Goal: Task Accomplishment & Management: Complete application form

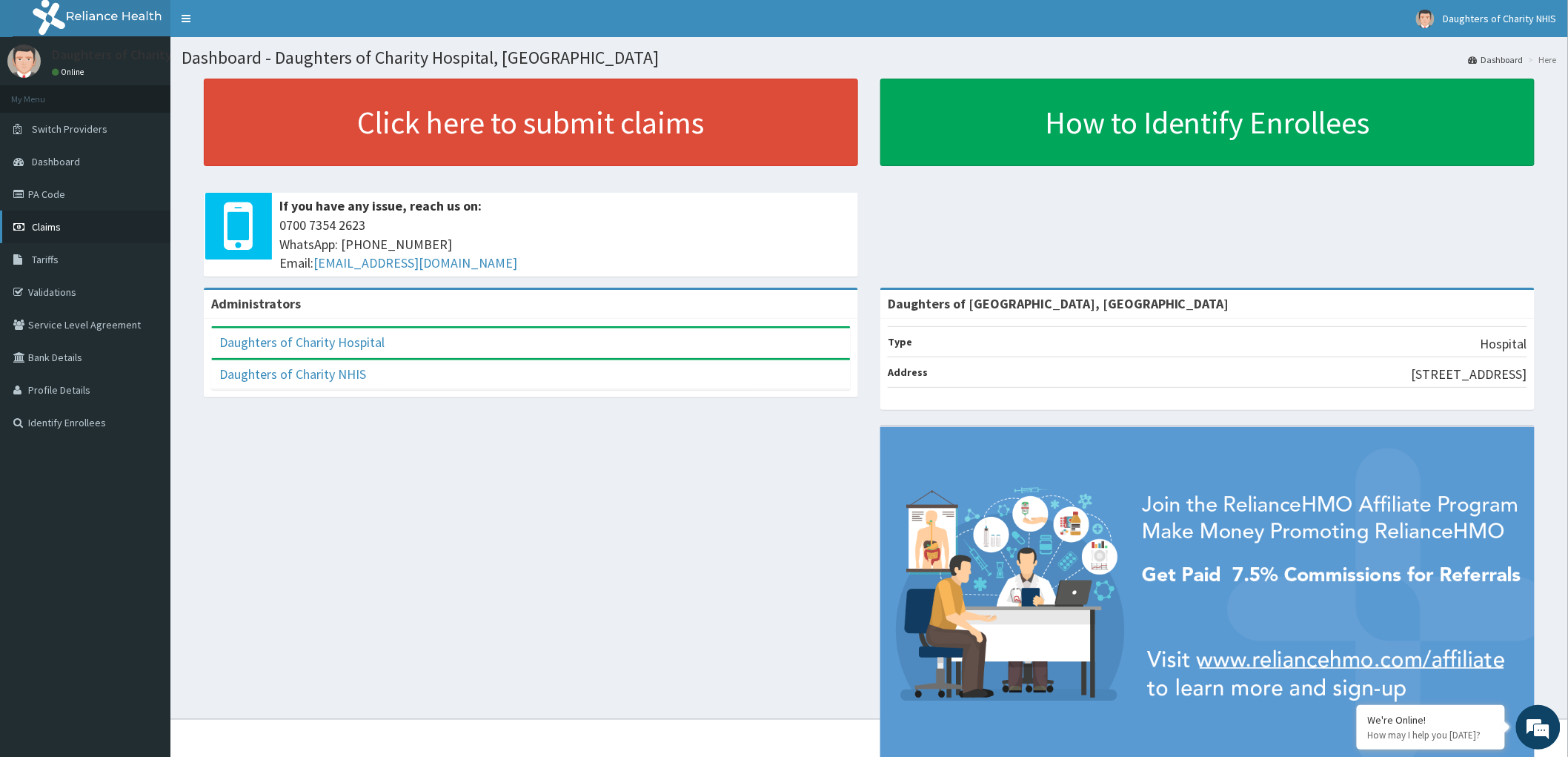
click at [46, 226] on span "Claims" at bounding box center [46, 227] width 29 height 14
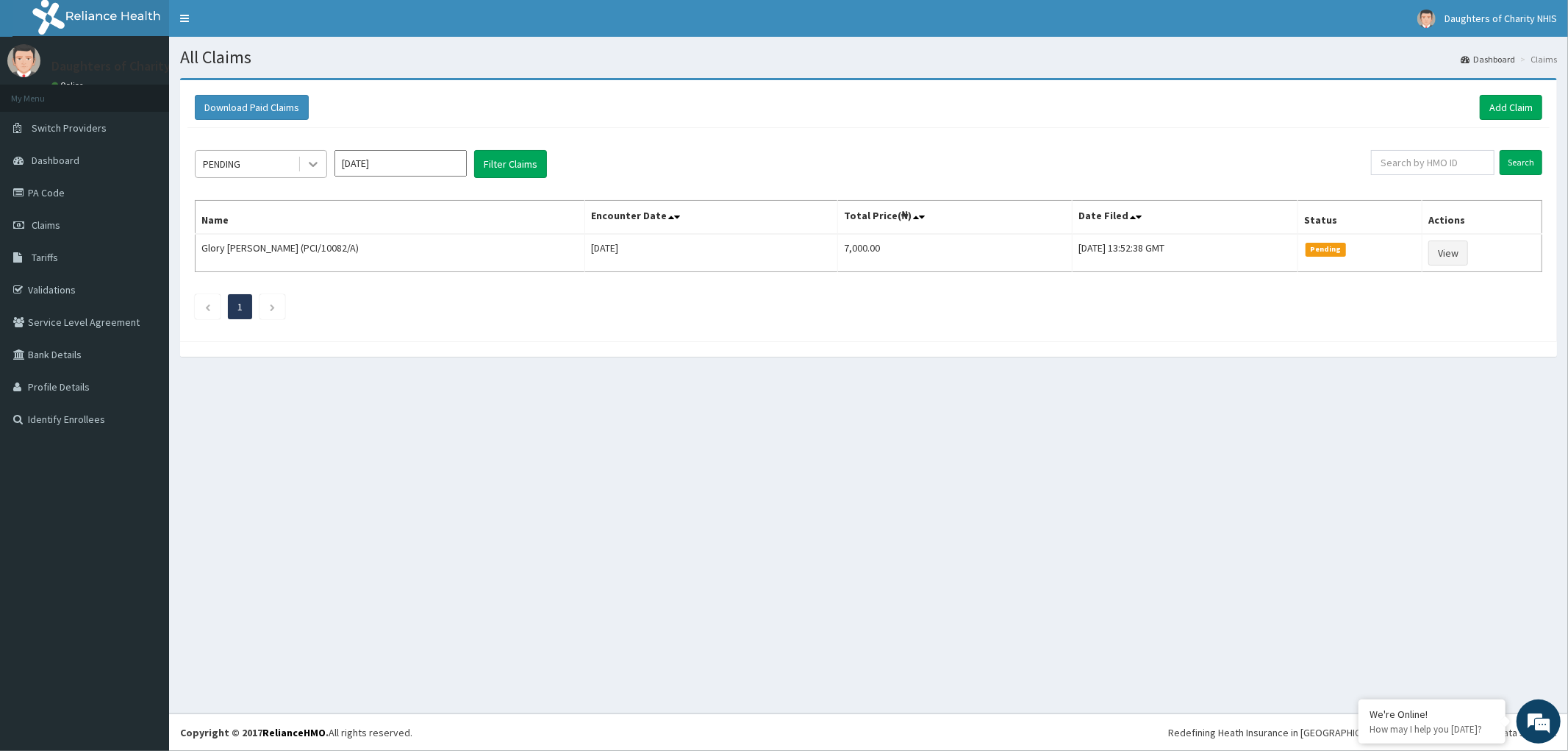
click at [311, 166] on icon at bounding box center [312, 163] width 14 height 14
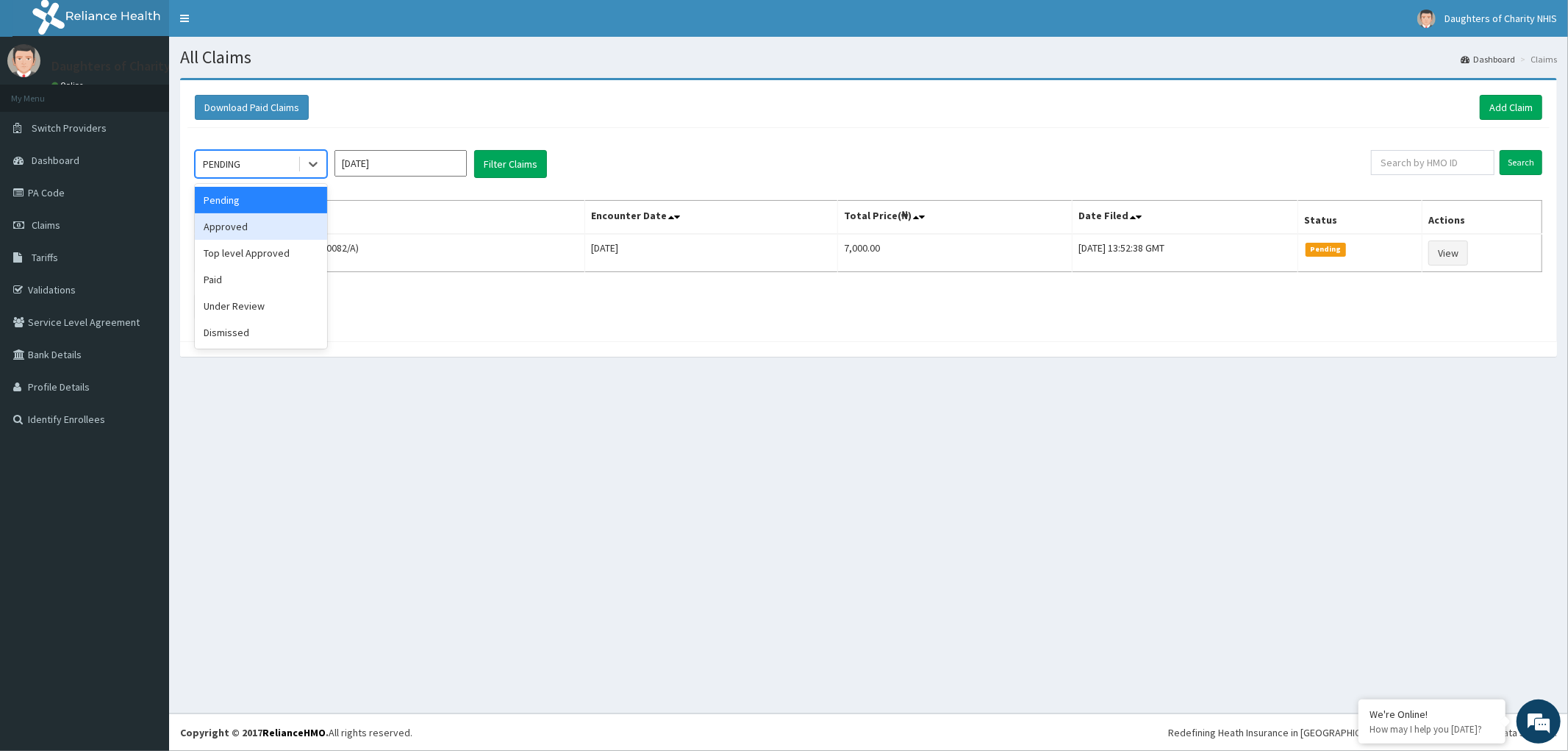
click at [238, 221] on div "Approved" at bounding box center [261, 227] width 132 height 27
click at [404, 164] on input "[DATE]" at bounding box center [400, 164] width 132 height 27
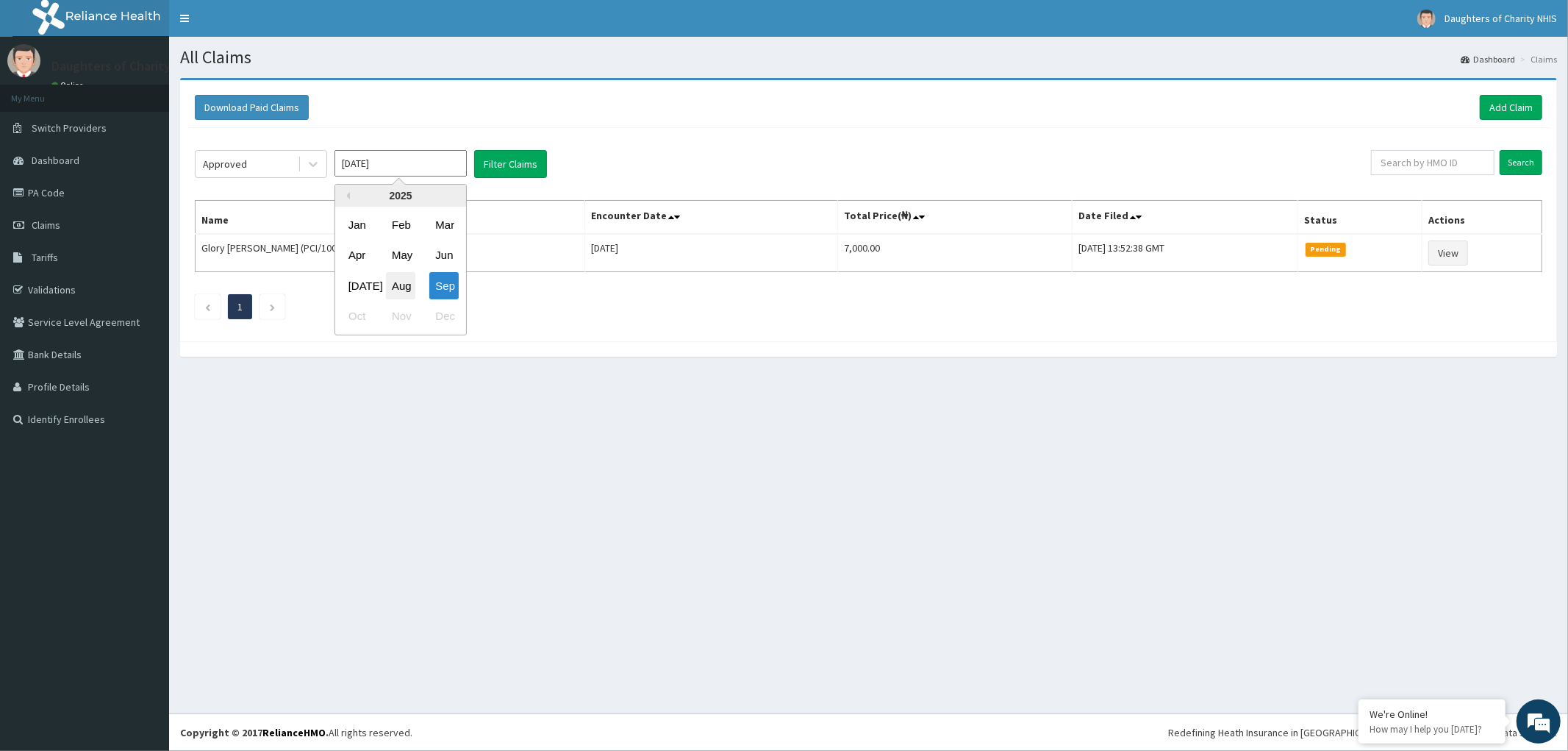
click at [391, 285] on div "Aug" at bounding box center [400, 285] width 30 height 27
type input "Aug 2025"
click at [505, 163] on button "Filter Claims" at bounding box center [511, 164] width 73 height 28
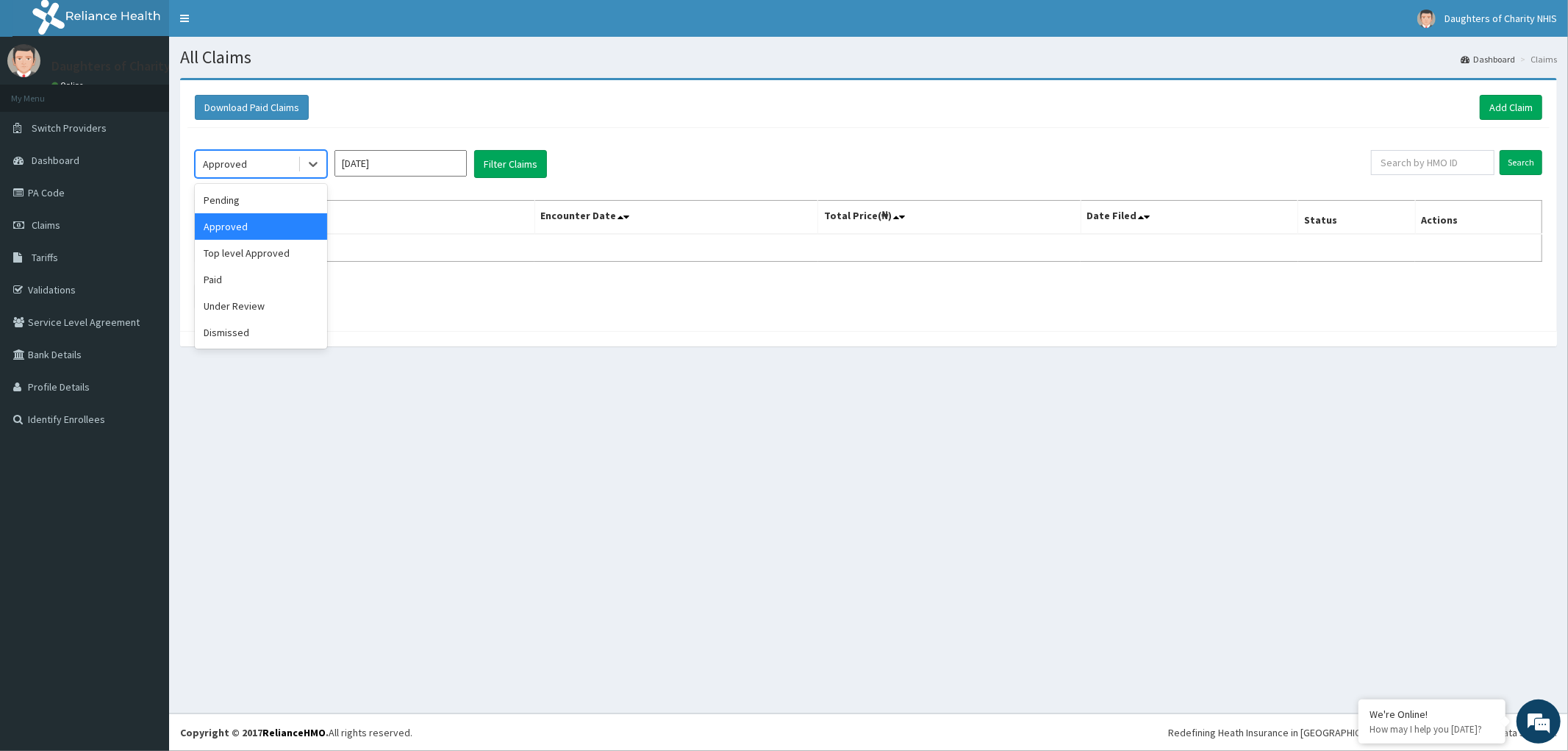
drag, startPoint x: 313, startPoint y: 165, endPoint x: 310, endPoint y: 210, distance: 45.1
click at [313, 166] on icon at bounding box center [312, 165] width 9 height 5
click at [216, 277] on div "Paid" at bounding box center [261, 280] width 132 height 27
click at [520, 162] on button "Filter Claims" at bounding box center [511, 164] width 73 height 28
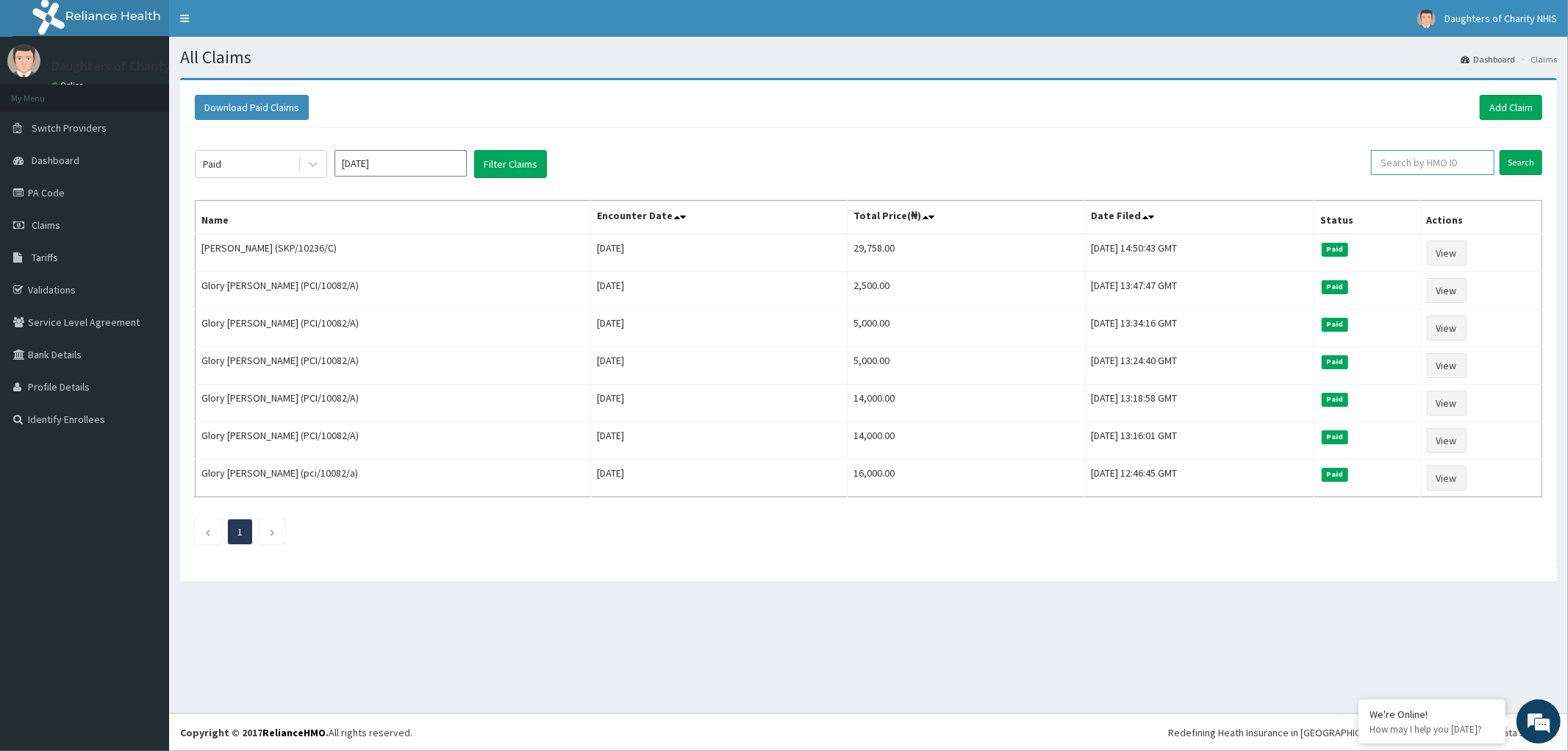
click at [1418, 170] on input "text" at bounding box center [1432, 163] width 124 height 25
paste input "Aderemi Latifah"
type input "Aderemi Latifah"
click at [1525, 159] on input "Search" at bounding box center [1521, 163] width 43 height 25
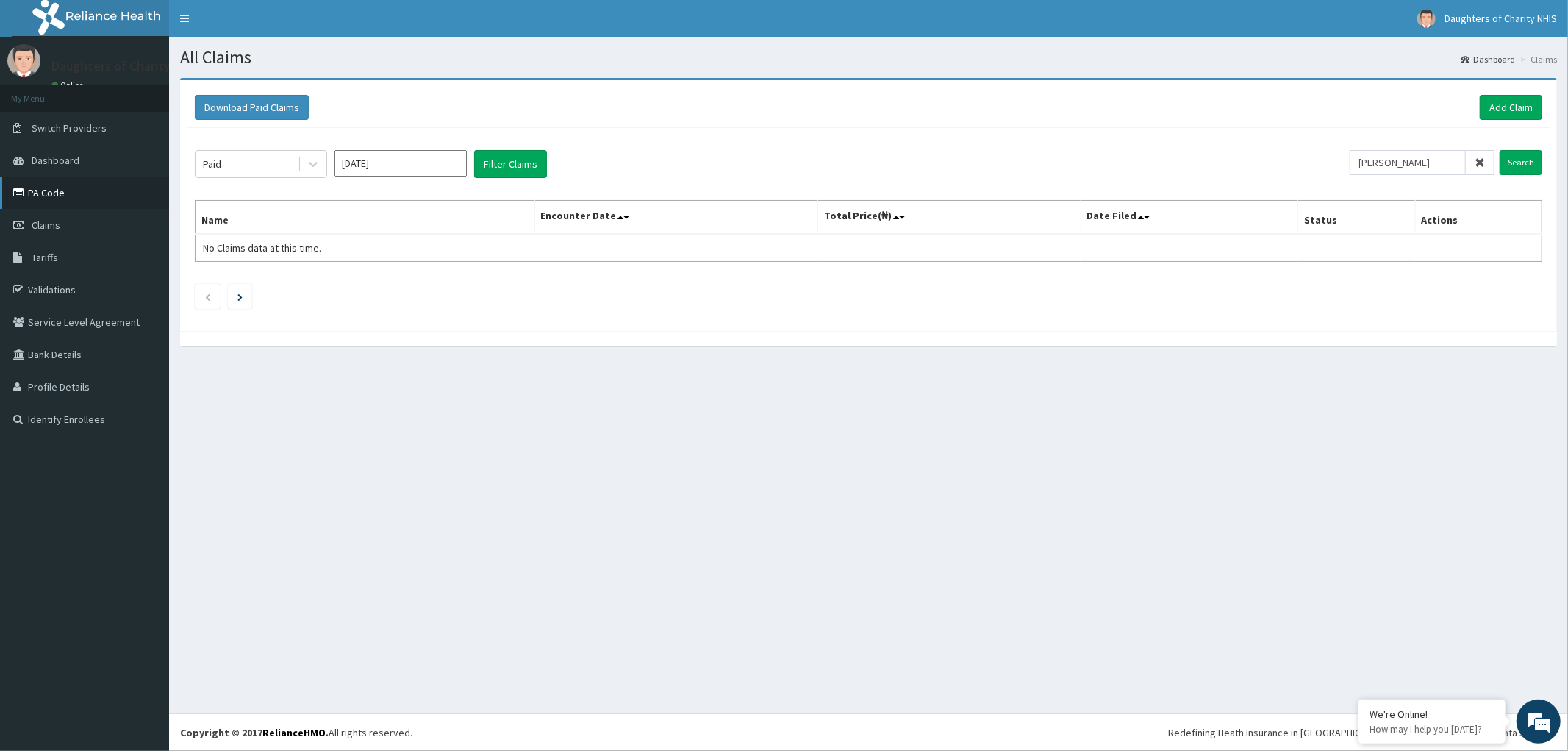
click at [42, 188] on link "PA Code" at bounding box center [84, 193] width 170 height 33
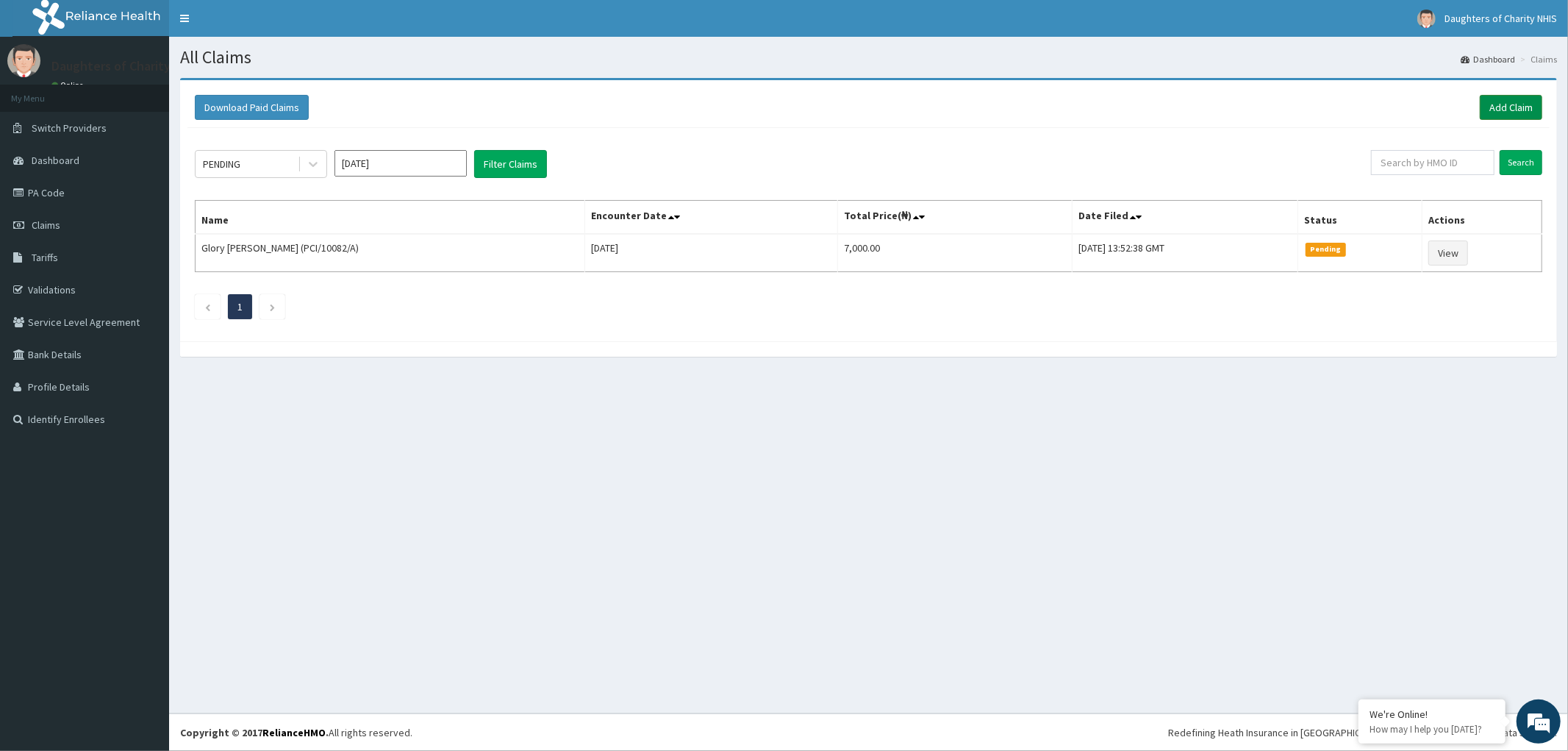
click at [1516, 98] on link "Add Claim" at bounding box center [1511, 107] width 62 height 25
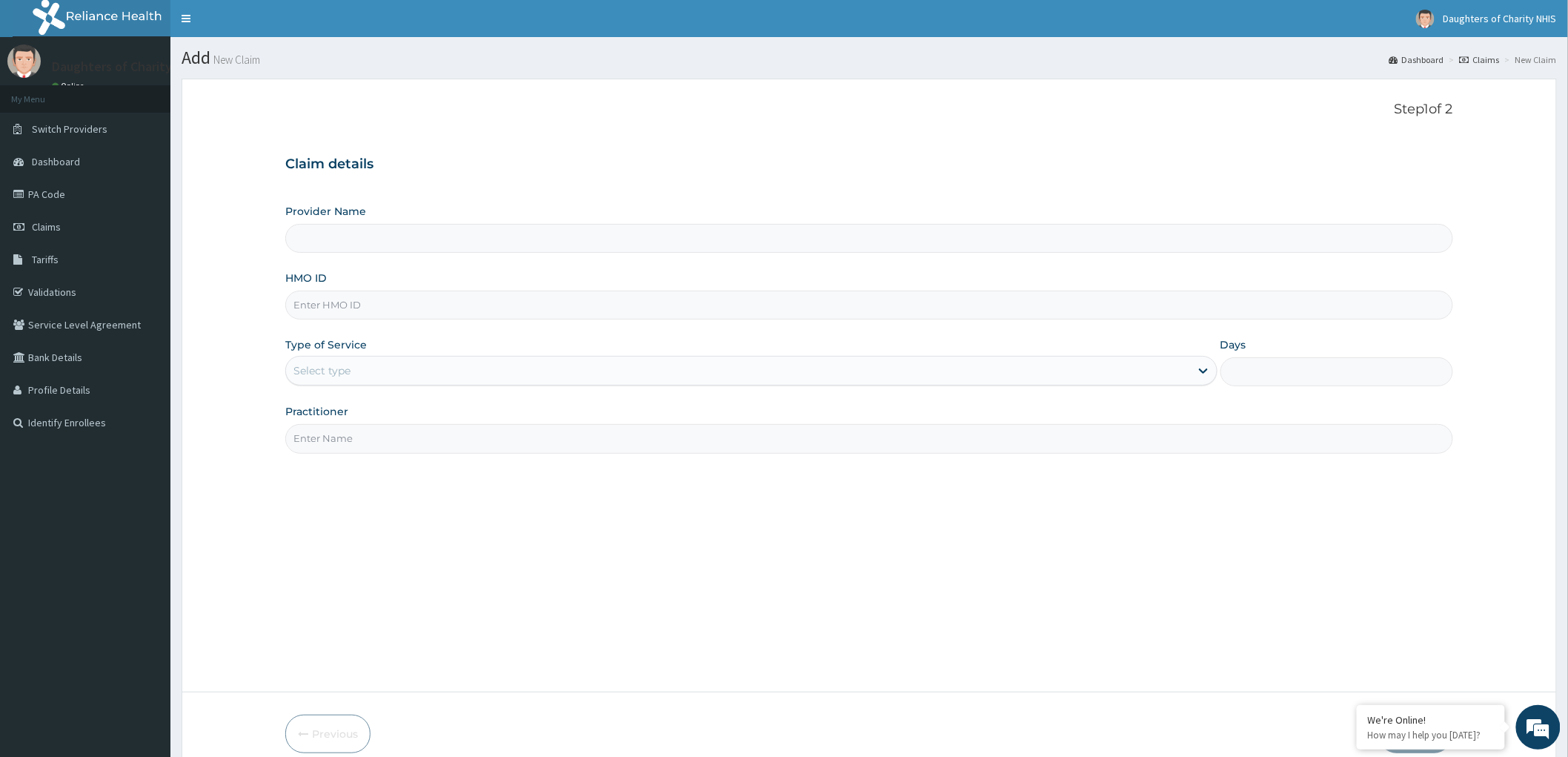
click at [317, 304] on input "HMO ID" at bounding box center [869, 305] width 1168 height 29
paste input "NEL/10081/B"
type input "NEL/10081/B"
type input "Daughters of Charity Hospital, Kubwa"
type input "NEL/10081/B"
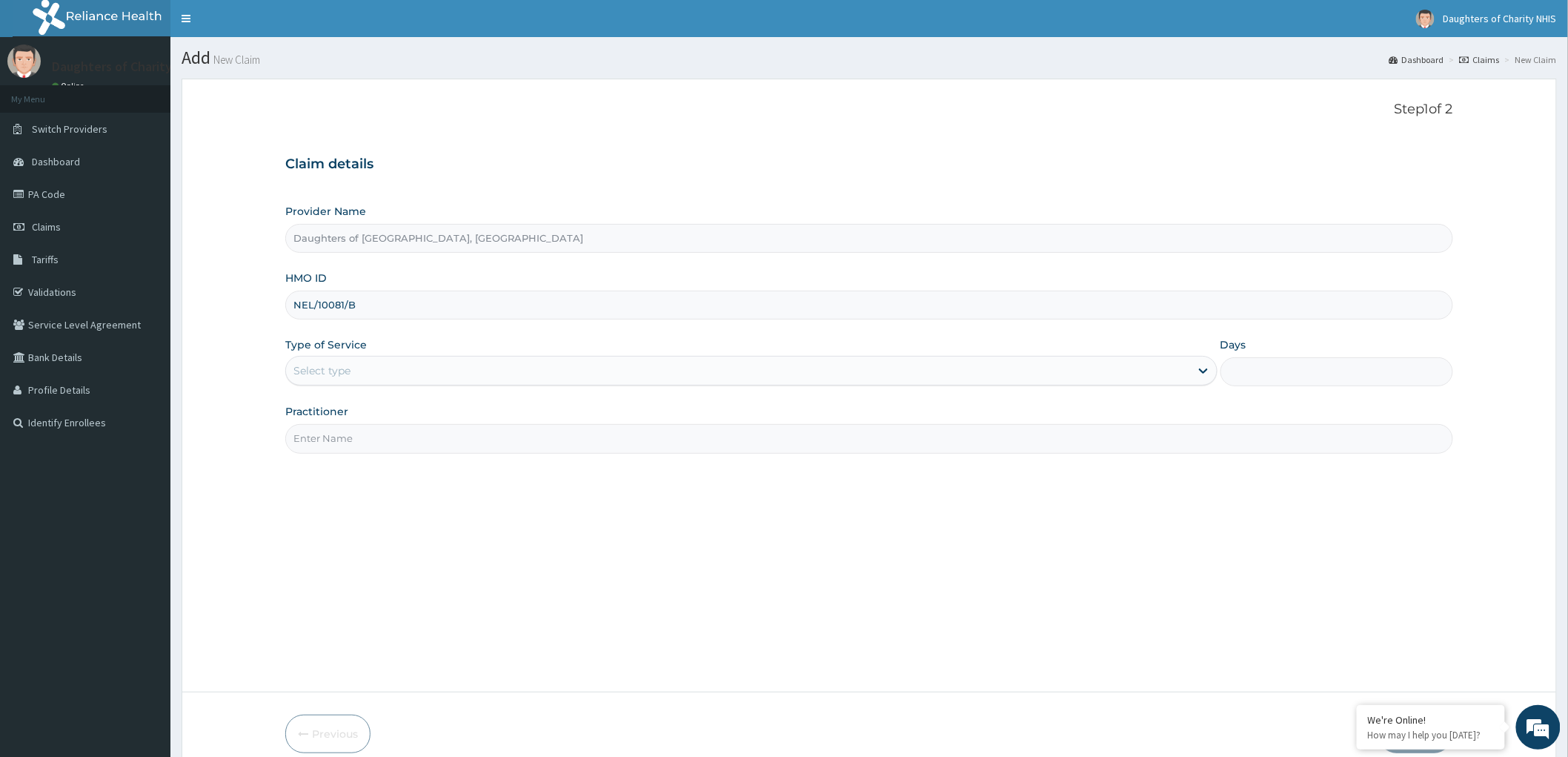
click at [322, 371] on div "Select type" at bounding box center [322, 370] width 57 height 14
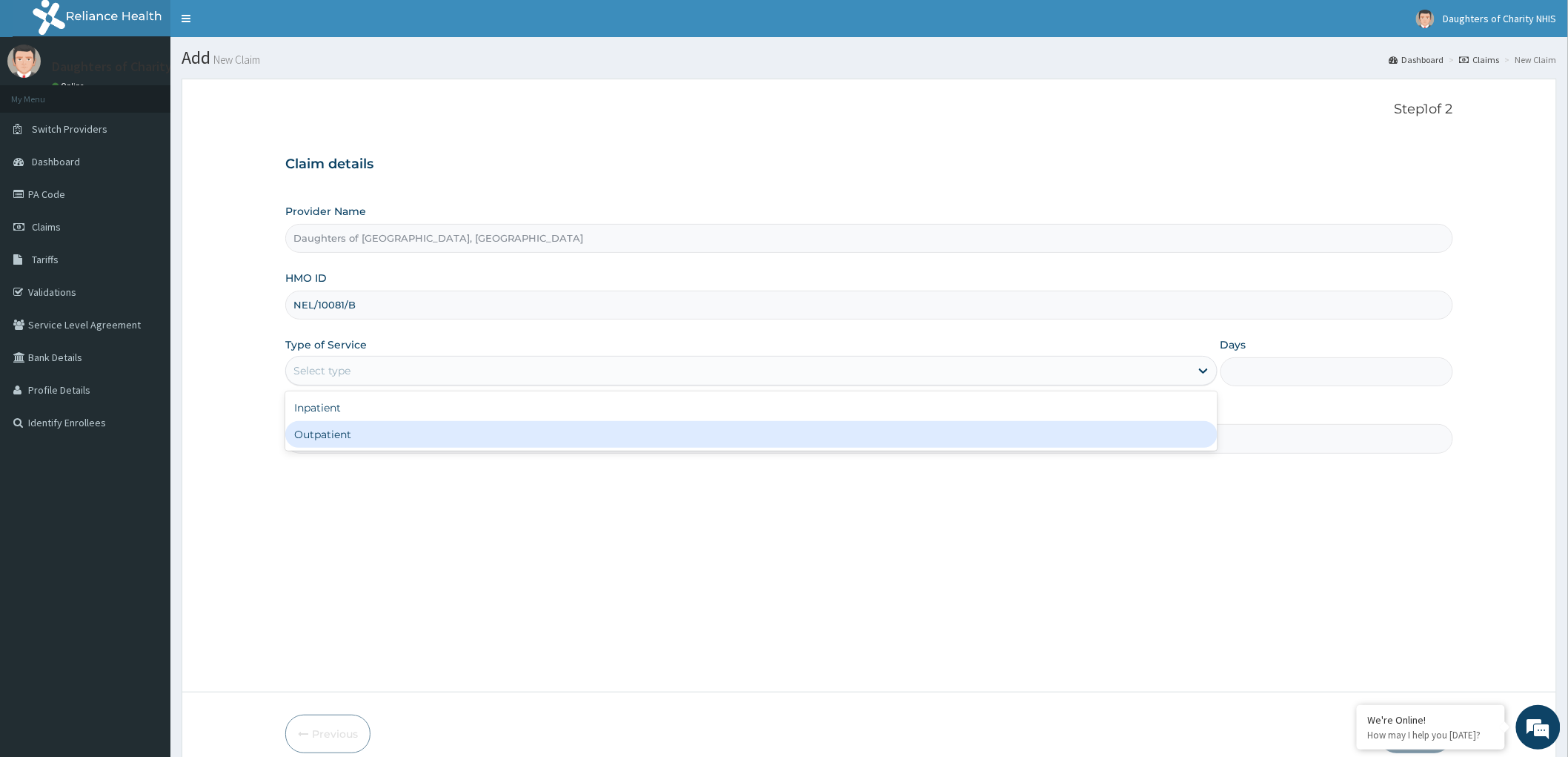
click at [313, 432] on div "Outpatient" at bounding box center [751, 435] width 933 height 27
type input "1"
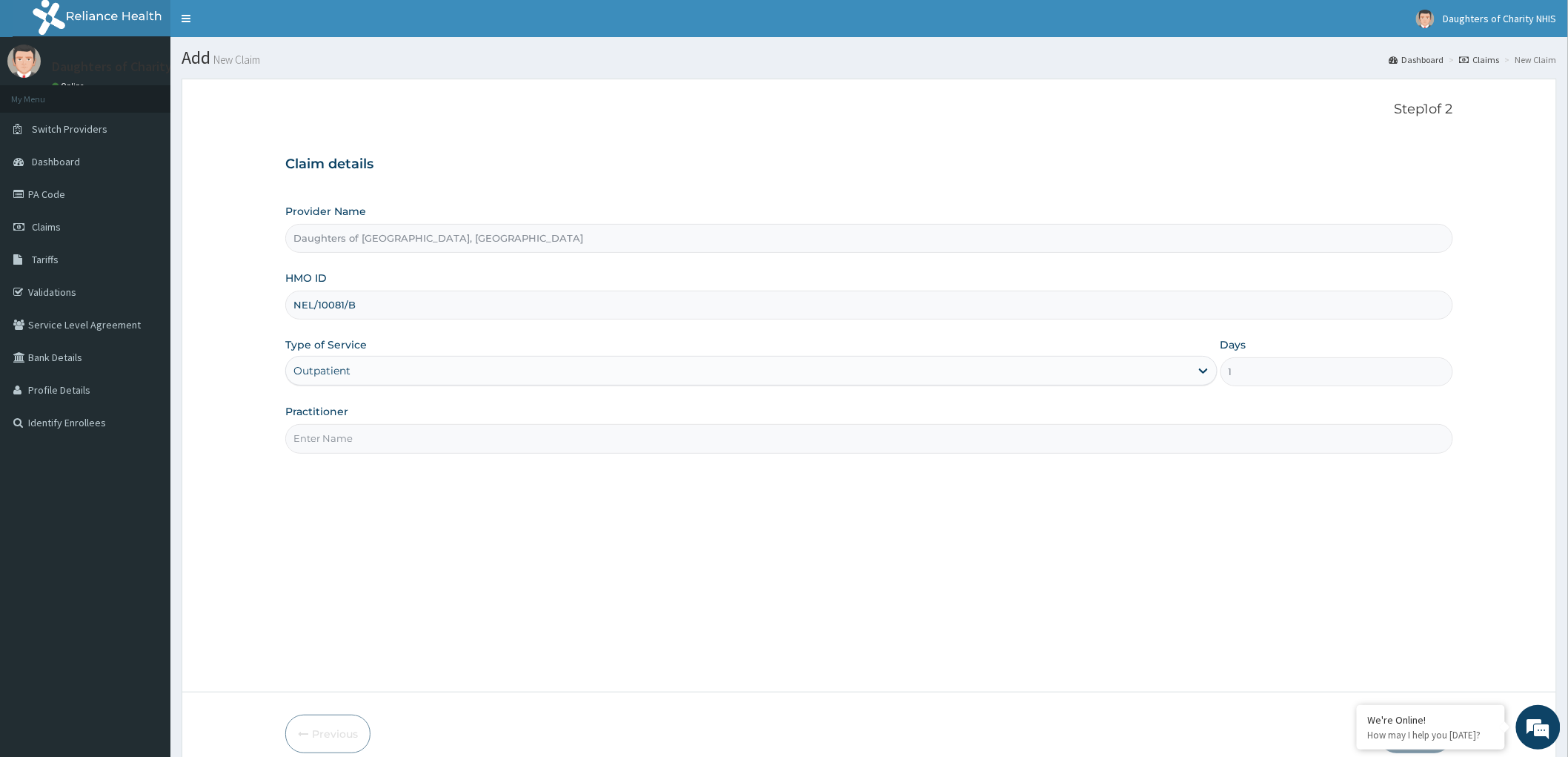
click at [320, 439] on input "Practitioner" at bounding box center [869, 438] width 1168 height 29
paste input "OYEDEPO oyebode"
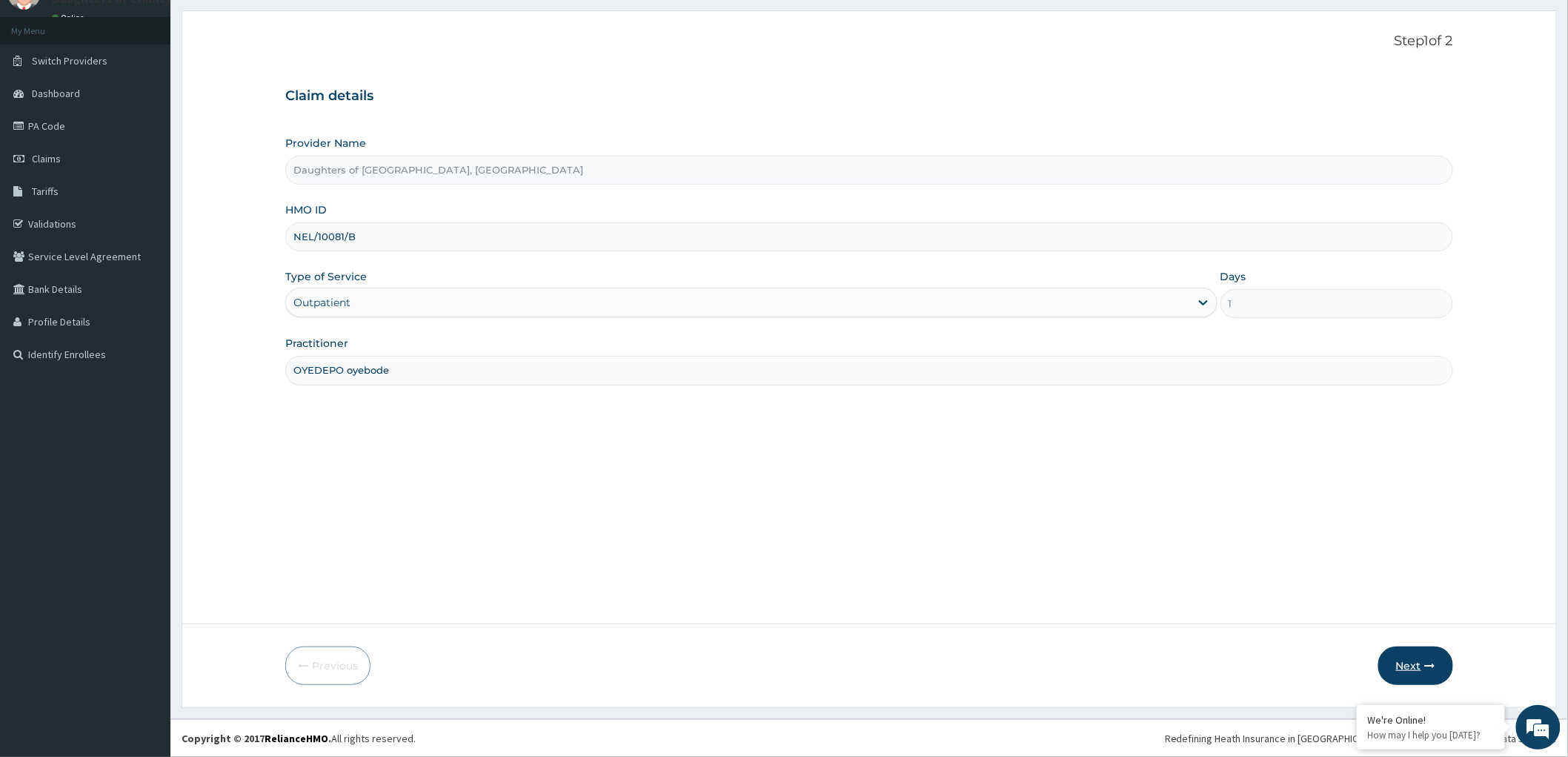
type input "OYEDEPO oyebode"
click at [1401, 665] on button "Next" at bounding box center [1416, 665] width 75 height 39
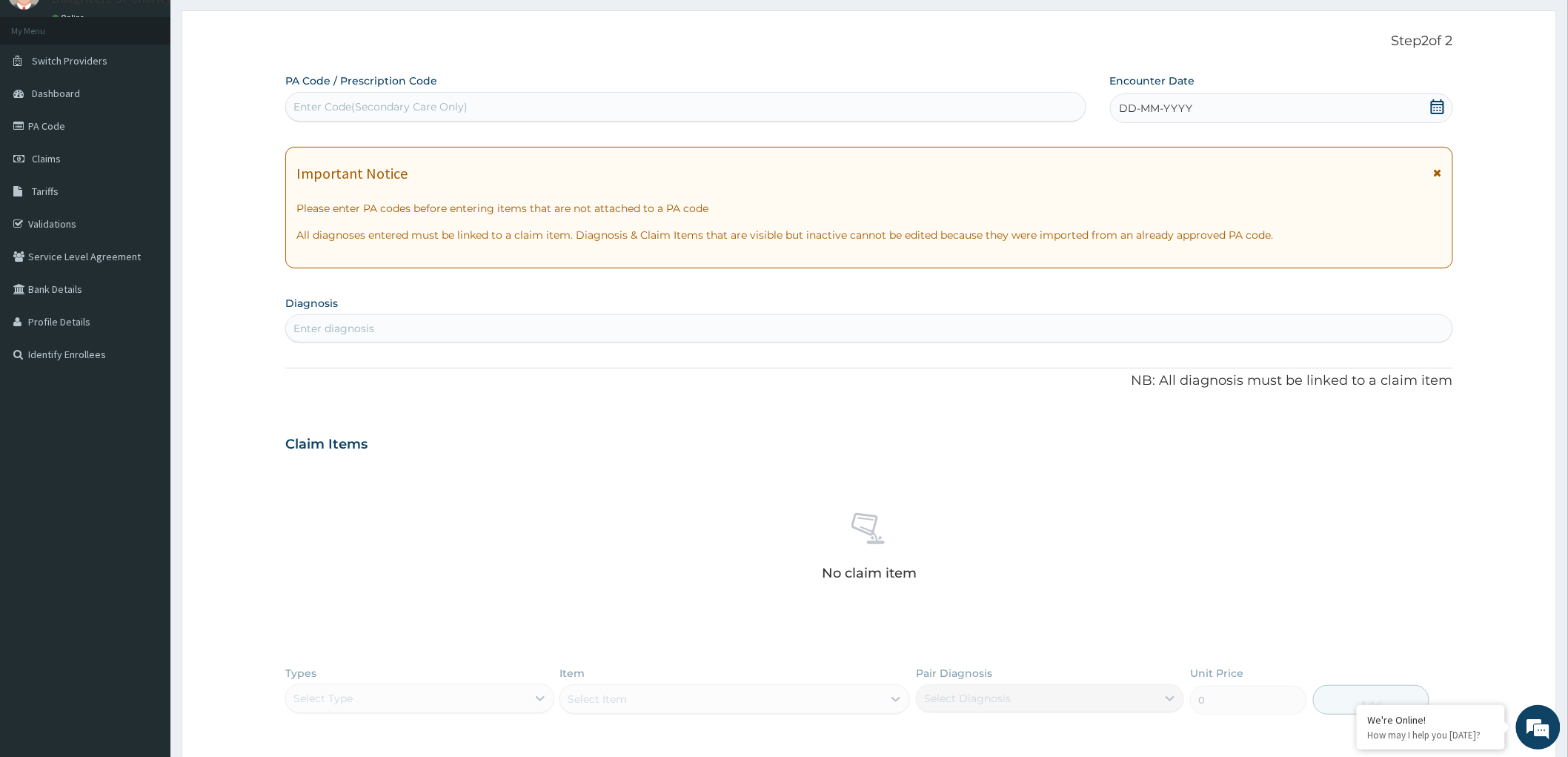
click at [321, 107] on div "Enter Code(Secondary Care Only)" at bounding box center [380, 106] width 174 height 14
paste input "PA/CBBF24"
type input "PA/CBBF24"
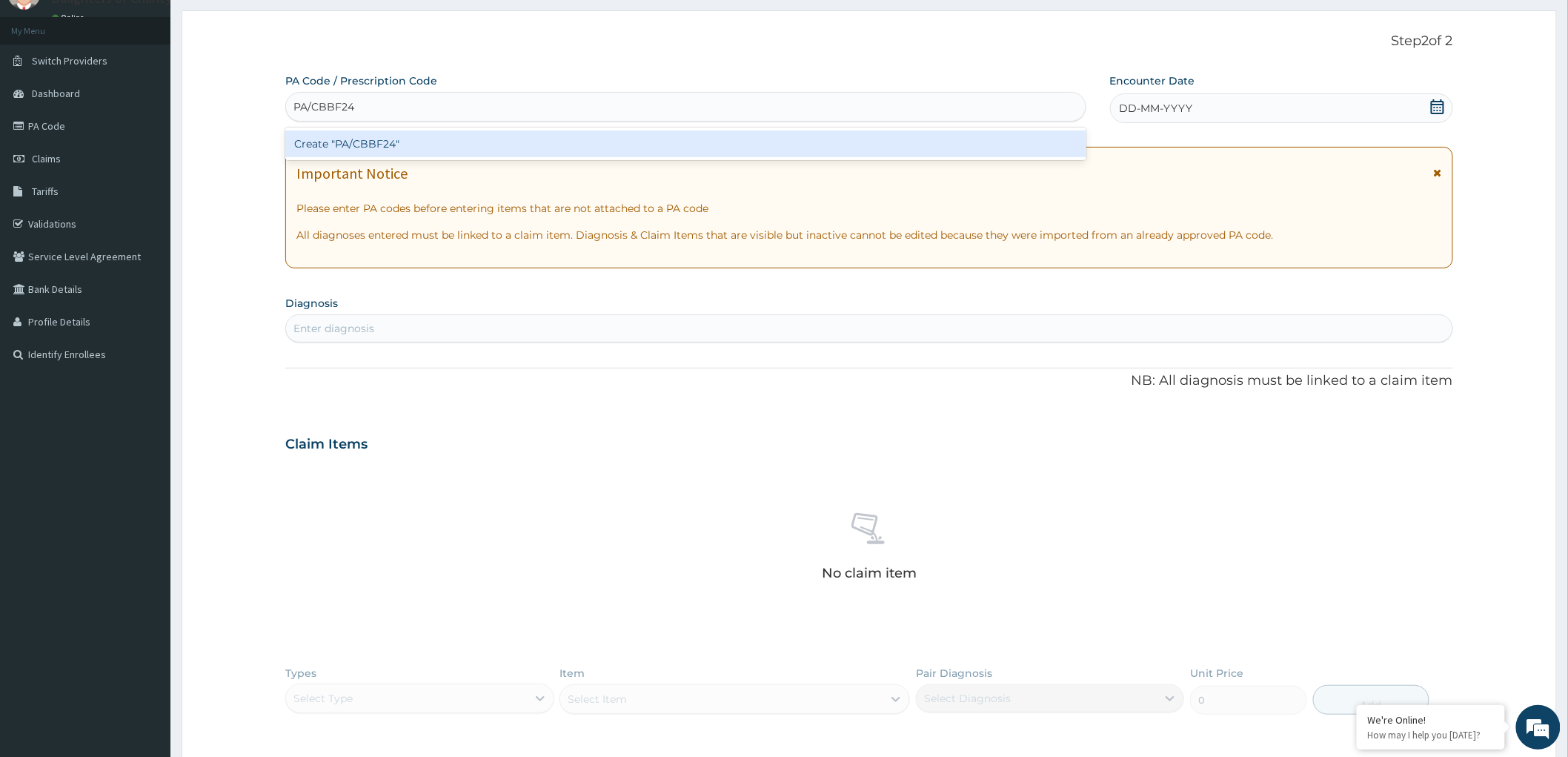
click at [342, 142] on div "Create "PA/CBBF24"" at bounding box center [686, 144] width 801 height 27
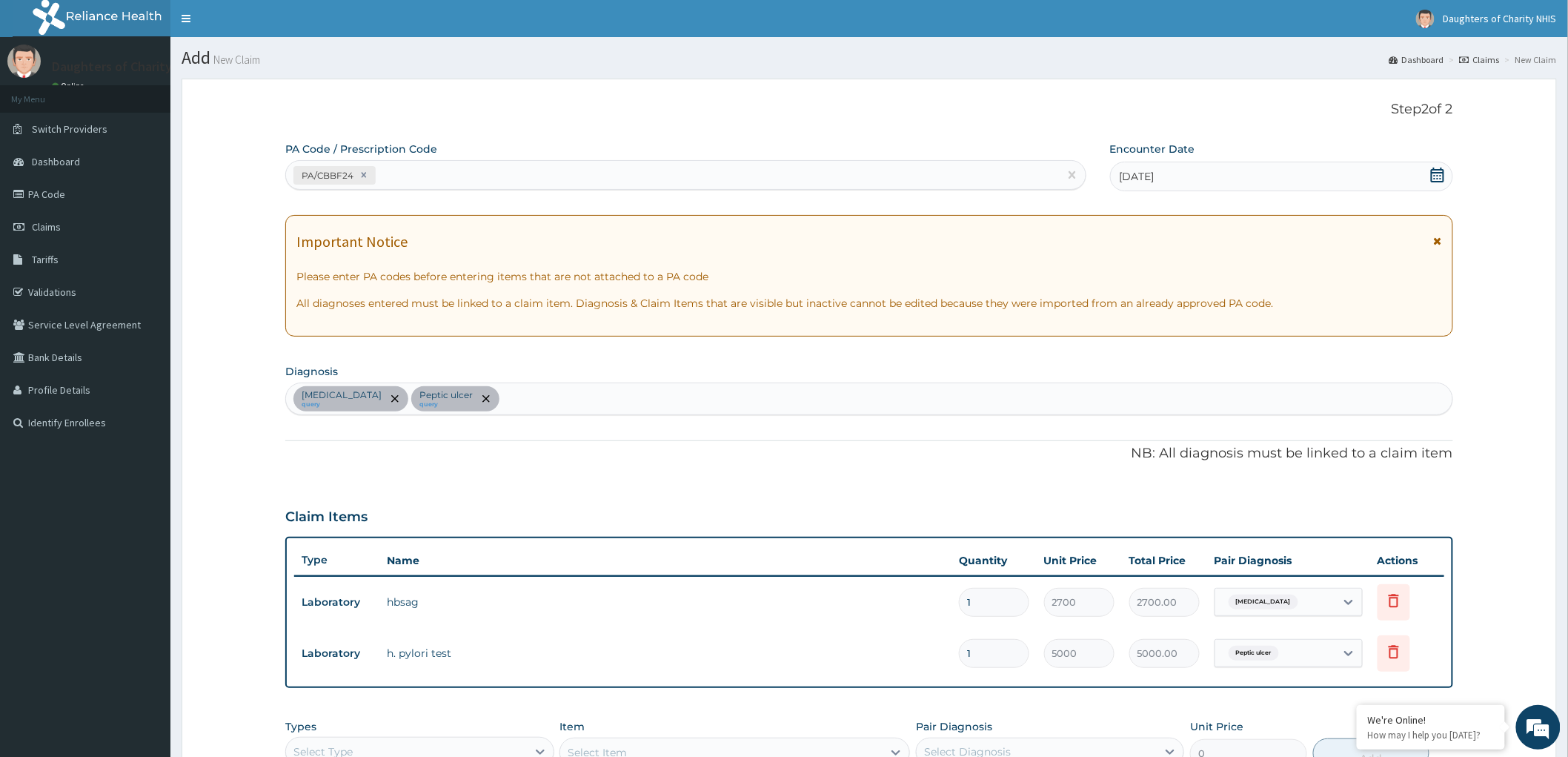
scroll to position [82, 0]
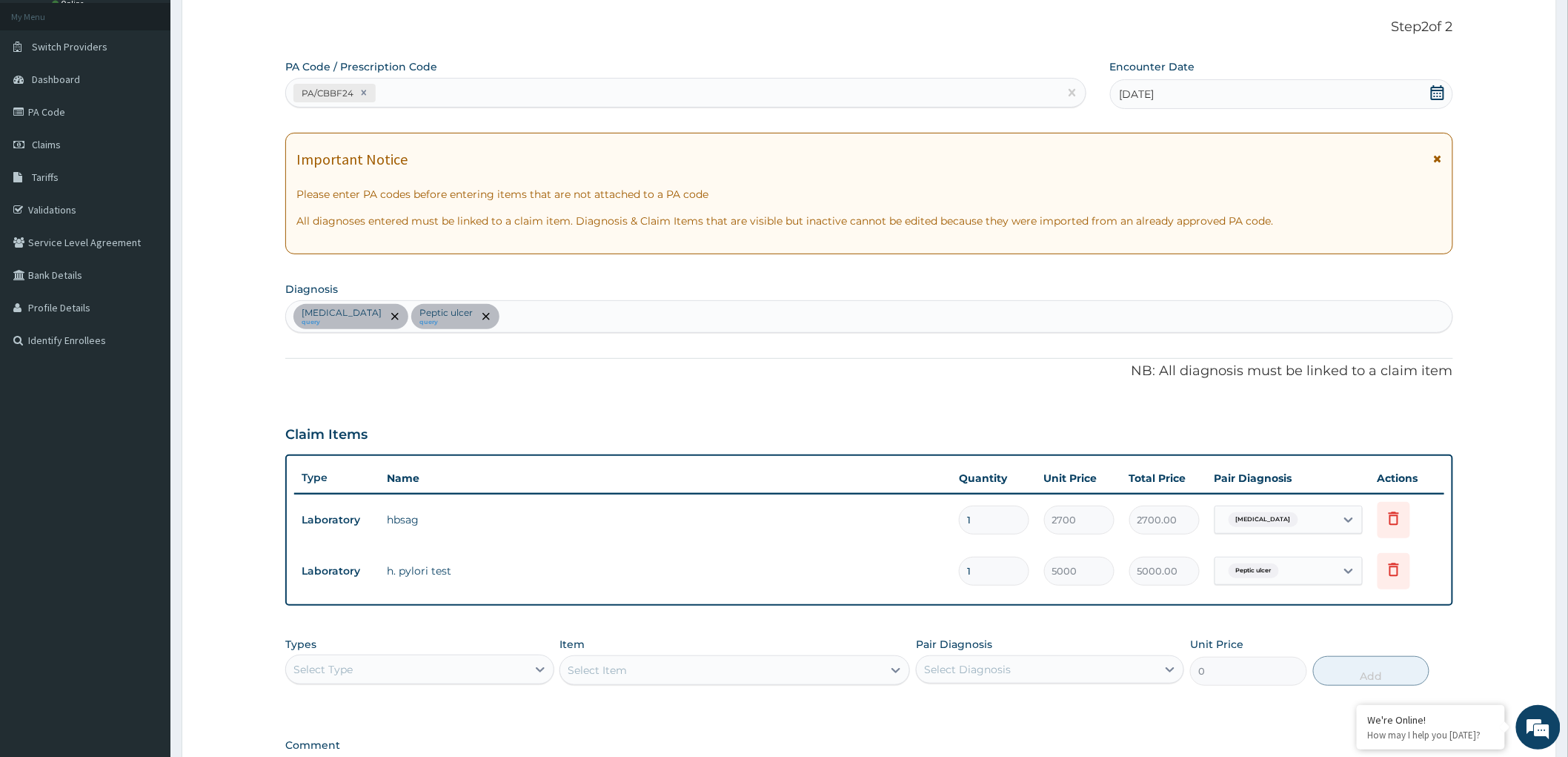
click at [502, 665] on div "Select Type" at bounding box center [406, 669] width 240 height 24
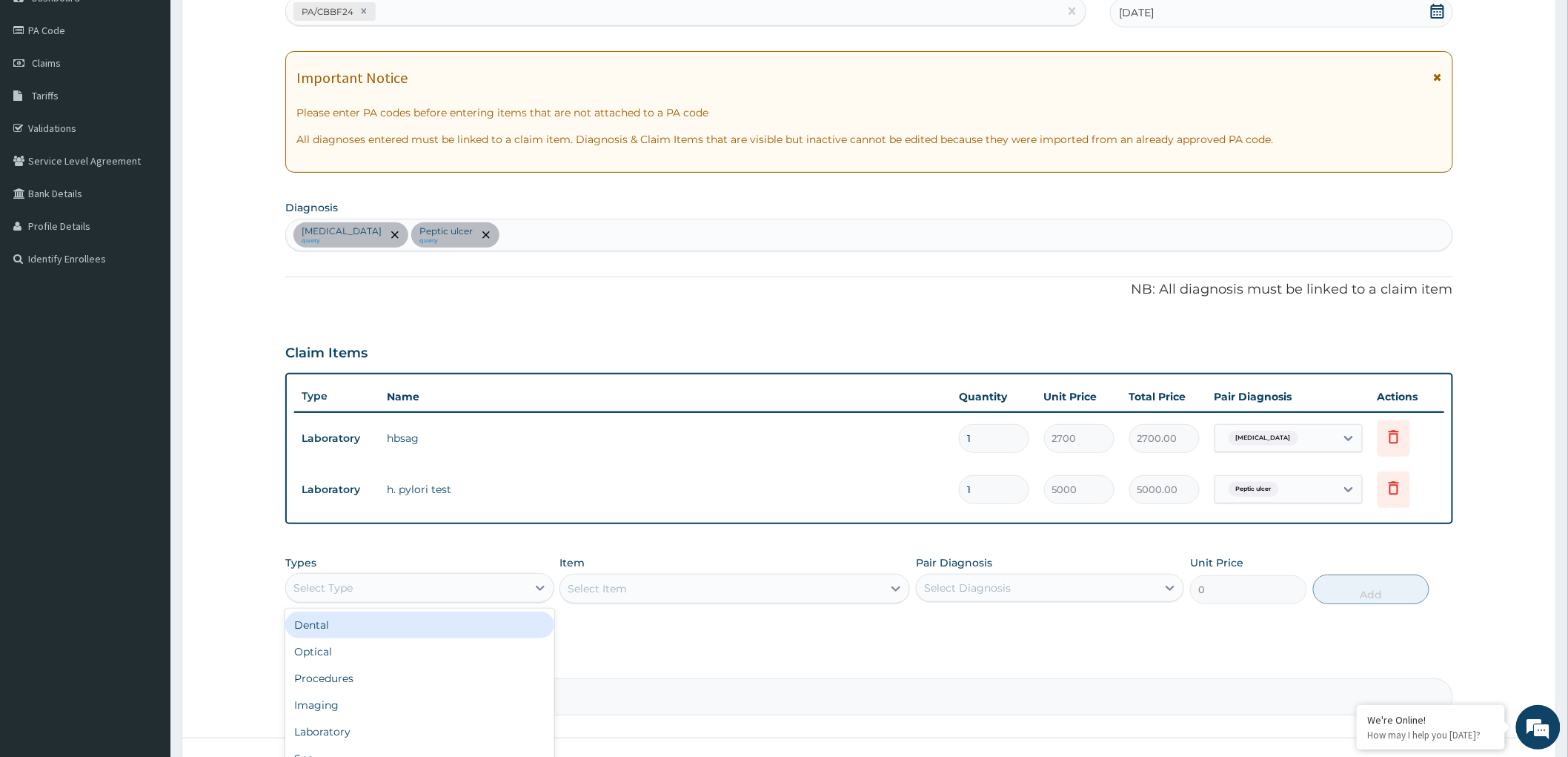
scroll to position [277, 0]
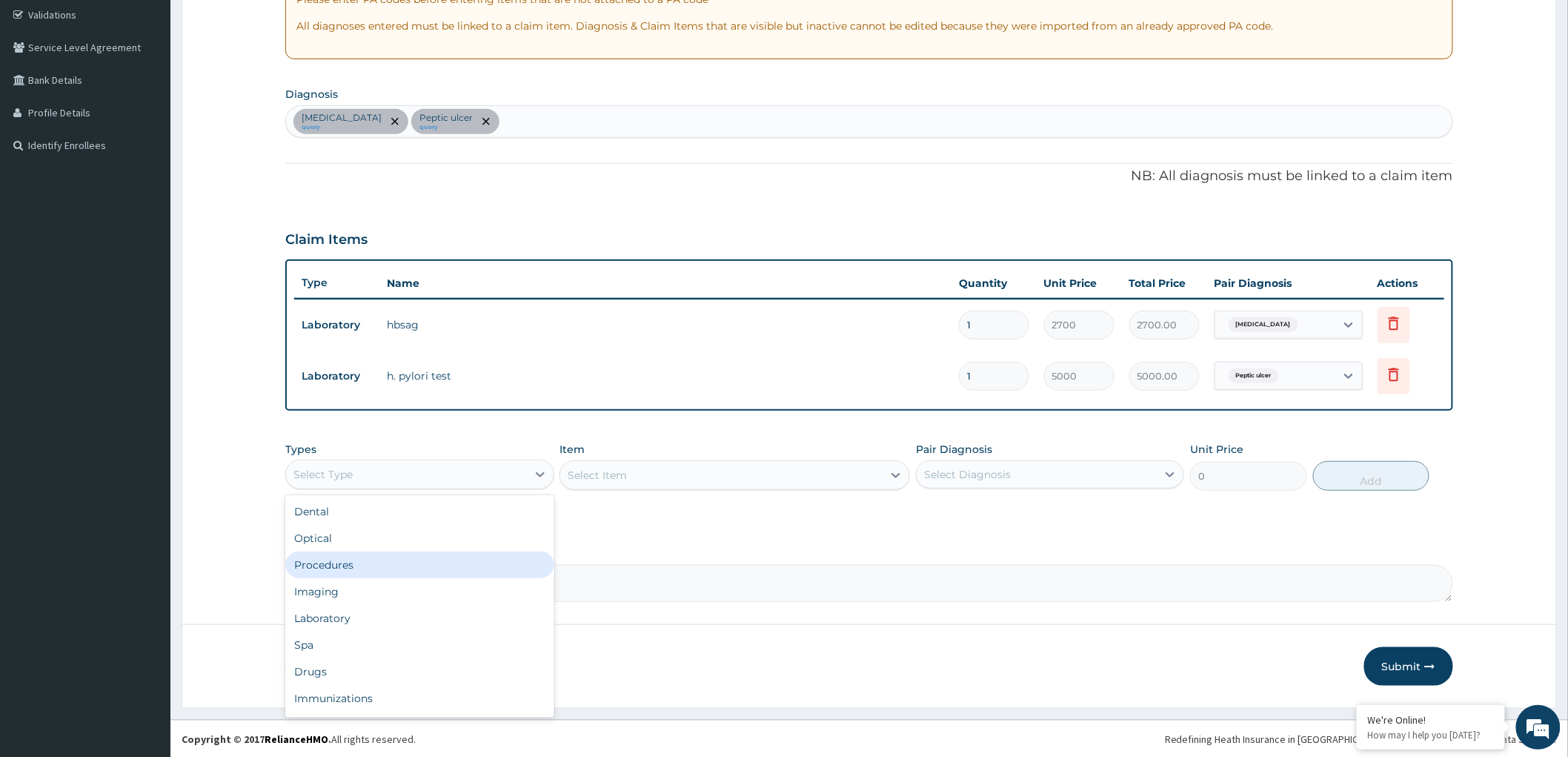
click at [366, 562] on div "Procedures" at bounding box center [419, 565] width 268 height 27
click at [891, 480] on icon at bounding box center [895, 474] width 14 height 14
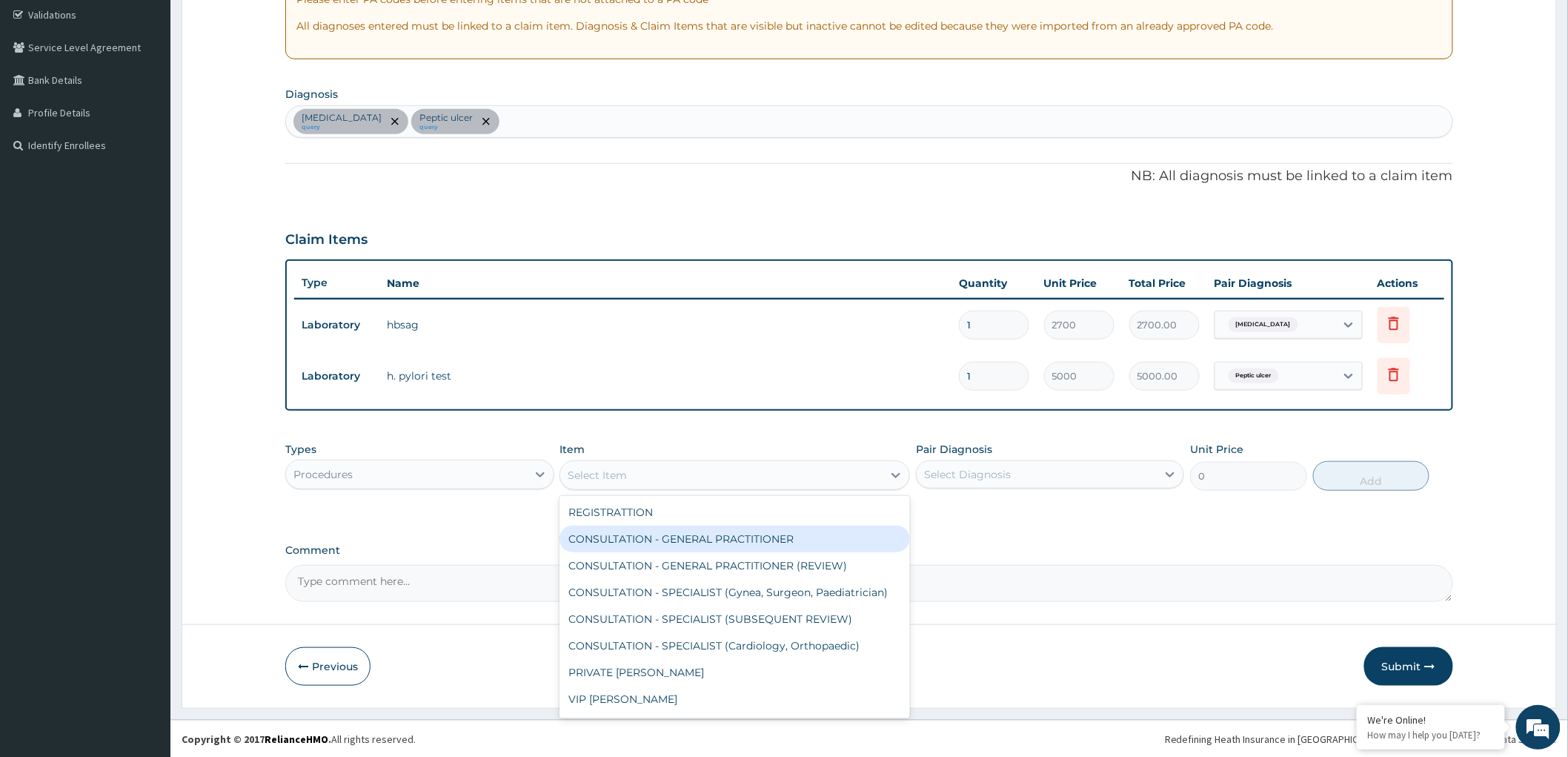
click at [723, 534] on div "CONSULTATION - GENERAL PRACTITIONER" at bounding box center [734, 539] width 350 height 27
type input "3000"
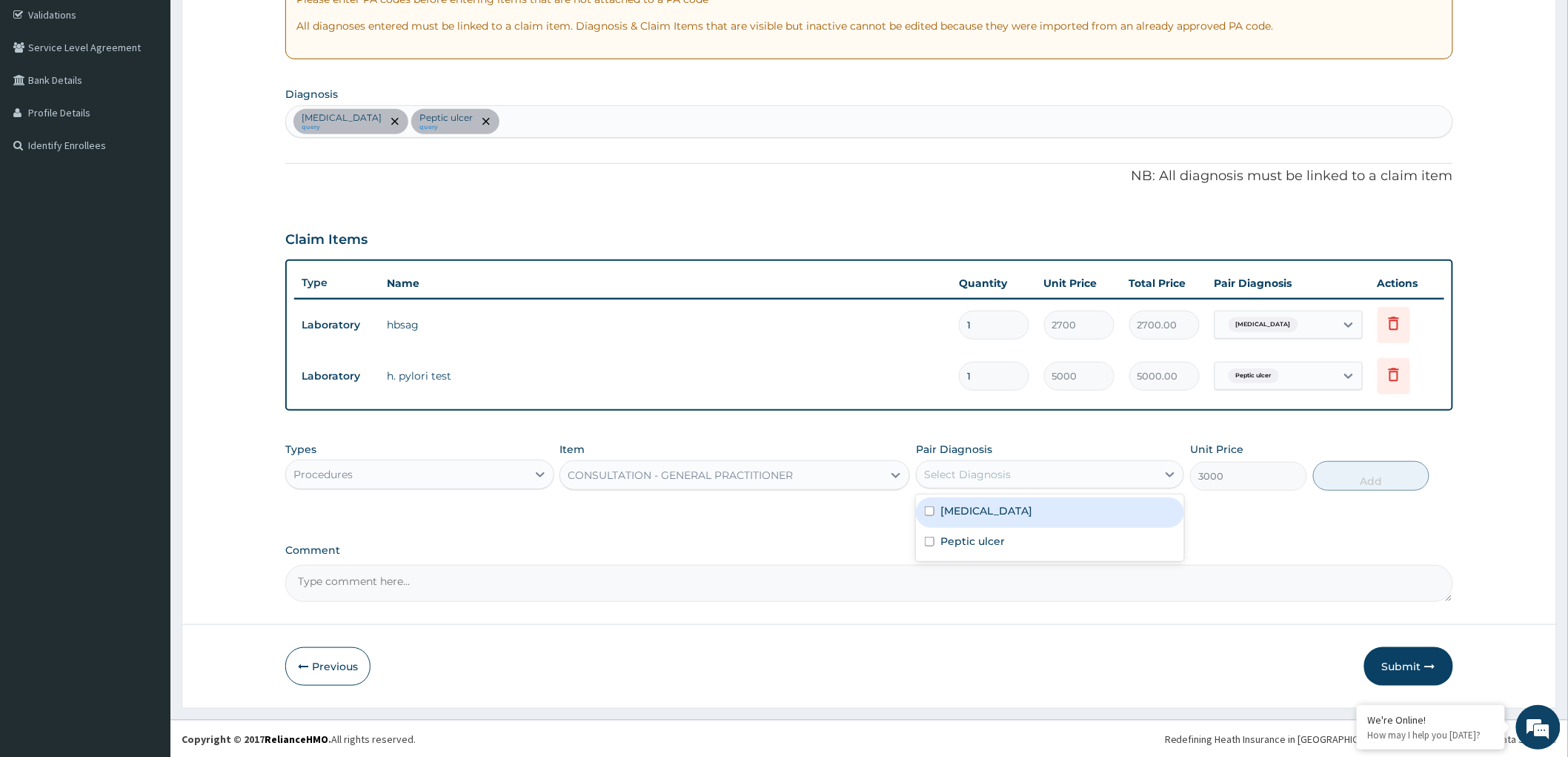
click at [1016, 472] on div "Select Diagnosis" at bounding box center [1036, 474] width 240 height 24
click at [931, 515] on input "checkbox" at bounding box center [930, 511] width 10 height 10
checkbox input "true"
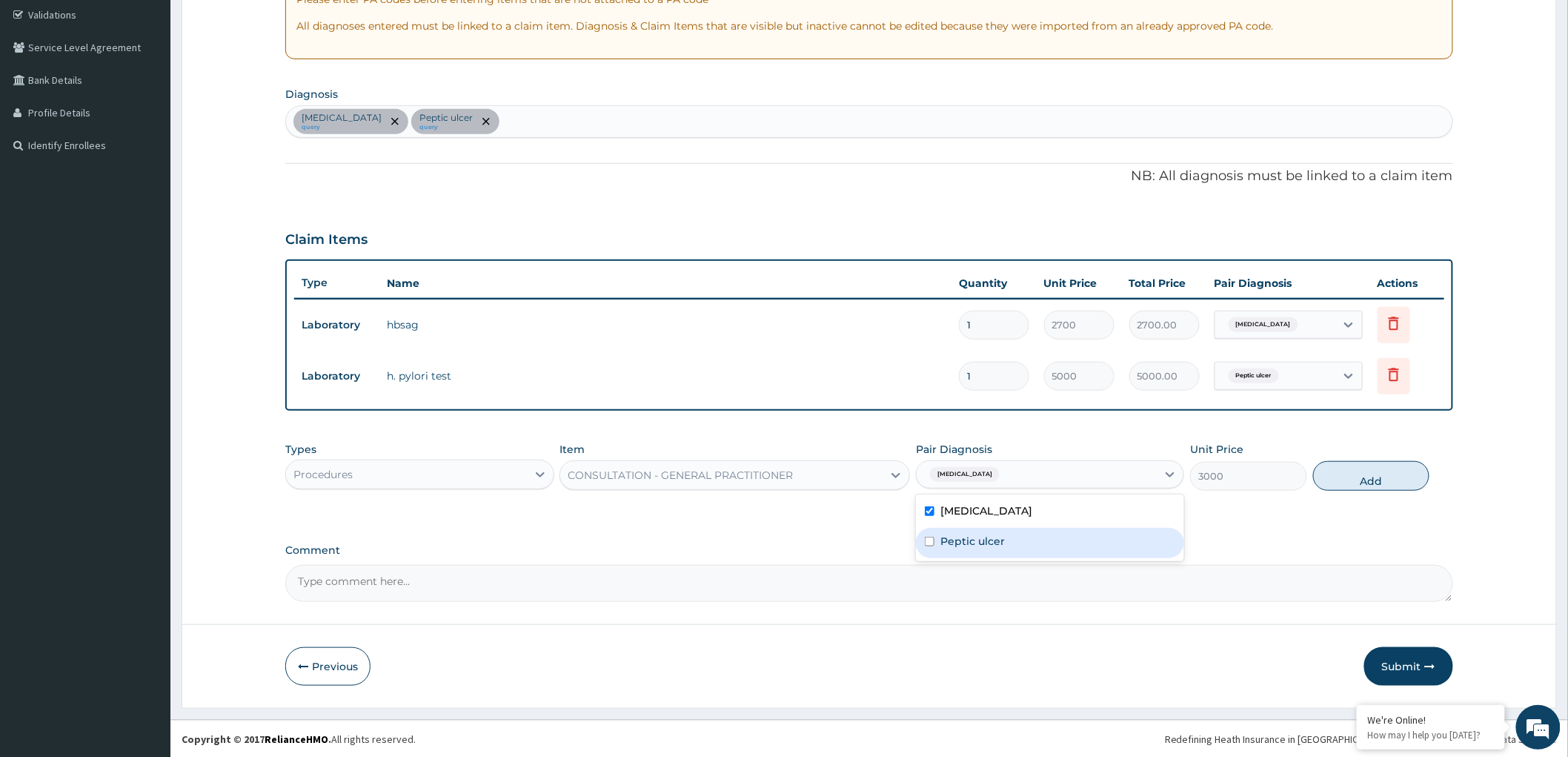
click at [930, 542] on input "checkbox" at bounding box center [930, 542] width 10 height 10
checkbox input "true"
click at [1374, 480] on button "Add" at bounding box center [1371, 475] width 117 height 30
type input "0"
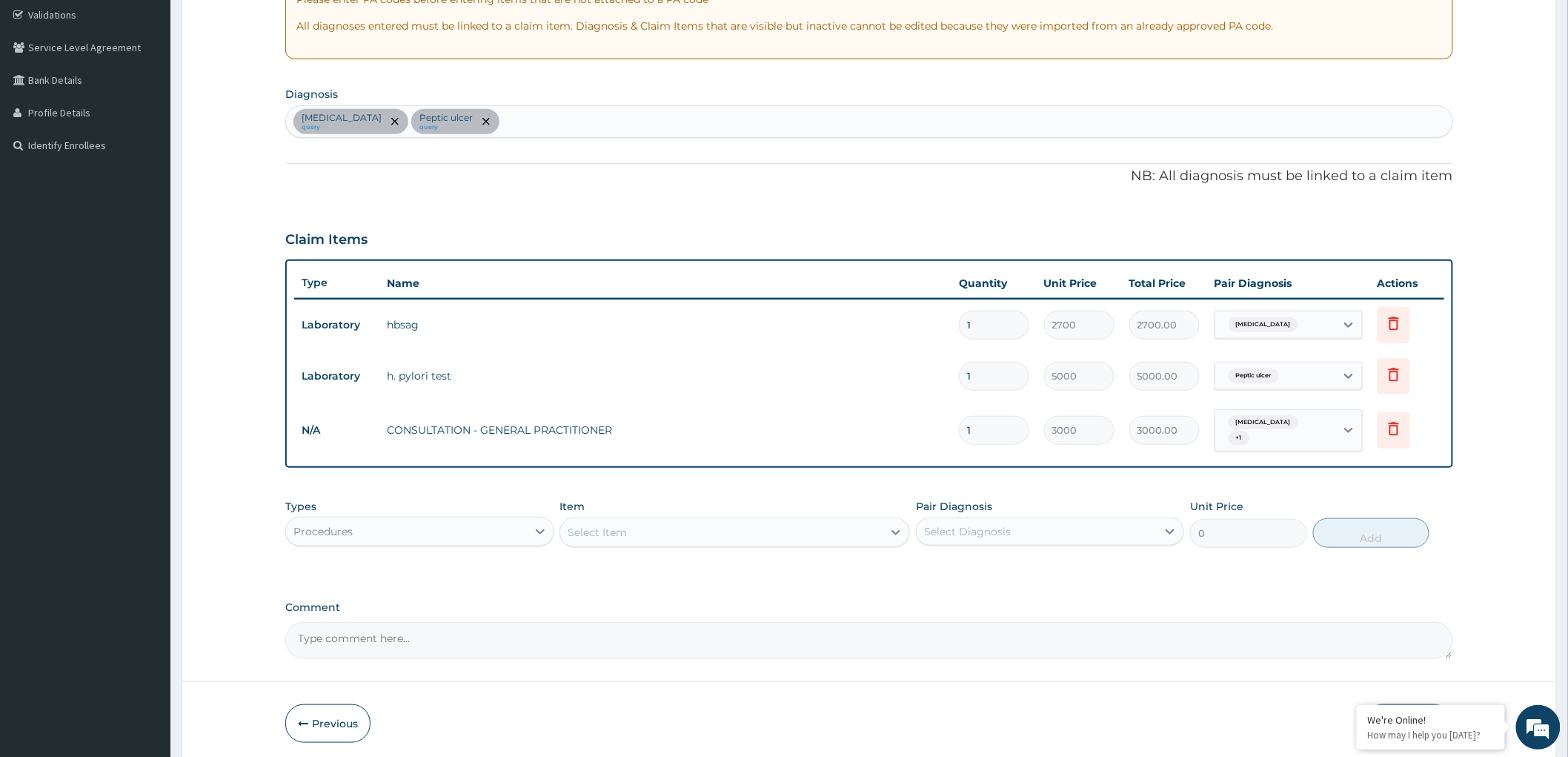
click at [507, 124] on div "Viral hepatitis query Peptic ulcer query" at bounding box center [869, 122] width 1166 height 31
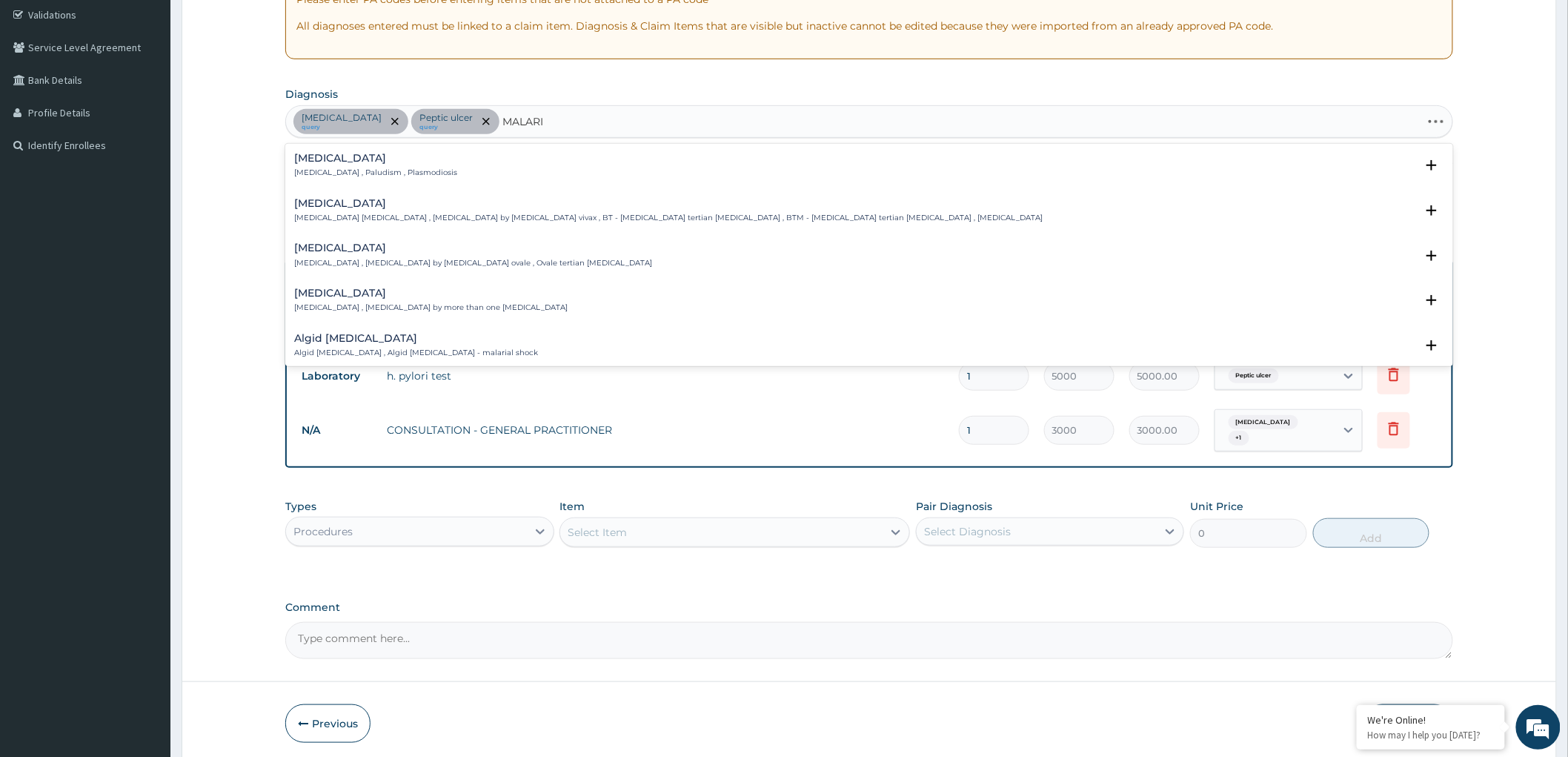
type input "MALARIA"
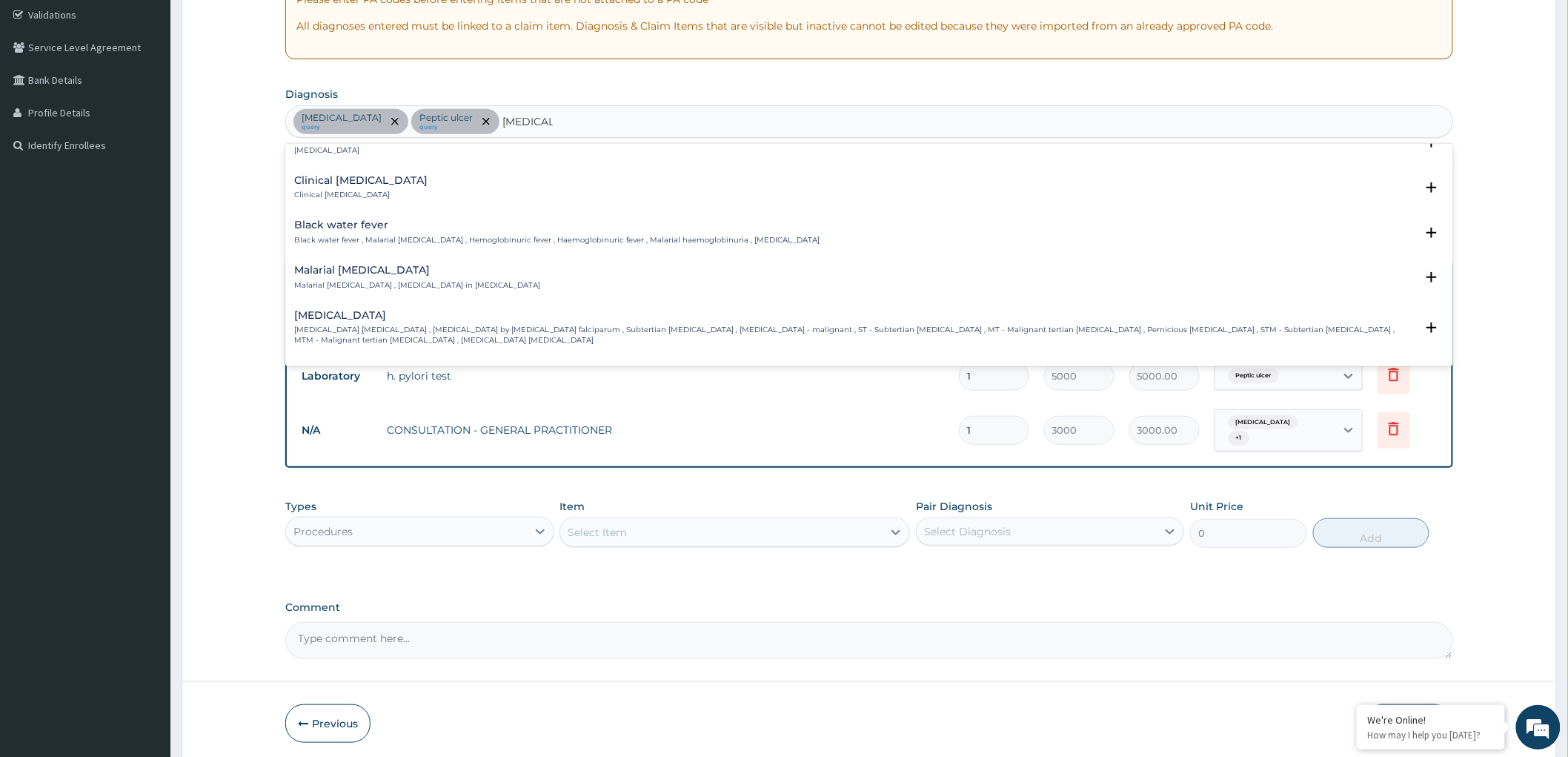
scroll to position [461, 0]
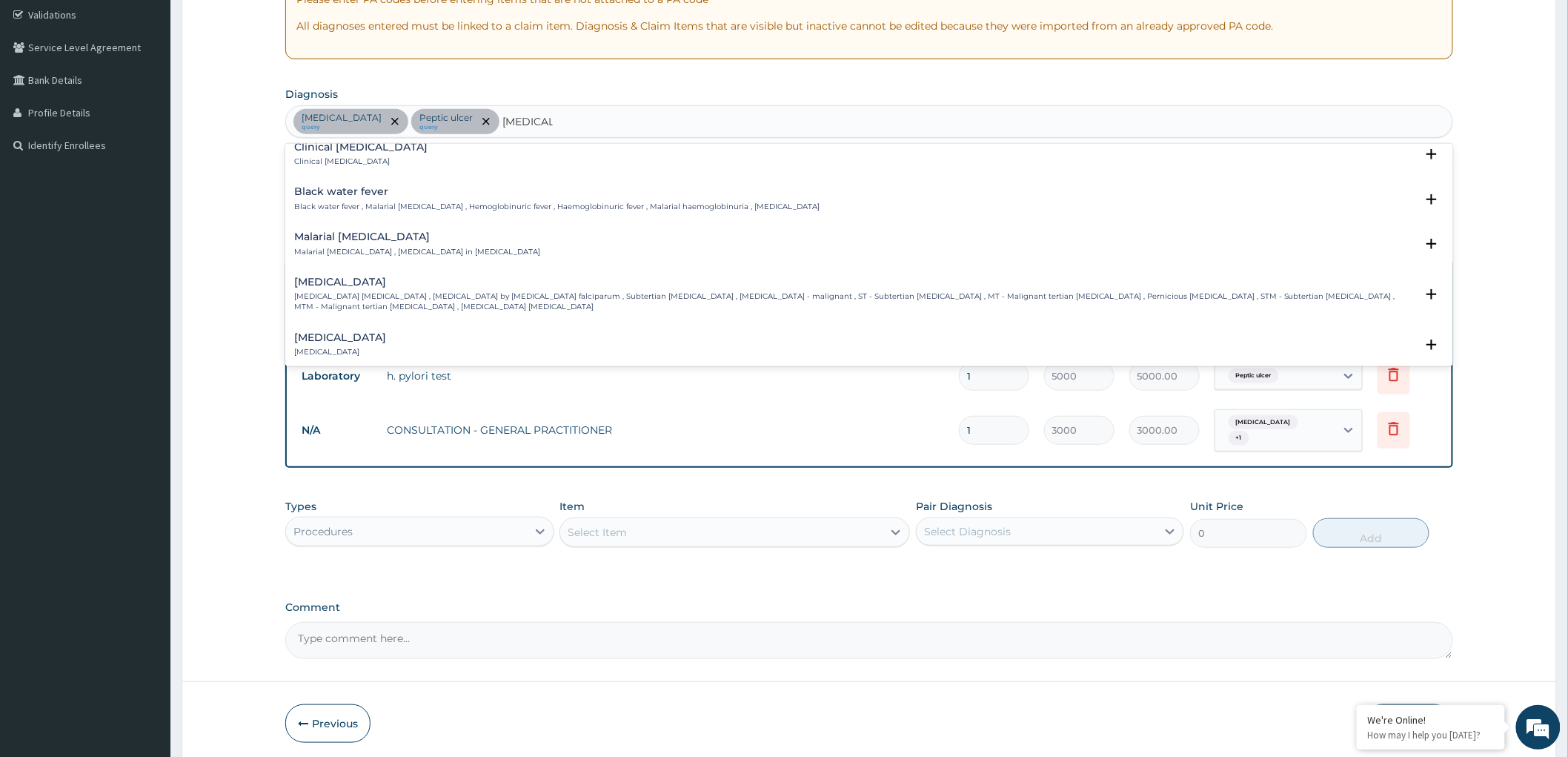
click at [590, 293] on p "Falciparum malaria , Malignant tertian malaria , Malaria by Plasmodium falcipar…" at bounding box center [854, 302] width 1121 height 21
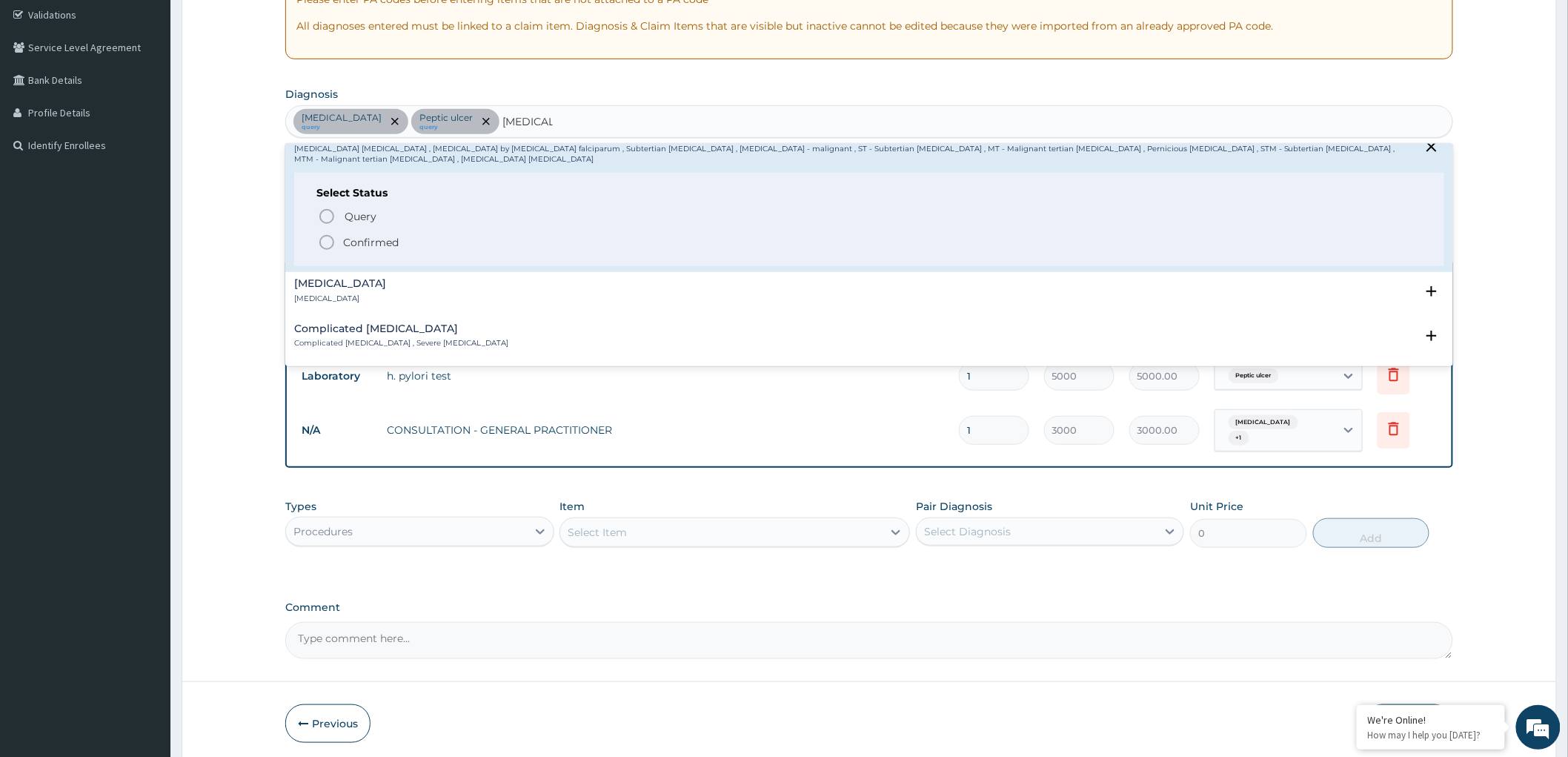
scroll to position [626, 0]
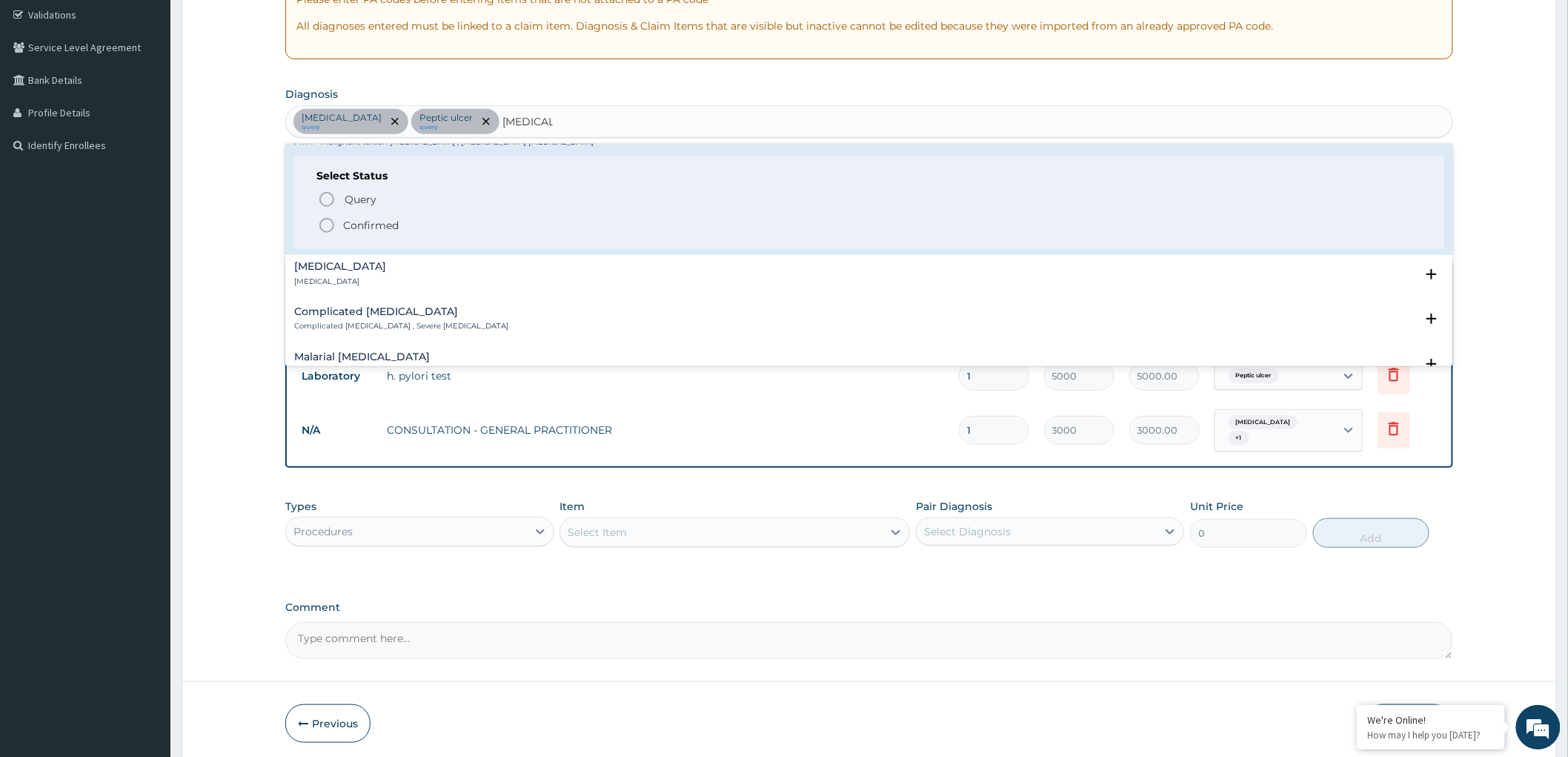
click at [326, 227] on icon "status option filled" at bounding box center [326, 225] width 17 height 17
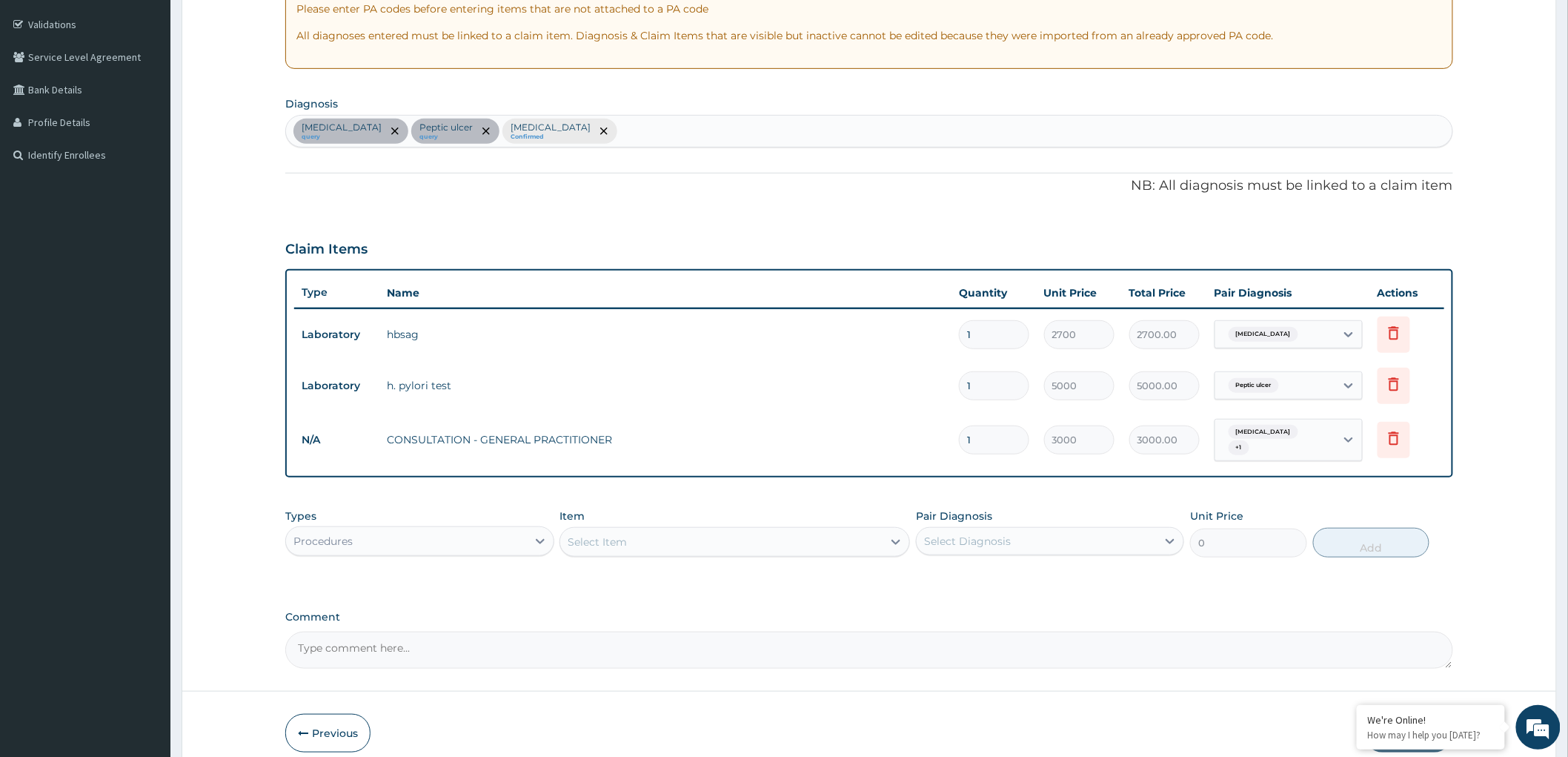
scroll to position [328, 0]
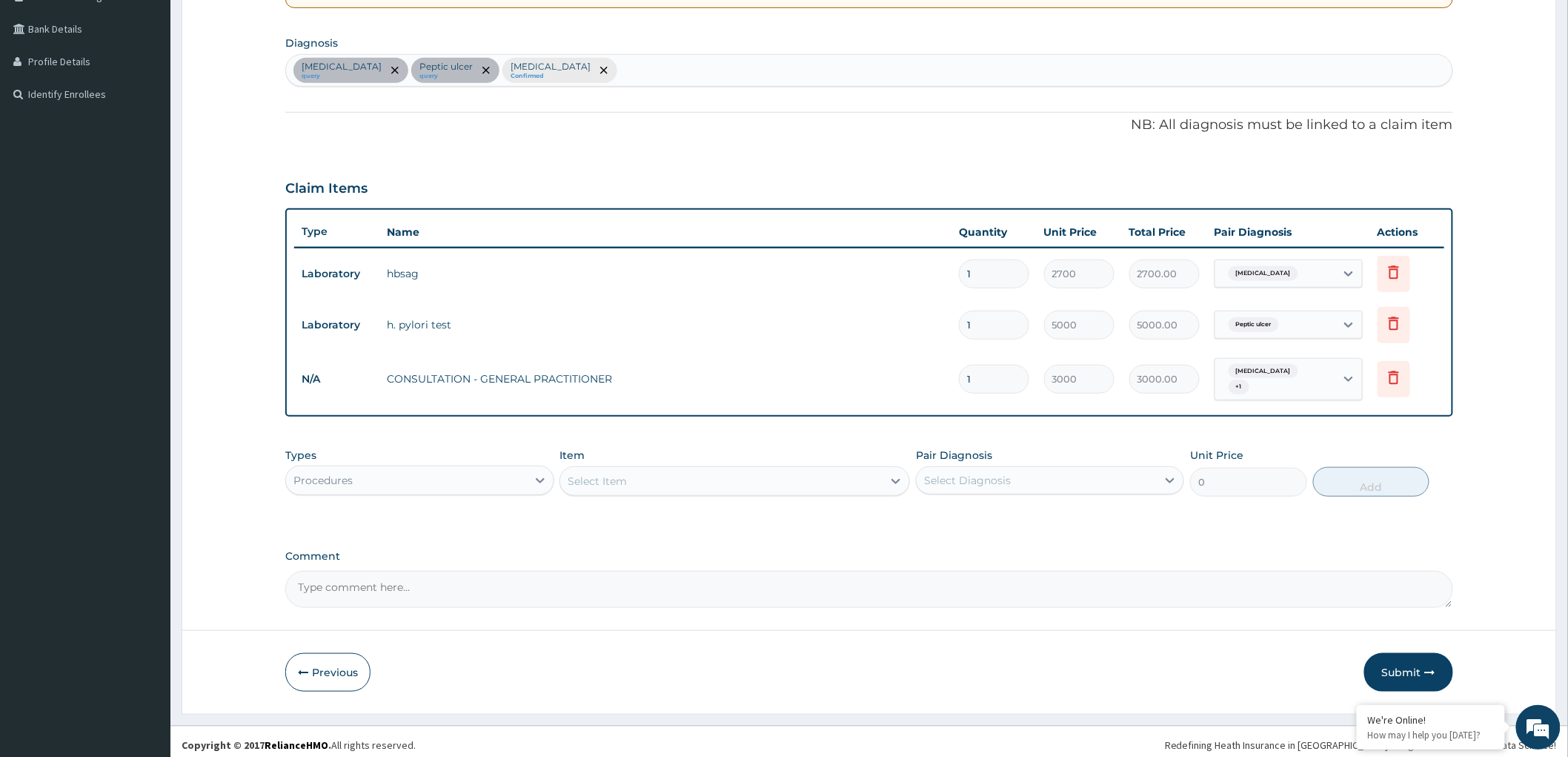
click at [515, 470] on div "Procedures" at bounding box center [406, 480] width 240 height 24
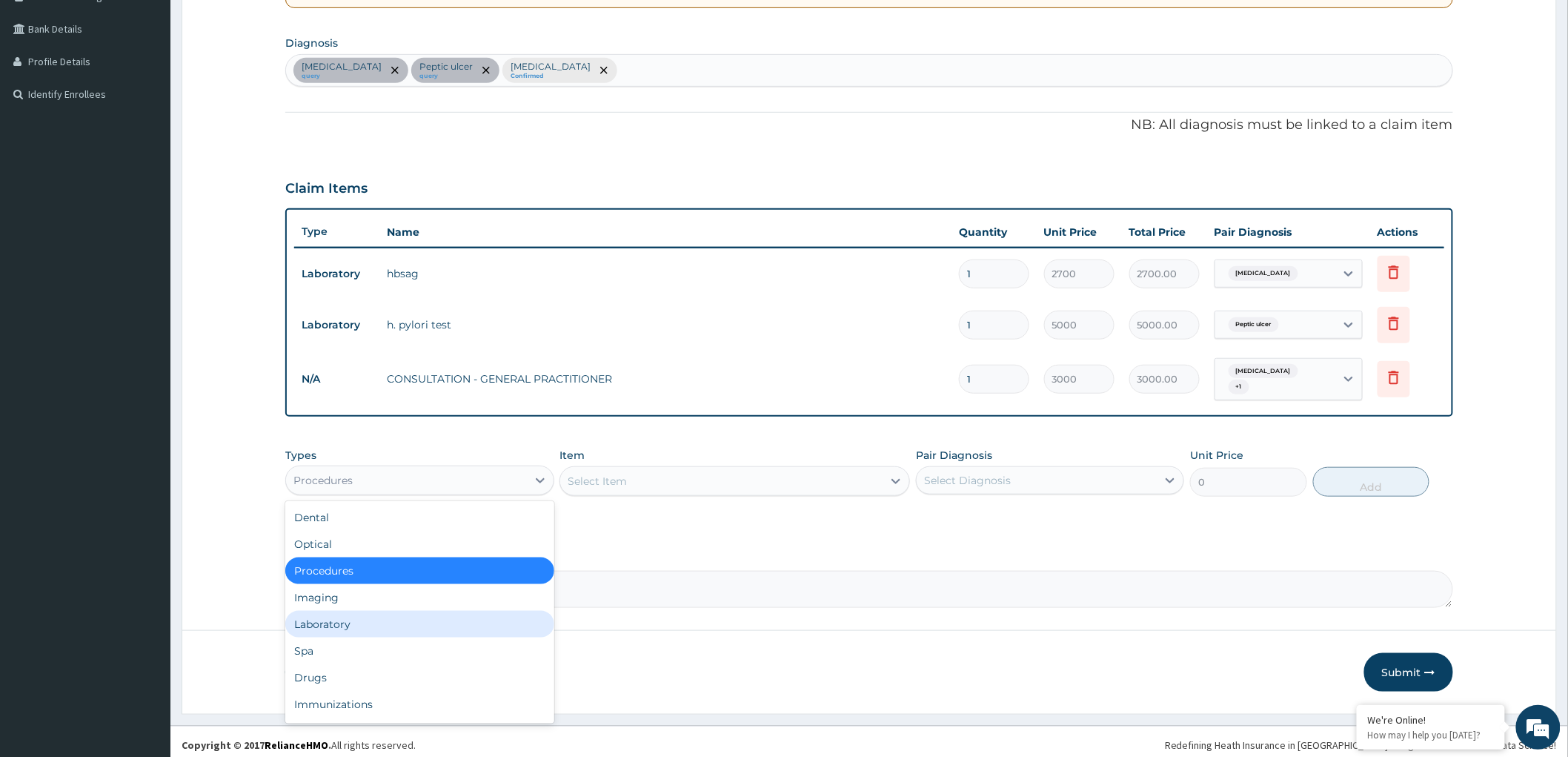
click at [365, 610] on div "Laboratory" at bounding box center [419, 624] width 268 height 27
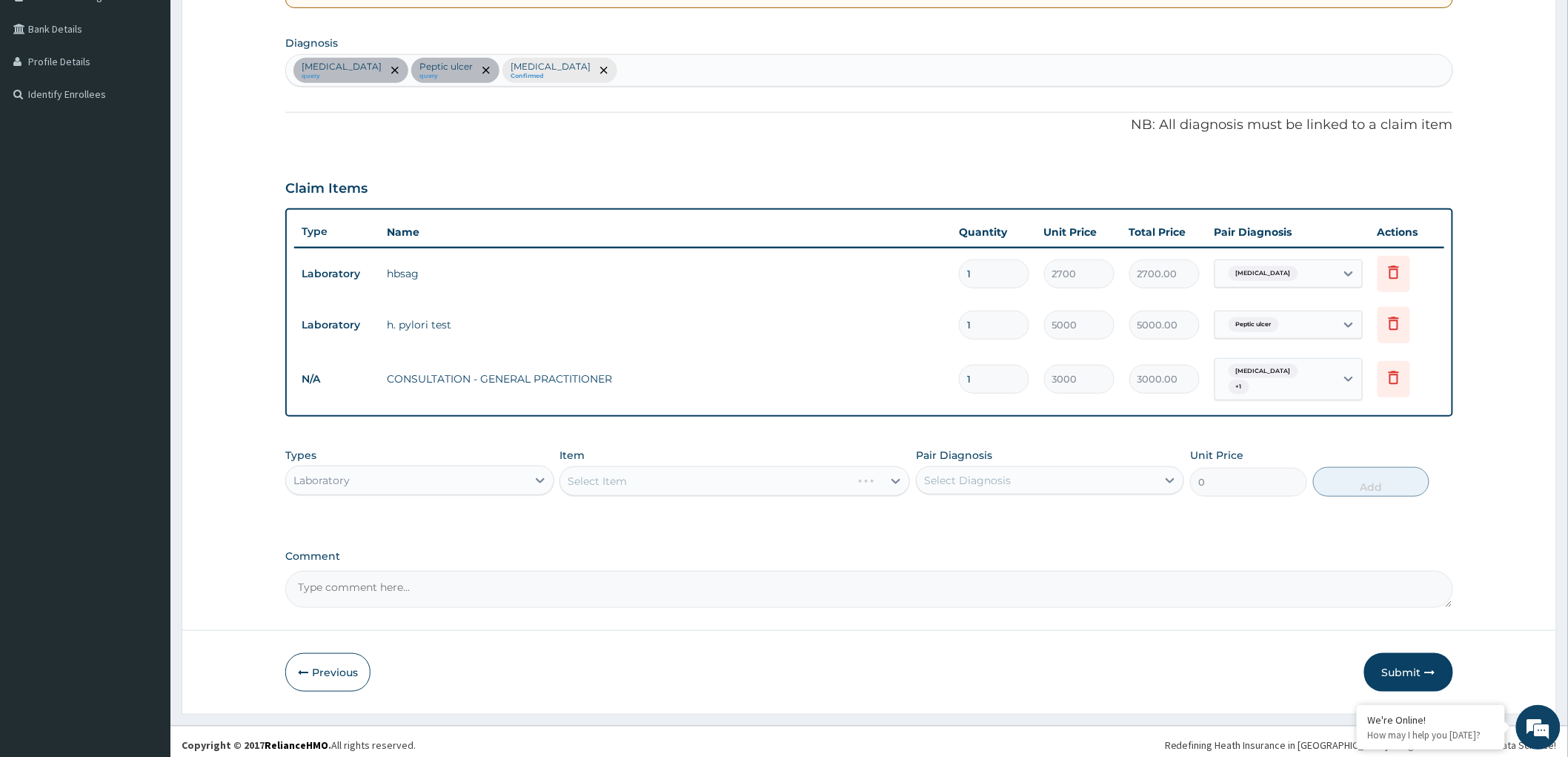
click at [814, 471] on div "Select Item" at bounding box center [734, 481] width 350 height 30
click at [893, 475] on div "Select Item" at bounding box center [734, 481] width 350 height 30
click at [898, 479] on icon at bounding box center [895, 481] width 9 height 5
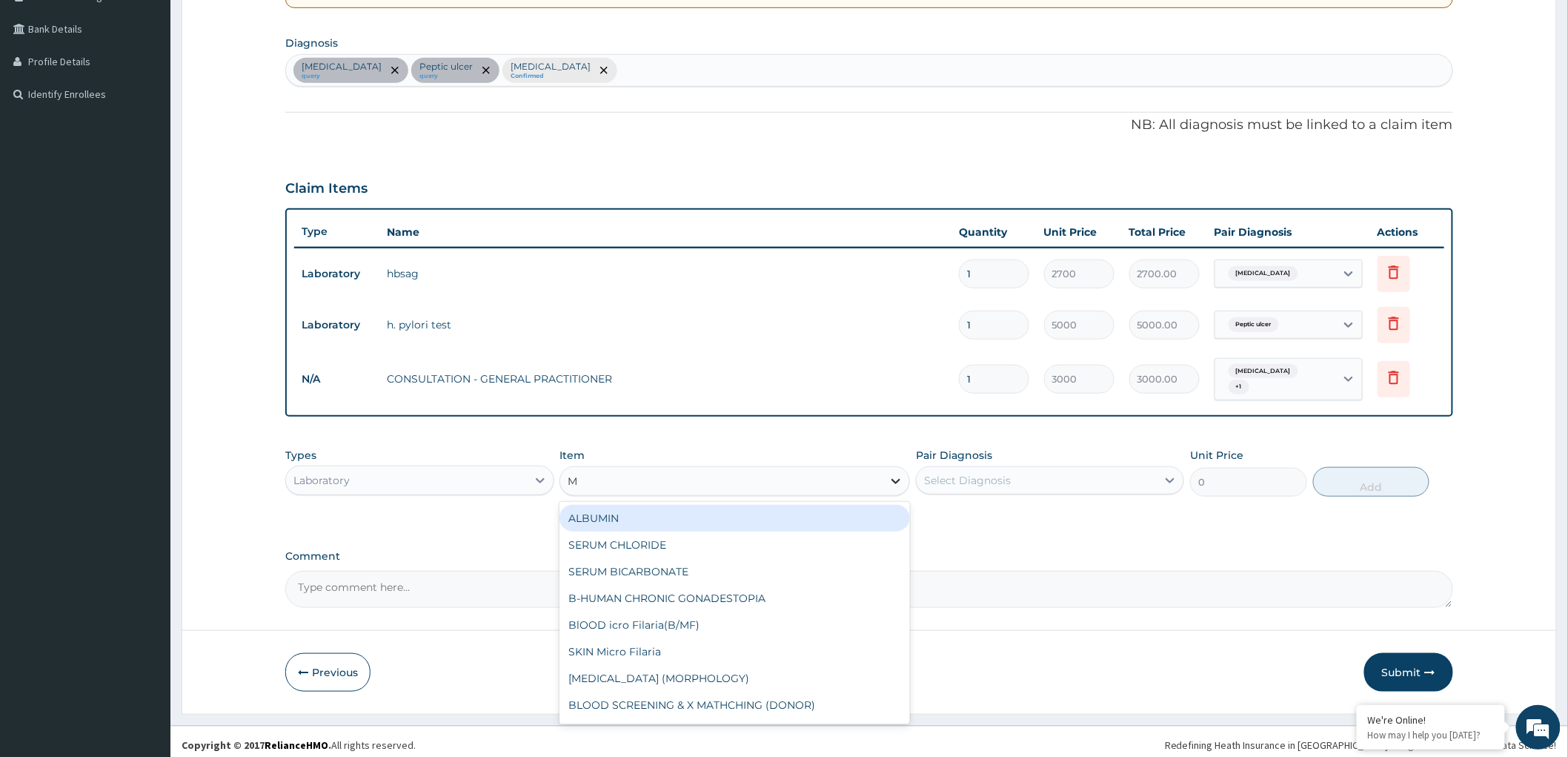
type input "MP"
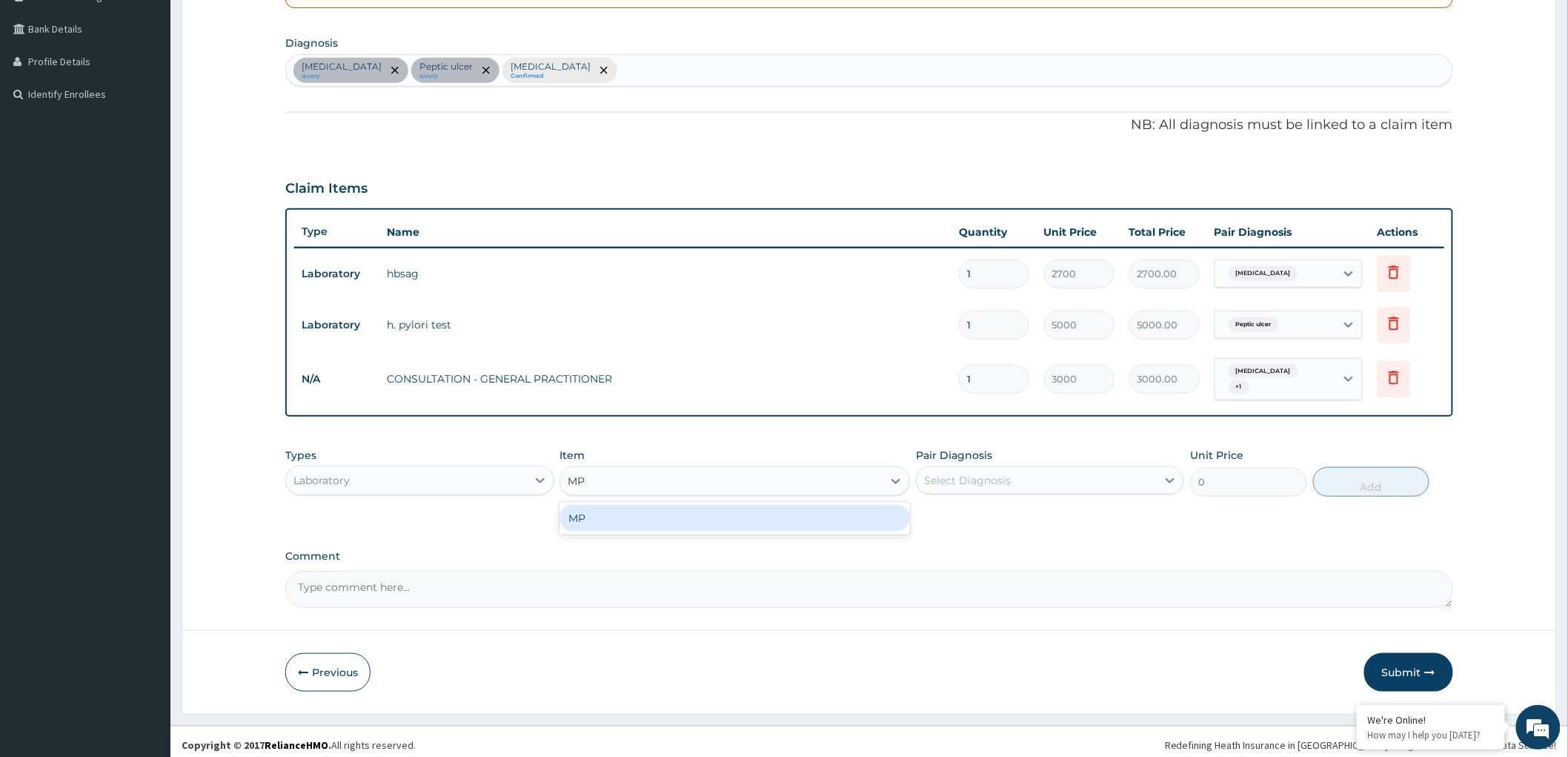
click at [828, 515] on div "MP" at bounding box center [734, 519] width 350 height 27
type input "2000"
click at [1141, 477] on div "Select Diagnosis" at bounding box center [1036, 480] width 240 height 24
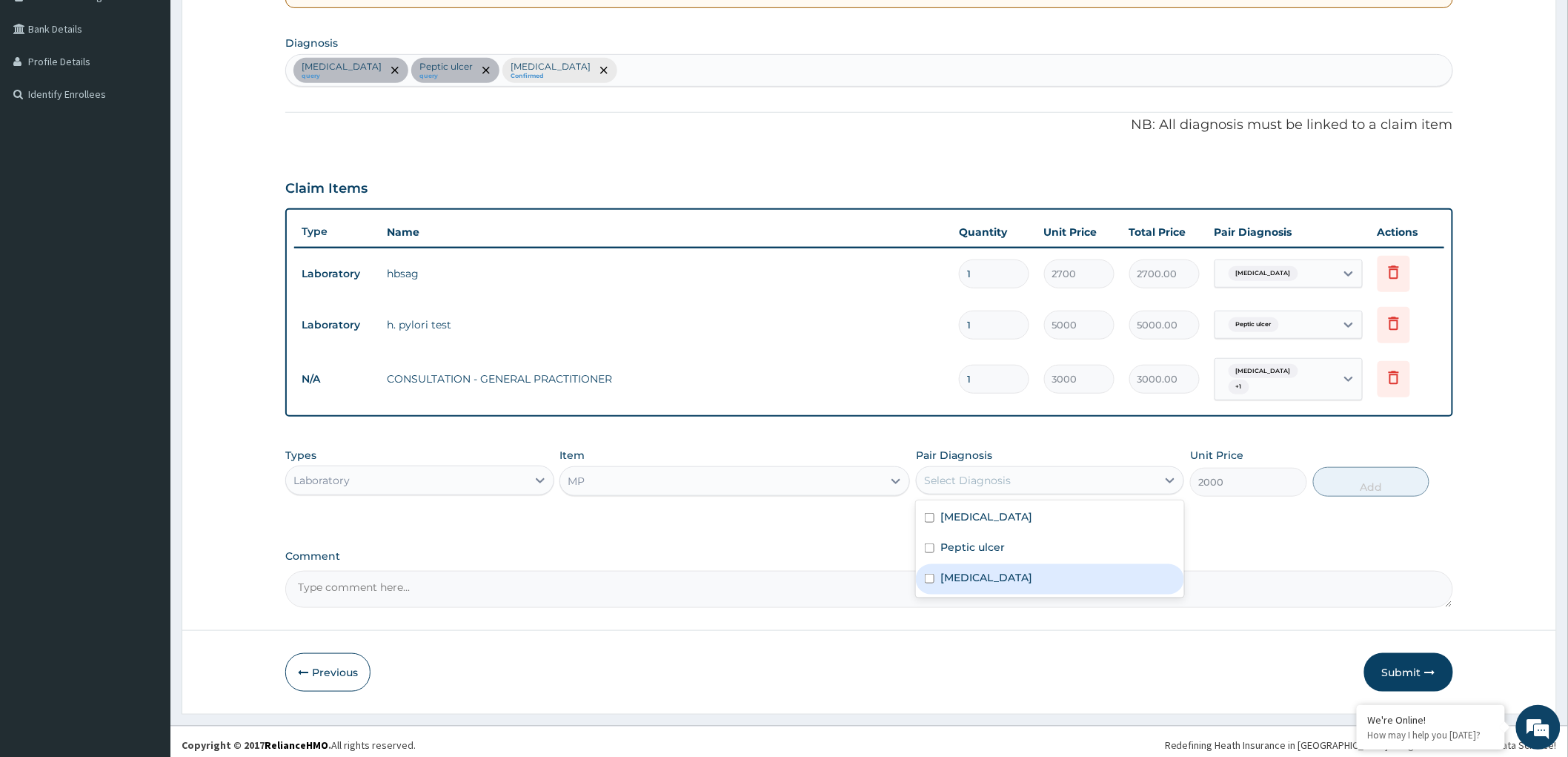
click at [925, 574] on input "checkbox" at bounding box center [930, 578] width 10 height 10
checkbox input "true"
click at [1359, 474] on button "Add" at bounding box center [1371, 482] width 117 height 30
type input "0"
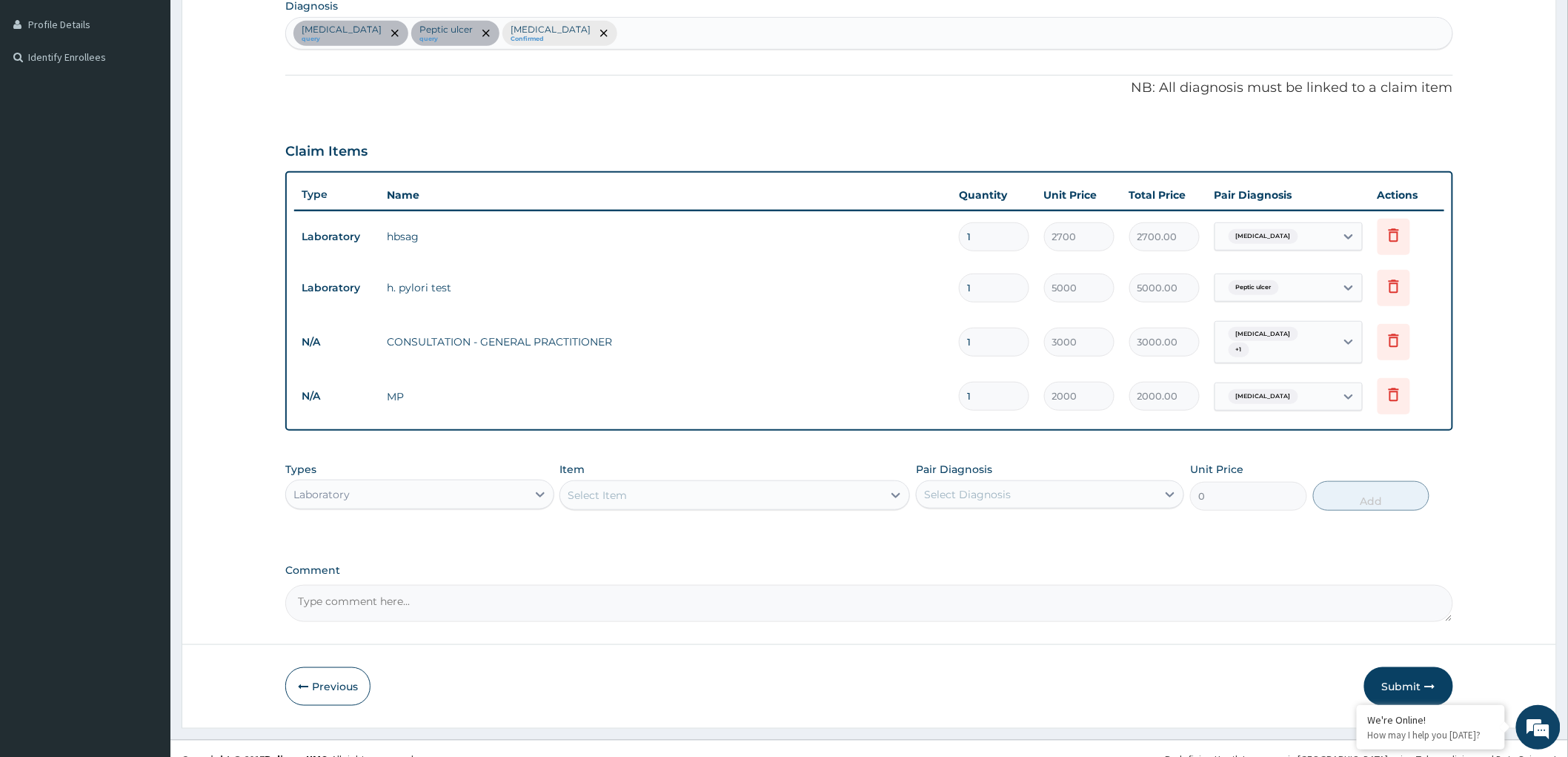
scroll to position [380, 0]
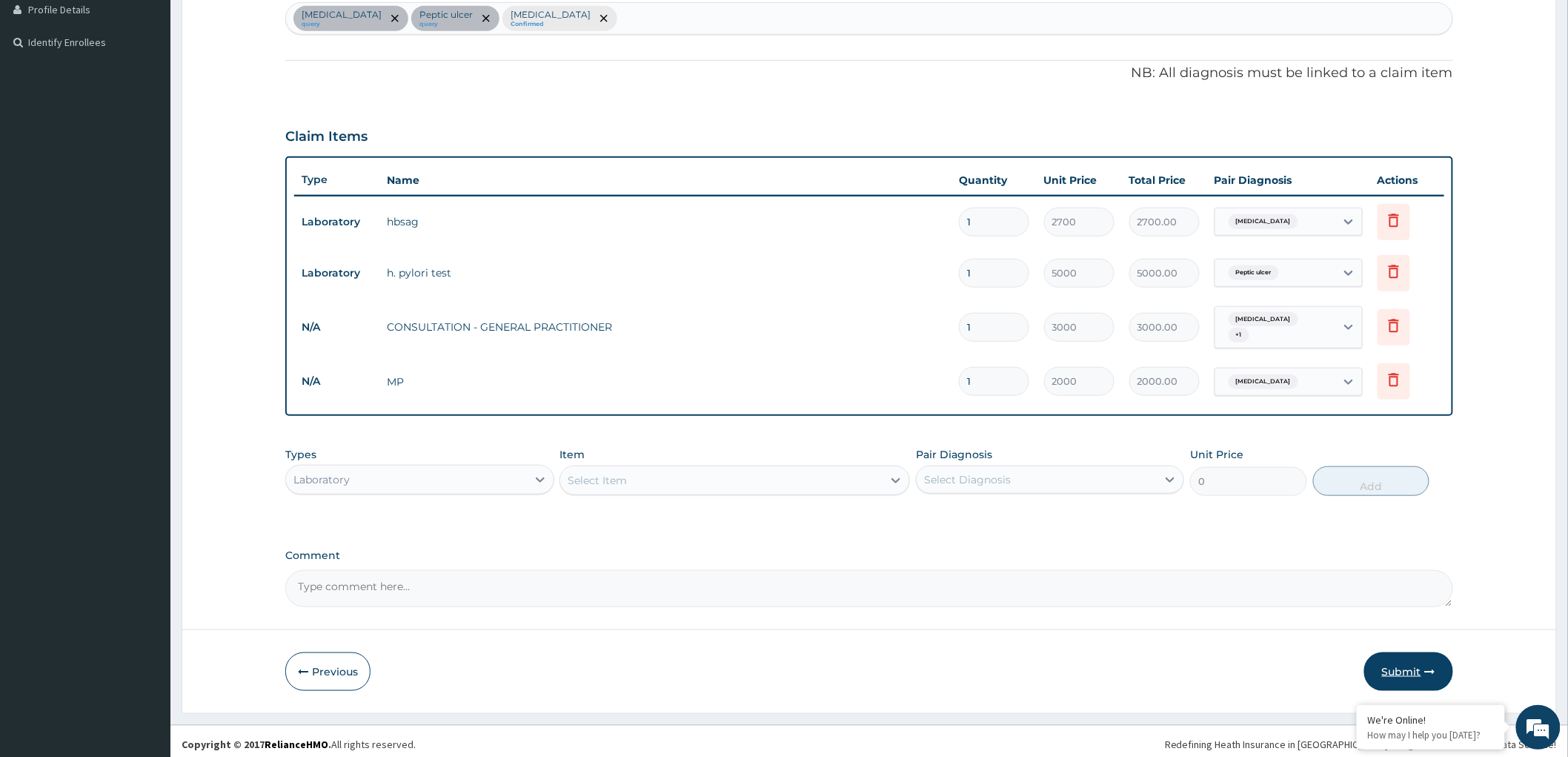
click at [1407, 662] on button "Submit" at bounding box center [1409, 671] width 89 height 39
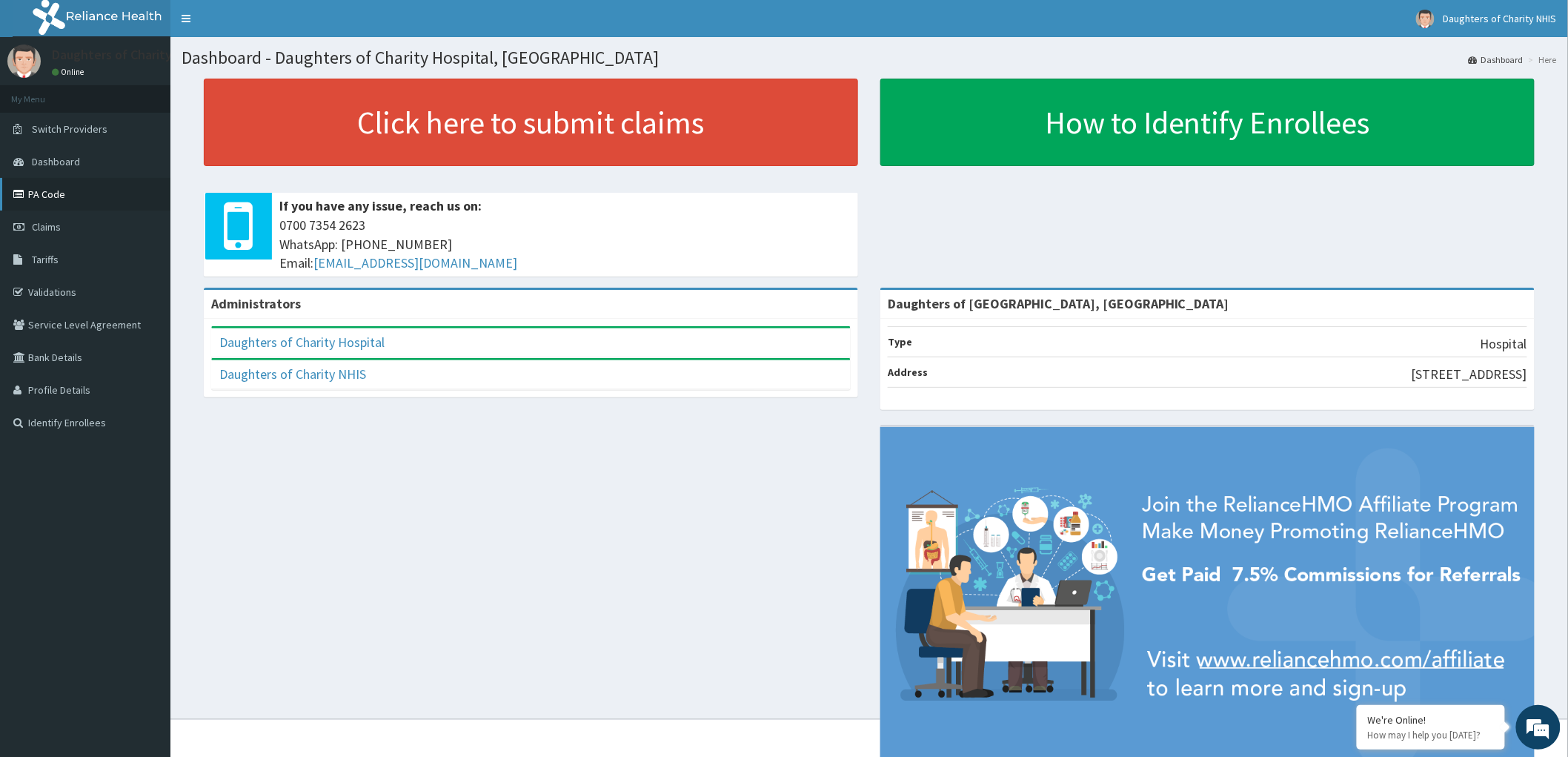
click at [34, 189] on link "PA Code" at bounding box center [85, 194] width 171 height 33
click at [46, 191] on link "PA Code" at bounding box center [85, 194] width 171 height 33
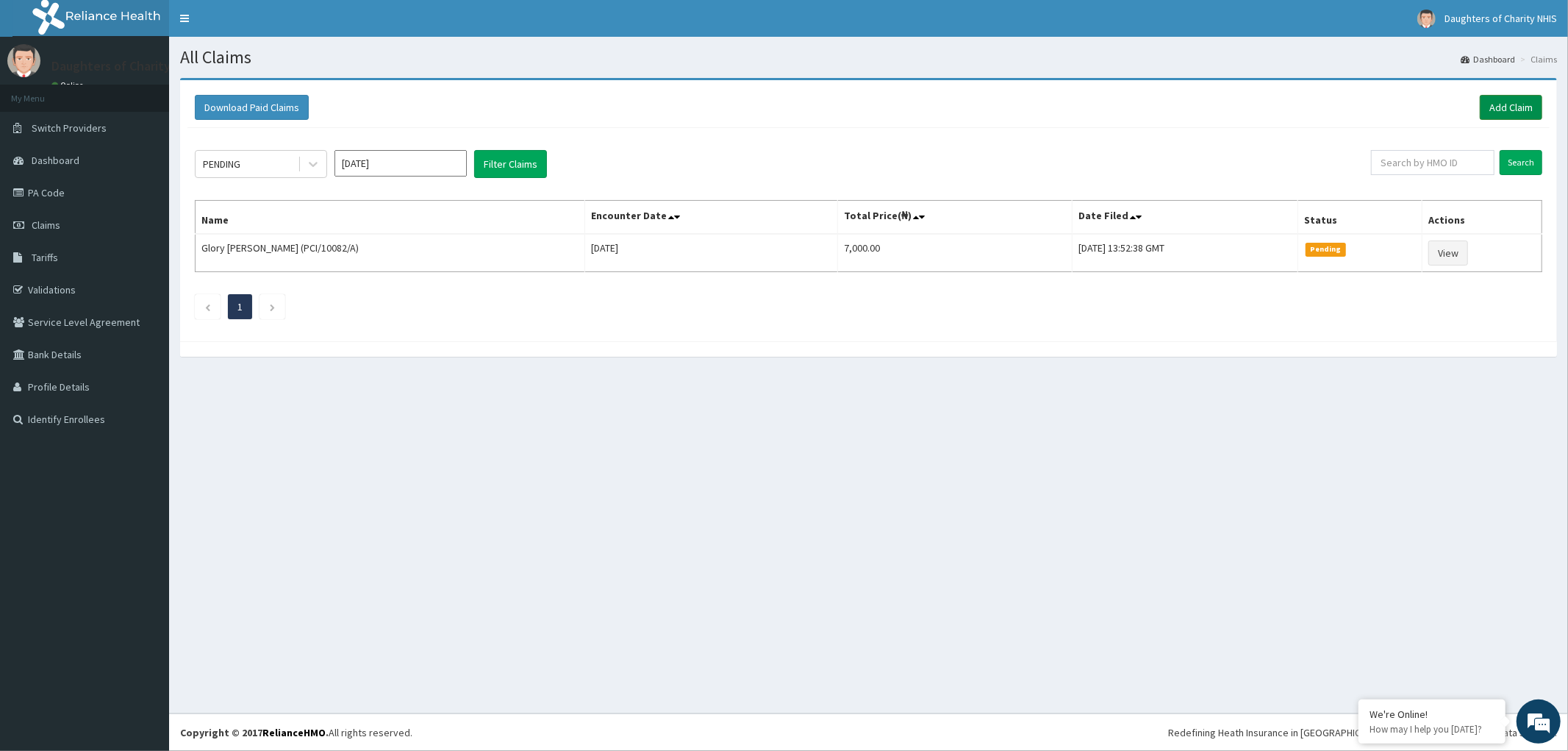
click at [1509, 108] on link "Add Claim" at bounding box center [1511, 107] width 62 height 25
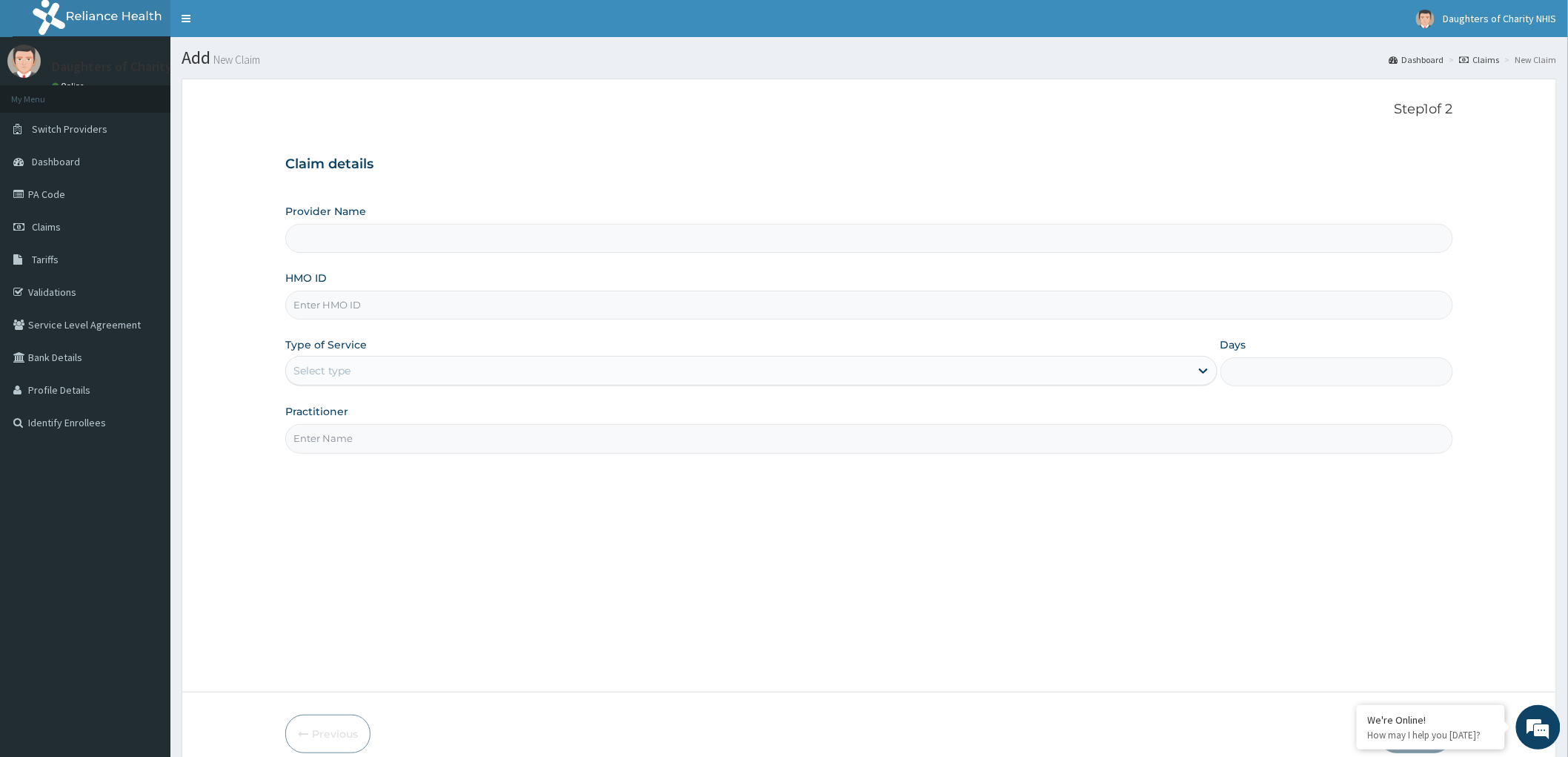
type input "Daughters of [GEOGRAPHIC_DATA], [GEOGRAPHIC_DATA]"
click at [330, 309] on input "HMO ID" at bounding box center [869, 305] width 1168 height 29
paste input "NEL/10081/B"
type input "NEL/10081/B"
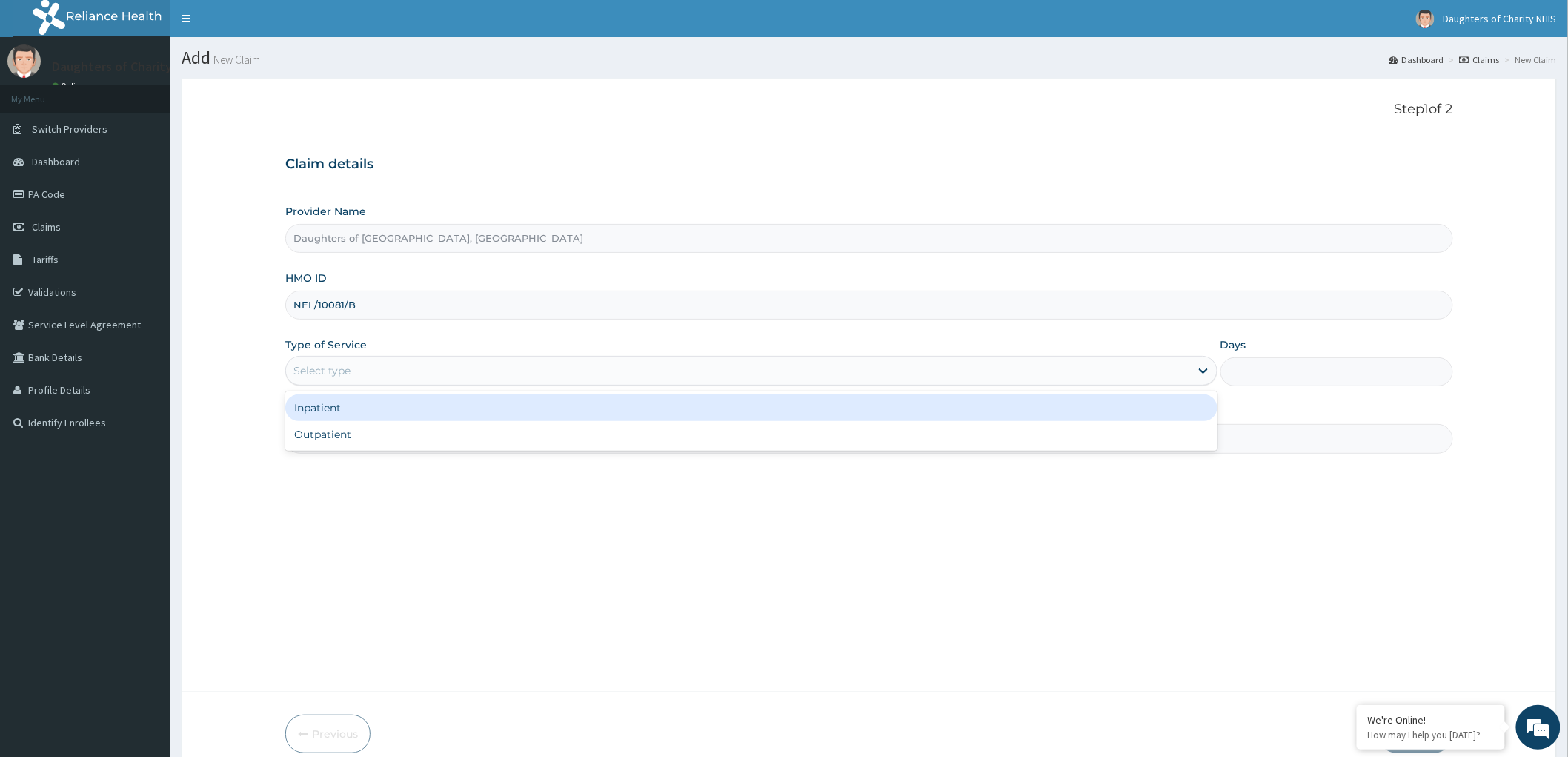
click at [365, 365] on div "Select type" at bounding box center [738, 370] width 904 height 24
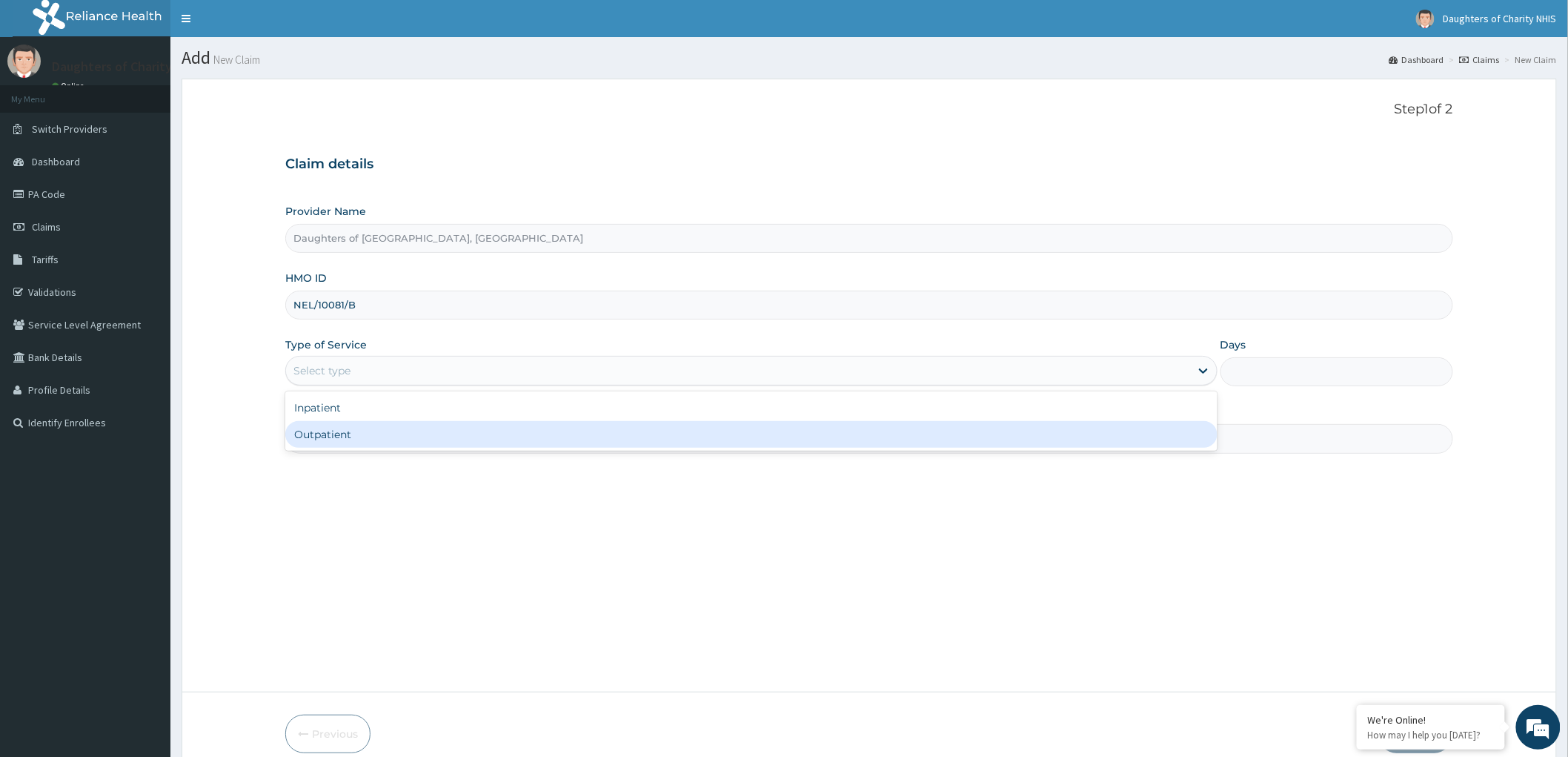
click at [330, 440] on div "Outpatient" at bounding box center [751, 435] width 933 height 27
type input "1"
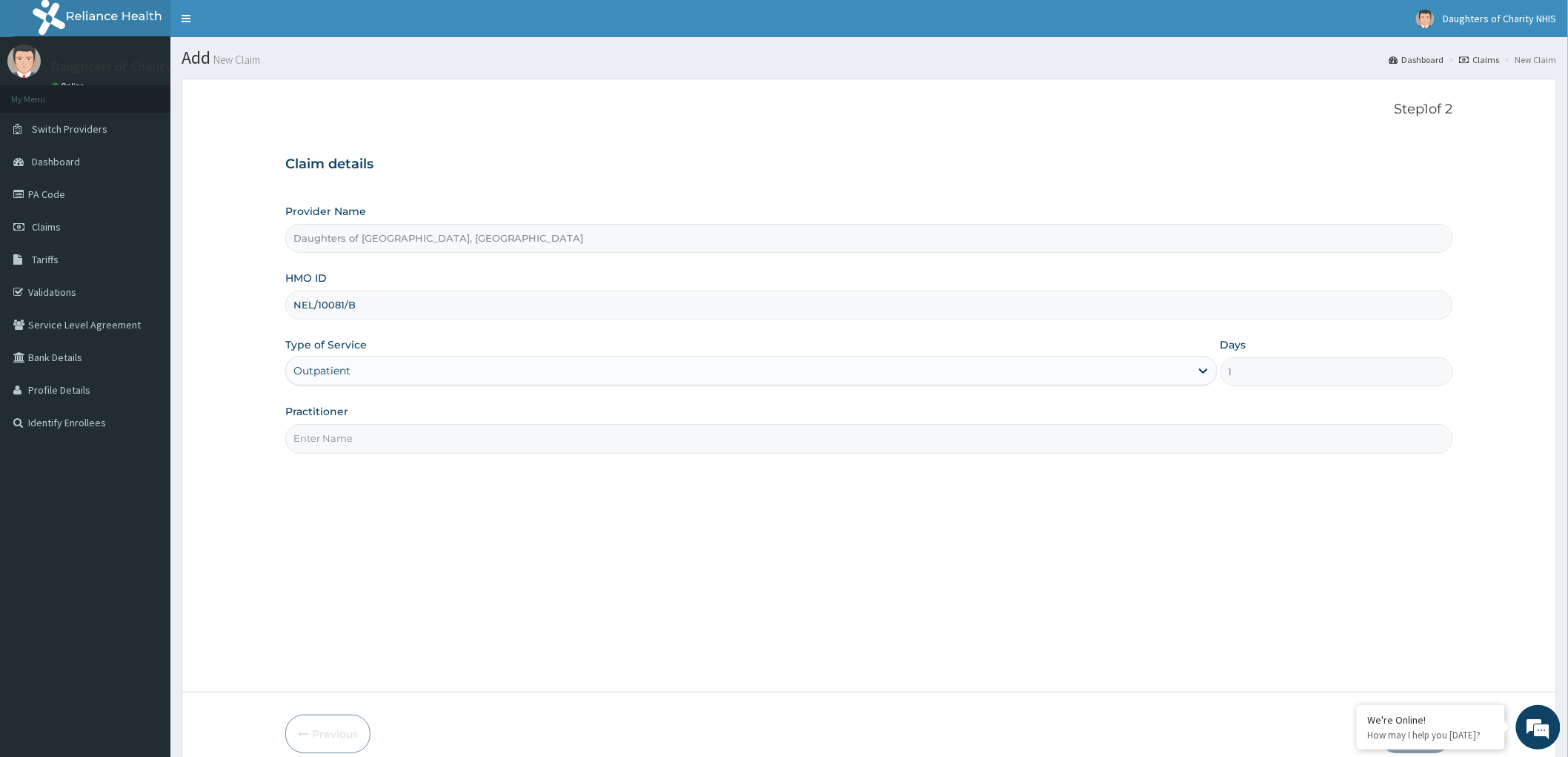
click at [337, 432] on input "Practitioner" at bounding box center [869, 438] width 1168 height 29
paste input "somadina IFEATU"
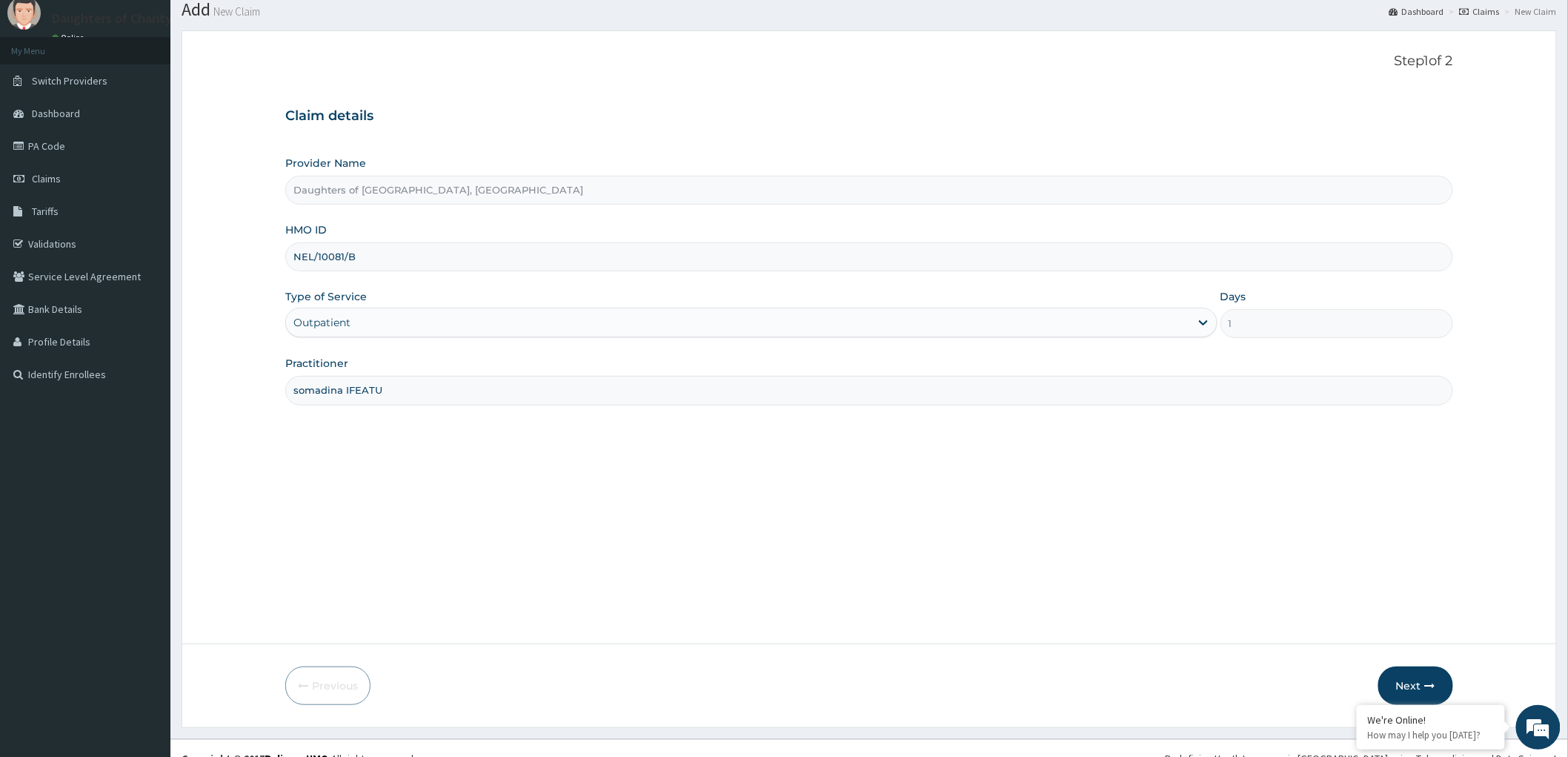
scroll to position [69, 0]
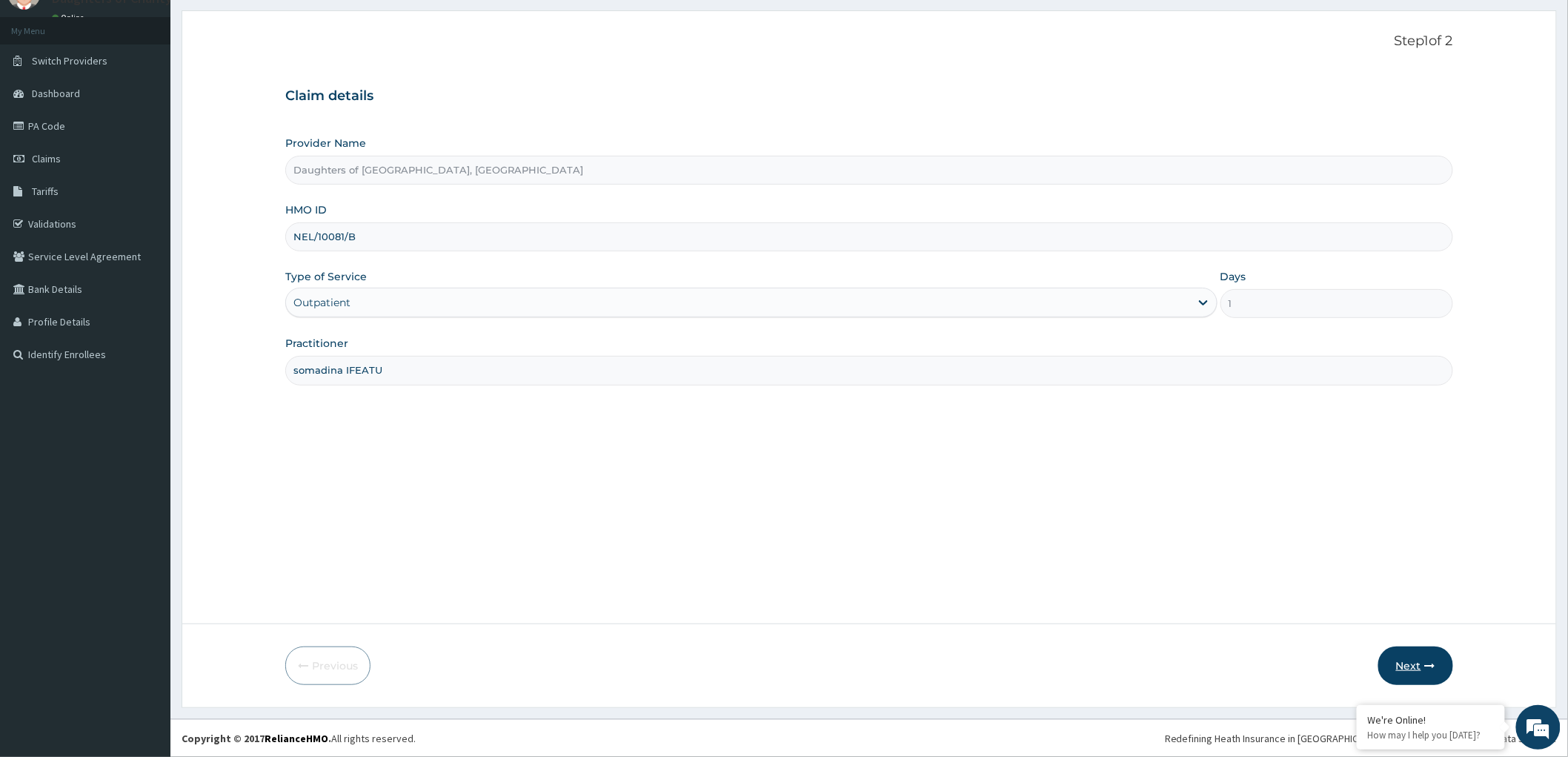
type input "somadina IFEATU"
click at [1416, 656] on button "Next" at bounding box center [1416, 665] width 75 height 39
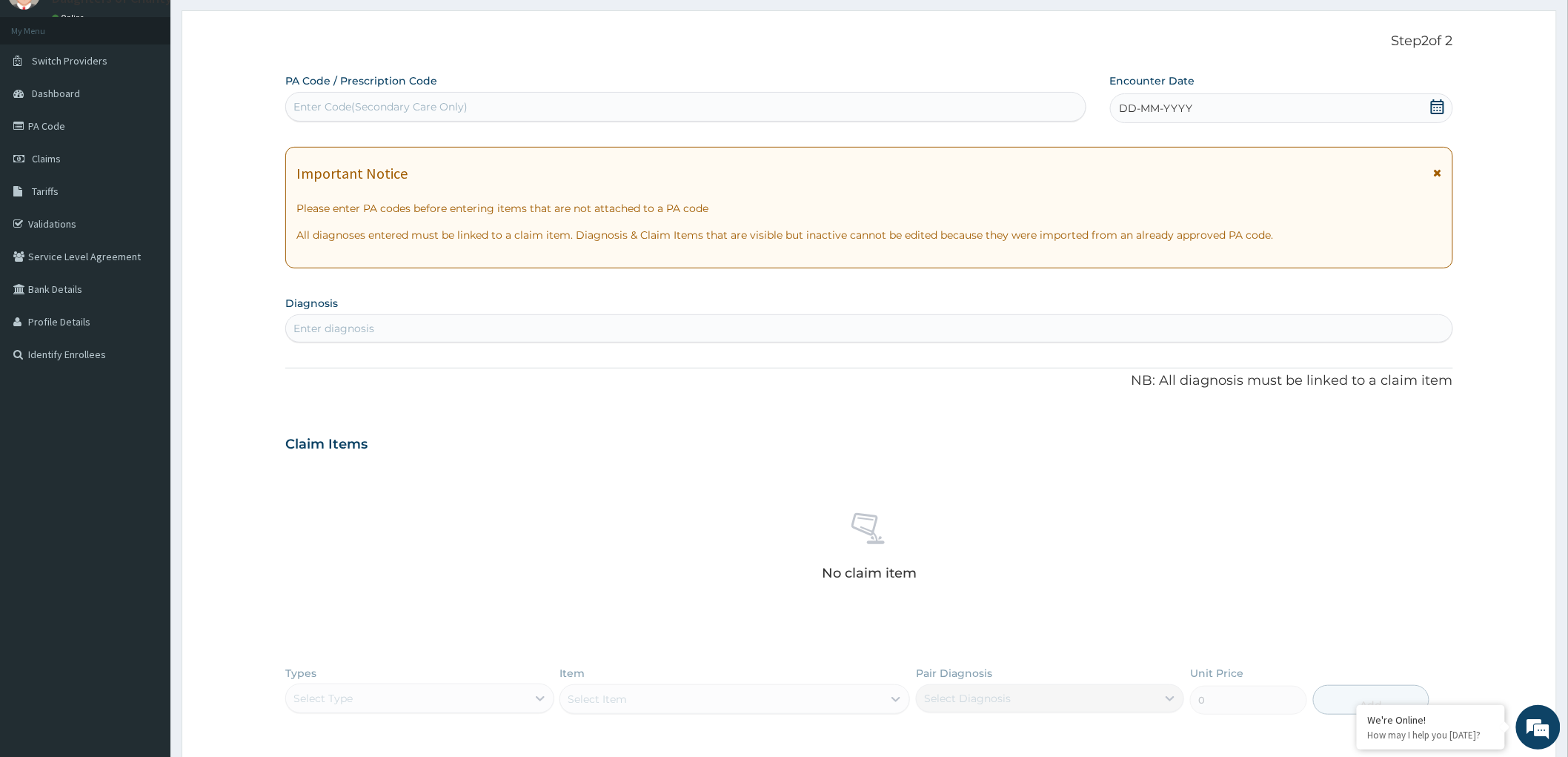
click at [320, 104] on div "Enter Code(Secondary Care Only)" at bounding box center [380, 106] width 174 height 14
paste input "PA/BAA6F2"
type input "PA/BAA6F2"
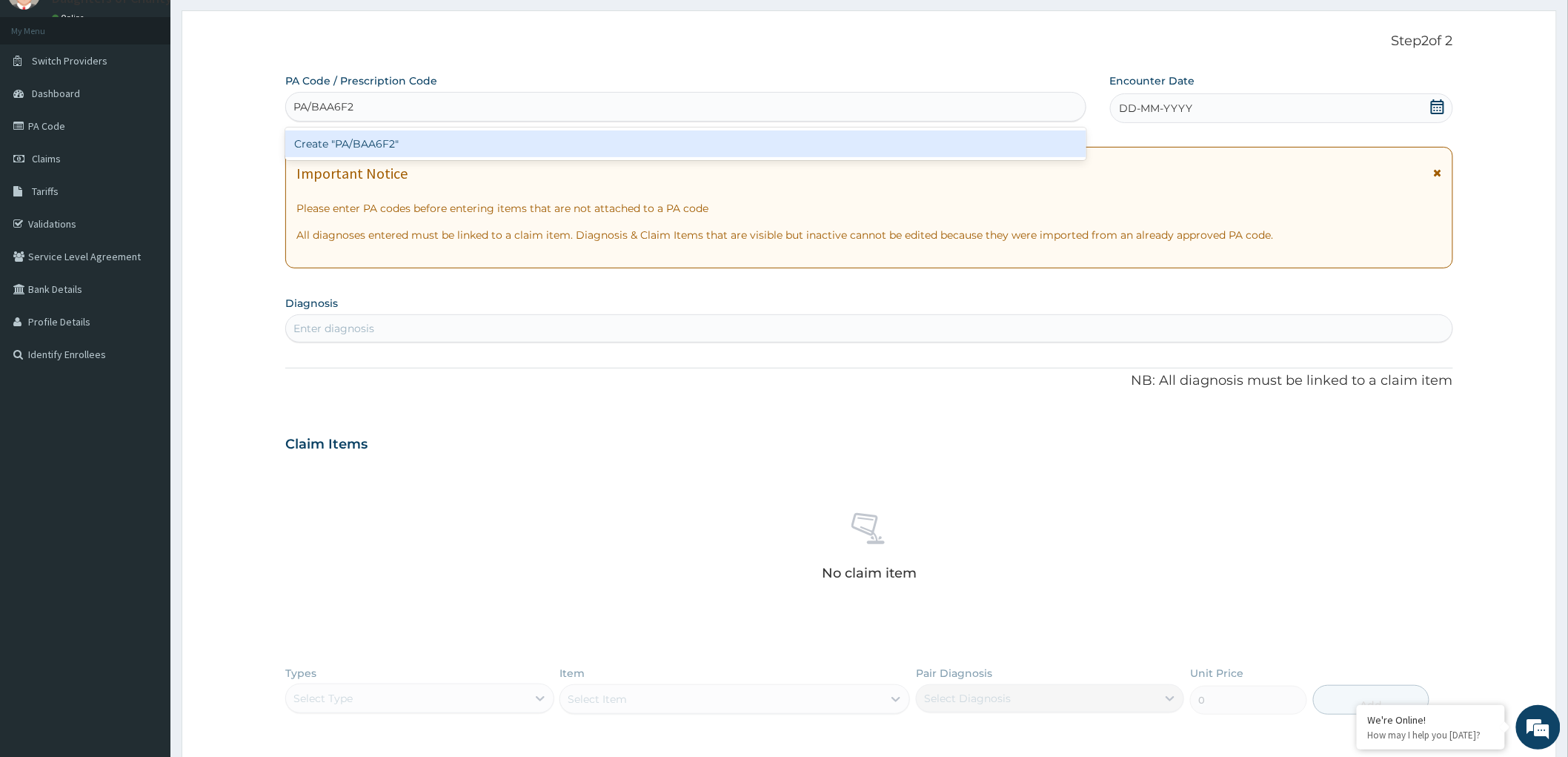
click at [380, 147] on div "Create "PA/BAA6F2"" at bounding box center [686, 144] width 801 height 27
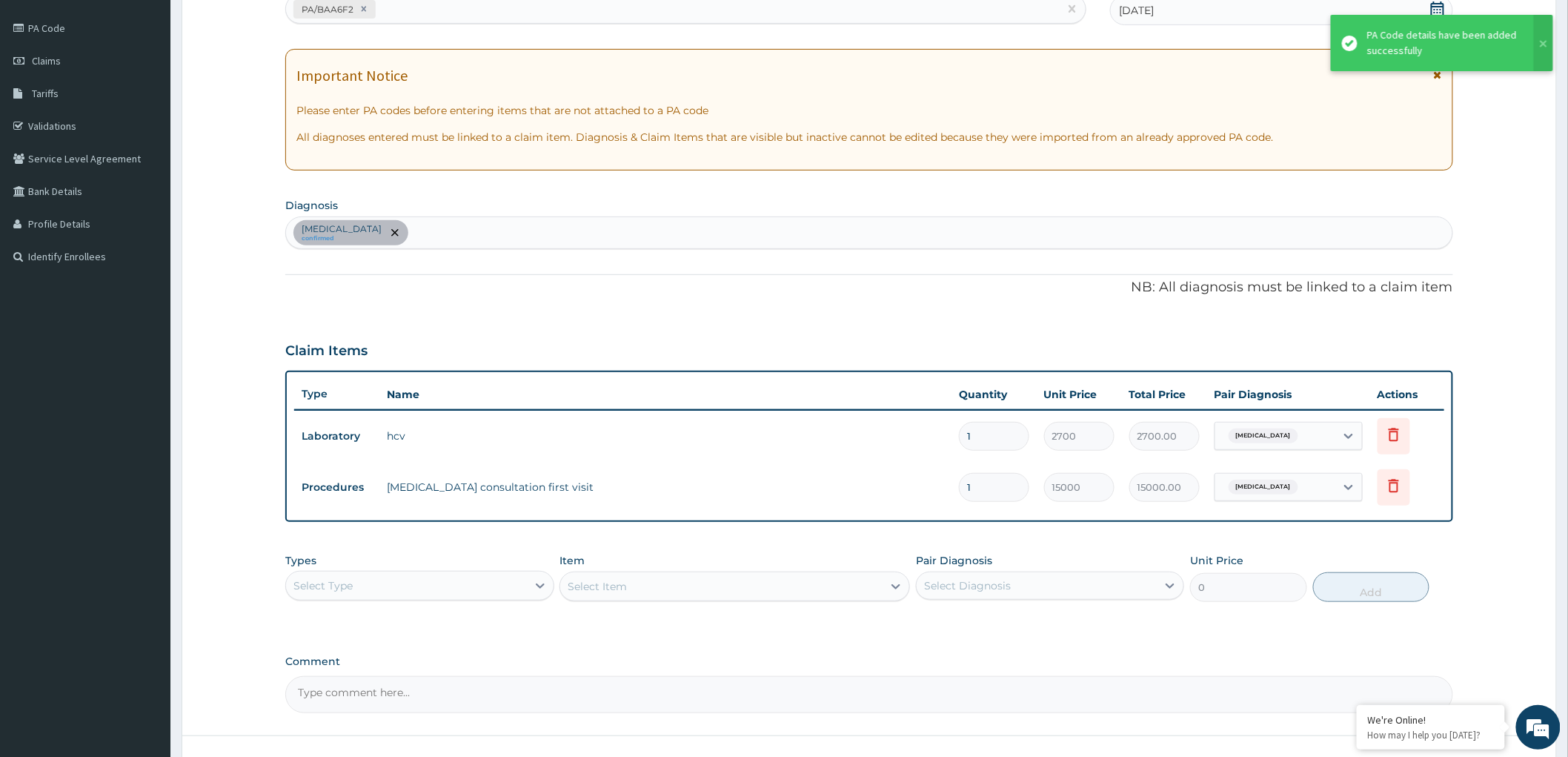
scroll to position [277, 0]
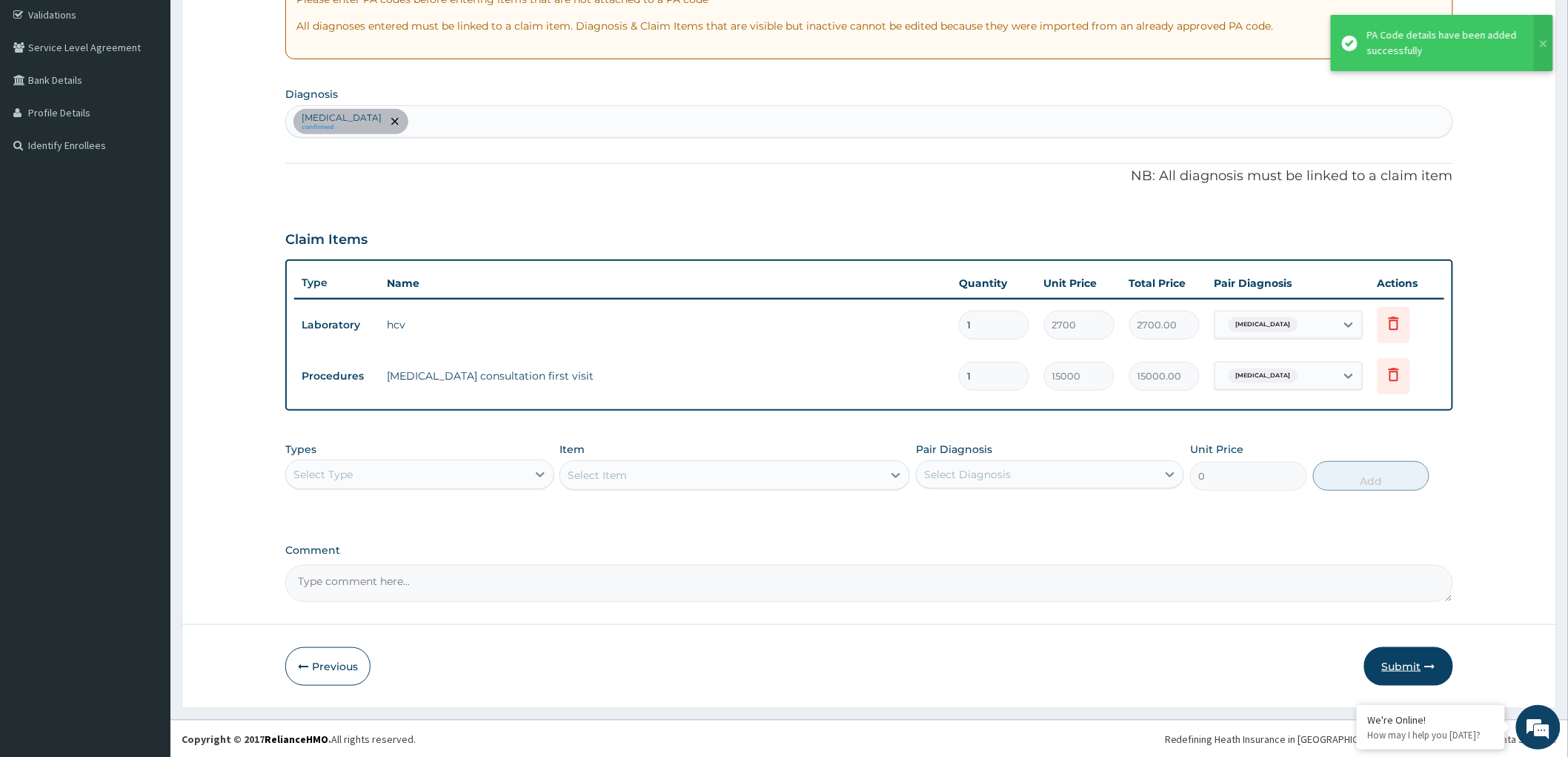
click at [1414, 664] on button "Submit" at bounding box center [1409, 666] width 89 height 39
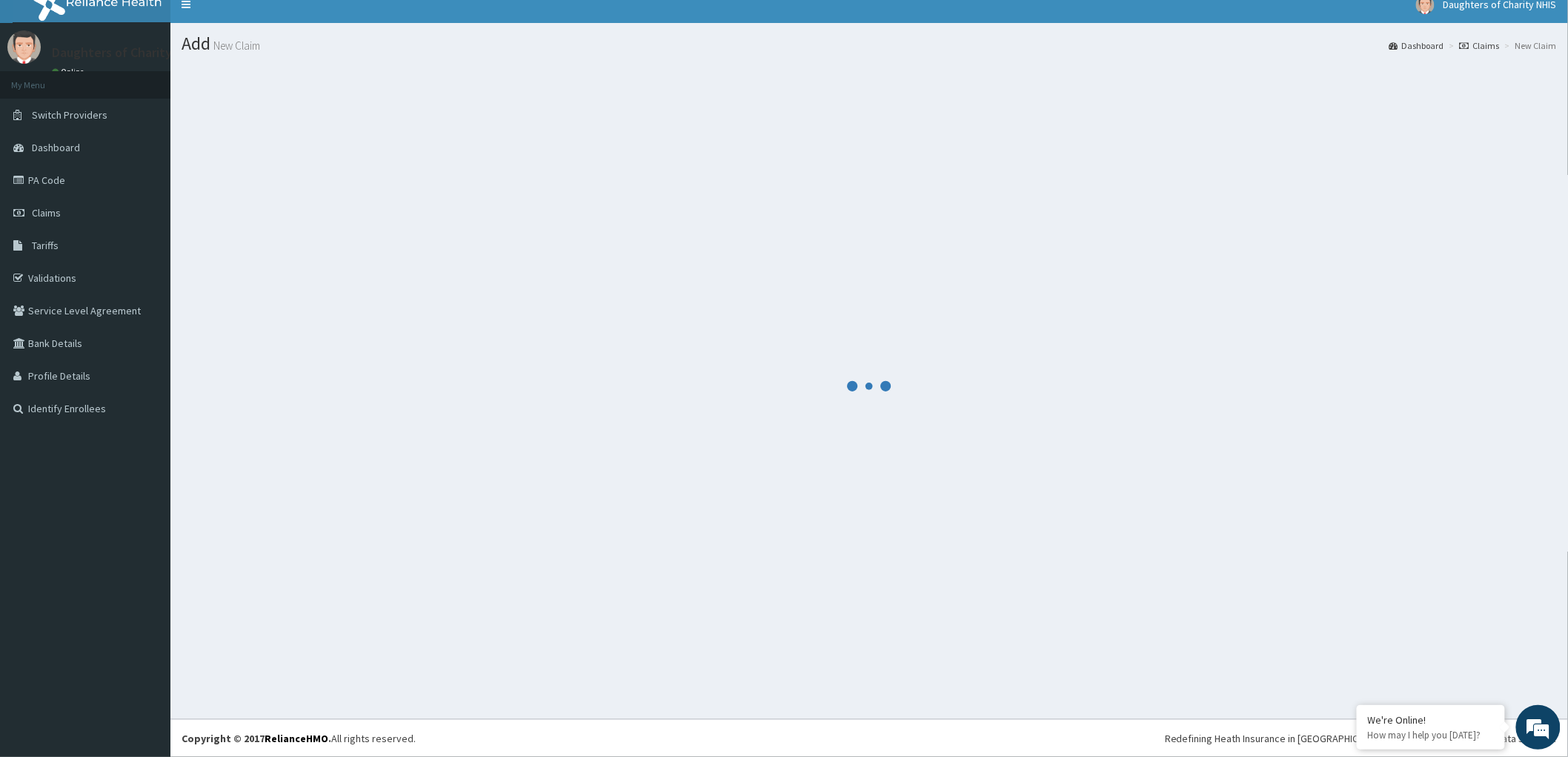
scroll to position [14, 0]
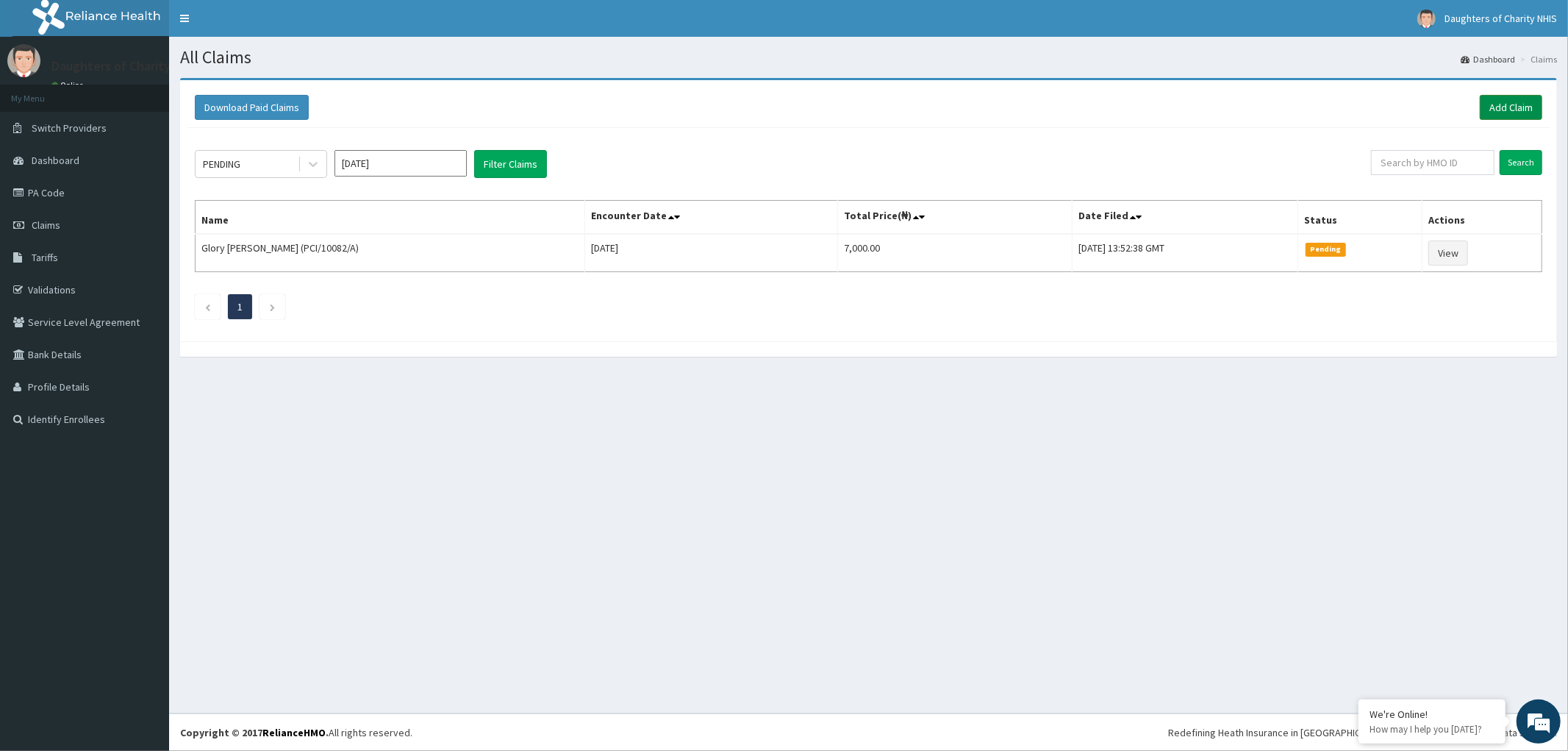
click at [1503, 101] on link "Add Claim" at bounding box center [1511, 107] width 62 height 25
click at [1512, 104] on link "Add Claim" at bounding box center [1511, 107] width 62 height 25
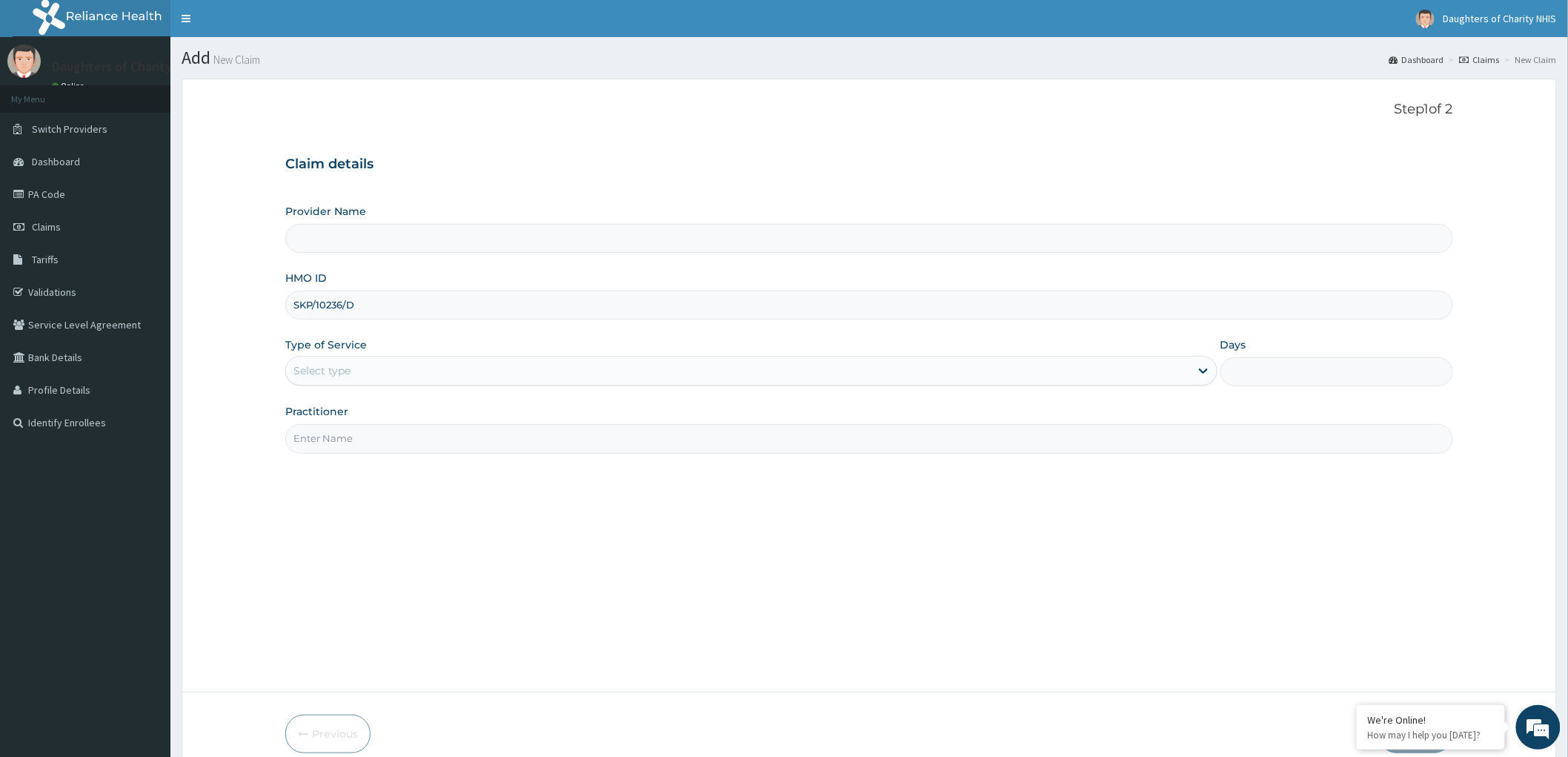
type input "SKP/10236/D"
click at [328, 363] on div "Select type" at bounding box center [322, 370] width 57 height 14
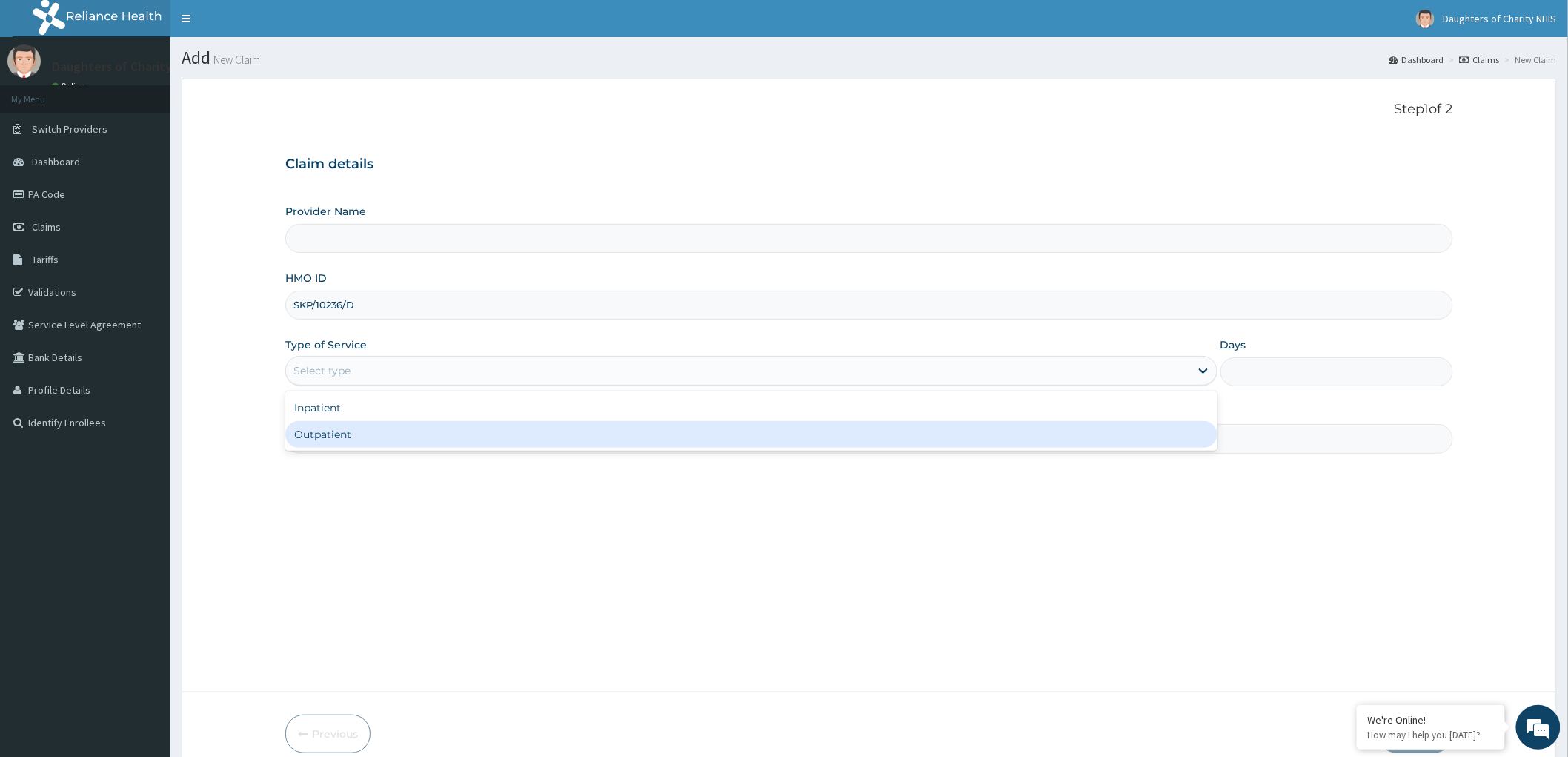
click at [321, 438] on div "Outpatient" at bounding box center [751, 435] width 933 height 27
type input "1"
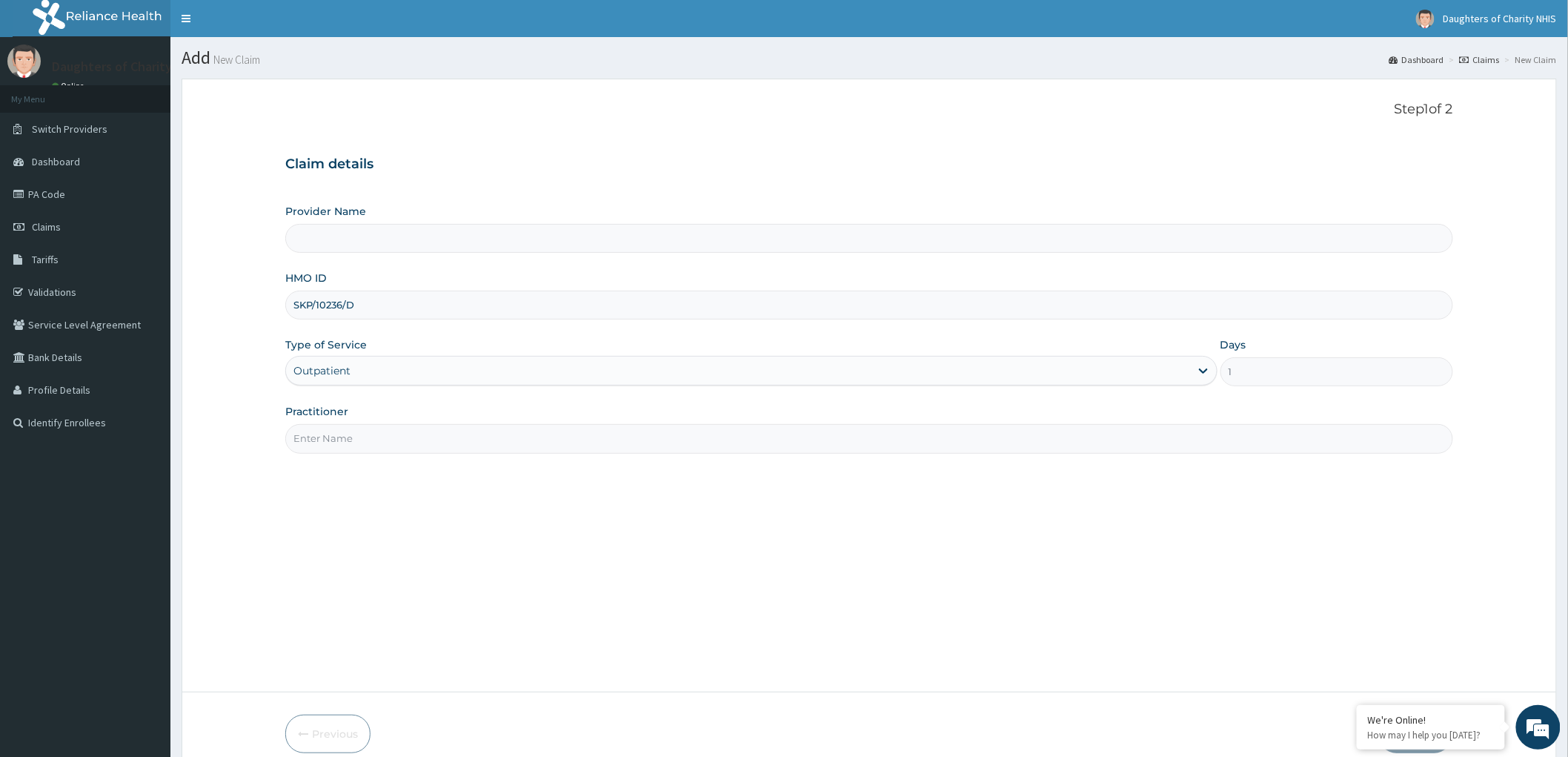
type input "Daughters of [GEOGRAPHIC_DATA], [GEOGRAPHIC_DATA]"
click at [388, 441] on input "Practitioner" at bounding box center [869, 438] width 1168 height 29
paste input "FAVOUR IKENGA"
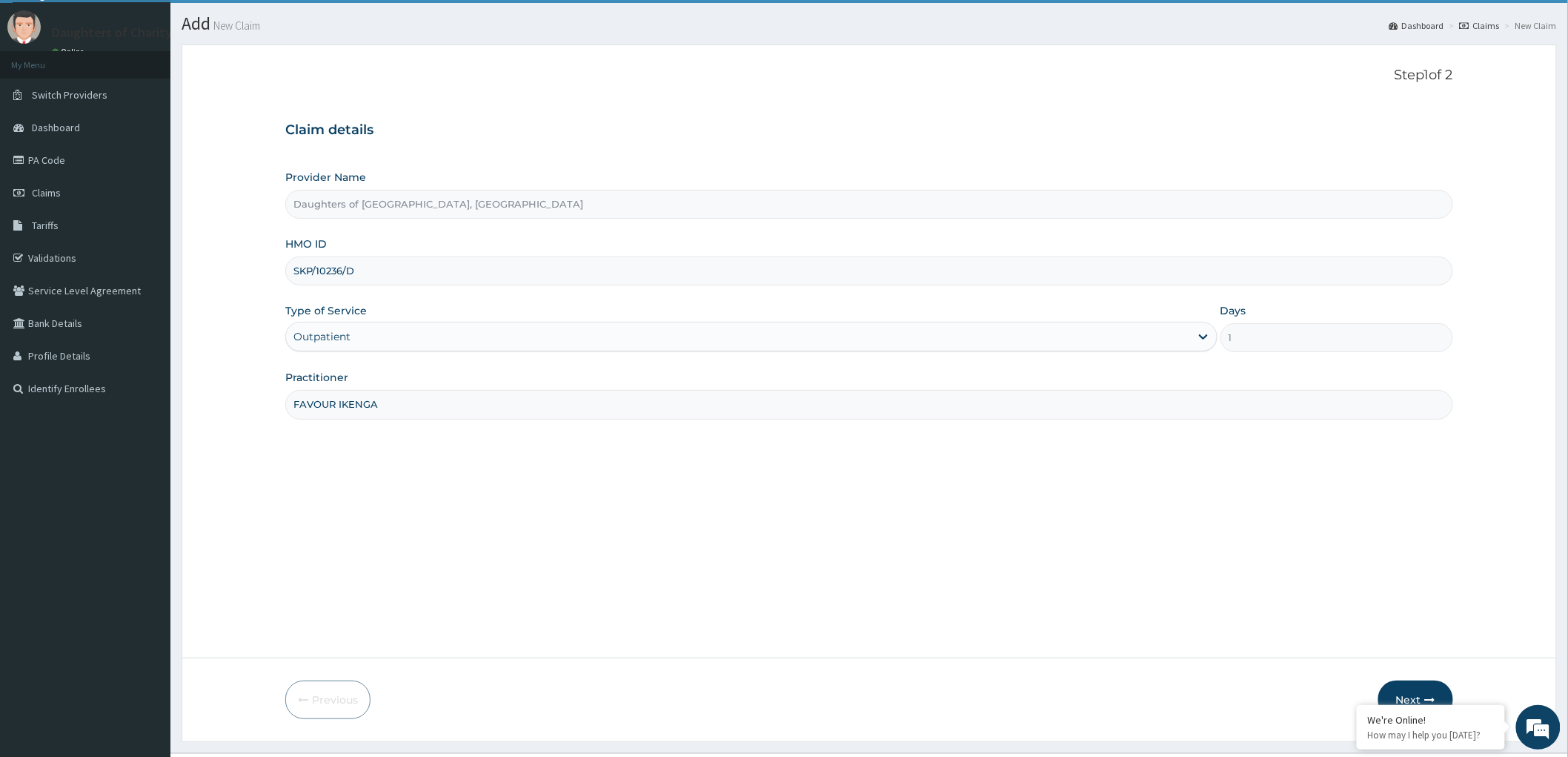
scroll to position [69, 0]
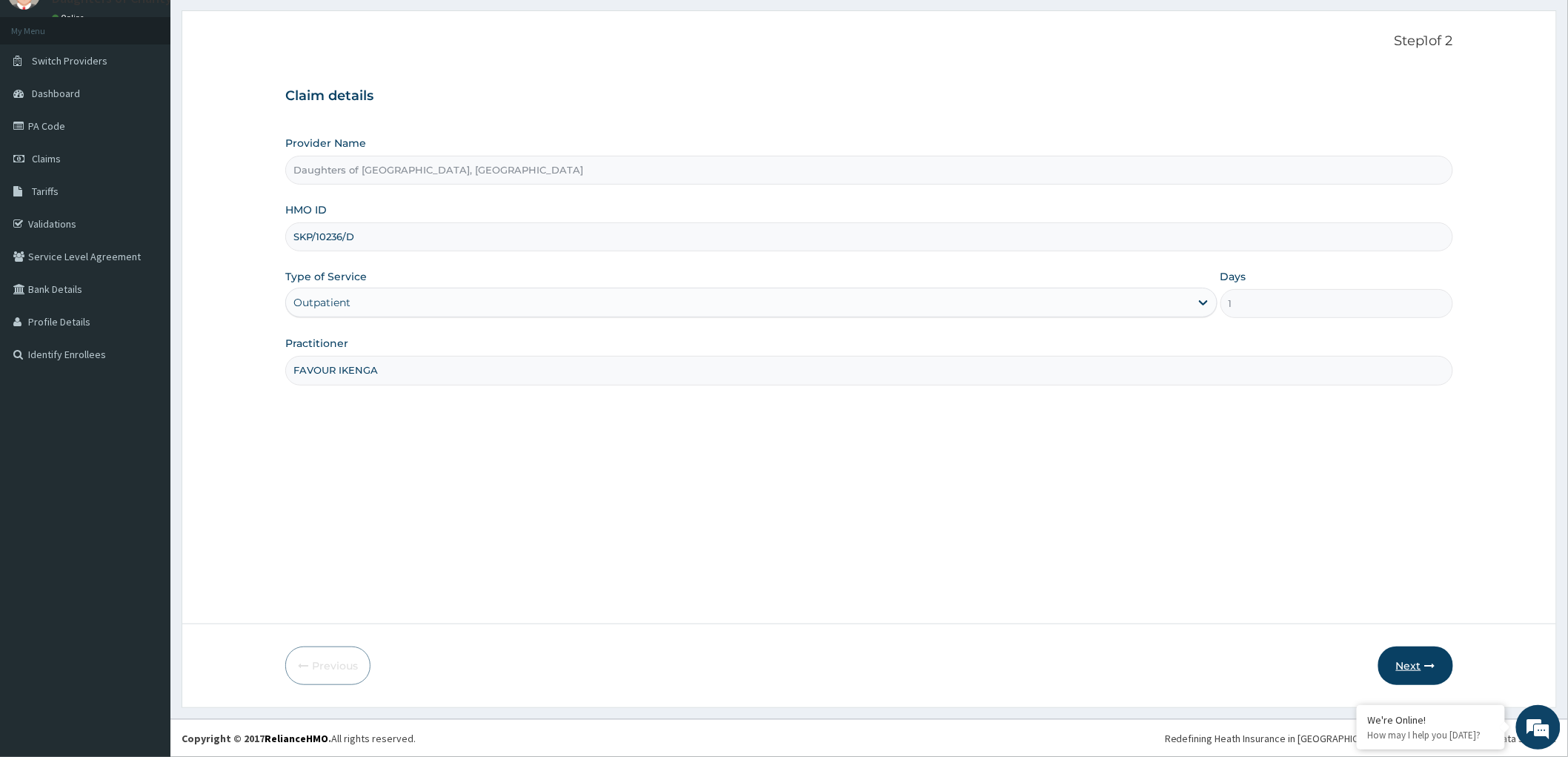
type input "FAVOUR IKENGA"
click at [1402, 663] on button "Next" at bounding box center [1416, 665] width 75 height 39
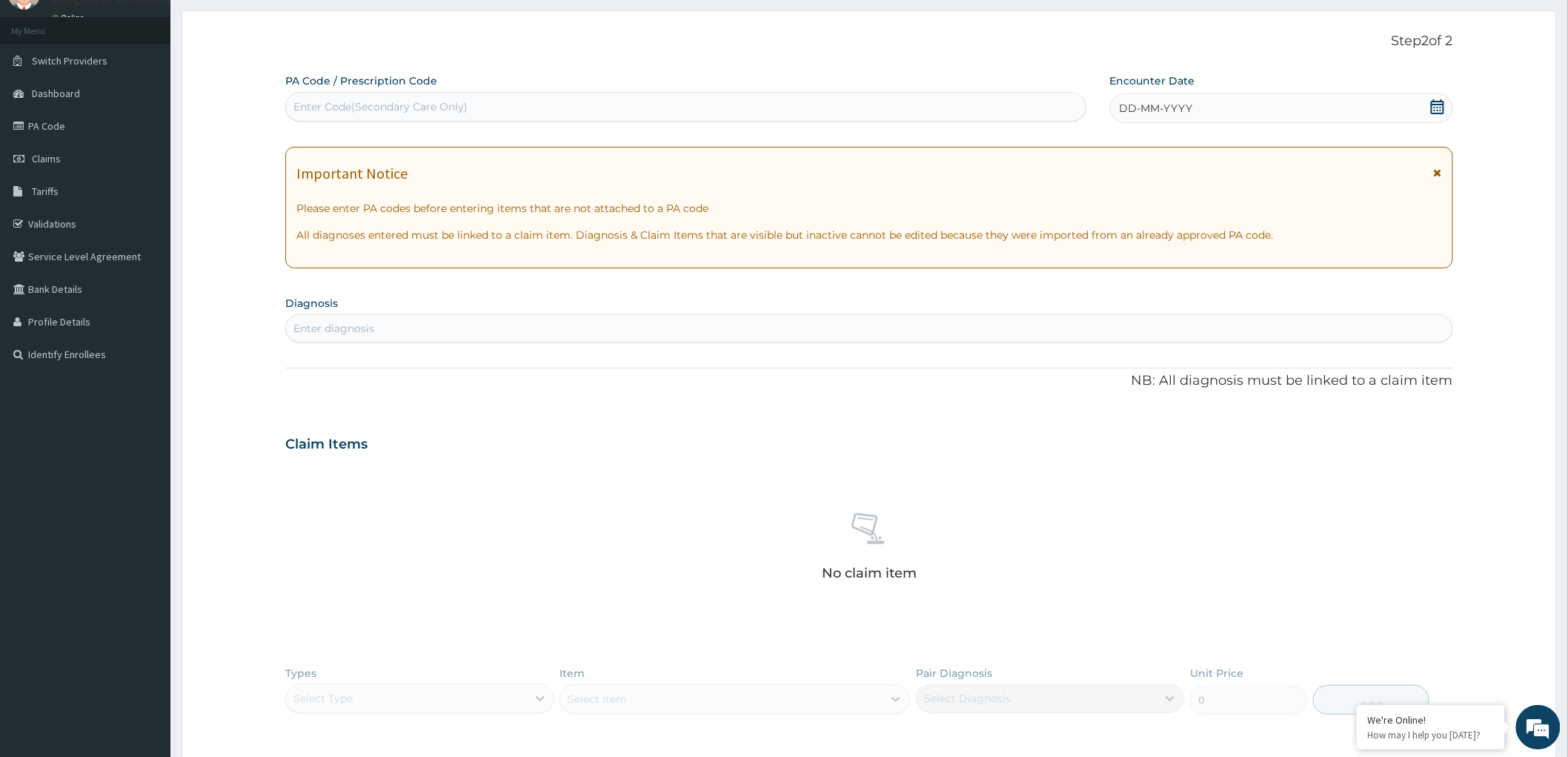
click at [317, 99] on div "Enter Code(Secondary Care Only)" at bounding box center [380, 106] width 174 height 14
paste input "PA/B3EB47"
type input "PA/B3EB47"
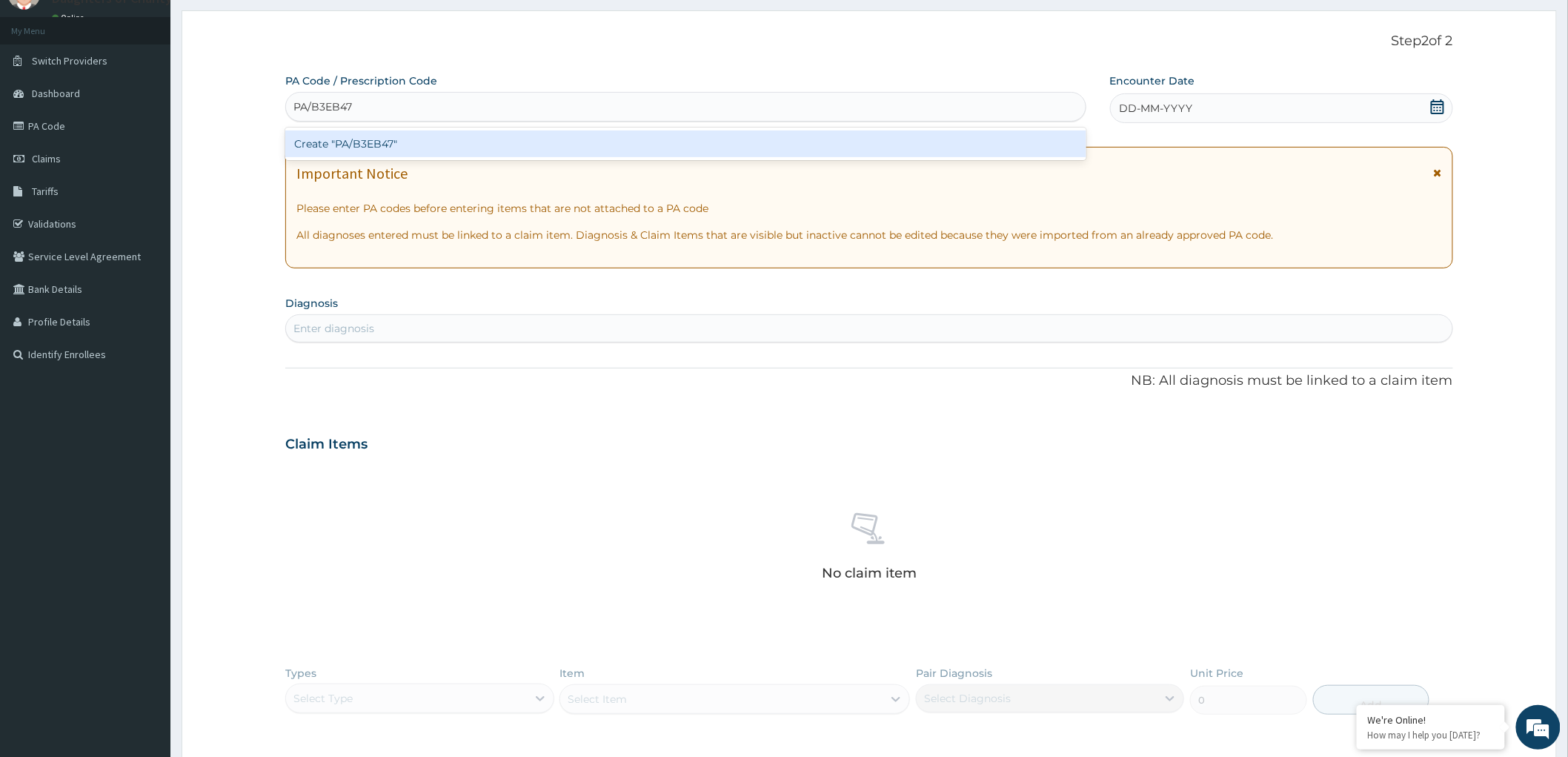
click at [352, 149] on div "Create "PA/B3EB47"" at bounding box center [686, 144] width 801 height 27
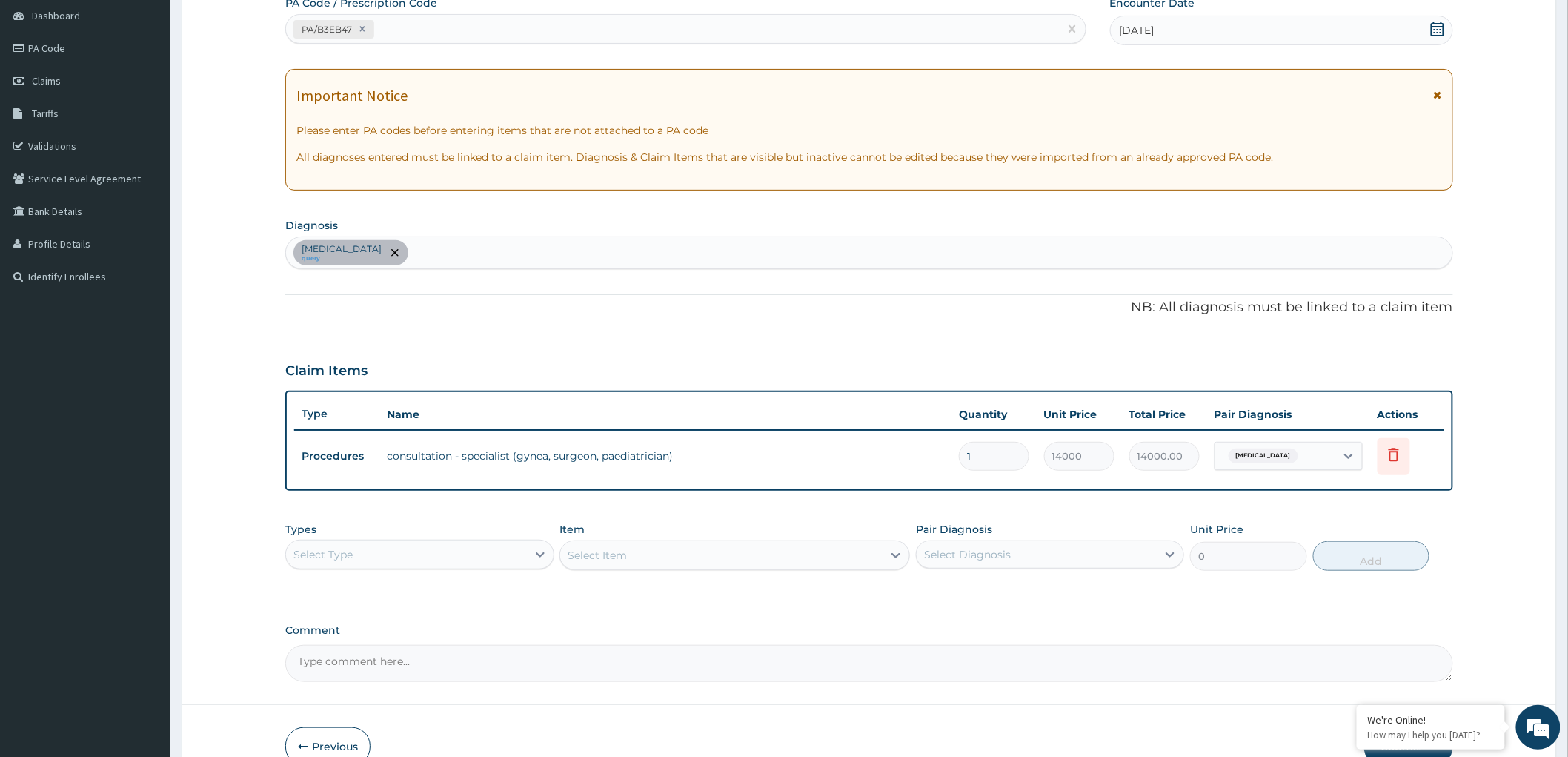
scroll to position [225, 0]
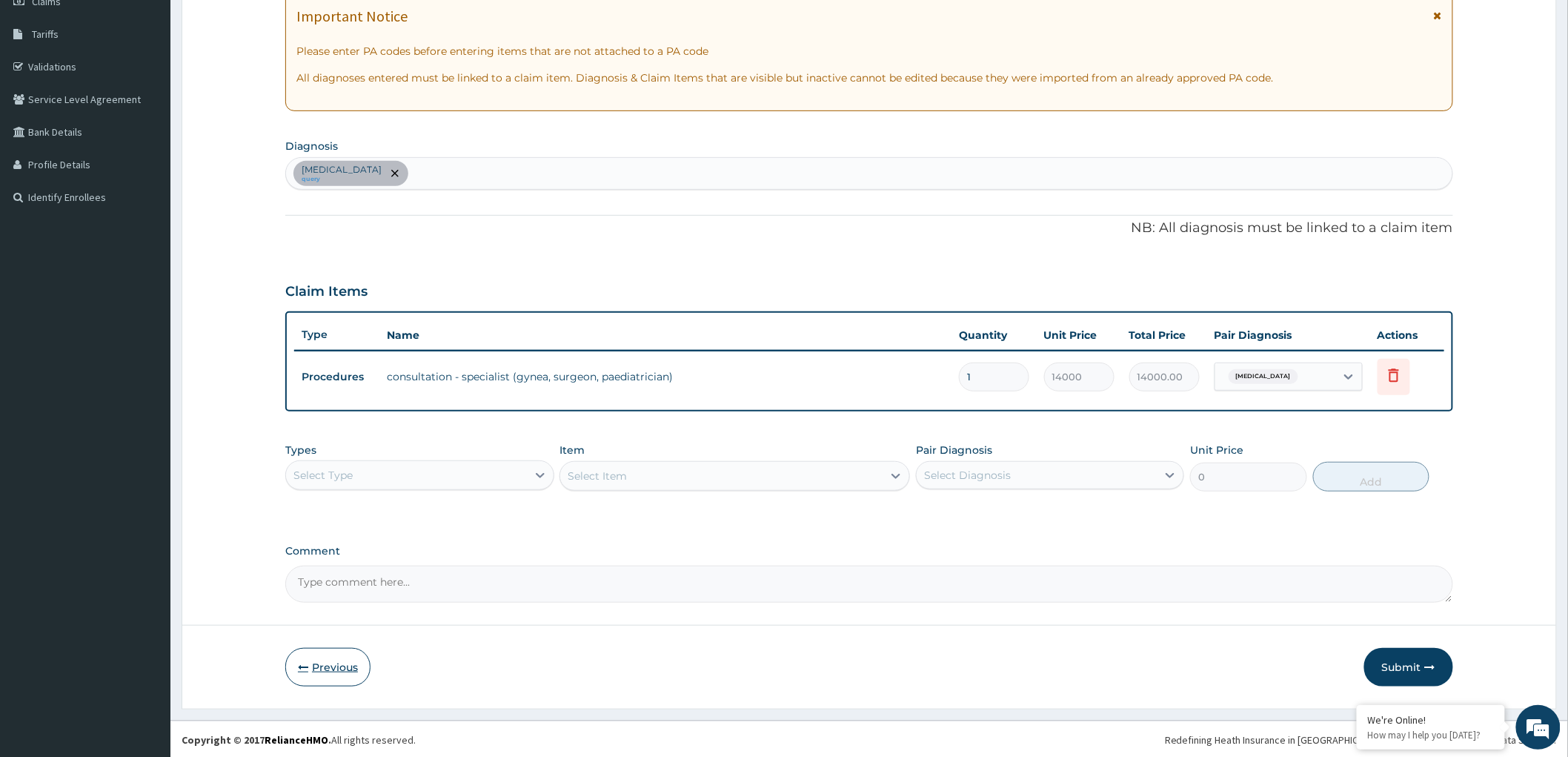
click at [317, 663] on button "Previous" at bounding box center [327, 667] width 85 height 39
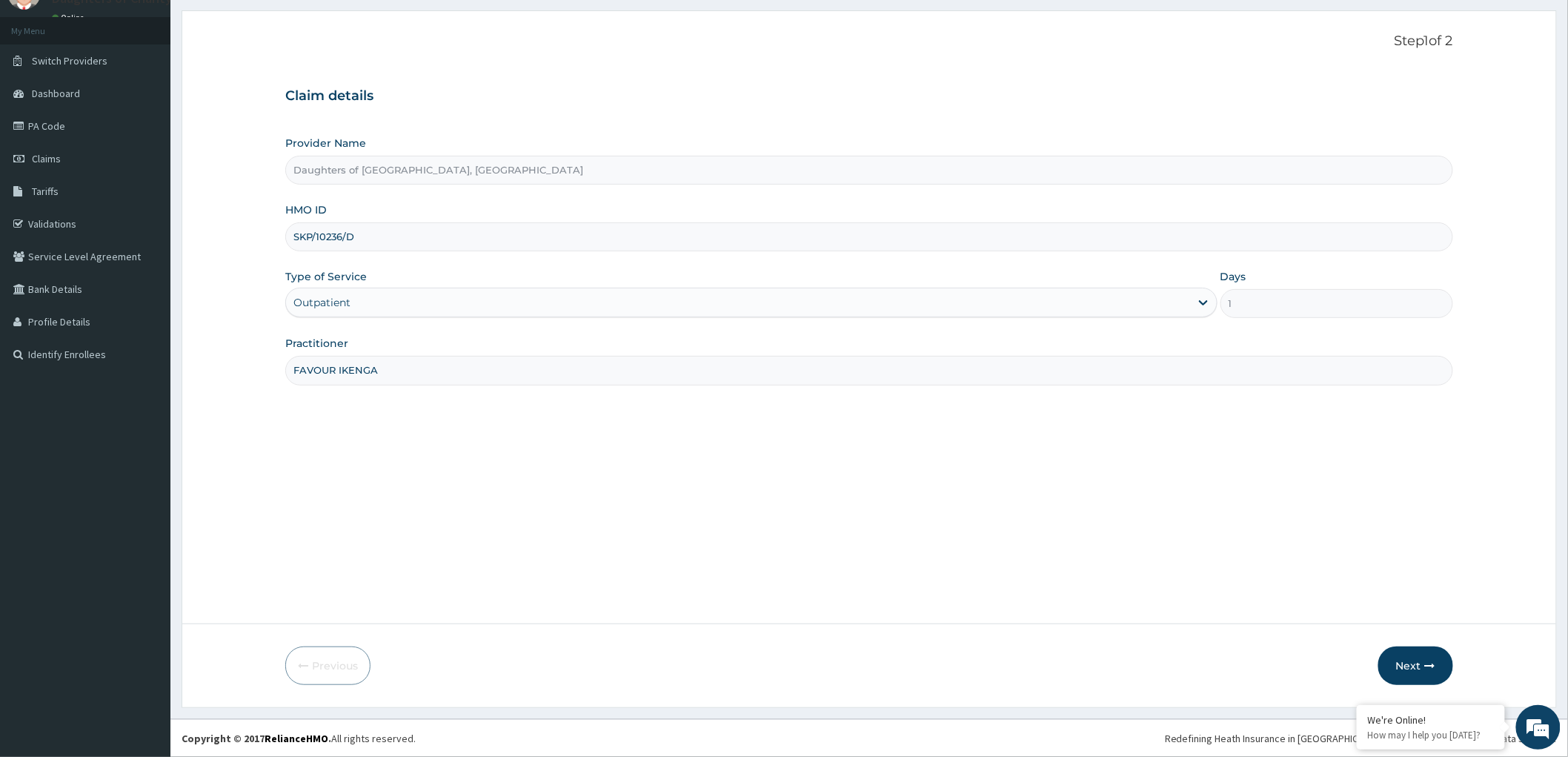
scroll to position [69, 0]
click at [1417, 662] on button "Next" at bounding box center [1416, 665] width 75 height 39
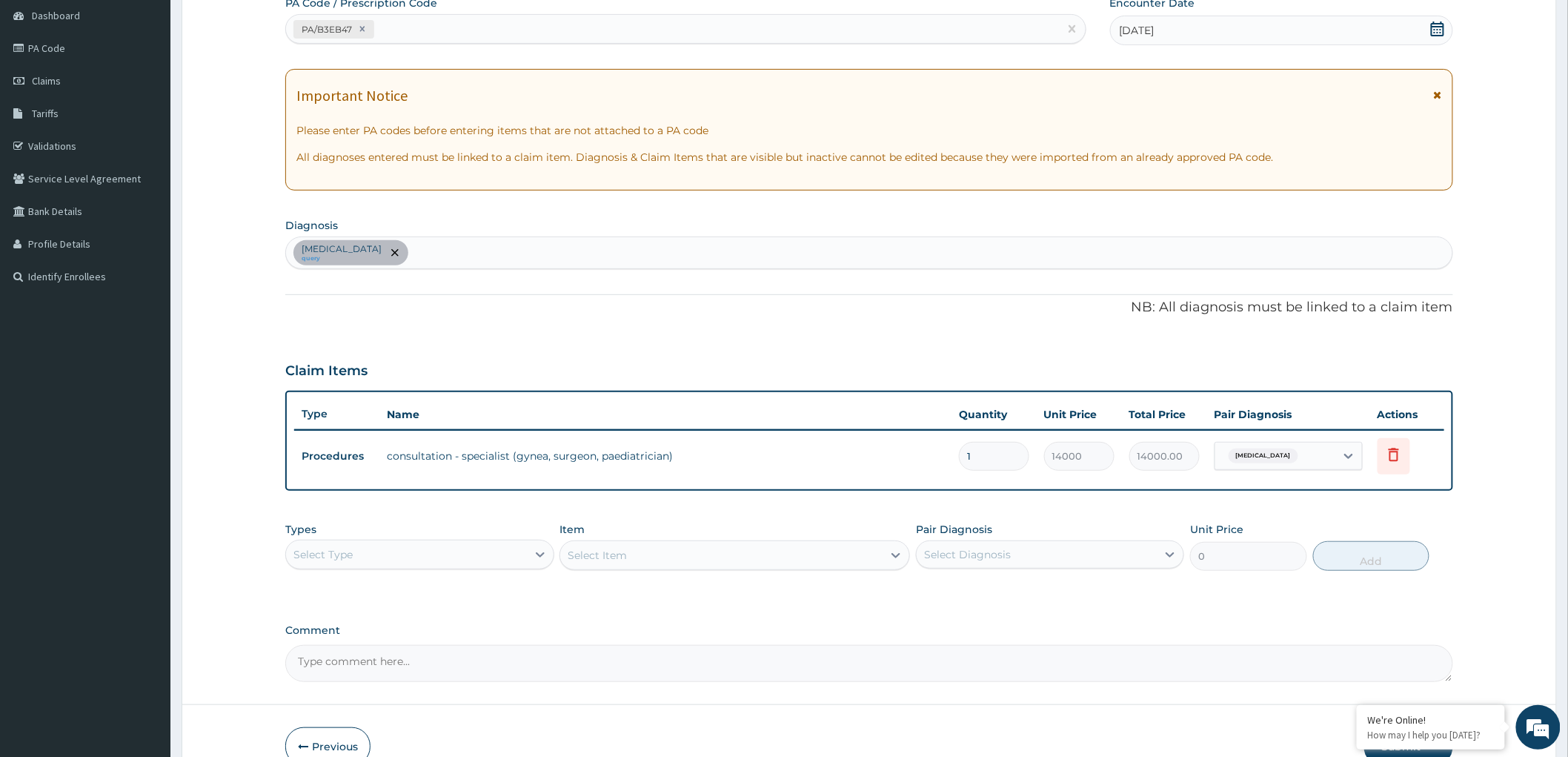
scroll to position [225, 0]
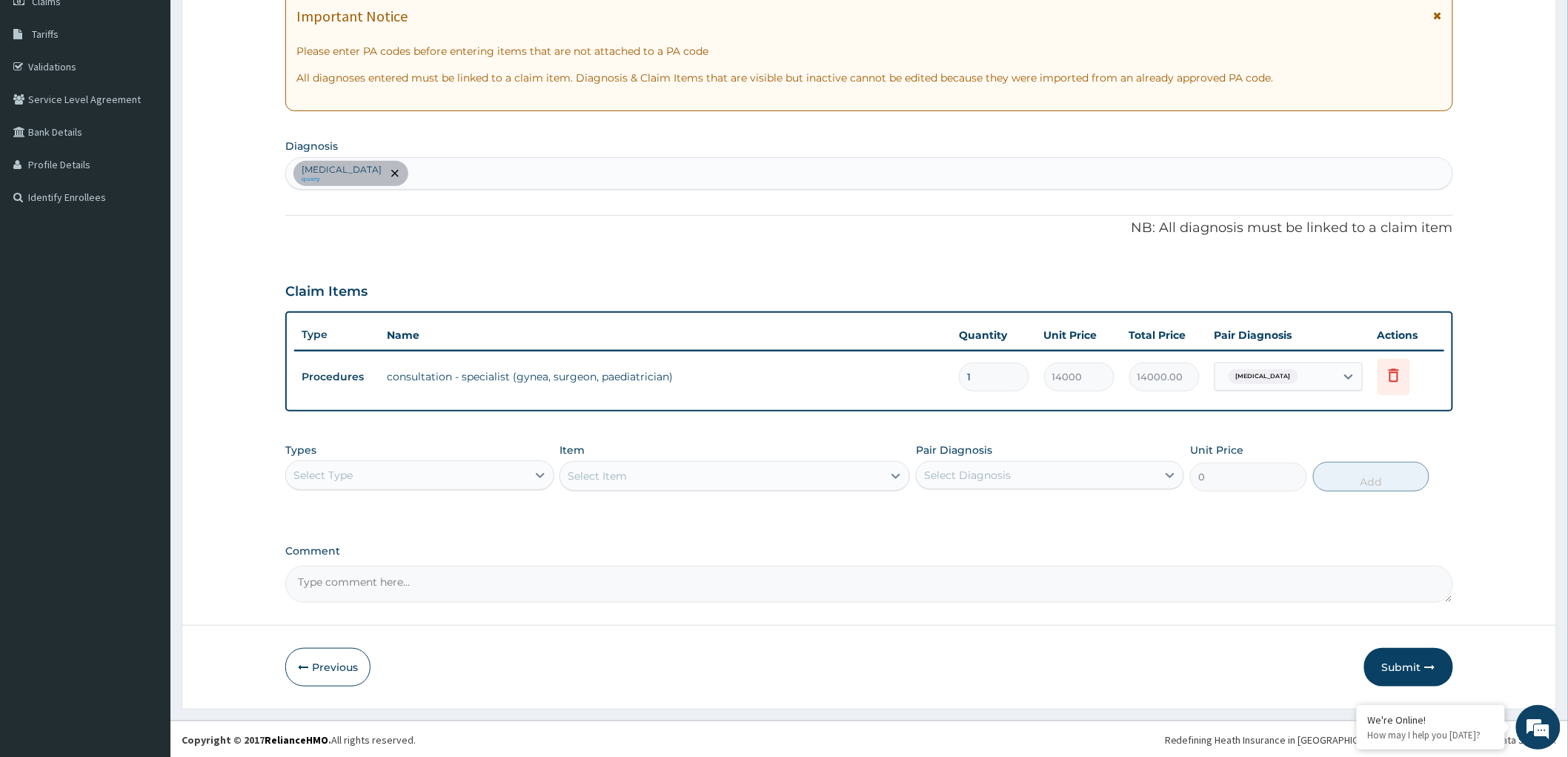
click at [1396, 662] on button "Submit" at bounding box center [1409, 667] width 89 height 39
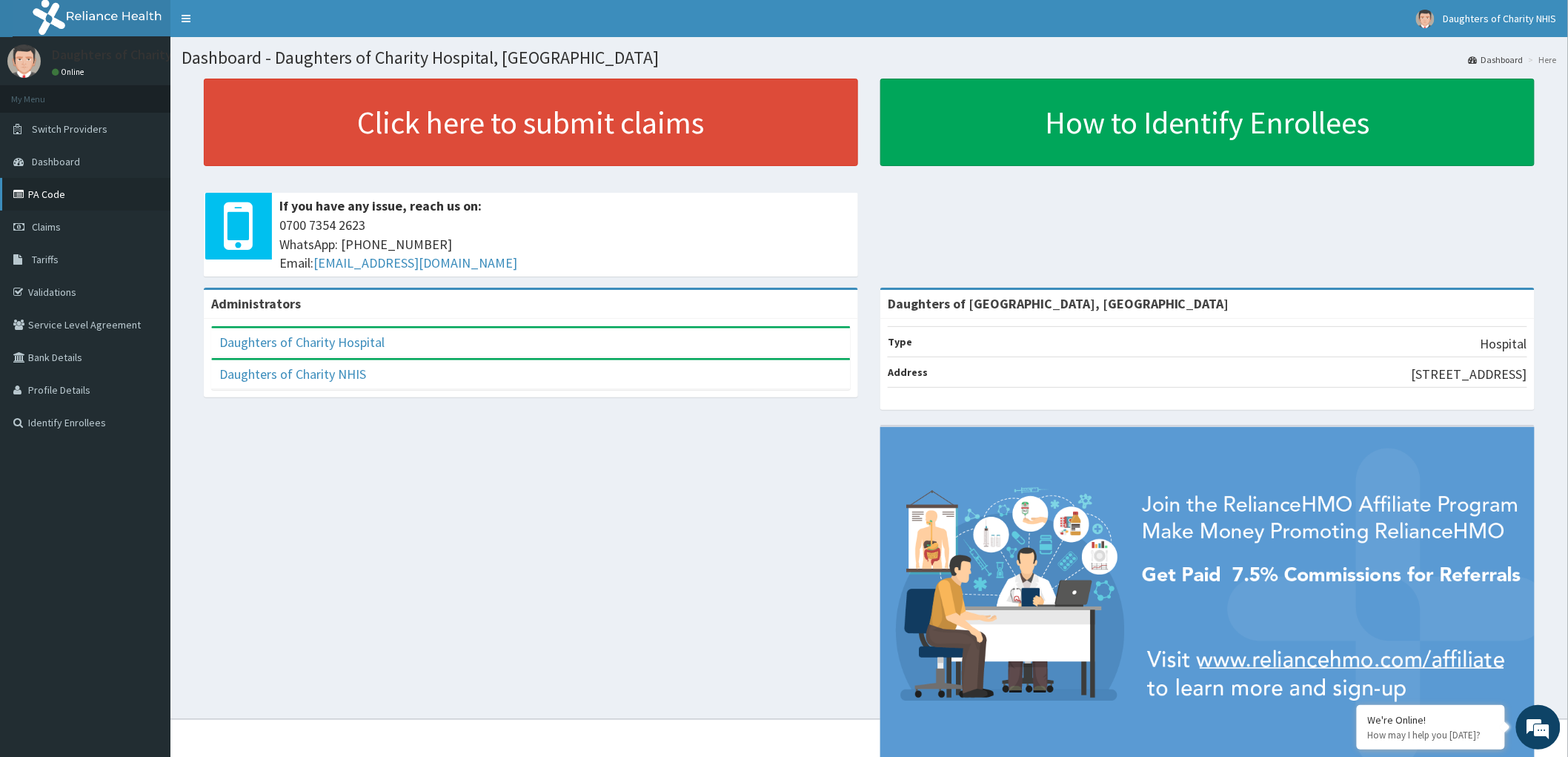
click at [39, 189] on link "PA Code" at bounding box center [85, 194] width 171 height 33
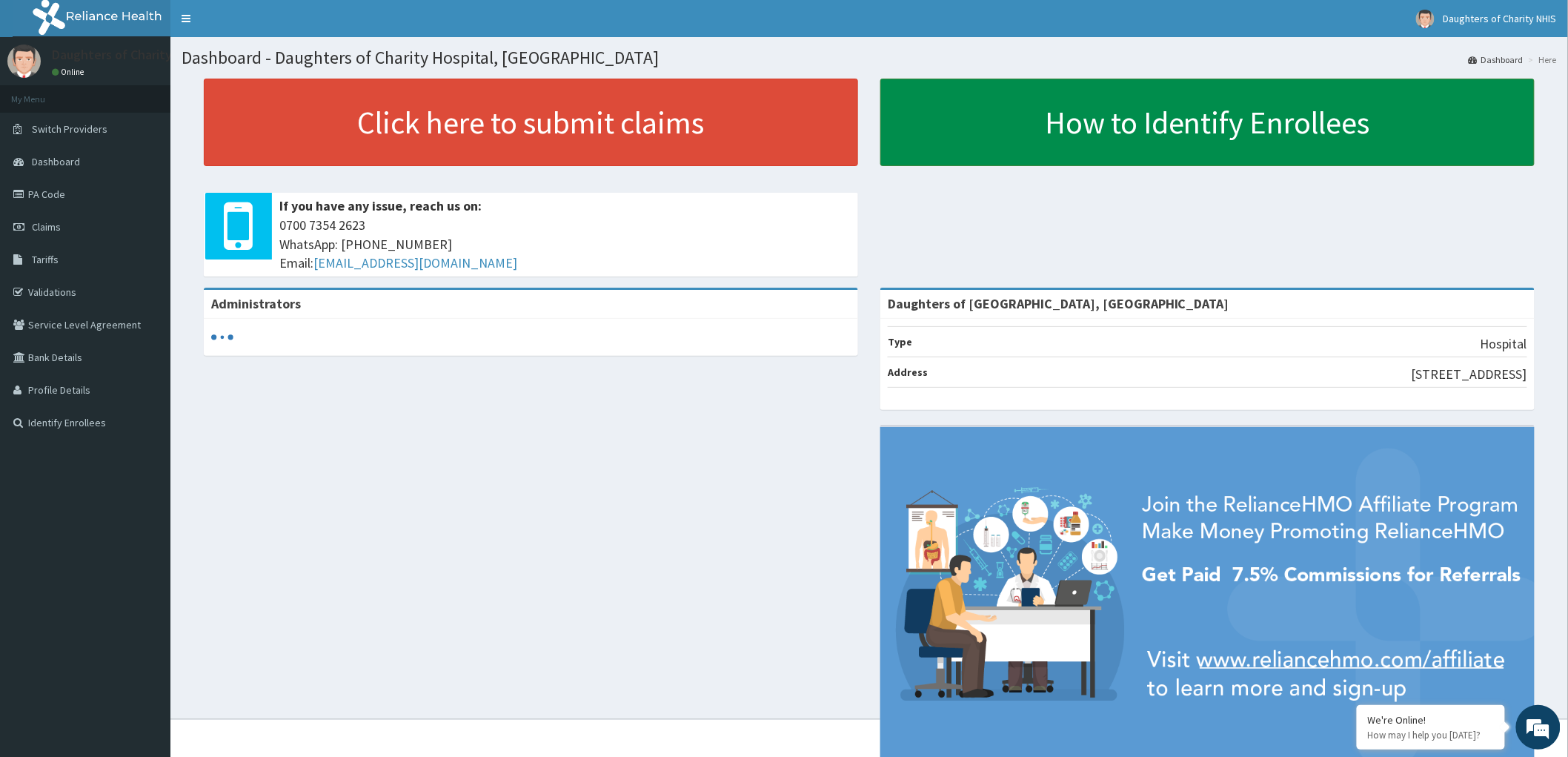
click at [1031, 126] on link "How to Identify Enrollees" at bounding box center [1208, 122] width 655 height 88
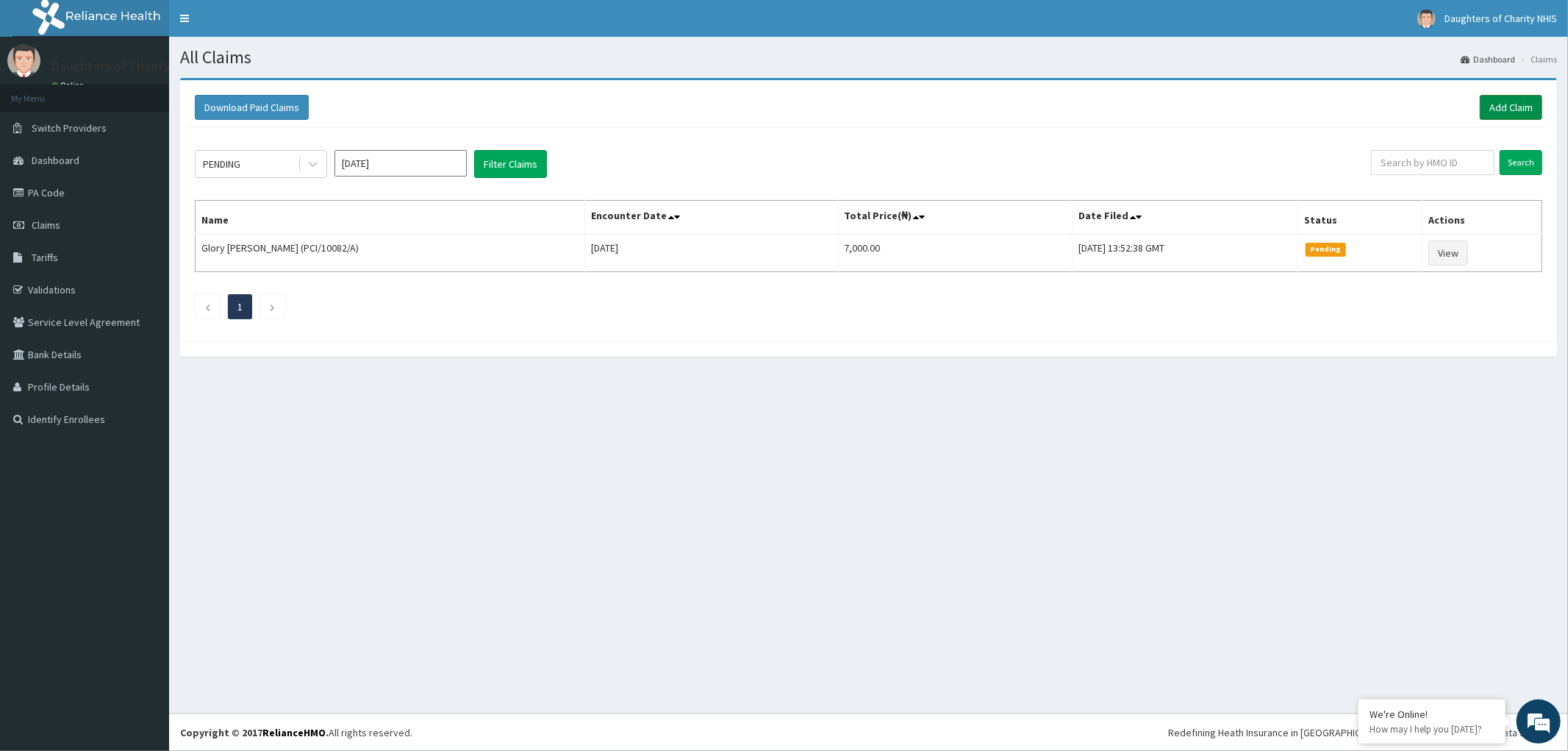
click at [1504, 100] on link "Add Claim" at bounding box center [1511, 107] width 62 height 25
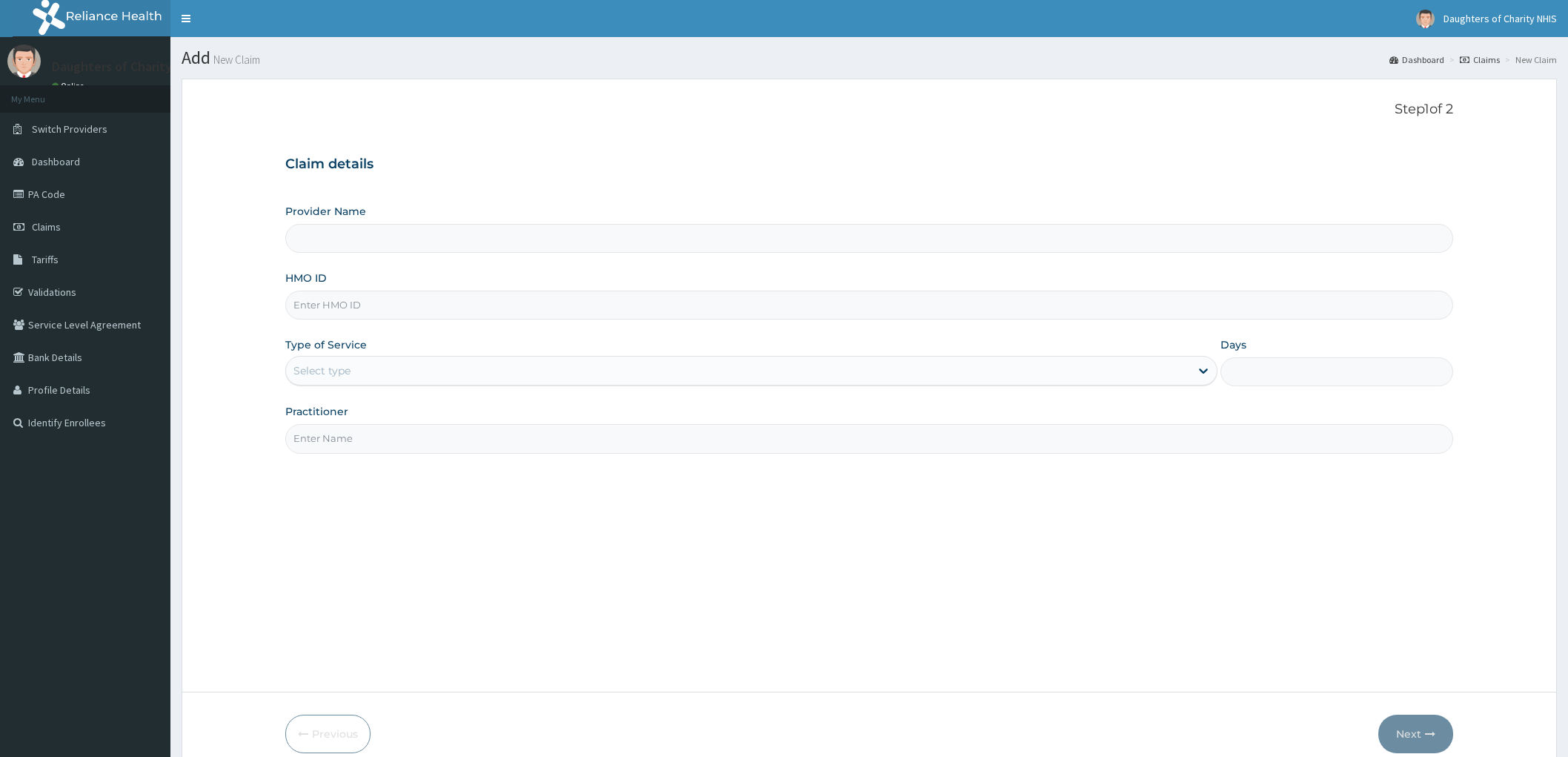
type input "Daughters of [GEOGRAPHIC_DATA], [GEOGRAPHIC_DATA]"
click at [326, 301] on input "HMO ID" at bounding box center [869, 305] width 1168 height 29
paste input "SKP/10236/D"
type input "SKP/10236/D"
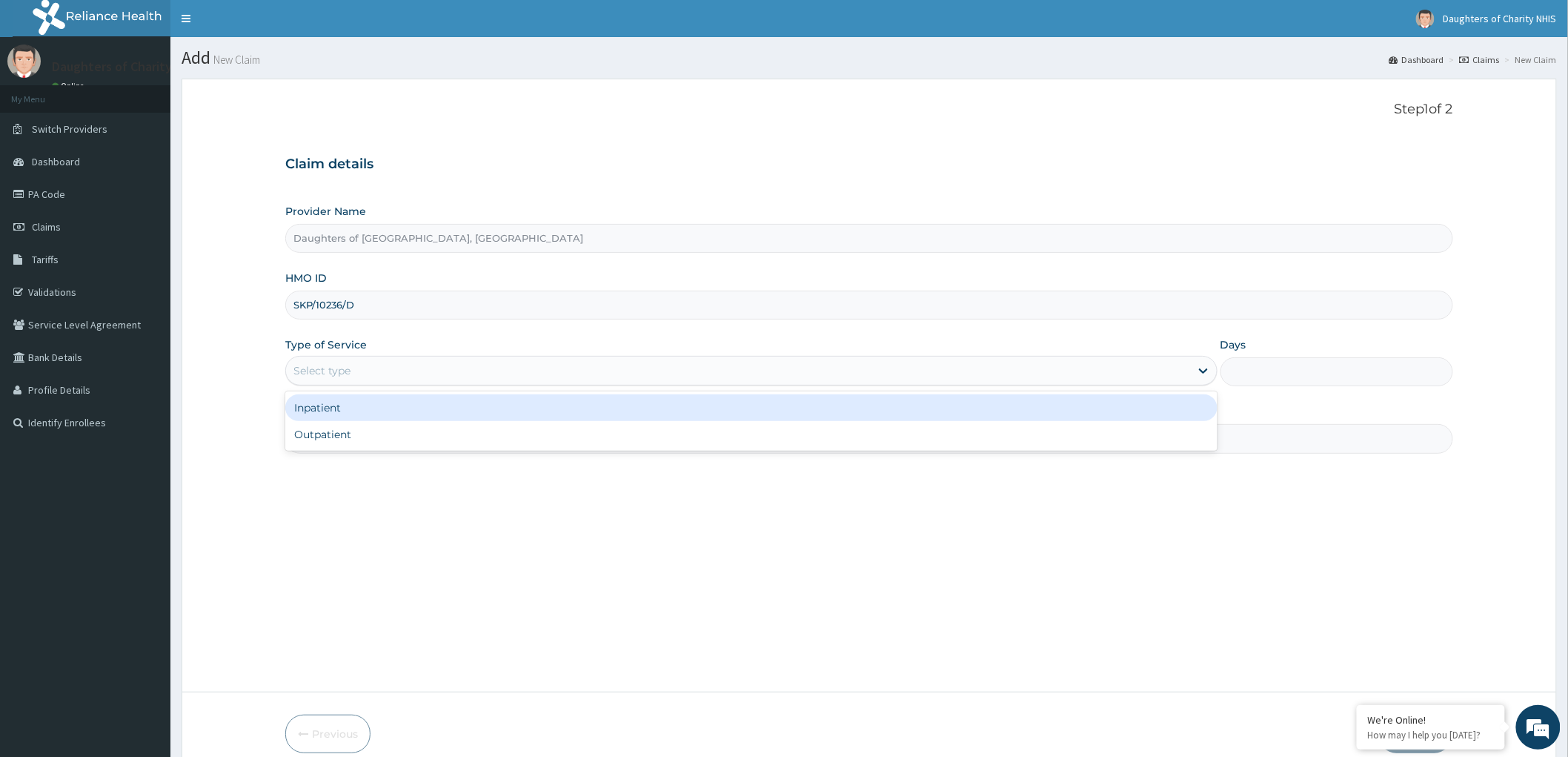
click at [404, 367] on div "Select type" at bounding box center [738, 370] width 904 height 24
click at [311, 377] on div "Select type" at bounding box center [322, 370] width 57 height 14
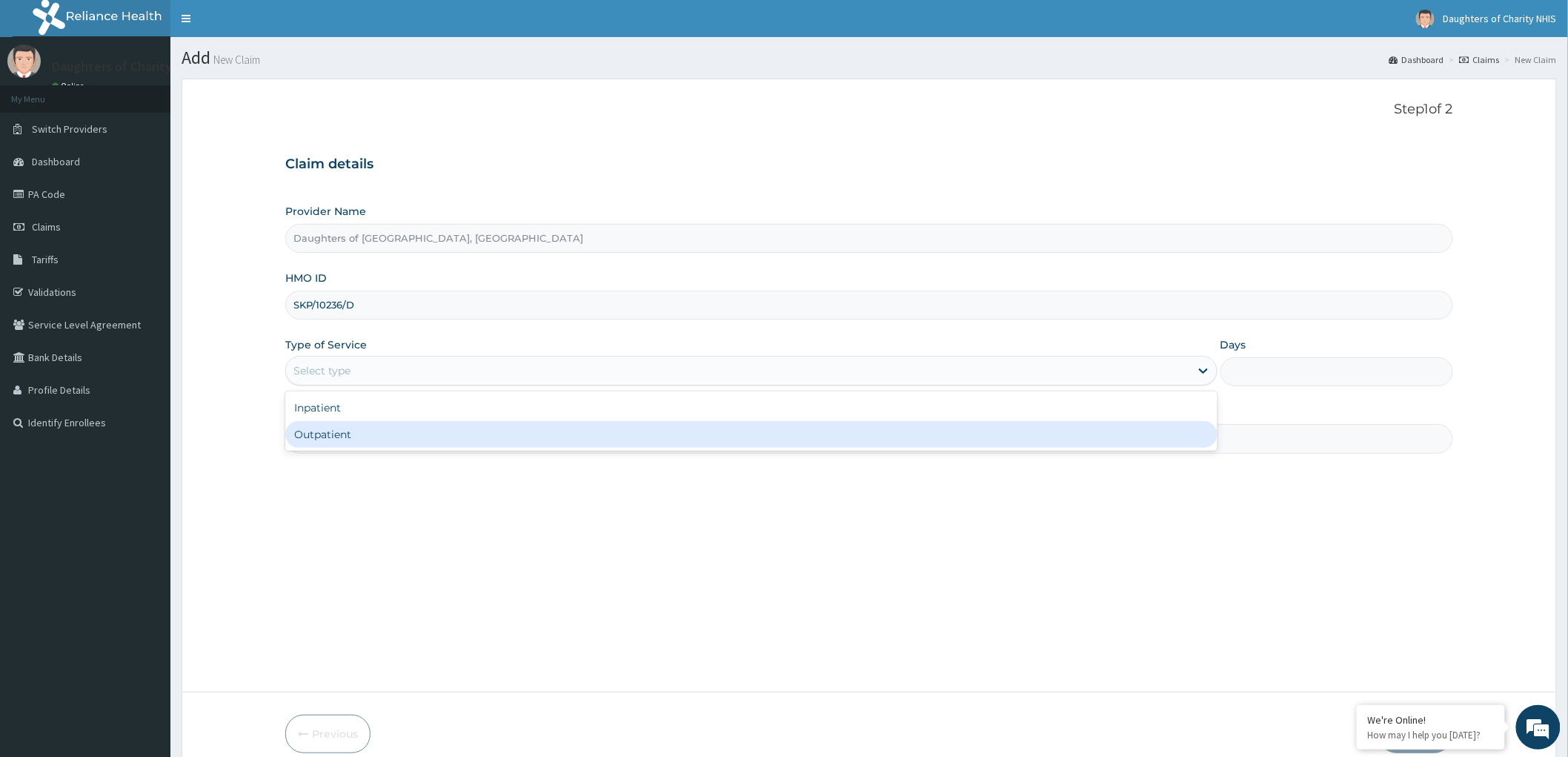
click at [341, 441] on div "Outpatient" at bounding box center [751, 435] width 933 height 27
type input "1"
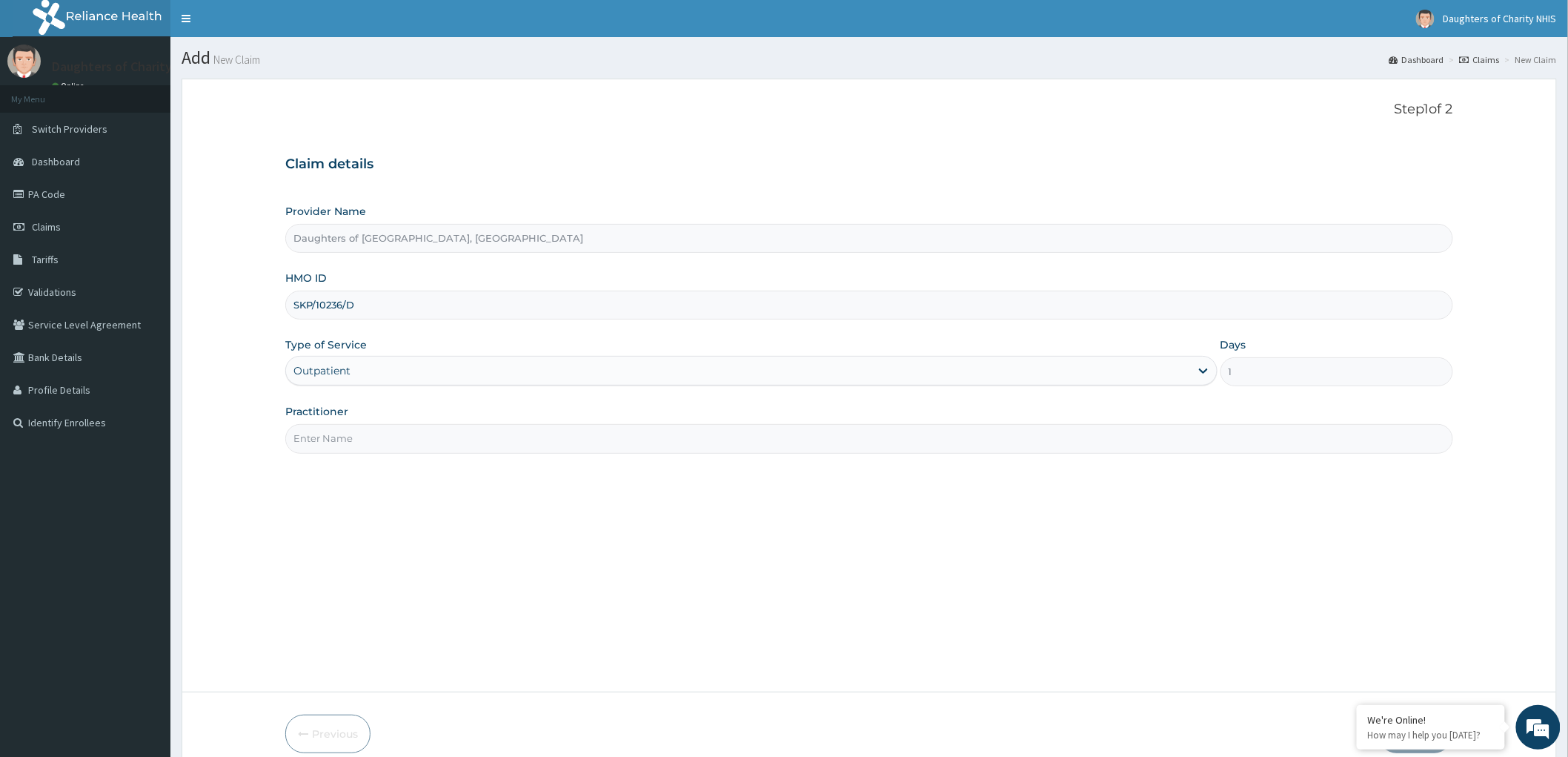
drag, startPoint x: 351, startPoint y: 438, endPoint x: 461, endPoint y: 389, distance: 120.4
click at [350, 438] on input "Practitioner" at bounding box center [869, 438] width 1168 height 29
click at [339, 434] on input "Practitioner" at bounding box center [869, 438] width 1168 height 29
paste input "ubenyi DAVIDSON"
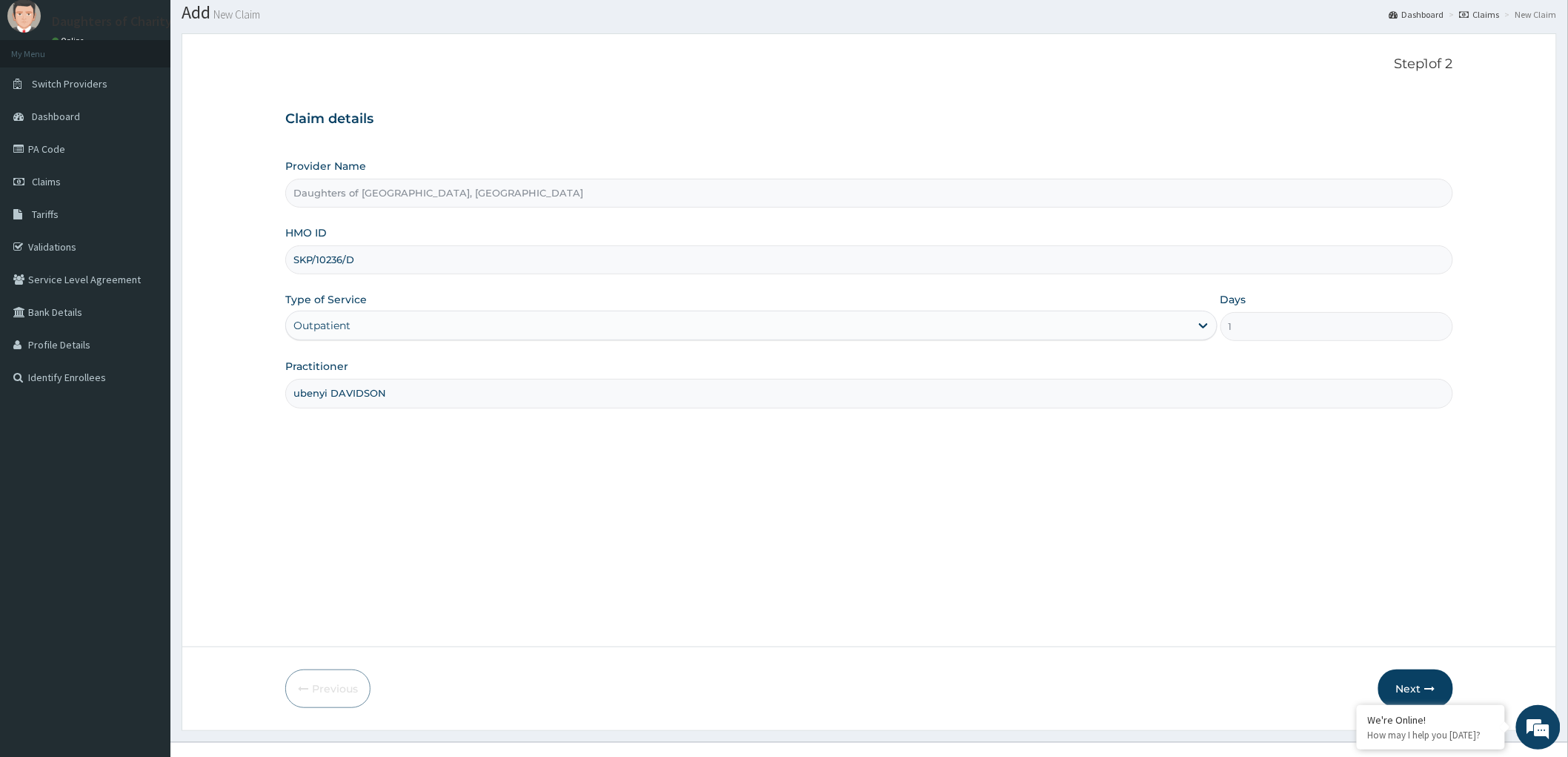
scroll to position [69, 0]
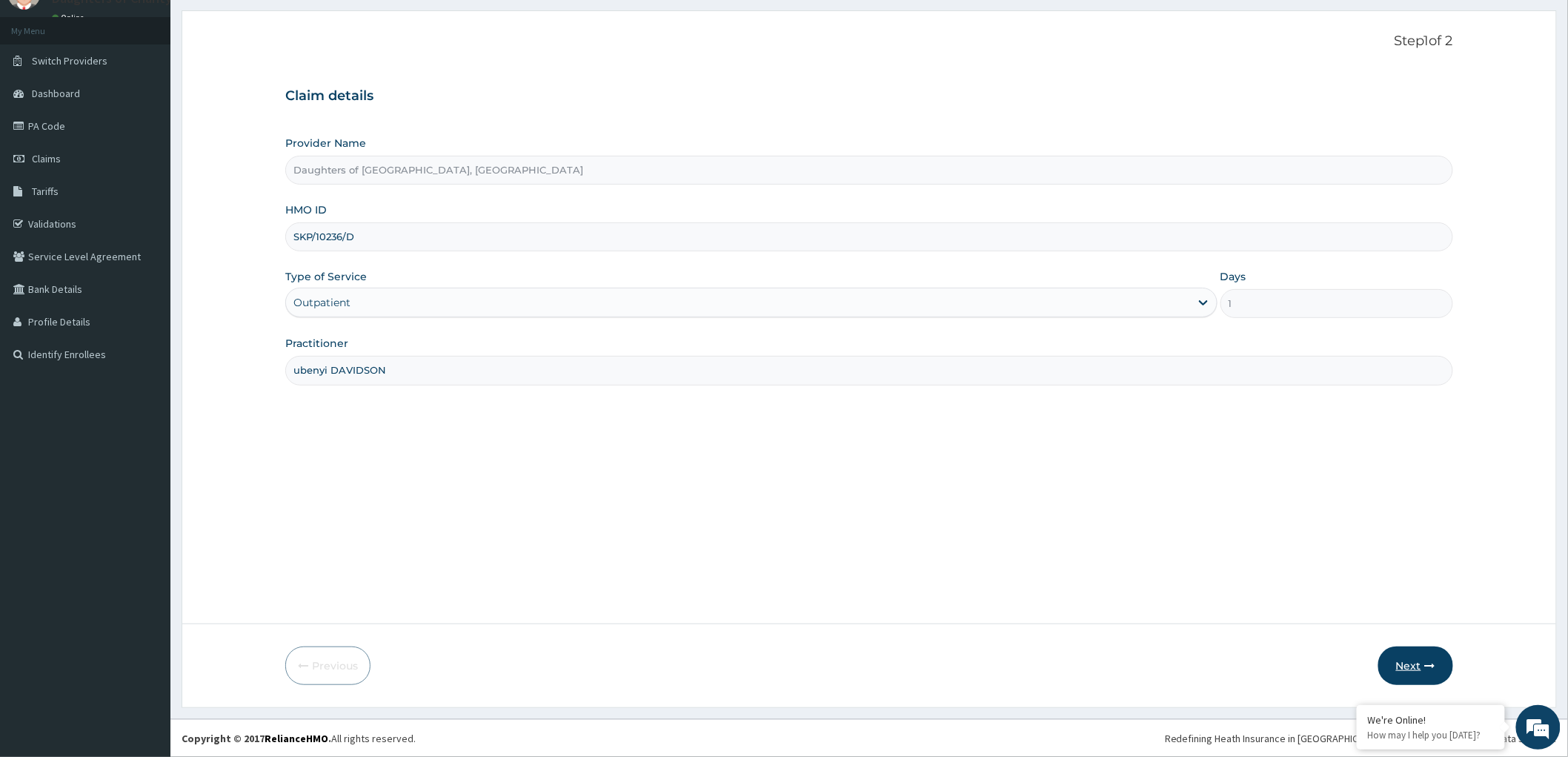
type input "ubenyi DAVIDSON"
click at [1409, 663] on button "Next" at bounding box center [1416, 665] width 75 height 39
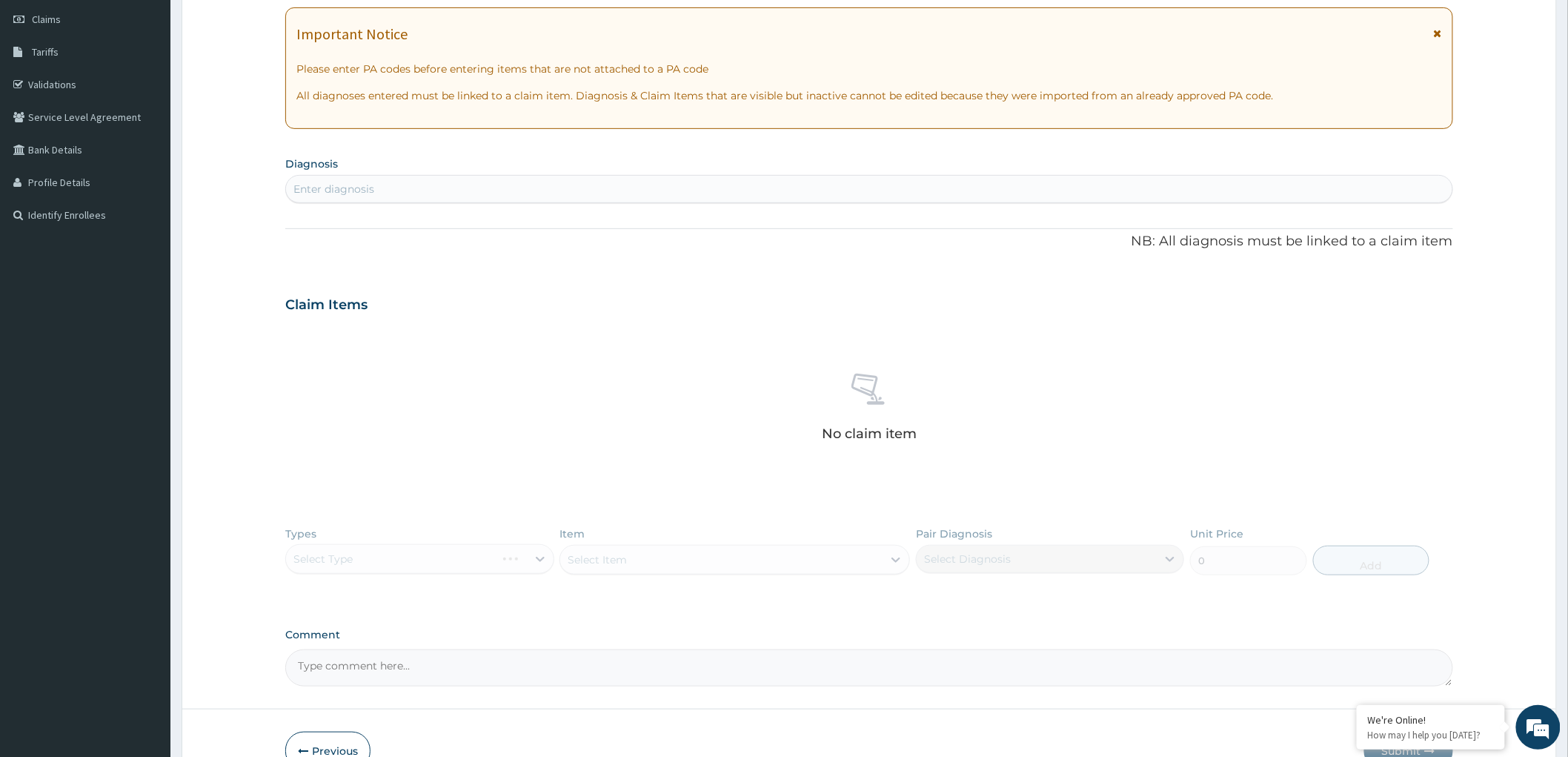
scroll to position [0, 0]
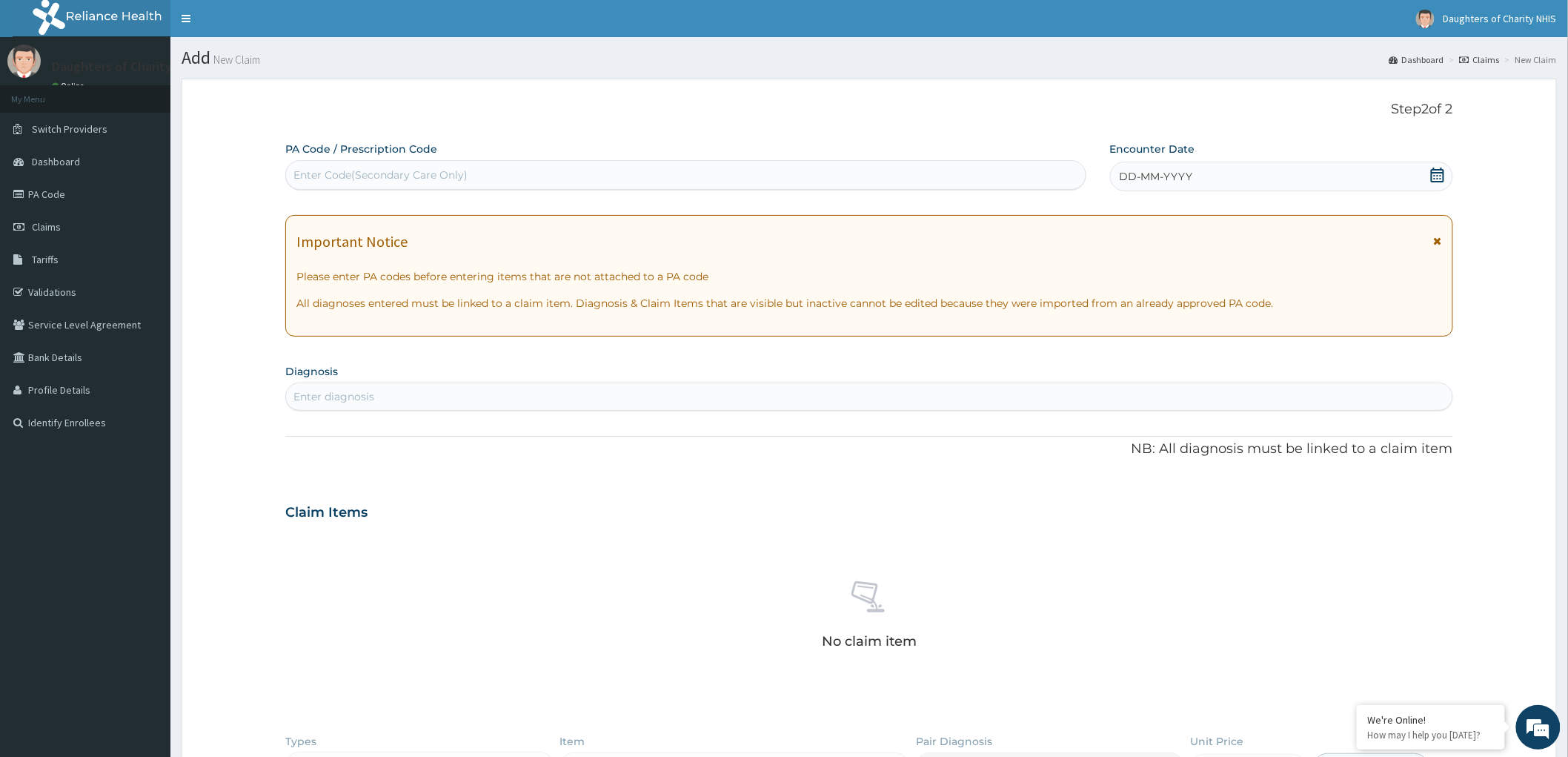
click at [331, 172] on div "Enter Code(Secondary Care Only)" at bounding box center [380, 174] width 174 height 14
paste input "PA/C911EA"
type input "PA/C911EA"
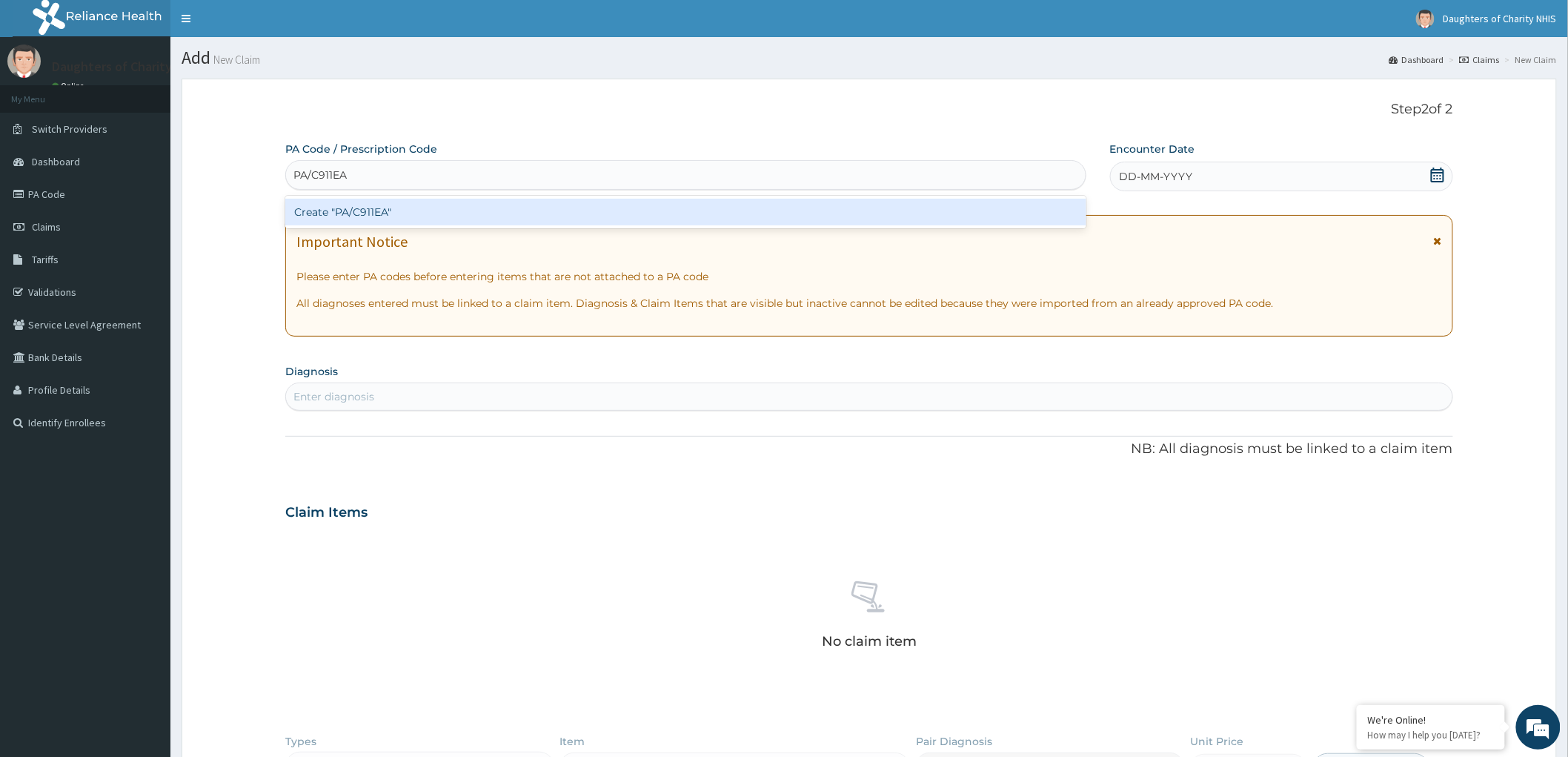
click at [375, 217] on div "Create "PA/C911EA"" at bounding box center [686, 212] width 801 height 27
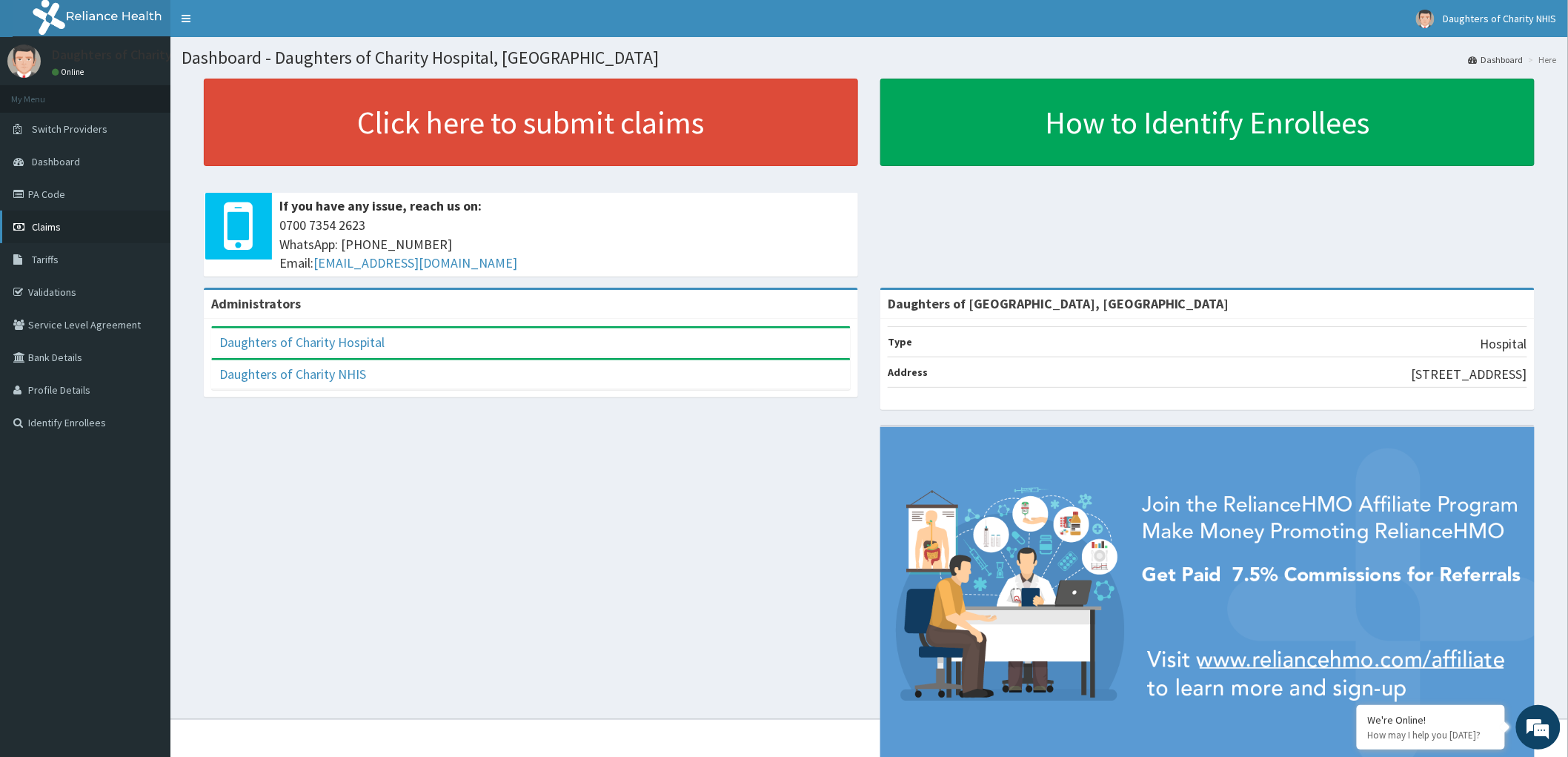
click at [48, 226] on span "Claims" at bounding box center [46, 227] width 29 height 14
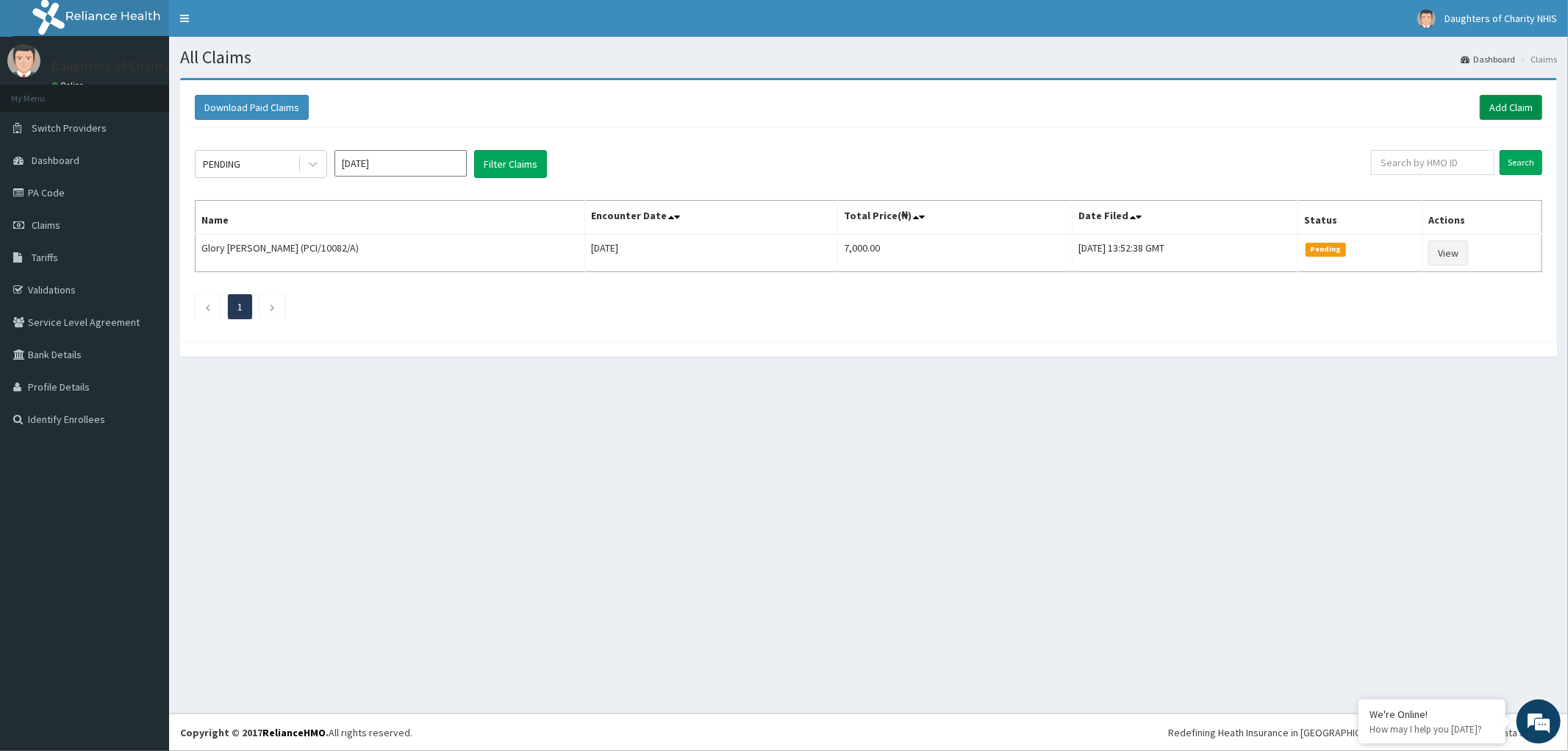
click at [1509, 105] on link "Add Claim" at bounding box center [1511, 107] width 62 height 25
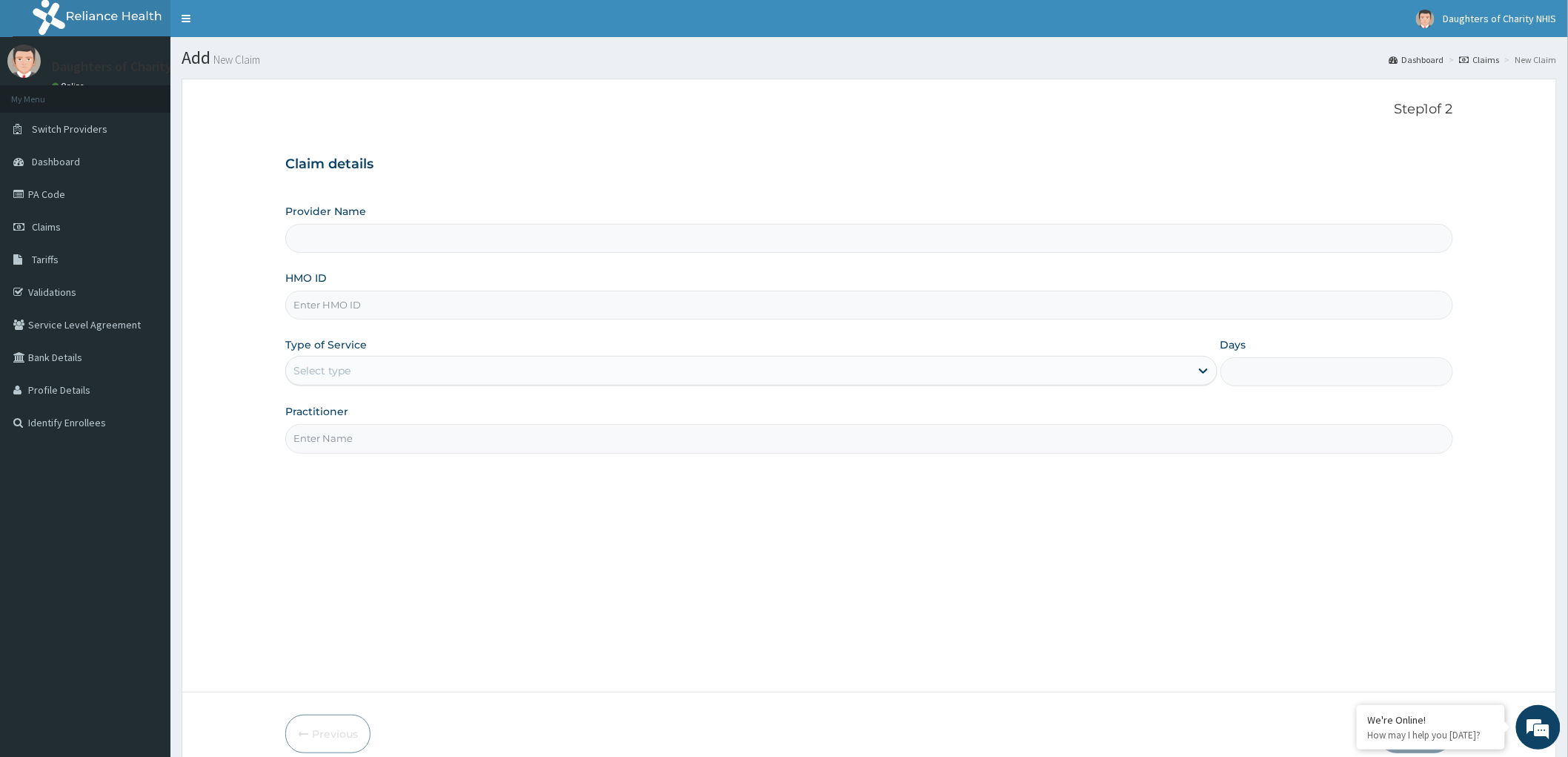
type input "Daughters of [GEOGRAPHIC_DATA], [GEOGRAPHIC_DATA]"
click at [364, 305] on input "HMO ID" at bounding box center [869, 305] width 1168 height 29
paste input "SKP/10236/D"
type input "SKP/10236/D"
click at [364, 363] on div "Select type" at bounding box center [738, 370] width 904 height 24
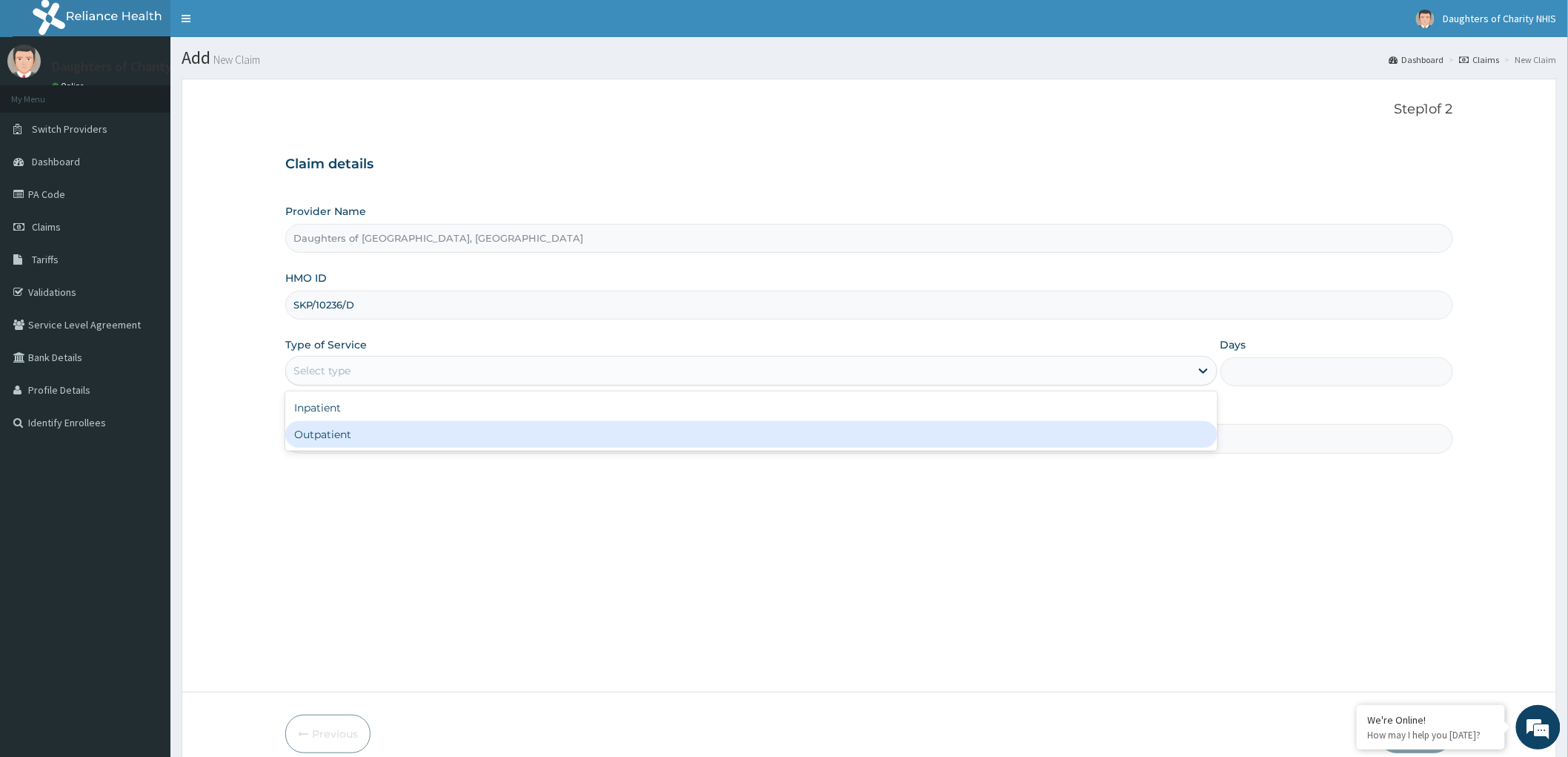
click at [378, 425] on div "Outpatient" at bounding box center [751, 435] width 933 height 27
type input "1"
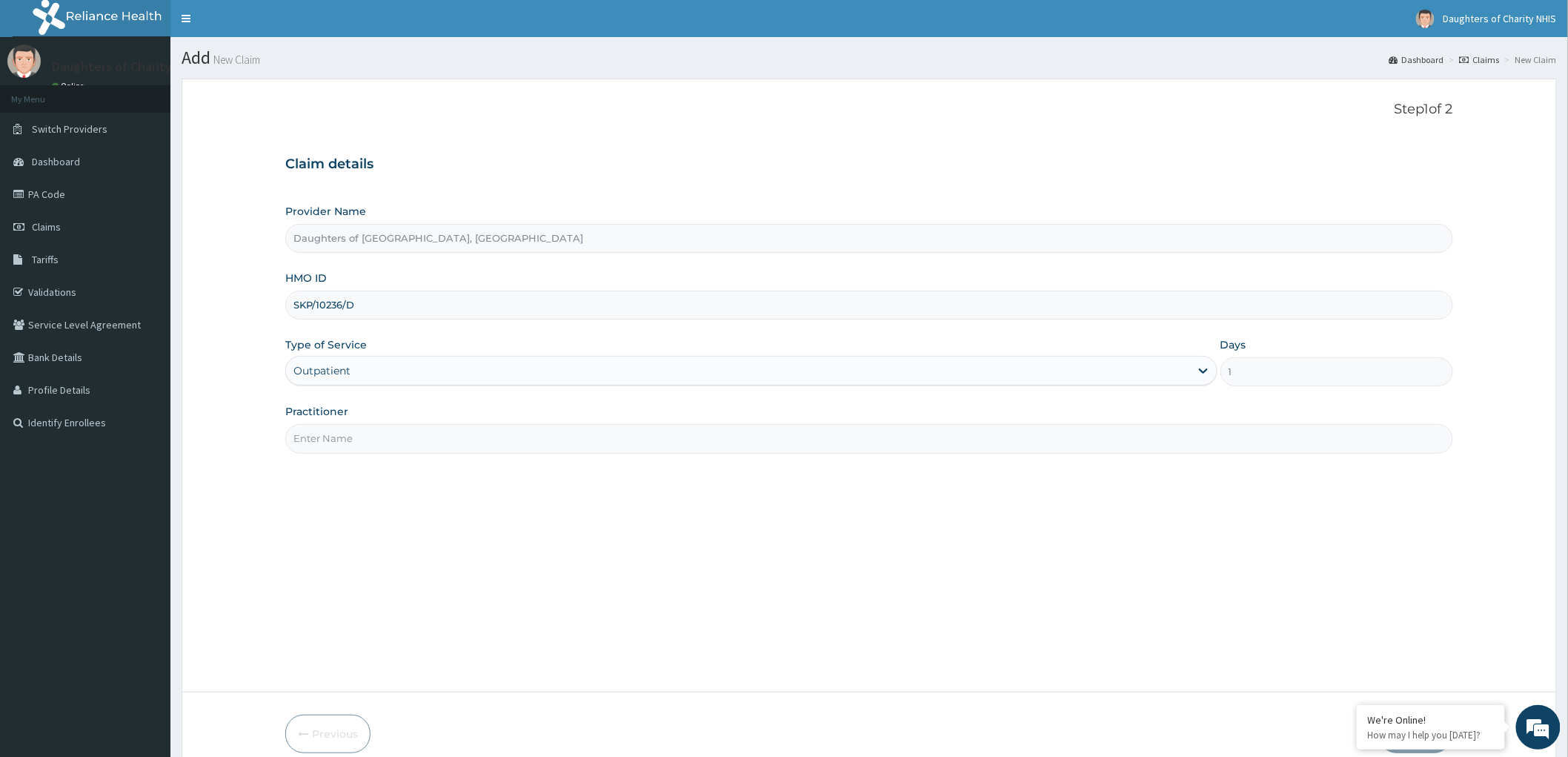
click at [354, 448] on input "Practitioner" at bounding box center [869, 438] width 1168 height 29
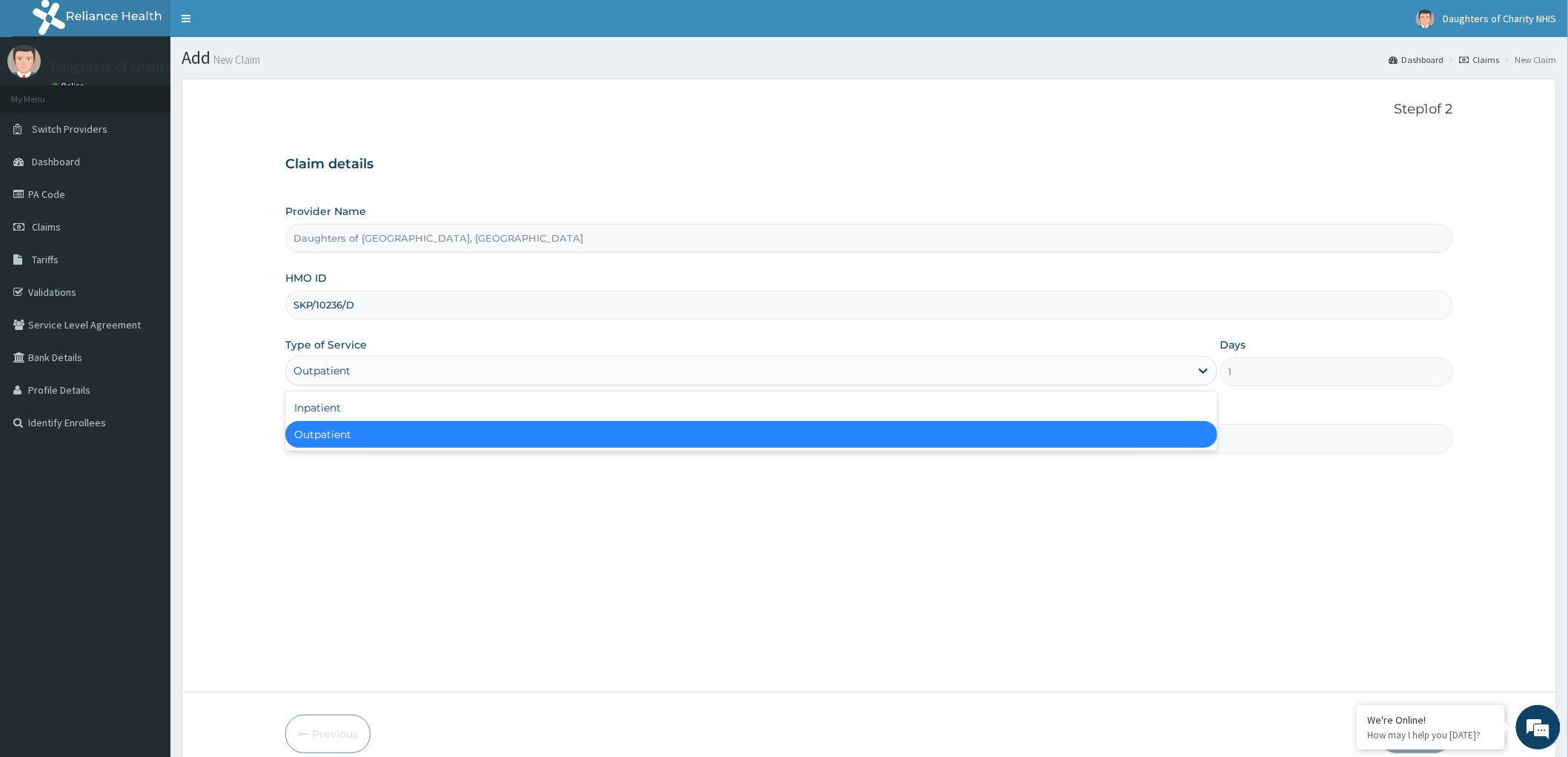
click at [372, 383] on div "Outpatient" at bounding box center [751, 370] width 933 height 30
click at [358, 431] on div "Outpatient" at bounding box center [751, 435] width 933 height 27
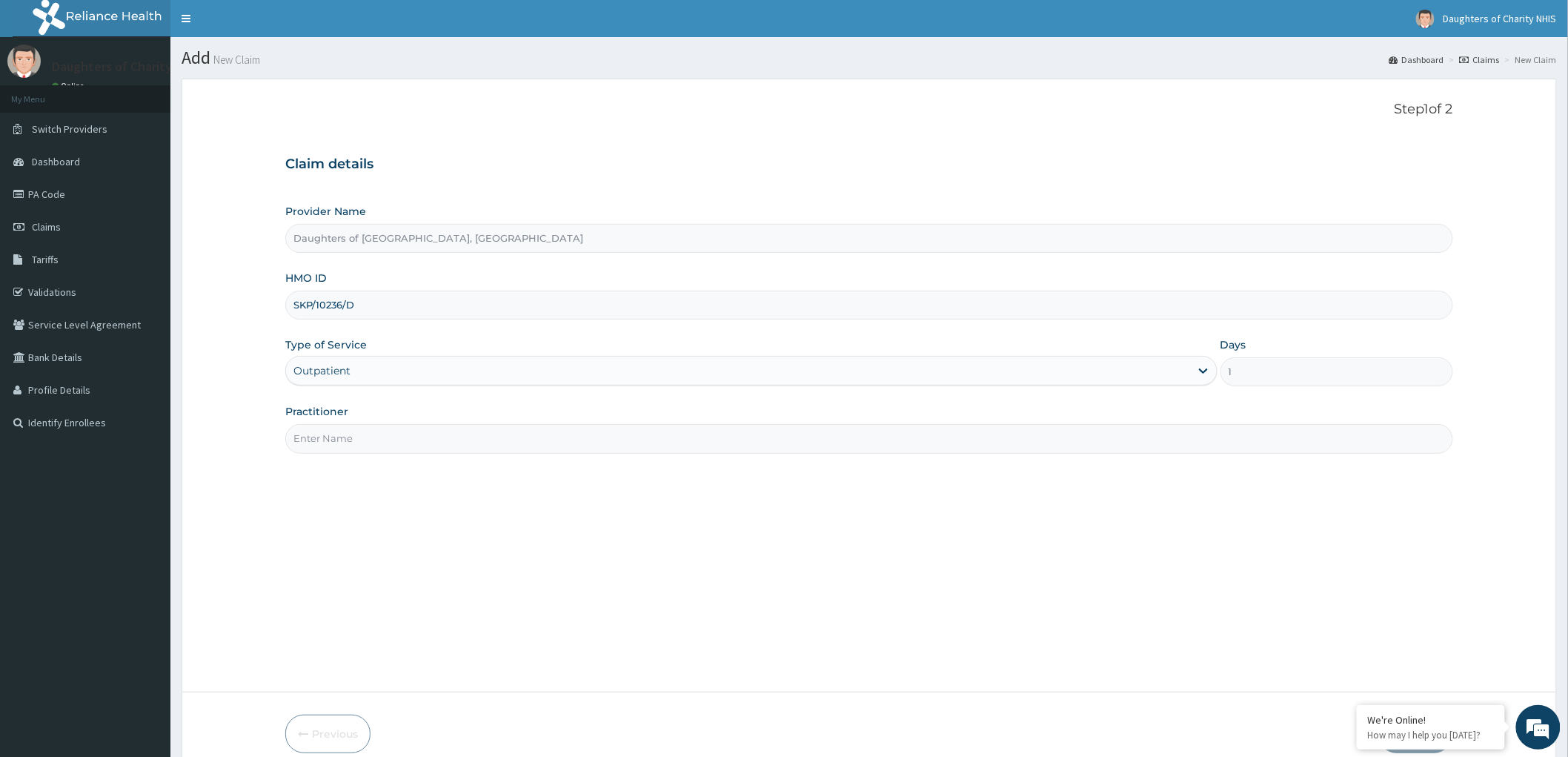
click at [344, 434] on input "Practitioner" at bounding box center [869, 438] width 1168 height 29
paste input "ubenyi DAVIDSON"
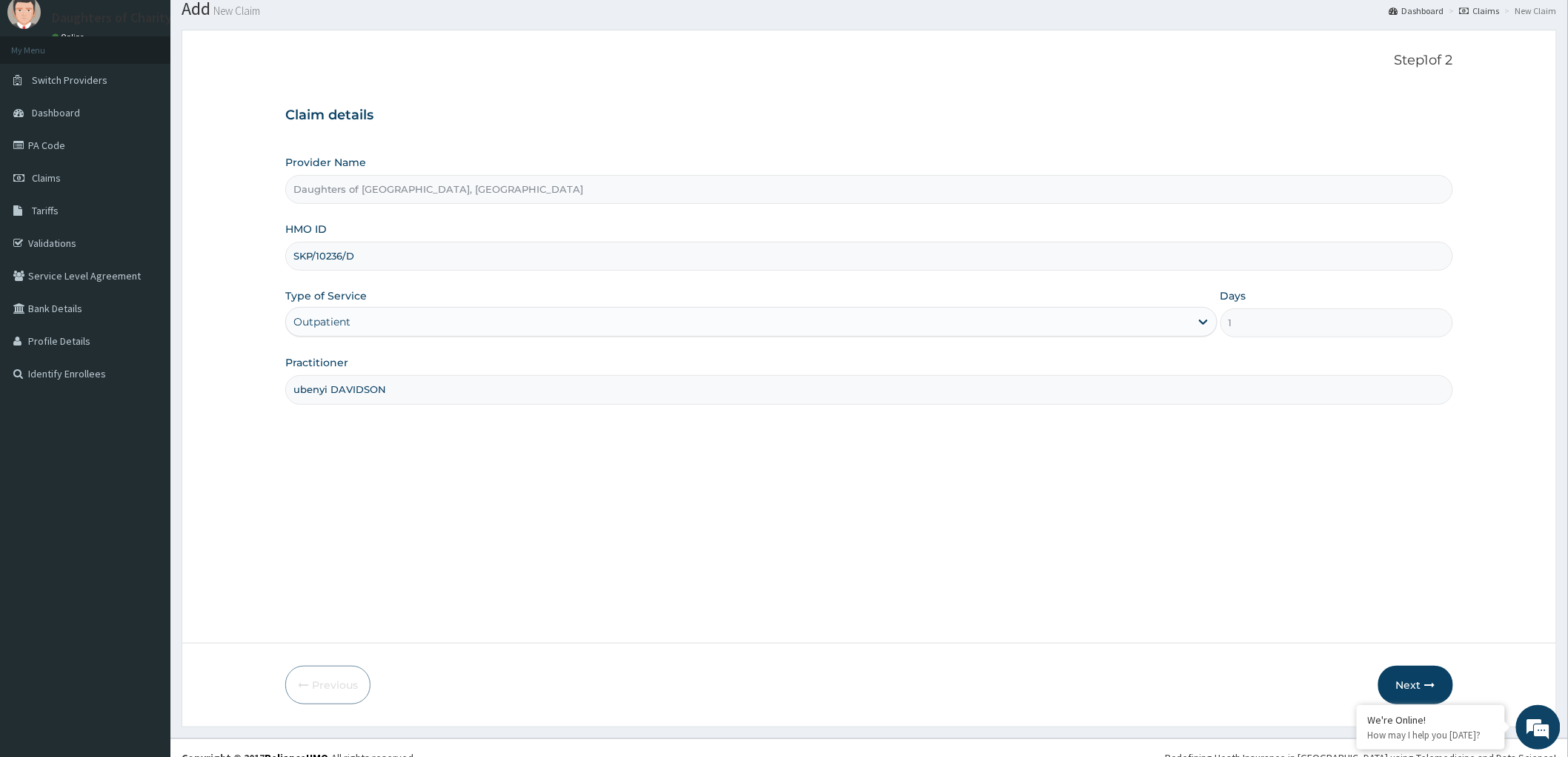
scroll to position [69, 0]
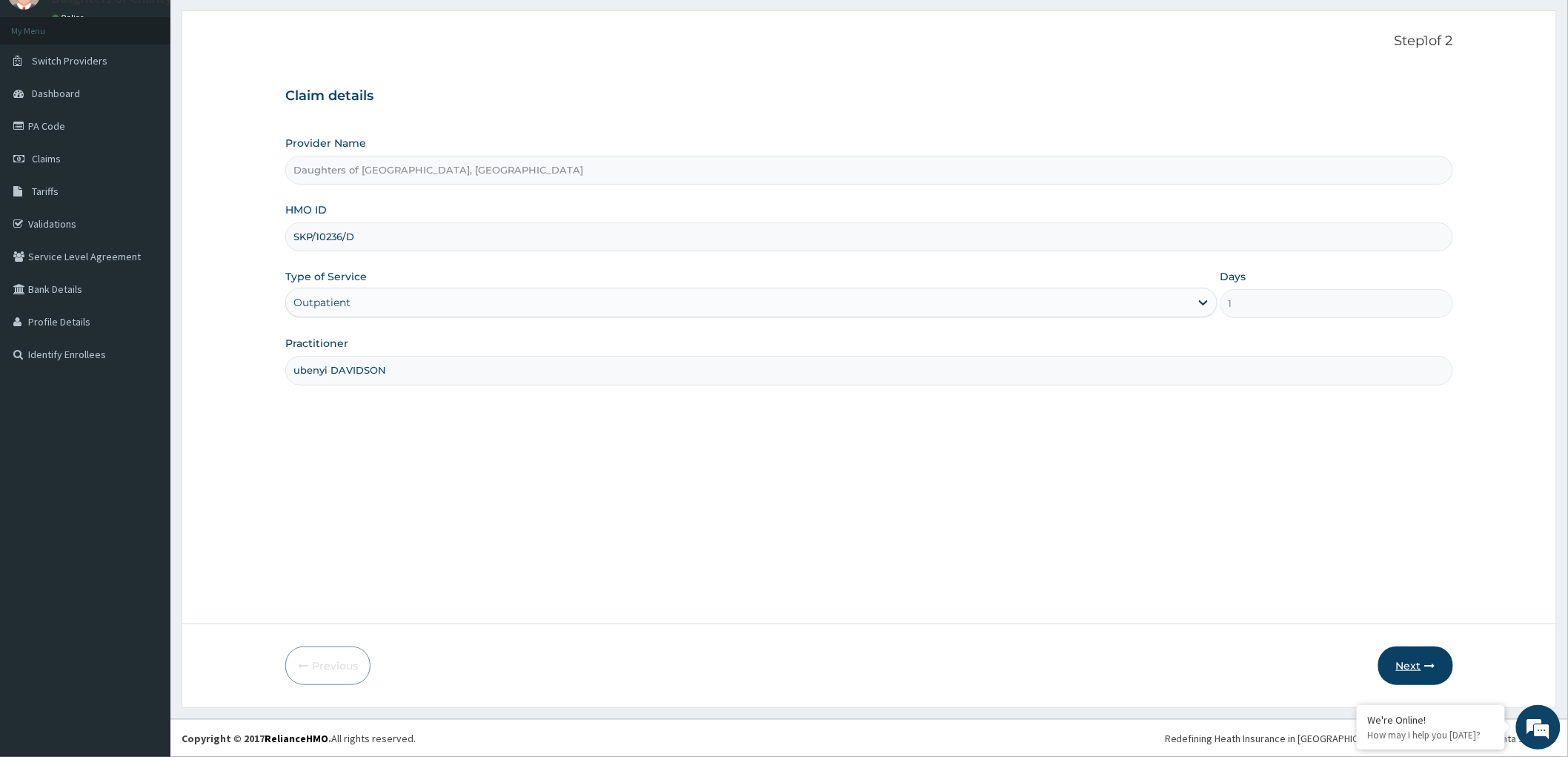
type input "ubenyi DAVIDSON"
click at [1412, 661] on button "Next" at bounding box center [1416, 665] width 75 height 39
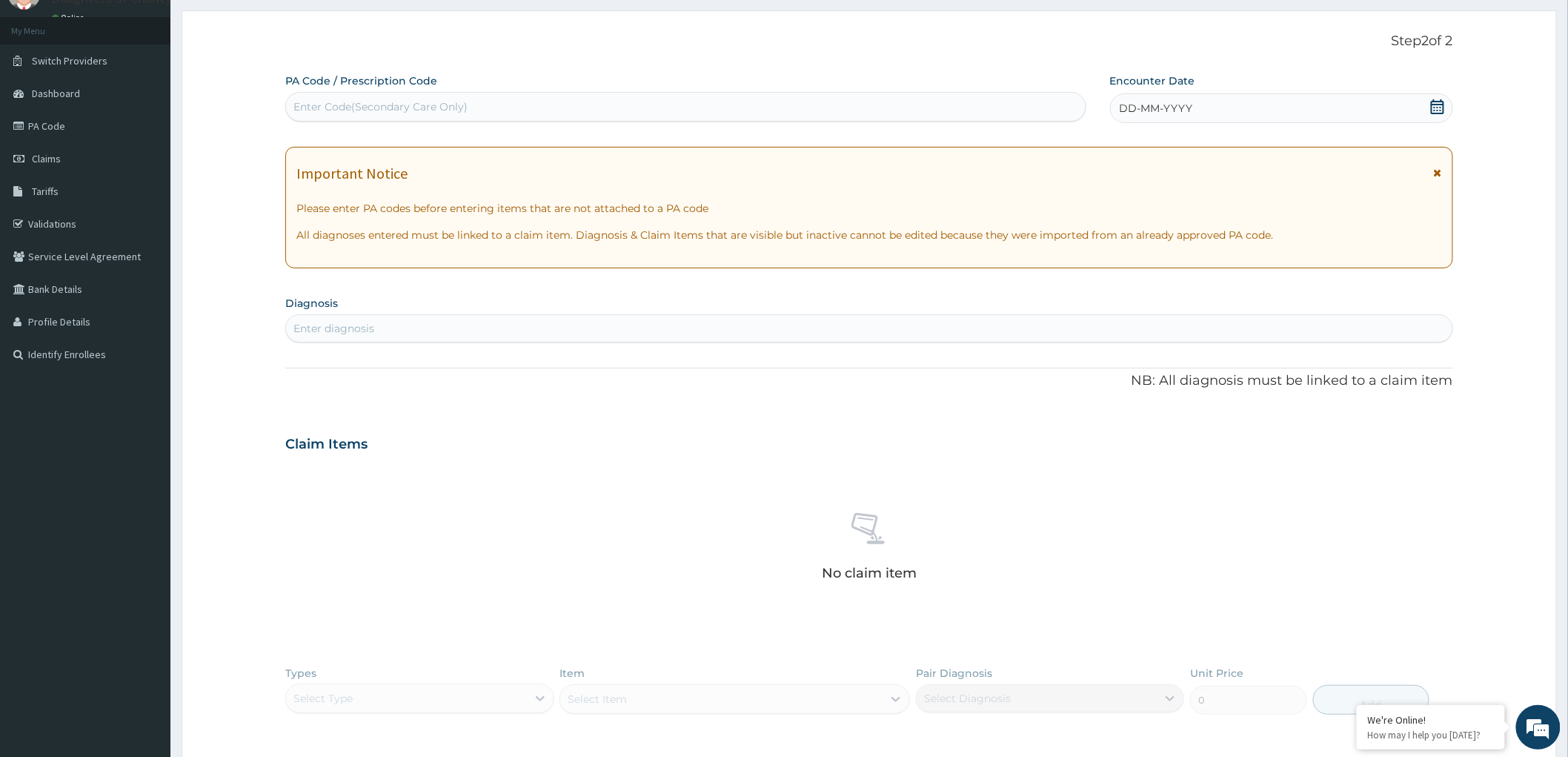
click at [364, 100] on div "Enter Code(Secondary Care Only)" at bounding box center [380, 106] width 174 height 14
paste input "PA/C911EA"
type input "PA/C911EA"
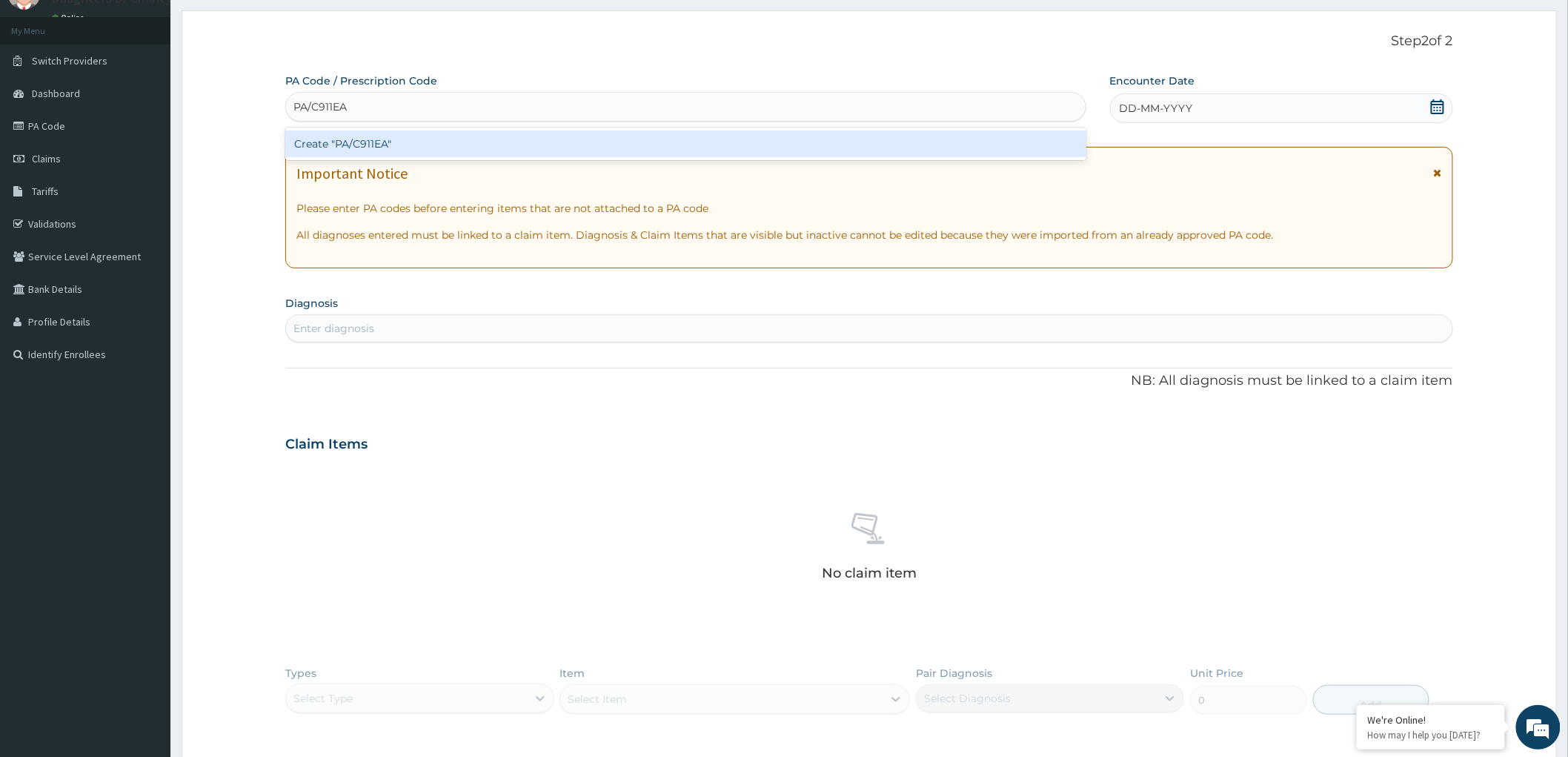
click at [330, 145] on div "Create "PA/C911EA"" at bounding box center [686, 144] width 801 height 27
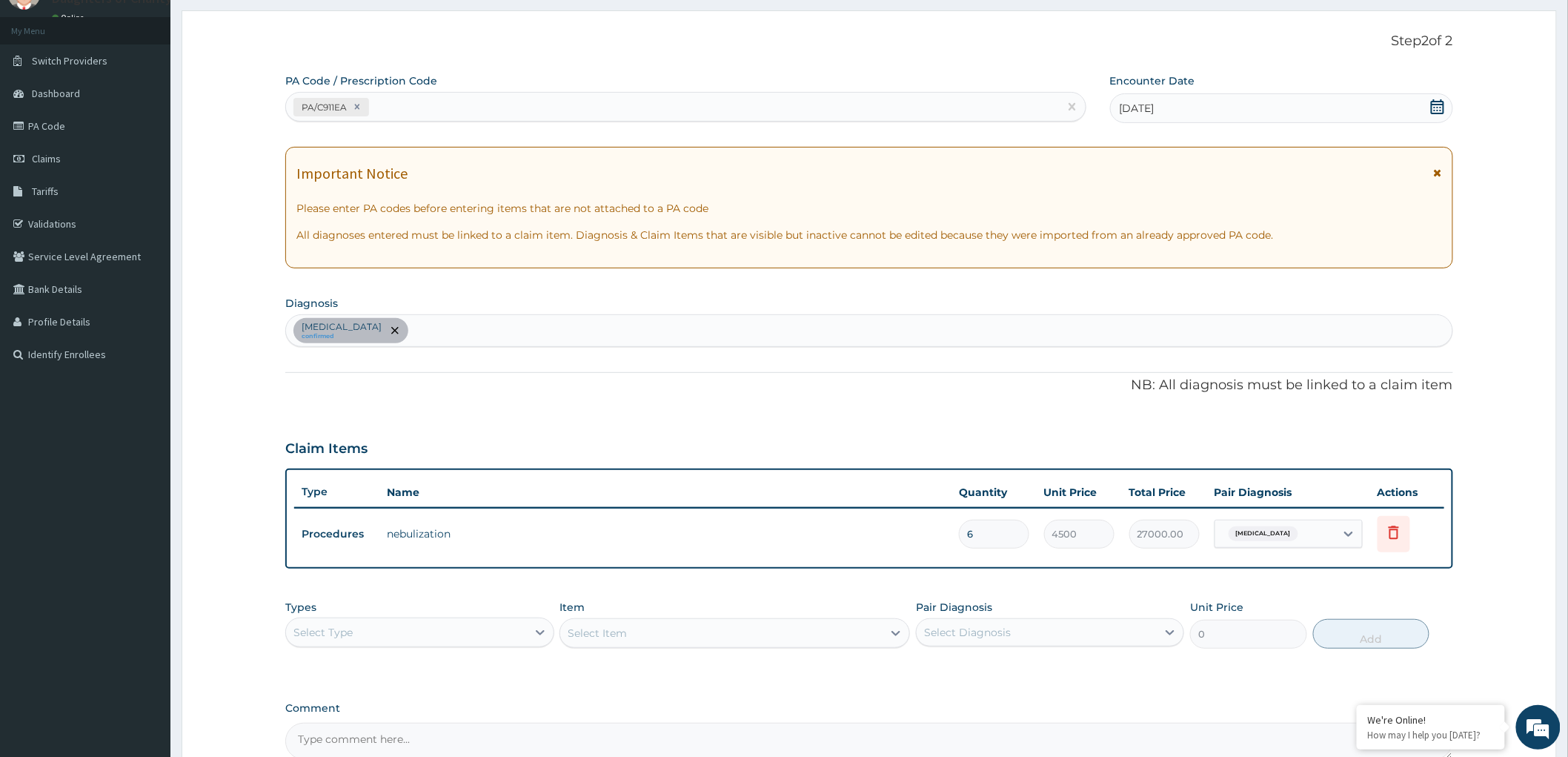
scroll to position [225, 0]
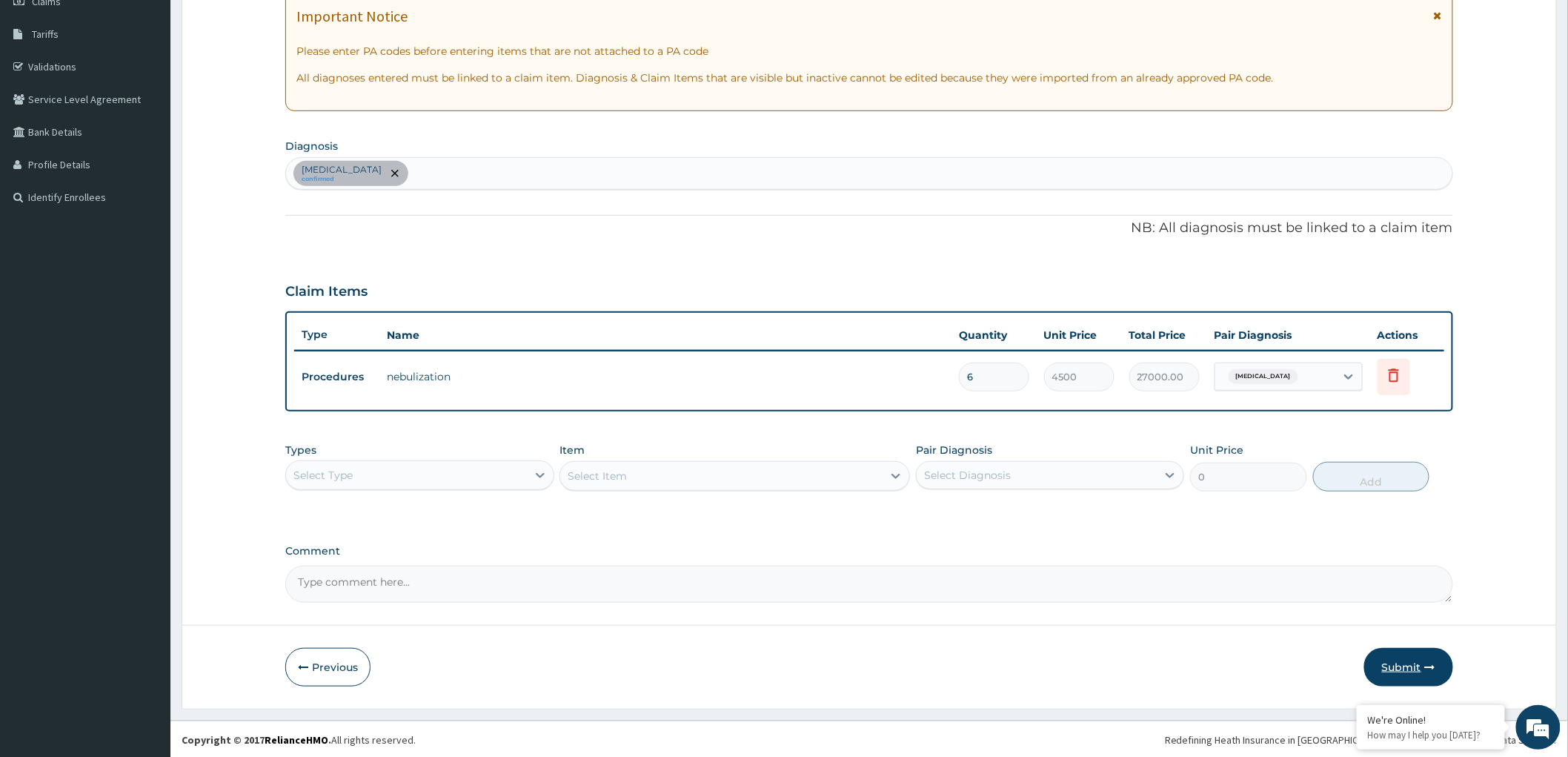
click at [1398, 663] on button "Submit" at bounding box center [1409, 667] width 89 height 39
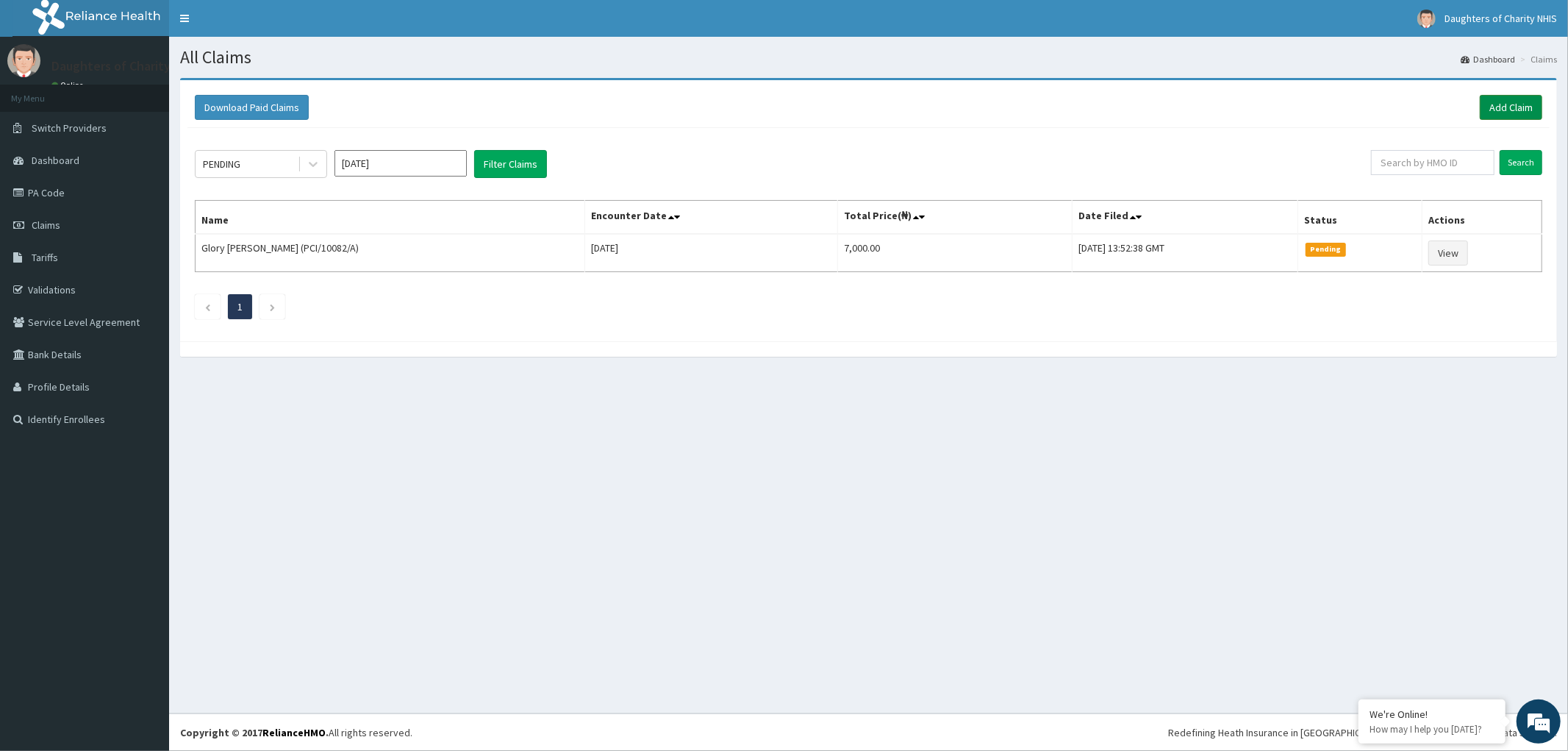
click at [1517, 102] on link "Add Claim" at bounding box center [1511, 107] width 62 height 25
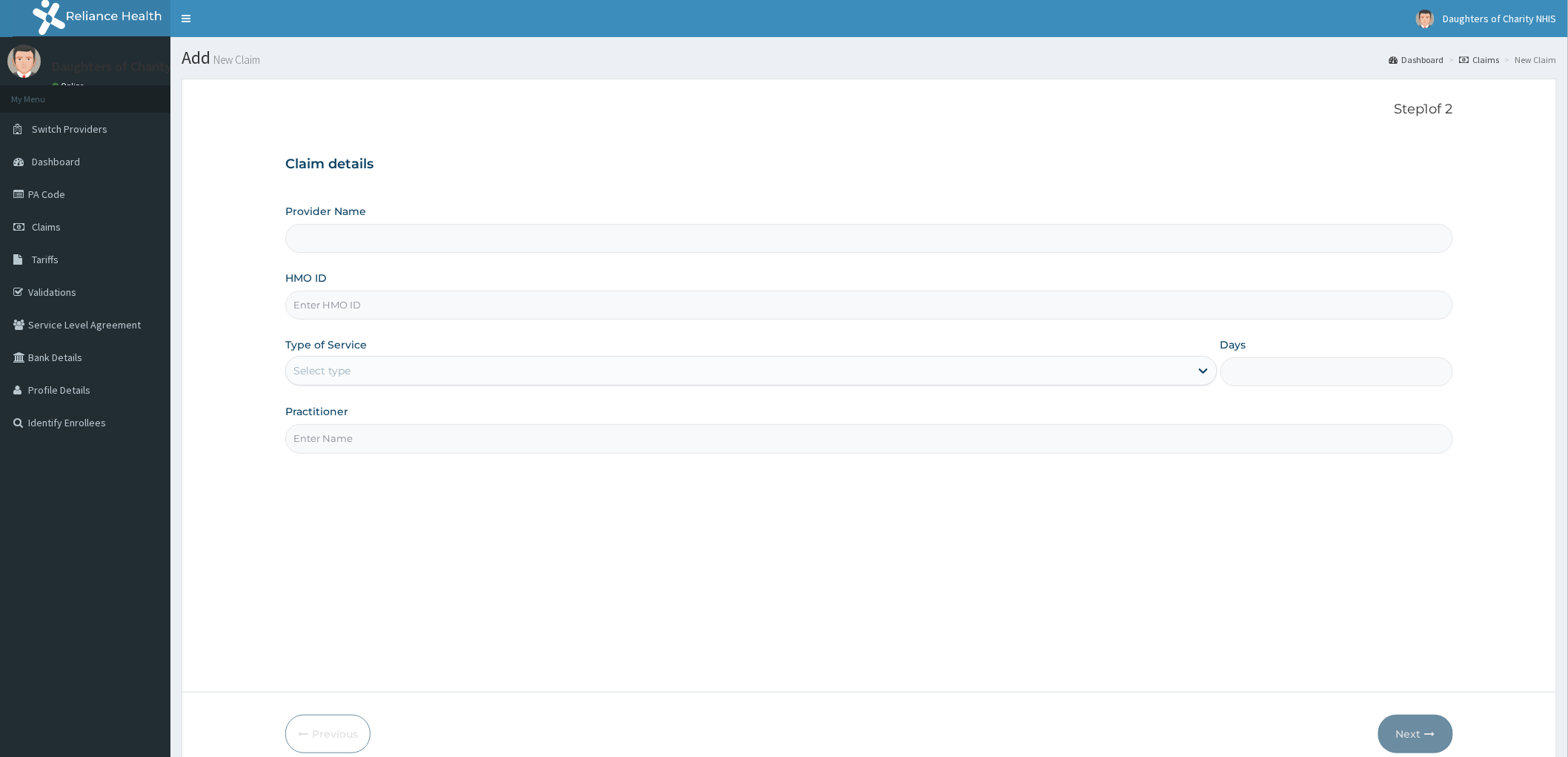
click at [341, 305] on input "HMO ID" at bounding box center [869, 305] width 1168 height 29
paste input "MGB/10018/A"
type input "MGB/10018/A"
type input "Daughters of [GEOGRAPHIC_DATA], [GEOGRAPHIC_DATA]"
type input "MGB/10018/A"
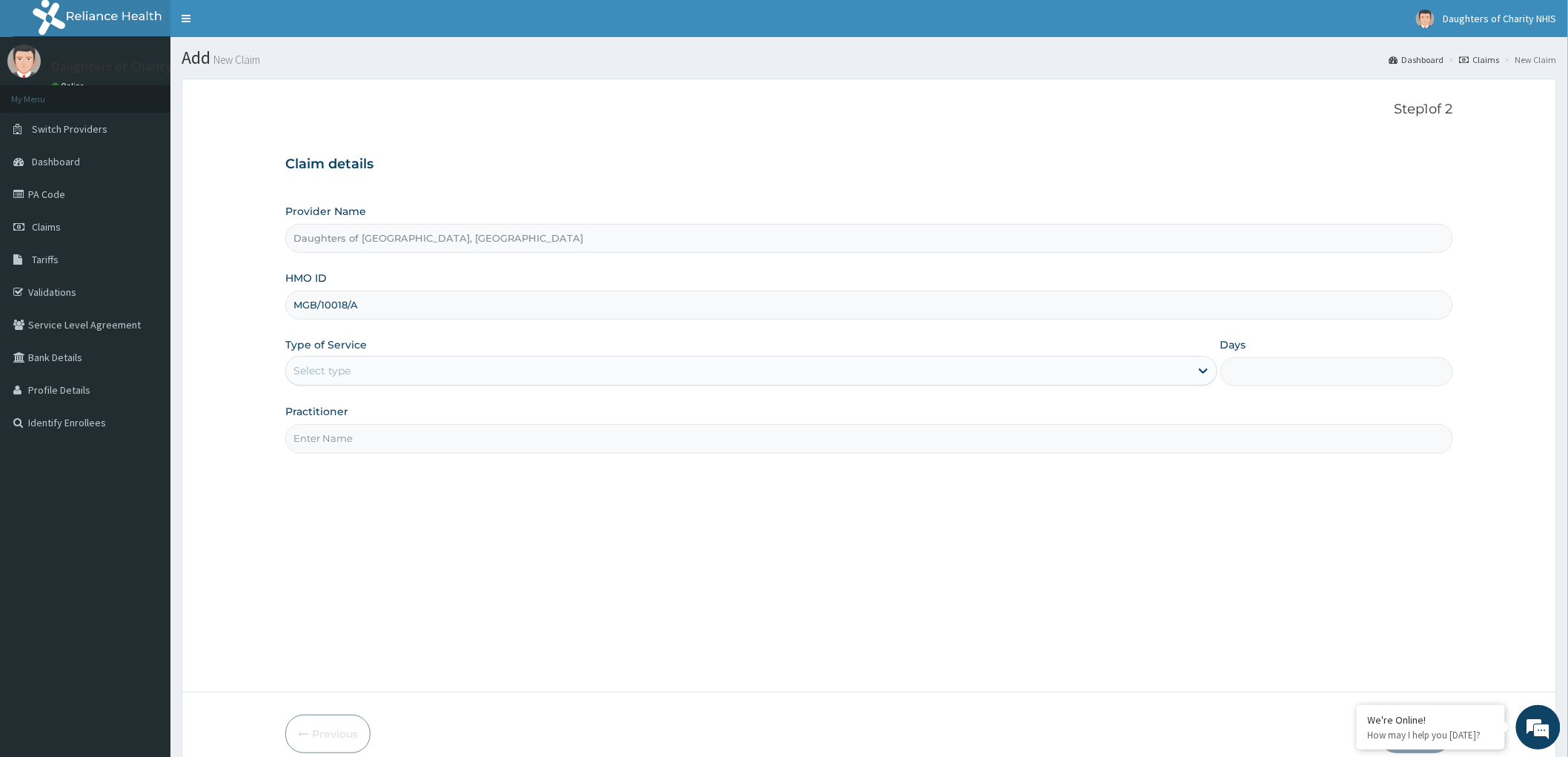
click at [364, 372] on div "Select type" at bounding box center [738, 370] width 904 height 24
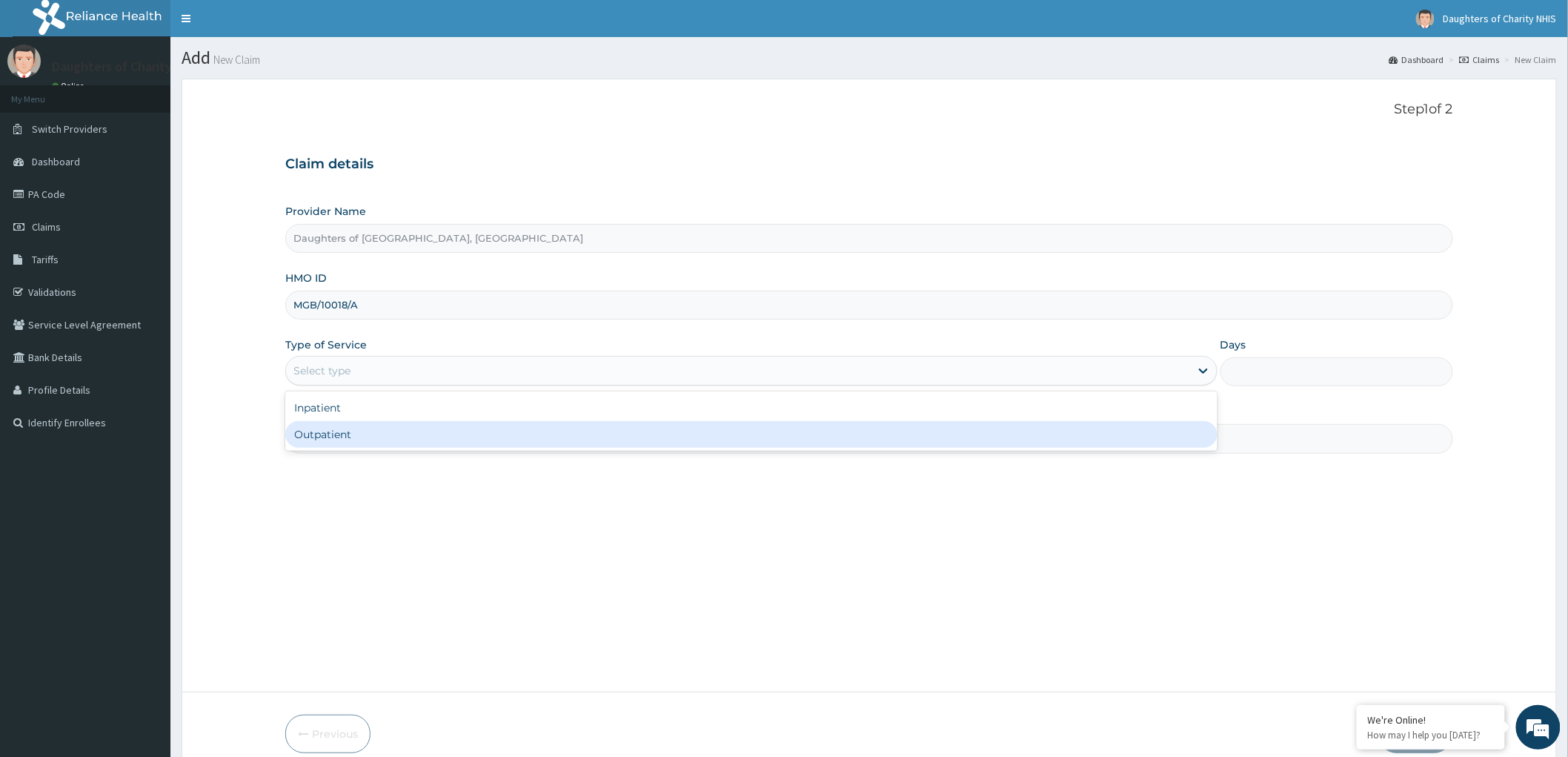
click at [375, 433] on div "Outpatient" at bounding box center [751, 435] width 933 height 27
type input "1"
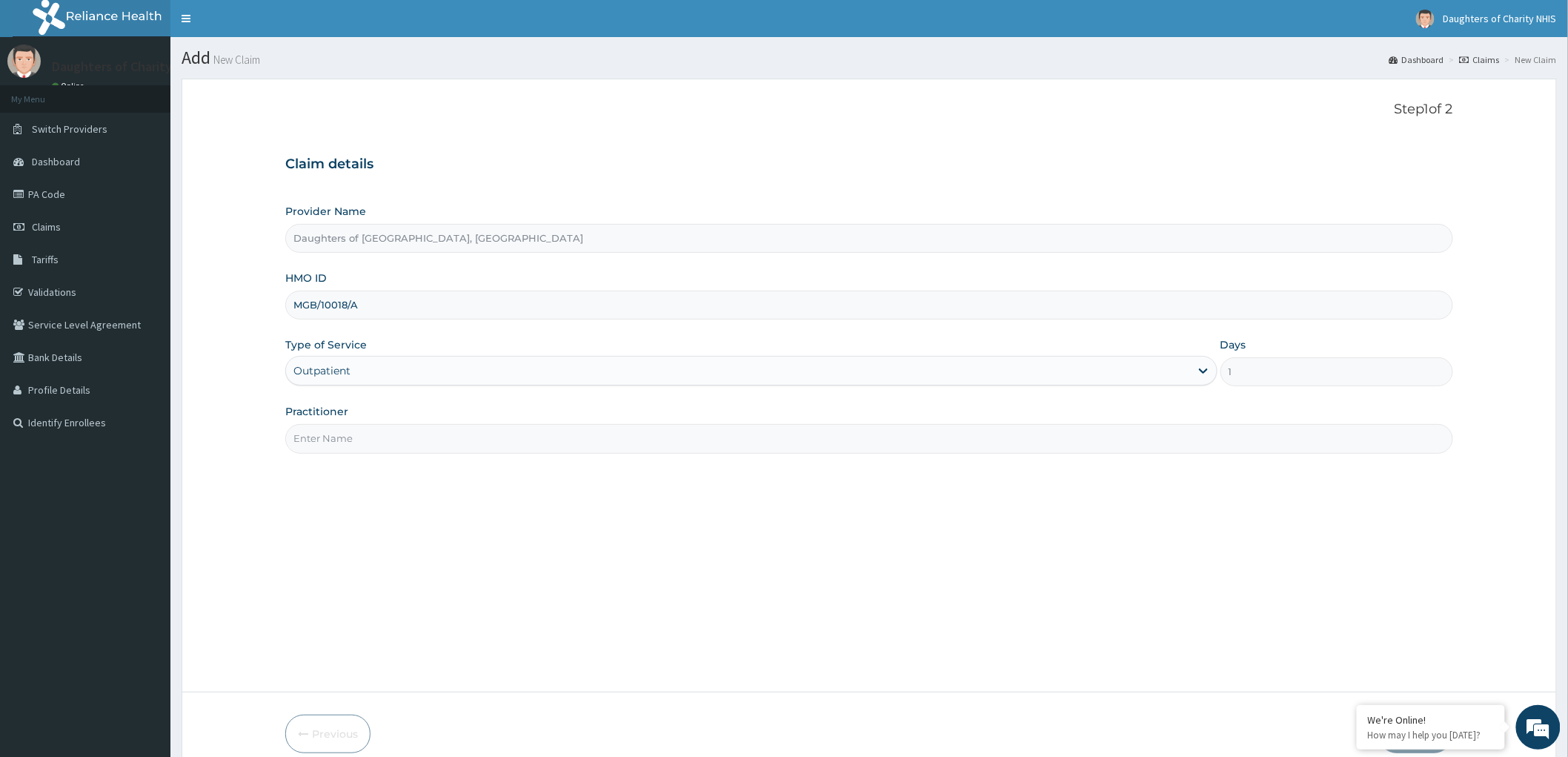
click at [394, 431] on input "Practitioner" at bounding box center [869, 438] width 1168 height 29
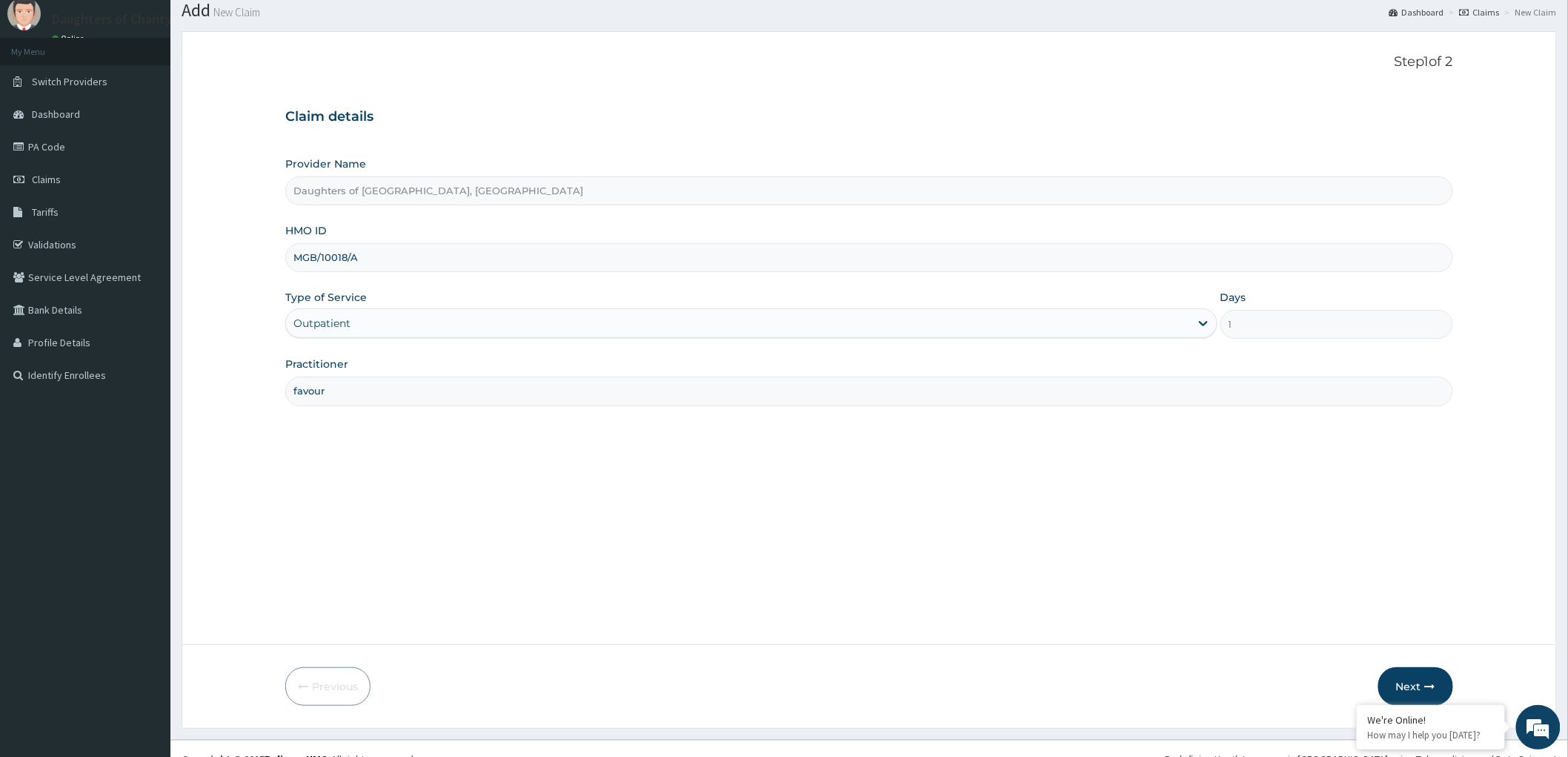
scroll to position [69, 0]
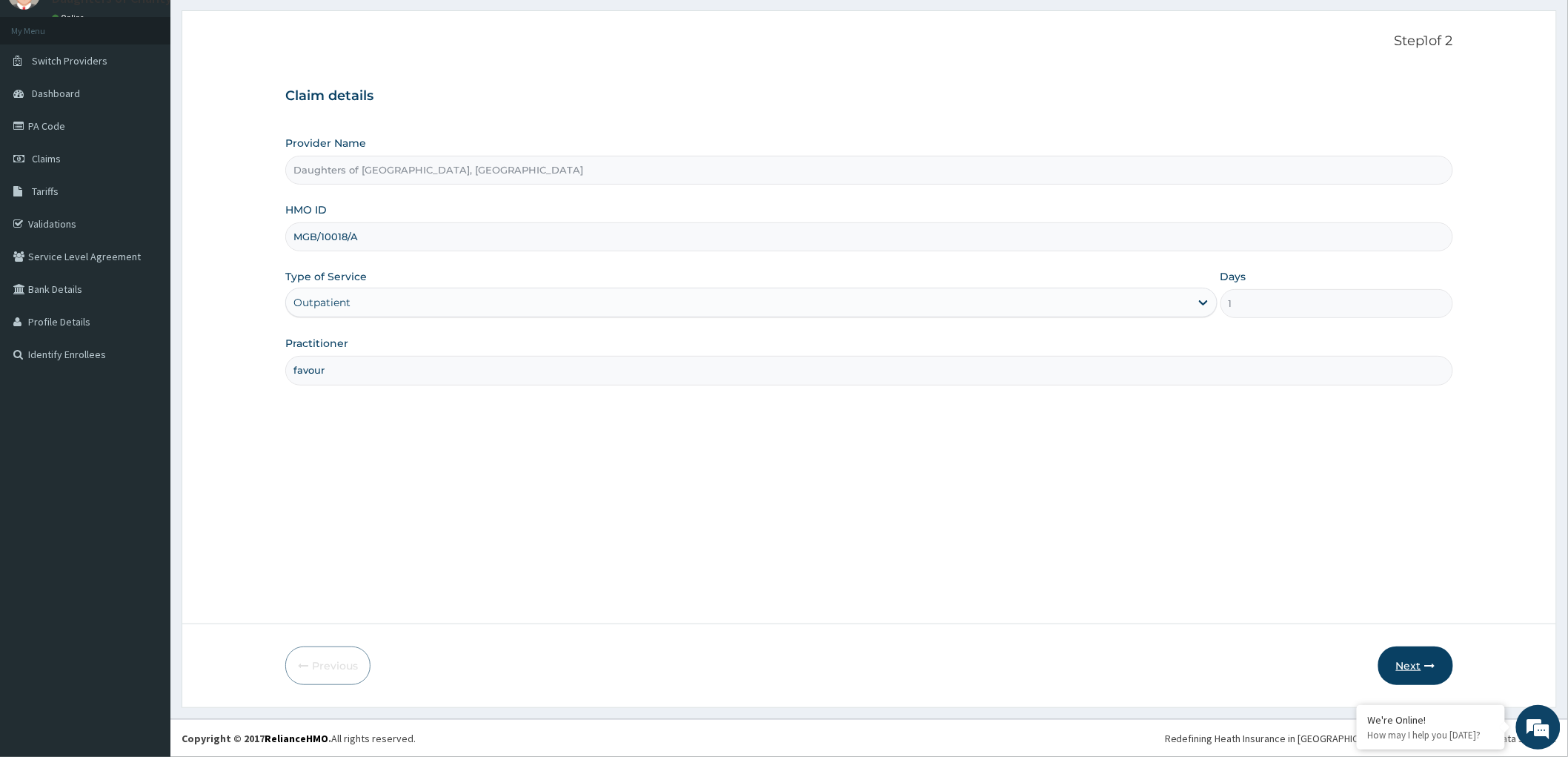
type input "favour"
click at [1406, 657] on button "Next" at bounding box center [1416, 665] width 75 height 39
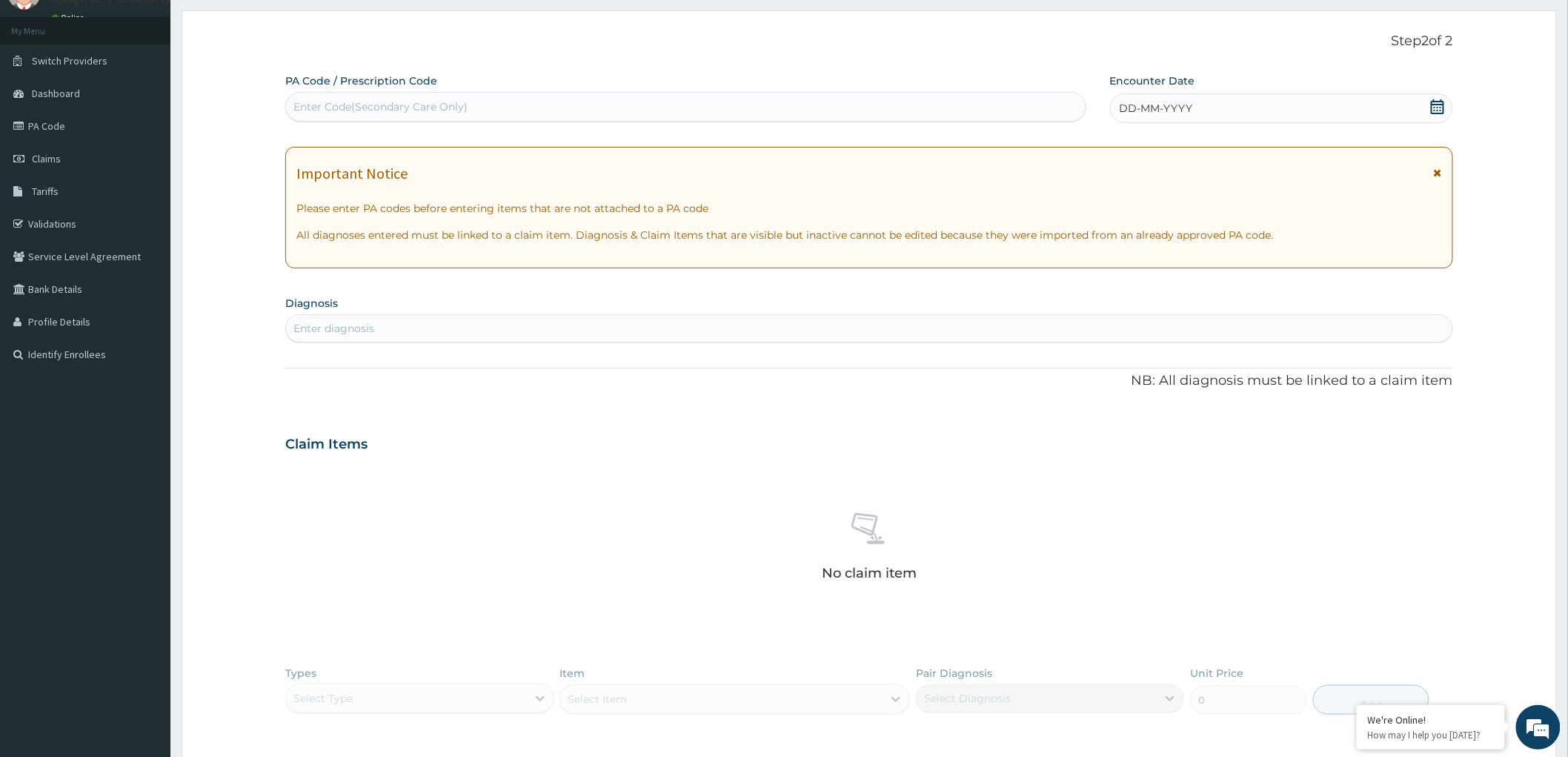
click at [343, 107] on div "Enter Code(Secondary Care Only)" at bounding box center [380, 106] width 174 height 14
paste input "PA/958657"
type input "PA/958657"
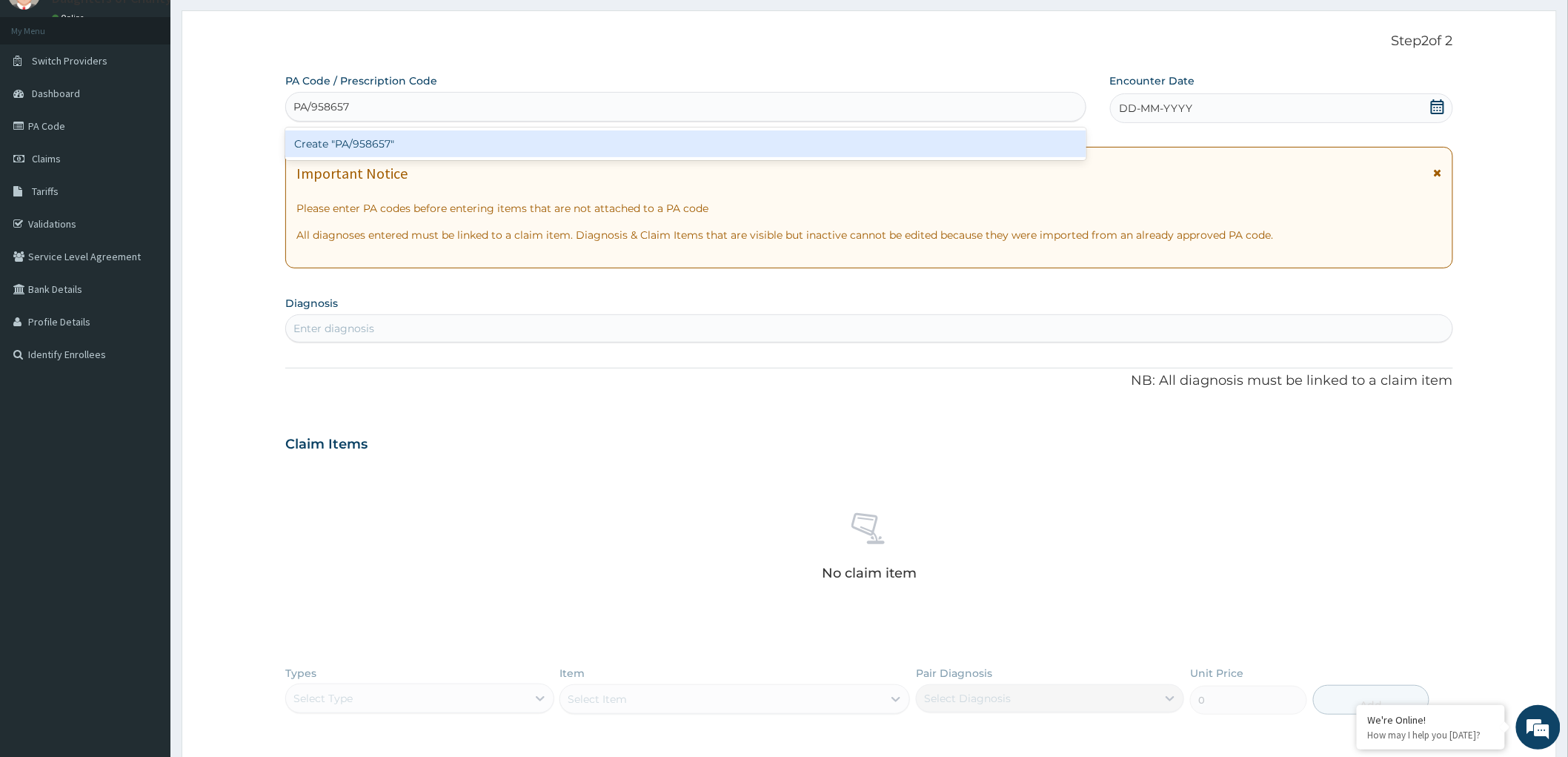
click at [357, 149] on div "Create "PA/958657"" at bounding box center [686, 144] width 801 height 27
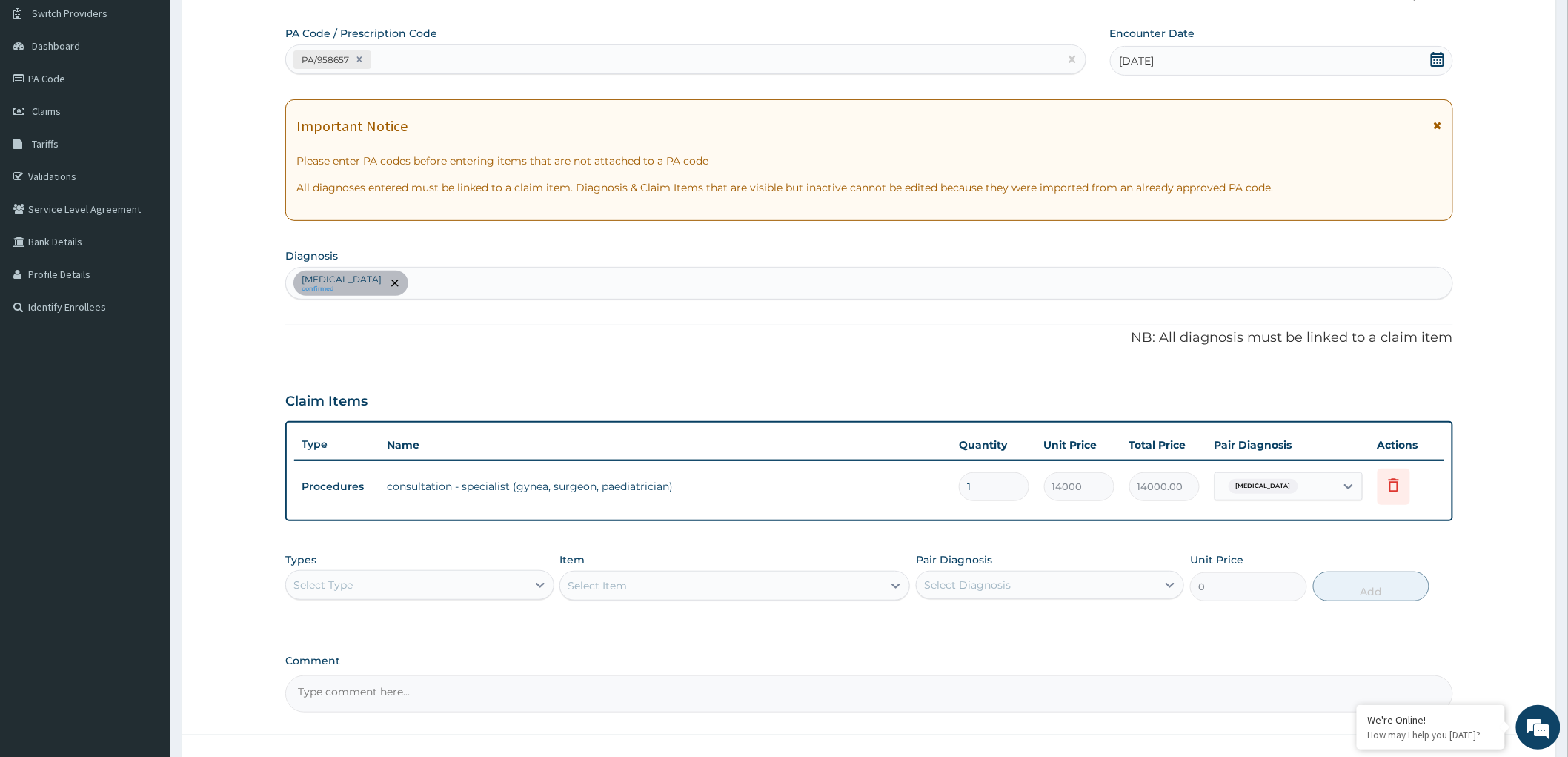
scroll to position [225, 0]
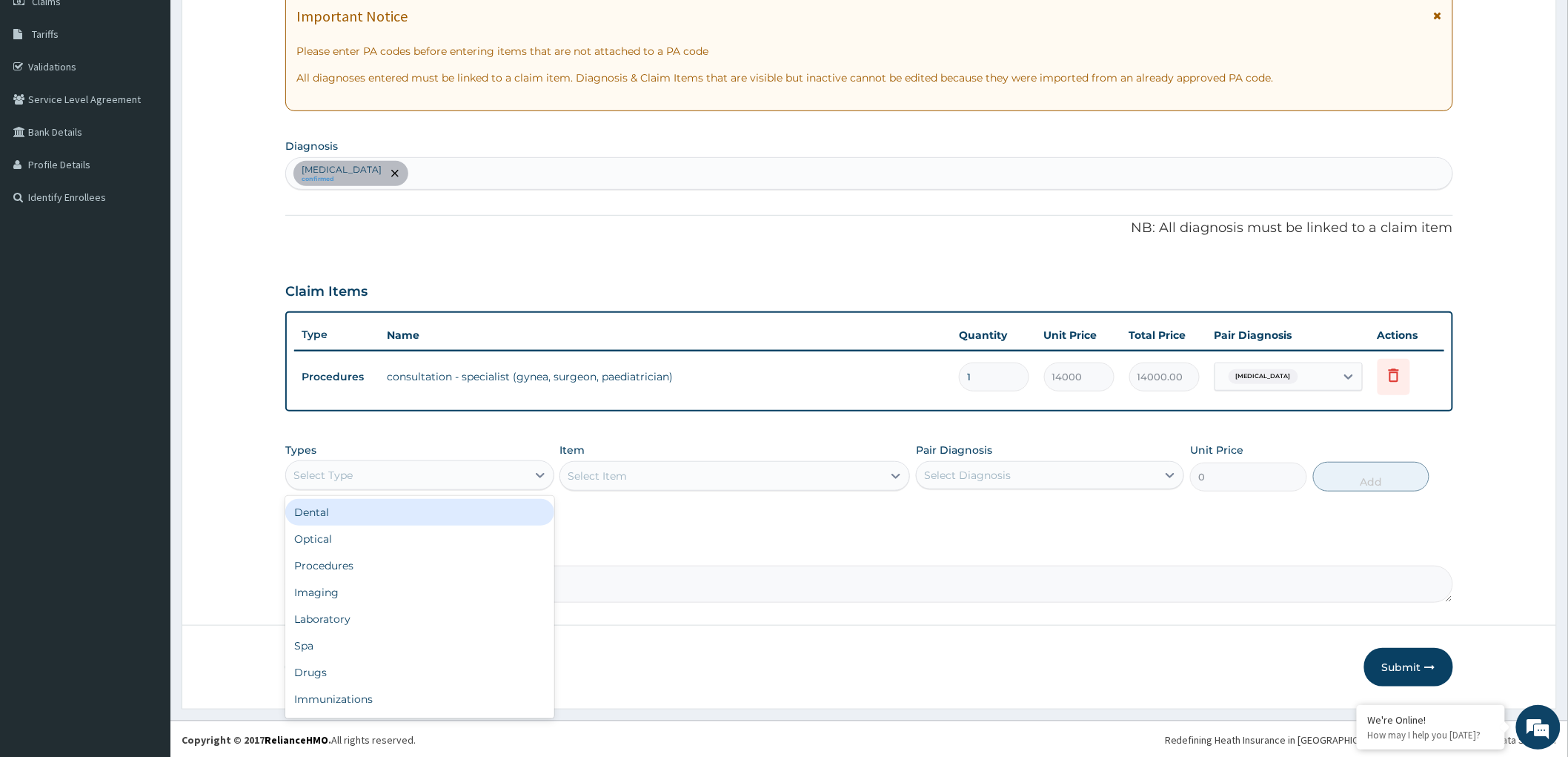
drag, startPoint x: 499, startPoint y: 465, endPoint x: 495, endPoint y: 472, distance: 8.1
click at [499, 467] on div "Select Type" at bounding box center [406, 475] width 240 height 24
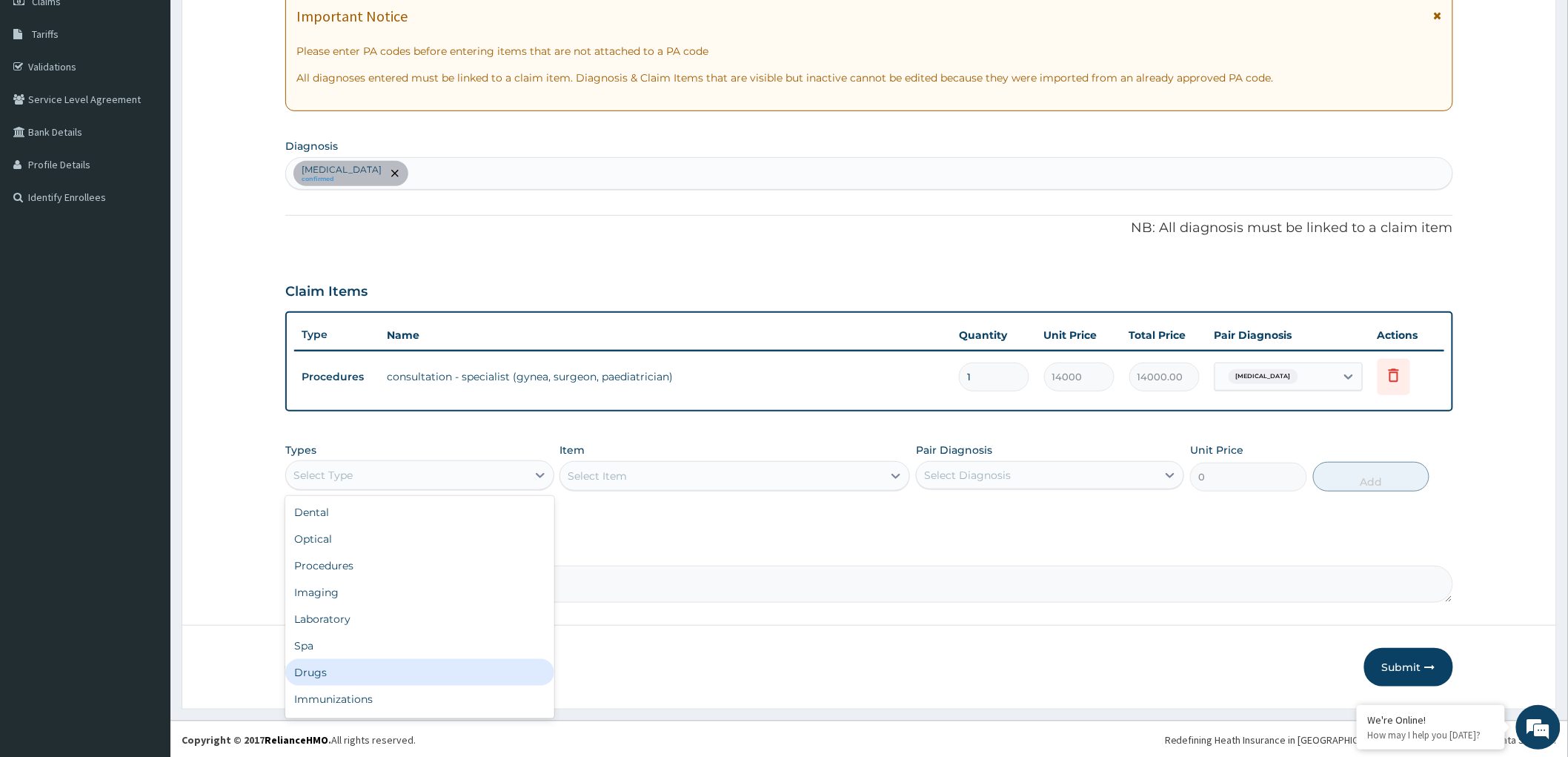
click at [365, 665] on div "Drugs" at bounding box center [419, 672] width 268 height 27
click at [633, 475] on div "Select Item" at bounding box center [721, 475] width 322 height 24
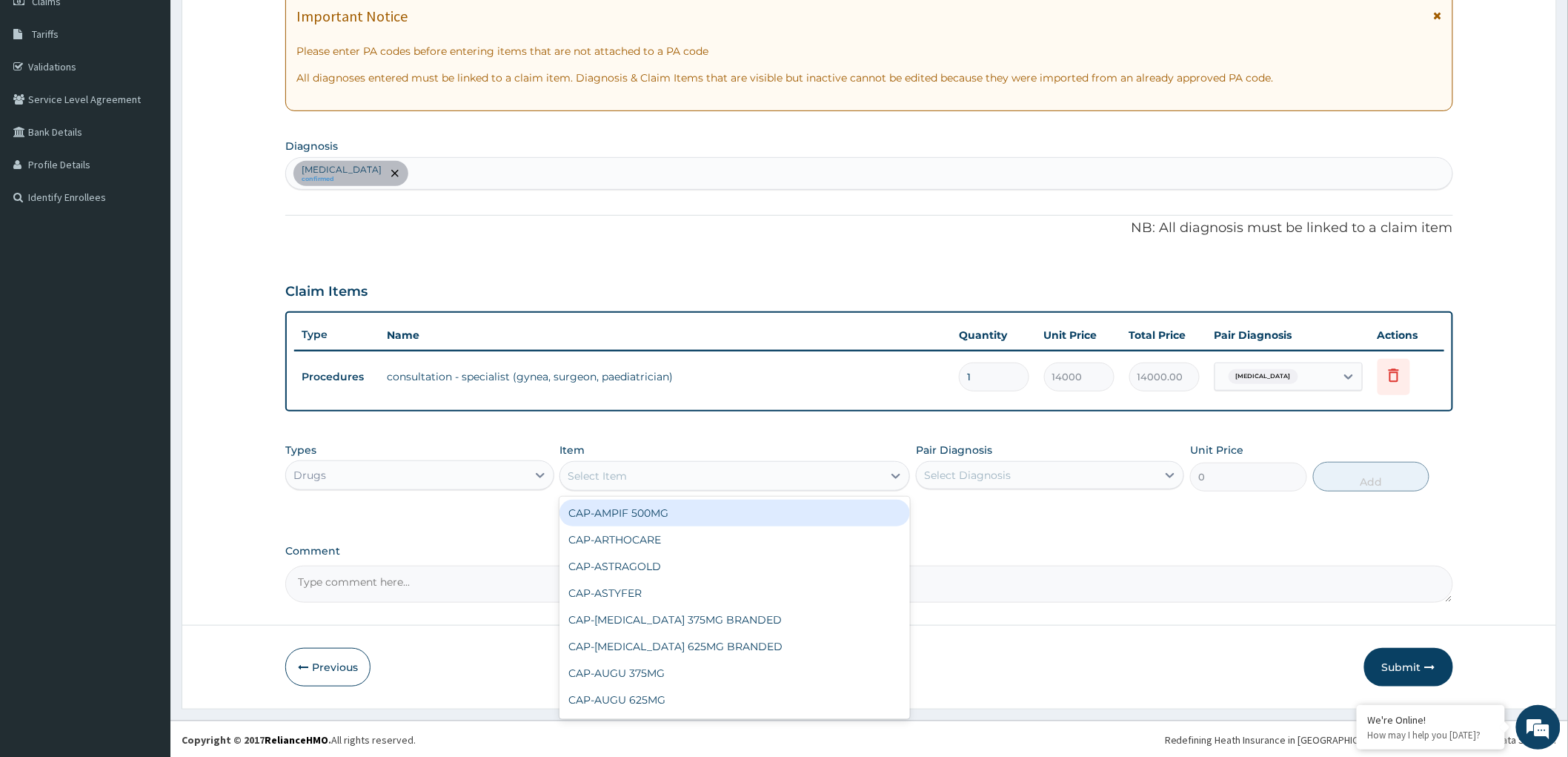
paste input "bromocriptine"
type input "bromocriptine"
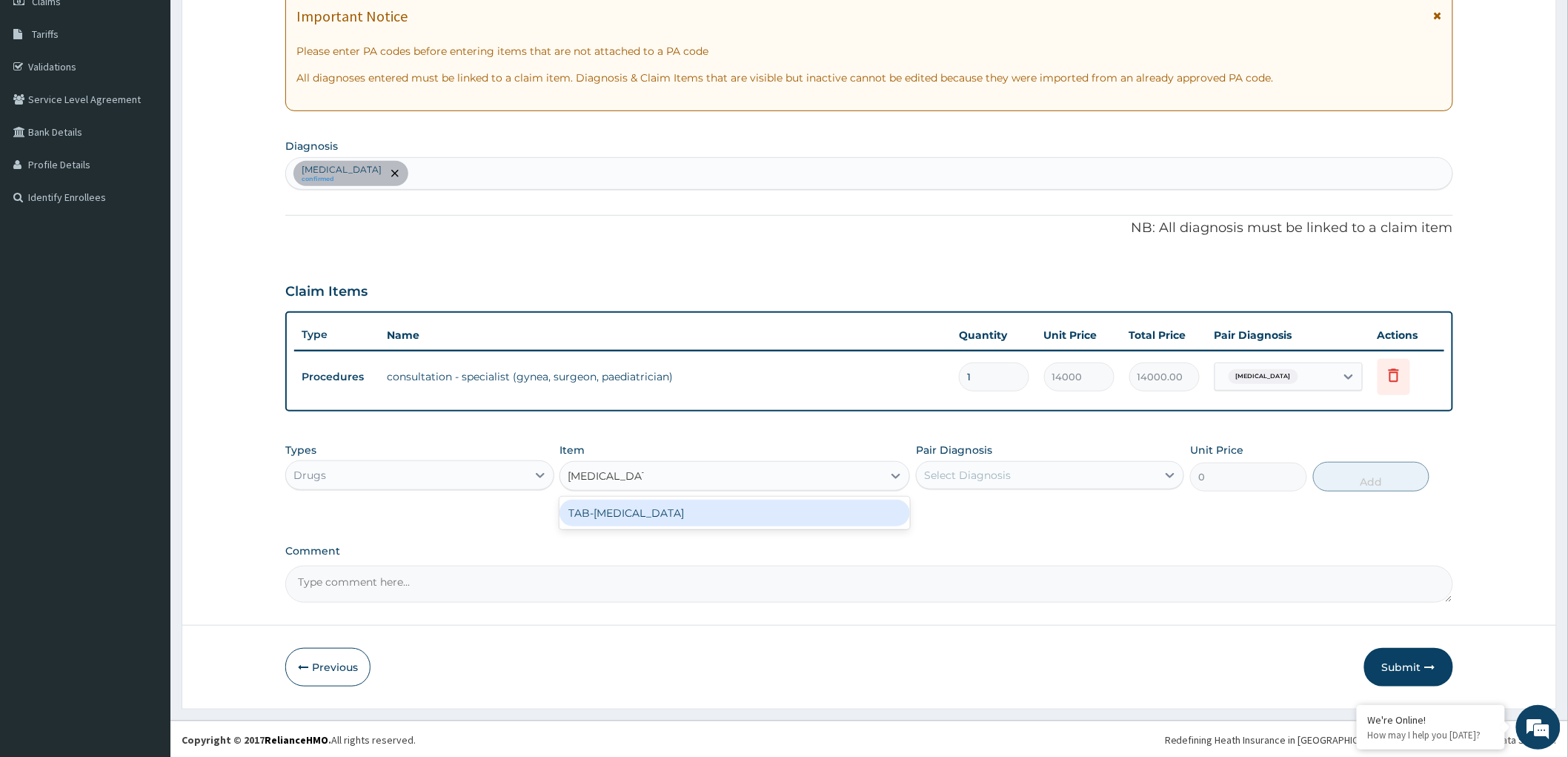
click at [661, 510] on div "TAB-[MEDICAL_DATA]" at bounding box center [734, 513] width 350 height 27
type input "324"
click at [1010, 474] on div "Select Diagnosis" at bounding box center [1036, 475] width 240 height 24
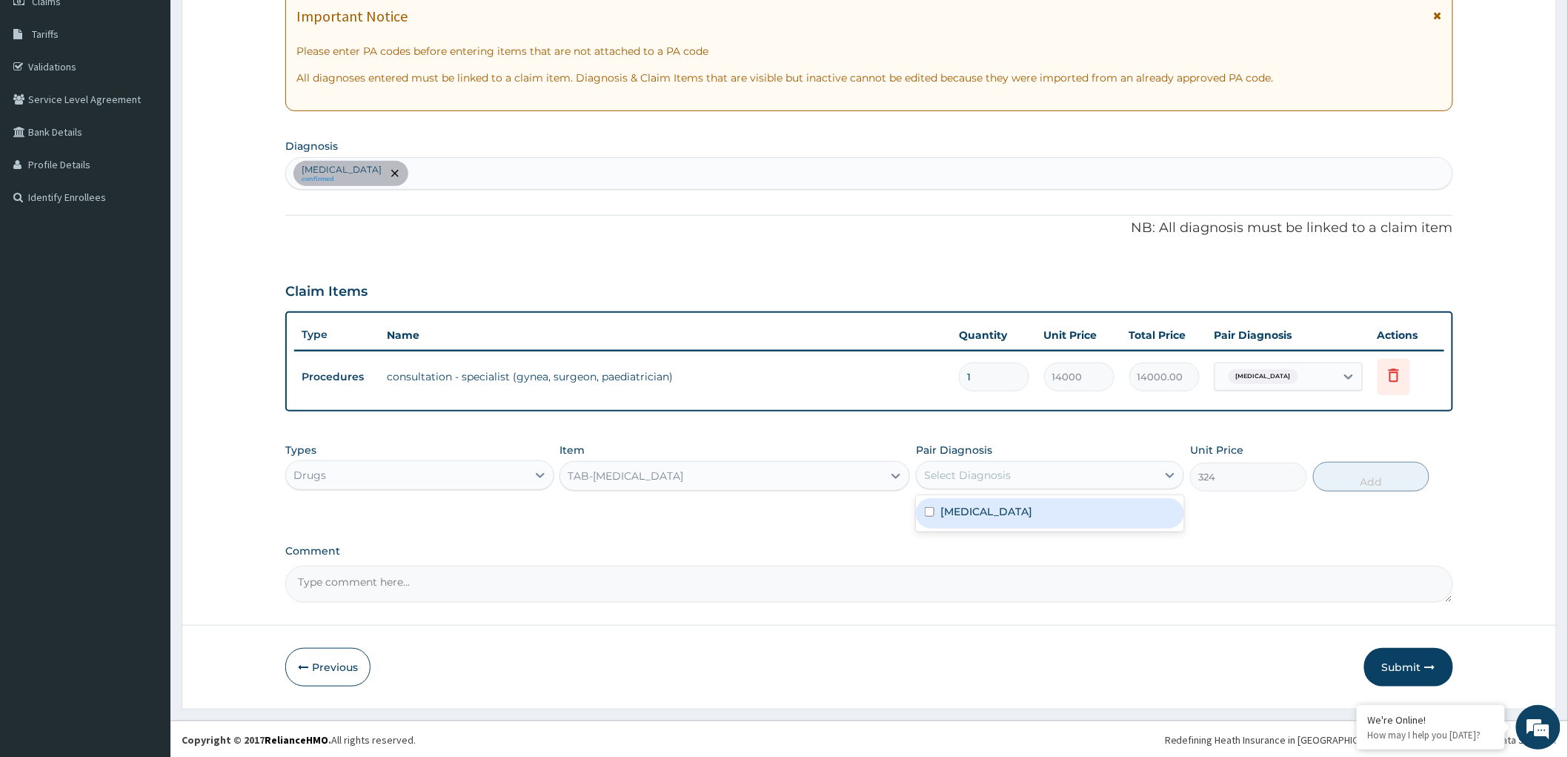
click at [934, 517] on div "Oligomenorrhoea" at bounding box center [1050, 513] width 268 height 30
checkbox input "true"
click at [1386, 471] on button "Add" at bounding box center [1371, 476] width 117 height 30
type input "0"
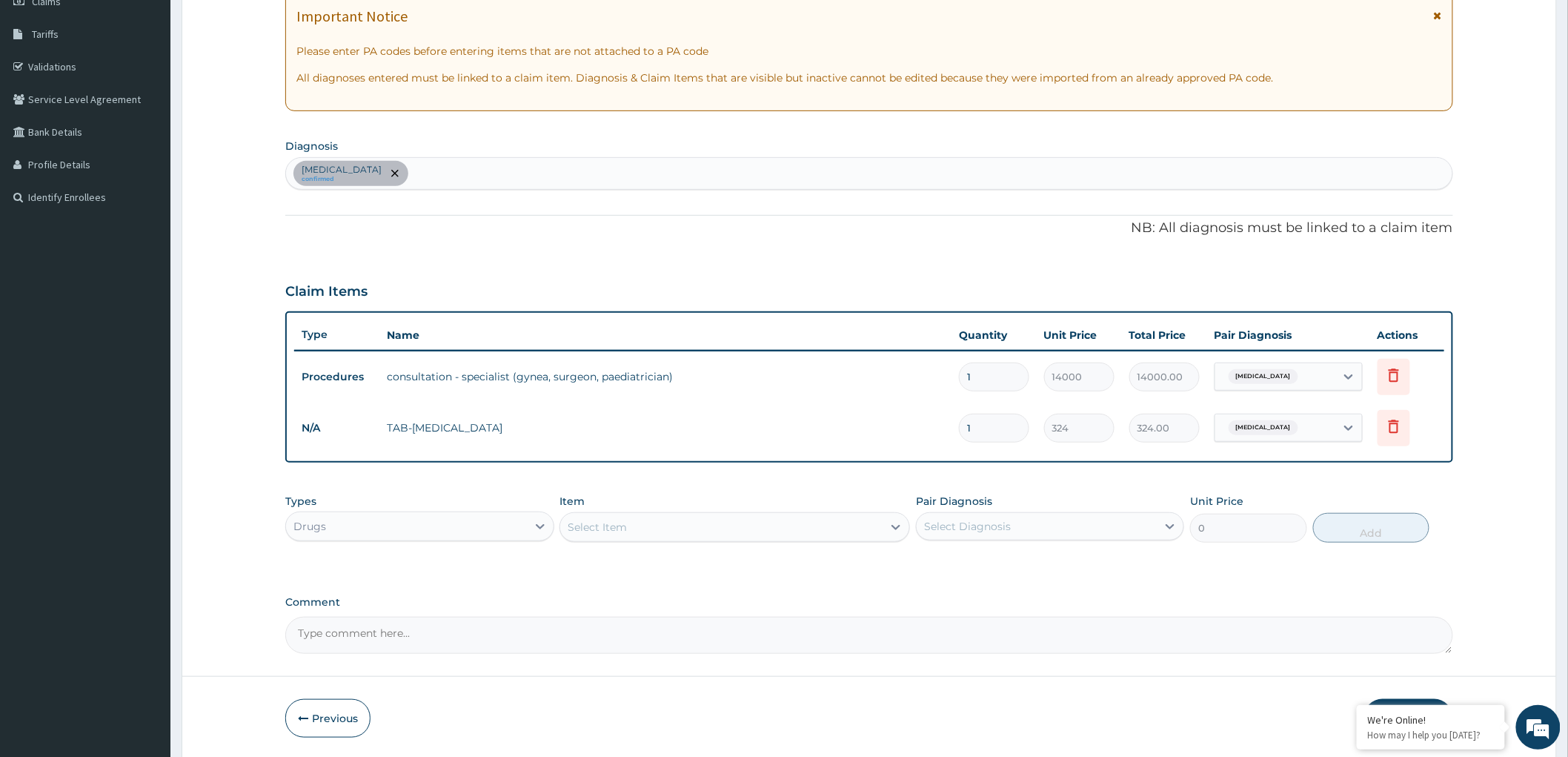
type input "0.00"
type input "3"
type input "972.00"
type input "30"
type input "9720.00"
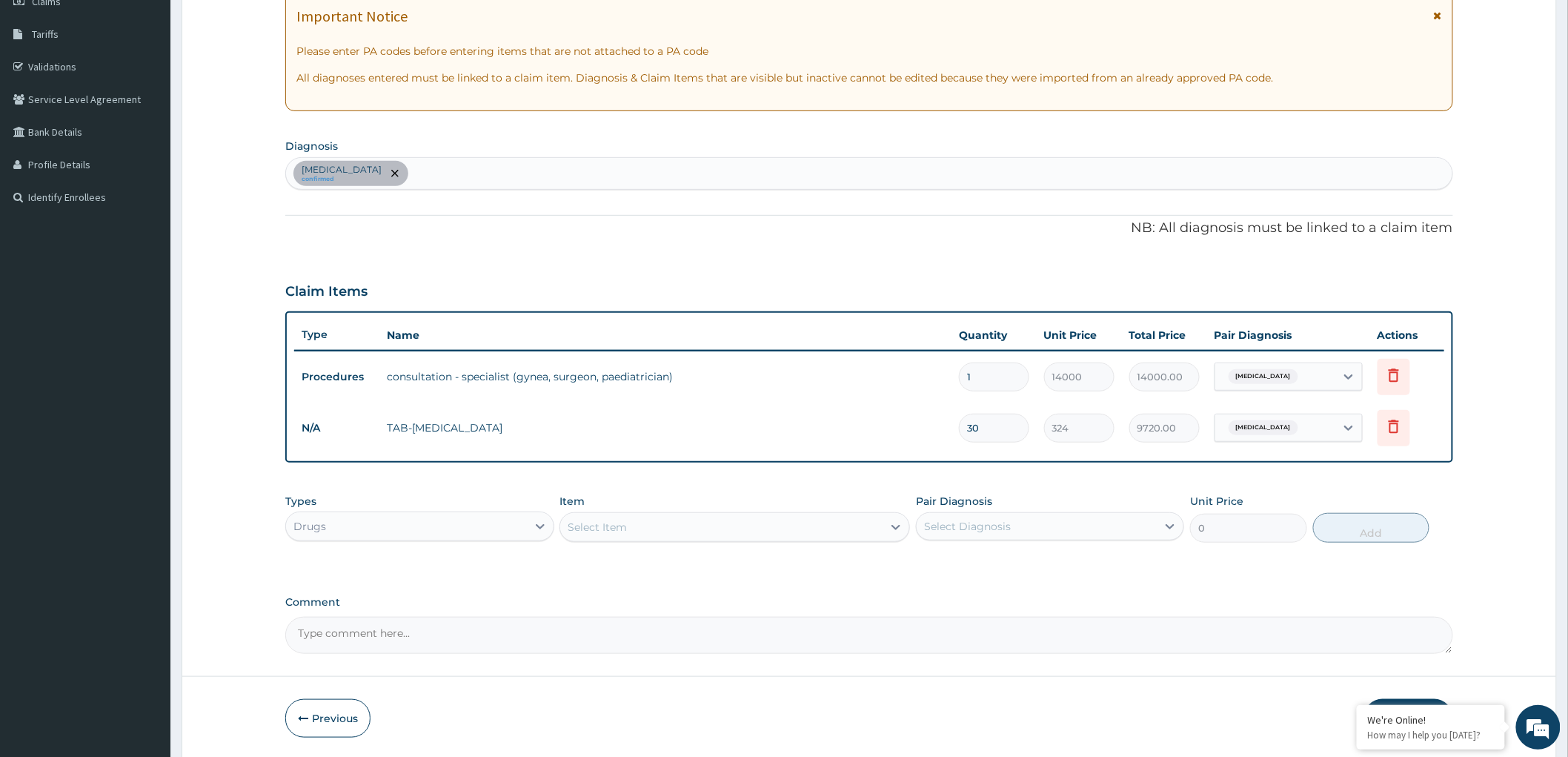
type input "30"
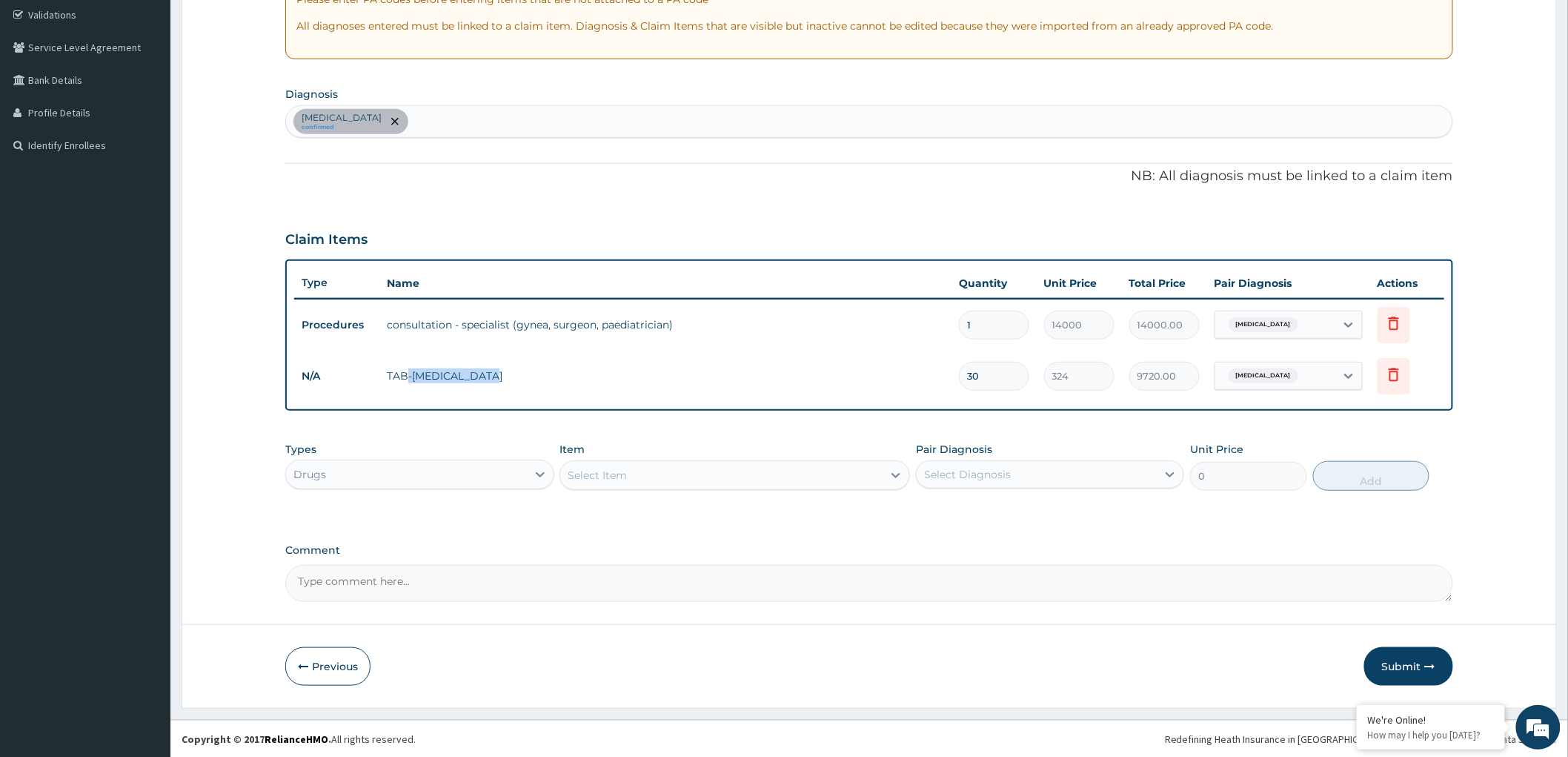
drag, startPoint x: 408, startPoint y: 377, endPoint x: 515, endPoint y: 383, distance: 107.2
click at [515, 383] on td "TAB-BROMOCRIPTINE" at bounding box center [665, 376] width 573 height 30
copy td "-BROMOCRIPTINE"
click at [432, 120] on div "Oligomenorrhoea confirmed" at bounding box center [869, 122] width 1166 height 31
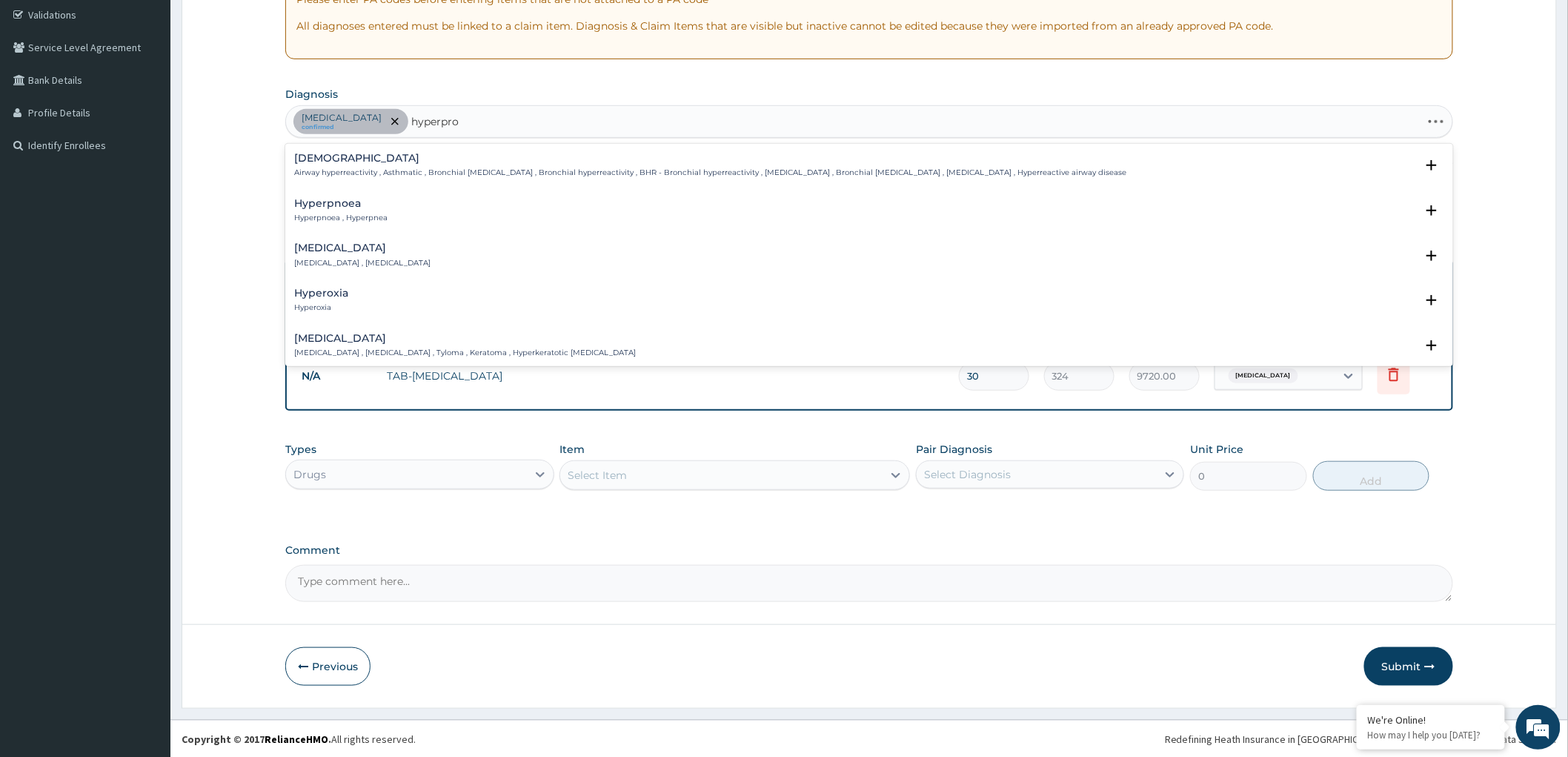
type input "hyperprol"
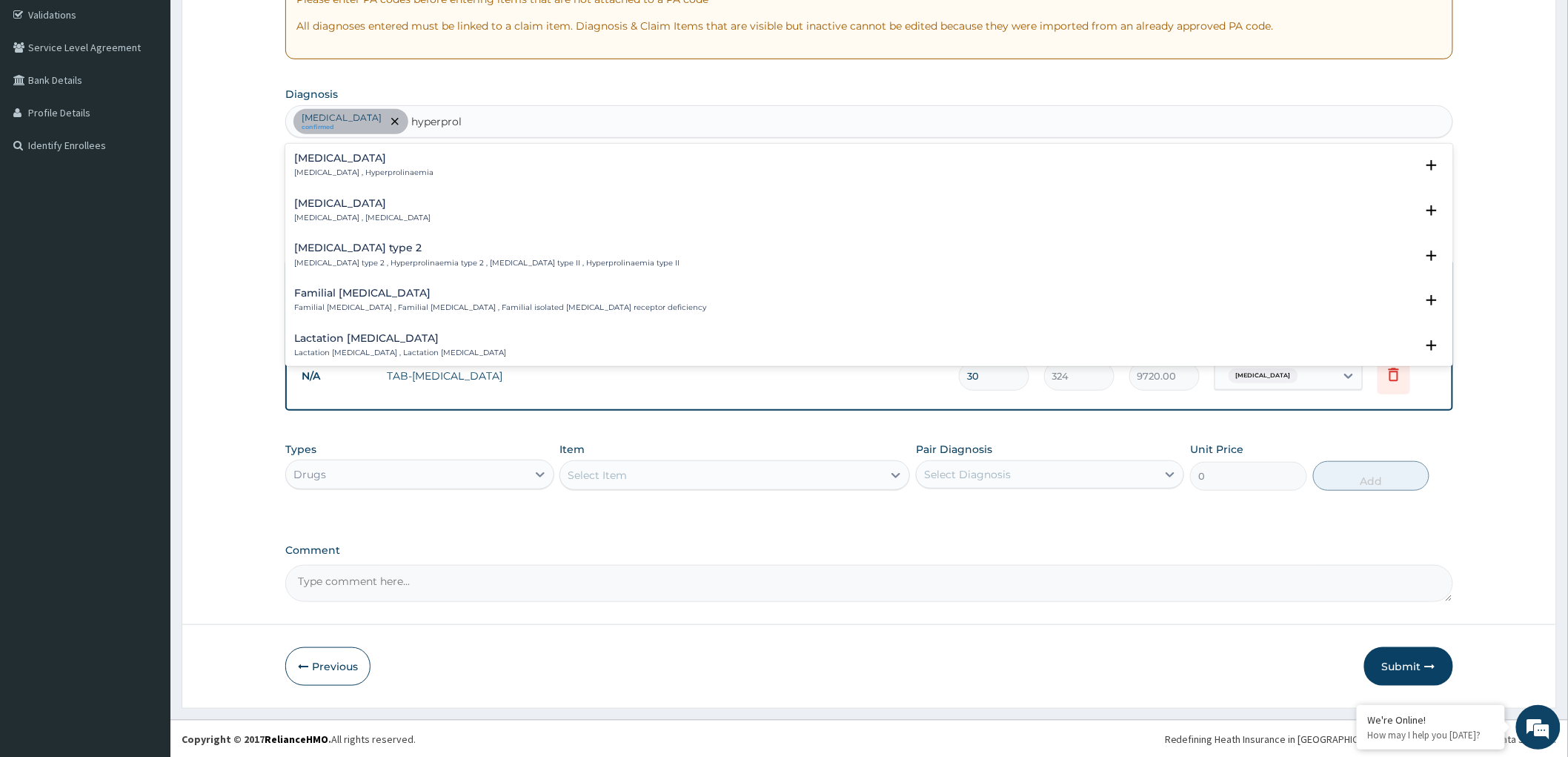
click at [391, 203] on h4 "Hyperprolactinemia" at bounding box center [362, 204] width 136 height 12
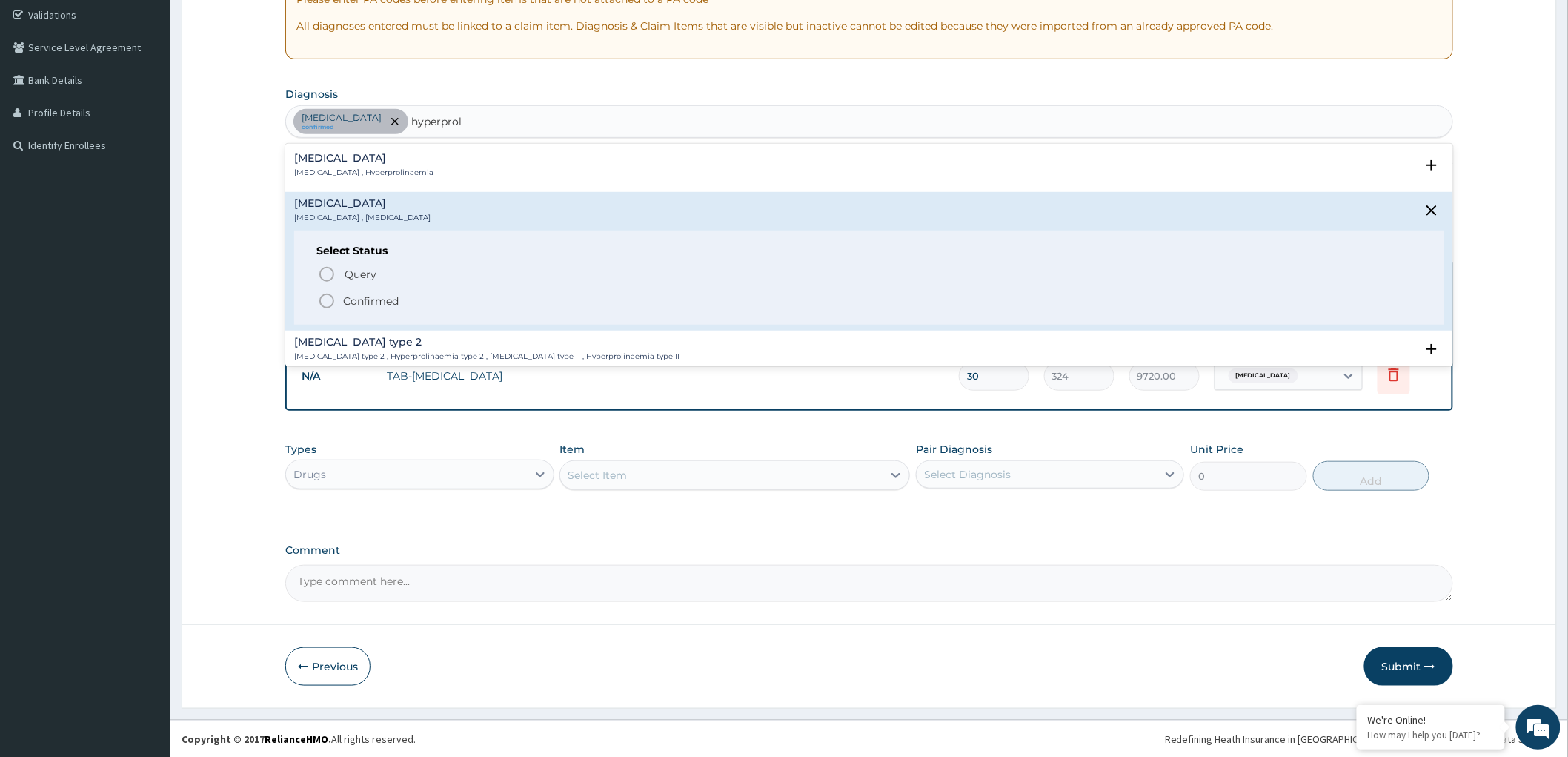
click at [322, 300] on icon "status option filled" at bounding box center [326, 300] width 17 height 17
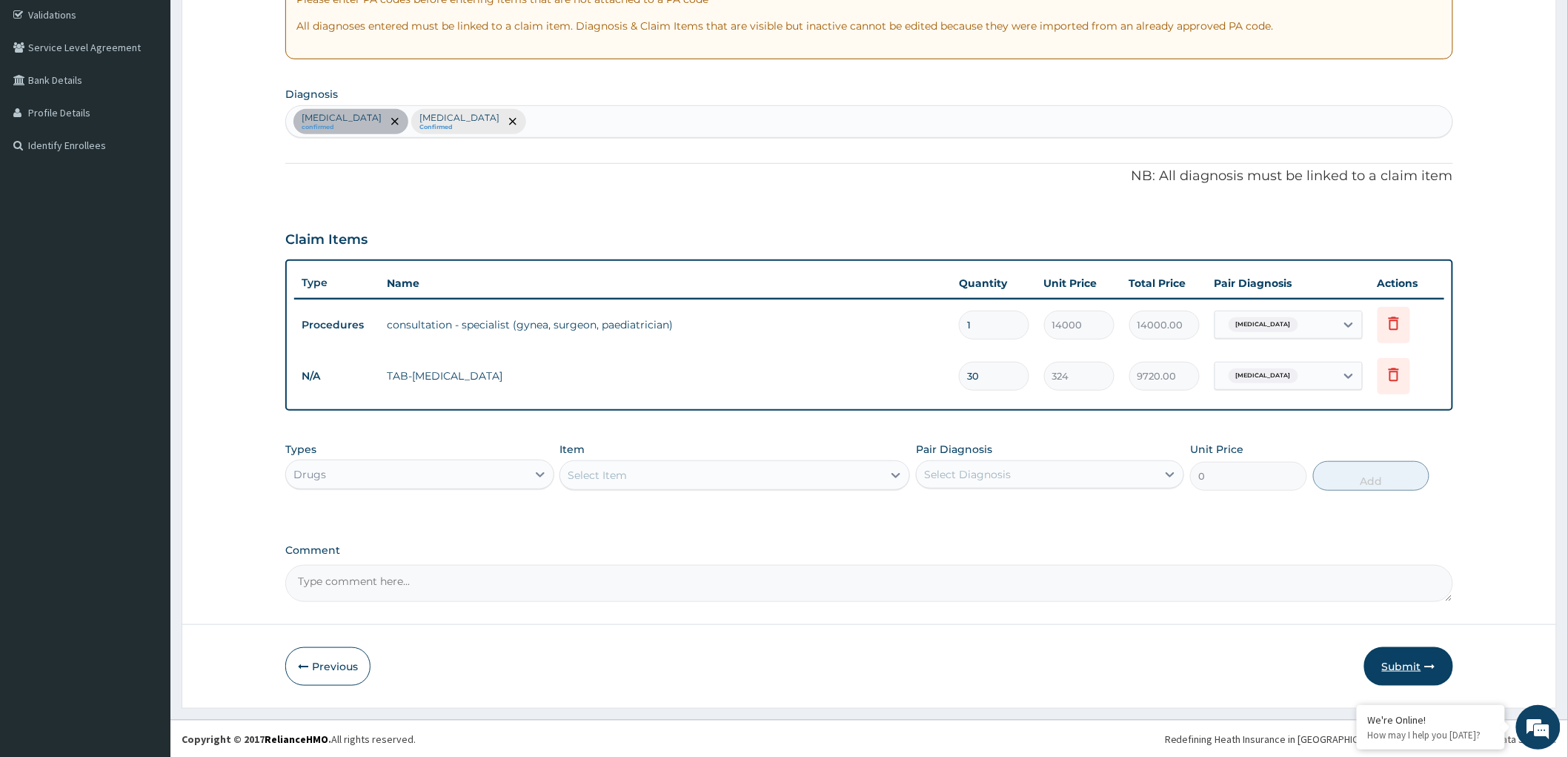
click at [1397, 665] on button "Submit" at bounding box center [1409, 666] width 89 height 39
click at [1349, 373] on icon at bounding box center [1348, 375] width 14 height 14
click at [1231, 442] on input "checkbox" at bounding box center [1229, 443] width 10 height 10
checkbox input "true"
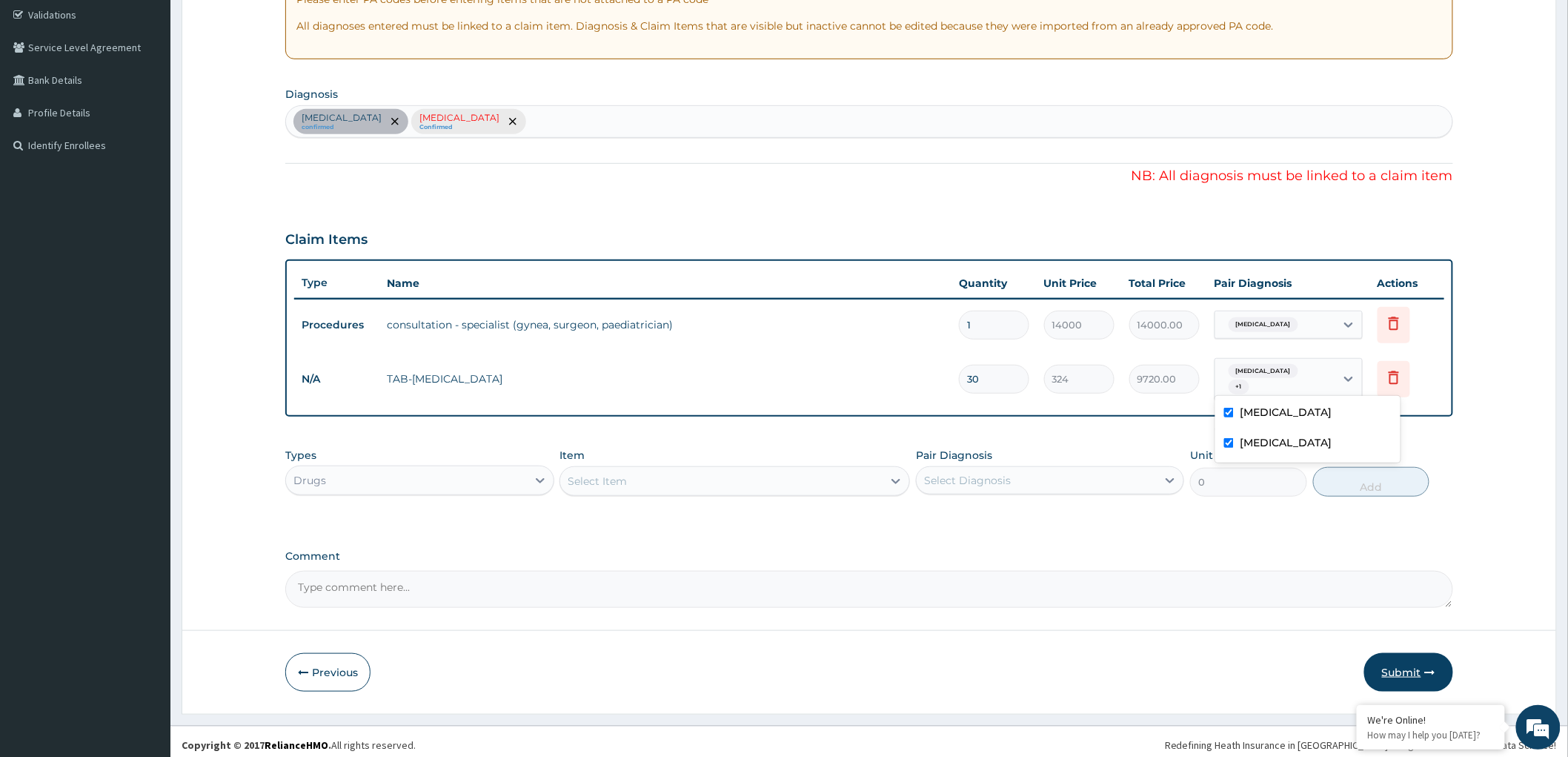
click at [1401, 660] on button "Submit" at bounding box center [1409, 672] width 89 height 39
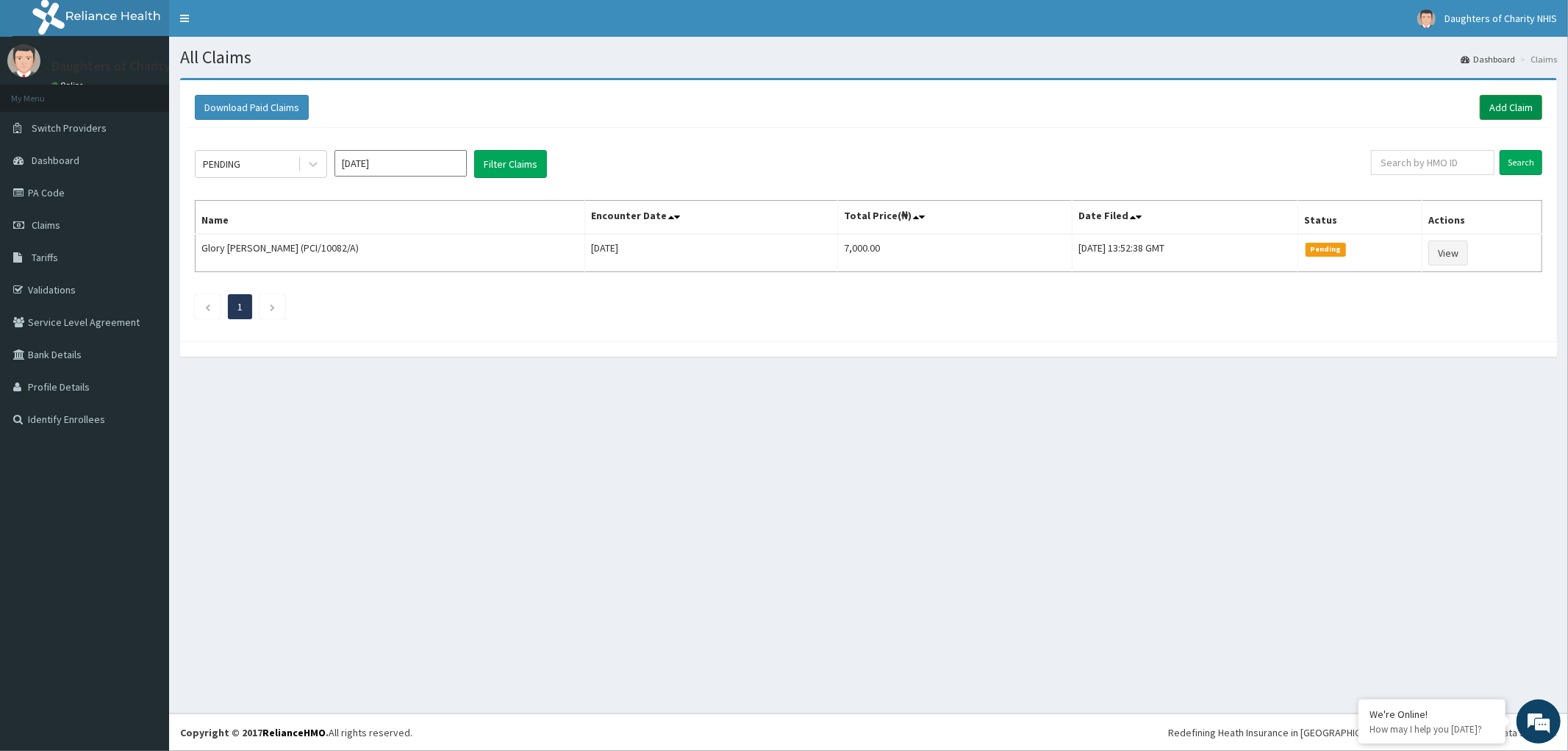
click at [1503, 99] on link "Add Claim" at bounding box center [1511, 107] width 62 height 25
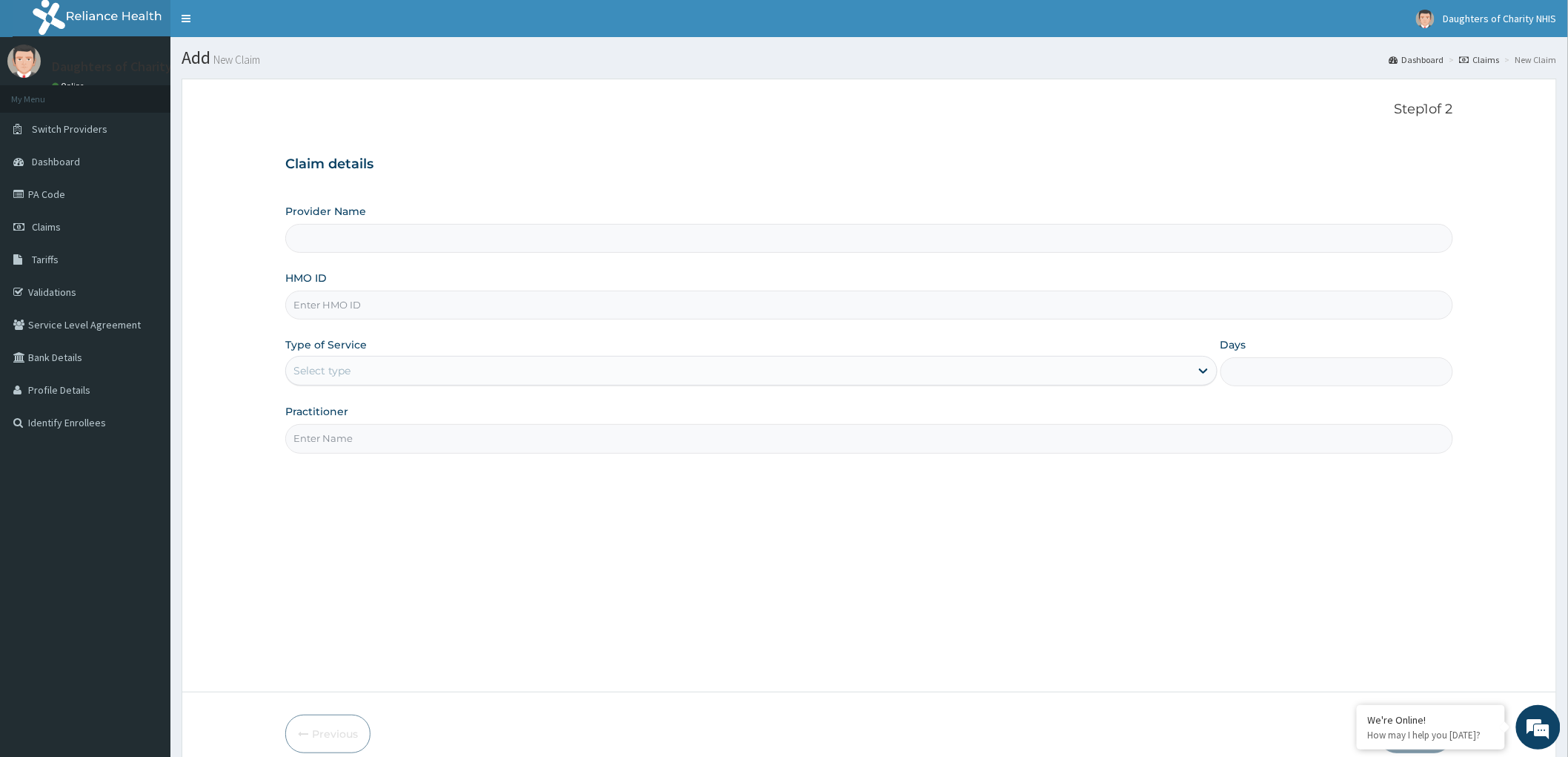
click at [282, 286] on form "Step 1 of 2 Claim details Provider Name HMO ID Type of Service Select type Days…" at bounding box center [869, 427] width 1376 height 697
click at [316, 298] on input "HMO ID" at bounding box center [869, 305] width 1168 height 29
type input "Daughters of Charity Hospital, Kubwa"
paste input "TSH/10017/A"
type input "TSH/10017/A"
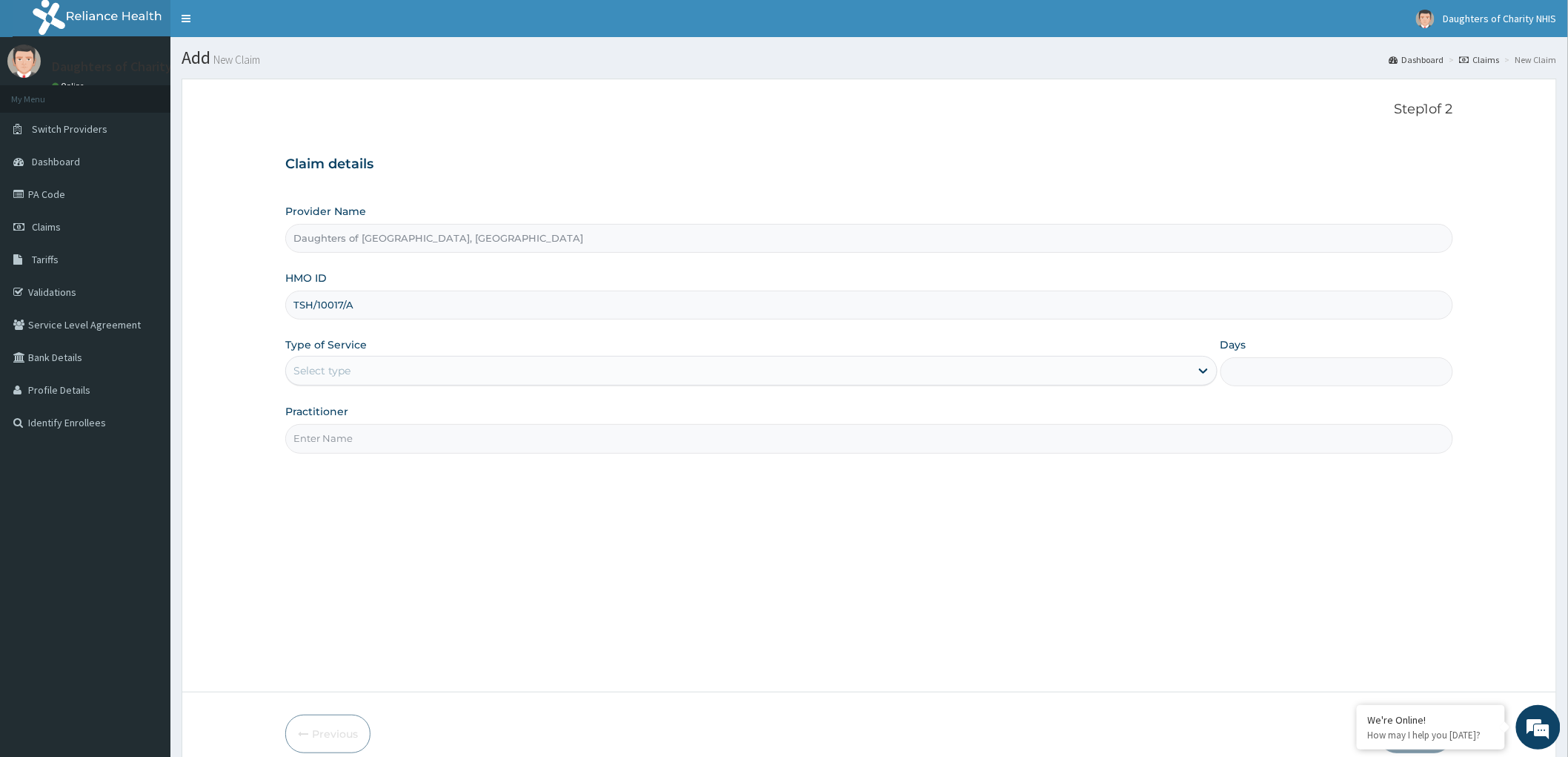
click at [355, 354] on div "Type of Service Select type" at bounding box center [751, 361] width 933 height 49
click at [350, 371] on div "Select type" at bounding box center [322, 370] width 57 height 14
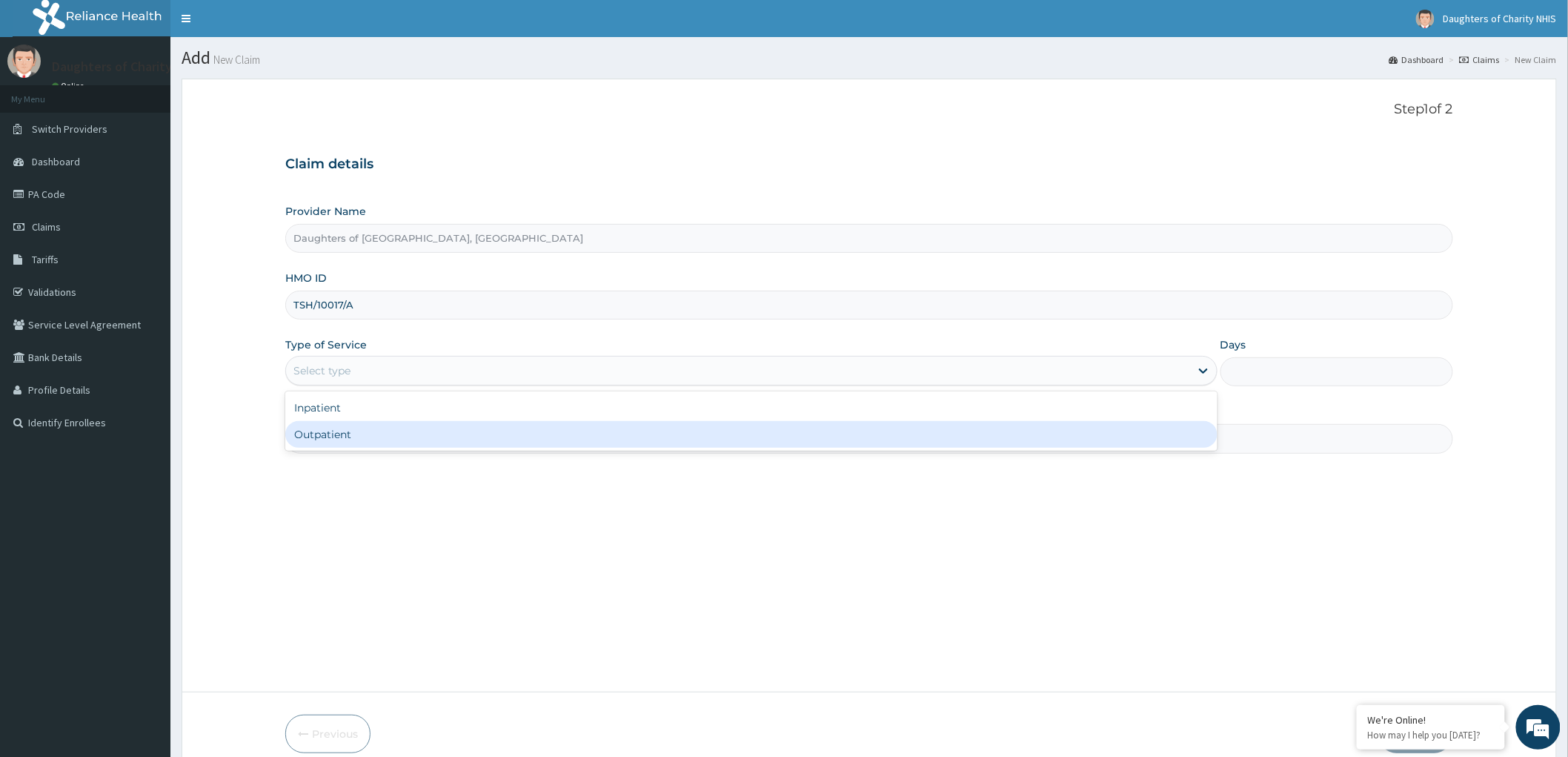
click at [312, 432] on div "Outpatient" at bounding box center [751, 435] width 933 height 27
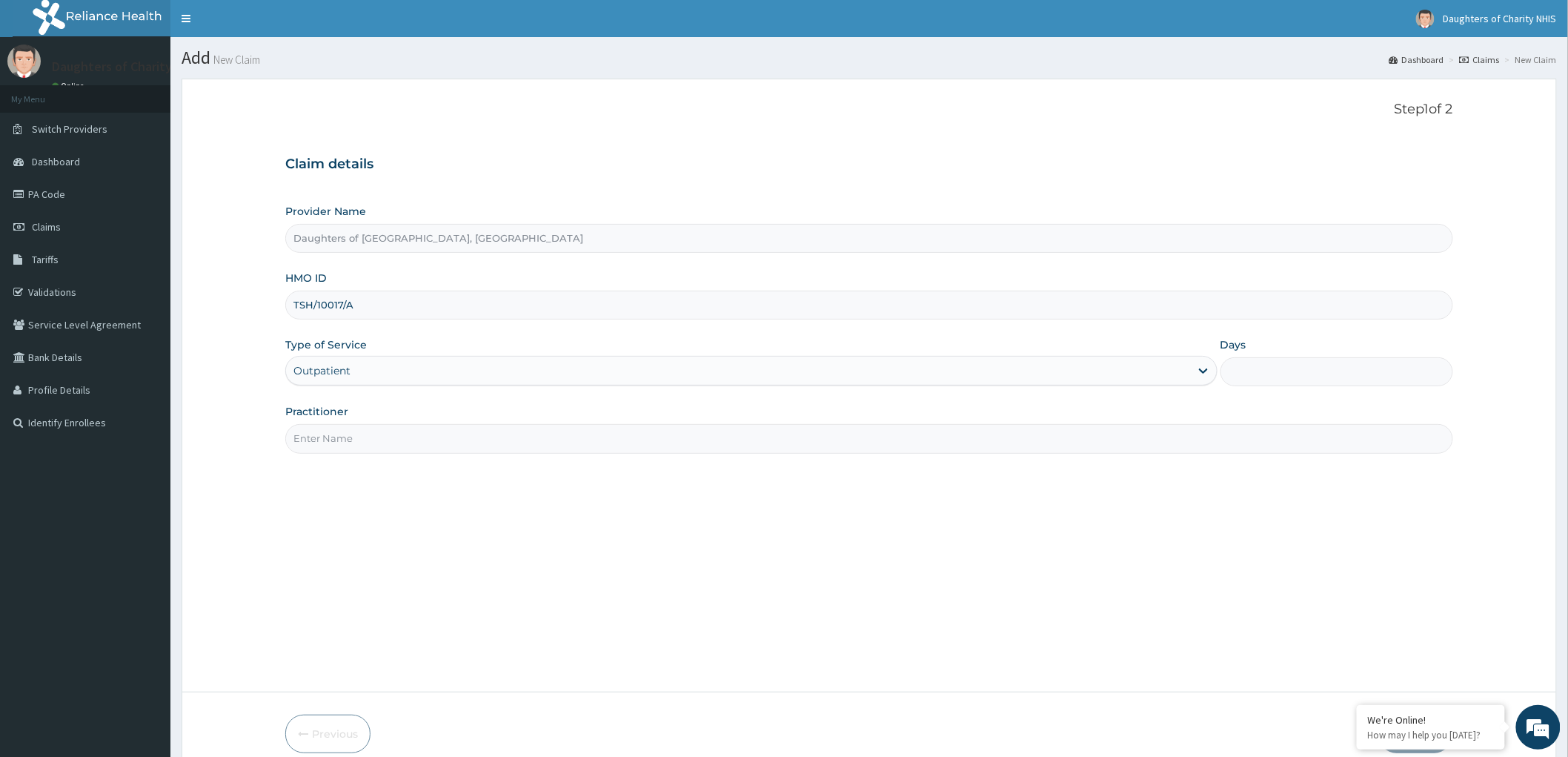
type input "1"
click at [373, 432] on input "Practitioner" at bounding box center [869, 438] width 1168 height 29
paste input "FAVOUR IKENGA"
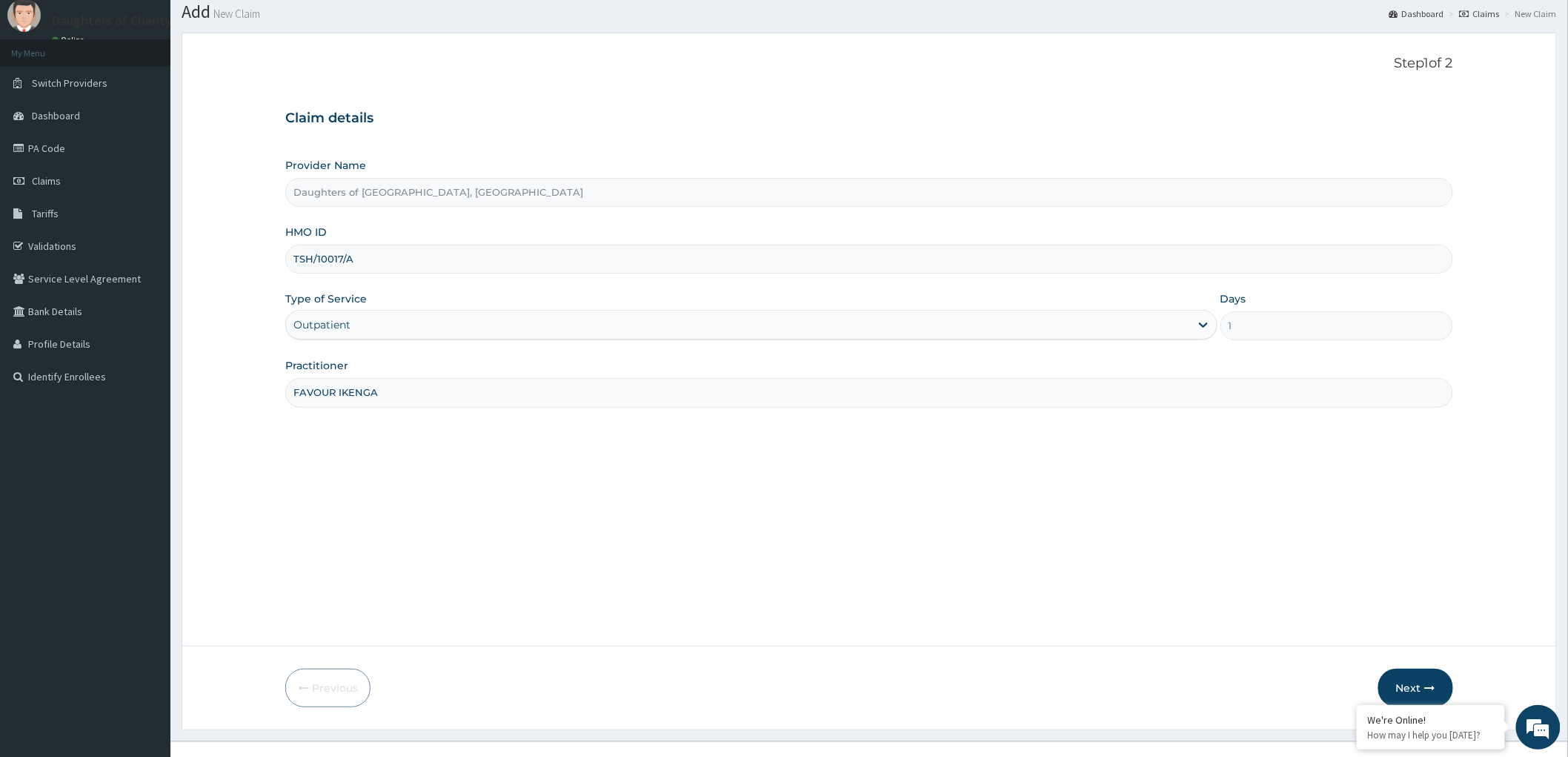
scroll to position [69, 0]
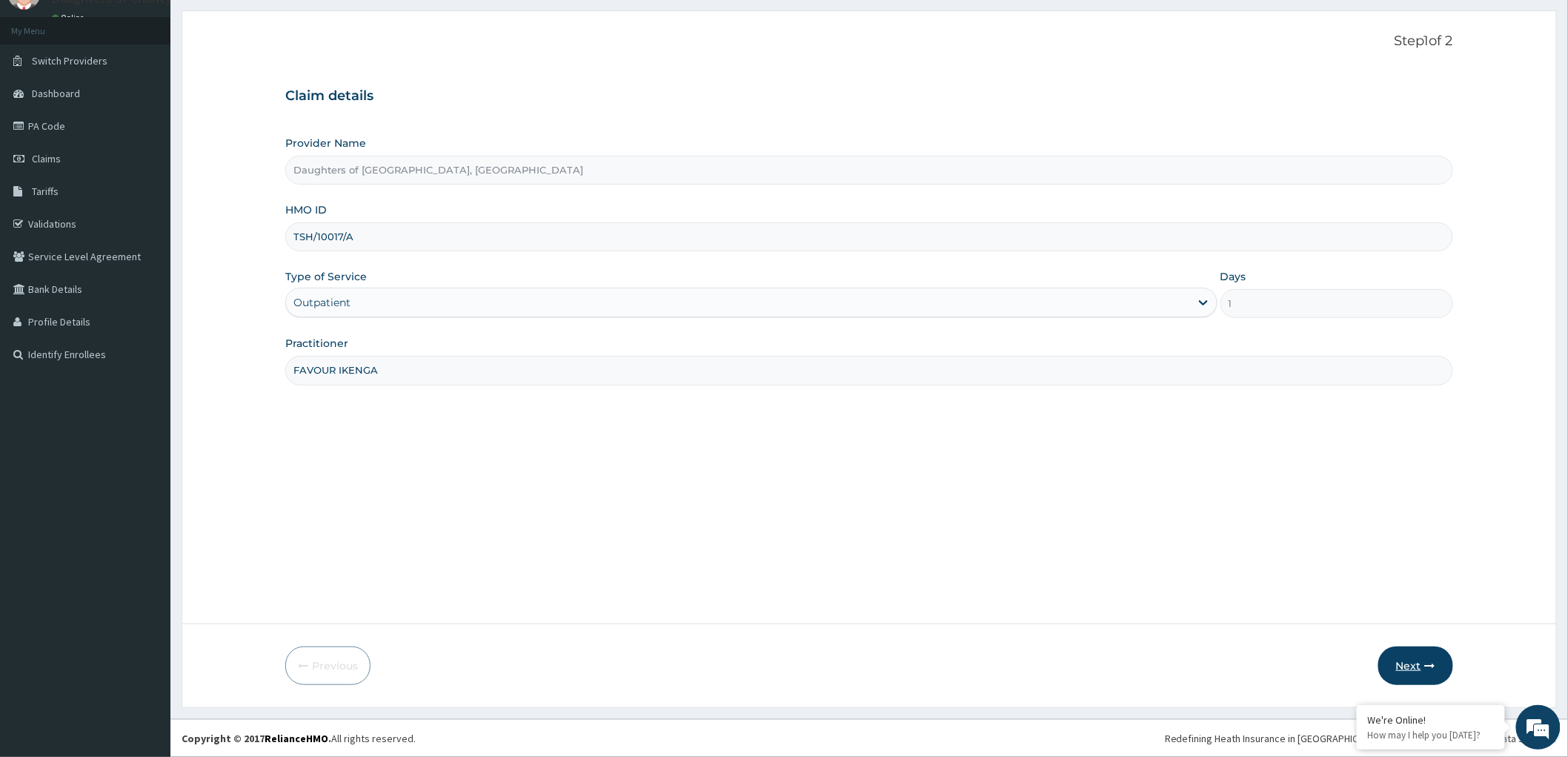
type input "FAVOUR IKENGA"
click at [1406, 661] on button "Next" at bounding box center [1416, 665] width 75 height 39
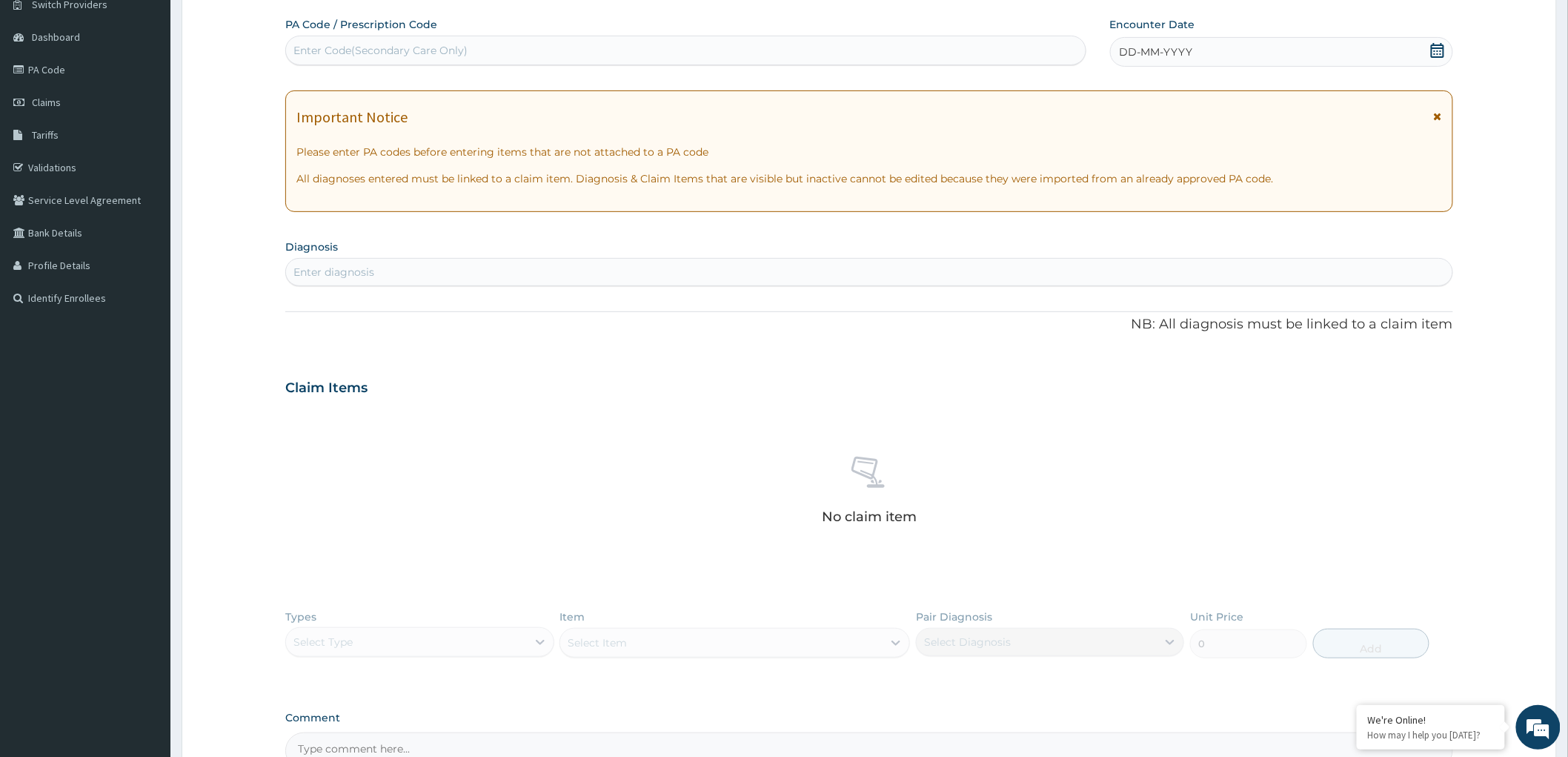
scroll to position [293, 0]
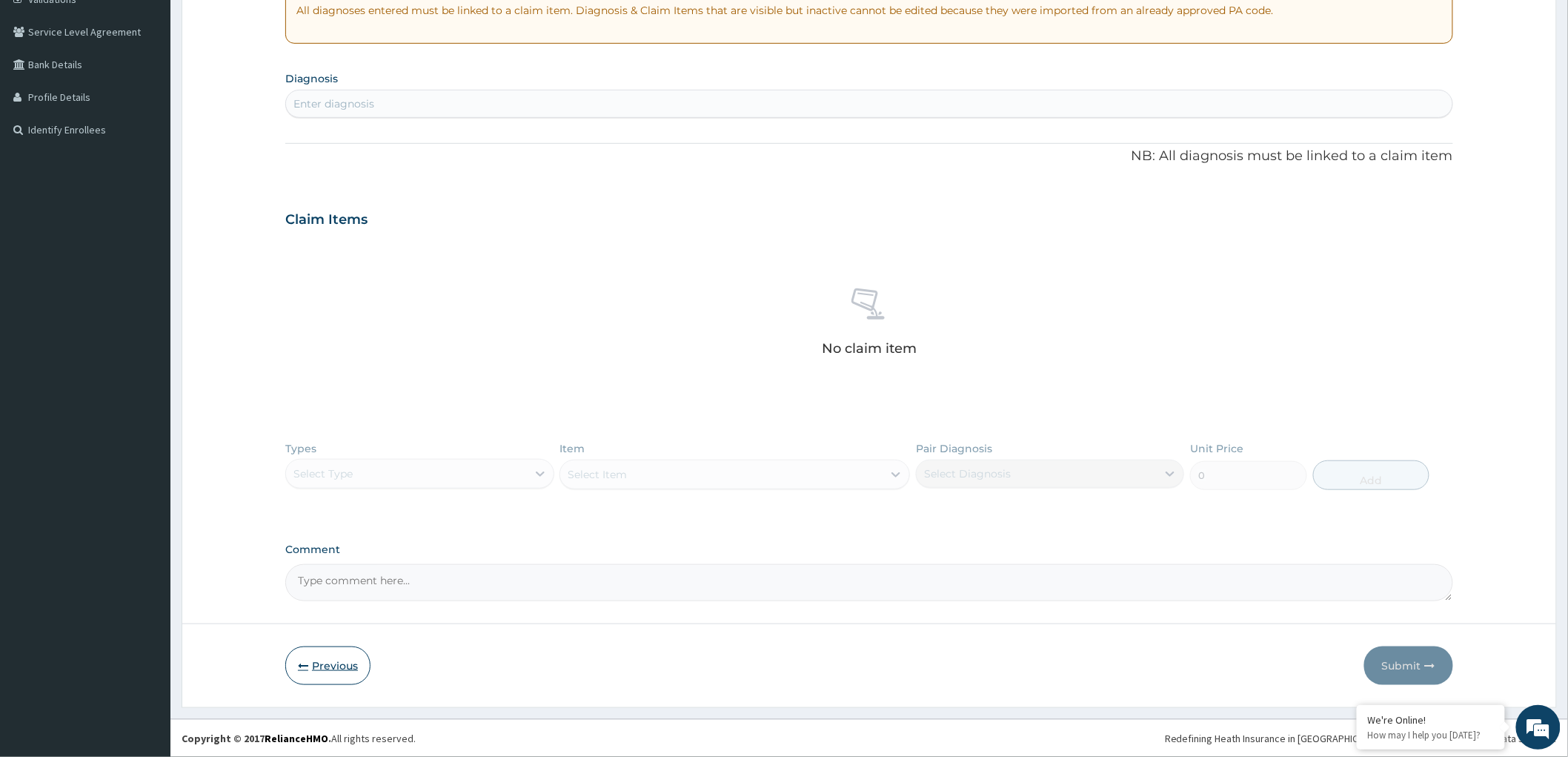
click at [309, 667] on button "Previous" at bounding box center [327, 665] width 85 height 39
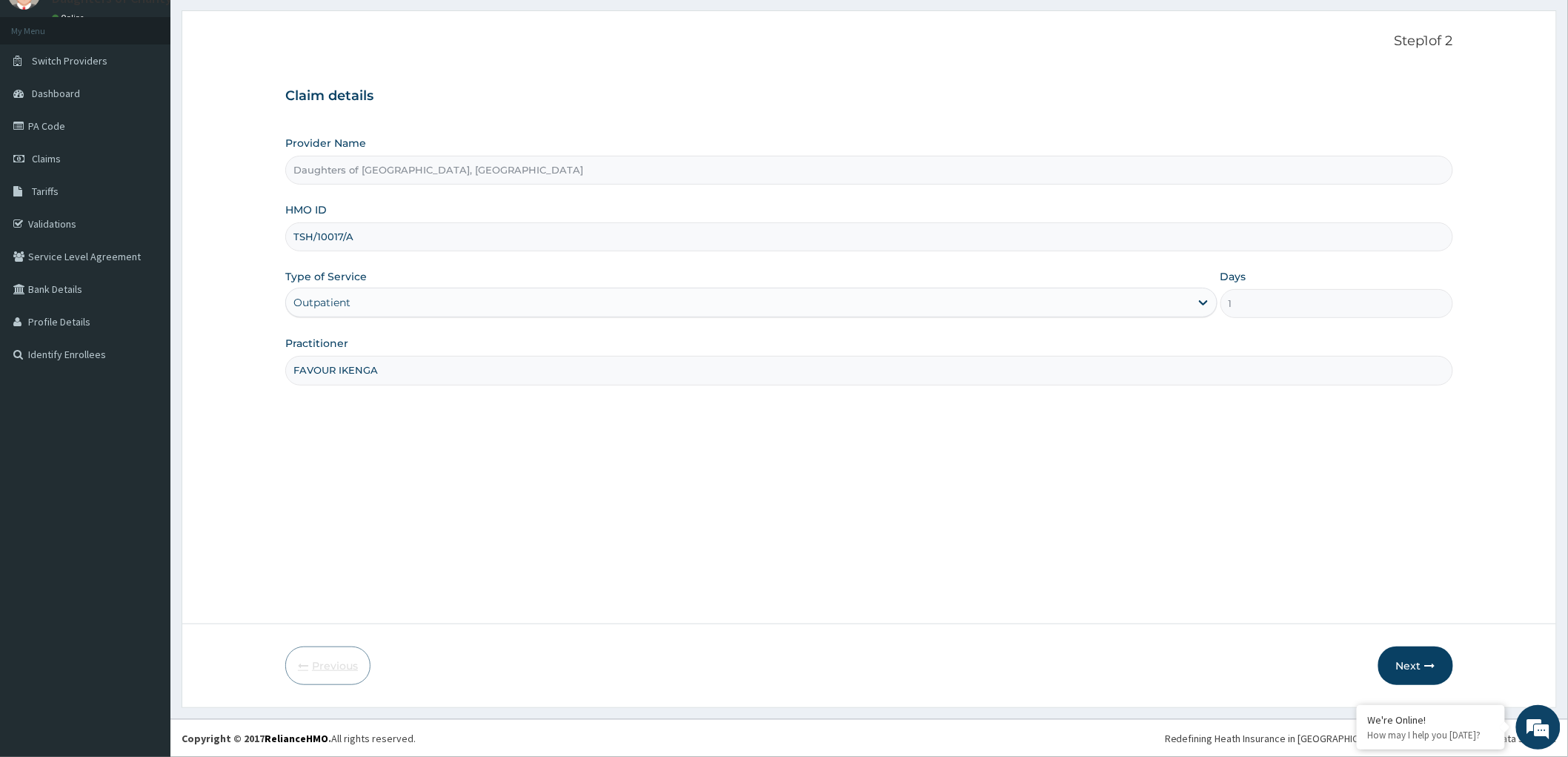
scroll to position [69, 0]
click at [1404, 663] on button "Next" at bounding box center [1416, 665] width 75 height 39
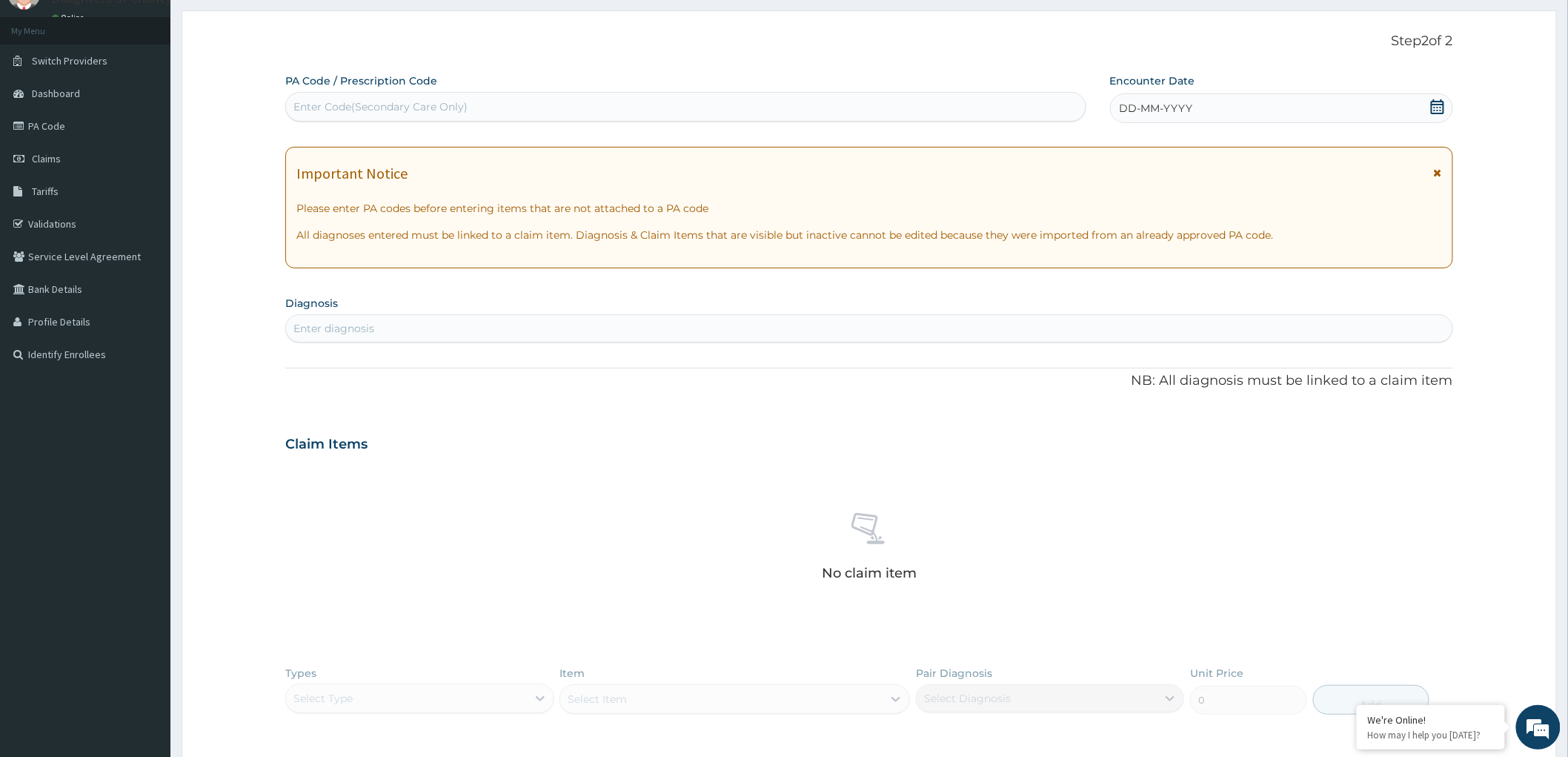
click at [307, 113] on div "Enter Code(Secondary Care Only)" at bounding box center [380, 106] width 174 height 14
paste input "HELEN ONYEMOWO OKOH"
type input "HELEN ONYEMOWO OKOH"
drag, startPoint x: 454, startPoint y: 107, endPoint x: 122, endPoint y: 171, distance: 338.1
click at [122, 171] on div "R EL Toggle navigation Daughters of Charity NHIS Daughters of Charity NHIS - dc…" at bounding box center [784, 456] width 1568 height 1050
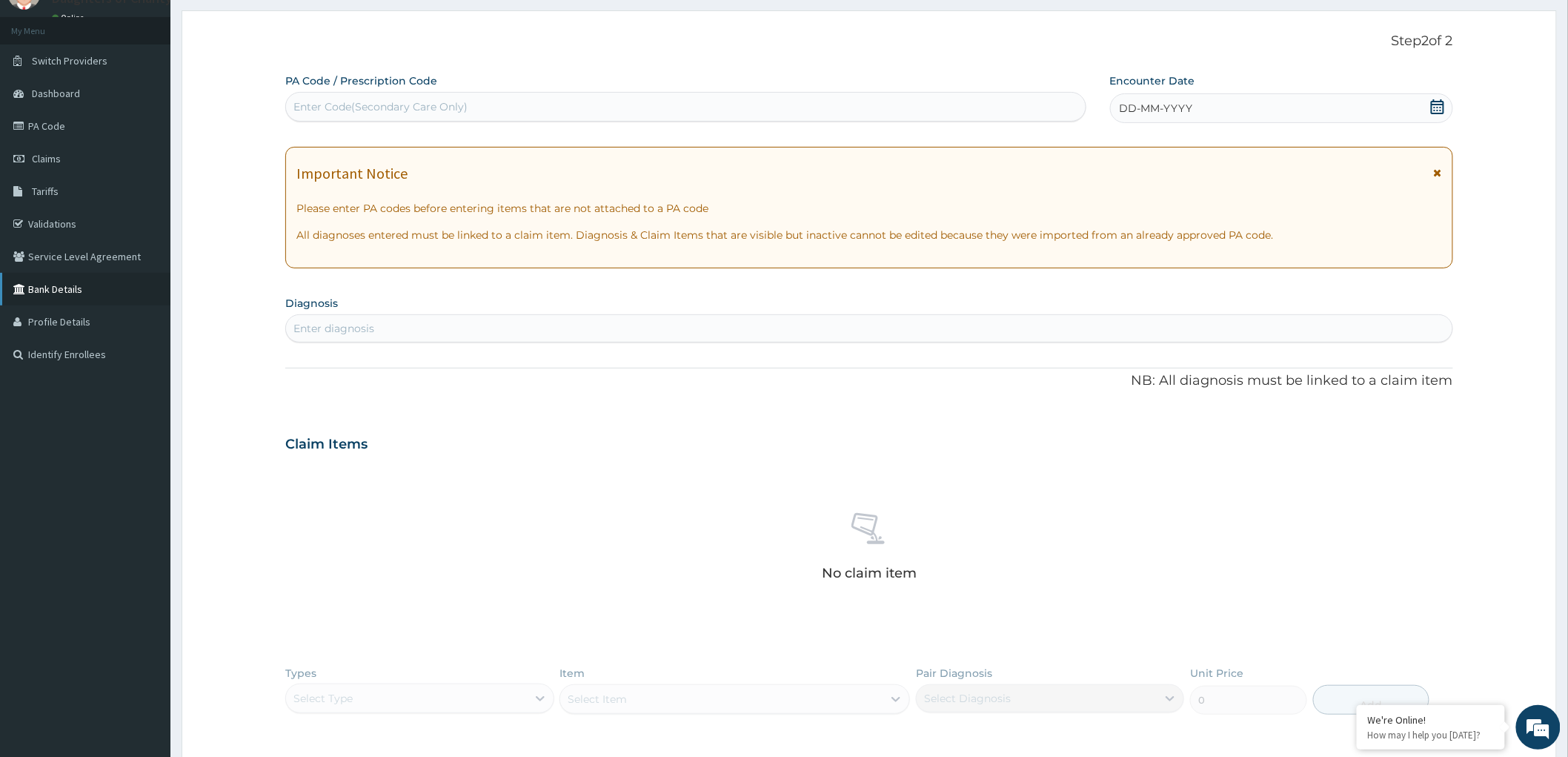
paste input "HELEN ONYEMOWO OKOH"
type input "HELEN ONYEMOWO OKOH"
drag, startPoint x: 456, startPoint y: 98, endPoint x: 78, endPoint y: 196, distance: 390.5
click at [84, 196] on div "R EL Toggle navigation Daughters of Charity NHIS Daughters of Charity NHIS - dc…" at bounding box center [784, 456] width 1568 height 1050
drag, startPoint x: 317, startPoint y: 111, endPoint x: 189, endPoint y: 280, distance: 212.0
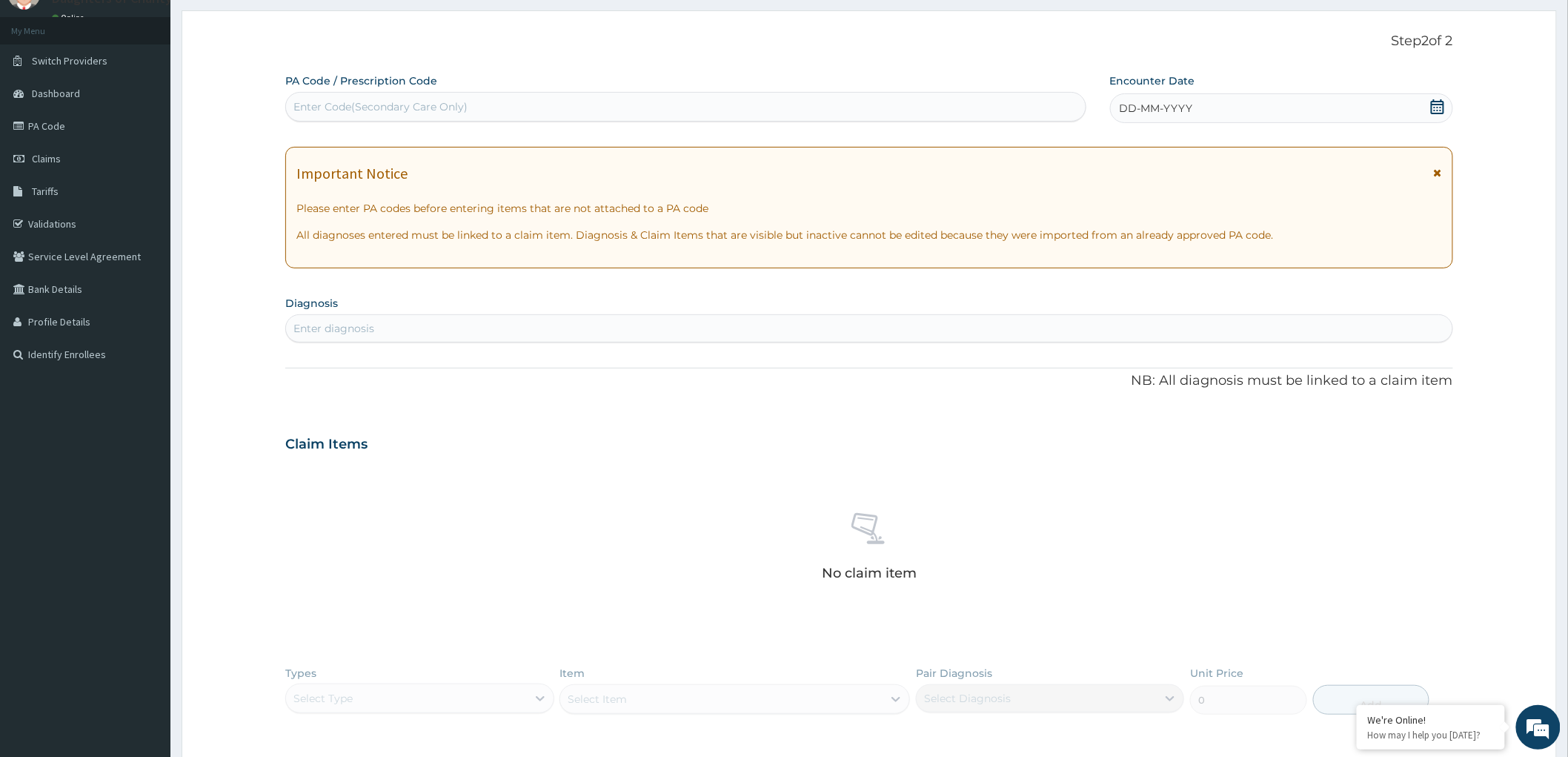
click at [189, 280] on form "Step 2 of 2 PA Code / Prescription Code Use Up and Down to choose options, pres…" at bounding box center [869, 471] width 1376 height 922
click at [353, 105] on div "Enter Code(Secondary Care Only)" at bounding box center [380, 106] width 174 height 14
paste input "PA/D3ED2D"
type input "PA/D3ED2D"
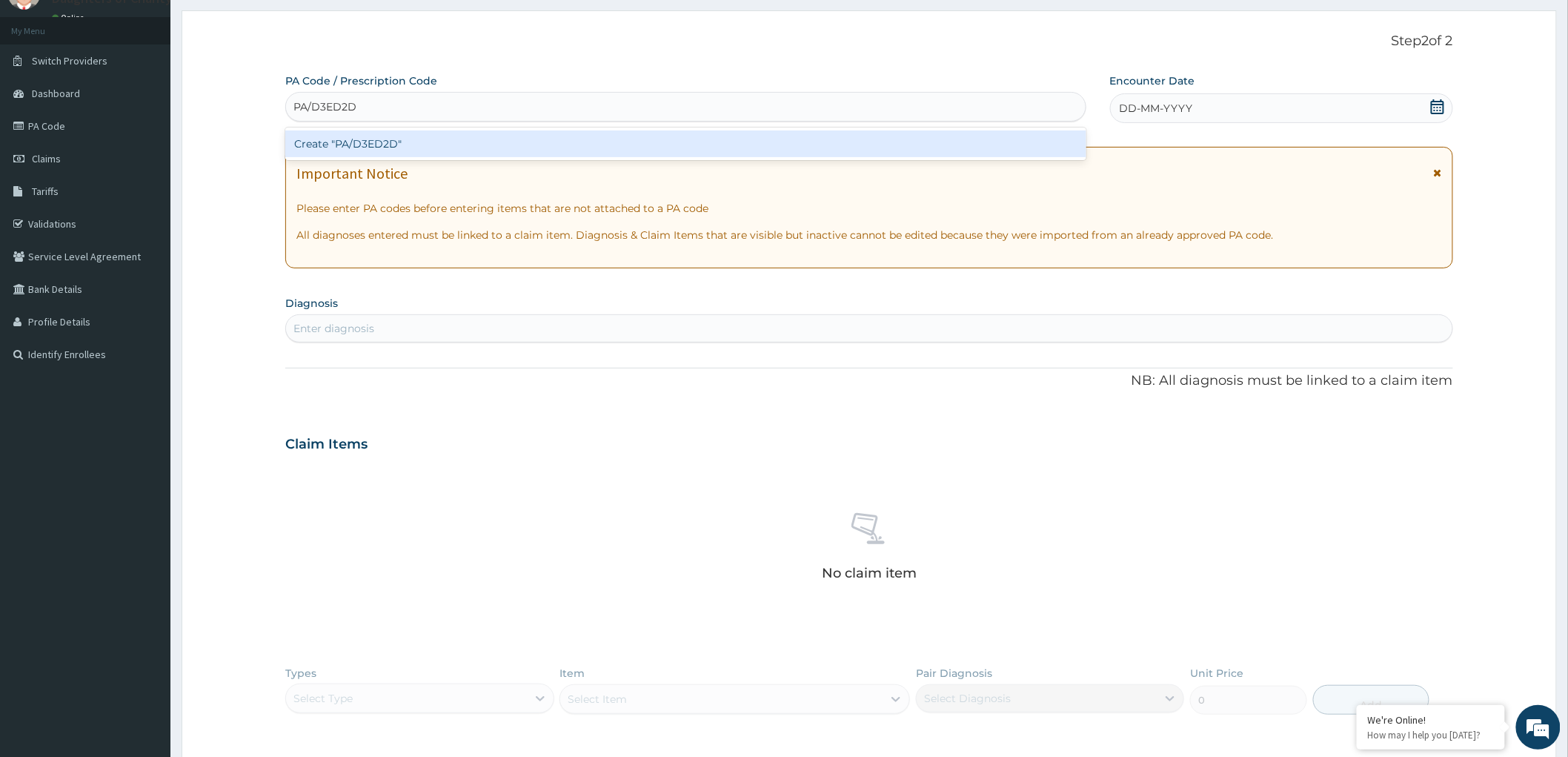
click at [365, 145] on div "Create "PA/D3ED2D"" at bounding box center [686, 144] width 801 height 27
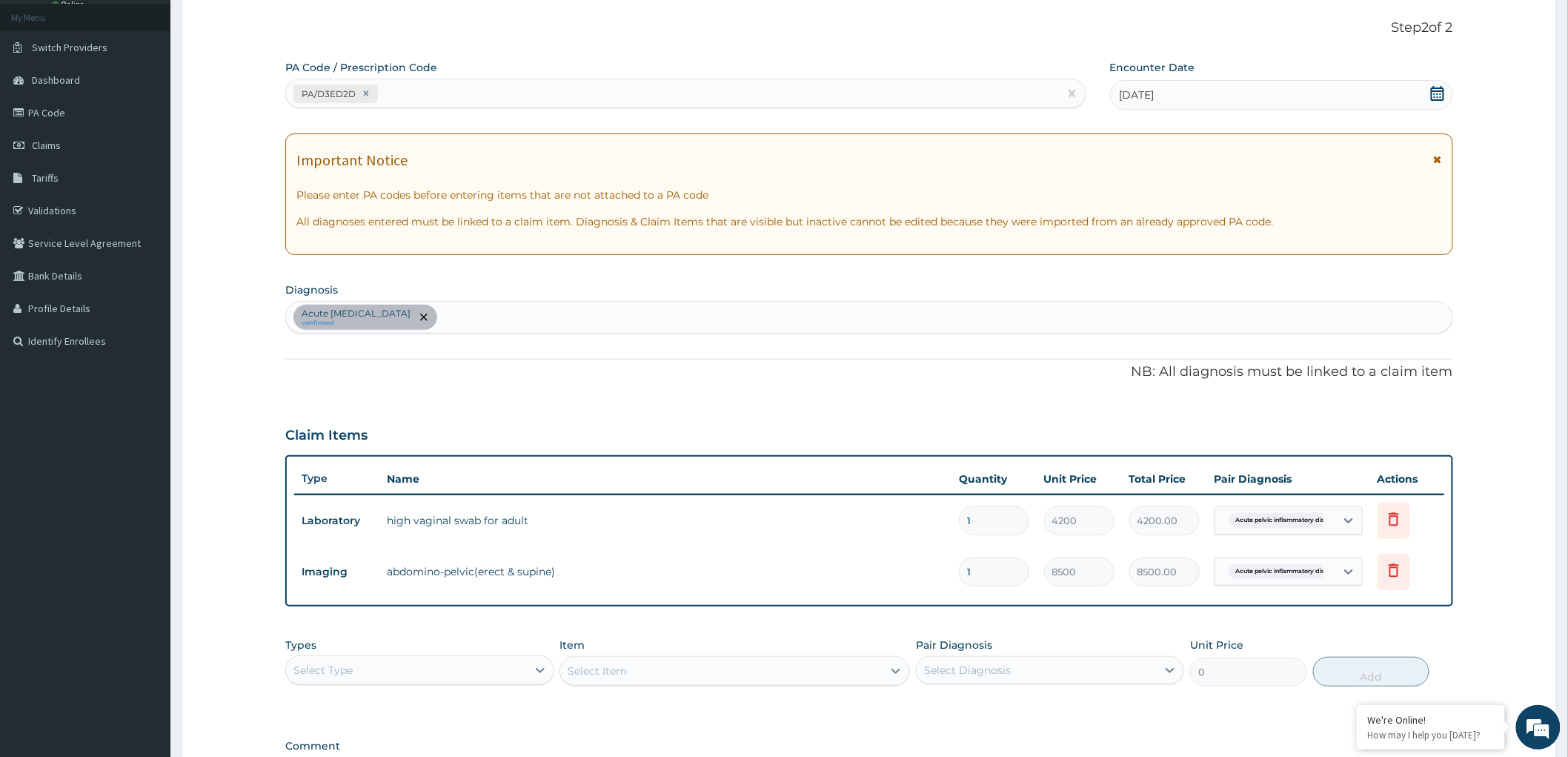
scroll to position [277, 0]
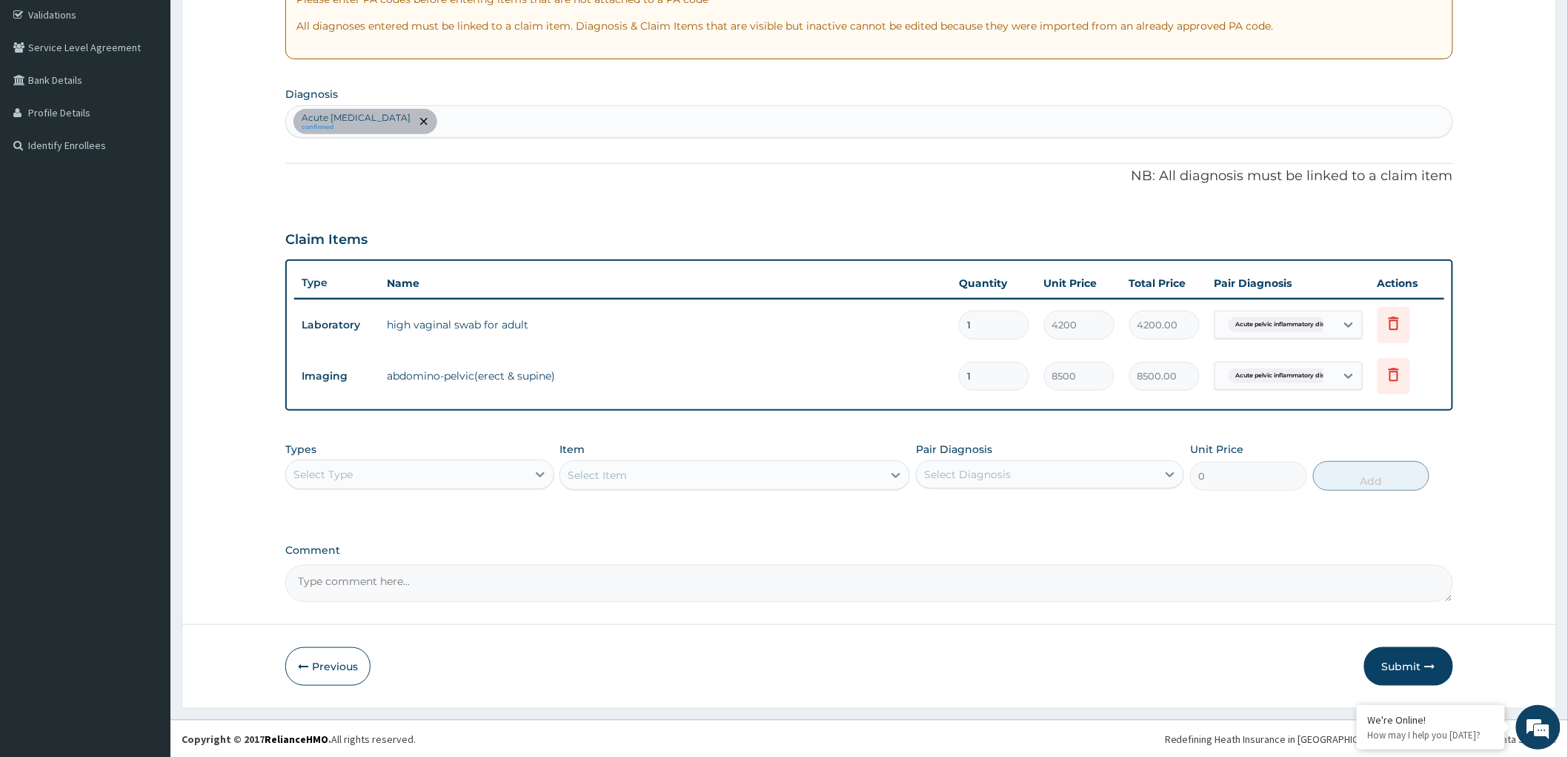
click at [504, 472] on div "Select Type" at bounding box center [406, 474] width 240 height 24
drag, startPoint x: 378, startPoint y: 557, endPoint x: 820, endPoint y: 471, distance: 450.3
click at [381, 556] on div "Procedures" at bounding box center [419, 565] width 268 height 27
click at [826, 461] on div "Select Item" at bounding box center [734, 475] width 350 height 30
click at [839, 477] on div "Select Item" at bounding box center [734, 475] width 350 height 30
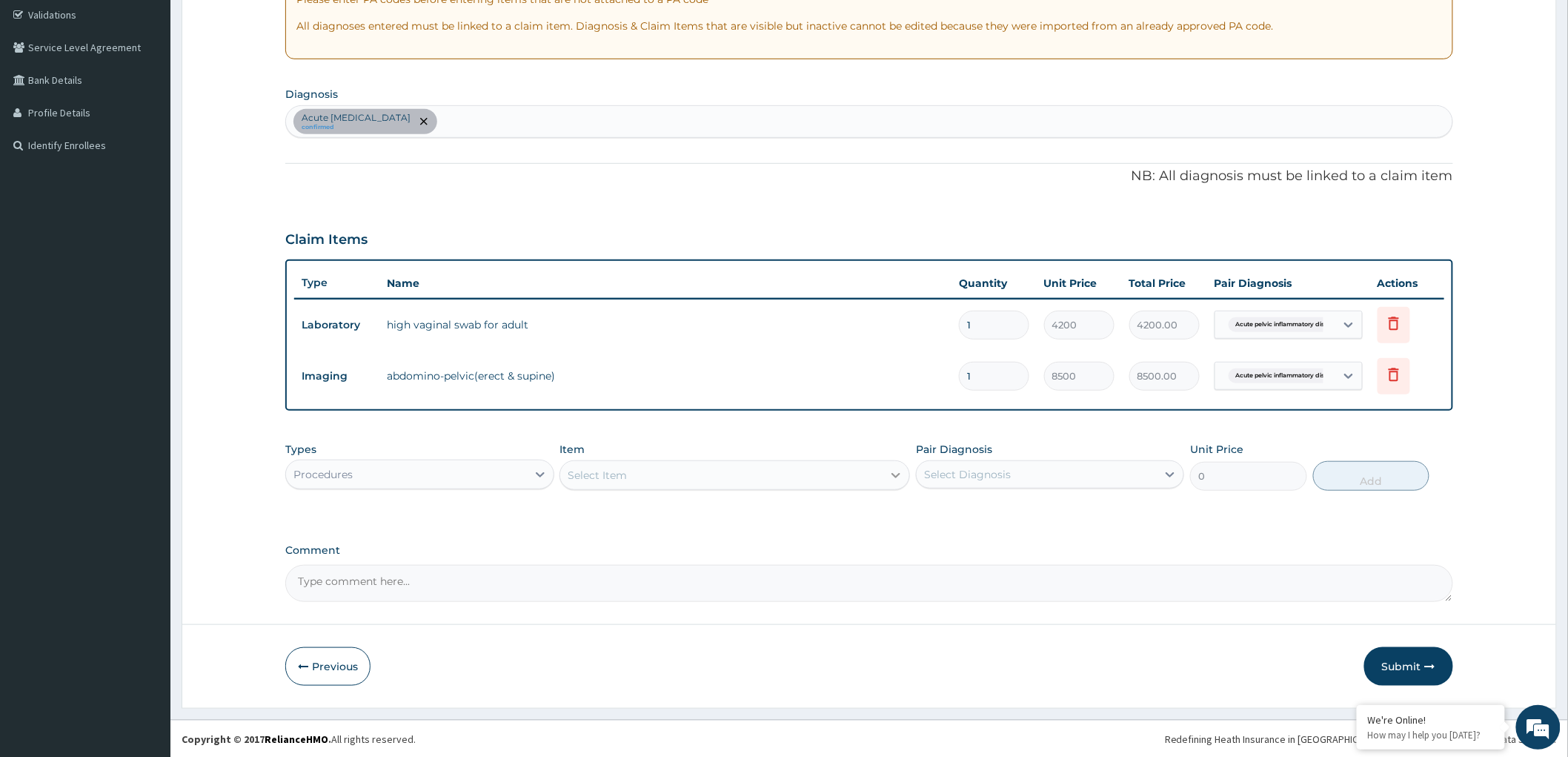
click at [891, 468] on icon at bounding box center [895, 474] width 14 height 14
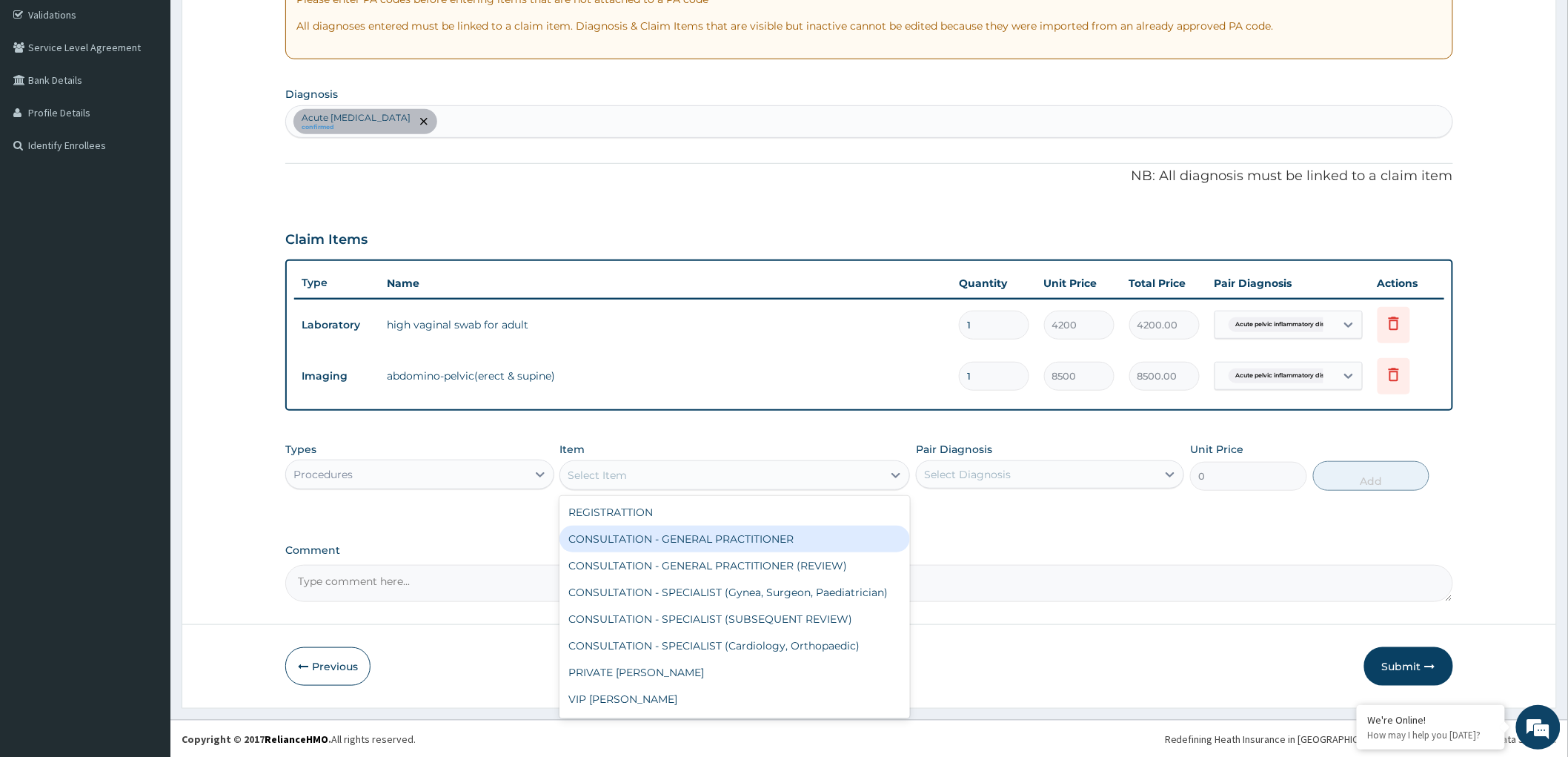
click at [690, 540] on div "CONSULTATION - GENERAL PRACTITIONER" at bounding box center [734, 539] width 350 height 27
type input "3000"
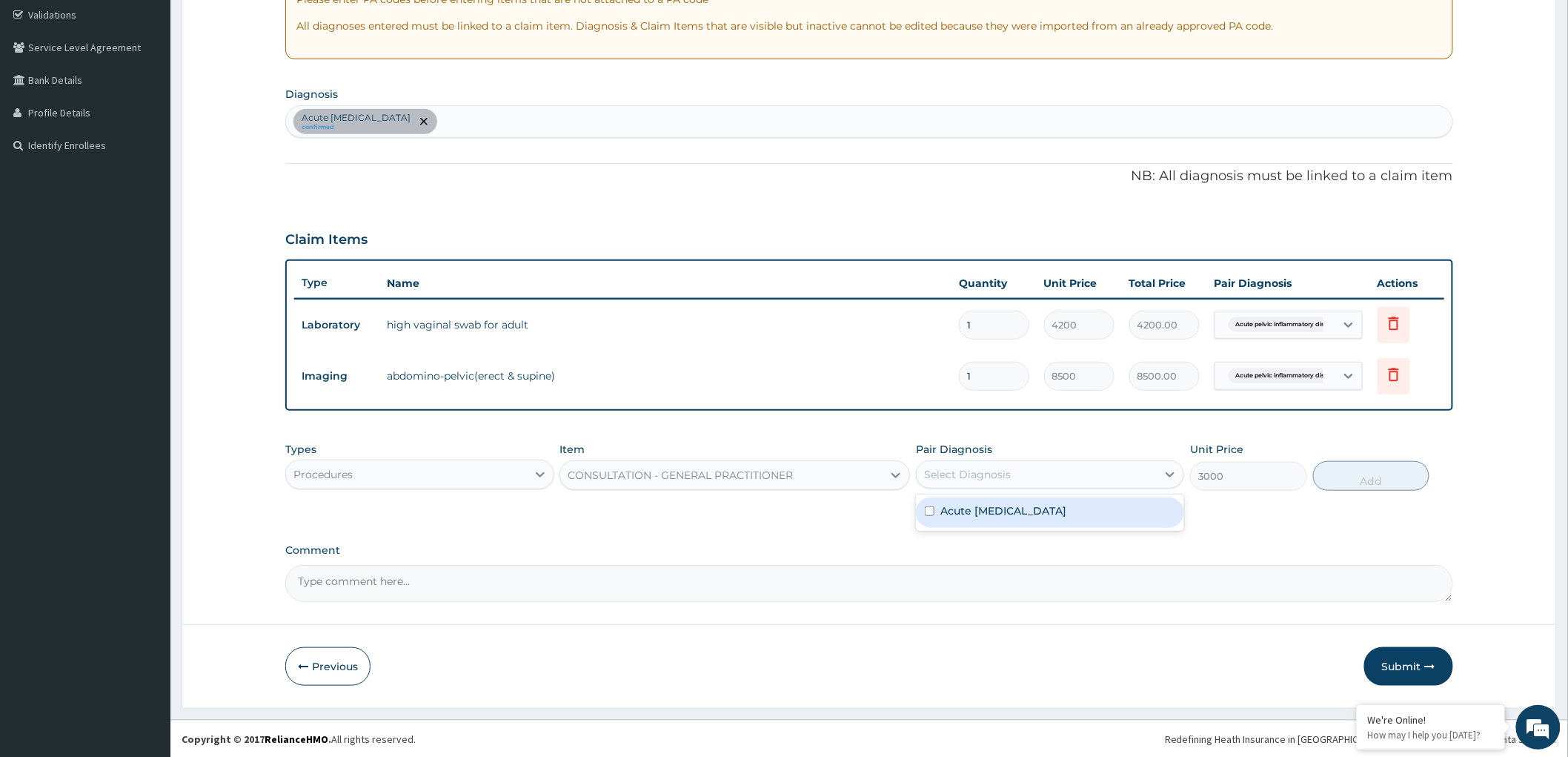
click at [1016, 475] on div "Select Diagnosis" at bounding box center [1036, 474] width 240 height 24
click at [925, 510] on input "checkbox" at bounding box center [930, 511] width 10 height 10
checkbox input "true"
click at [1352, 478] on button "Add" at bounding box center [1371, 475] width 117 height 30
type input "0"
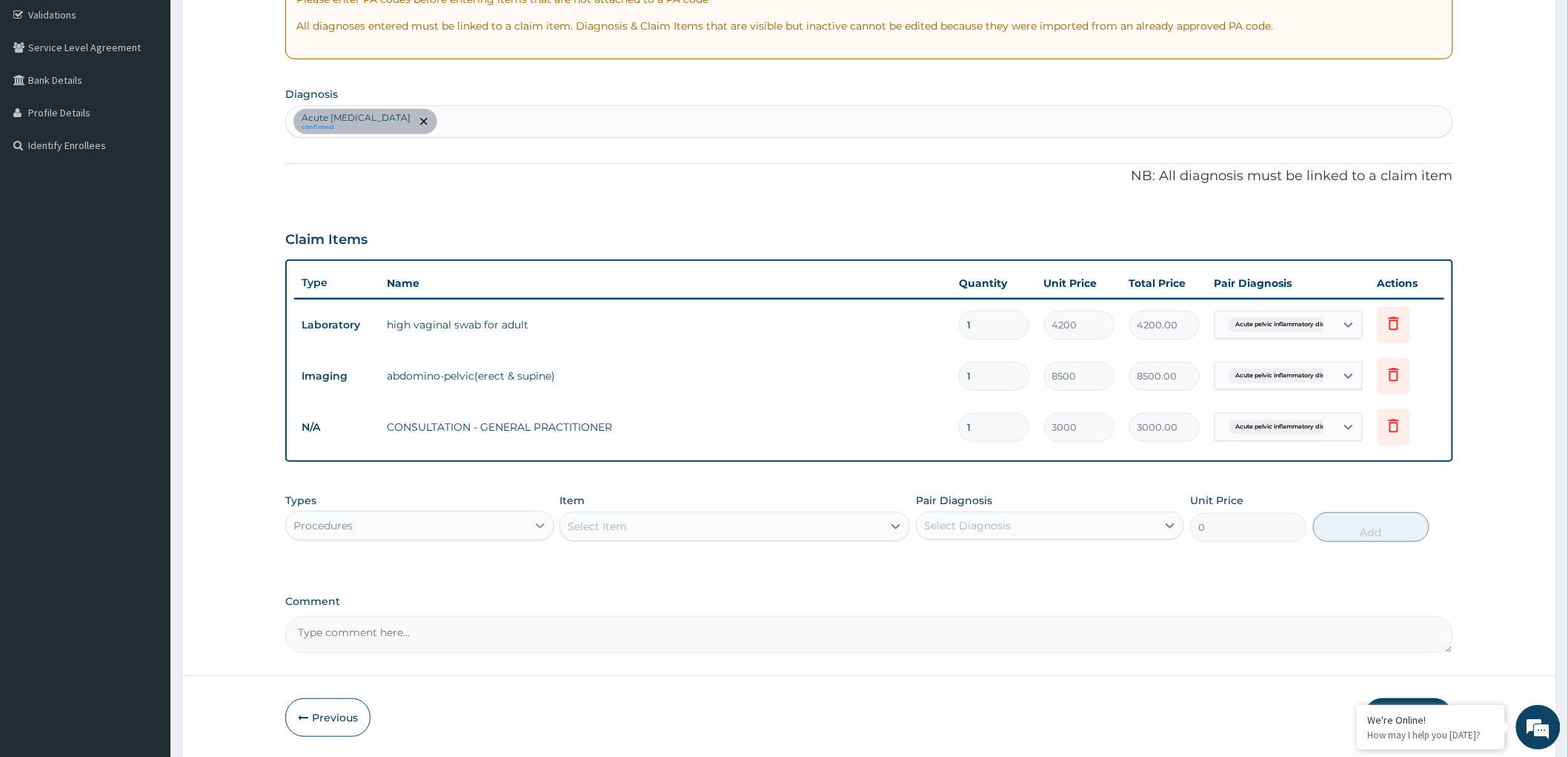
click at [533, 523] on icon at bounding box center [540, 524] width 14 height 14
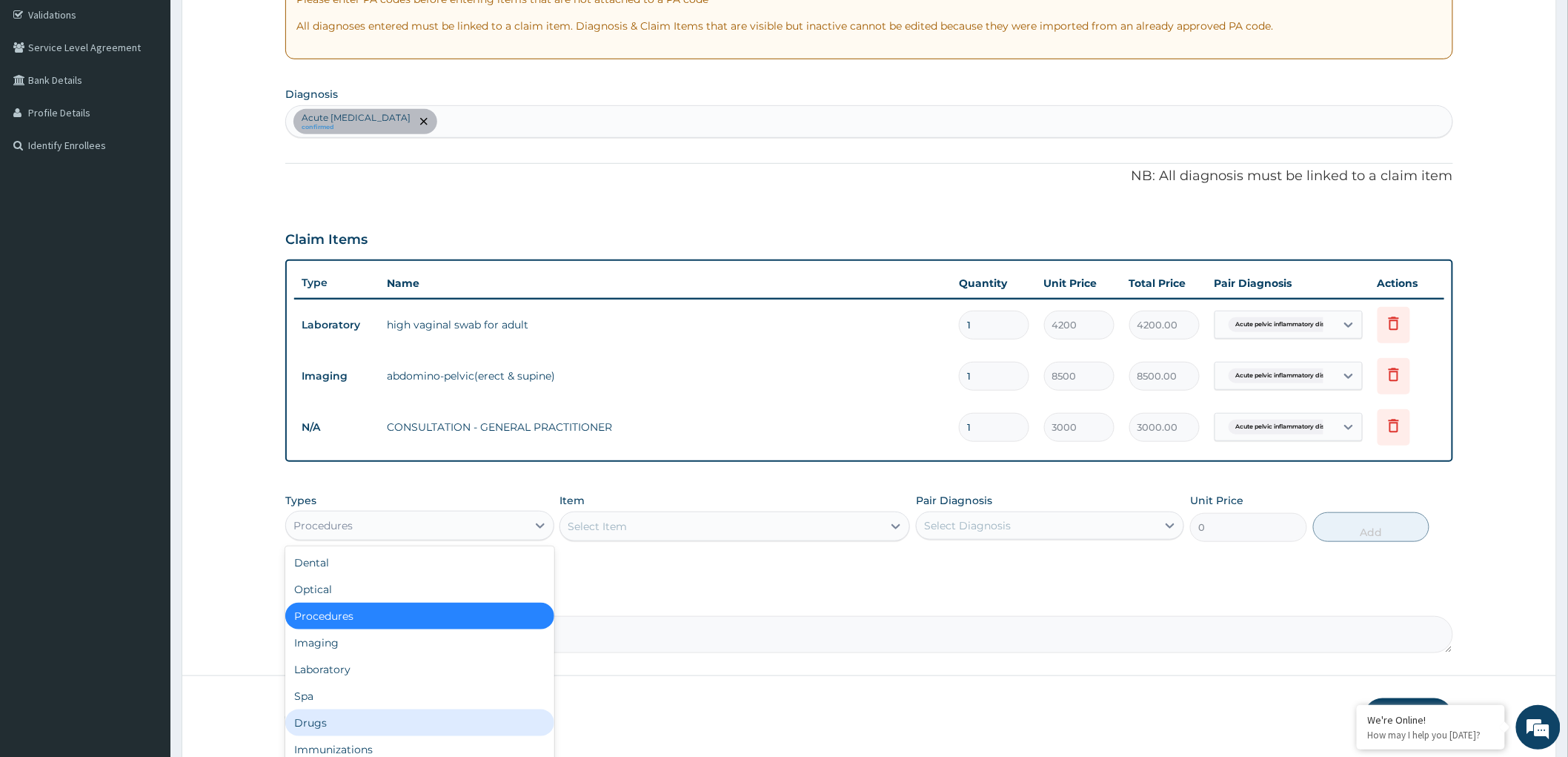
click at [371, 719] on div "Drugs" at bounding box center [419, 723] width 268 height 27
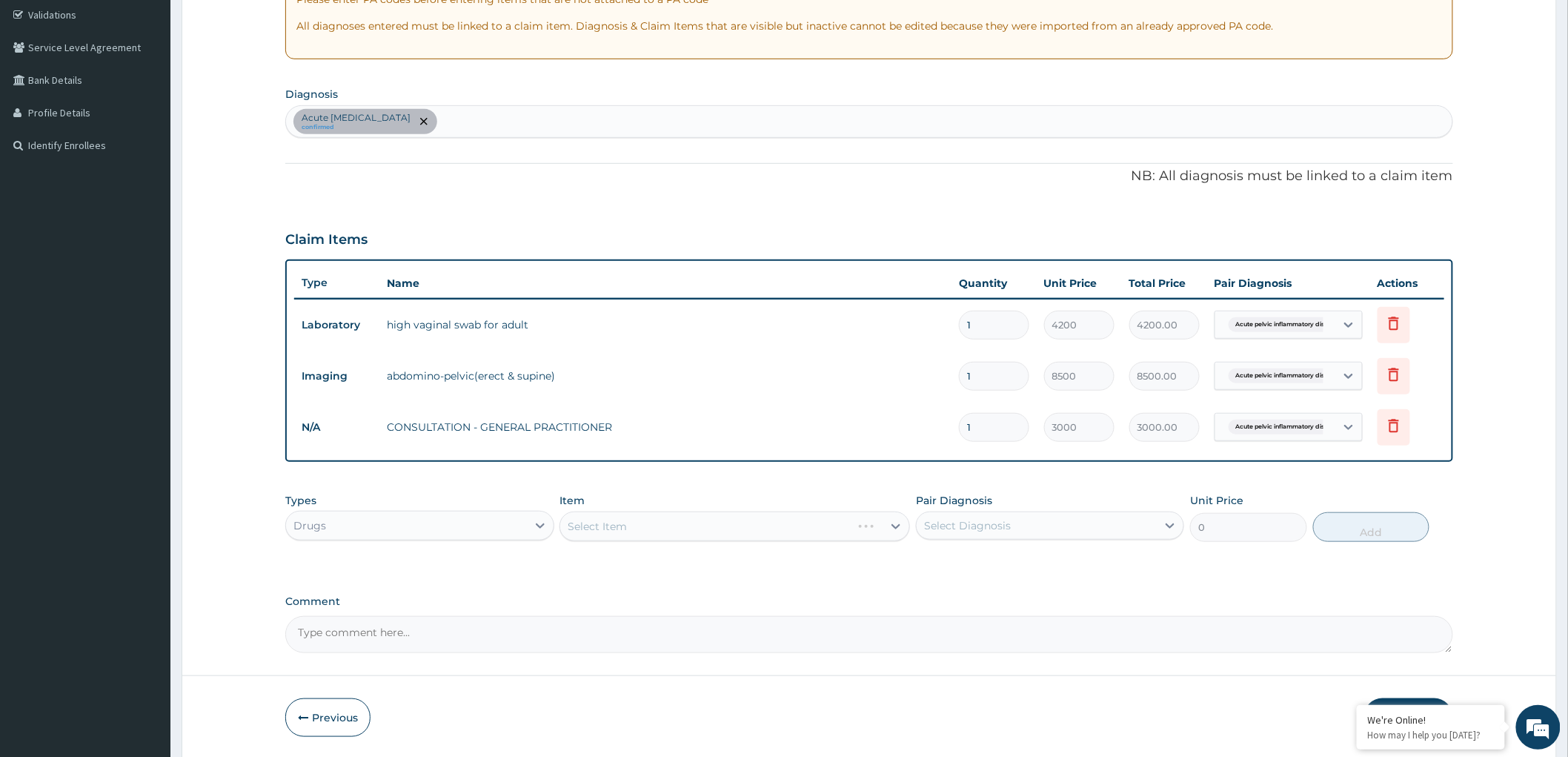
click at [863, 524] on div "Select Item" at bounding box center [734, 526] width 350 height 30
click at [898, 528] on icon at bounding box center [895, 525] width 14 height 14
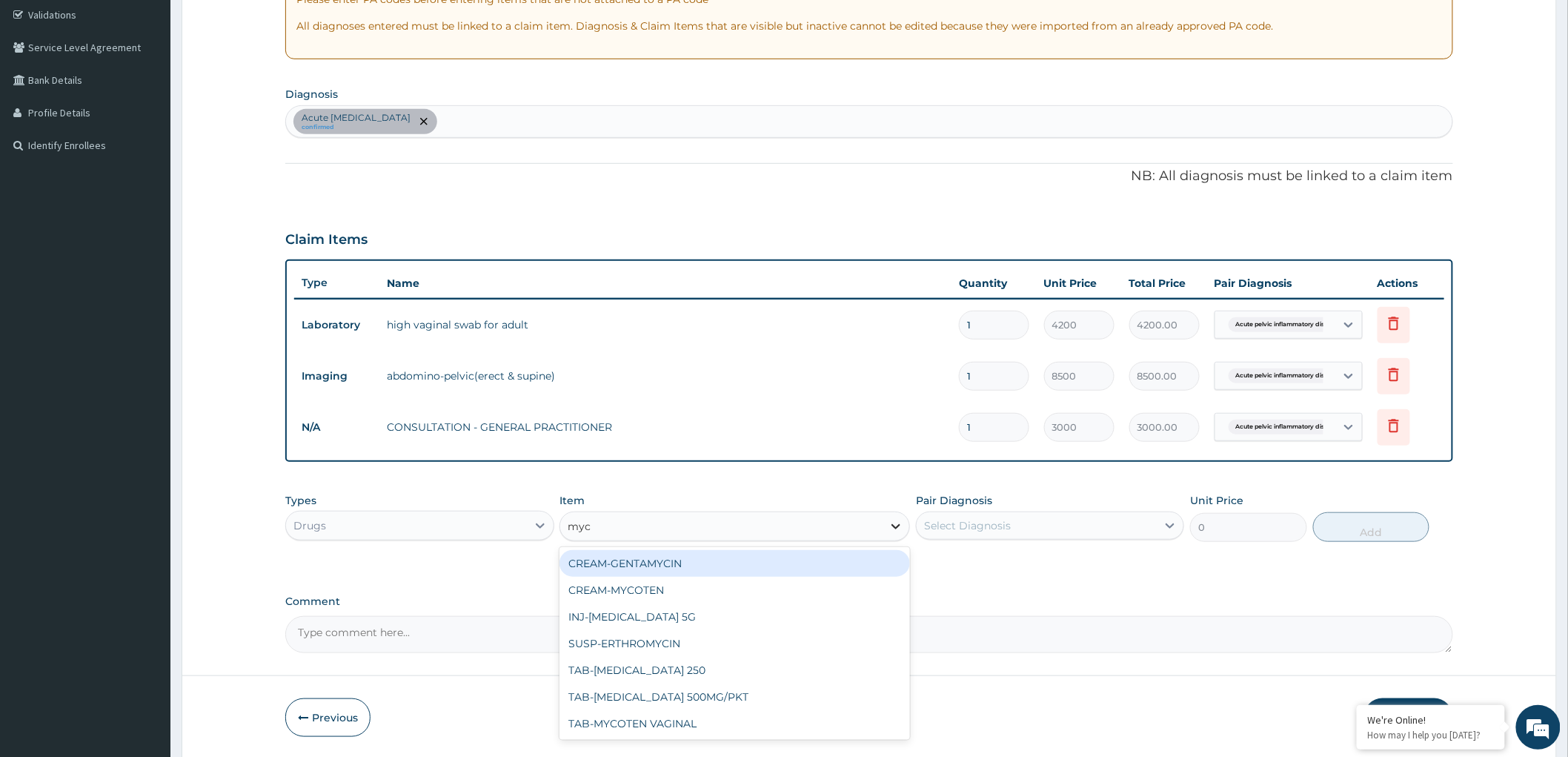
type input "myco"
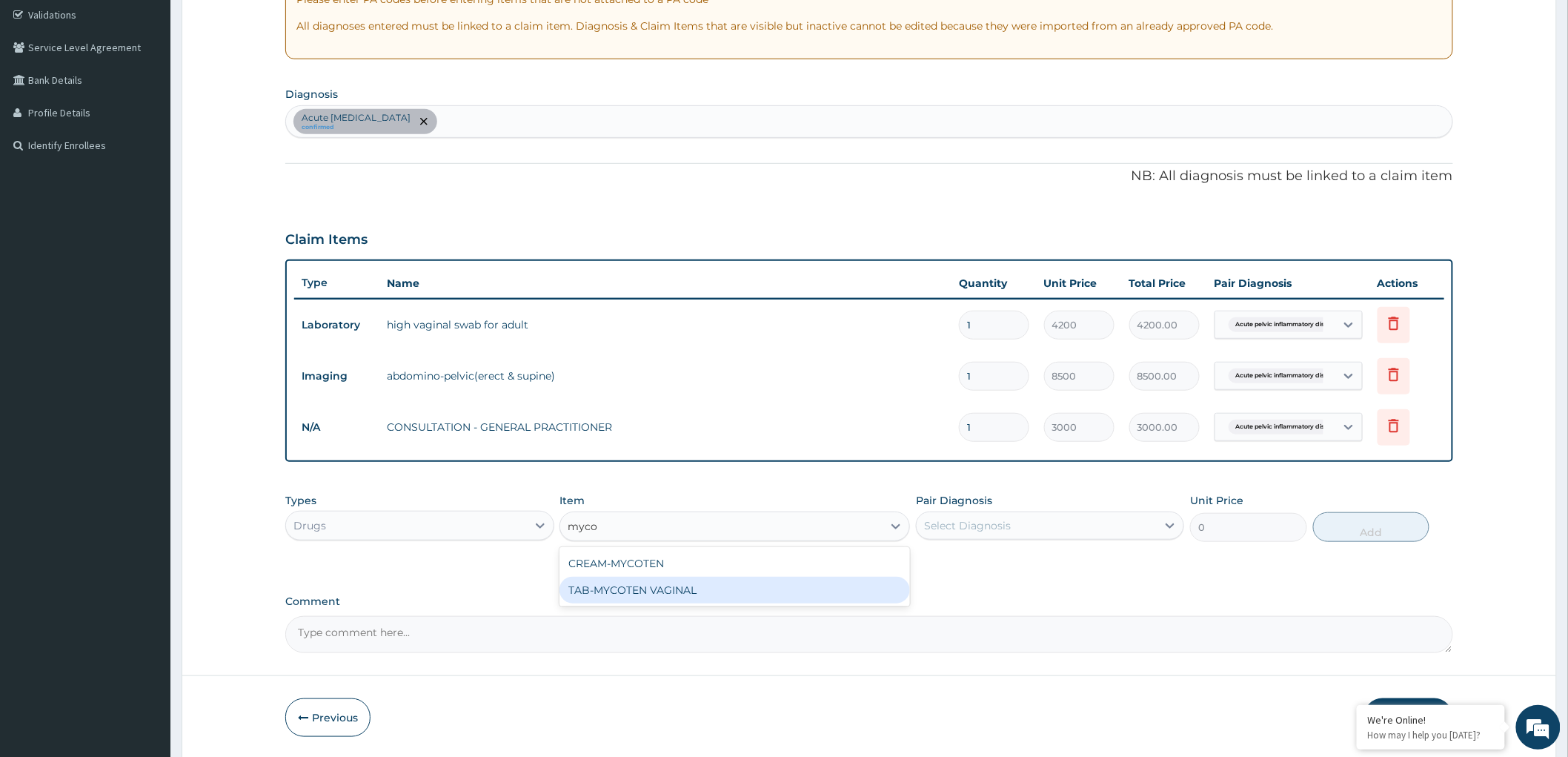
click at [706, 602] on div "TAB-MYCOTEN VAGINAL" at bounding box center [734, 590] width 350 height 27
type input "405"
click at [1097, 520] on div "Select Diagnosis" at bounding box center [1036, 525] width 240 height 24
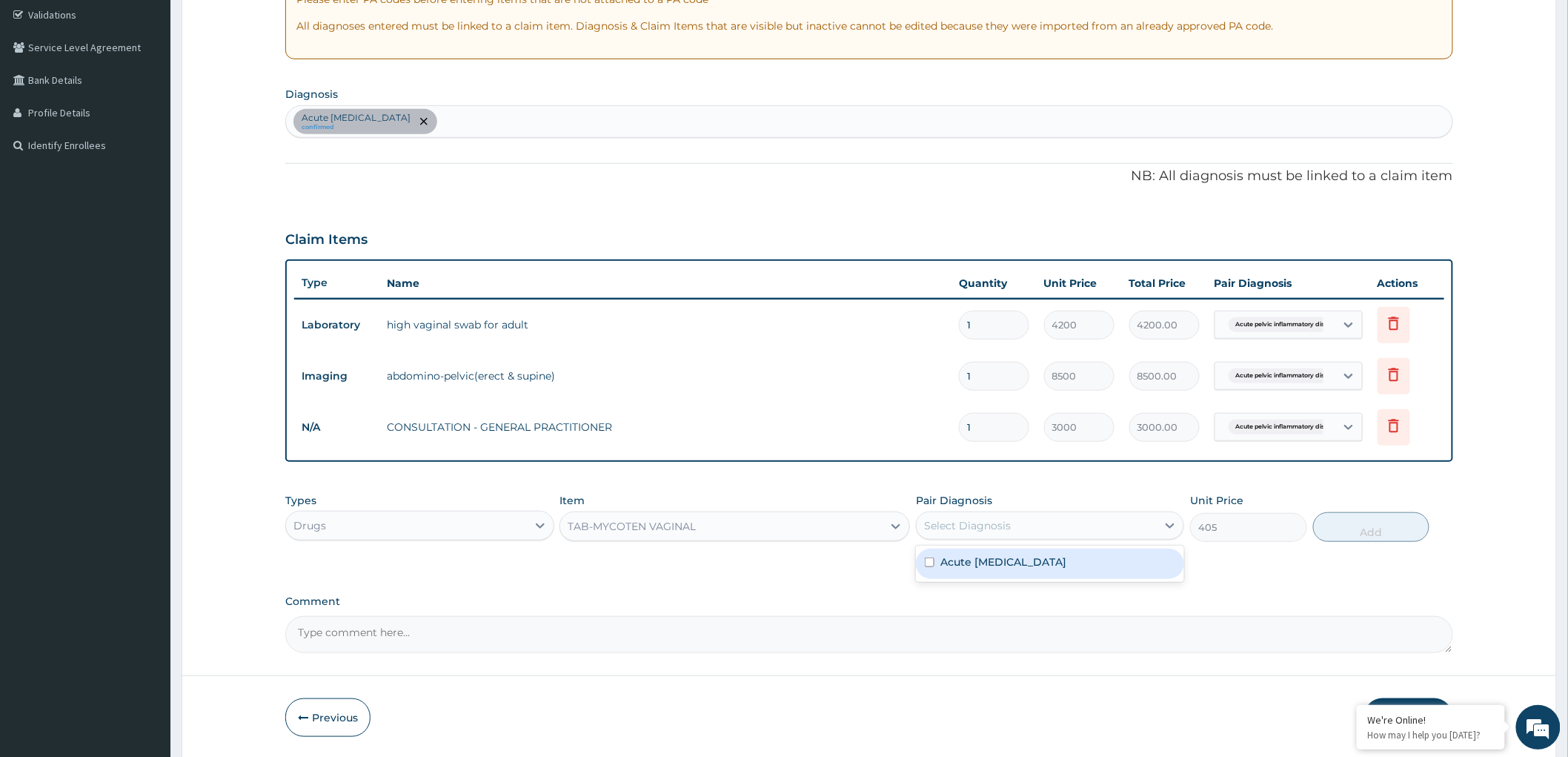
click at [932, 566] on input "checkbox" at bounding box center [930, 562] width 10 height 10
checkbox input "true"
click at [1374, 536] on button "Add" at bounding box center [1371, 526] width 117 height 30
type input "0"
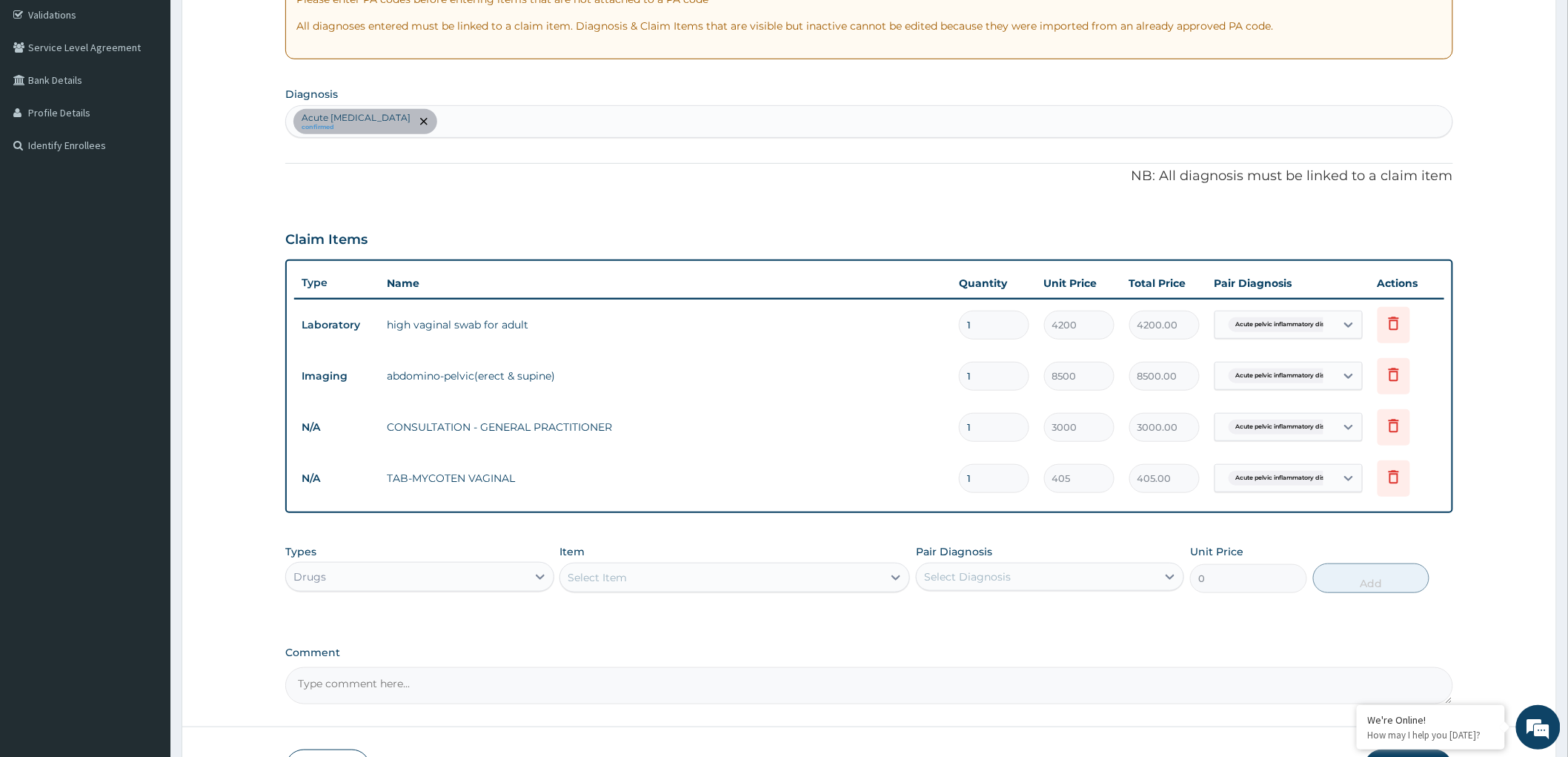
click at [647, 568] on div "Select Item" at bounding box center [721, 577] width 322 height 24
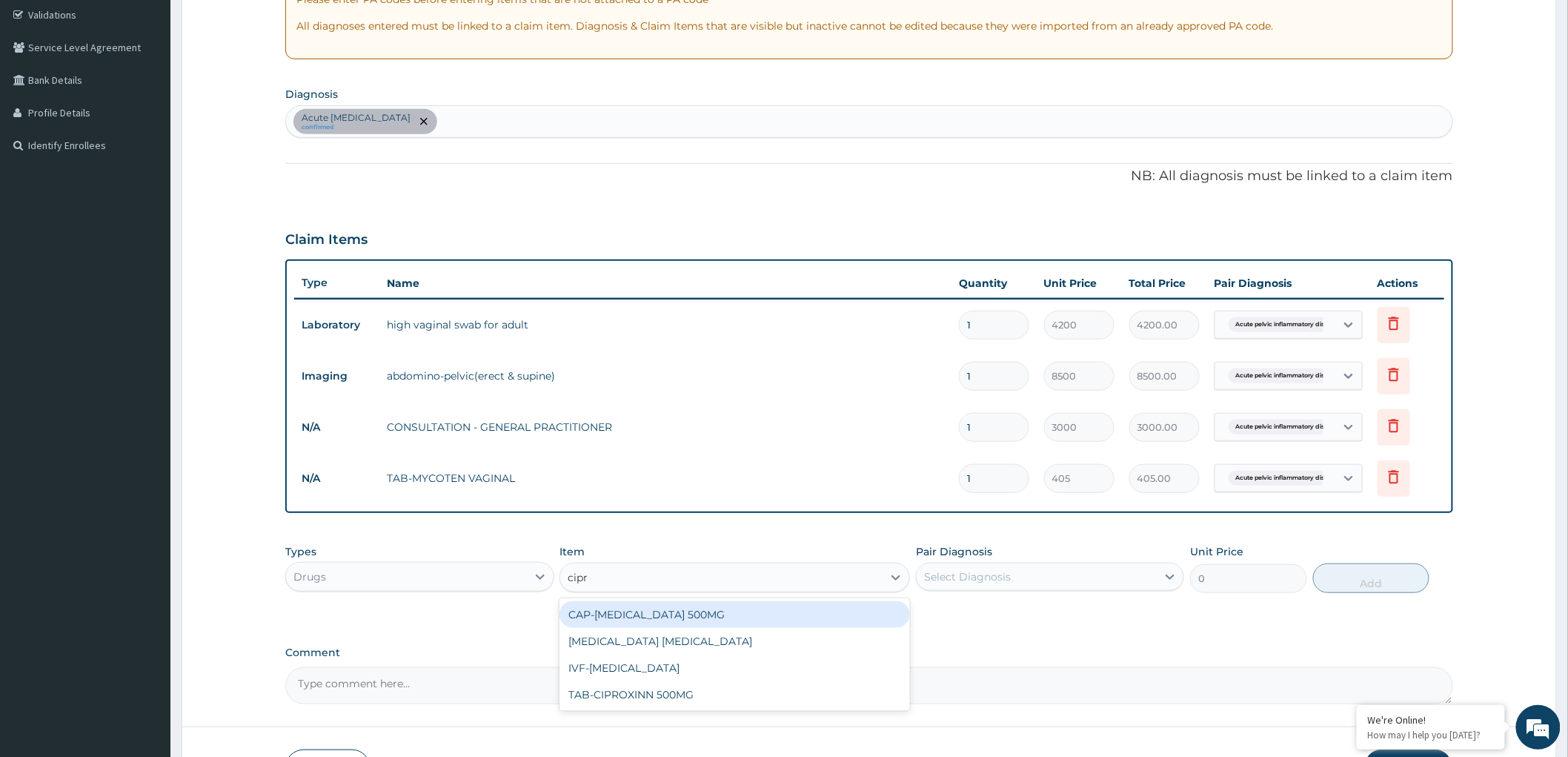
type input "cipro"
click at [679, 617] on div "CAP-CIPRO 500MG" at bounding box center [734, 614] width 350 height 27
type input "405"
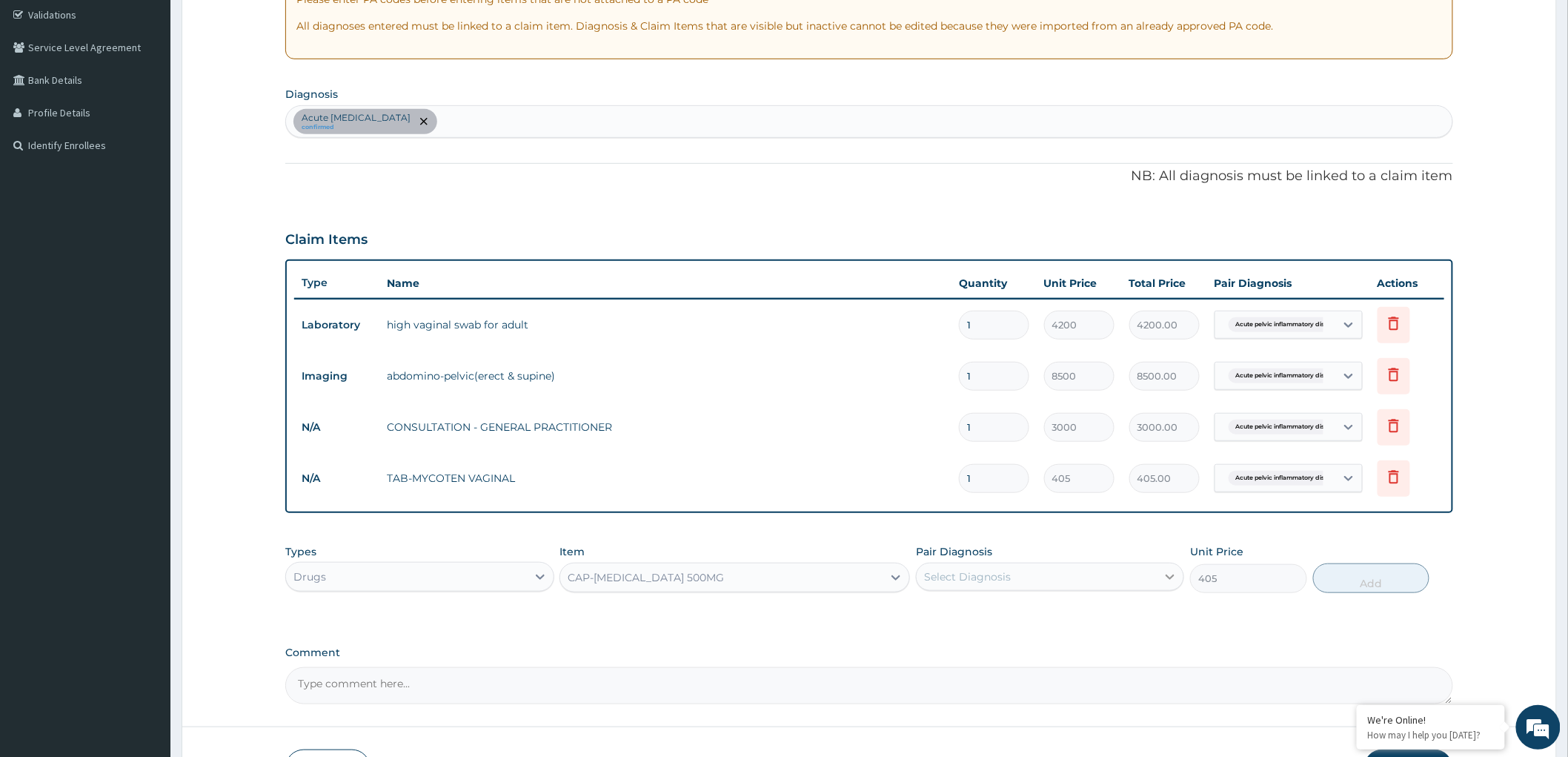
click at [1167, 582] on icon at bounding box center [1169, 575] width 14 height 14
click at [932, 613] on input "checkbox" at bounding box center [930, 613] width 10 height 10
checkbox input "true"
click at [1375, 574] on button "Add" at bounding box center [1371, 577] width 117 height 30
type input "0"
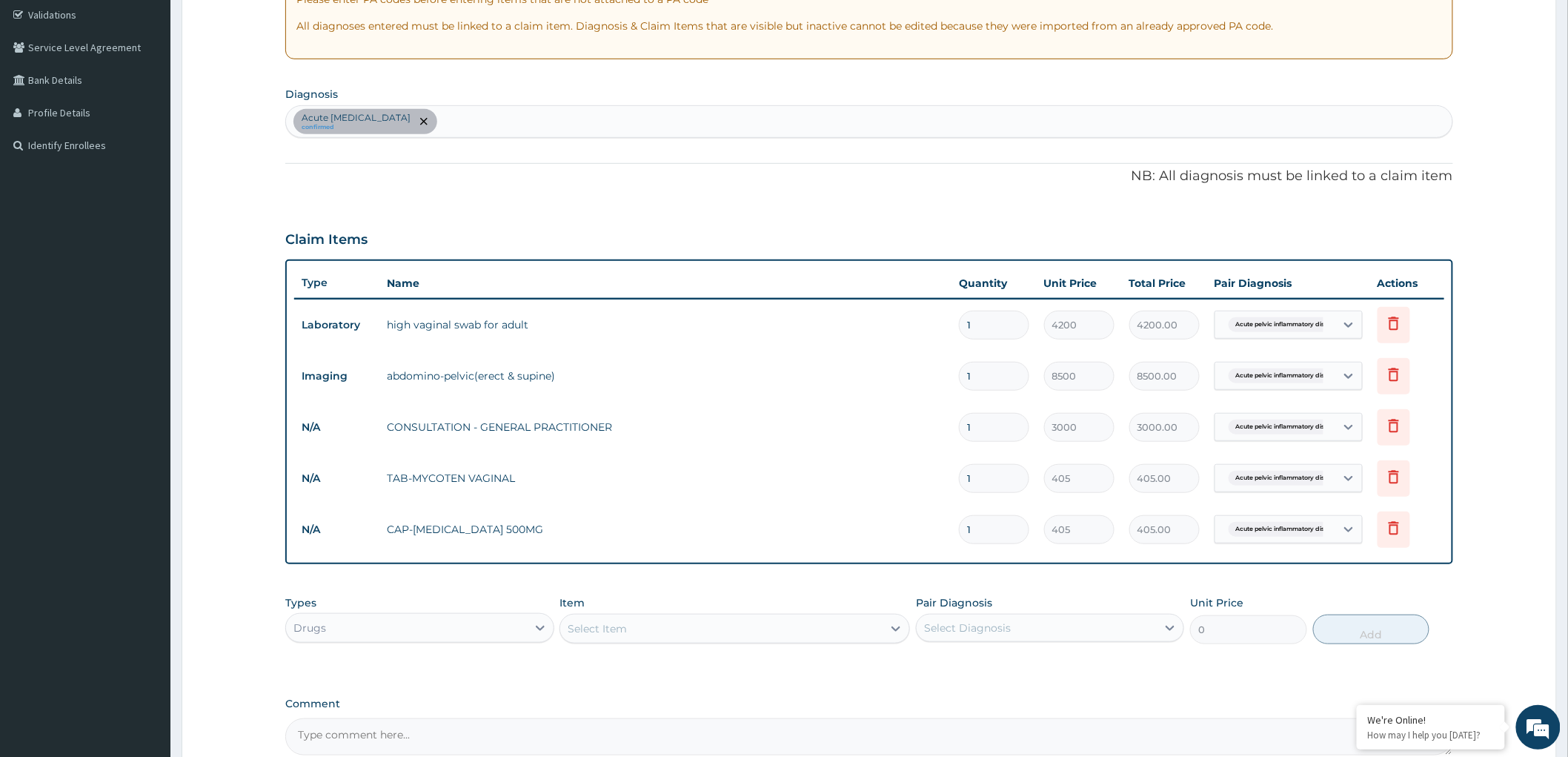
type input "14"
type input "5670.00"
type input "14"
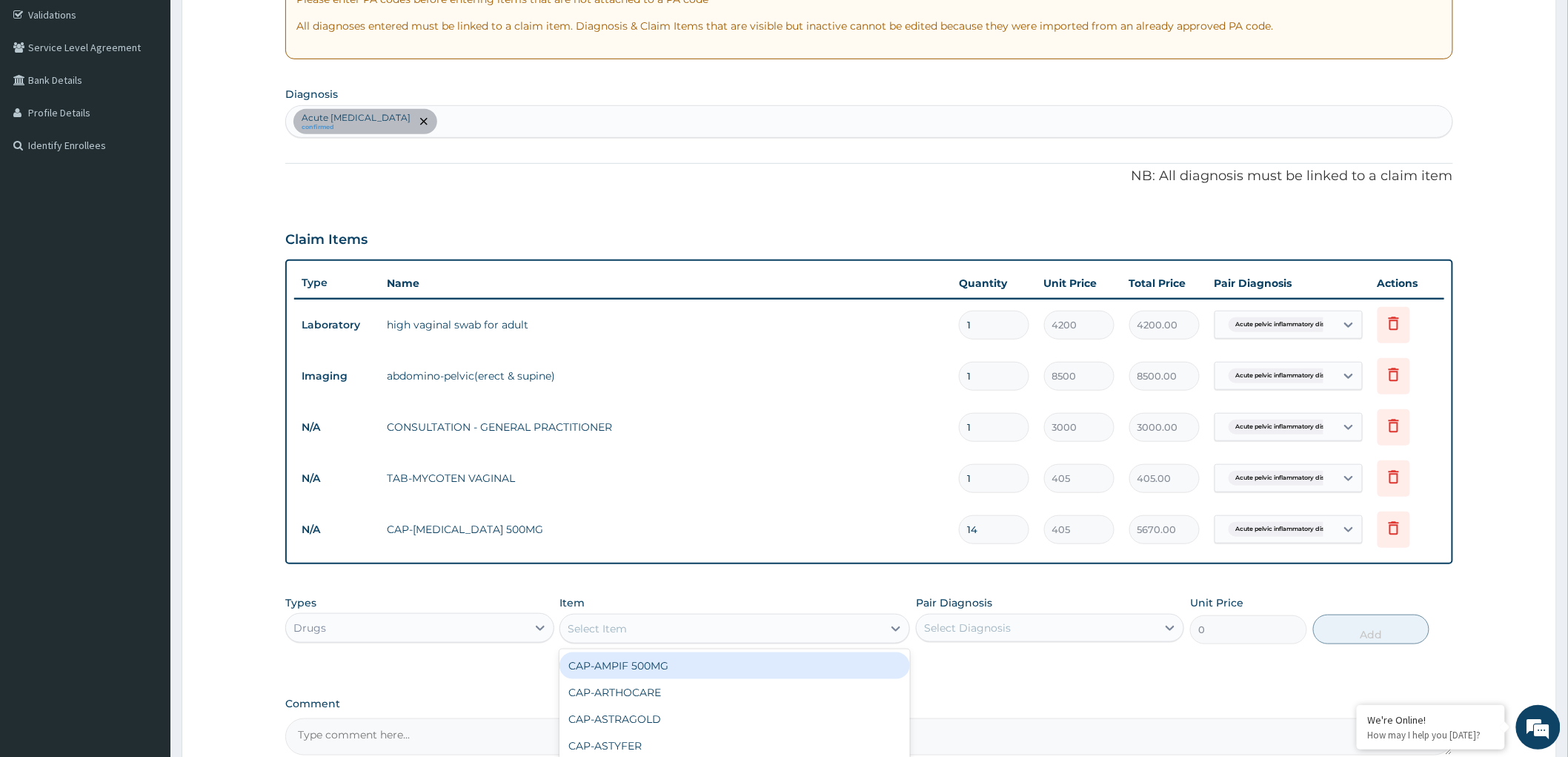
click at [658, 631] on div "Select Item" at bounding box center [721, 629] width 322 height 24
type input "para"
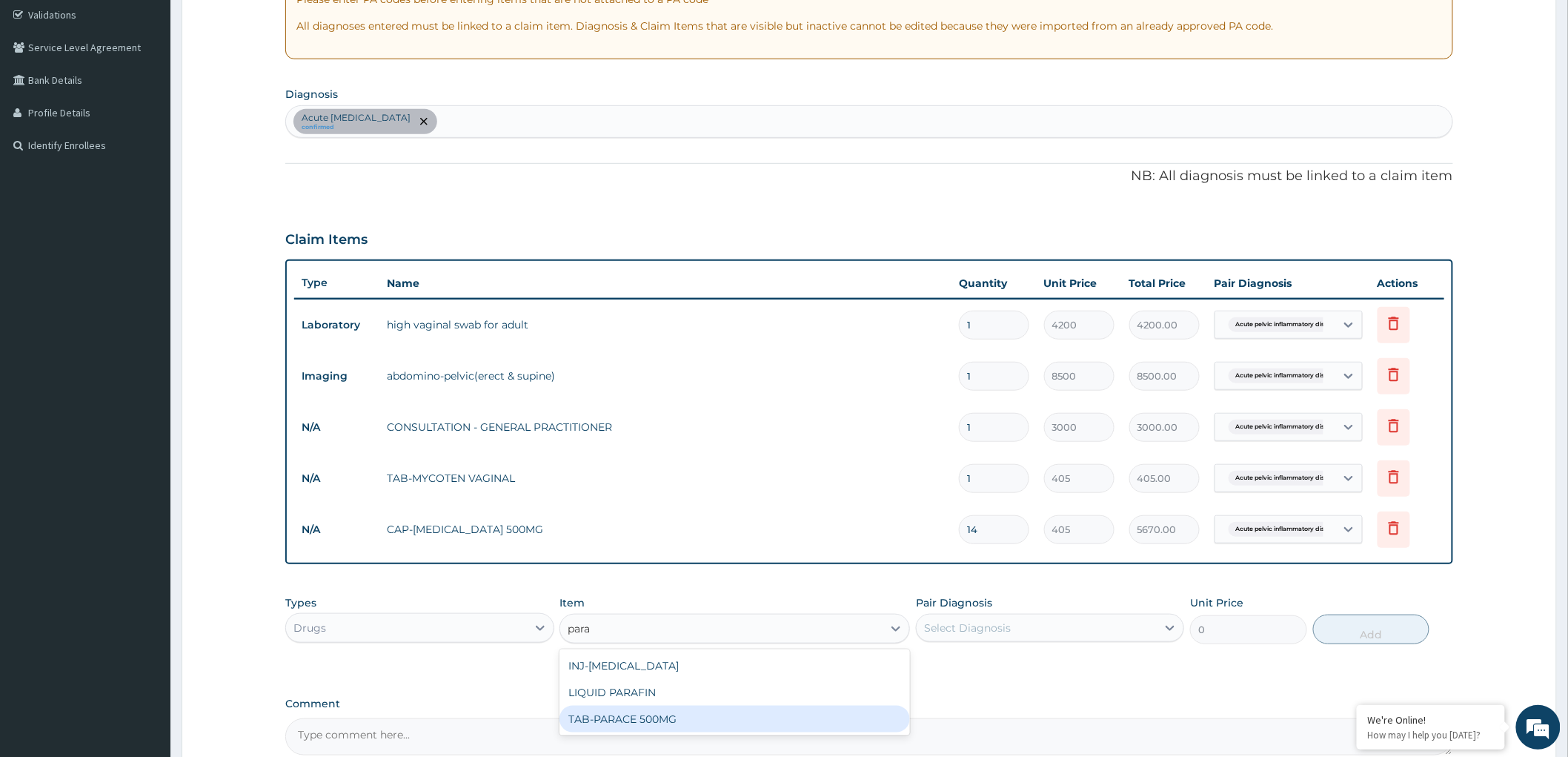
click at [738, 716] on div "TAB-PARACE 500MG" at bounding box center [734, 719] width 350 height 27
type input "25"
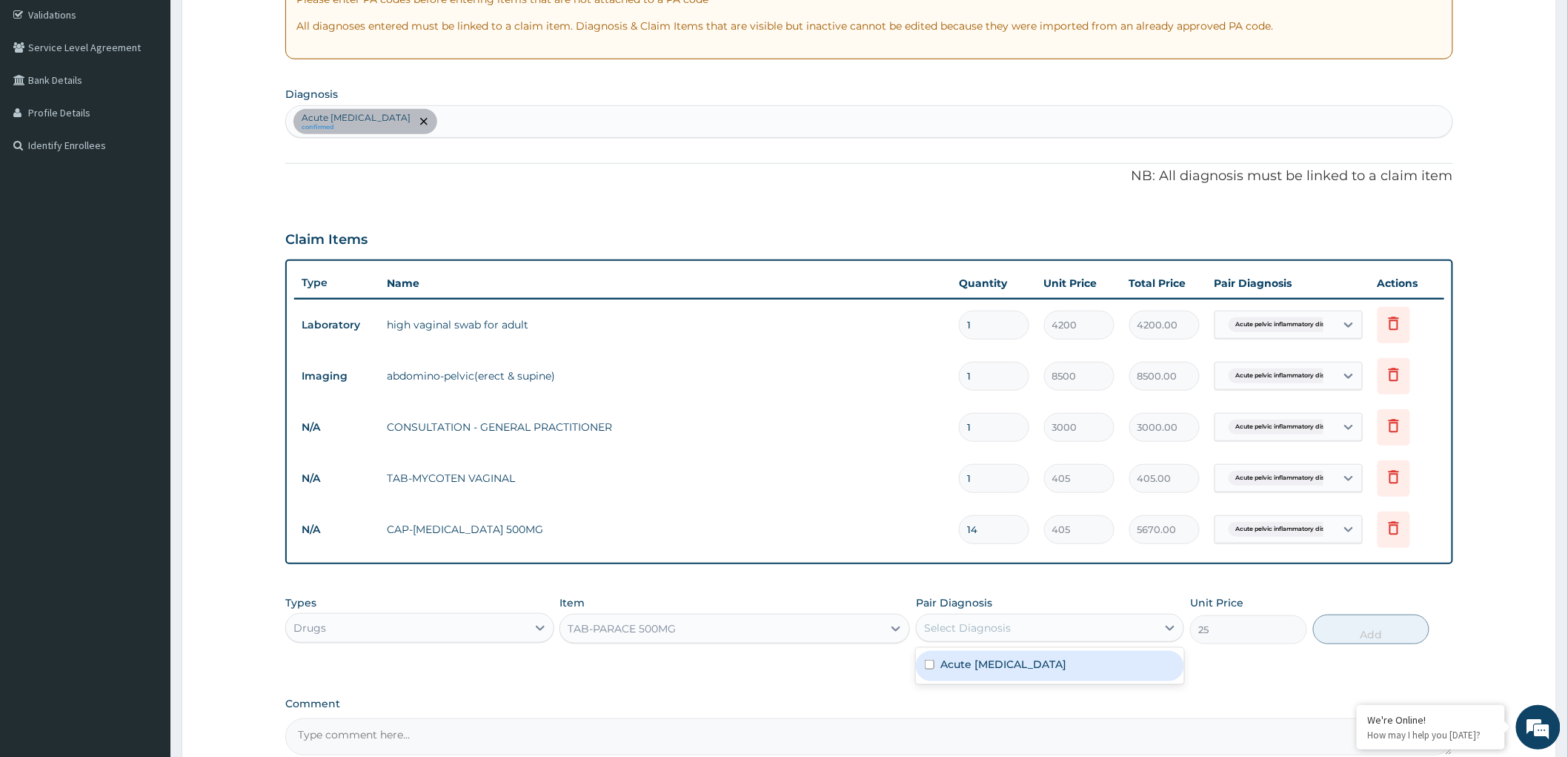
click at [1108, 627] on div "Select Diagnosis" at bounding box center [1036, 628] width 240 height 24
click at [1010, 671] on div "Acute pelvic inflammatory disease" at bounding box center [1050, 665] width 268 height 30
checkbox input "true"
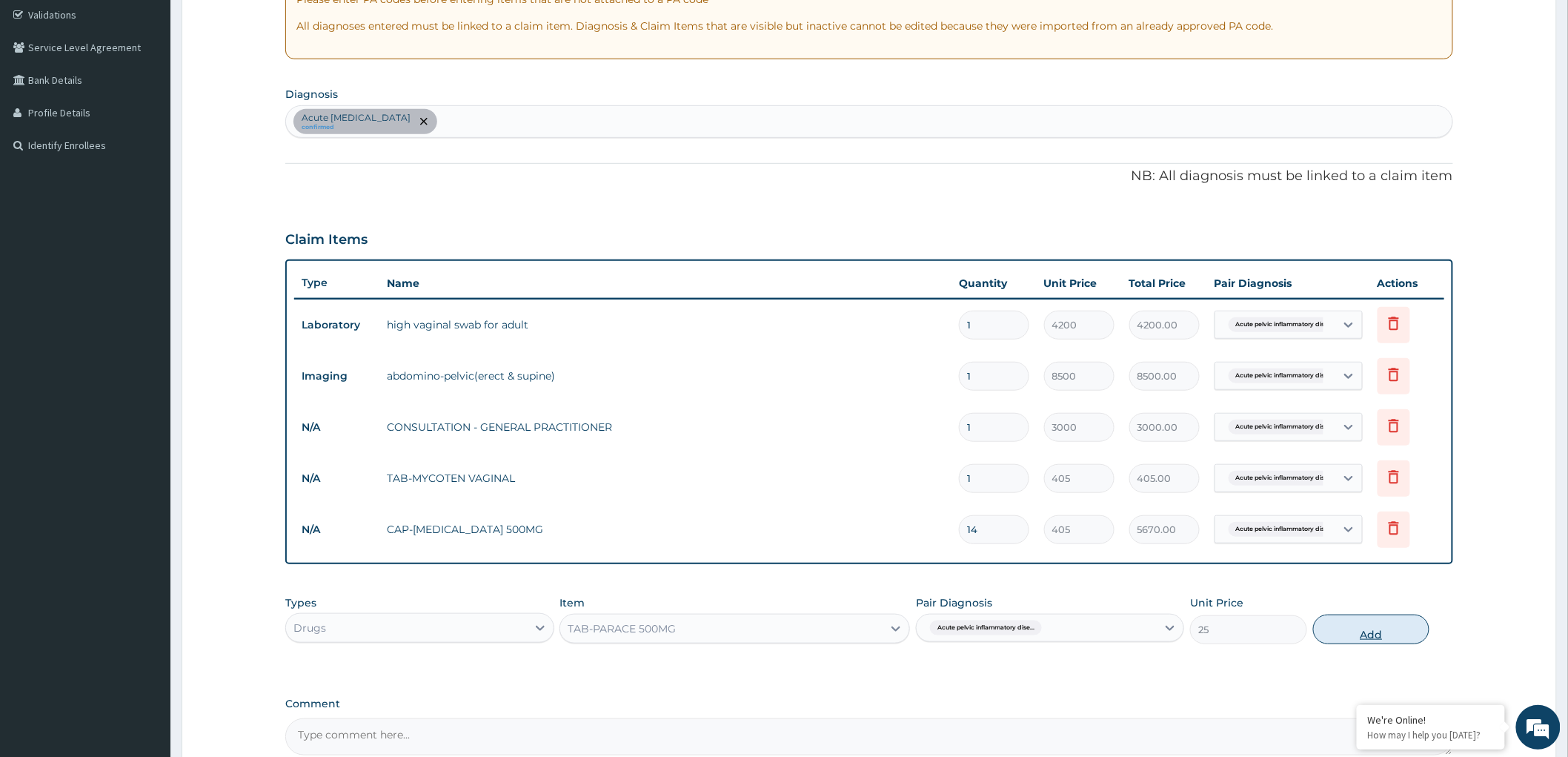
click at [1359, 627] on button "Add" at bounding box center [1371, 629] width 117 height 30
type input "0"
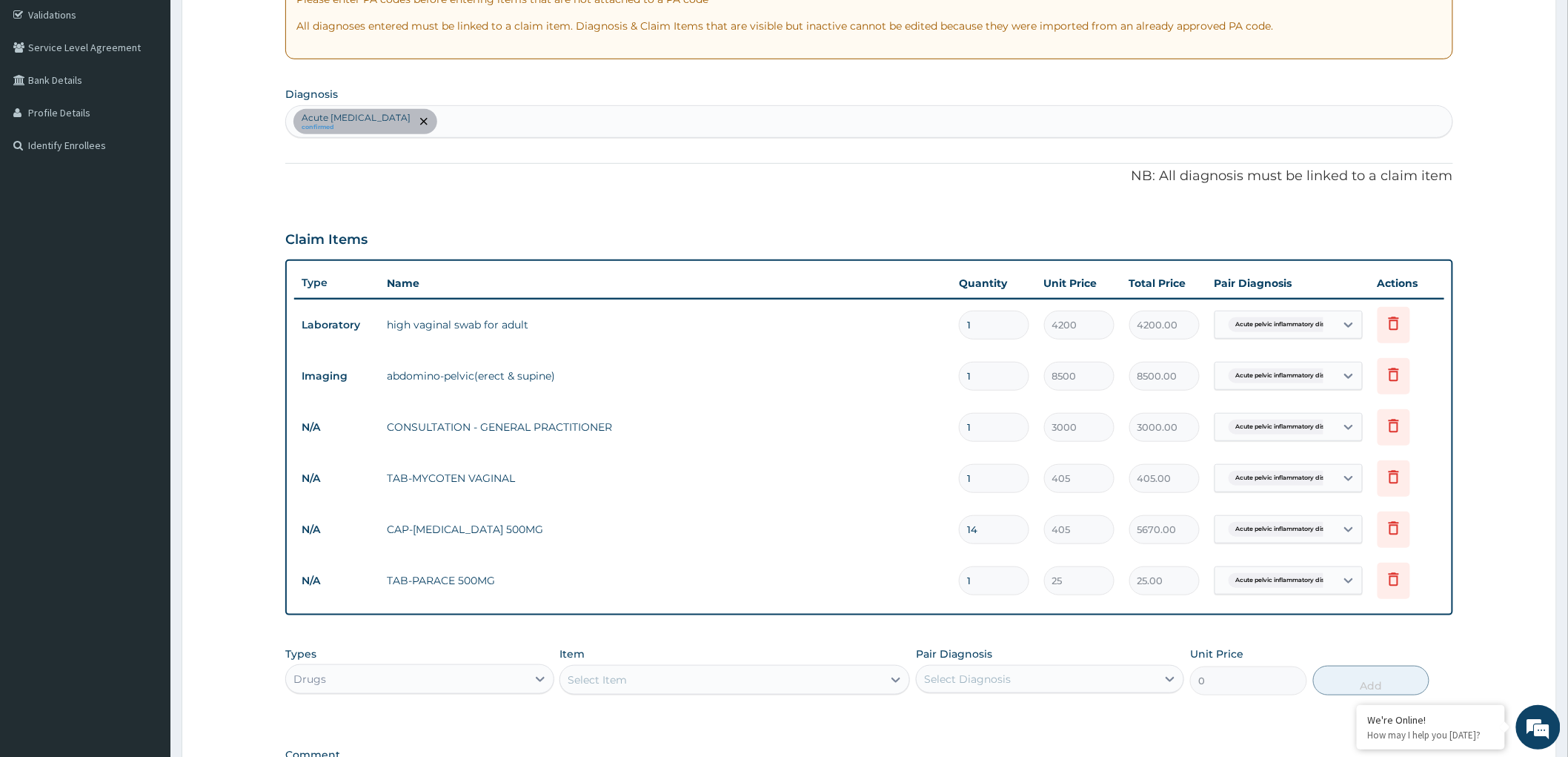
type input "14"
type input "350.00"
type input "1"
type input "25.00"
type input "12"
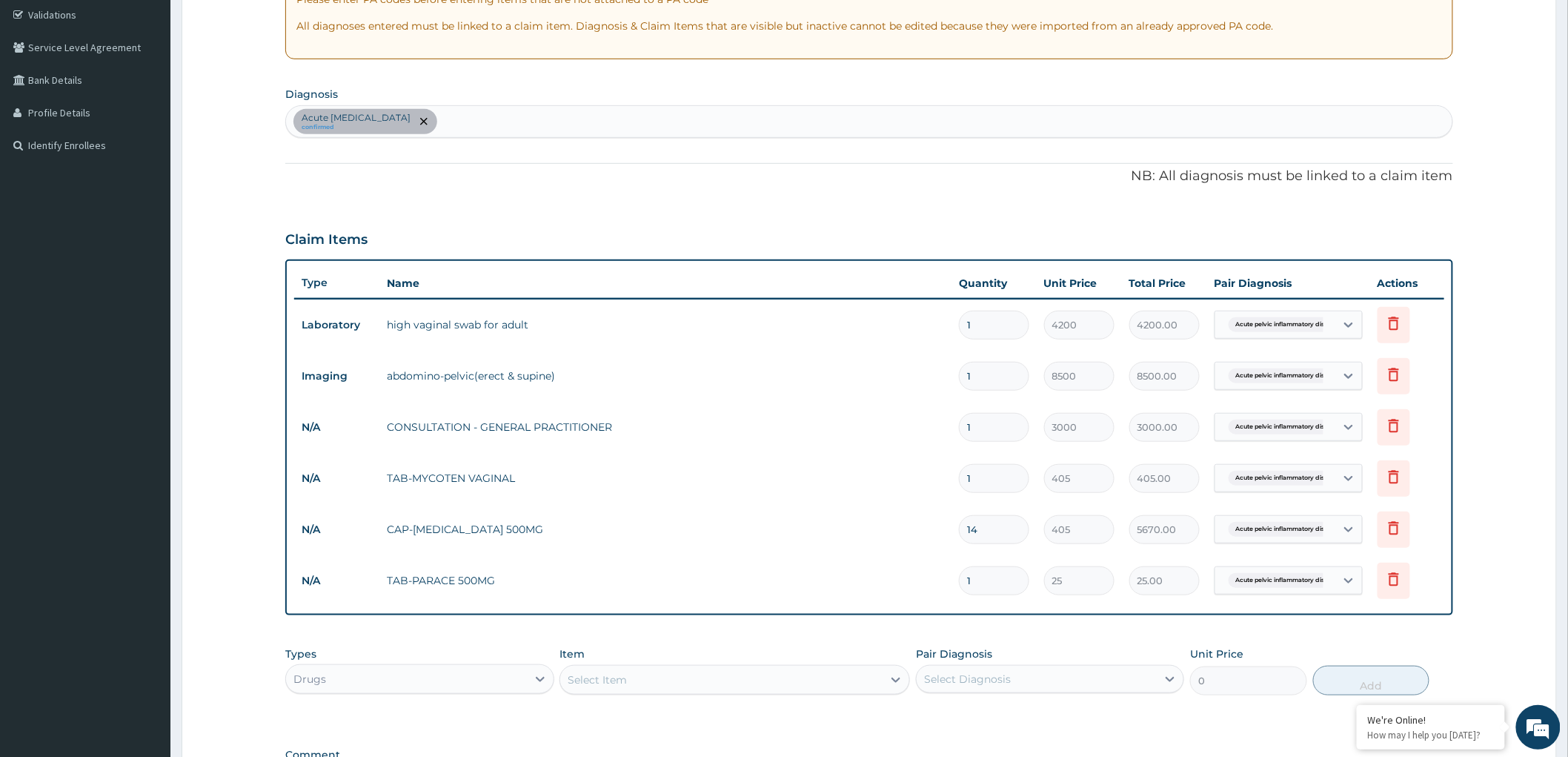
type input "300.00"
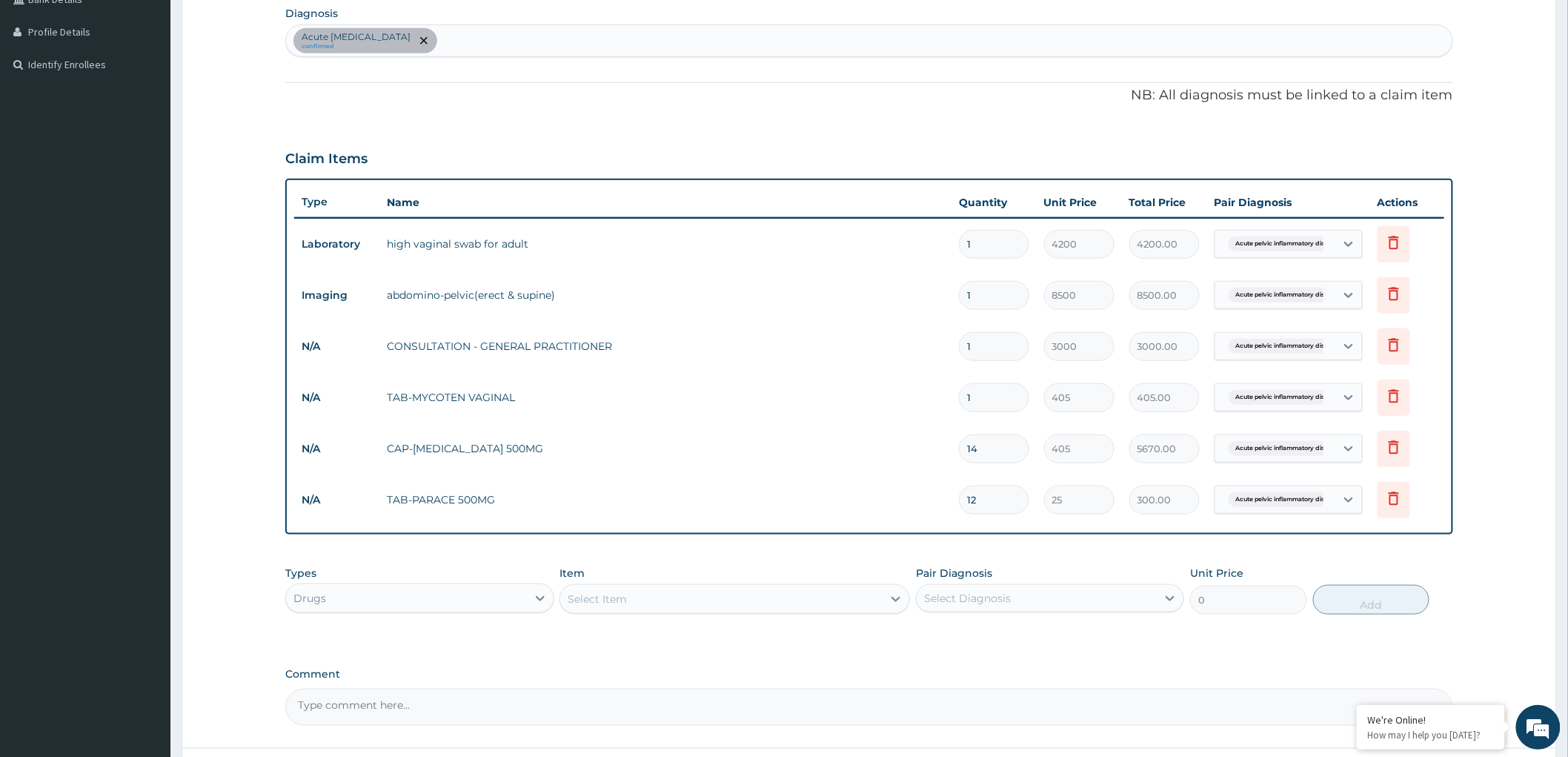
scroll to position [441, 0]
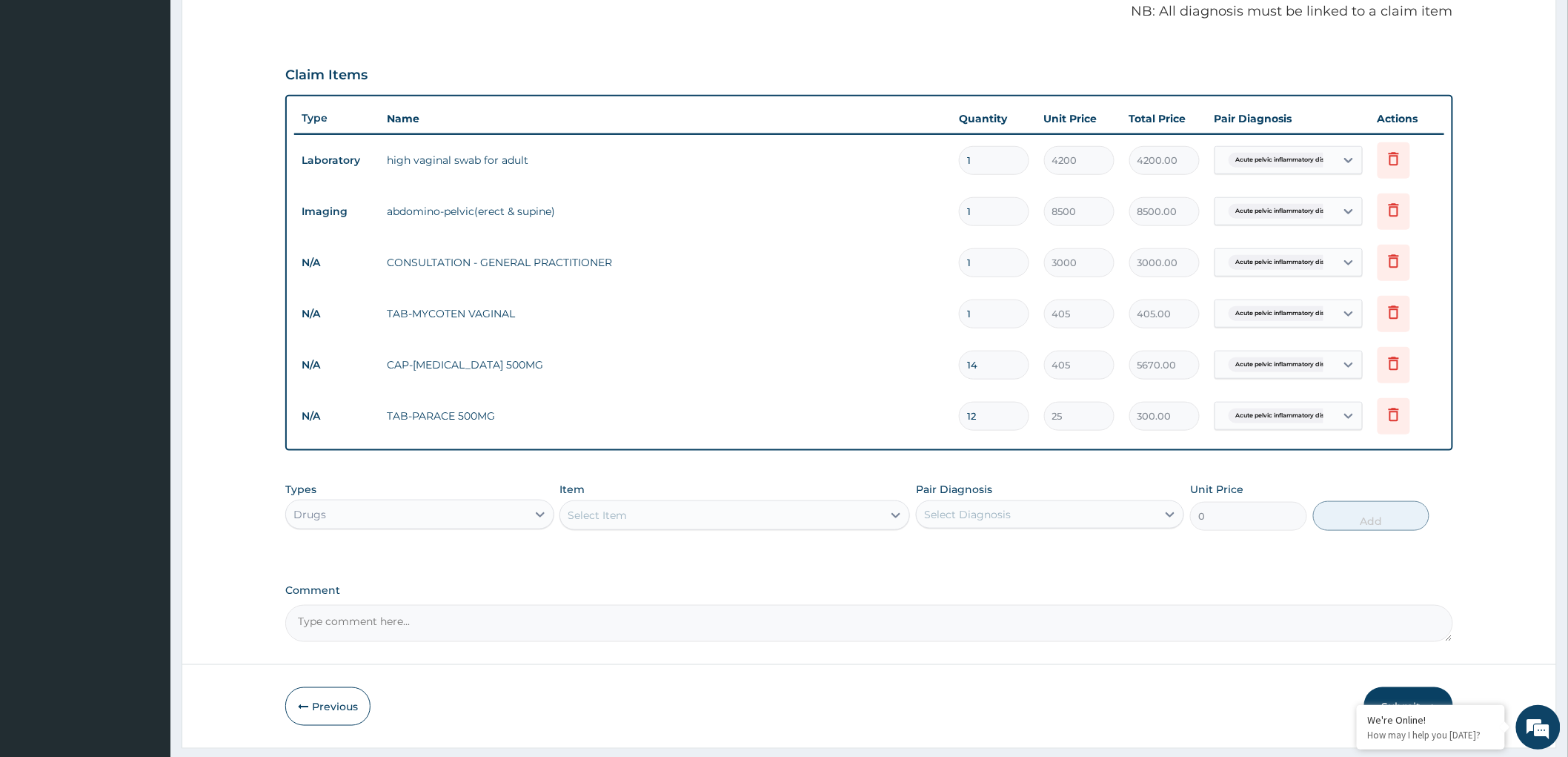
type input "12"
click at [319, 626] on textarea "Comment" at bounding box center [869, 623] width 1168 height 37
paste textarea "Cystitis/urinary infection other"
type textarea "Cystitis/urinary infection other"
click at [1393, 416] on icon at bounding box center [1393, 414] width 17 height 17
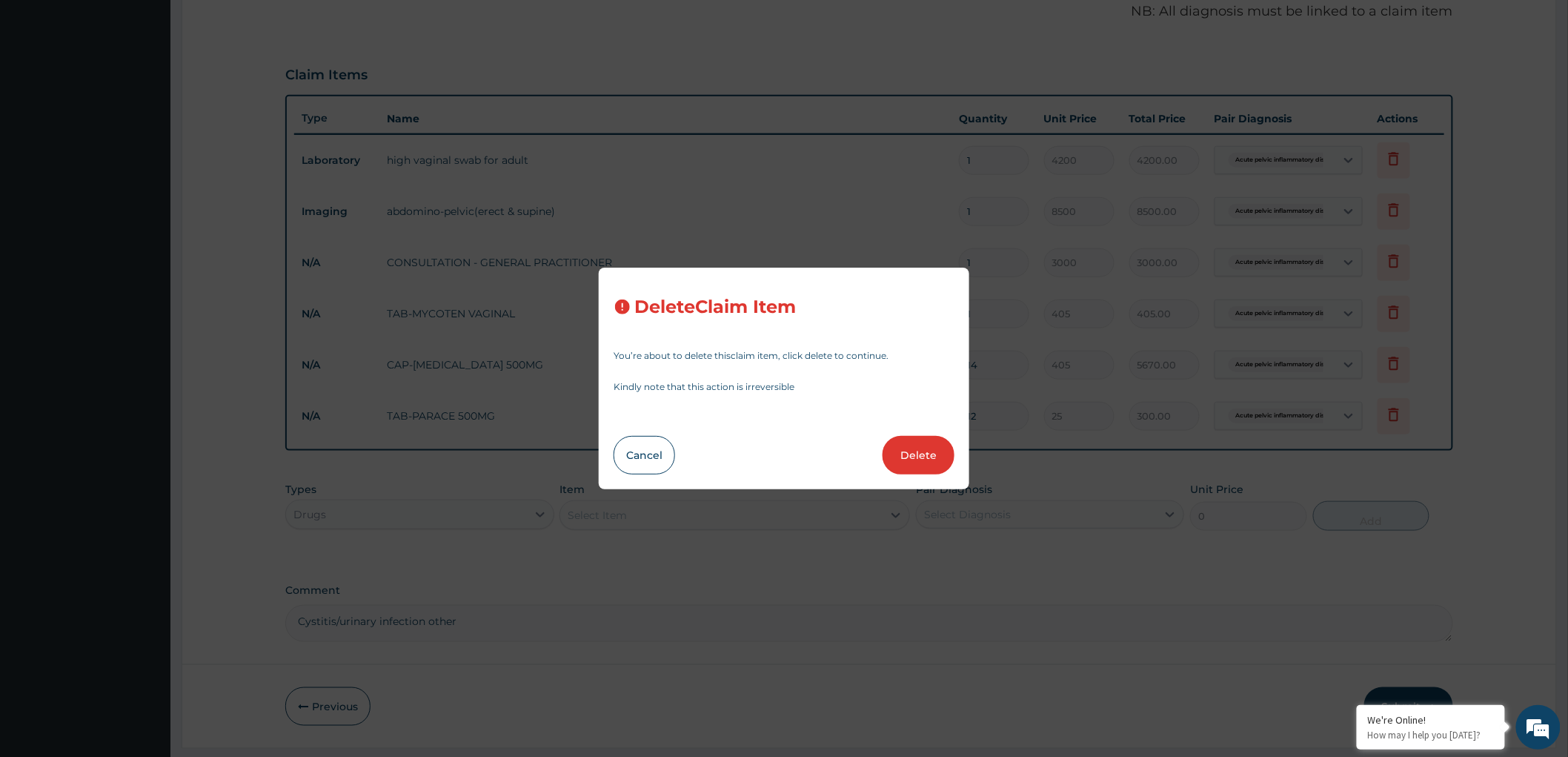
click at [1506, 477] on div "Delete Claim Item You’re about to delete this claim item , click delete to cont…" at bounding box center [784, 378] width 1568 height 757
click at [658, 445] on button "Cancel" at bounding box center [645, 455] width 62 height 39
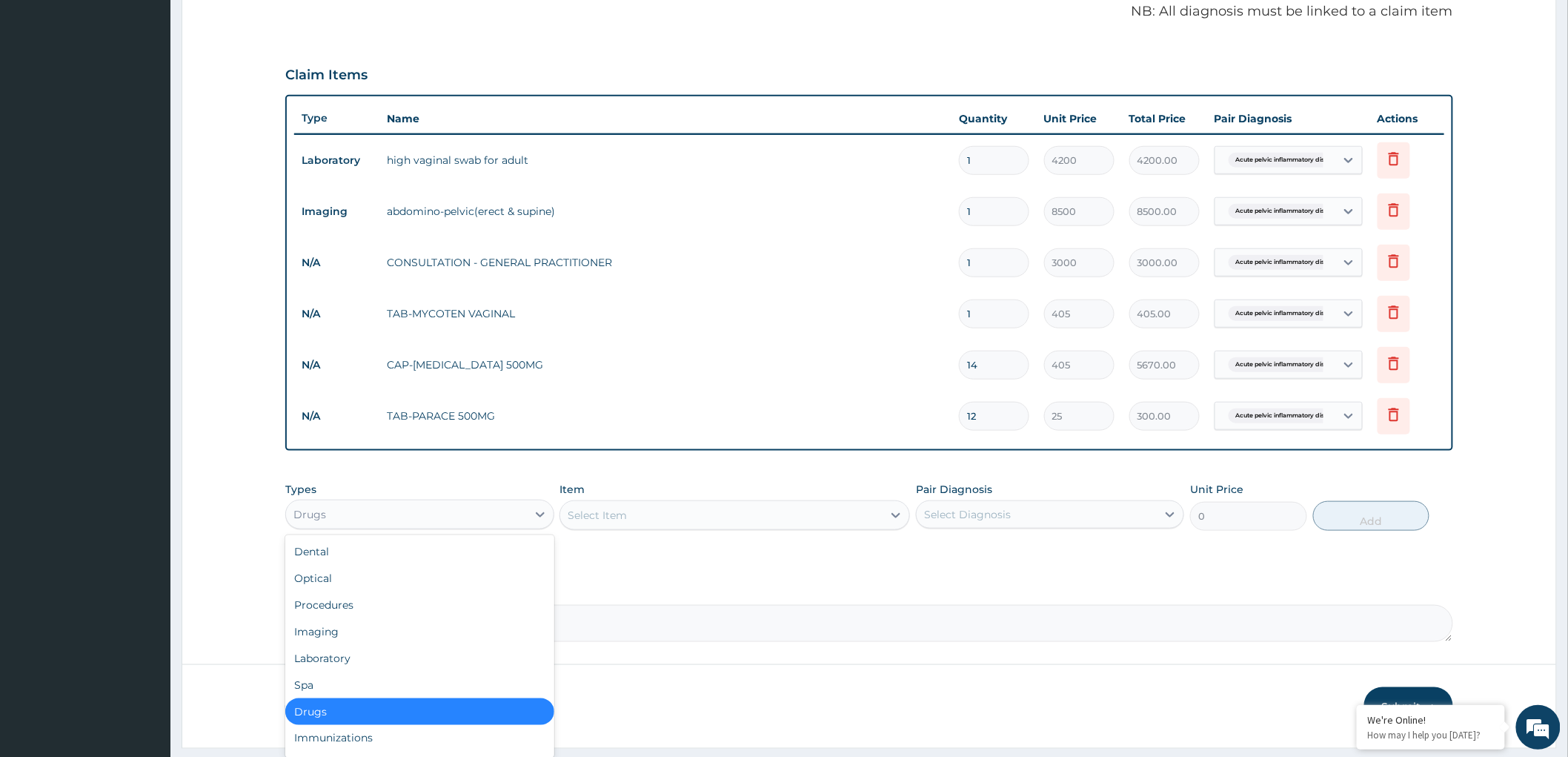
click at [478, 516] on div "Drugs" at bounding box center [406, 514] width 240 height 24
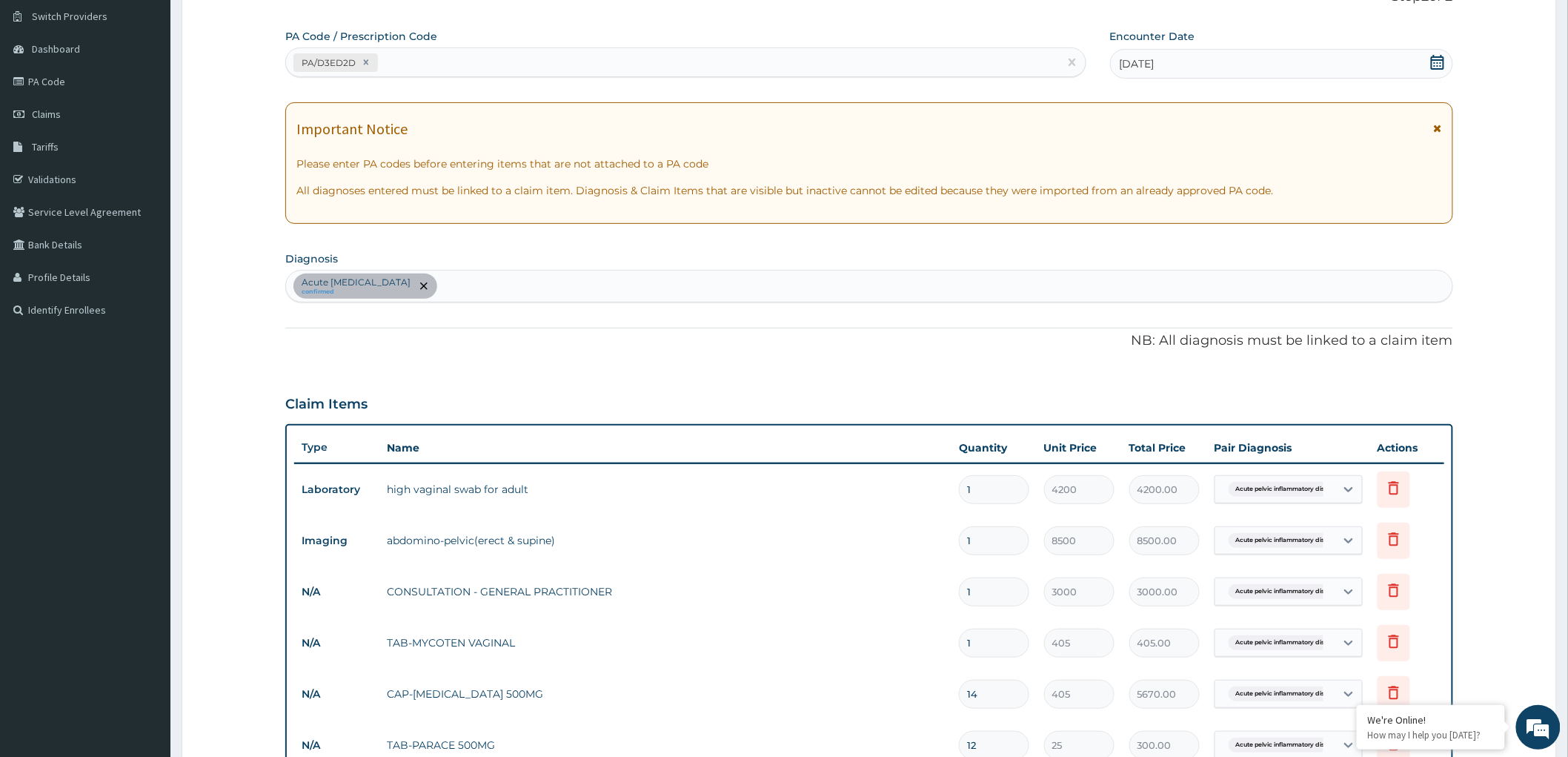
click at [524, 286] on div "Acute pelvic inflammatory disease confirmed" at bounding box center [869, 286] width 1166 height 31
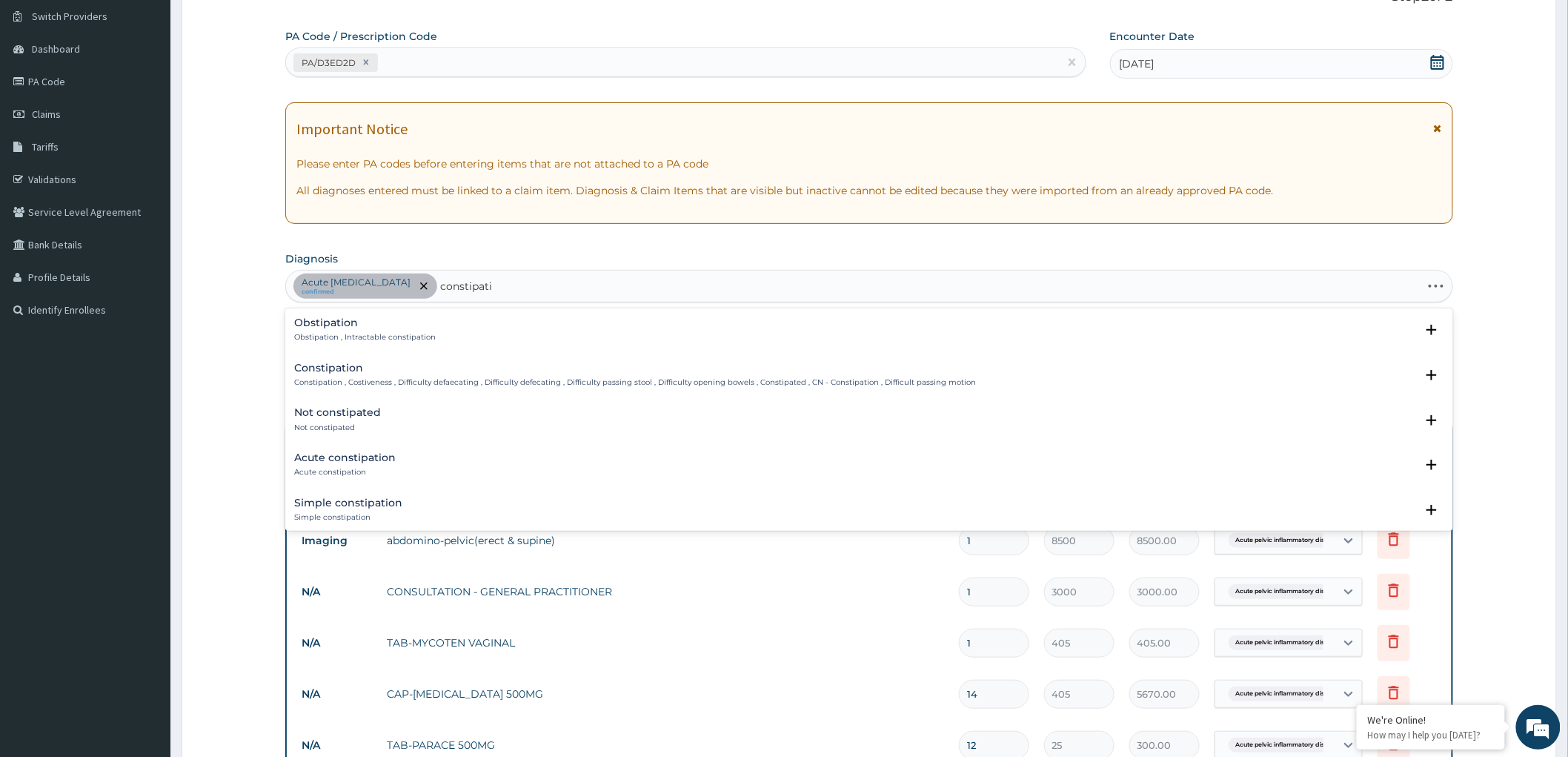
type input "constipatio"
click at [407, 379] on p "Constipation , Costiveness , Difficulty defaecating , Difficulty defecating , D…" at bounding box center [635, 382] width 682 height 11
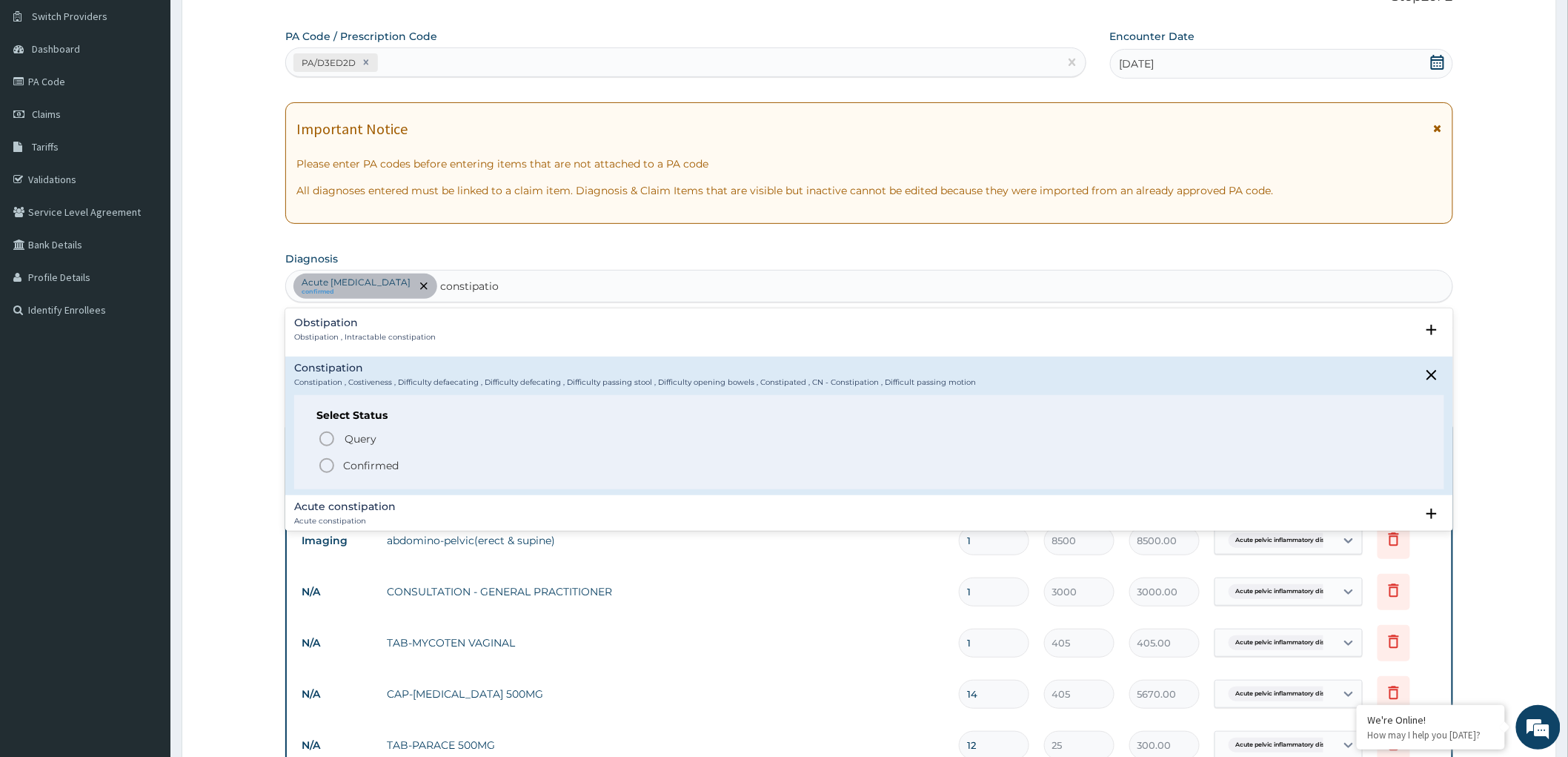
click at [329, 465] on icon "status option filled" at bounding box center [326, 465] width 17 height 17
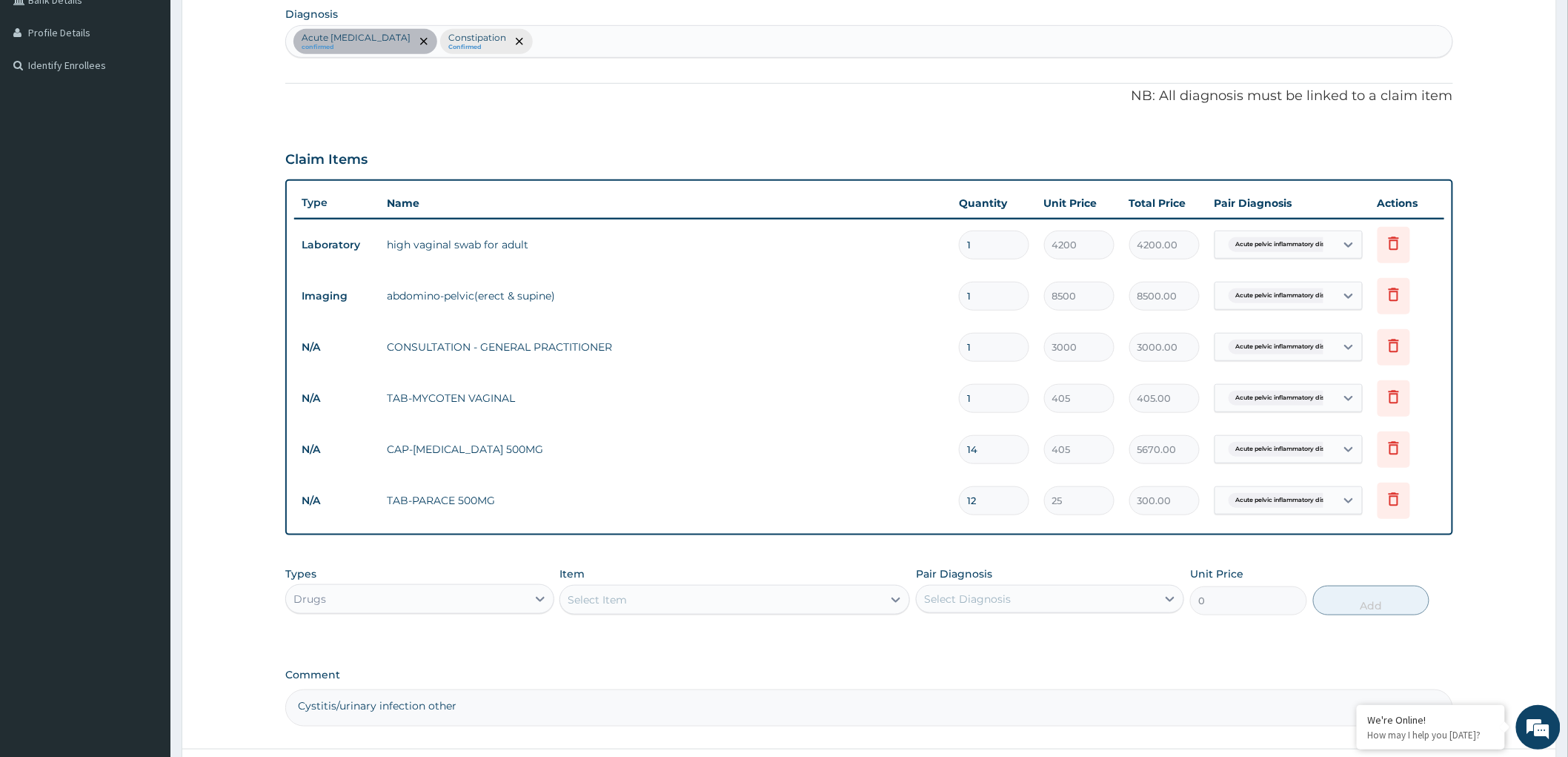
scroll to position [359, 0]
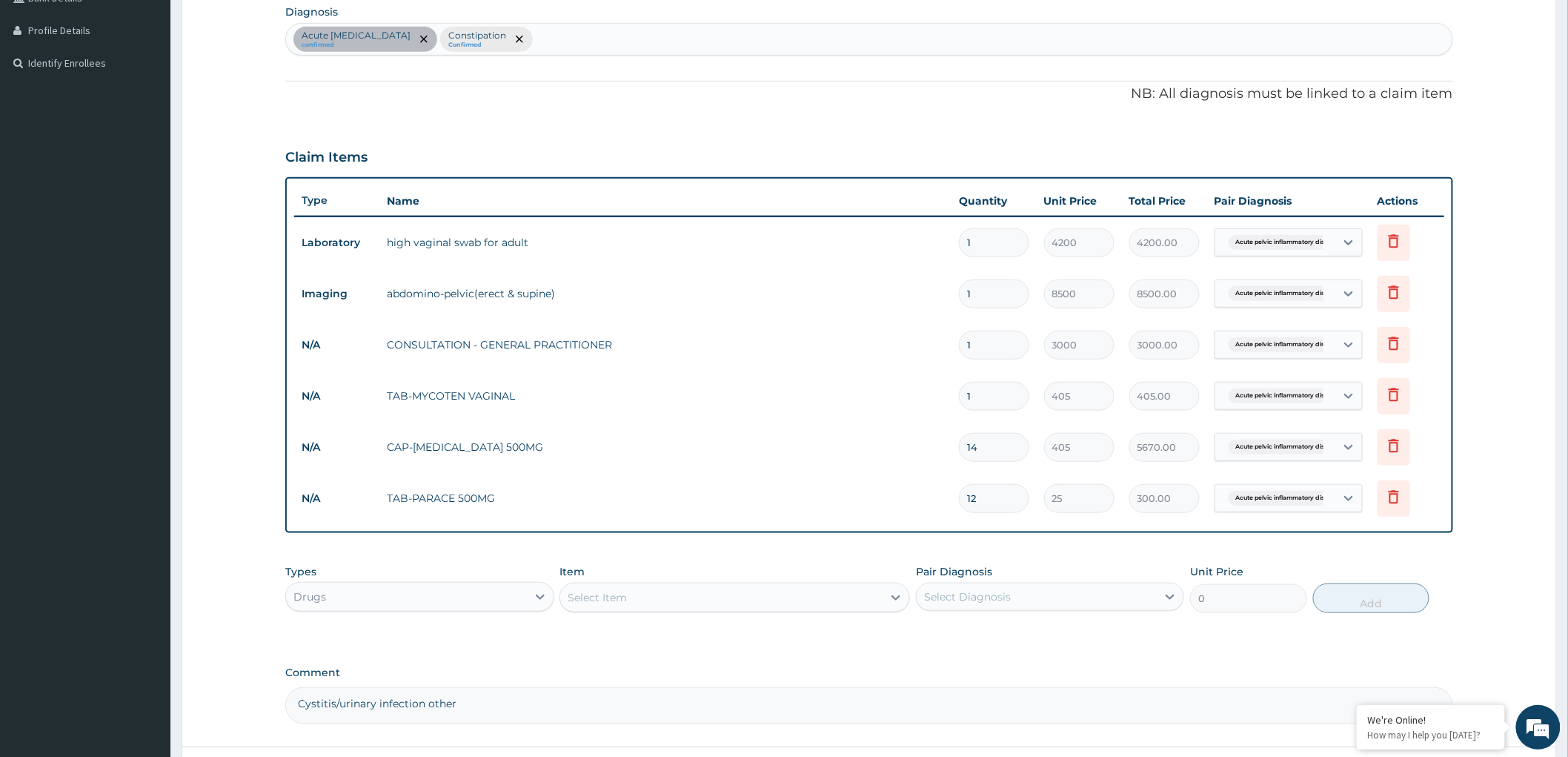
click at [821, 601] on div "Select Item" at bounding box center [721, 597] width 322 height 24
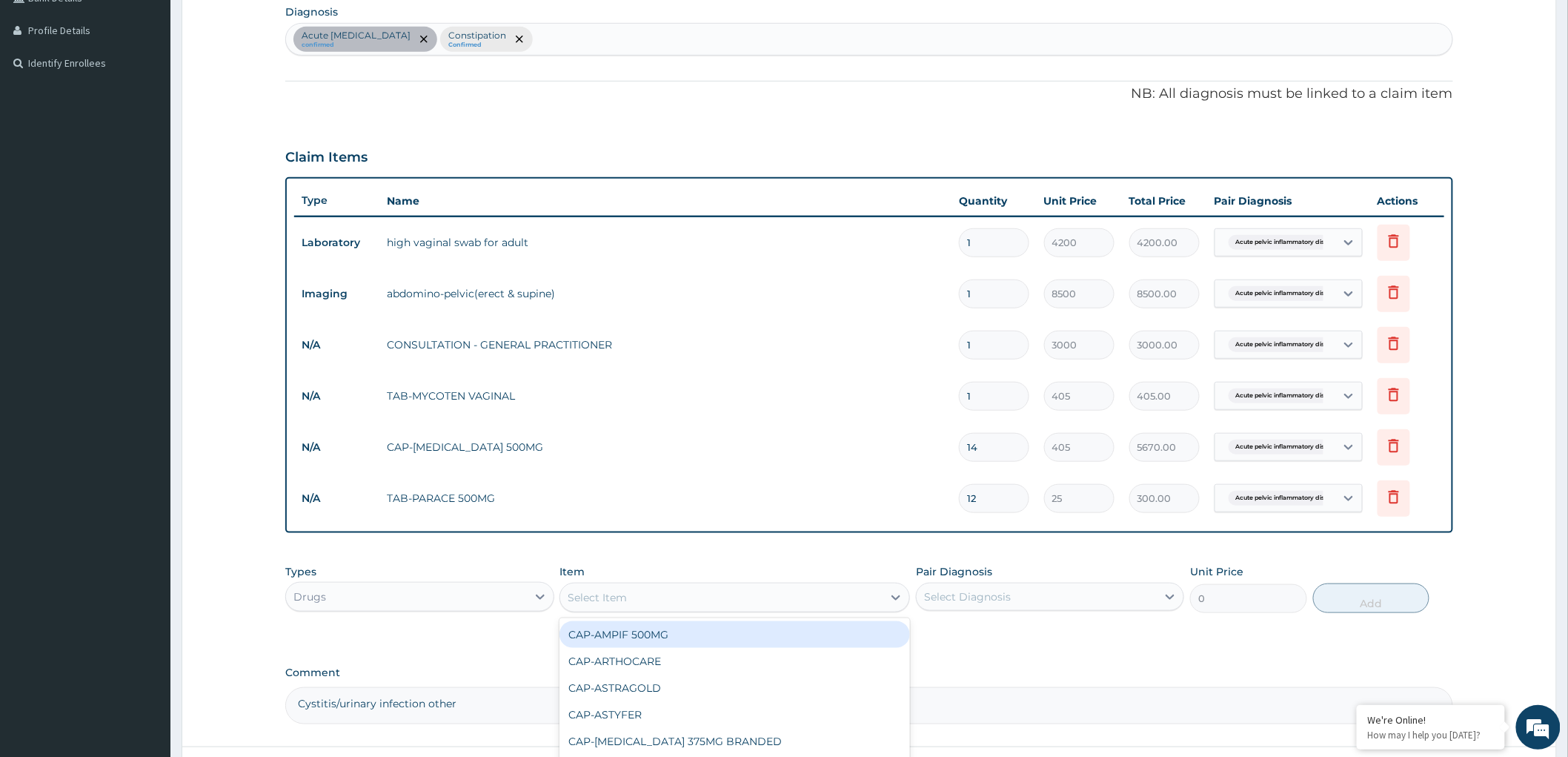
paste input "ducolax"
type input "ducolax"
click at [786, 642] on div "ducolax suppository" at bounding box center [734, 634] width 350 height 27
type input "700"
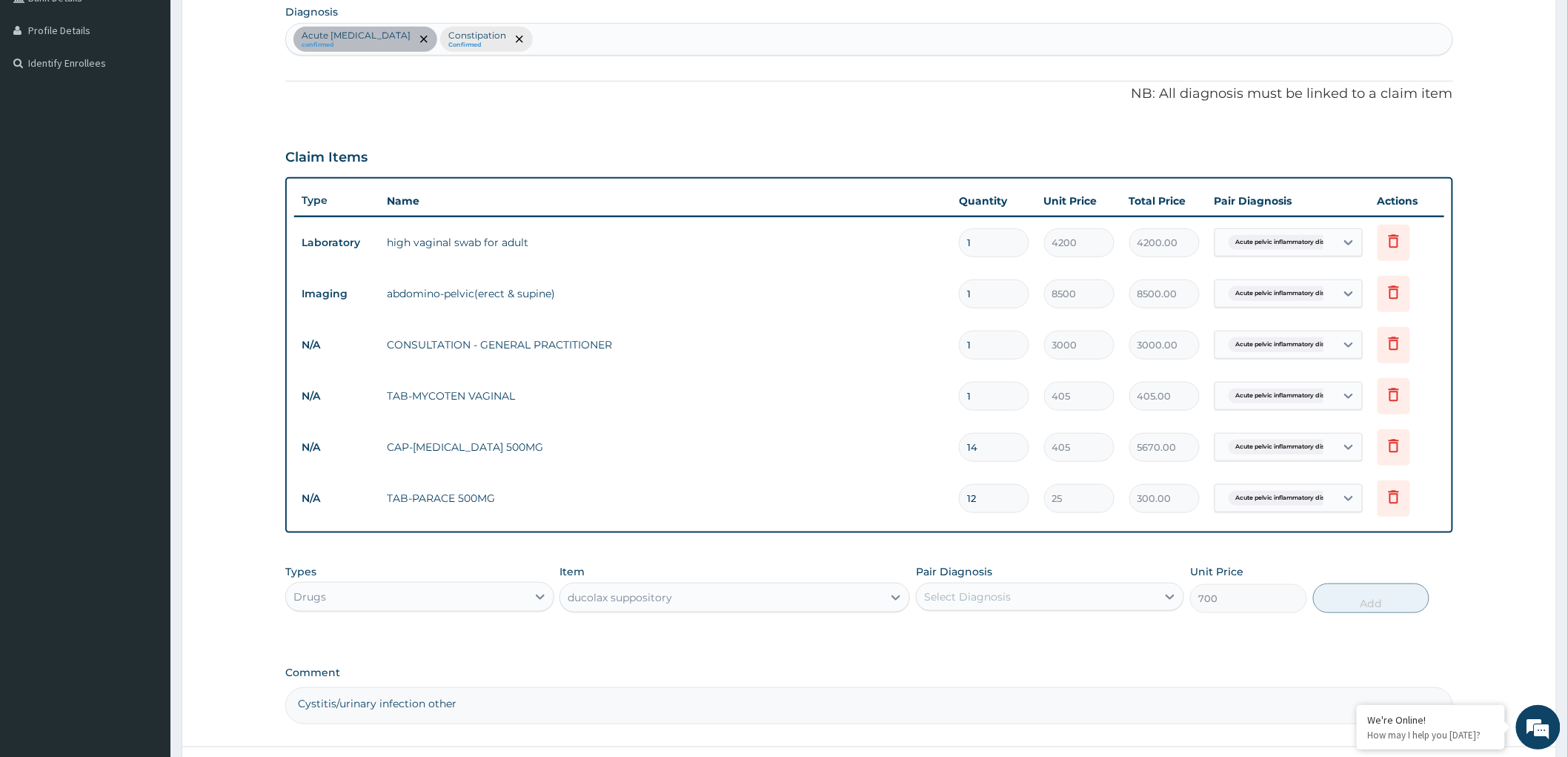
click at [1106, 588] on div "Select Diagnosis" at bounding box center [1036, 597] width 240 height 24
click at [930, 659] on input "checkbox" at bounding box center [930, 663] width 10 height 10
checkbox input "true"
click at [1357, 597] on button "Add" at bounding box center [1371, 598] width 117 height 30
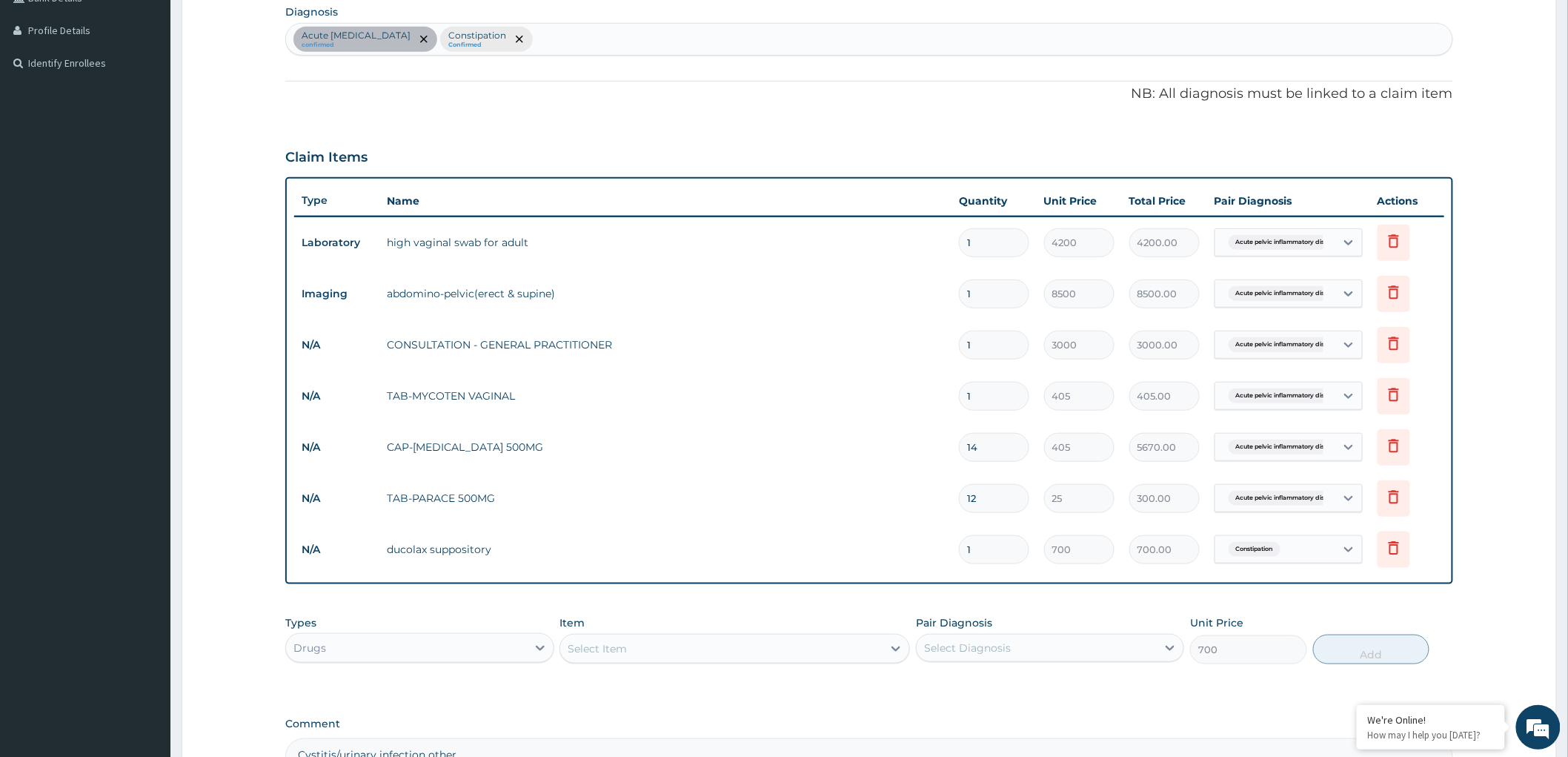
type input "0"
type input "0.00"
type input "5"
type input "3500.00"
type input "5"
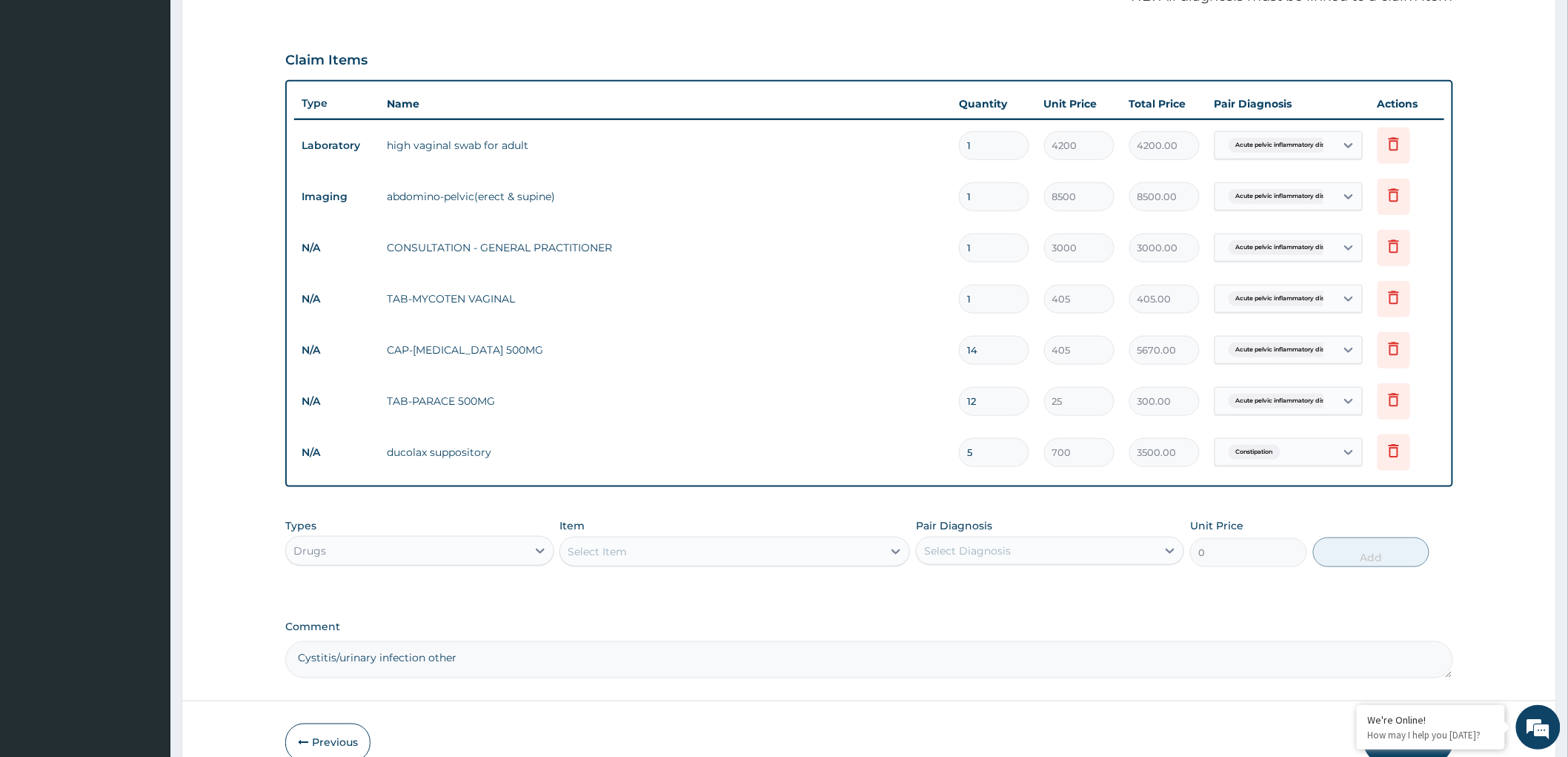
scroll to position [534, 0]
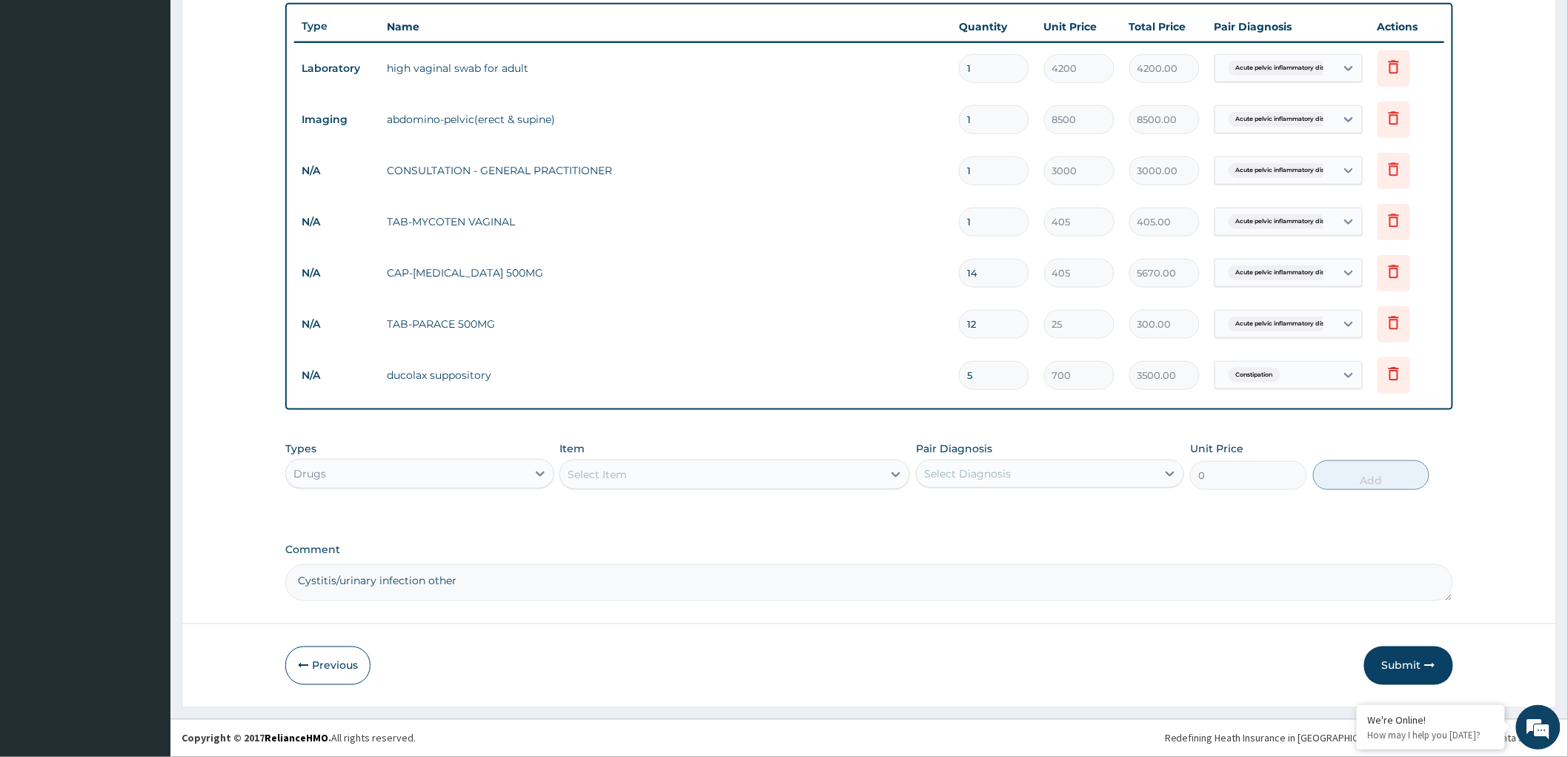
click at [475, 584] on textarea "Cystitis/urinary infection other" at bounding box center [869, 582] width 1168 height 37
click at [310, 590] on textarea "Cystitis/urinary infection other" at bounding box center [869, 582] width 1168 height 37
click at [495, 587] on textarea "Cystitis/urinary infection other" at bounding box center [869, 582] width 1168 height 37
click at [306, 595] on textarea "Cystitis/urinary infection other" at bounding box center [869, 582] width 1168 height 37
click at [294, 588] on textarea "Cystitis/urinary infection other" at bounding box center [869, 582] width 1168 height 37
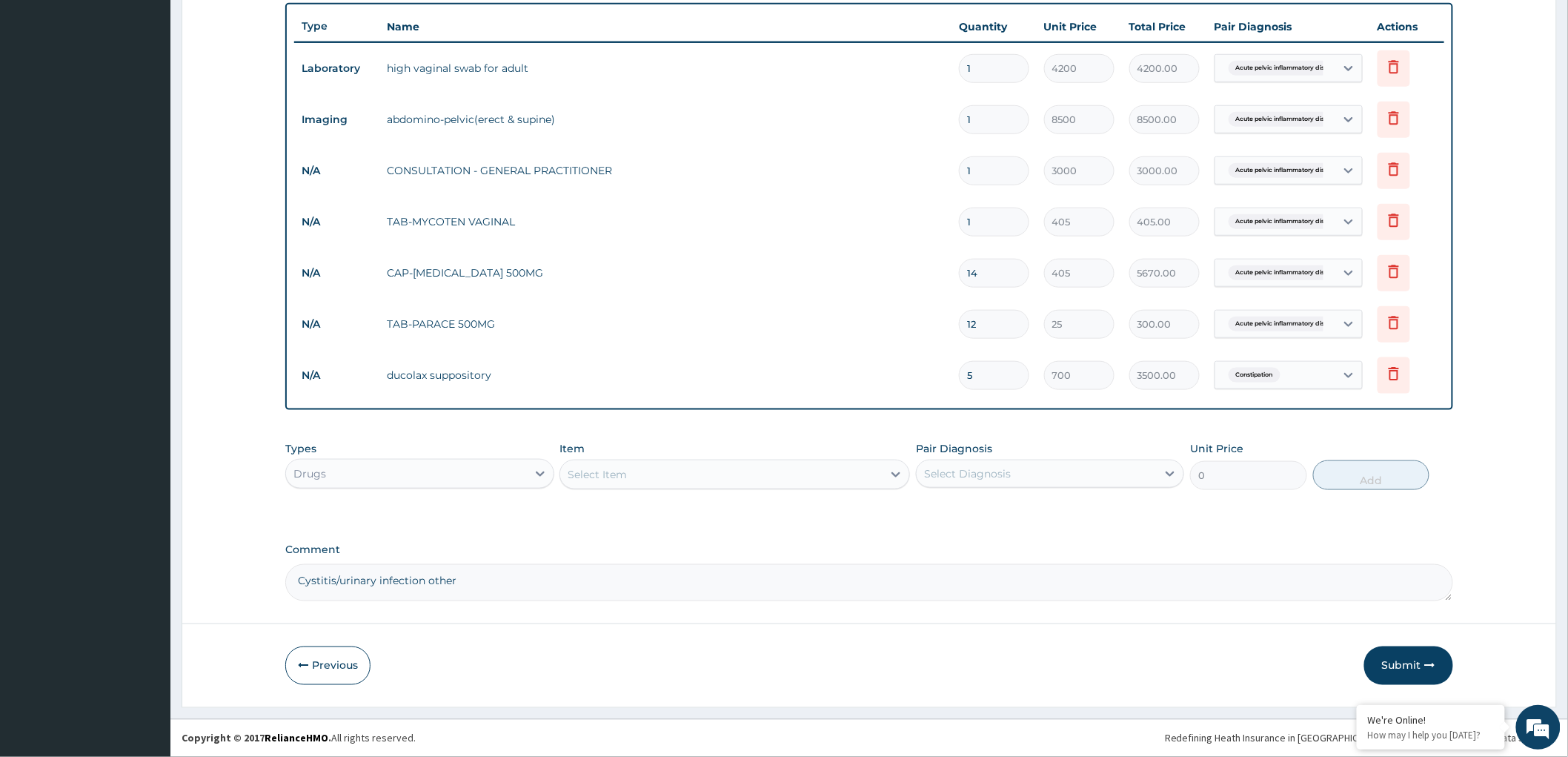
click at [301, 597] on textarea "Cystitis/urinary infection other" at bounding box center [869, 582] width 1168 height 37
click at [470, 587] on textarea "Cystitis/urinary infection other" at bounding box center [869, 582] width 1168 height 37
click at [454, 588] on textarea "Cystitis/urinary infection other" at bounding box center [869, 582] width 1168 height 37
click at [314, 594] on textarea "Cystitis/urinary infection other" at bounding box center [869, 582] width 1168 height 37
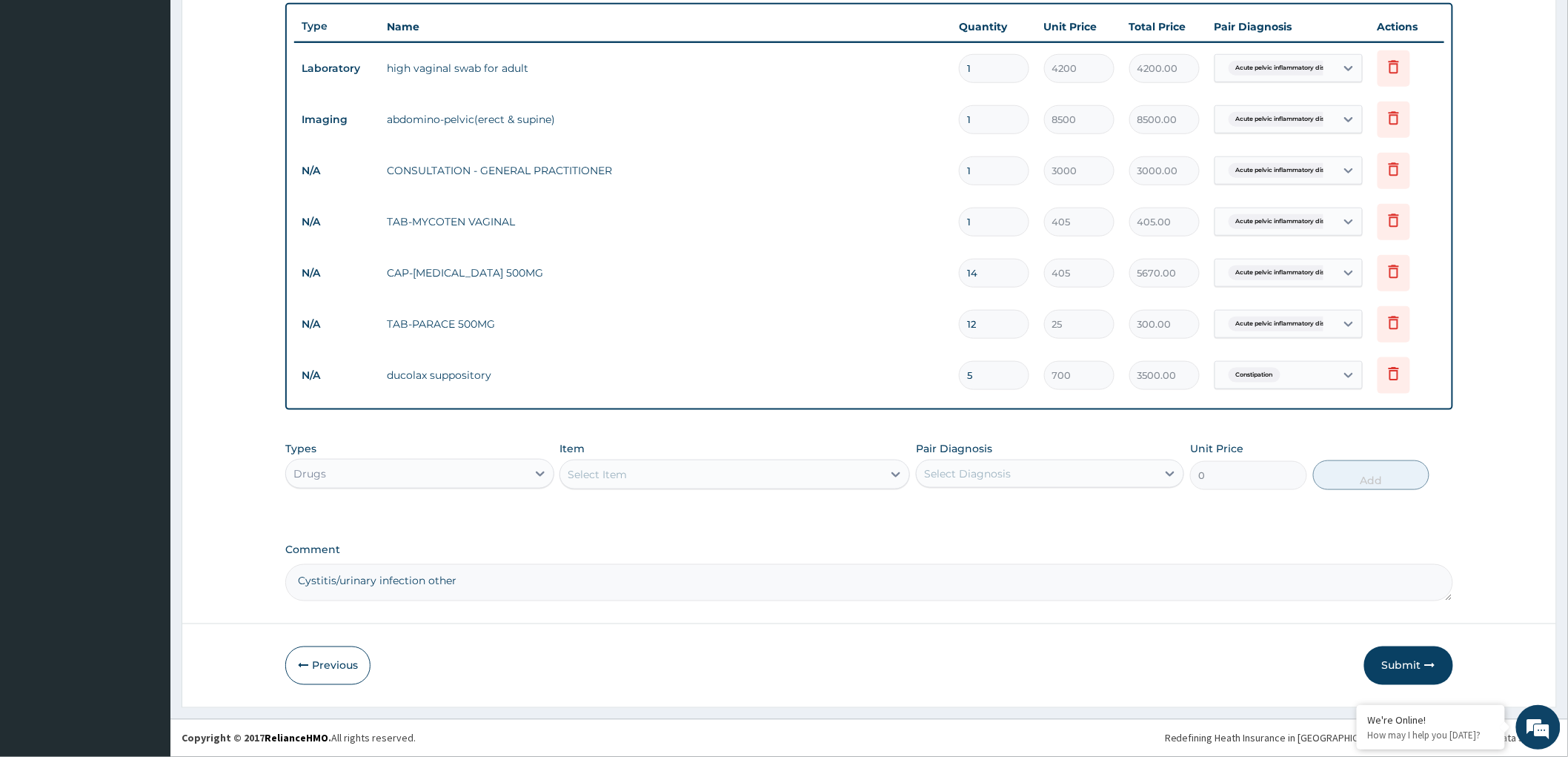
click at [470, 584] on textarea "Cystitis/urinary infection other" at bounding box center [869, 582] width 1168 height 37
click at [1430, 587] on textarea "Cystitis/urinary infection other" at bounding box center [869, 582] width 1168 height 37
drag, startPoint x: 462, startPoint y: 588, endPoint x: 239, endPoint y: 605, distance: 223.6
click at [239, 605] on form "Step 2 of 2 PA Code / Prescription Code PA/D3ED2D Encounter Date 02-08-2025 Imp…" at bounding box center [869, 126] width 1376 height 1162
paste textarea "/O: ITCHING AROUND THE PRIVATE REGION , NOTICES RASHES ON A PARTICULAR SPOT X 1…"
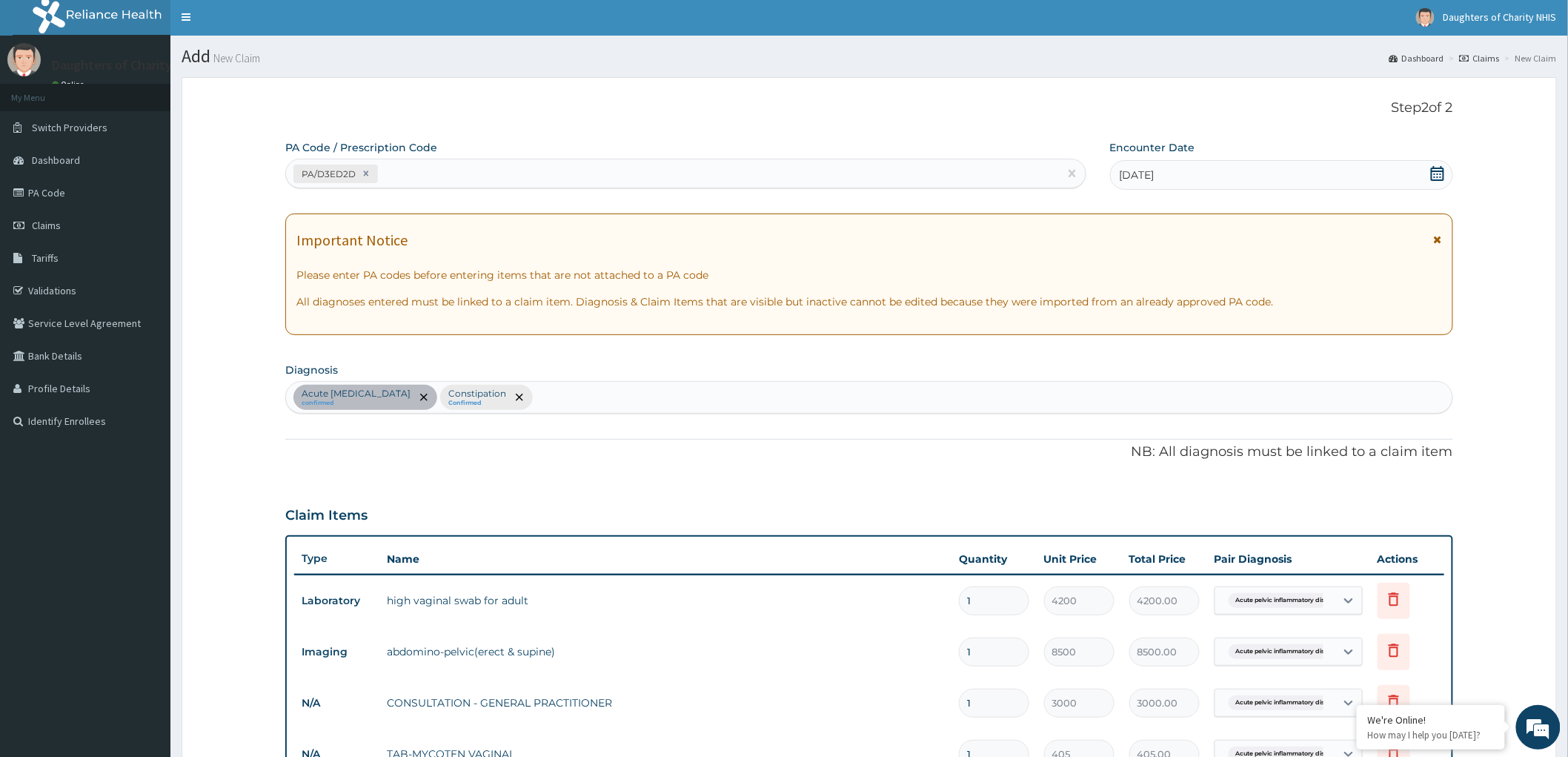
scroll to position [0, 0]
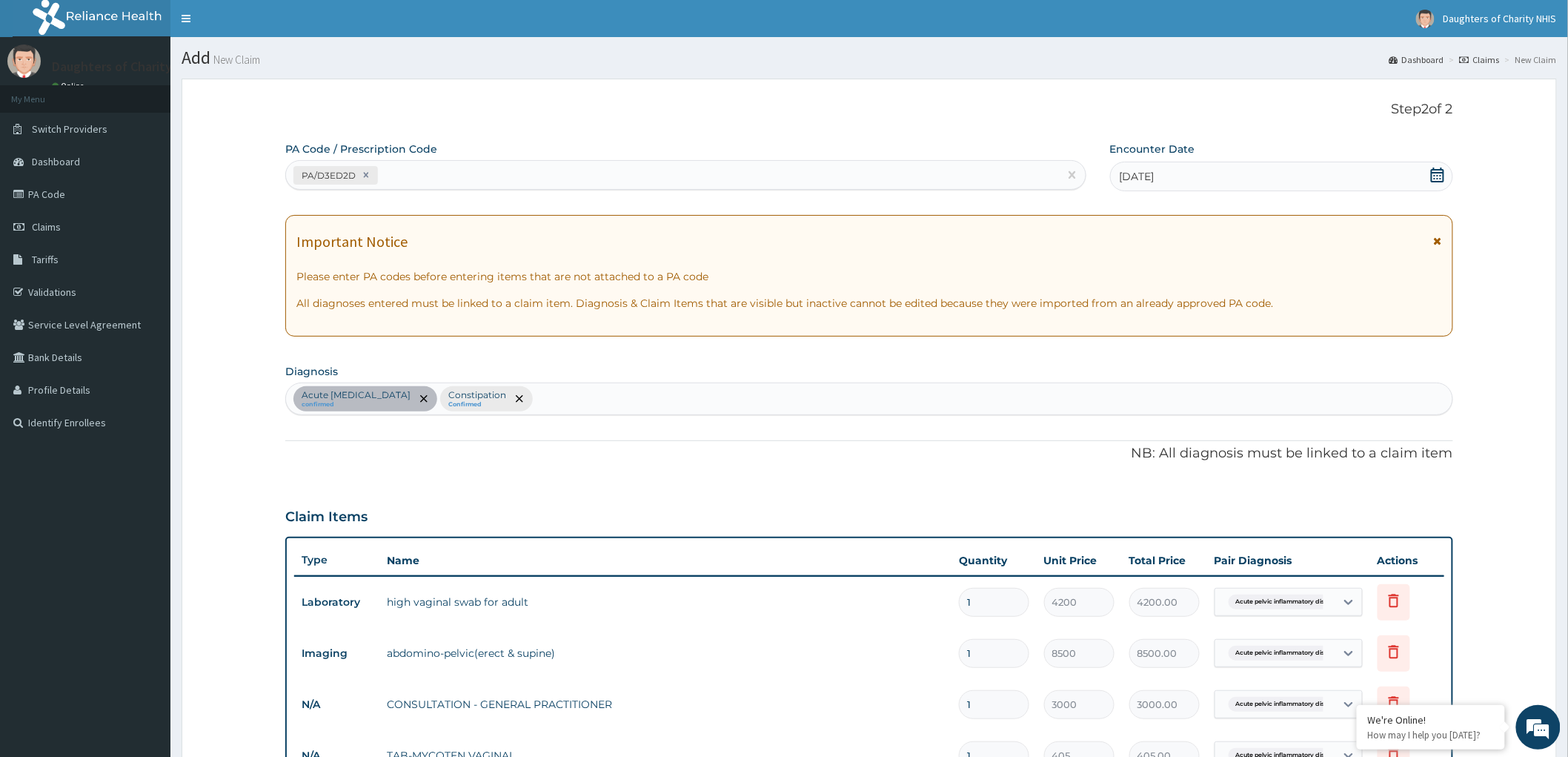
type textarea "C/O: ITCHING AROUND THE PRIVATE REGION , NOTICES RASHES ON A PARTICULAR SPOT X …"
click at [432, 176] on div "PA/D3ED2D" at bounding box center [672, 175] width 773 height 24
click at [646, 410] on div "Acute pelvic inflammatory disease confirmed Constipation Confirmed" at bounding box center [869, 399] width 1166 height 31
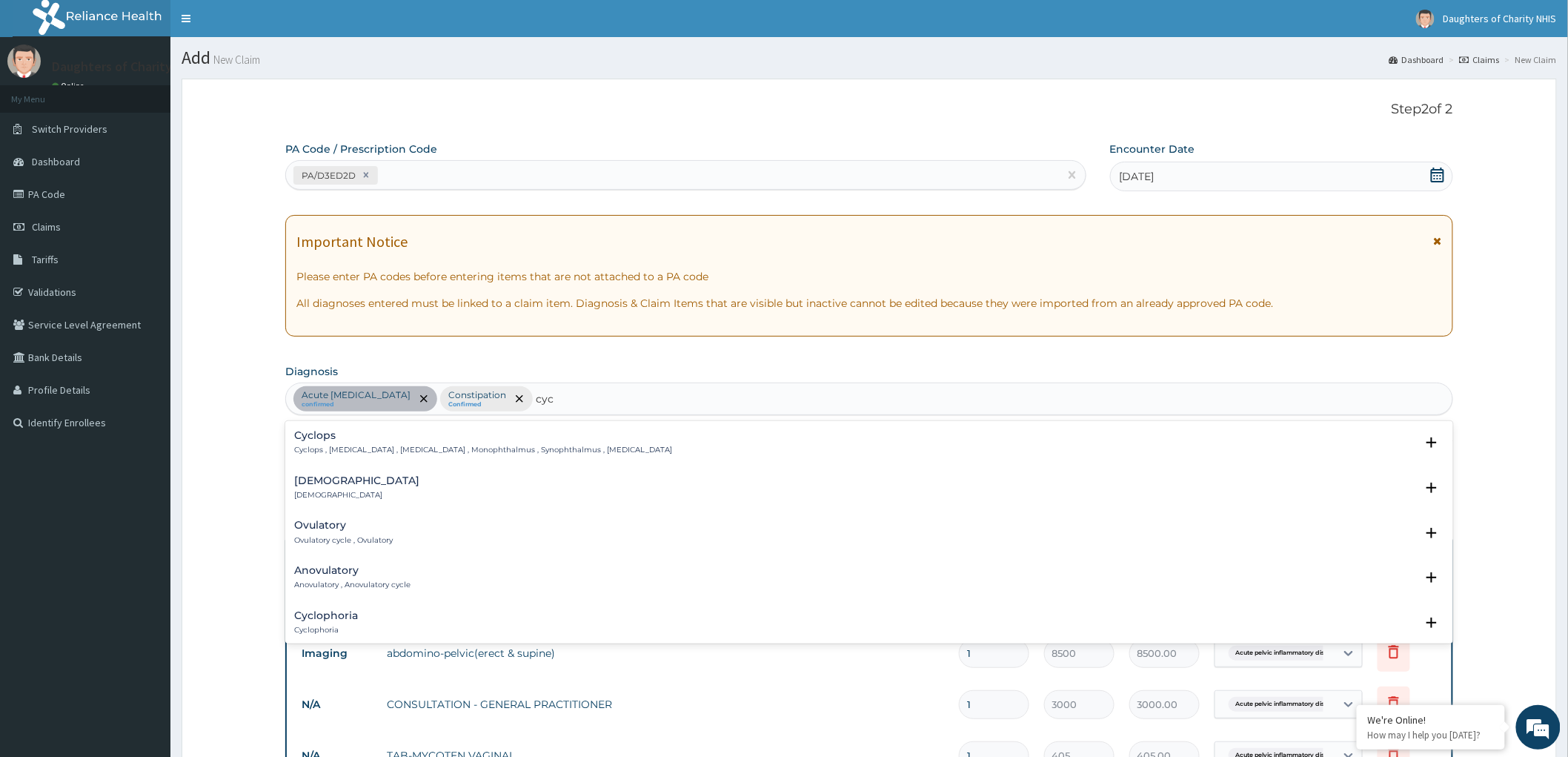
type input "cyc"
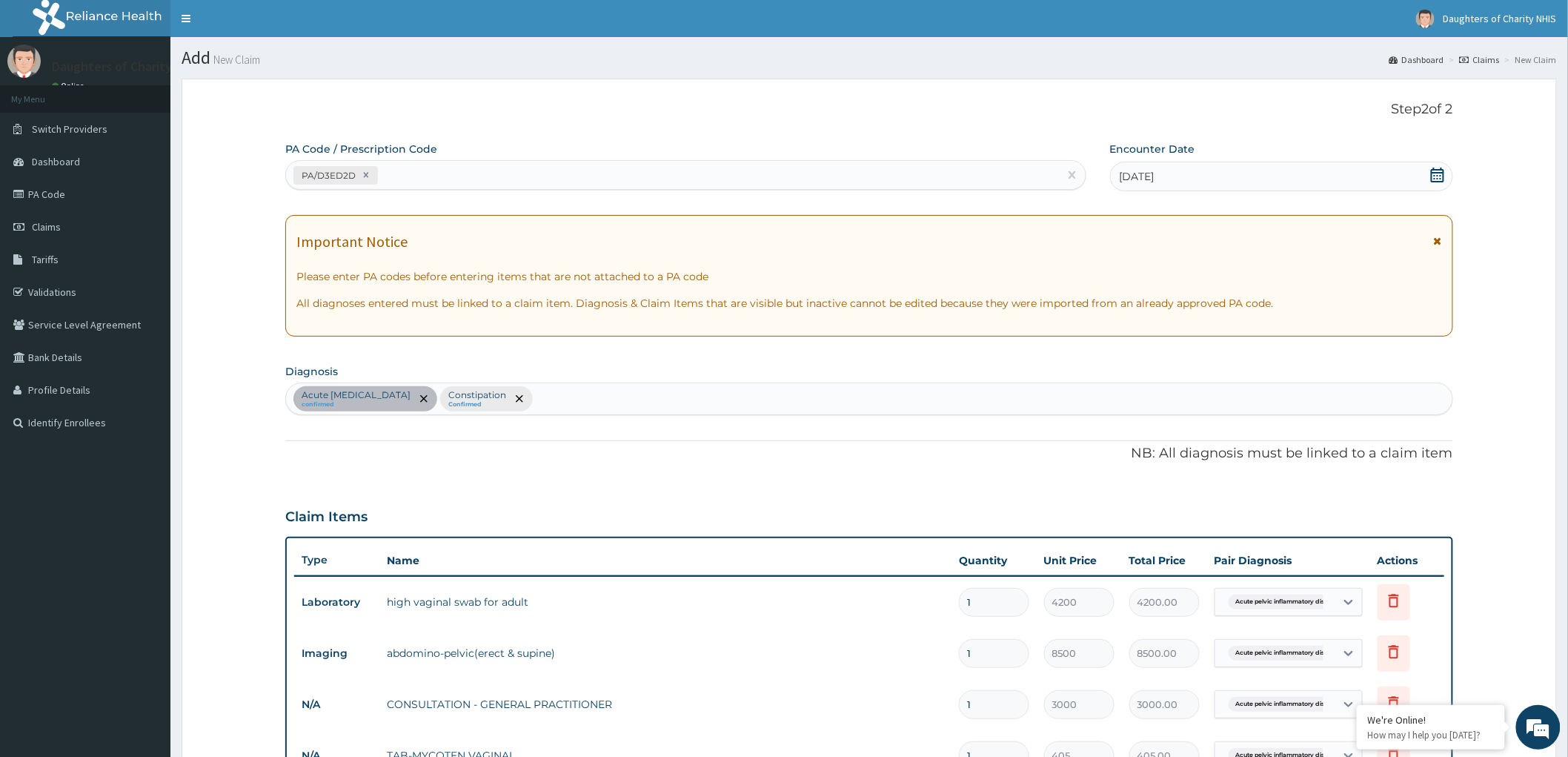
click at [603, 398] on div "Acute pelvic inflammatory disease confirmed Constipation Confirmed" at bounding box center [869, 399] width 1166 height 31
click at [583, 397] on div "Acute pelvic inflammatory disease confirmed Constipation Confirmed" at bounding box center [869, 399] width 1166 height 31
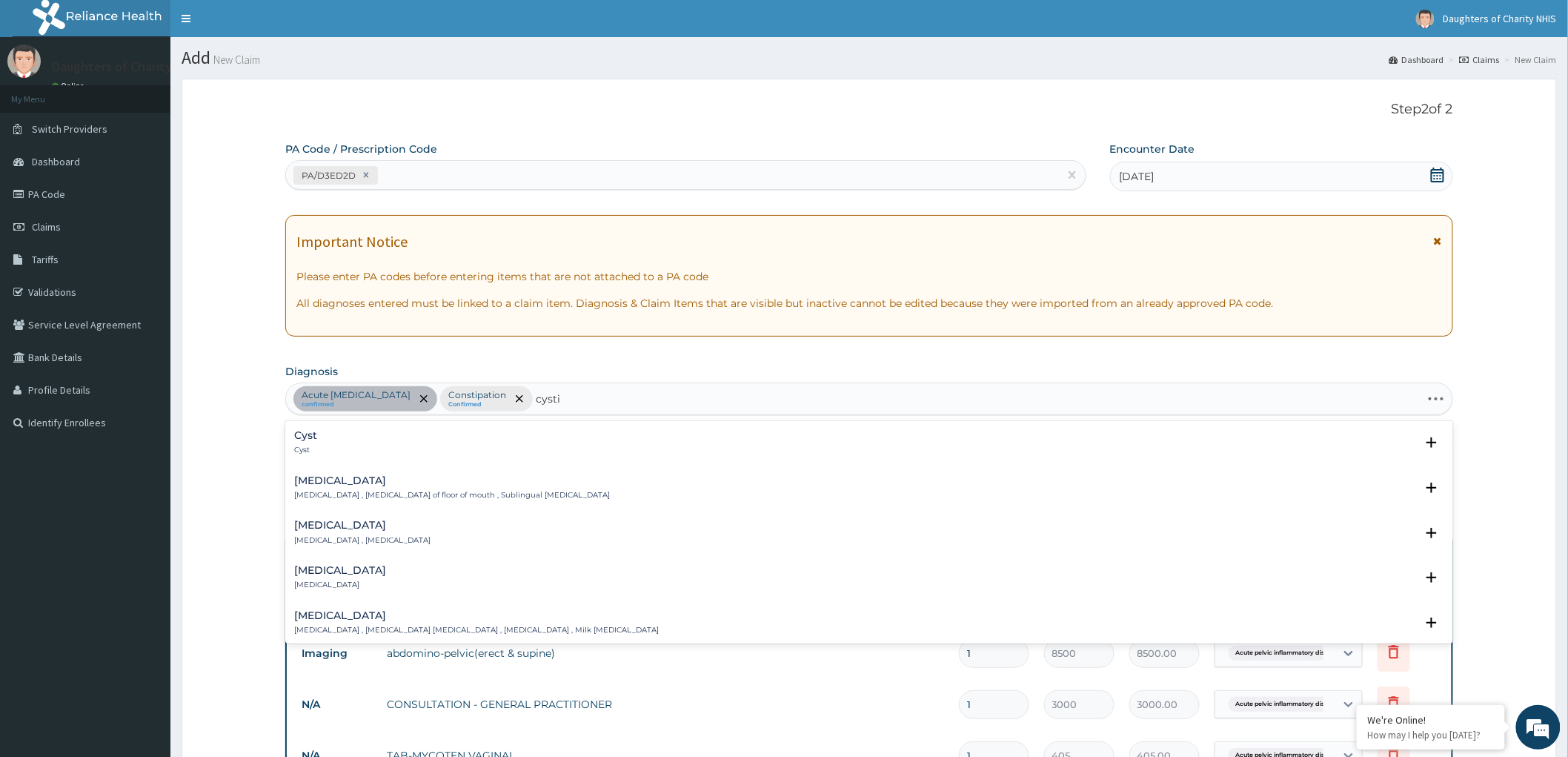
type input "cystit"
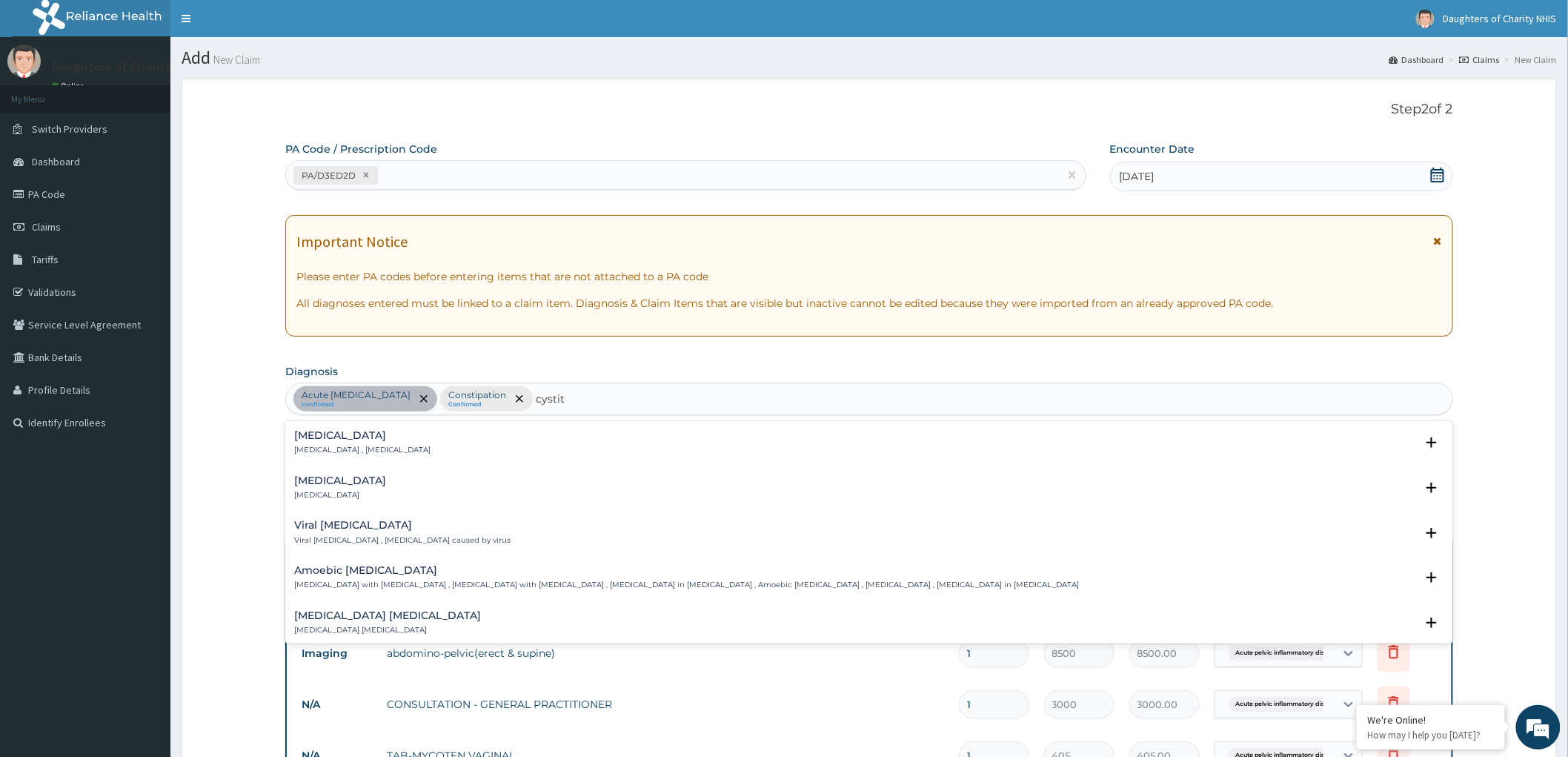
click at [384, 484] on div "Acute cystitis Acute cystitis" at bounding box center [869, 488] width 1150 height 26
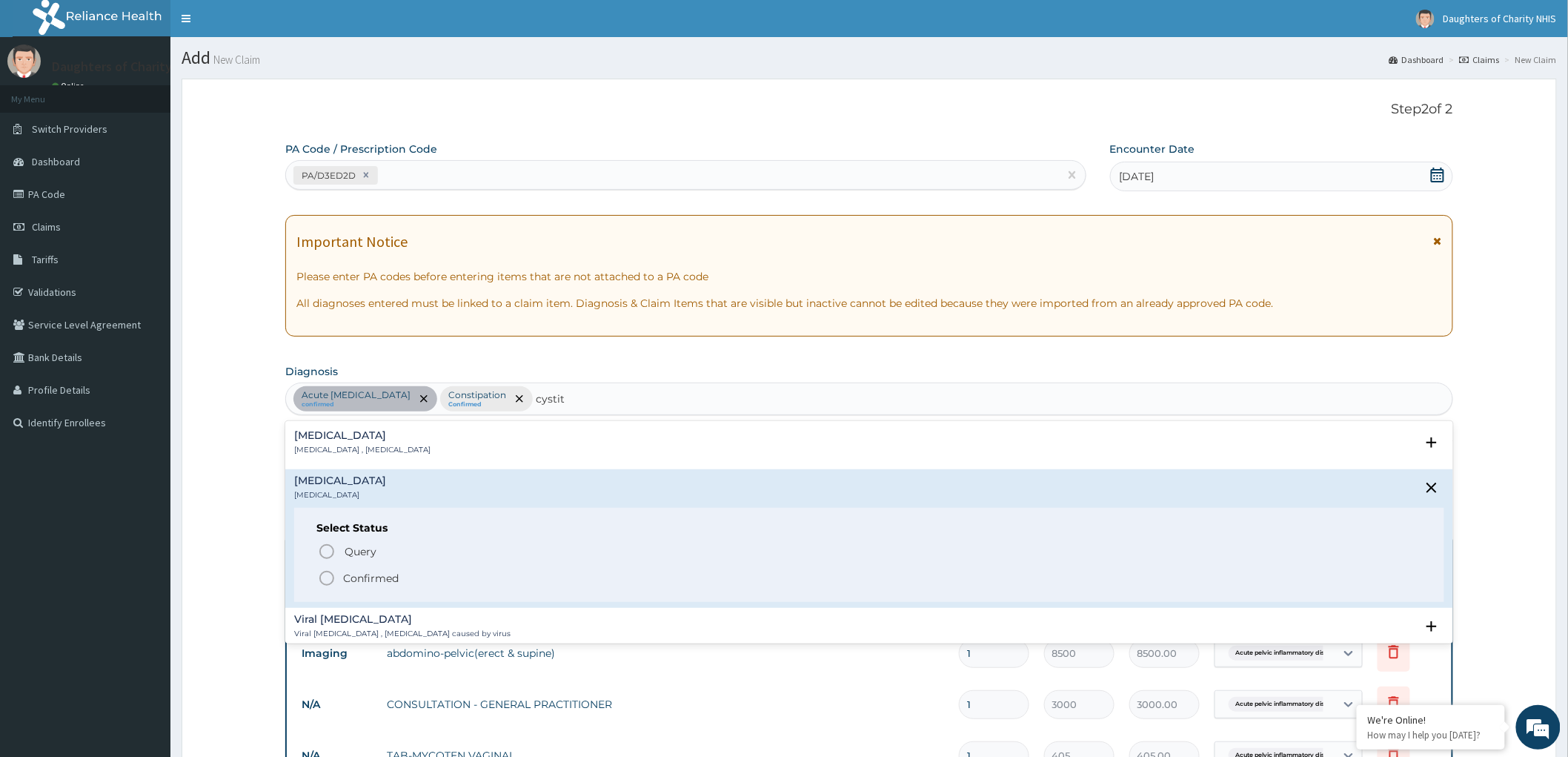
click at [321, 581] on circle "status option filled" at bounding box center [327, 578] width 14 height 14
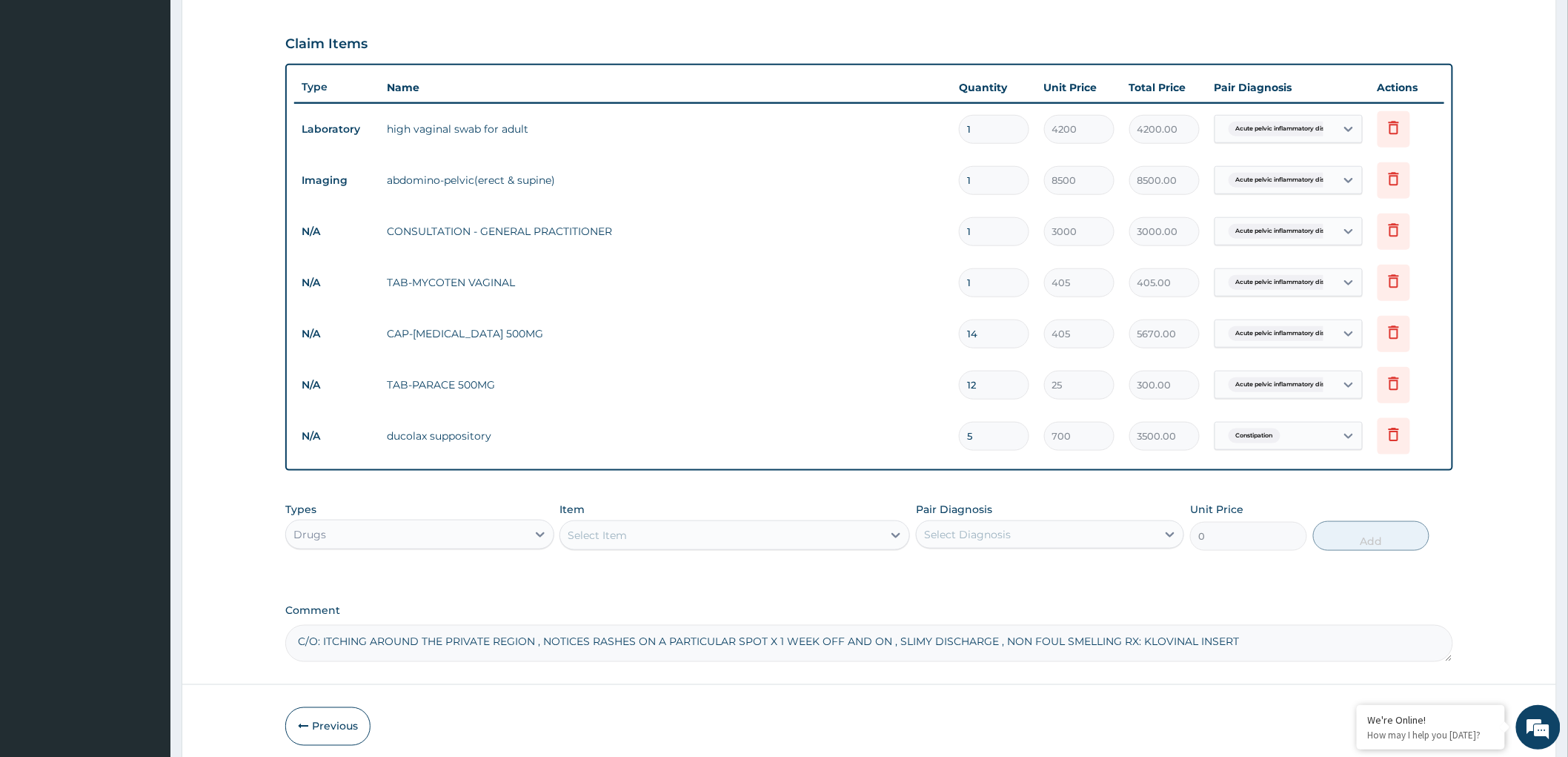
scroll to position [534, 0]
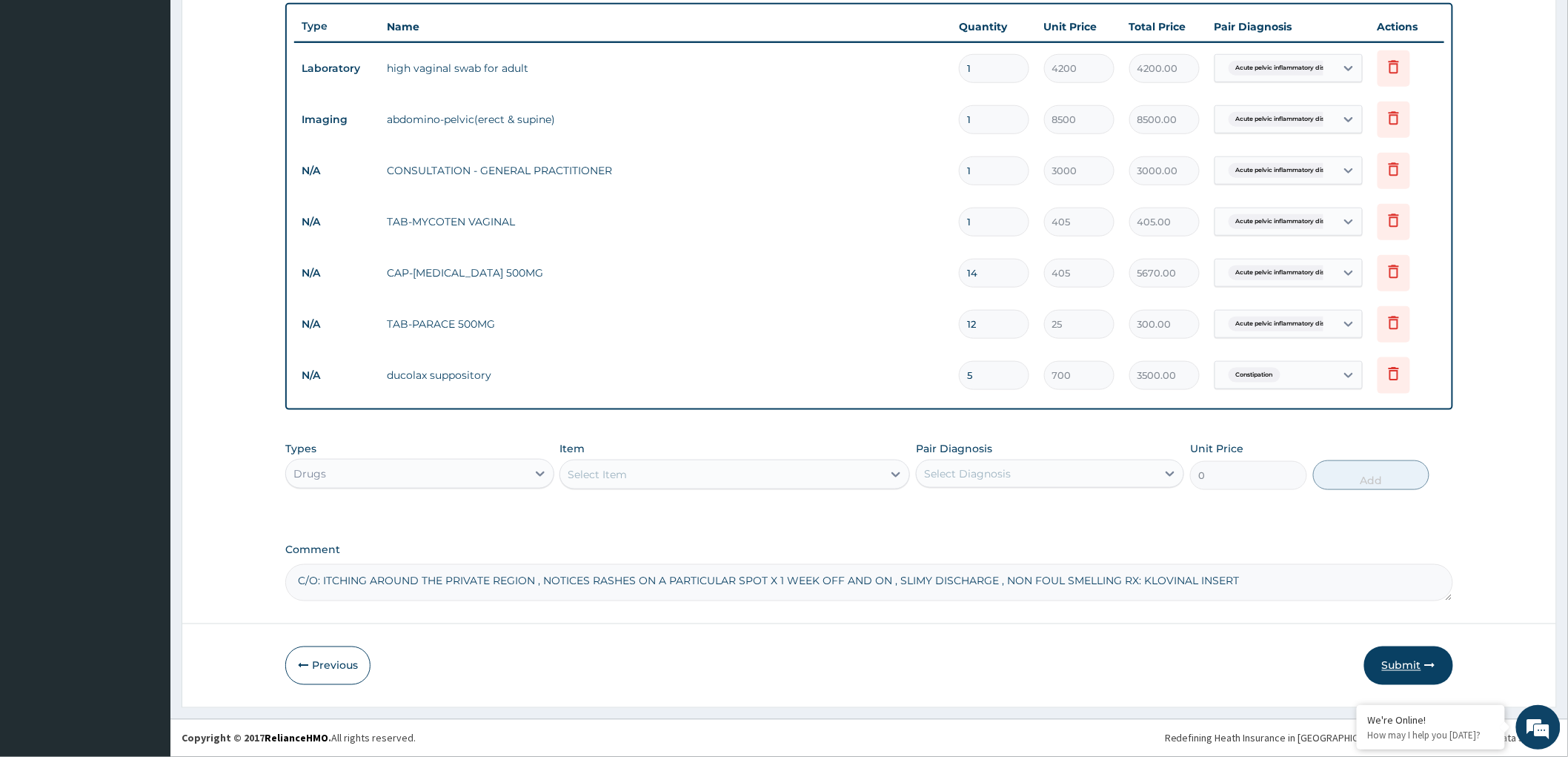
click at [1406, 663] on button "Submit" at bounding box center [1409, 665] width 89 height 39
click at [1405, 663] on button "Submit" at bounding box center [1409, 665] width 89 height 39
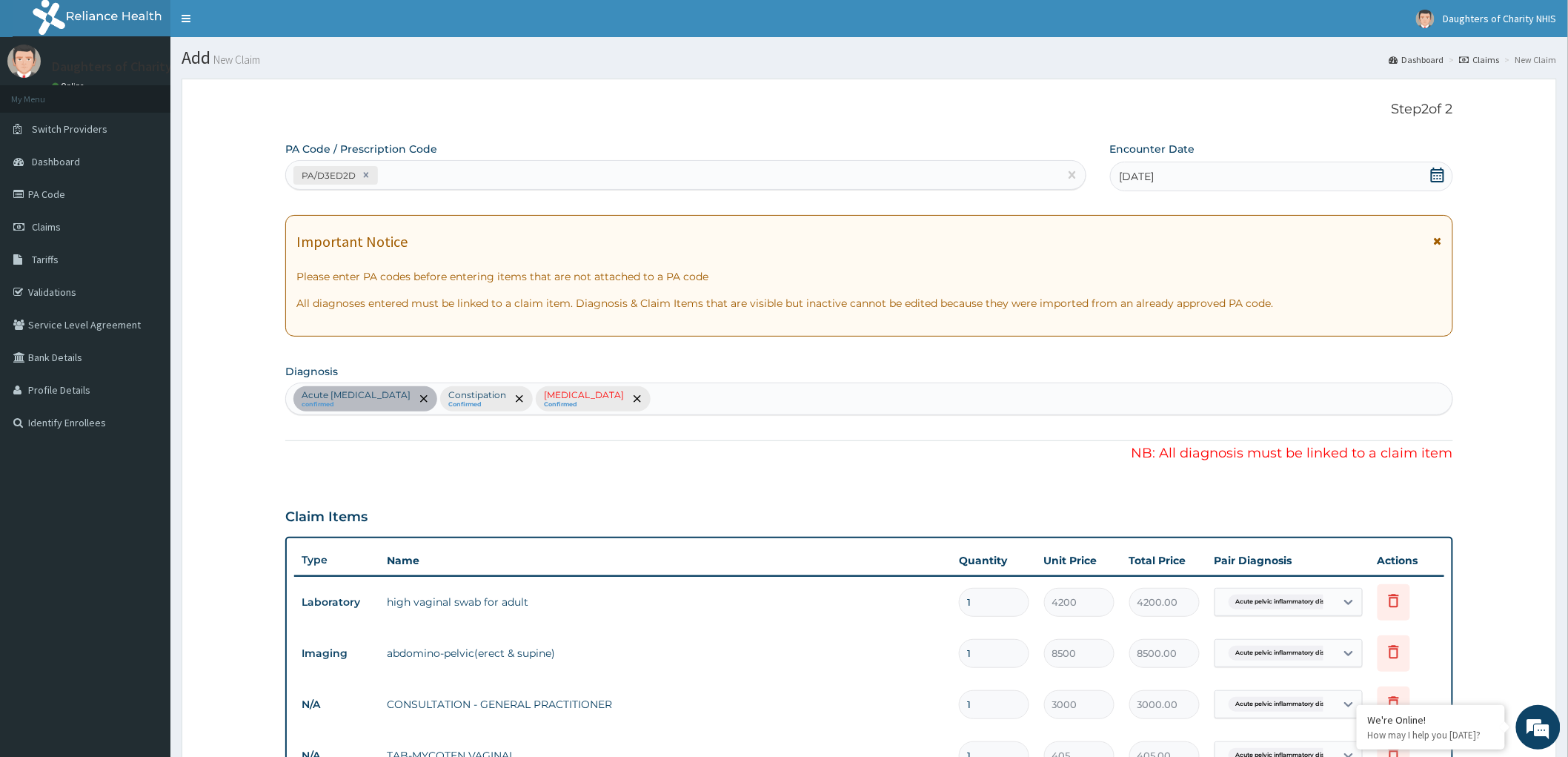
scroll to position [493, 0]
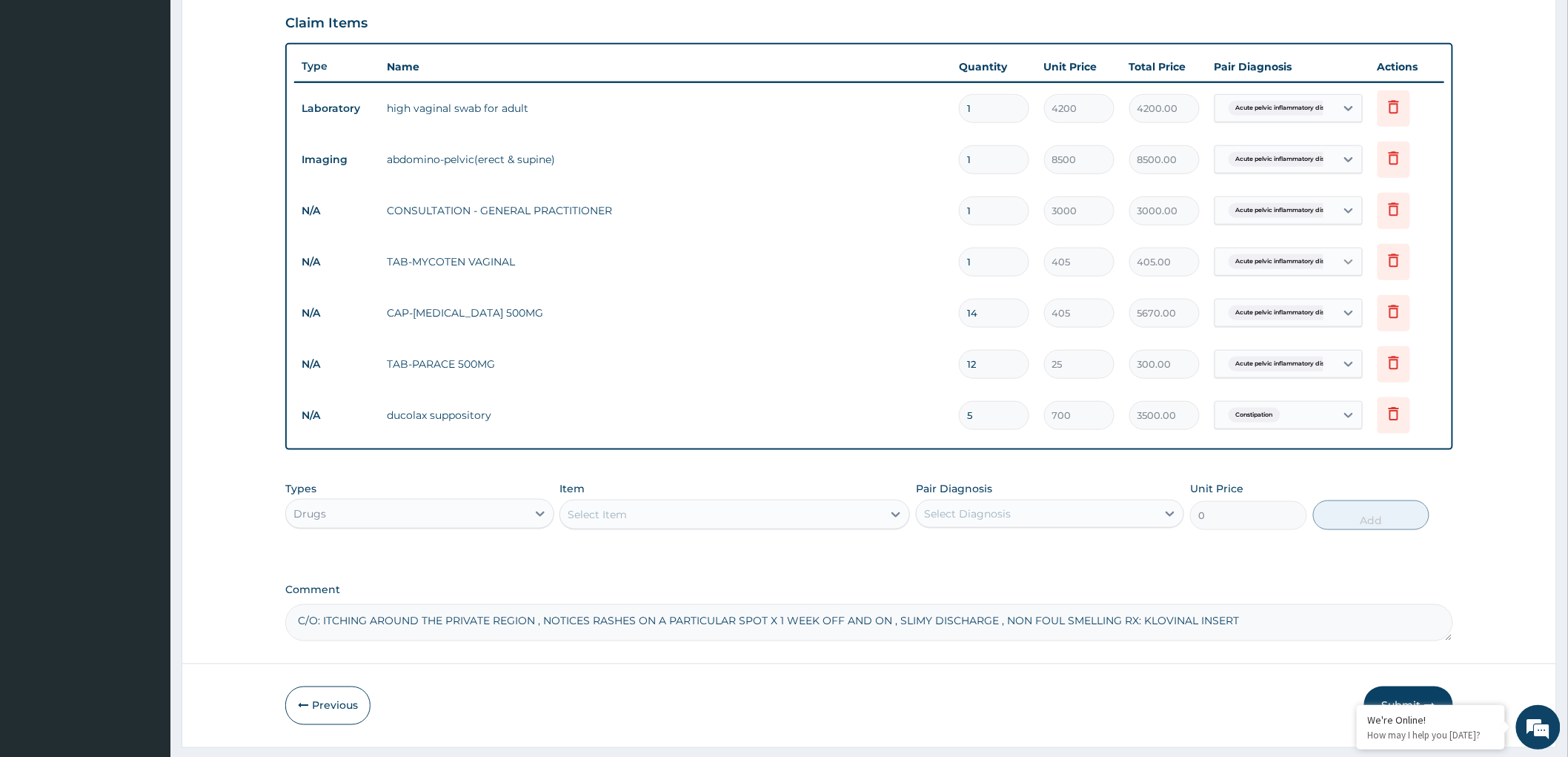
click at [1346, 265] on icon at bounding box center [1348, 261] width 14 height 14
click at [1232, 365] on input "checkbox" at bounding box center [1229, 360] width 10 height 10
checkbox input "true"
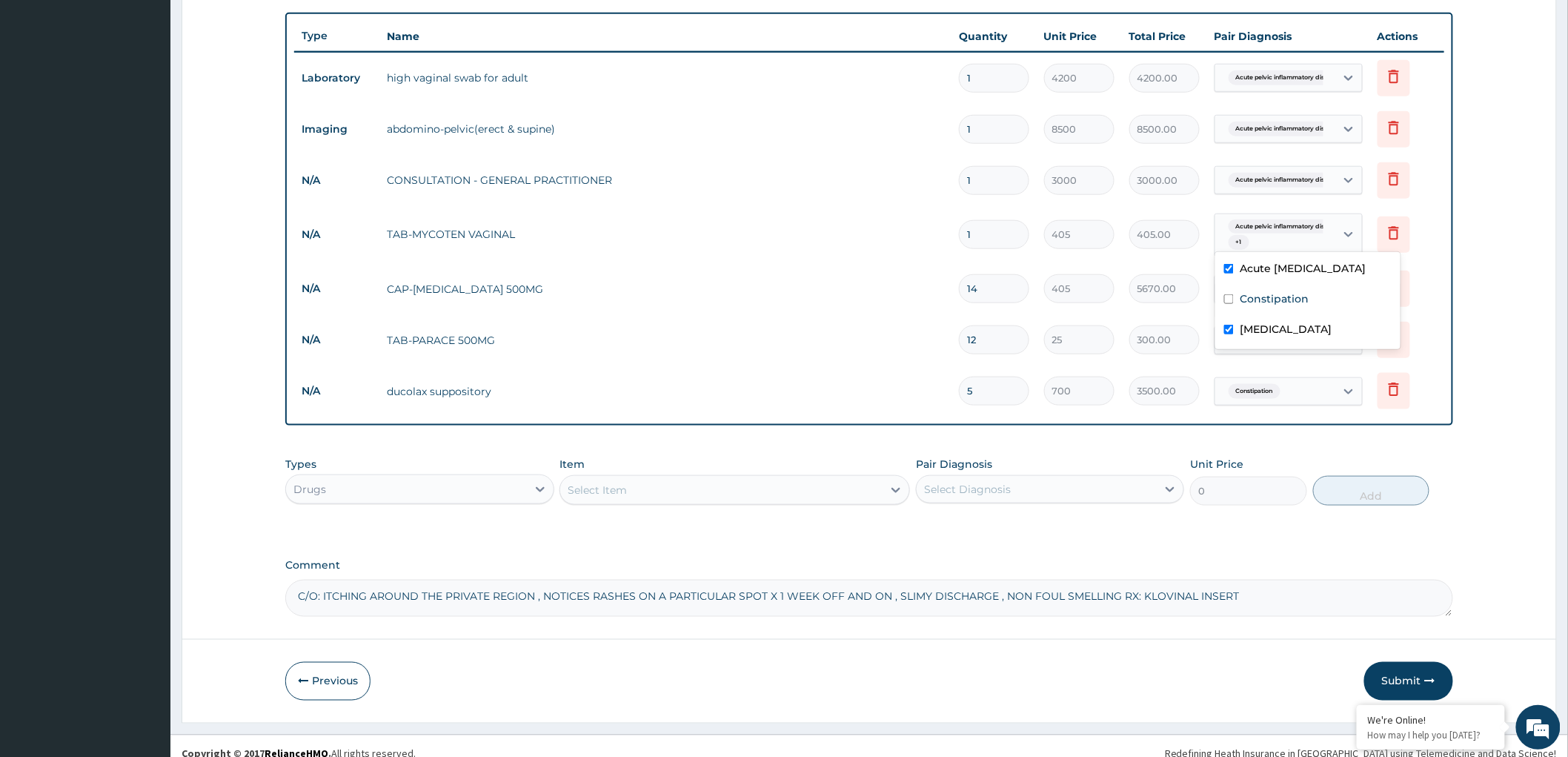
scroll to position [541, 0]
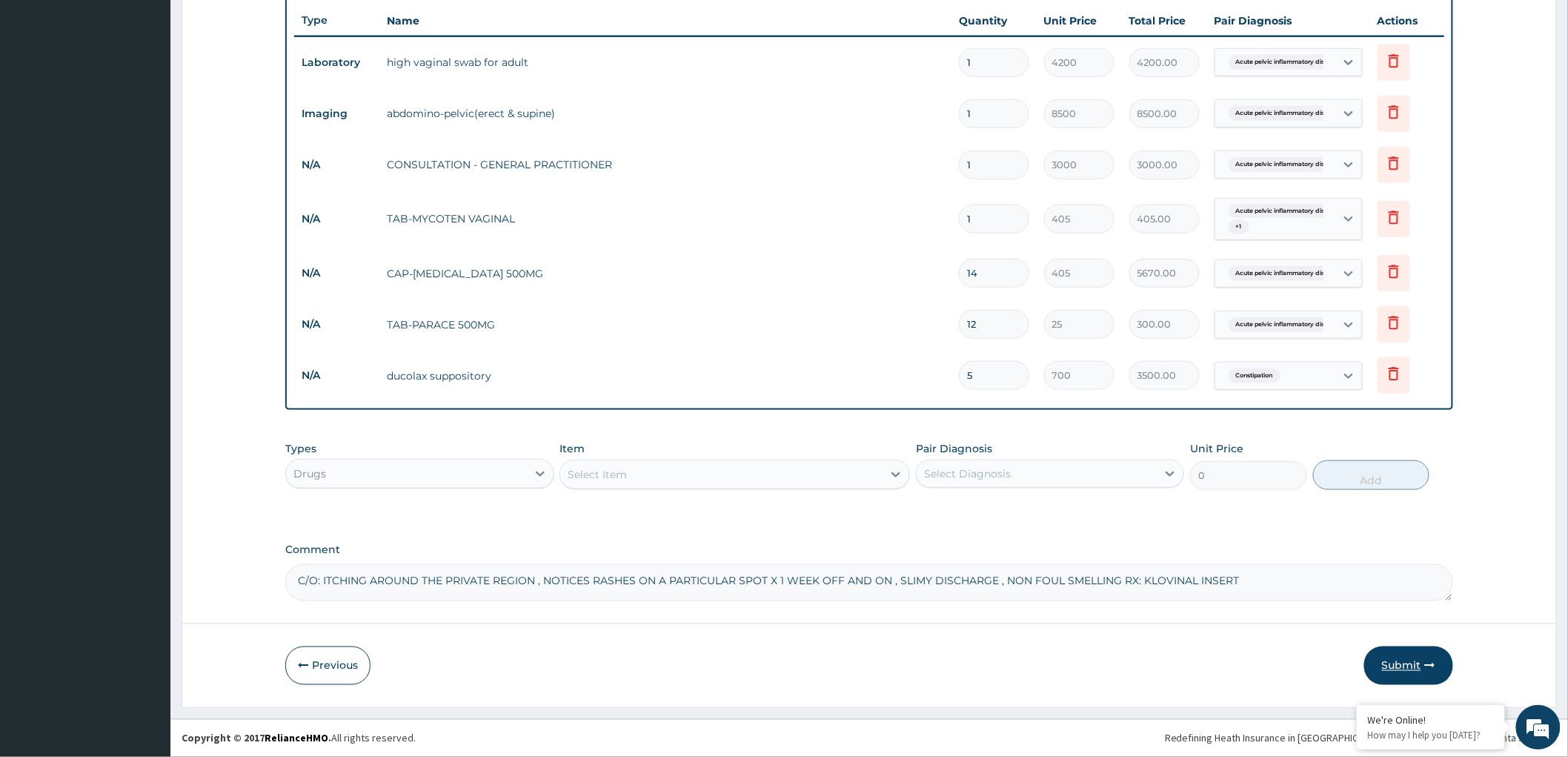
click at [1399, 661] on button "Submit" at bounding box center [1409, 665] width 89 height 39
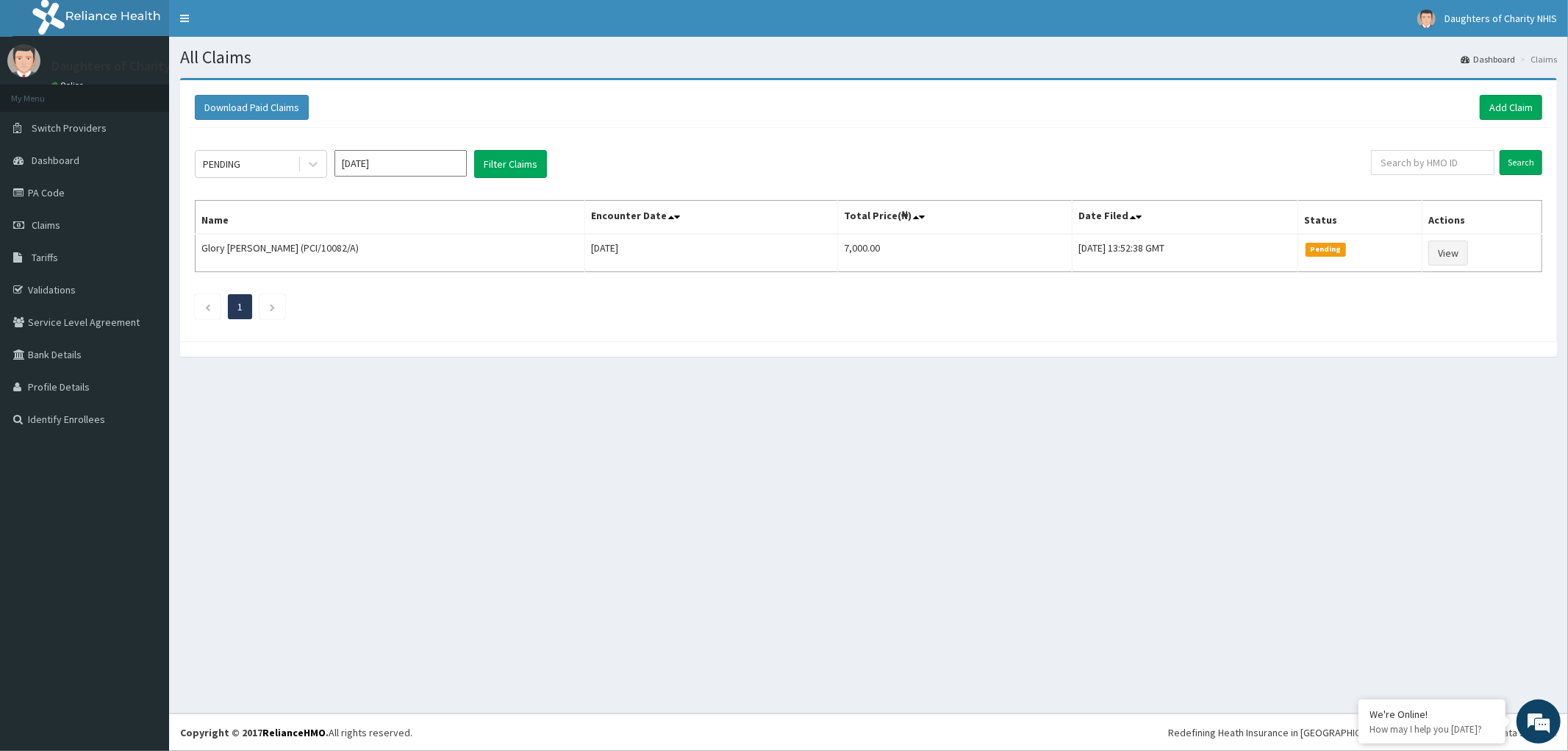
click at [378, 164] on input "Sep 2025" at bounding box center [400, 164] width 132 height 27
click at [403, 288] on div "Aug" at bounding box center [400, 285] width 30 height 27
type input "Aug 2025"
click at [307, 162] on icon at bounding box center [312, 163] width 14 height 14
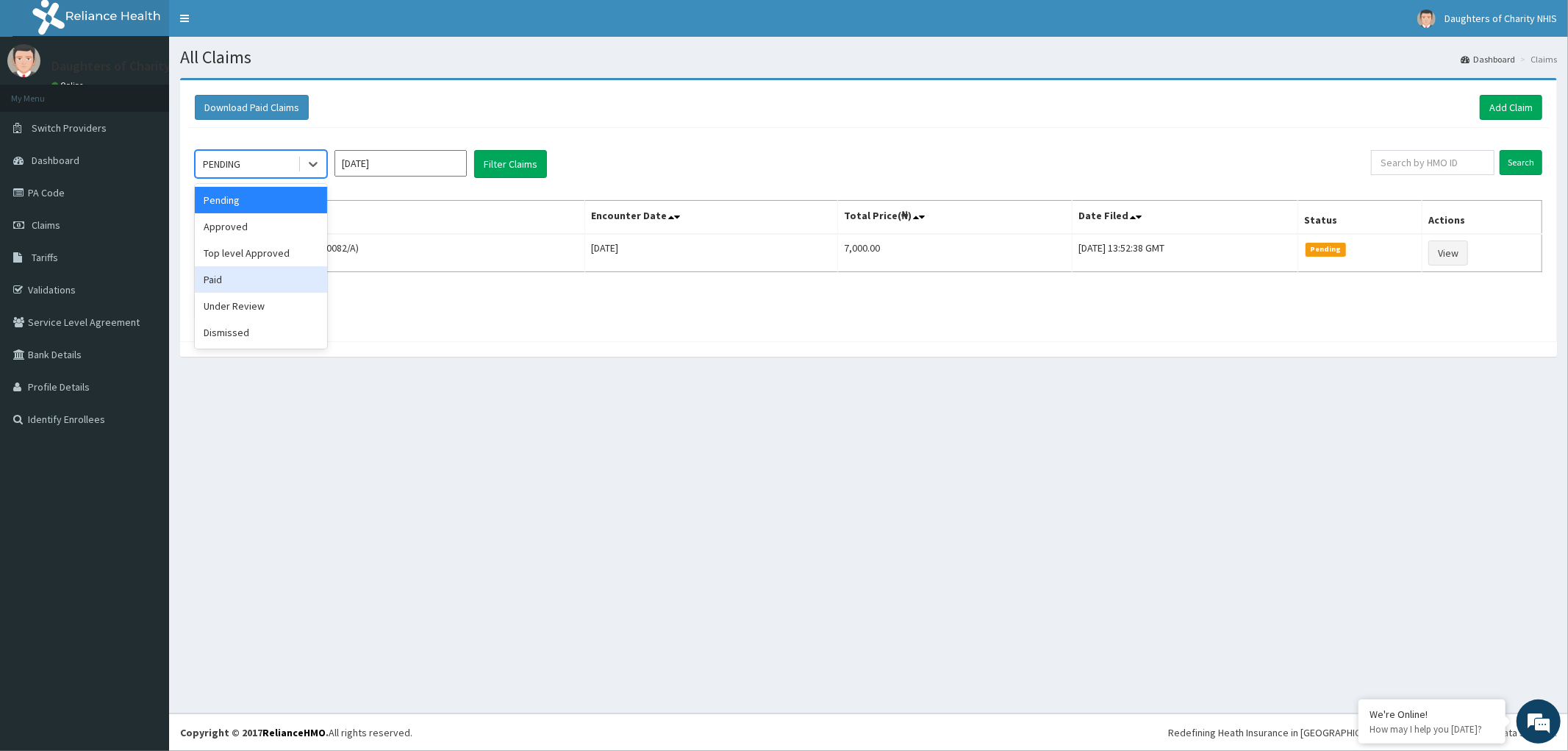
click at [239, 280] on div "Paid" at bounding box center [261, 280] width 132 height 27
click at [1427, 163] on input "text" at bounding box center [1432, 163] width 124 height 25
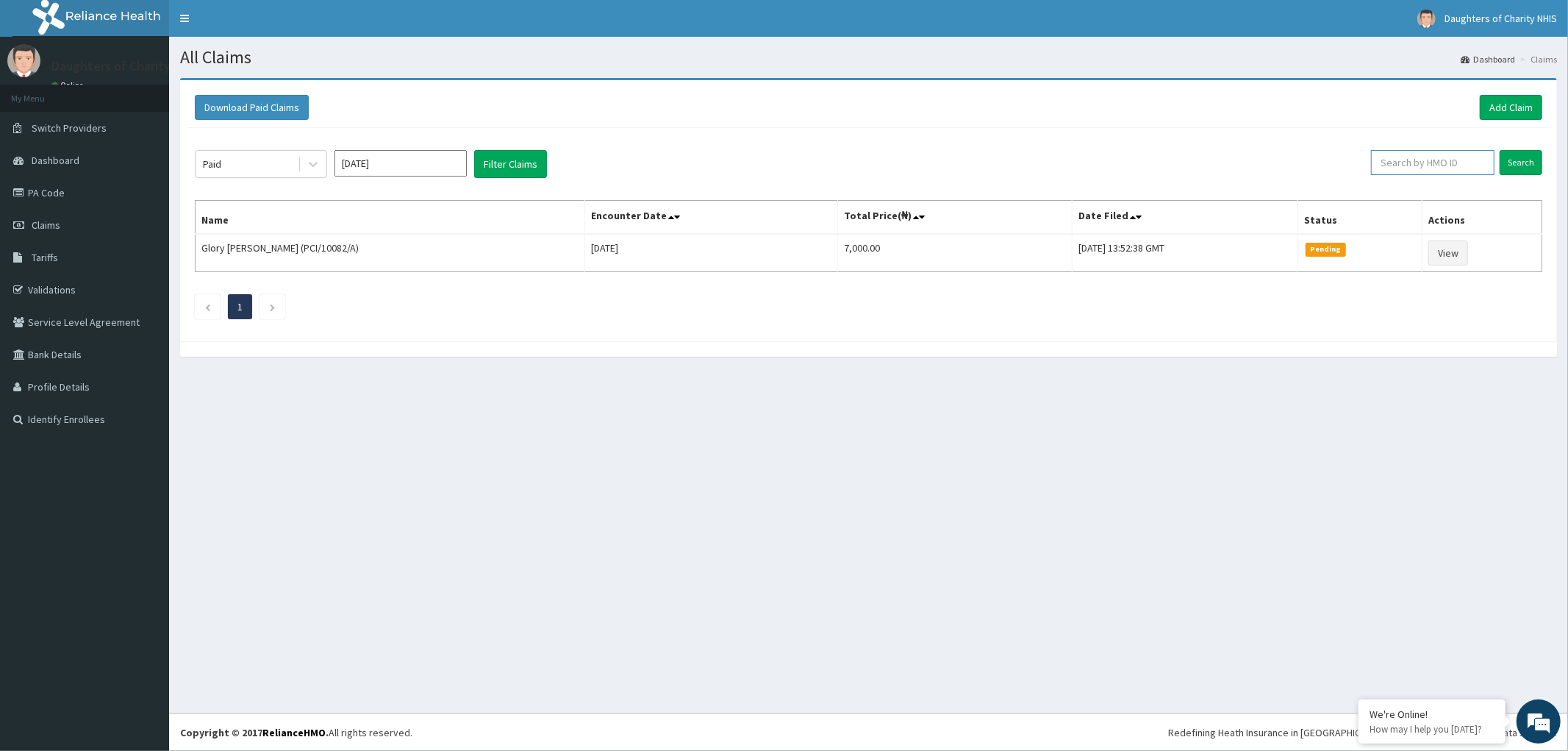
paste input "FEI/10044/C"
type input "FEI/10044/C"
click at [1532, 153] on input "Search" at bounding box center [1521, 163] width 43 height 25
click at [1526, 100] on link "Add Claim" at bounding box center [1511, 107] width 62 height 25
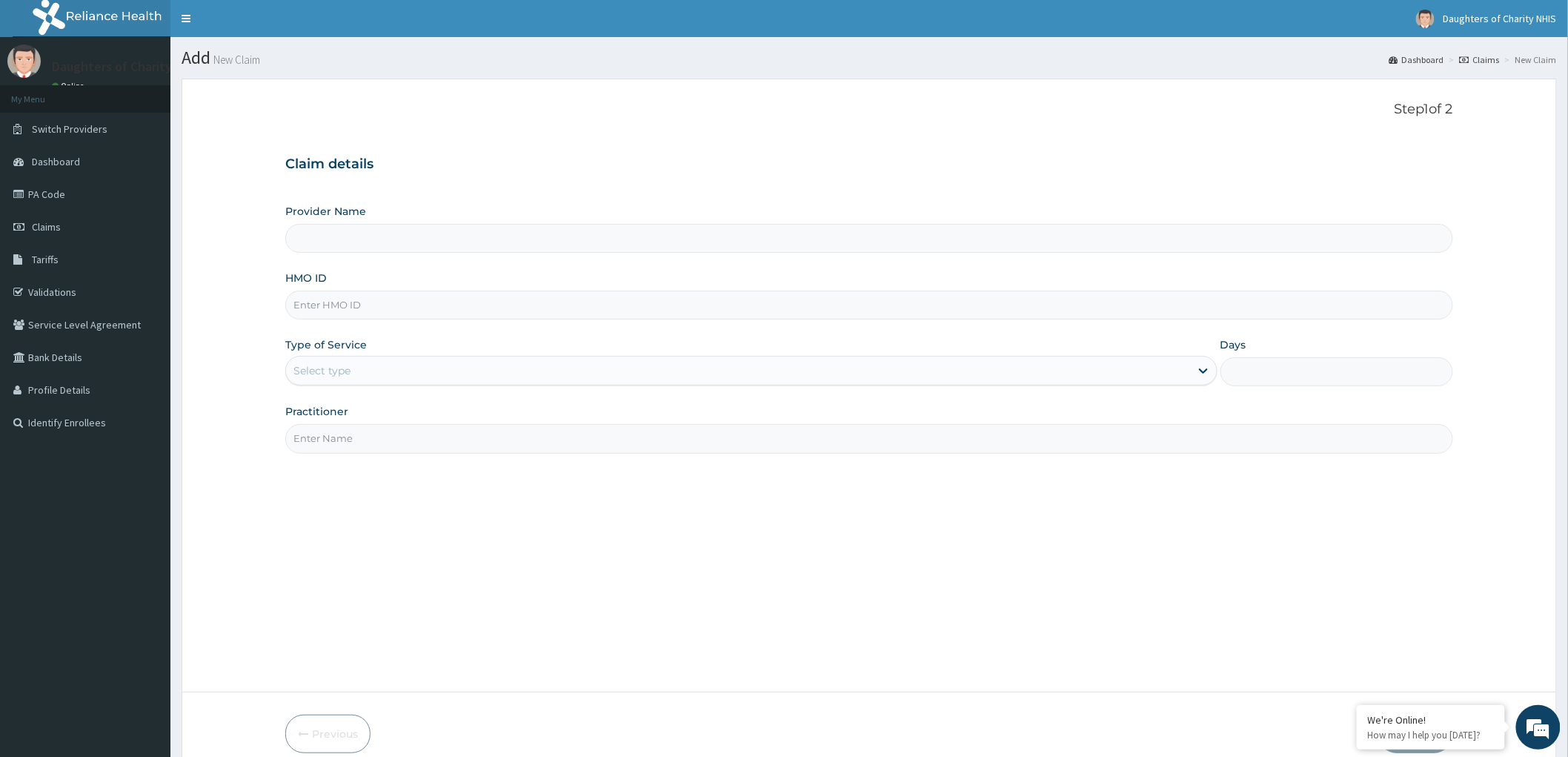
click at [355, 297] on input "HMO ID" at bounding box center [869, 305] width 1168 height 29
type input "Daughters of [GEOGRAPHIC_DATA], [GEOGRAPHIC_DATA]"
paste input "FEI/10044/C"
type input "FEI/10044/C"
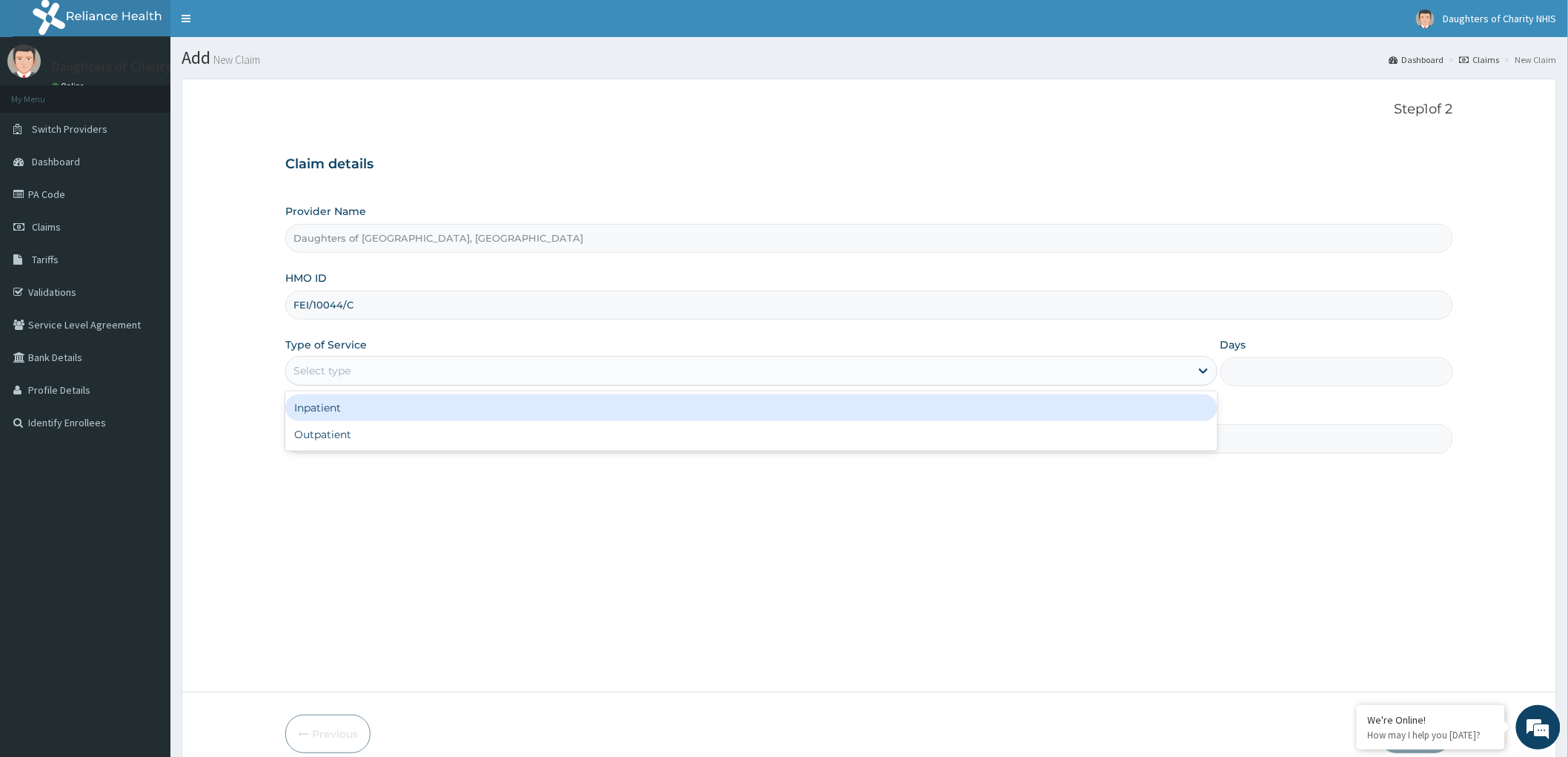
click at [340, 362] on div "Select type" at bounding box center [738, 370] width 904 height 24
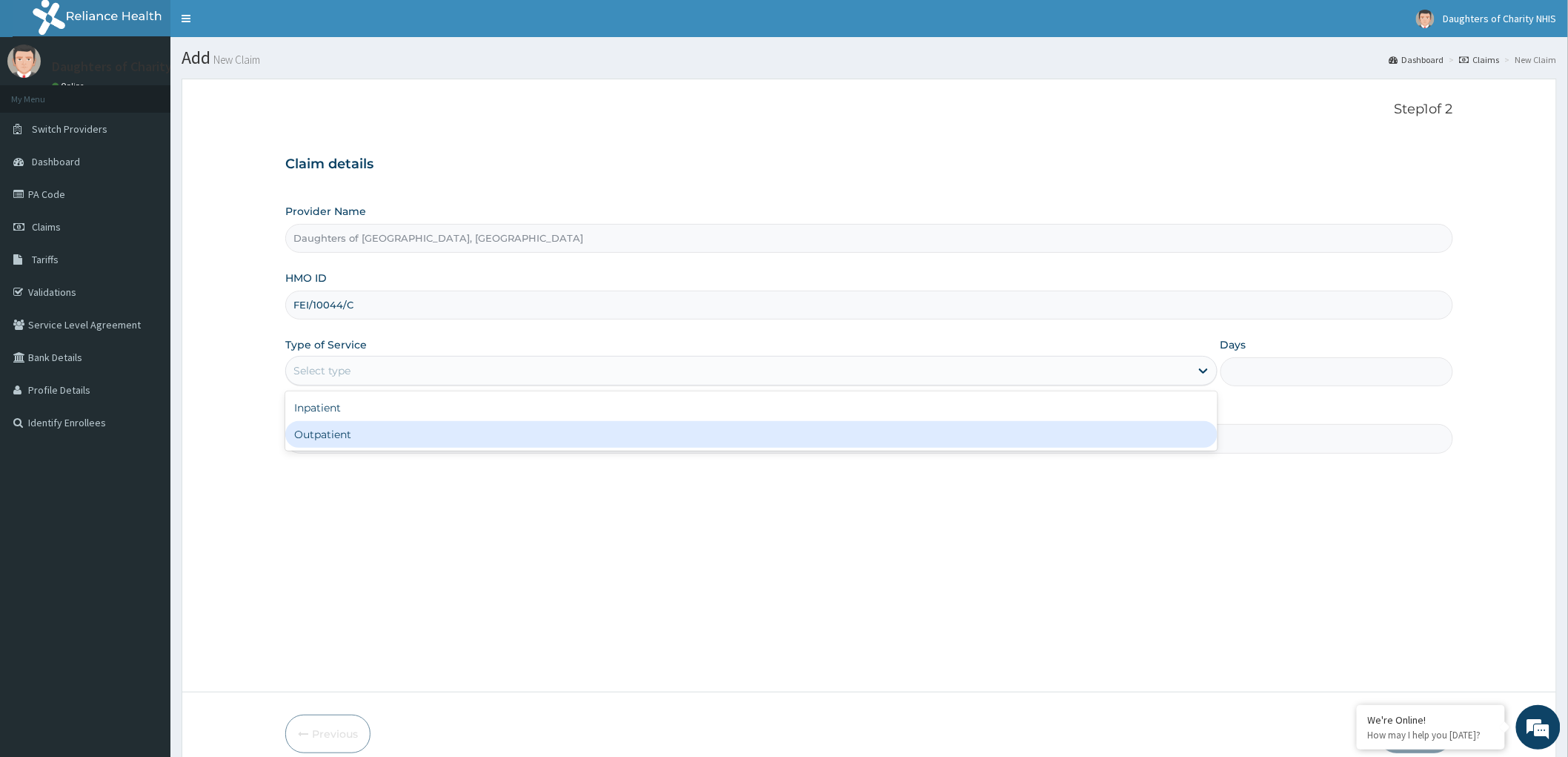
click at [338, 435] on div "Outpatient" at bounding box center [751, 435] width 933 height 27
type input "1"
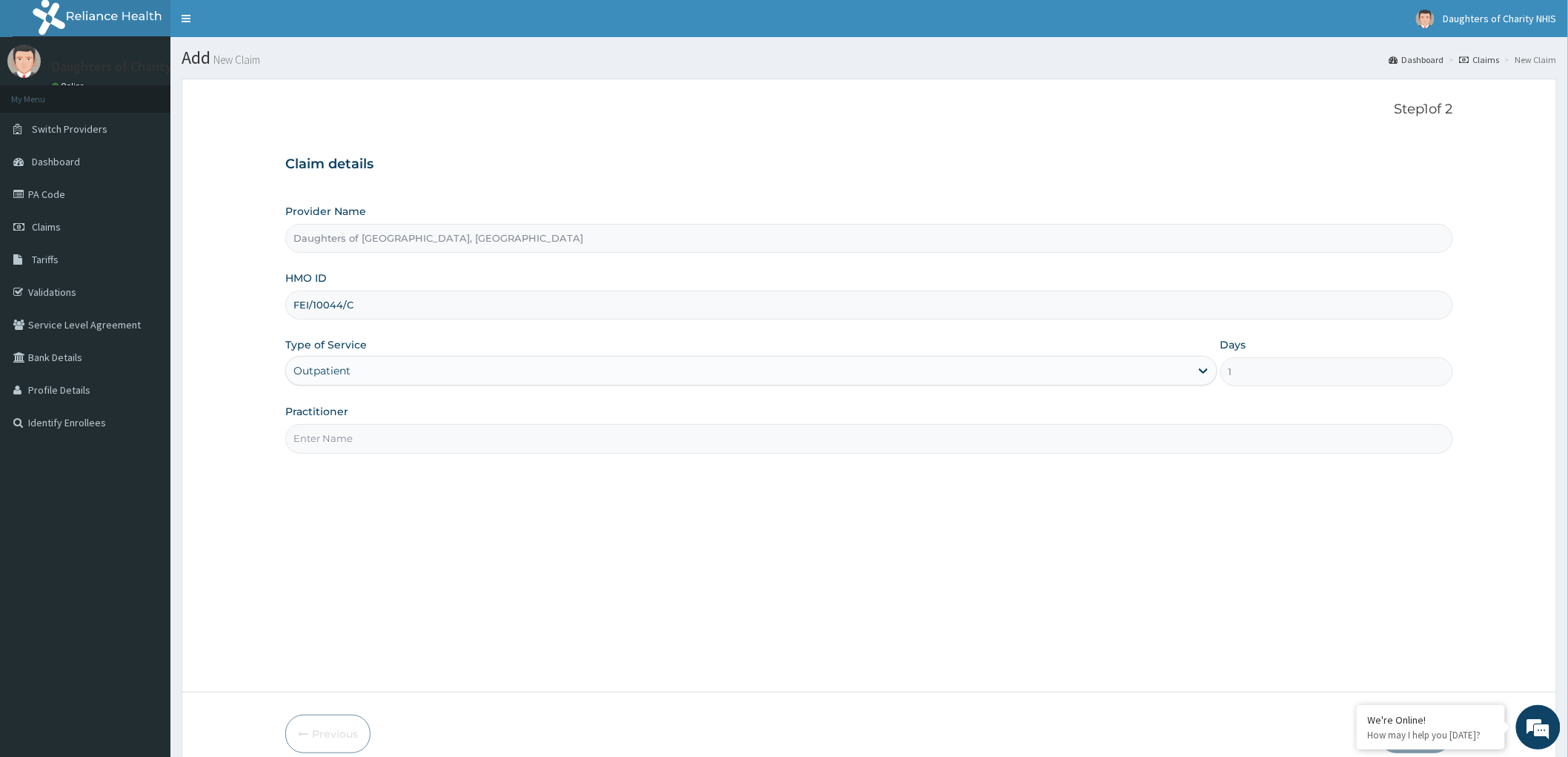
click at [306, 445] on input "Practitioner" at bounding box center [869, 438] width 1168 height 29
paste input "[PERSON_NAME]"
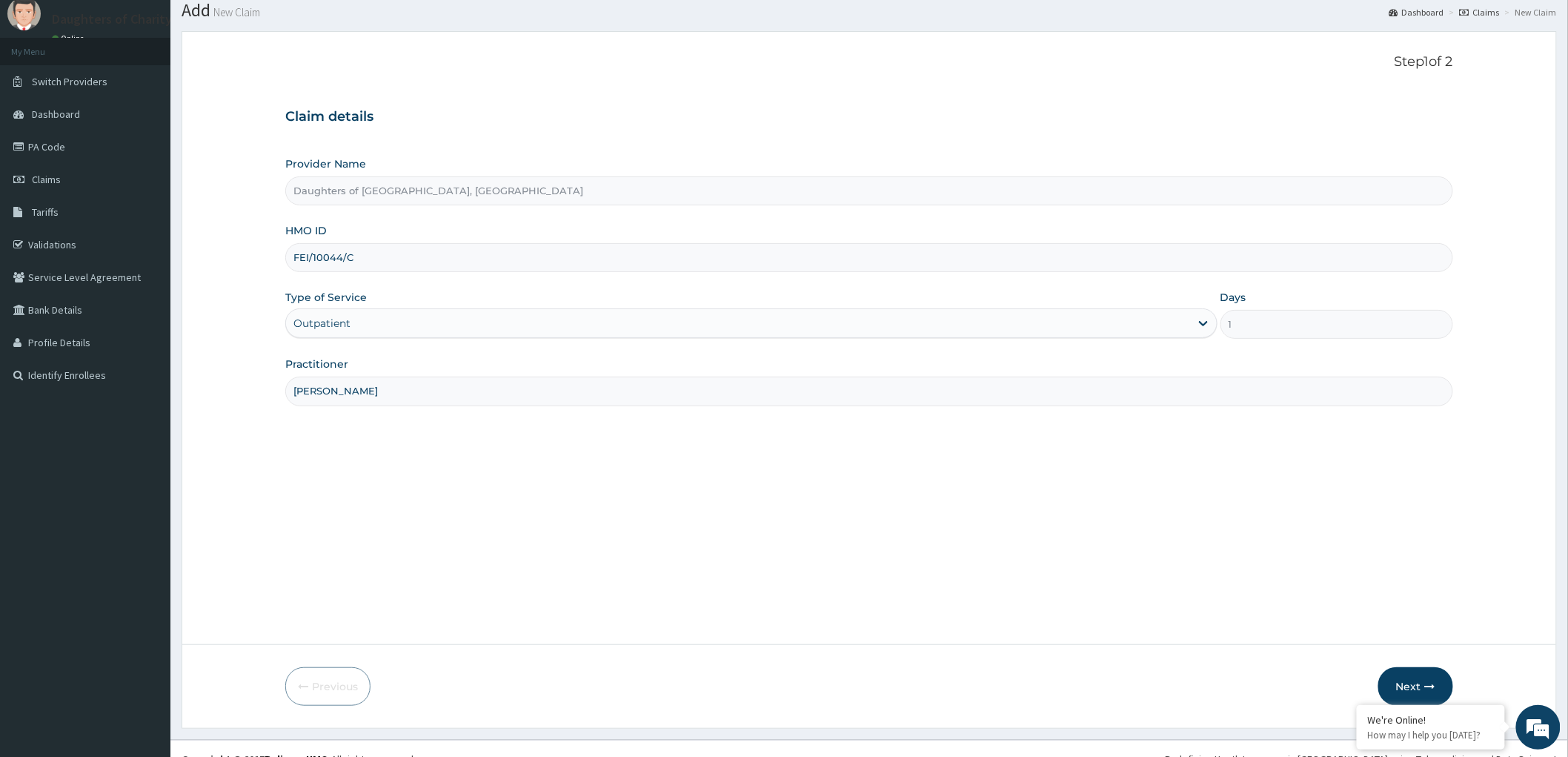
scroll to position [69, 0]
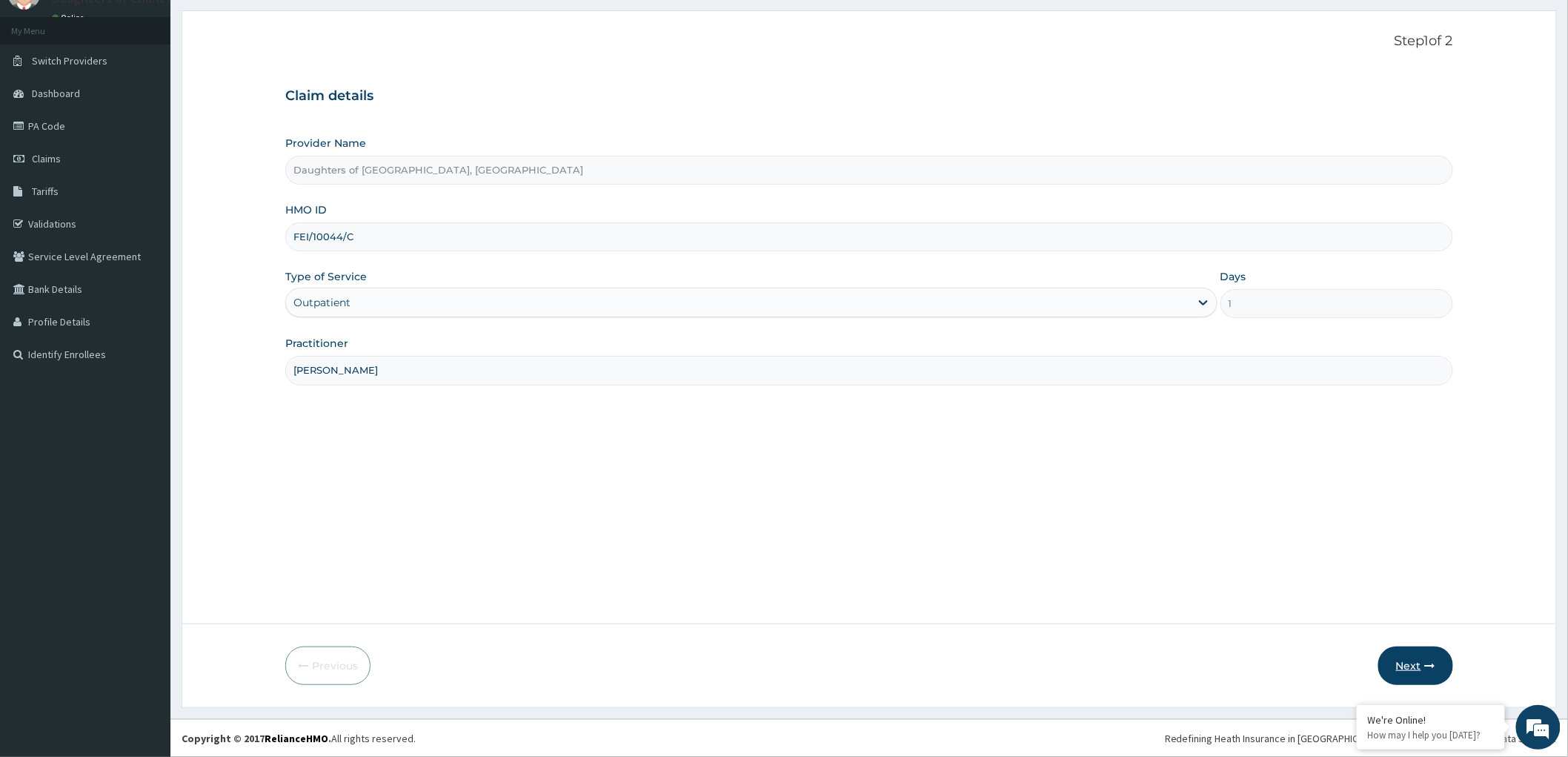
type input "[PERSON_NAME]"
click at [1403, 658] on button "Next" at bounding box center [1416, 665] width 75 height 39
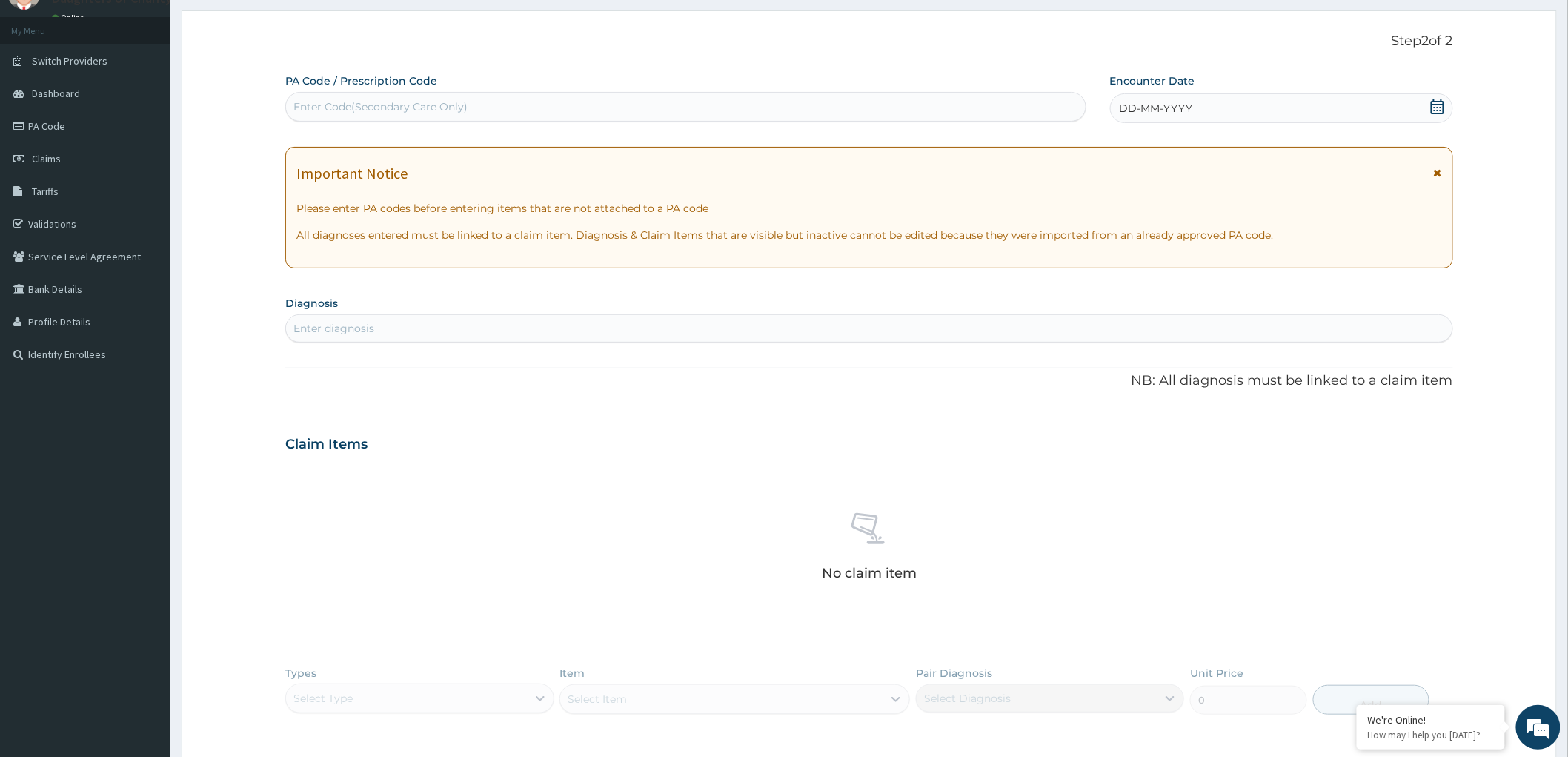
click at [322, 101] on div "Enter Code(Secondary Care Only)" at bounding box center [380, 106] width 174 height 14
paste input "PA/4D147F"
type input "PA/4D147F"
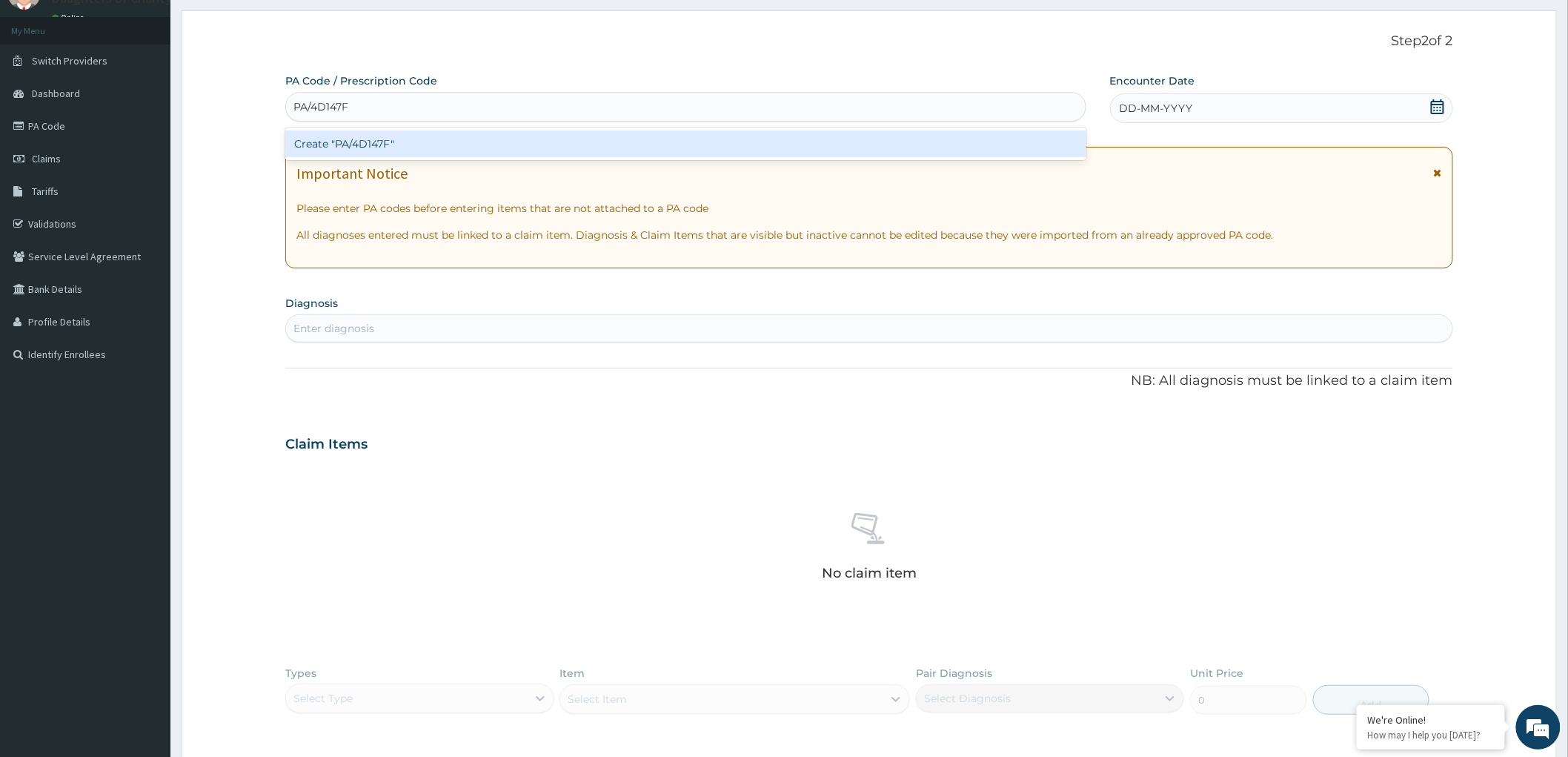
click at [377, 142] on div "Create "PA/4D147F"" at bounding box center [686, 144] width 801 height 27
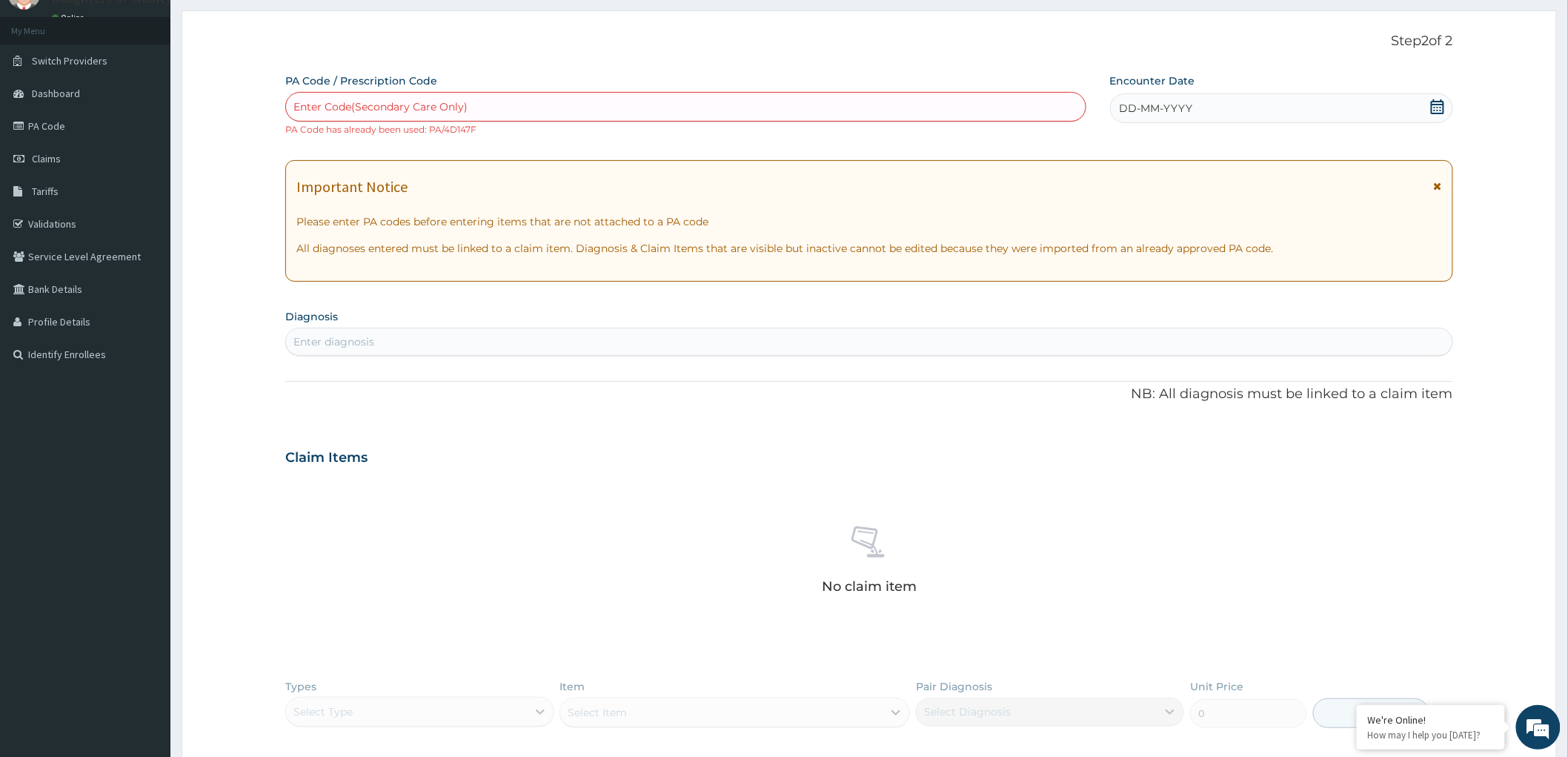
click at [343, 101] on div "Enter Code(Secondary Care Only)" at bounding box center [380, 106] width 174 height 14
click at [319, 94] on div "Enter Code(Secondary Care Only)" at bounding box center [686, 106] width 801 height 30
drag, startPoint x: 462, startPoint y: 471, endPoint x: 515, endPoint y: 432, distance: 65.8
click at [462, 470] on div "Claim Items" at bounding box center [869, 455] width 1168 height 39
click at [328, 101] on div "Enter Code(Secondary Care Only)" at bounding box center [380, 106] width 174 height 14
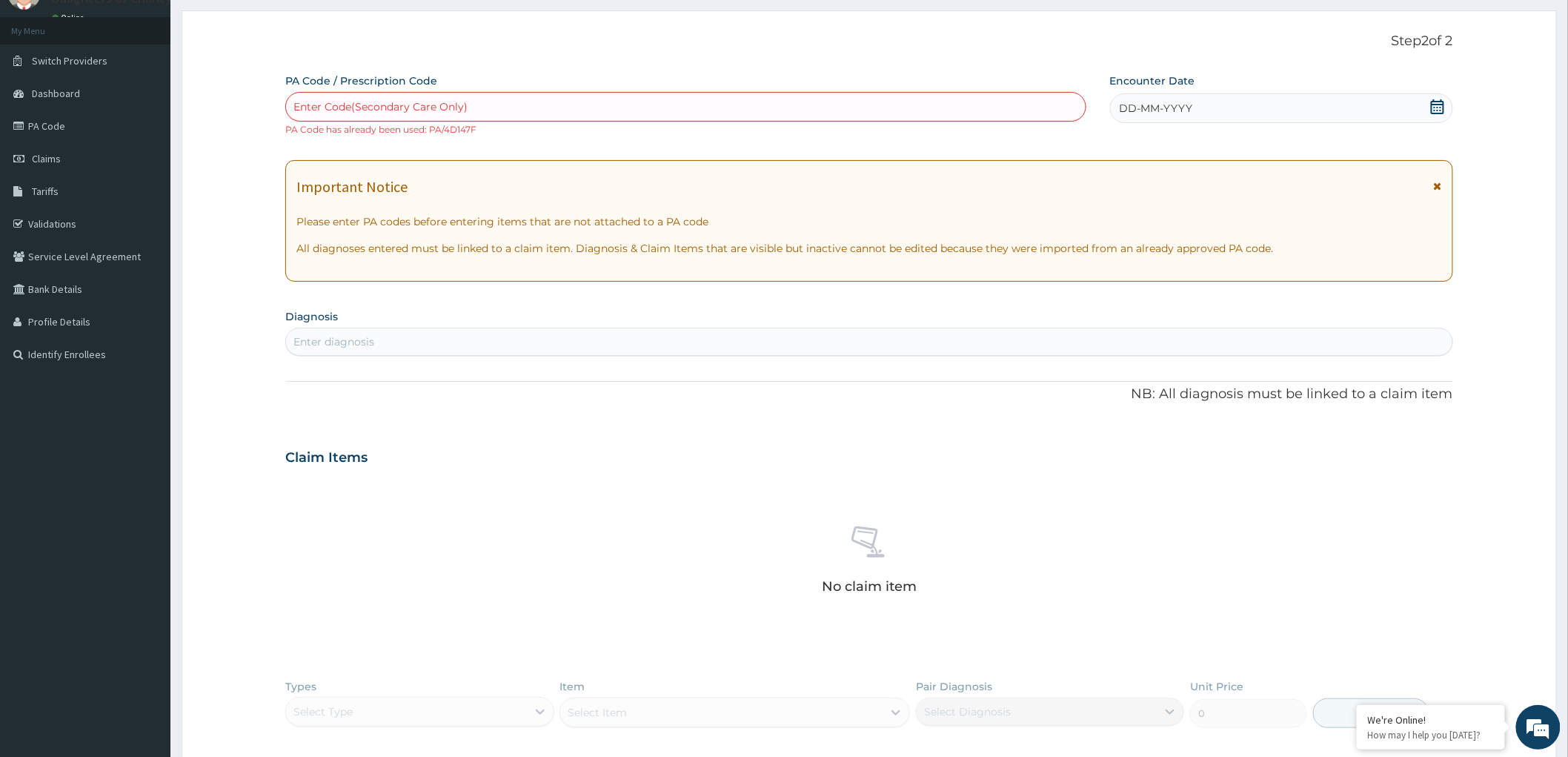
paste input "PA/528AF0"
type input "PA/528AF0"
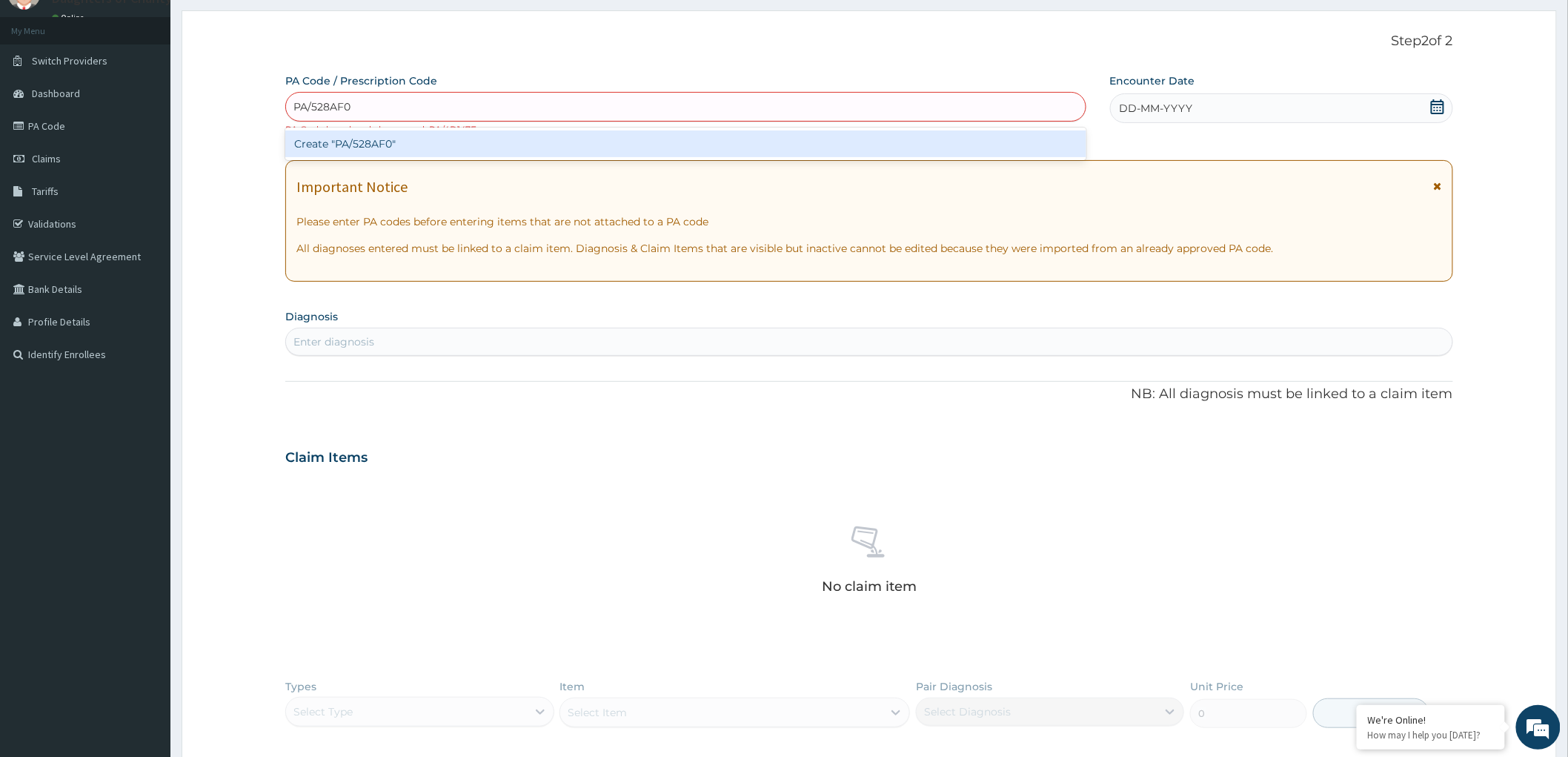
click at [307, 137] on div "Create "PA/528AF0"" at bounding box center [686, 144] width 801 height 27
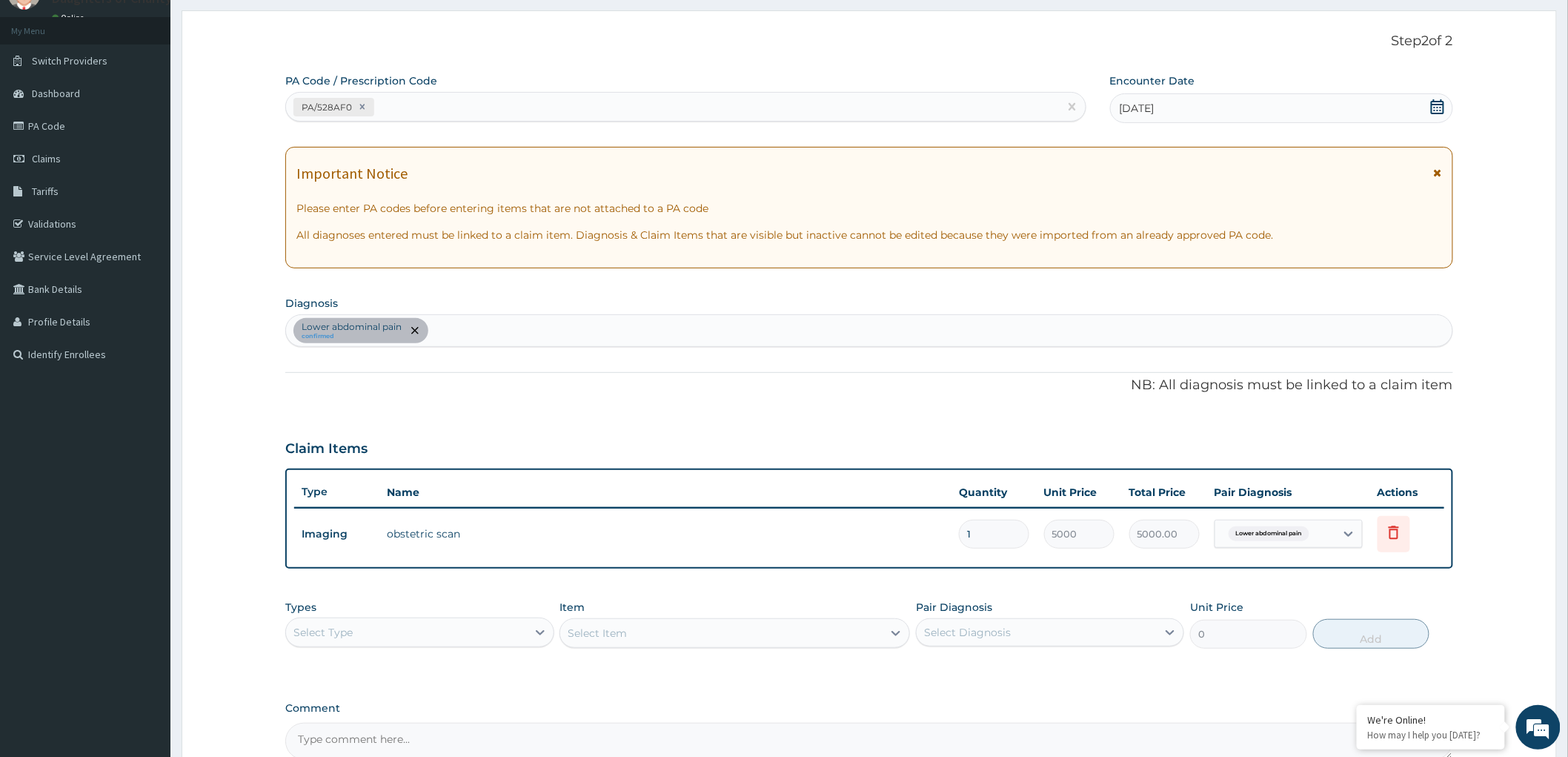
click at [458, 332] on div "Lower abdominal pain confirmed" at bounding box center [869, 330] width 1166 height 31
paste input "m"
type input "malaria"
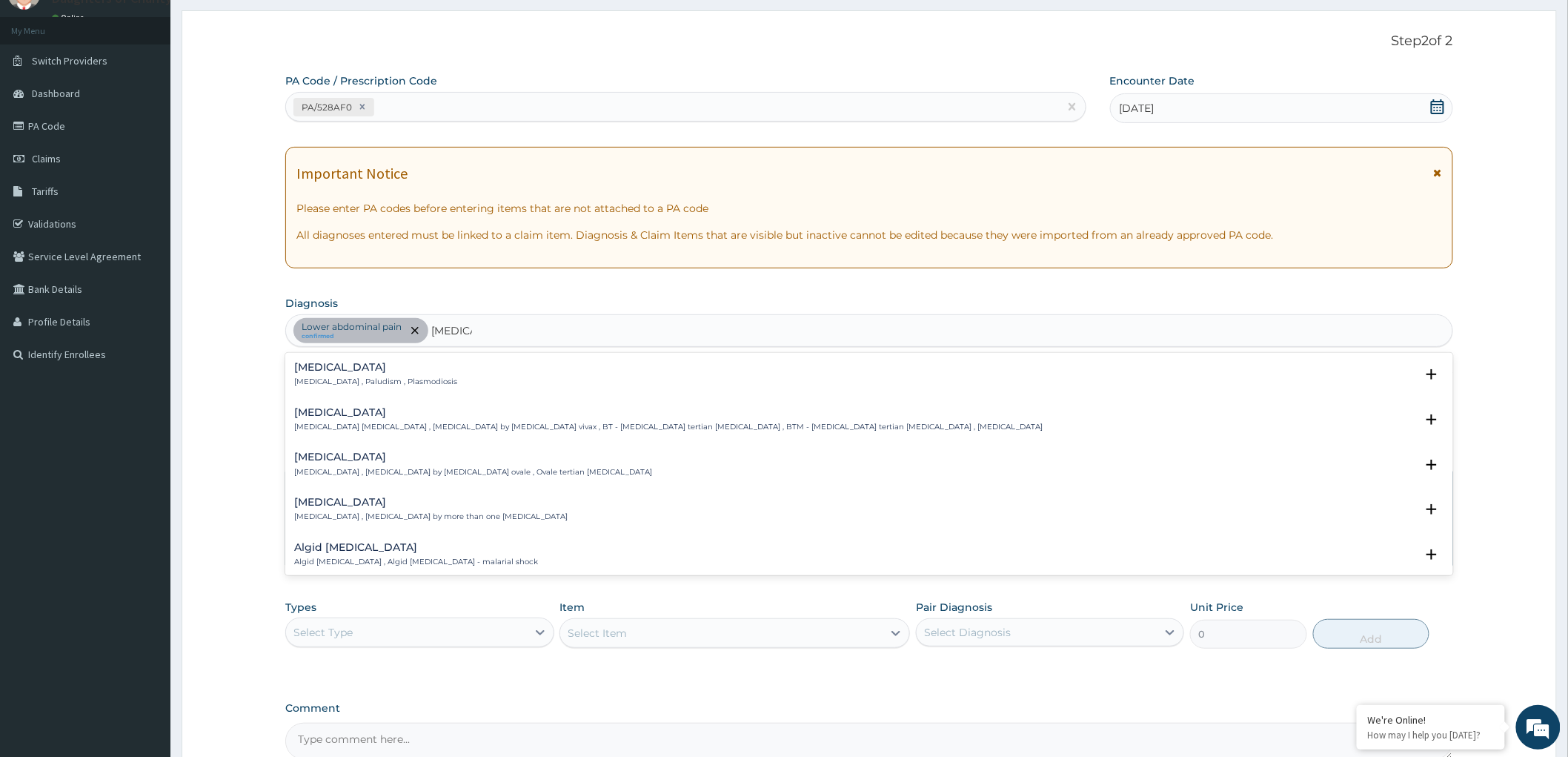
click at [402, 379] on p "Malaria , Paludism , Plasmodiosis" at bounding box center [376, 381] width 163 height 11
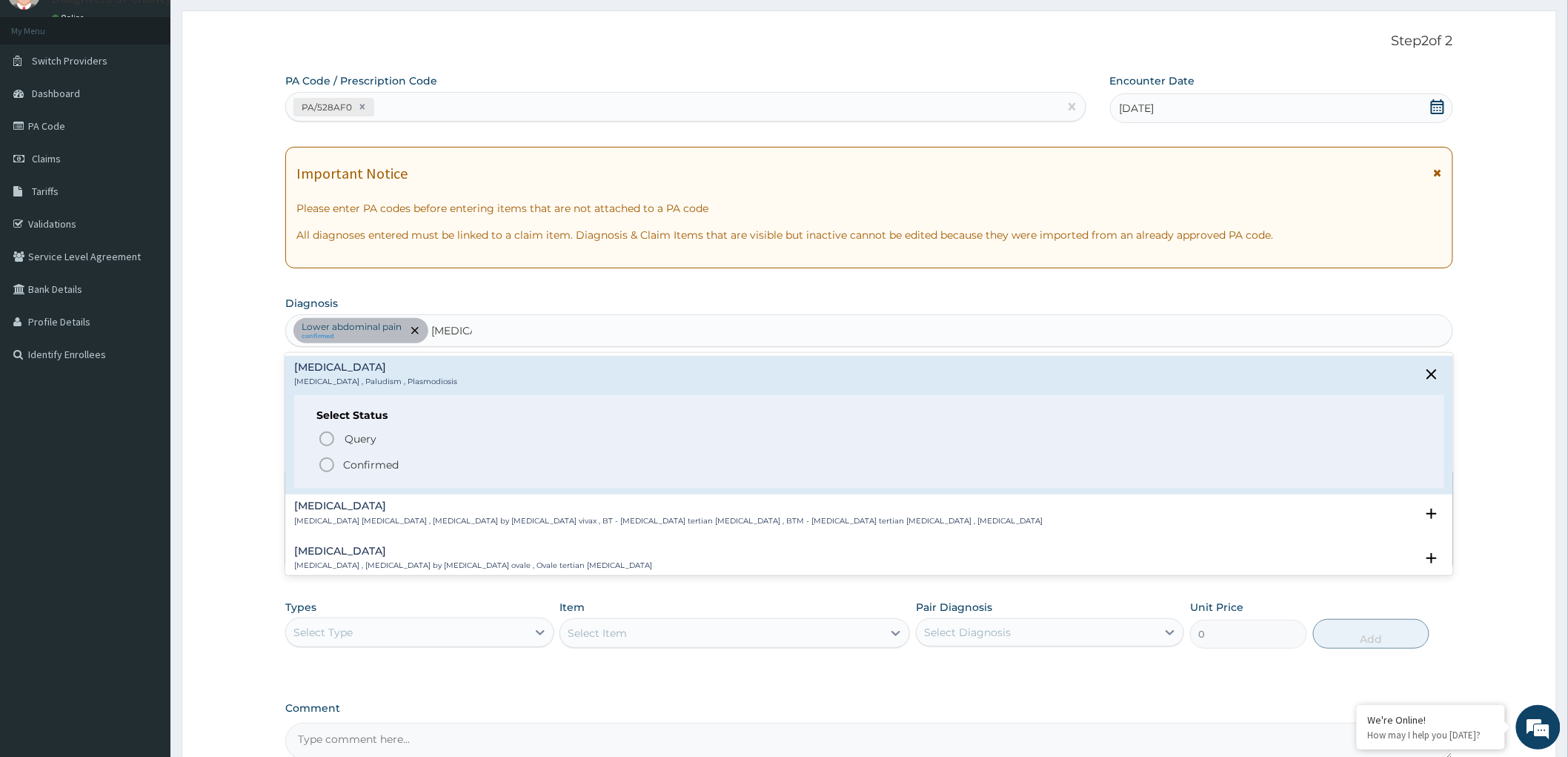
click at [321, 467] on circle "status option filled" at bounding box center [327, 464] width 14 height 14
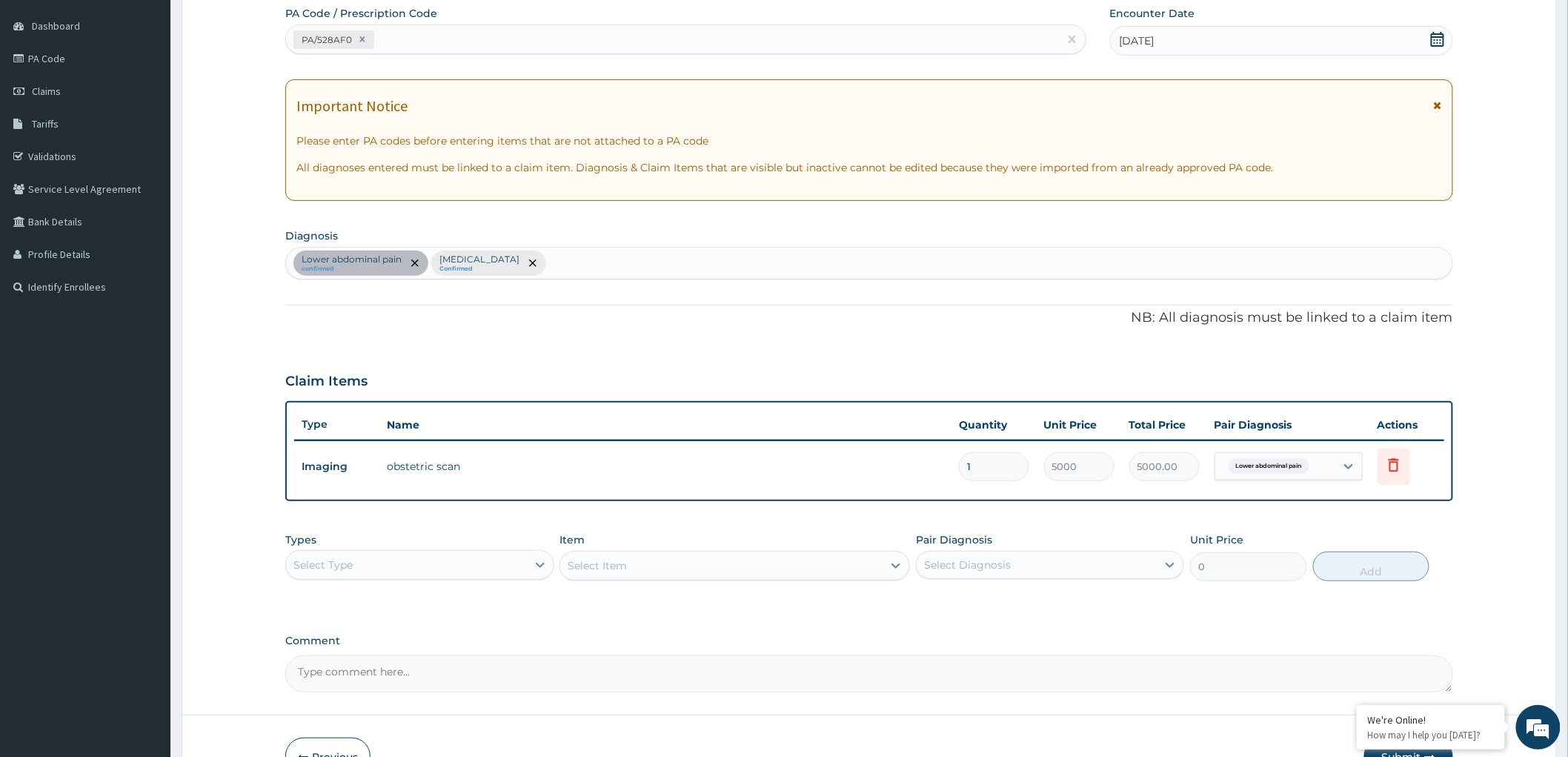
scroll to position [225, 0]
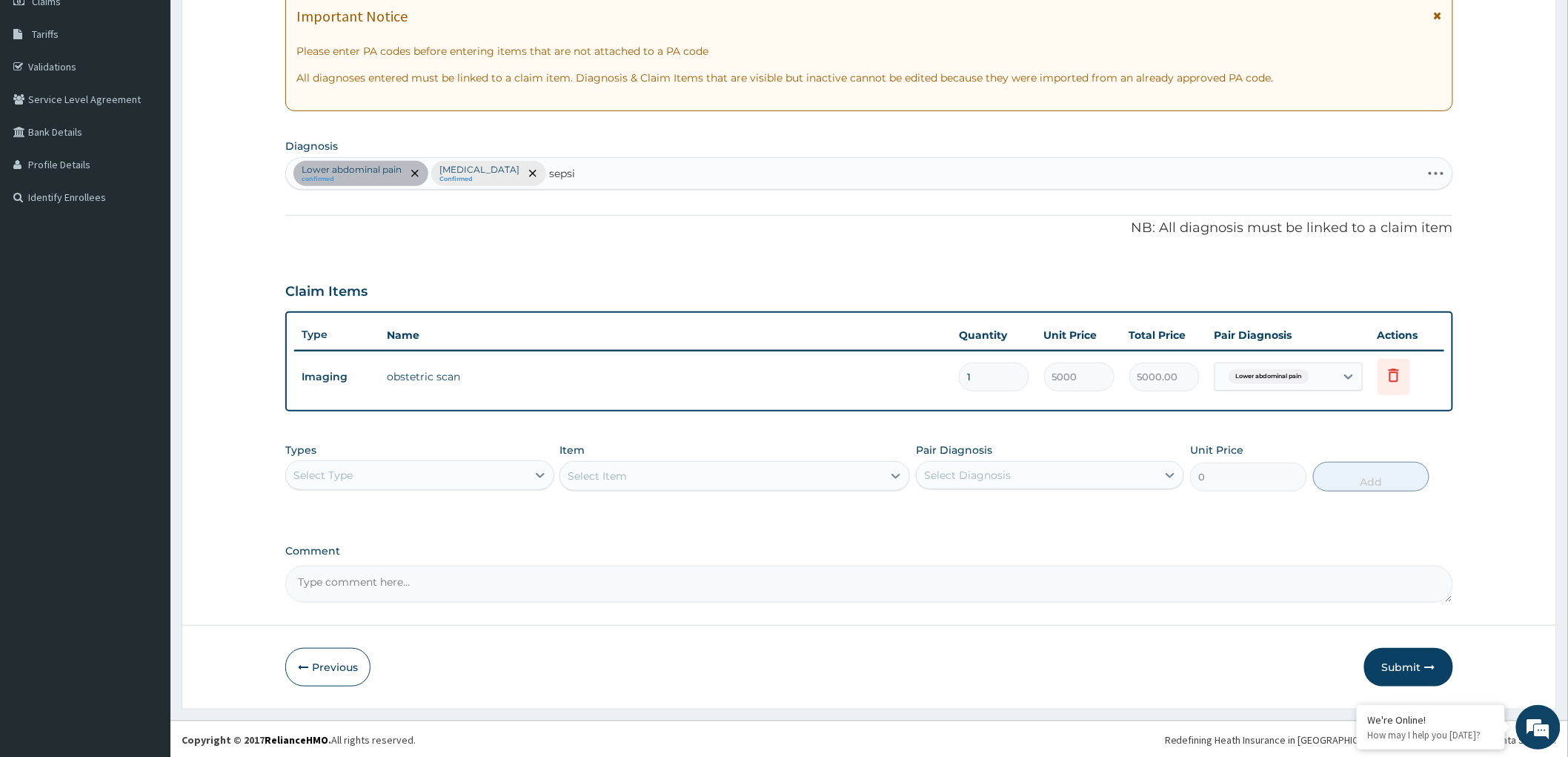
type input "sepsis"
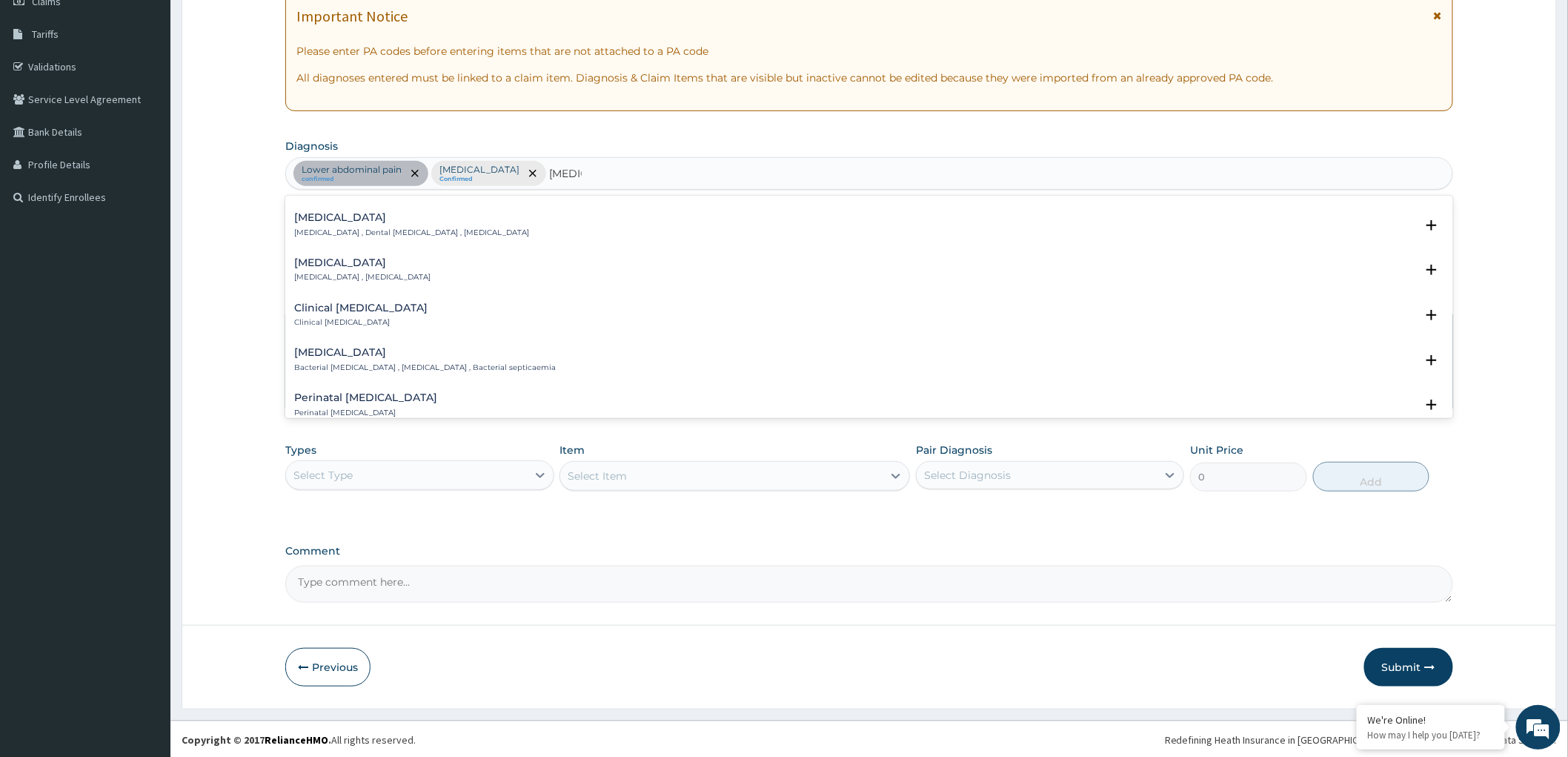
scroll to position [164, 0]
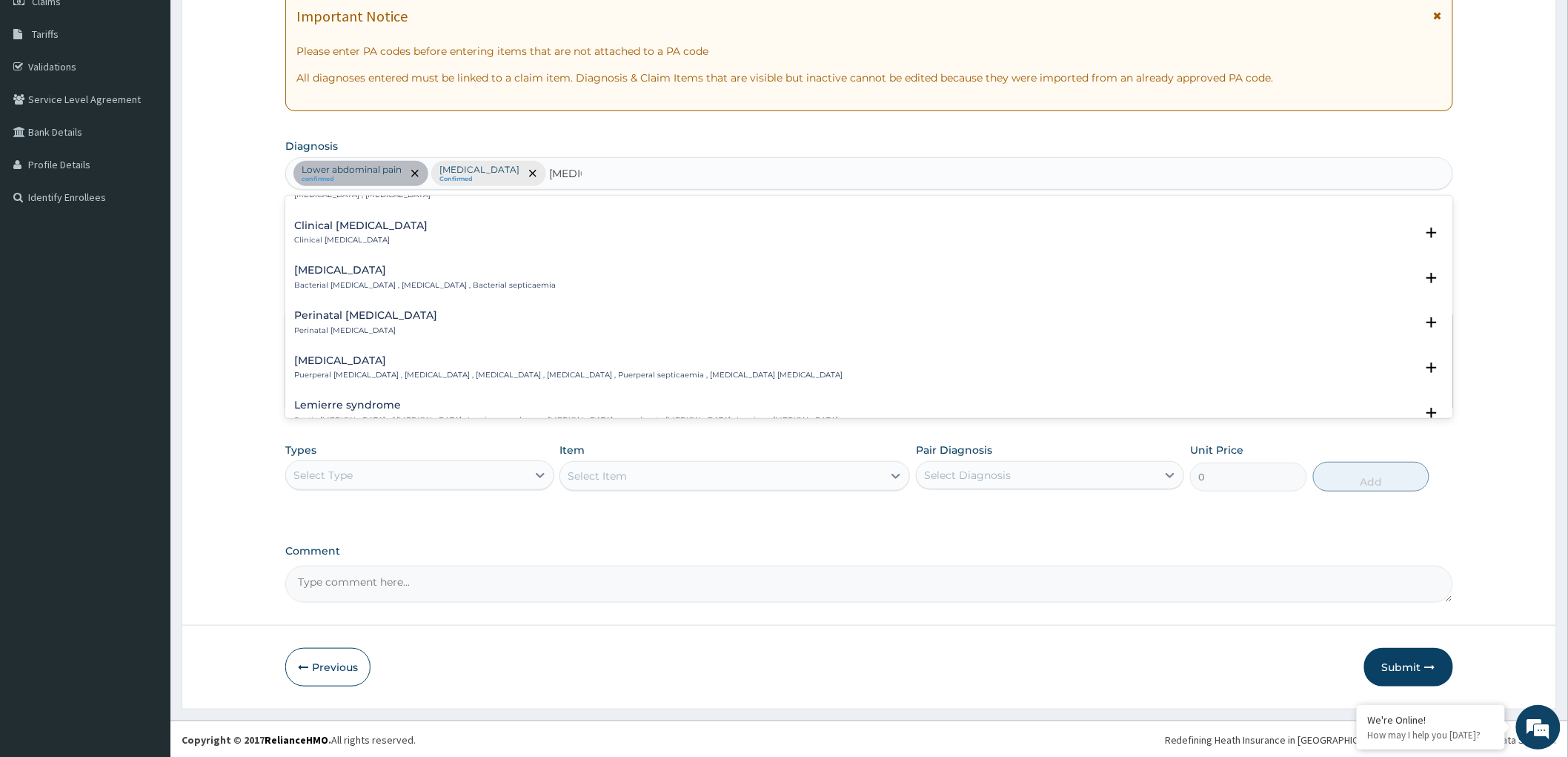
click at [427, 278] on div "Bacterial sepsis Bacterial septicemia , Bacterial sepsis , Bacterial septicaemia" at bounding box center [425, 277] width 262 height 26
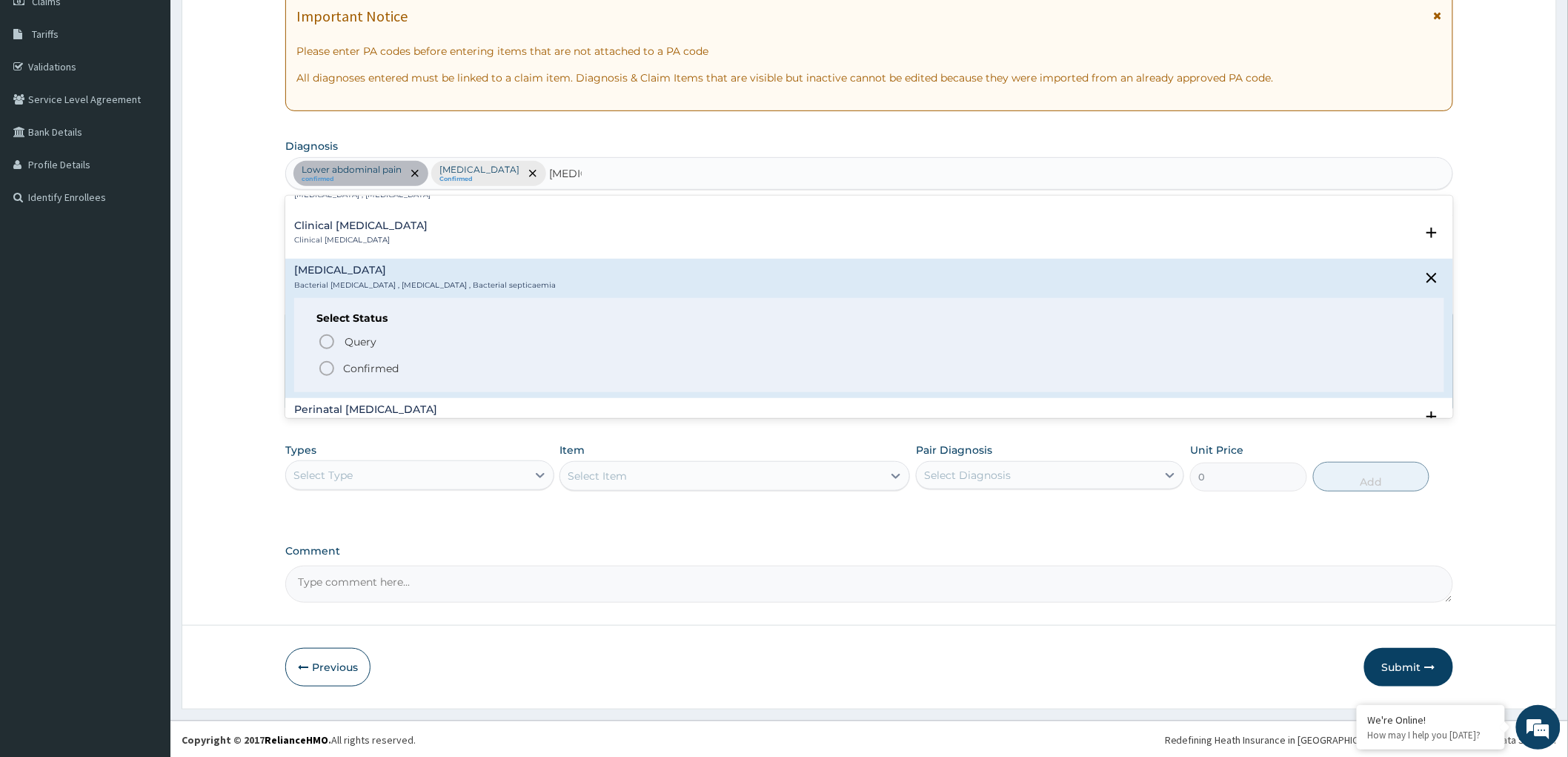
click at [320, 368] on icon "status option filled" at bounding box center [326, 368] width 17 height 17
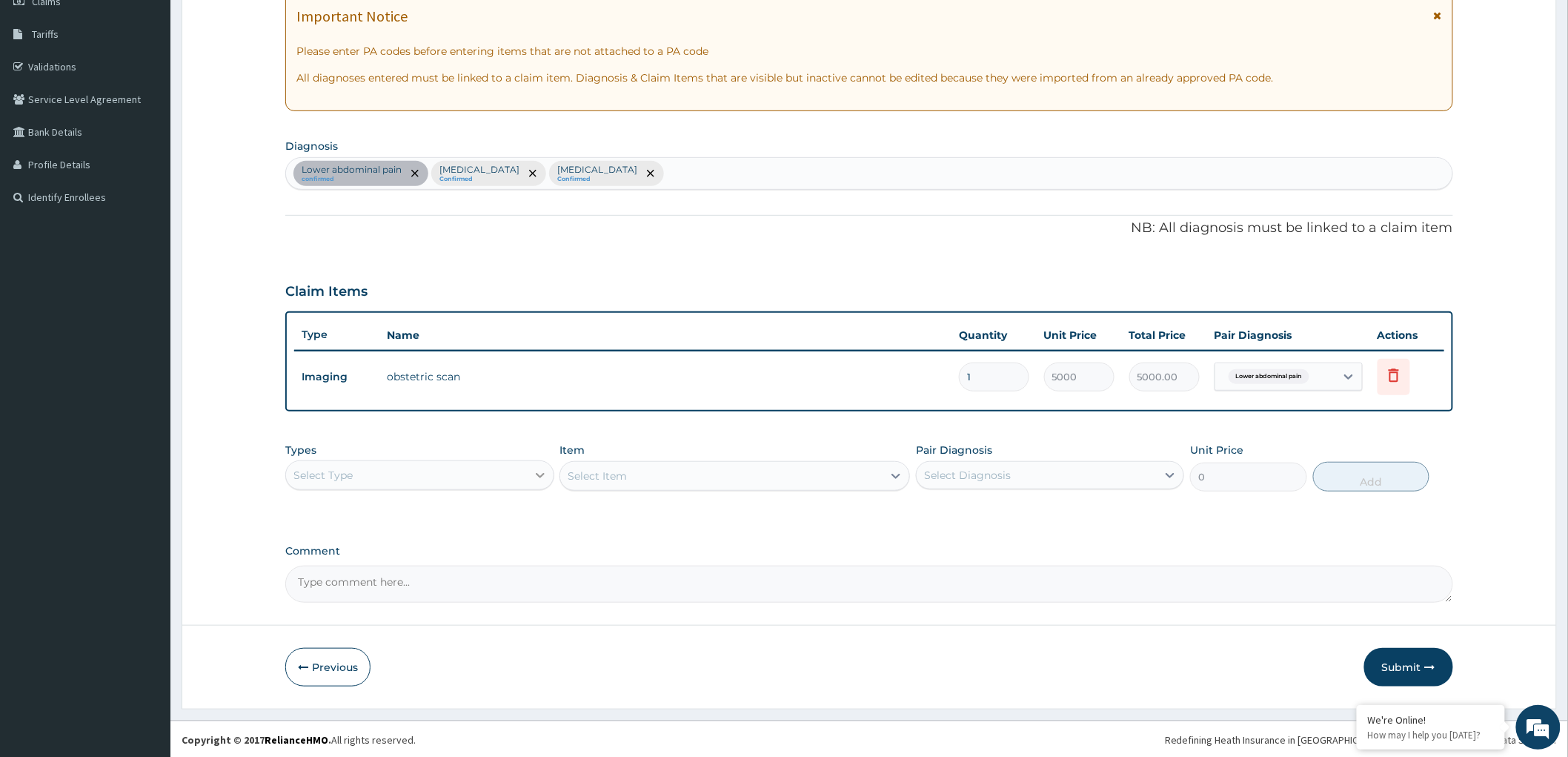
click at [533, 467] on icon at bounding box center [540, 474] width 14 height 14
click at [502, 463] on div "Select Type" at bounding box center [406, 475] width 240 height 24
click at [397, 565] on div "Procedures" at bounding box center [419, 566] width 268 height 27
click at [885, 473] on div "Select Item" at bounding box center [734, 475] width 350 height 30
click at [894, 474] on icon at bounding box center [895, 475] width 9 height 5
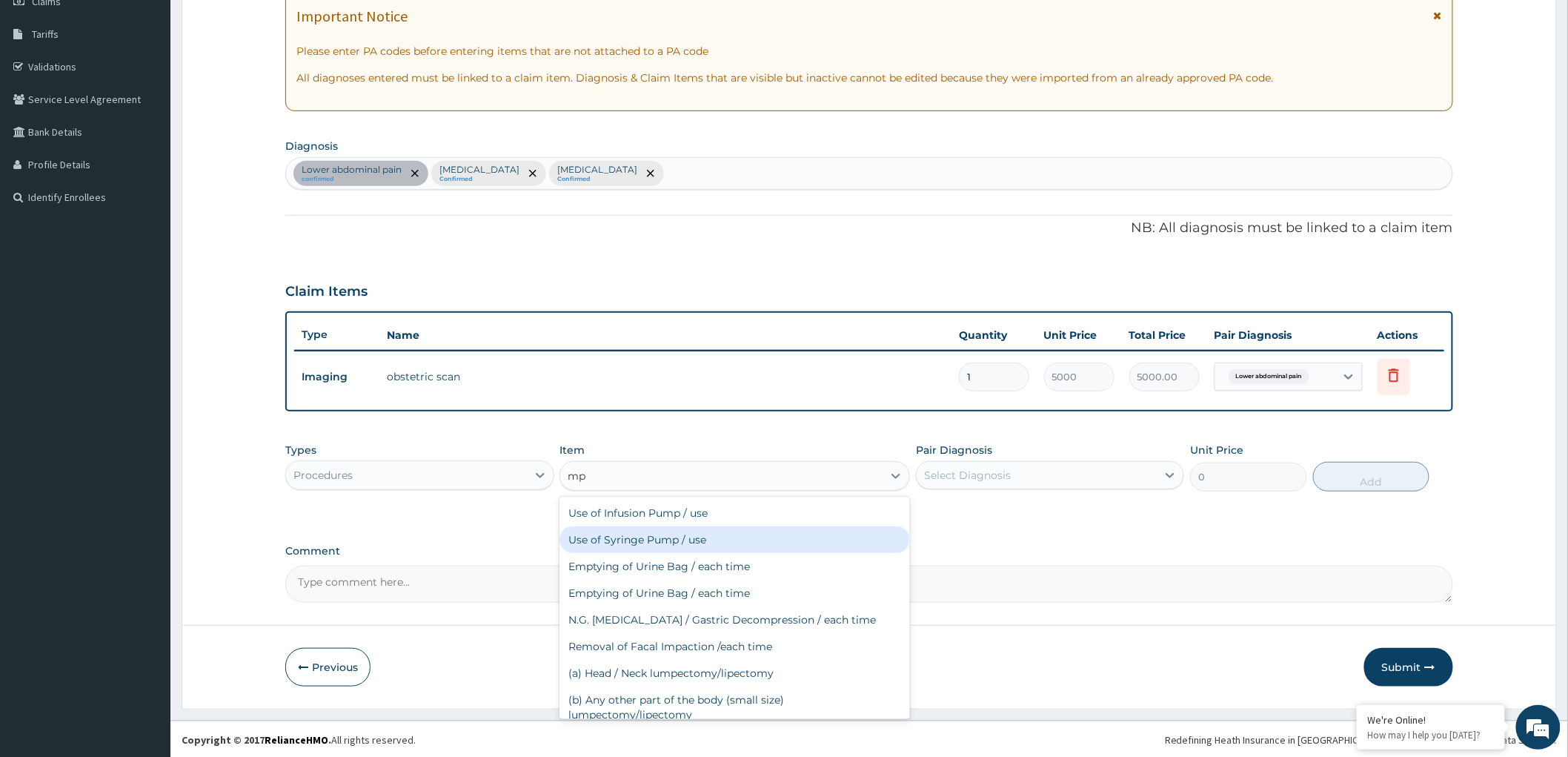
type input "mp"
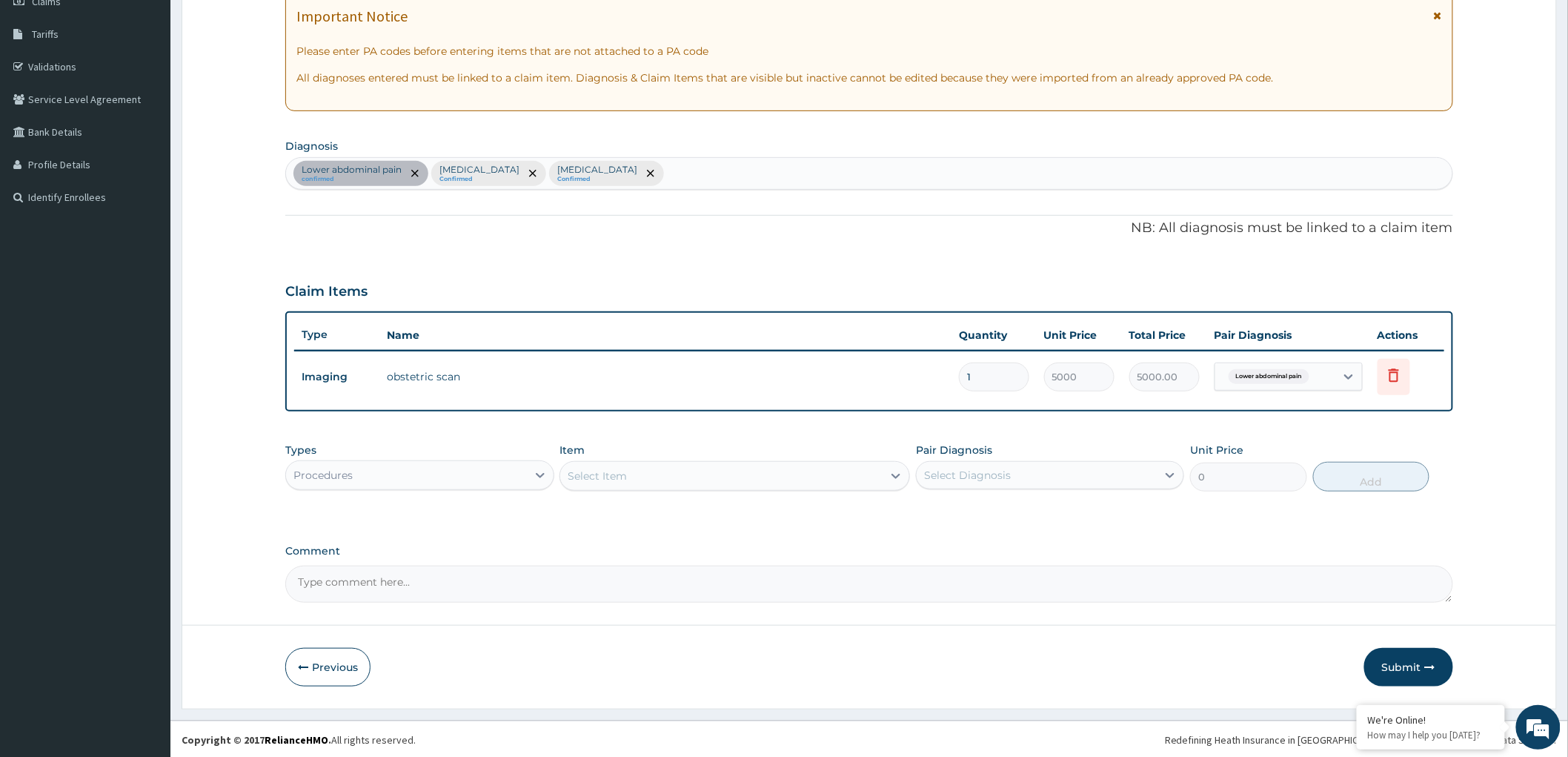
click at [1025, 534] on div "PA Code / Prescription Code PA/528AF0 Encounter Date 02-08-2025 Important Notic…" at bounding box center [869, 259] width 1168 height 687
drag, startPoint x: 860, startPoint y: 483, endPoint x: 853, endPoint y: 476, distance: 9.9
click at [853, 476] on div "Select Item" at bounding box center [721, 475] width 322 height 24
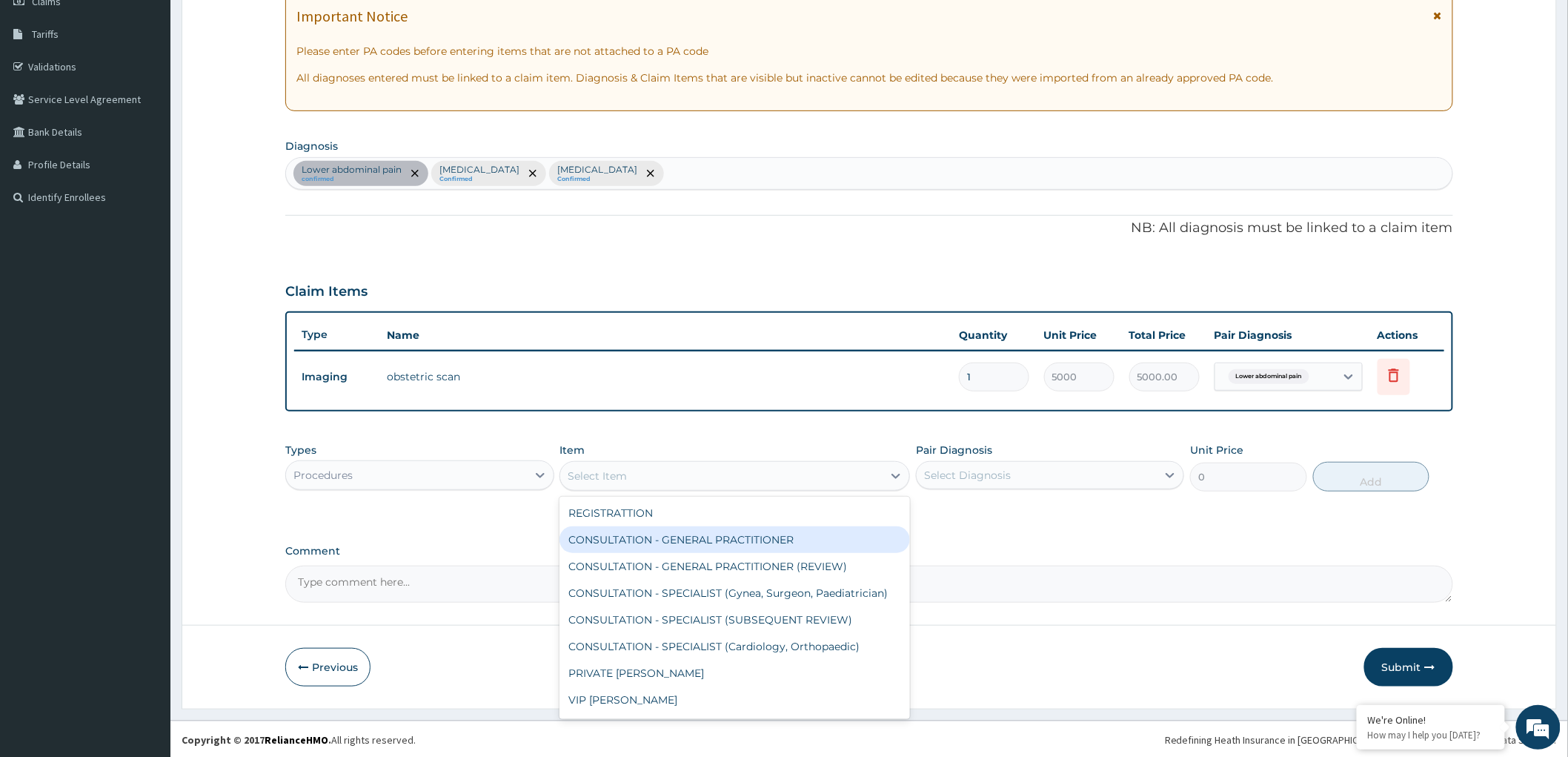
click at [797, 535] on div "CONSULTATION - GENERAL PRACTITIONER" at bounding box center [734, 540] width 350 height 27
type input "3000"
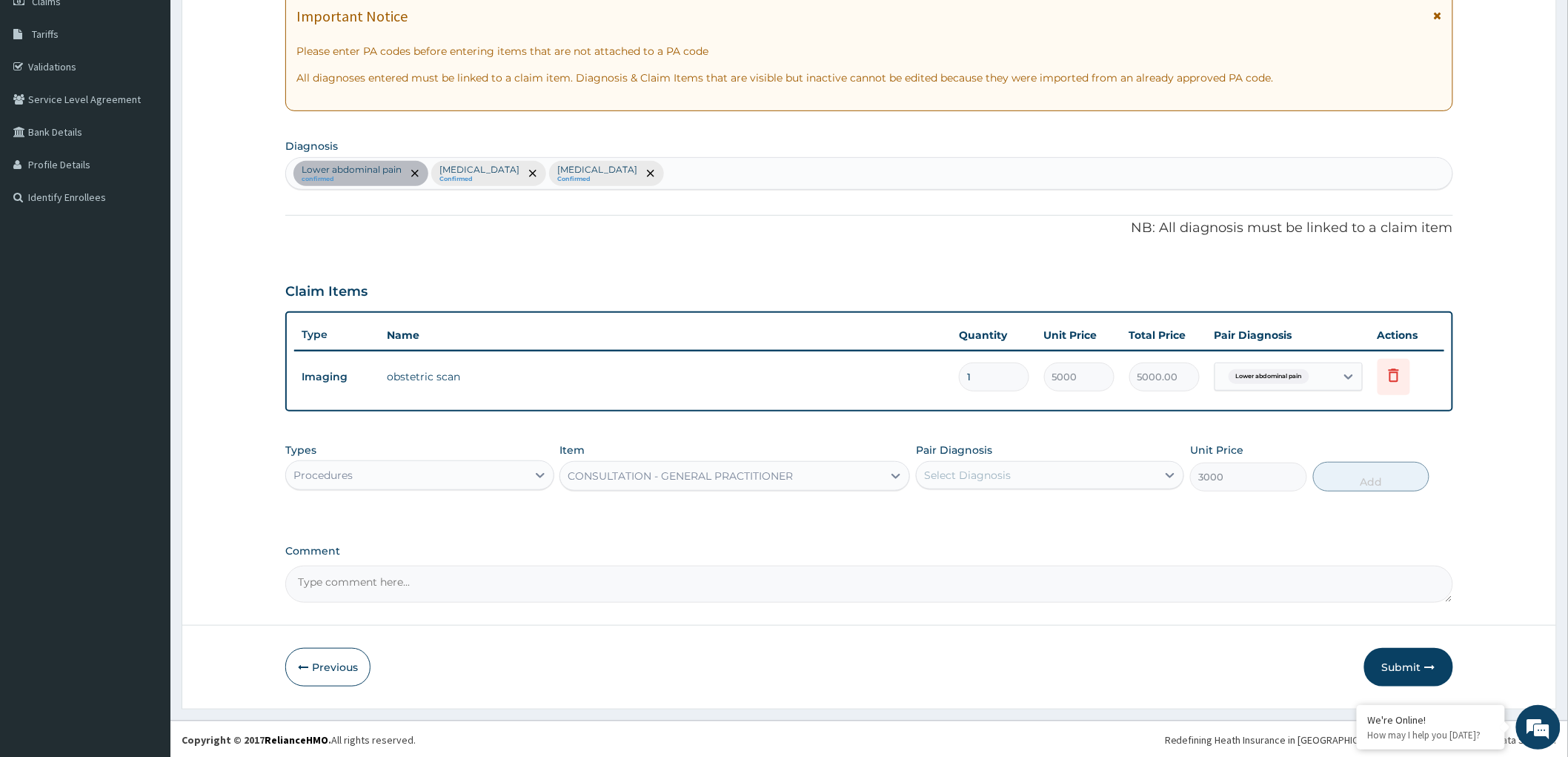
click at [1080, 472] on div "Select Diagnosis" at bounding box center [1036, 475] width 240 height 24
click at [933, 519] on div "Lower abdominal pain" at bounding box center [1050, 513] width 268 height 30
checkbox input "true"
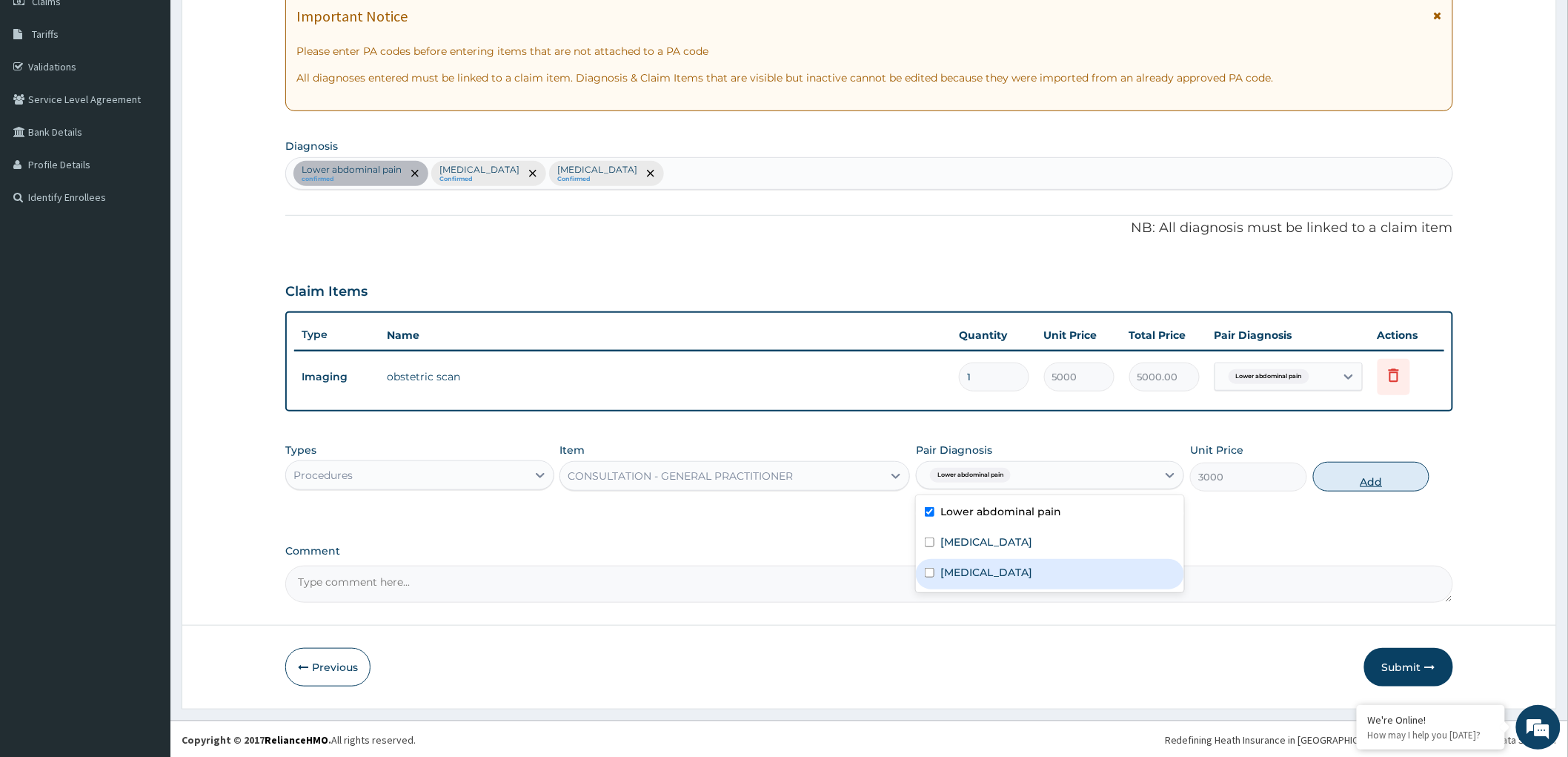
click at [1353, 480] on button "Add" at bounding box center [1371, 476] width 117 height 30
type input "0"
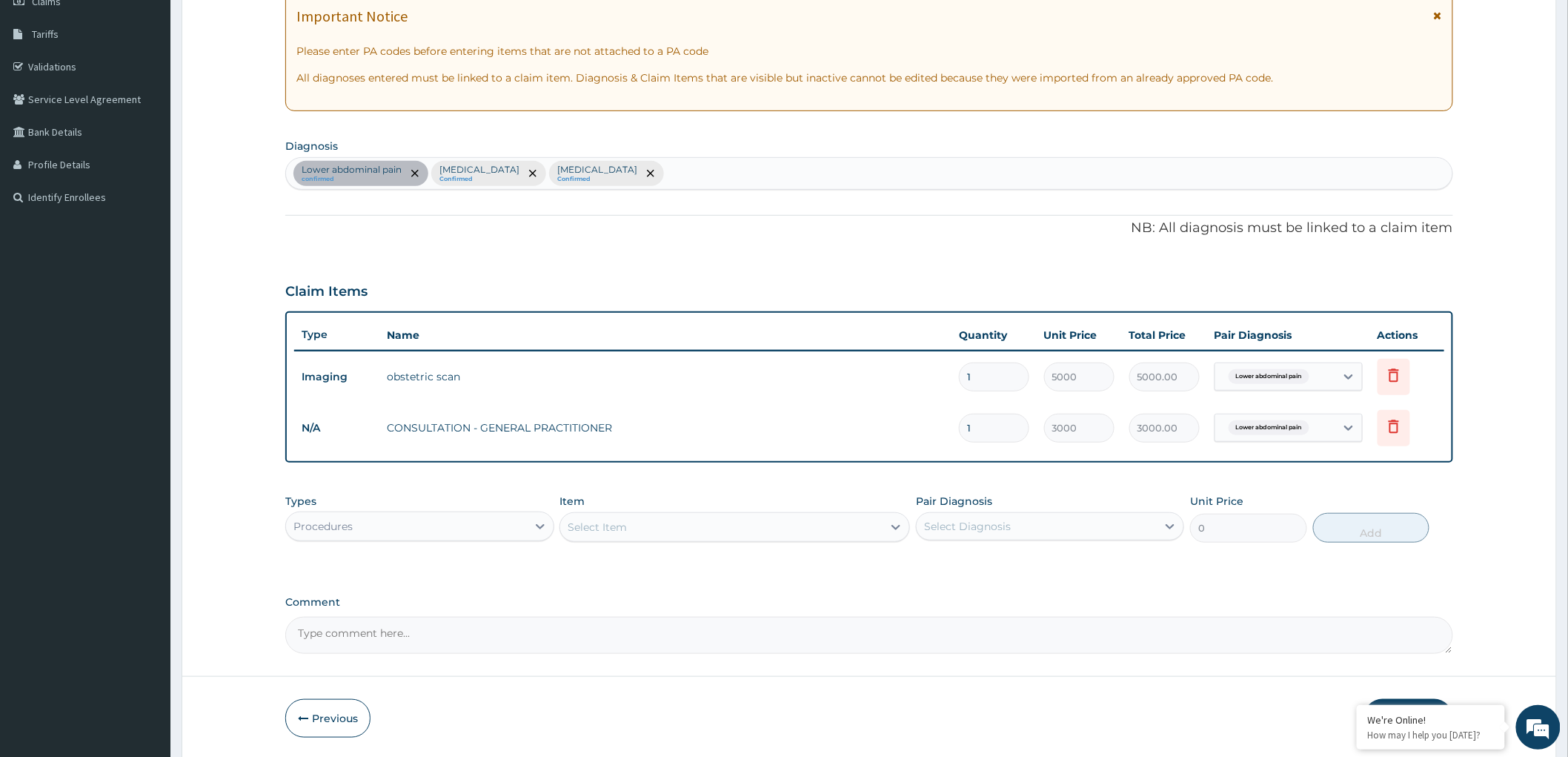
click at [486, 522] on div "Procedures" at bounding box center [406, 526] width 240 height 24
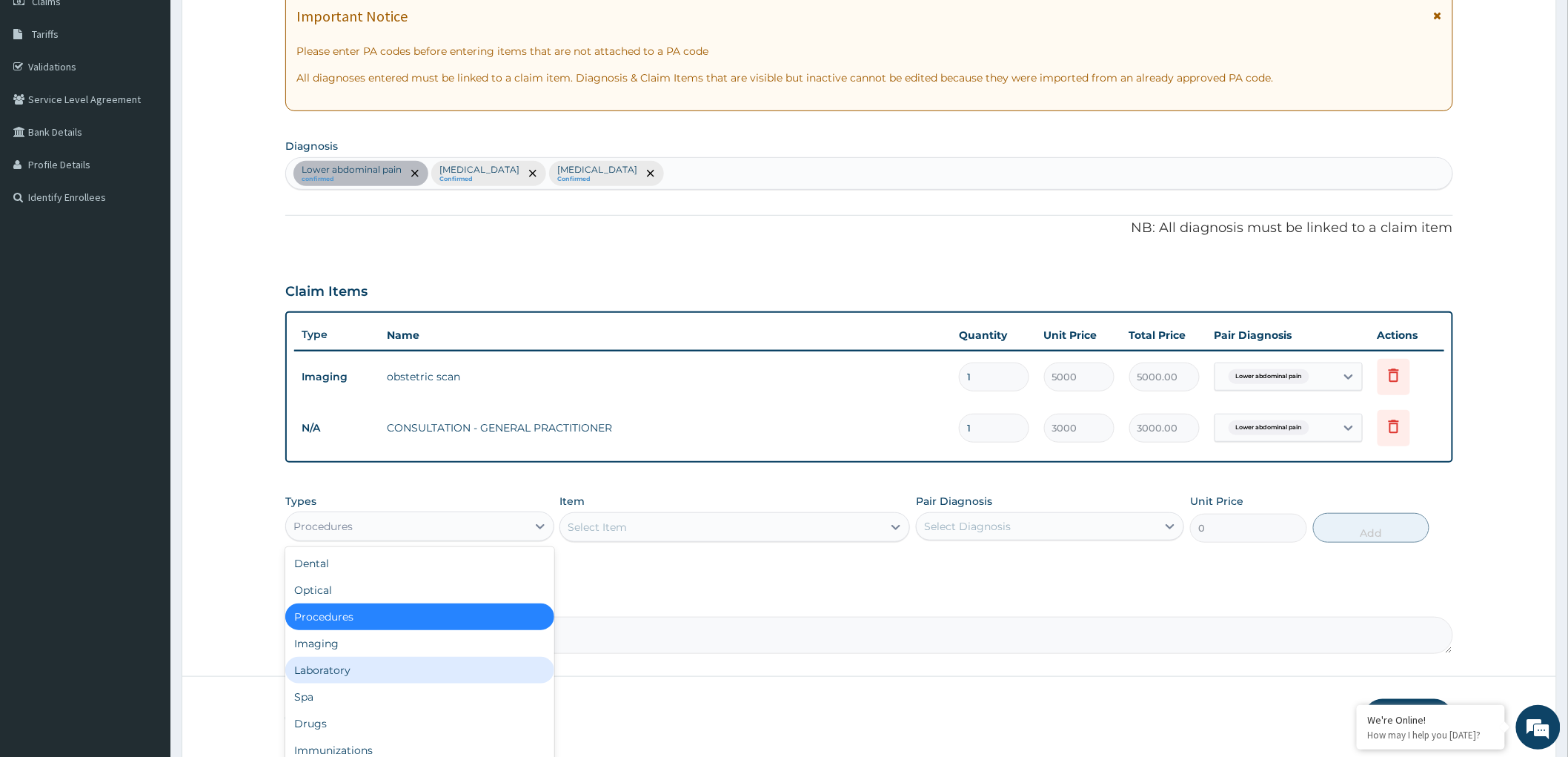
drag, startPoint x: 340, startPoint y: 664, endPoint x: 422, endPoint y: 657, distance: 82.3
click at [339, 664] on div "Laboratory" at bounding box center [419, 670] width 268 height 27
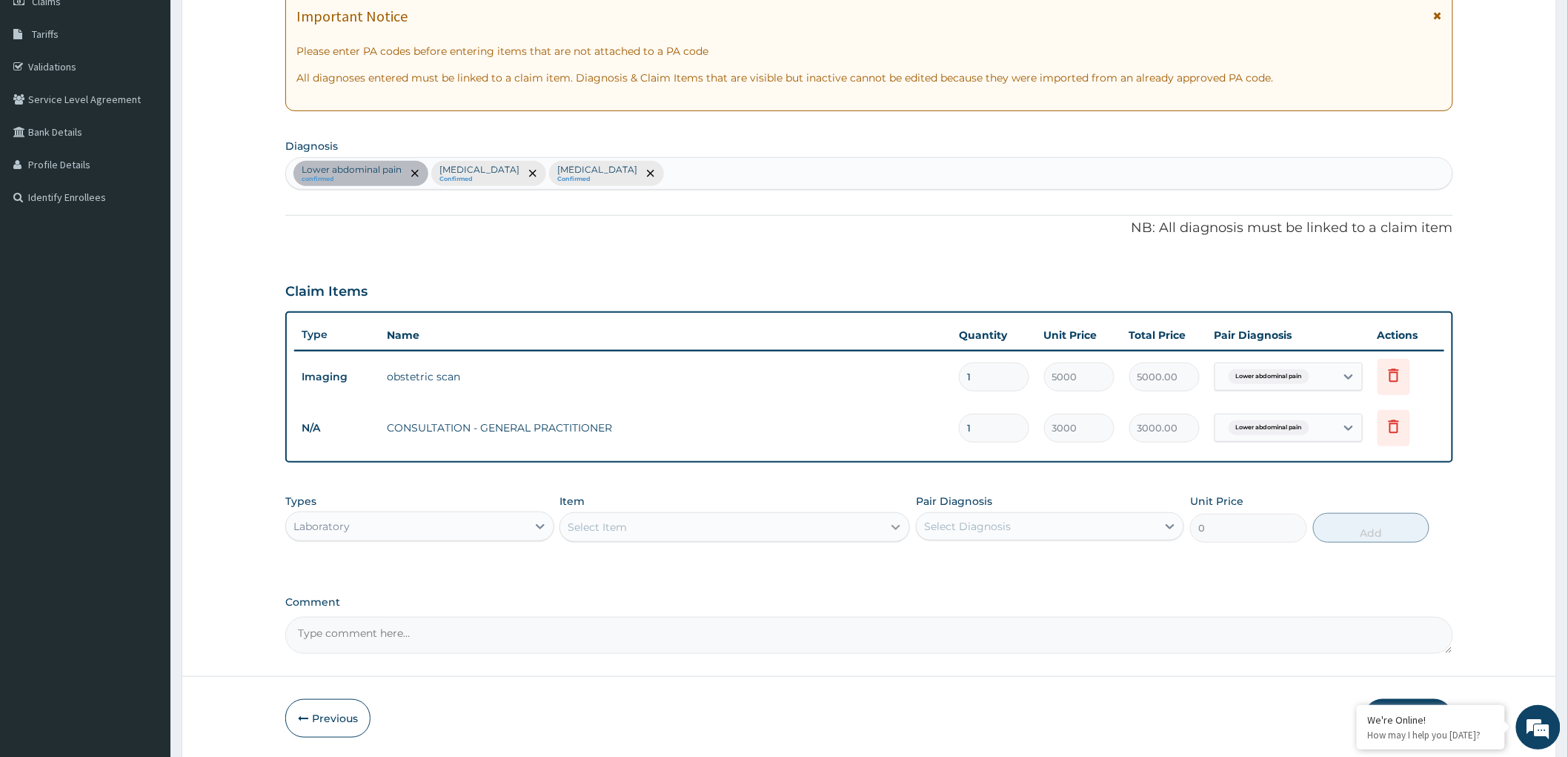
click at [895, 524] on icon at bounding box center [895, 526] width 14 height 14
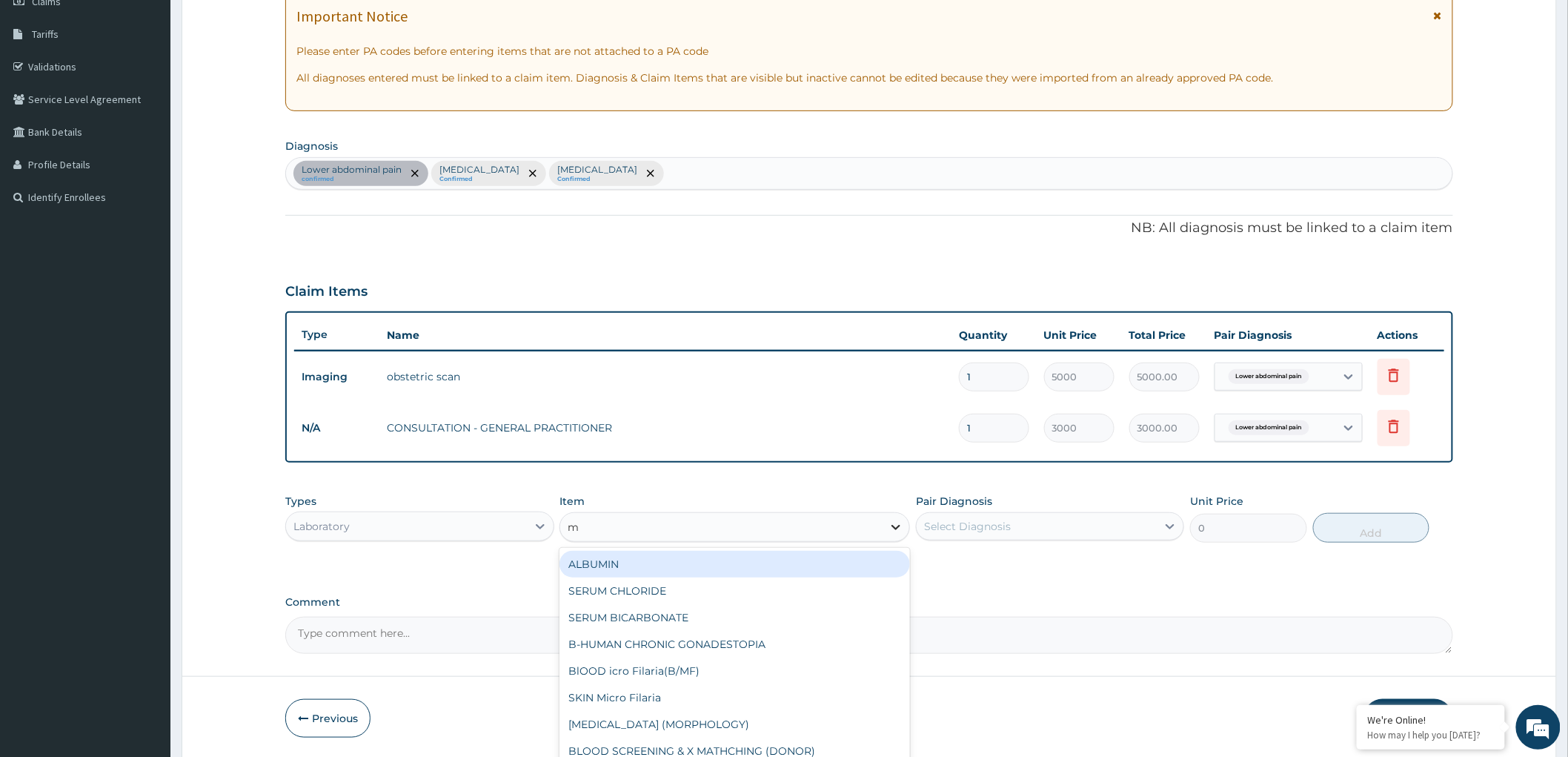
type input "mp"
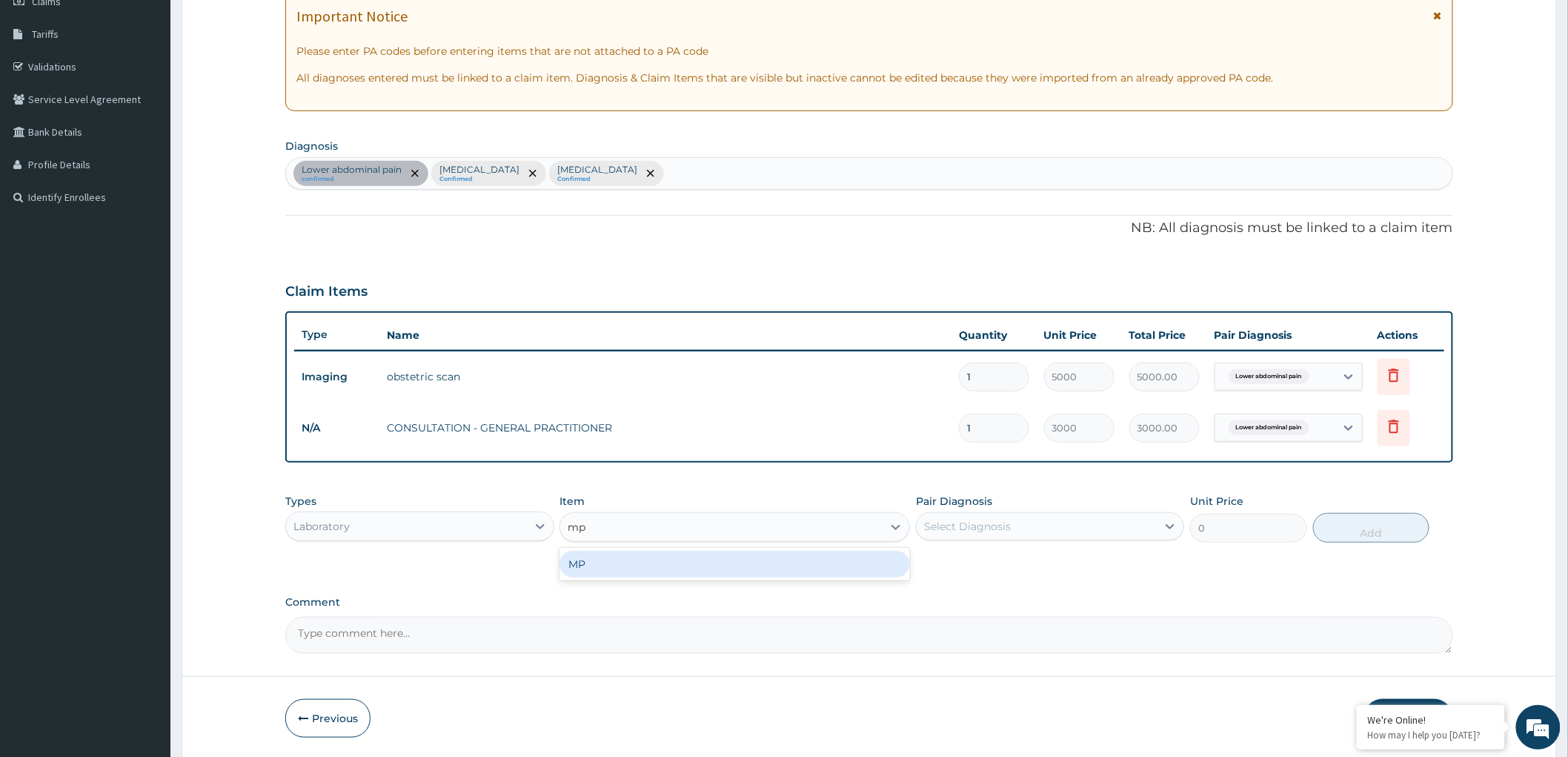
drag, startPoint x: 735, startPoint y: 562, endPoint x: 794, endPoint y: 569, distance: 59.4
click at [737, 563] on div "MP" at bounding box center [734, 564] width 350 height 27
type input "2000"
click at [1109, 522] on div "Select Diagnosis" at bounding box center [1036, 526] width 240 height 24
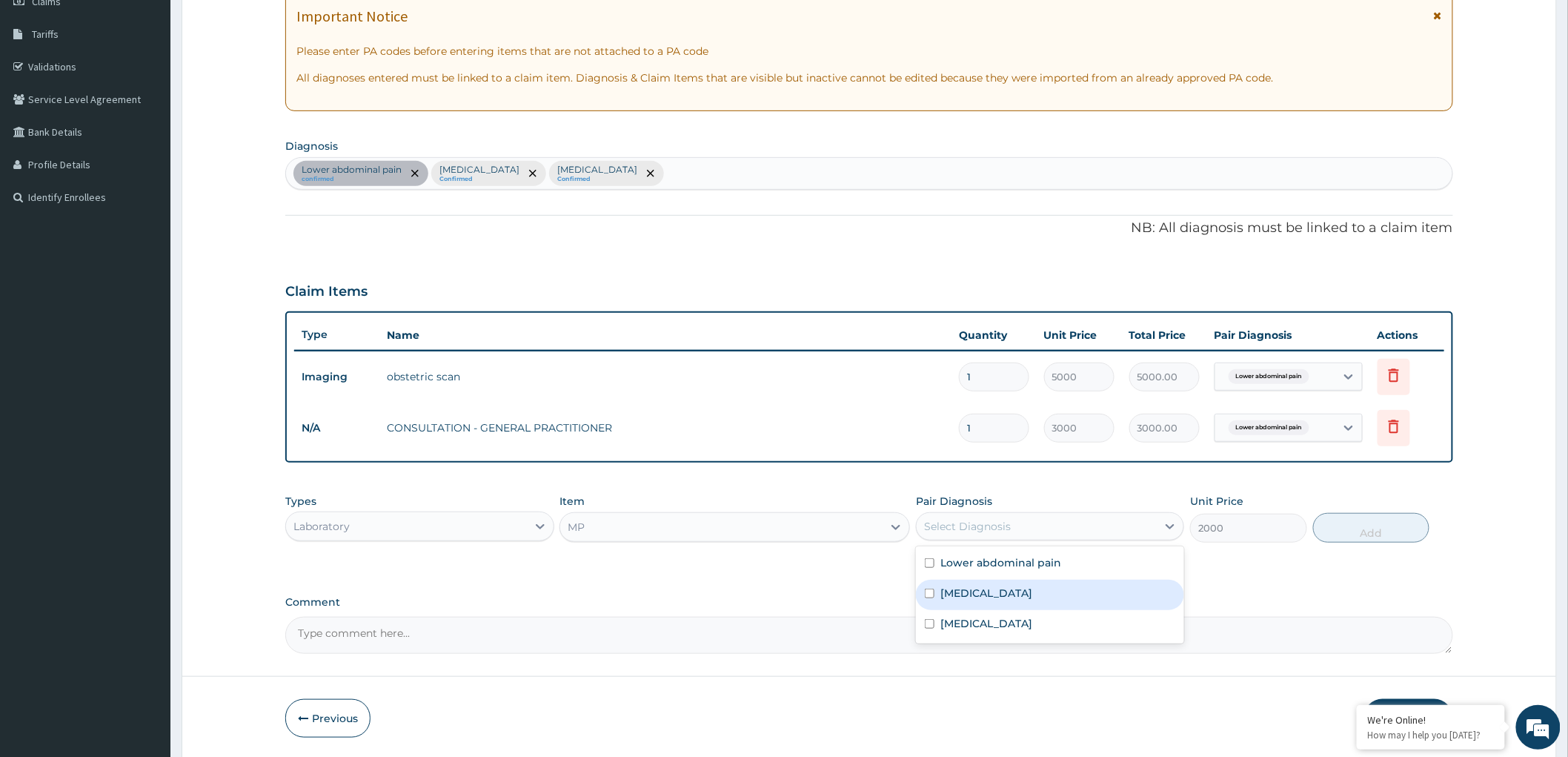
click at [930, 588] on input "checkbox" at bounding box center [930, 593] width 10 height 10
checkbox input "true"
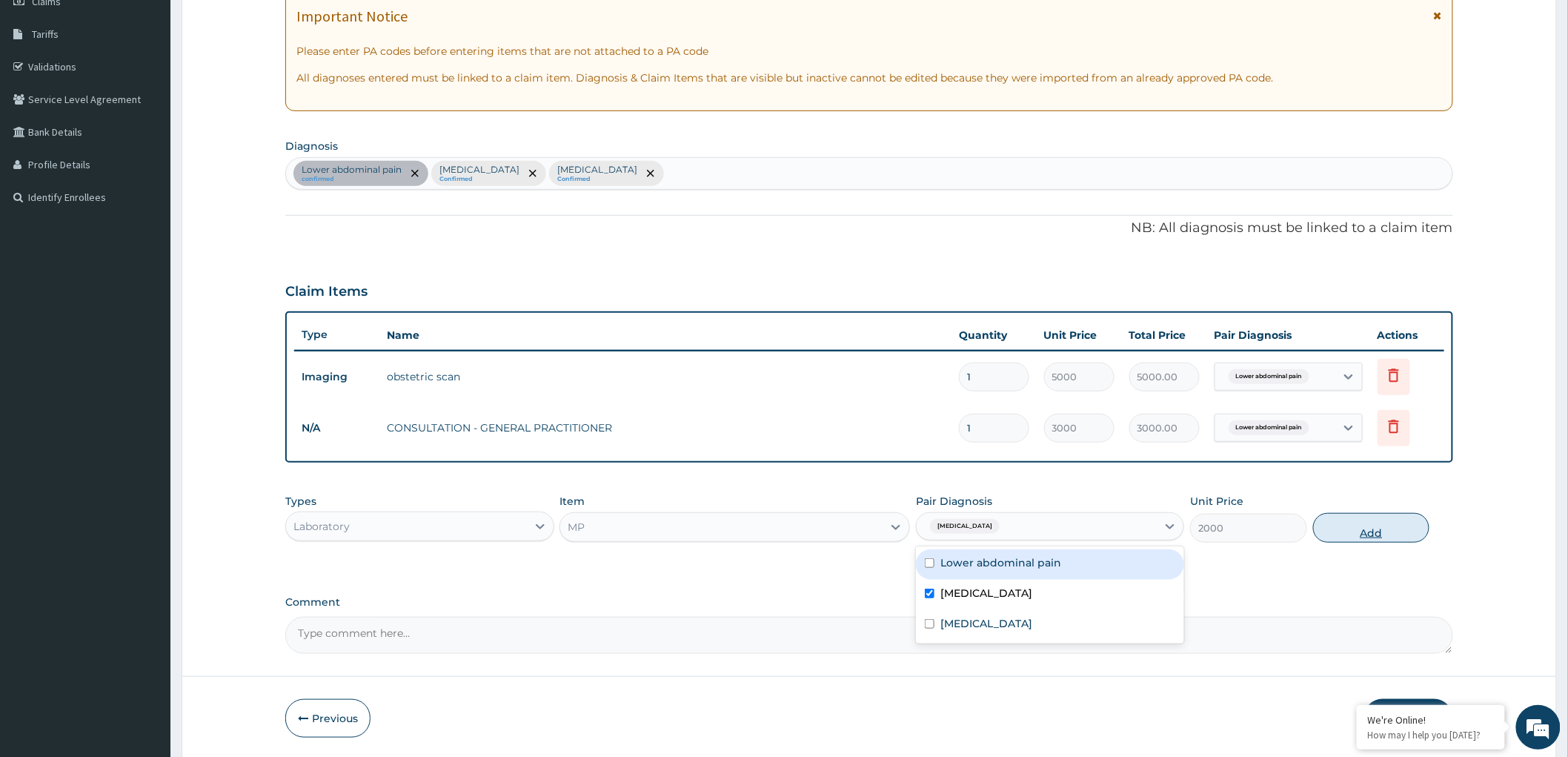
click at [1360, 521] on button "Add" at bounding box center [1371, 527] width 117 height 30
type input "0"
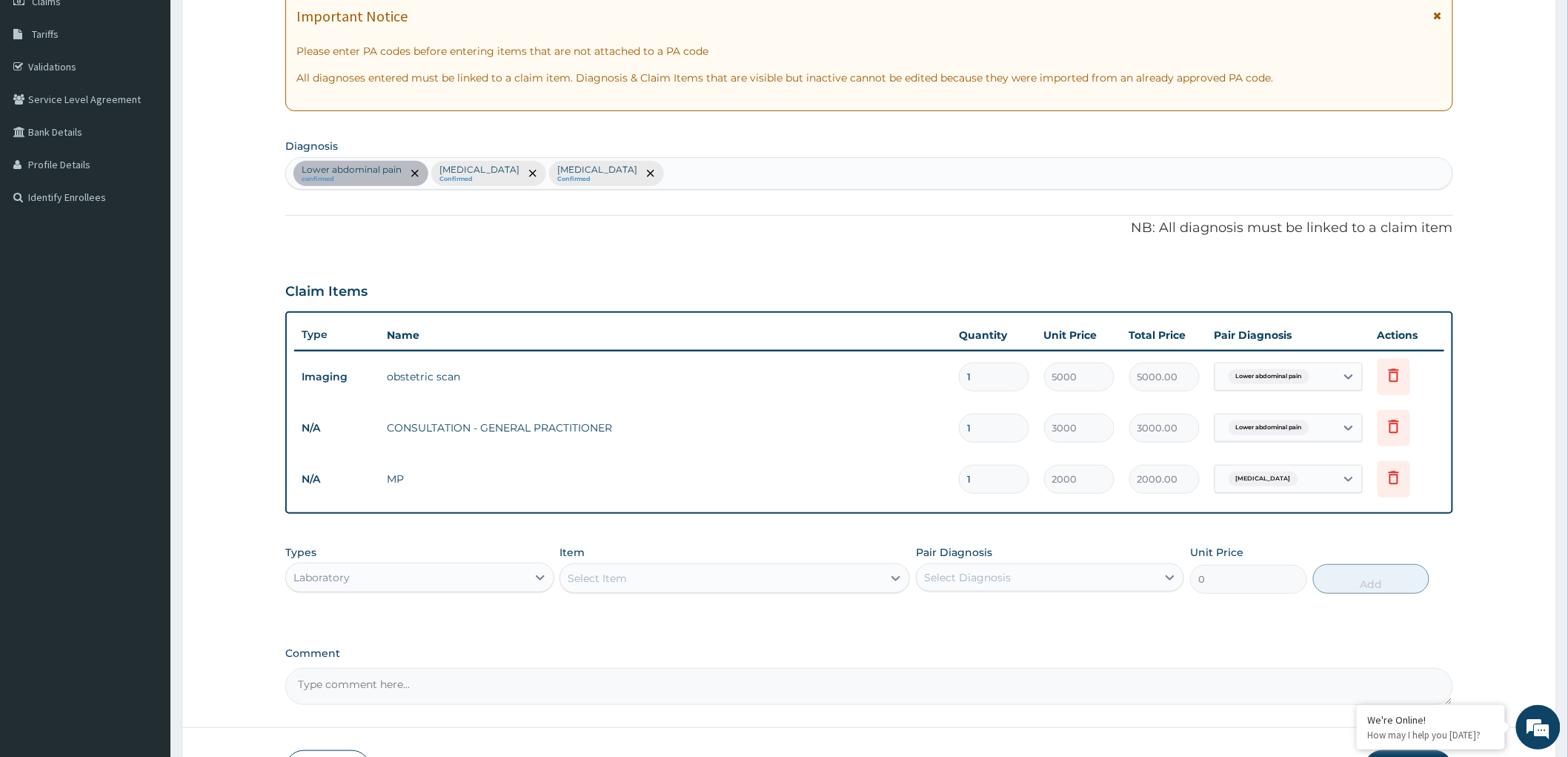
click at [735, 578] on div "Select Item" at bounding box center [721, 577] width 322 height 24
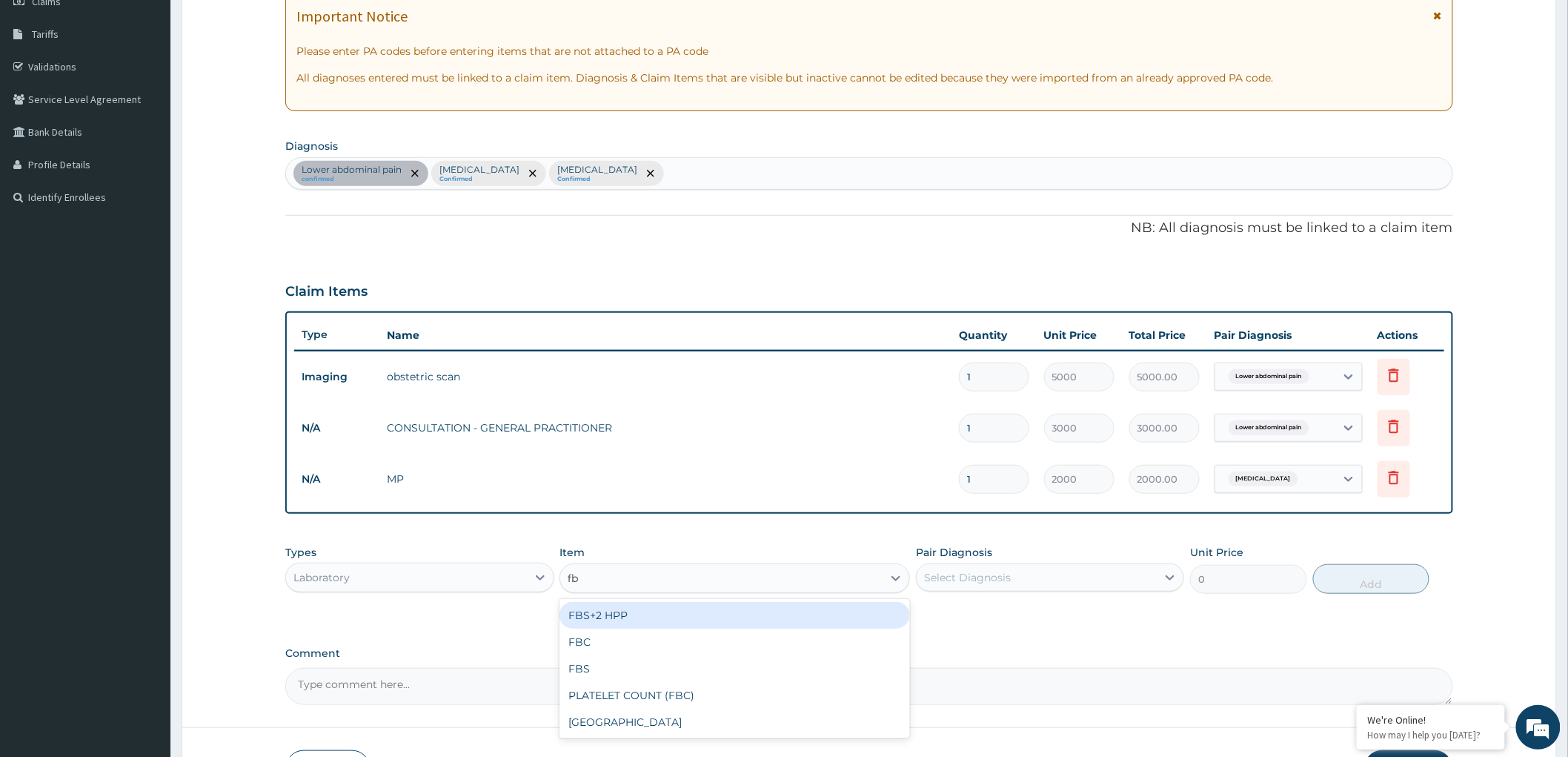
type input "fbc"
click at [862, 618] on div "FBC" at bounding box center [734, 615] width 350 height 27
type input "4200"
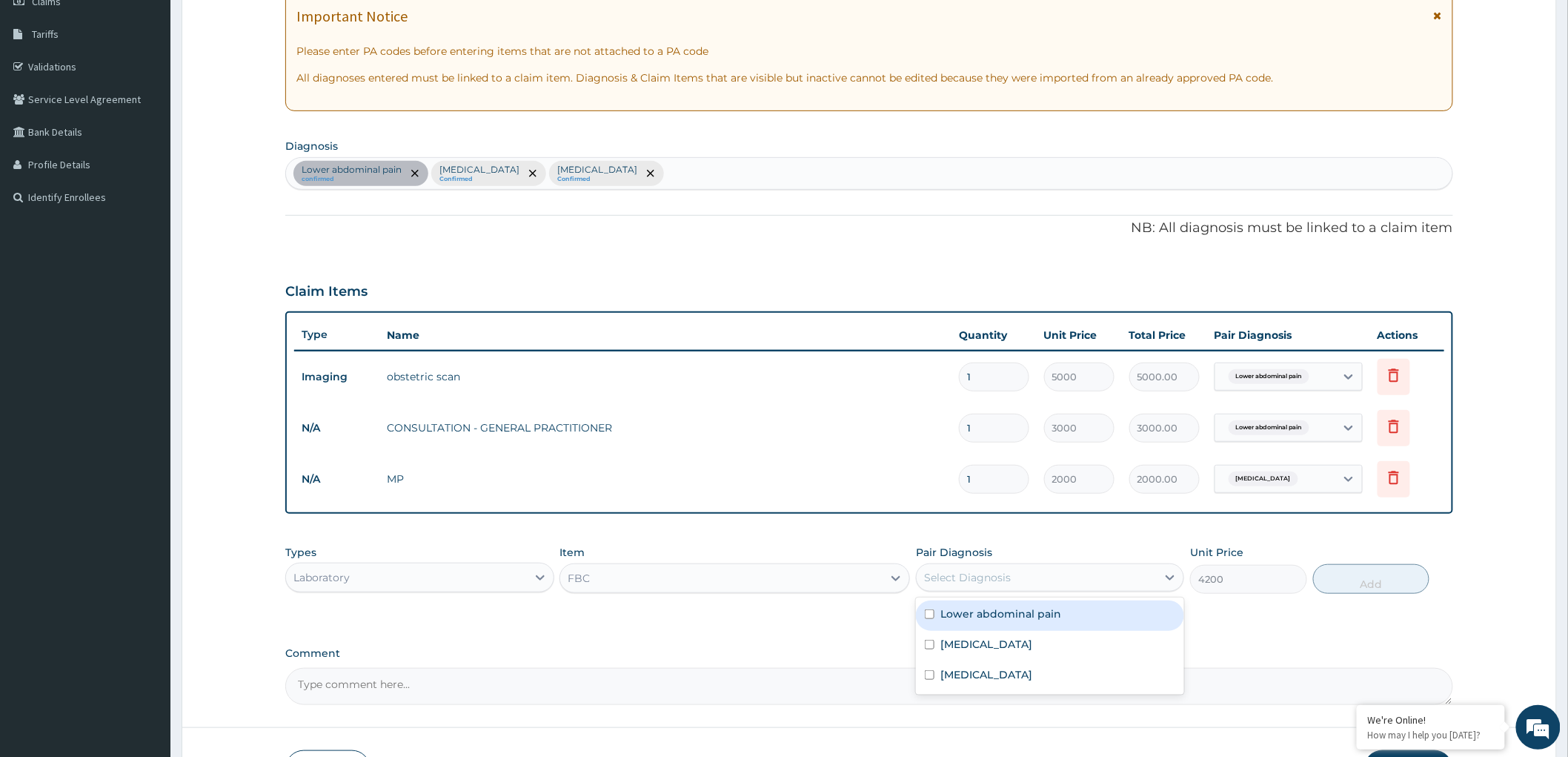
click at [1064, 574] on div "Select Diagnosis" at bounding box center [1036, 577] width 240 height 24
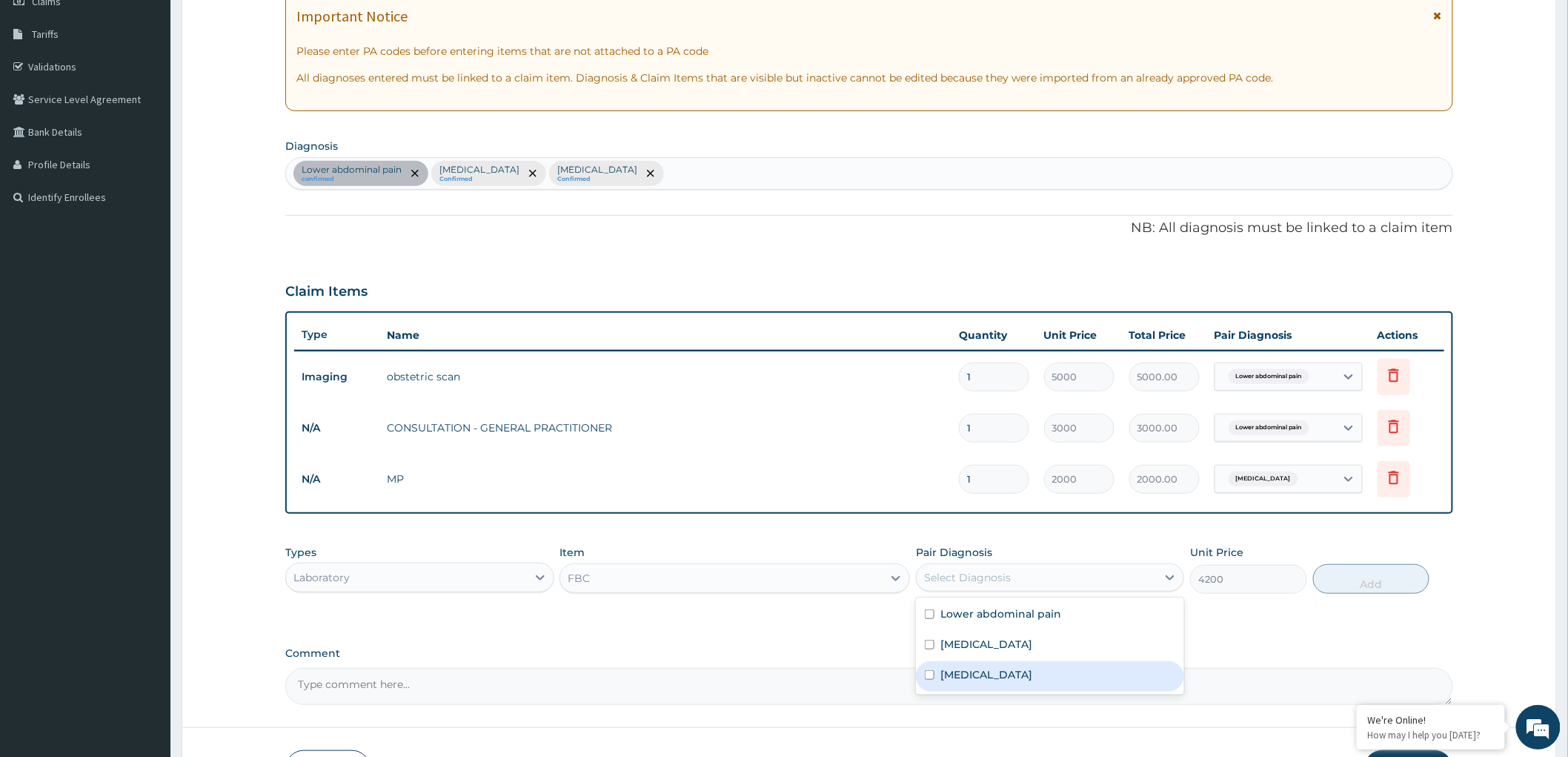
click at [934, 667] on div "Bacterial sepsis" at bounding box center [1050, 676] width 268 height 30
checkbox input "true"
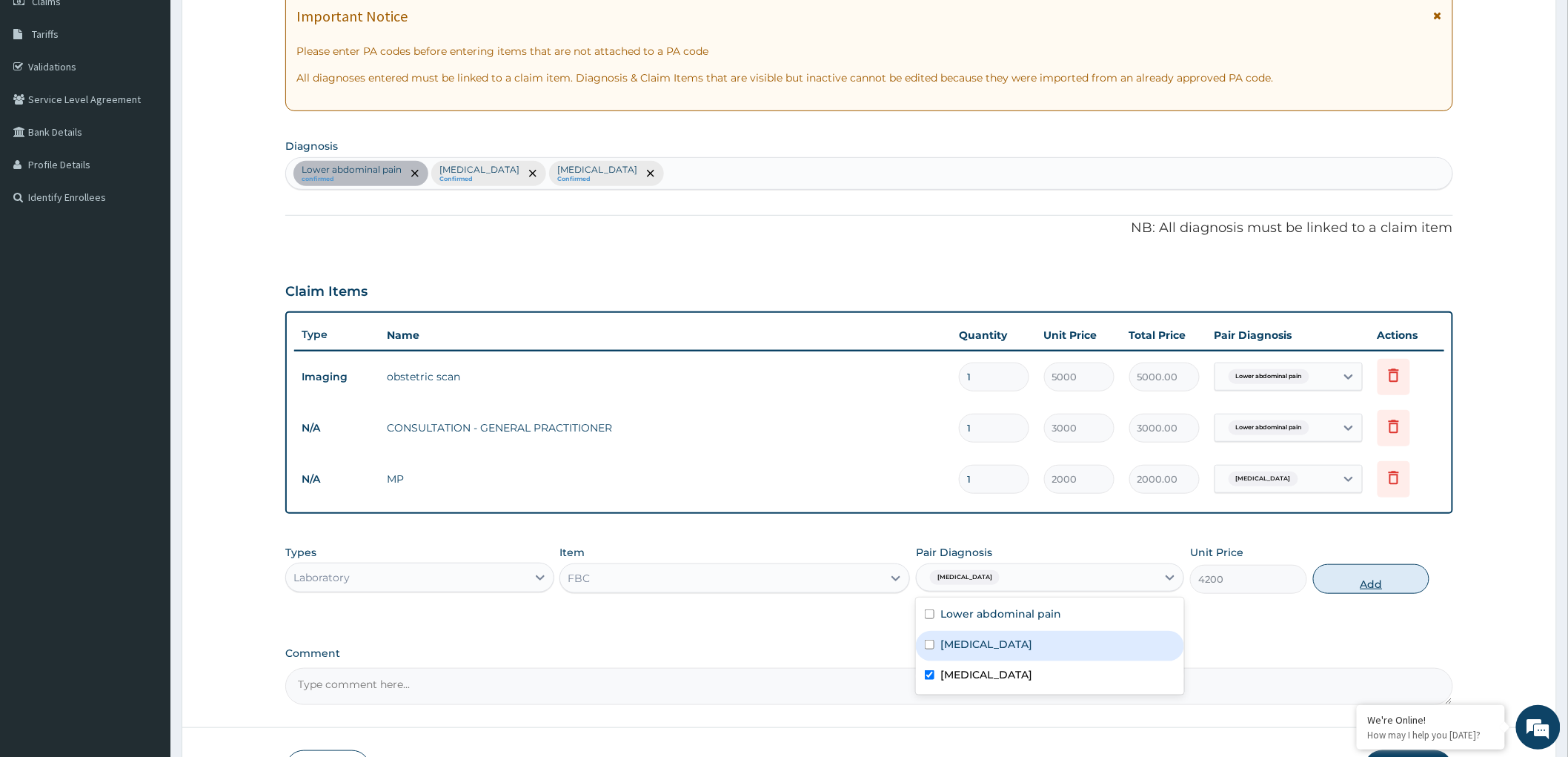
click at [1361, 572] on button "Add" at bounding box center [1371, 578] width 117 height 30
type input "0"
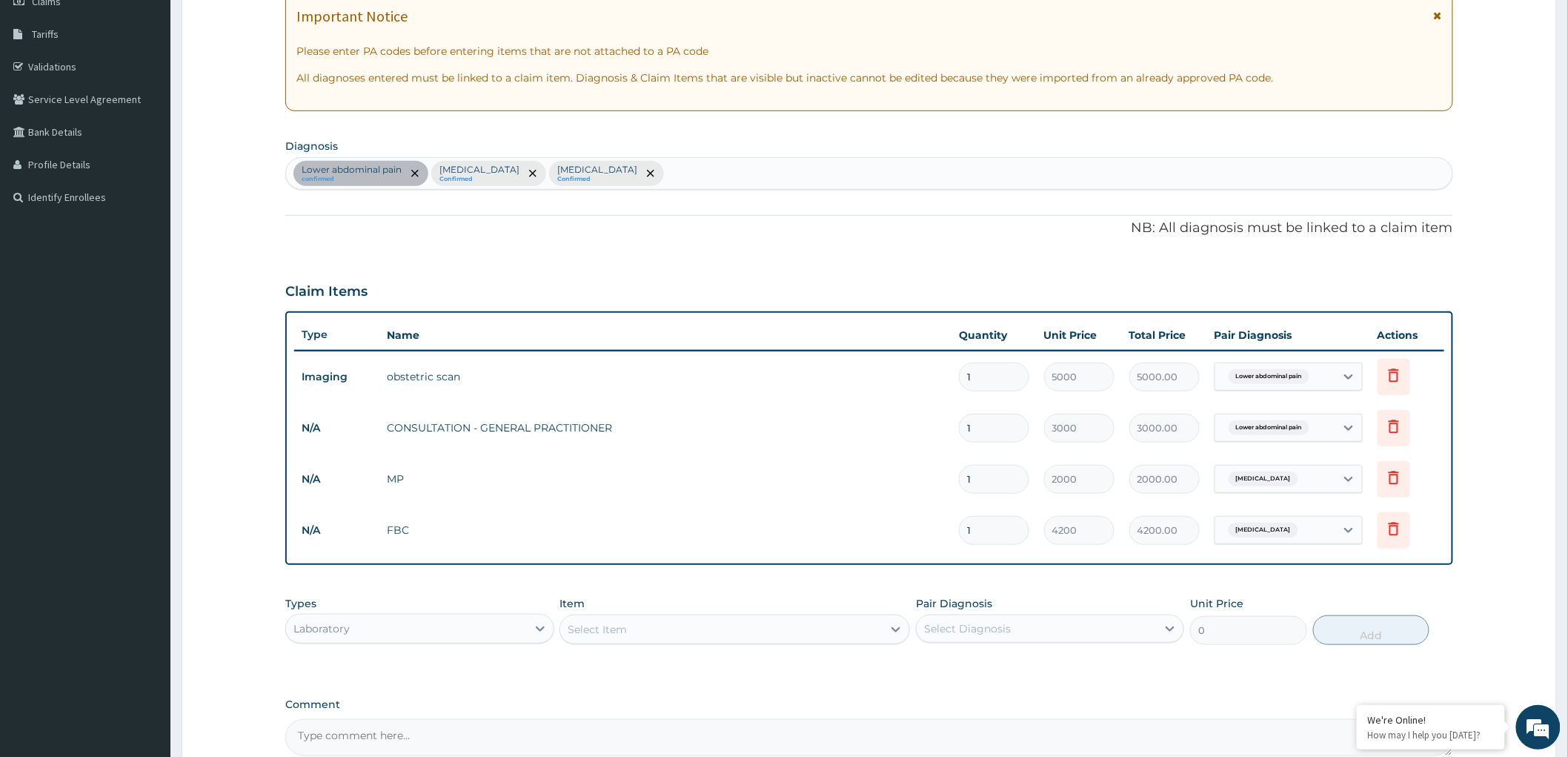
click at [398, 735] on textarea "Comment" at bounding box center [869, 737] width 1168 height 37
paste textarea "seen.c/o headache and Generalised body aches"
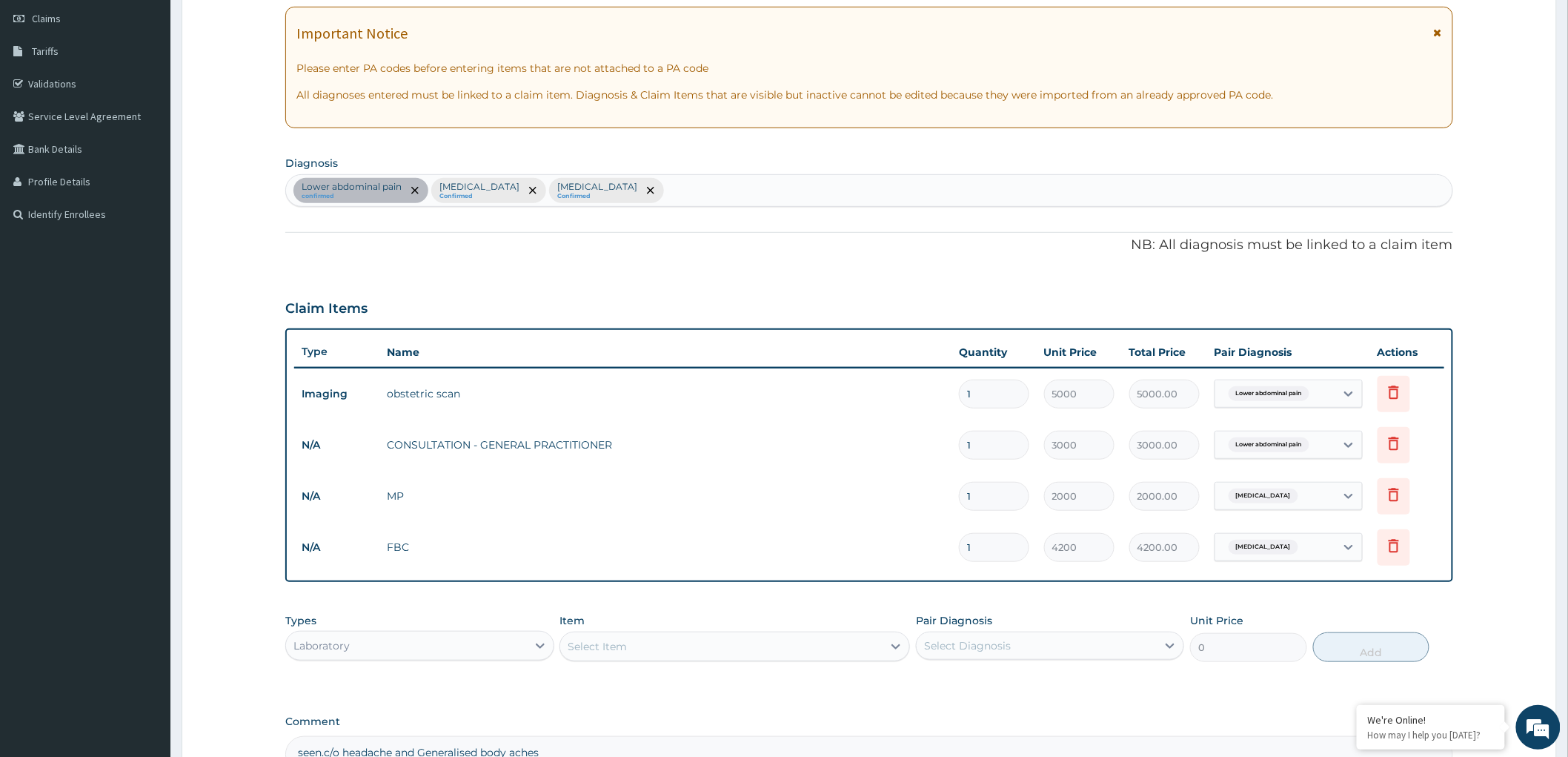
scroll to position [298, 0]
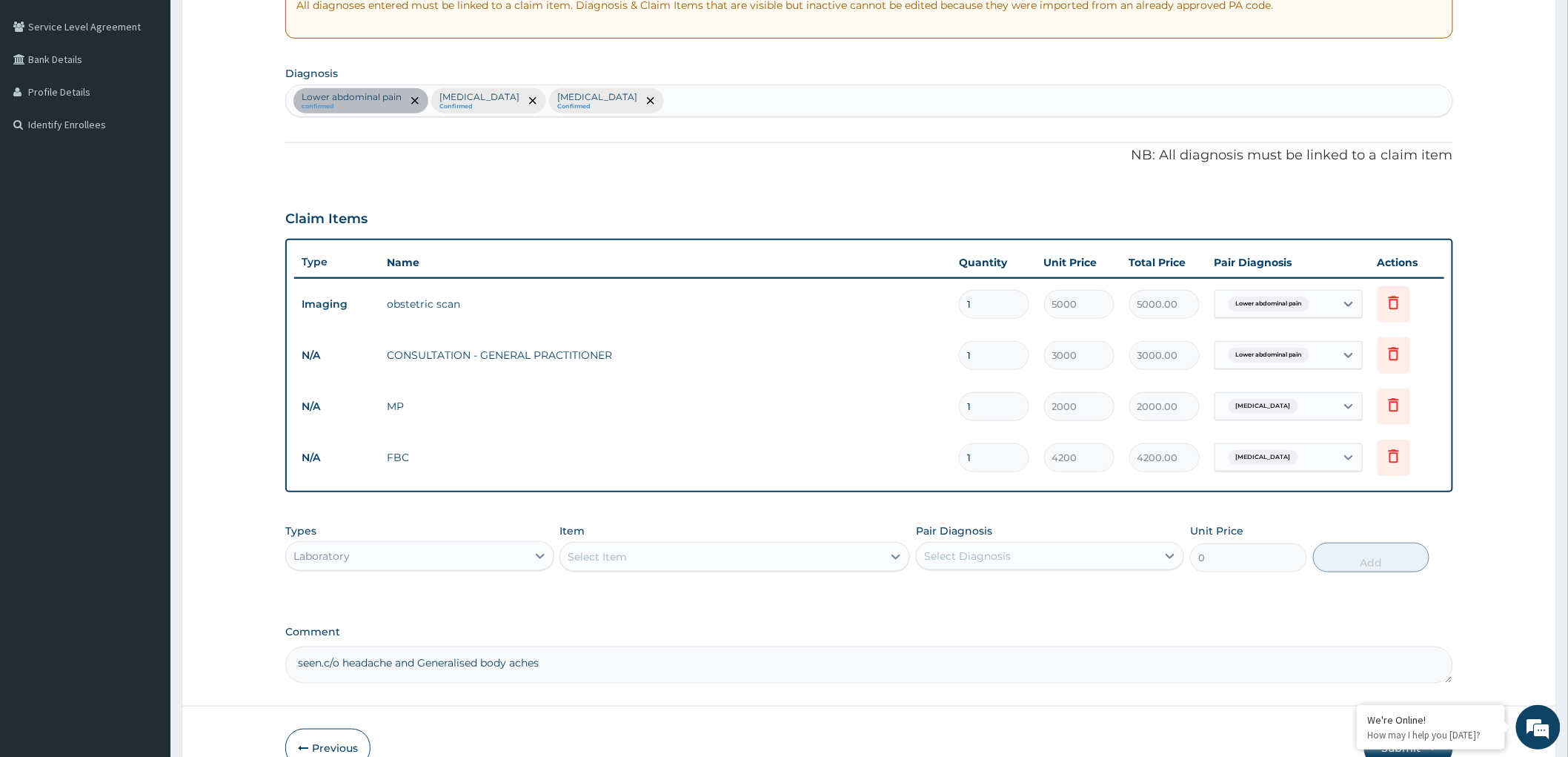
type textarea "seen.c/o headache and Generalised body aches"
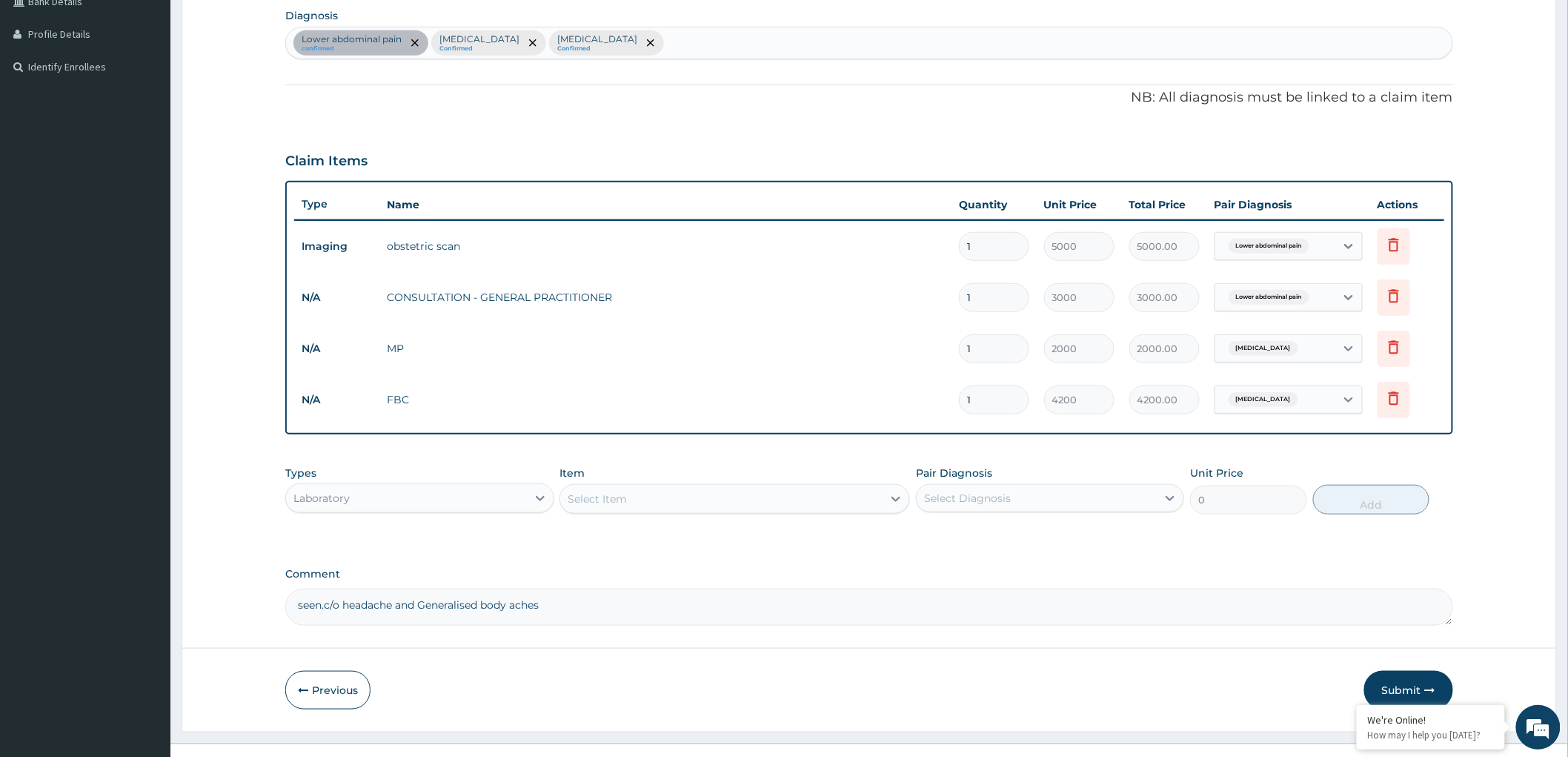
scroll to position [380, 0]
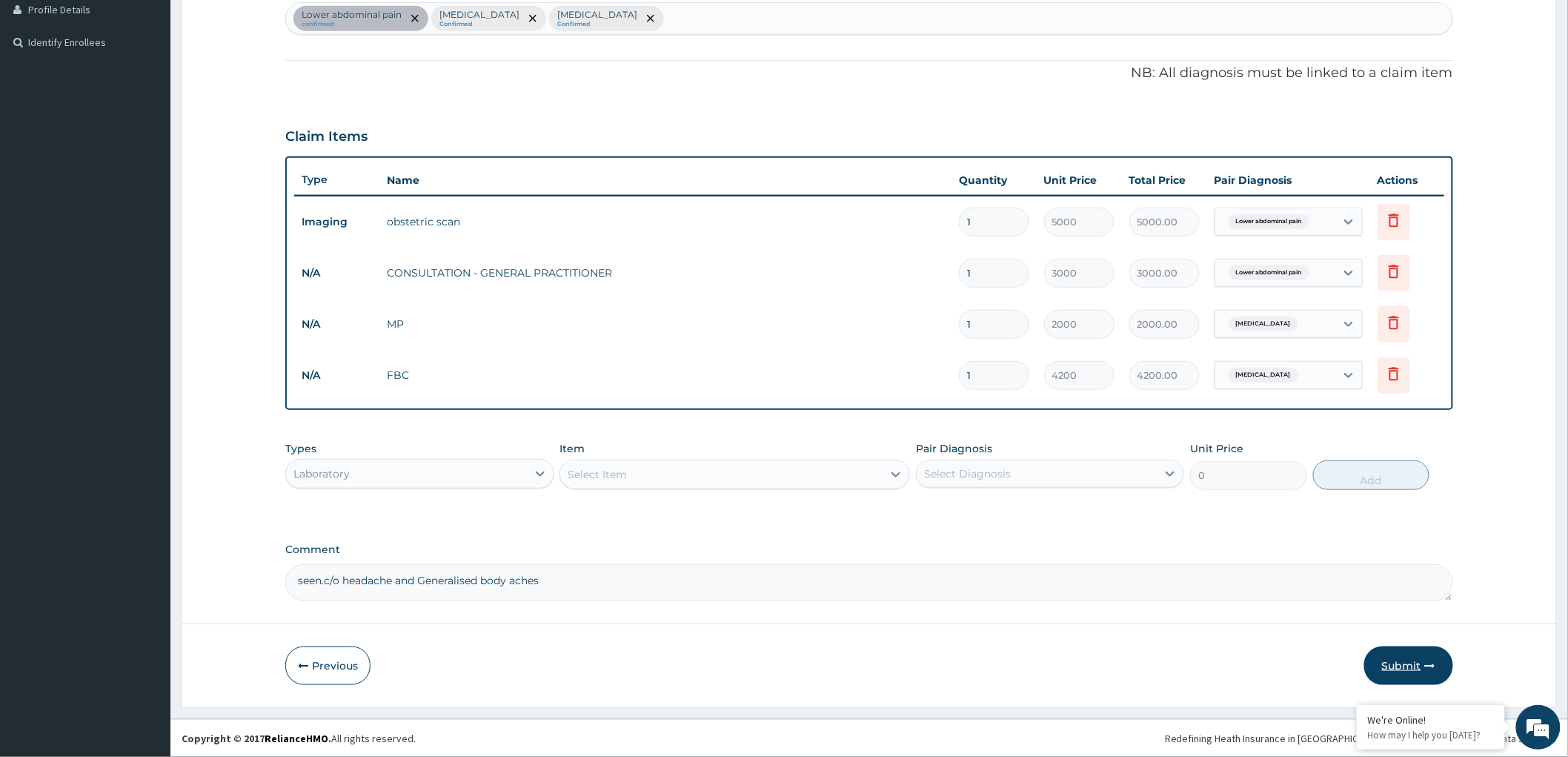
click at [1402, 662] on button "Submit" at bounding box center [1409, 665] width 89 height 39
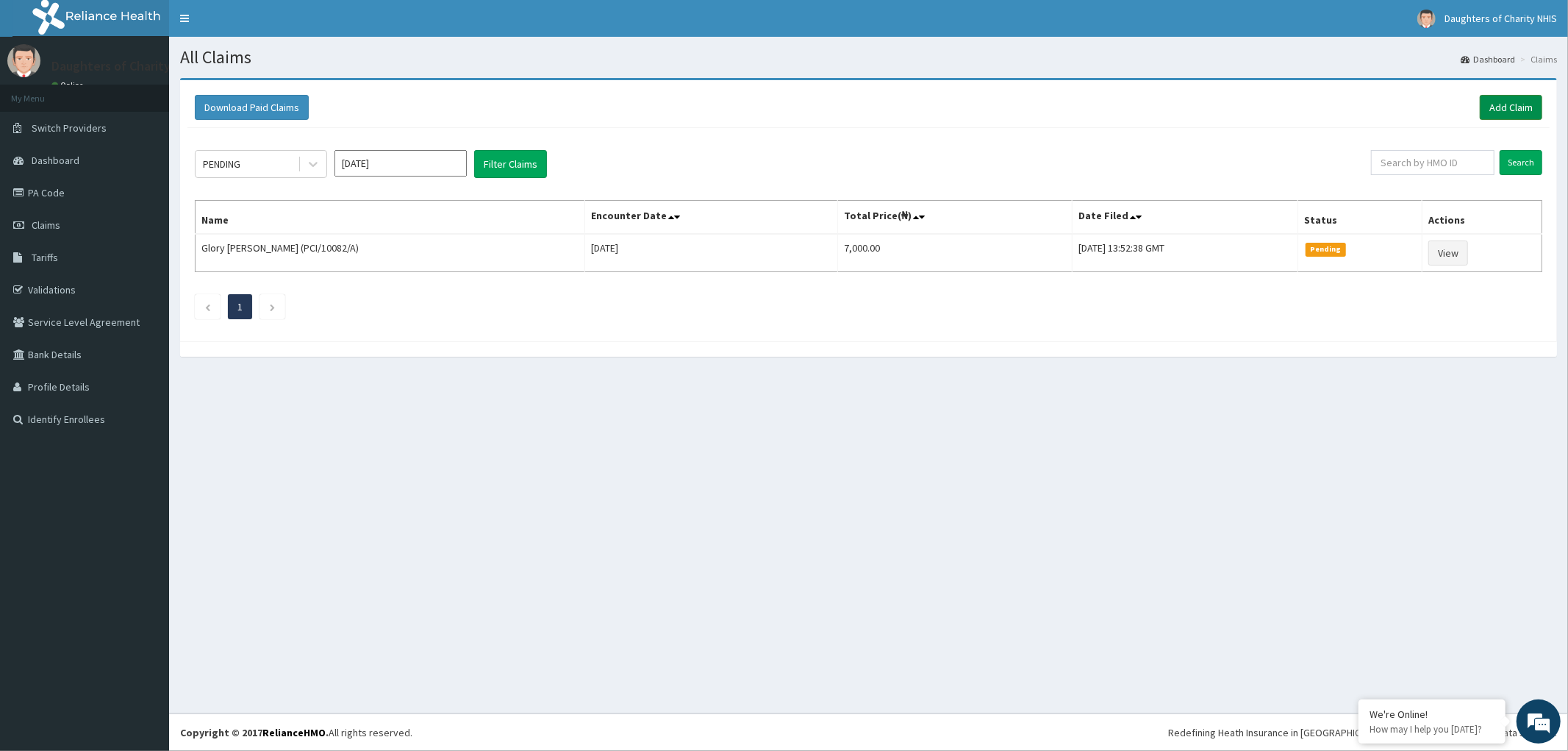
click at [1496, 102] on link "Add Claim" at bounding box center [1511, 107] width 62 height 25
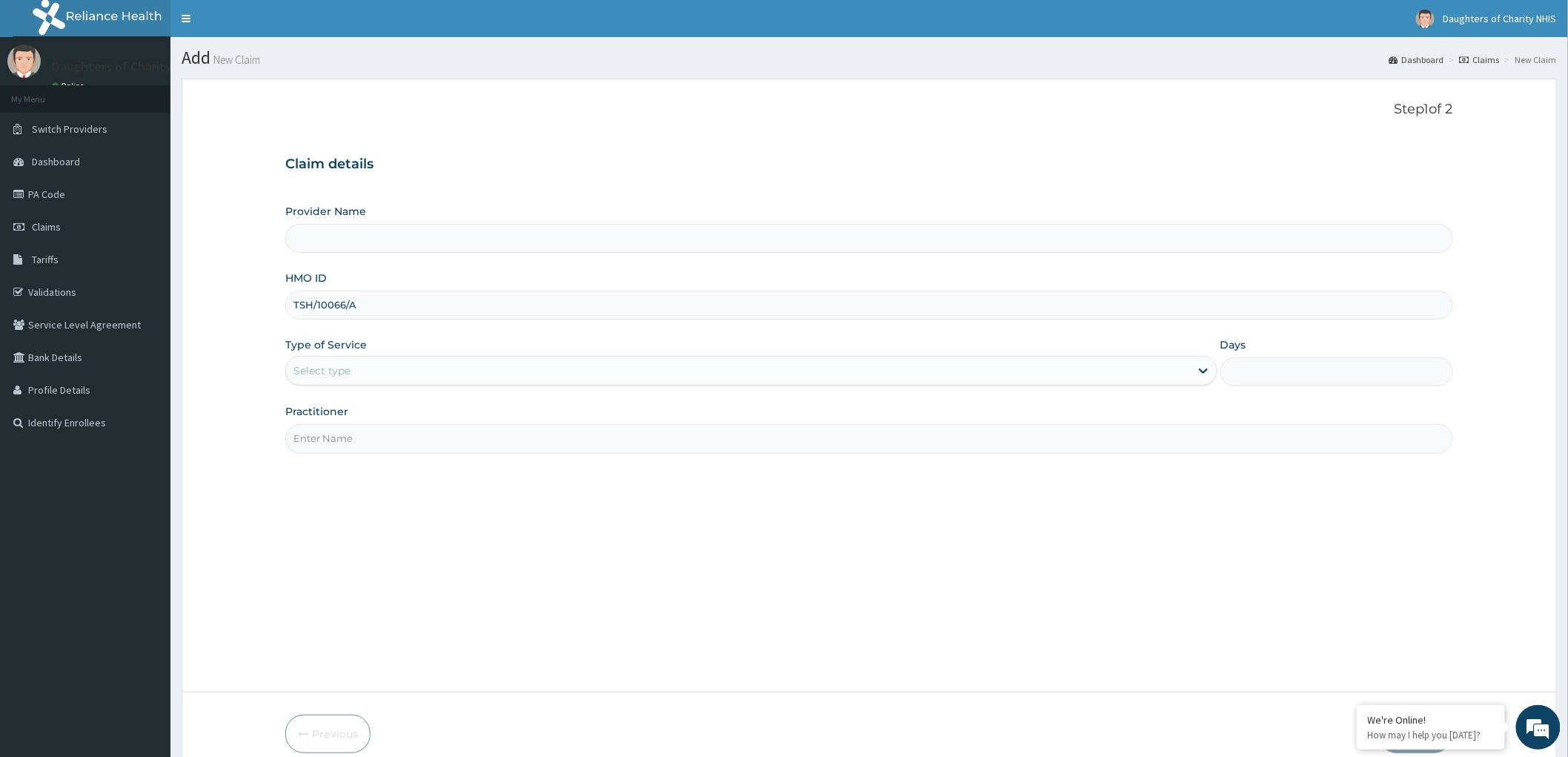
type input "TSH/10066/A"
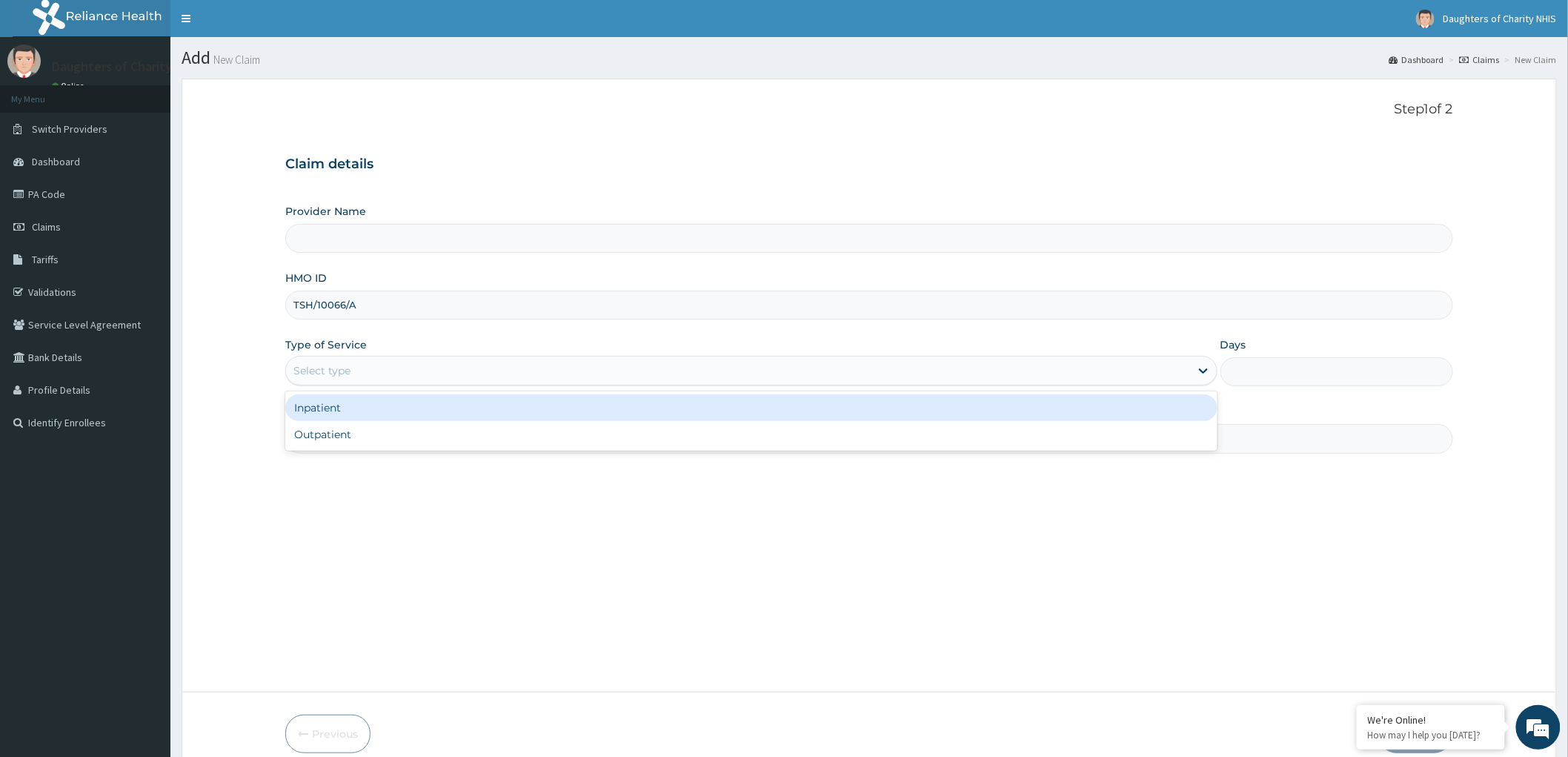
click at [380, 377] on div "Select type" at bounding box center [738, 370] width 904 height 24
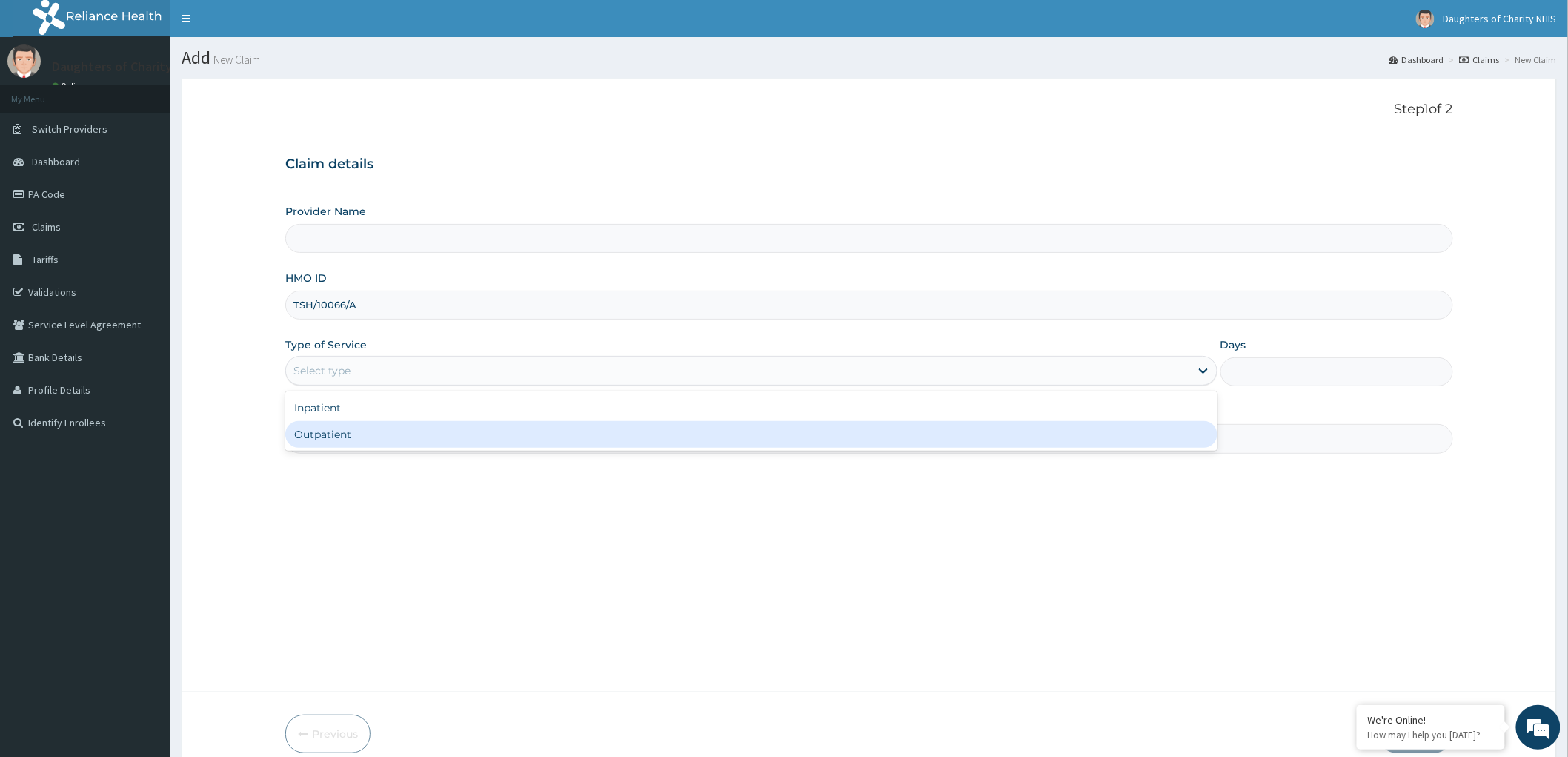
click at [358, 428] on div "Outpatient" at bounding box center [751, 435] width 933 height 27
type input "Daughters of [GEOGRAPHIC_DATA], [GEOGRAPHIC_DATA]"
type input "1"
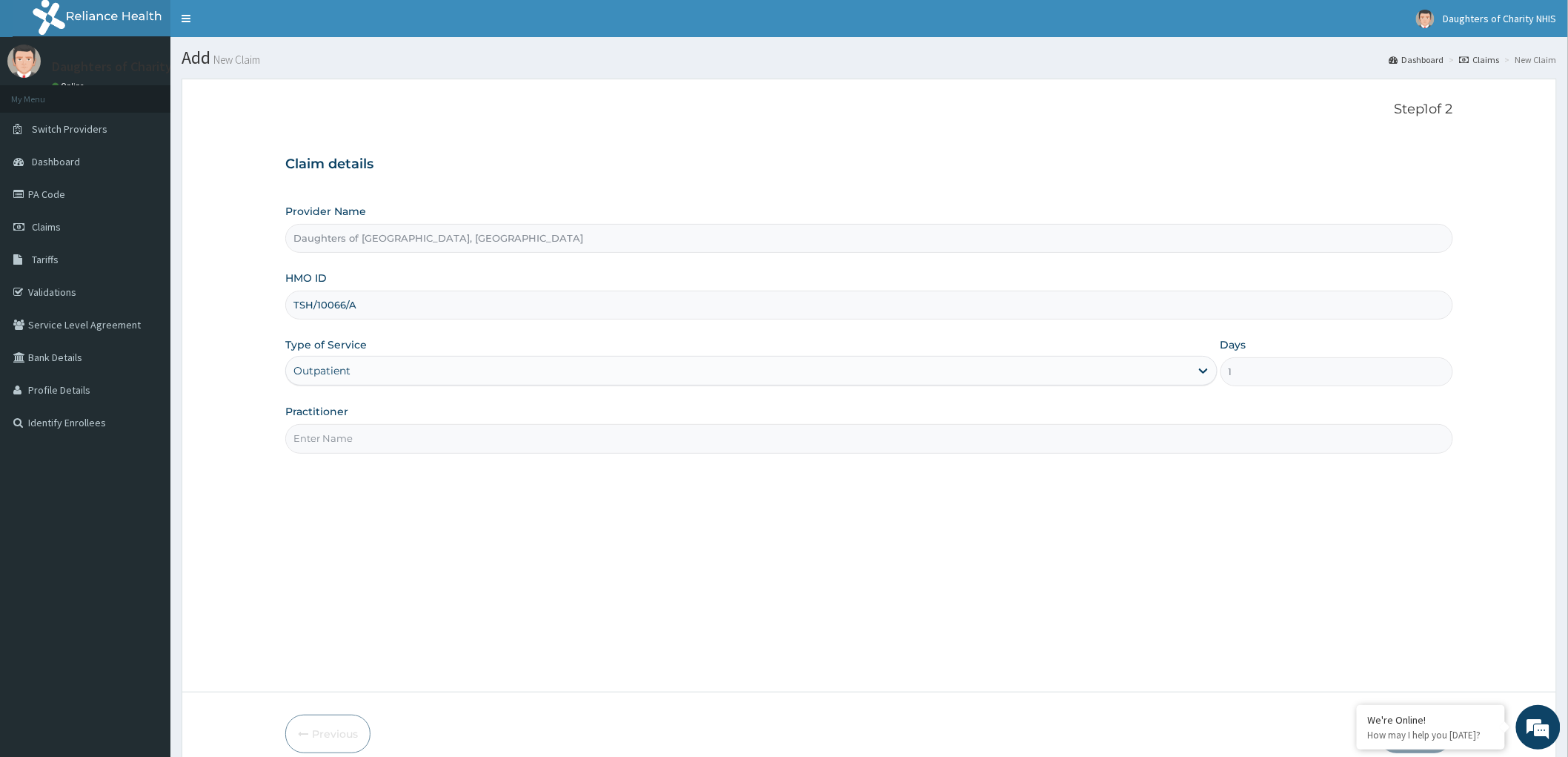
click at [323, 437] on input "Practitioner" at bounding box center [869, 438] width 1168 height 29
paste input "OYEDEPO oyebode"
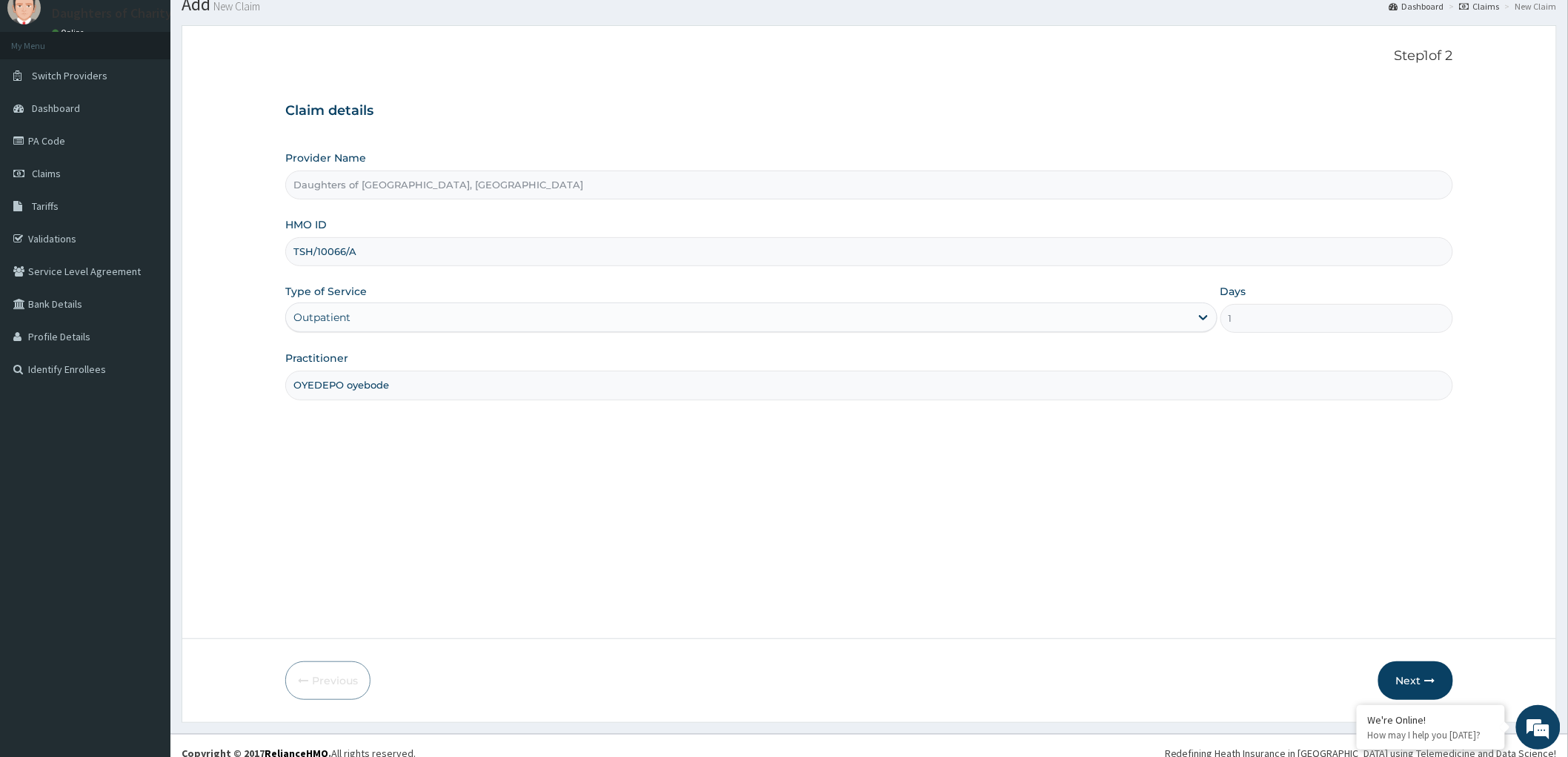
scroll to position [69, 0]
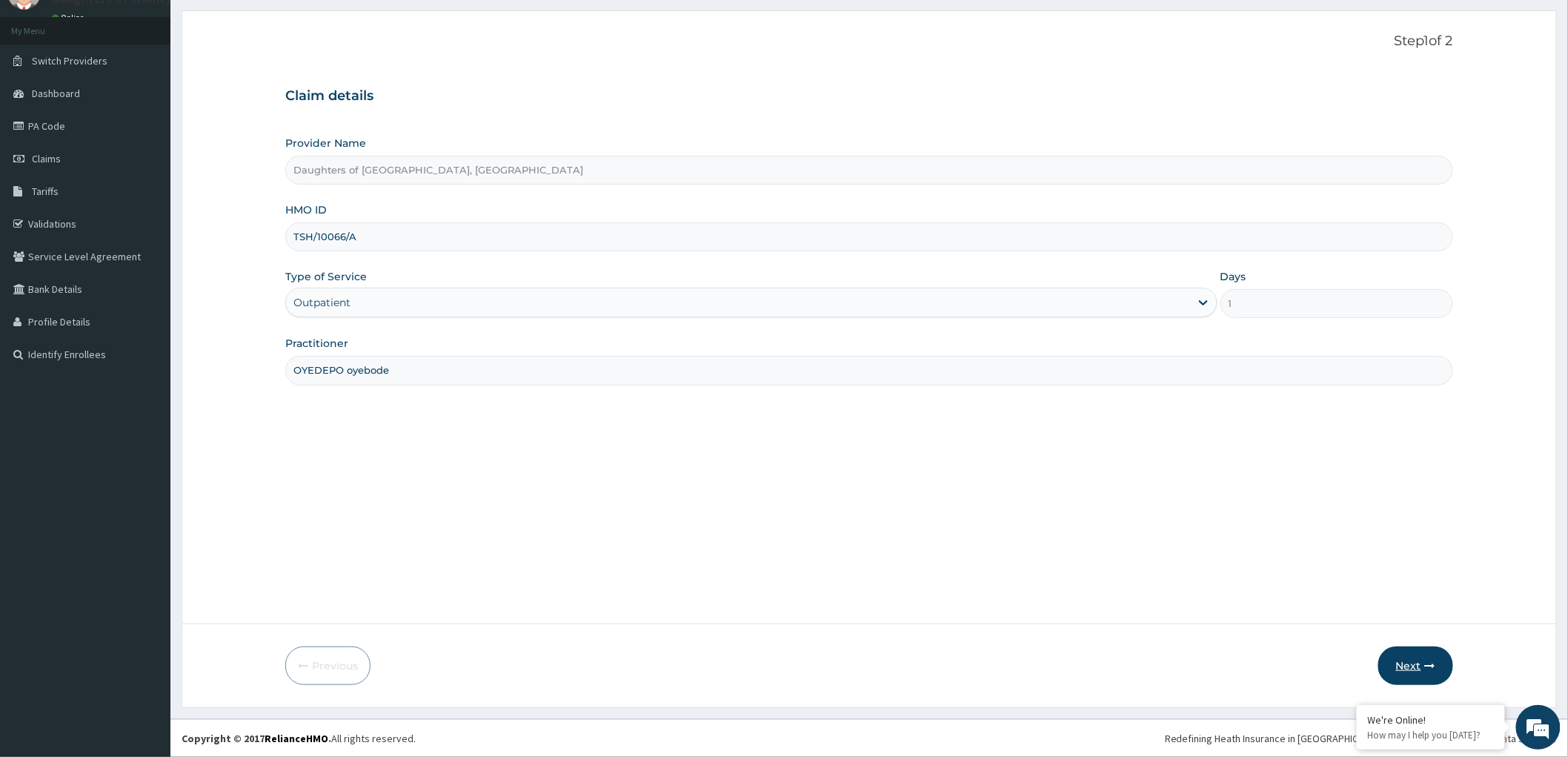
type input "OYEDEPO oyebode"
click at [1404, 664] on button "Next" at bounding box center [1416, 665] width 75 height 39
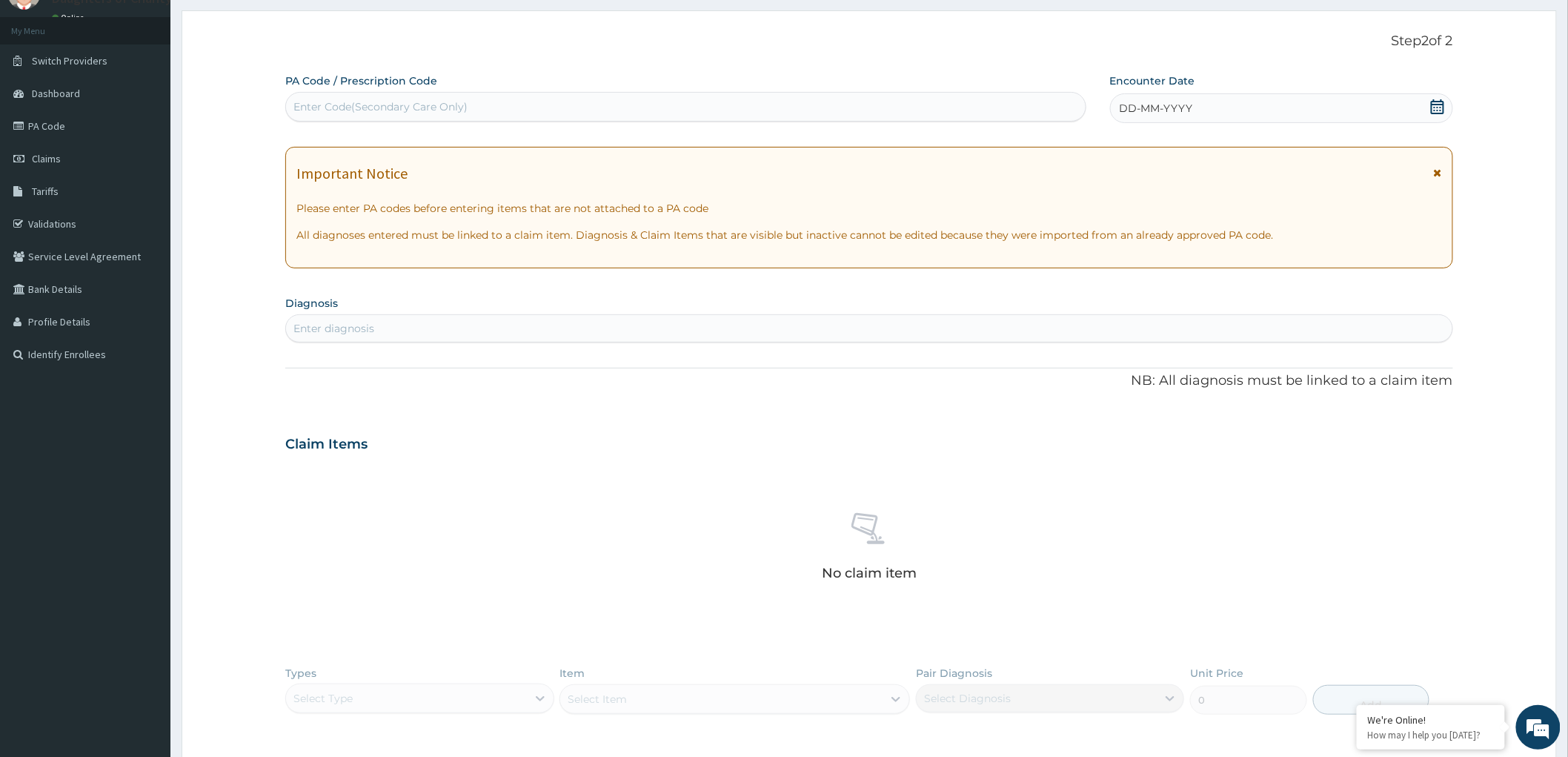
click at [336, 101] on div "Enter Code(Secondary Care Only)" at bounding box center [380, 106] width 174 height 14
paste input "PA/613DE1"
type input "PA/613DE1"
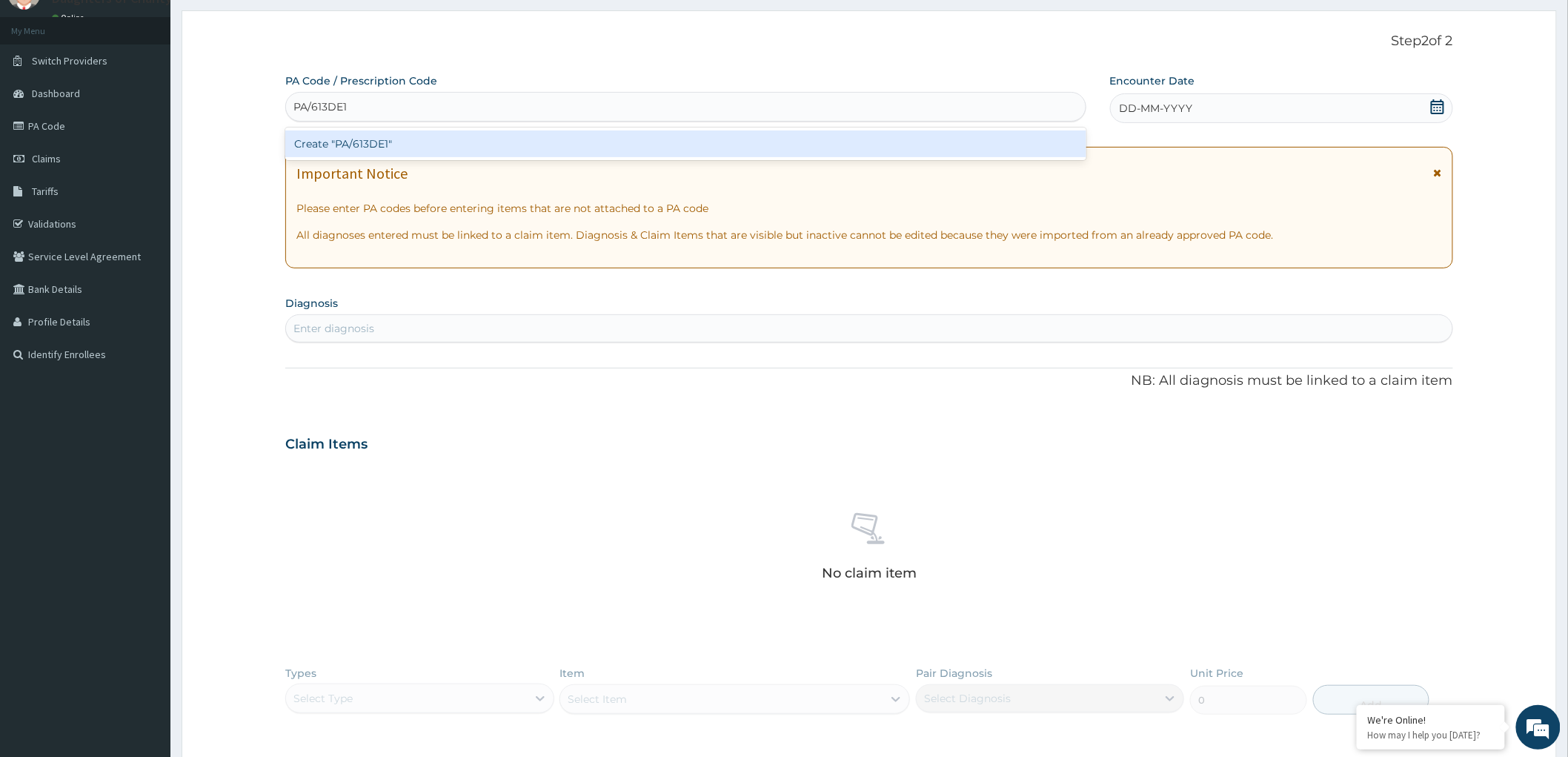
click at [453, 145] on div "Create "PA/613DE1"" at bounding box center [686, 144] width 801 height 27
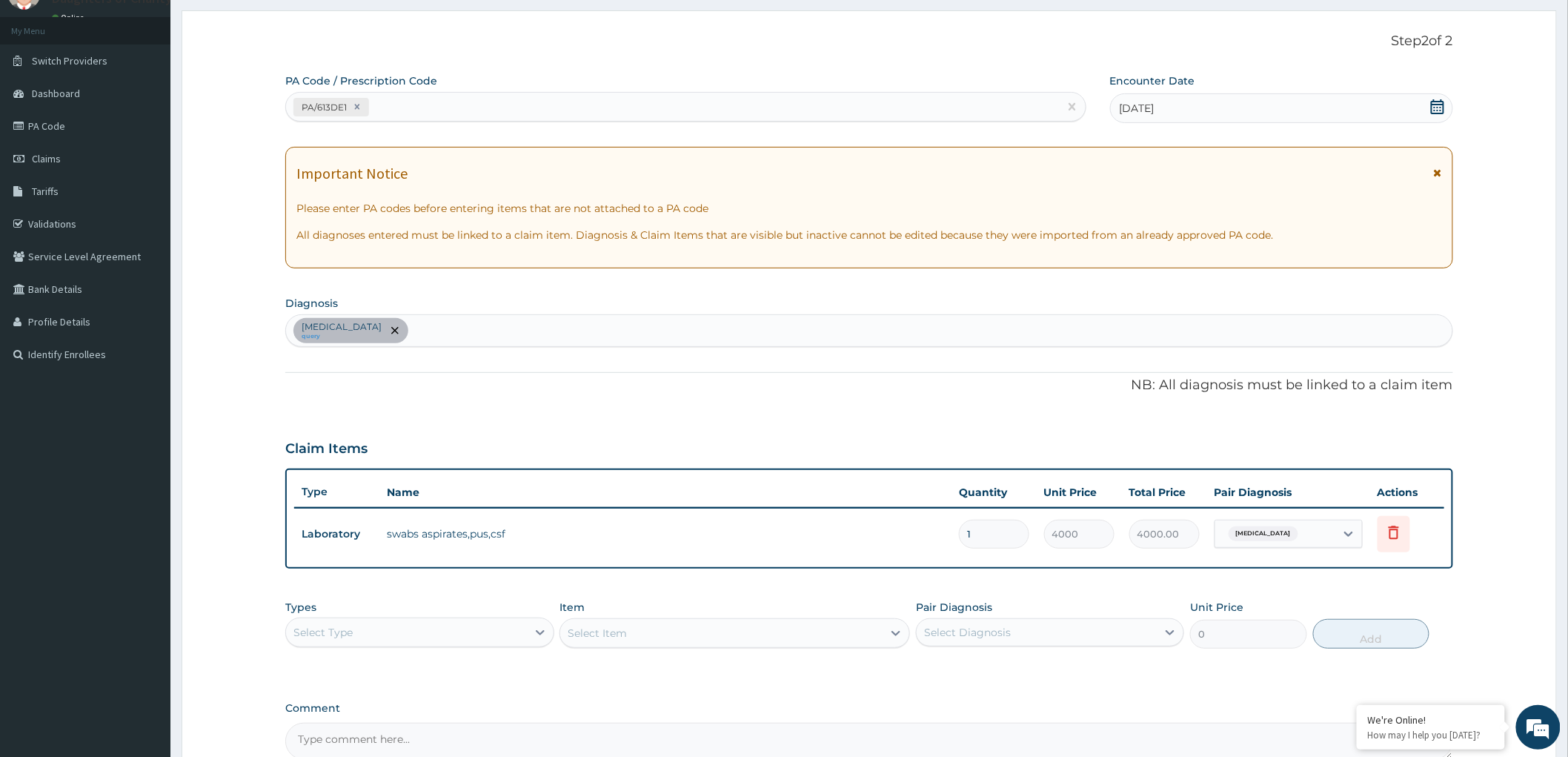
click at [416, 330] on div "Tonsillitis query" at bounding box center [869, 330] width 1166 height 31
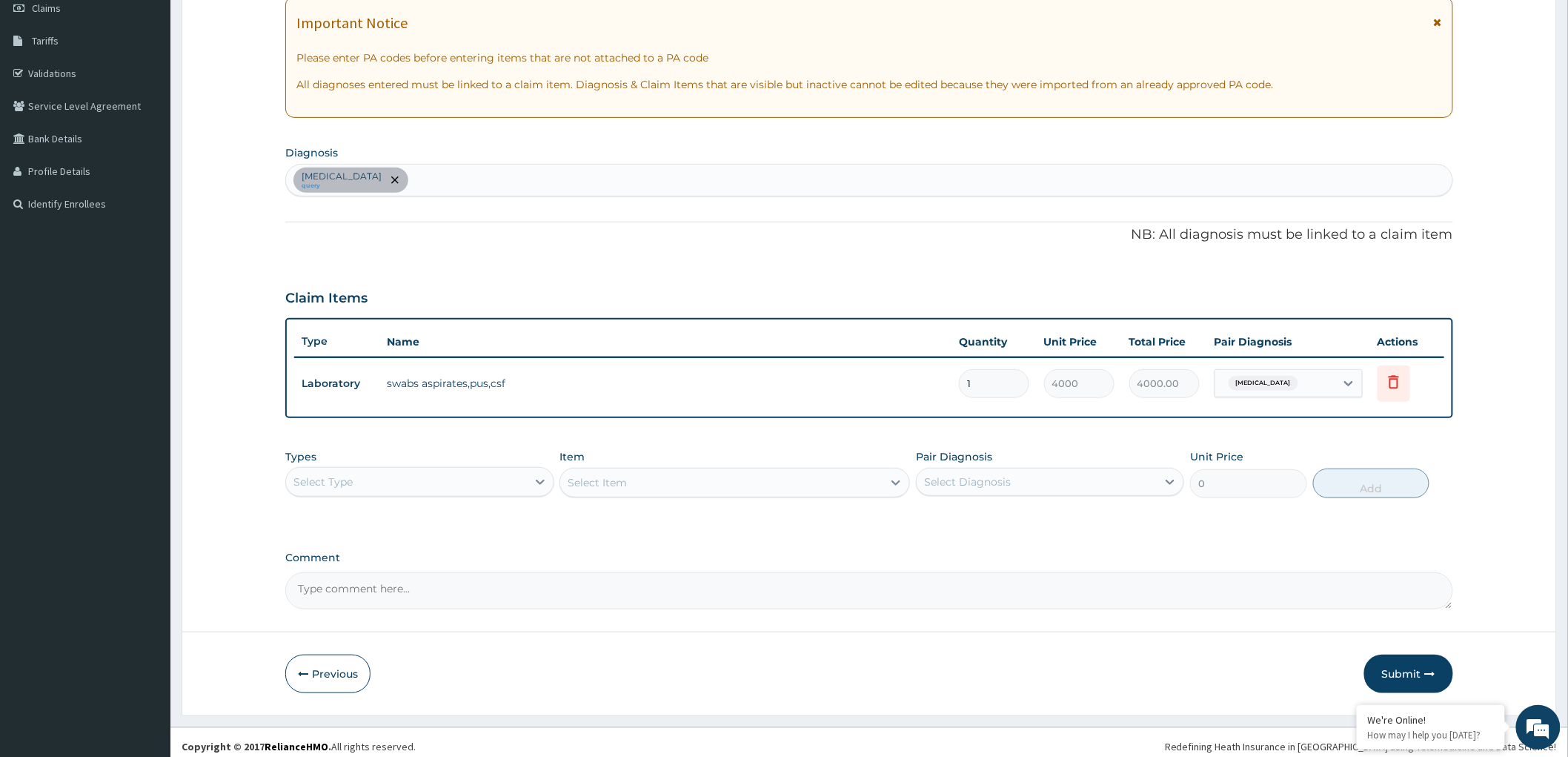
scroll to position [225, 0]
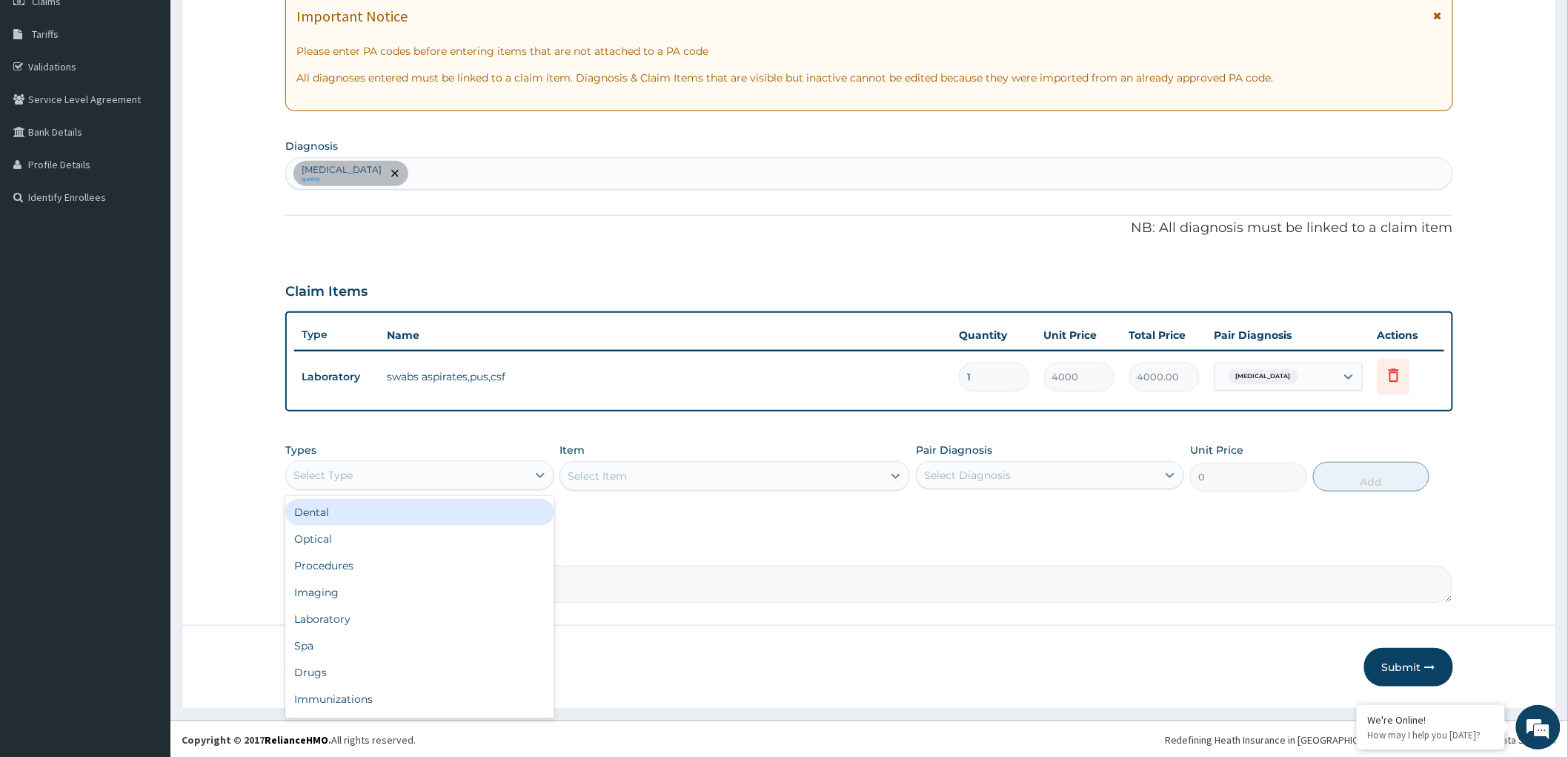
click at [461, 463] on div "Select Type" at bounding box center [406, 475] width 240 height 24
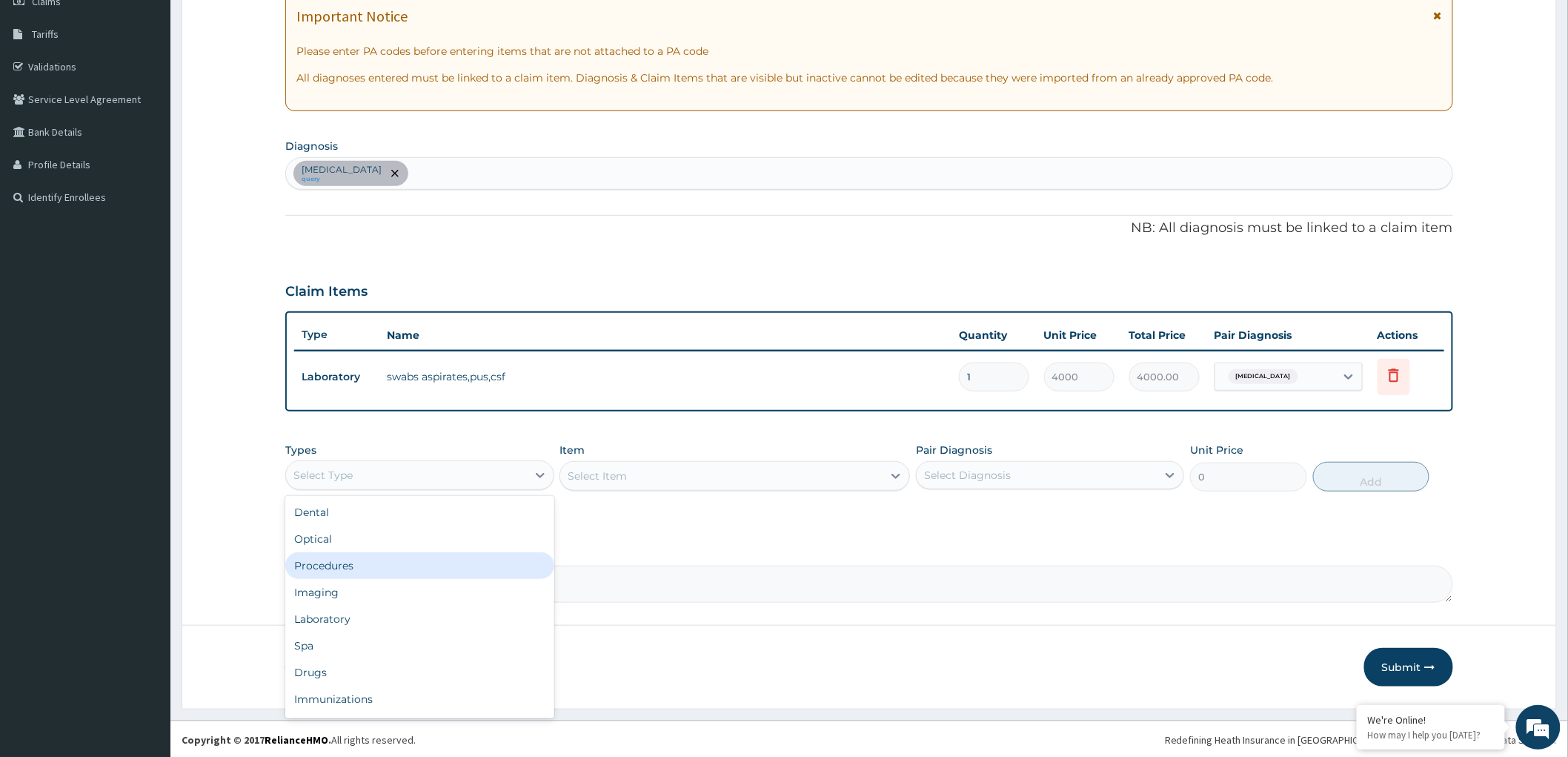
drag, startPoint x: 367, startPoint y: 557, endPoint x: 794, endPoint y: 530, distance: 427.9
click at [368, 557] on div "Procedures" at bounding box center [419, 566] width 268 height 27
click at [855, 470] on div "Select Item" at bounding box center [734, 475] width 350 height 30
click at [789, 476] on div "Select Item" at bounding box center [734, 475] width 350 height 30
click at [845, 475] on div "Select Item" at bounding box center [734, 475] width 350 height 30
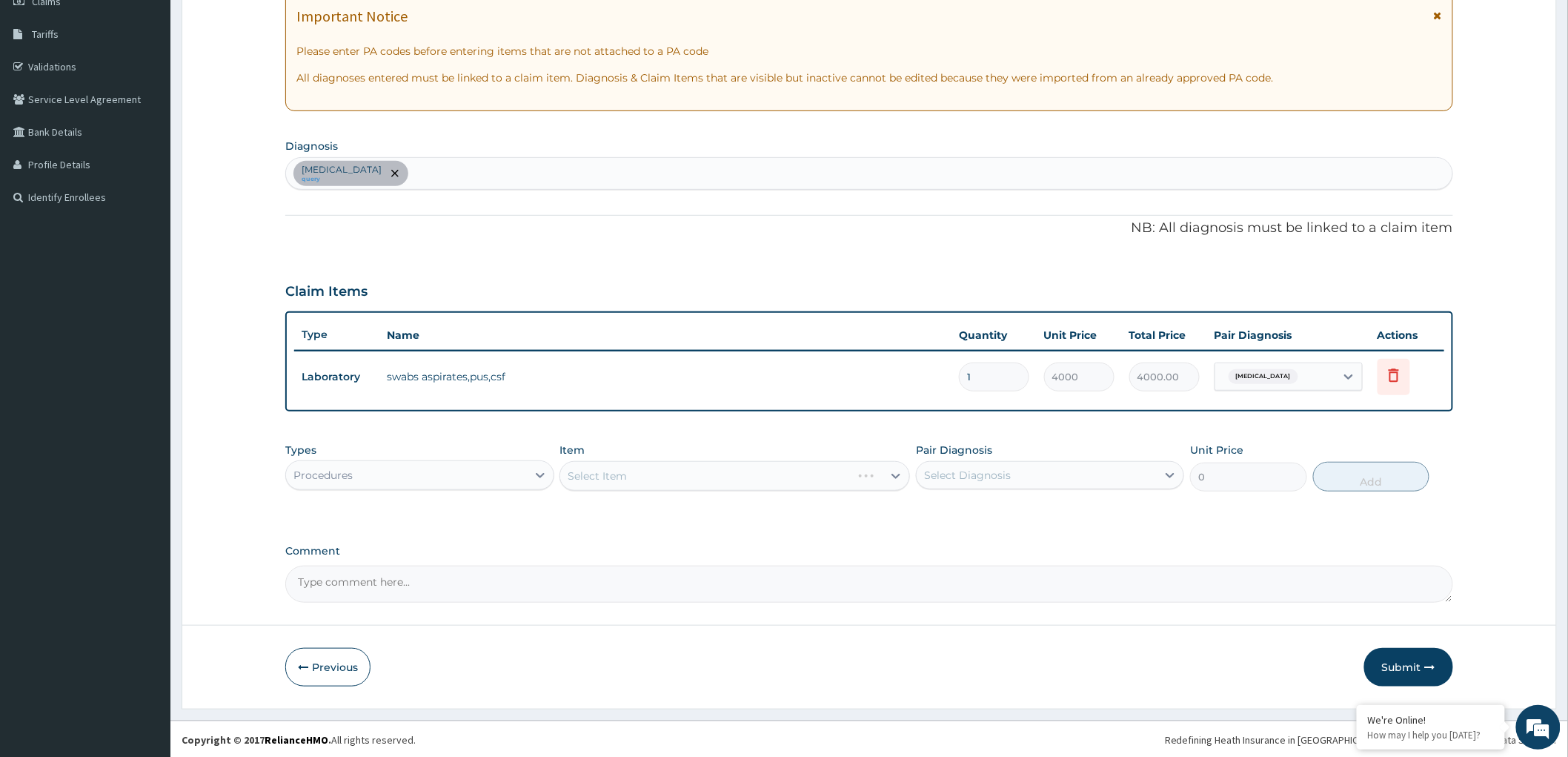
click at [877, 473] on div "Select Item" at bounding box center [734, 475] width 350 height 30
click at [891, 477] on icon at bounding box center [895, 475] width 14 height 14
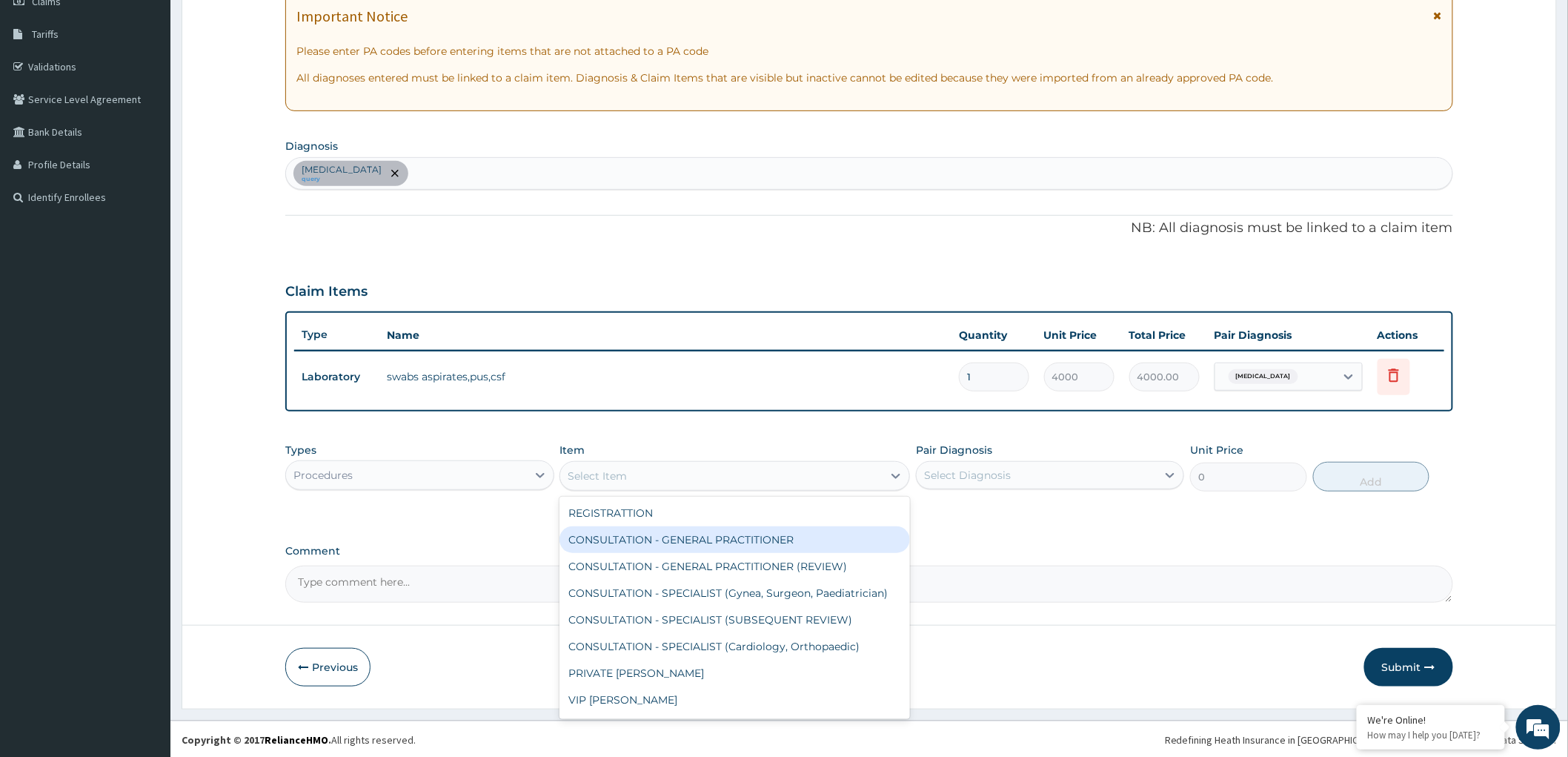
click at [709, 541] on div "CONSULTATION - GENERAL PRACTITIONER" at bounding box center [734, 540] width 350 height 27
type input "3000"
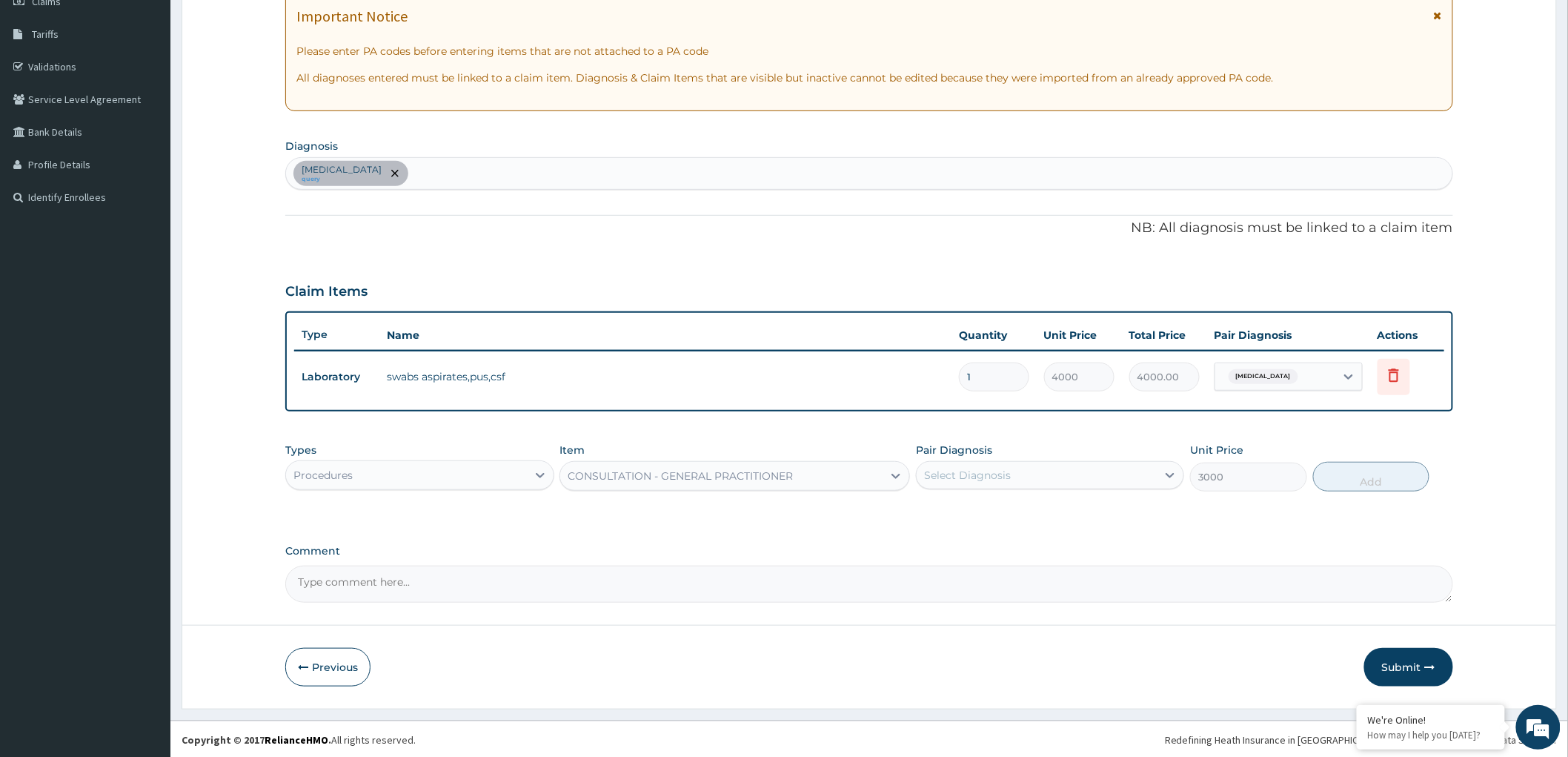
click at [983, 471] on div "Select Diagnosis" at bounding box center [967, 474] width 87 height 14
click at [929, 510] on input "checkbox" at bounding box center [930, 512] width 10 height 10
checkbox input "true"
click at [1330, 470] on button "Add" at bounding box center [1371, 476] width 117 height 30
type input "0"
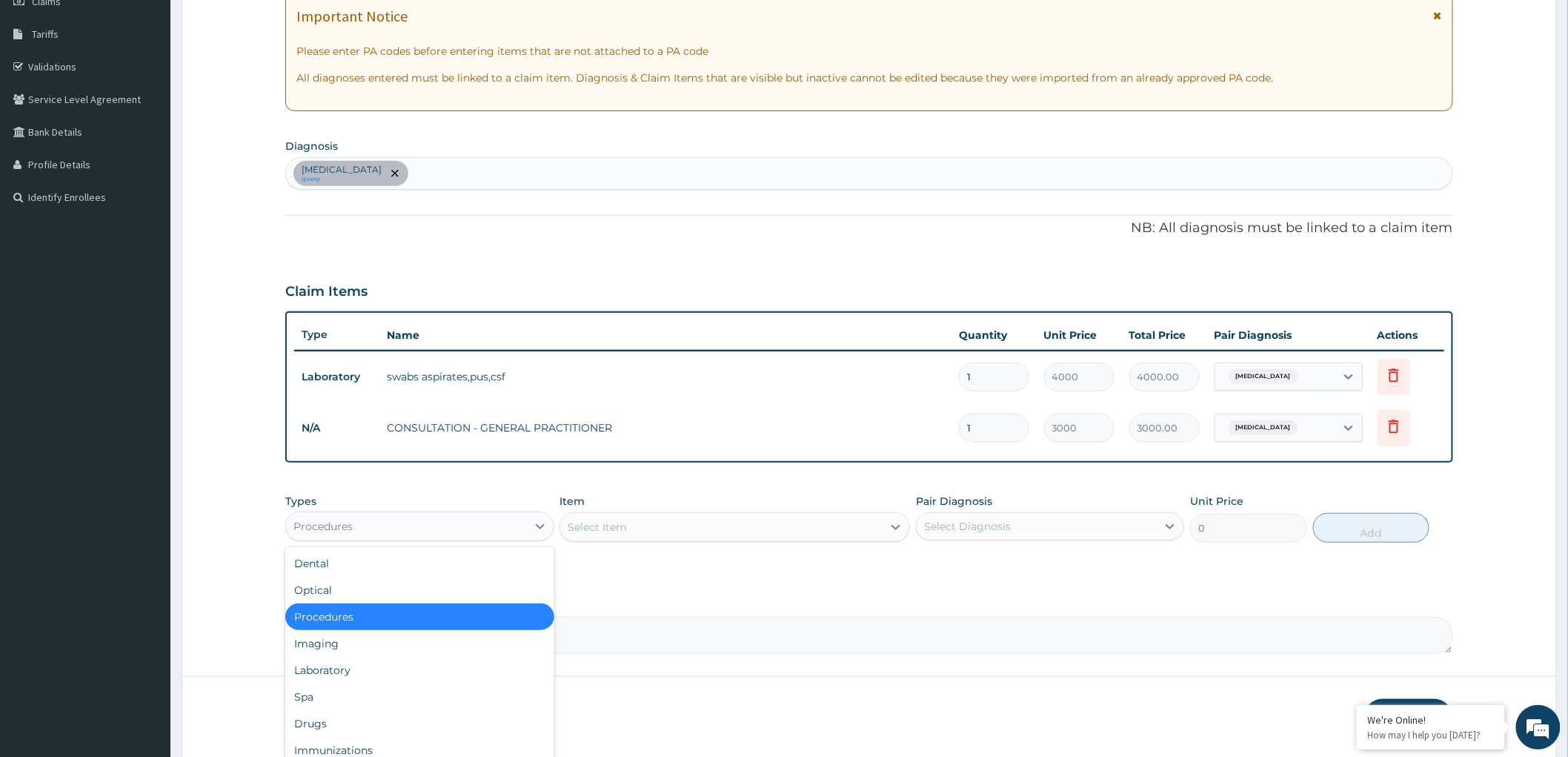
click at [391, 530] on div "Procedures" at bounding box center [406, 526] width 240 height 24
click at [334, 722] on div "Drugs" at bounding box center [419, 723] width 268 height 27
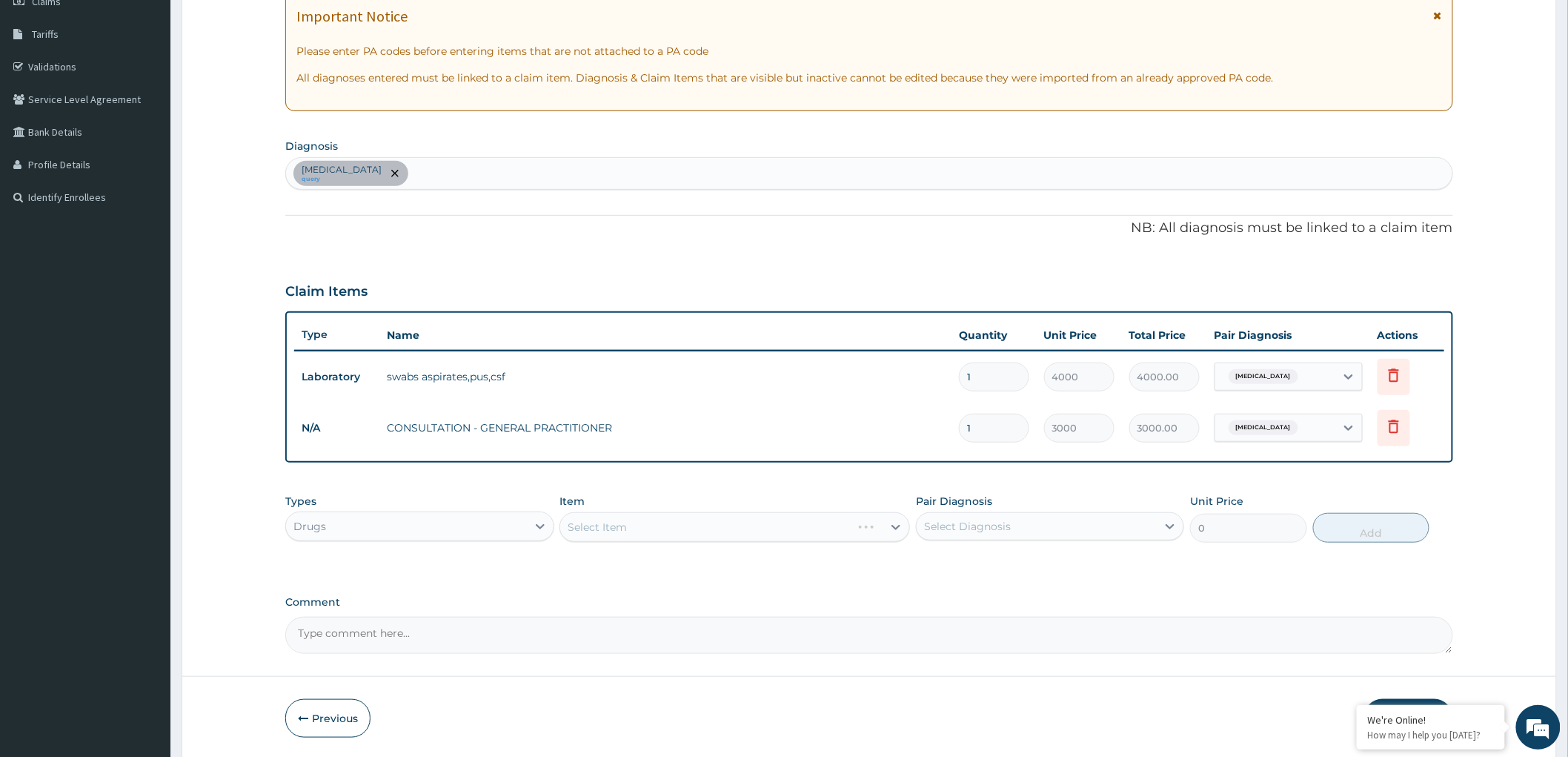
click at [839, 527] on div "Select Item" at bounding box center [734, 526] width 350 height 30
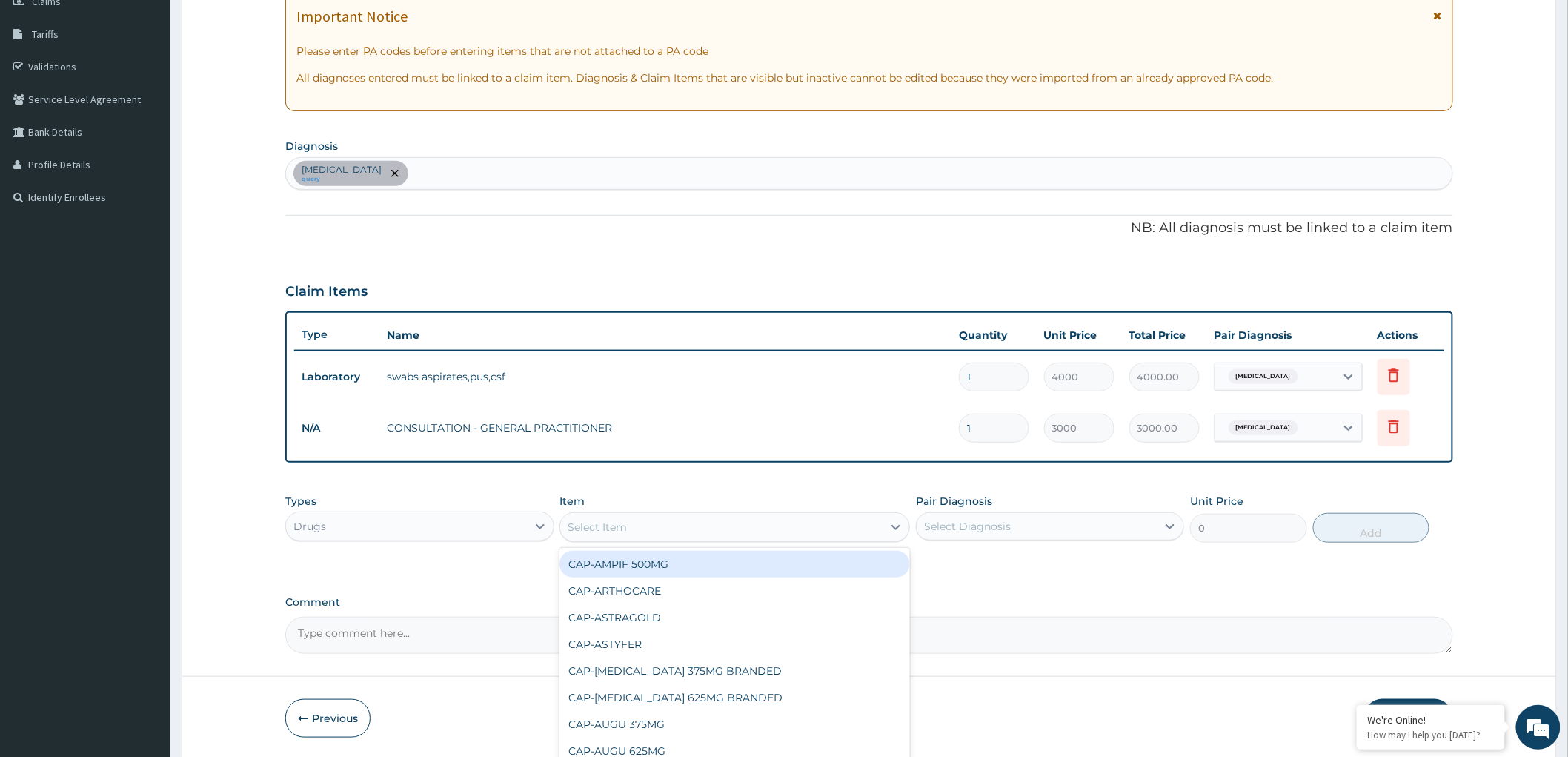
click at [824, 523] on div "Select Item" at bounding box center [721, 526] width 322 height 24
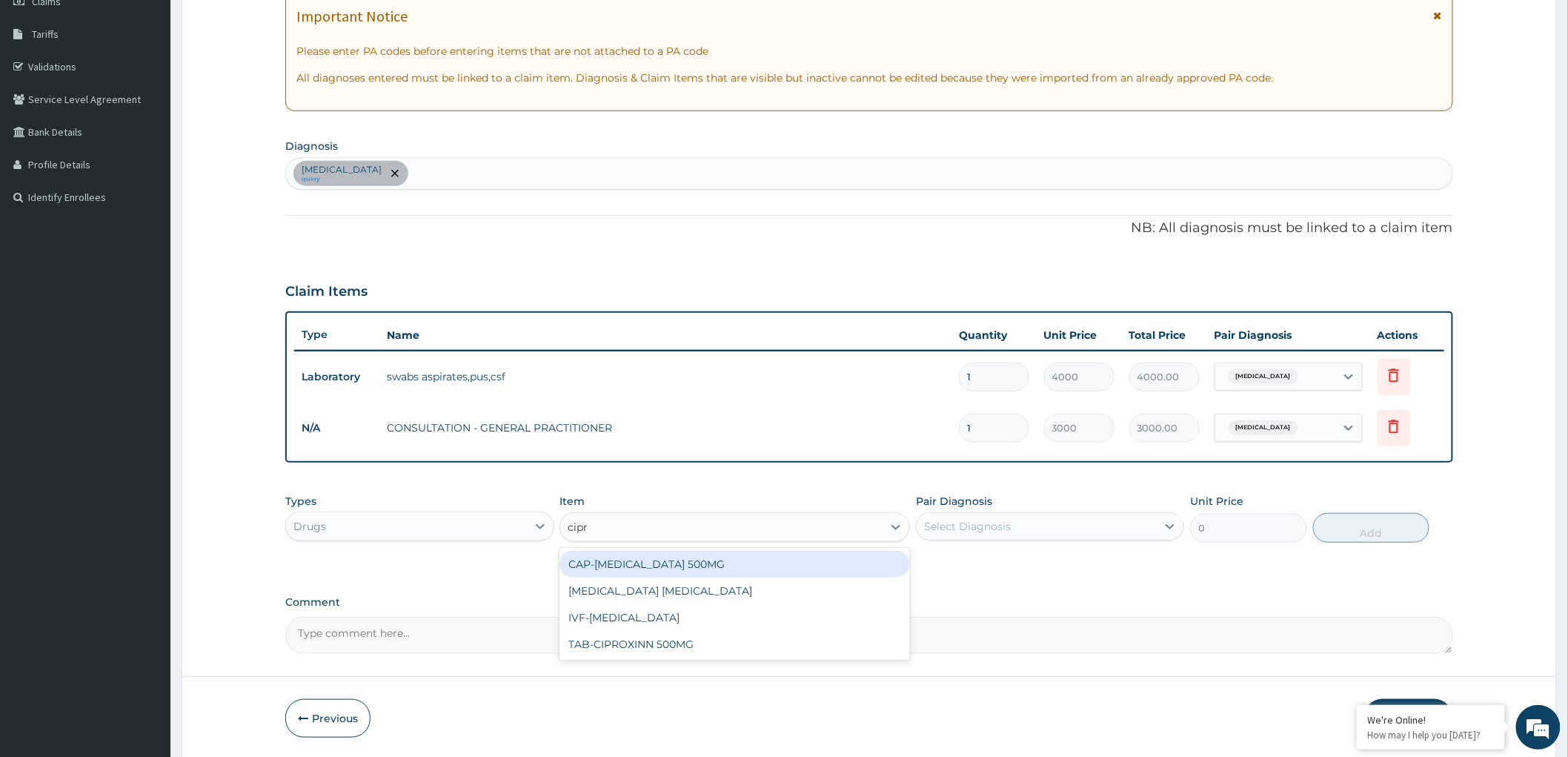
type input "cipro"
drag, startPoint x: 728, startPoint y: 562, endPoint x: 837, endPoint y: 553, distance: 109.4
click at [727, 563] on div "CAP-CIPRO 500MG" at bounding box center [734, 564] width 350 height 27
type input "405"
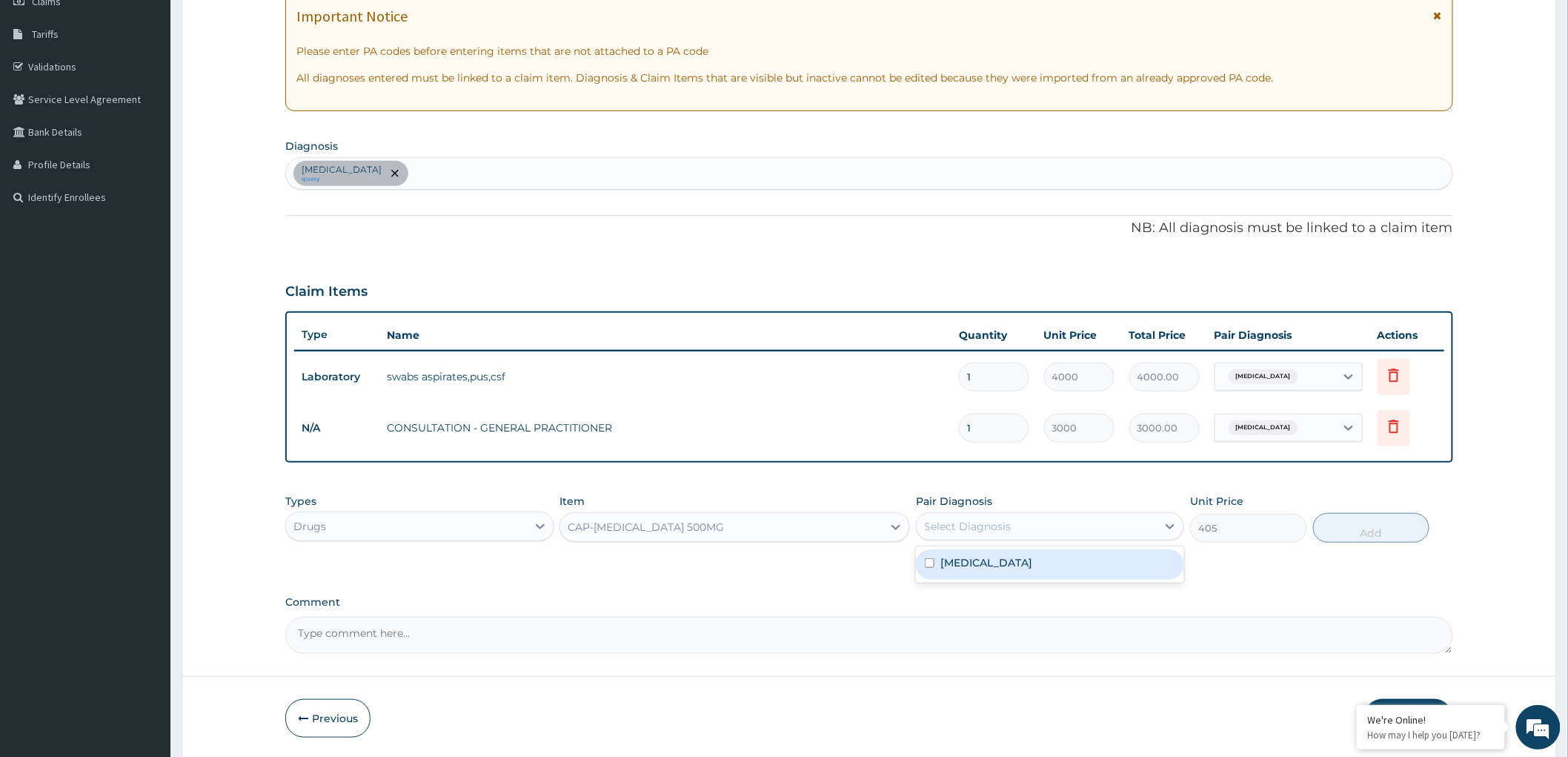
click at [1072, 515] on div "Select Diagnosis" at bounding box center [1036, 526] width 240 height 24
click at [929, 559] on input "checkbox" at bounding box center [930, 563] width 10 height 10
checkbox input "true"
click at [1350, 518] on button "Add" at bounding box center [1371, 527] width 117 height 30
type input "0"
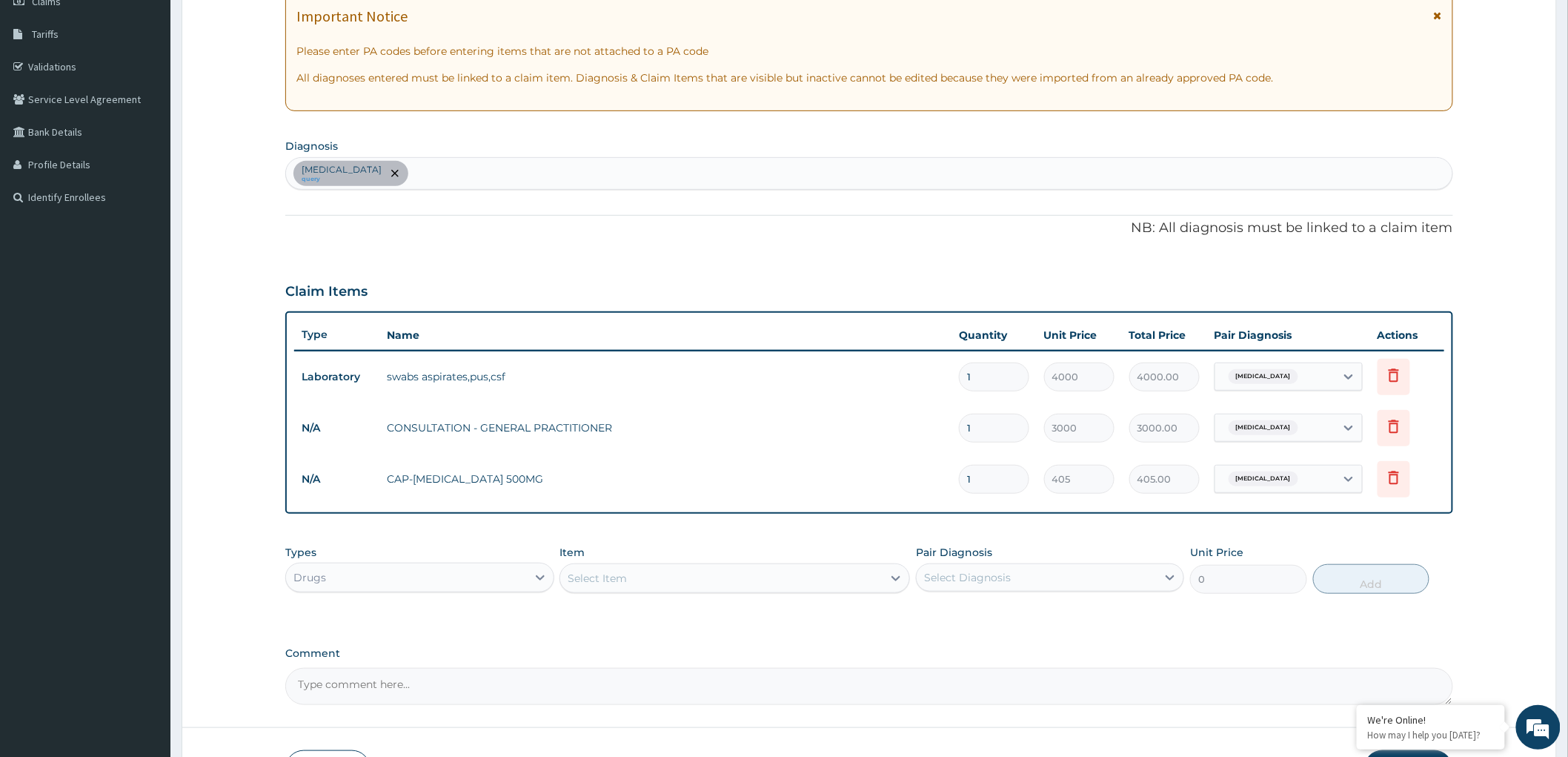
type input "10"
type input "4050.00"
type input "10"
click at [639, 573] on div "Select Item" at bounding box center [721, 577] width 322 height 24
type input "para"
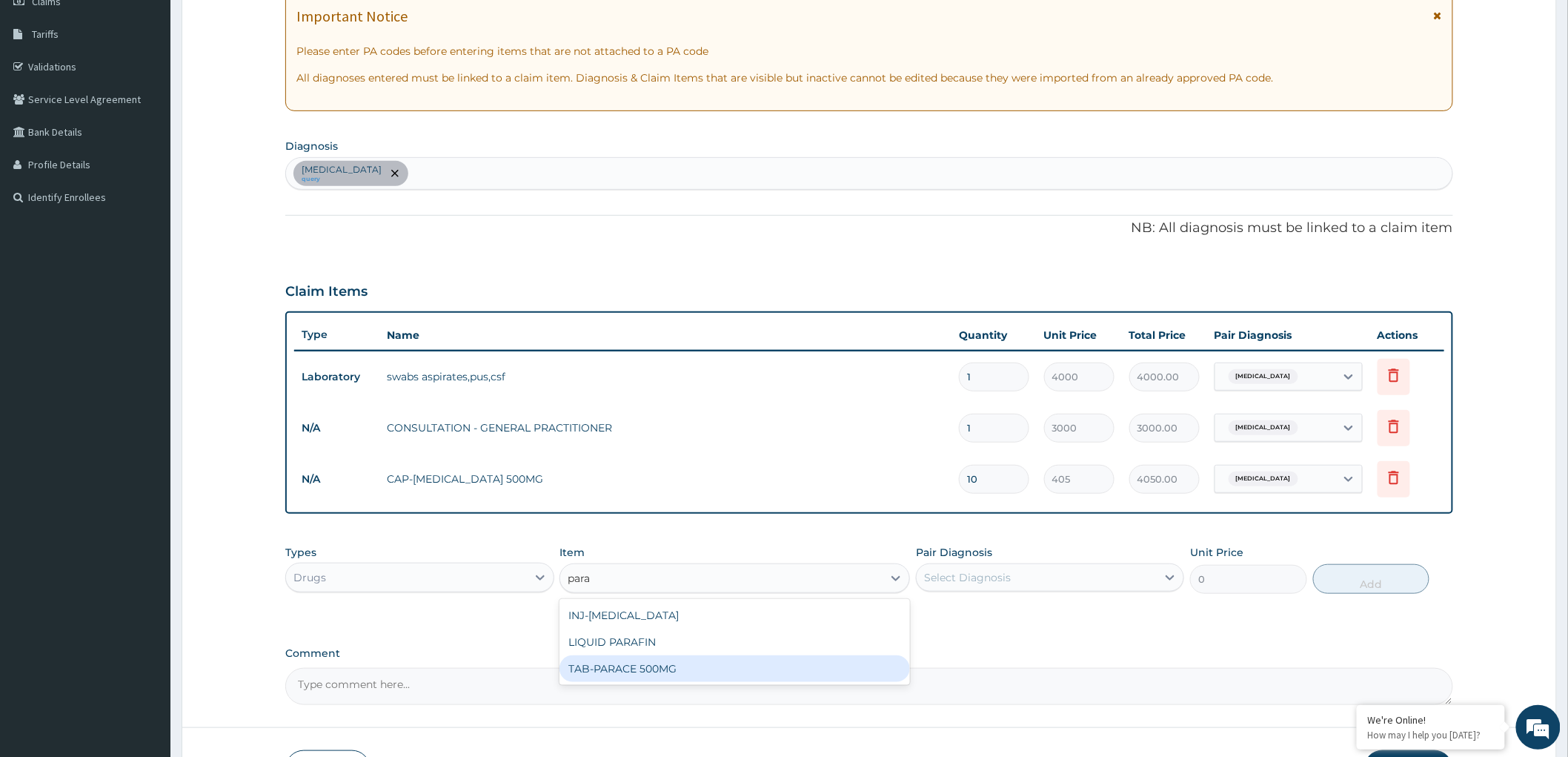
drag, startPoint x: 615, startPoint y: 660, endPoint x: 1019, endPoint y: 620, distance: 406.0
click at [614, 660] on div "TAB-PARACE 500MG" at bounding box center [734, 668] width 350 height 27
type input "25"
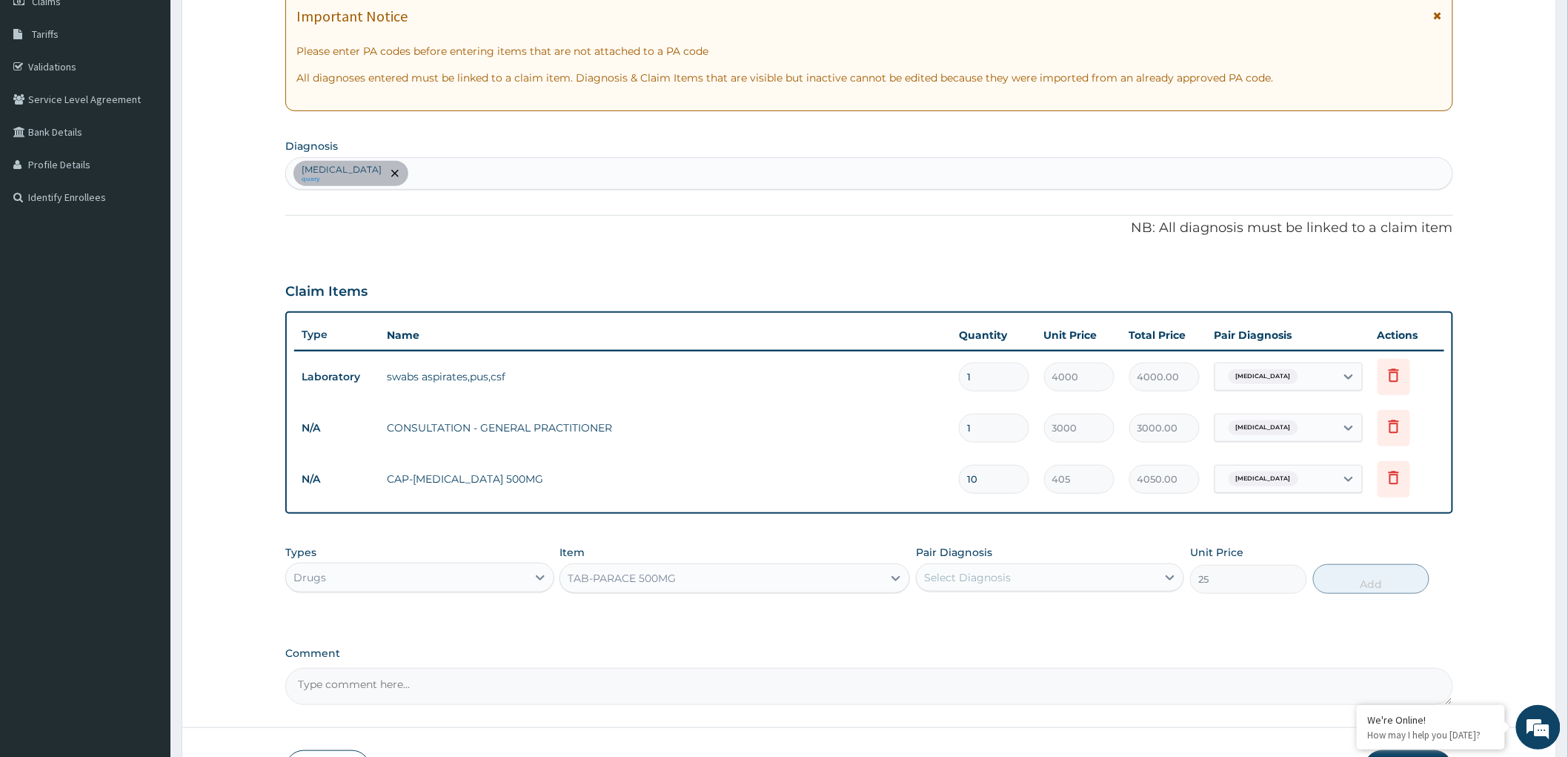
click at [1050, 573] on div "Select Diagnosis" at bounding box center [1036, 577] width 240 height 24
drag, startPoint x: 929, startPoint y: 612, endPoint x: 1470, endPoint y: 576, distance: 542.2
click at [932, 612] on input "checkbox" at bounding box center [930, 614] width 10 height 10
checkbox input "true"
drag, startPoint x: 1383, startPoint y: 578, endPoint x: 1372, endPoint y: 575, distance: 11.4
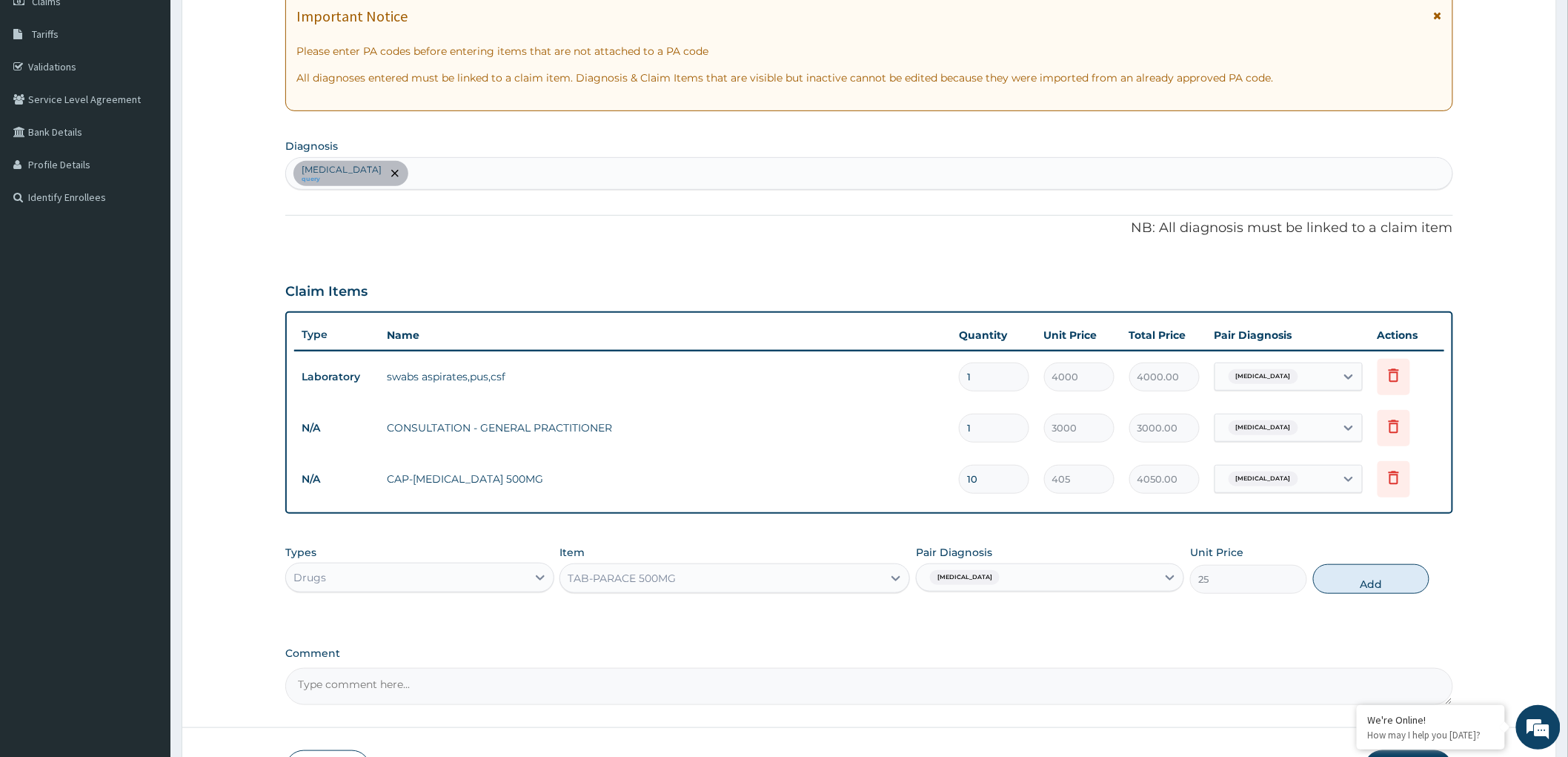
click at [1382, 578] on button "Add" at bounding box center [1371, 578] width 117 height 30
type input "0"
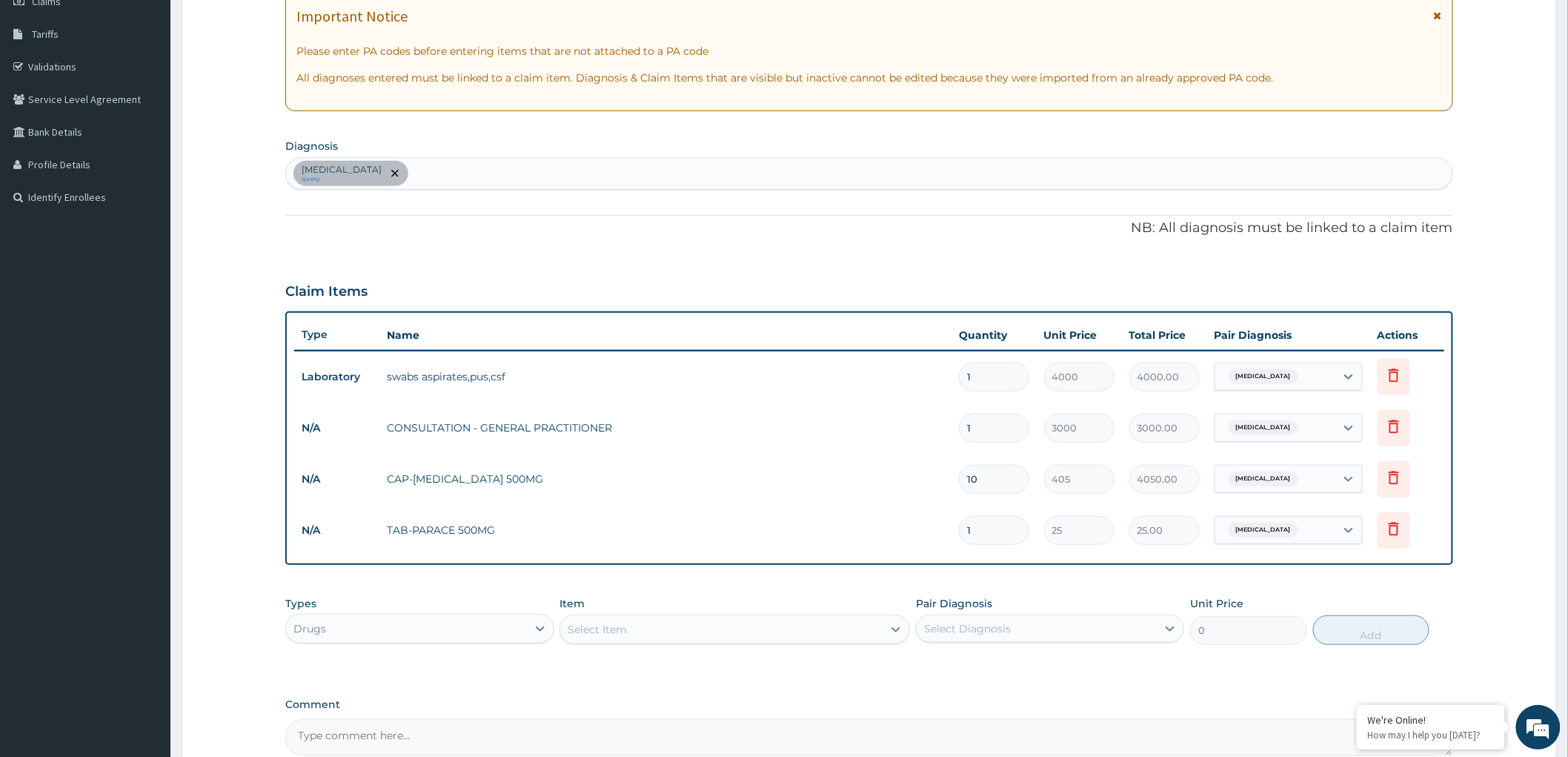
type input "12"
type input "300.00"
type input "12"
click at [461, 167] on div "Tonsillitis query" at bounding box center [869, 173] width 1166 height 31
type input "malaria"
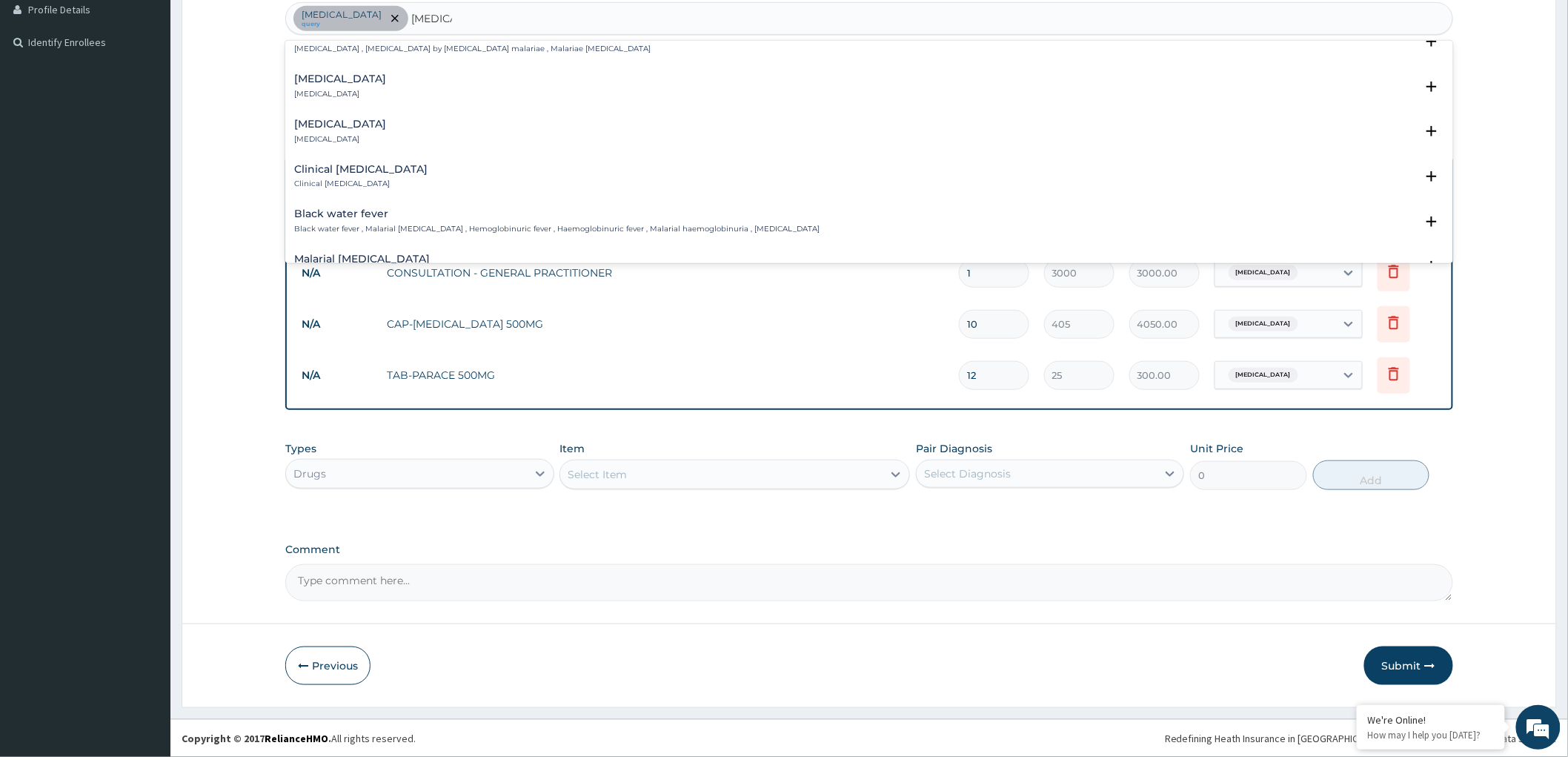
scroll to position [493, 0]
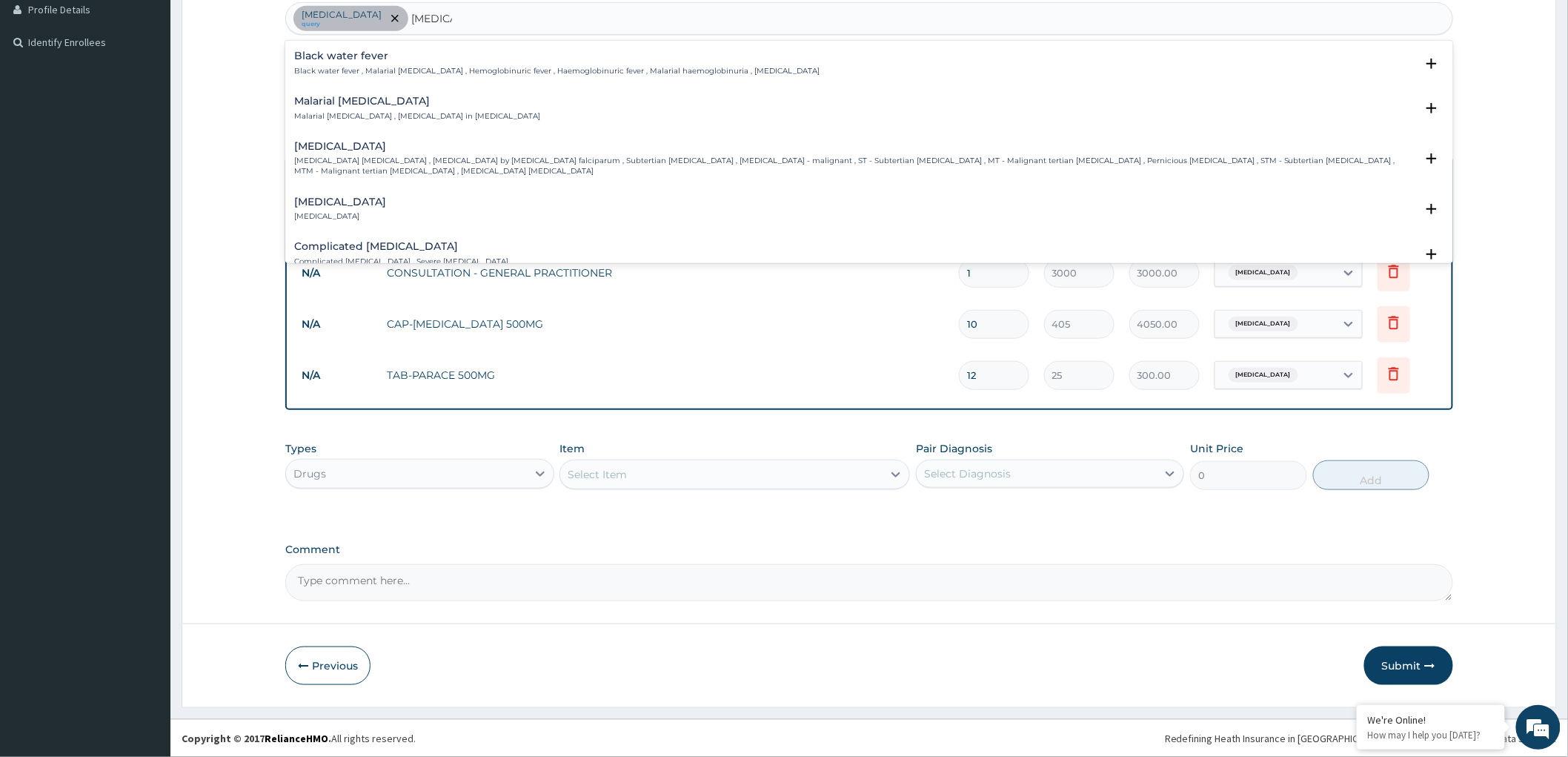
click at [534, 155] on p "Falciparum malaria , Malignant tertian malaria , Malaria by Plasmodium falcipar…" at bounding box center [854, 166] width 1121 height 21
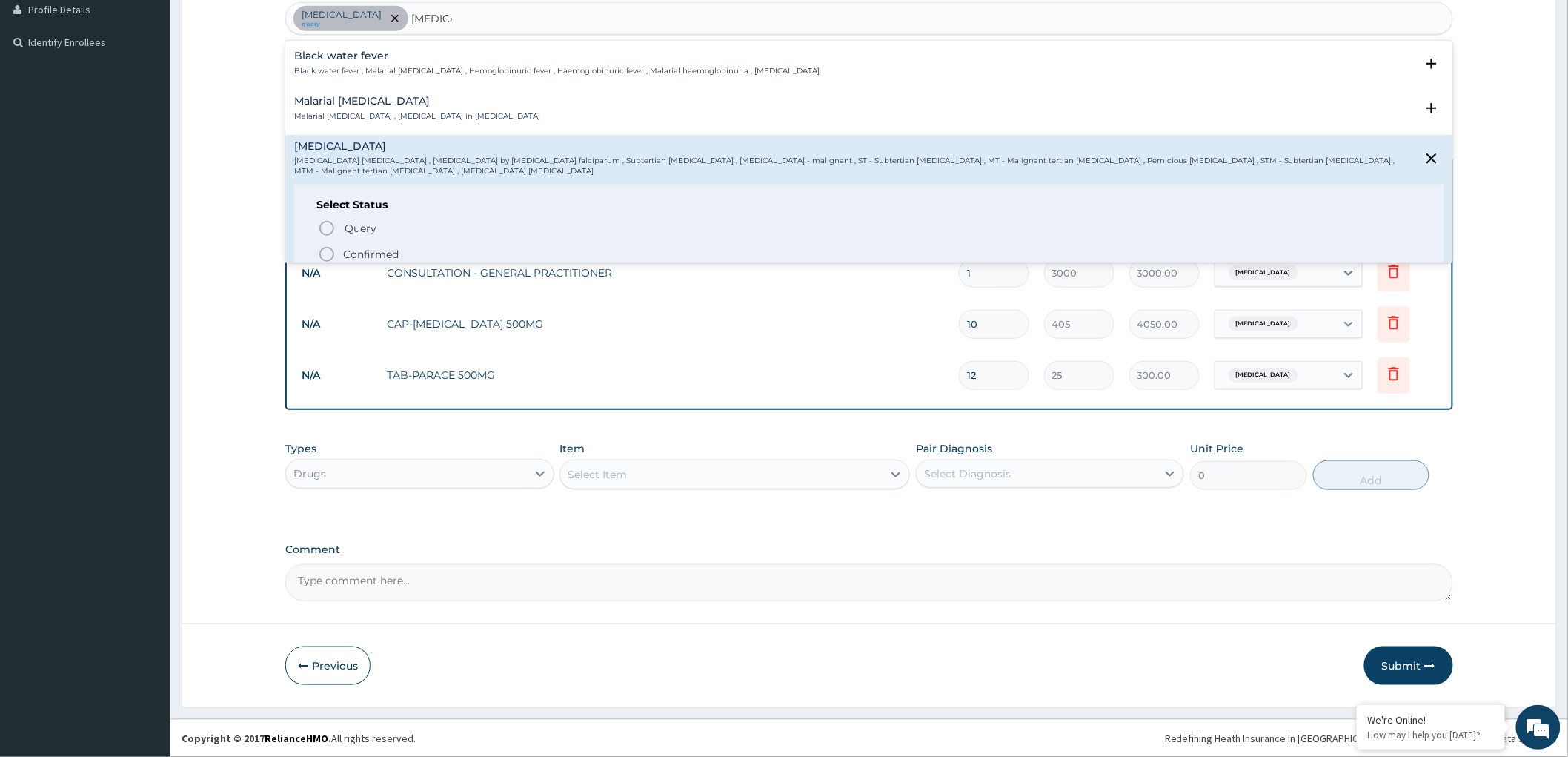
click at [322, 253] on icon "status option filled" at bounding box center [326, 254] width 17 height 17
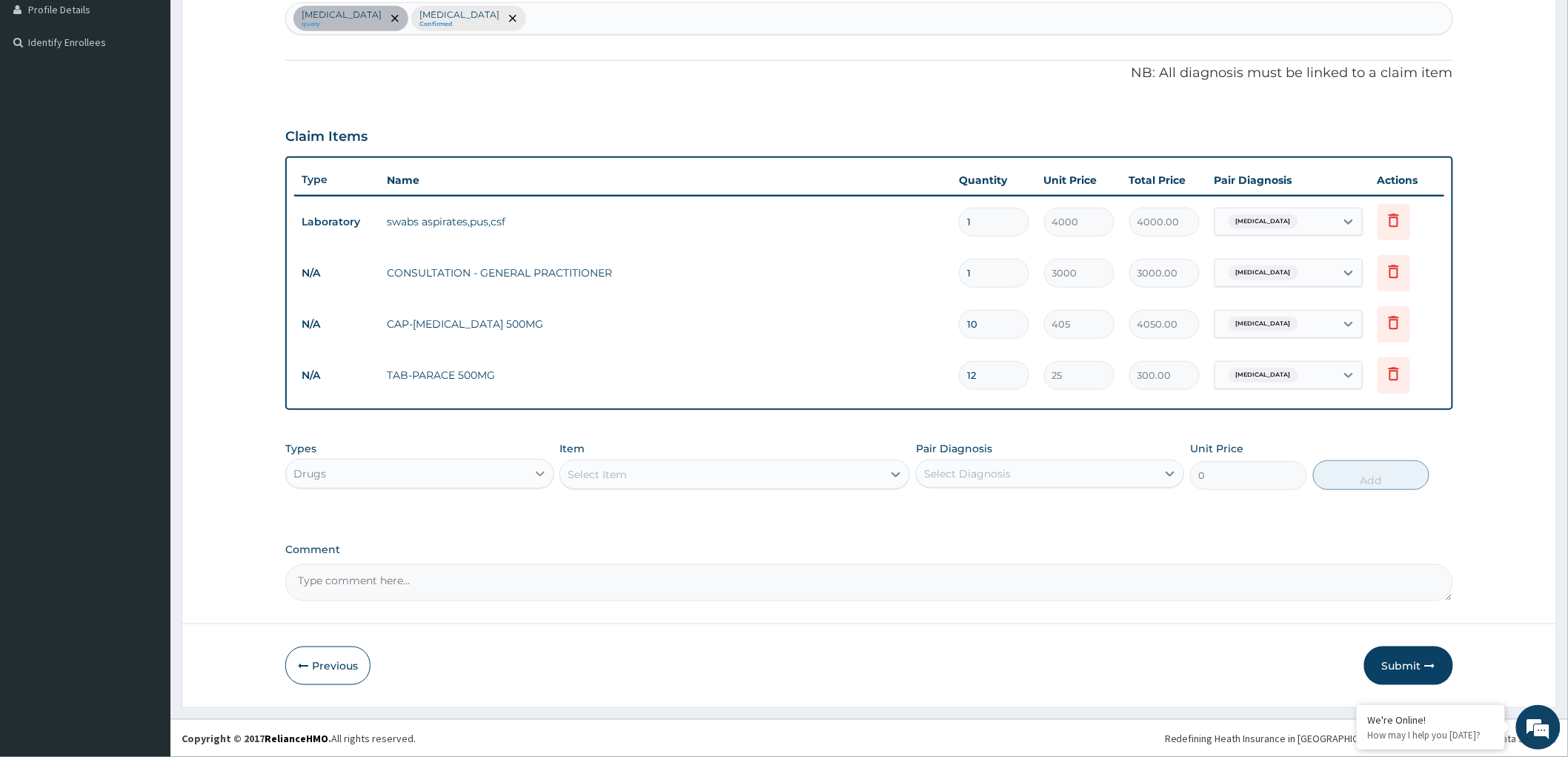
click at [531, 463] on div at bounding box center [541, 474] width 27 height 27
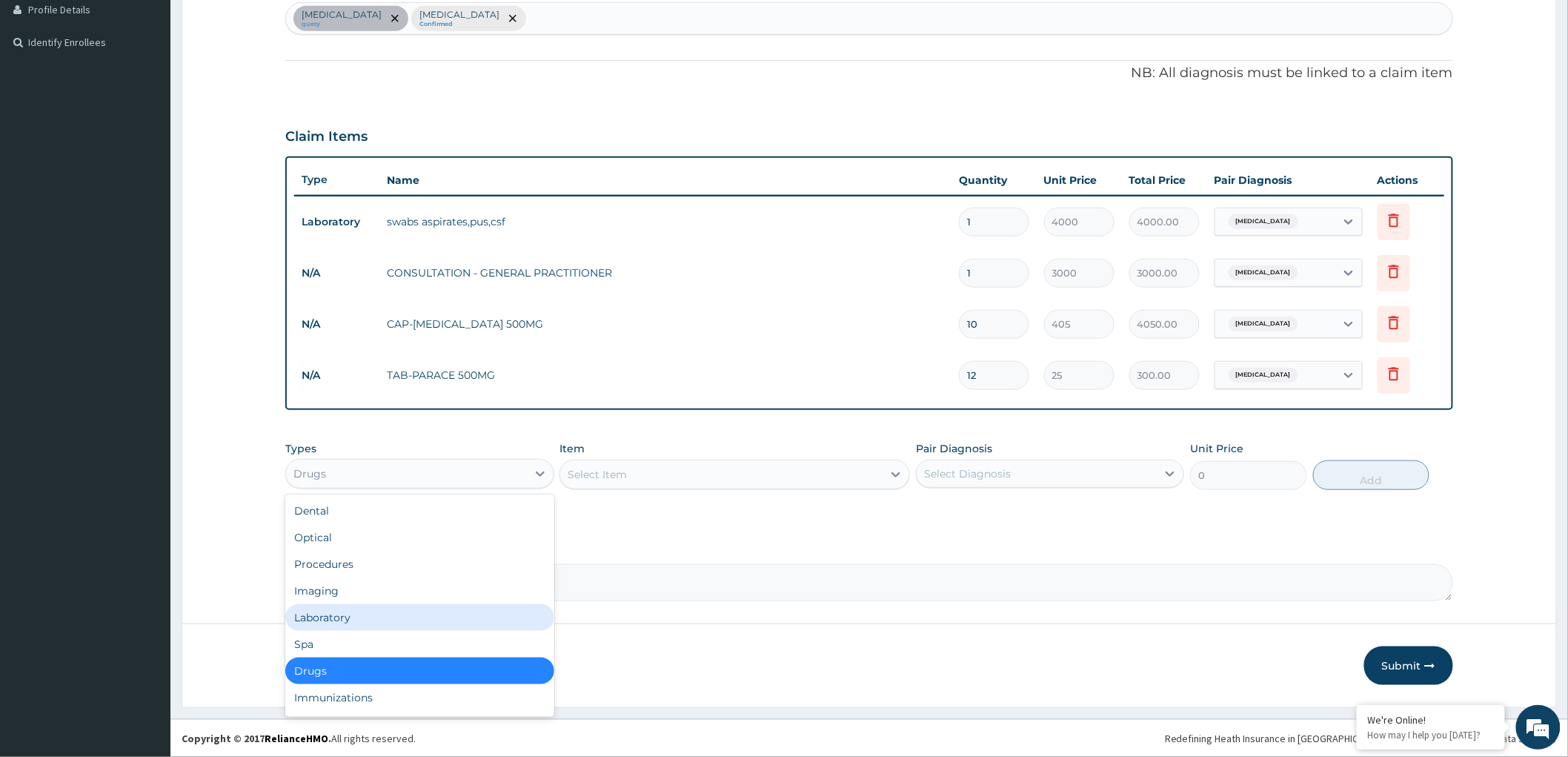
click at [332, 614] on div "Laboratory" at bounding box center [419, 618] width 268 height 27
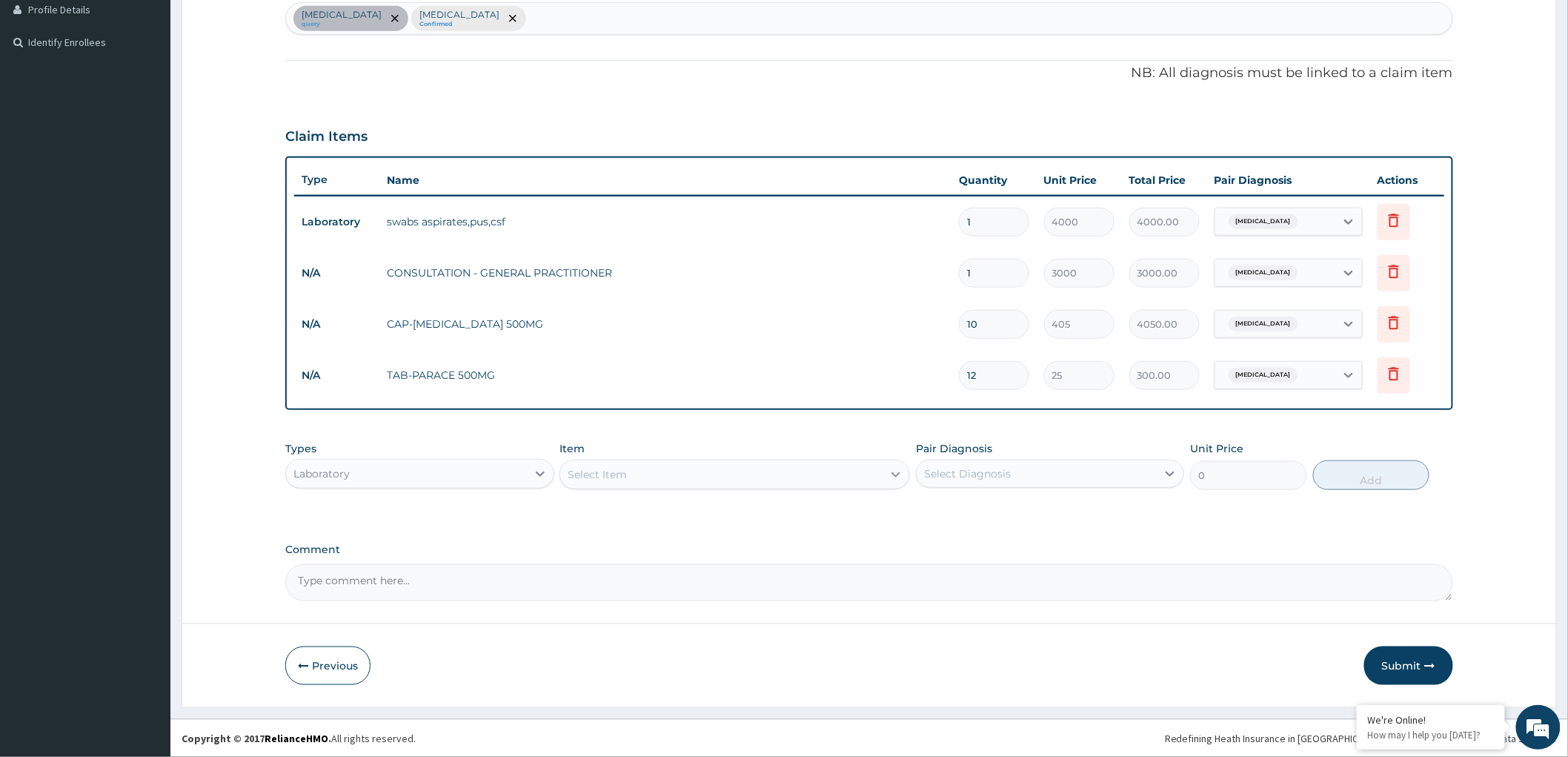
click at [894, 469] on icon at bounding box center [895, 474] width 14 height 14
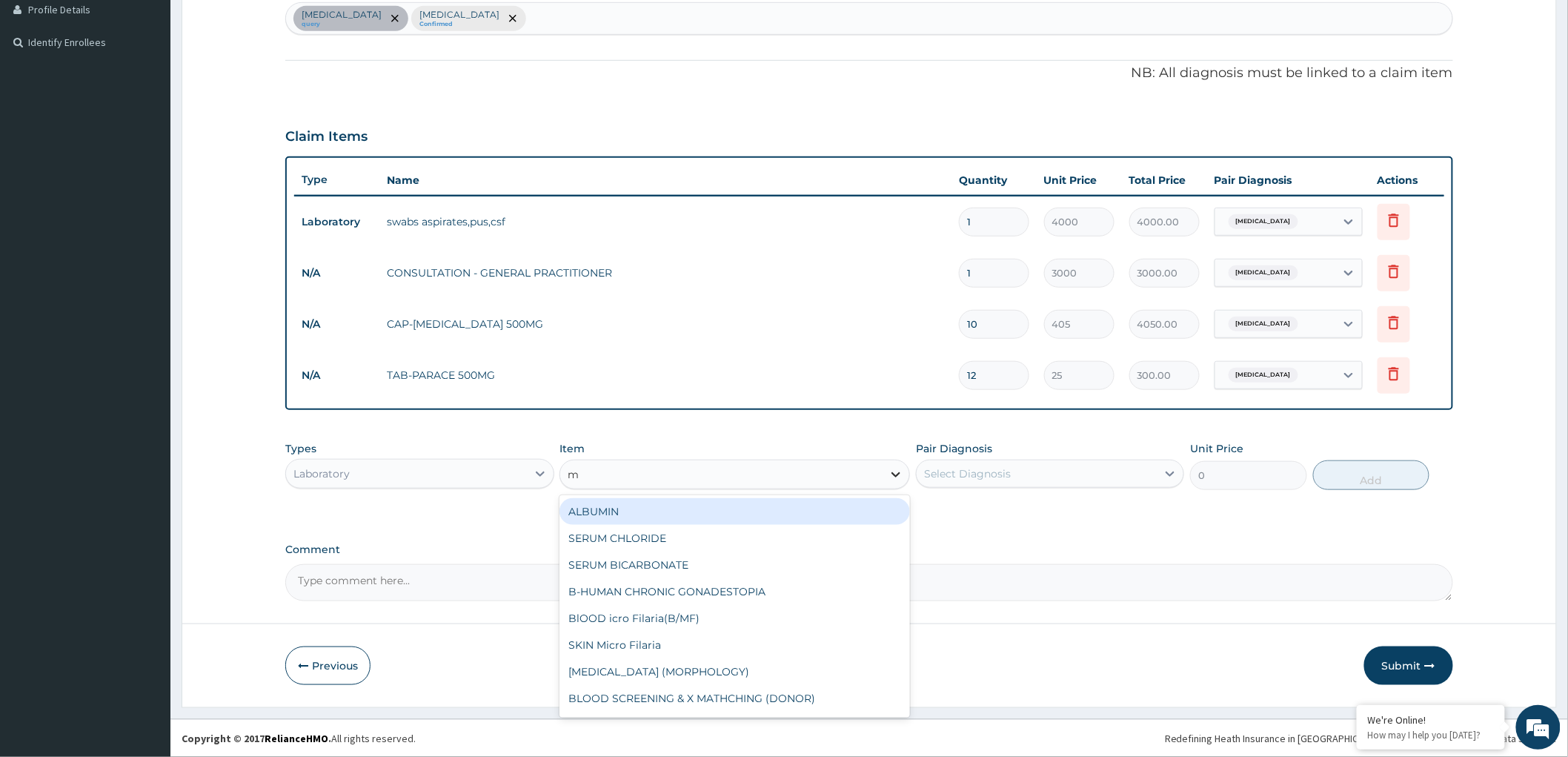
type input "mp"
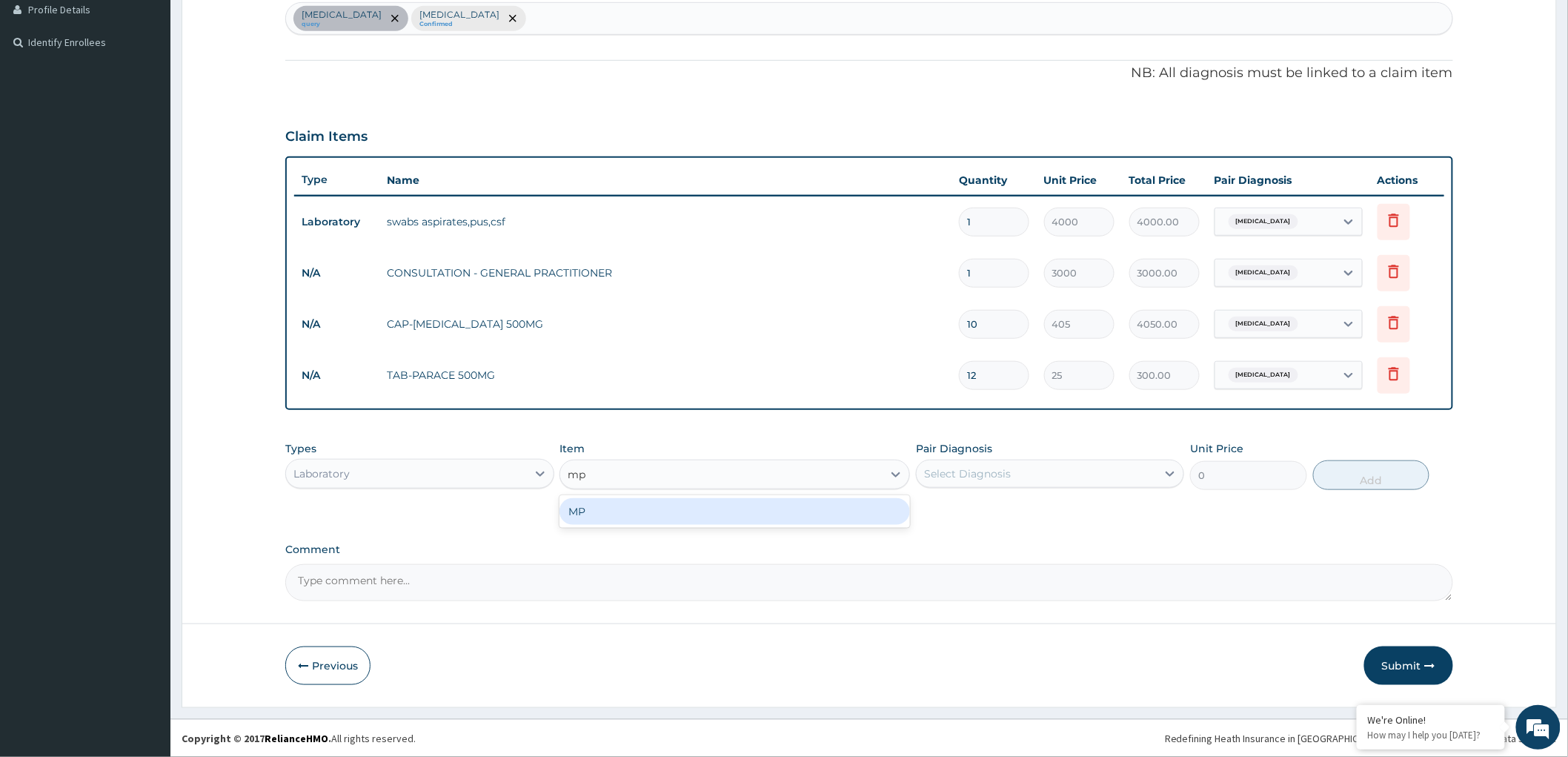
click at [838, 518] on div "MP" at bounding box center [734, 512] width 350 height 27
type input "2000"
click at [1078, 474] on div "Select Diagnosis" at bounding box center [1036, 473] width 240 height 24
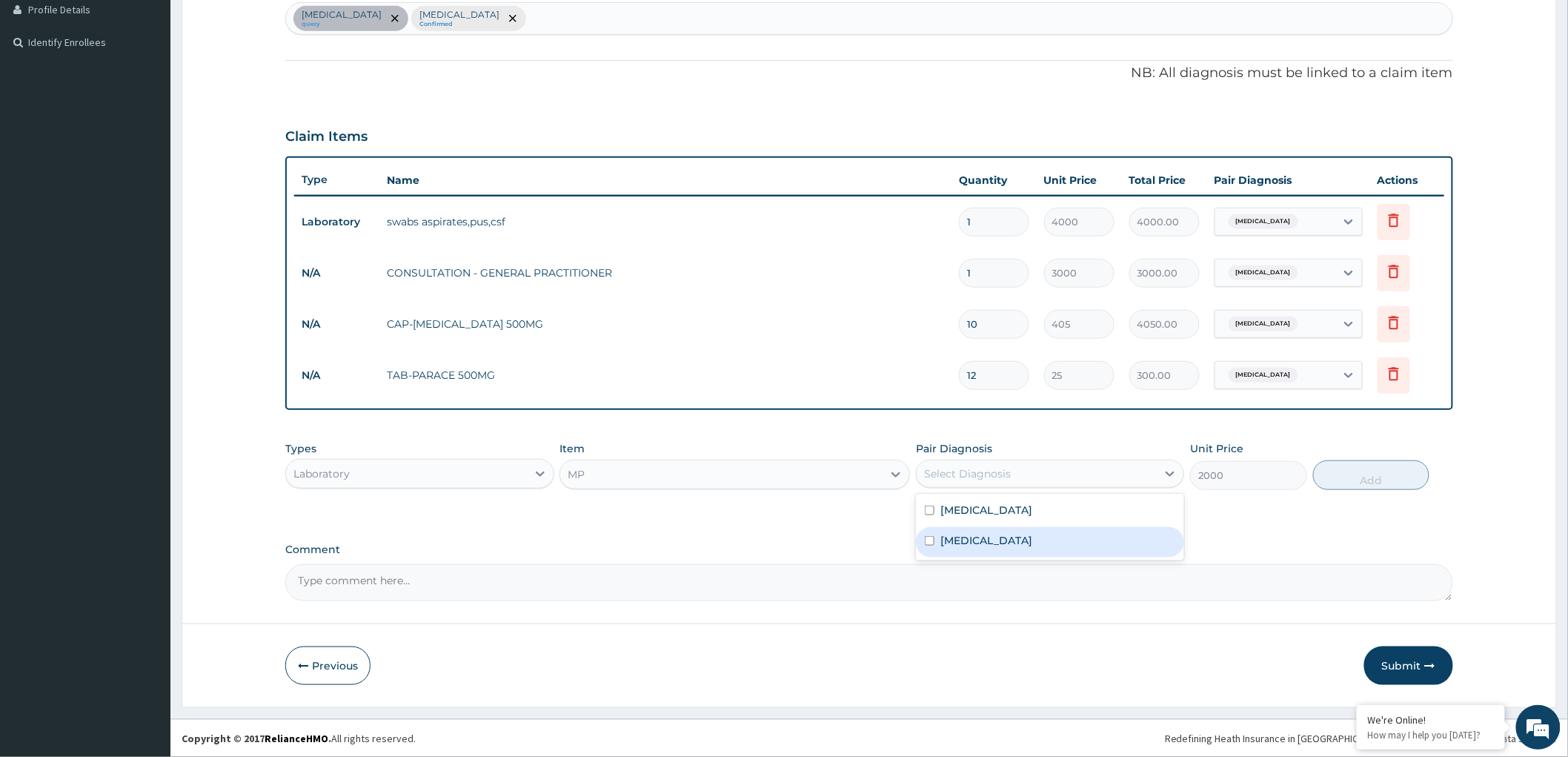
click at [926, 541] on input "checkbox" at bounding box center [930, 541] width 10 height 10
checkbox input "true"
click at [1372, 474] on button "Add" at bounding box center [1371, 475] width 117 height 30
type input "0"
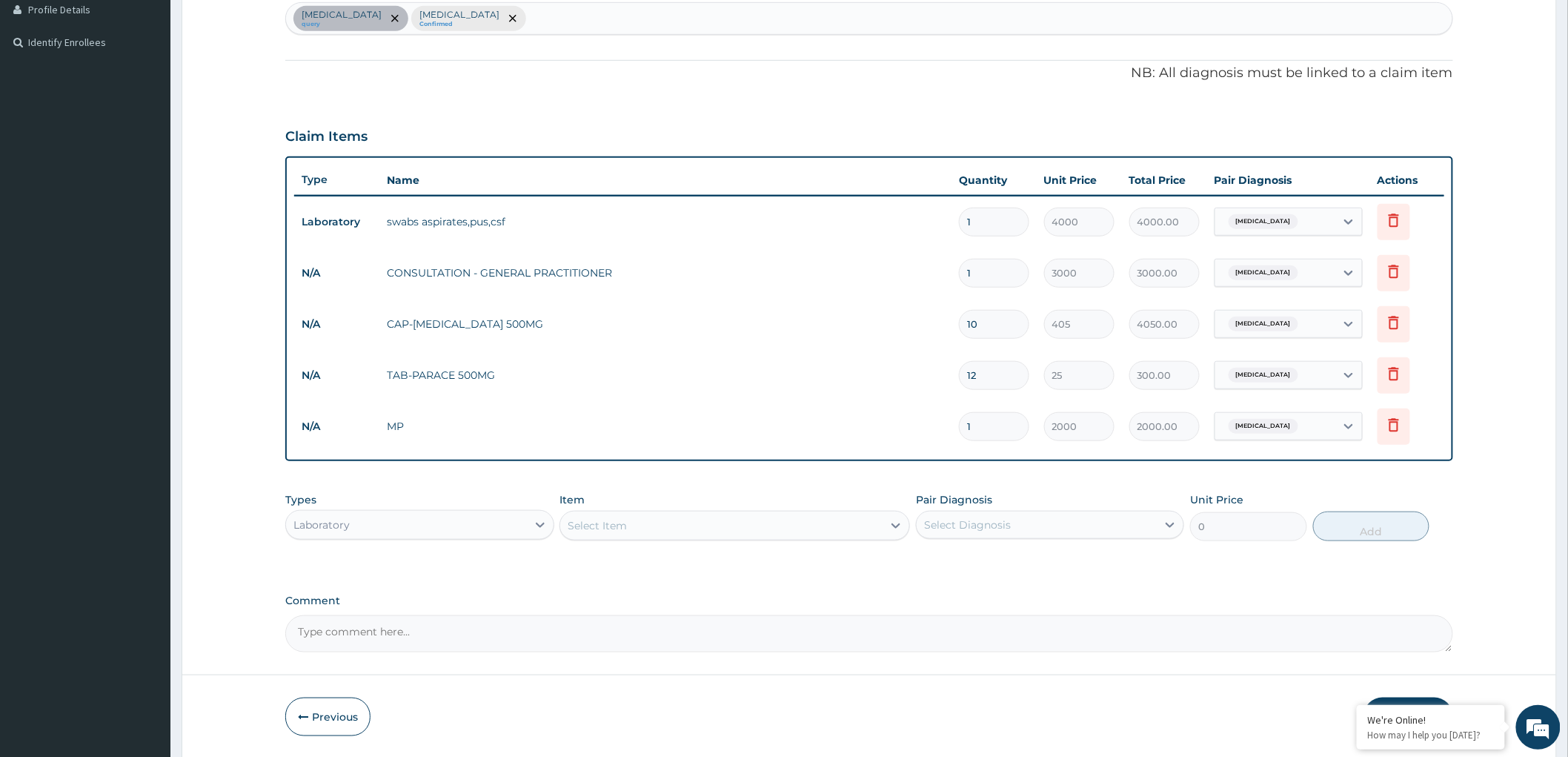
click at [539, 12] on div "Tonsillitis query Falciparum malaria Confirmed" at bounding box center [869, 18] width 1166 height 31
type input "sepsis"
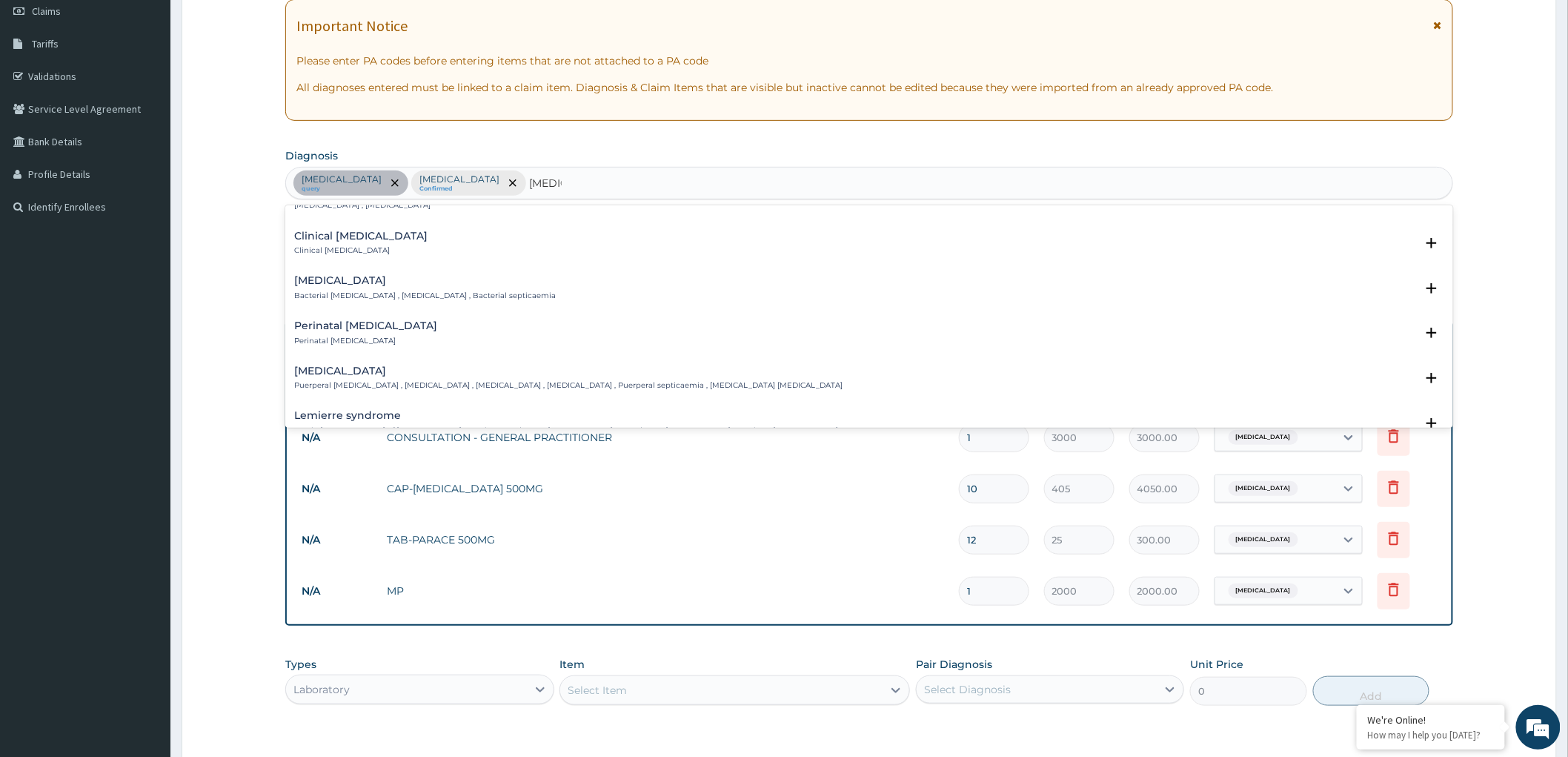
scroll to position [164, 0]
click at [387, 290] on p "Bacterial septicemia , Bacterial sepsis , Bacterial septicaemia" at bounding box center [425, 294] width 262 height 11
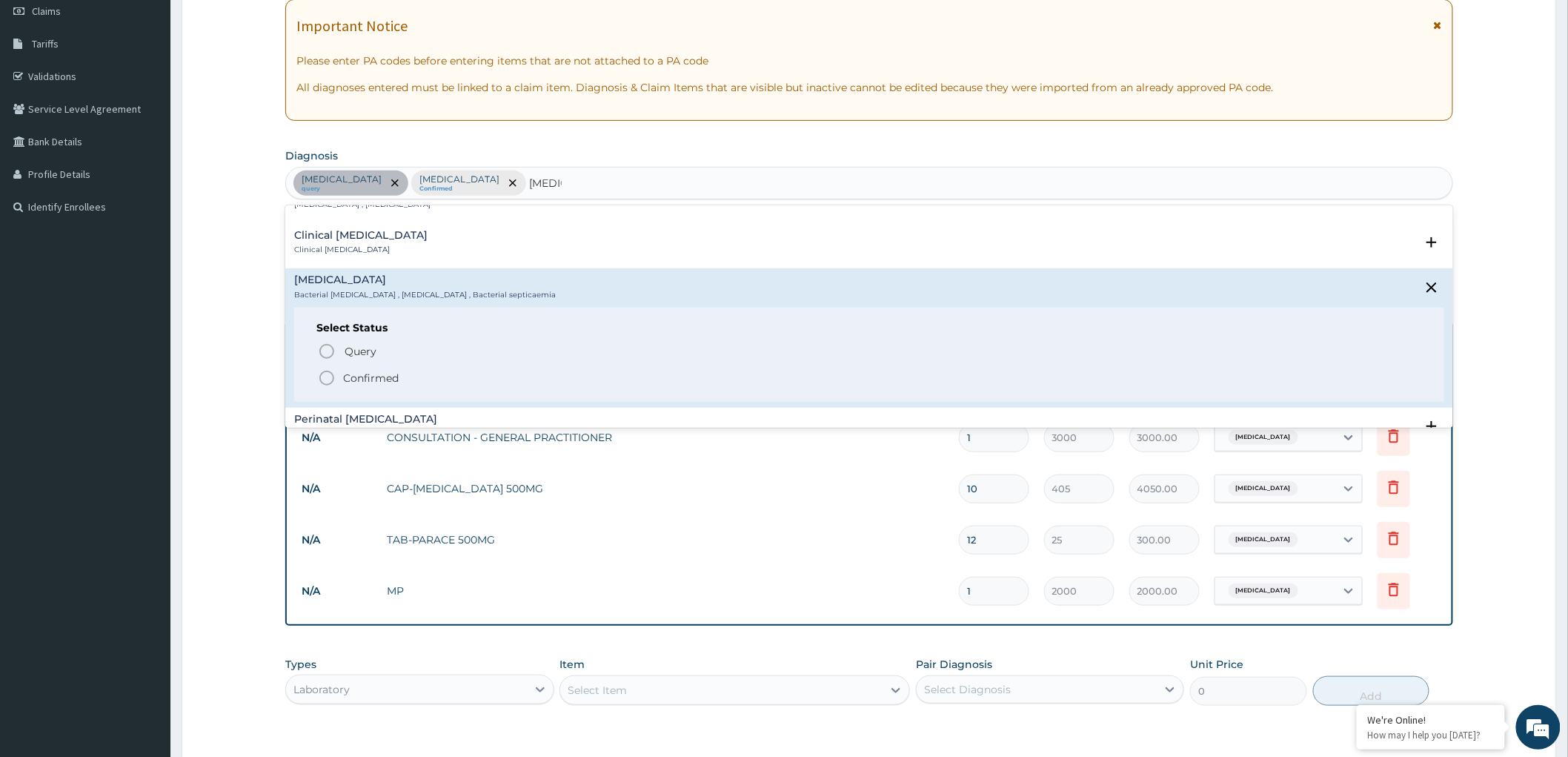
click at [323, 378] on icon "status option filled" at bounding box center [326, 378] width 17 height 17
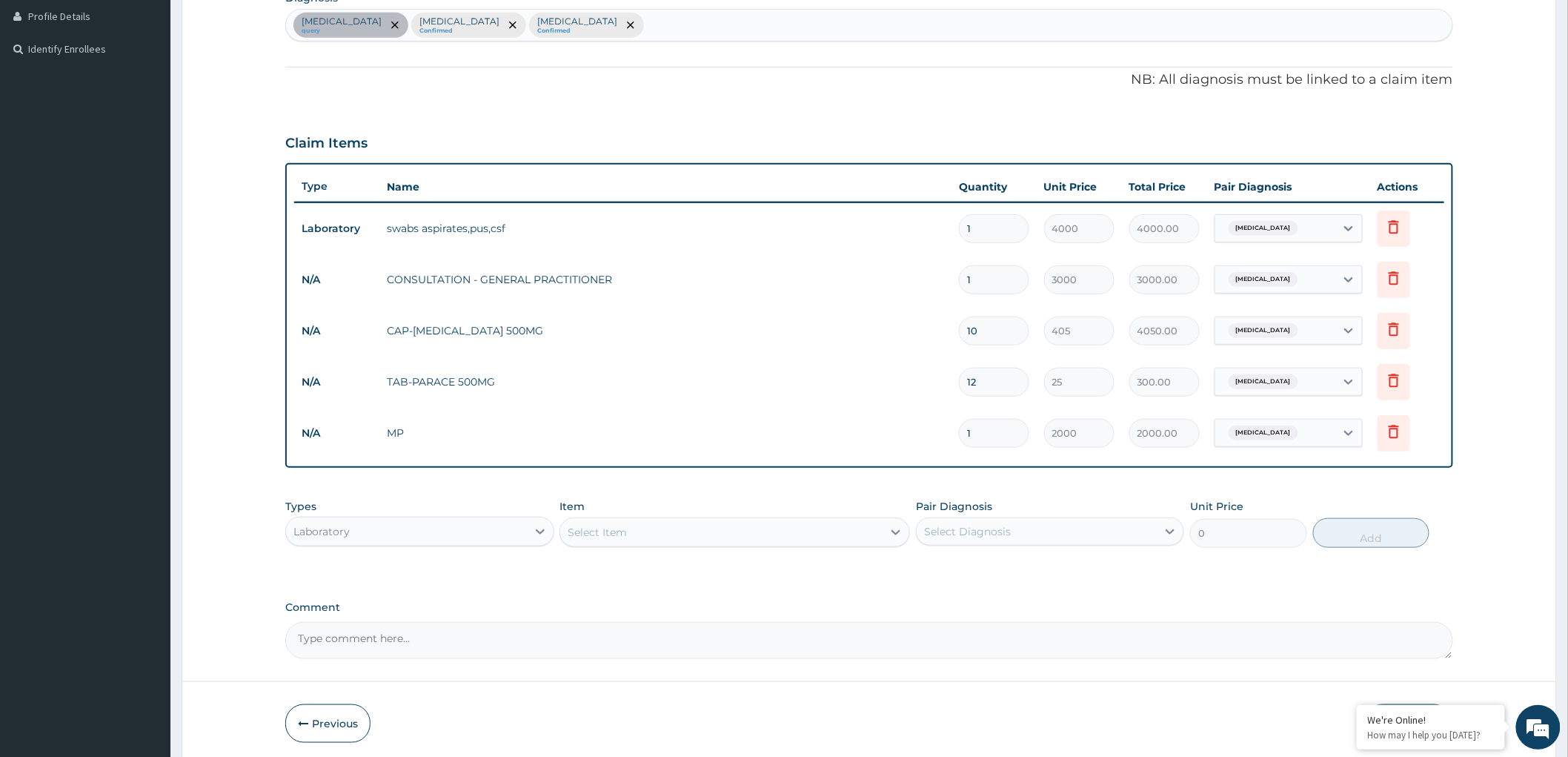
scroll to position [432, 0]
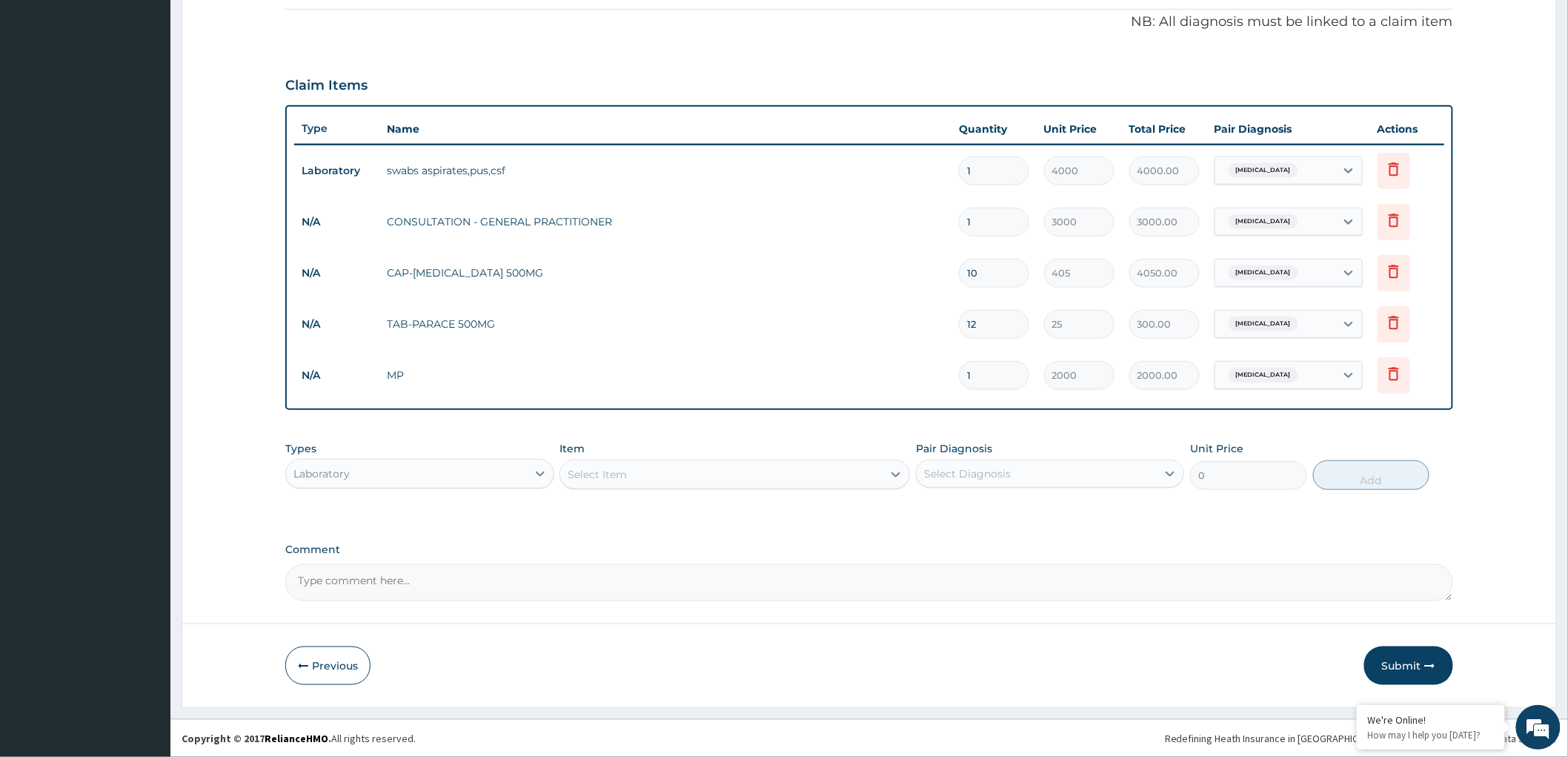
click at [818, 477] on div "Select Item" at bounding box center [721, 474] width 322 height 24
type input "fbc"
click at [802, 513] on div "FBC" at bounding box center [734, 512] width 350 height 27
type input "4200"
drag, startPoint x: 987, startPoint y: 476, endPoint x: 989, endPoint y: 490, distance: 14.1
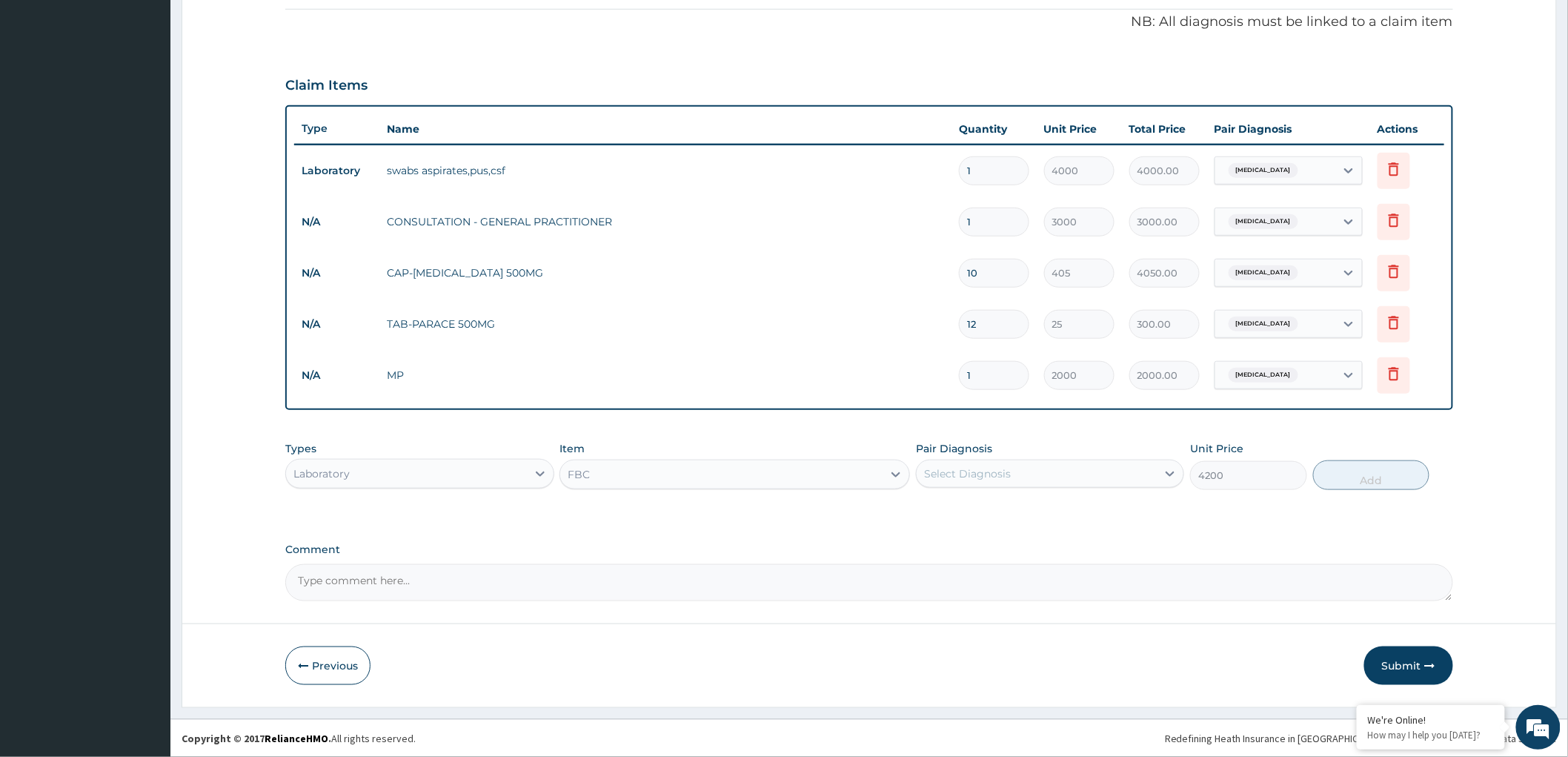
click at [987, 475] on div "Select Diagnosis" at bounding box center [967, 473] width 87 height 14
click at [935, 566] on div "Bacterial sepsis" at bounding box center [1050, 572] width 268 height 30
checkbox input "true"
click at [1357, 477] on button "Add" at bounding box center [1371, 475] width 117 height 30
type input "0"
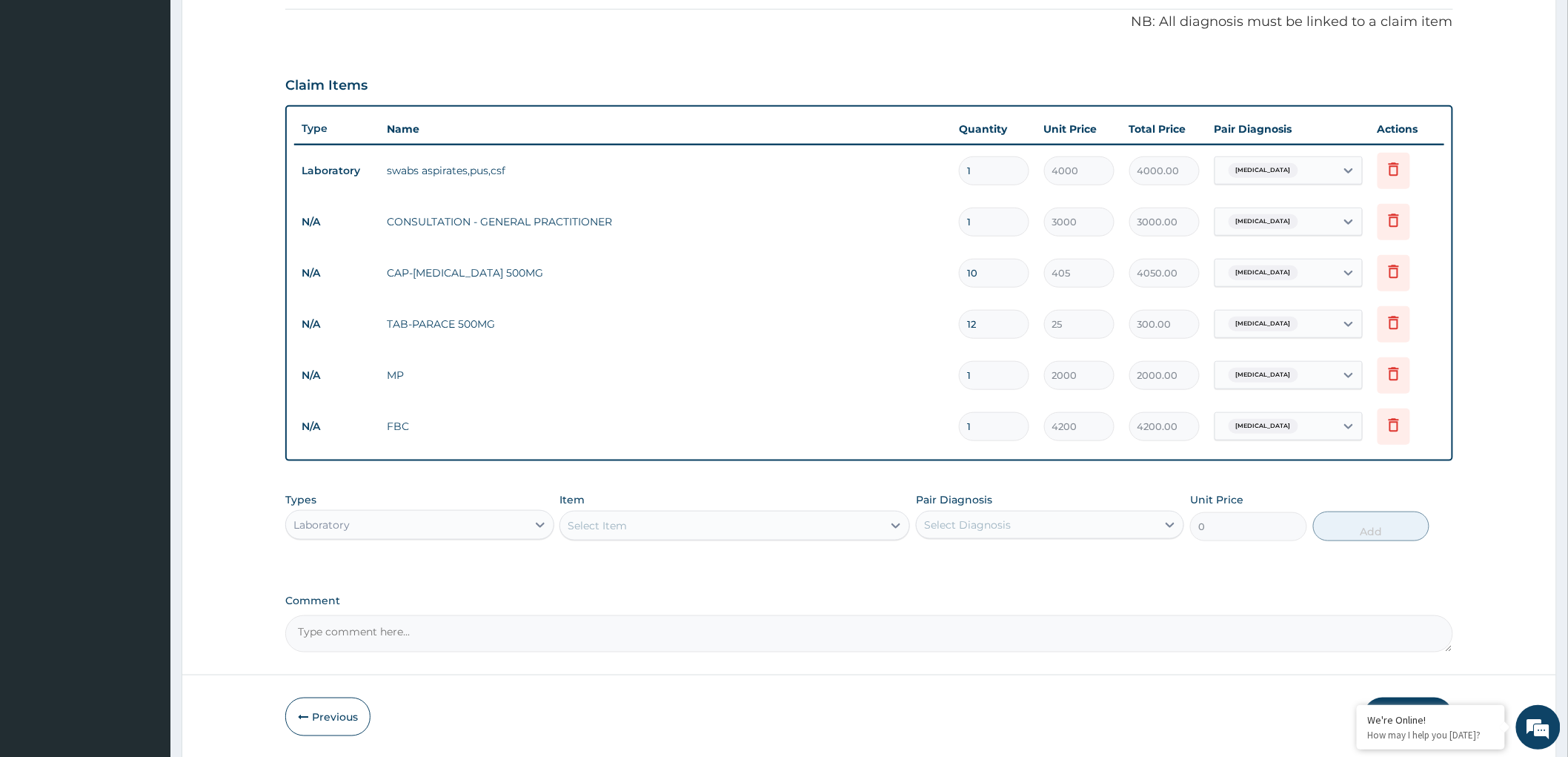
click at [743, 521] on div "Select Item" at bounding box center [721, 525] width 322 height 24
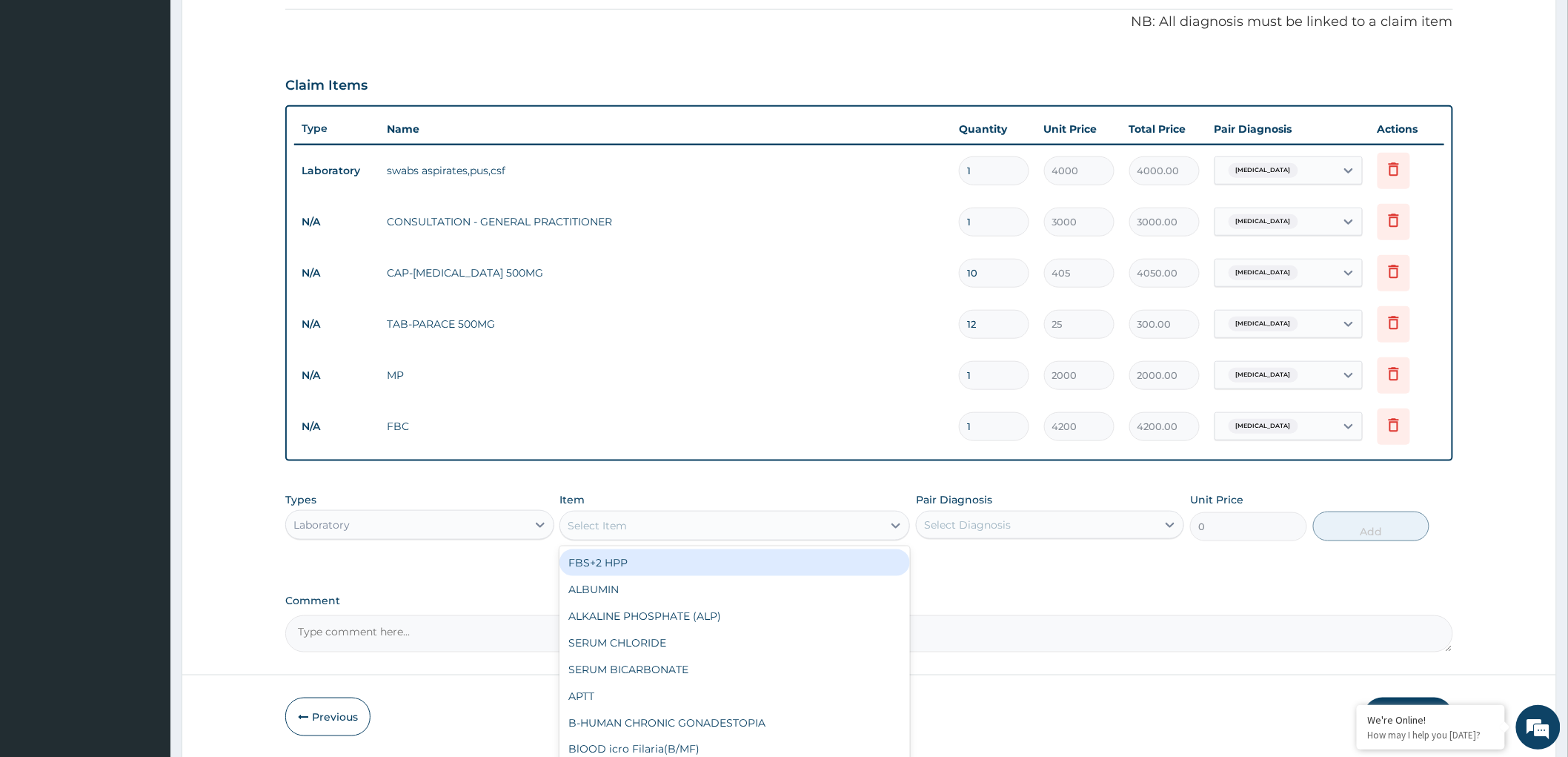
click at [397, 563] on div "Types Laboratory Item option FBC, selected. option FBS+2 HPP focused, 1 of 91. …" at bounding box center [869, 527] width 1168 height 86
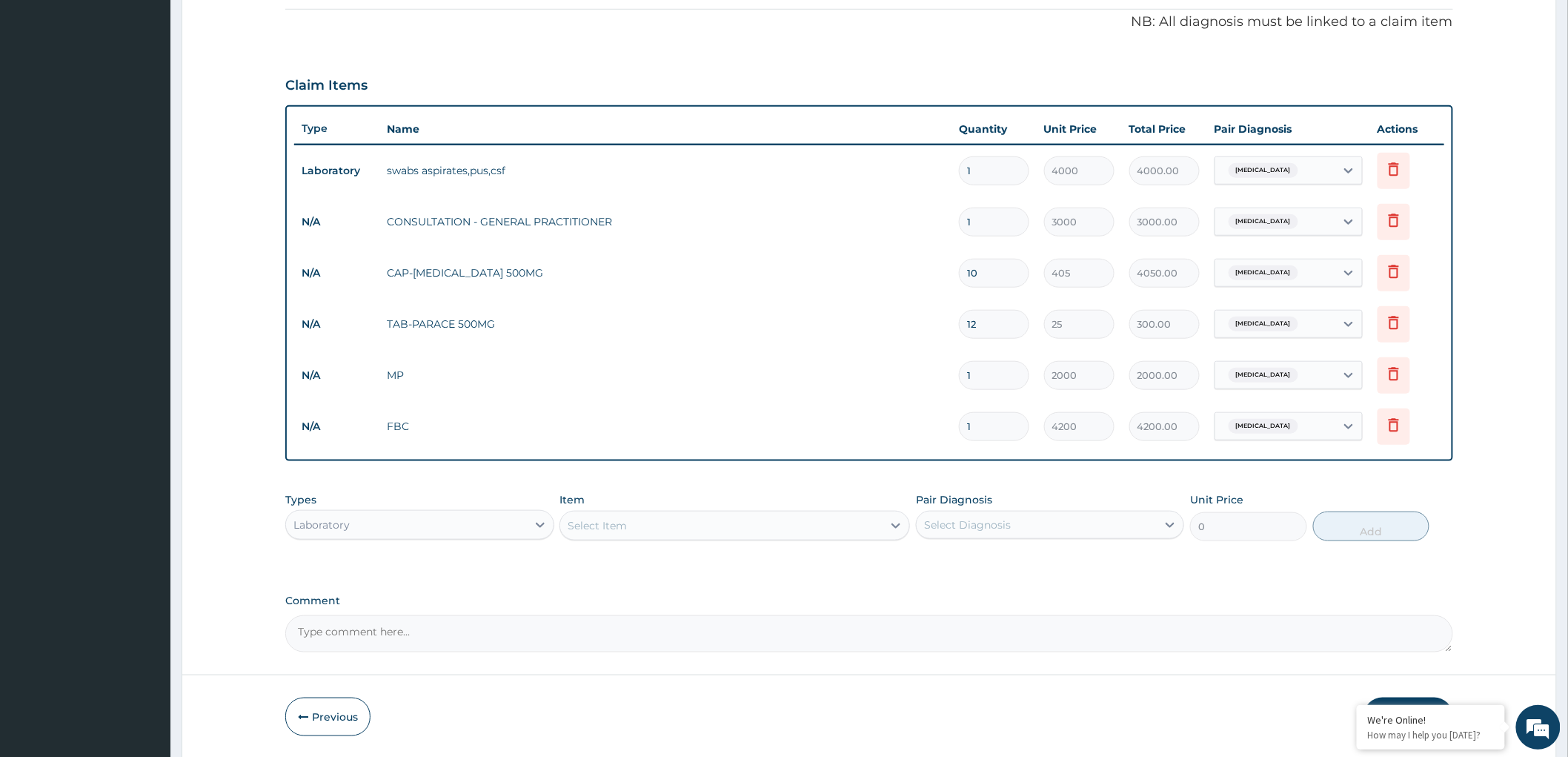
click at [502, 524] on div "Laboratory" at bounding box center [406, 524] width 240 height 24
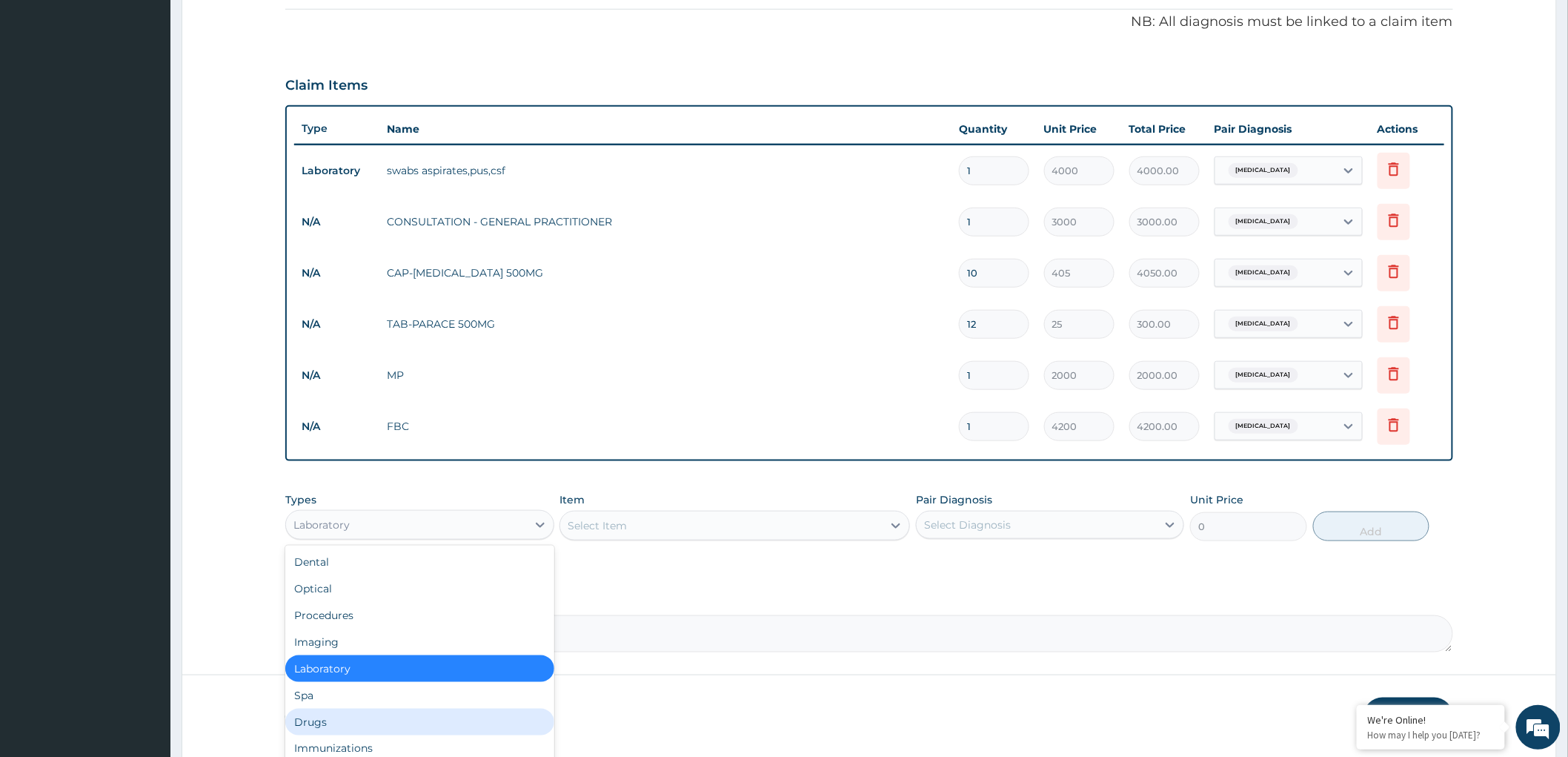
click at [360, 728] on div "Drugs" at bounding box center [419, 722] width 268 height 27
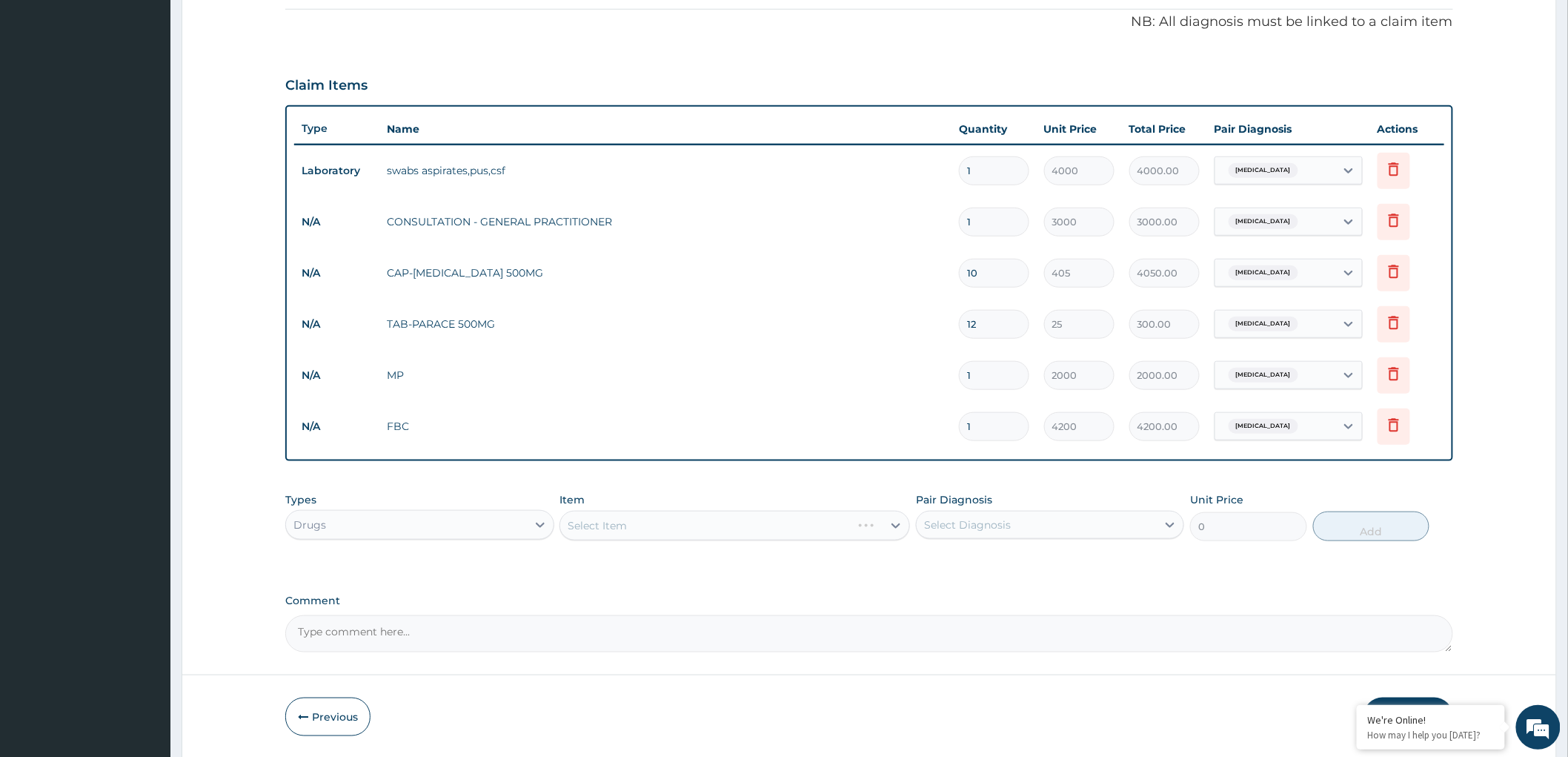
click at [806, 524] on div "Select Item" at bounding box center [734, 525] width 350 height 30
click at [875, 523] on div "Select Item" at bounding box center [721, 525] width 322 height 24
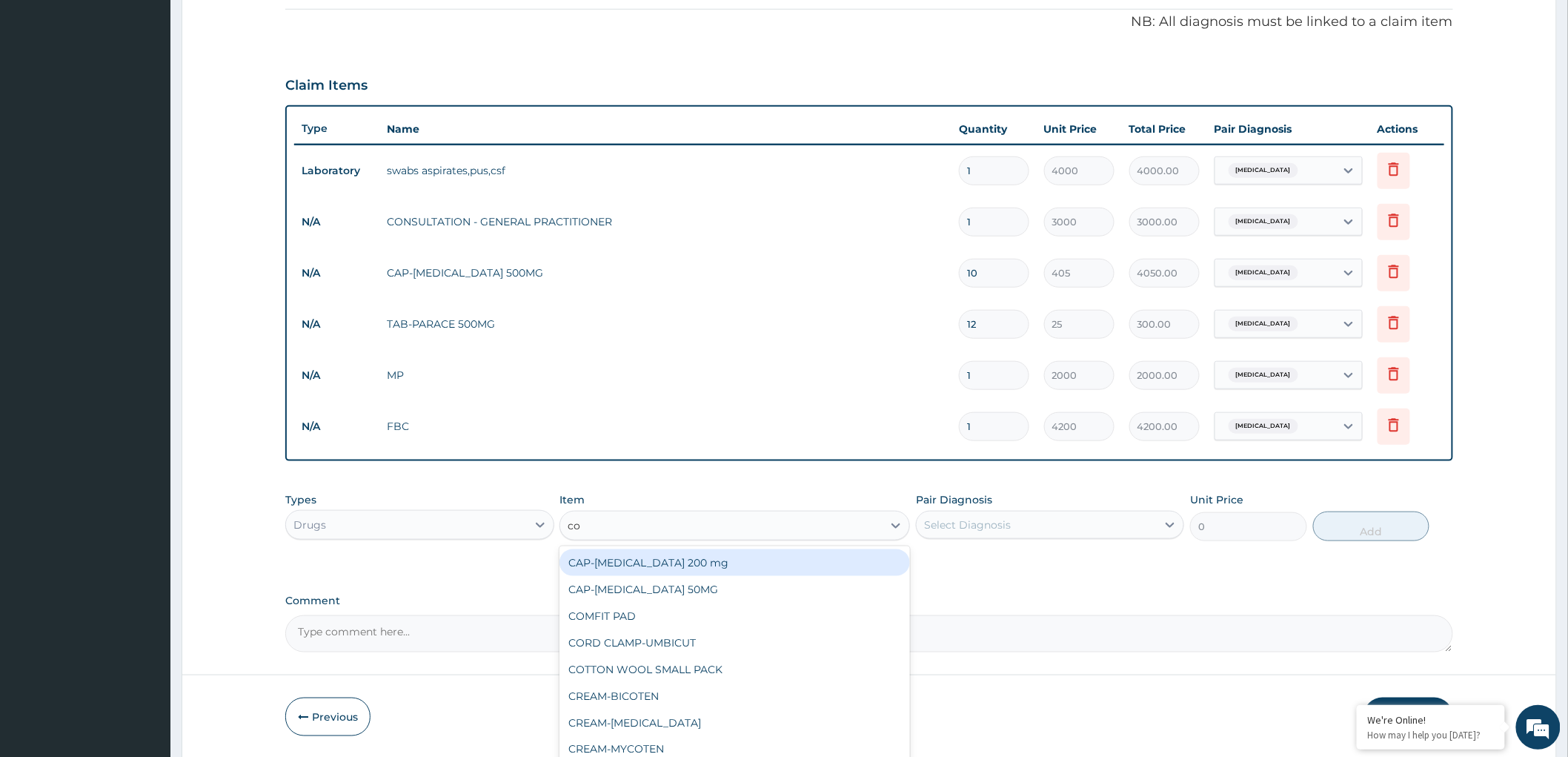
type input "coa"
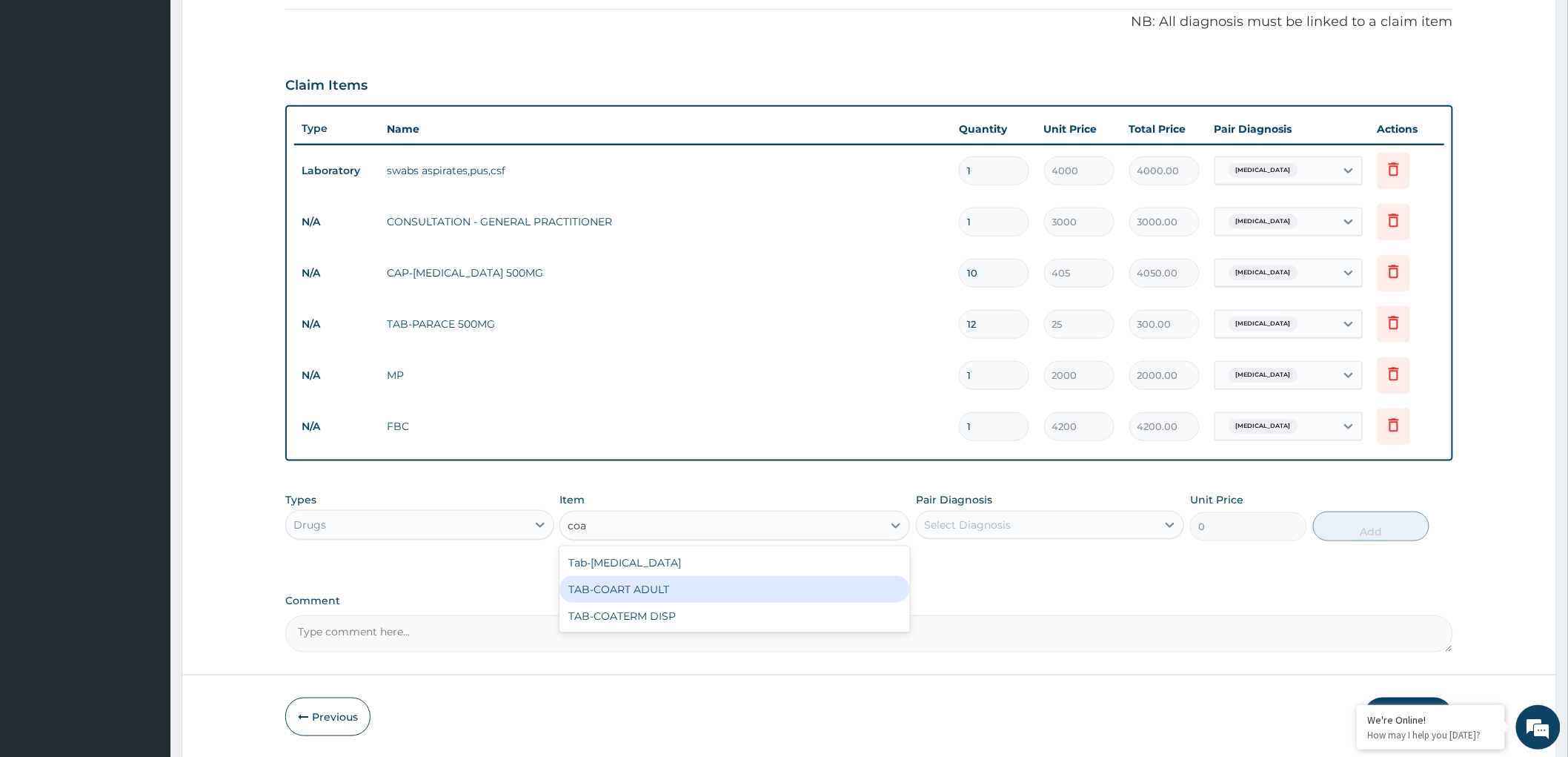
drag, startPoint x: 732, startPoint y: 576, endPoint x: 1057, endPoint y: 522, distance: 329.5
click at [737, 576] on div "TAB-COART ADULT" at bounding box center [734, 589] width 350 height 27
type input "810"
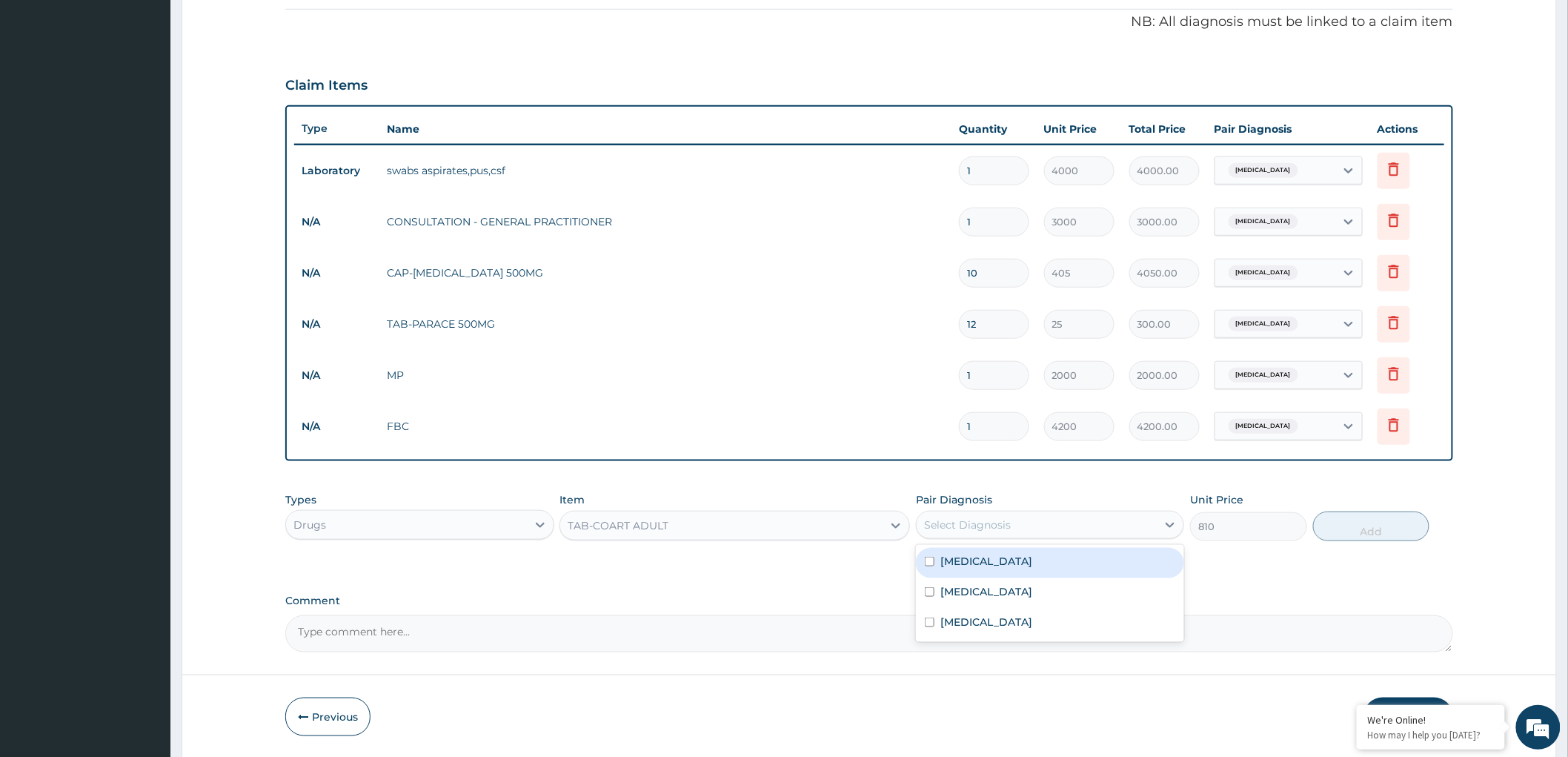
click at [1055, 514] on div "Select Diagnosis" at bounding box center [1036, 524] width 240 height 24
click at [928, 594] on input "checkbox" at bounding box center [930, 592] width 10 height 10
checkbox input "true"
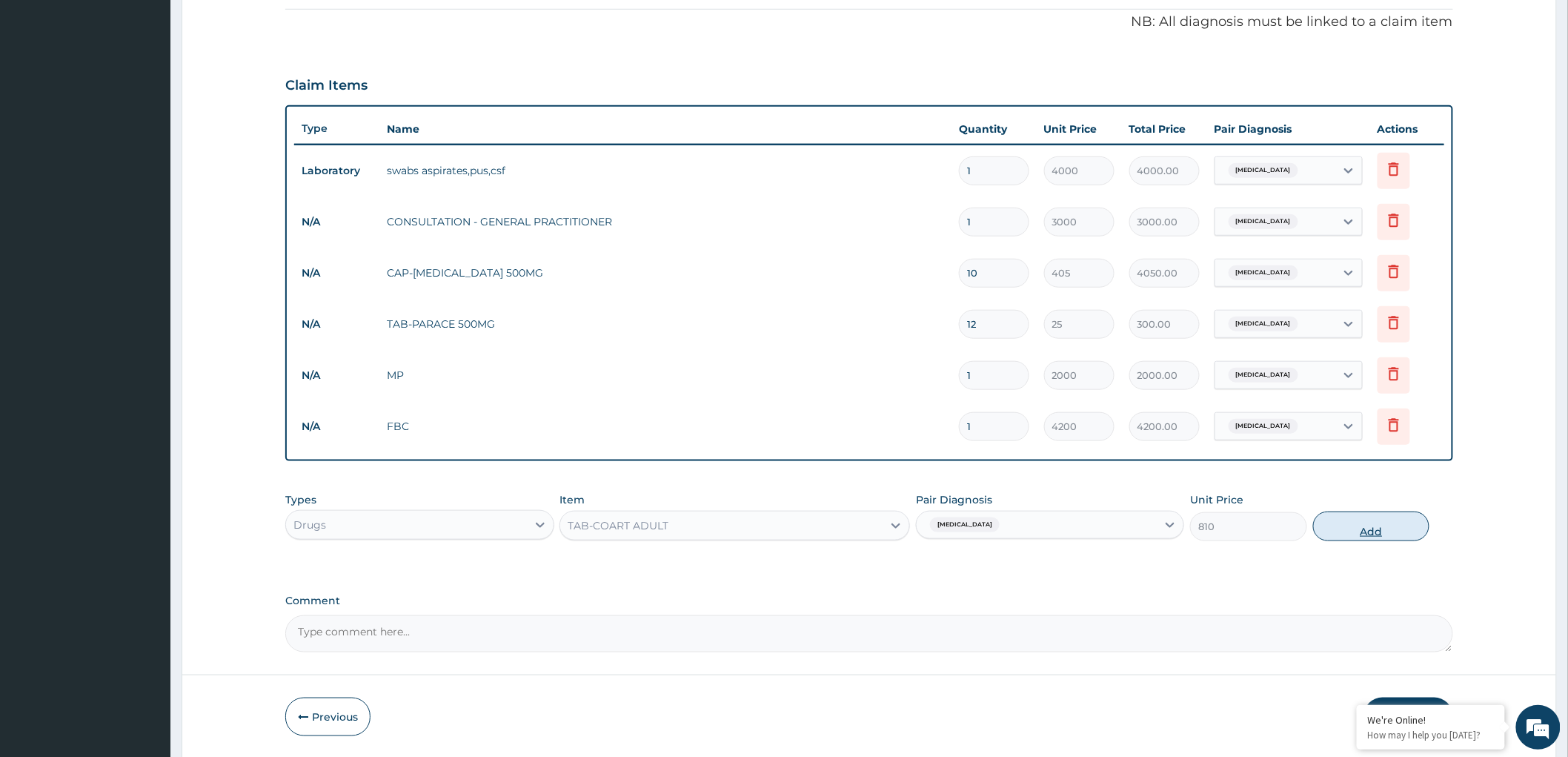
click at [1388, 520] on button "Add" at bounding box center [1371, 526] width 117 height 30
type input "0"
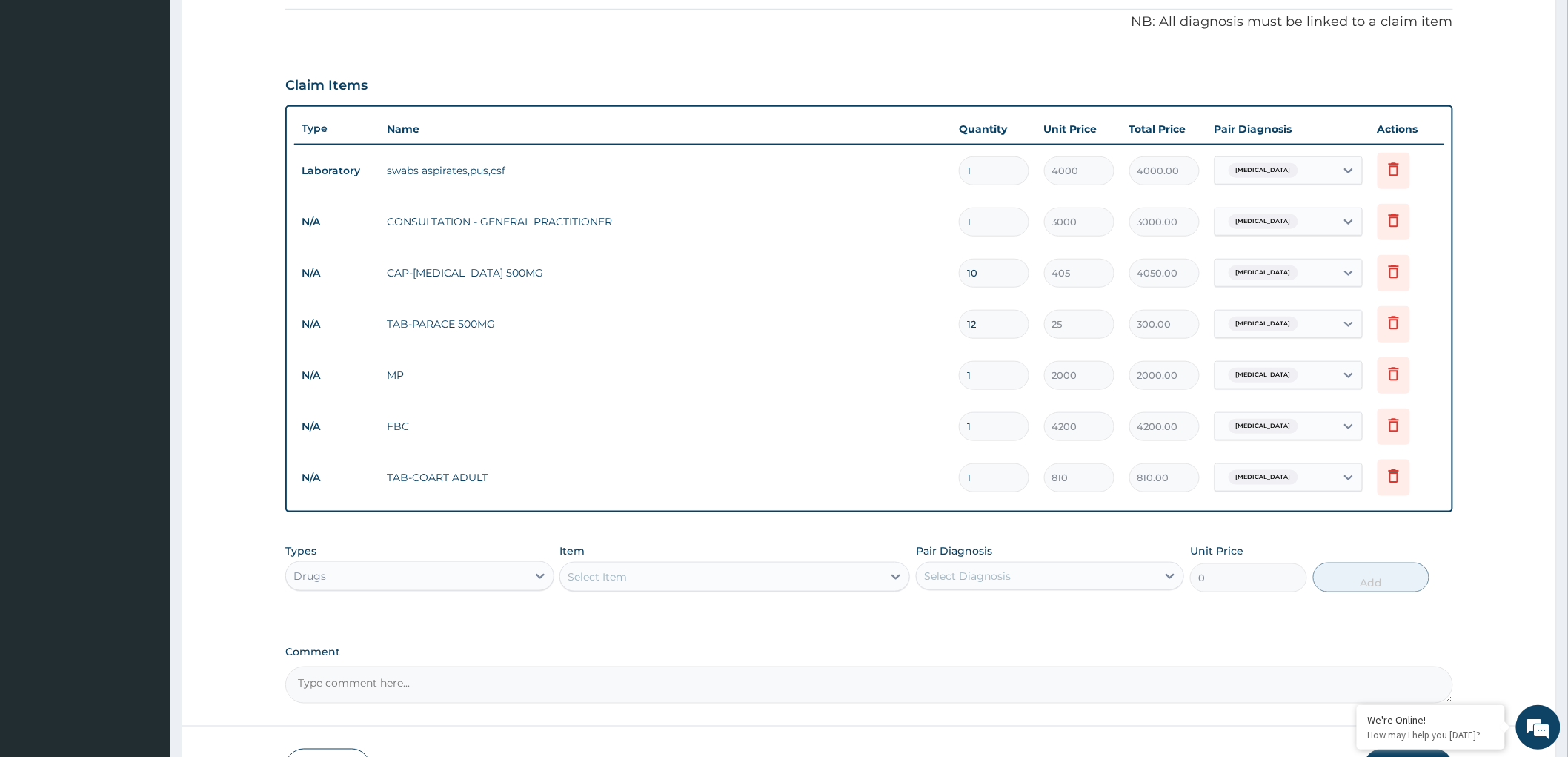
click at [713, 574] on div "Select Item" at bounding box center [721, 576] width 322 height 24
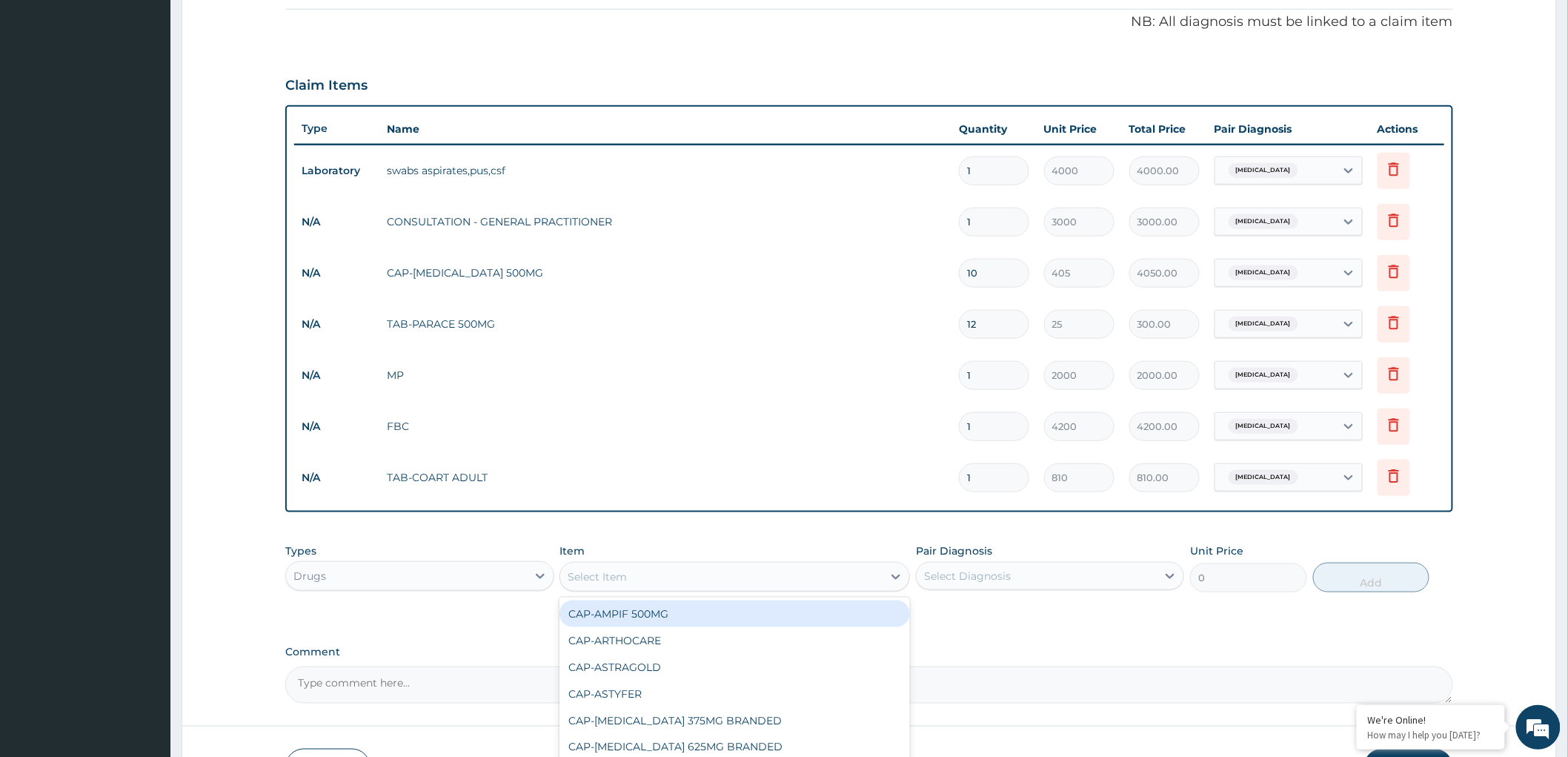
paste input "emzolyn"
type input "emzolyn"
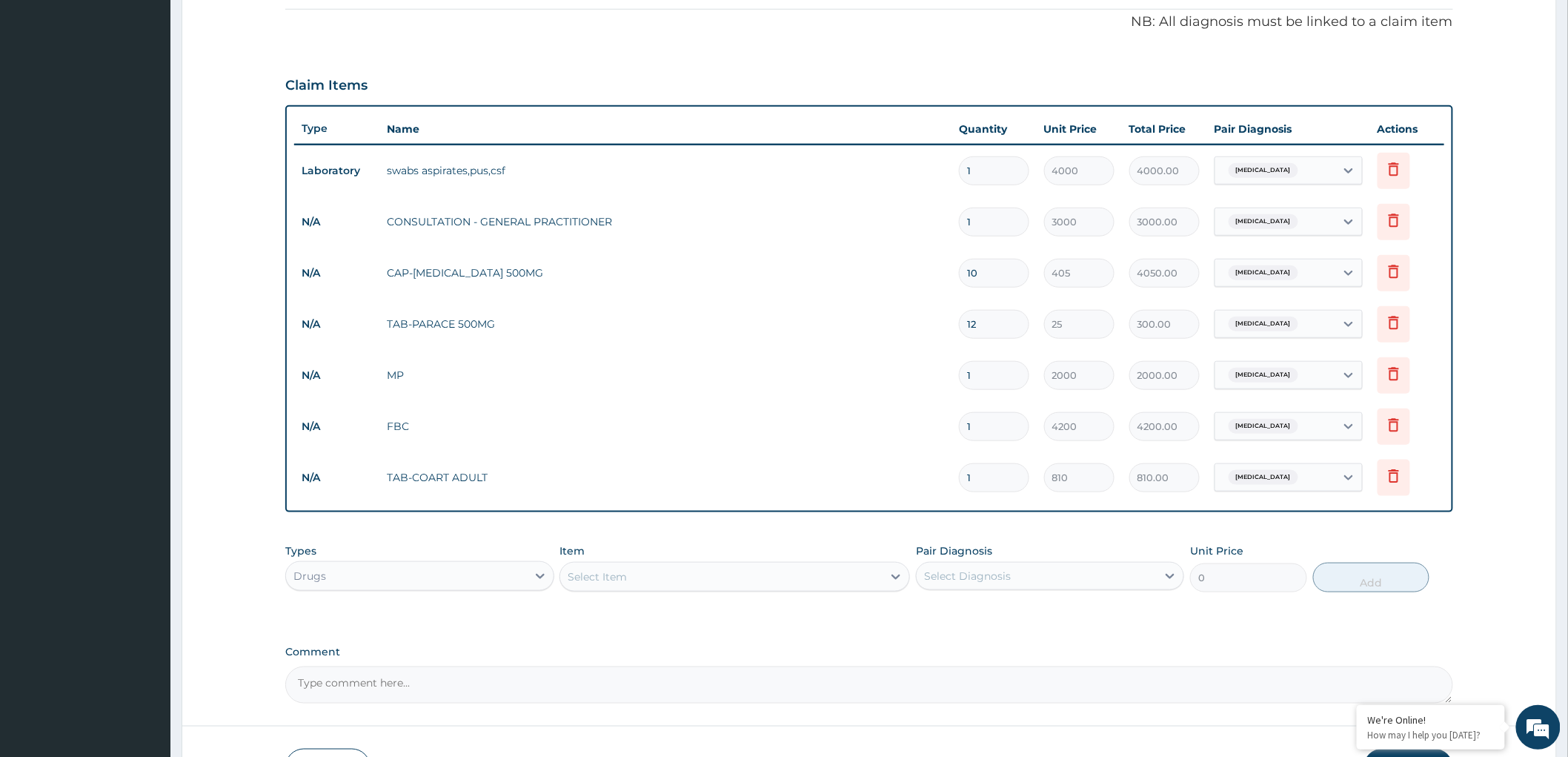
click at [601, 568] on div "Select Item" at bounding box center [721, 576] width 322 height 24
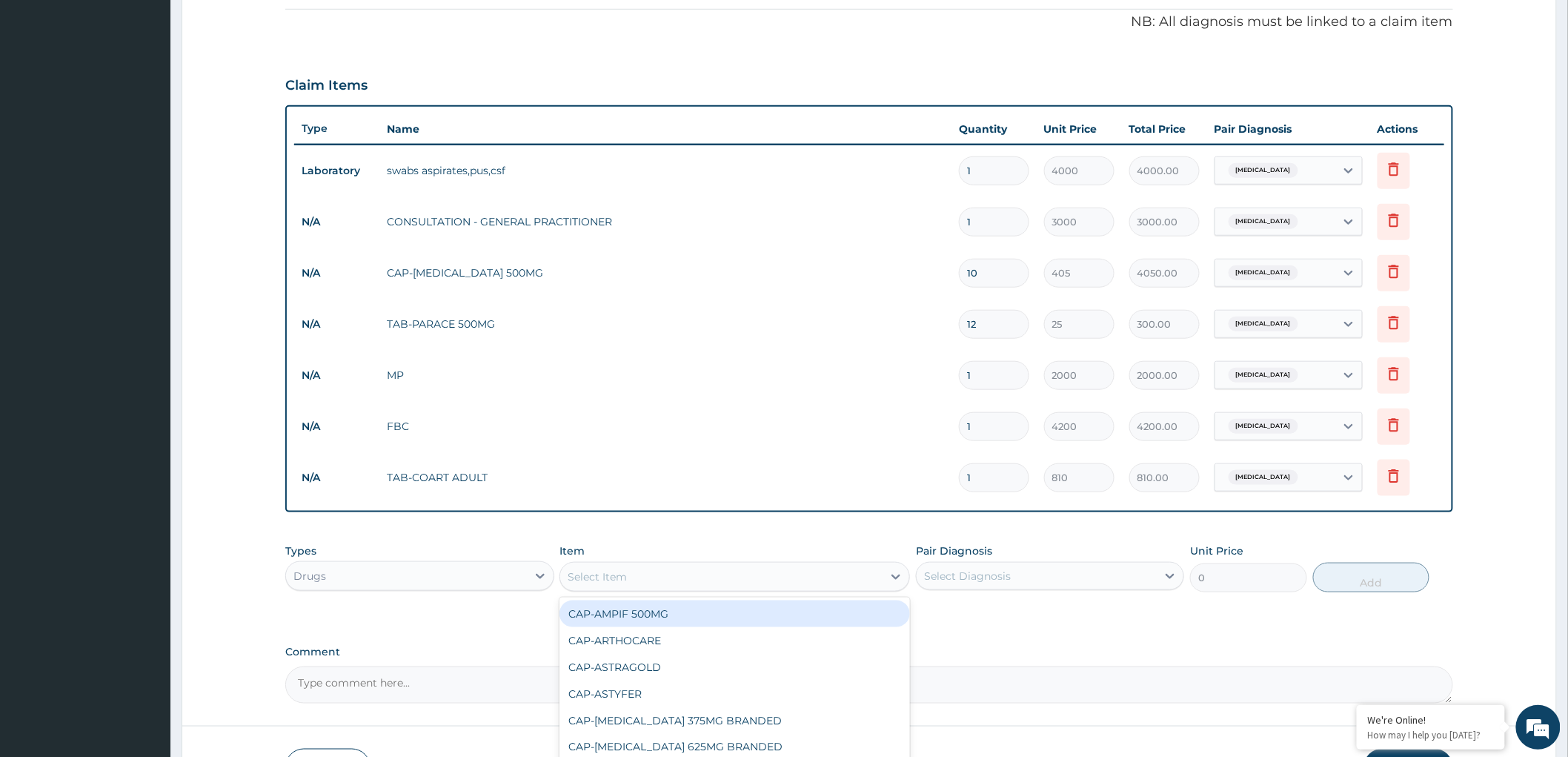
paste input "emzolyn"
type input "emzolyn"
click at [655, 614] on div "SYR-EMZOLYN ADULT" at bounding box center [734, 614] width 350 height 27
type input "810"
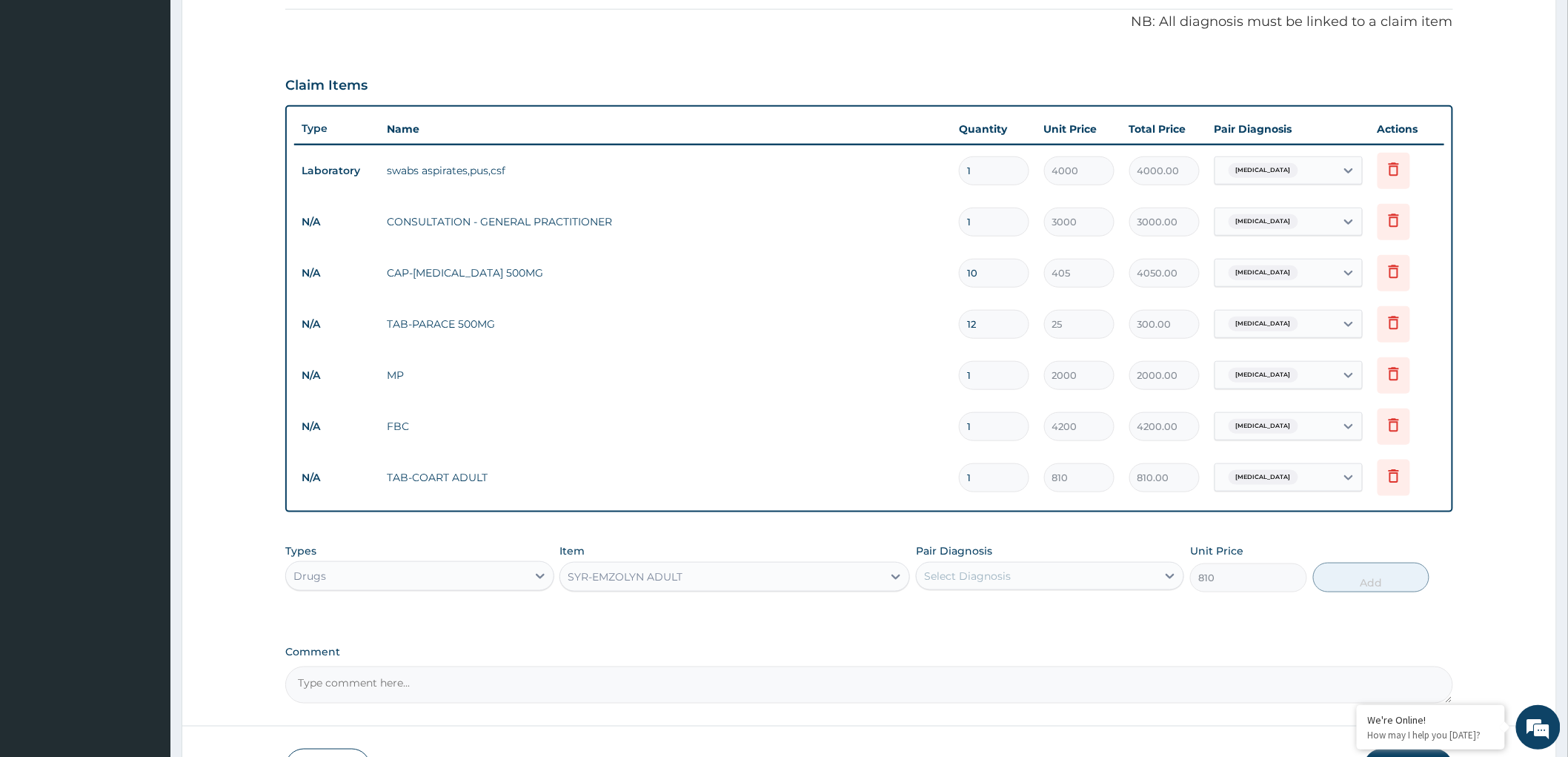
click at [1100, 576] on div "Select Diagnosis" at bounding box center [1036, 575] width 240 height 24
click at [923, 606] on div "Tonsillitis" at bounding box center [1050, 613] width 268 height 30
checkbox input "true"
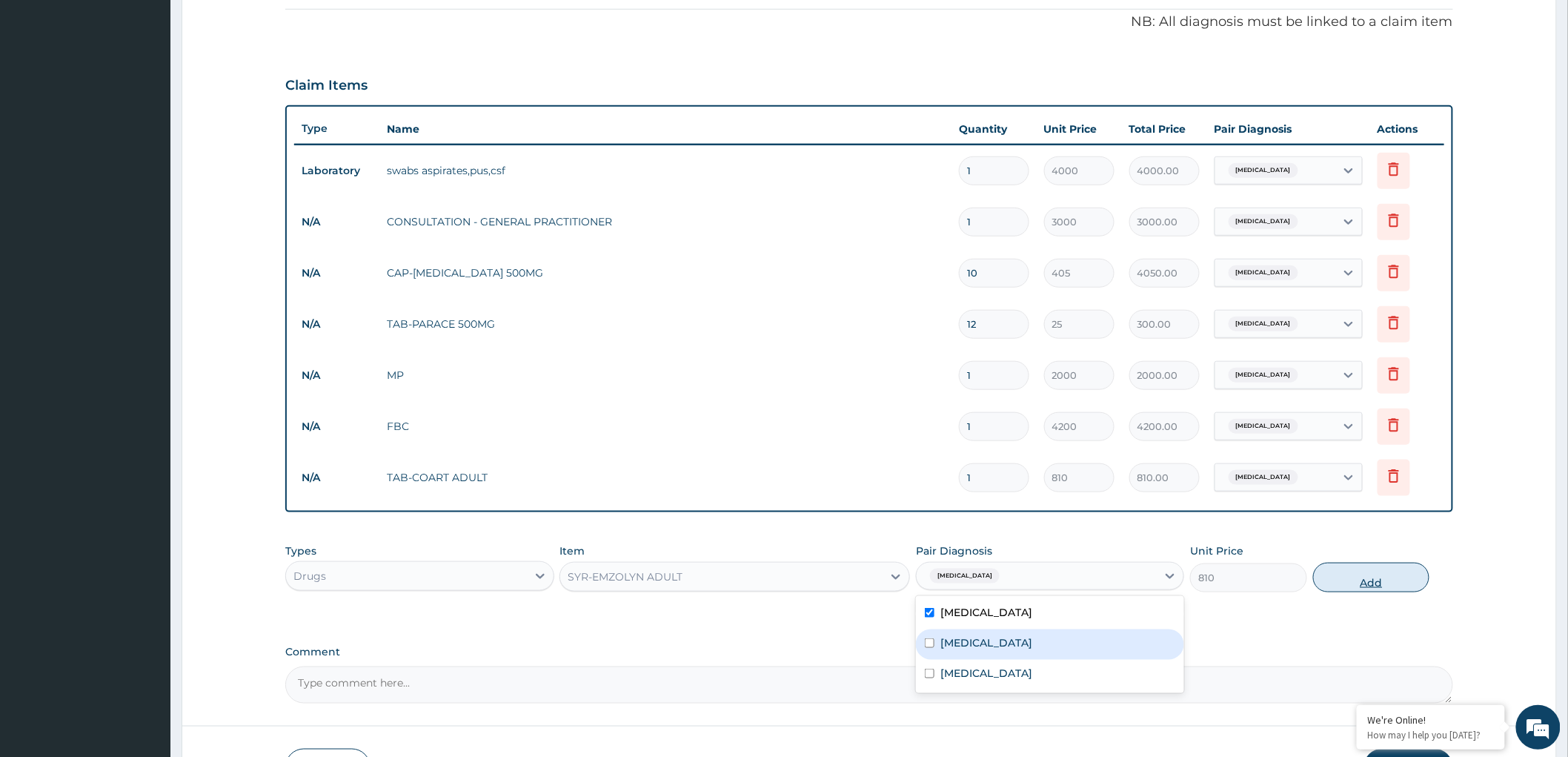
click at [1359, 571] on button "Add" at bounding box center [1371, 577] width 117 height 30
type input "0"
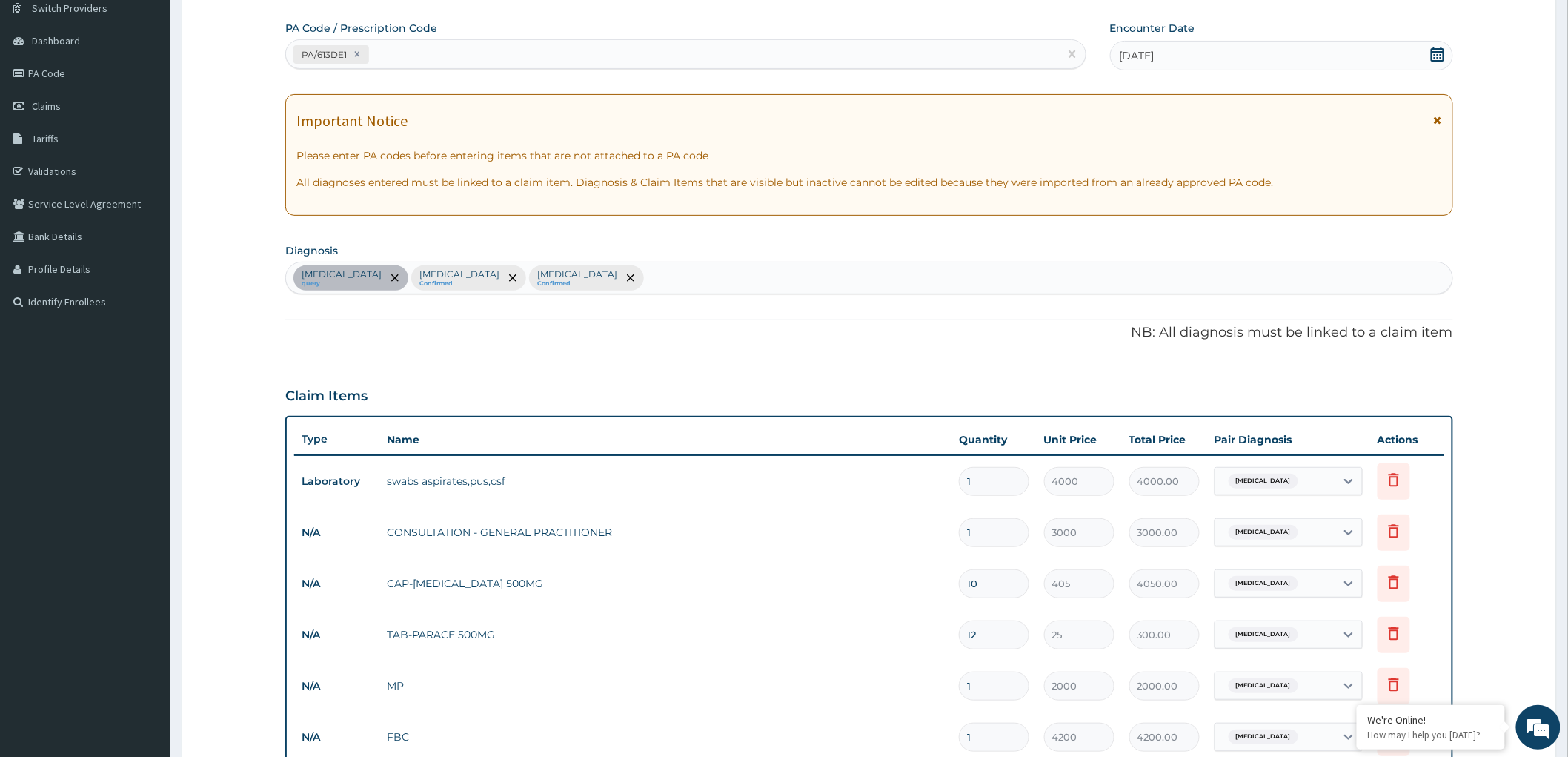
scroll to position [101, 0]
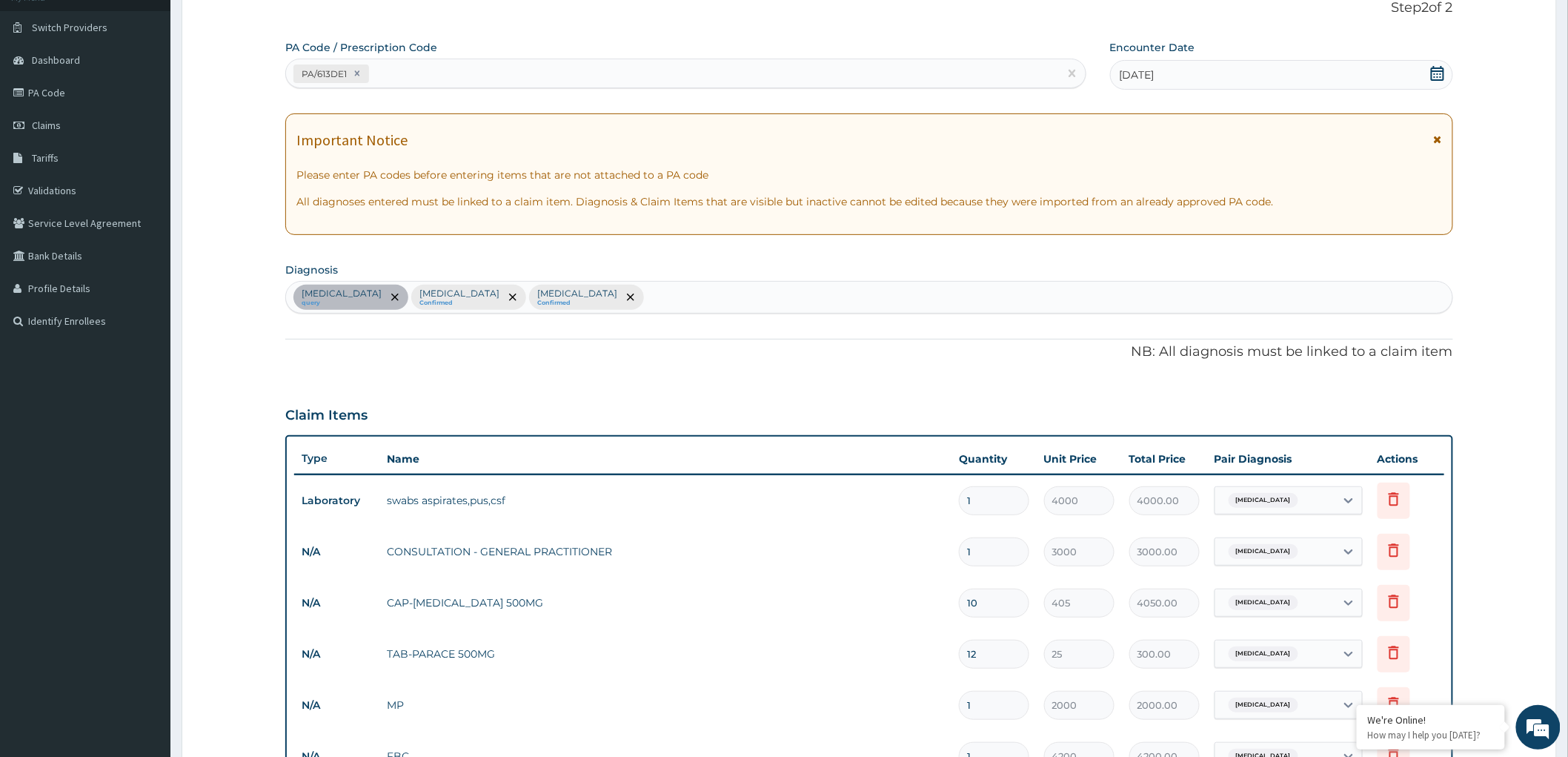
click at [623, 296] on div "Tonsillitis query Falciparum malaria Confirmed Bacterial sepsis Confirmed" at bounding box center [869, 297] width 1166 height 31
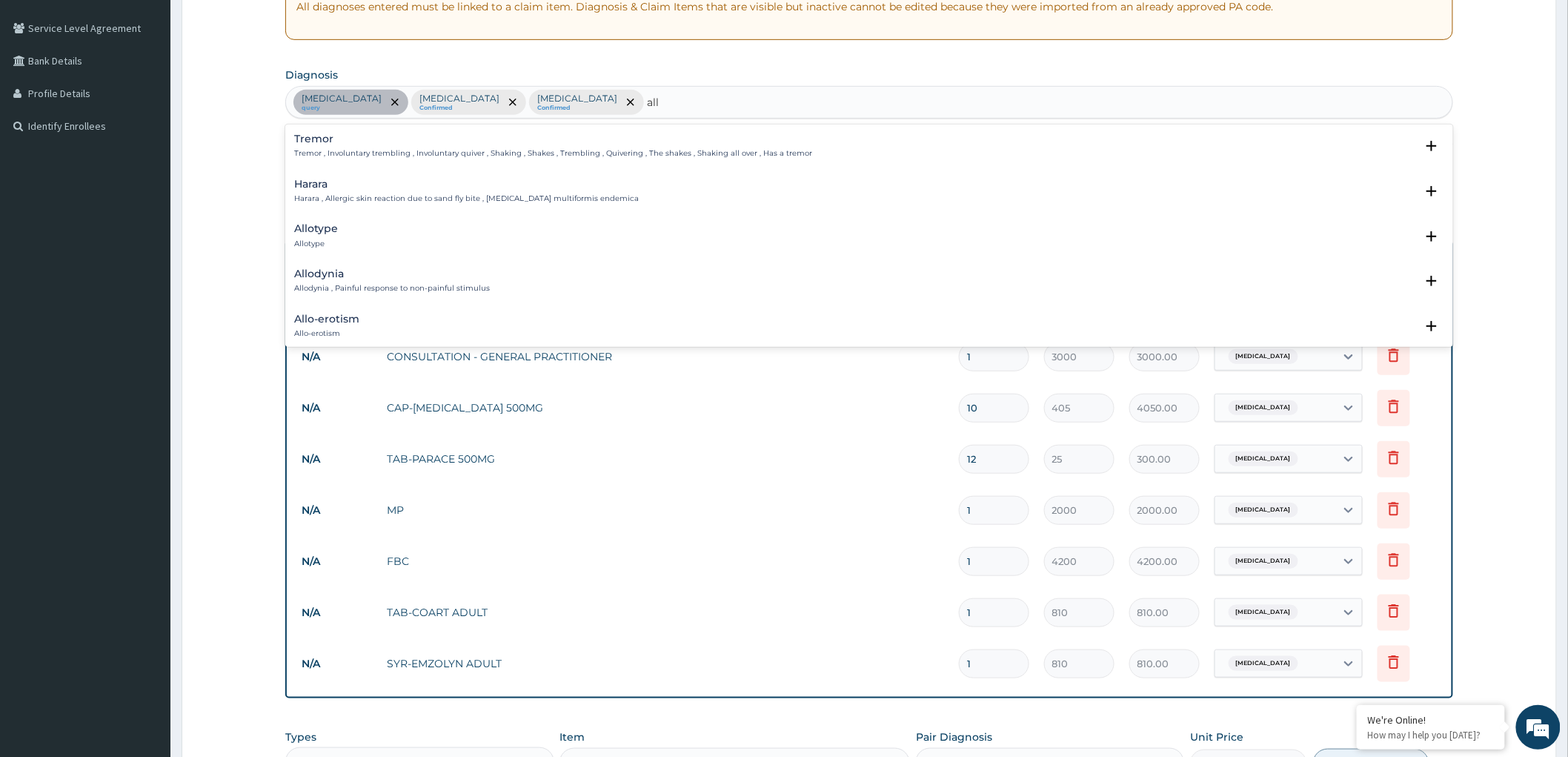
scroll to position [514, 0]
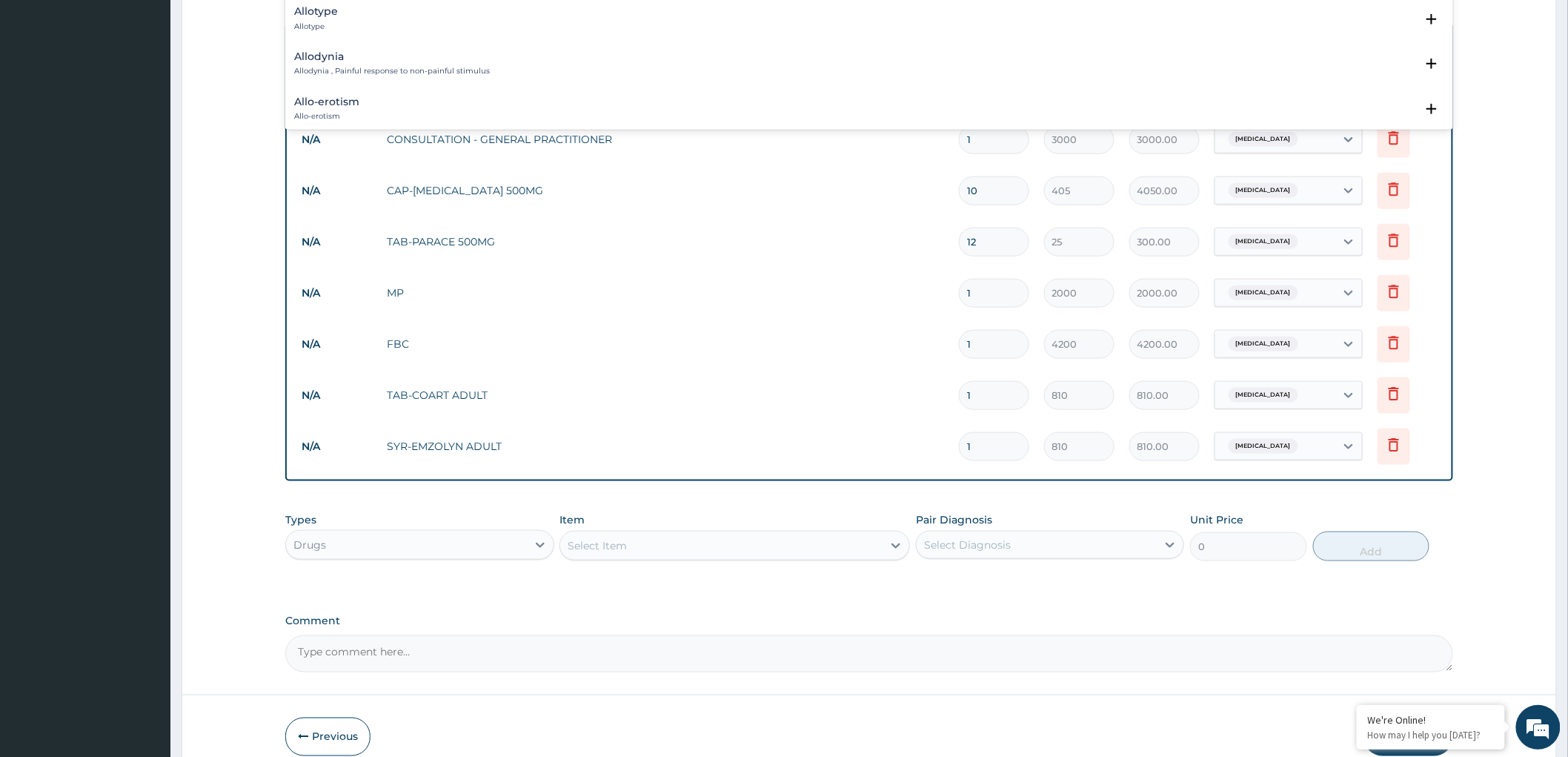
type input "all"
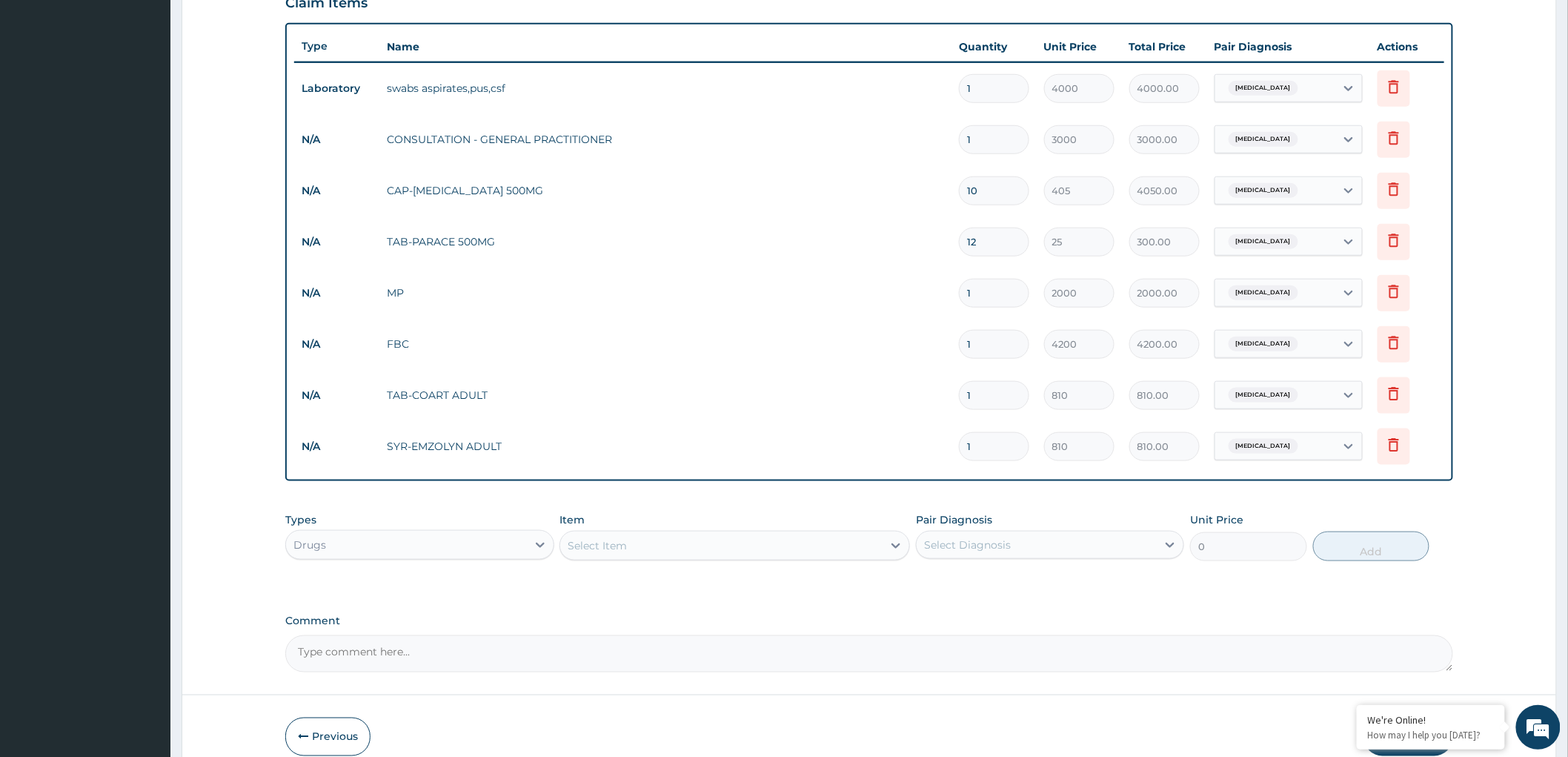
click at [451, 663] on textarea "Comment" at bounding box center [869, 654] width 1168 height 37
paste textarea "Allergy"
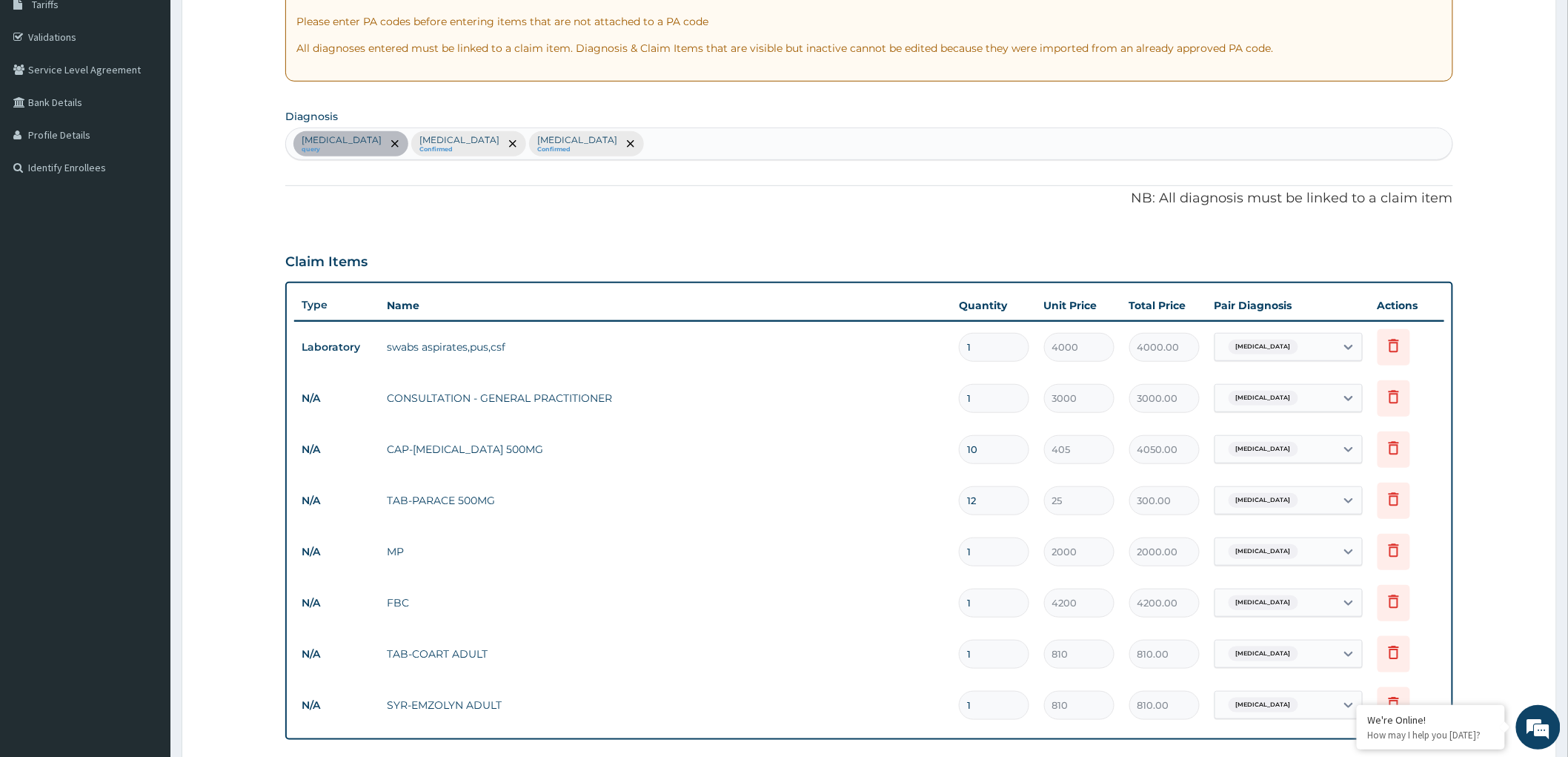
scroll to position [19, 0]
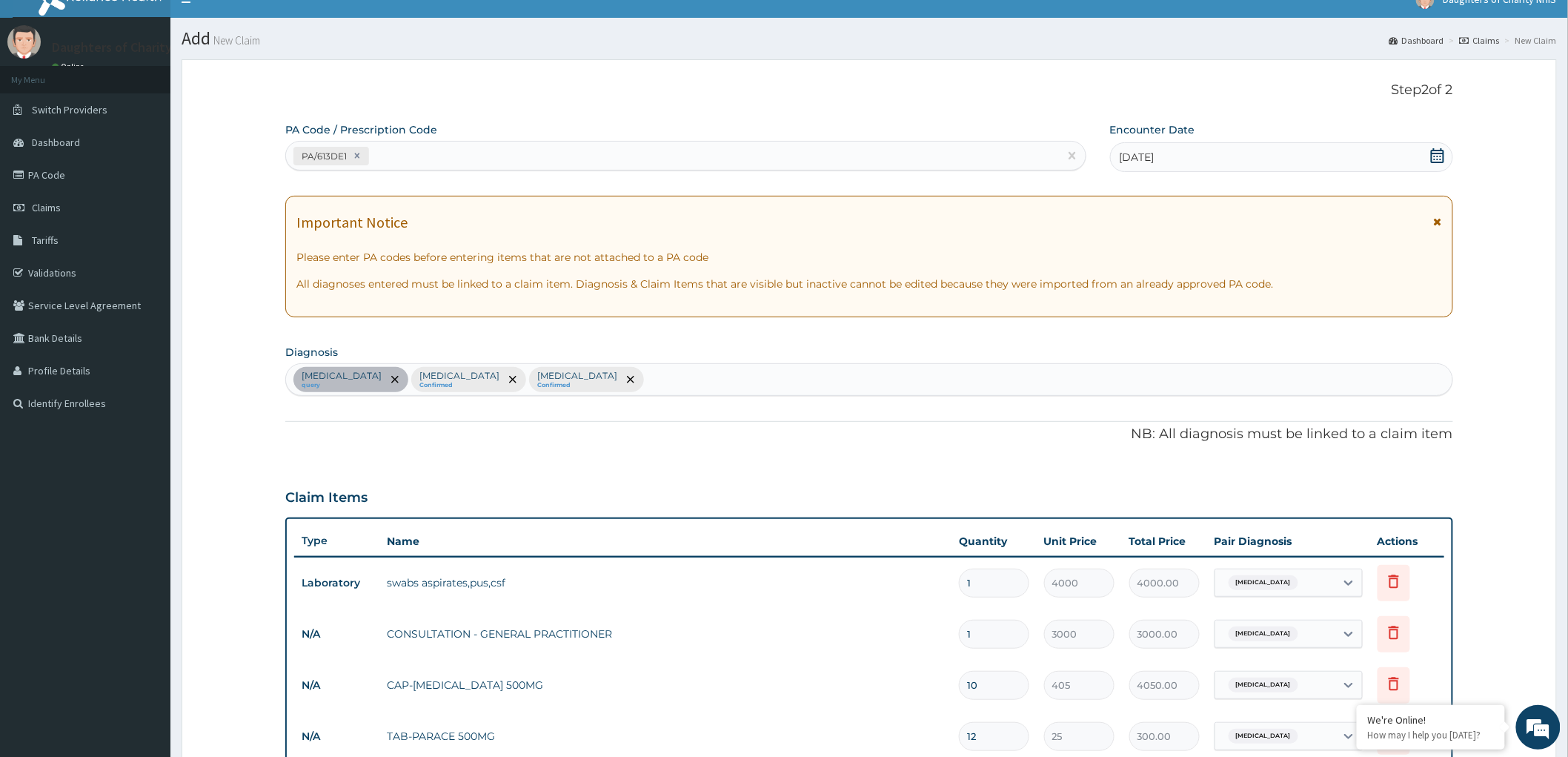
type textarea "Allergy"
click at [618, 377] on div "Tonsillitis query Falciparum malaria Confirmed Bacterial sepsis Confirmed" at bounding box center [869, 379] width 1166 height 31
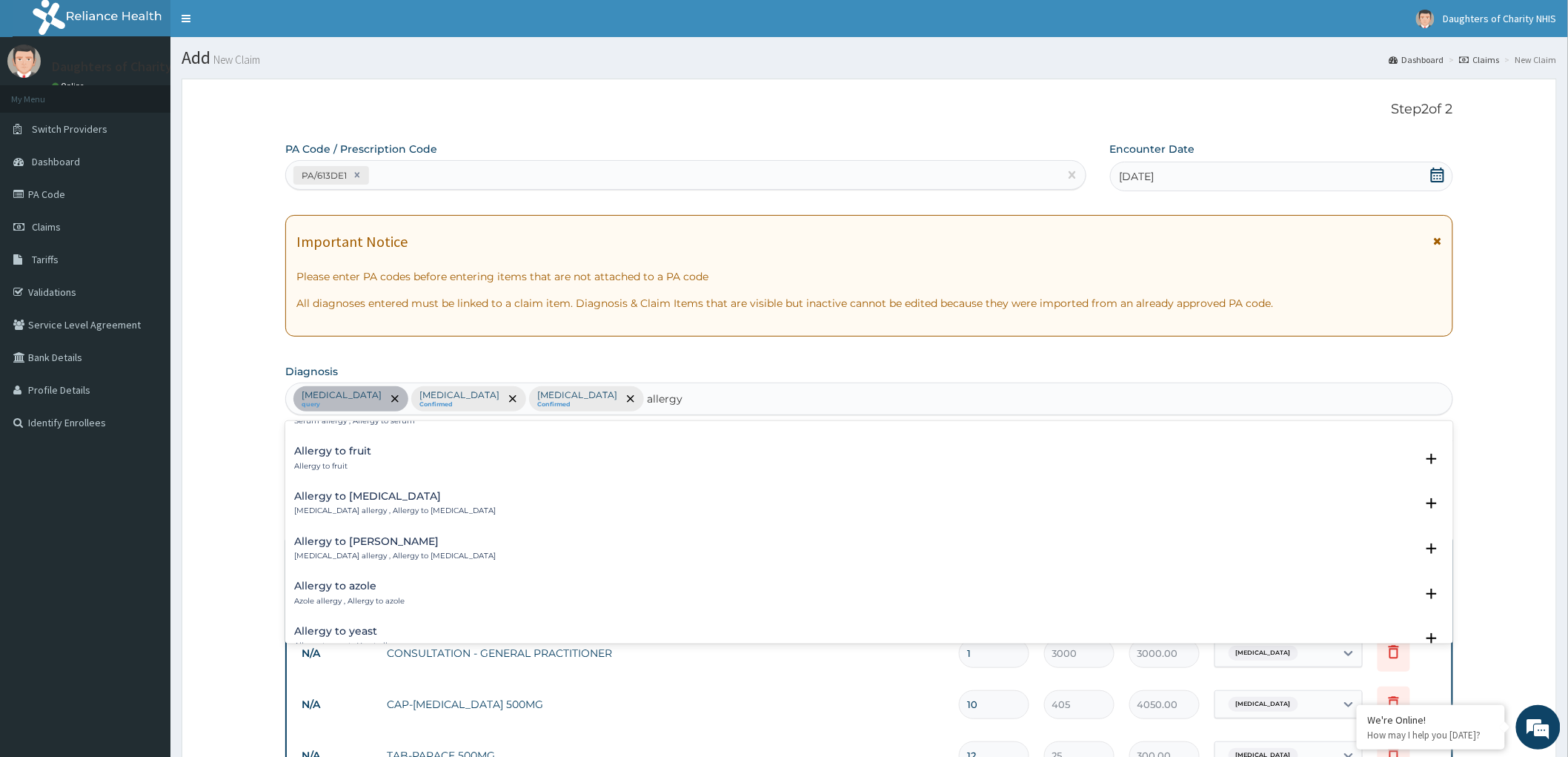
scroll to position [1070, 0]
type input "allerg"
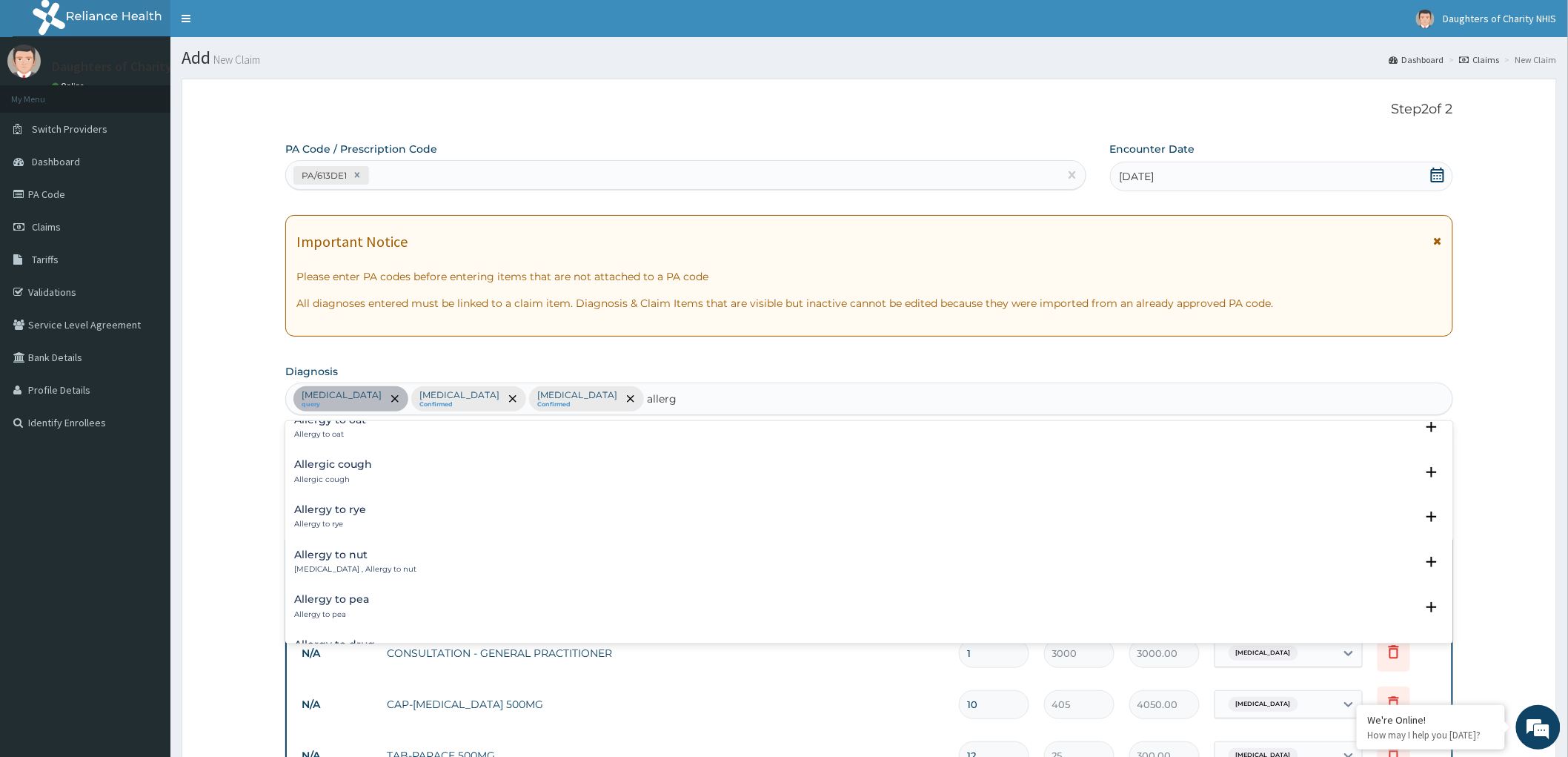
scroll to position [82, 0]
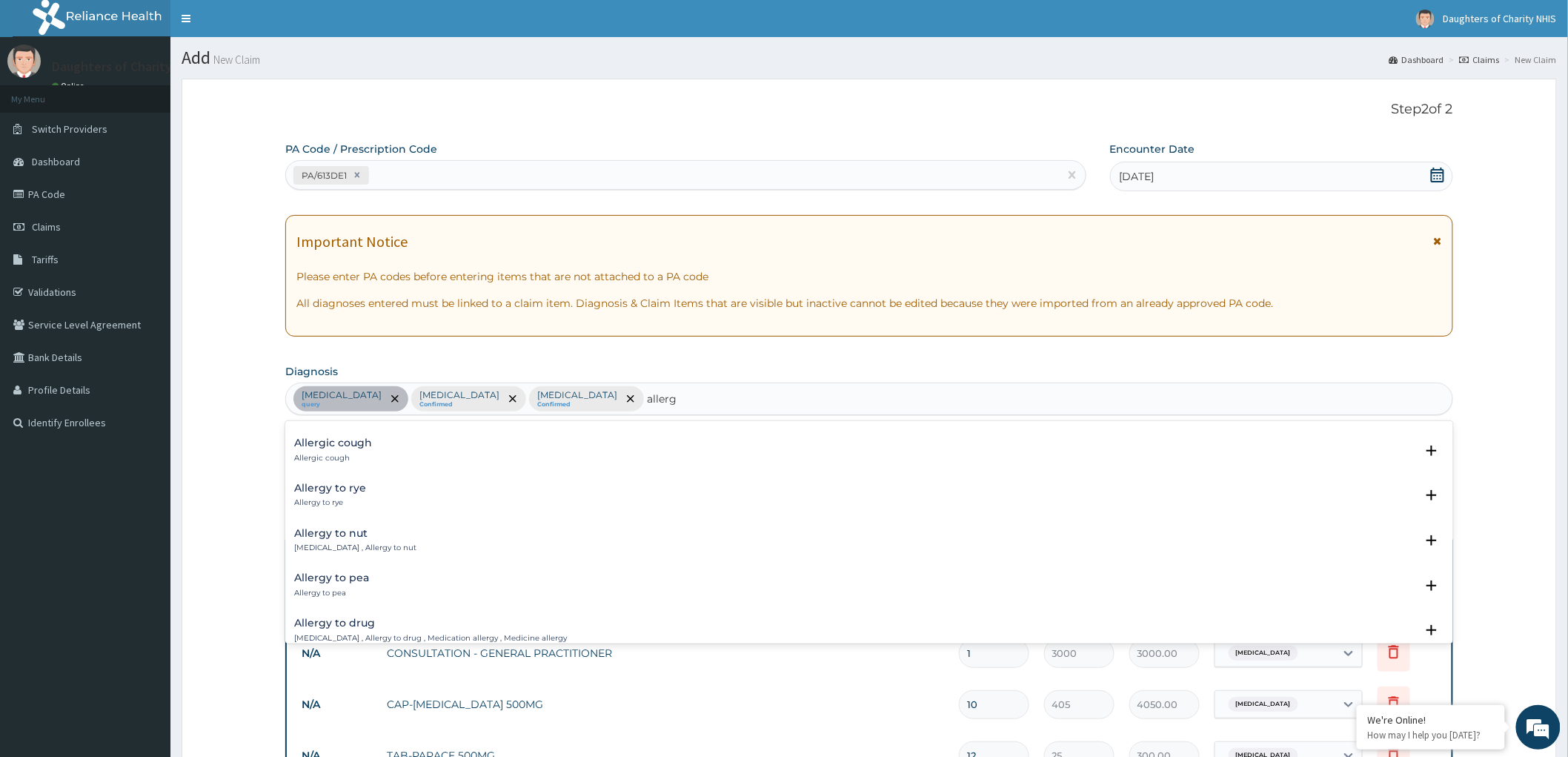
click at [330, 446] on h4 "Allergic cough" at bounding box center [333, 443] width 78 height 12
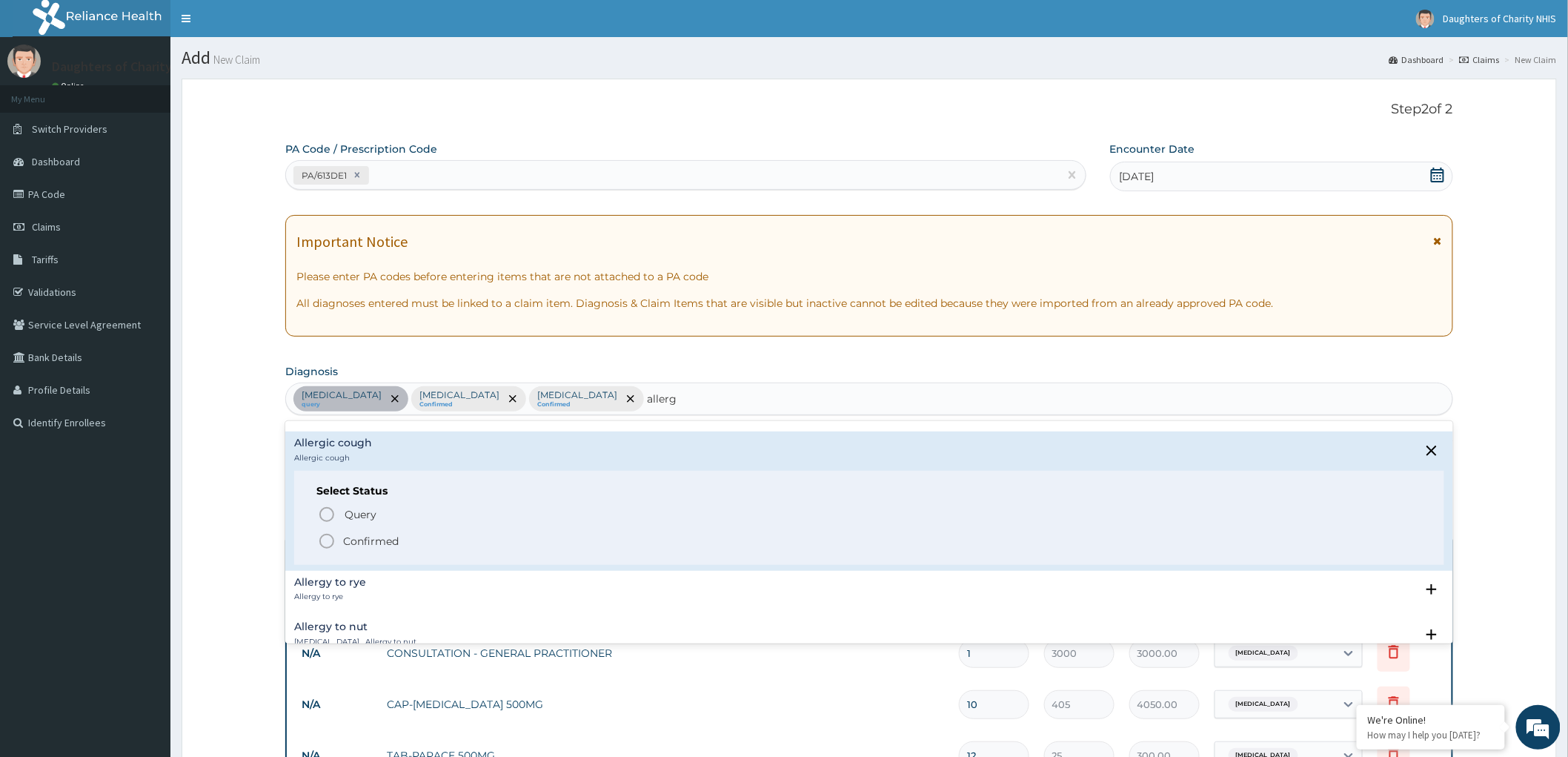
click at [324, 541] on icon "status option filled" at bounding box center [326, 541] width 17 height 17
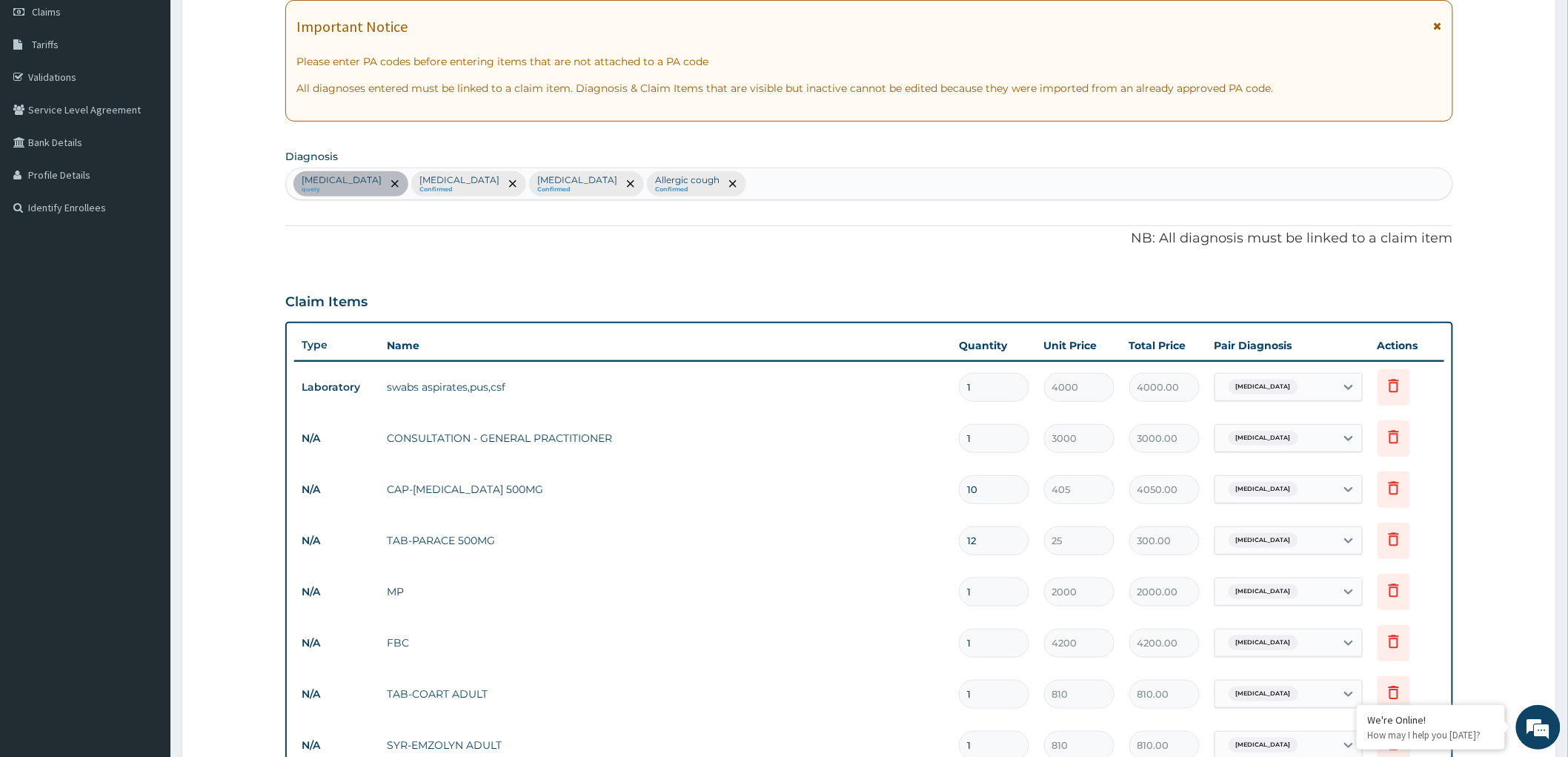
scroll to position [411, 0]
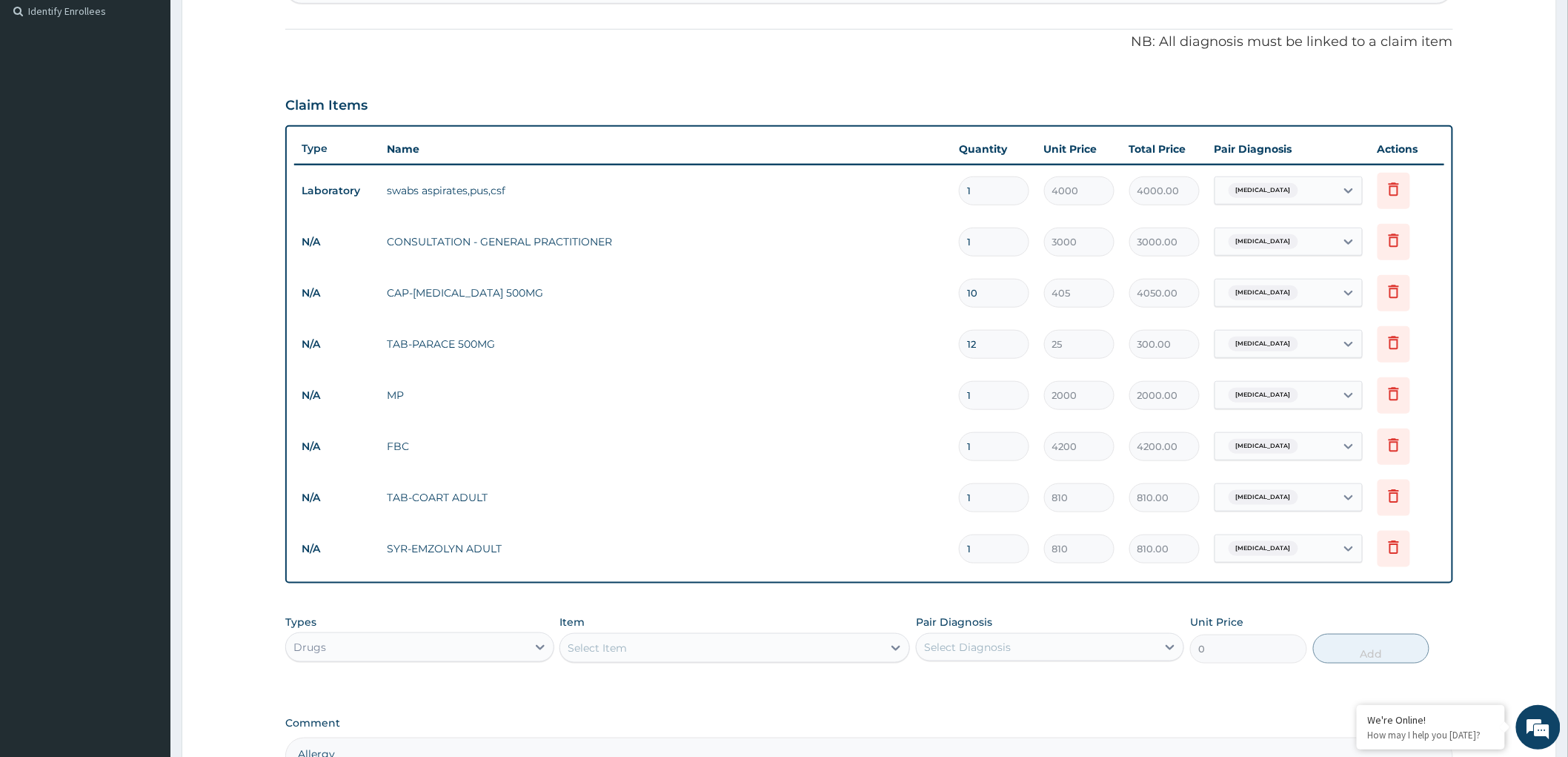
click at [742, 643] on div "Select Item" at bounding box center [721, 648] width 322 height 24
drag, startPoint x: 742, startPoint y: 643, endPoint x: 670, endPoint y: 616, distance: 76.9
click at [670, 610] on div "Types Drugs Item option SYR-EMZOLYN ADULT, selected. Select is focused ,type to…" at bounding box center [869, 639] width 1168 height 64
click at [656, 649] on div "Select Item" at bounding box center [721, 648] width 322 height 24
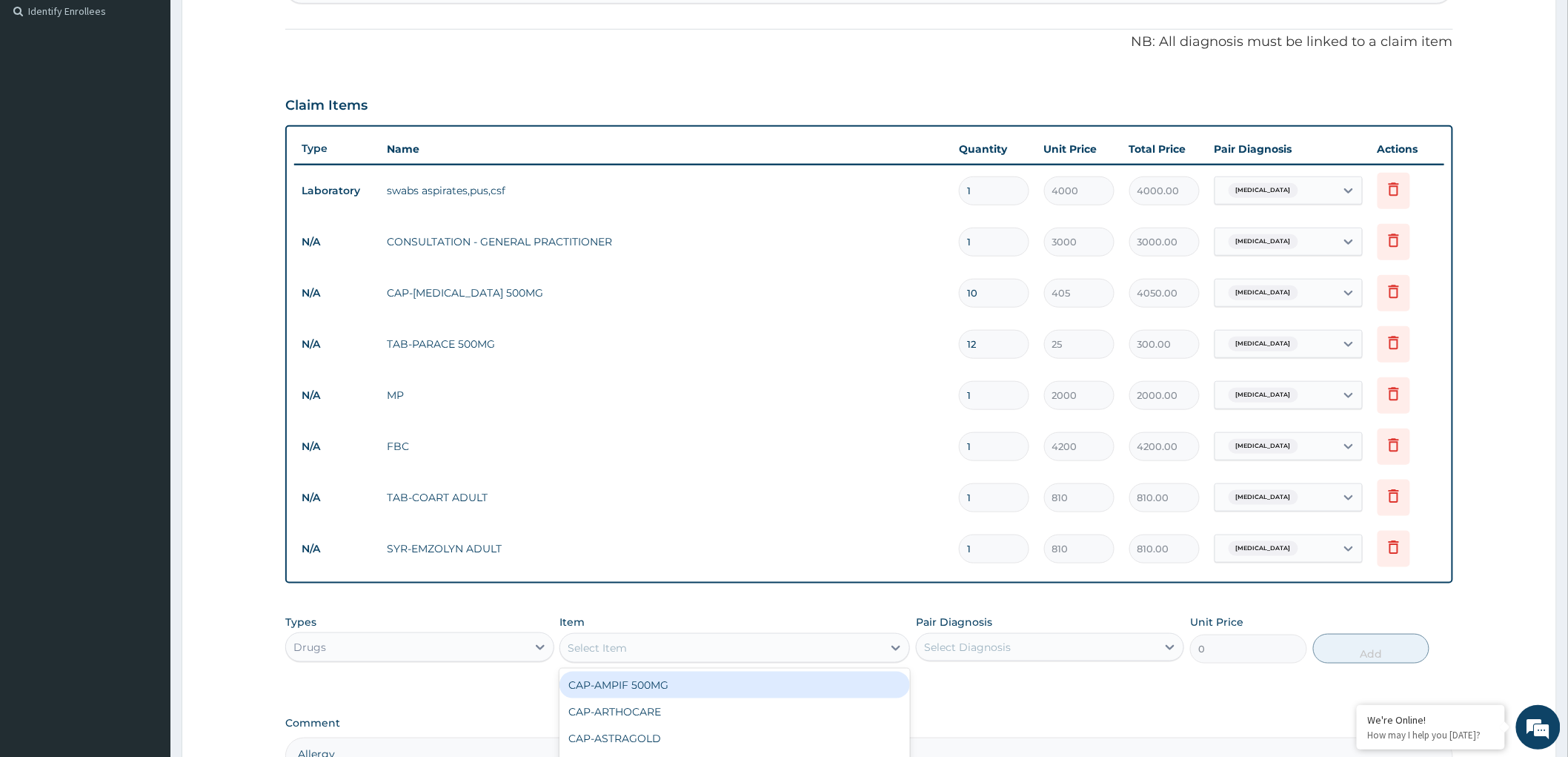
paste input "Allergy"
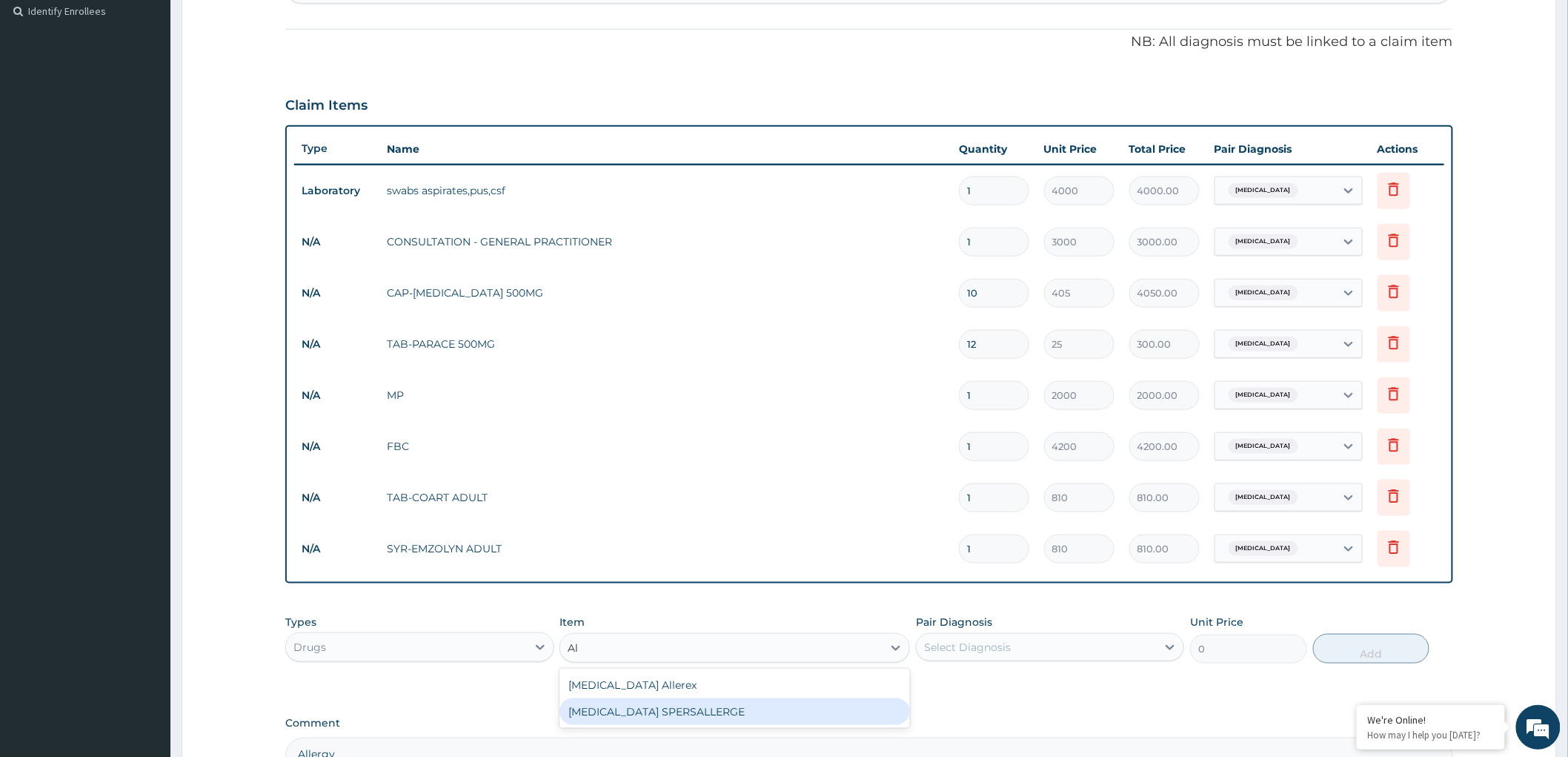
type input "A"
click at [1347, 547] on icon at bounding box center [1348, 547] width 14 height 14
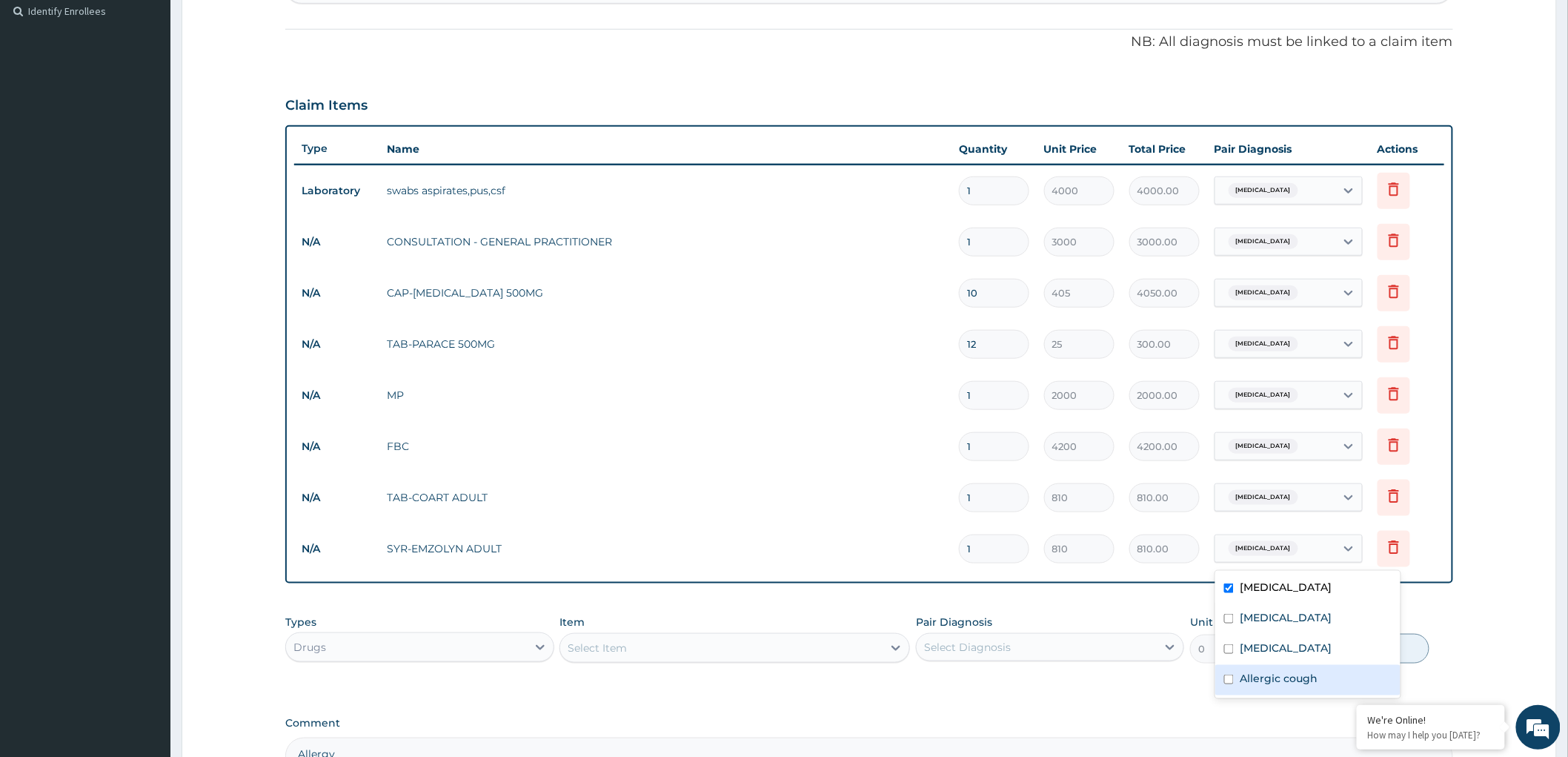
click at [1238, 672] on div "Allergic cough" at bounding box center [1308, 679] width 185 height 30
checkbox input "true"
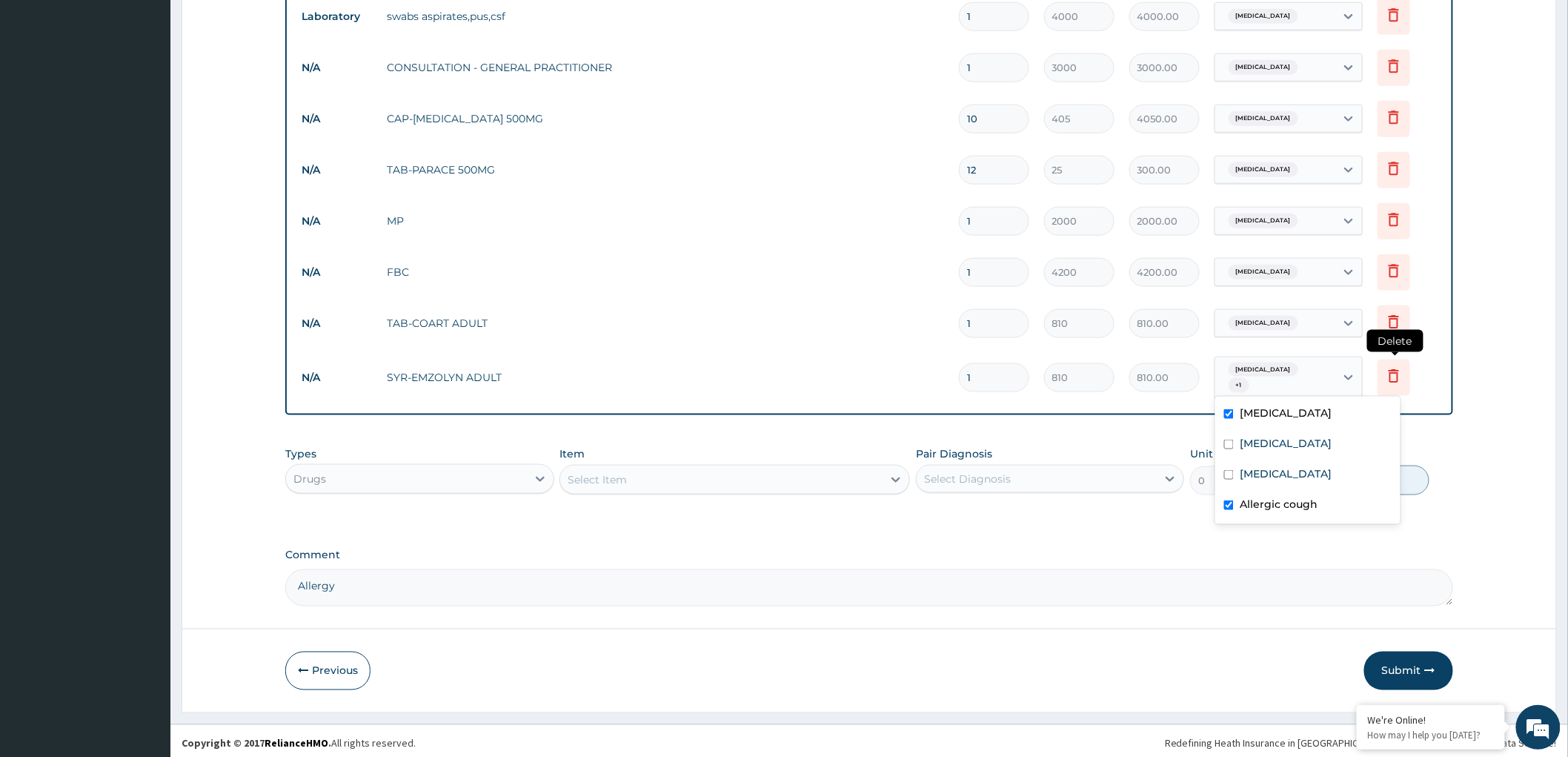
scroll to position [586, 0]
click at [1486, 476] on form "Step 2 of 2 PA Code / Prescription Code PA/613DE1 Encounter Date 03-08-2025 Imp…" at bounding box center [869, 101] width 1376 height 1220
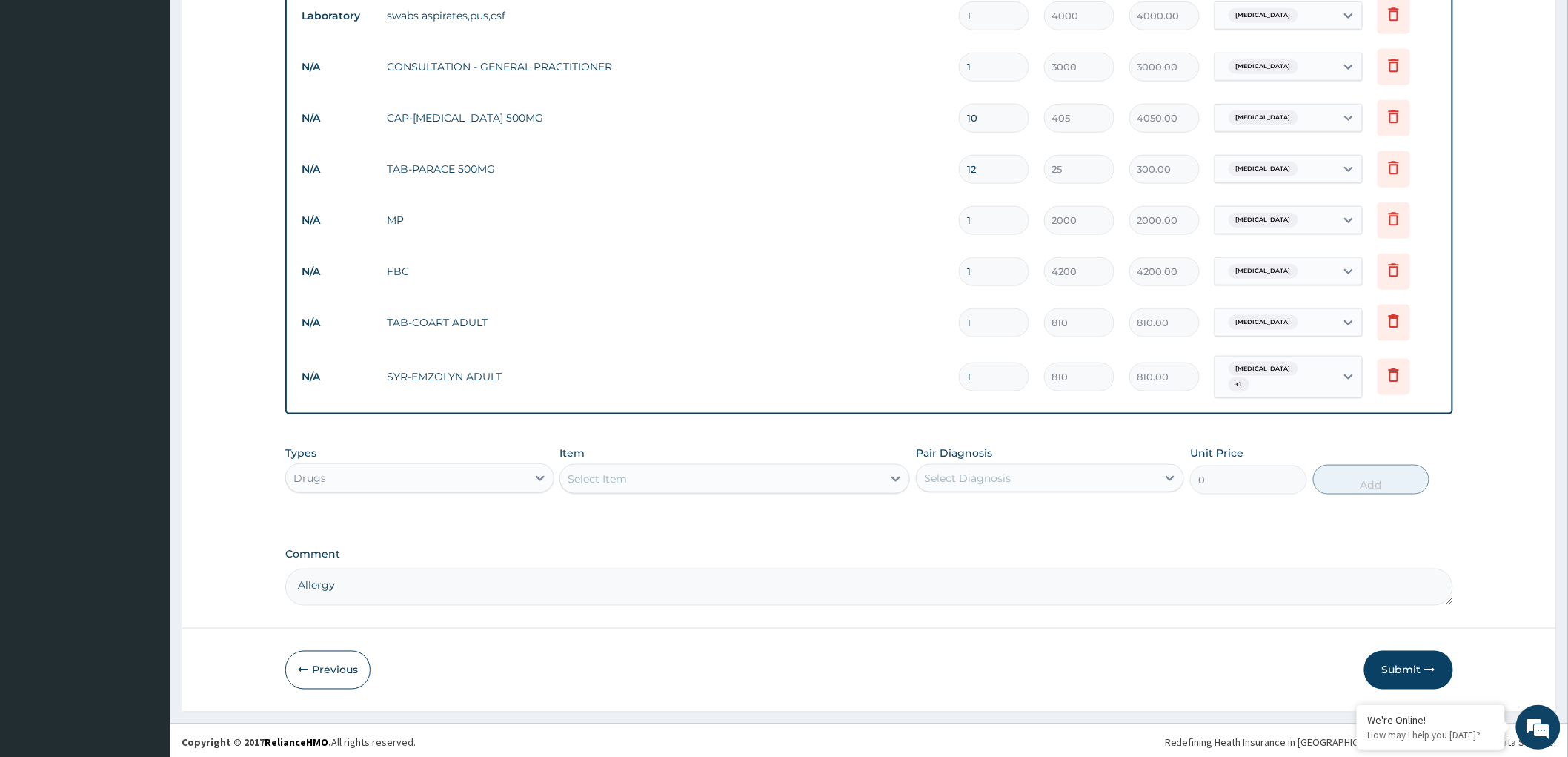
click at [997, 167] on input "12" at bounding box center [994, 169] width 70 height 29
type input "1"
type input "25.00"
type input "0.00"
type input "3"
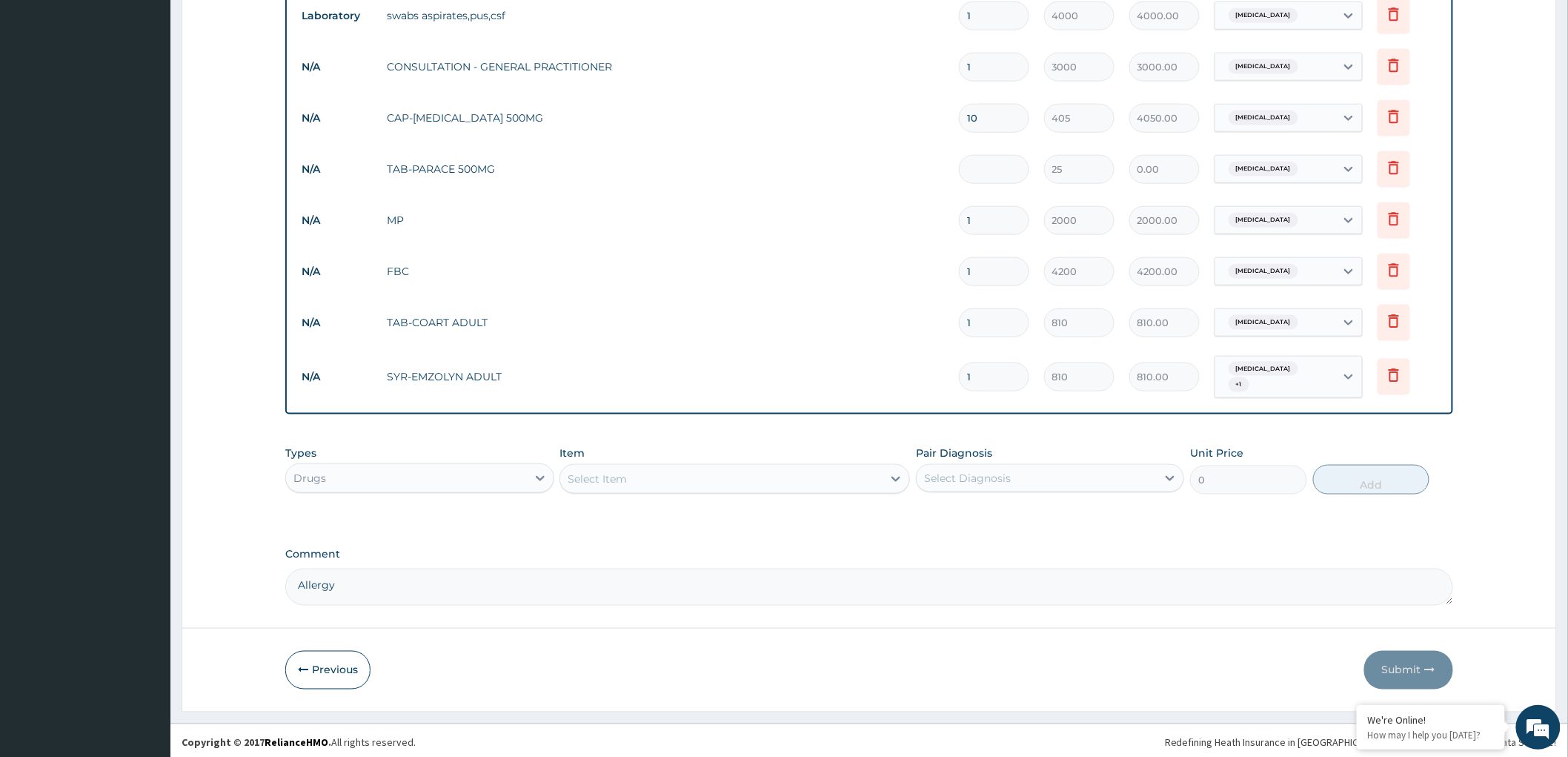
type input "75.00"
type input "30"
type input "750.00"
type input "30"
click at [1394, 668] on button "Submit" at bounding box center [1409, 670] width 89 height 39
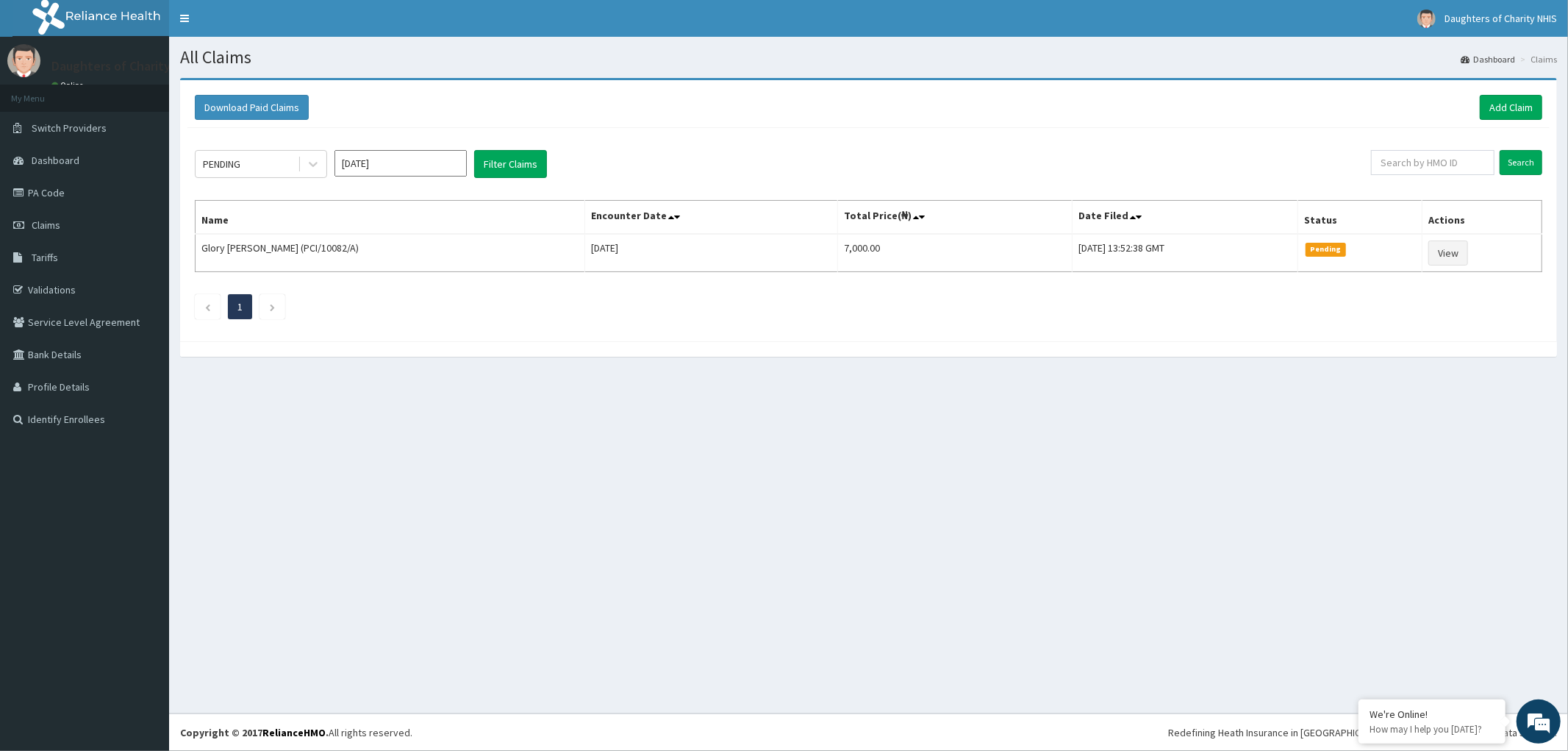
click at [420, 166] on input "[DATE]" at bounding box center [400, 164] width 132 height 27
click at [405, 284] on div "Aug" at bounding box center [400, 285] width 30 height 27
type input "[DATE]"
click at [313, 166] on icon at bounding box center [312, 165] width 9 height 5
click at [752, 141] on div "PENDING [DATE] Filter Claims Search Name Encounter Date Total Price(₦) Date Fil…" at bounding box center [869, 231] width 1362 height 206
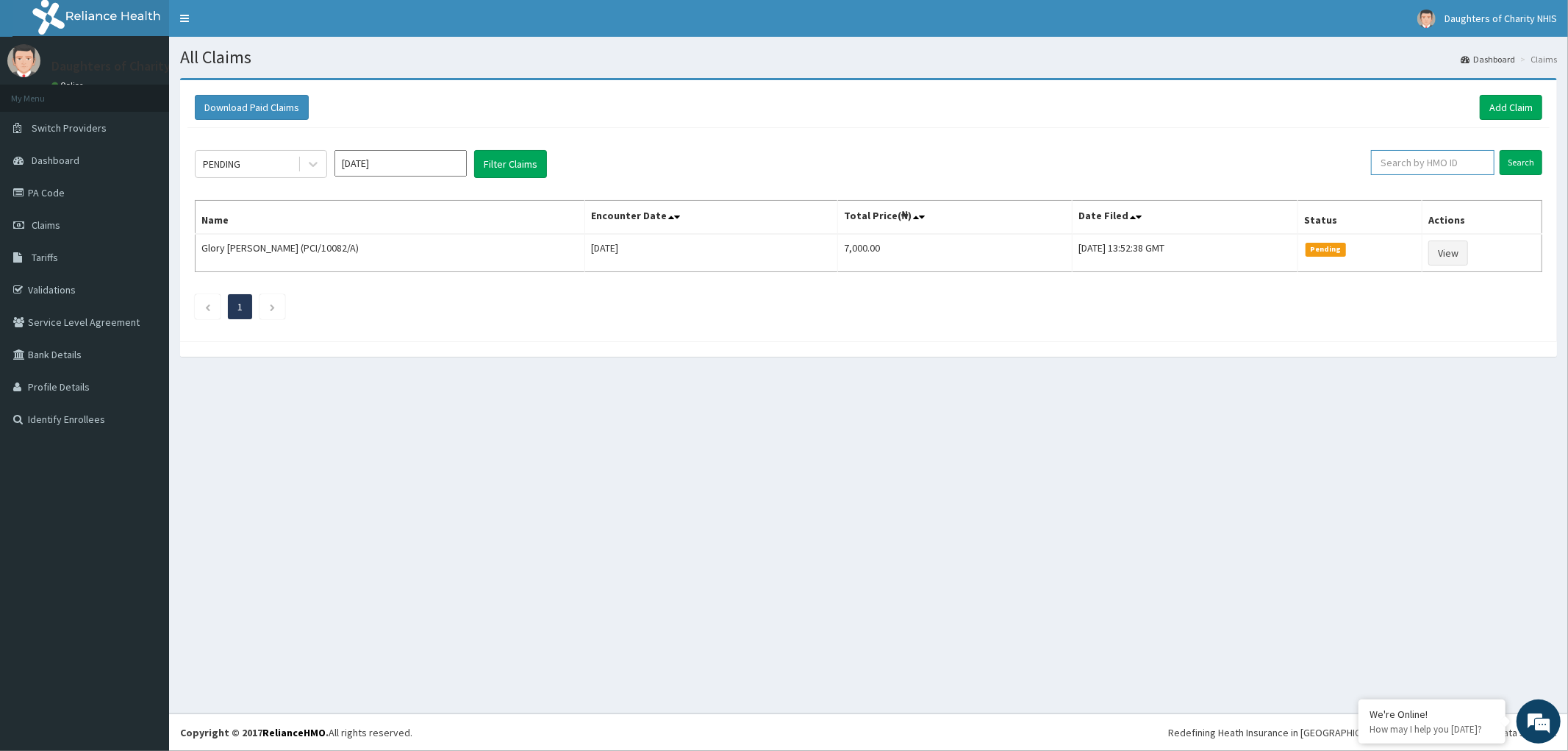
click at [1440, 152] on input "text" at bounding box center [1432, 163] width 124 height 25
paste input "[PERSON_NAME]"
type input "[PERSON_NAME]"
click at [1522, 162] on input "Search" at bounding box center [1521, 163] width 43 height 25
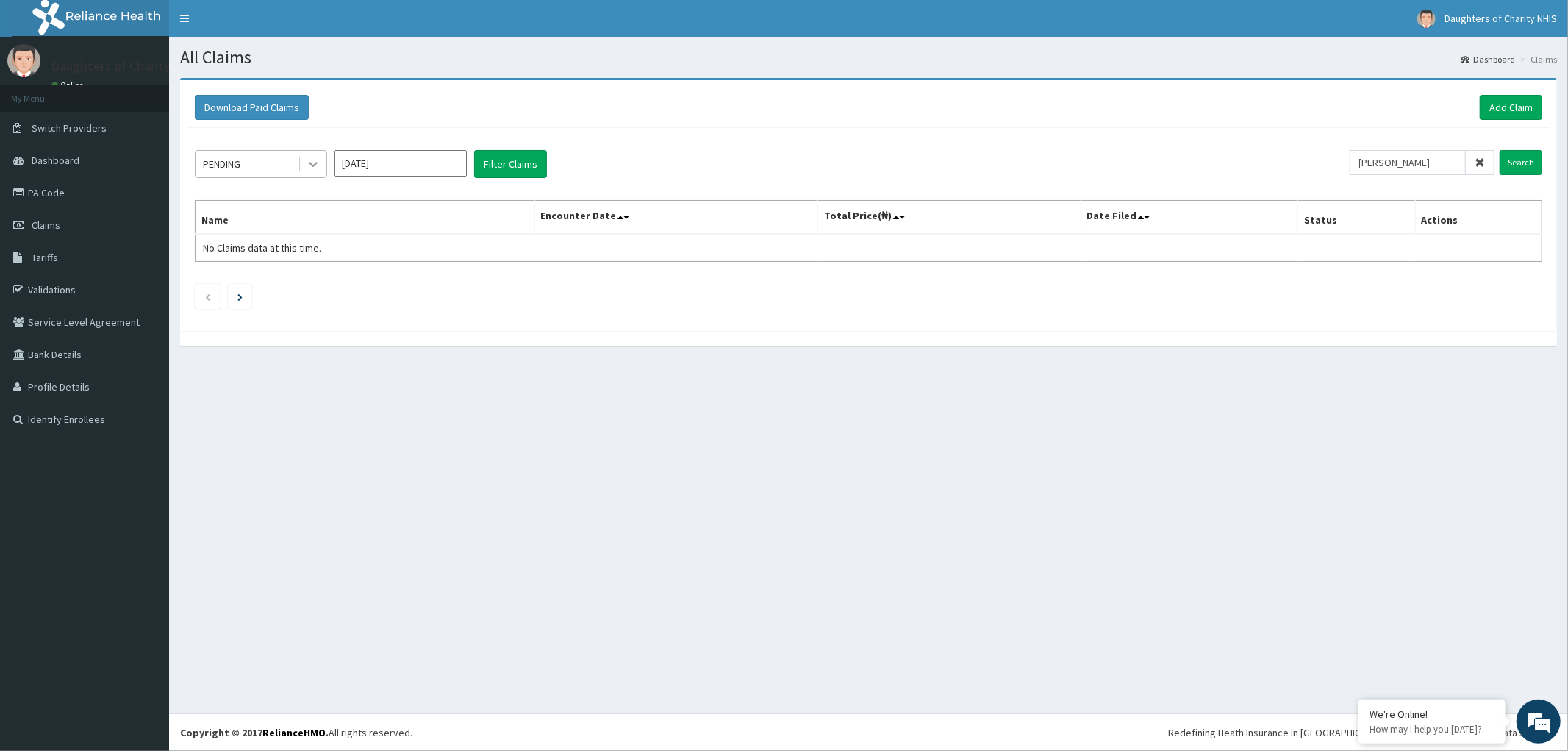
click at [314, 164] on icon at bounding box center [312, 165] width 9 height 5
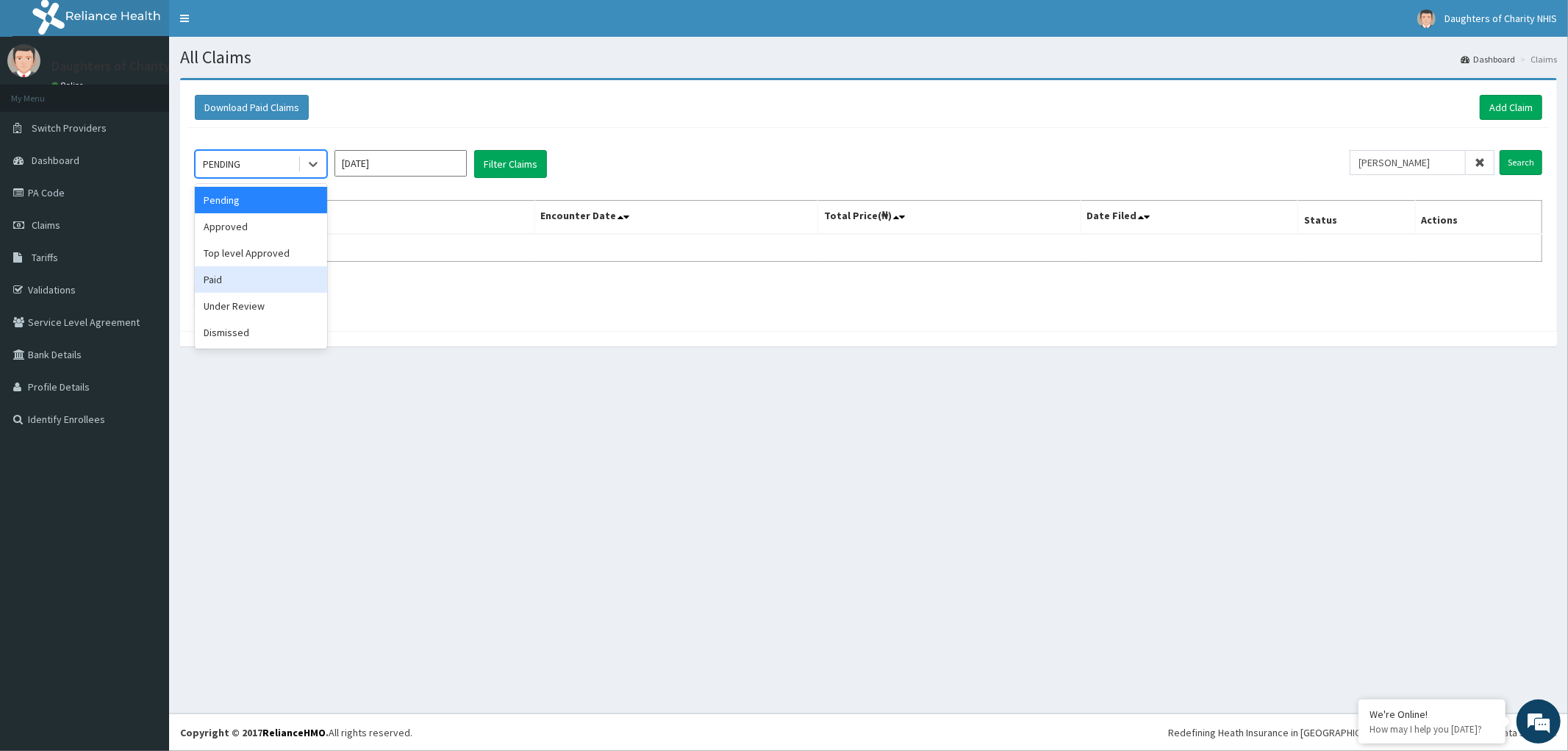
click at [229, 281] on div "Paid" at bounding box center [261, 280] width 132 height 27
click at [498, 165] on button "Filter Claims" at bounding box center [511, 164] width 73 height 28
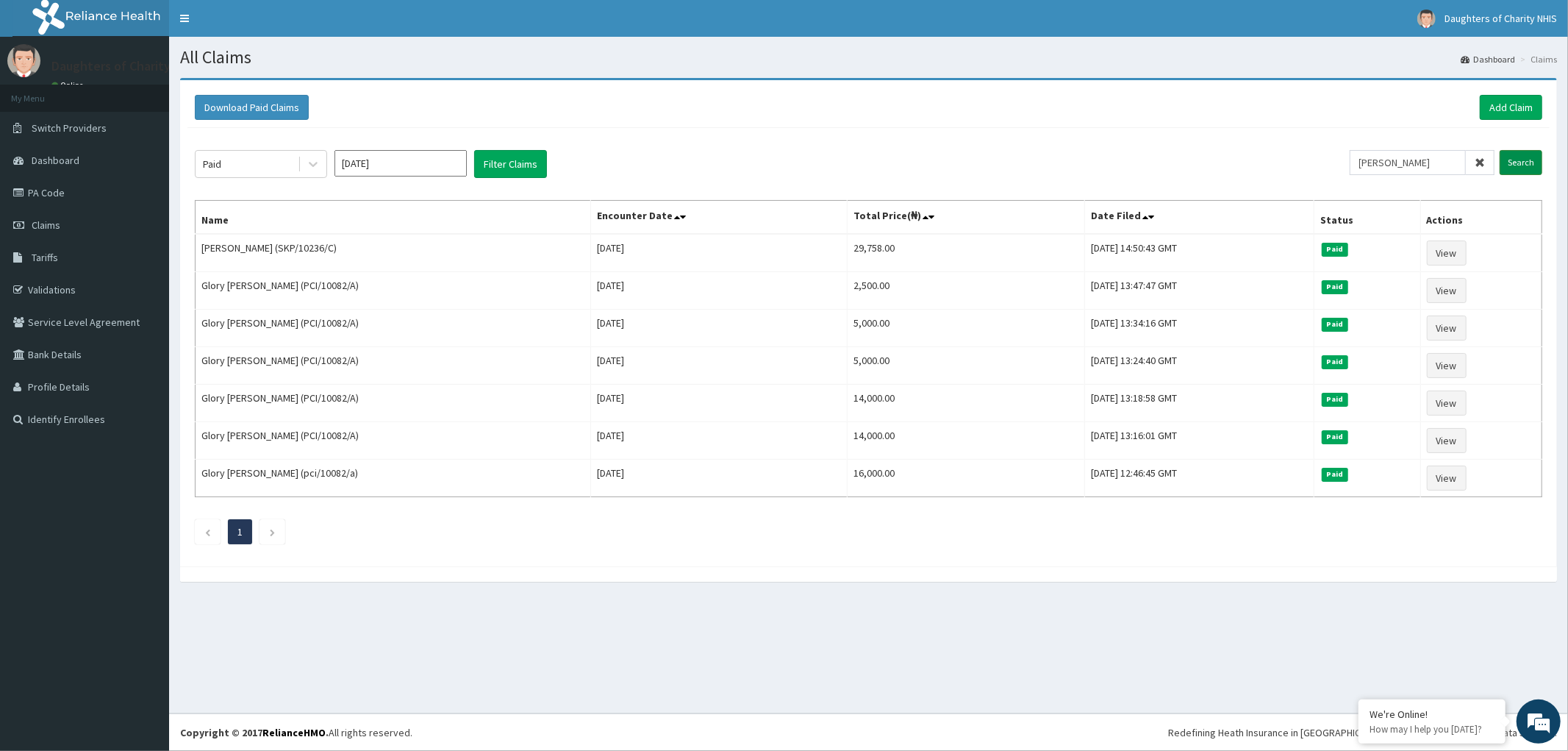
click at [1519, 162] on input "Search" at bounding box center [1521, 163] width 43 height 25
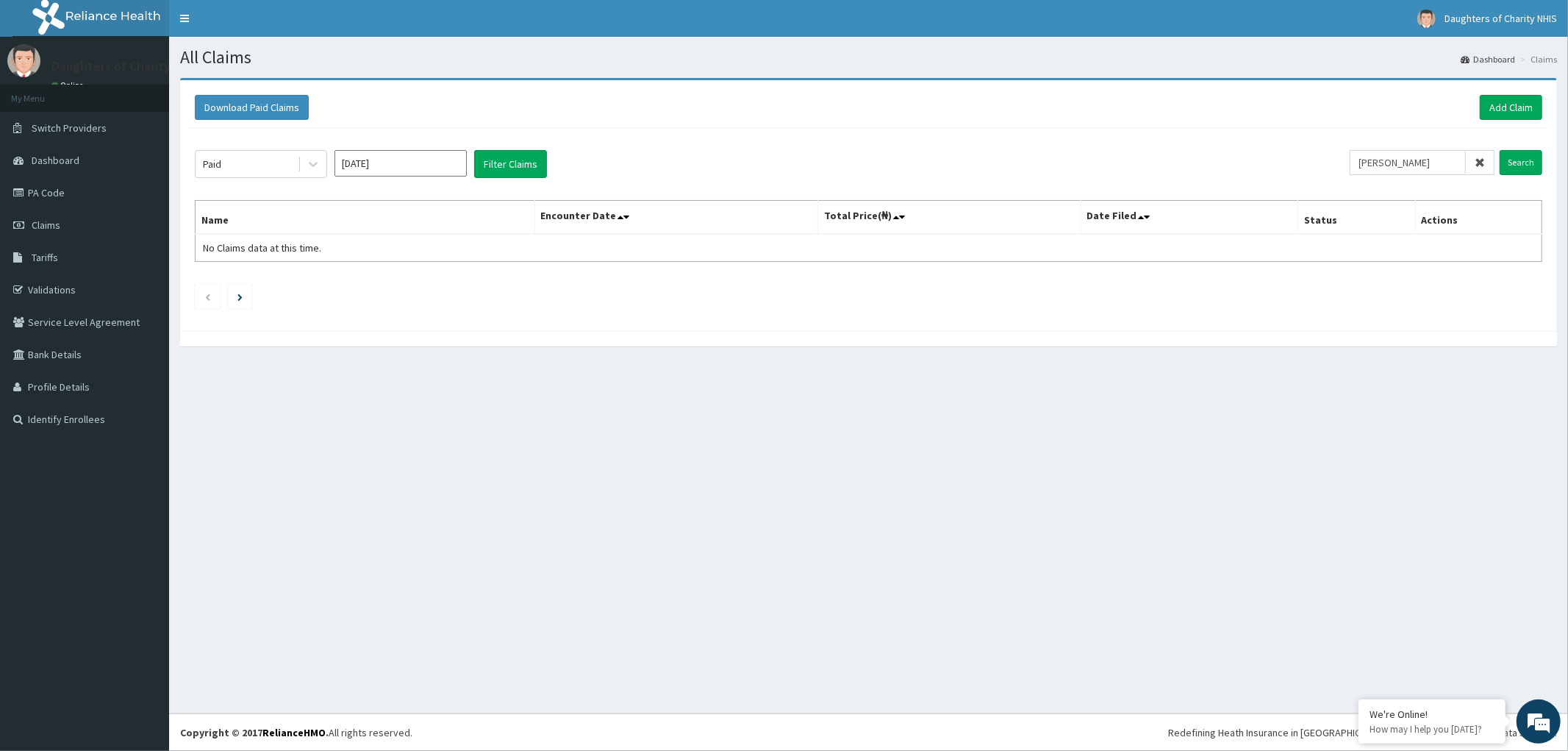
click at [410, 167] on input "[DATE]" at bounding box center [400, 164] width 132 height 27
click at [270, 163] on div "Paid" at bounding box center [246, 164] width 102 height 24
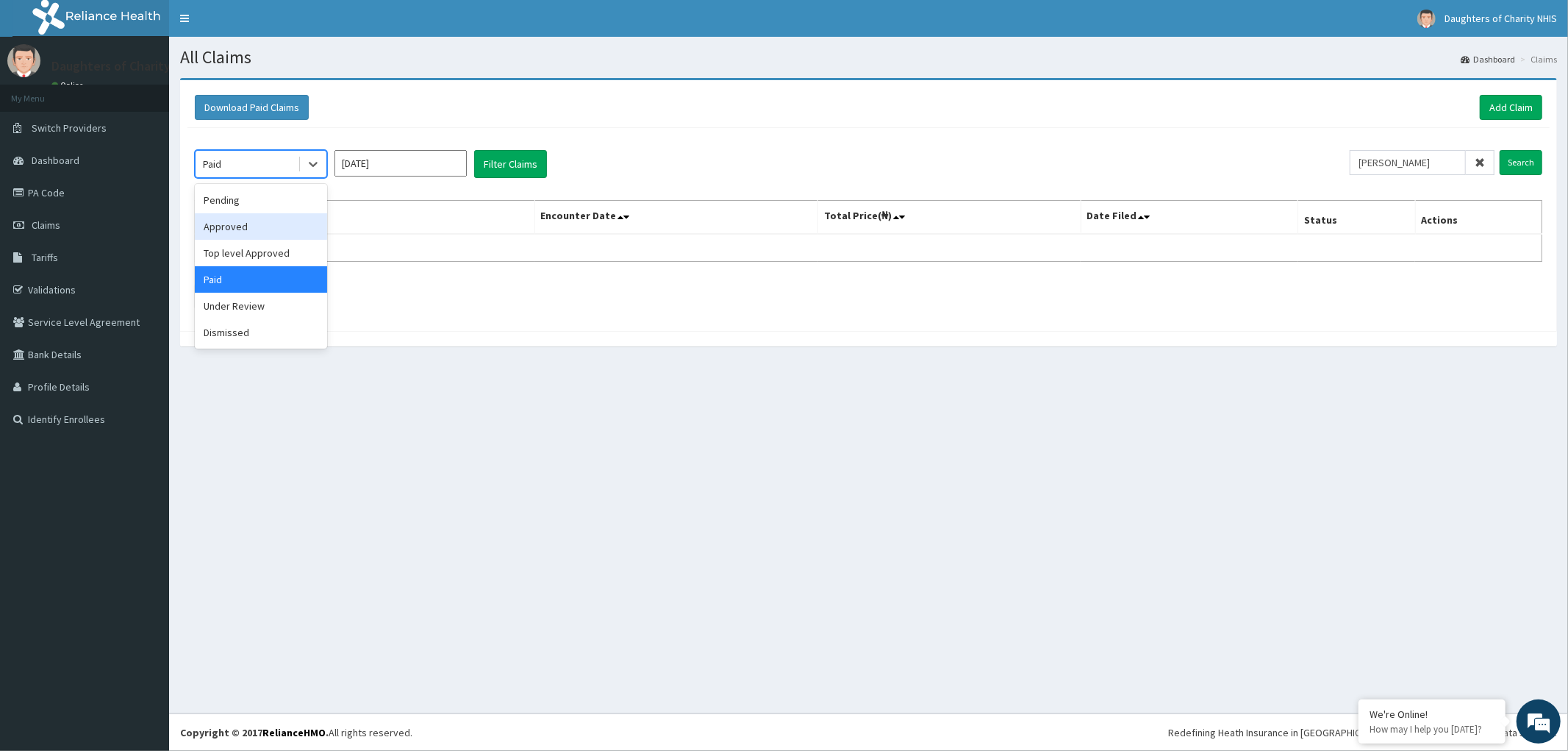
click at [258, 224] on div "Approved" at bounding box center [261, 227] width 132 height 27
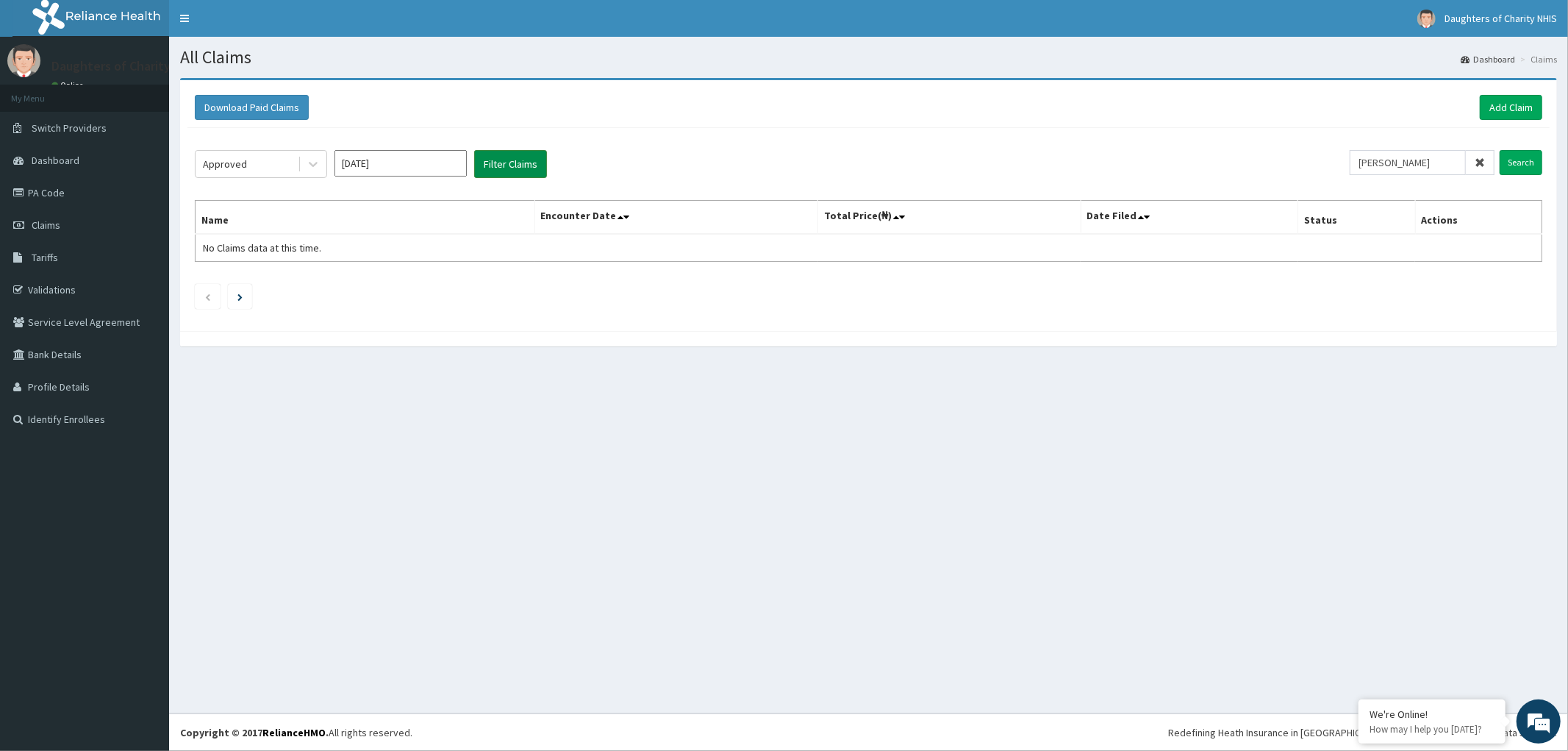
click at [505, 163] on button "Filter Claims" at bounding box center [511, 164] width 73 height 28
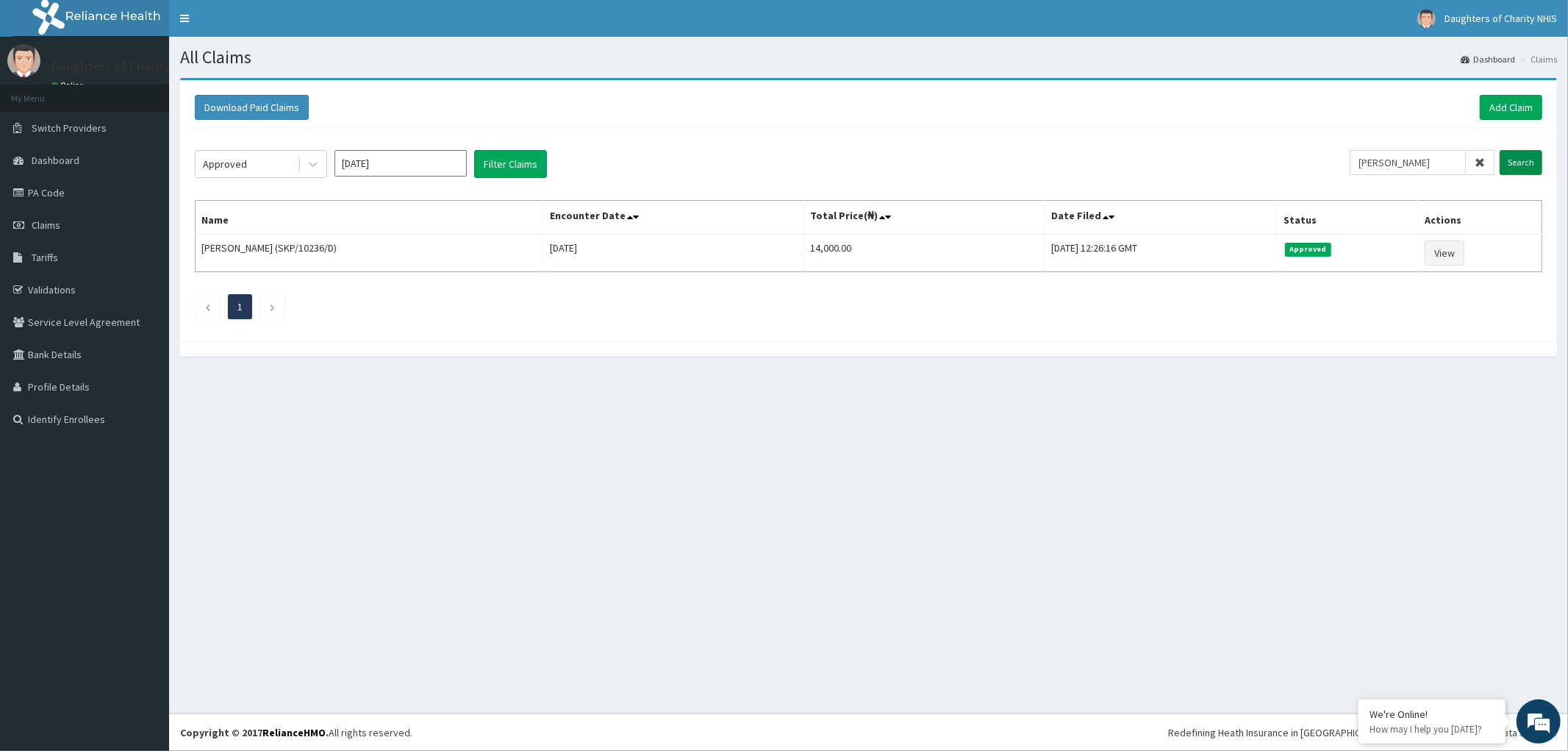
click at [1522, 155] on input "Search" at bounding box center [1521, 163] width 43 height 25
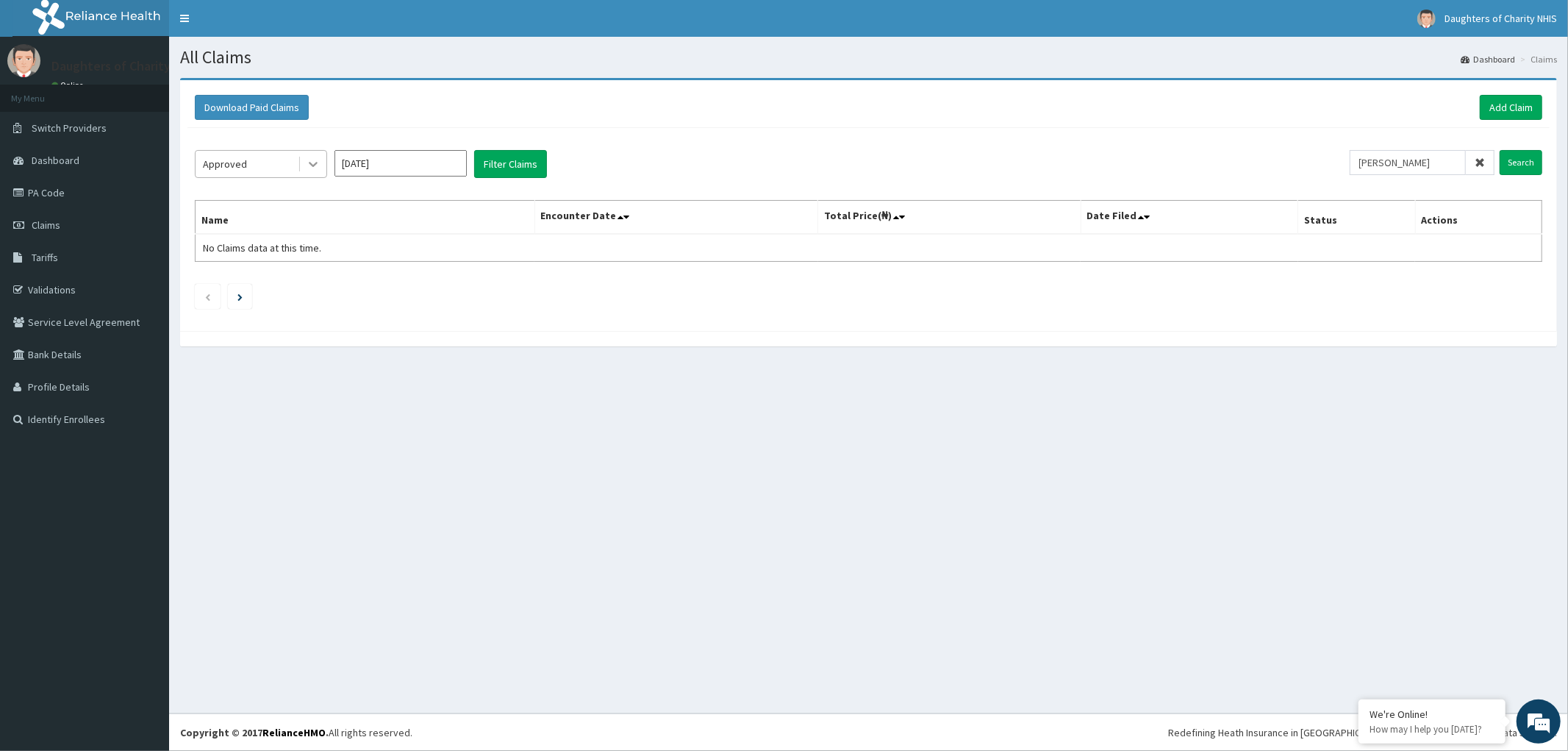
click at [307, 163] on icon at bounding box center [312, 163] width 14 height 14
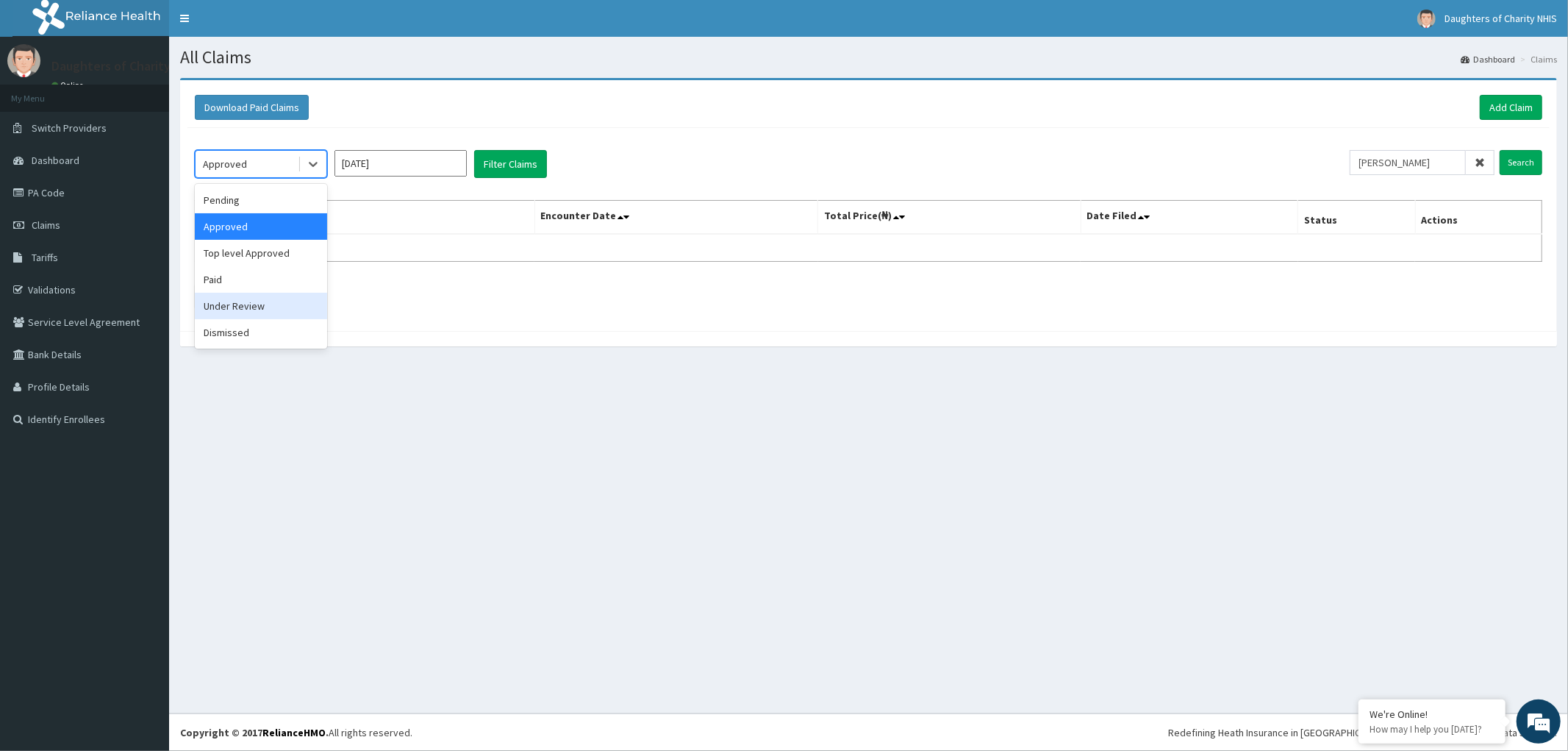
click at [234, 307] on div "Under Review" at bounding box center [261, 306] width 132 height 27
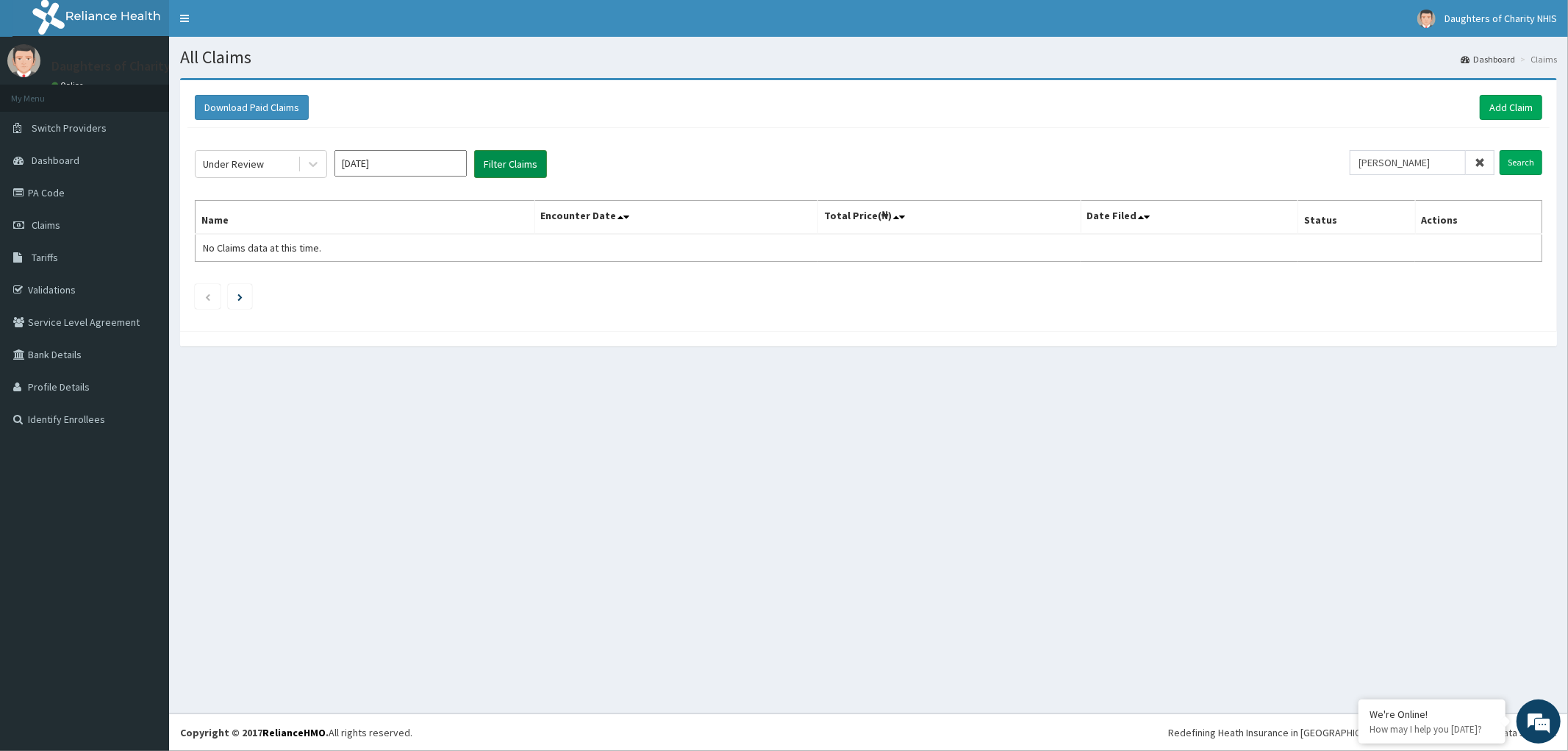
click at [501, 163] on button "Filter Claims" at bounding box center [511, 164] width 73 height 28
click at [1510, 102] on link "Add Claim" at bounding box center [1511, 107] width 62 height 25
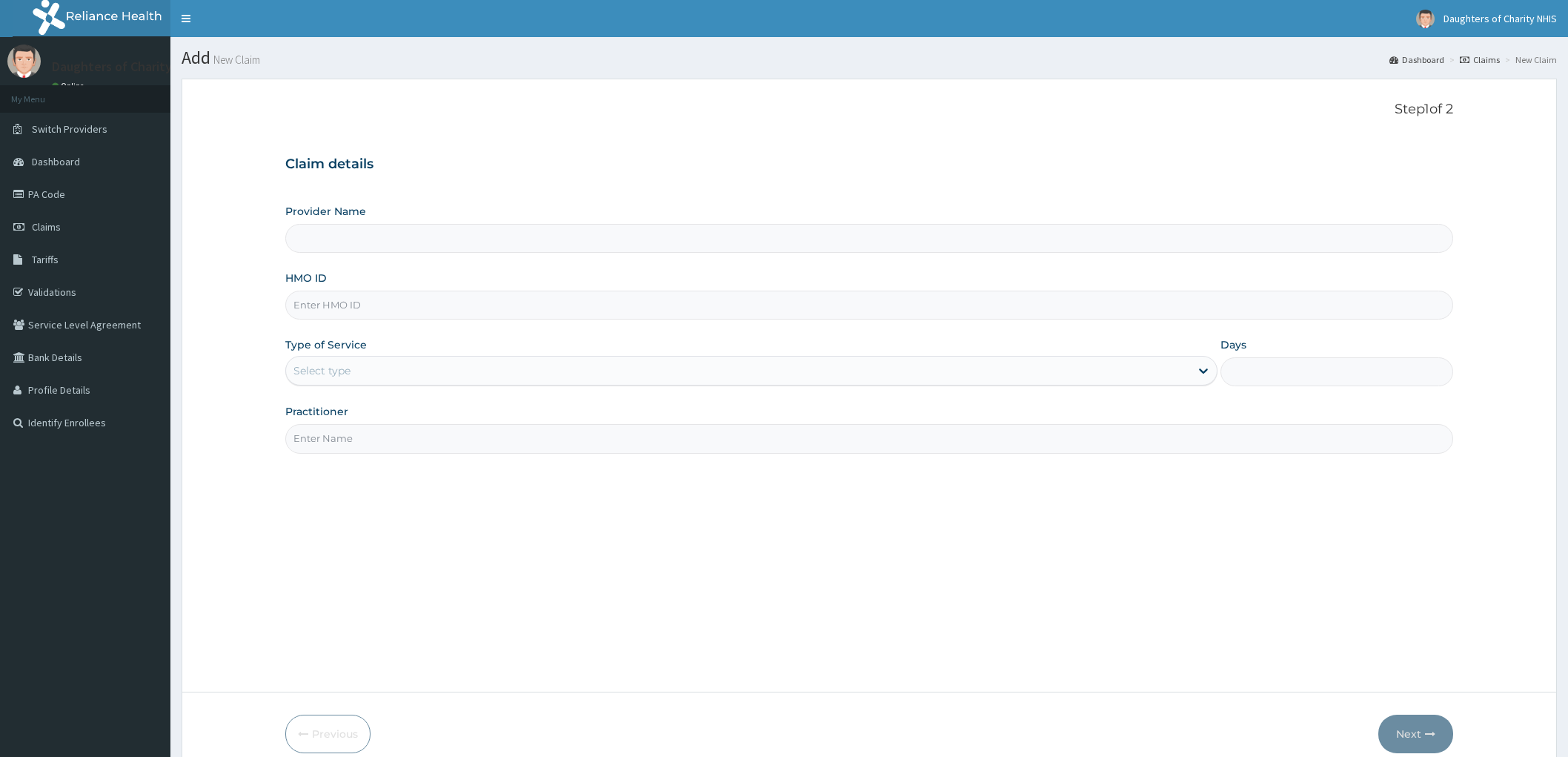
type input "Daughters of [GEOGRAPHIC_DATA], [GEOGRAPHIC_DATA]"
click at [42, 222] on span "Claims" at bounding box center [46, 227] width 29 height 14
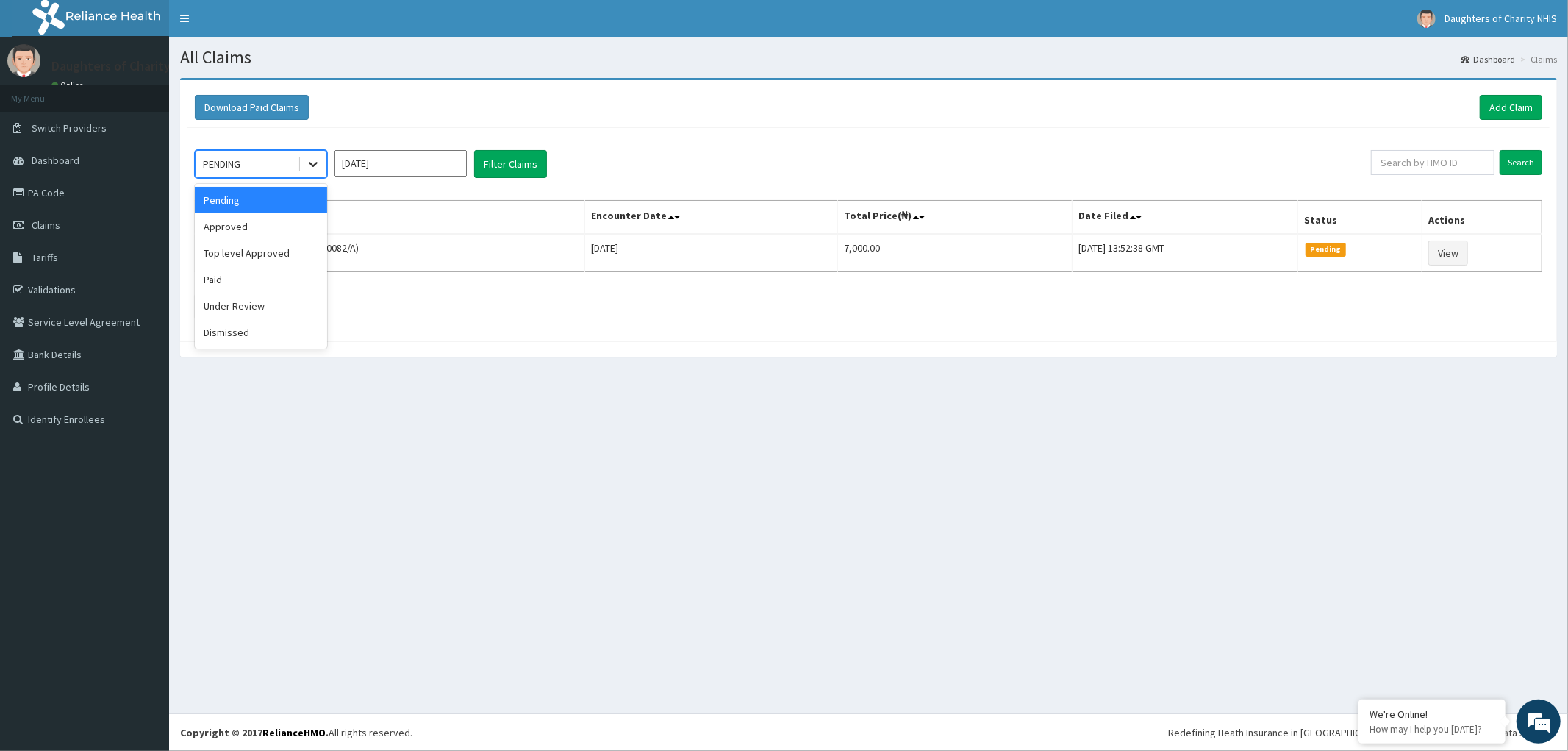
click at [310, 158] on icon at bounding box center [312, 163] width 14 height 14
click at [232, 229] on div "Approved" at bounding box center [261, 227] width 132 height 27
click at [513, 166] on button "Filter Claims" at bounding box center [511, 164] width 73 height 28
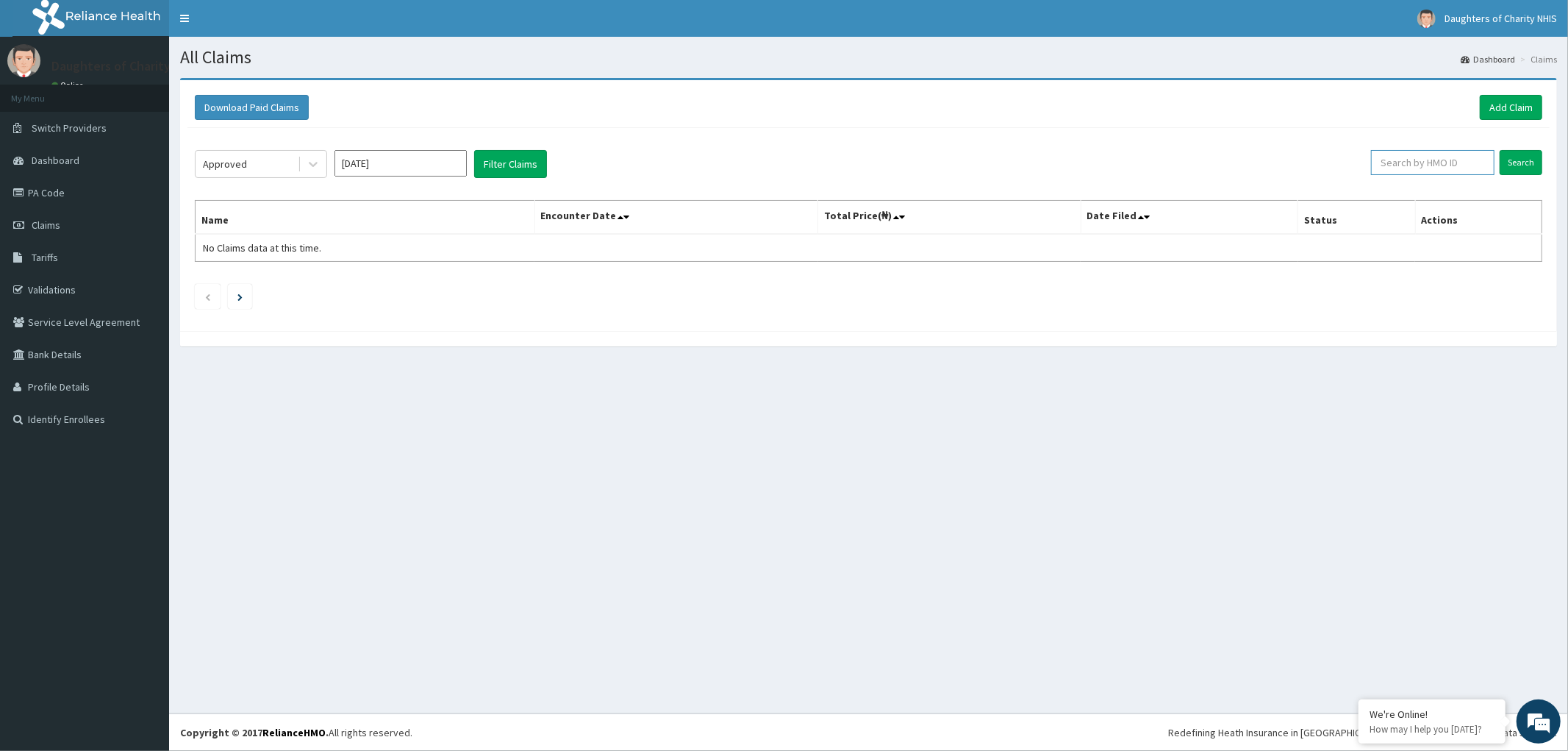
click at [1423, 166] on input "text" at bounding box center [1432, 163] width 124 height 25
paste input "PA/2EDBA8"
type input "PA/2EDBA8"
click at [436, 163] on input "[DATE]" at bounding box center [400, 164] width 132 height 27
click at [403, 286] on div "Aug" at bounding box center [400, 285] width 30 height 27
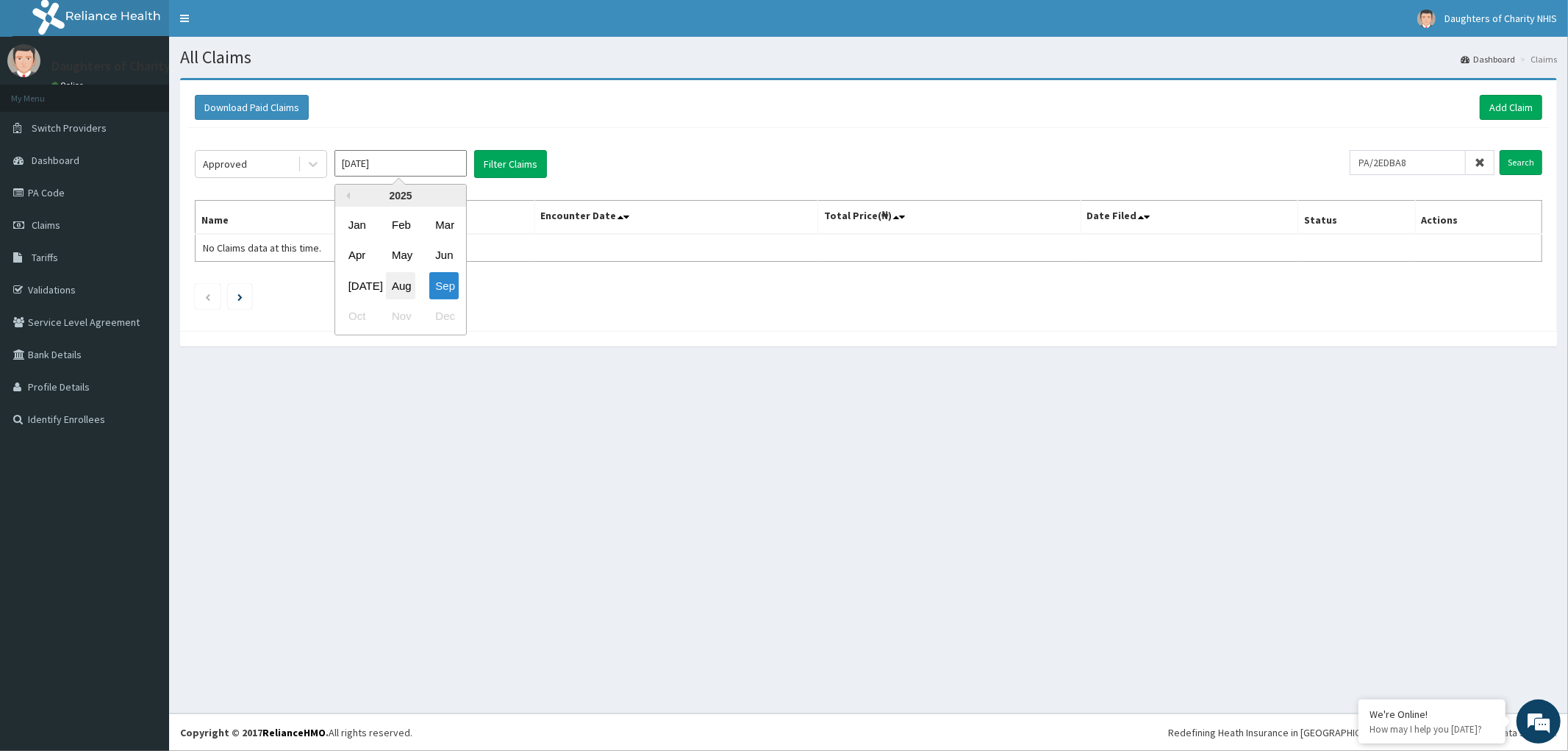
type input "[DATE]"
click at [1519, 159] on input "Search" at bounding box center [1521, 163] width 43 height 25
click at [313, 163] on icon at bounding box center [312, 163] width 14 height 14
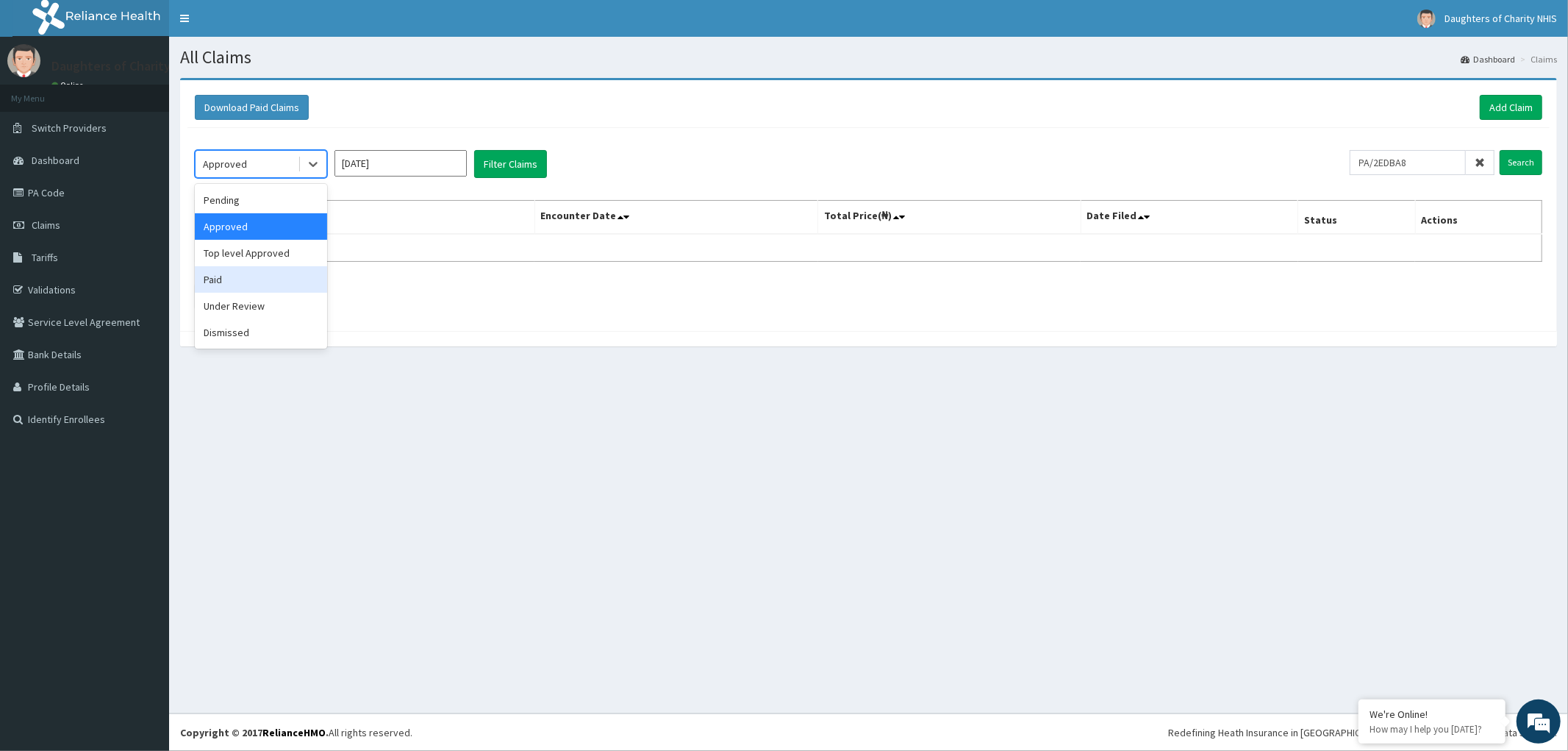
click at [236, 274] on div "Paid" at bounding box center [261, 280] width 132 height 27
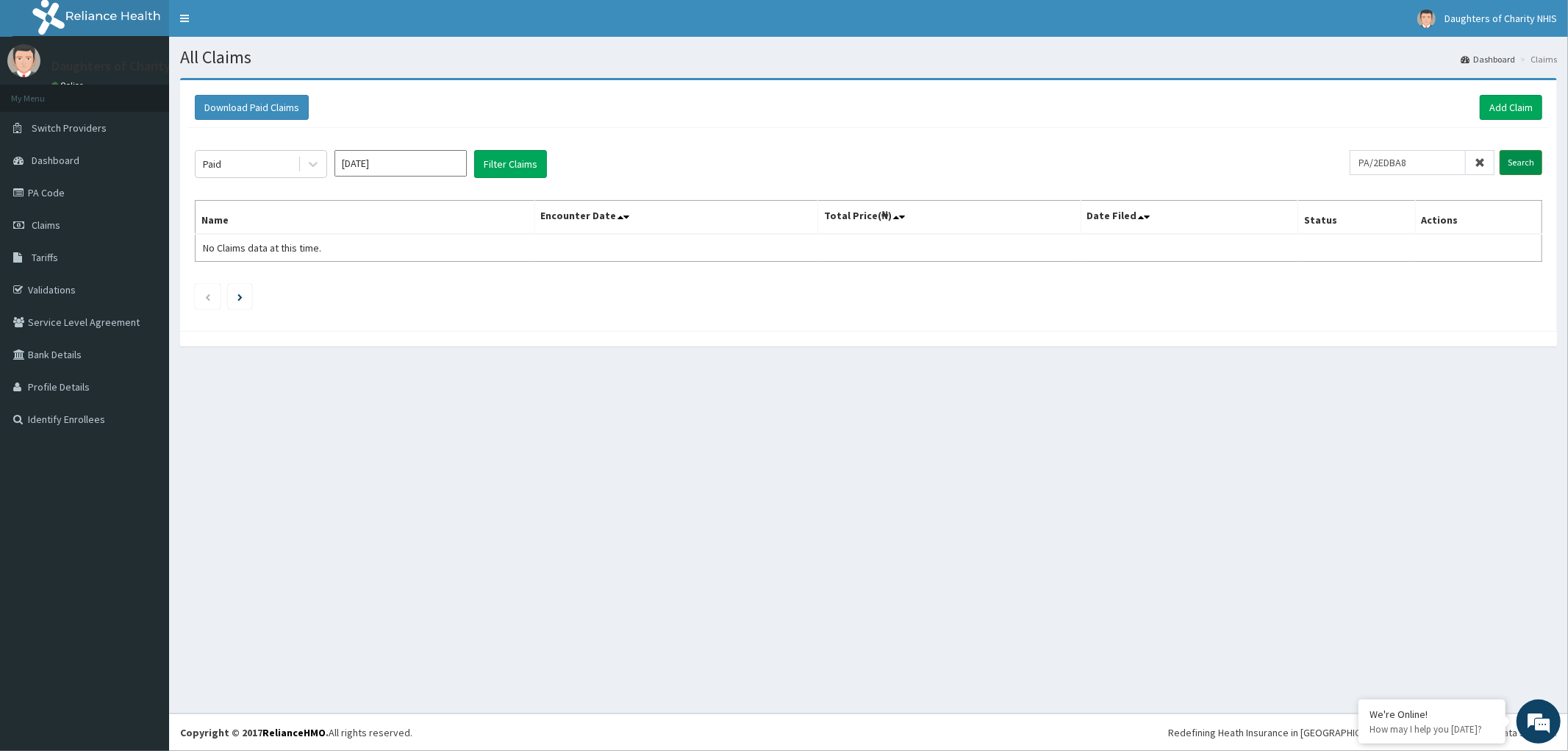
click at [1526, 158] on input "Search" at bounding box center [1521, 163] width 43 height 25
drag, startPoint x: 1437, startPoint y: 166, endPoint x: 1248, endPoint y: 181, distance: 189.6
click at [1254, 181] on div "Paid [DATE] Filter Claims PA/2EDBA8 Search Name Encounter Date Total Price(₦) D…" at bounding box center [869, 226] width 1362 height 195
paste input "Wuraola"
type input "Wuraola"
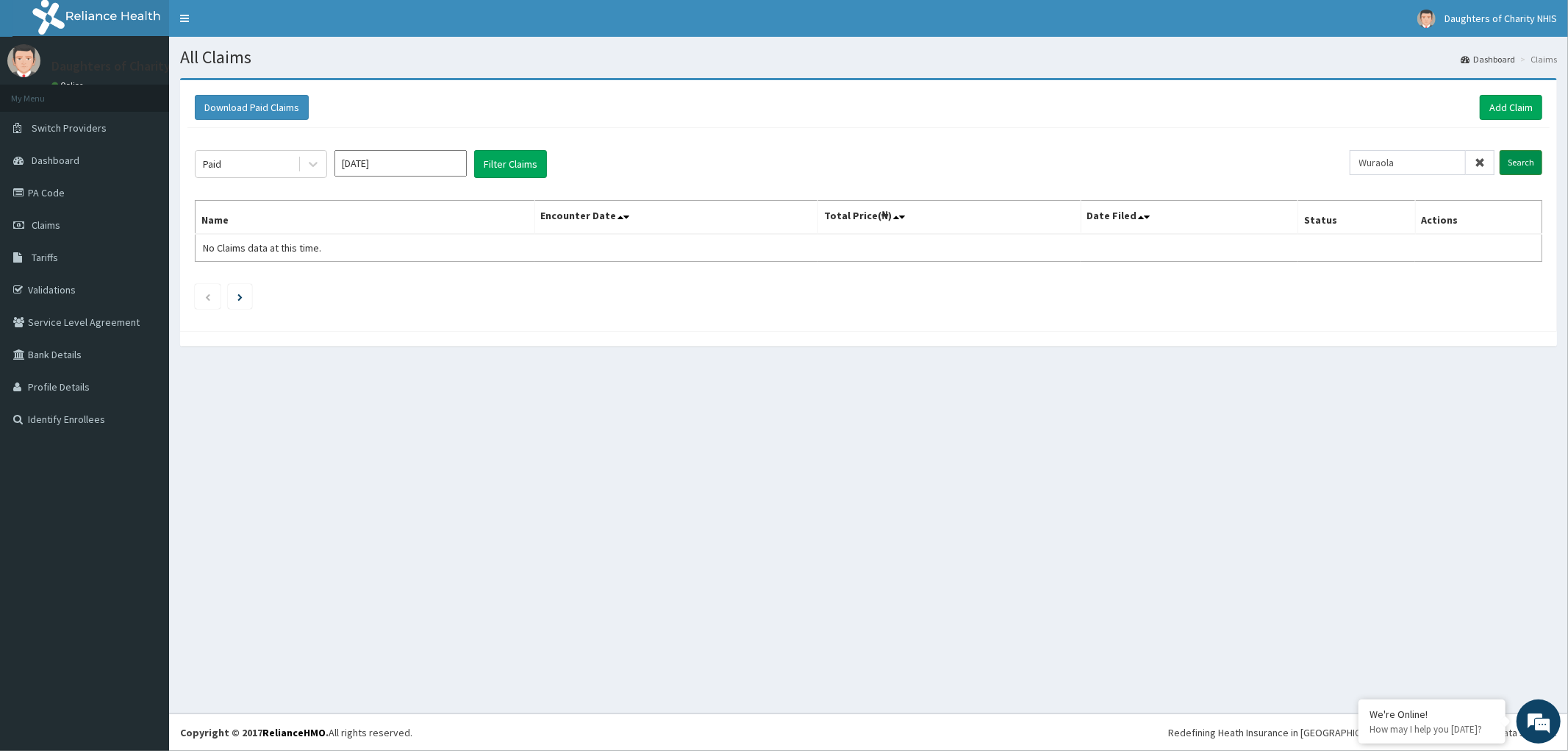
click at [1525, 159] on input "Search" at bounding box center [1521, 163] width 43 height 25
click at [306, 163] on icon at bounding box center [312, 163] width 14 height 14
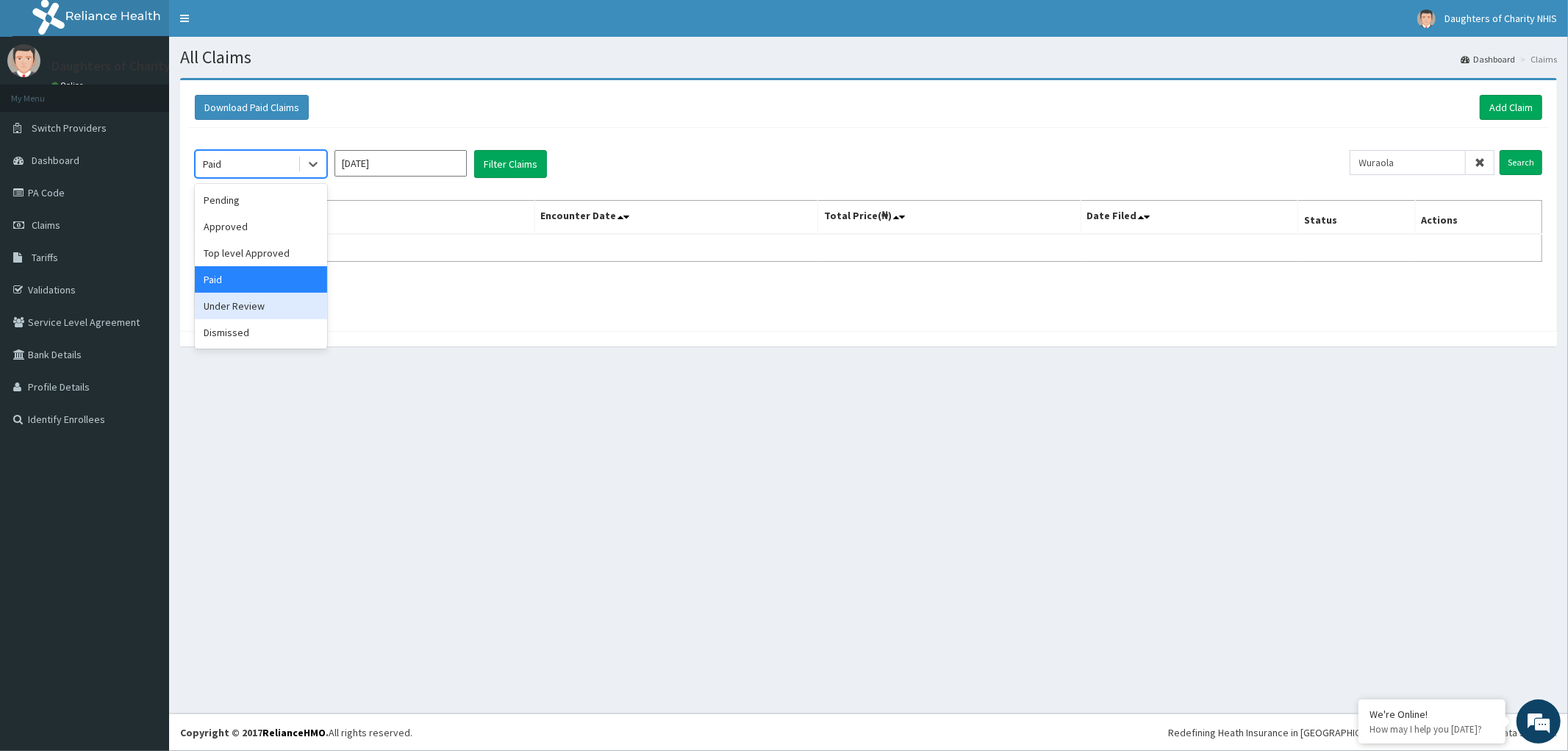
click at [216, 302] on div "Under Review" at bounding box center [261, 306] width 132 height 27
click at [519, 164] on button "Filter Claims" at bounding box center [511, 164] width 73 height 28
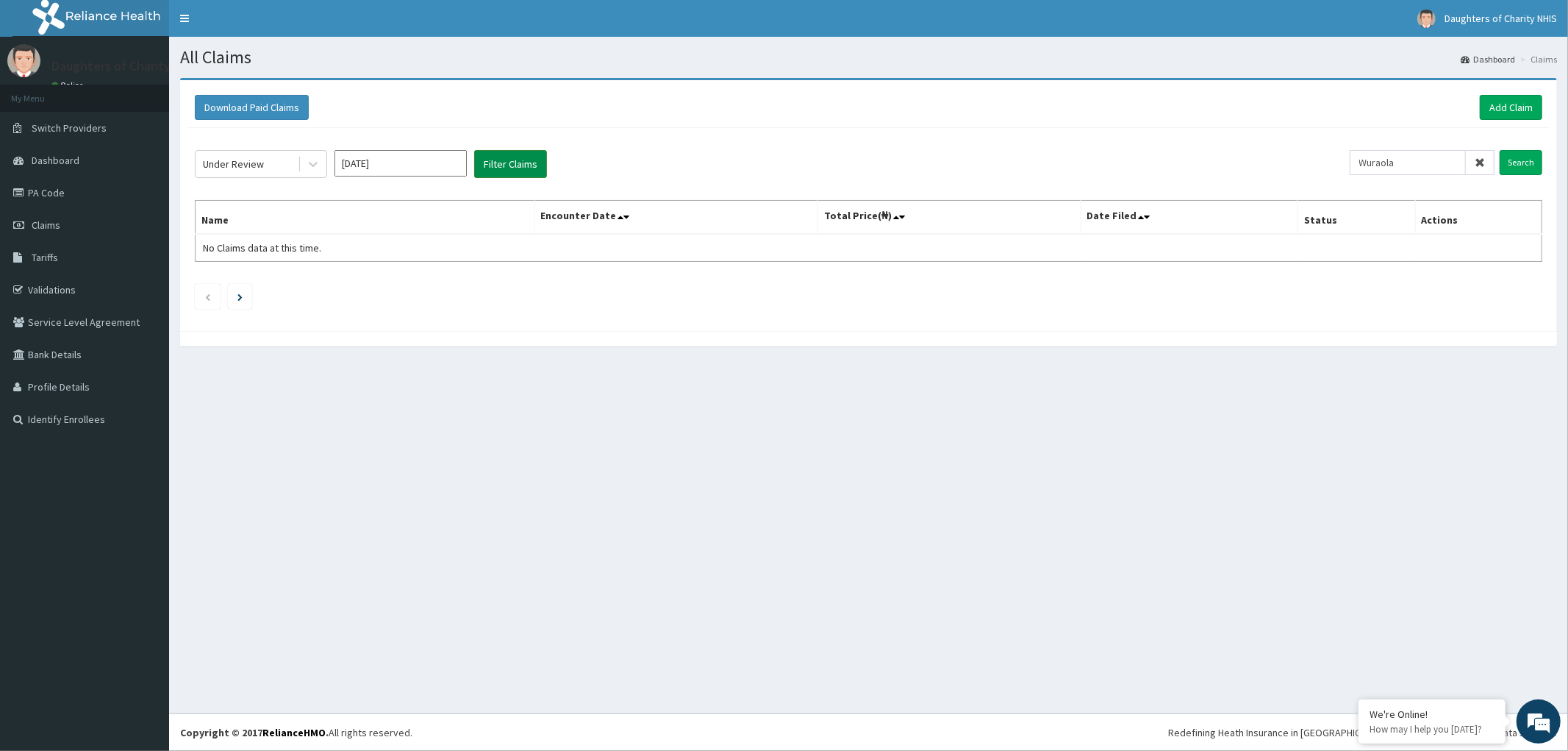
click at [503, 163] on button "Filter Claims" at bounding box center [511, 164] width 73 height 28
click at [312, 166] on icon at bounding box center [312, 165] width 9 height 5
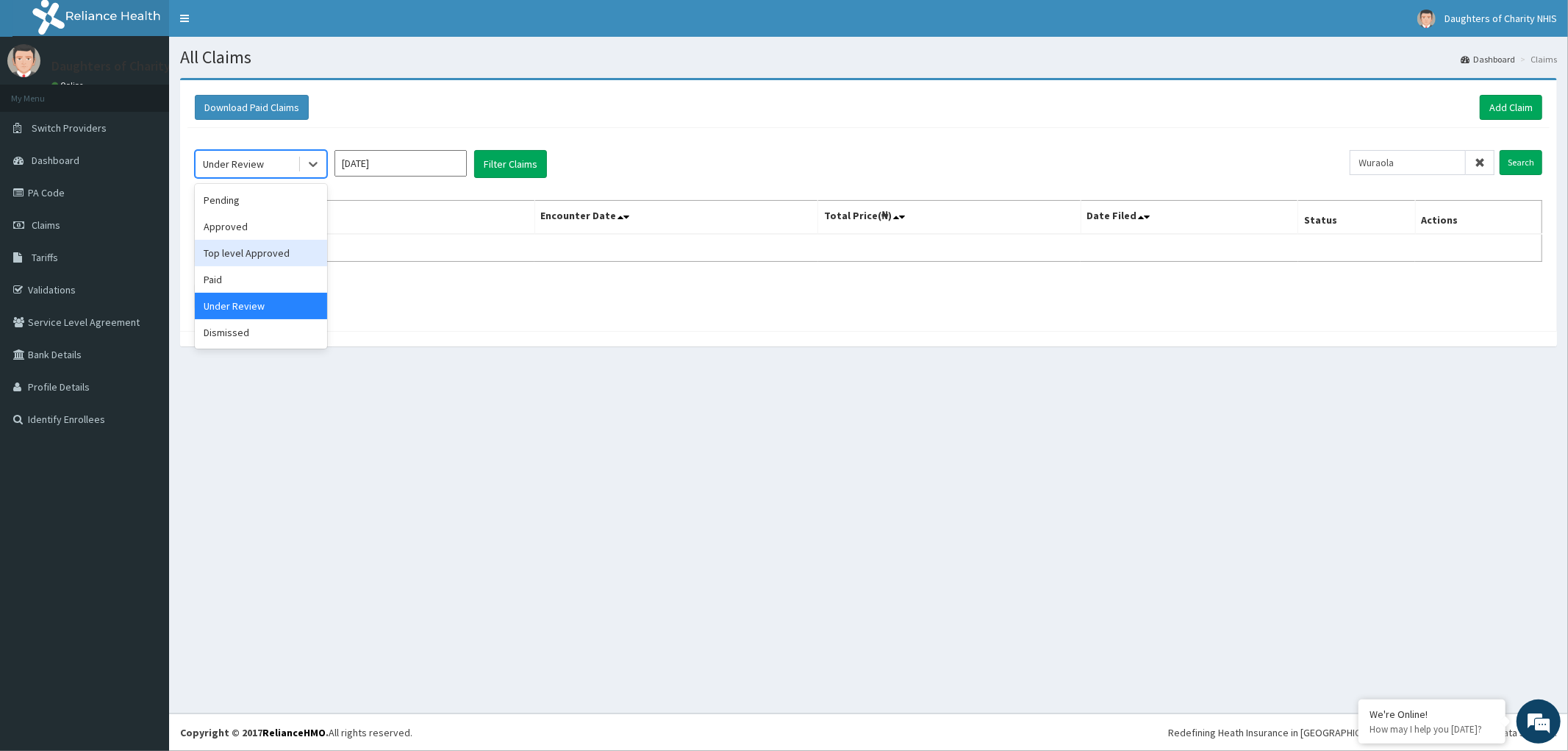
click at [247, 251] on div "Top level Approved" at bounding box center [261, 253] width 132 height 27
click at [312, 160] on icon at bounding box center [312, 163] width 14 height 14
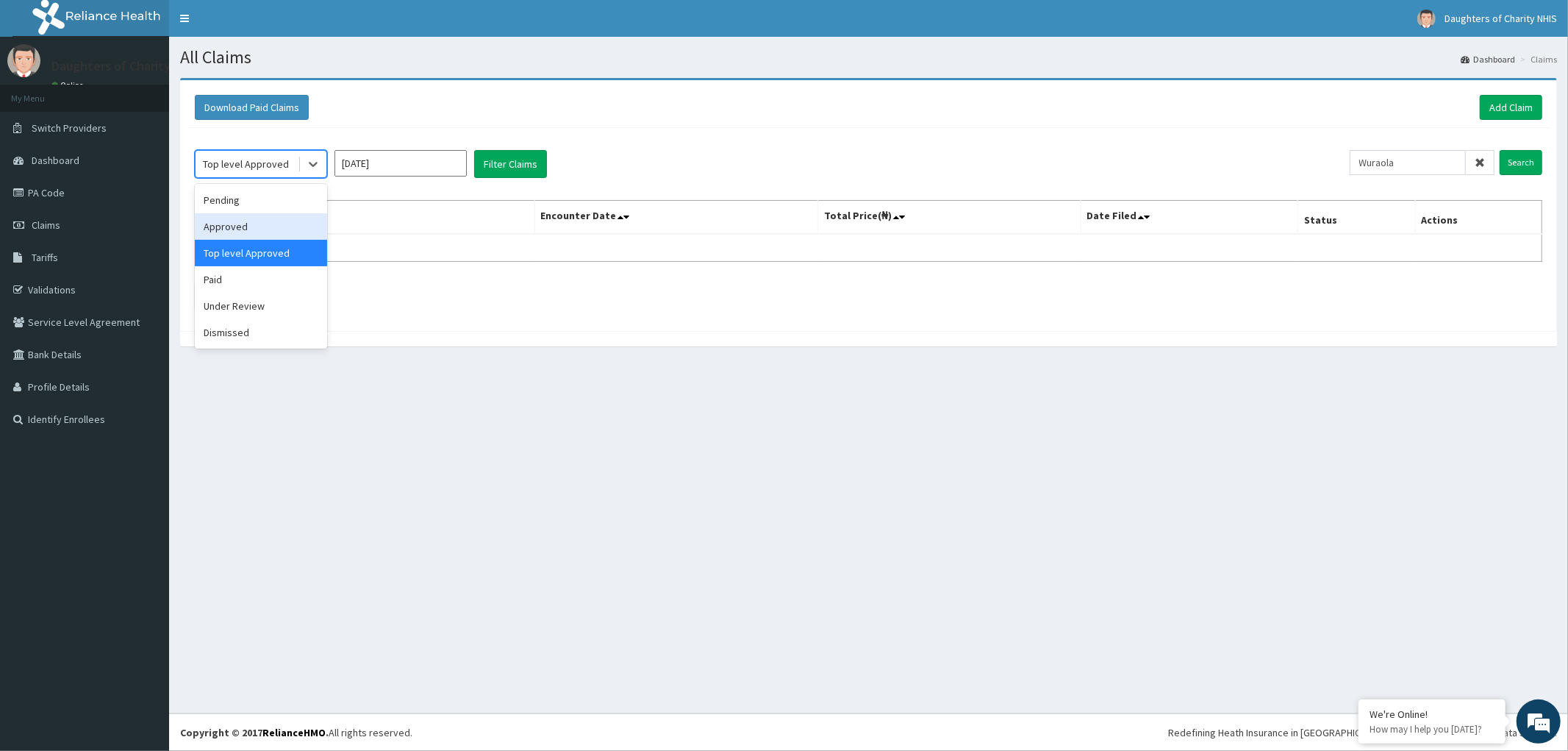
click at [247, 226] on div "Approved" at bounding box center [261, 227] width 132 height 27
click at [511, 163] on button "Filter Claims" at bounding box center [511, 164] width 73 height 28
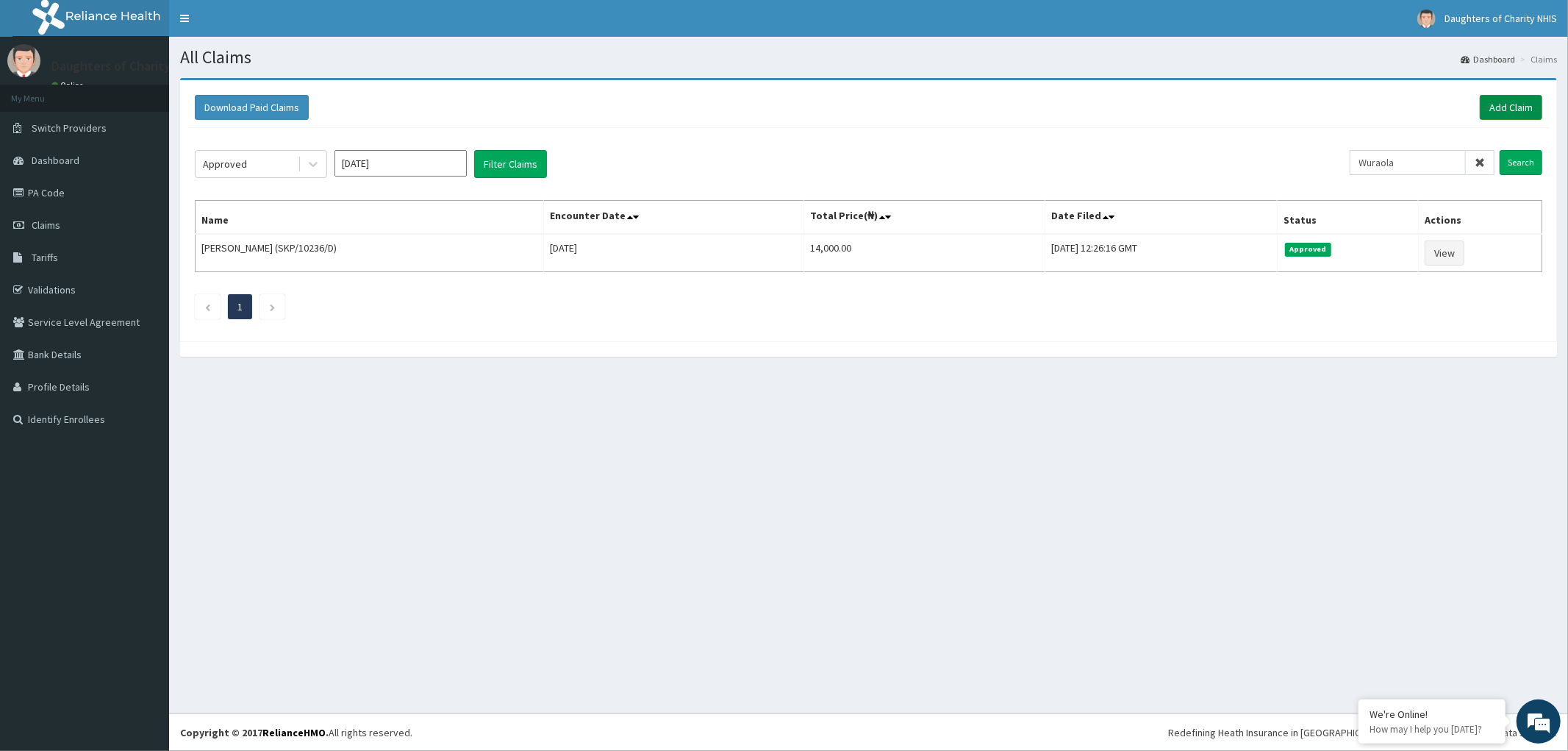
click at [1522, 104] on link "Add Claim" at bounding box center [1511, 107] width 62 height 25
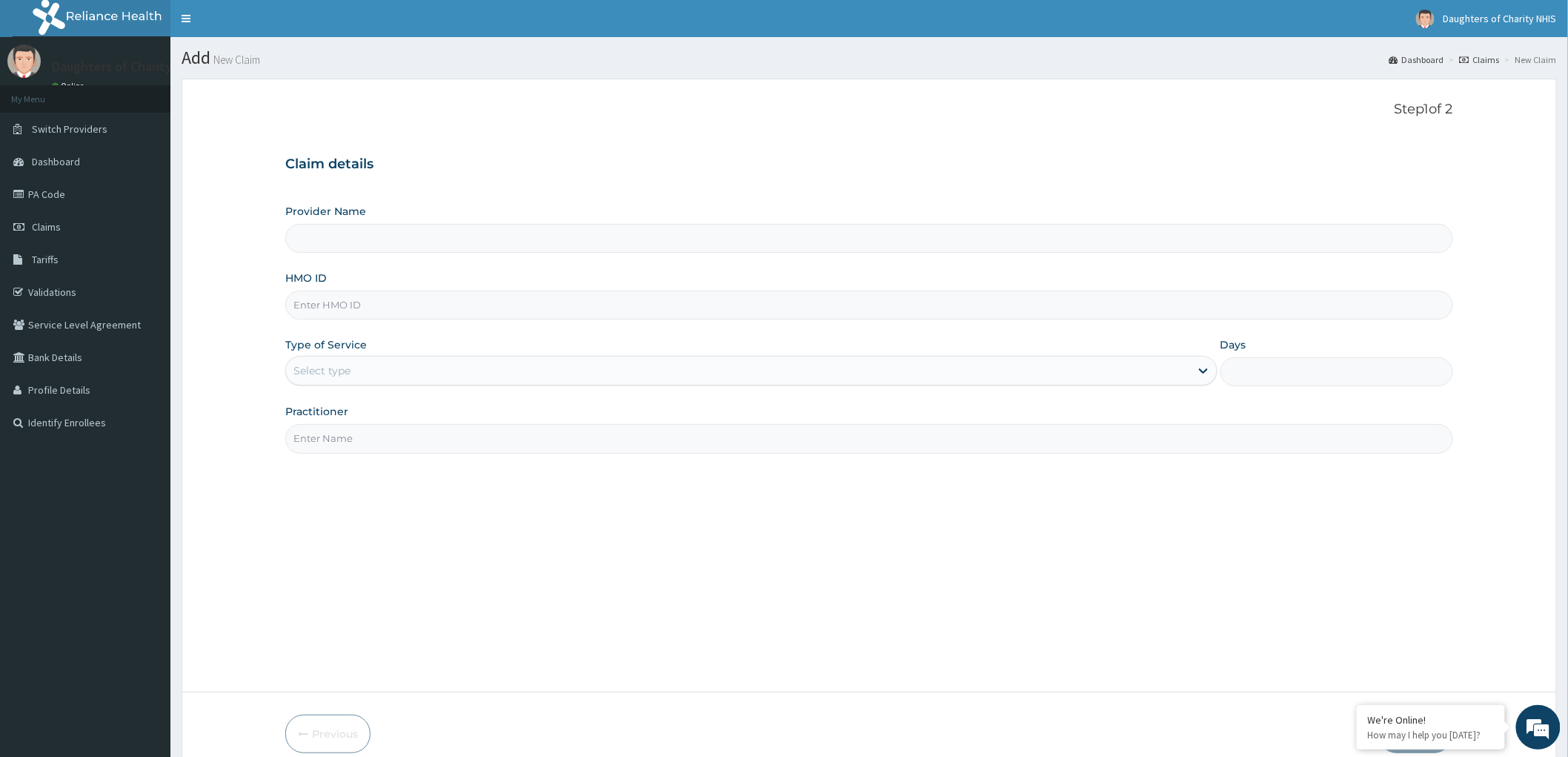
type input "Daughters of [GEOGRAPHIC_DATA], [GEOGRAPHIC_DATA]"
click at [320, 306] on input "HMO ID" at bounding box center [869, 305] width 1168 height 29
paste input "SXR/10005/B"
type input "SXR/10005/B"
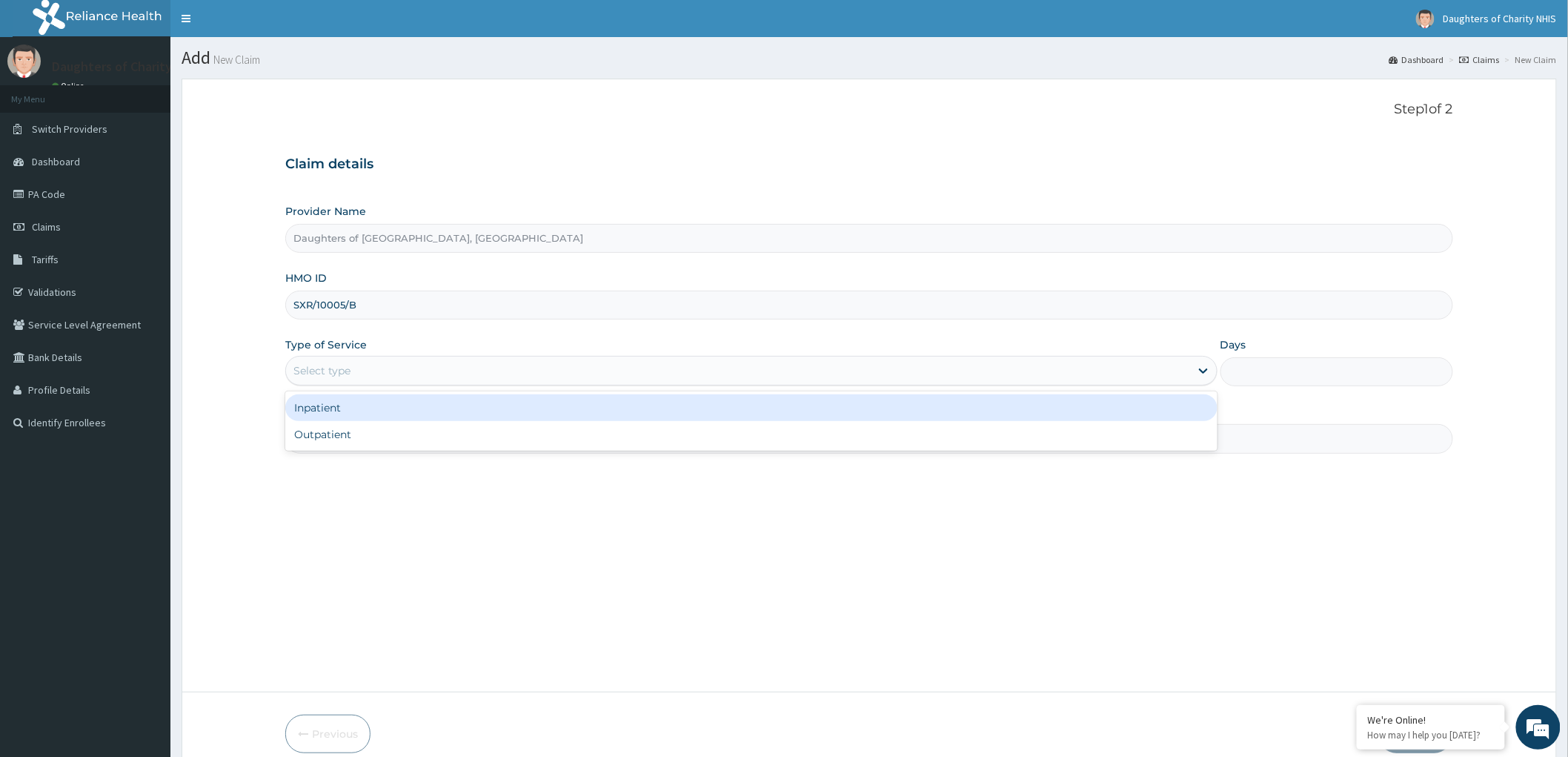
click at [316, 366] on div "Select type" at bounding box center [322, 370] width 57 height 14
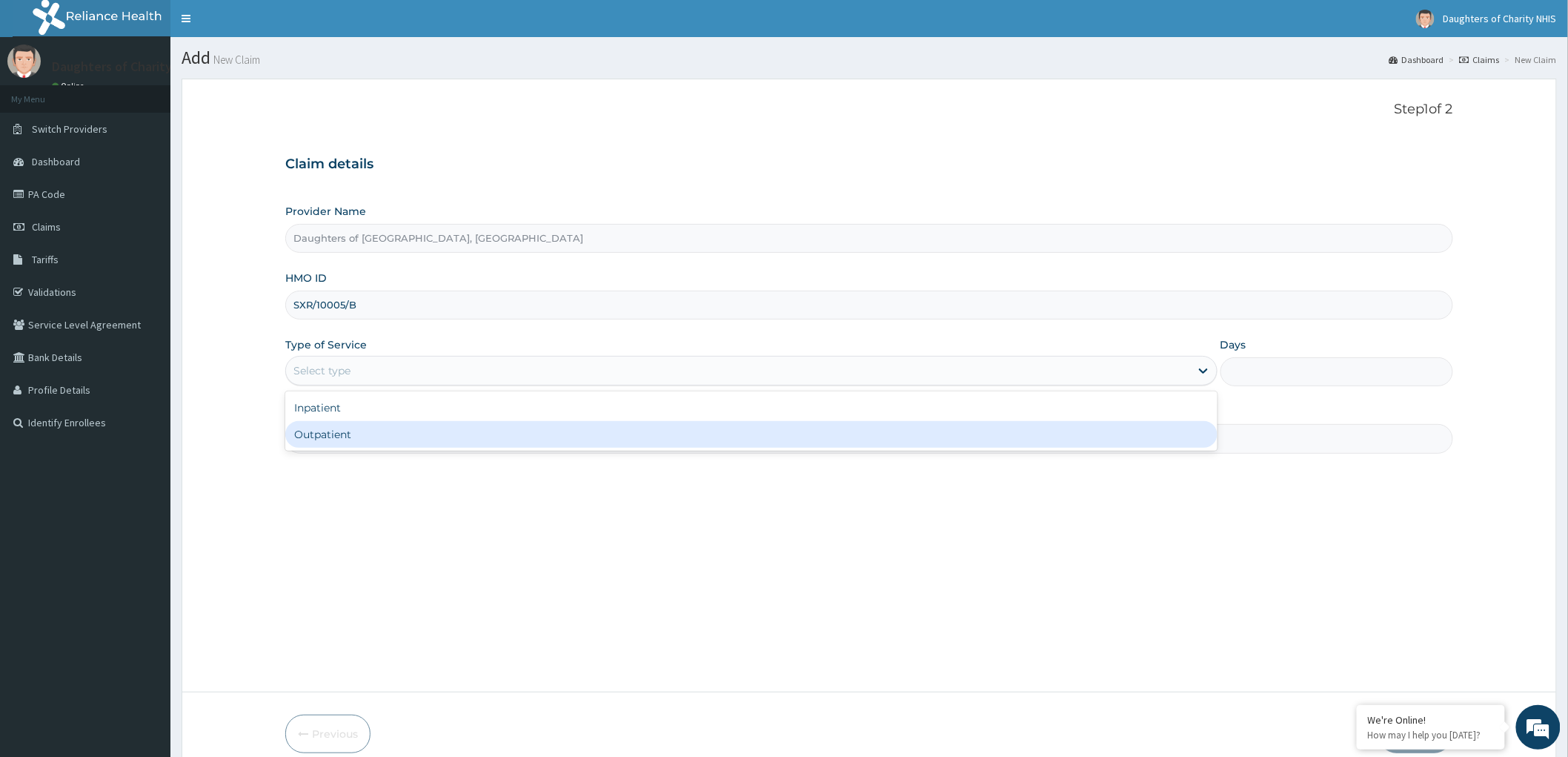
click at [340, 428] on div "Outpatient" at bounding box center [751, 435] width 933 height 27
type input "1"
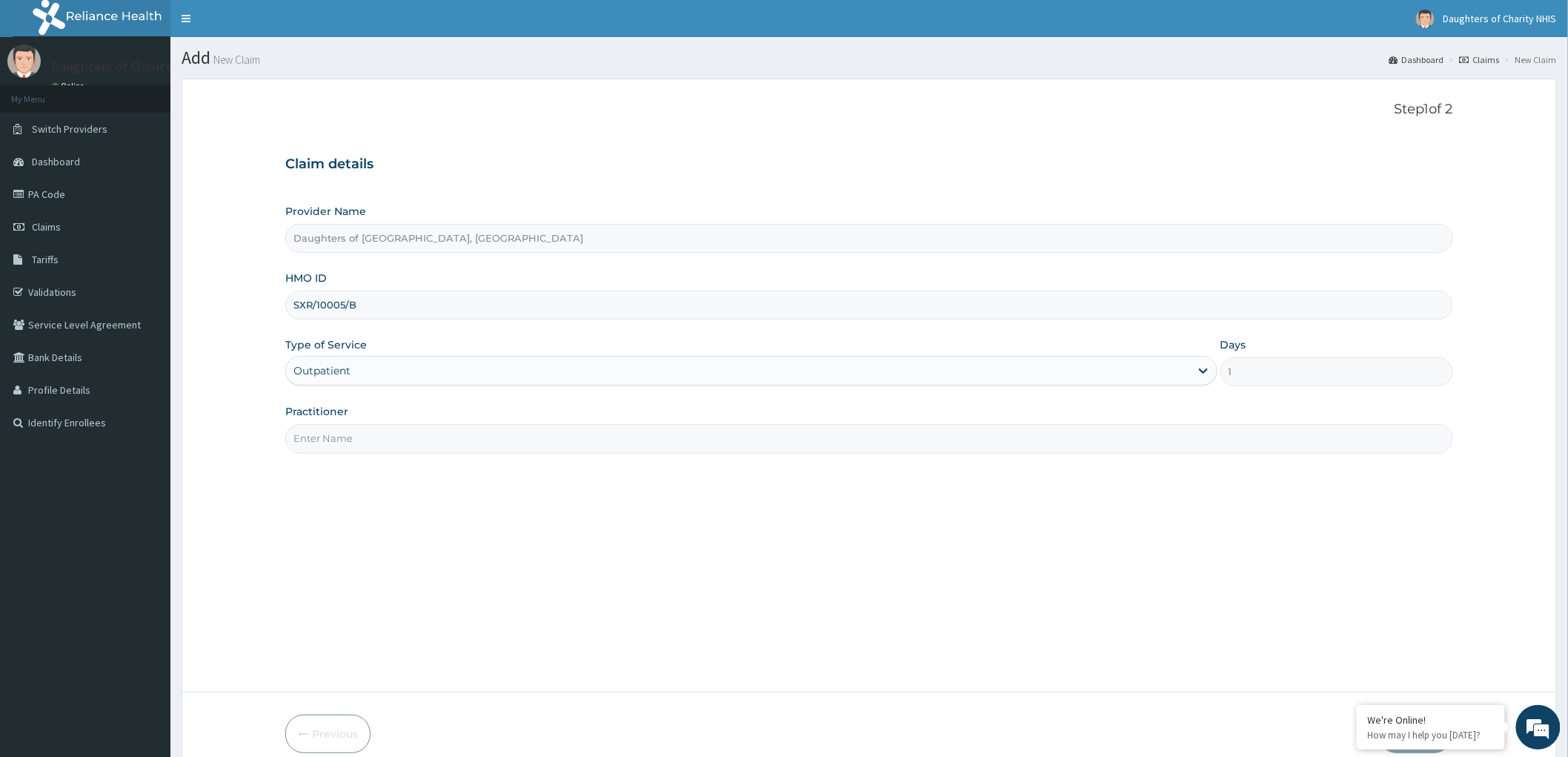
click input "Practitioner"
paste input "OYEDEPO oyebode"
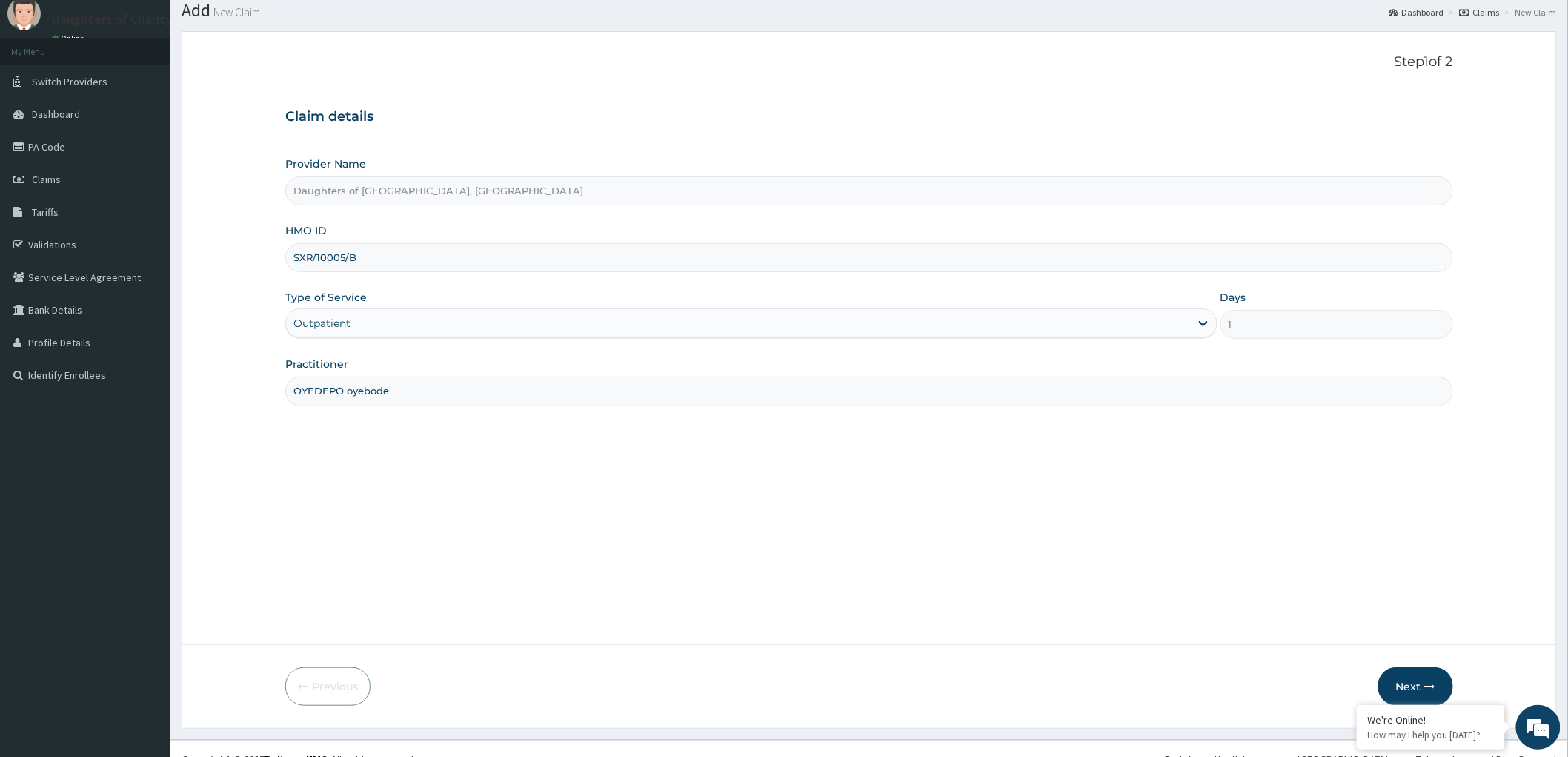
scroll to position [69, 0]
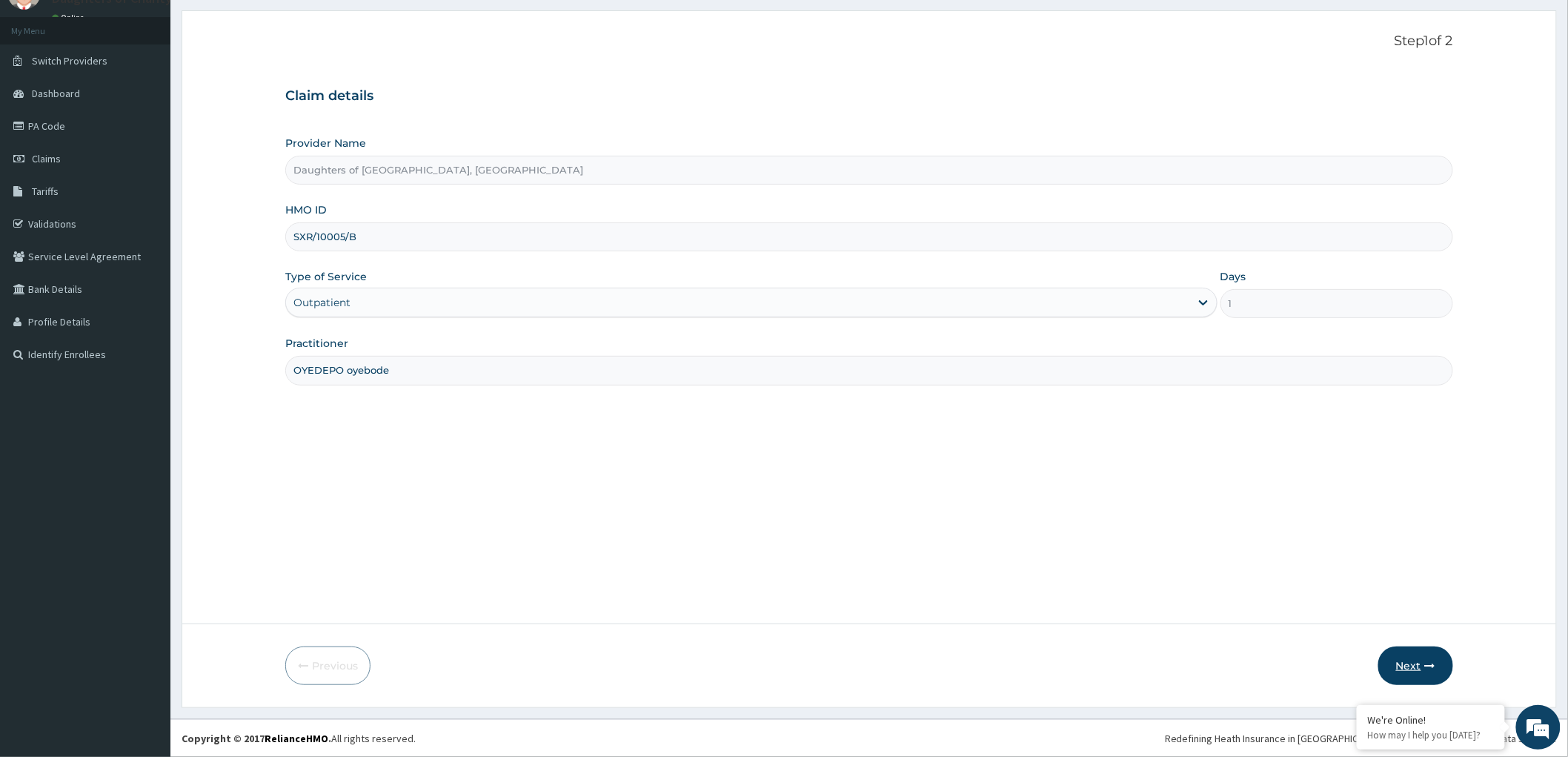
type input "OYEDEPO oyebode"
click button "Next"
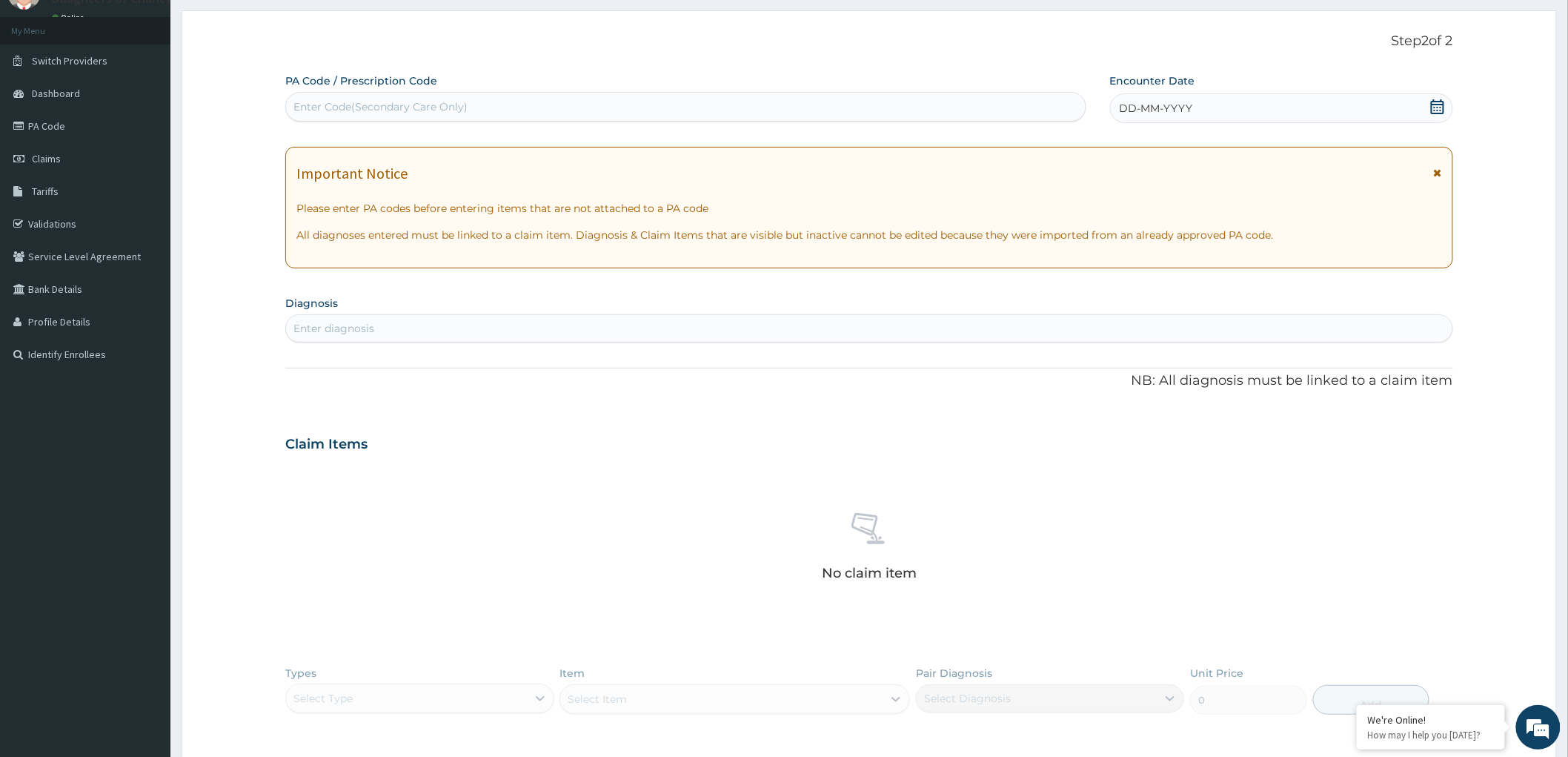
click div "Enter Code(Secondary Care Only)"
paste input "PA/2EDBA8"
type input "PA/2EDBA8"
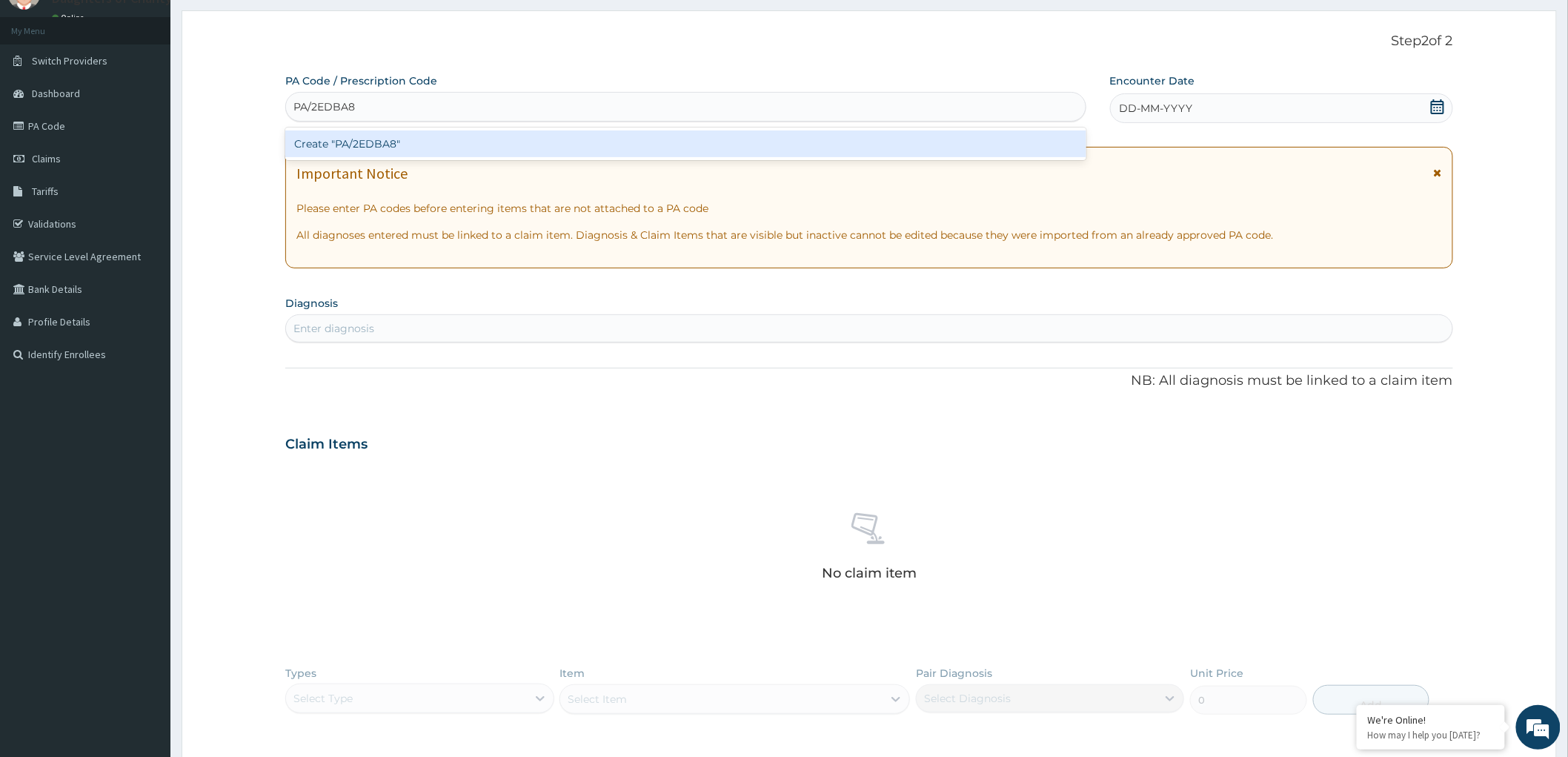
click div "Create "PA/2EDBA8""
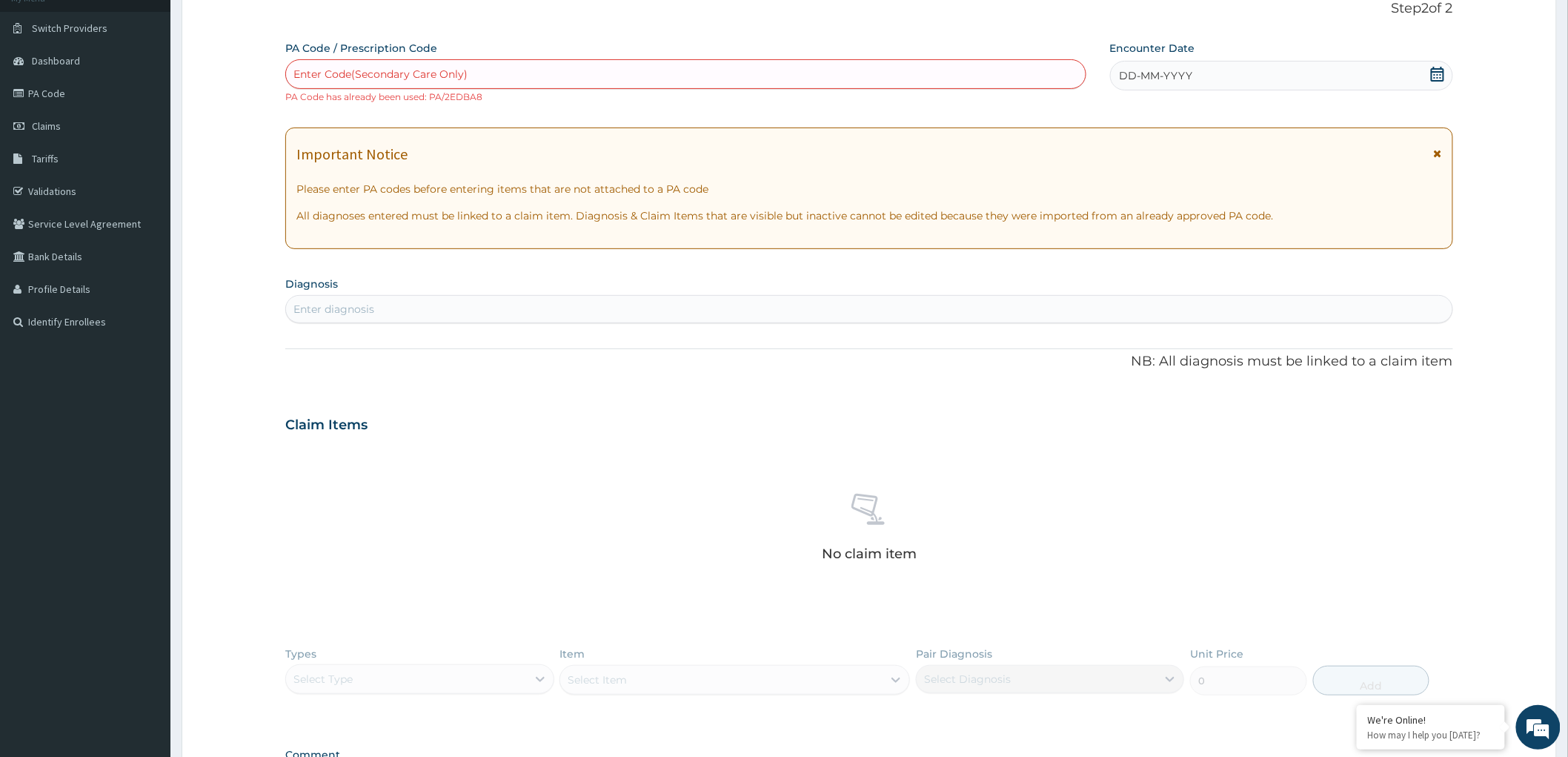
scroll to position [306, 0]
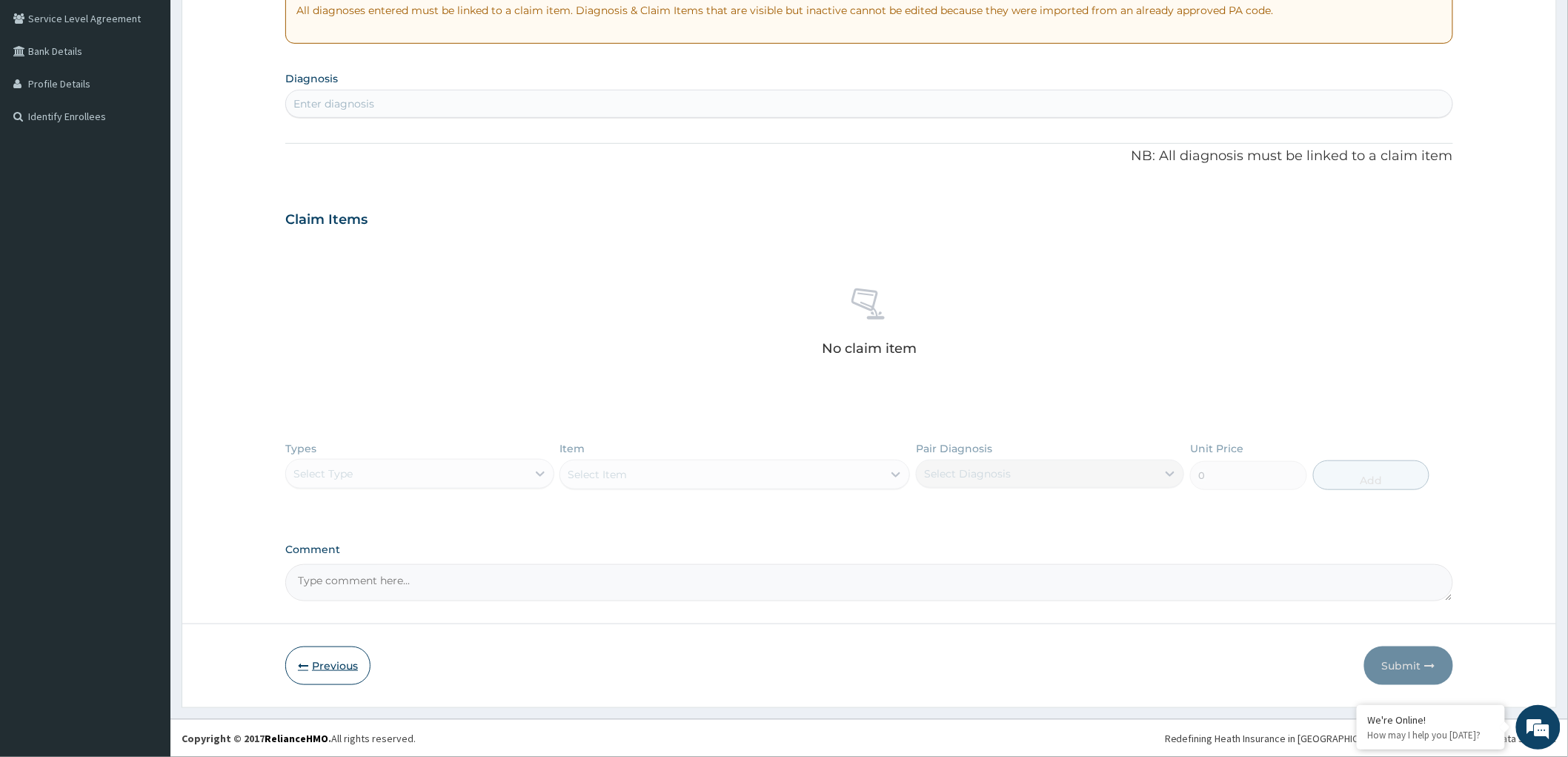
click button "Previous"
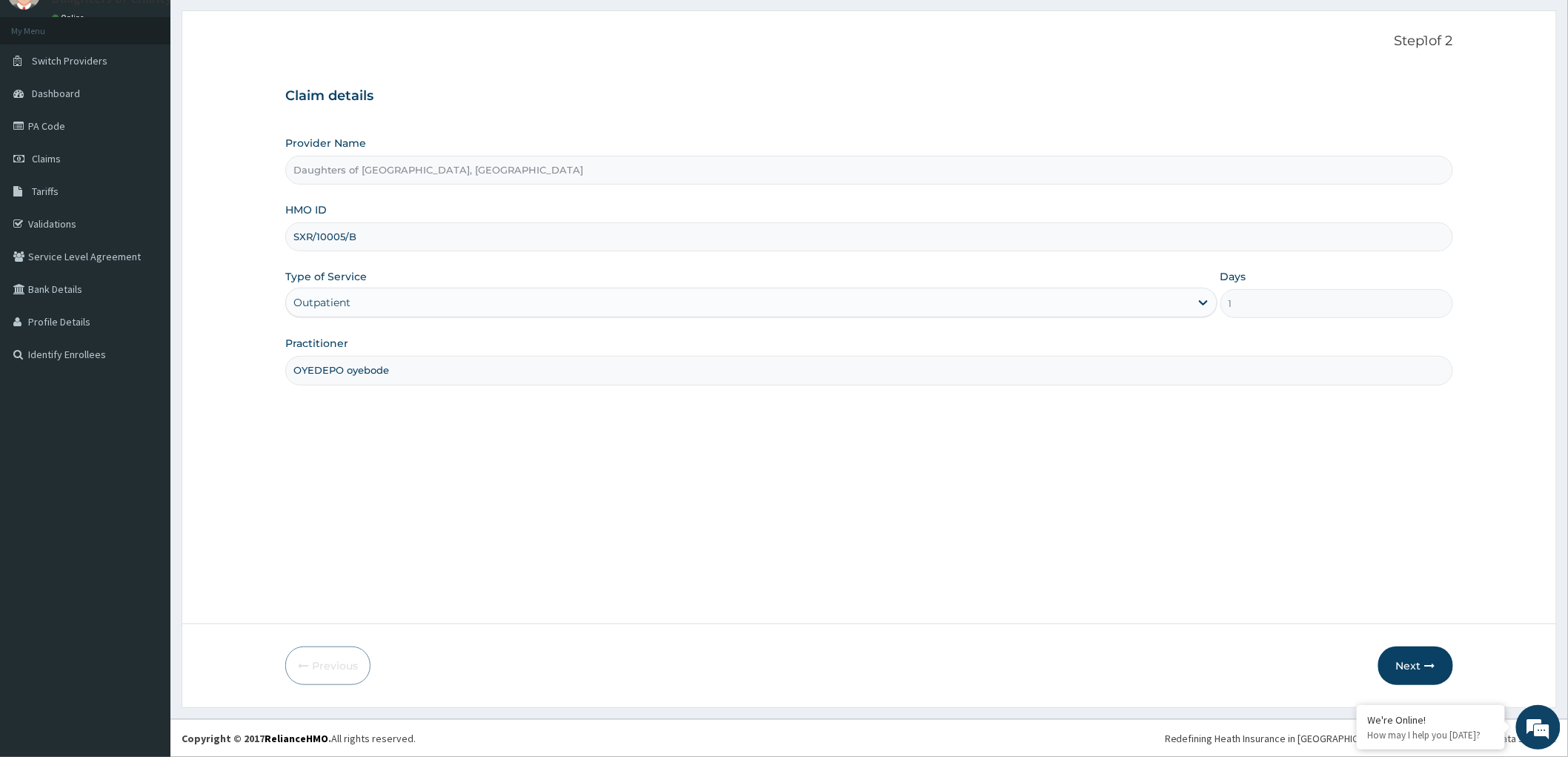
click input "SXR/10005/B"
click button "Next"
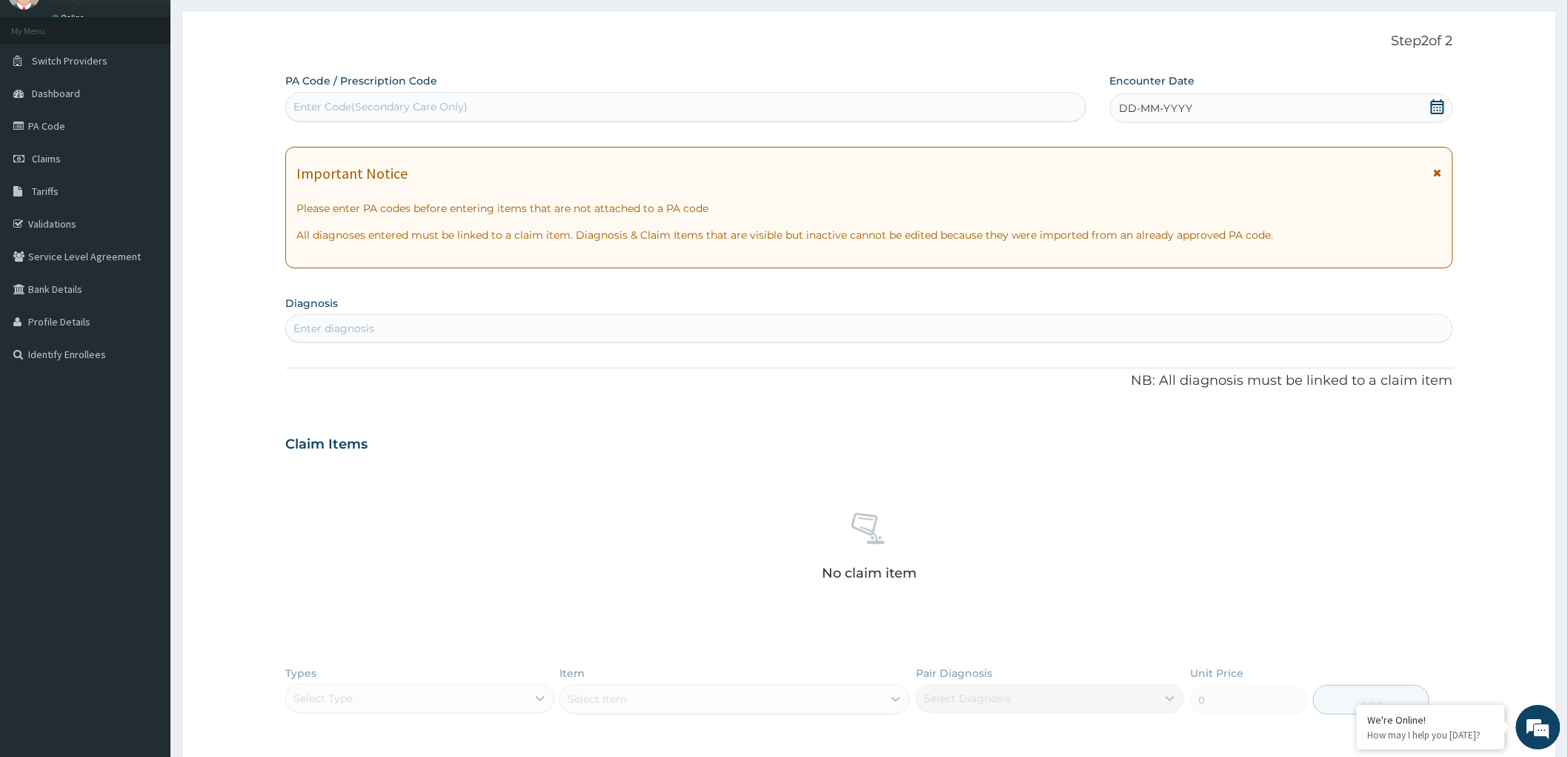
click div "Enter Code(Secondary Care Only)"
paste input "PA/2EDBA8"
type input "PA/2EDBA8"
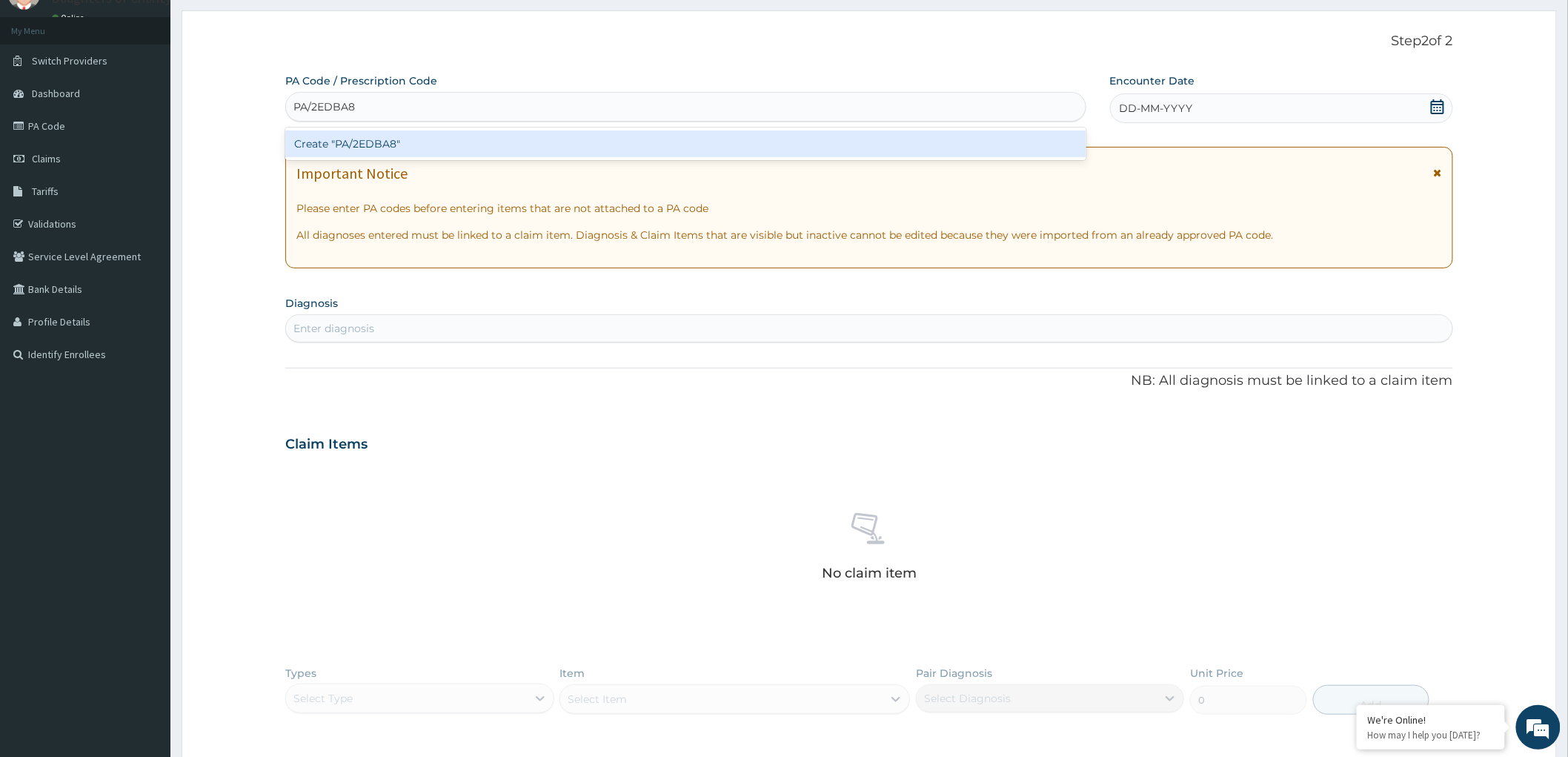
click div "Create "PA/2EDBA8""
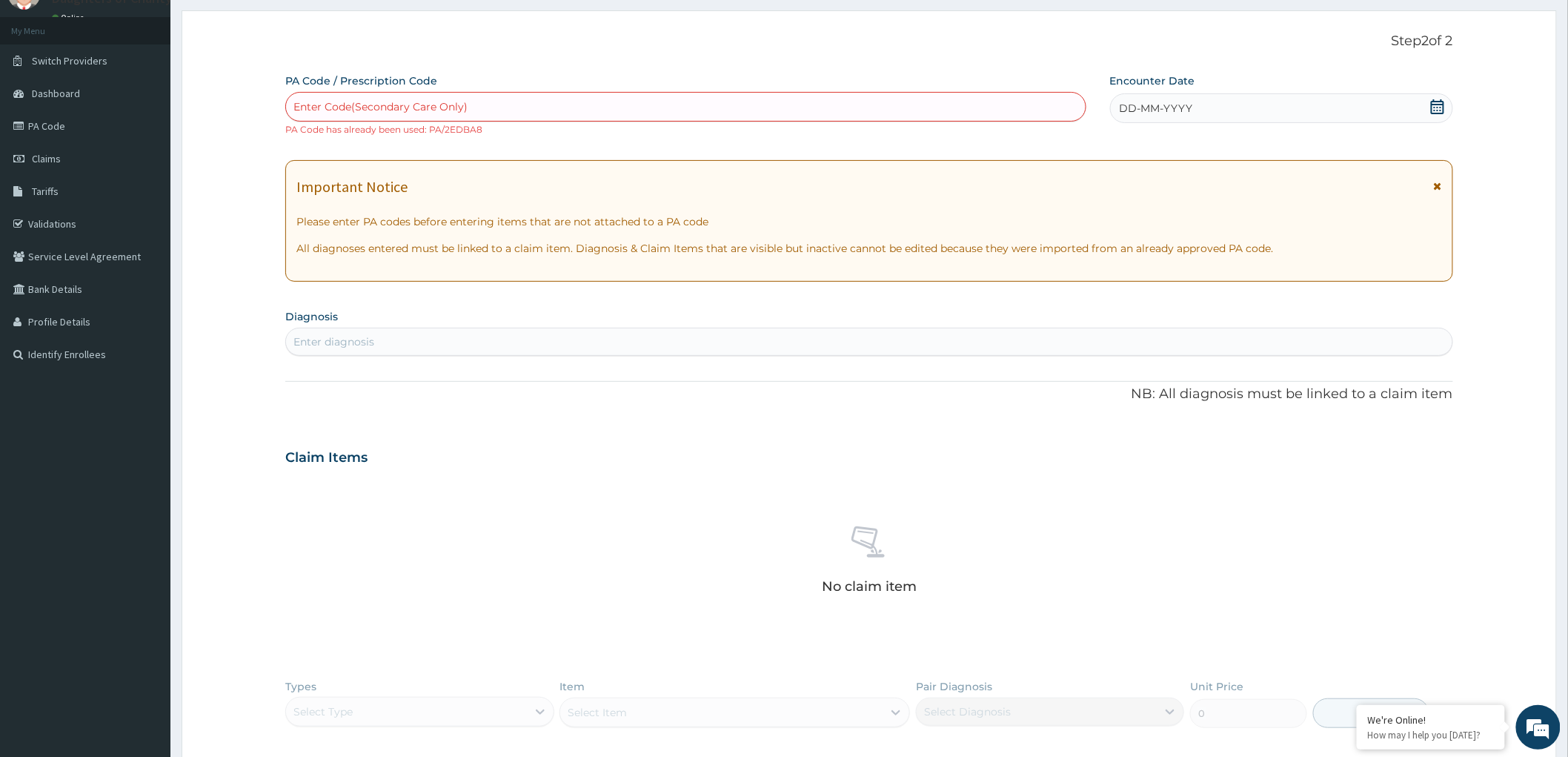
click div "Enter Code(Secondary Care Only)"
paste input "PA/8D0782"
type input "PA/8D0782"
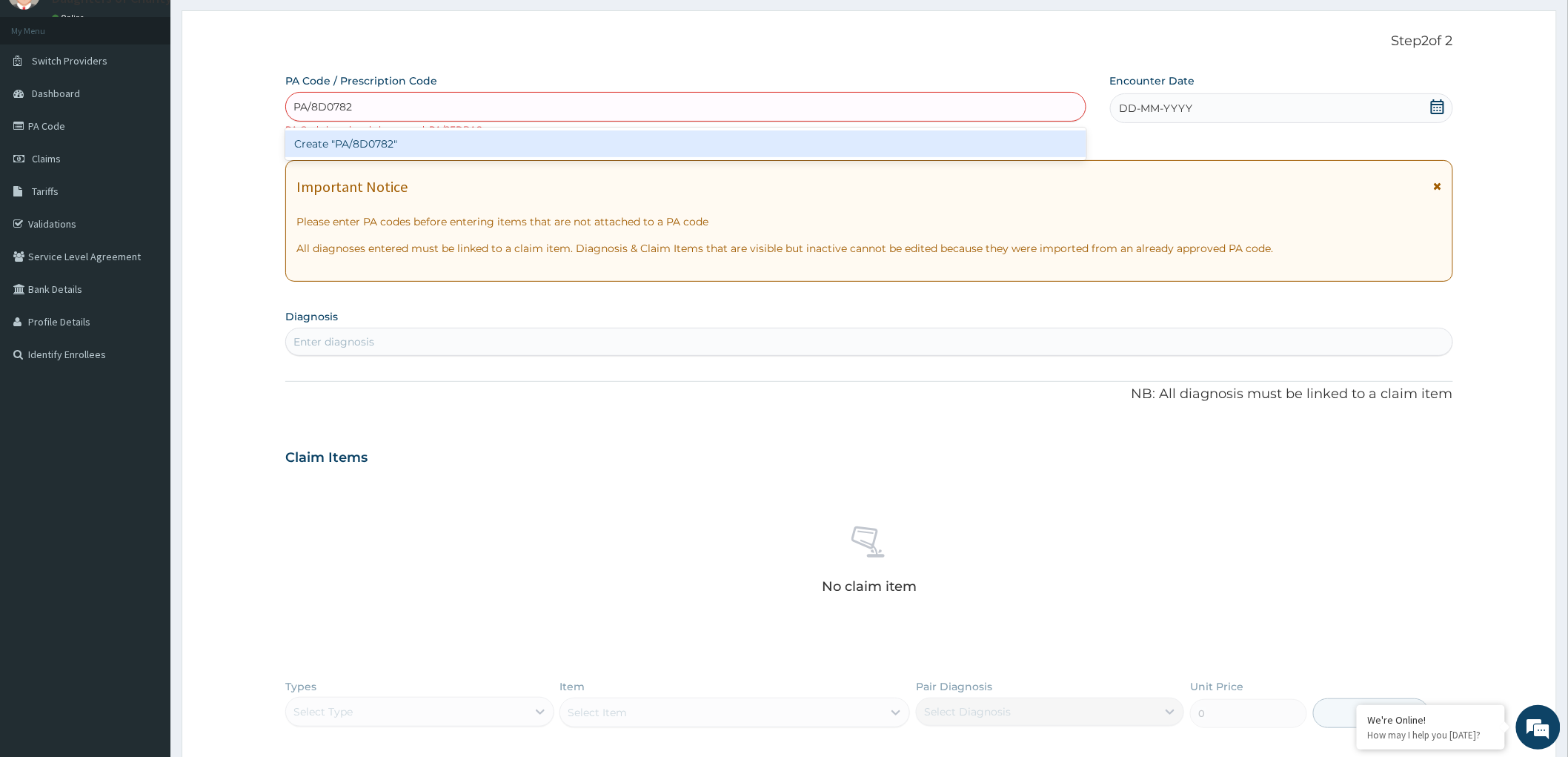
click div "Create "PA/8D0782""
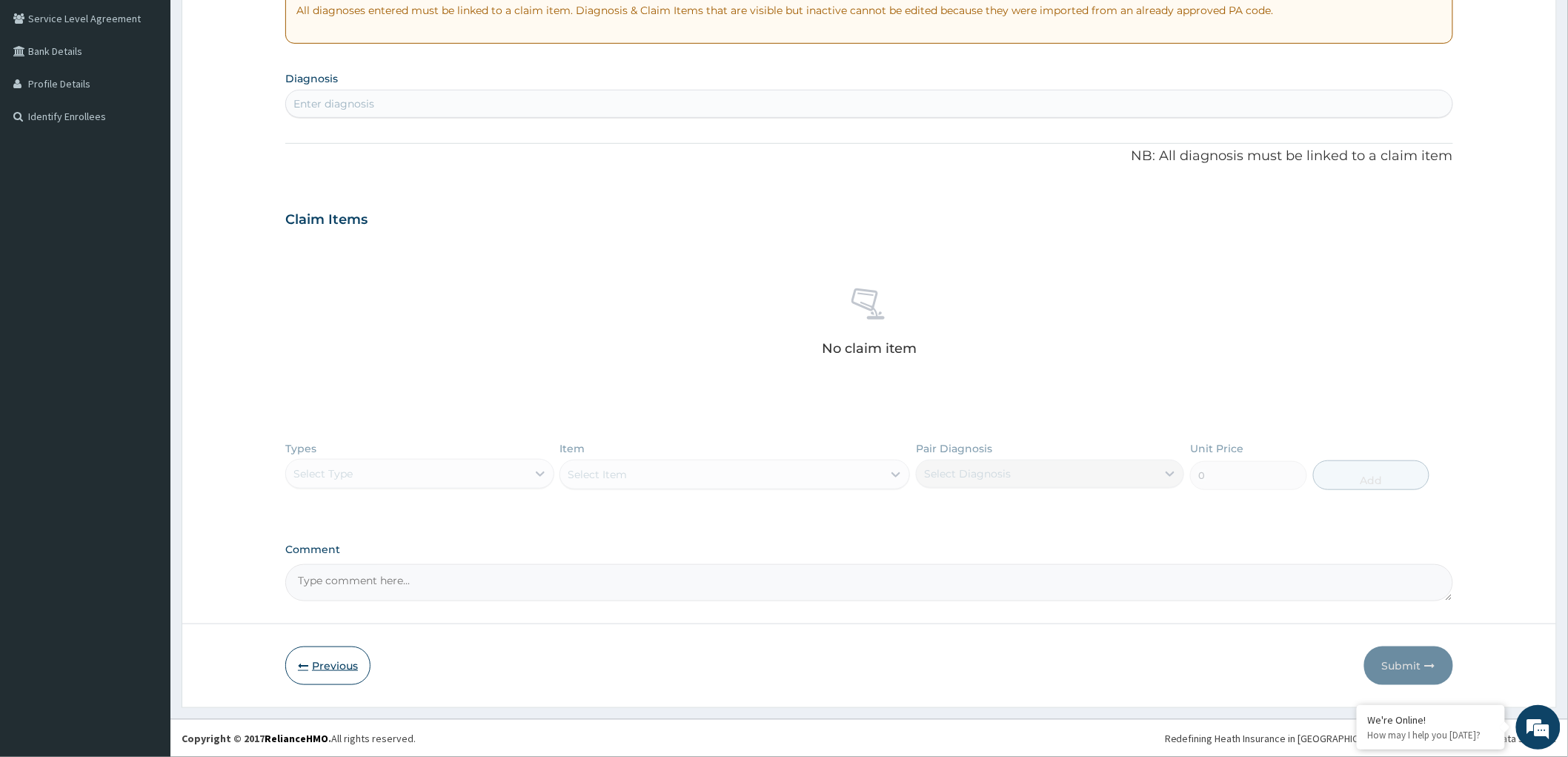
click button "Previous"
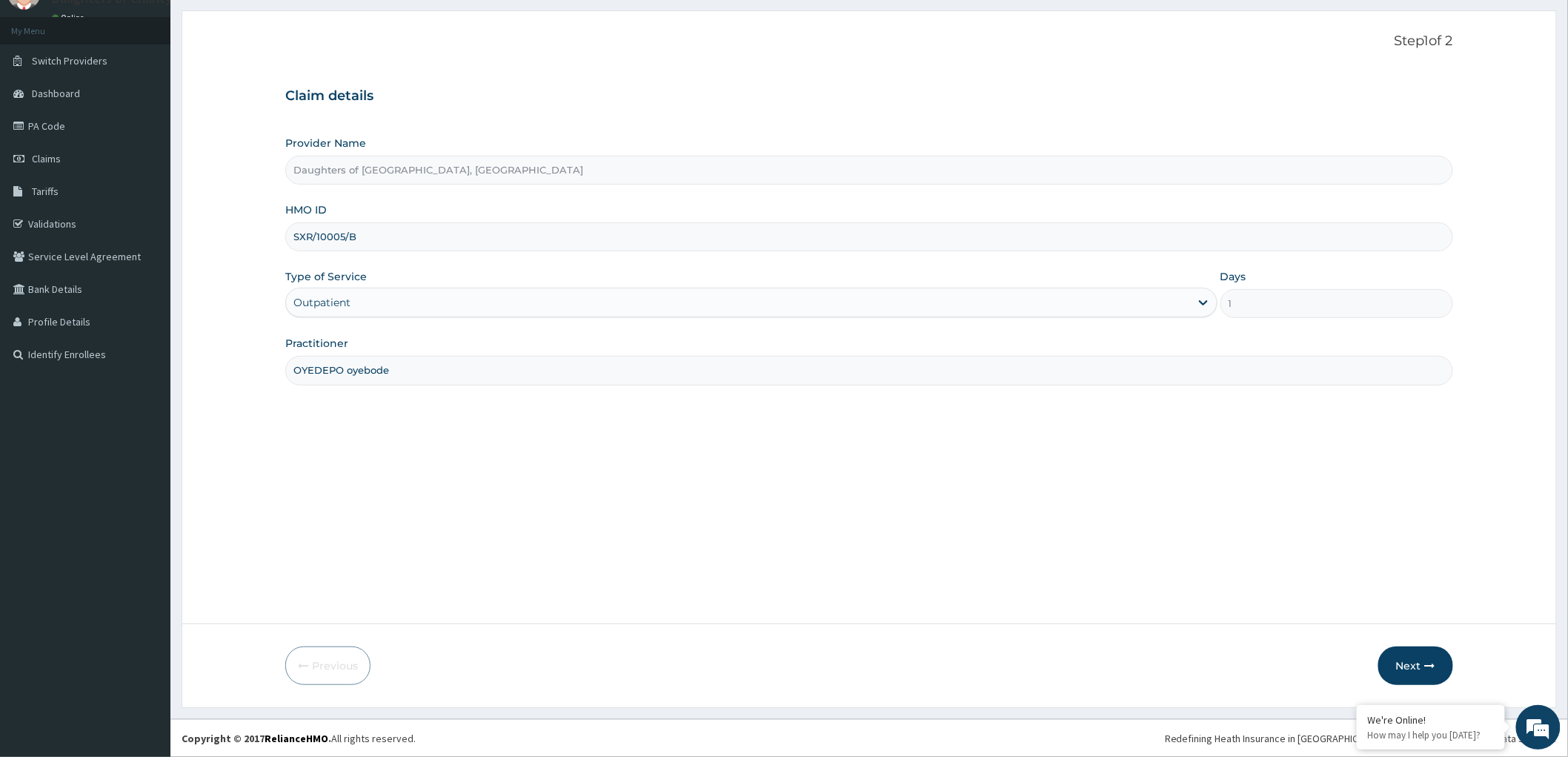
click input "SXR/10005/B"
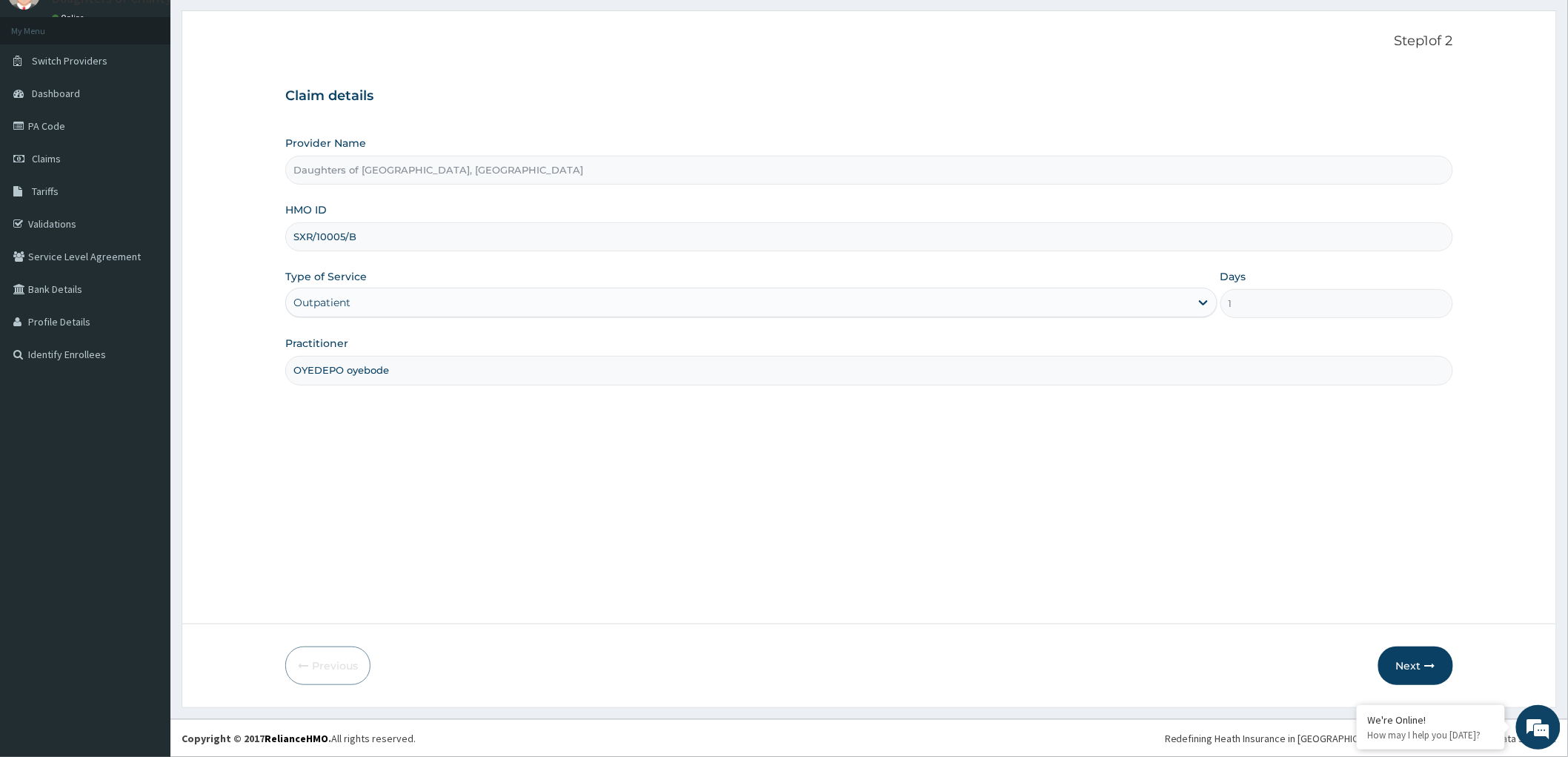
paste input "C"
type input "SXR/10005/C"
click button "Next"
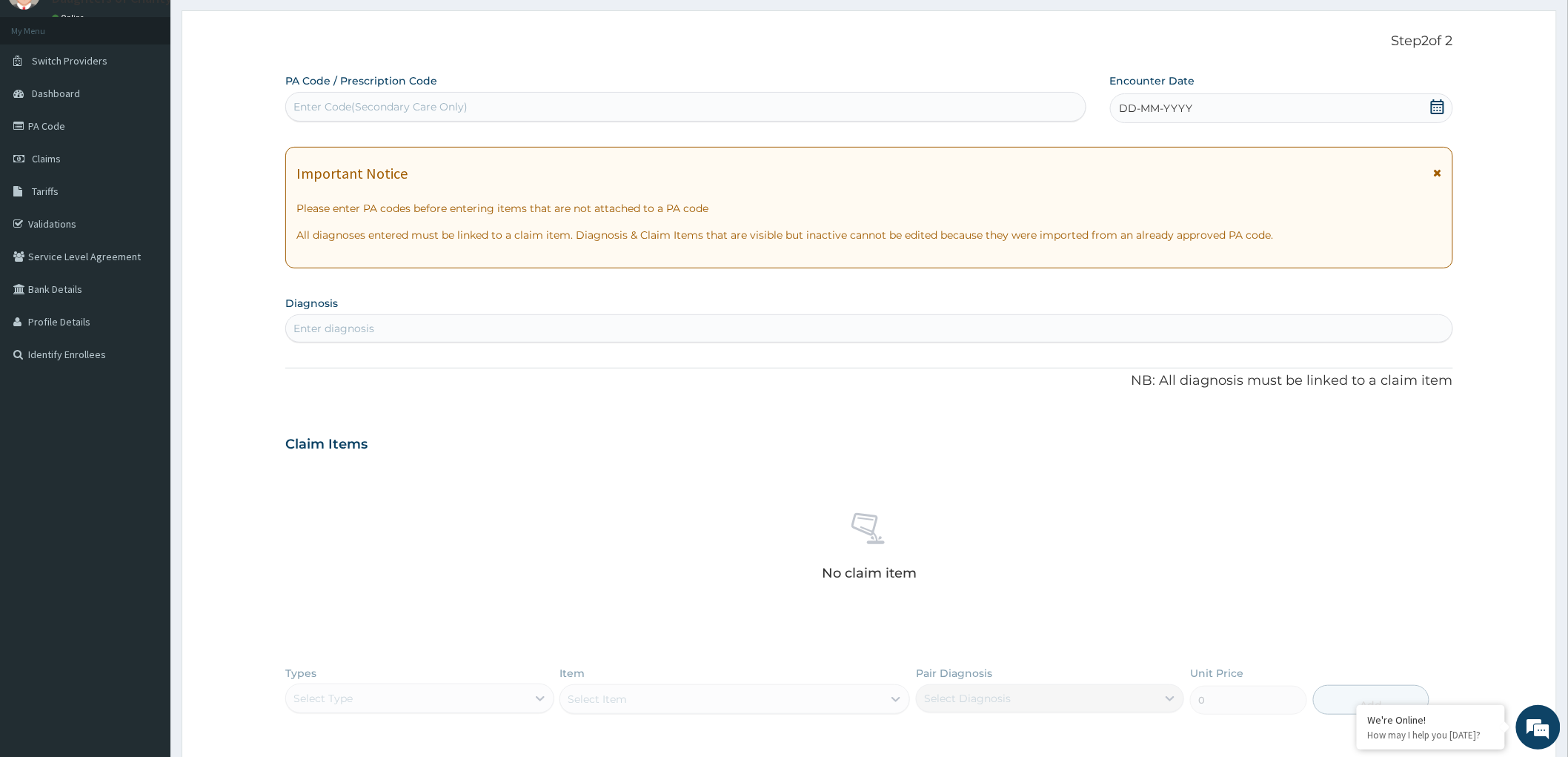
click div "Enter Code(Secondary Care Only)"
paste input "PA/498A7C"
type input "PA/498A7C"
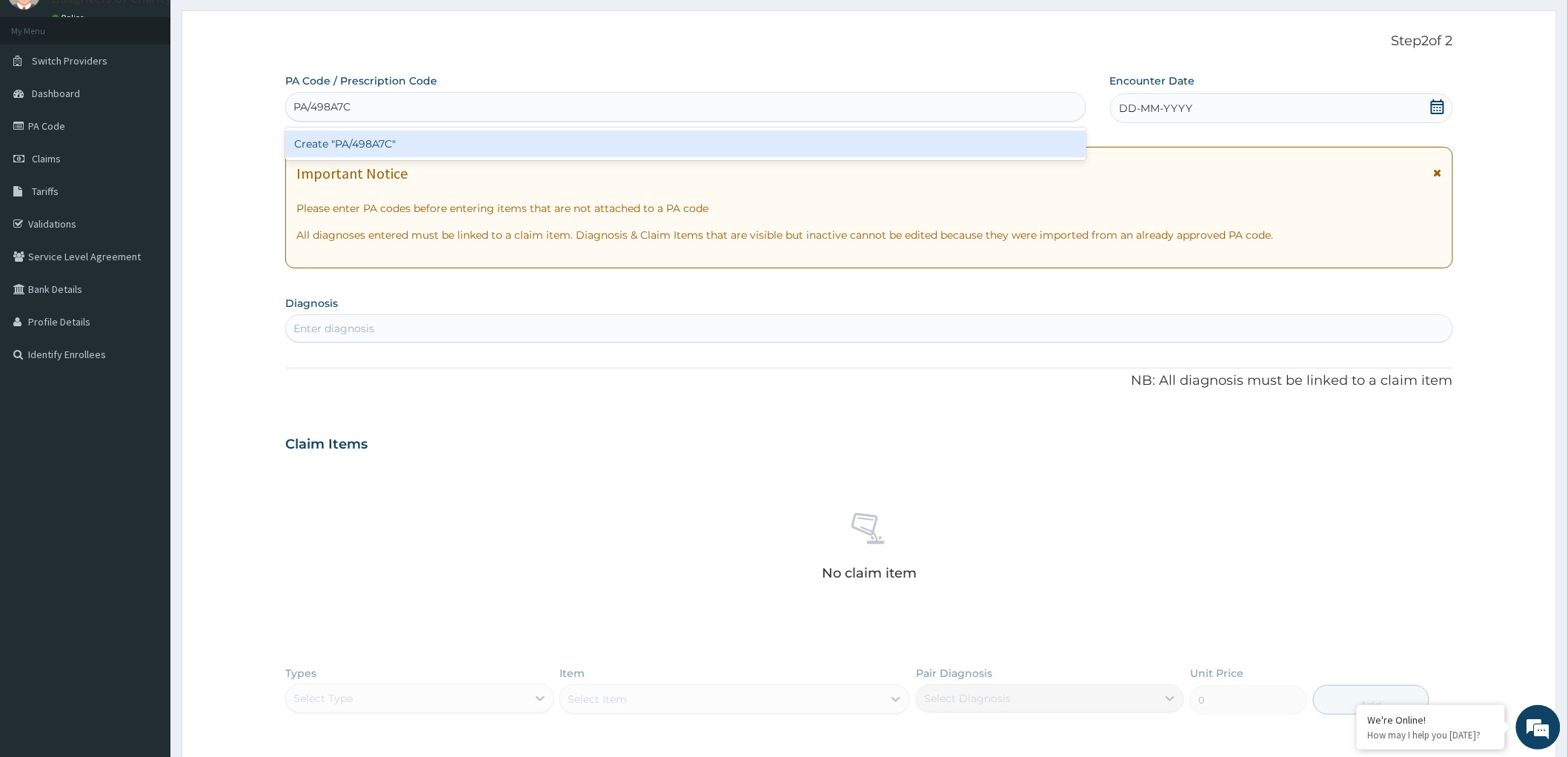
click div "Create "PA/498A7C""
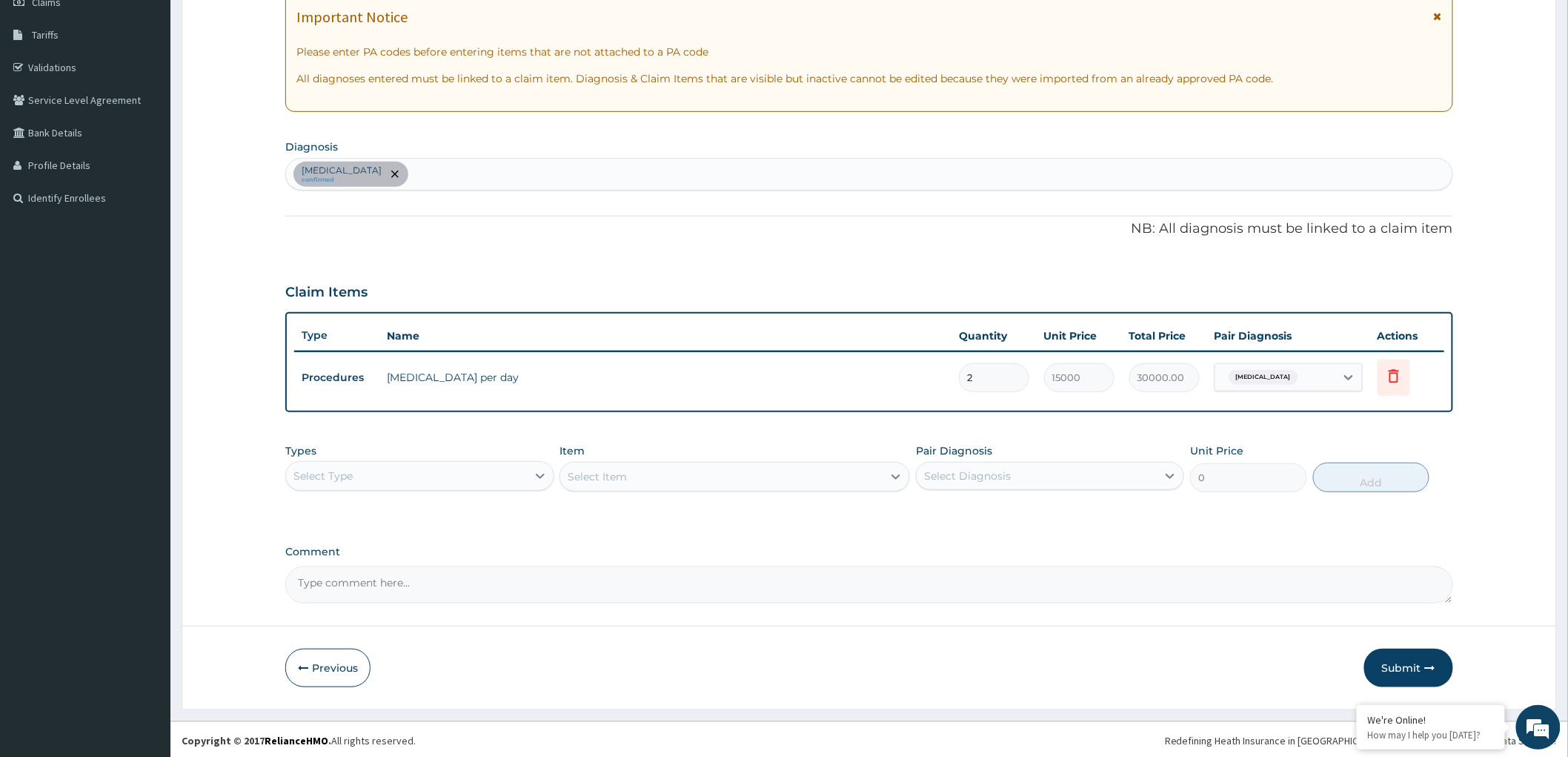
scroll to position [225, 0]
click button "Submit"
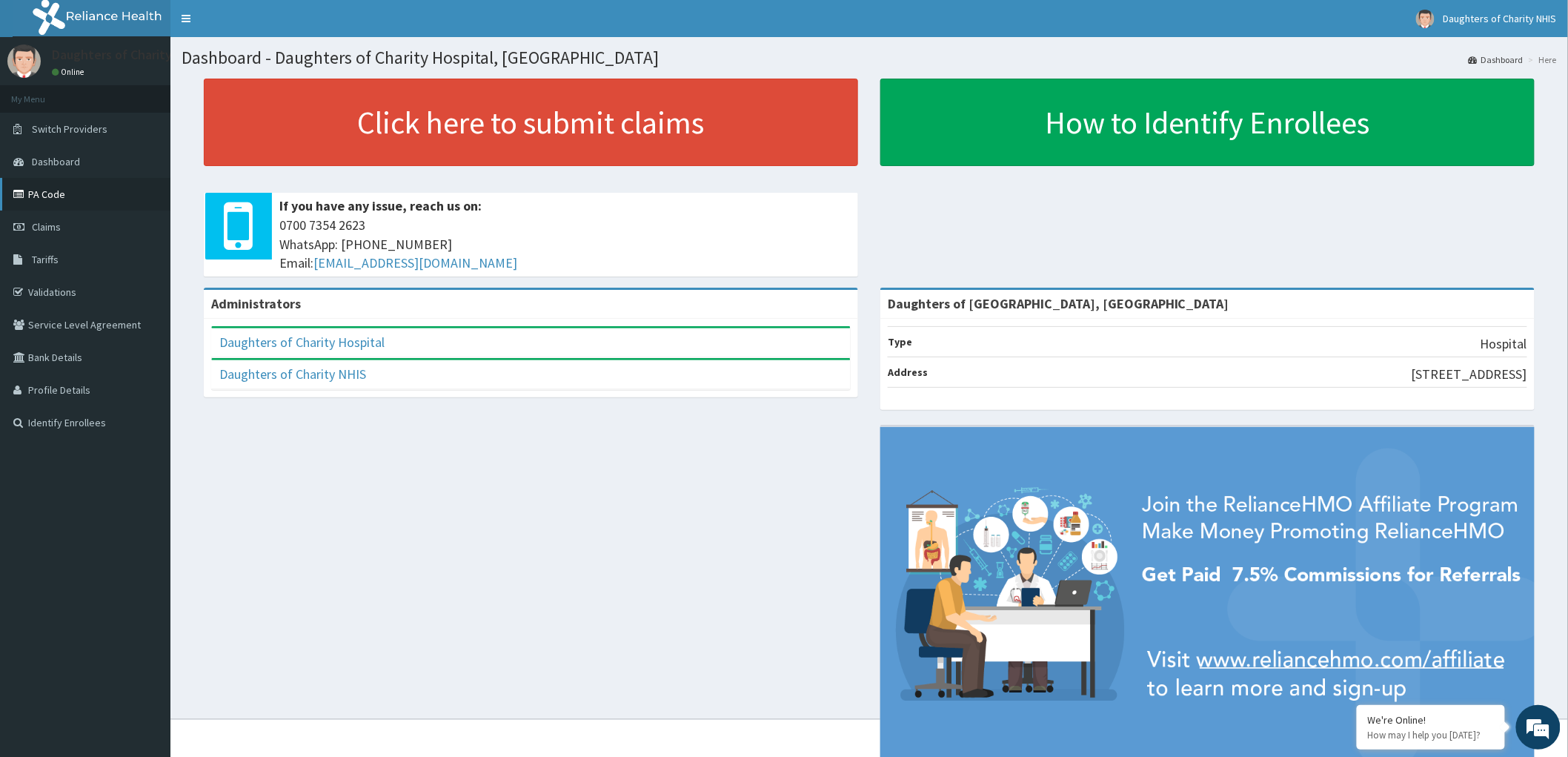
click at [45, 193] on link "PA Code" at bounding box center [85, 194] width 171 height 33
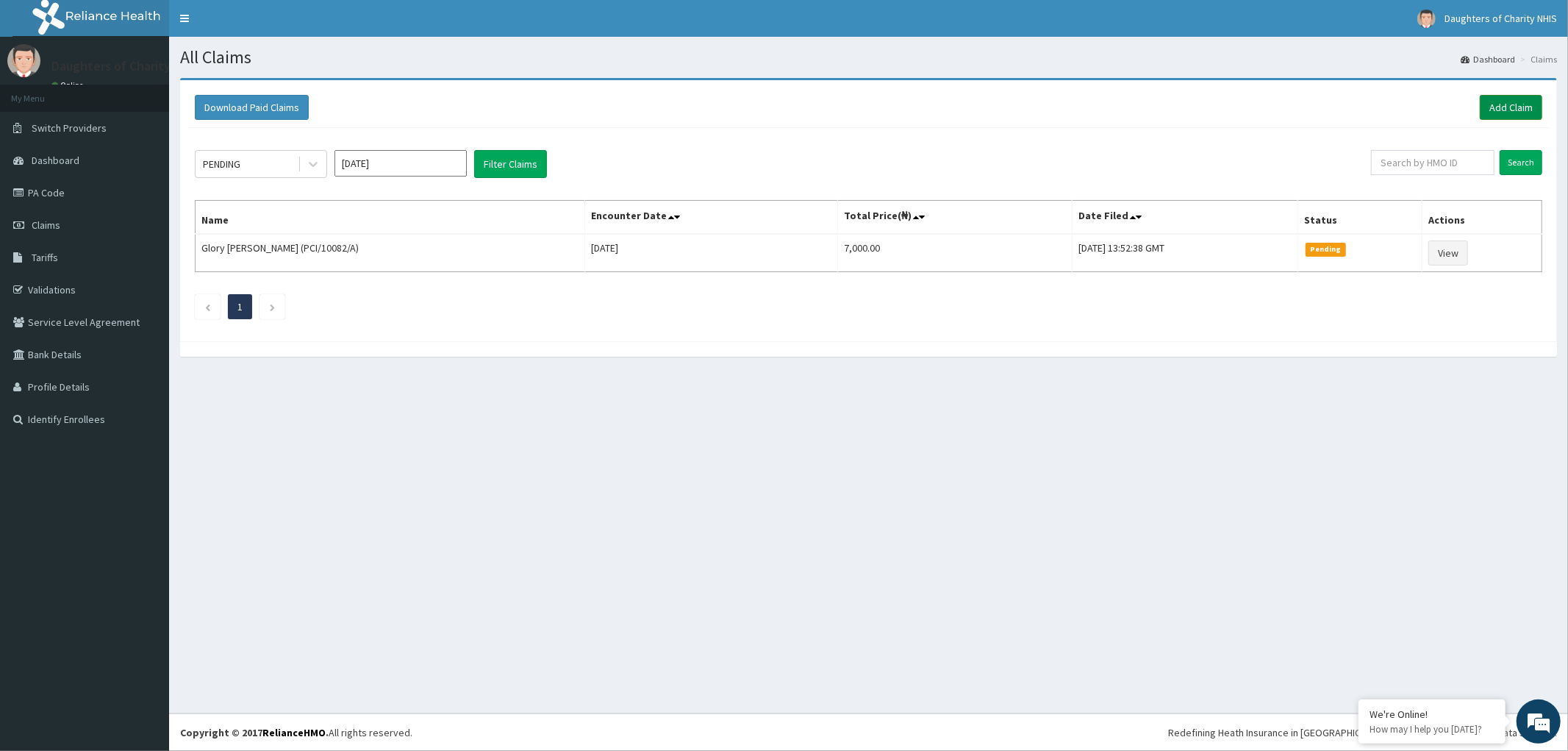
click at [1502, 104] on link "Add Claim" at bounding box center [1511, 107] width 62 height 25
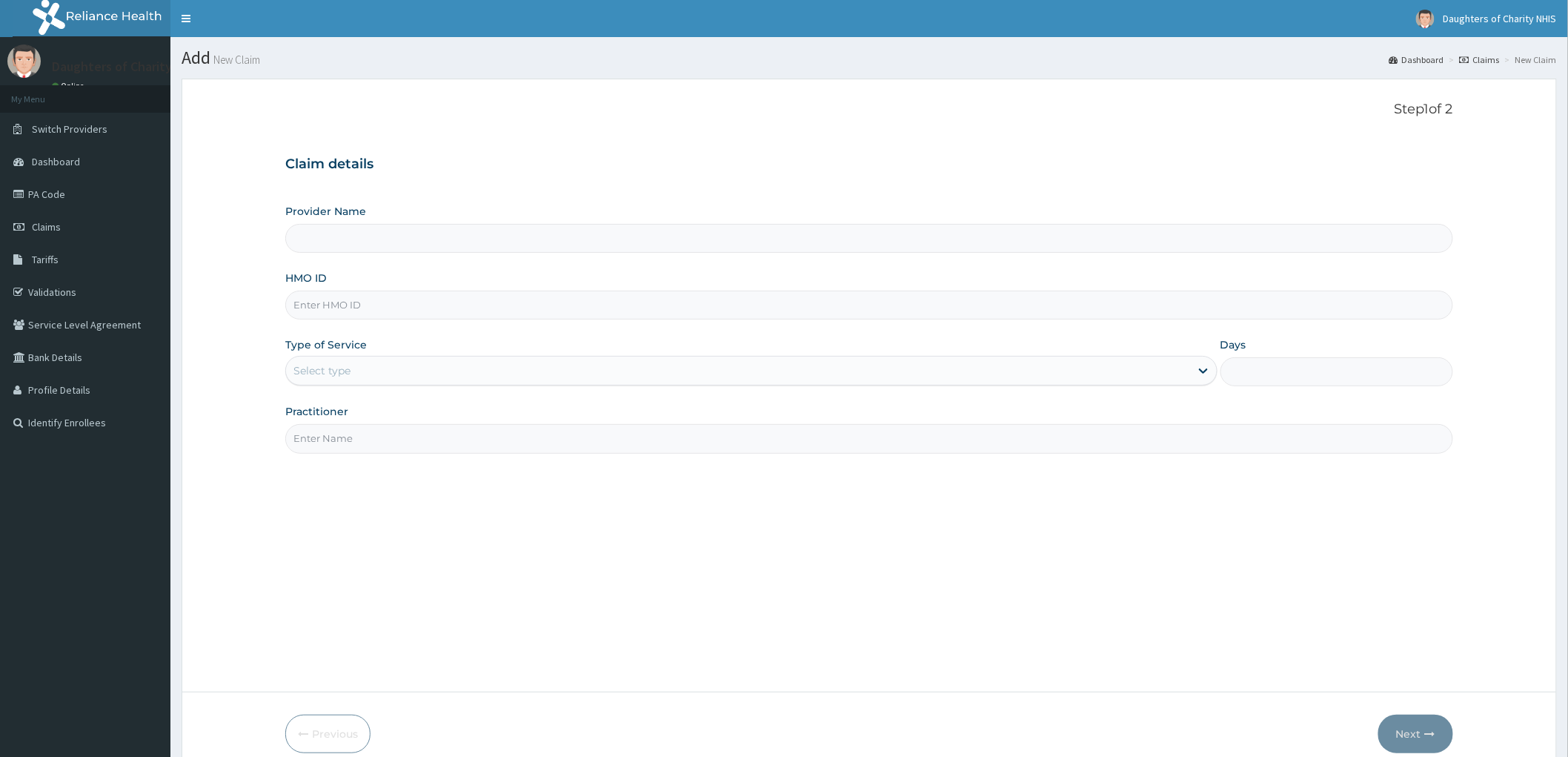
click at [359, 296] on input "HMO ID" at bounding box center [869, 305] width 1168 height 29
paste input "SXR/10005/C"
type input "SXR/10005/C"
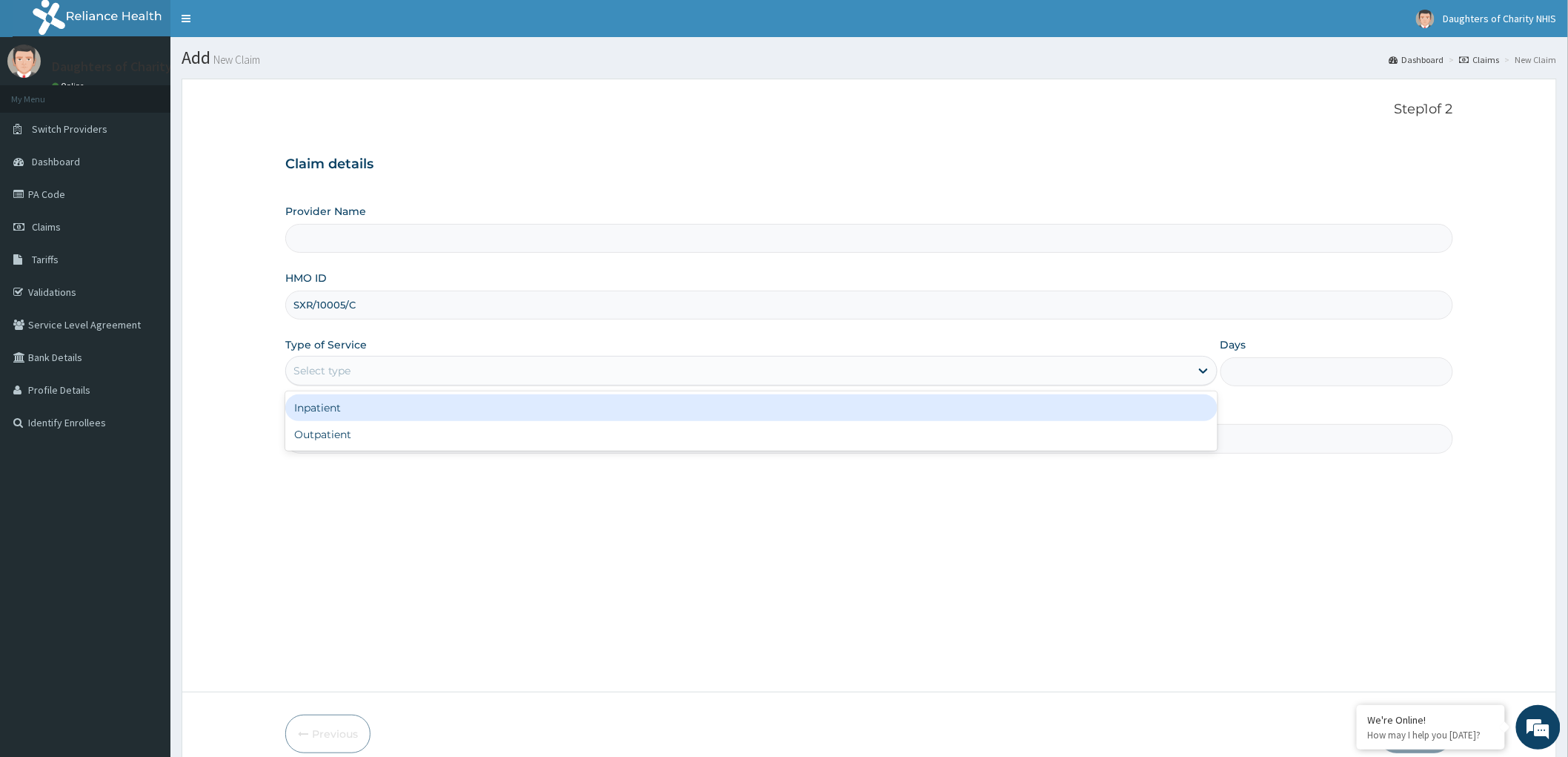
click at [323, 378] on div "Select type" at bounding box center [322, 370] width 57 height 14
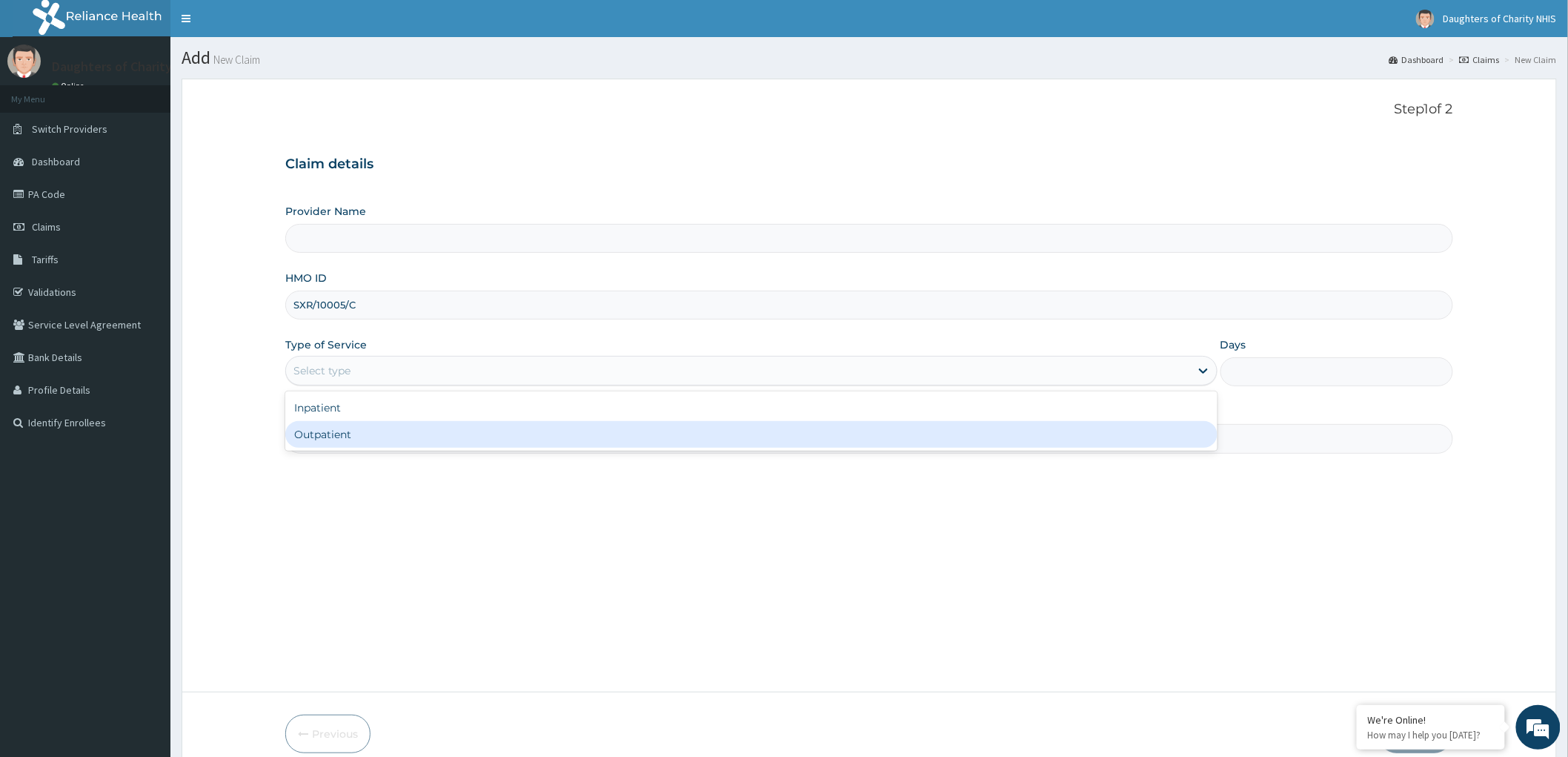
type input "Daughters of [GEOGRAPHIC_DATA], [GEOGRAPHIC_DATA]"
click at [322, 435] on div "Outpatient" at bounding box center [751, 435] width 933 height 27
type input "1"
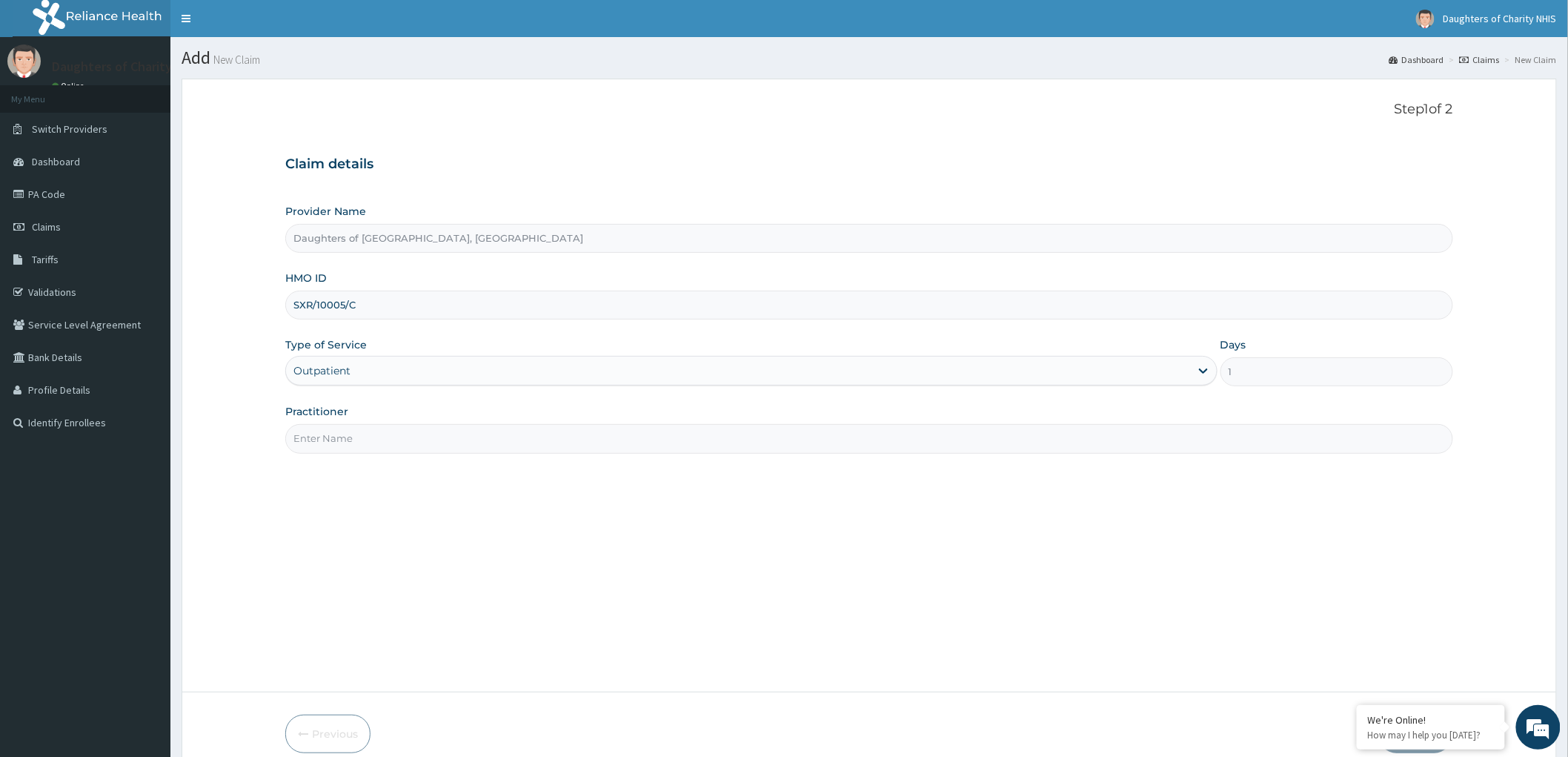
click at [330, 440] on input "Practitioner" at bounding box center [869, 438] width 1168 height 29
paste input "OYEDEPO oyebode"
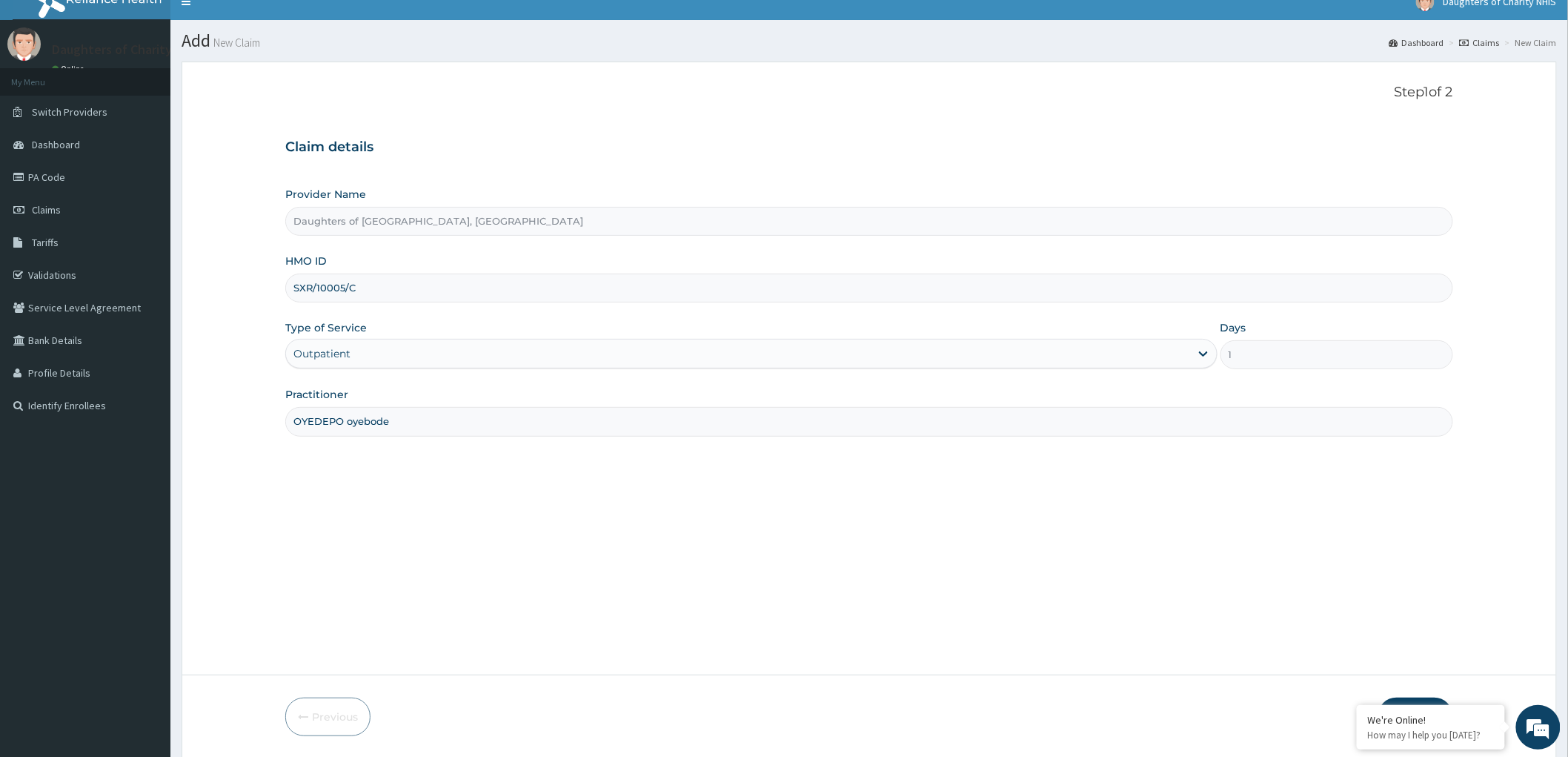
scroll to position [69, 0]
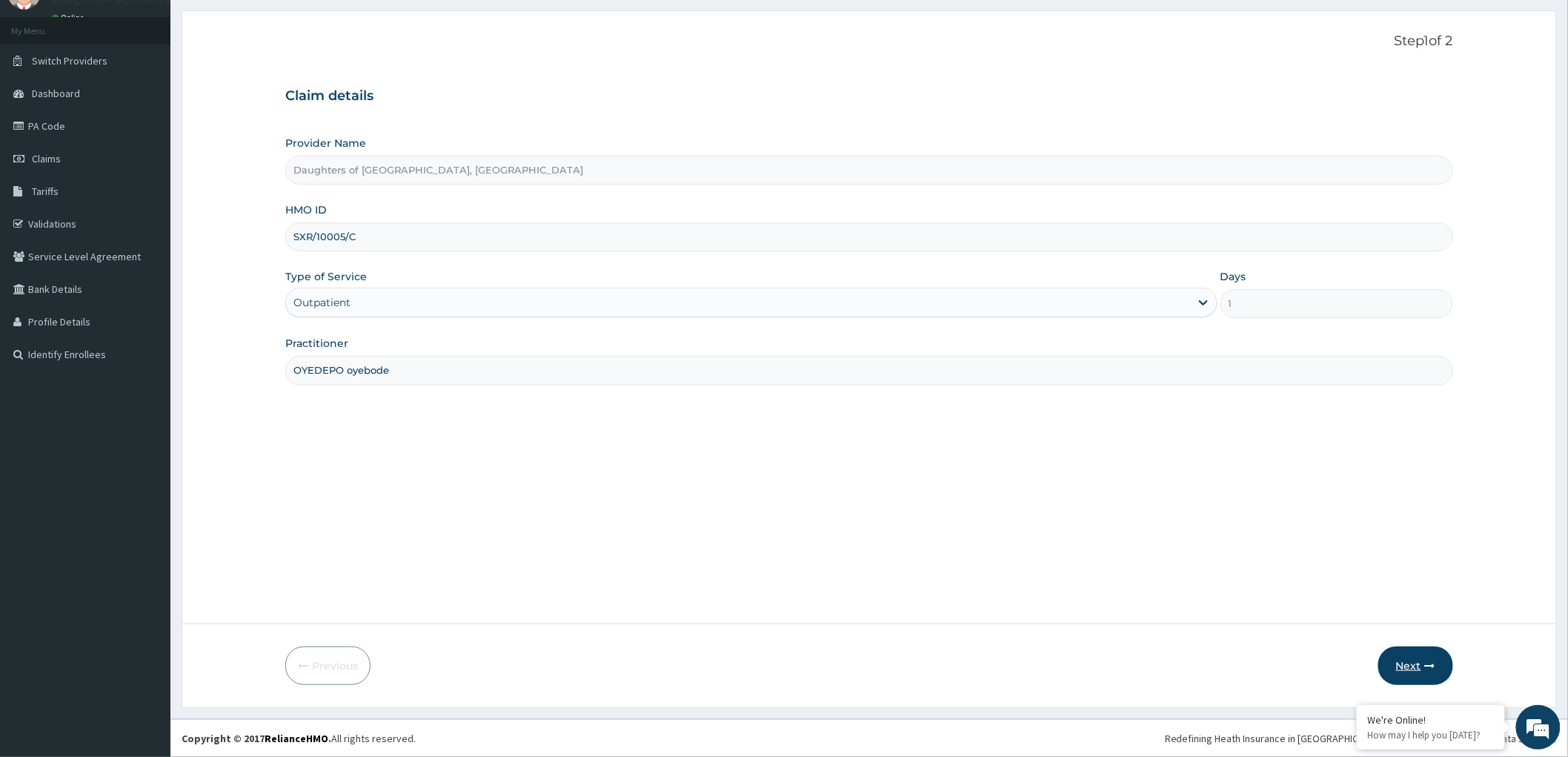
type input "OYEDEPO oyebode"
click at [1399, 661] on button "Next" at bounding box center [1416, 665] width 75 height 39
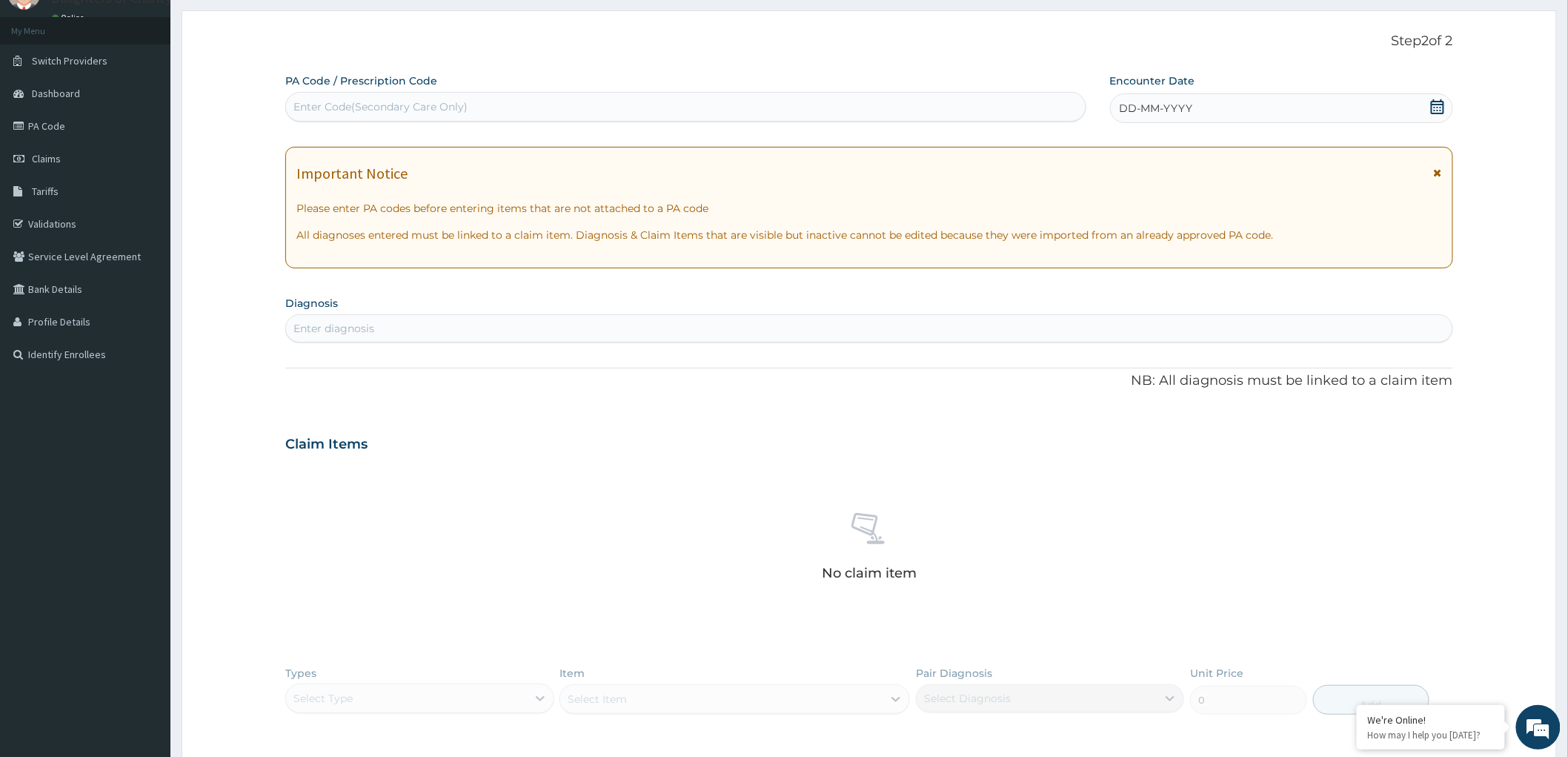
click at [346, 100] on div "Enter Code(Secondary Care Only)" at bounding box center [380, 106] width 174 height 14
paste input "PA/A24B57"
type input "PA/A24B57"
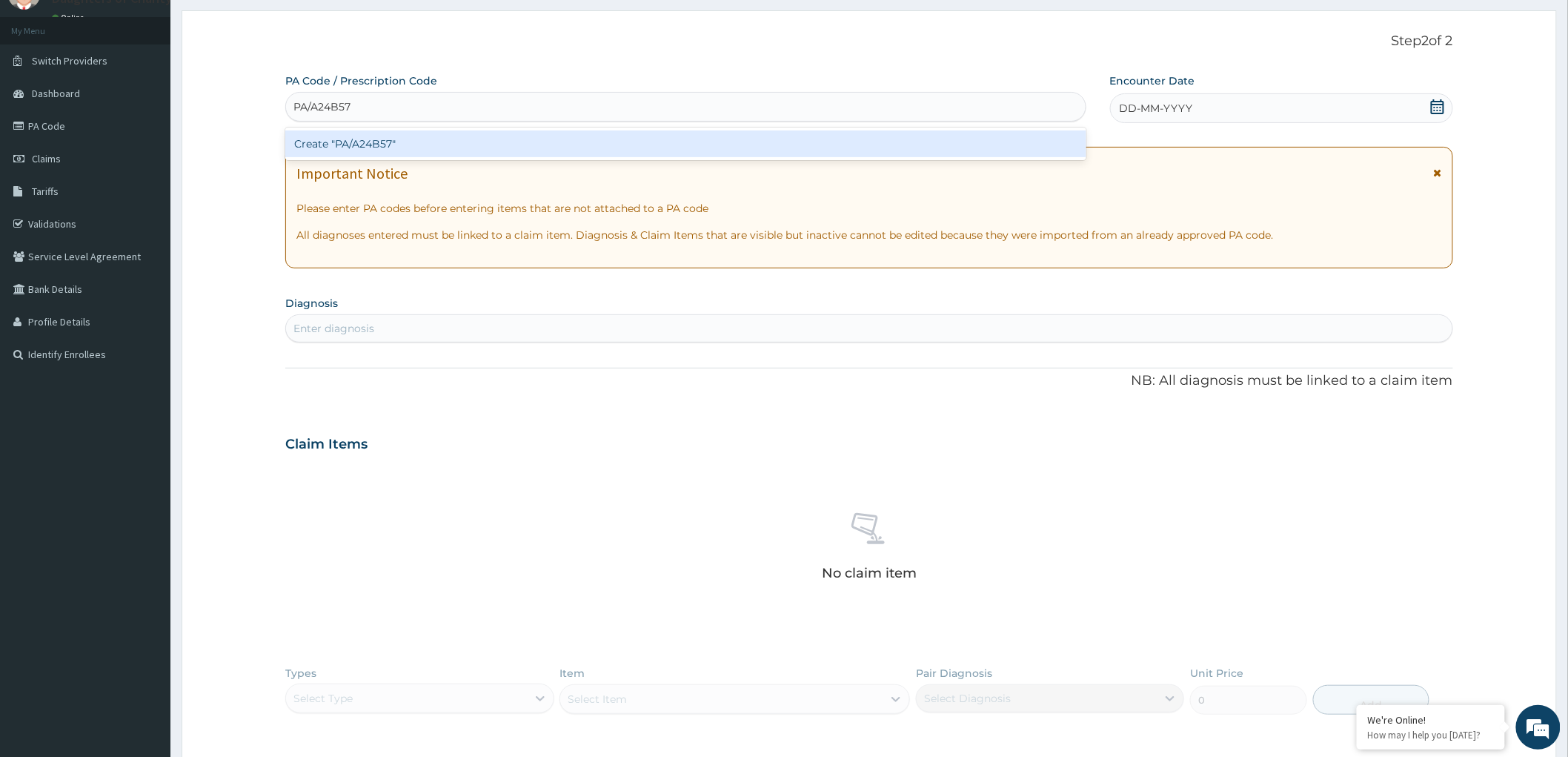
click at [372, 146] on div "Create "PA/A24B57"" at bounding box center [686, 144] width 801 height 27
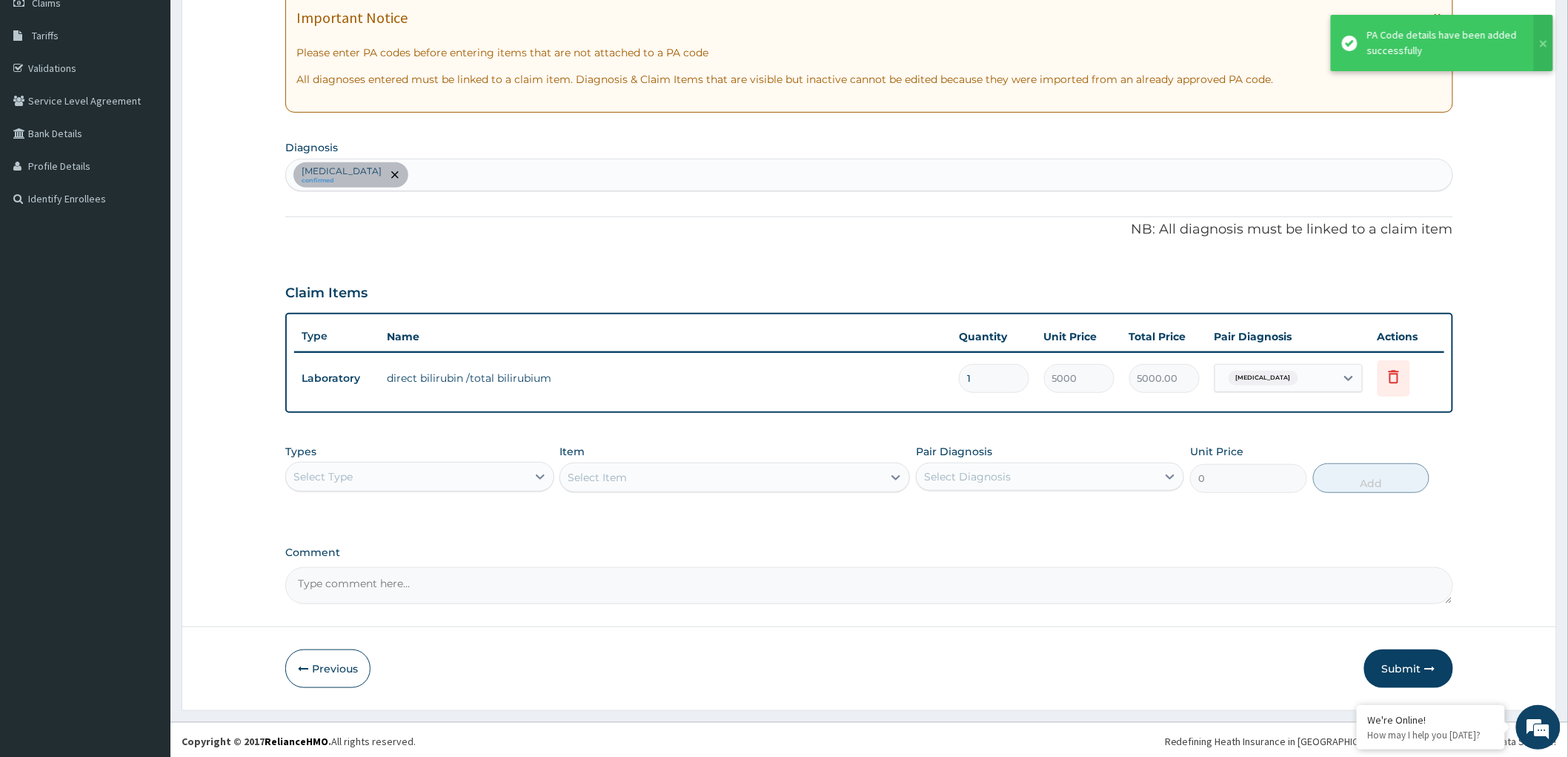
scroll to position [225, 0]
click at [1397, 656] on button "Submit" at bounding box center [1409, 667] width 89 height 39
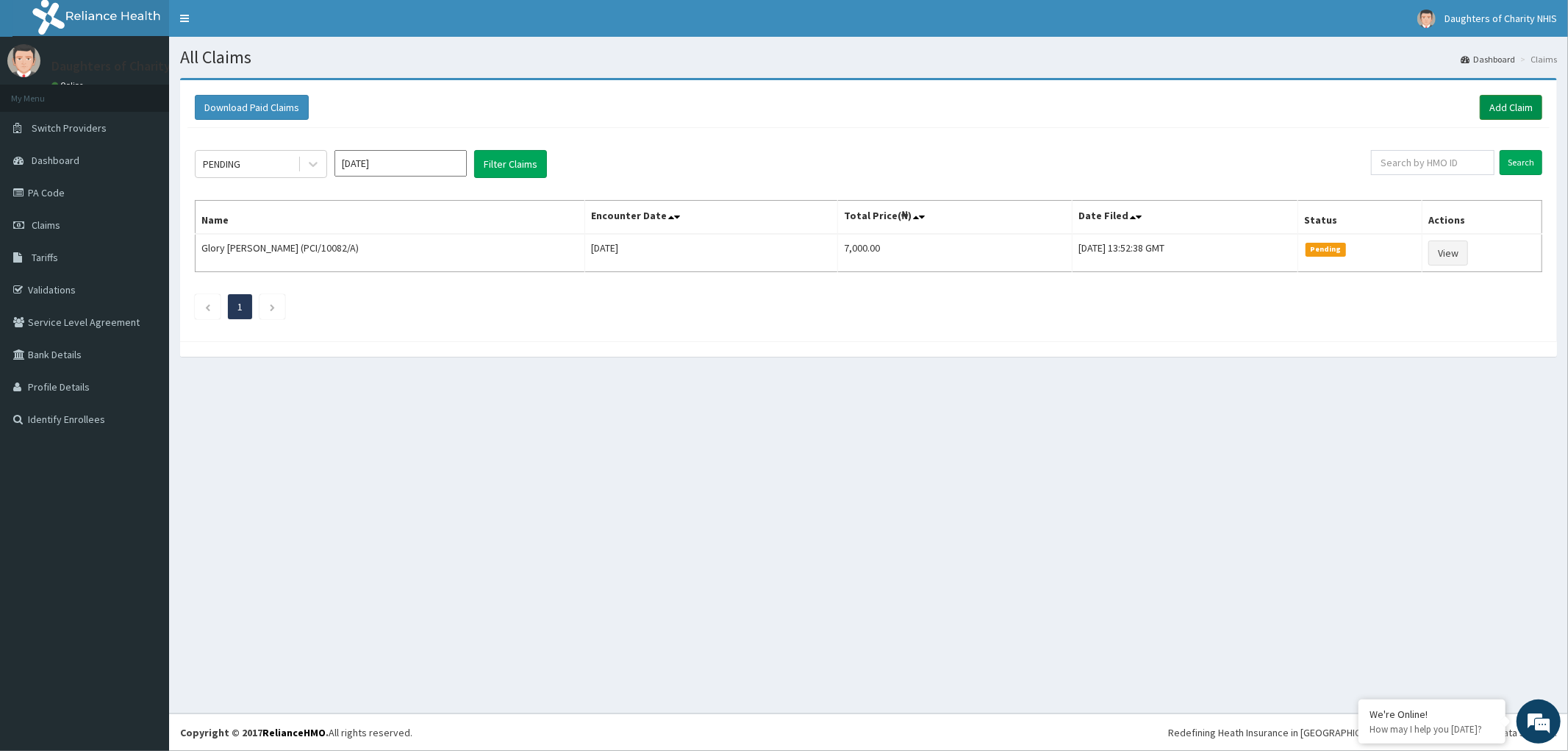
click at [1508, 97] on link "Add Claim" at bounding box center [1511, 107] width 62 height 25
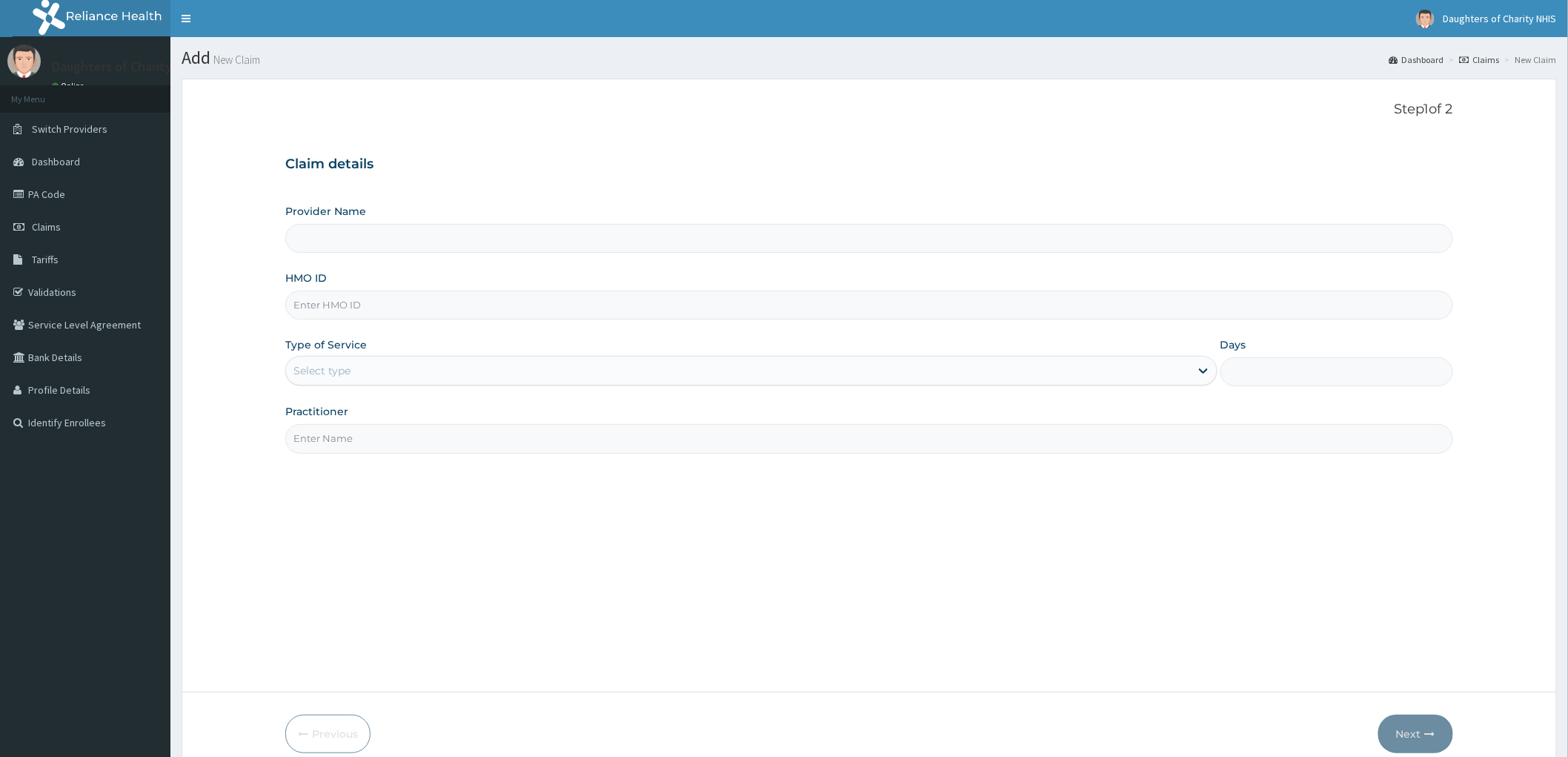
click at [358, 306] on input "HMO ID" at bounding box center [869, 305] width 1168 height 29
paste input "SXR/10005/C"
type input "SXR/10005/C"
type input "Daughters of [GEOGRAPHIC_DATA], [GEOGRAPHIC_DATA]"
type input "SXR/10005/C"
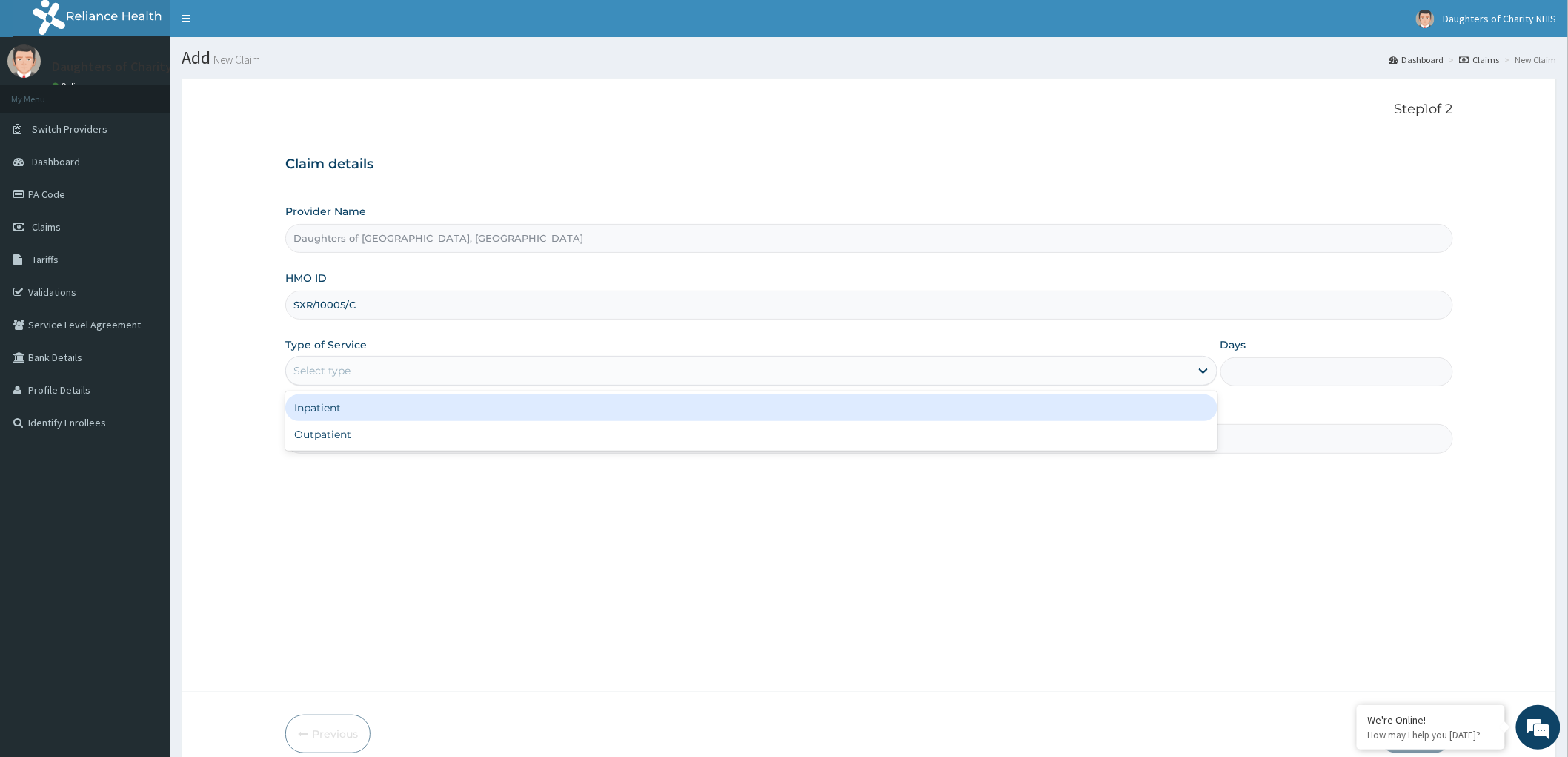
click at [334, 368] on div "Select type" at bounding box center [322, 370] width 57 height 14
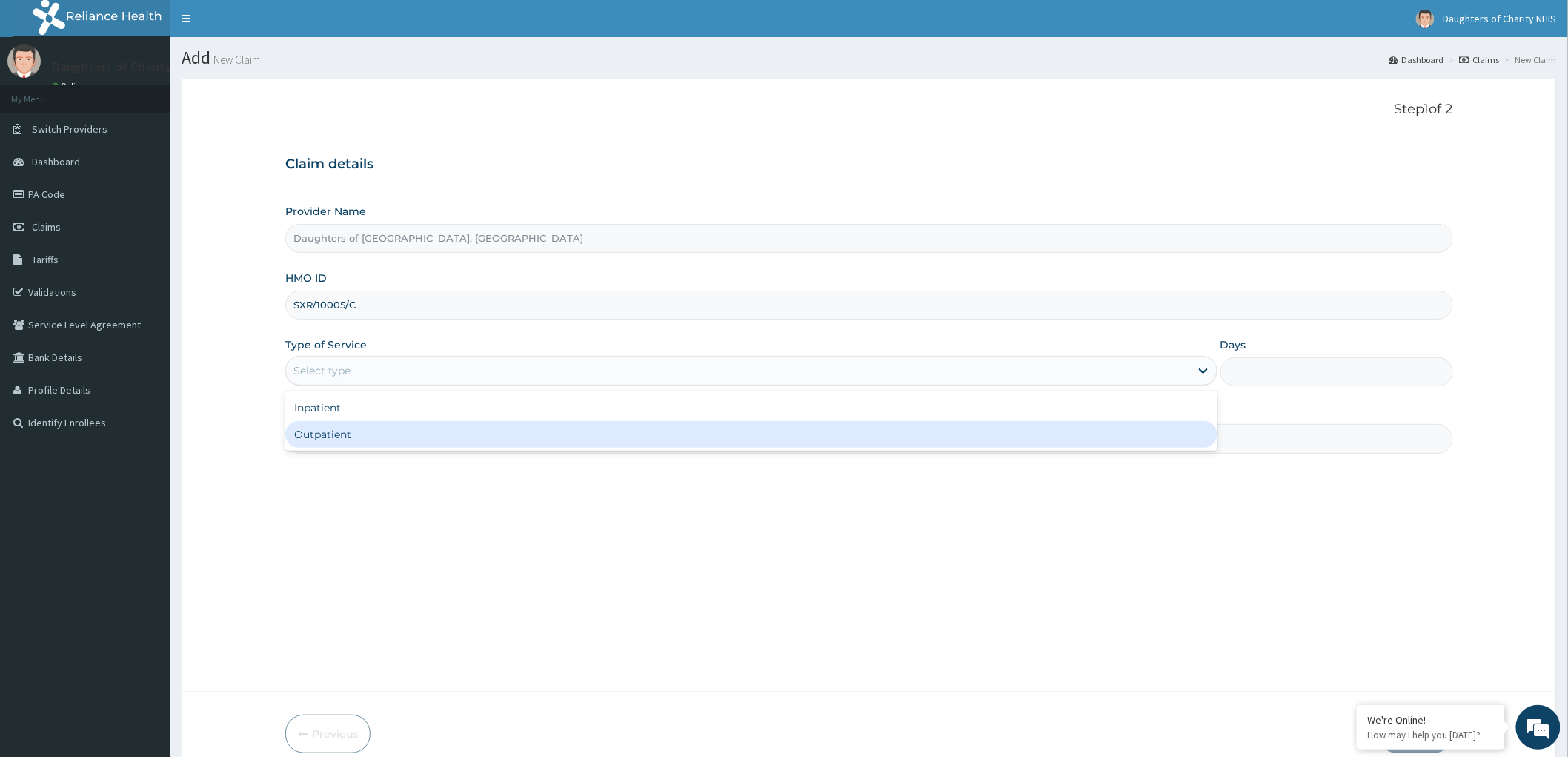
click at [321, 435] on div "Outpatient" at bounding box center [751, 435] width 933 height 27
type input "1"
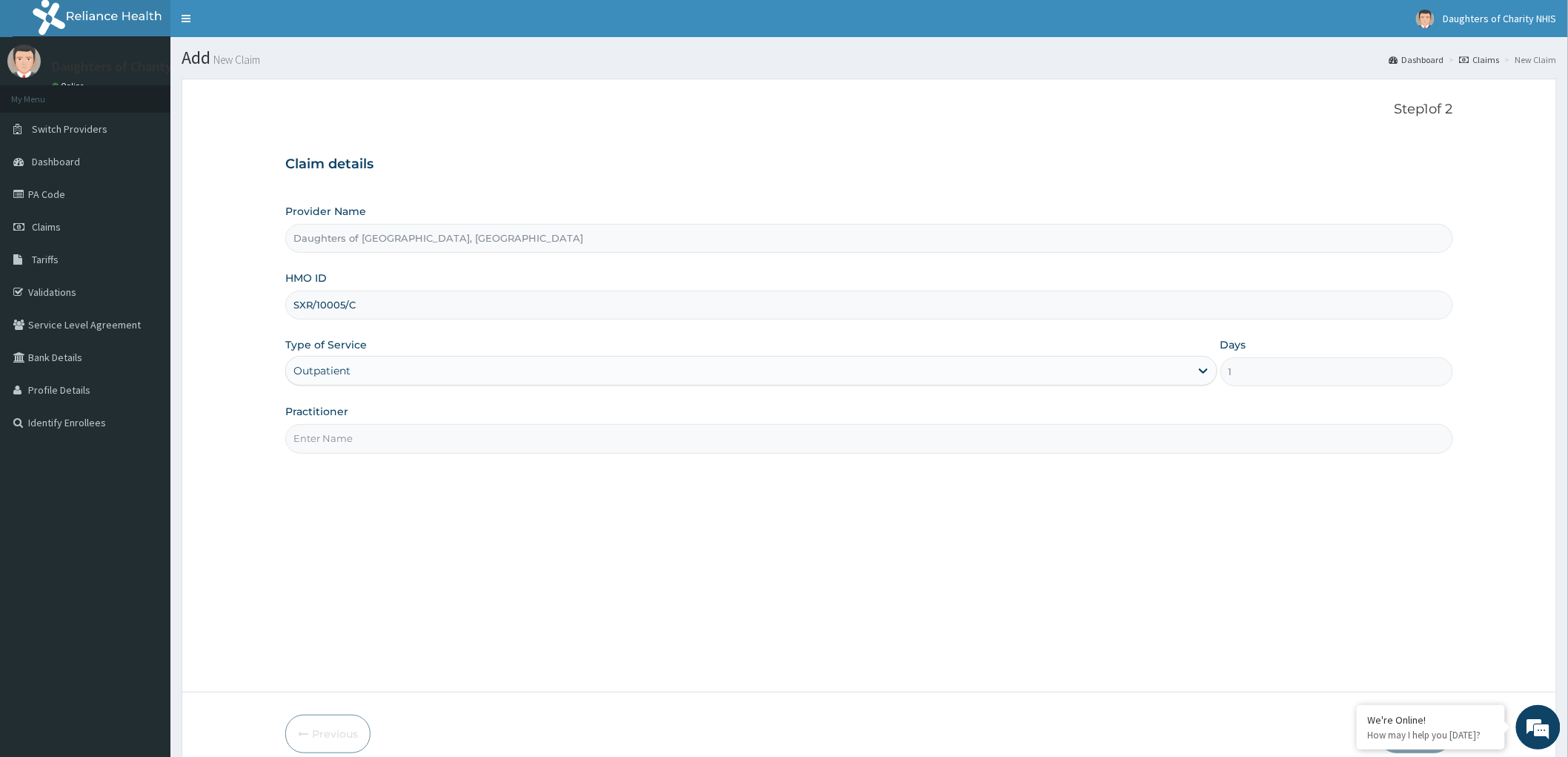
click at [338, 434] on input "Practitioner" at bounding box center [869, 438] width 1168 height 29
paste input "OYEDEPO oyebode"
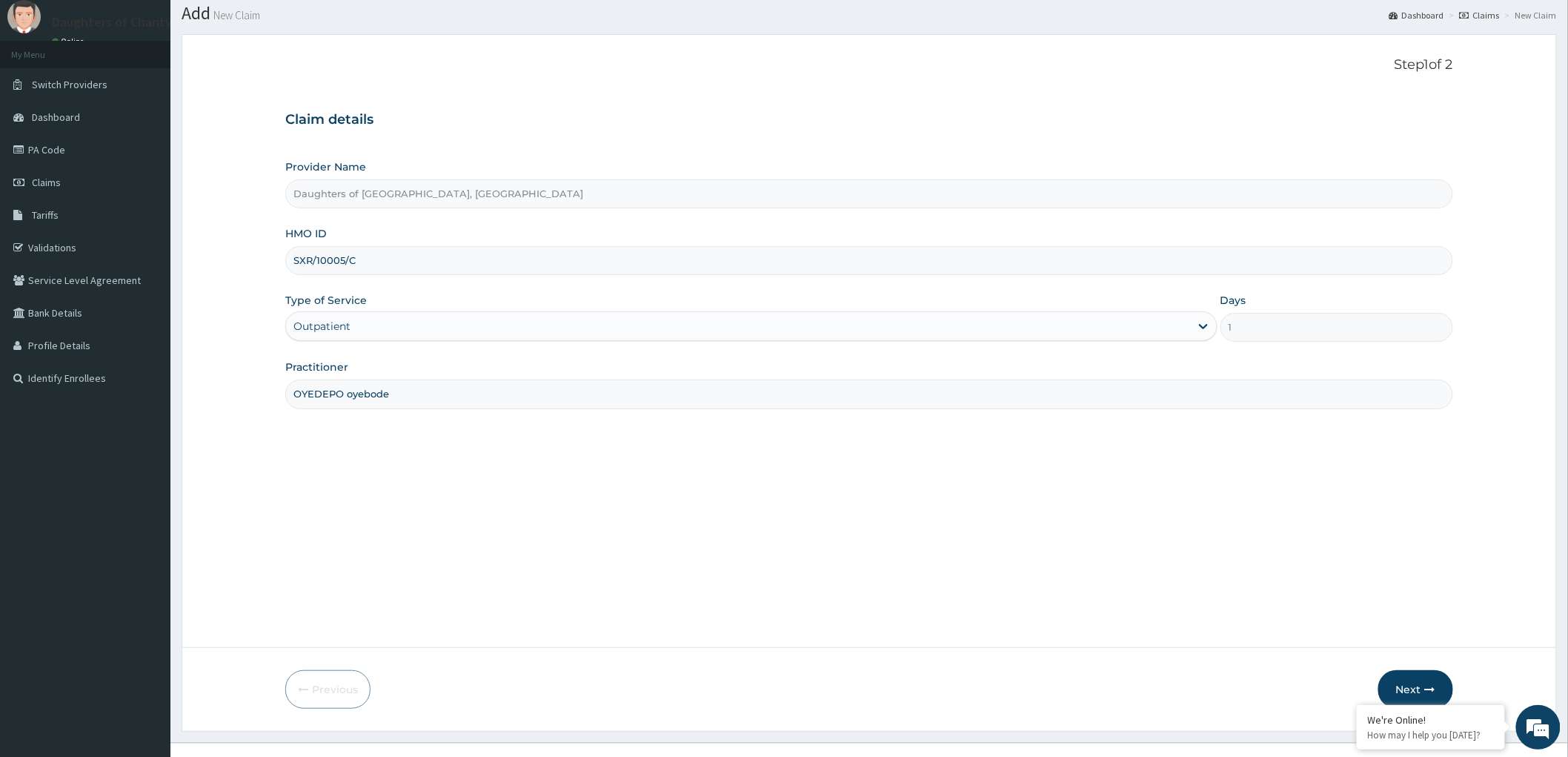
scroll to position [69, 0]
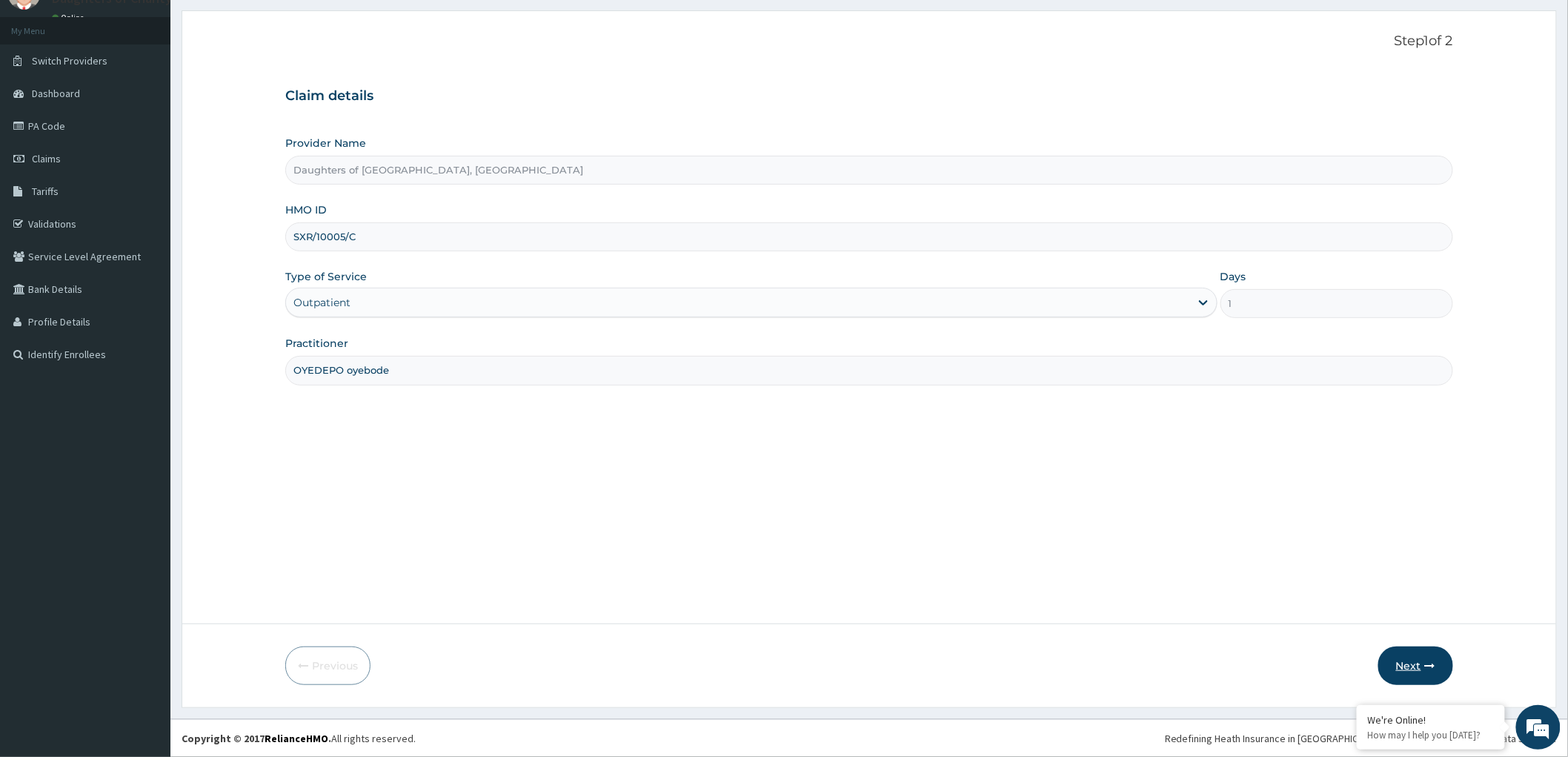
type input "OYEDEPO oyebode"
click at [1410, 663] on button "Next" at bounding box center [1416, 665] width 75 height 39
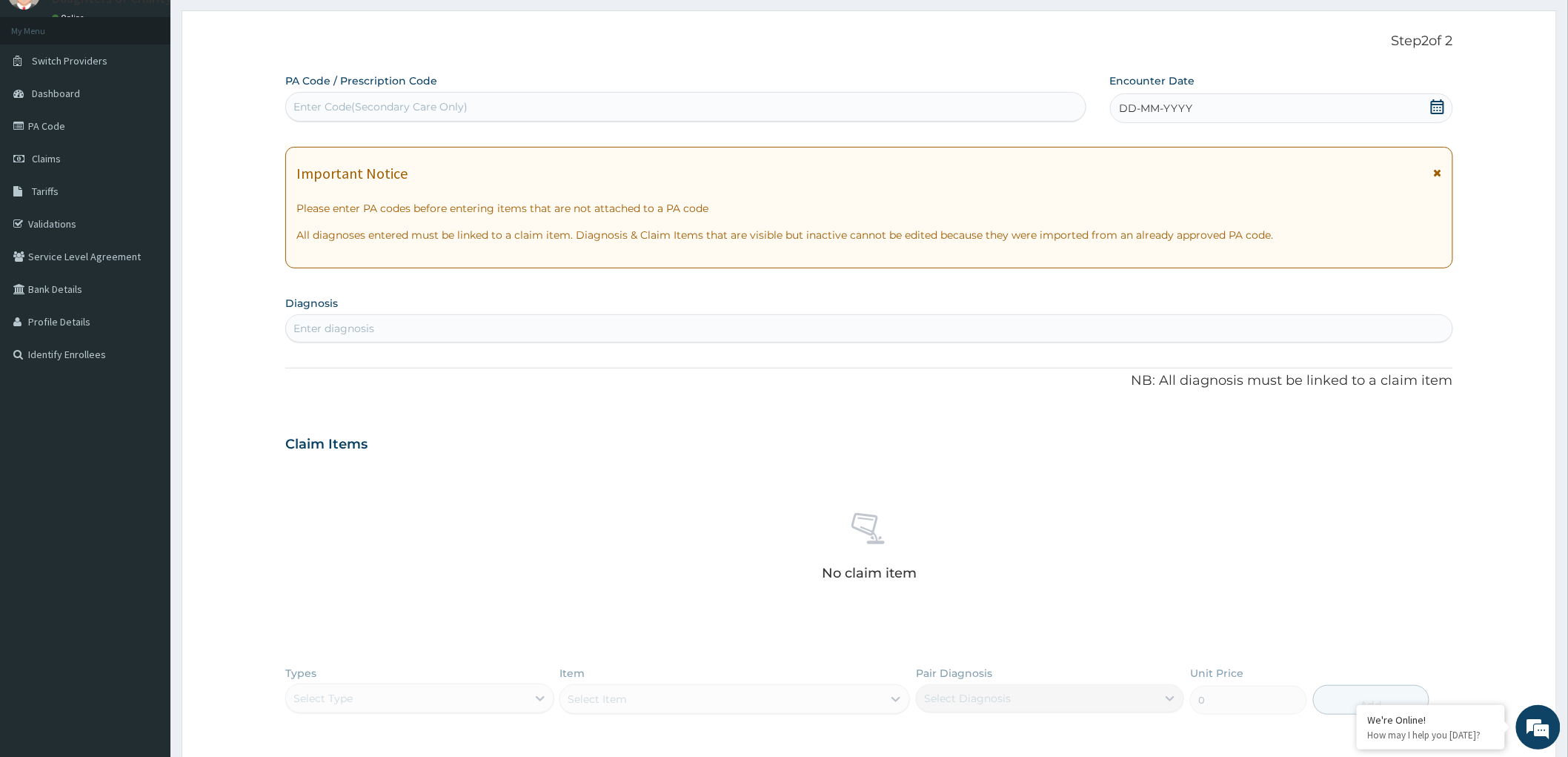
click at [322, 95] on div "Enter Code(Secondary Care Only)" at bounding box center [686, 106] width 799 height 24
paste input "PA/498A7C"
type input "PA/498A7C"
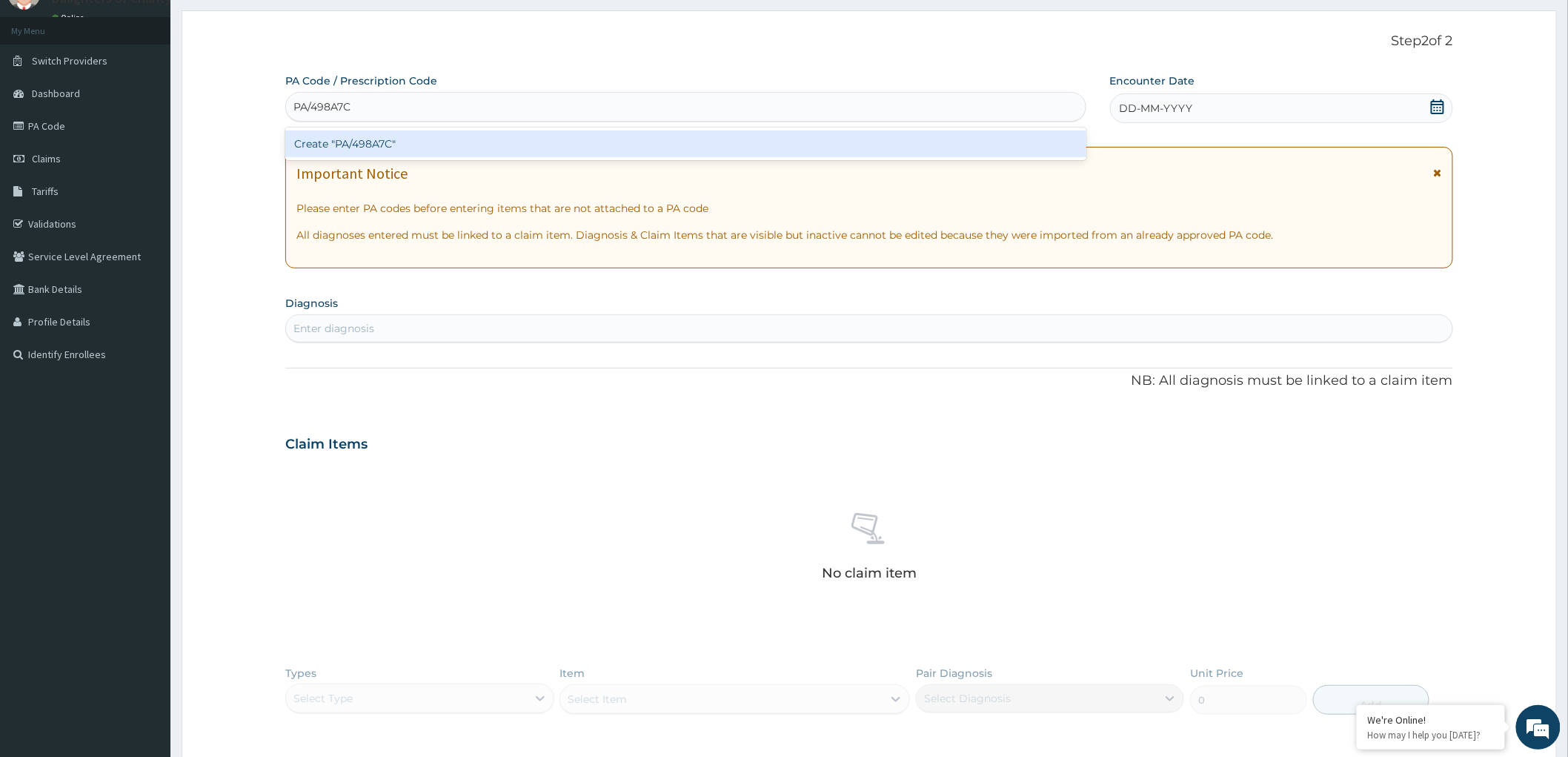
click at [364, 143] on div "Create "PA/498A7C"" at bounding box center [686, 144] width 801 height 27
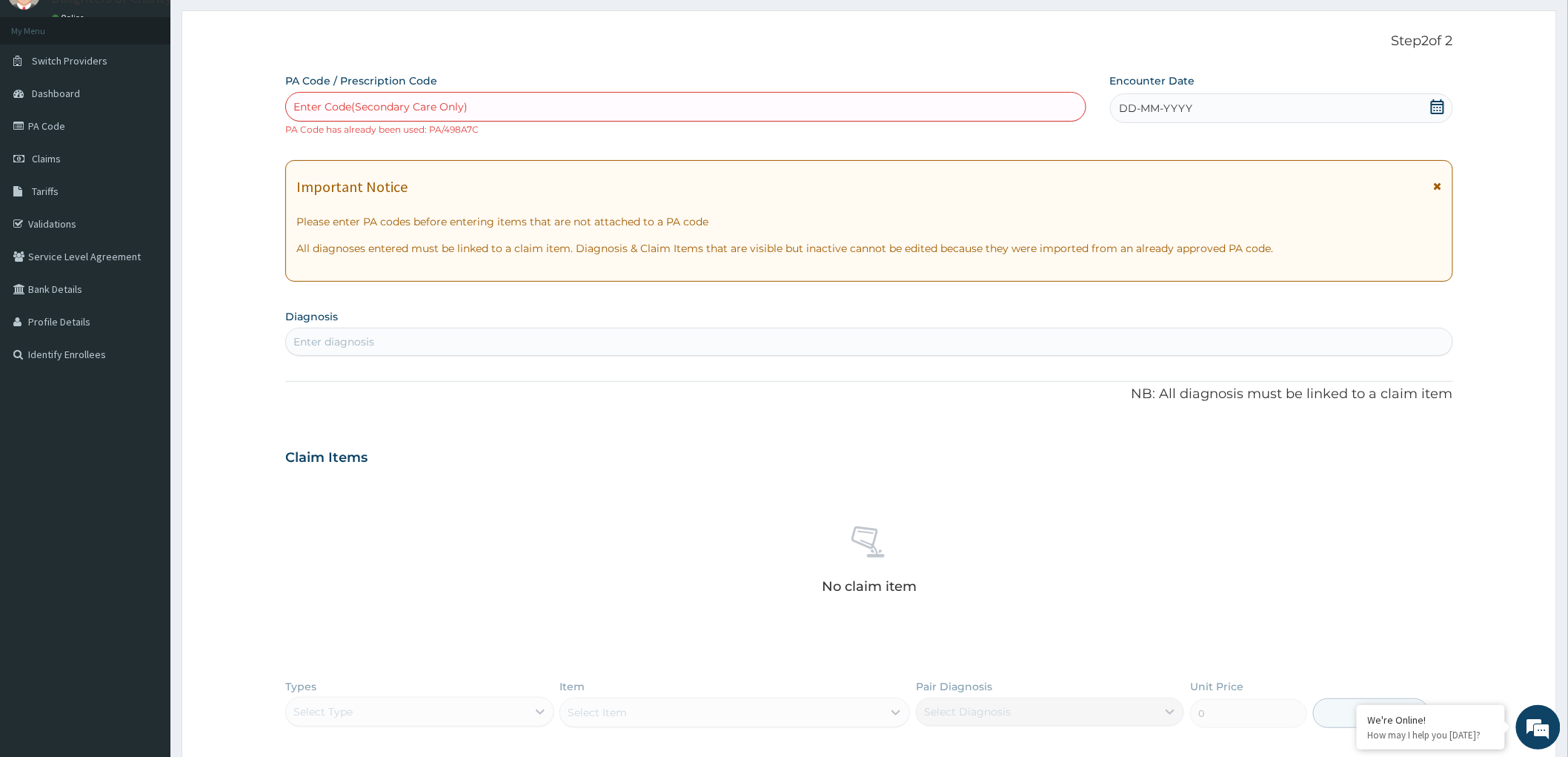
click at [298, 104] on div "Enter Code(Secondary Care Only)" at bounding box center [380, 106] width 174 height 14
paste input "PA/A24B57"
type input "PA/A24B57"
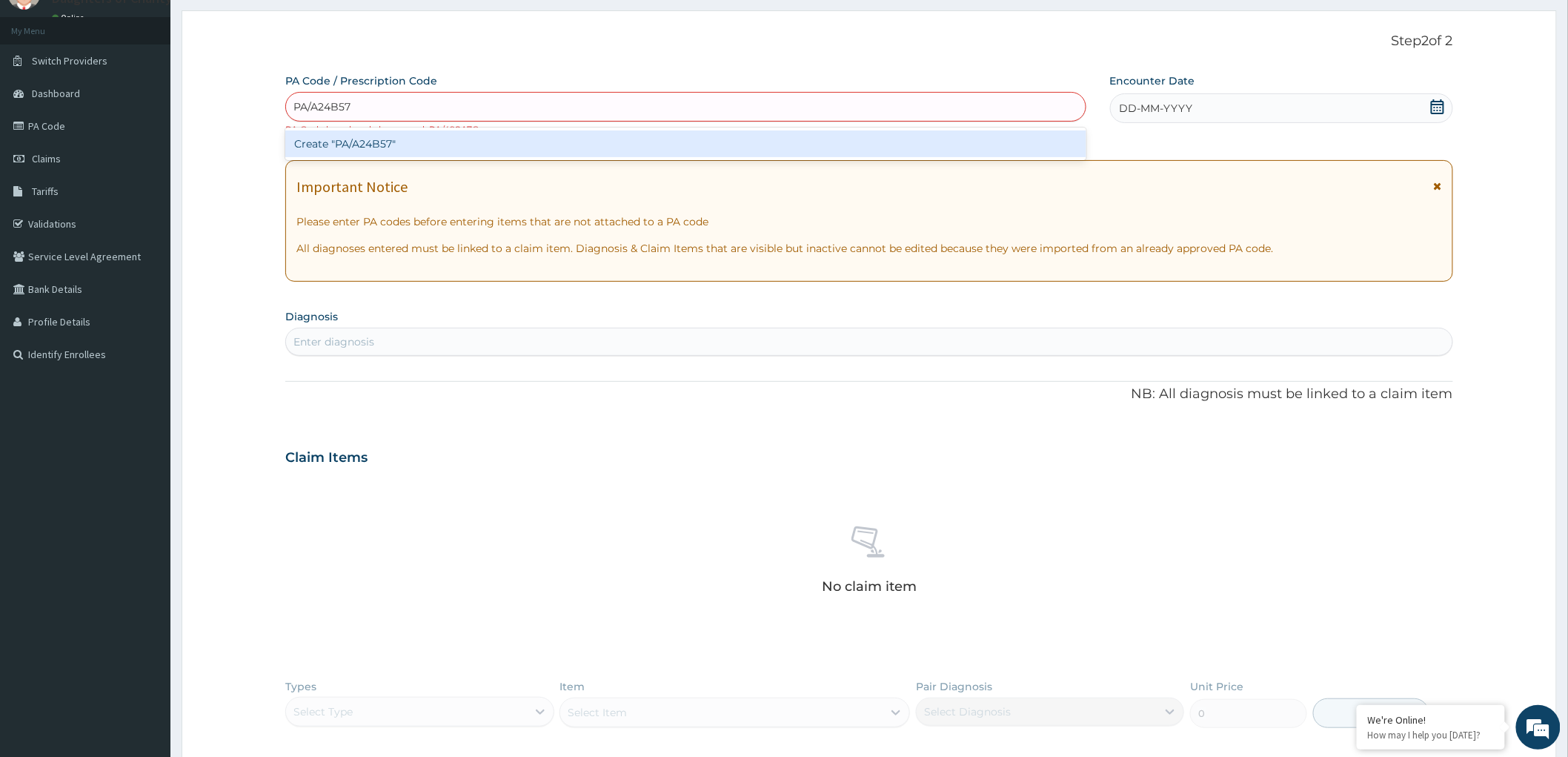
click at [336, 144] on div "Create "PA/A24B57"" at bounding box center [686, 144] width 801 height 27
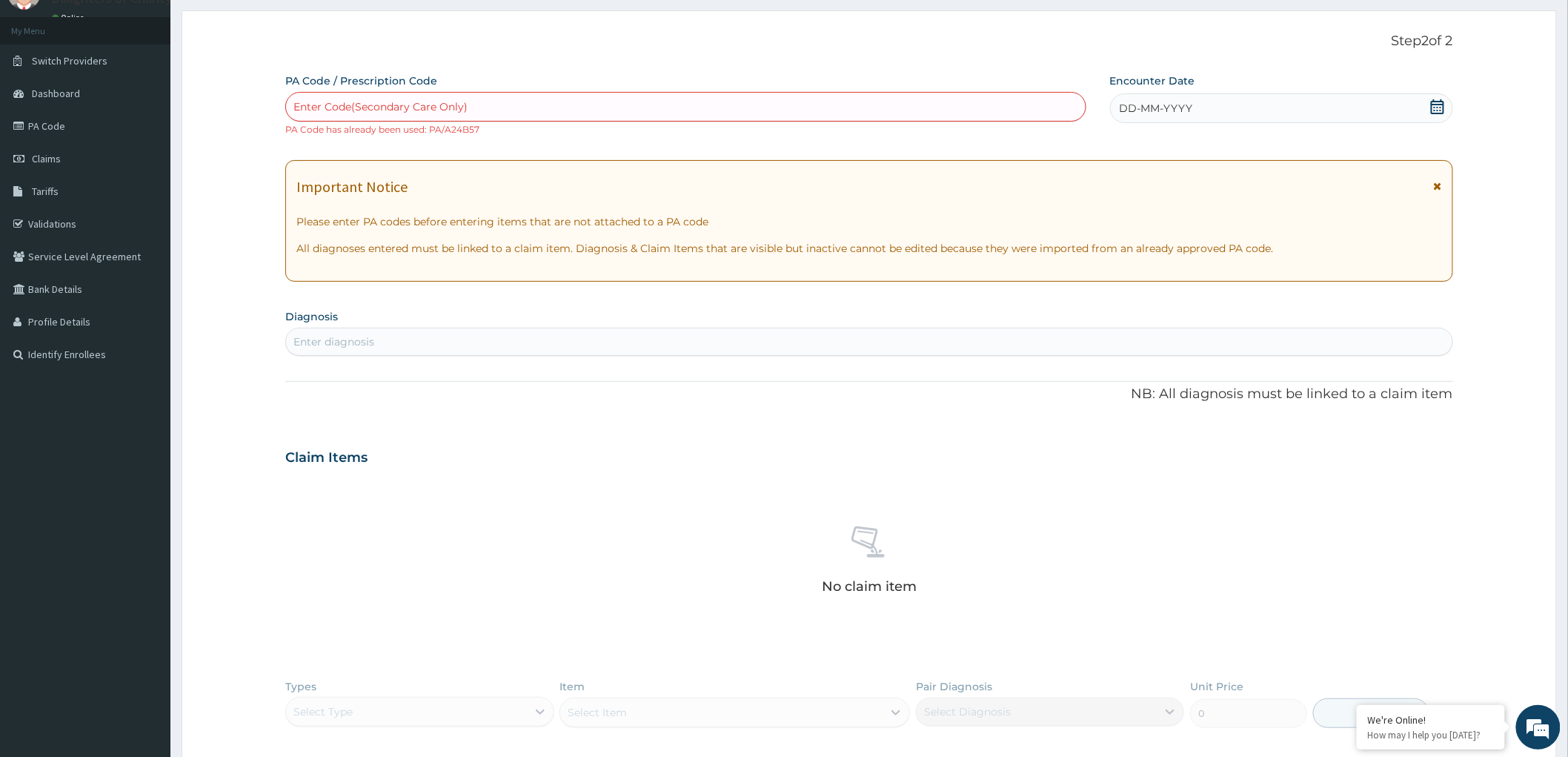
click at [322, 103] on div "Enter Code(Secondary Care Only)" at bounding box center [380, 106] width 174 height 14
paste input "PA/153D15"
type input "PA/153D15"
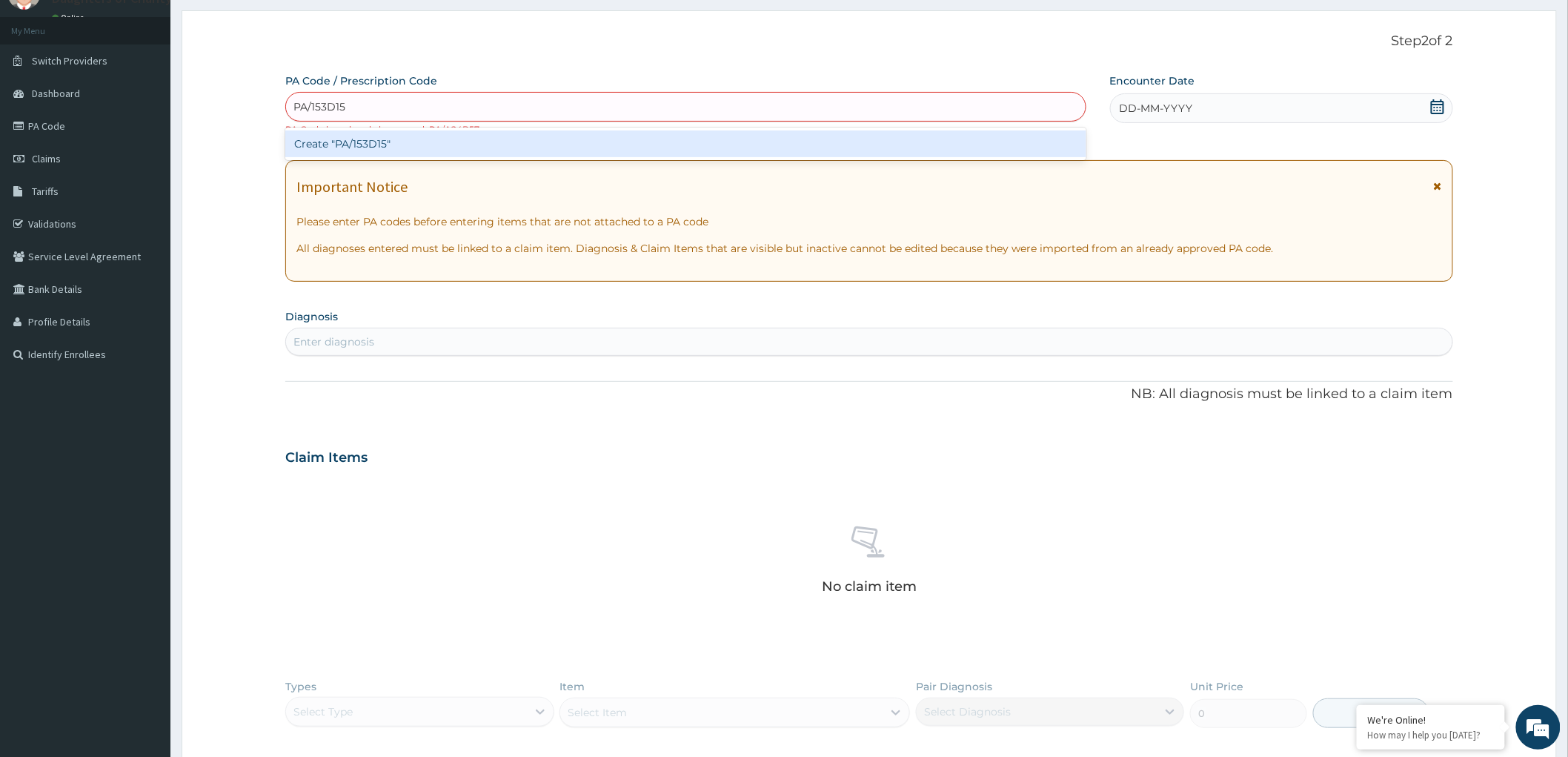
click at [345, 153] on div "Create "PA/153D15"" at bounding box center [686, 144] width 801 height 27
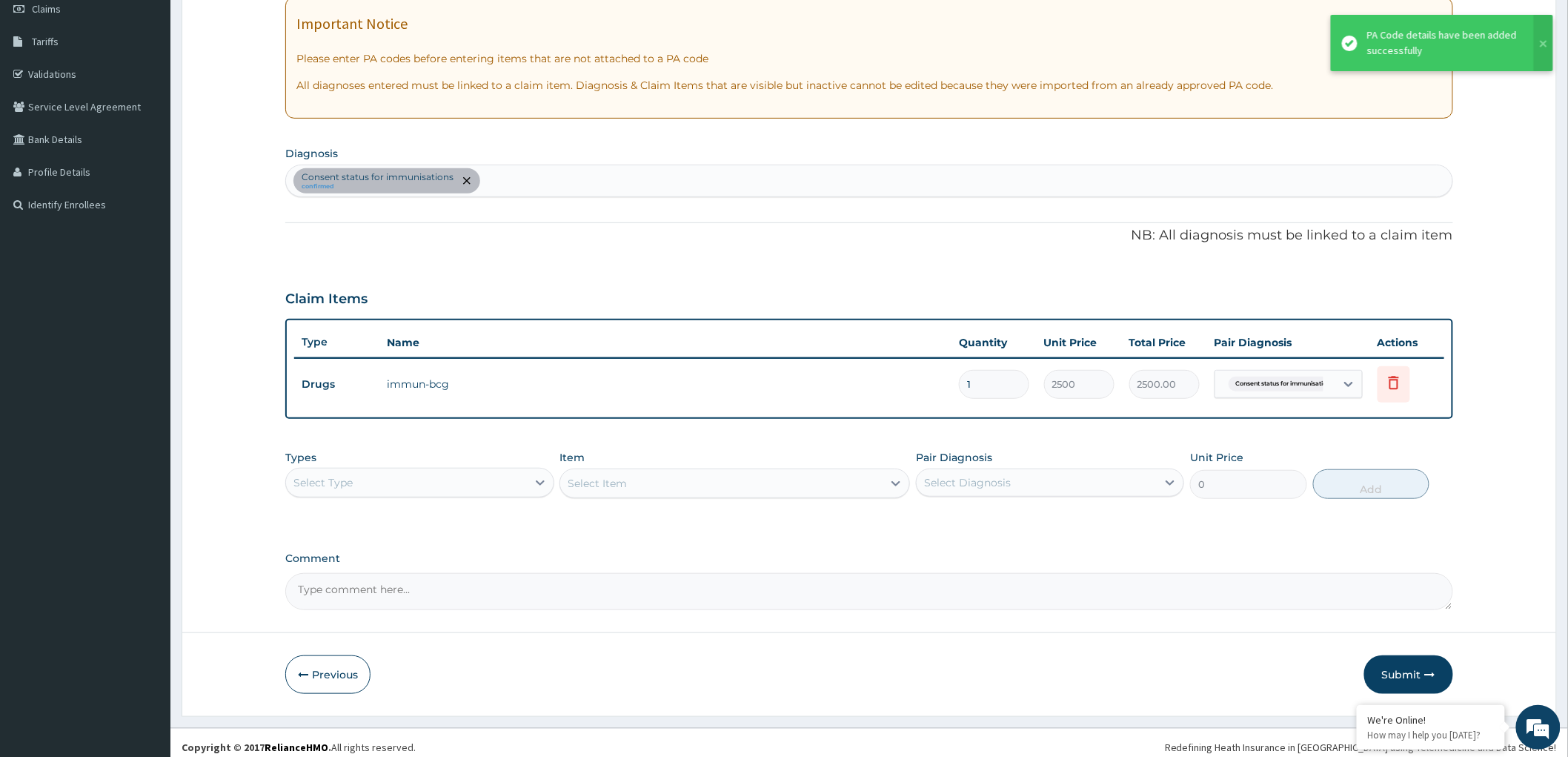
scroll to position [225, 0]
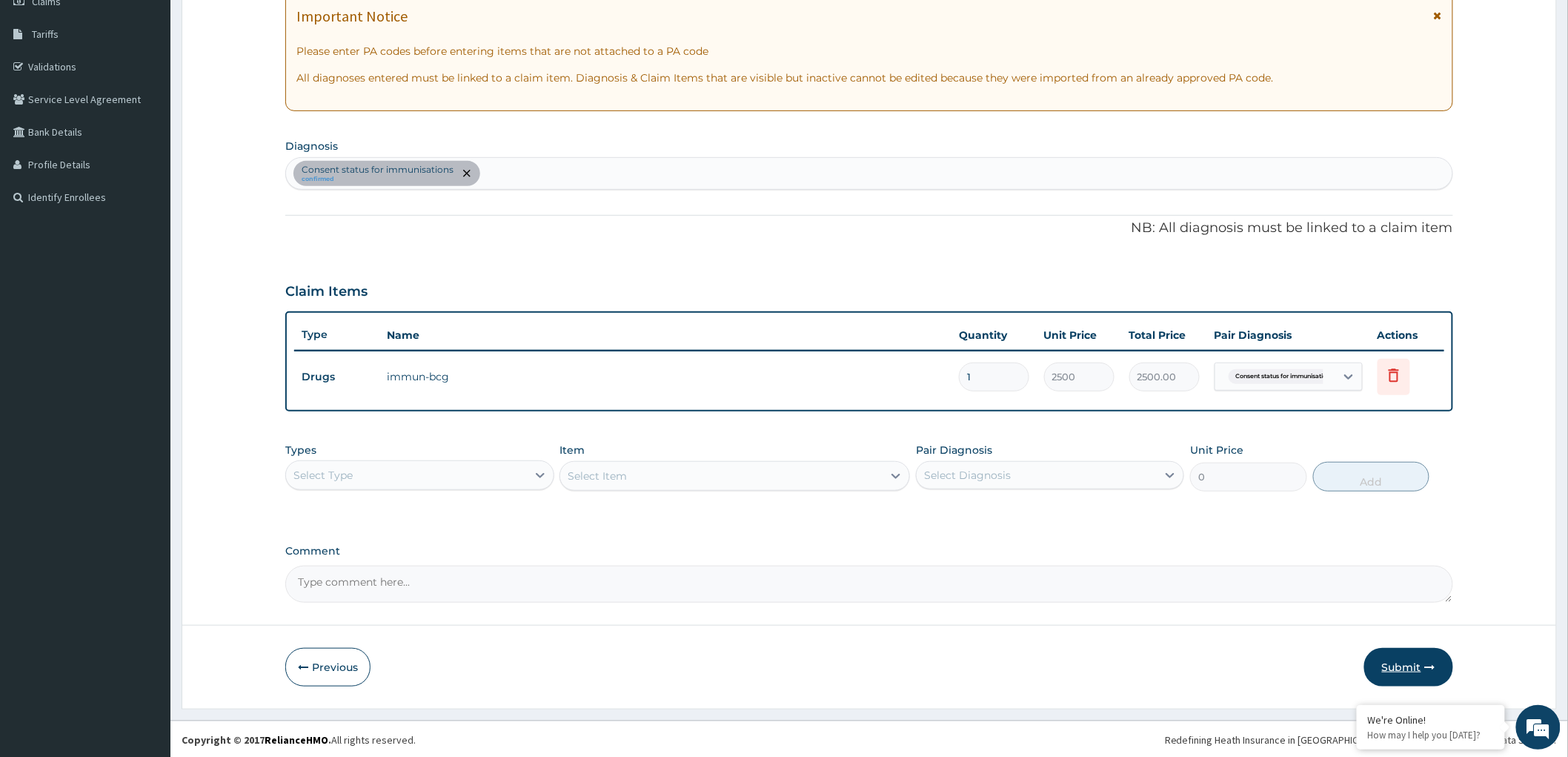
click at [1406, 663] on button "Submit" at bounding box center [1409, 667] width 89 height 39
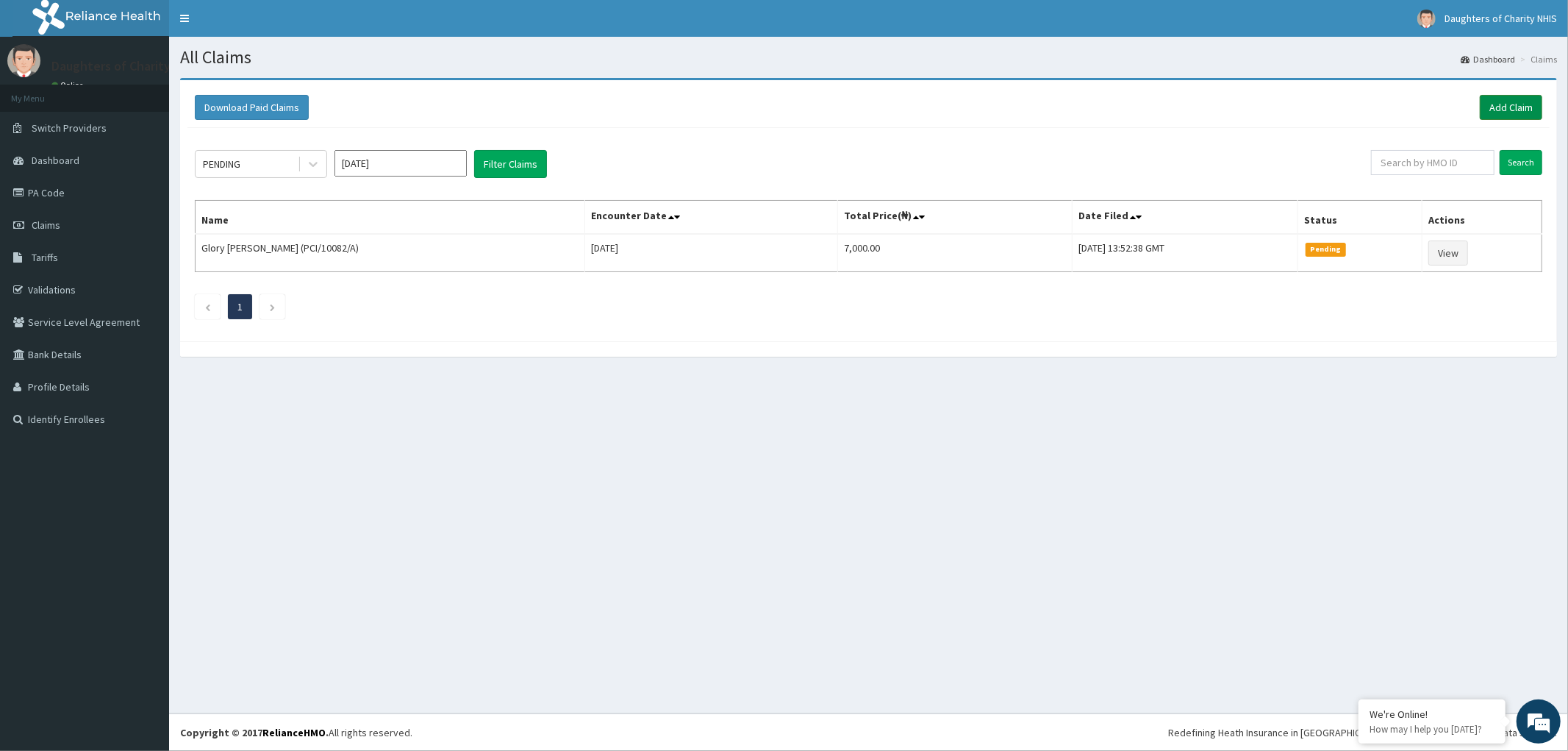
drag, startPoint x: 1519, startPoint y: 102, endPoint x: 1353, endPoint y: 90, distance: 166.4
click at [1518, 102] on link "Add Claim" at bounding box center [1511, 107] width 62 height 25
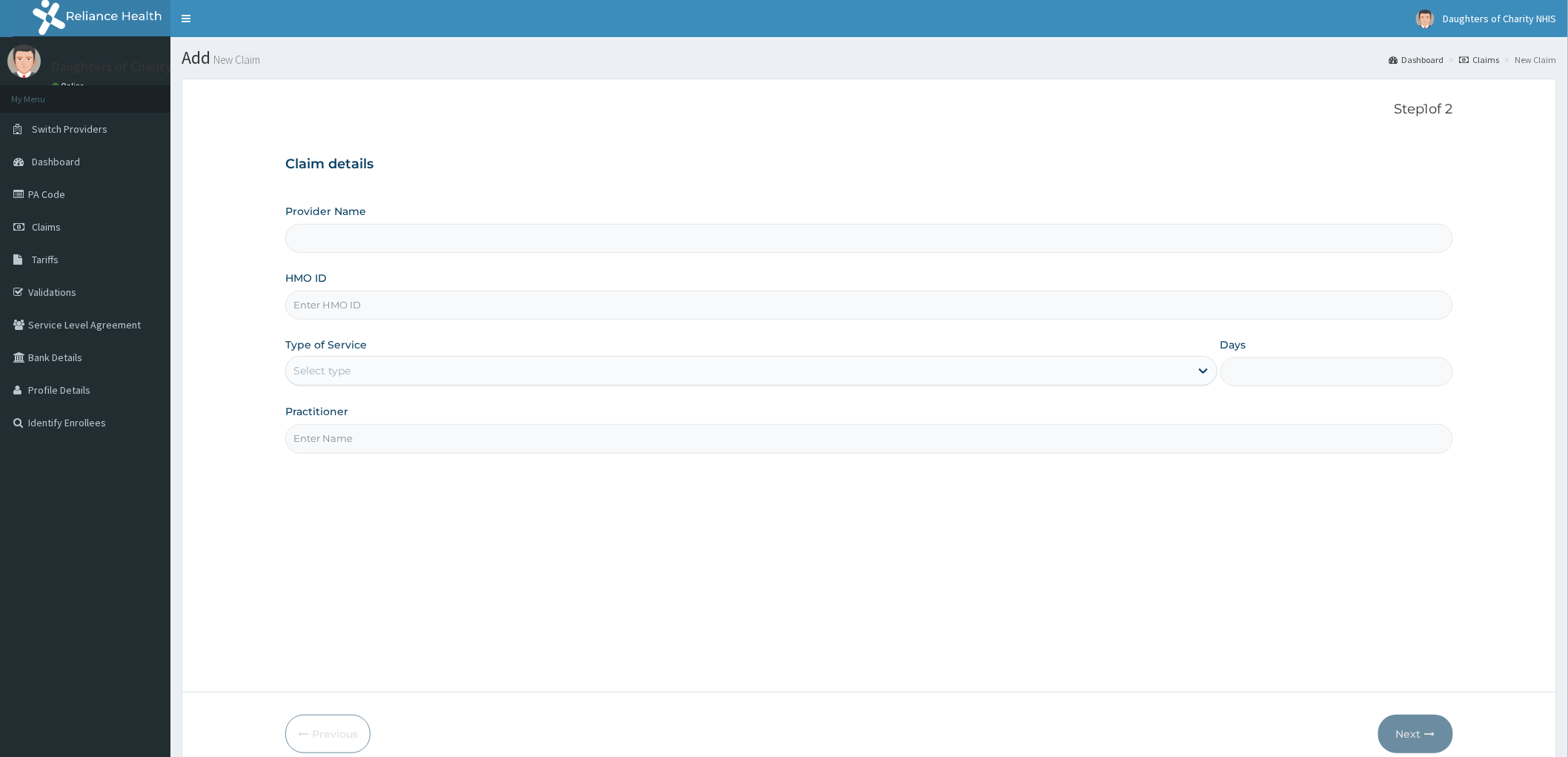
click at [317, 294] on input "HMO ID" at bounding box center [869, 305] width 1168 height 29
paste input "CBW/10001/A"
type input "CBW/10001/A"
type input "Daughters of [GEOGRAPHIC_DATA], [GEOGRAPHIC_DATA]"
type input "CBW/10001/A"
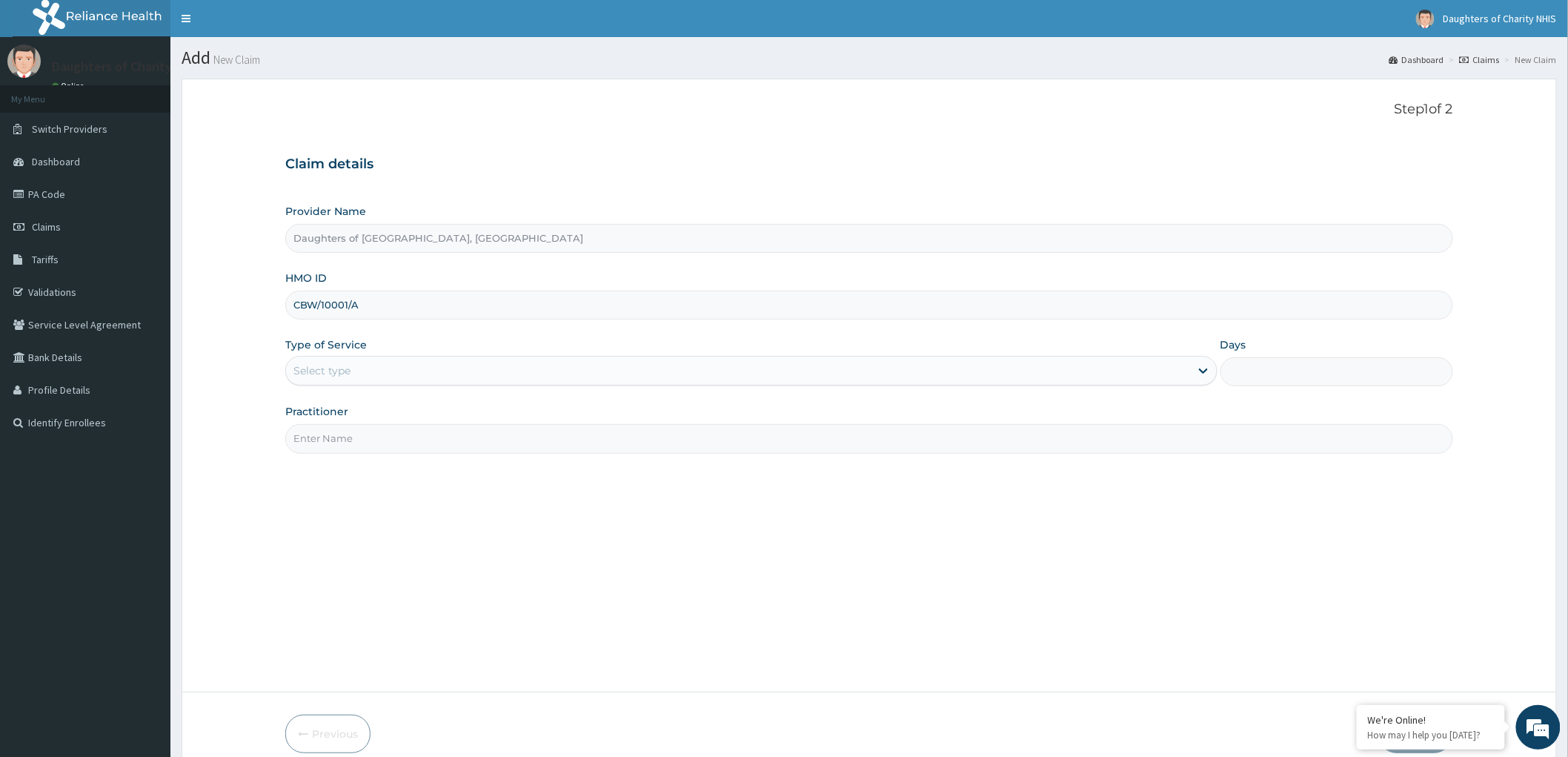
click at [324, 376] on div "Select type" at bounding box center [322, 370] width 57 height 14
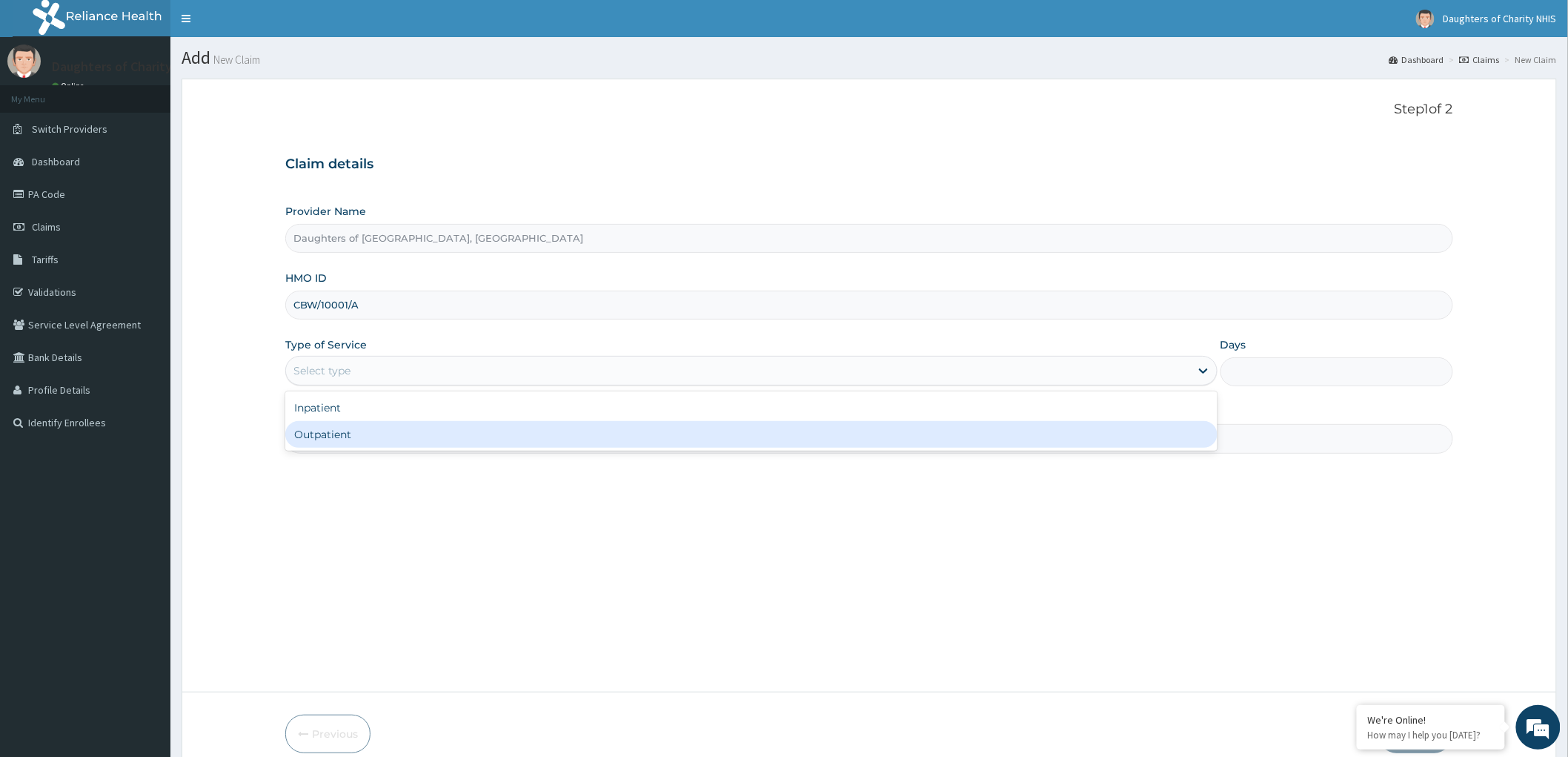
click at [330, 428] on div "Outpatient" at bounding box center [751, 435] width 933 height 27
type input "1"
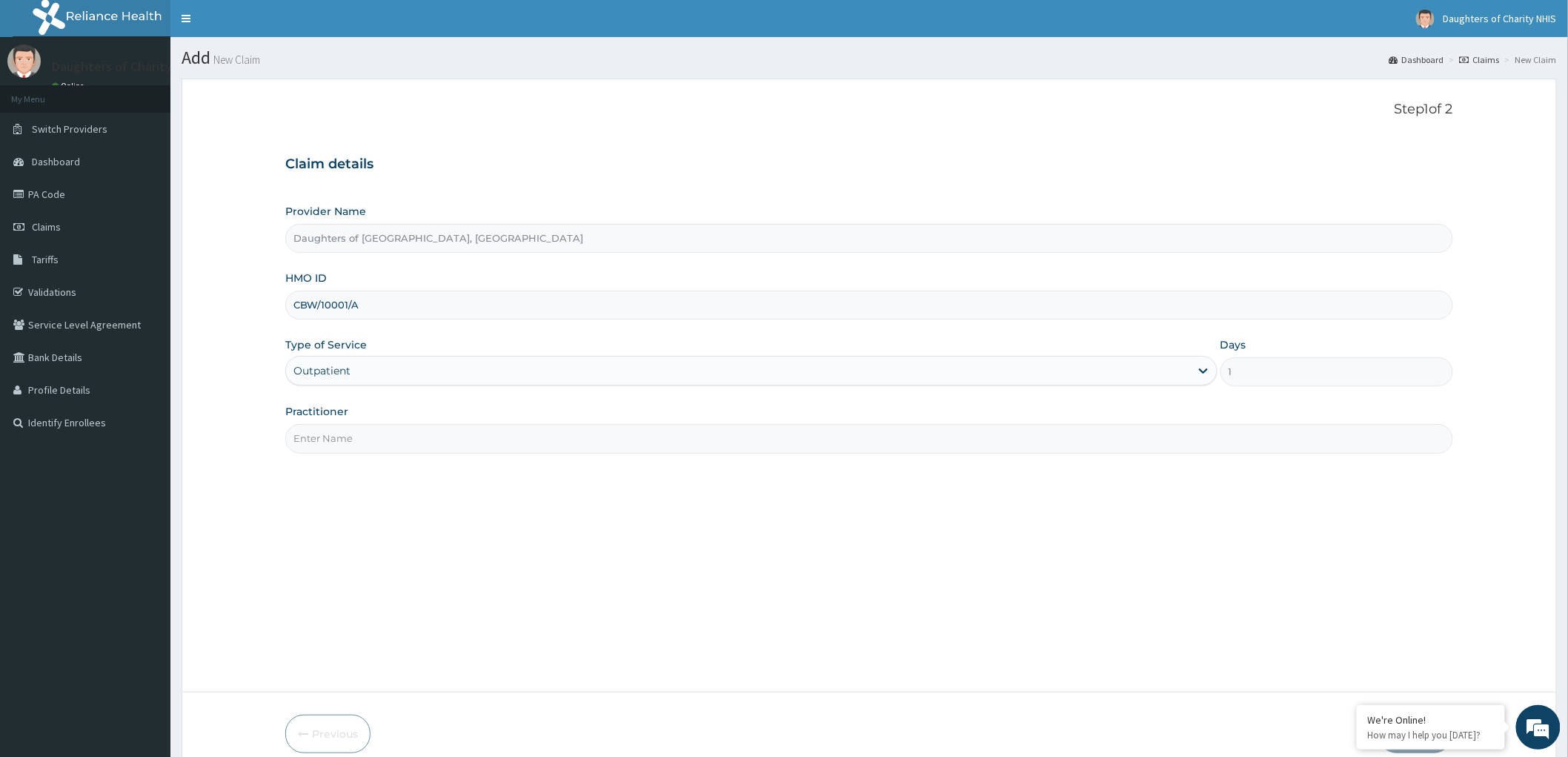
click at [330, 428] on input "Practitioner" at bounding box center [869, 438] width 1168 height 29
paste input "somadina IFEATU"
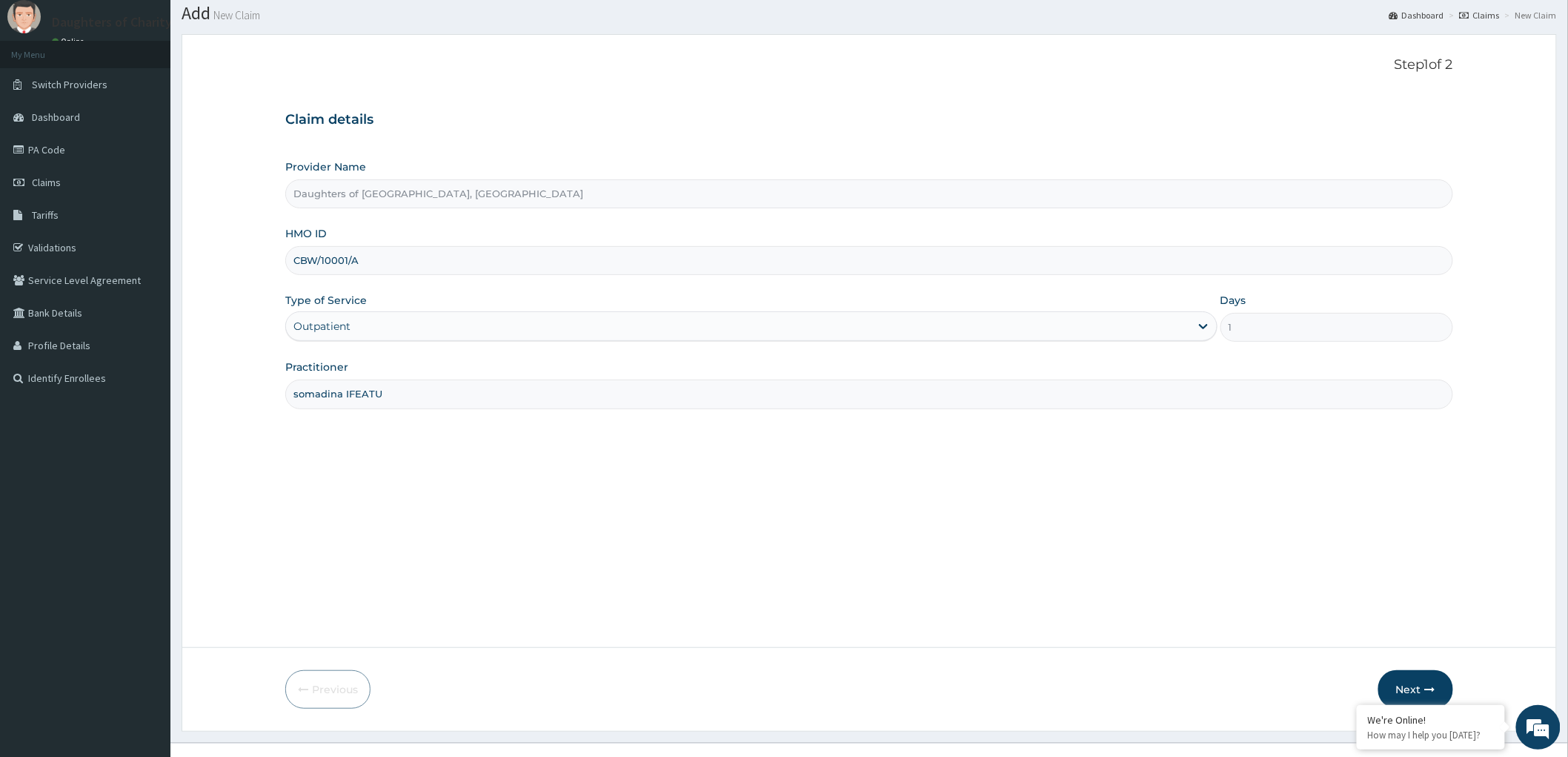
scroll to position [69, 0]
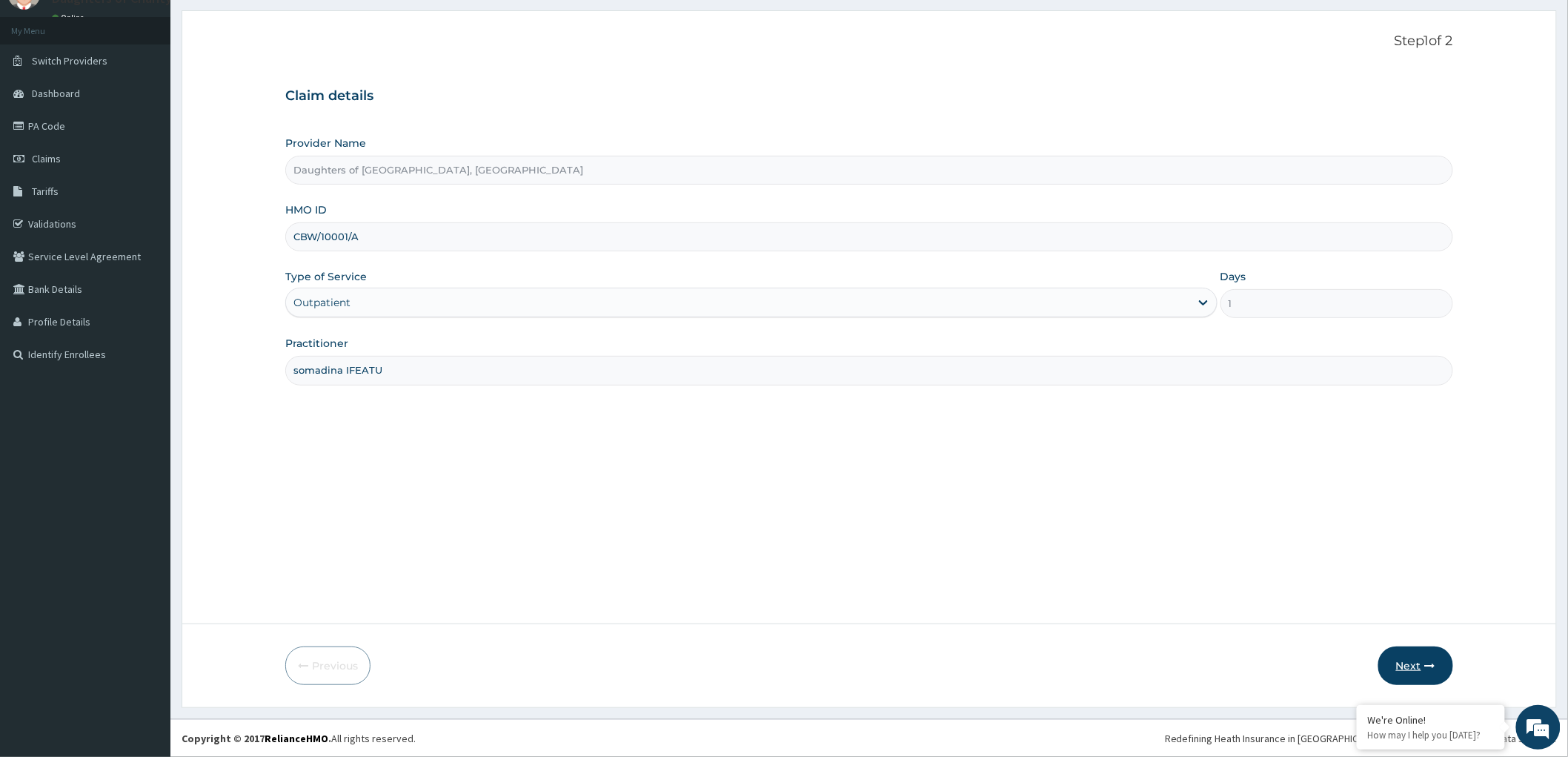
type input "somadina IFEATU"
click at [1413, 661] on button "Next" at bounding box center [1416, 665] width 75 height 39
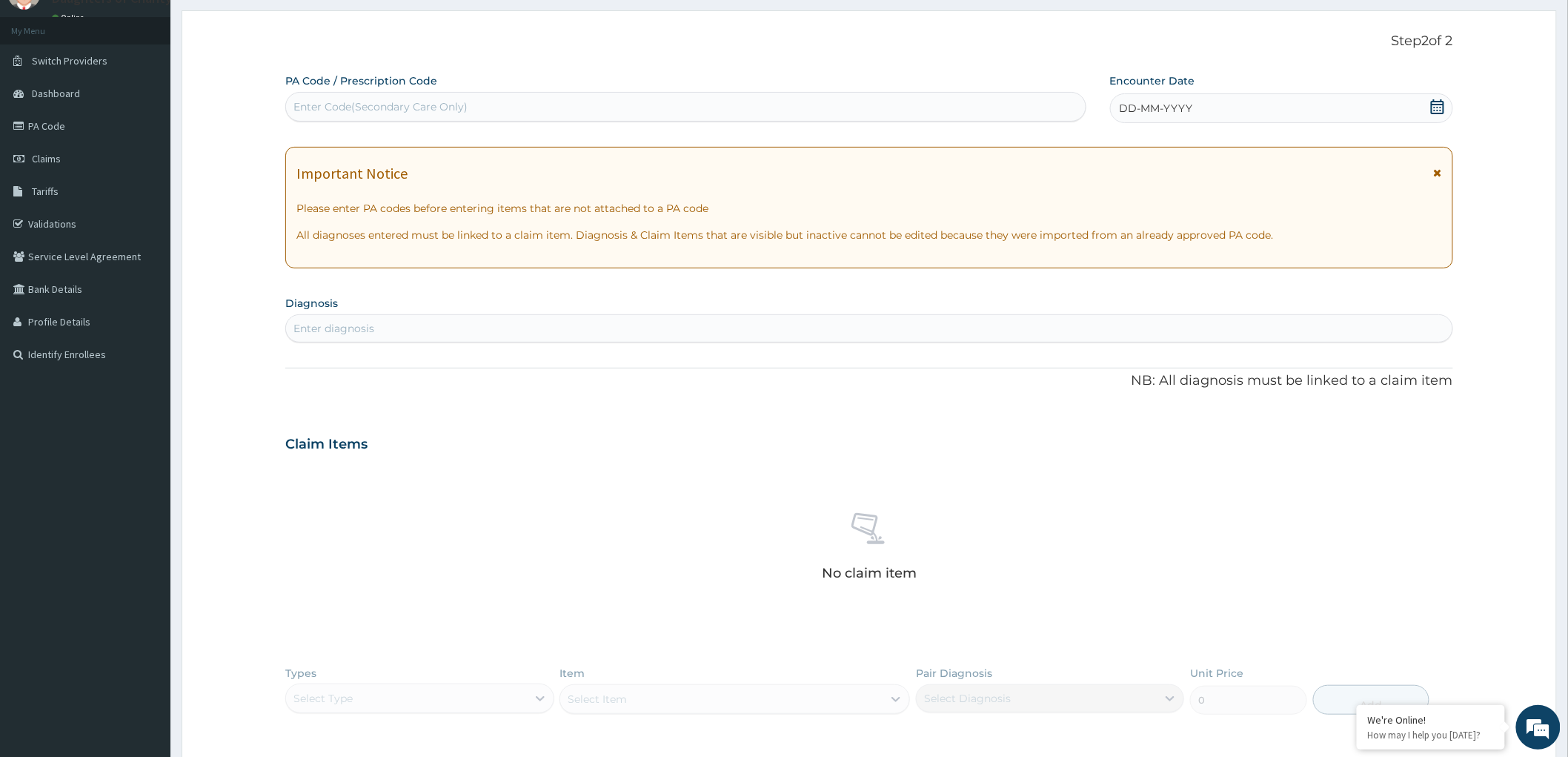
click at [322, 107] on div "Enter Code(Secondary Care Only)" at bounding box center [380, 106] width 174 height 14
drag, startPoint x: 316, startPoint y: 105, endPoint x: 638, endPoint y: 477, distance: 492.0
click at [638, 477] on div "No claim item" at bounding box center [869, 548] width 1168 height 171
click at [310, 113] on div "Enter Code(Secondary Care Only)" at bounding box center [380, 106] width 174 height 14
paste input "PA/C98D26"
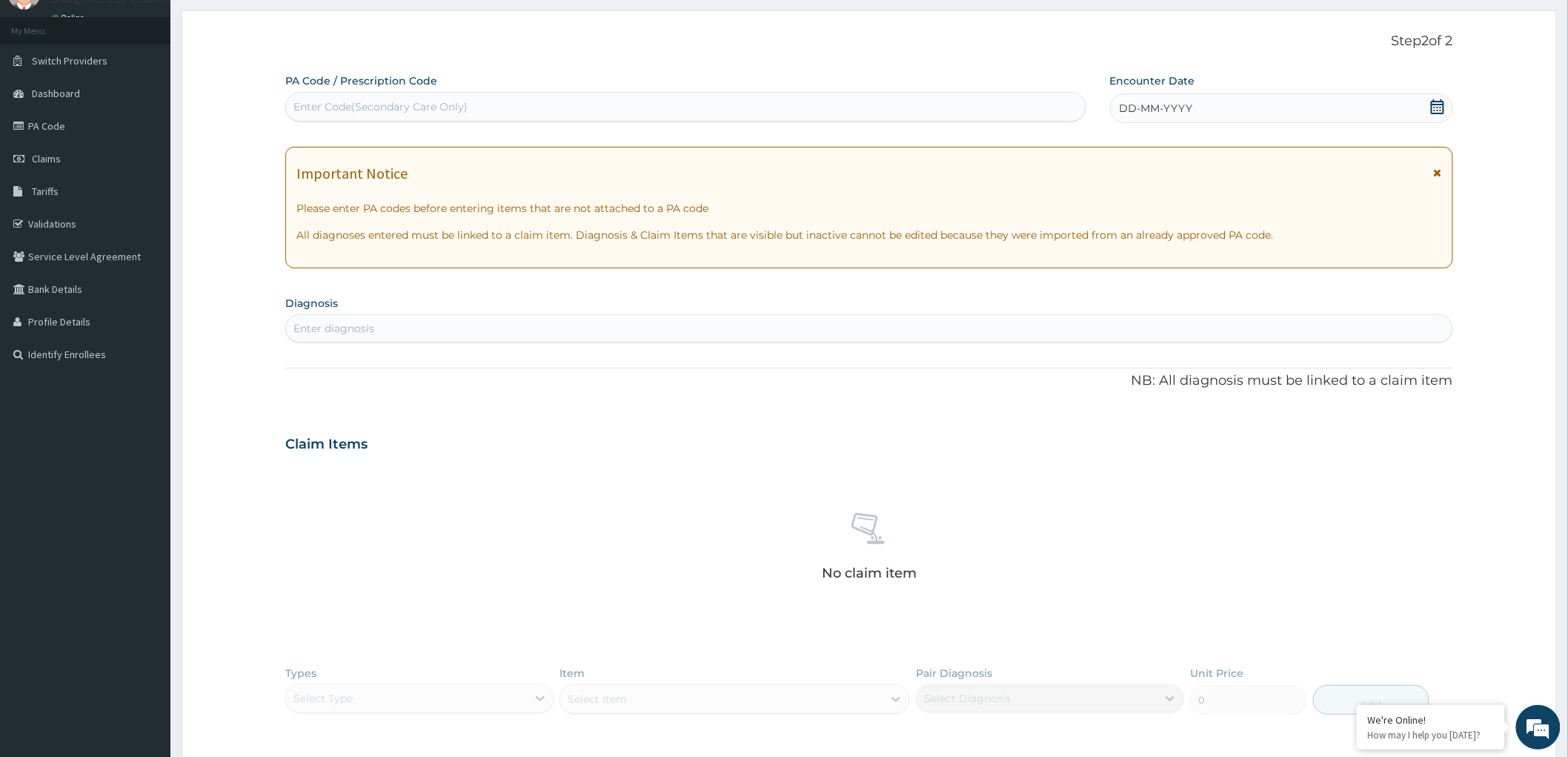
type input "PA/C98D26"
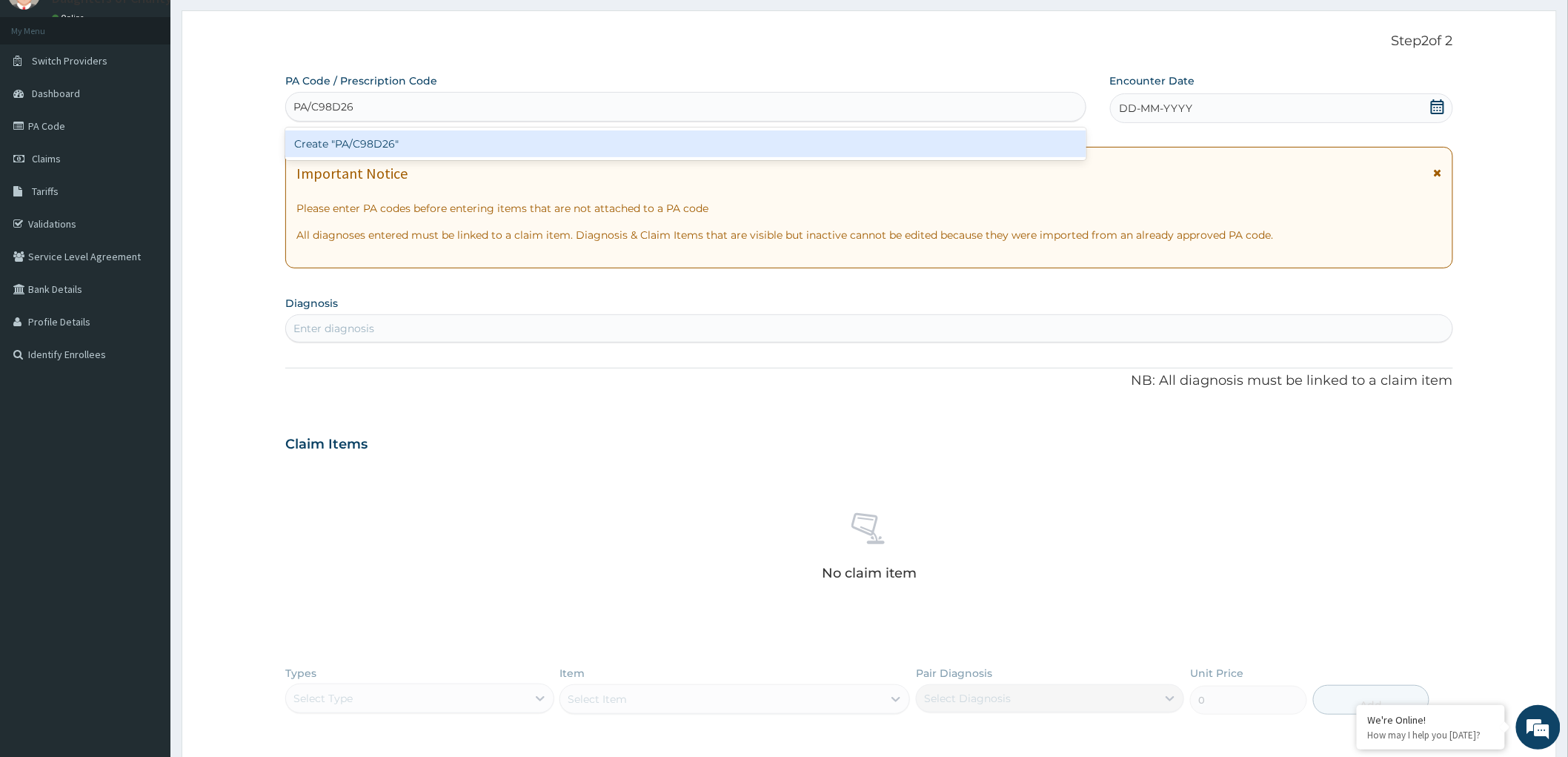
click at [413, 136] on div "Create "PA/C98D26"" at bounding box center [686, 144] width 801 height 27
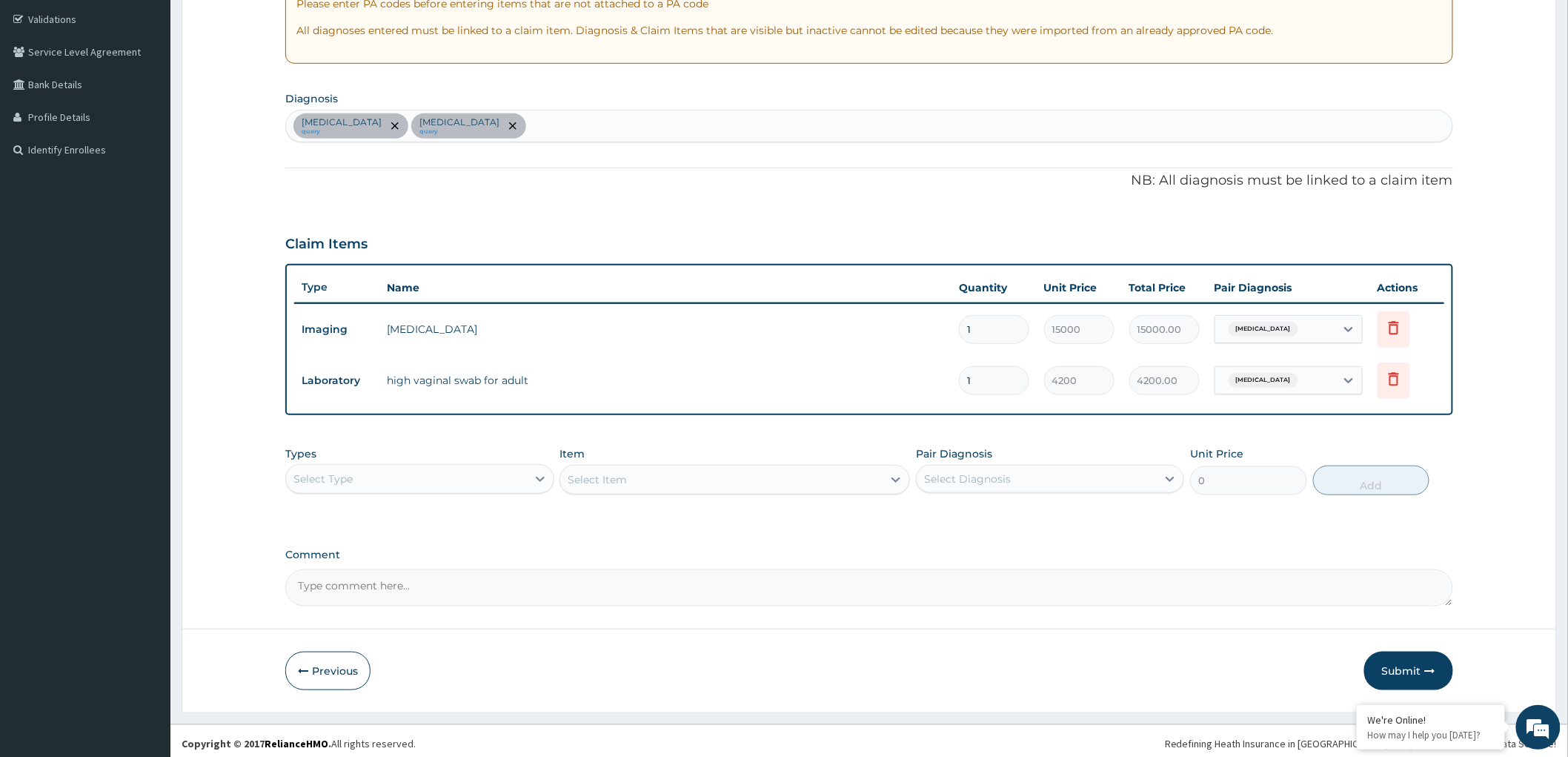
scroll to position [277, 0]
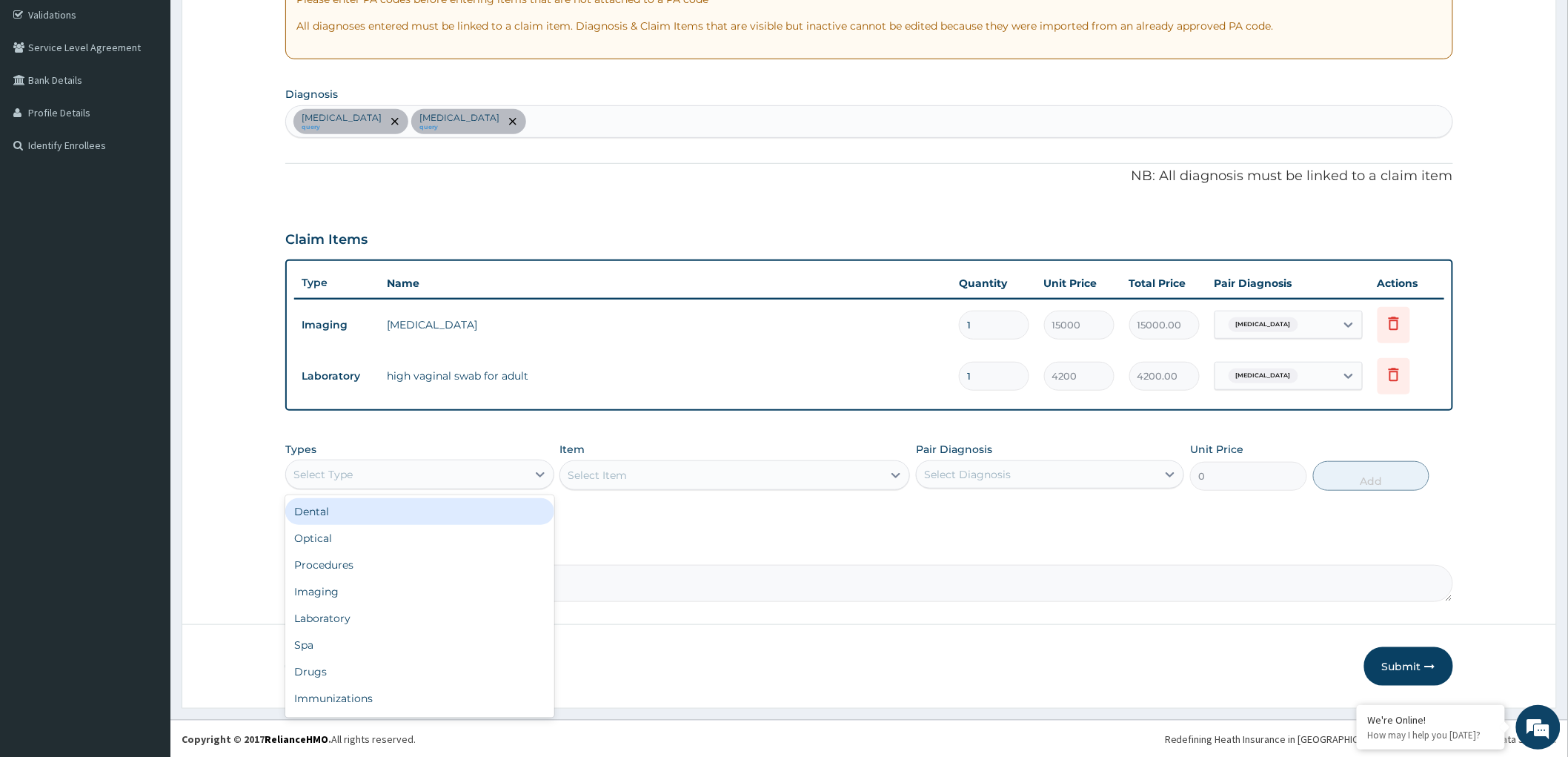
click at [456, 476] on div "Select Type" at bounding box center [406, 474] width 240 height 24
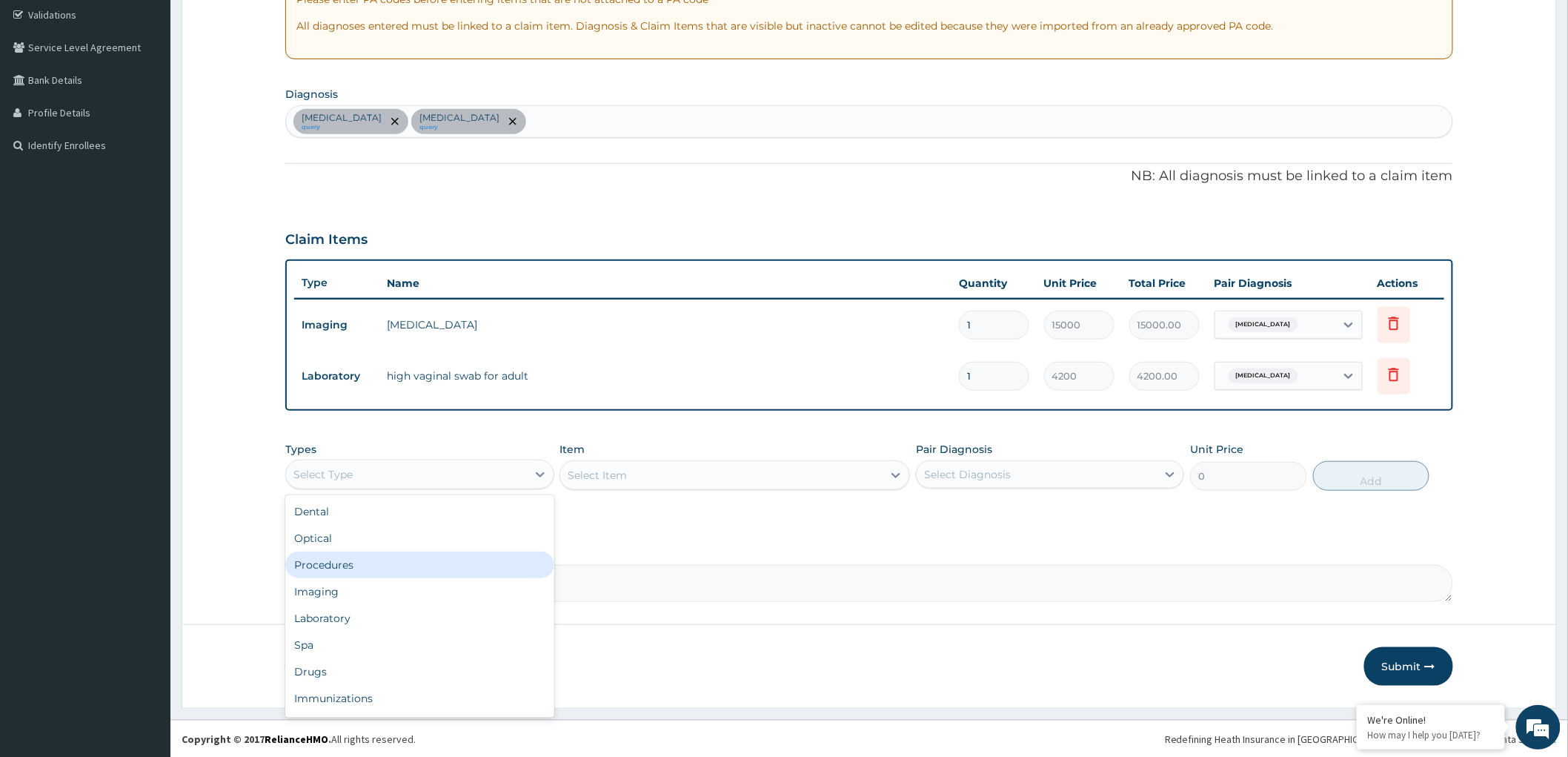
click at [359, 566] on div "Procedures" at bounding box center [419, 565] width 268 height 27
click at [843, 477] on div "Select Item" at bounding box center [734, 475] width 350 height 30
click at [833, 482] on div "Select Item" at bounding box center [734, 475] width 350 height 30
click at [888, 475] on icon at bounding box center [895, 474] width 14 height 14
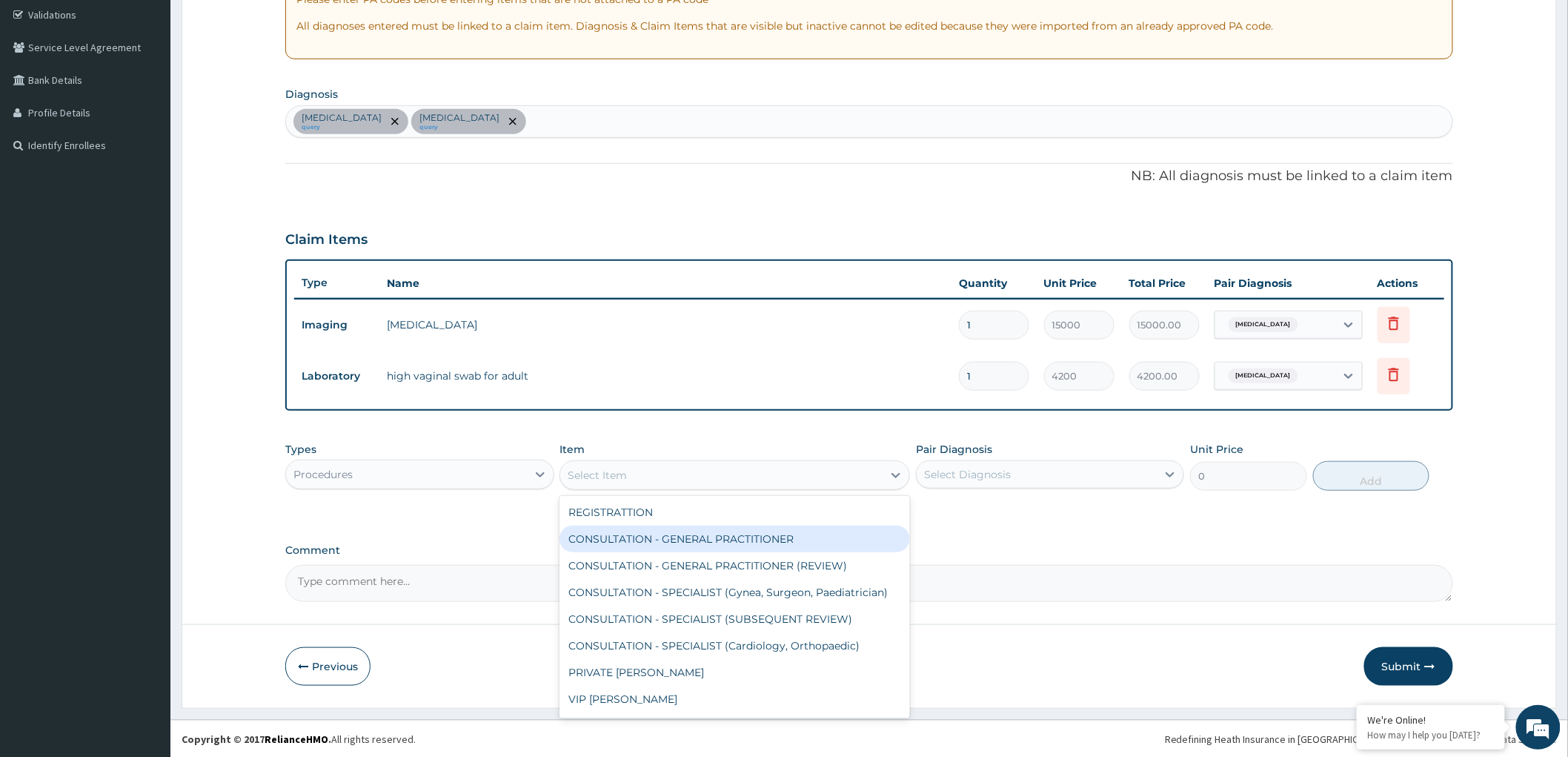
click at [776, 525] on div "CONSULTATION - GENERAL PRACTITIONER" at bounding box center [734, 539] width 350 height 27
type input "3000"
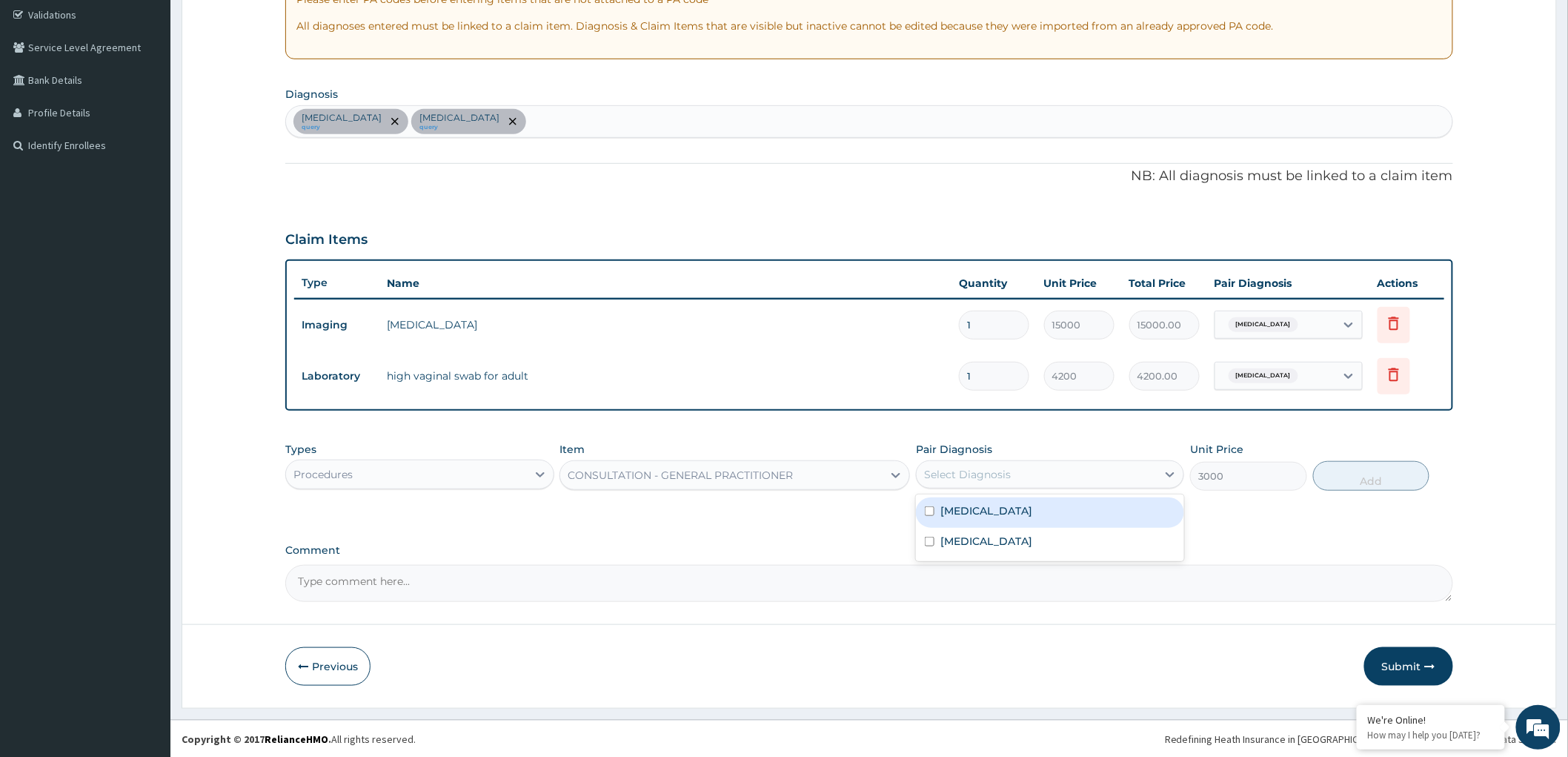
click at [1060, 468] on div "Select Diagnosis" at bounding box center [1036, 474] width 240 height 24
drag, startPoint x: 923, startPoint y: 502, endPoint x: 936, endPoint y: 527, distance: 28.2
click at [929, 515] on div "[MEDICAL_DATA]" at bounding box center [1050, 512] width 268 height 30
checkbox input "true"
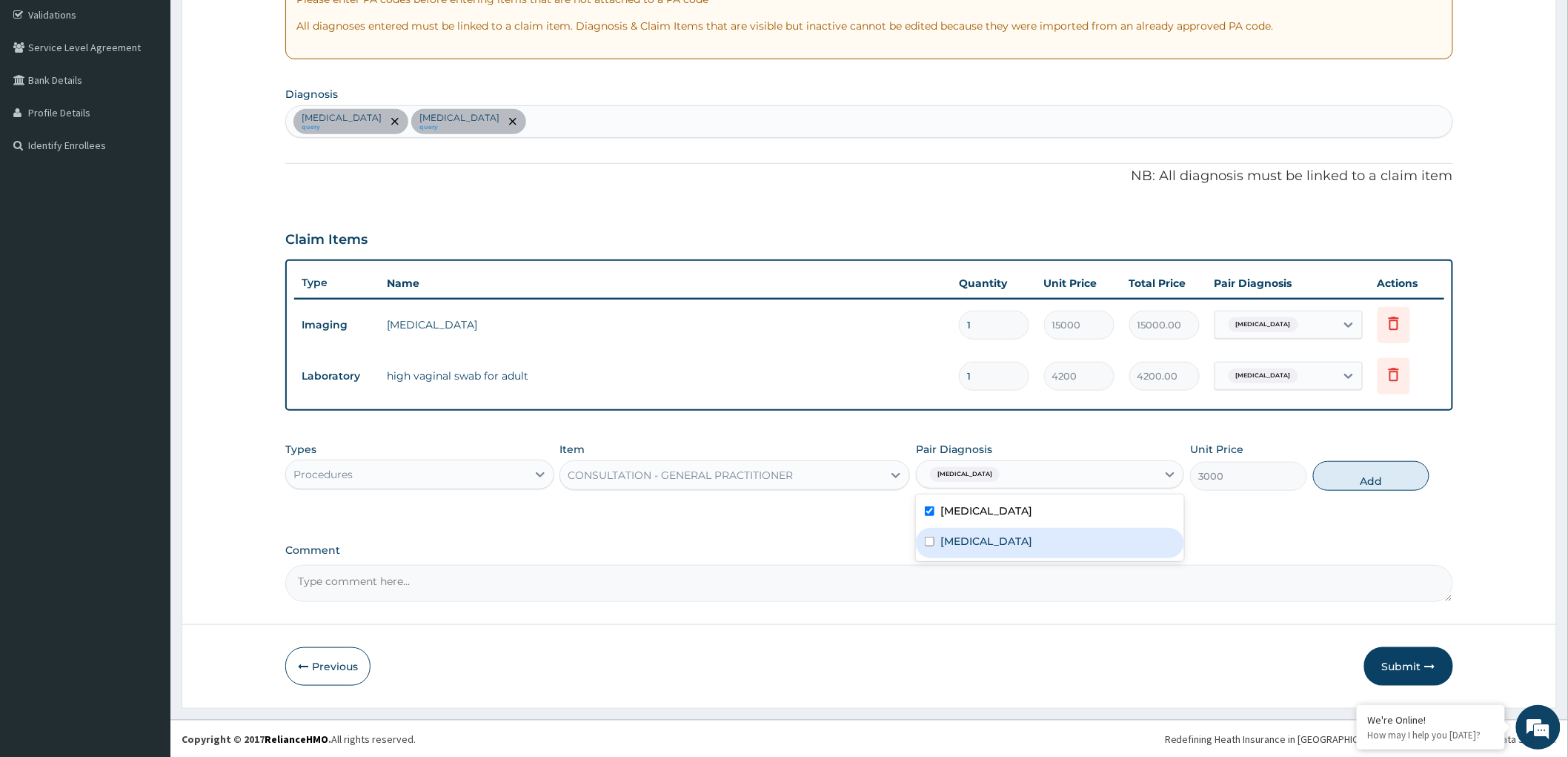
click at [929, 539] on input "checkbox" at bounding box center [930, 542] width 10 height 10
checkbox input "true"
click at [1347, 472] on button "Add" at bounding box center [1371, 475] width 117 height 30
type input "0"
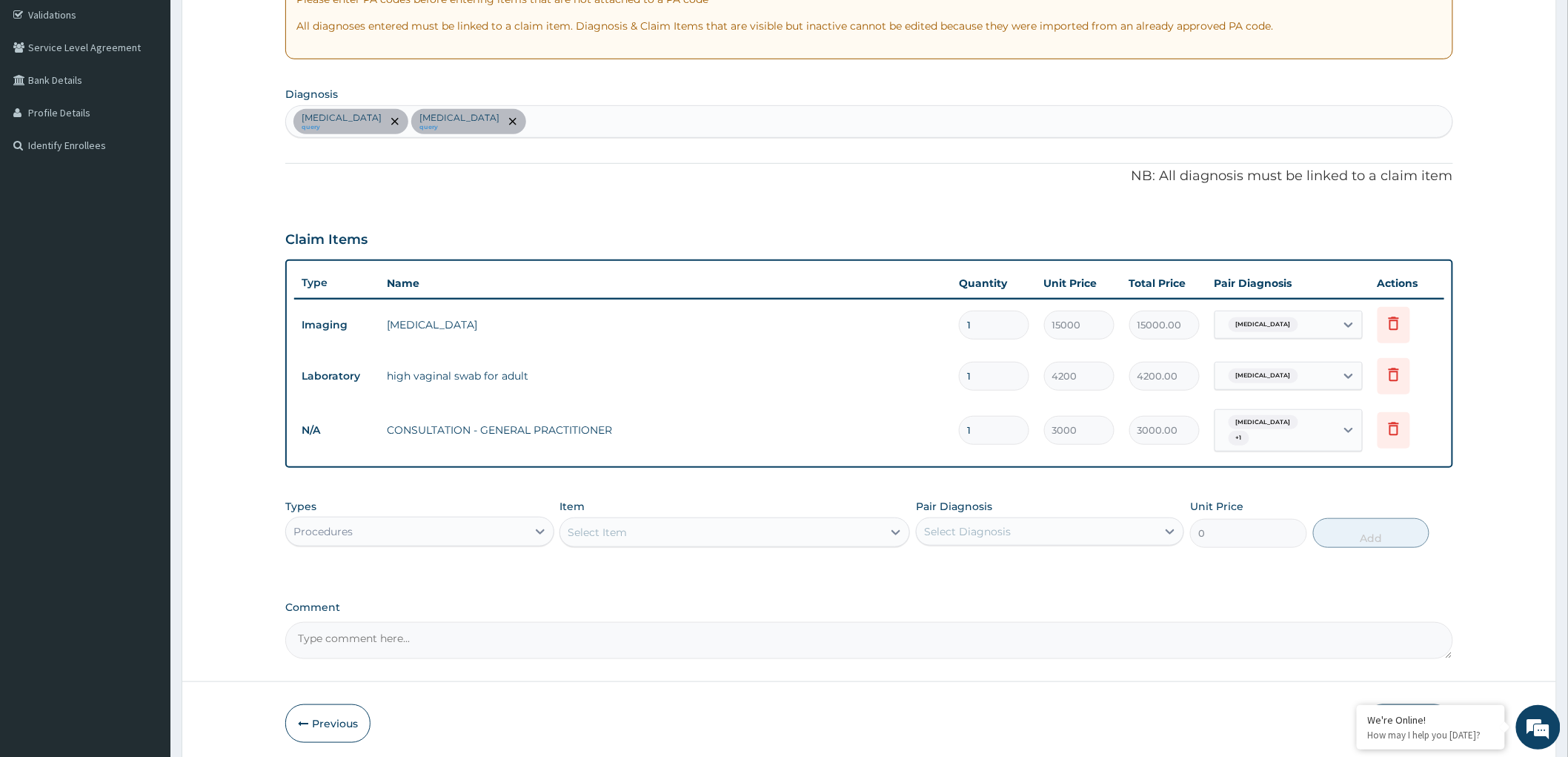
click at [397, 634] on textarea "Comment" at bounding box center [869, 640] width 1168 height 37
paste textarea "Itchy [MEDICAL_DATA] x 3/7,Occasional left [MEDICAL_DATA]"
type textarea "Itchy [MEDICAL_DATA] x 3/7,Occasional left [MEDICAL_DATA]"
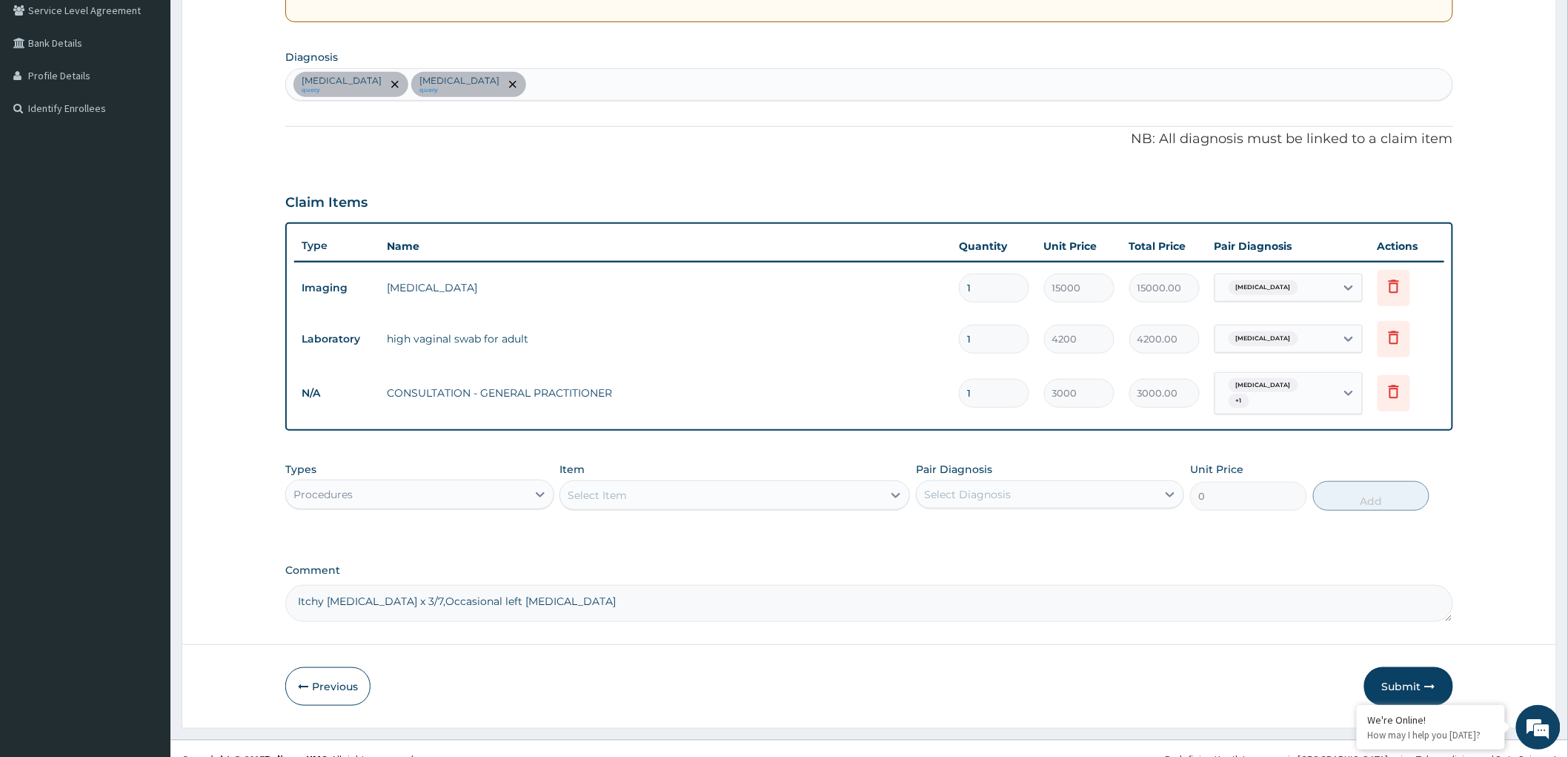
scroll to position [334, 0]
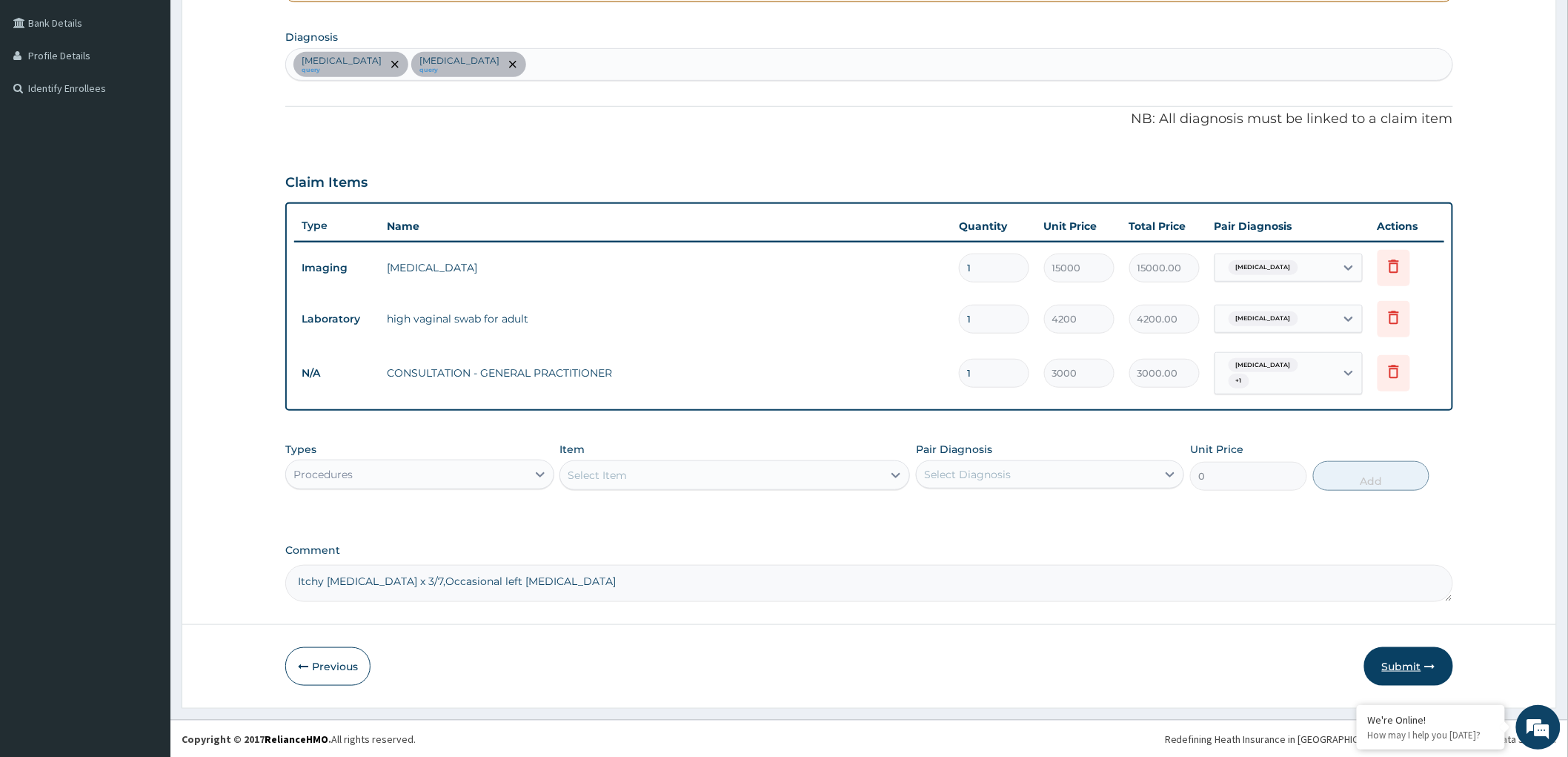
click at [1393, 661] on button "Submit" at bounding box center [1409, 666] width 89 height 39
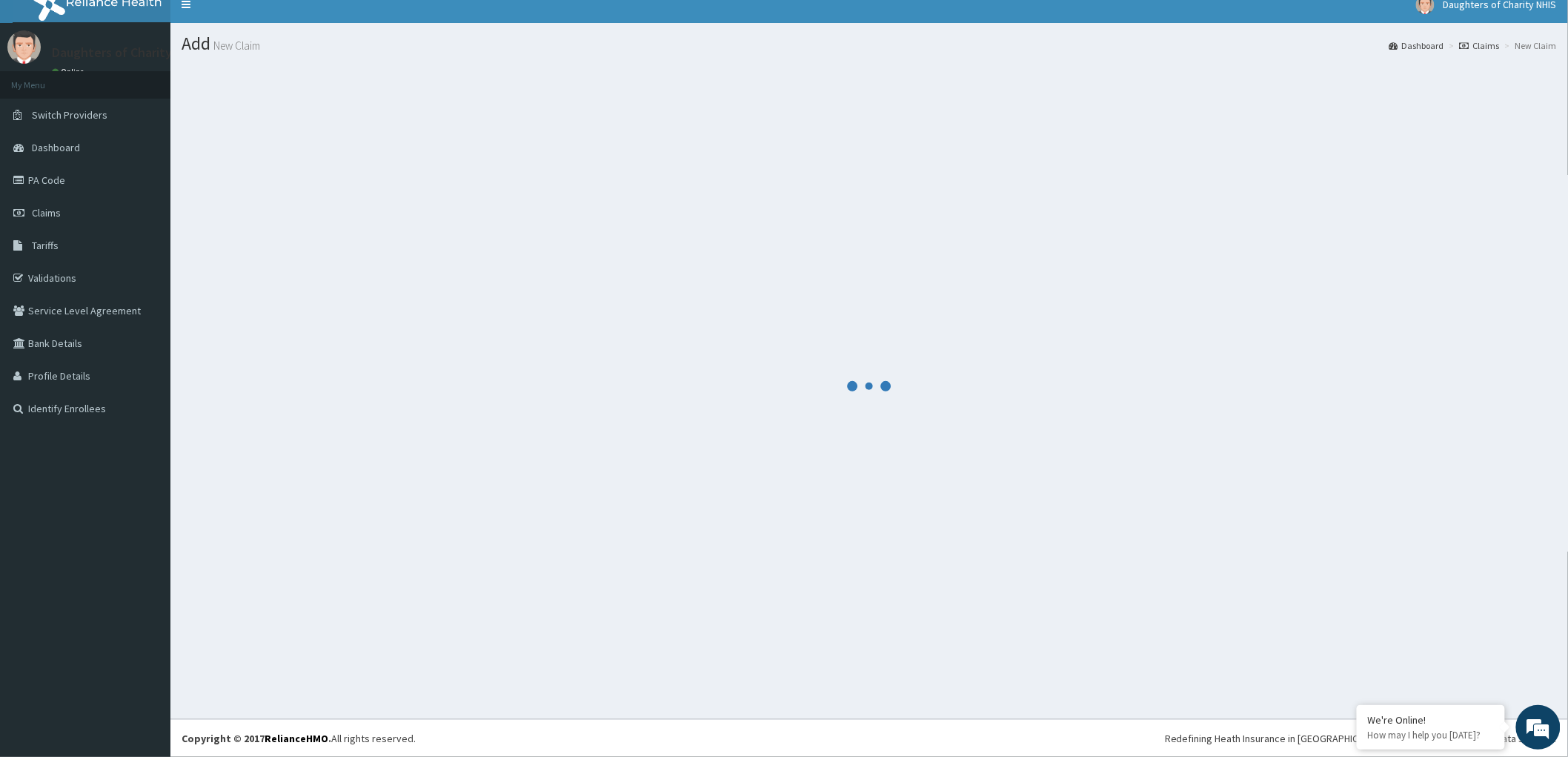
scroll to position [14, 0]
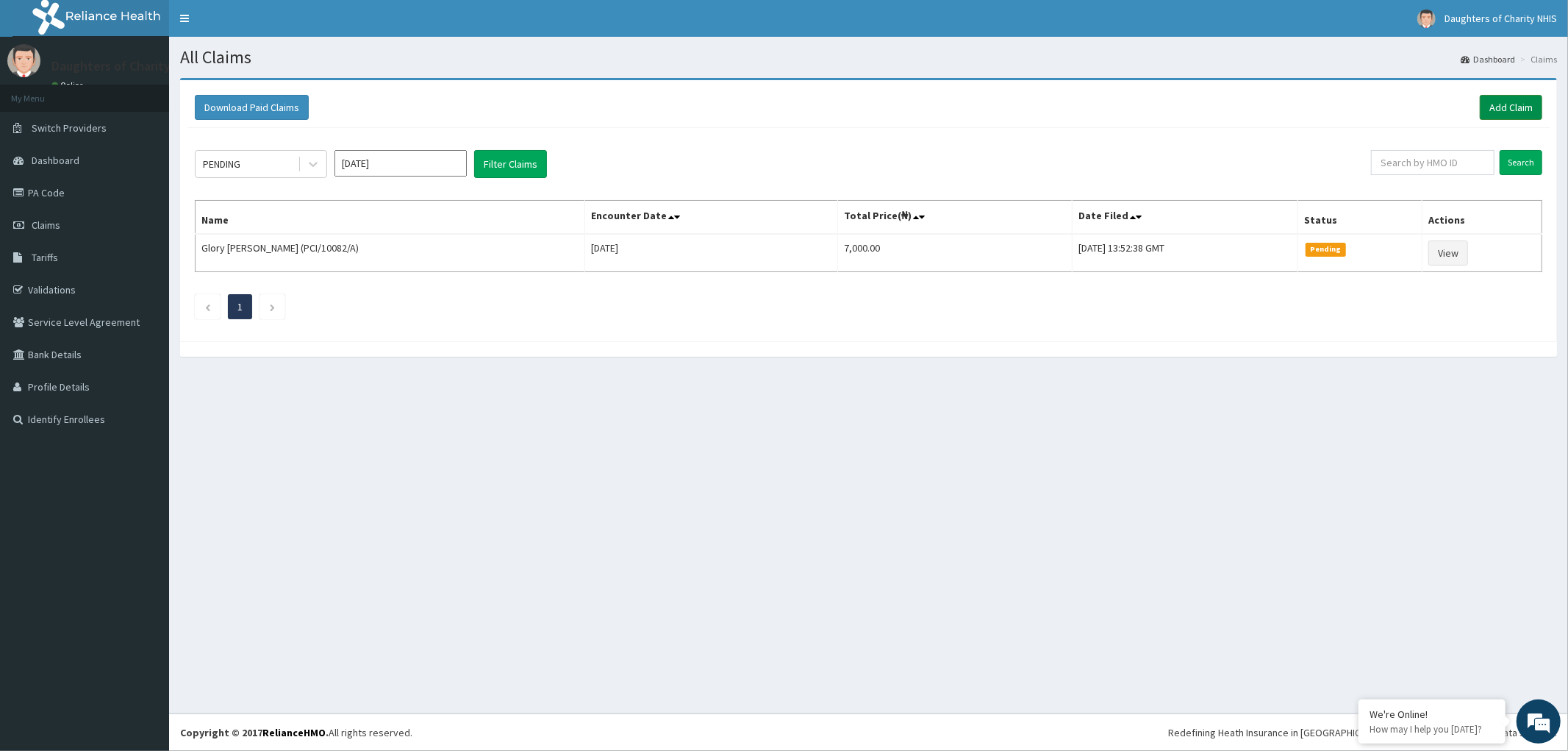
click at [1516, 106] on link "Add Claim" at bounding box center [1511, 107] width 62 height 25
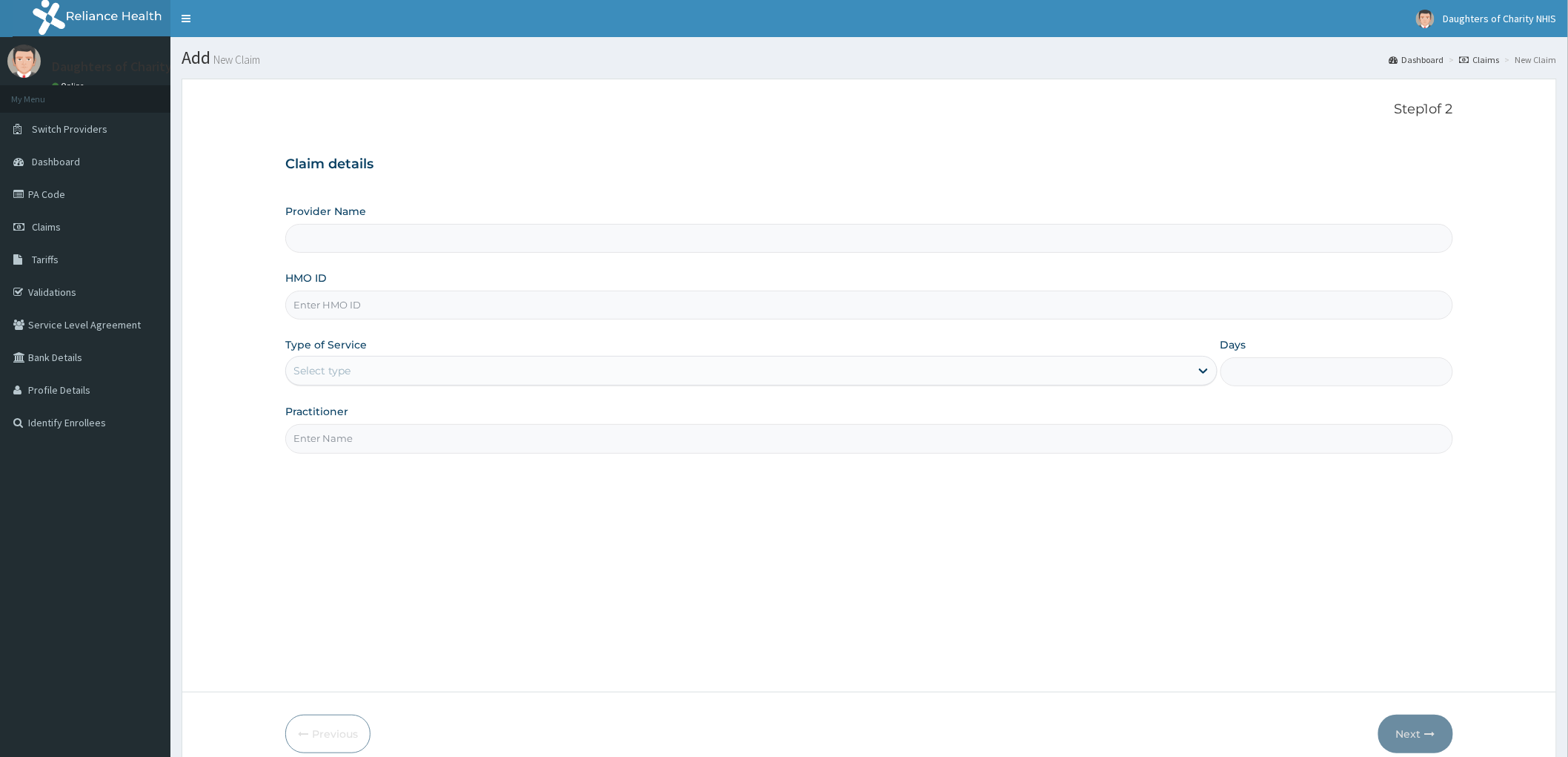
click at [323, 298] on input "HMO ID" at bounding box center [869, 305] width 1168 height 29
type input "Daughters of [GEOGRAPHIC_DATA], [GEOGRAPHIC_DATA]"
paste input "TLR/10071/D"
type input "TLR/10071/D"
click at [332, 358] on div "Select type" at bounding box center [751, 370] width 933 height 30
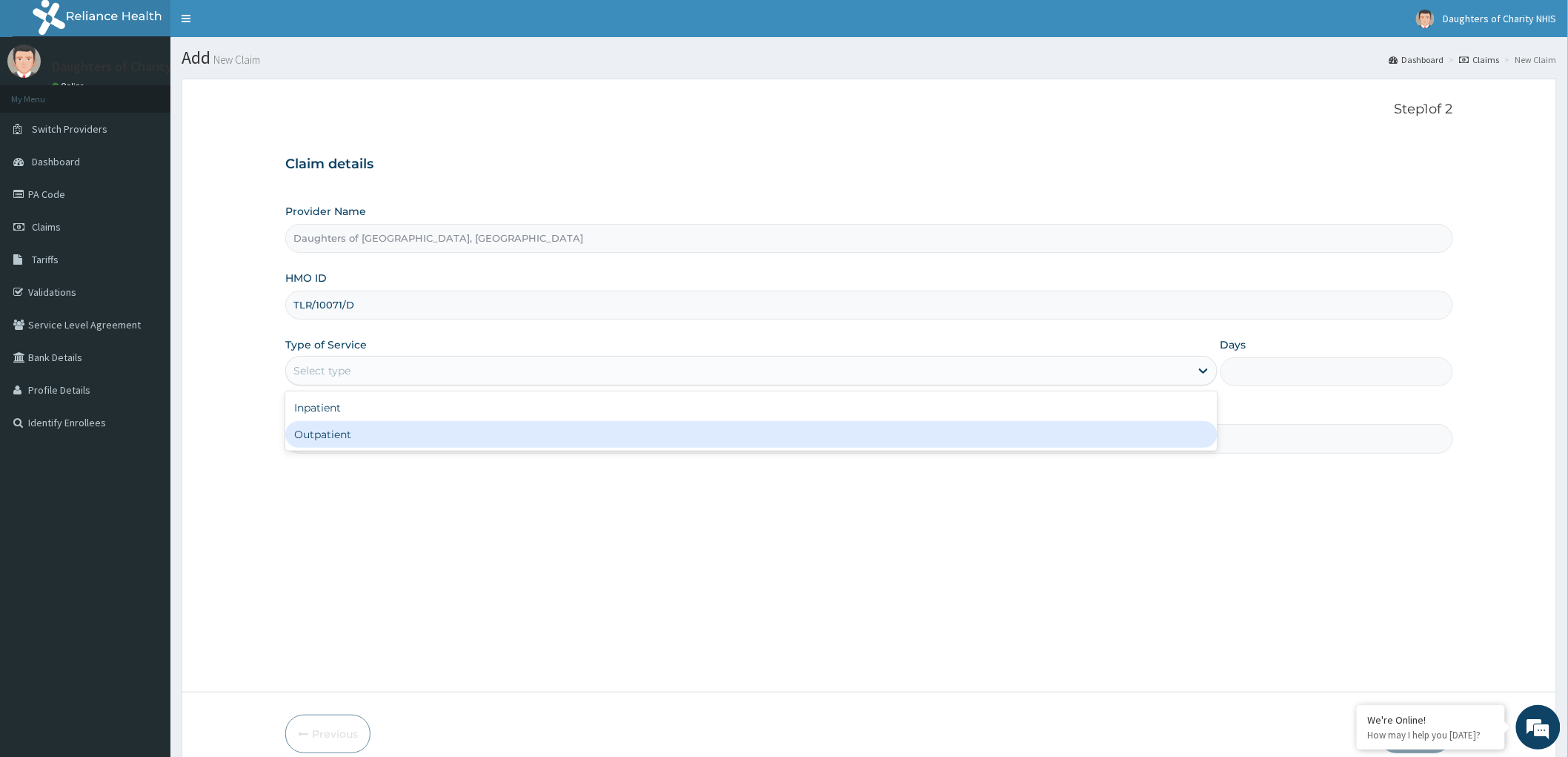
click at [337, 423] on div "Outpatient" at bounding box center [751, 435] width 933 height 27
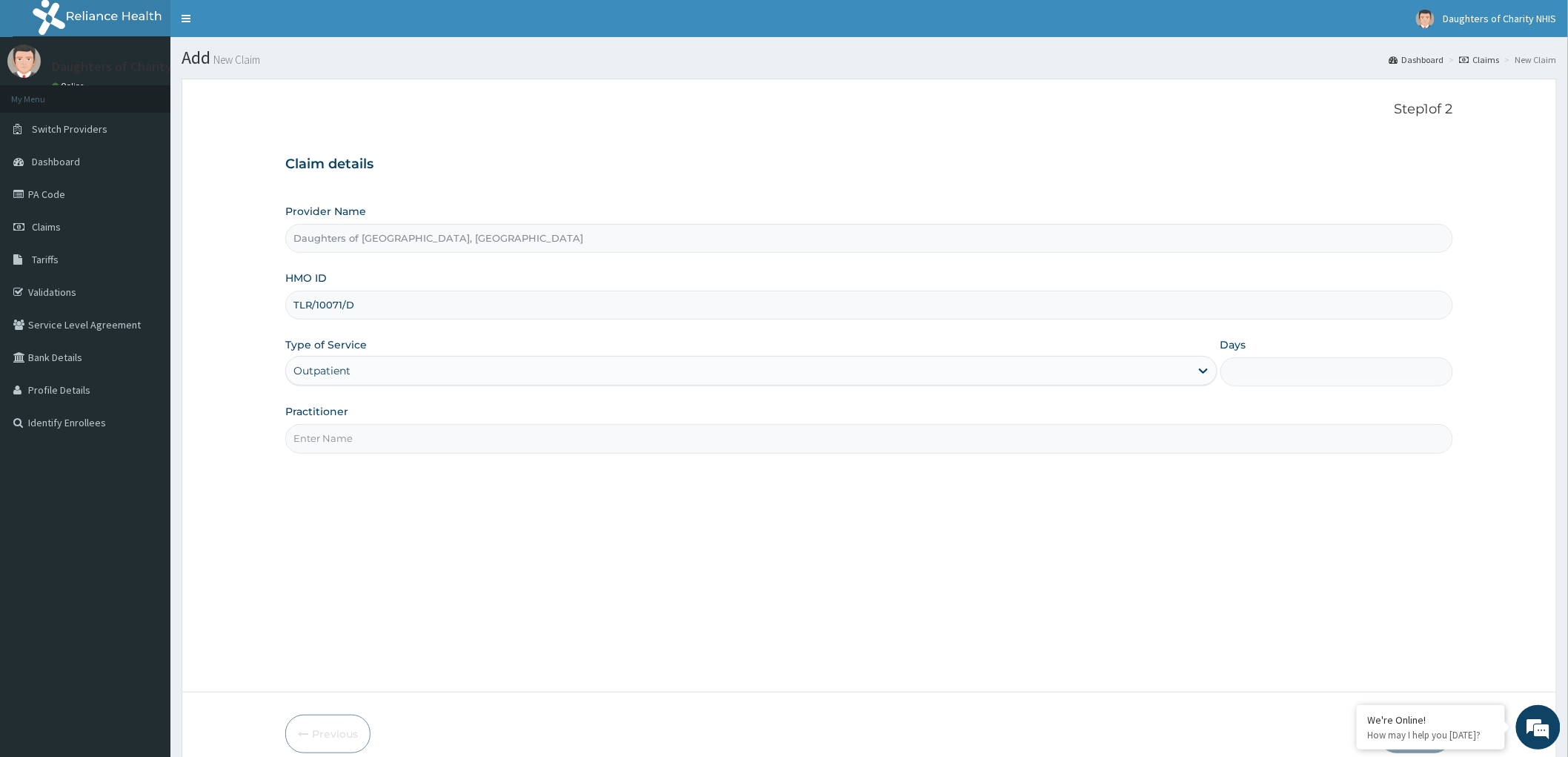
type input "1"
click at [349, 439] on input "Practitioner" at bounding box center [869, 438] width 1168 height 29
paste input "[PERSON_NAME]"
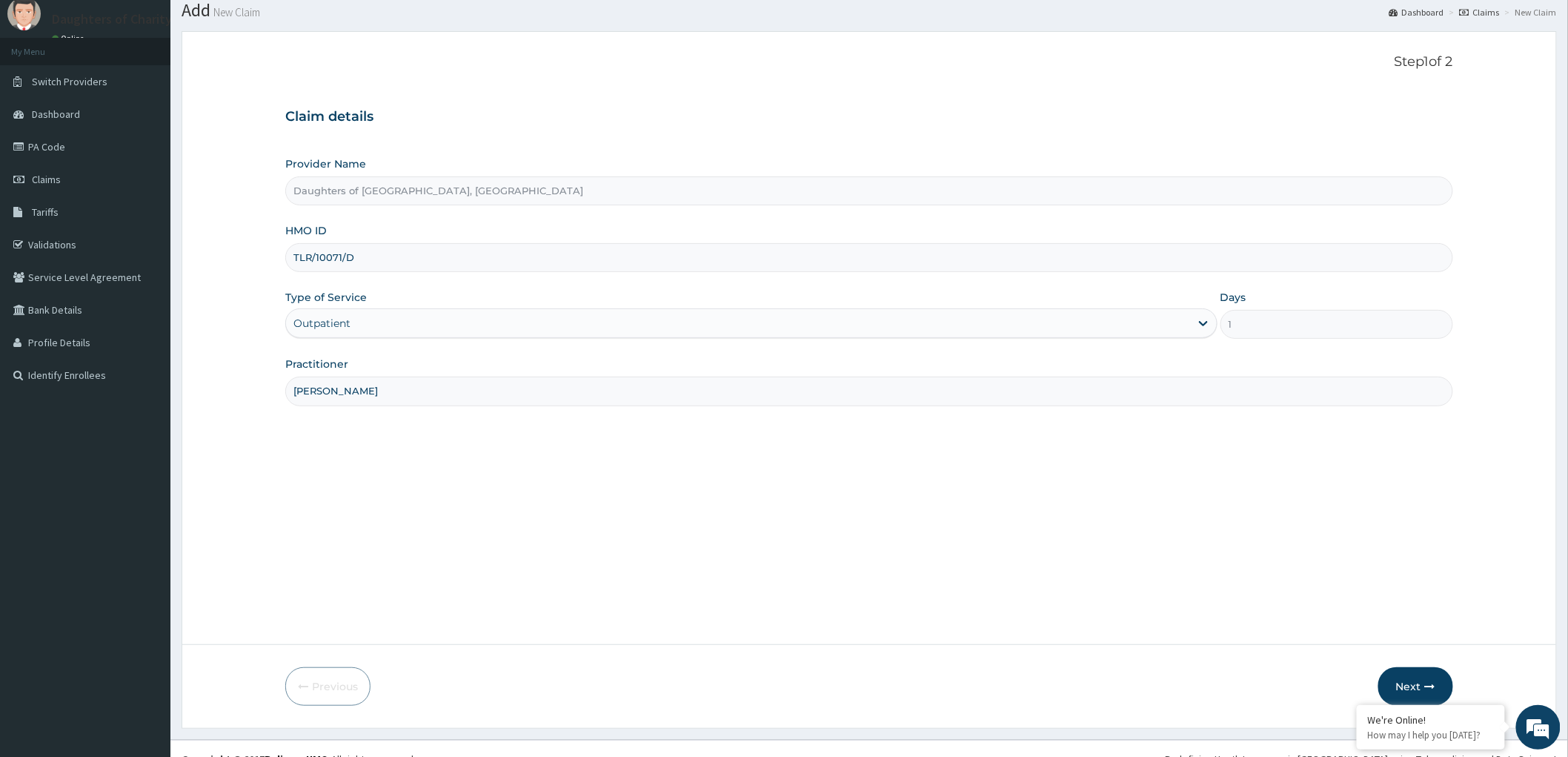
scroll to position [69, 0]
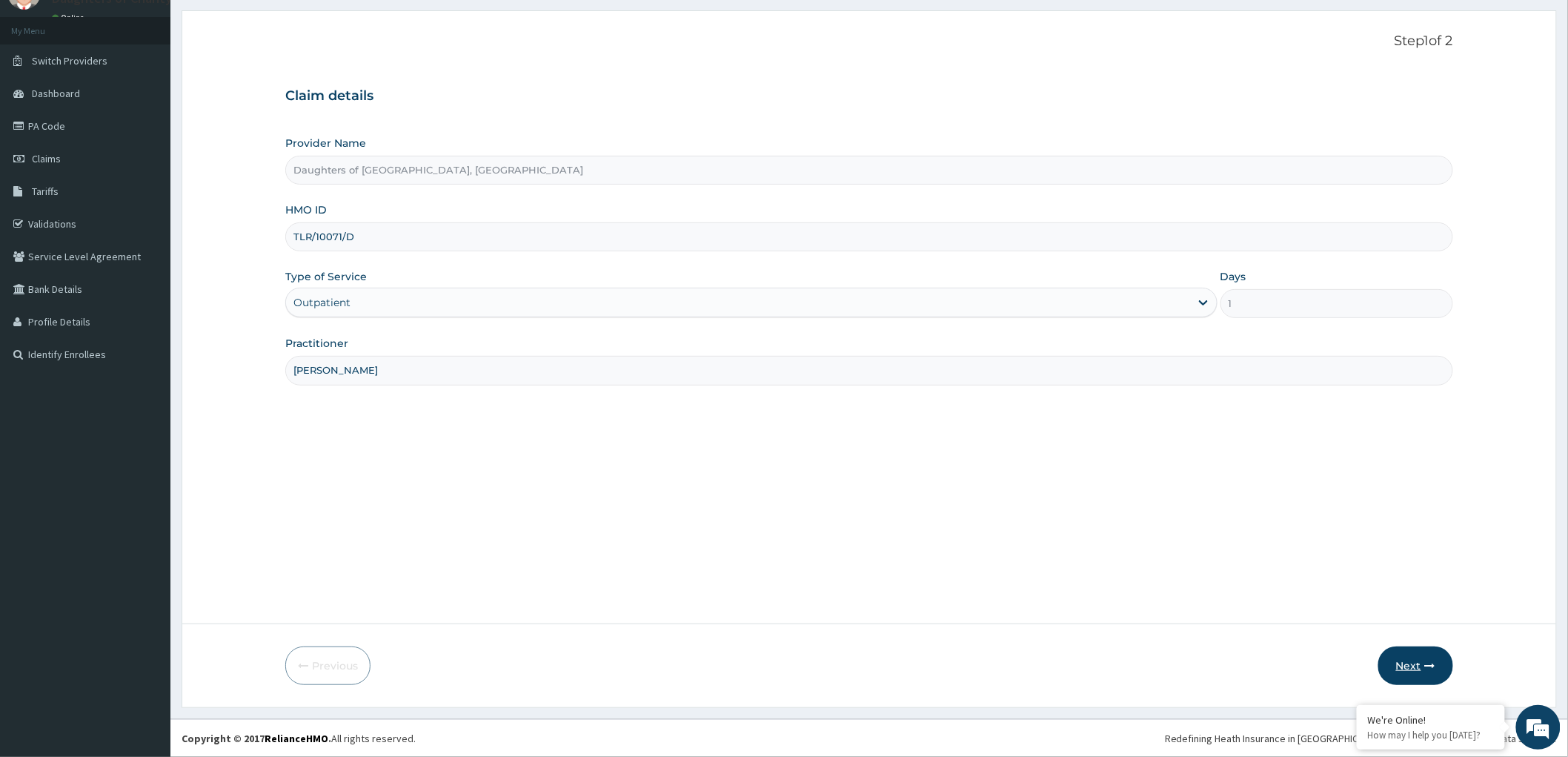
type input "[PERSON_NAME]"
click at [1411, 669] on button "Next" at bounding box center [1416, 665] width 75 height 39
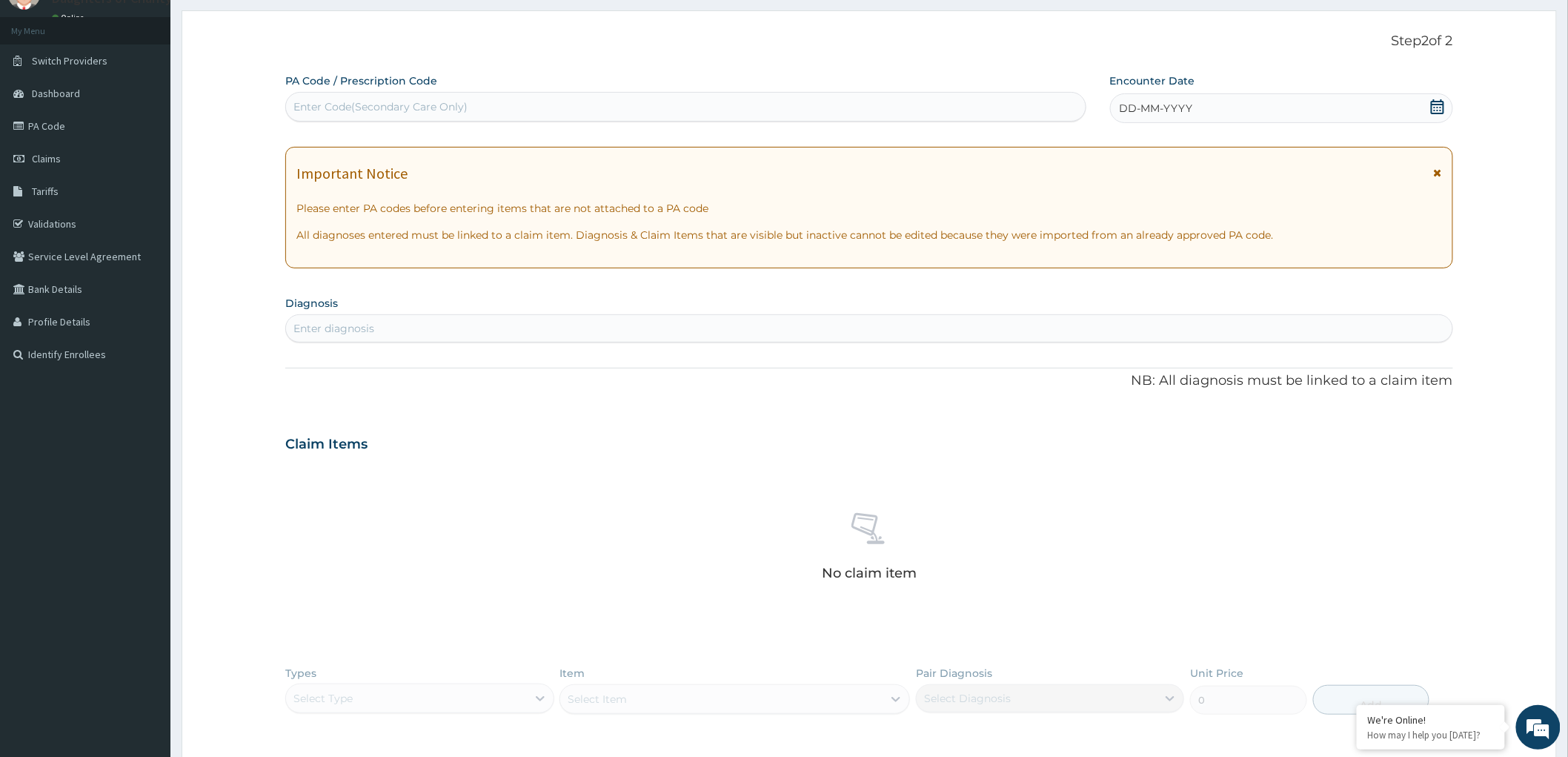
click at [359, 99] on div "Enter Code(Secondary Care Only)" at bounding box center [380, 106] width 174 height 14
paste input "PA/7064DB"
type input "PA/7064DB"
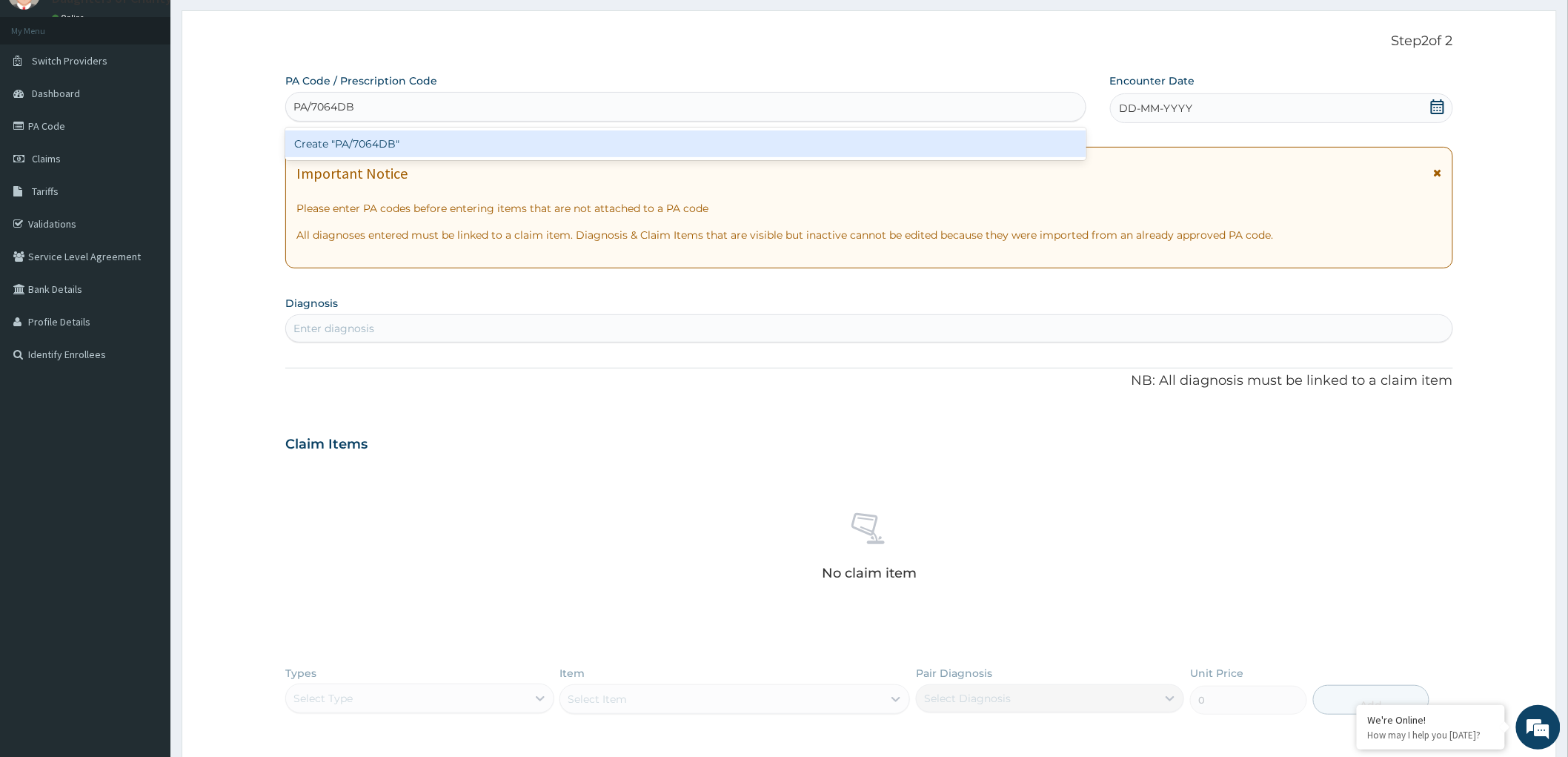
click at [406, 149] on div "Create "PA/7064DB"" at bounding box center [686, 144] width 801 height 27
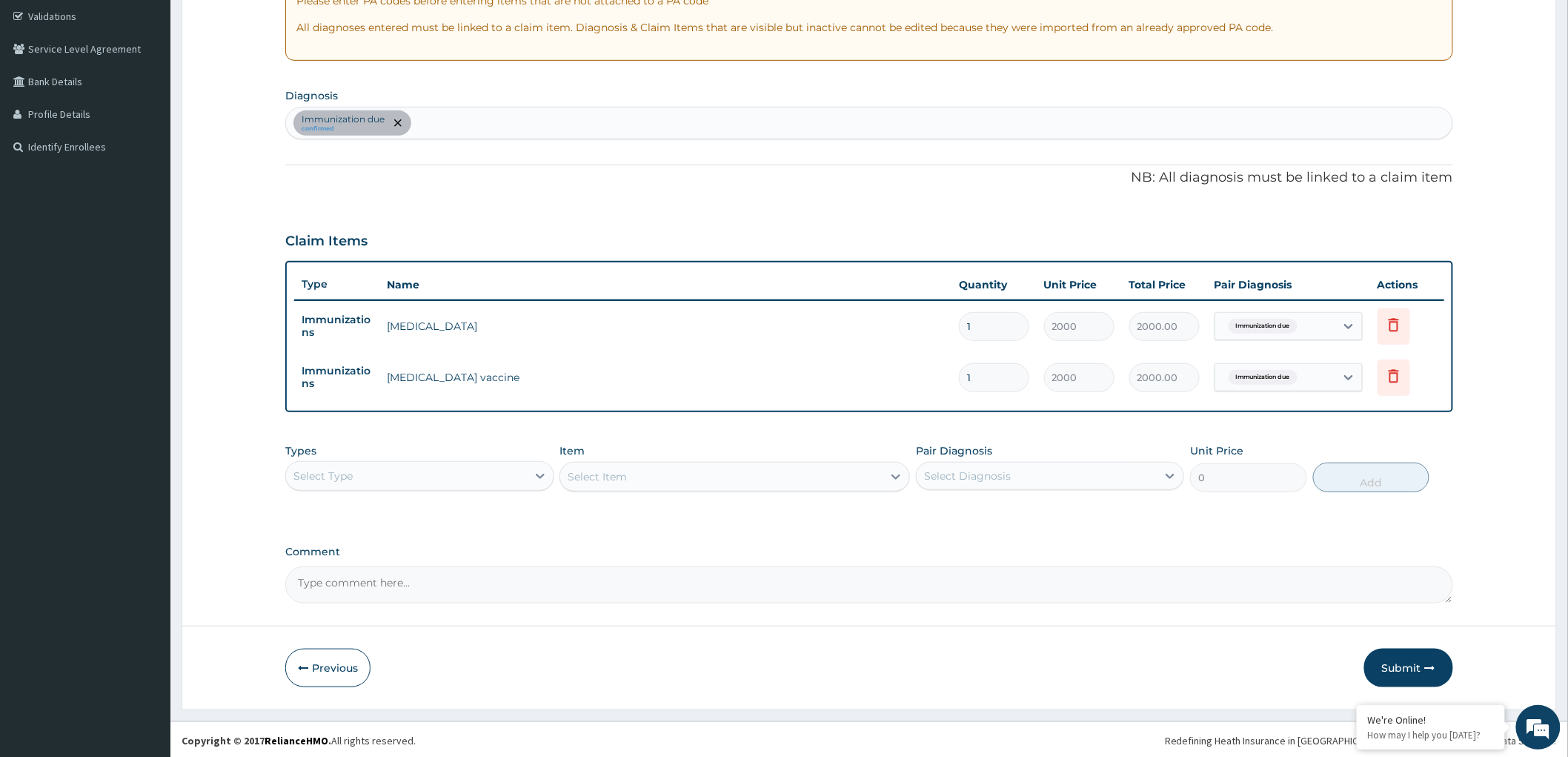
scroll to position [277, 0]
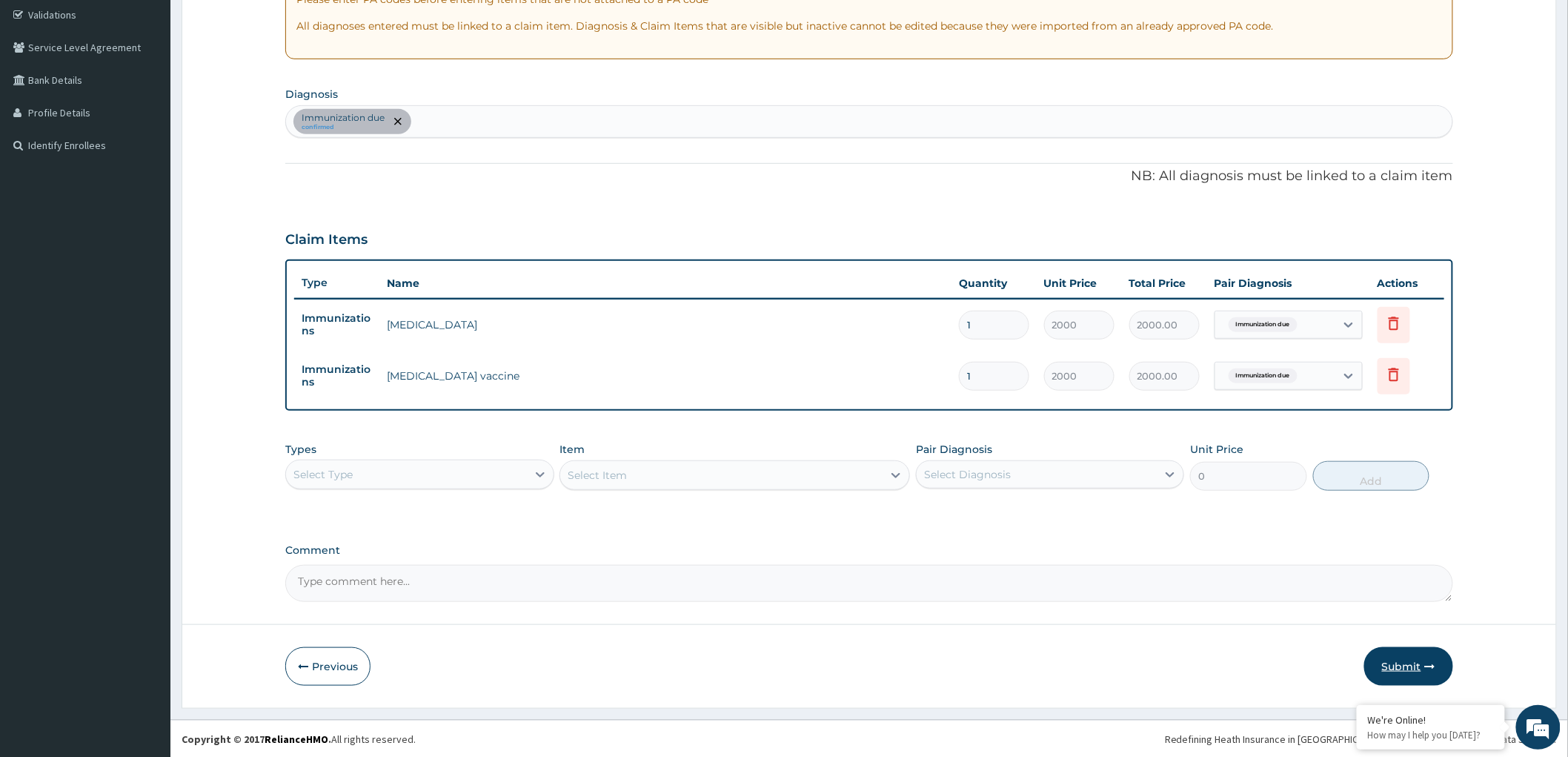
click at [1410, 664] on button "Submit" at bounding box center [1409, 666] width 89 height 39
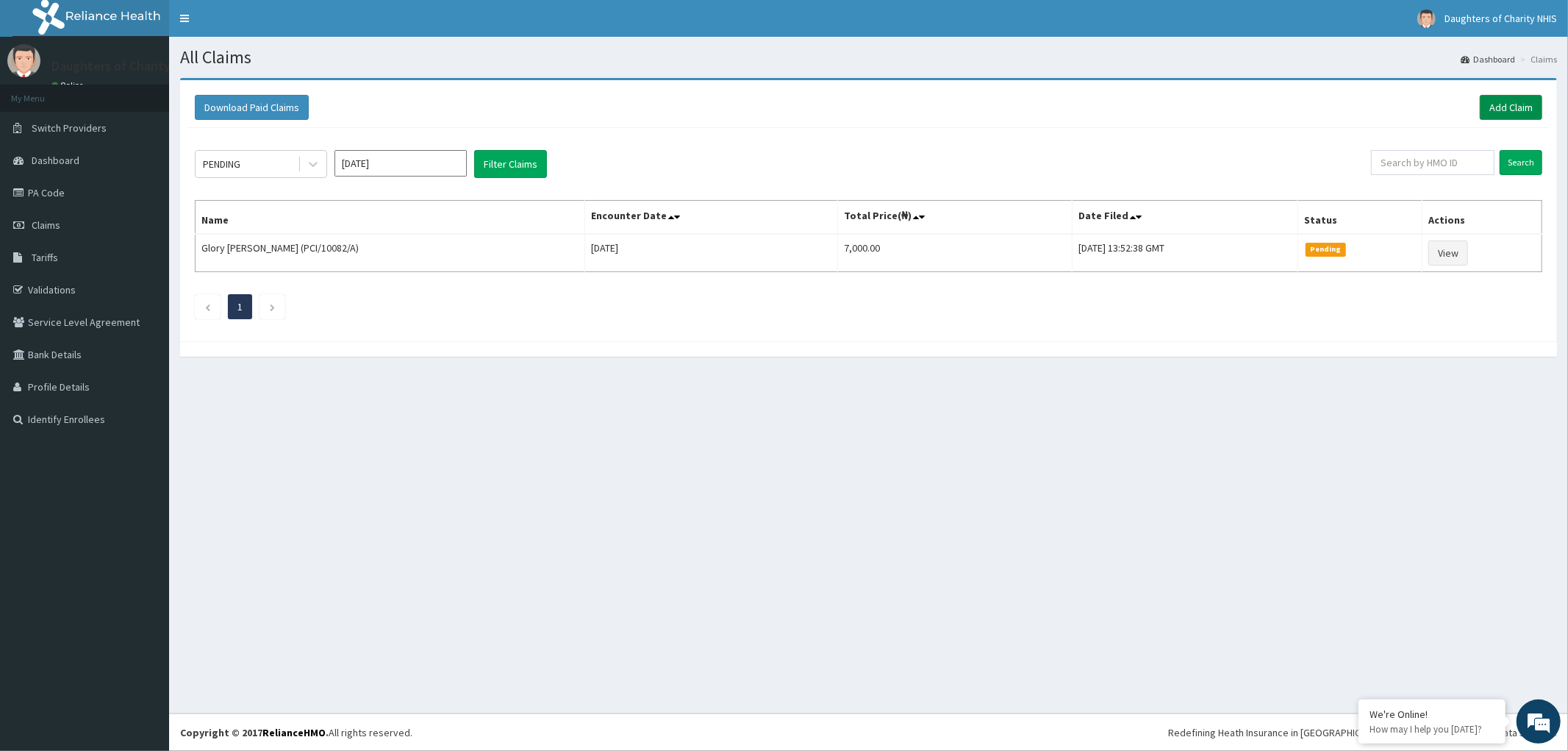
click at [1506, 104] on link "Add Claim" at bounding box center [1511, 107] width 62 height 25
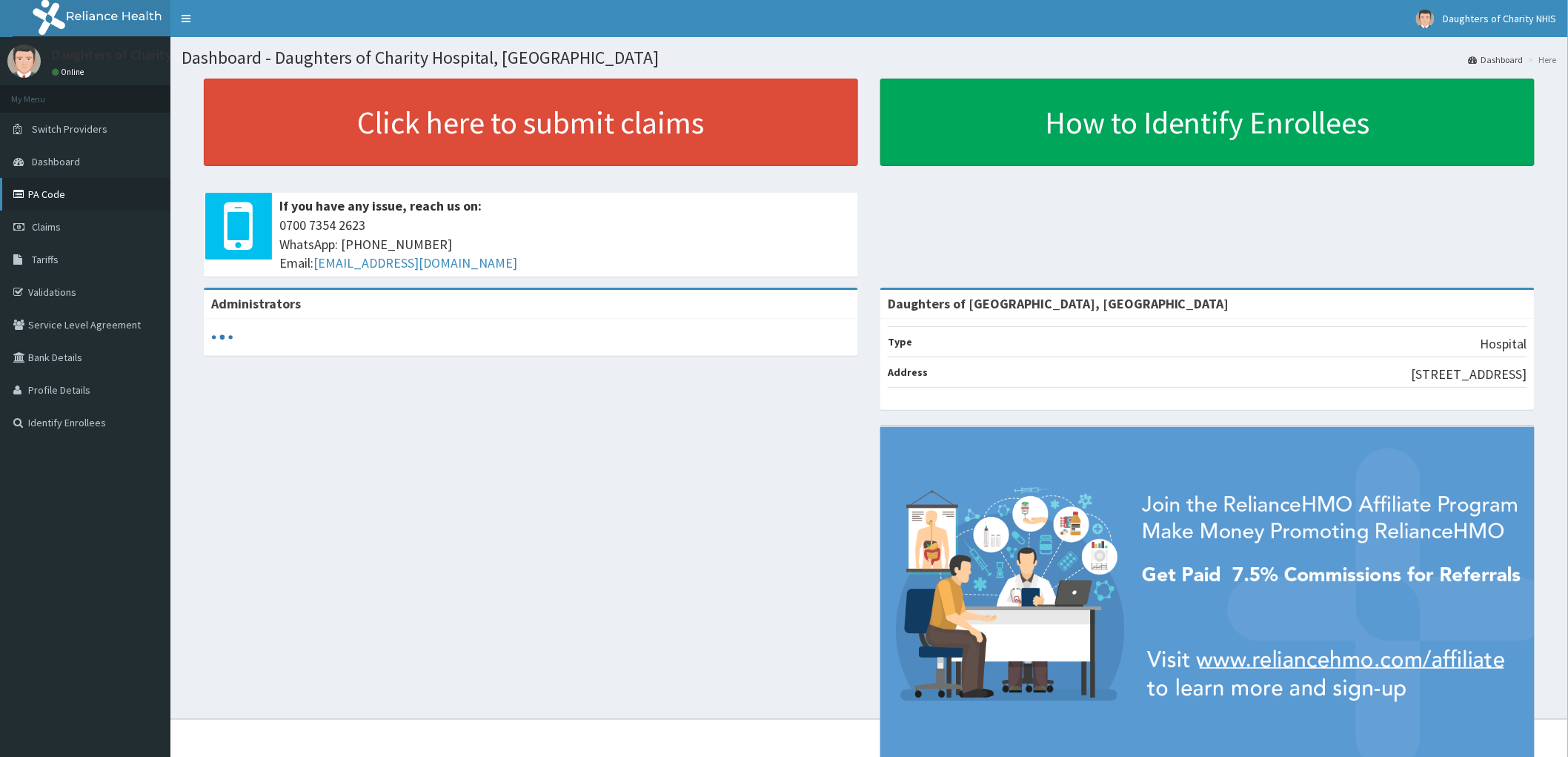
click at [42, 186] on link "PA Code" at bounding box center [85, 194] width 171 height 33
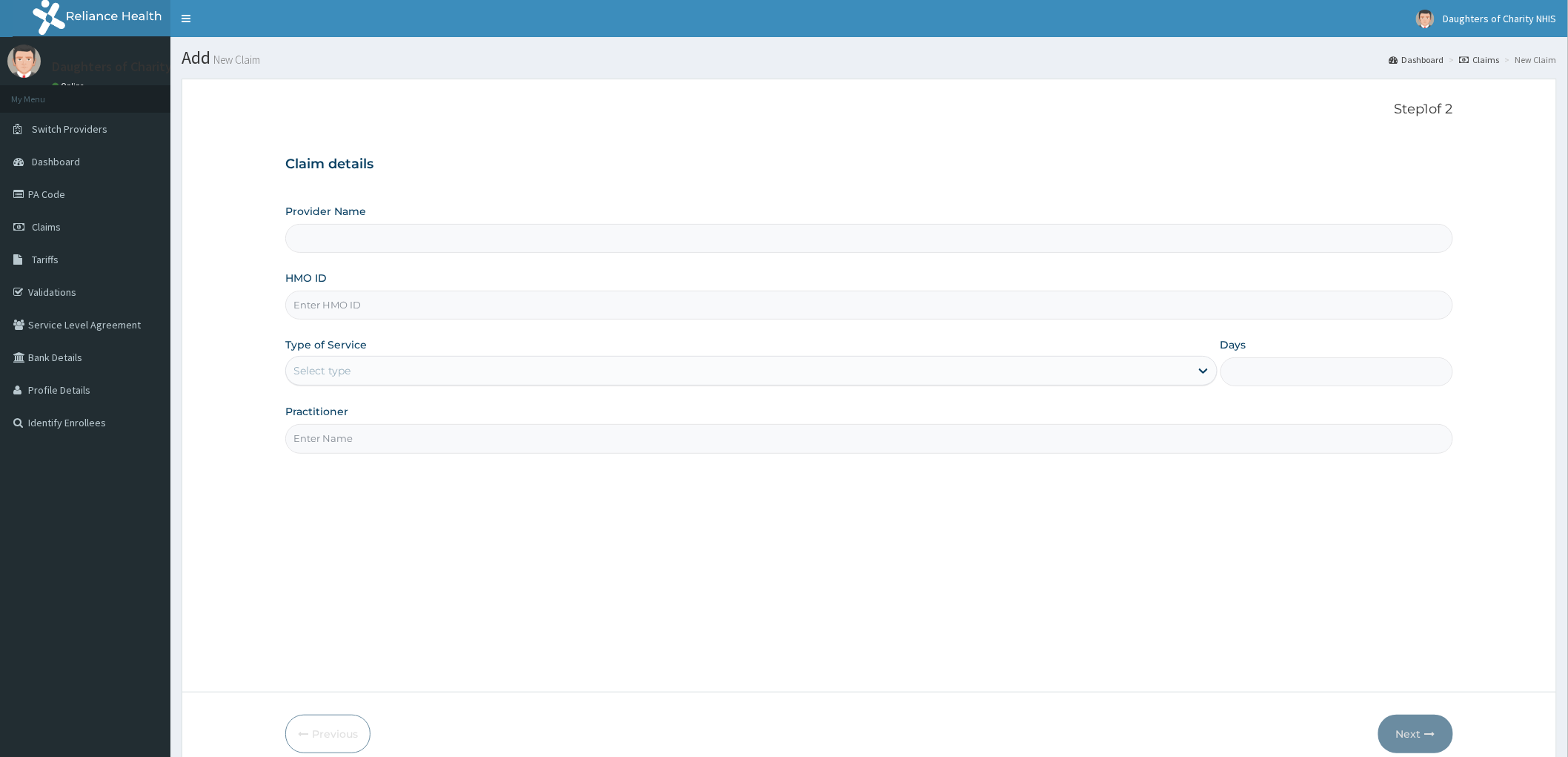
type input "Daughters of [GEOGRAPHIC_DATA], [GEOGRAPHIC_DATA]"
click at [321, 310] on input "HMO ID" at bounding box center [869, 305] width 1168 height 29
paste input "FTP/10150/A"
type input "FTP/10150/A"
click at [343, 366] on div "Select type" at bounding box center [322, 370] width 57 height 14
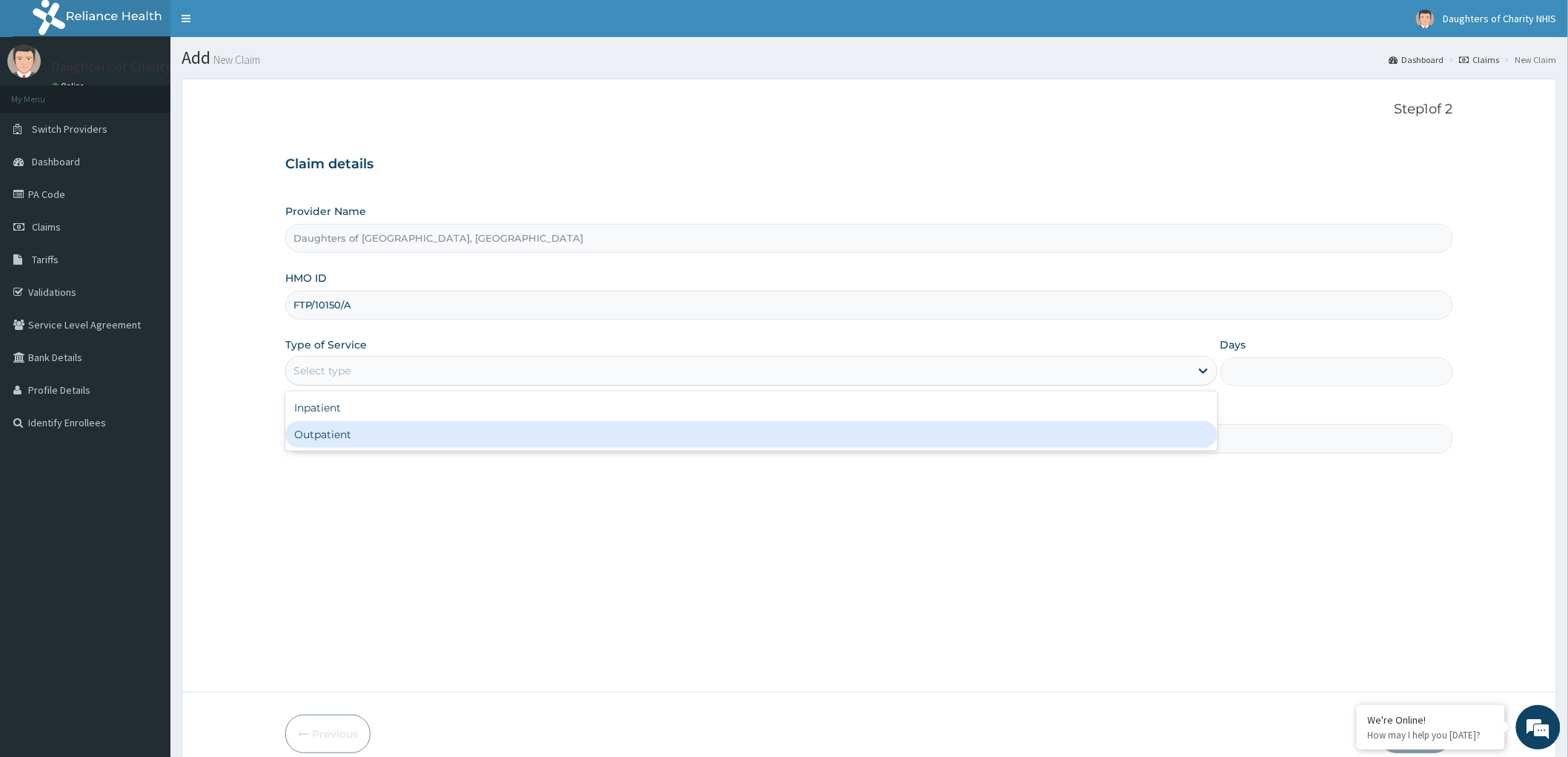
click at [350, 432] on div "Outpatient" at bounding box center [751, 435] width 933 height 27
type input "1"
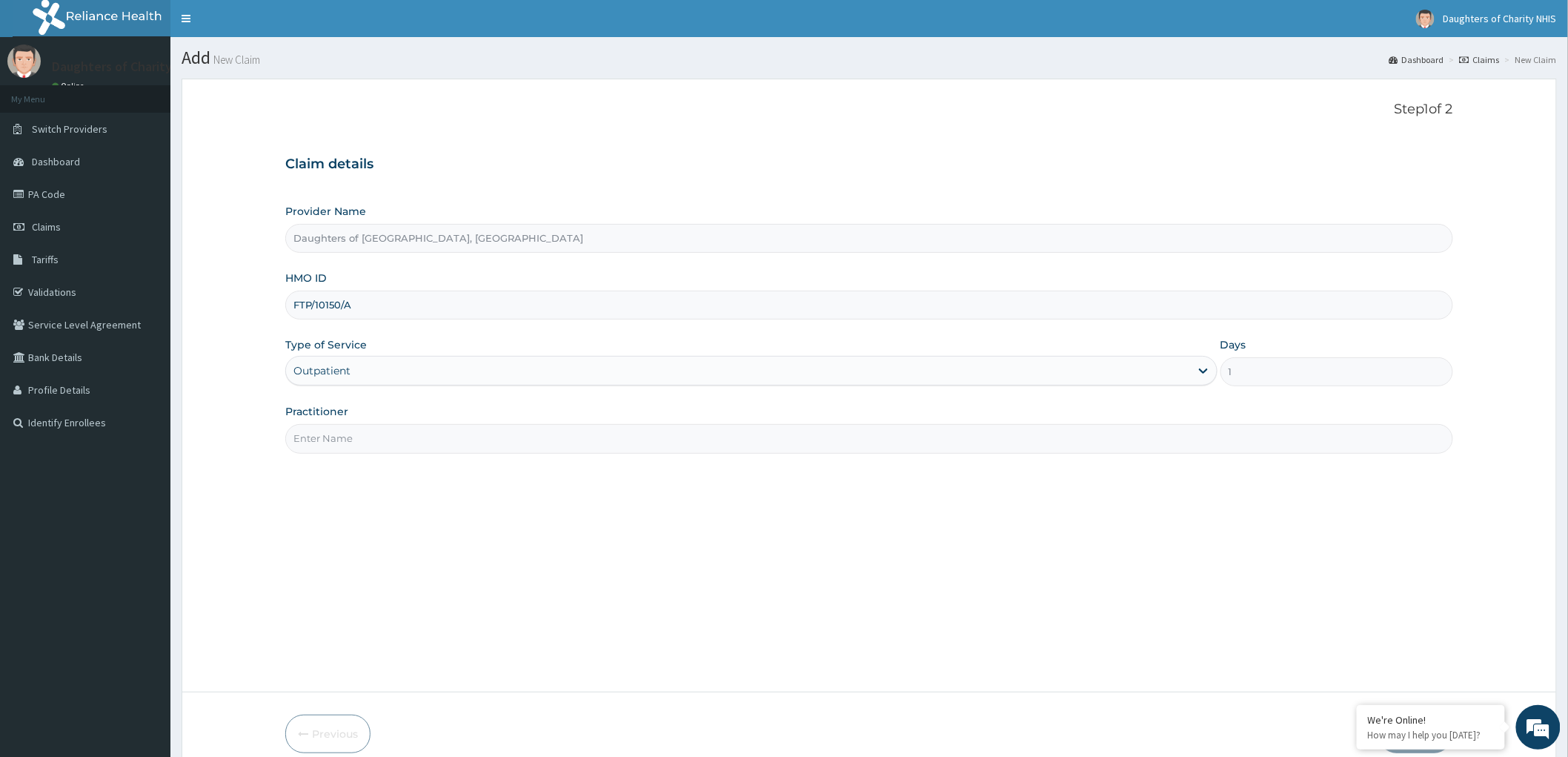
click at [327, 435] on input "Practitioner" at bounding box center [869, 438] width 1168 height 29
paste input "[PERSON_NAME]"
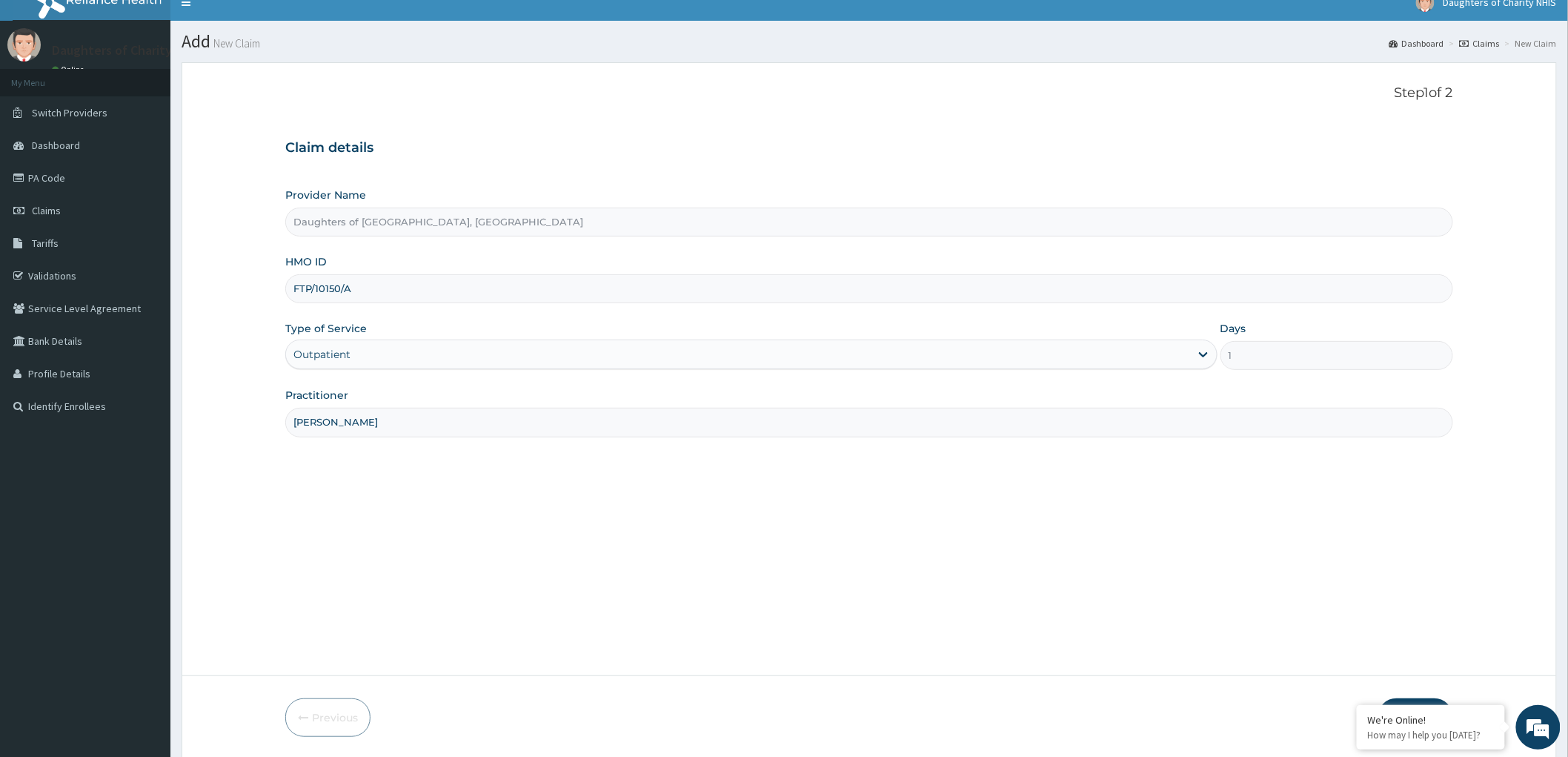
scroll to position [69, 0]
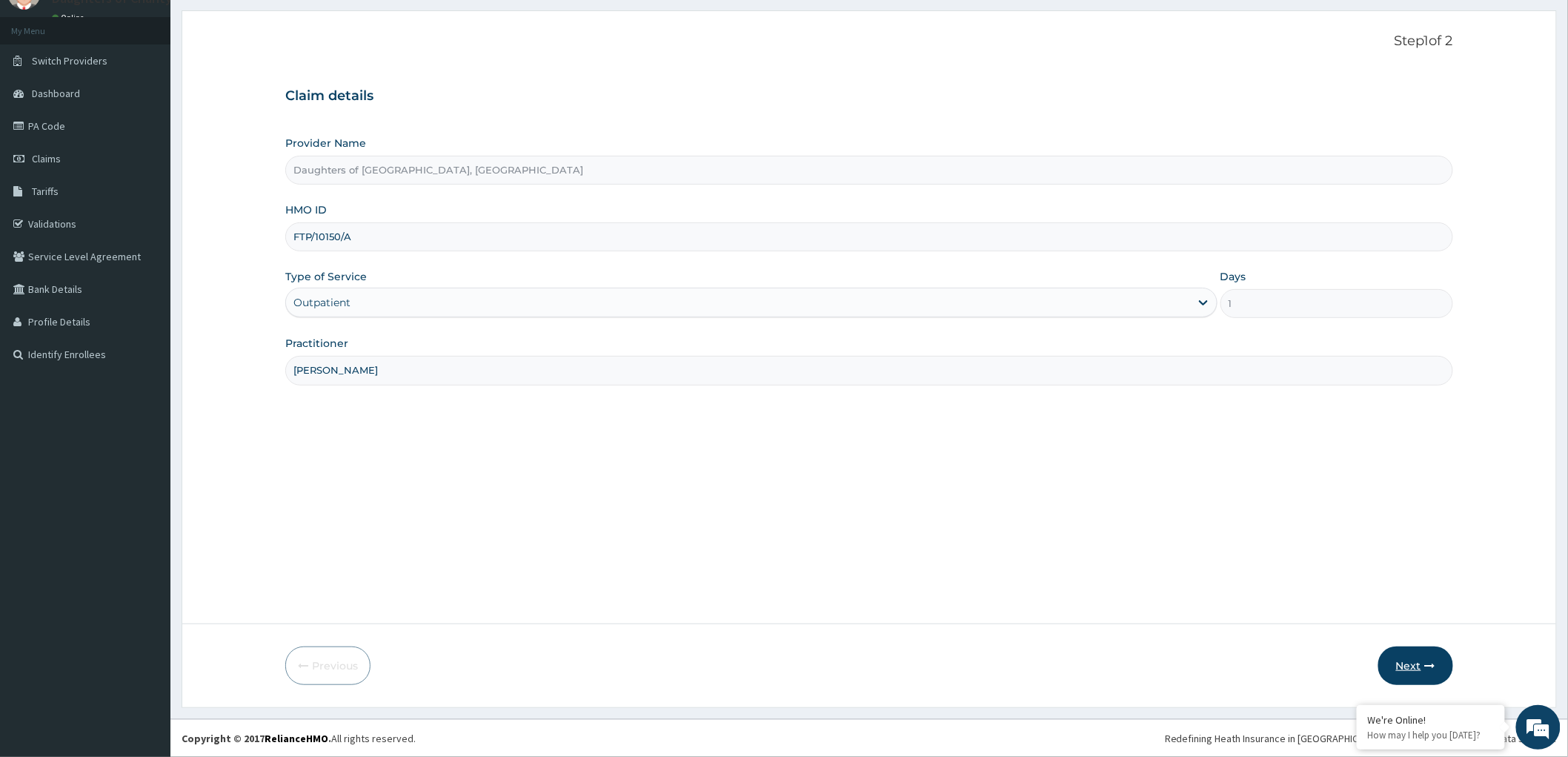
type input "[PERSON_NAME]"
click at [1410, 670] on button "Next" at bounding box center [1416, 665] width 75 height 39
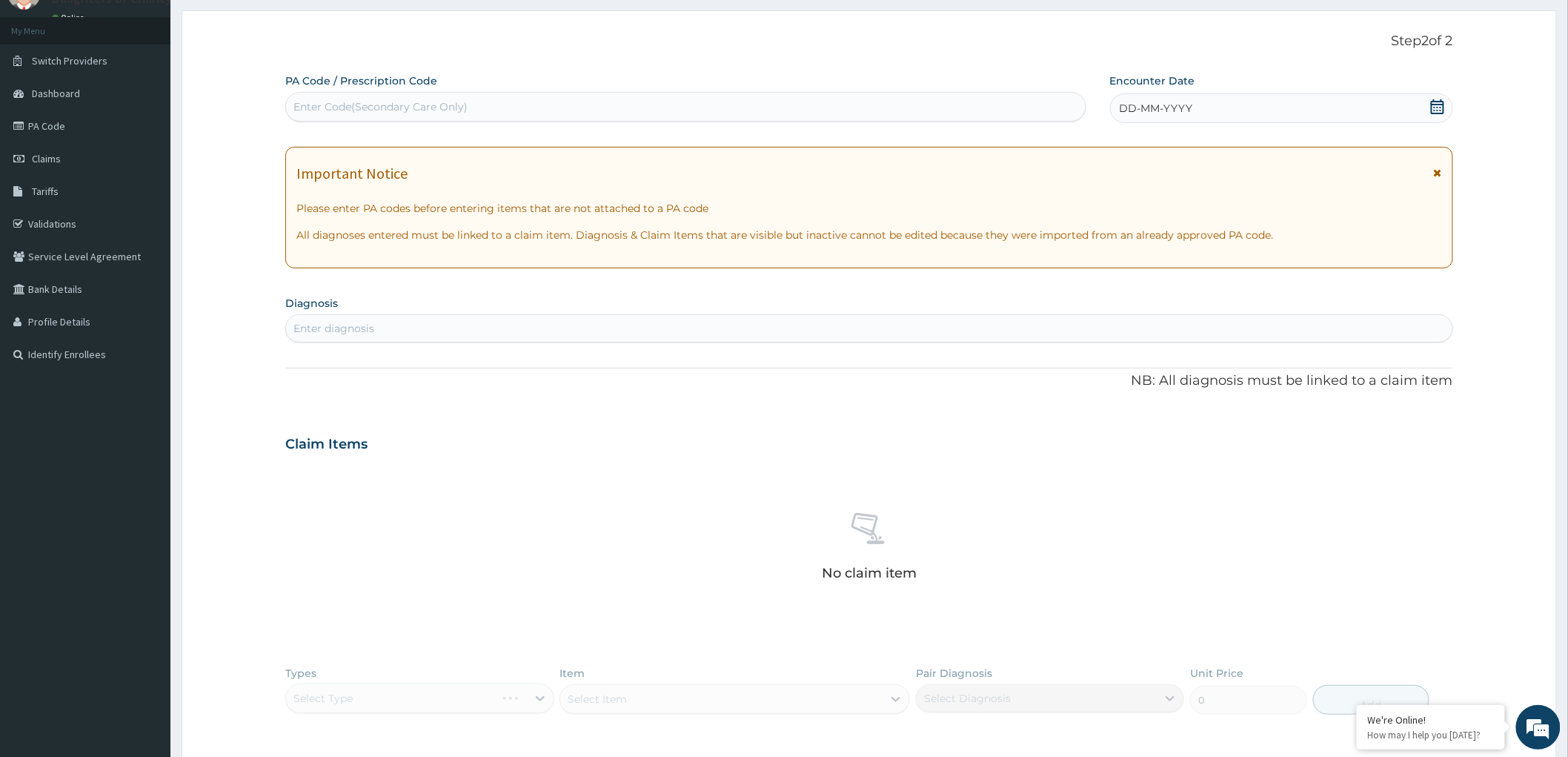
click at [343, 102] on div "Enter Code(Secondary Care Only)" at bounding box center [380, 106] width 174 height 14
paste input "PA/667C74"
type input "PA/667C74"
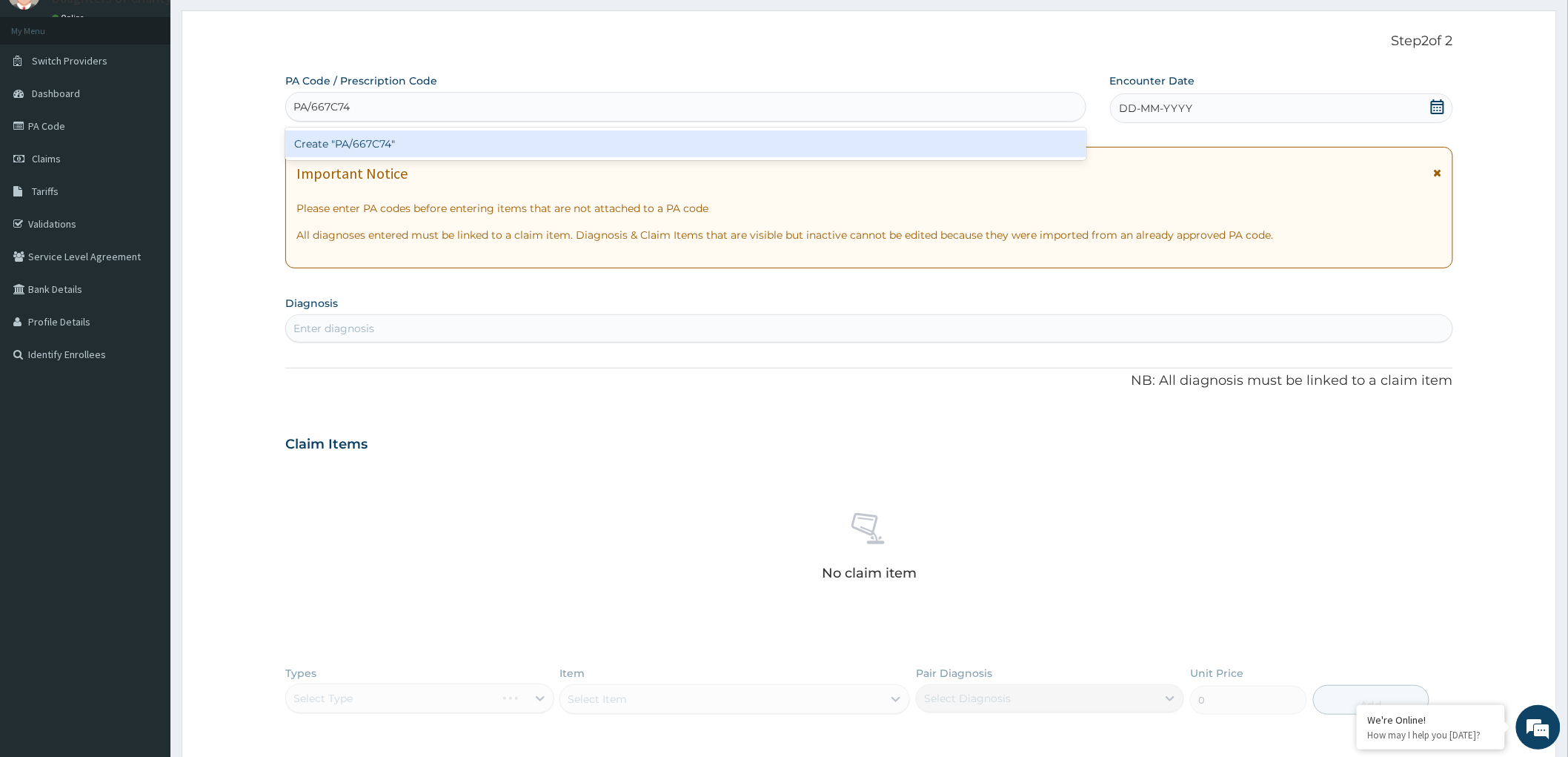
click at [352, 139] on div "Create "PA/667C74"" at bounding box center [686, 144] width 801 height 27
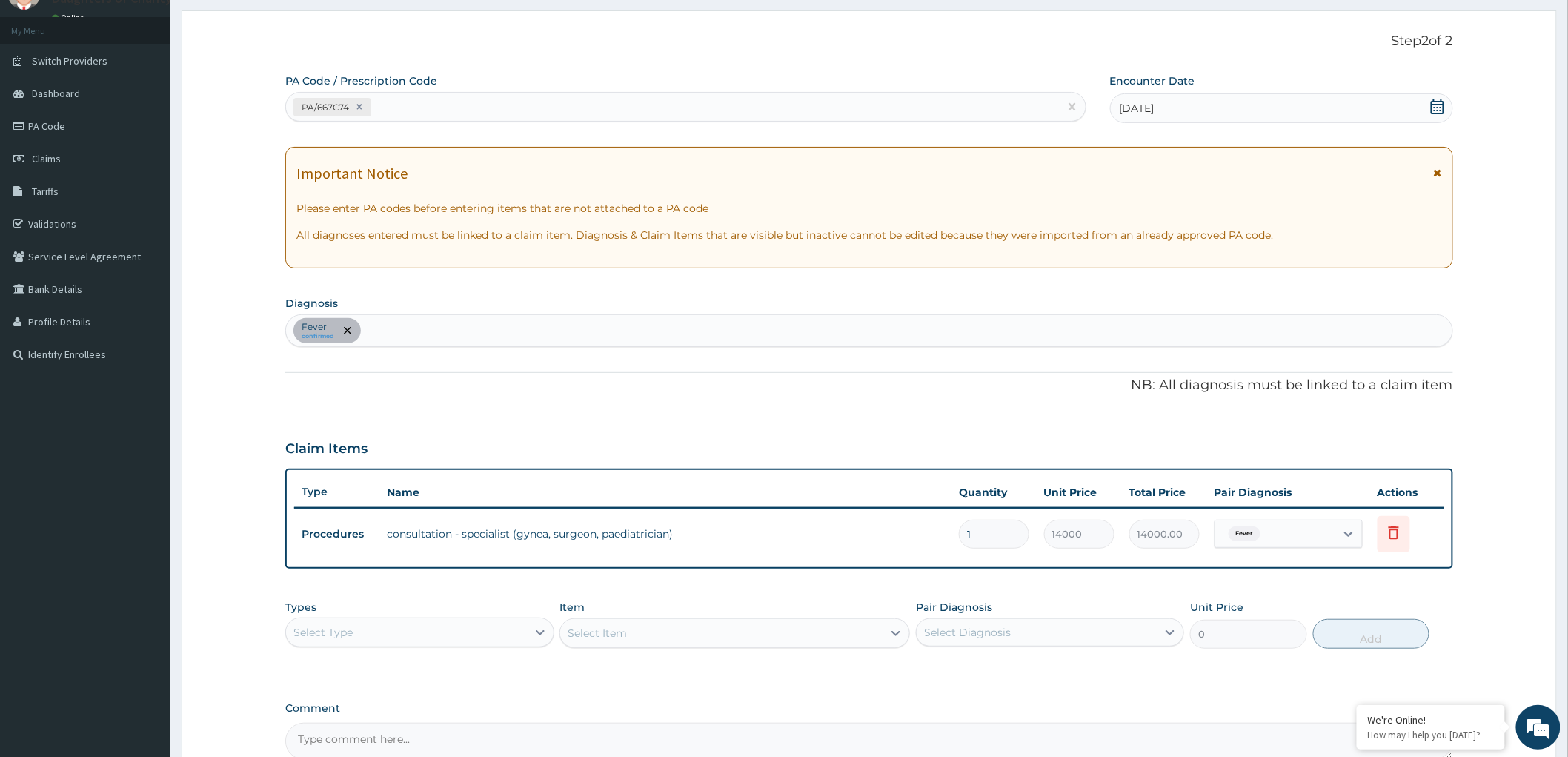
click at [404, 330] on div "Fever confirmed" at bounding box center [869, 330] width 1166 height 31
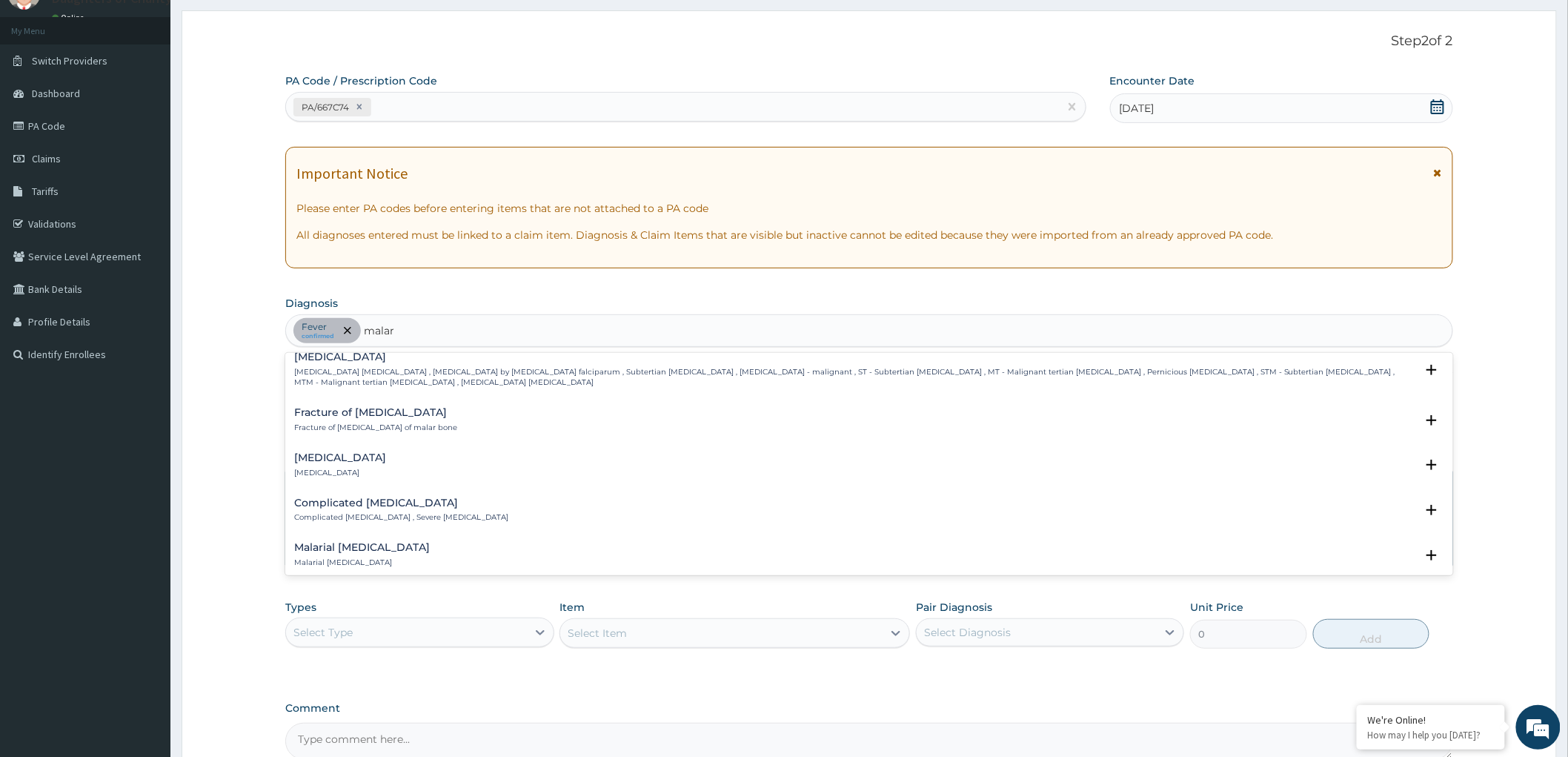
scroll to position [659, 0]
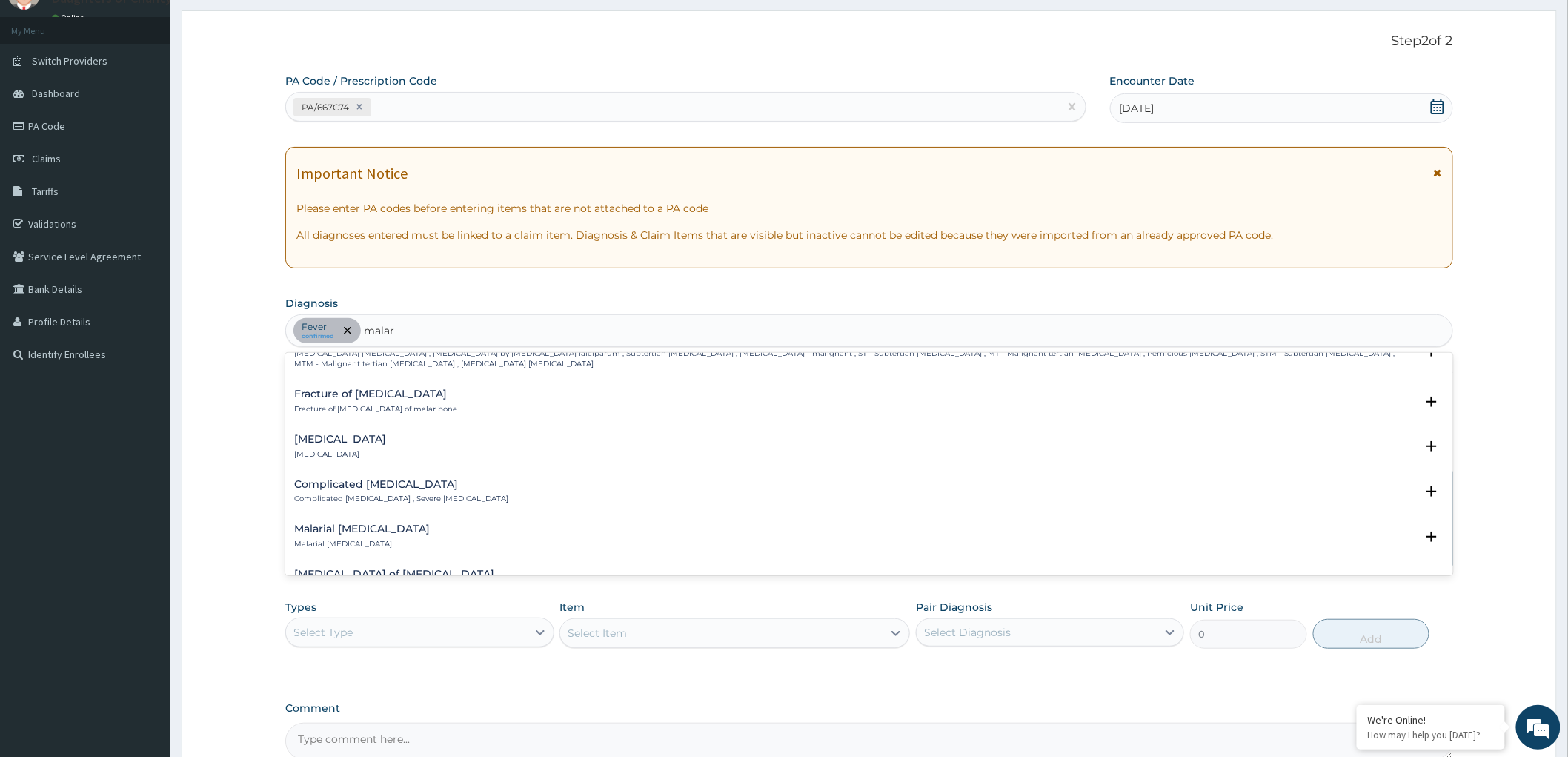
type input "malar"
click at [470, 350] on div "PA Code / Prescription Code PA/667C74 Encounter Date 05-08-2025 Important Notic…" at bounding box center [869, 416] width 1168 height 687
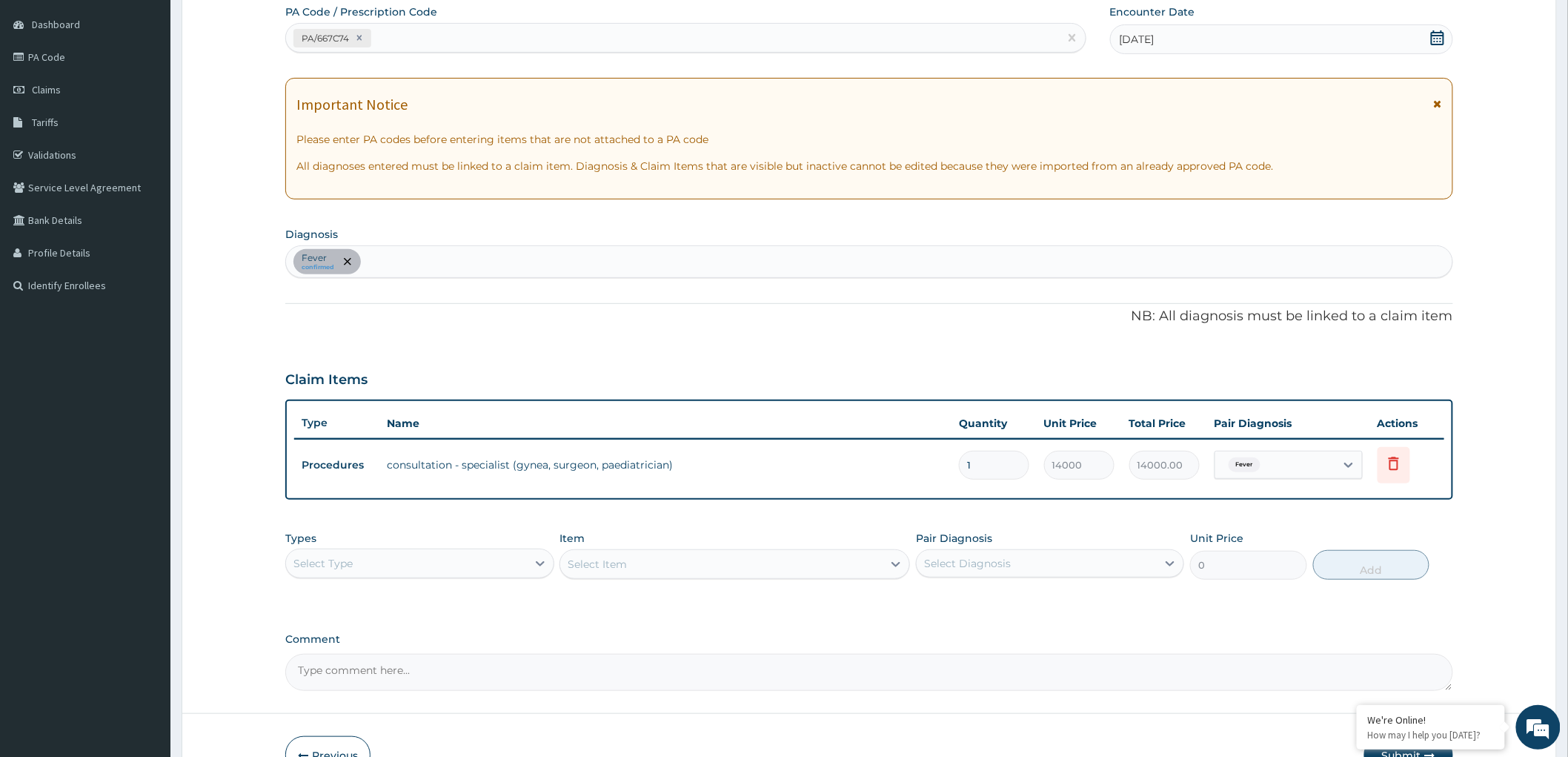
scroll to position [225, 0]
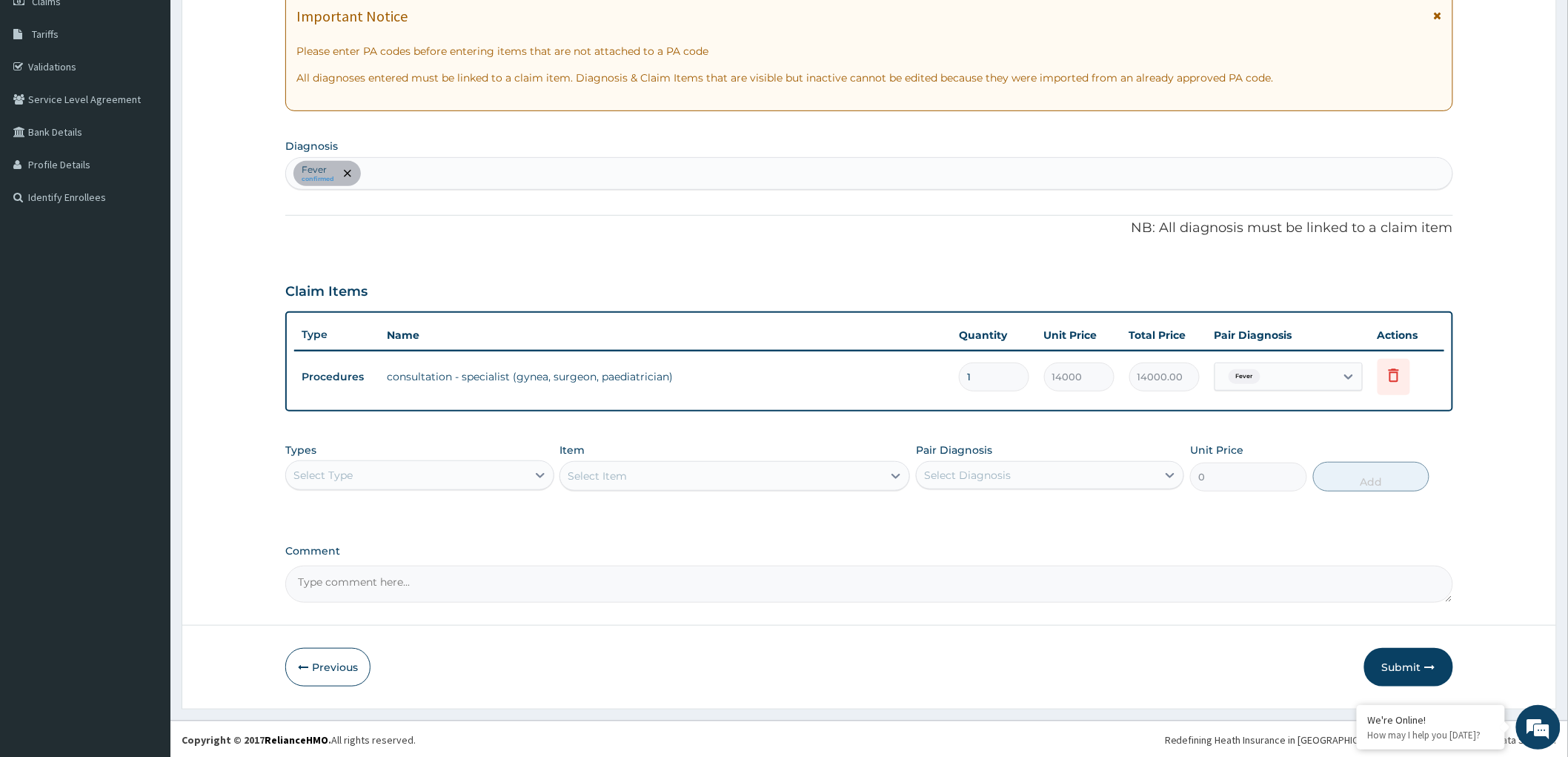
click at [336, 571] on textarea "Comment" at bounding box center [869, 584] width 1168 height 37
paste textarea "FEVER 1 DAY HIGH GRADE CONTINUOOUS , DESPITE MEDICATIONS BY THE MOTHER. HX OF E…"
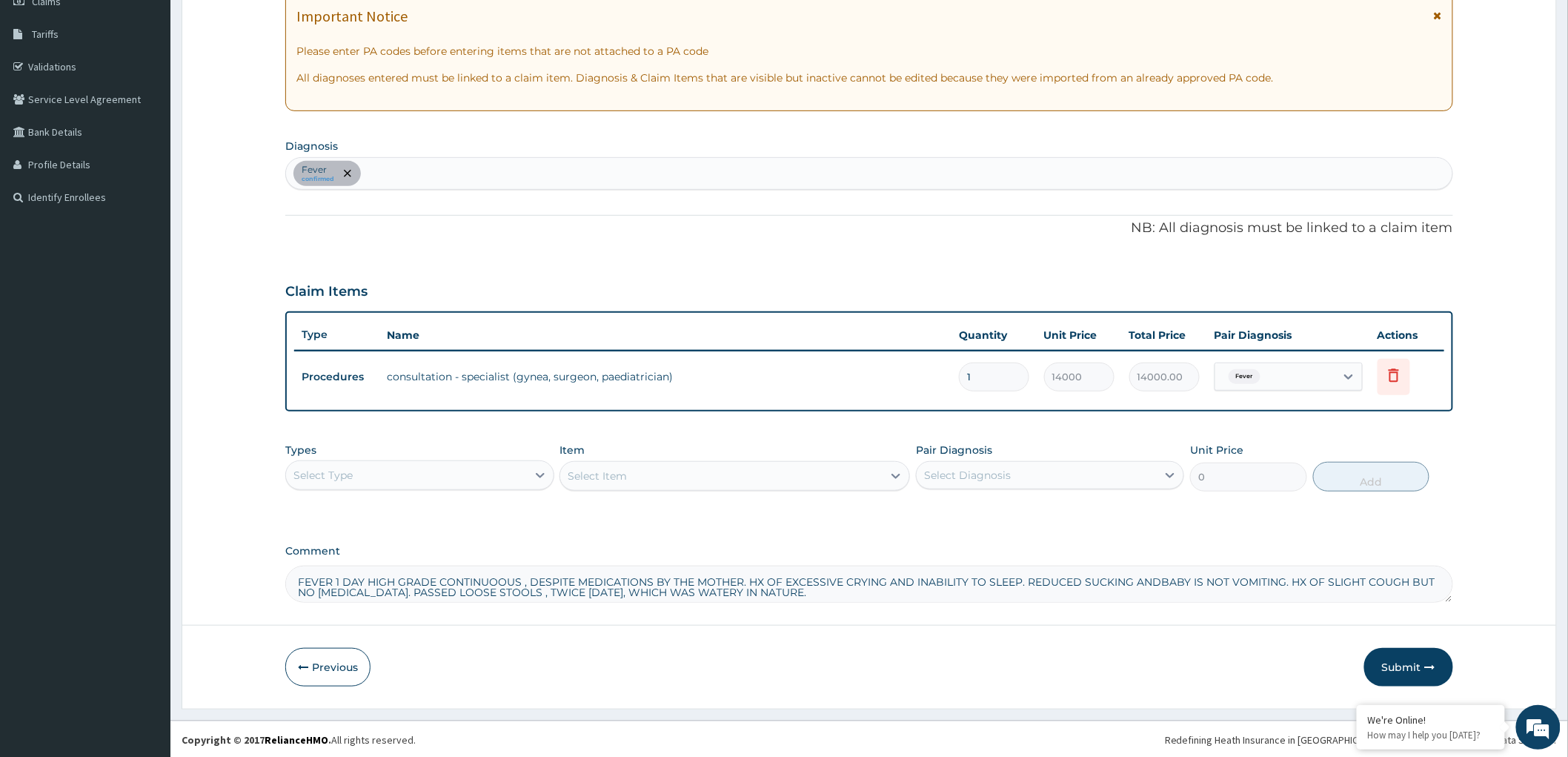
type textarea "FEVER 1 DAY HIGH GRADE CONTINUOOUS , DESPITE MEDICATIONS BY THE MOTHER. HX OF E…"
click at [390, 164] on div "Fever confirmed" at bounding box center [869, 173] width 1166 height 31
type input "malaria"
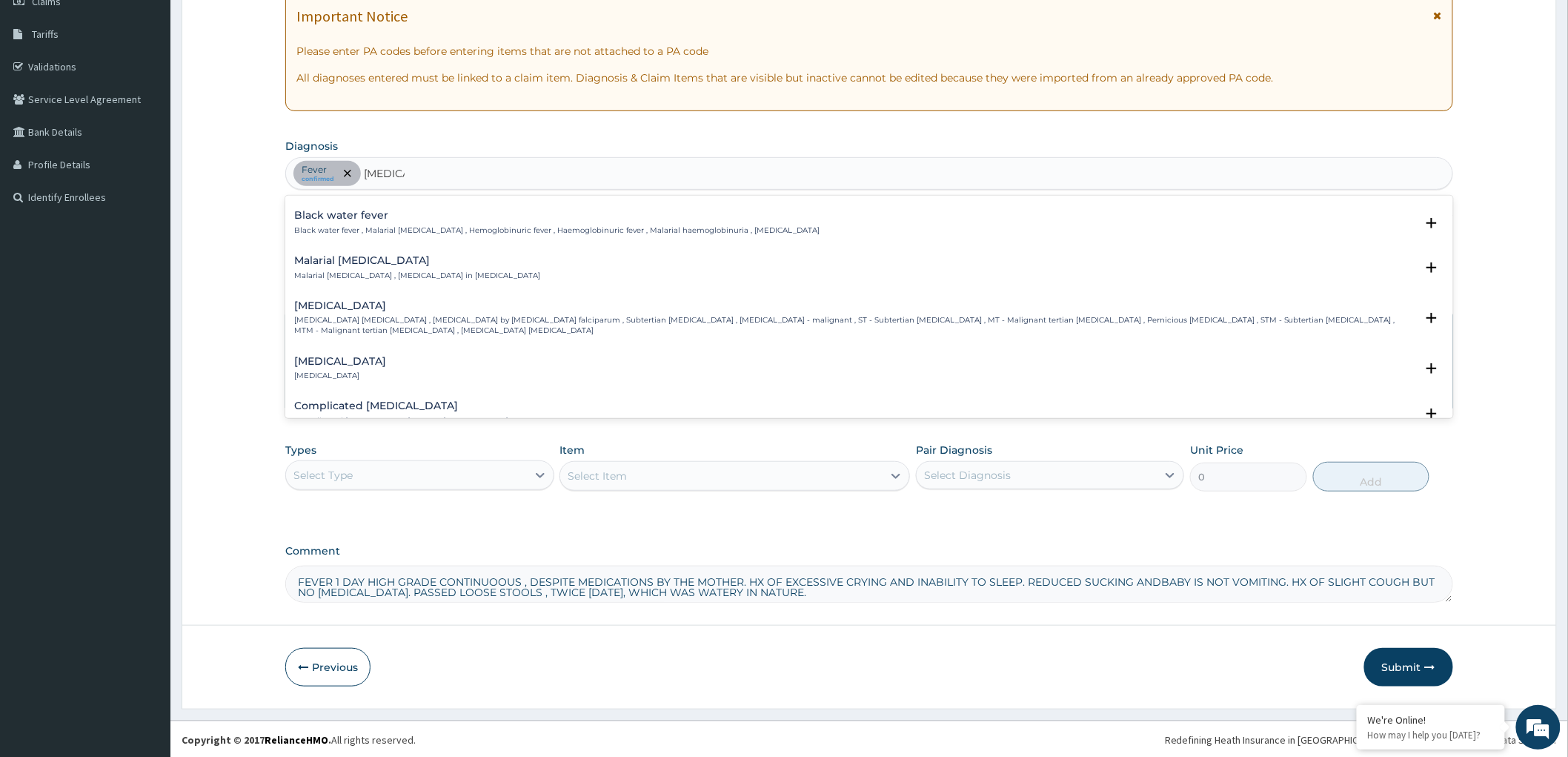
scroll to position [493, 0]
click at [512, 311] on p "Falciparum malaria , Malignant tertian malaria , Malaria by Plasmodium falcipar…" at bounding box center [854, 322] width 1121 height 21
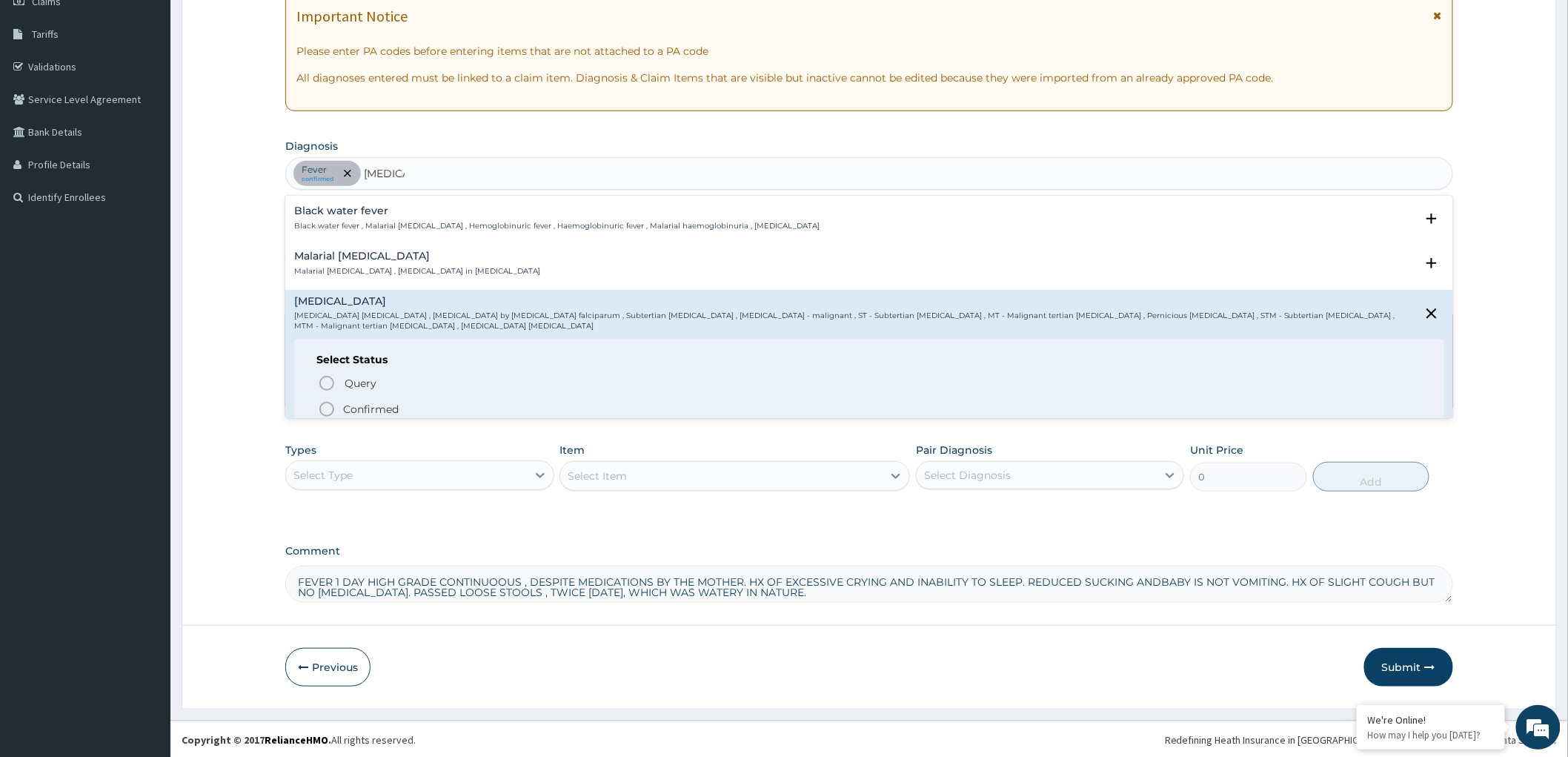
click at [326, 409] on icon "status option filled" at bounding box center [326, 408] width 17 height 17
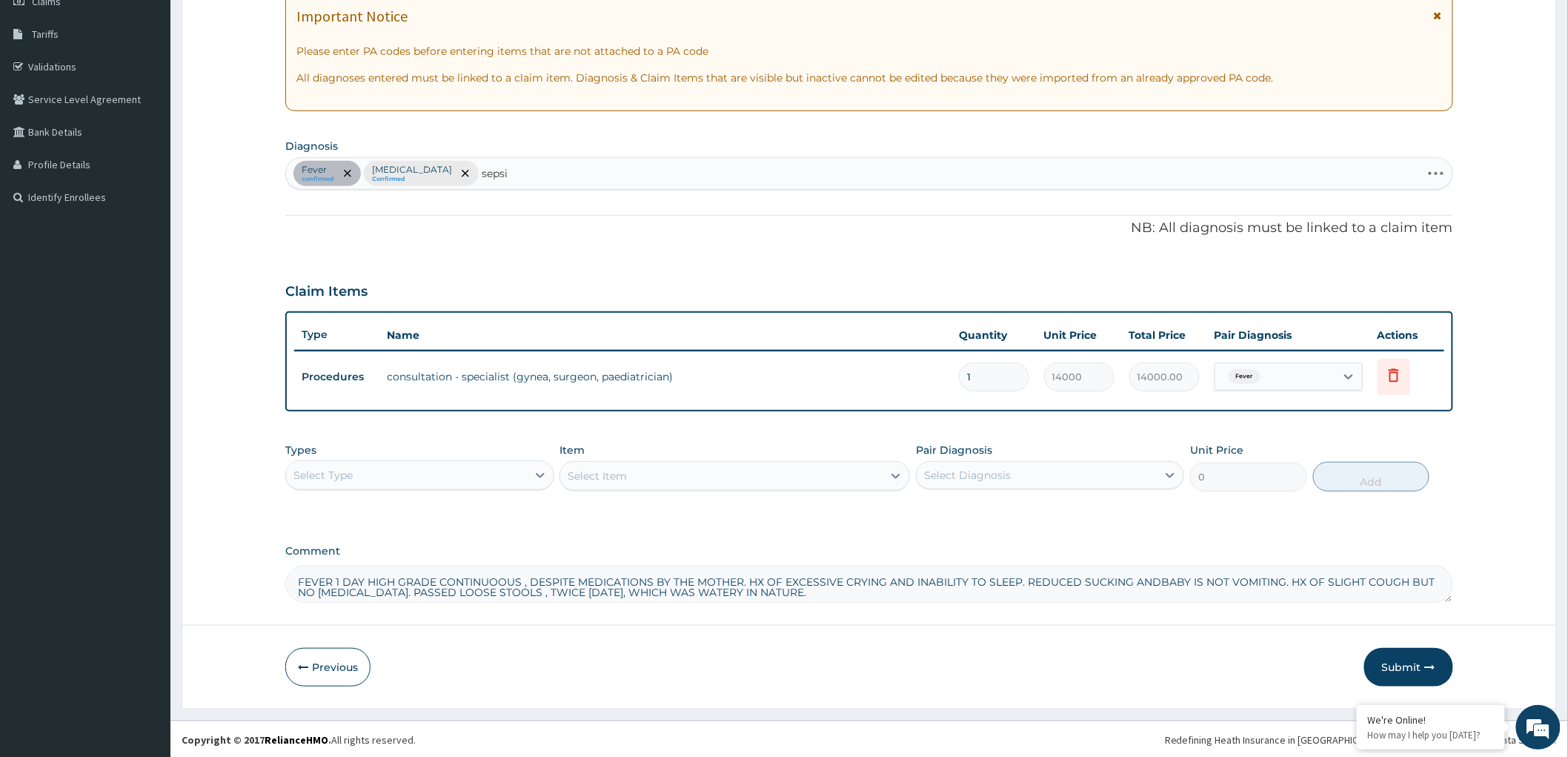
type input "sepsis"
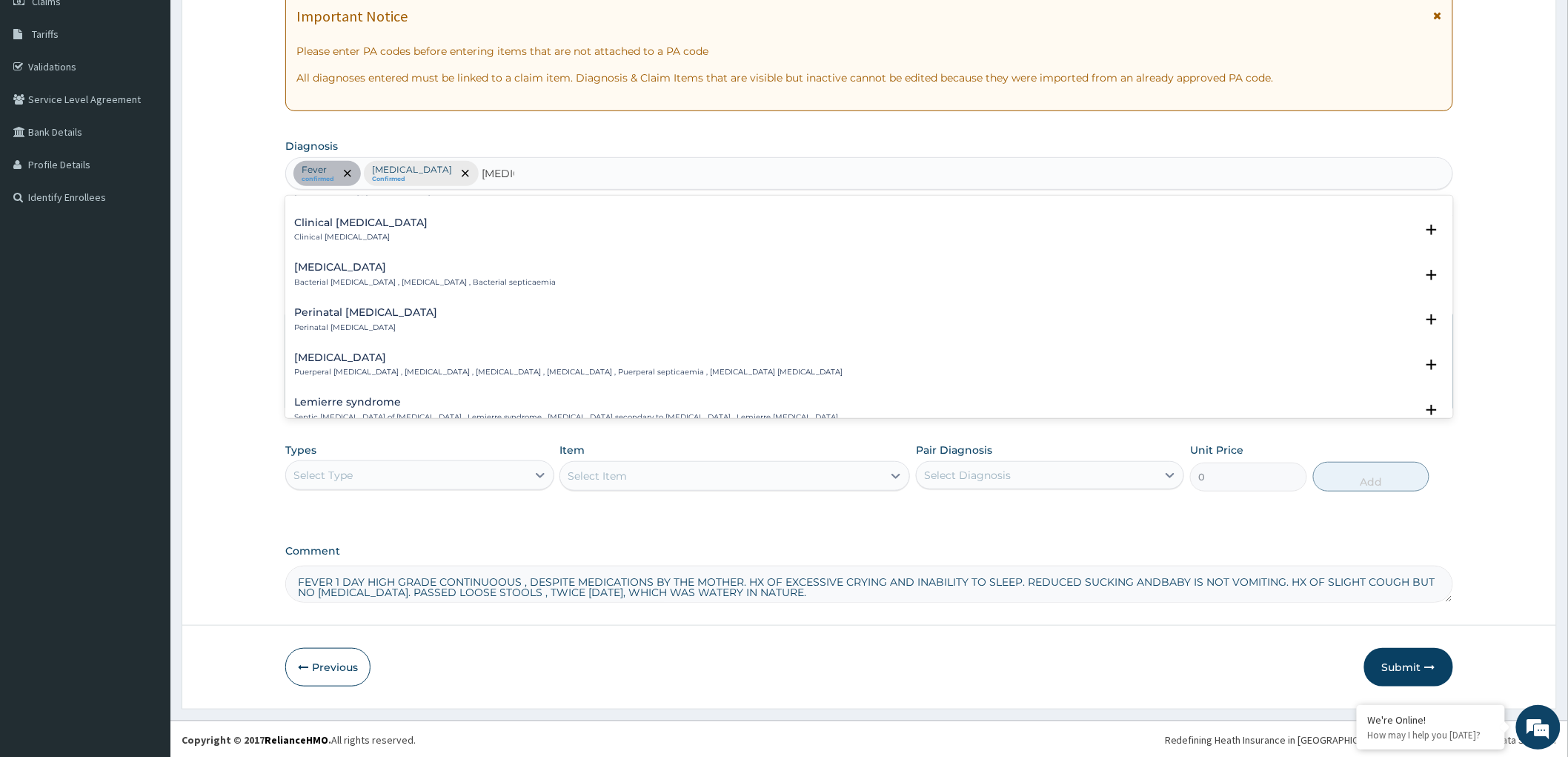
scroll to position [164, 0]
click at [388, 280] on p "Bacterial septicemia , Bacterial sepsis , Bacterial septicaemia" at bounding box center [425, 285] width 262 height 11
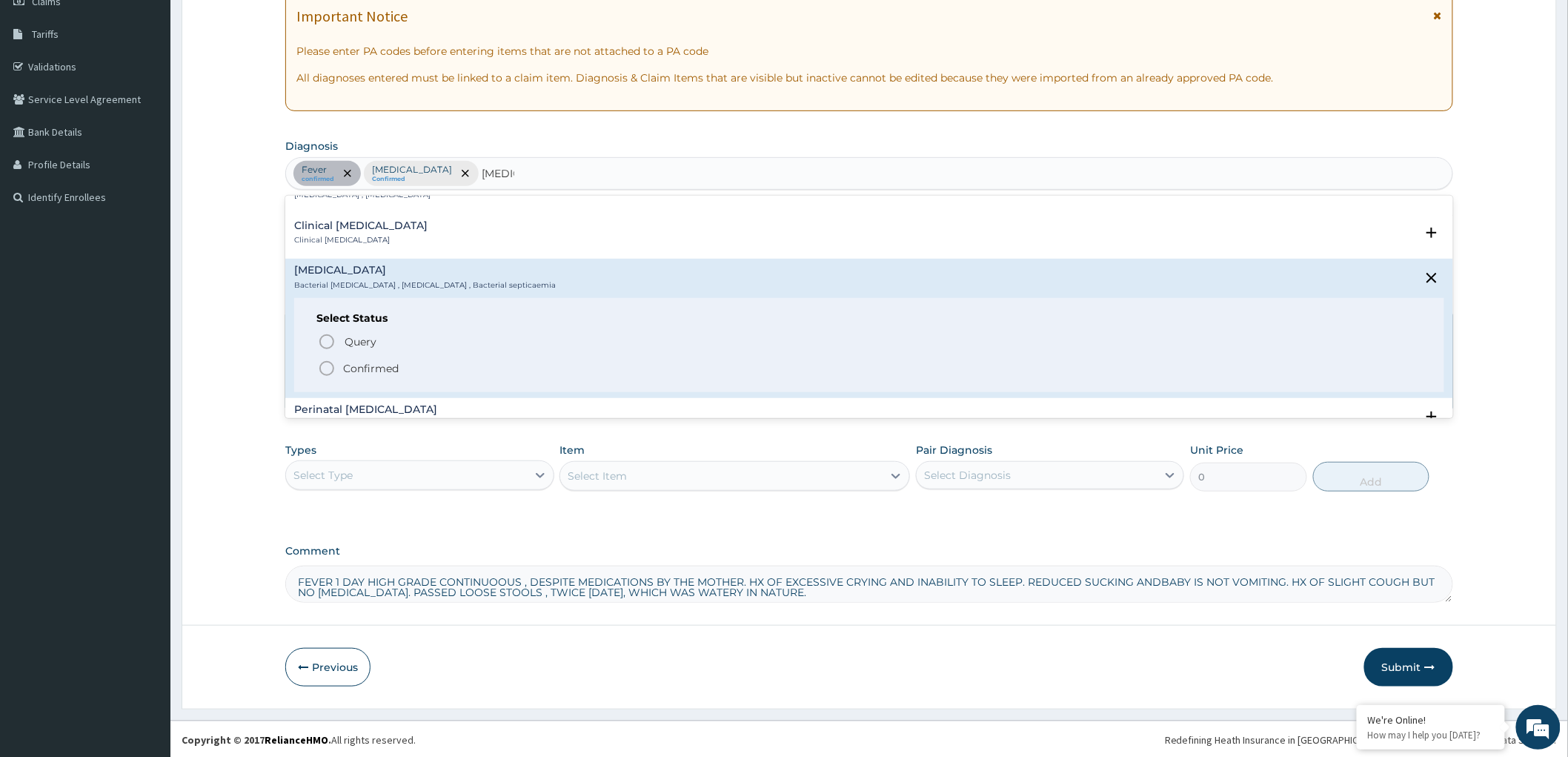
click at [321, 362] on icon "status option filled" at bounding box center [326, 368] width 17 height 17
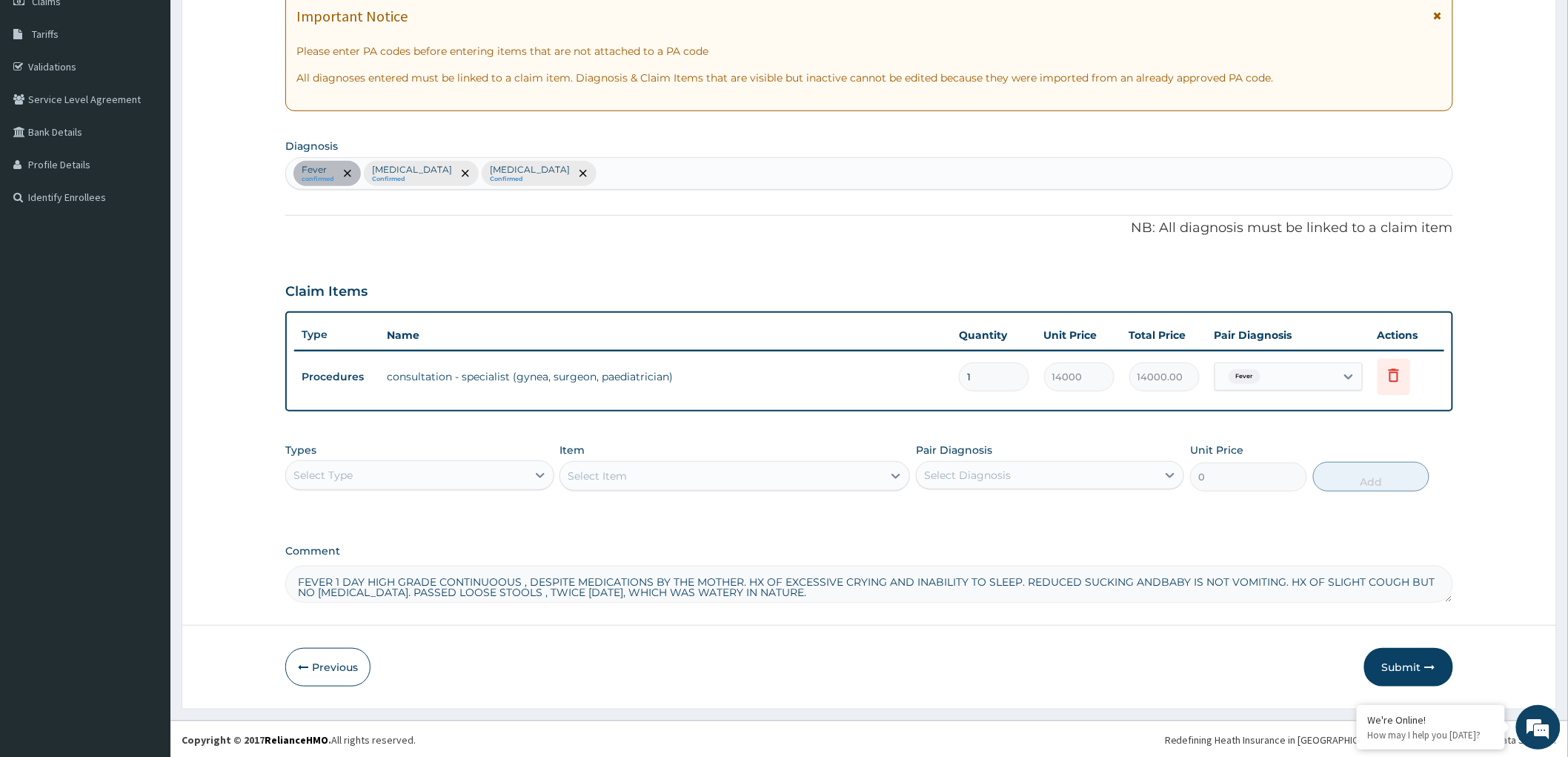
click at [493, 467] on div "Select Type" at bounding box center [406, 475] width 240 height 24
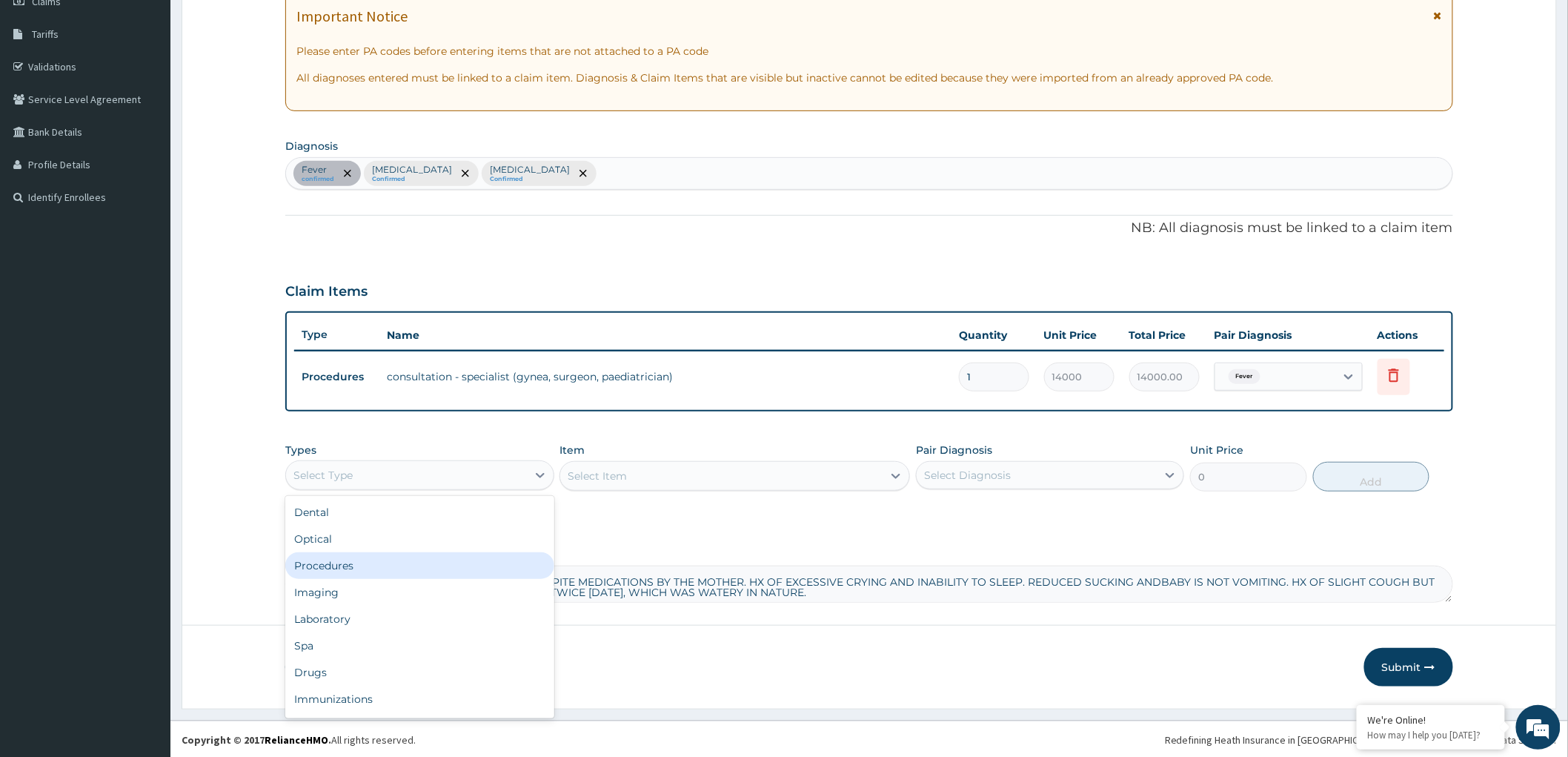
click at [361, 561] on div "Procedures" at bounding box center [419, 566] width 268 height 27
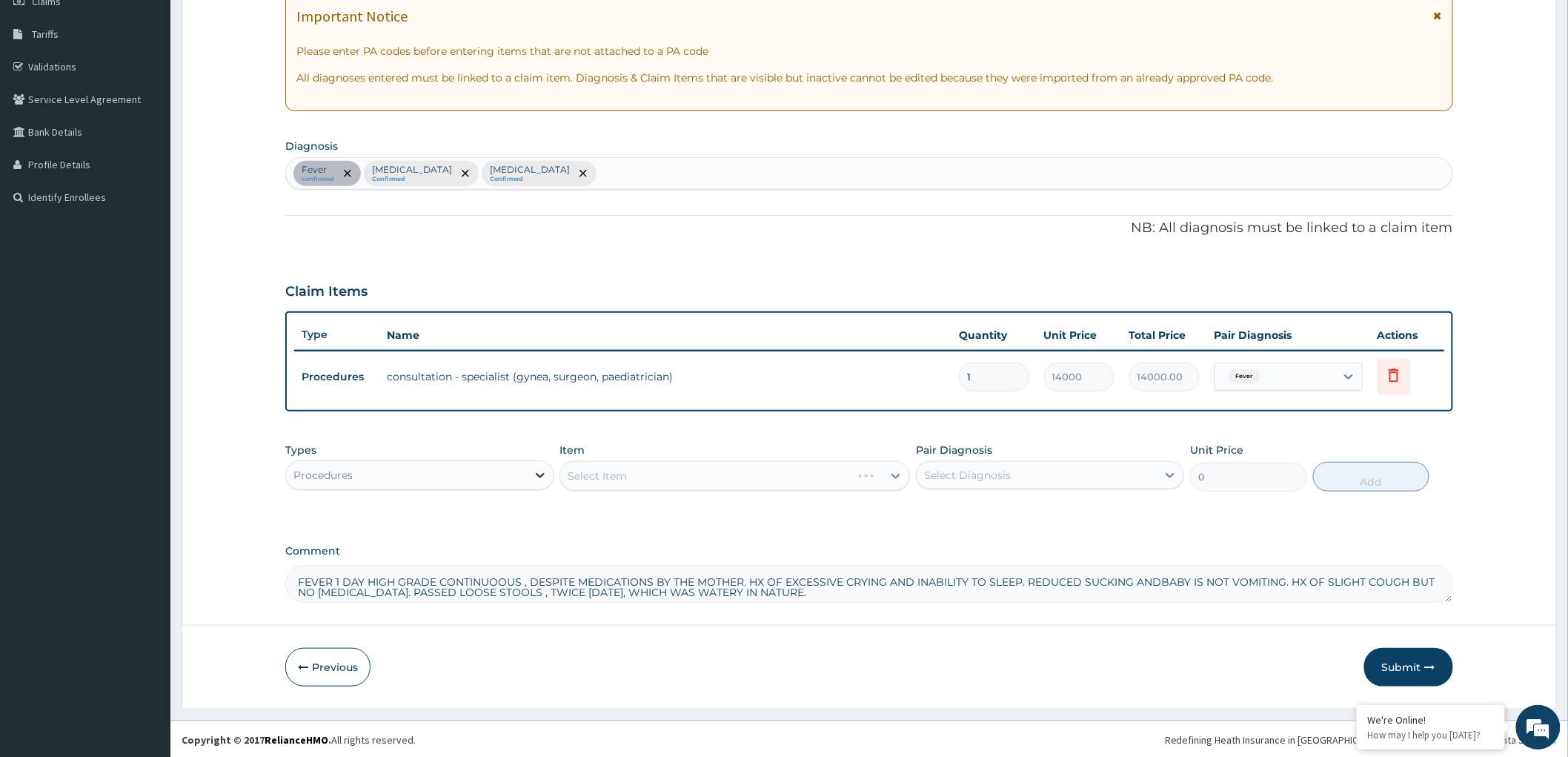
click at [533, 472] on icon at bounding box center [540, 474] width 14 height 14
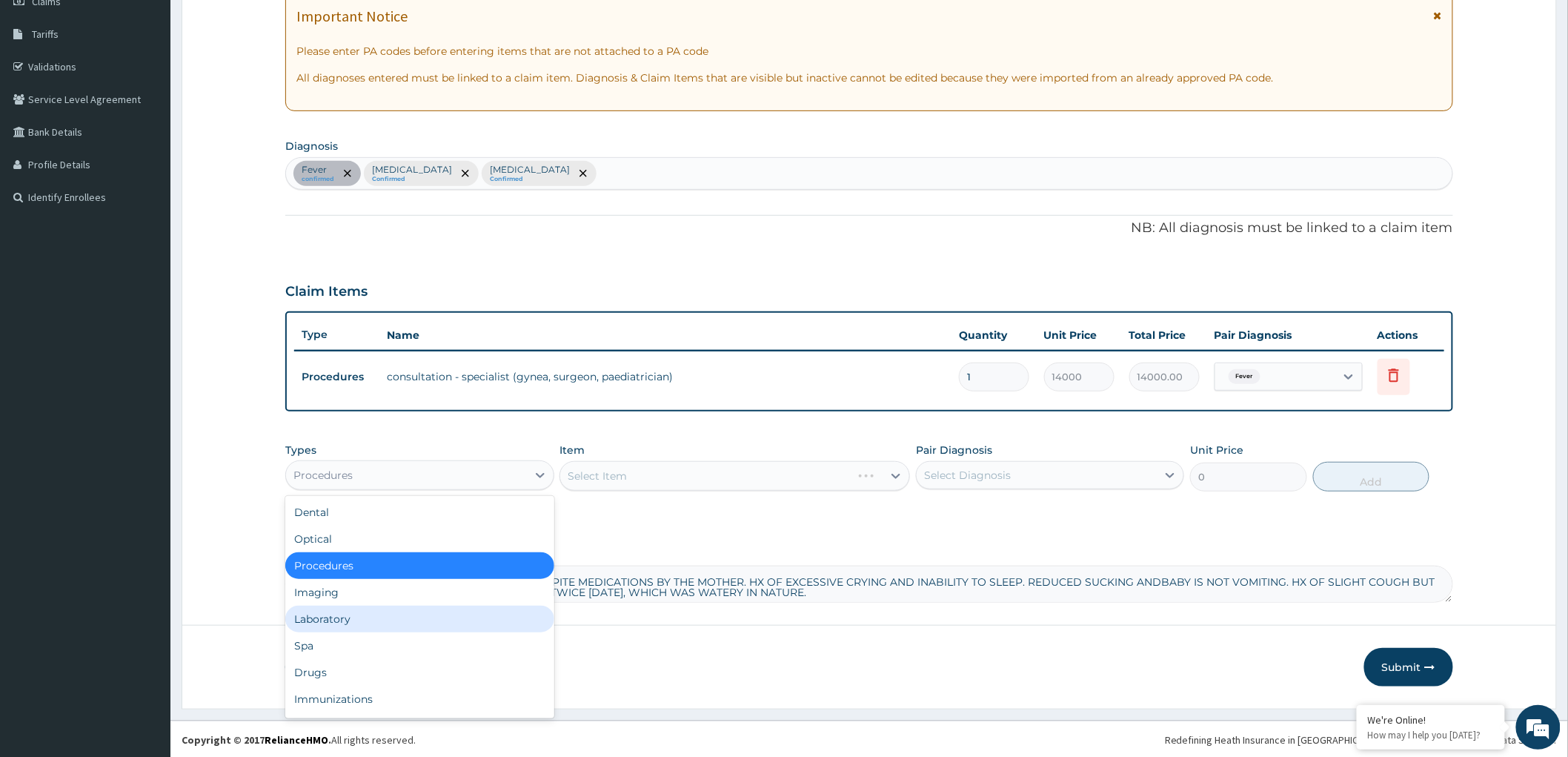
click at [386, 614] on div "Laboratory" at bounding box center [419, 619] width 268 height 27
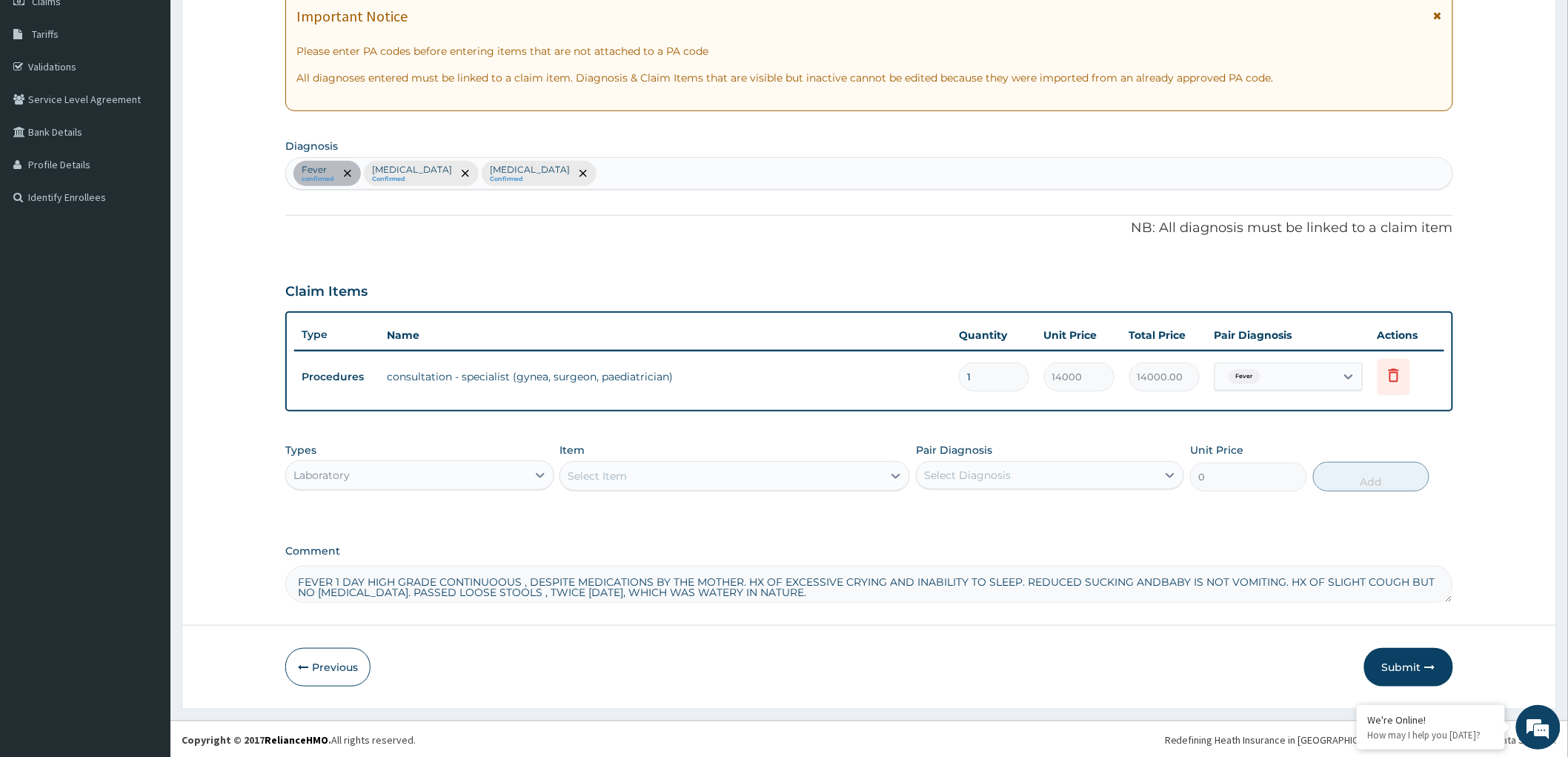
click at [880, 470] on div "Select Item" at bounding box center [721, 475] width 322 height 24
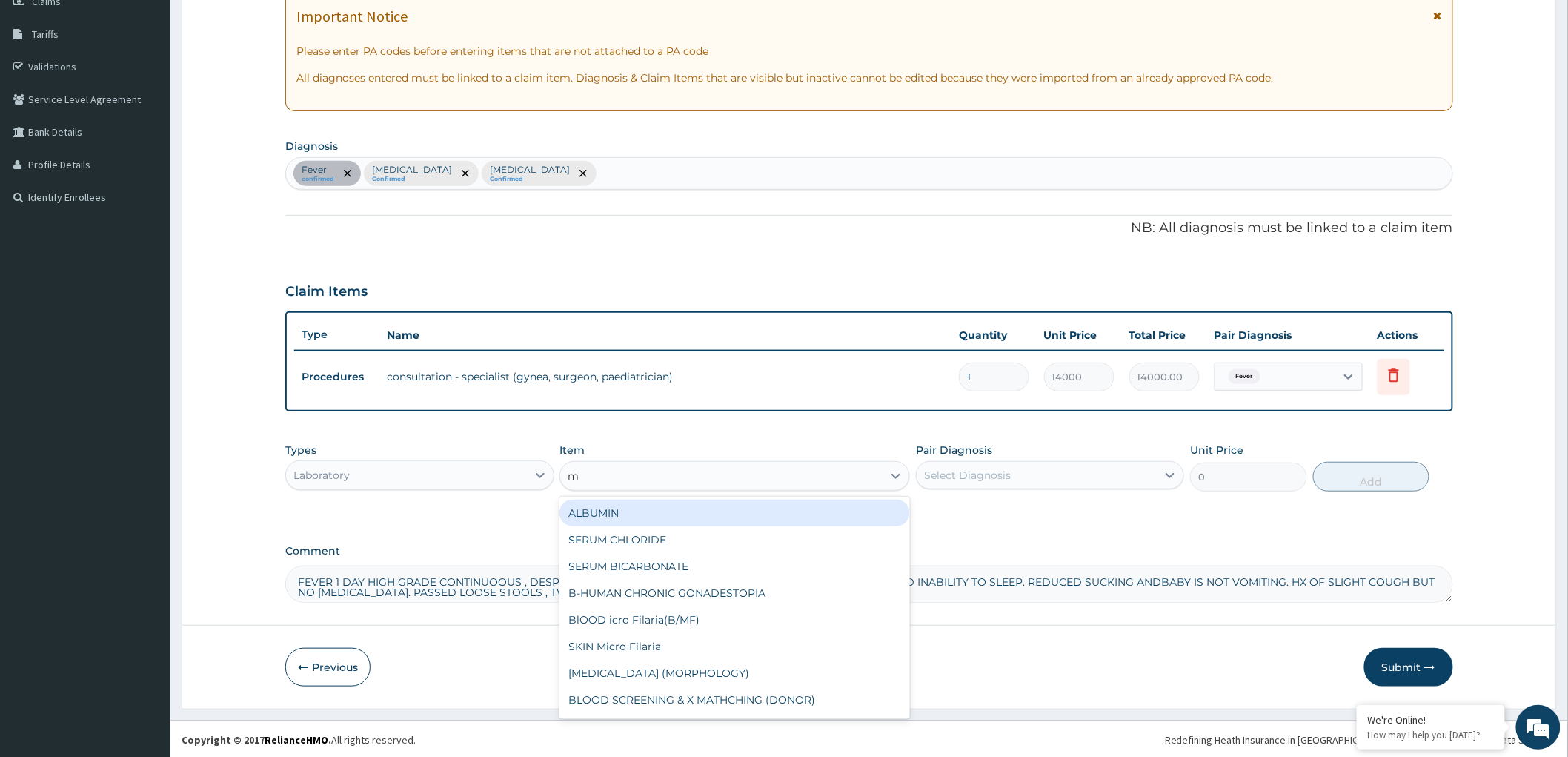
type input "mp"
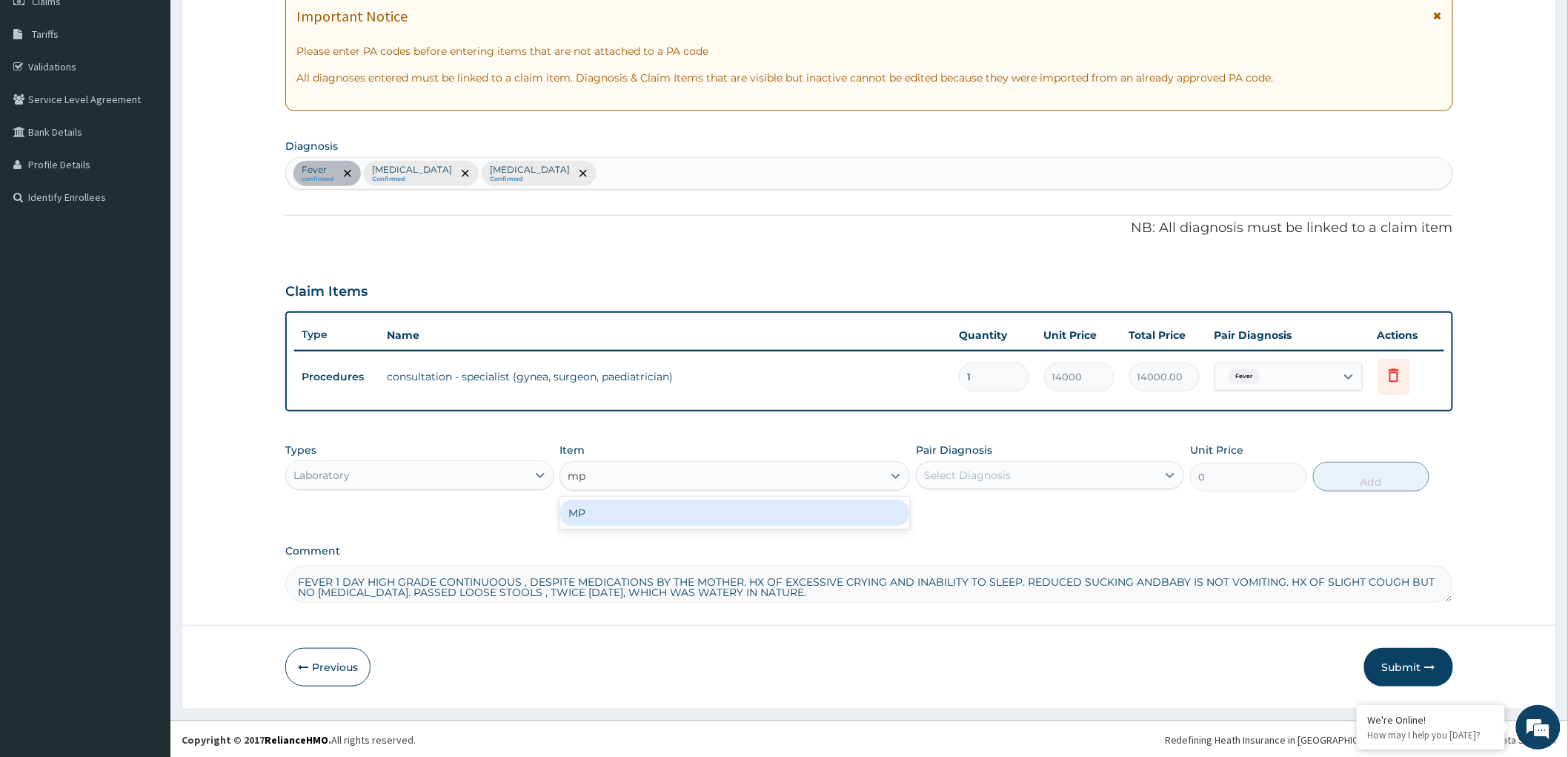
click at [749, 507] on div "MP" at bounding box center [734, 513] width 350 height 27
type input "2000"
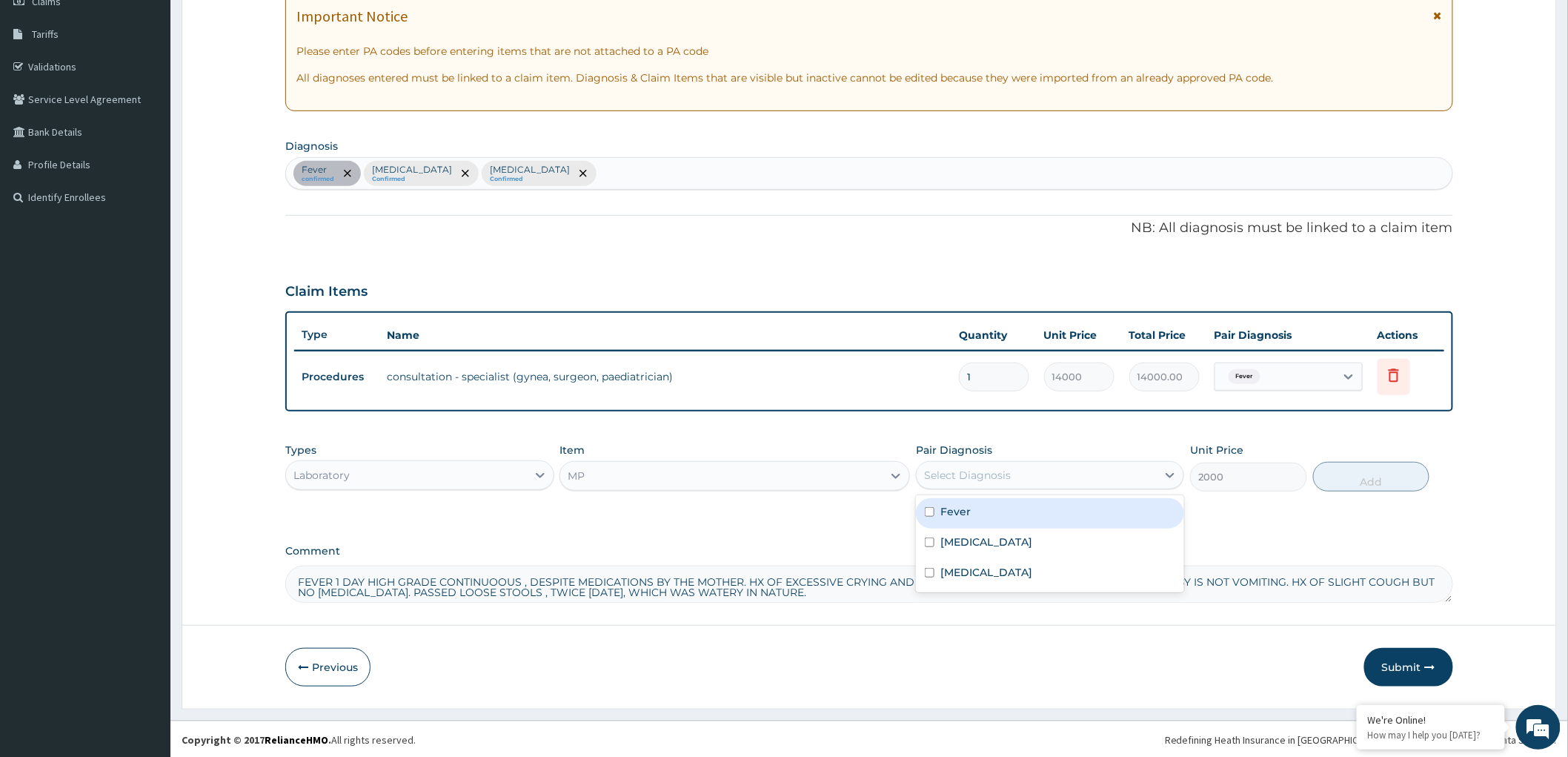
click at [1013, 469] on div "Select Diagnosis" at bounding box center [1036, 475] width 240 height 24
click at [929, 540] on input "checkbox" at bounding box center [930, 542] width 10 height 10
checkbox input "true"
click at [1362, 477] on button "Add" at bounding box center [1371, 476] width 117 height 30
type input "0"
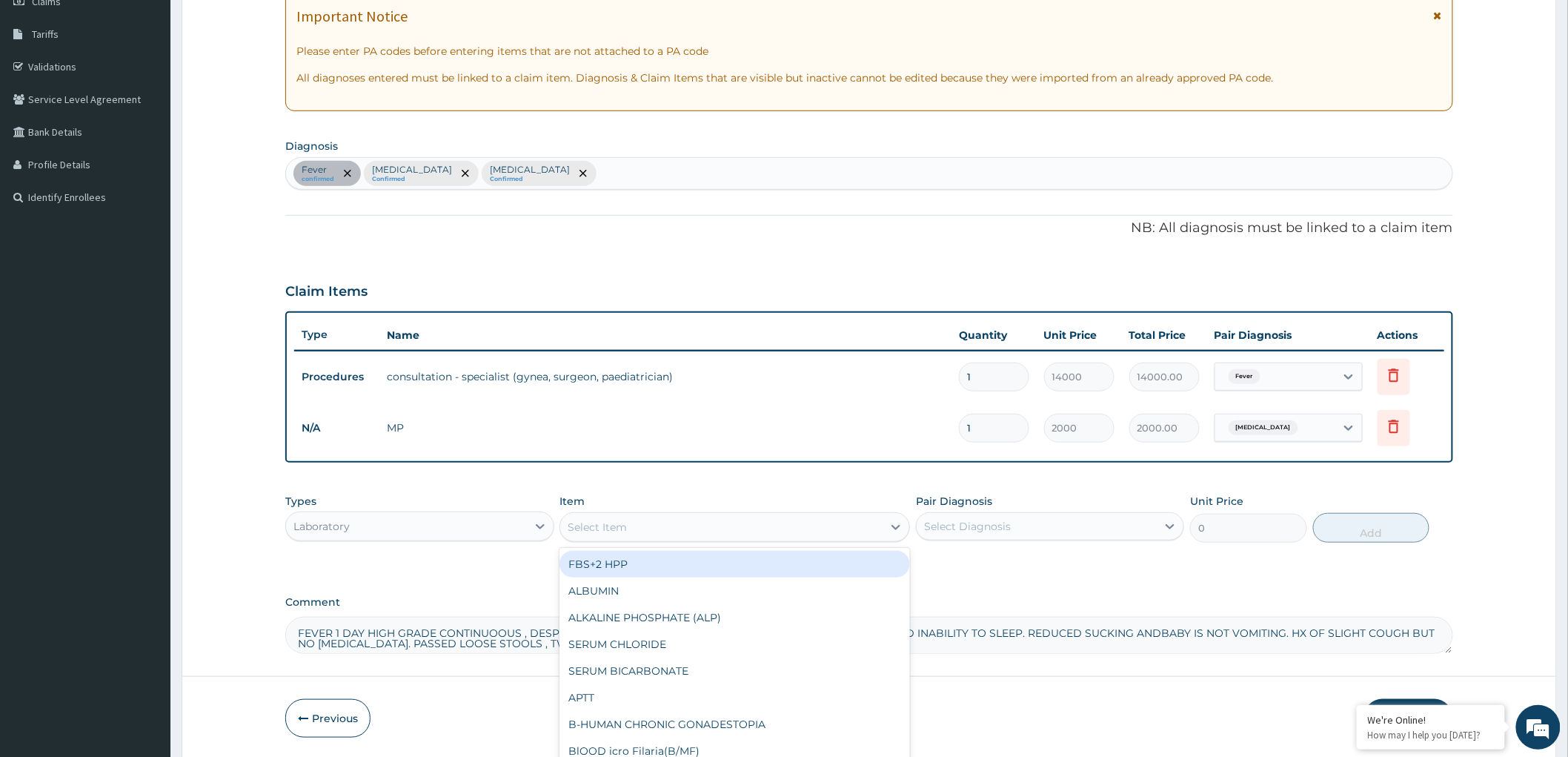
click at [684, 520] on div "Select Item" at bounding box center [721, 526] width 322 height 24
type input "fbc"
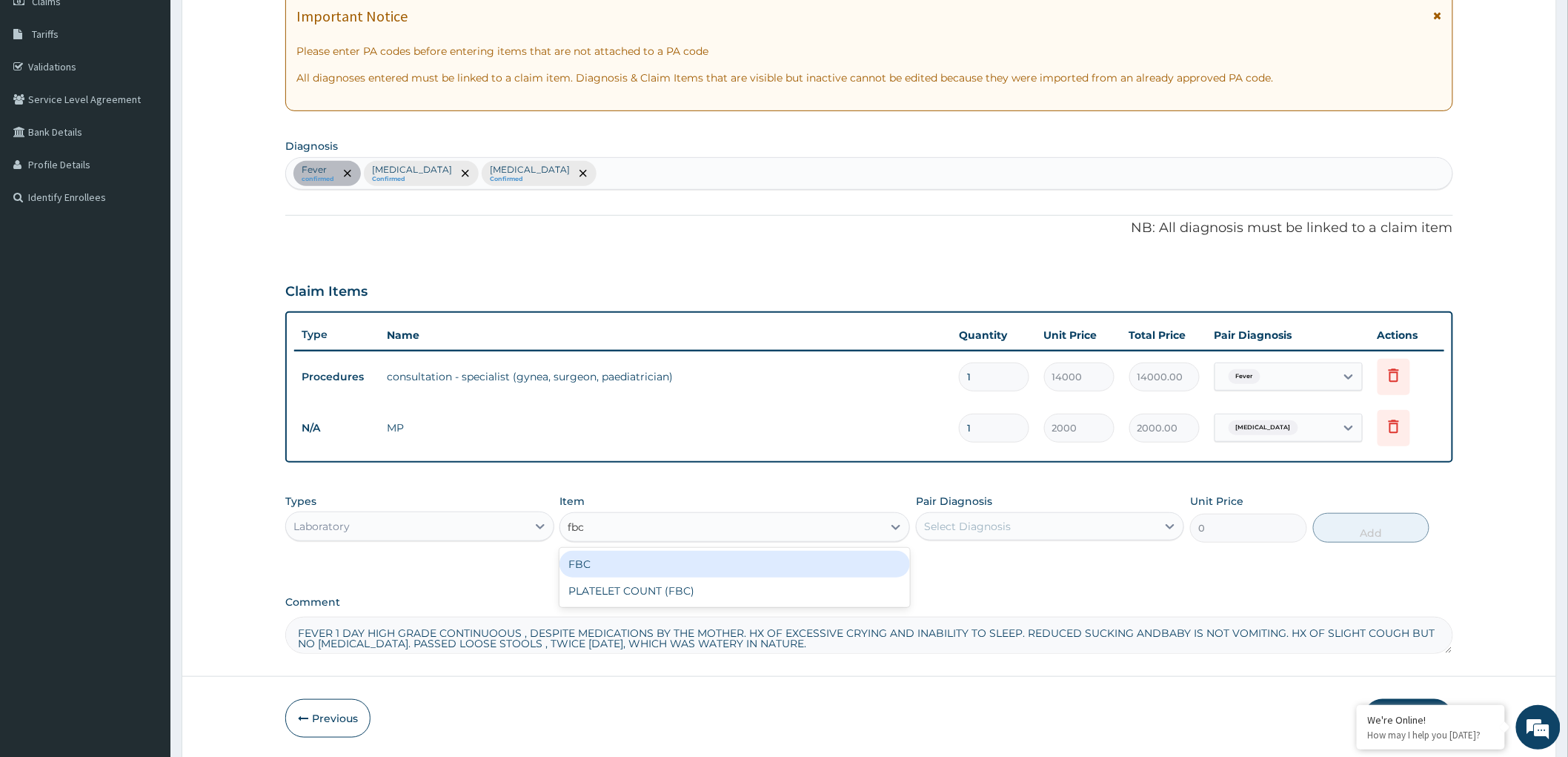
click at [693, 558] on div "FBC" at bounding box center [734, 564] width 350 height 27
type input "4200"
click at [1080, 519] on div "Select Diagnosis" at bounding box center [1036, 526] width 240 height 24
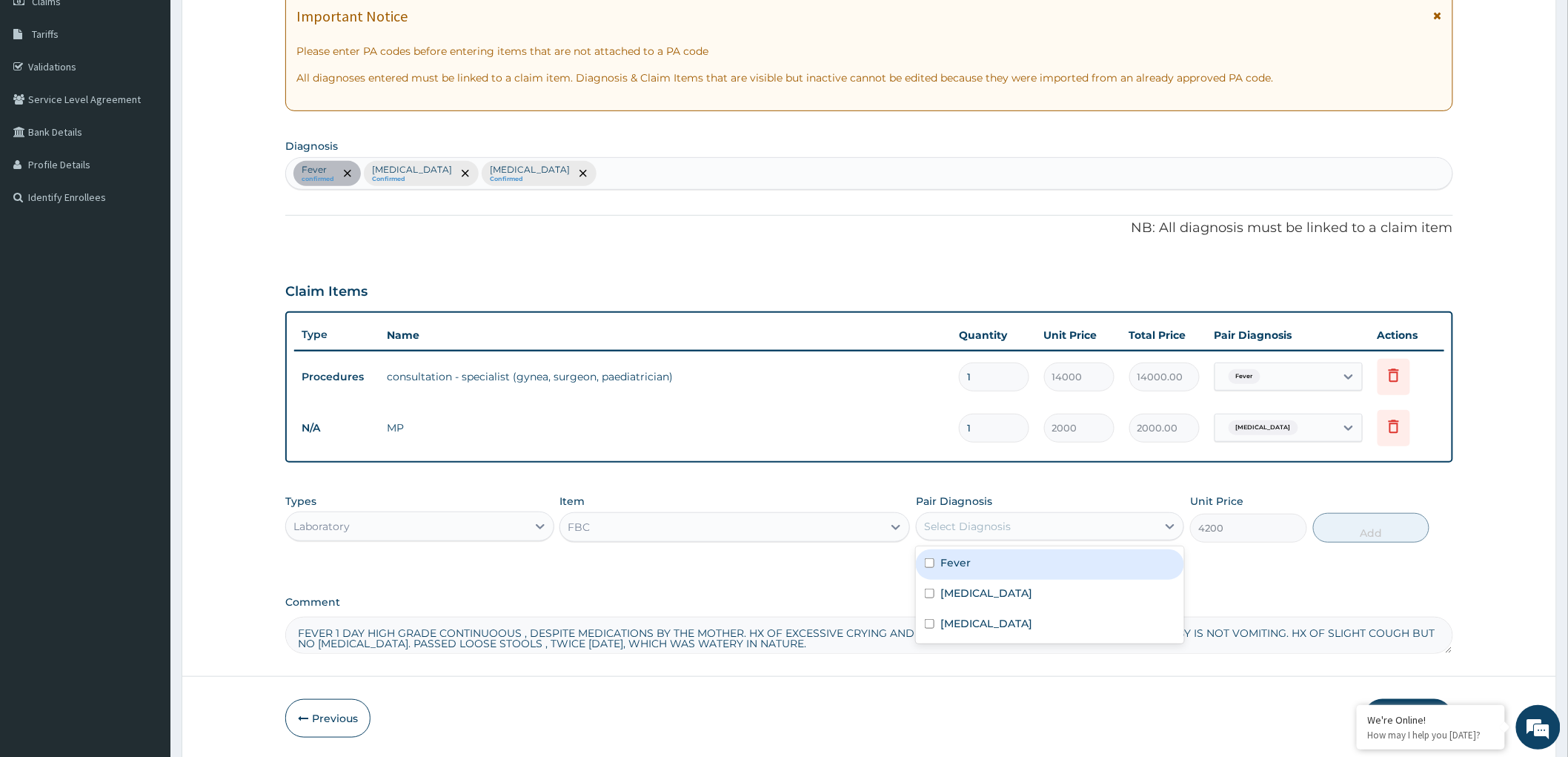
click at [934, 559] on input "checkbox" at bounding box center [930, 563] width 10 height 10
checkbox input "true"
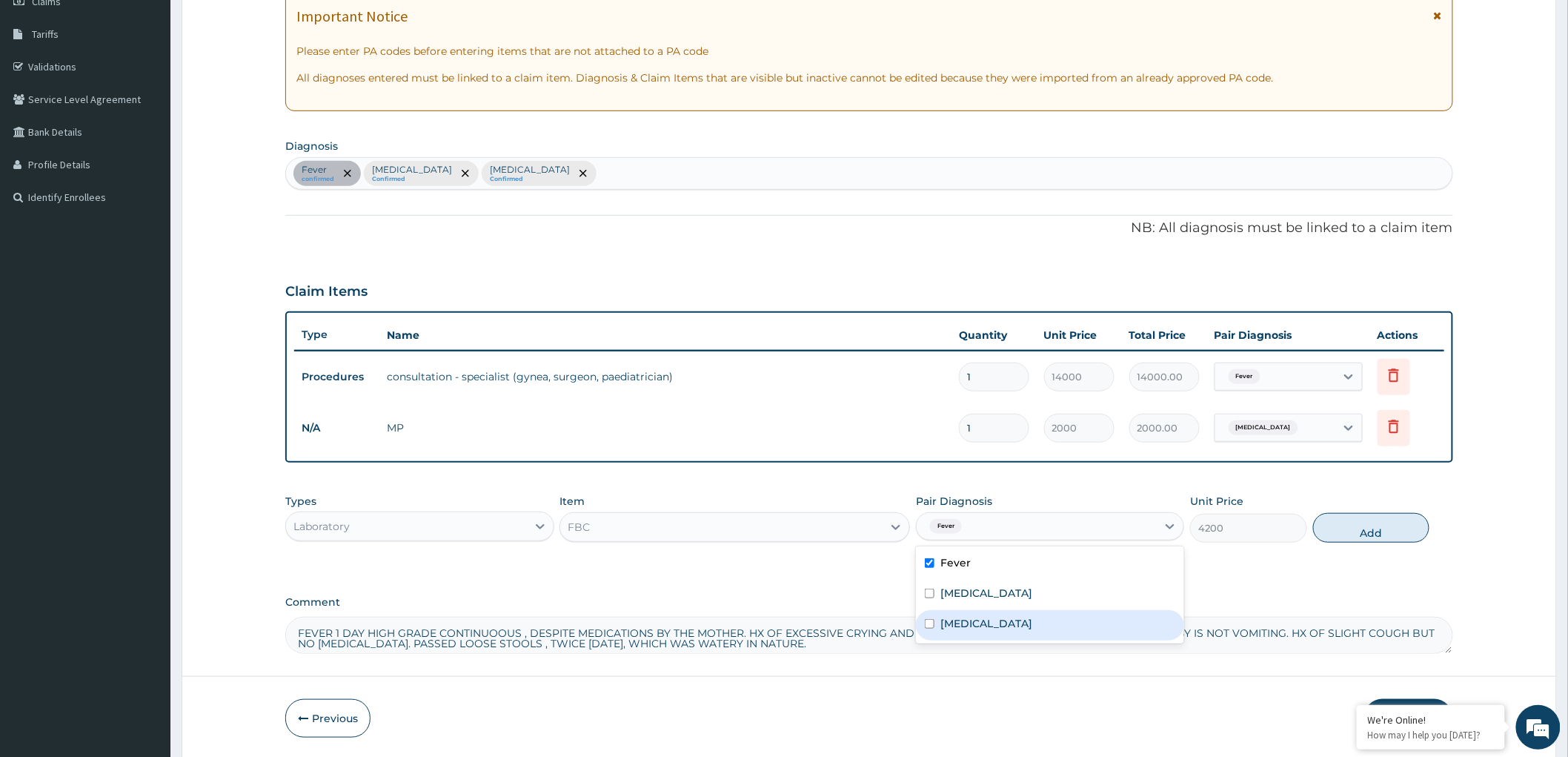
click at [929, 621] on input "checkbox" at bounding box center [930, 624] width 10 height 10
checkbox input "true"
click at [1376, 519] on button "Add" at bounding box center [1371, 527] width 117 height 30
type input "0"
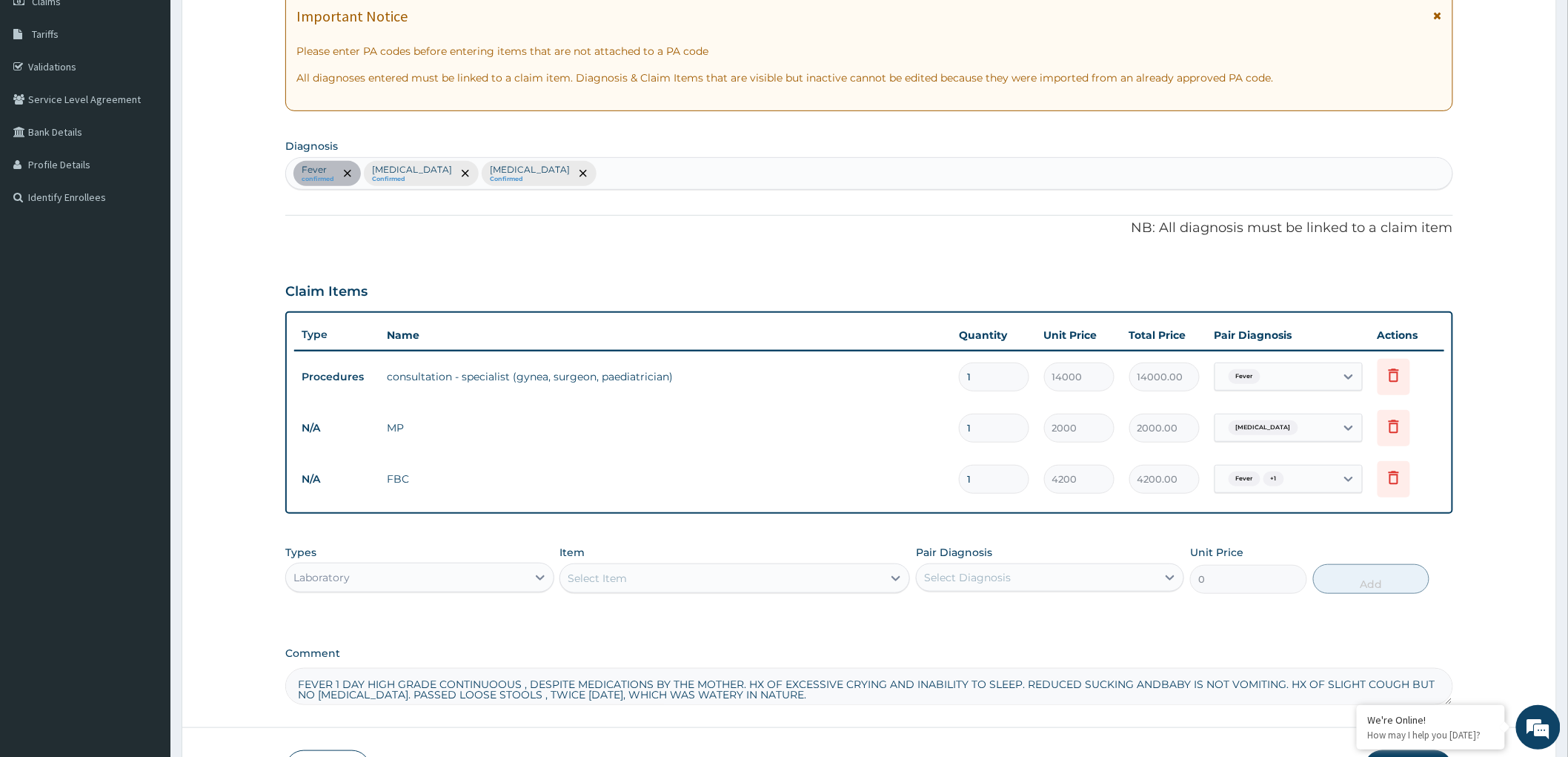
click at [470, 567] on div "Laboratory" at bounding box center [406, 577] width 240 height 24
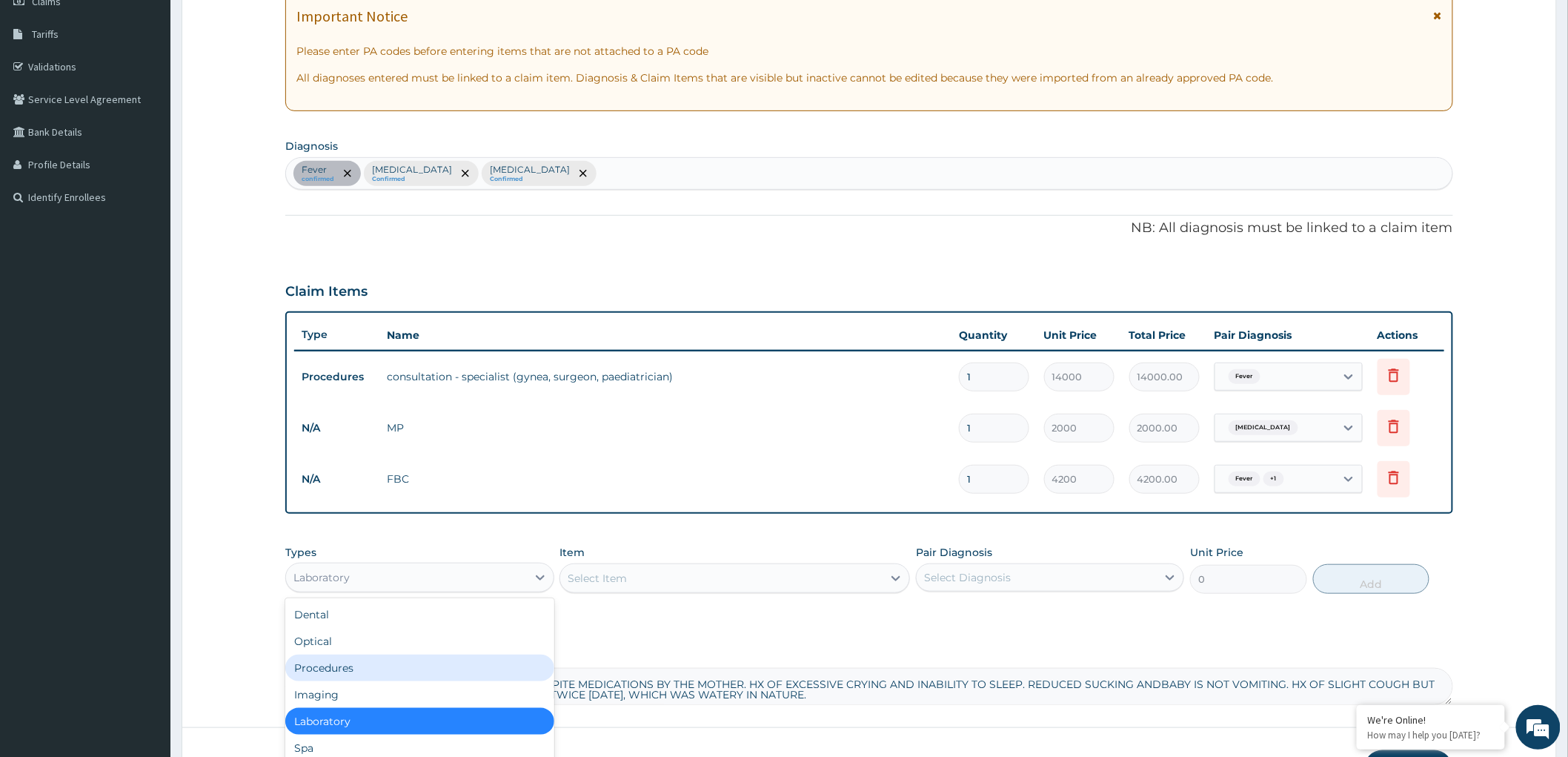
scroll to position [49, 0]
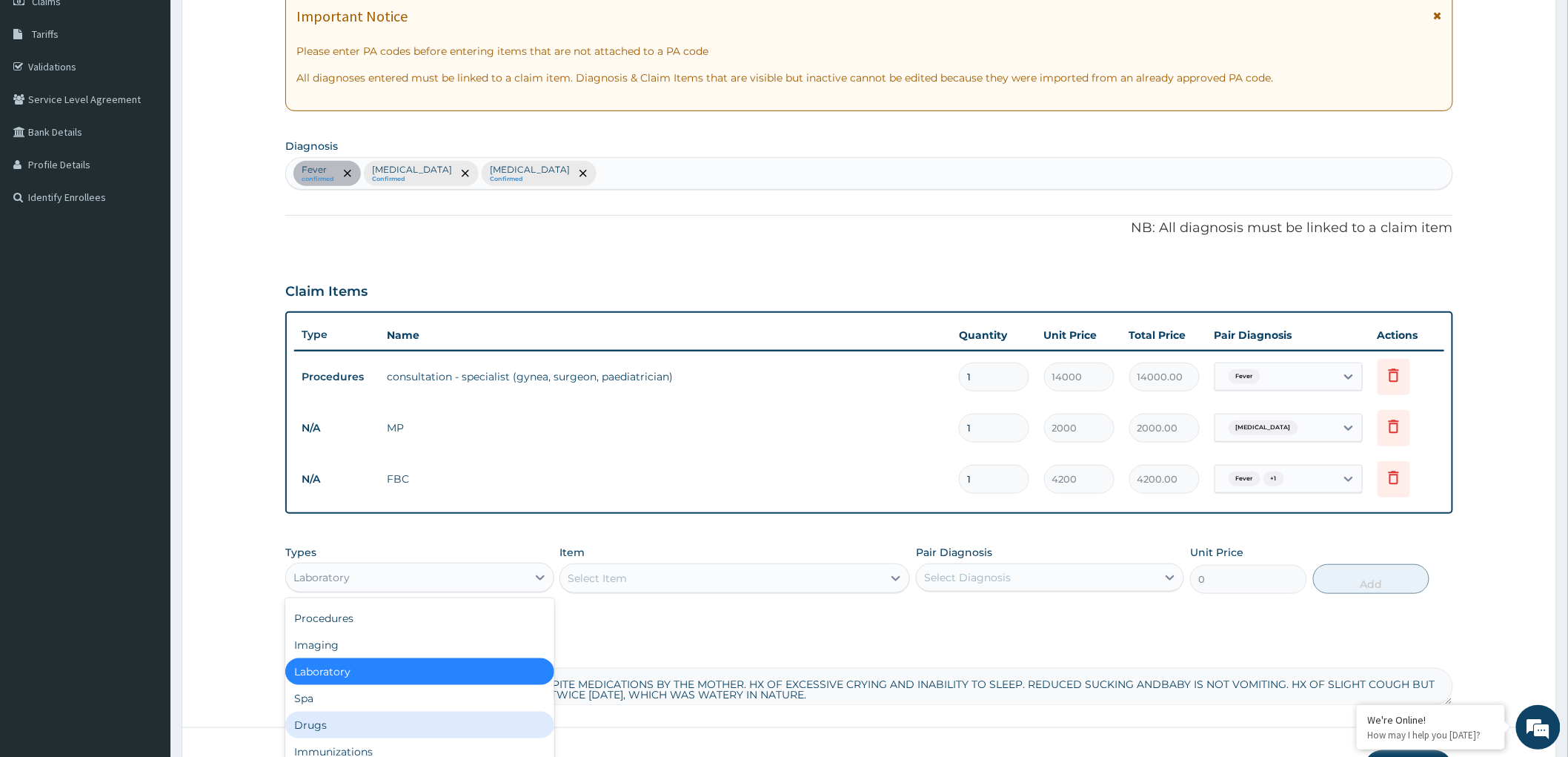
click at [393, 723] on div "Drugs" at bounding box center [419, 725] width 268 height 27
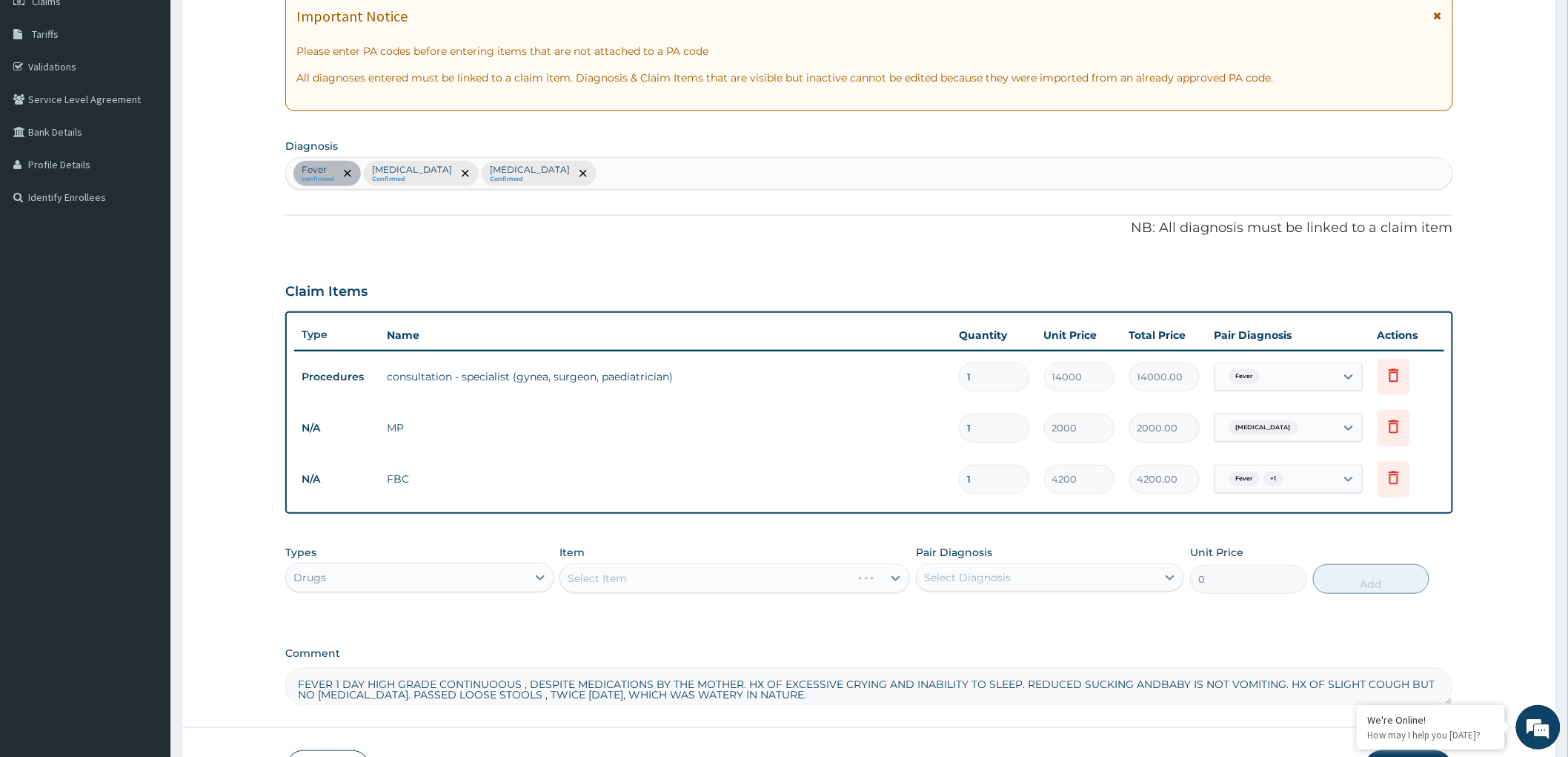
click at [731, 576] on div "Select Item" at bounding box center [734, 577] width 350 height 30
click at [827, 576] on div "Select Item" at bounding box center [734, 577] width 350 height 30
click at [892, 572] on icon at bounding box center [895, 577] width 14 height 14
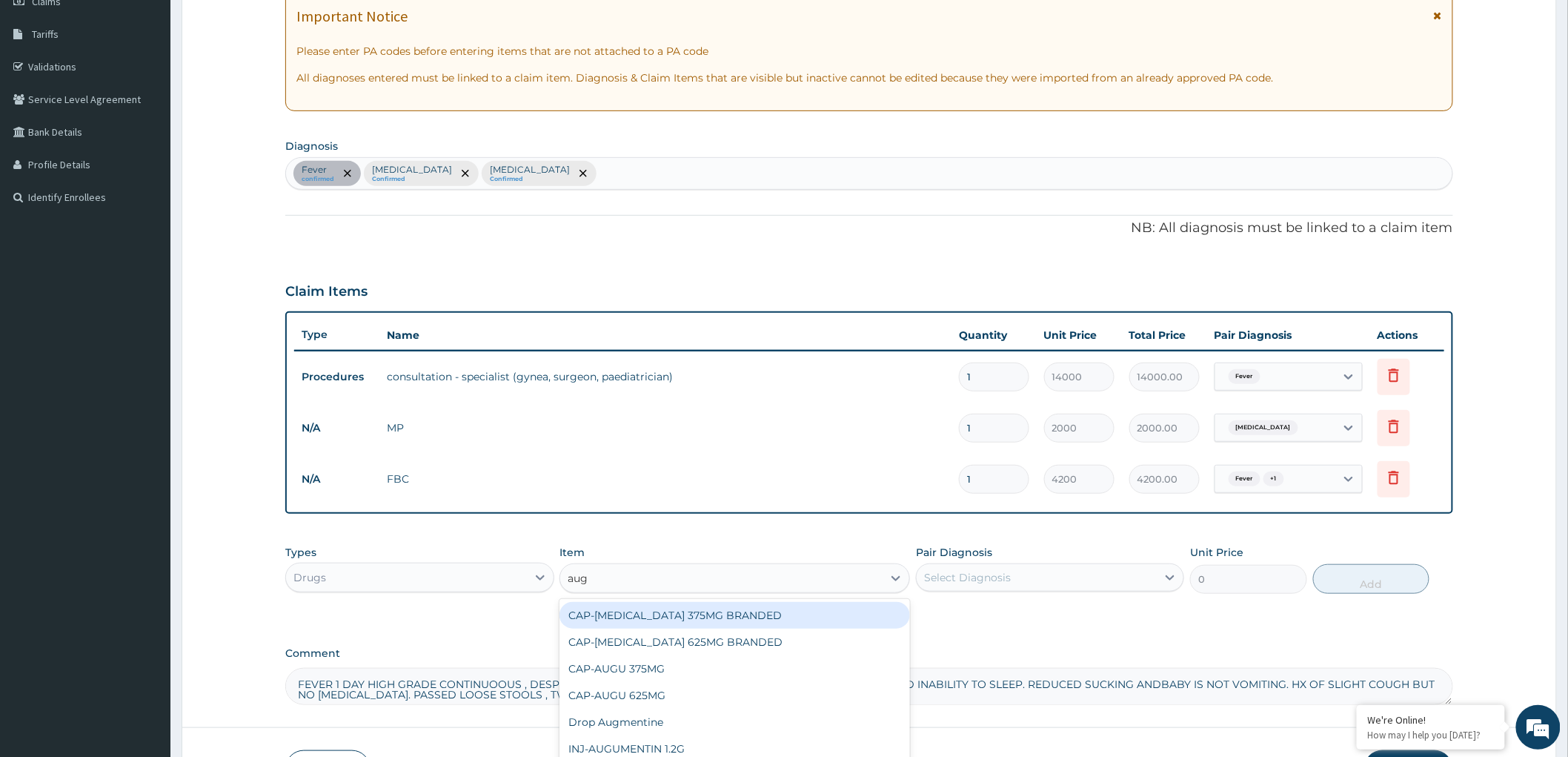
type input "augm"
click at [761, 611] on div "CAP-AUGMENTIN 375MG BRANDED" at bounding box center [734, 615] width 350 height 27
type input "405"
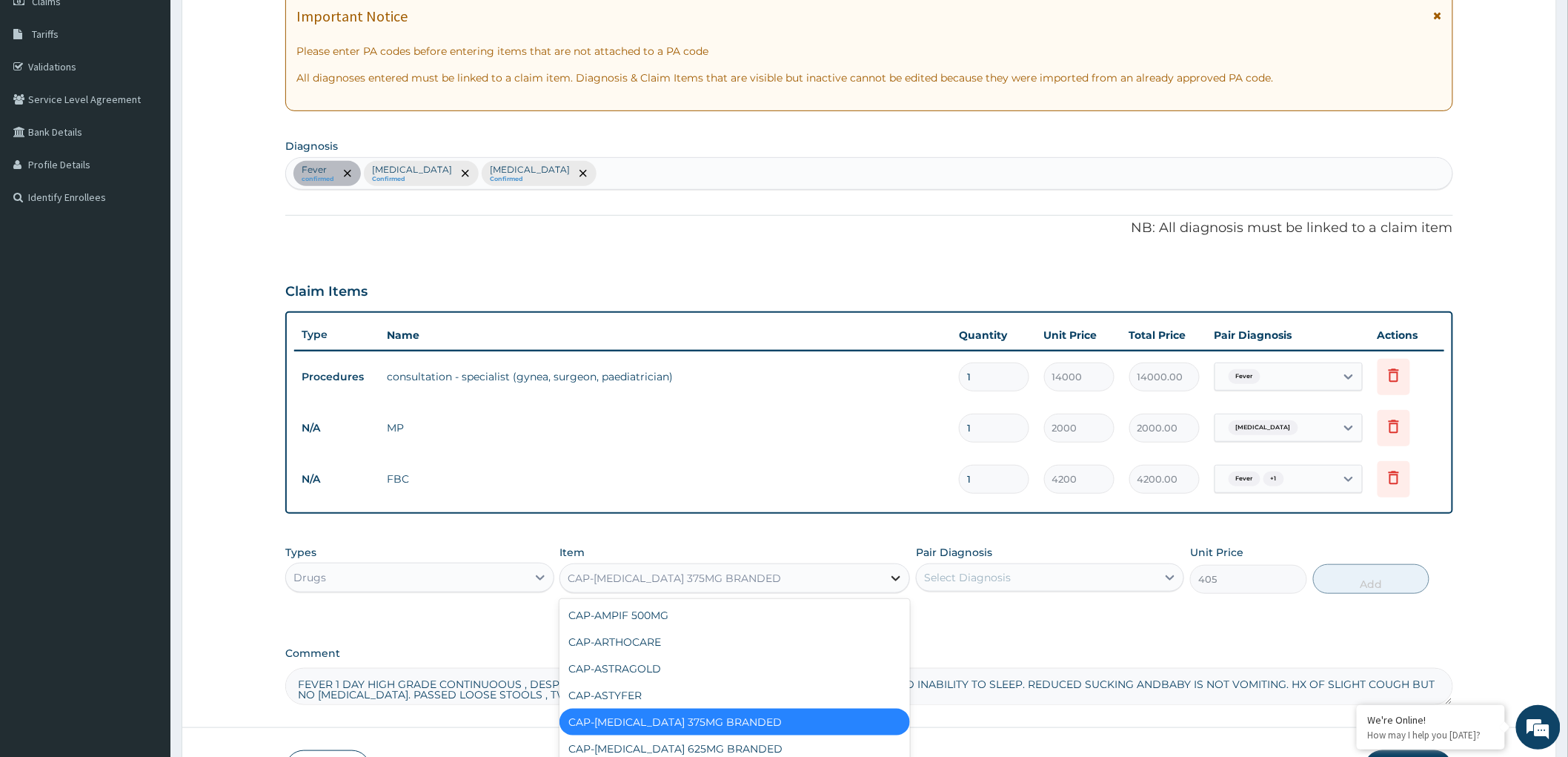
click at [894, 579] on icon at bounding box center [895, 577] width 14 height 14
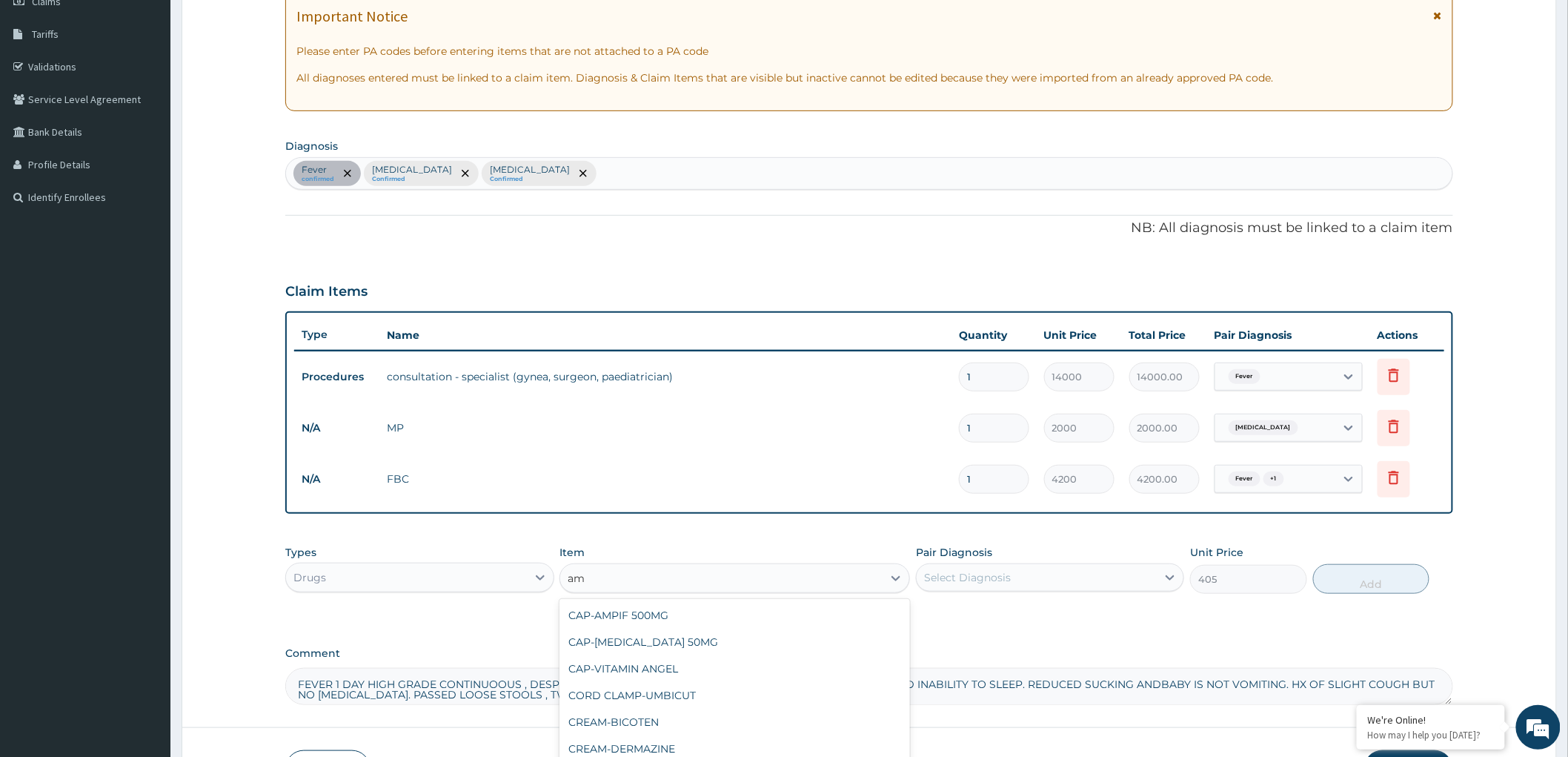
type input "a"
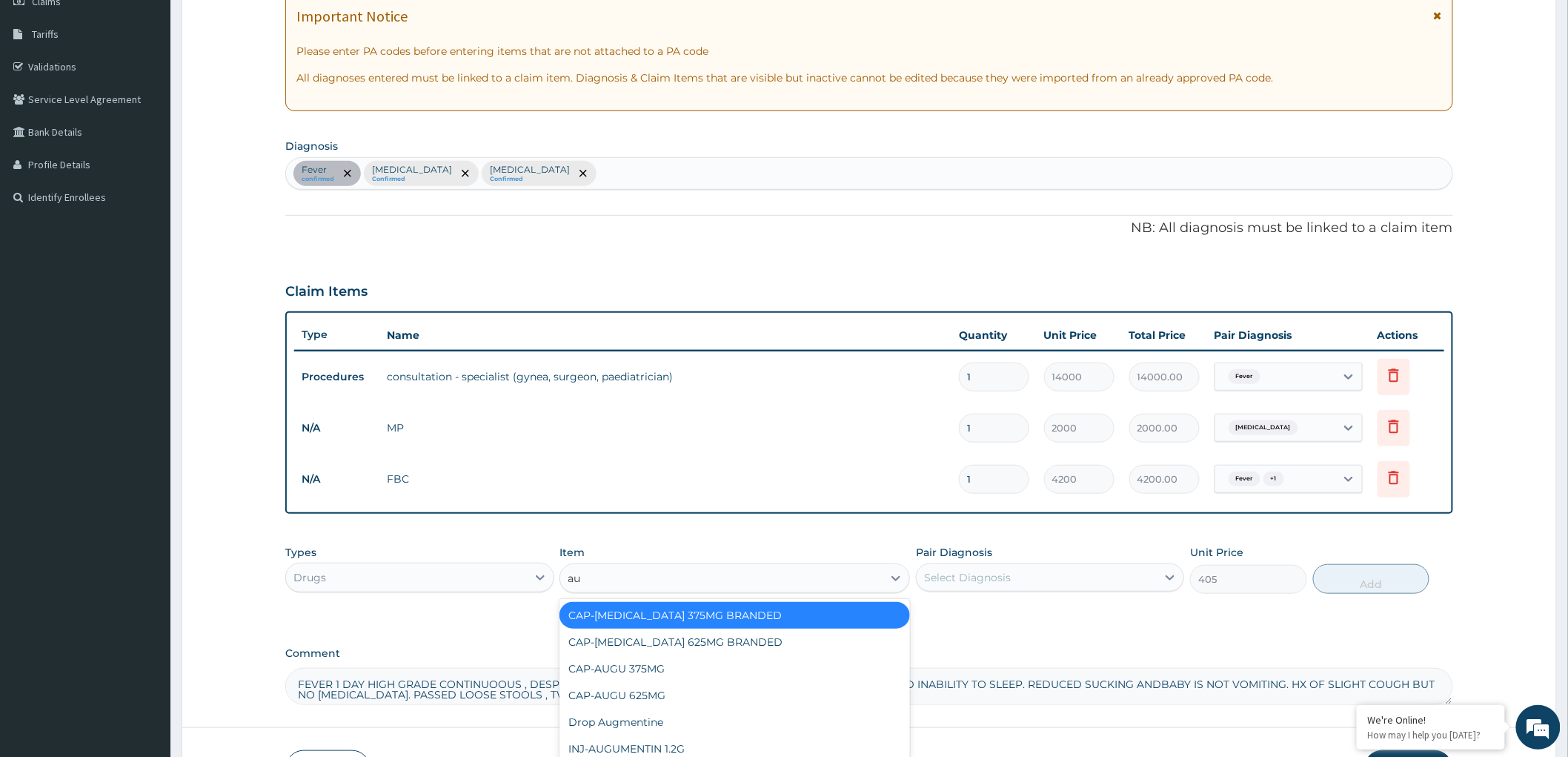
type input "aug"
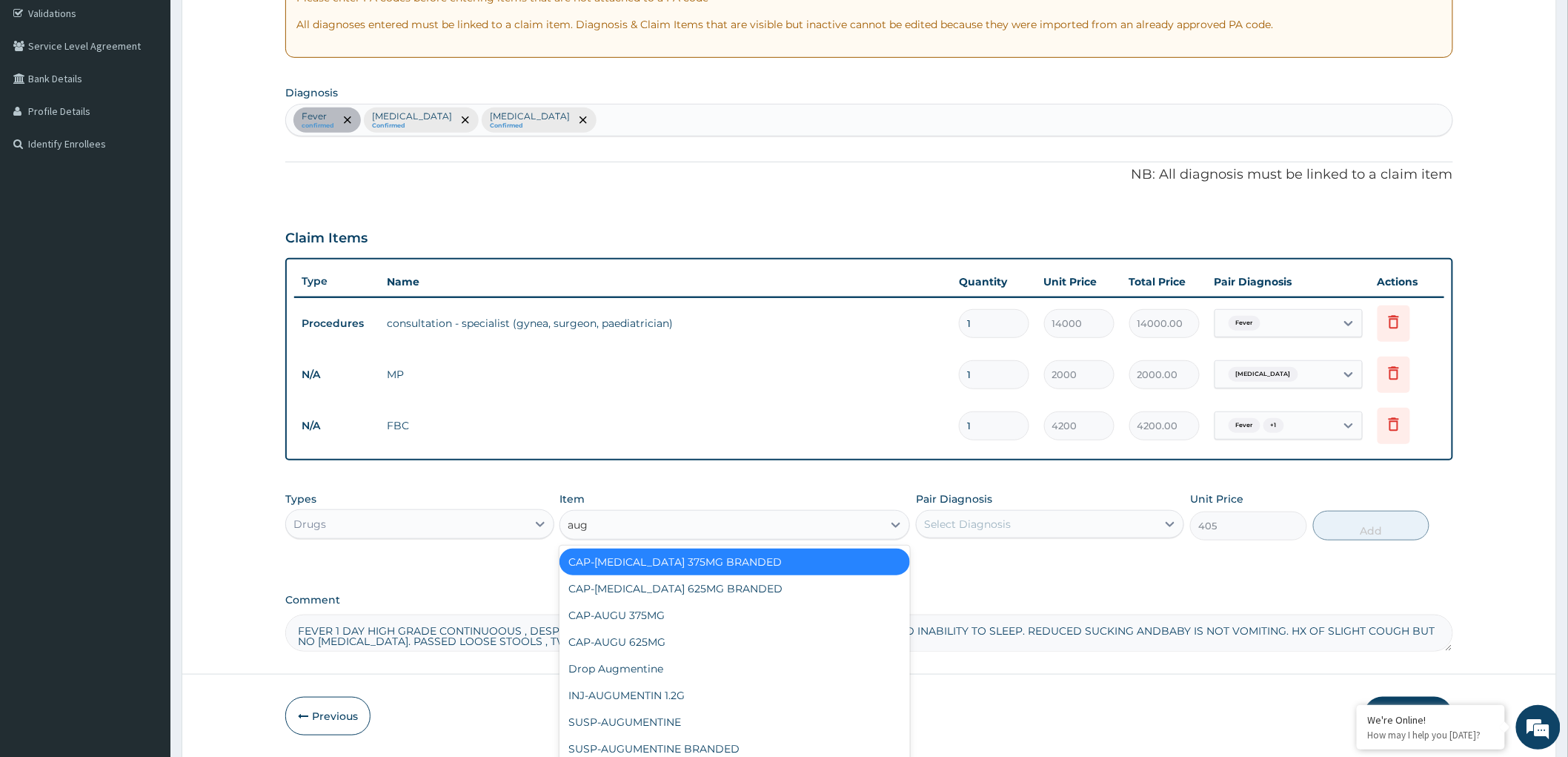
scroll to position [328, 0]
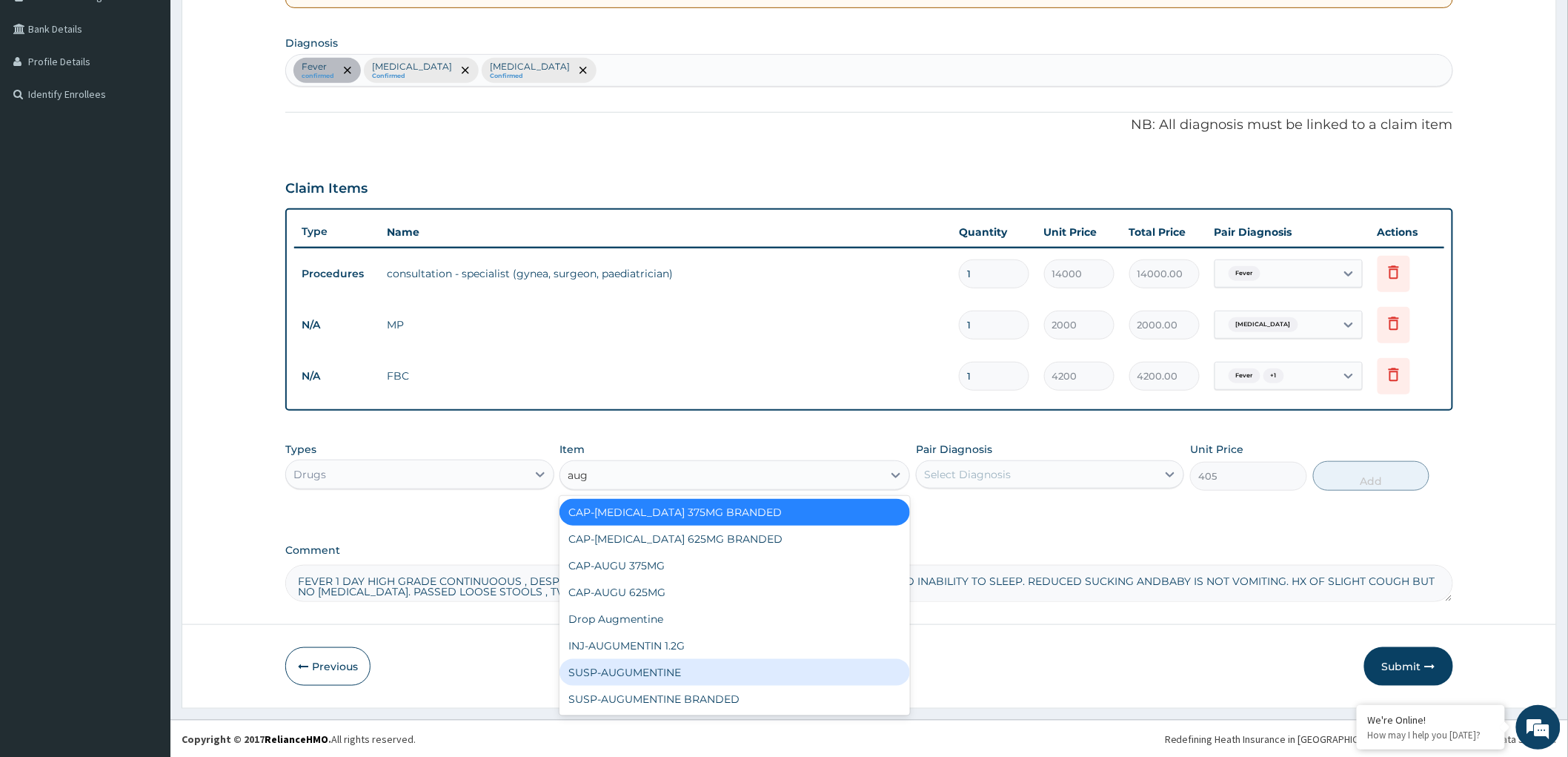
click at [660, 664] on div "SUSP-AUGUMENTINE" at bounding box center [734, 672] width 350 height 27
type input "4860"
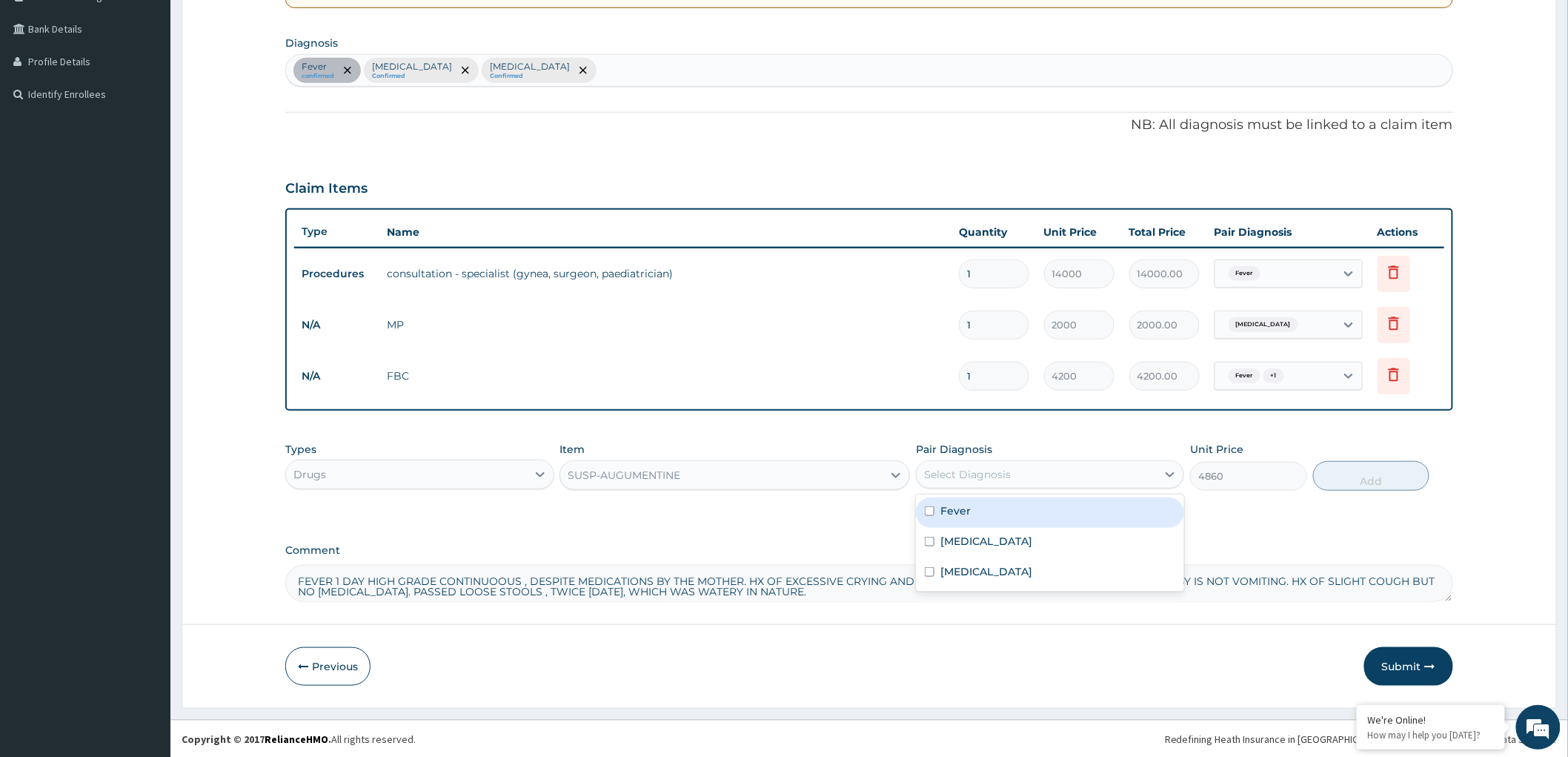
click at [1024, 472] on div "Select Diagnosis" at bounding box center [1036, 474] width 240 height 24
click at [925, 540] on input "checkbox" at bounding box center [930, 542] width 10 height 10
checkbox input "true"
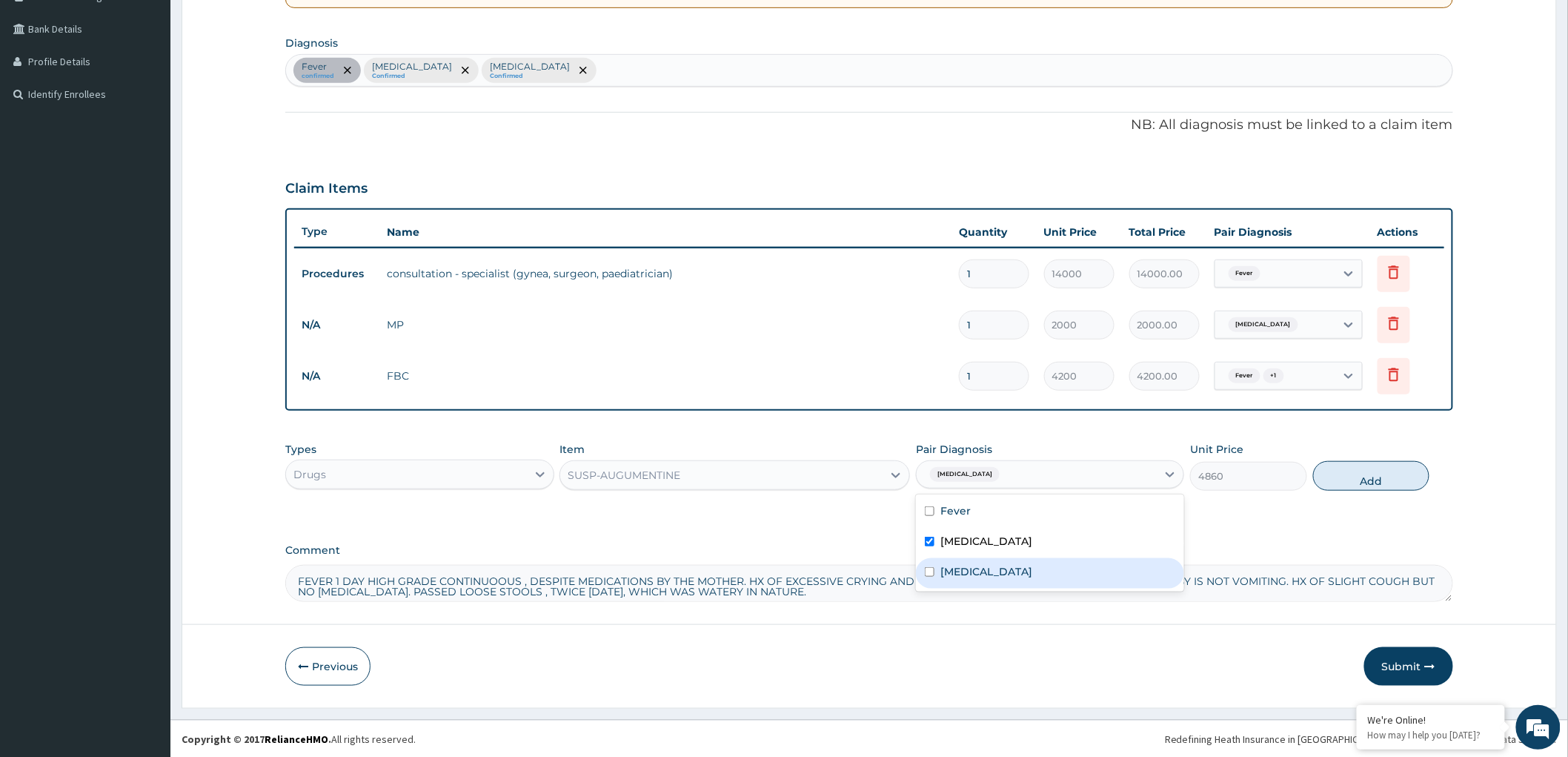
click at [930, 579] on div "Bacterial sepsis" at bounding box center [1050, 573] width 268 height 30
checkbox input "true"
click at [1347, 477] on button "Add" at bounding box center [1371, 475] width 117 height 30
type input "0"
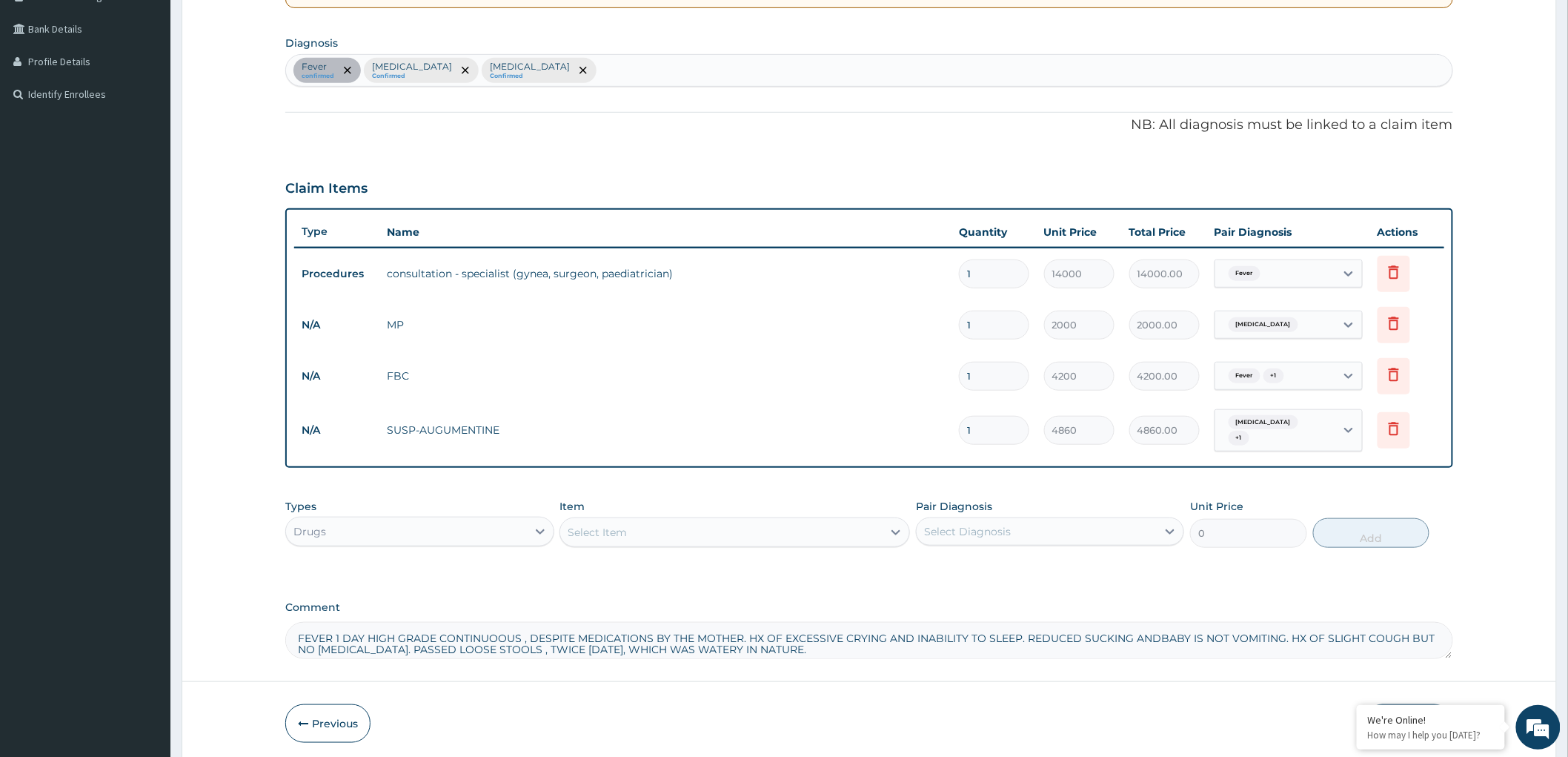
click at [678, 524] on div "Select Item" at bounding box center [721, 532] width 322 height 24
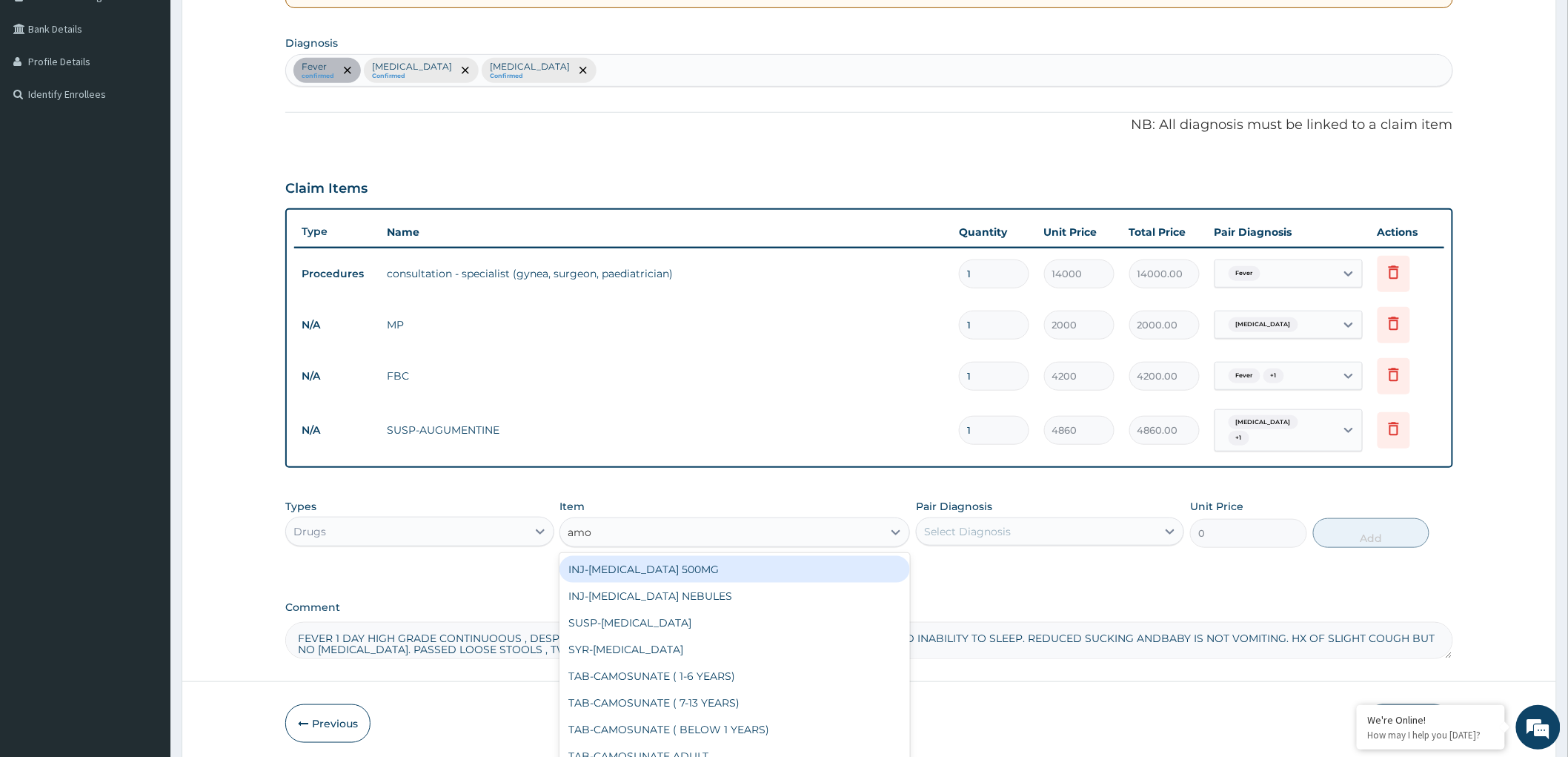
type input "amox"
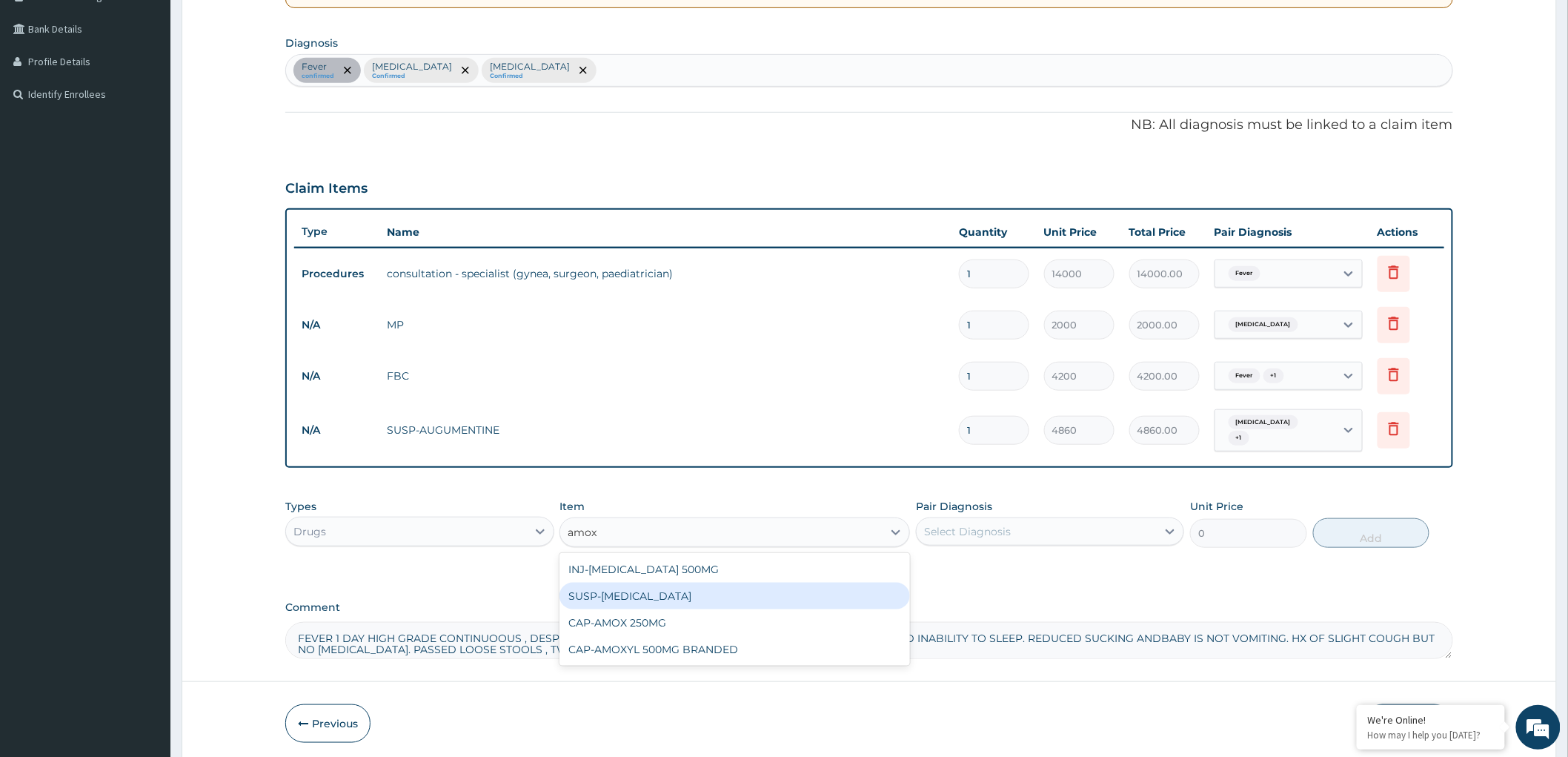
click at [655, 593] on div "SUSP-AMOXIL" at bounding box center [734, 596] width 350 height 27
type input "3240"
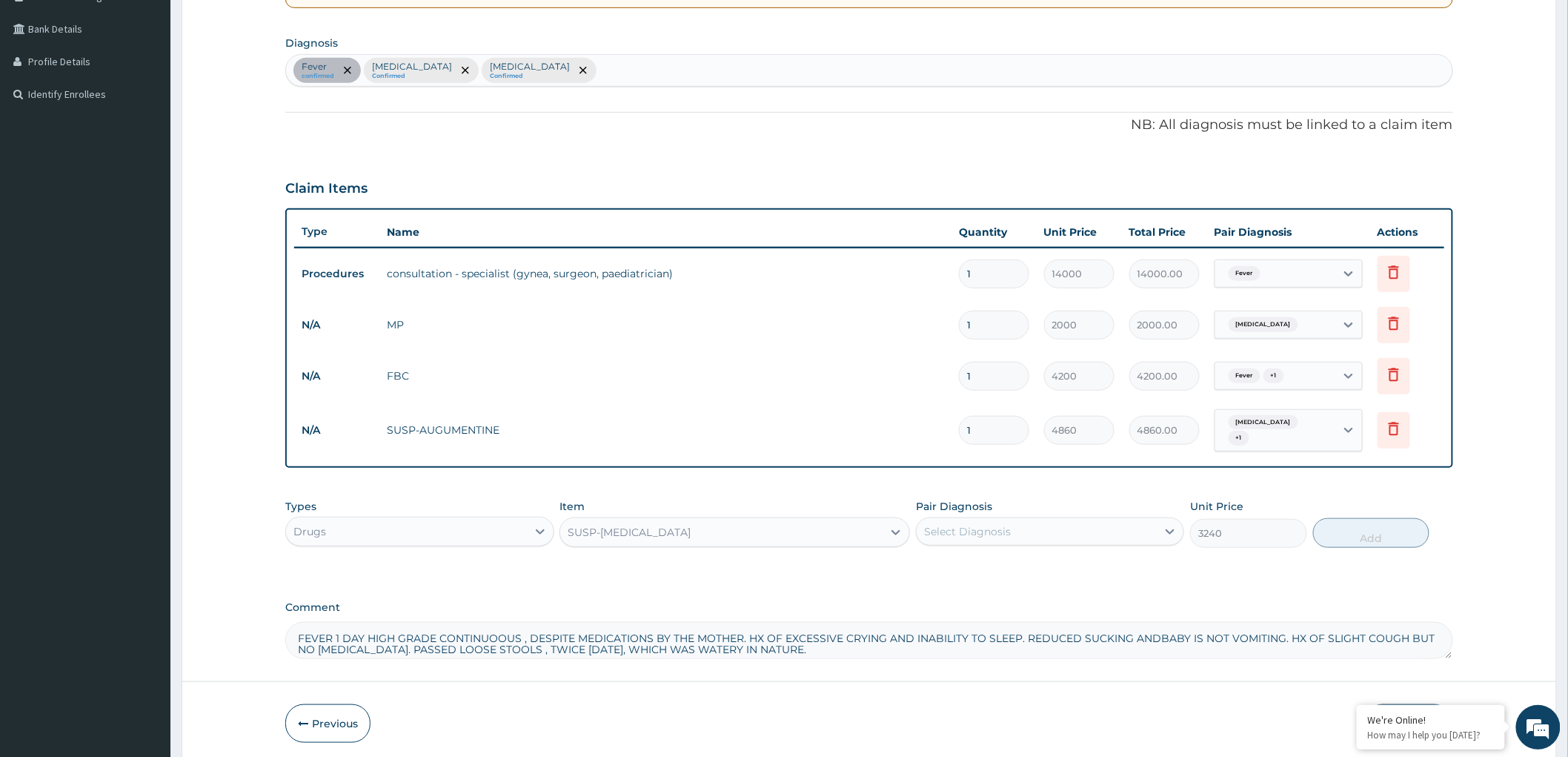
click at [1062, 531] on div "Select Diagnosis" at bounding box center [1036, 531] width 240 height 24
click at [764, 529] on div "SUSP-AMOXIL" at bounding box center [721, 532] width 322 height 24
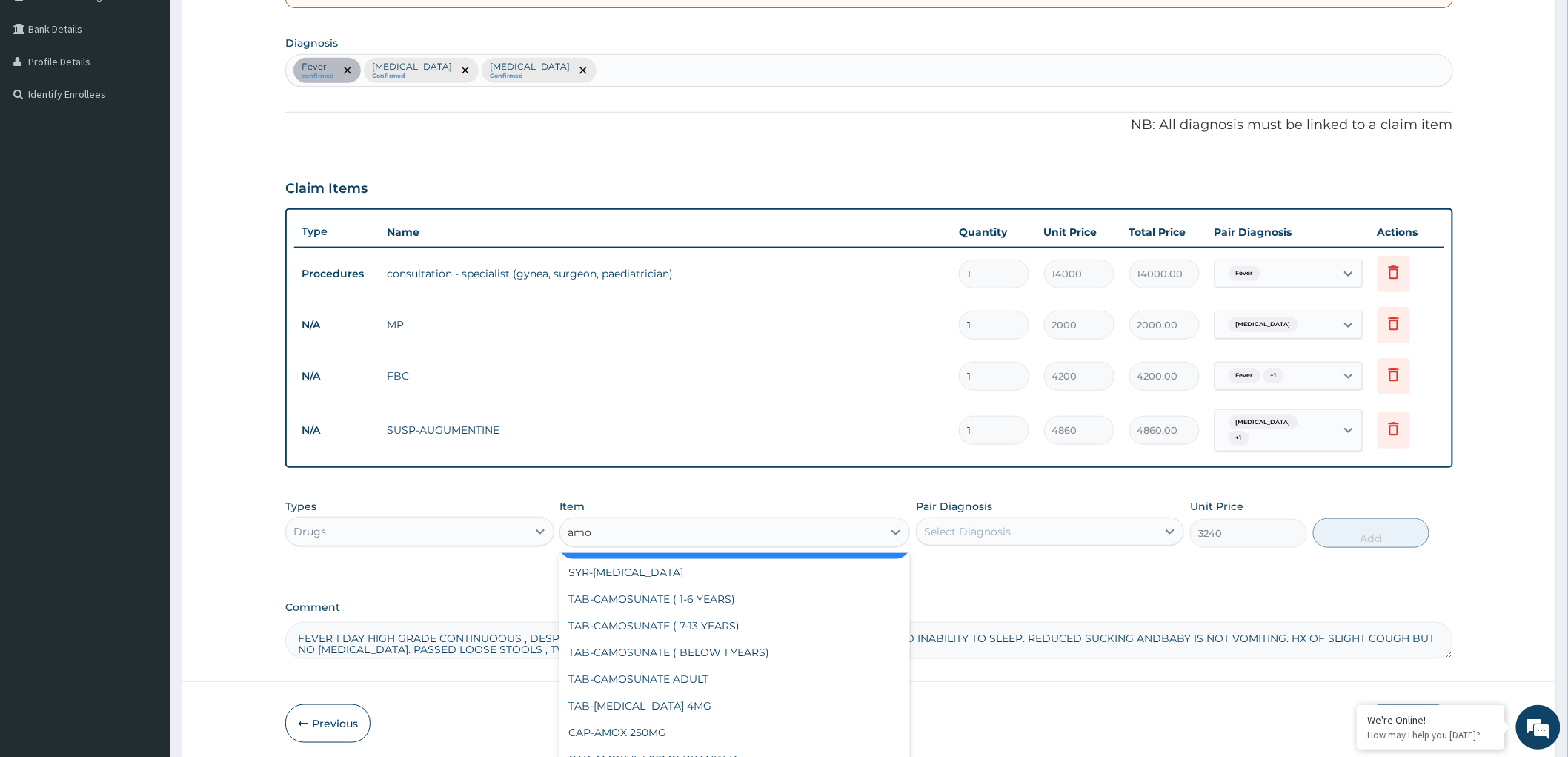
scroll to position [0, 0]
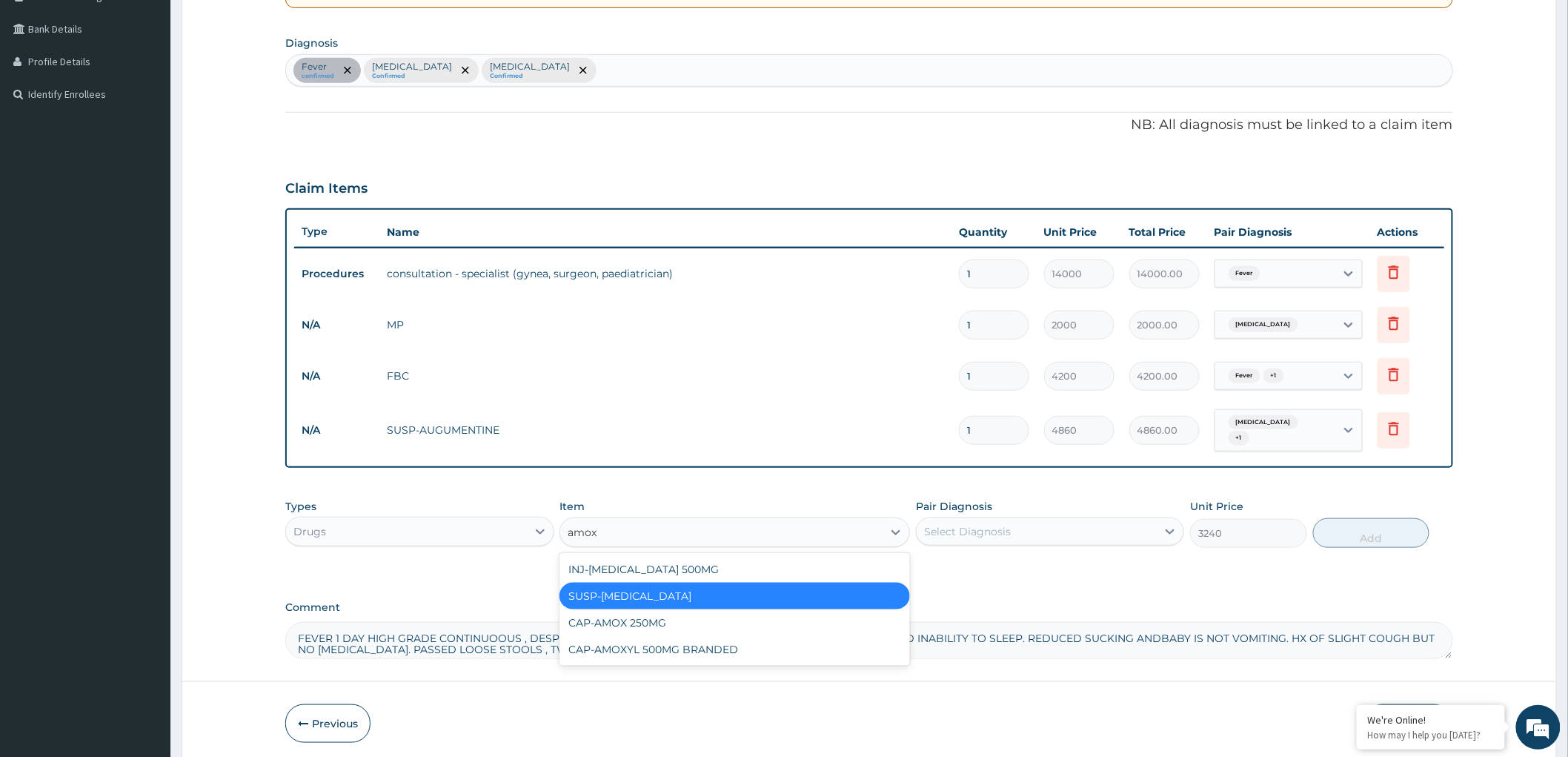
type input "amox"
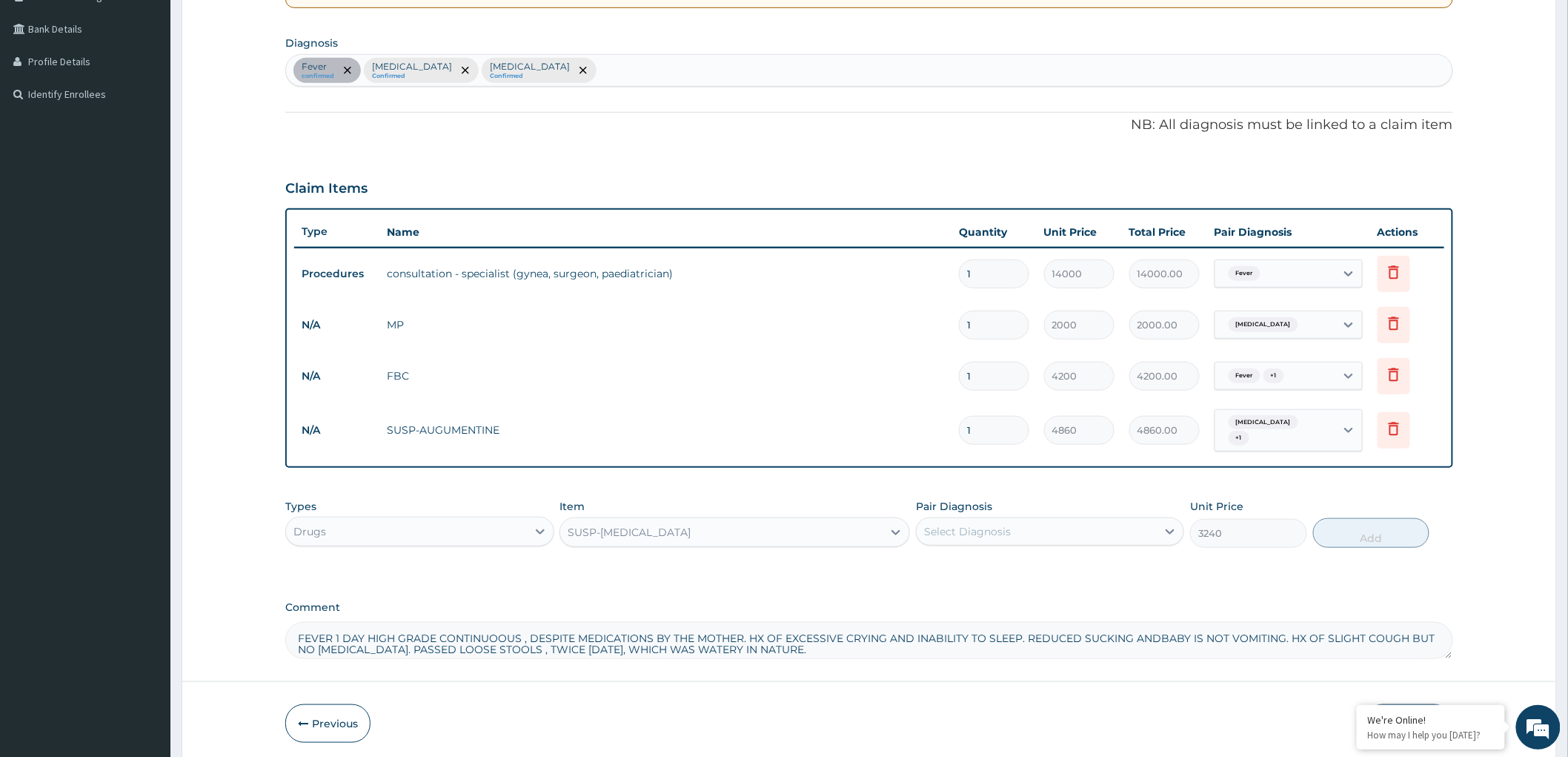
click at [805, 526] on div "SUSP-AMOXIL" at bounding box center [721, 532] width 322 height 24
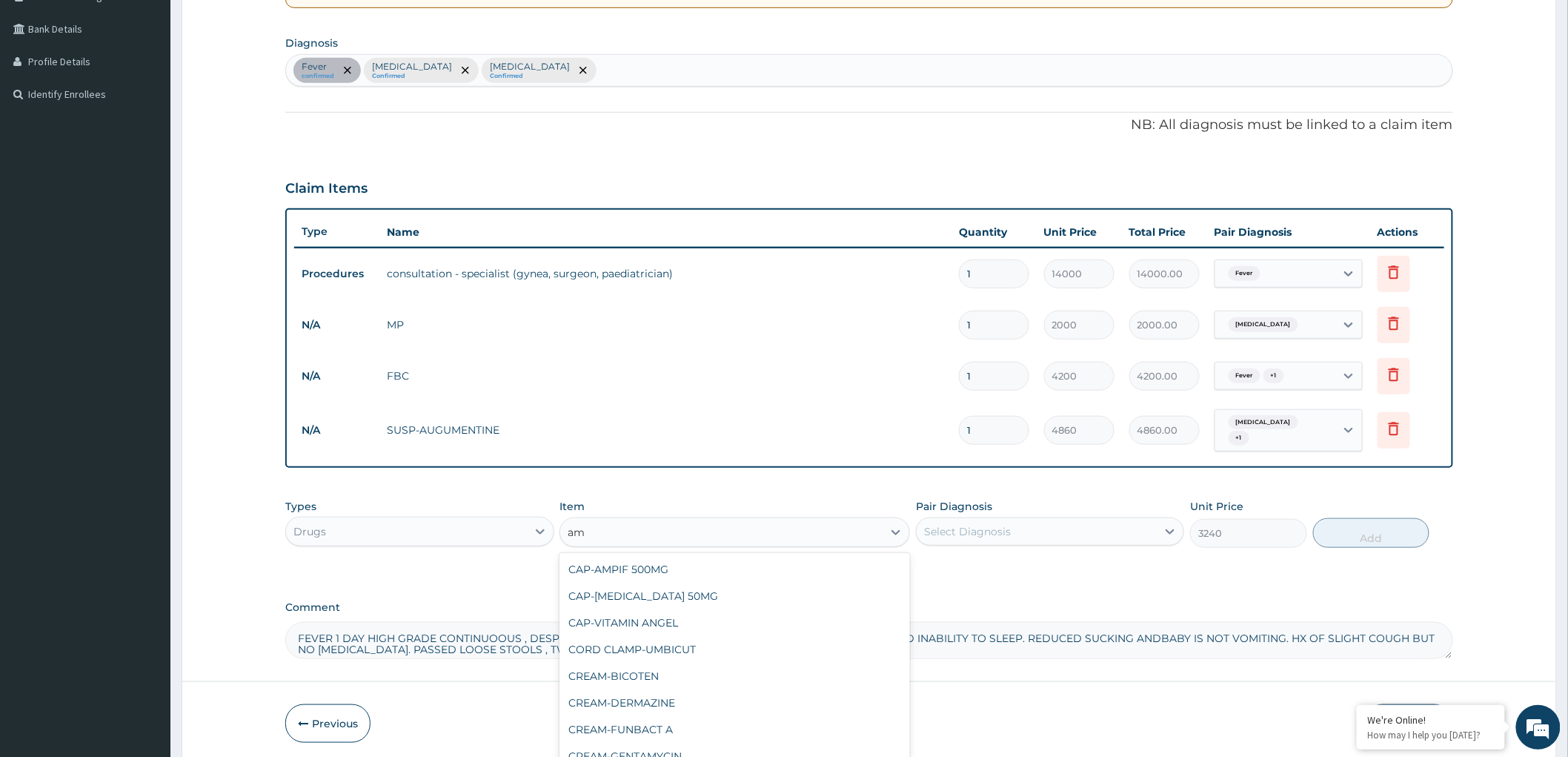
type input "a"
type input "inj"
click at [670, 617] on div "INJ-AMINO 250MG" at bounding box center [734, 623] width 350 height 27
type input "500"
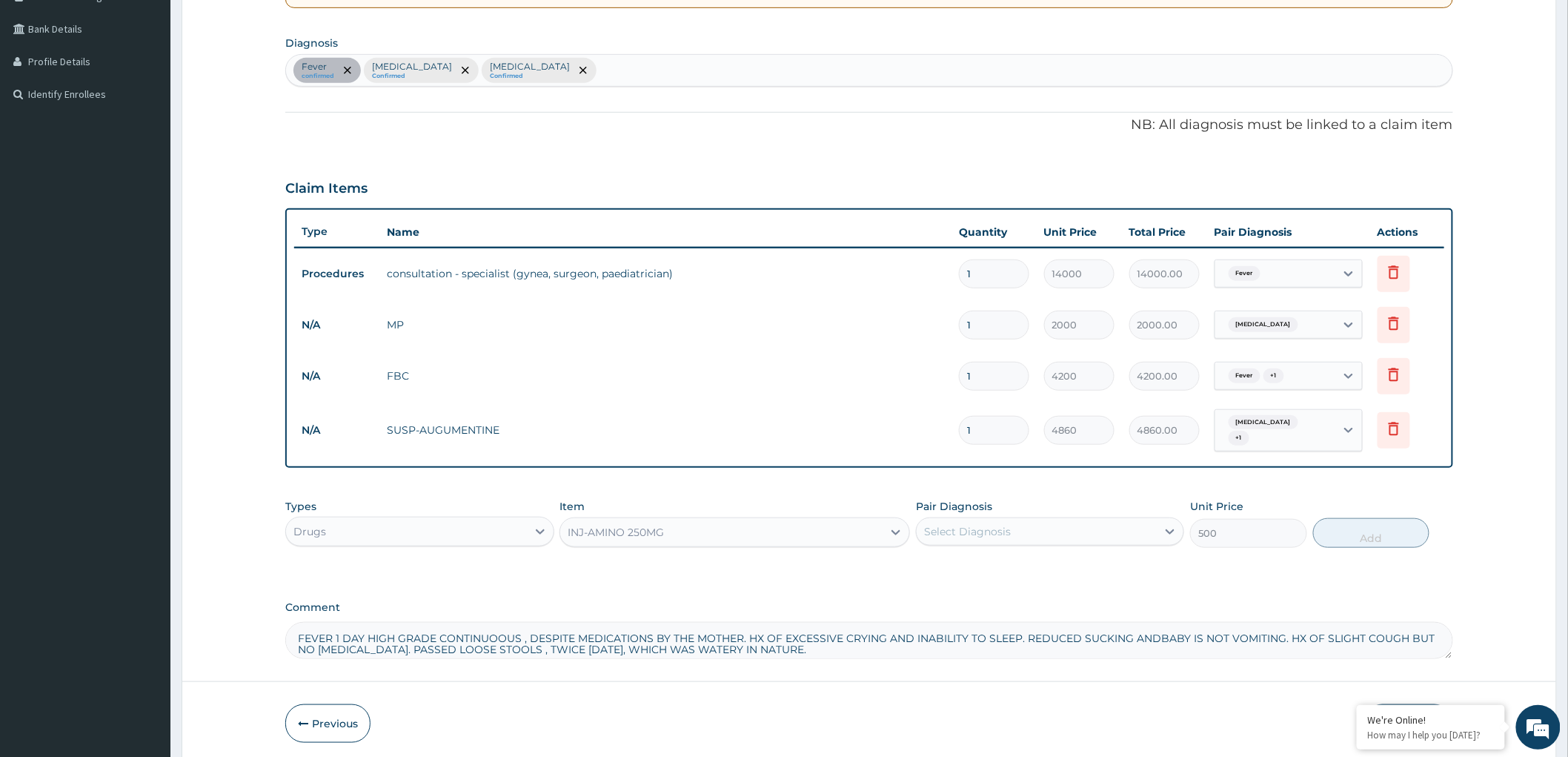
click at [965, 544] on div "Select Diagnosis" at bounding box center [1050, 531] width 268 height 28
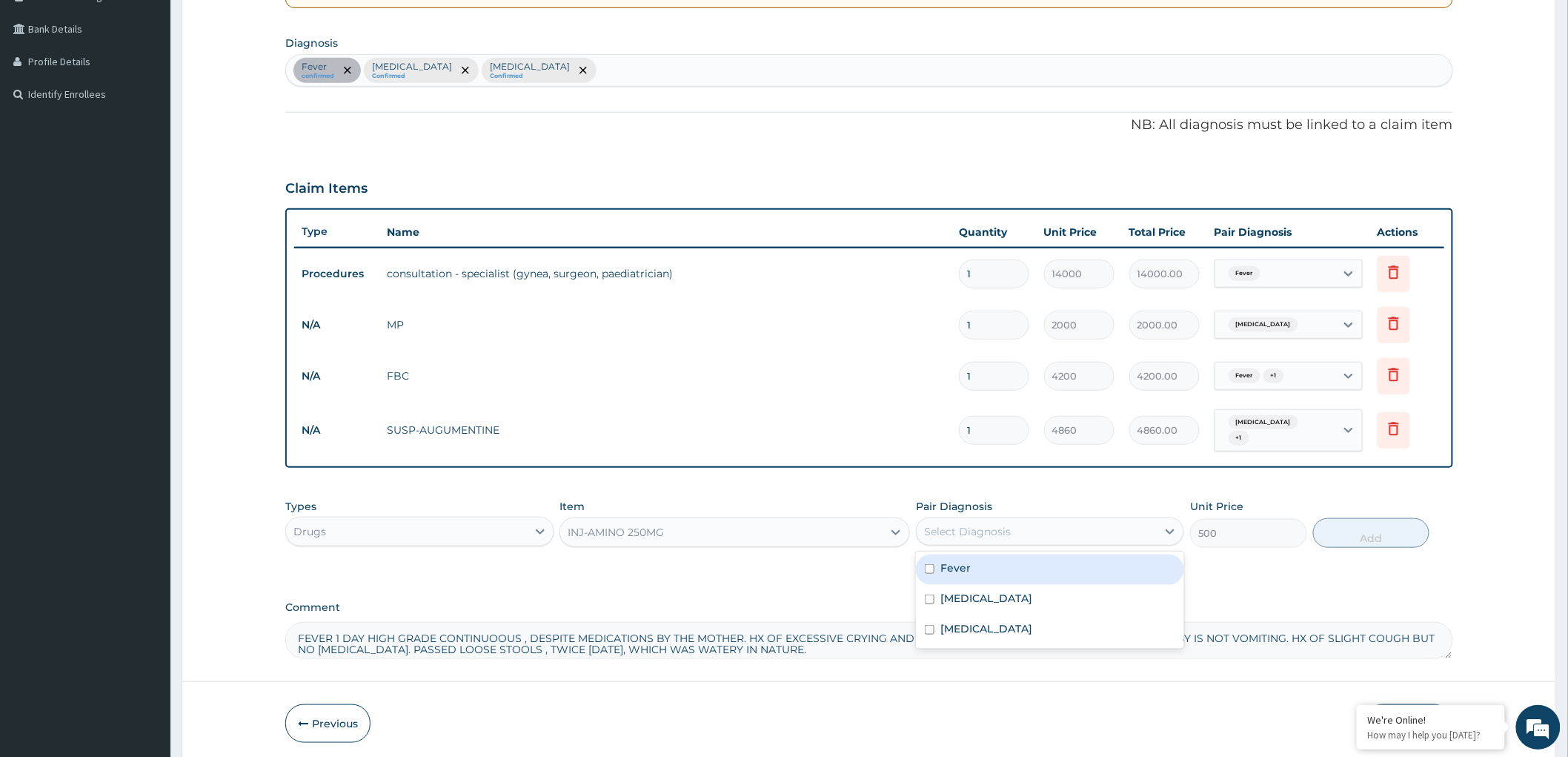
drag, startPoint x: 929, startPoint y: 567, endPoint x: 951, endPoint y: 594, distance: 34.8
click at [935, 572] on input "checkbox" at bounding box center [930, 569] width 10 height 10
checkbox input "true"
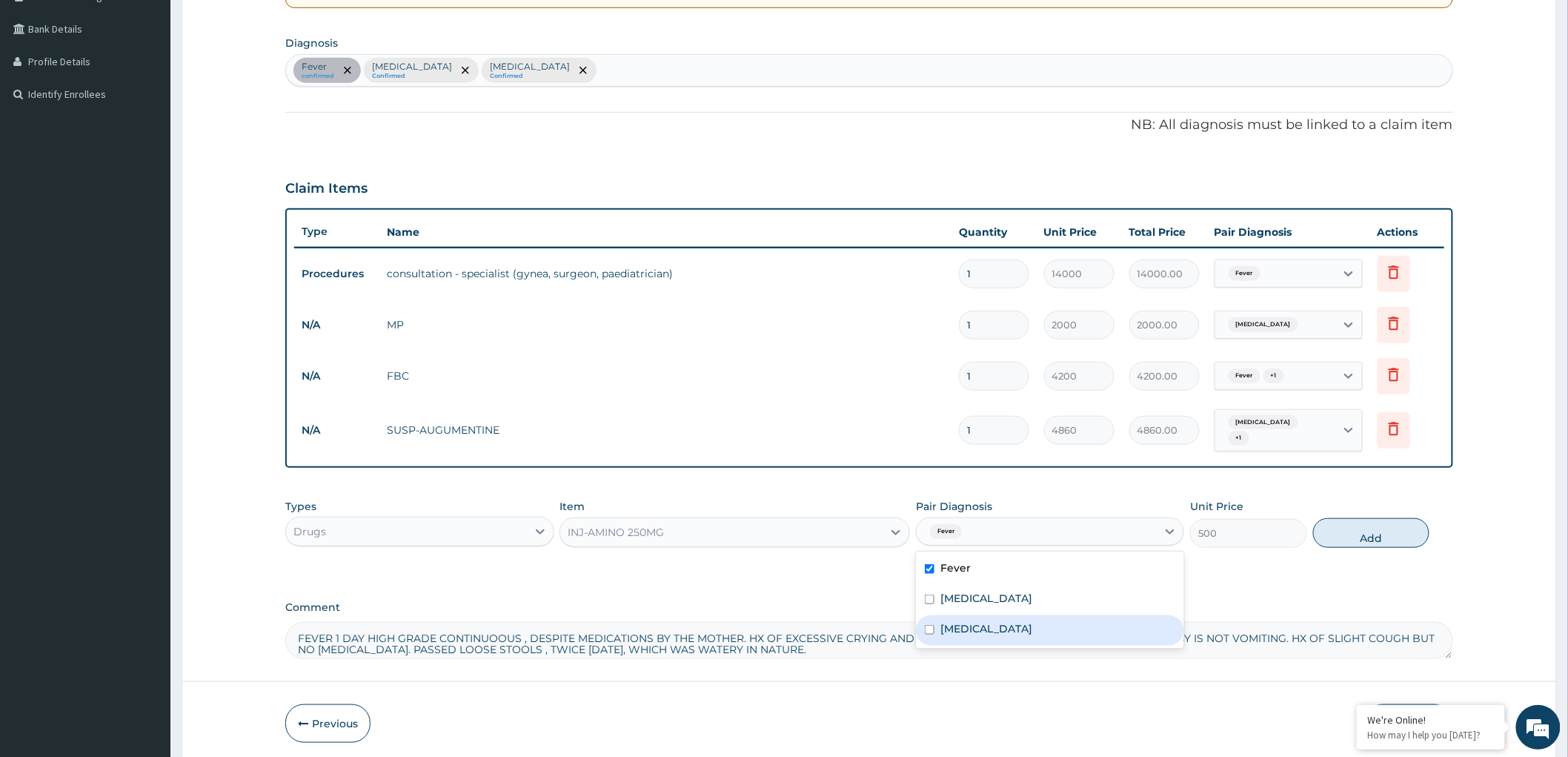
click at [923, 626] on div "Bacterial sepsis" at bounding box center [1050, 630] width 268 height 30
checkbox input "true"
click at [1365, 521] on button "Add" at bounding box center [1371, 532] width 117 height 30
type input "0"
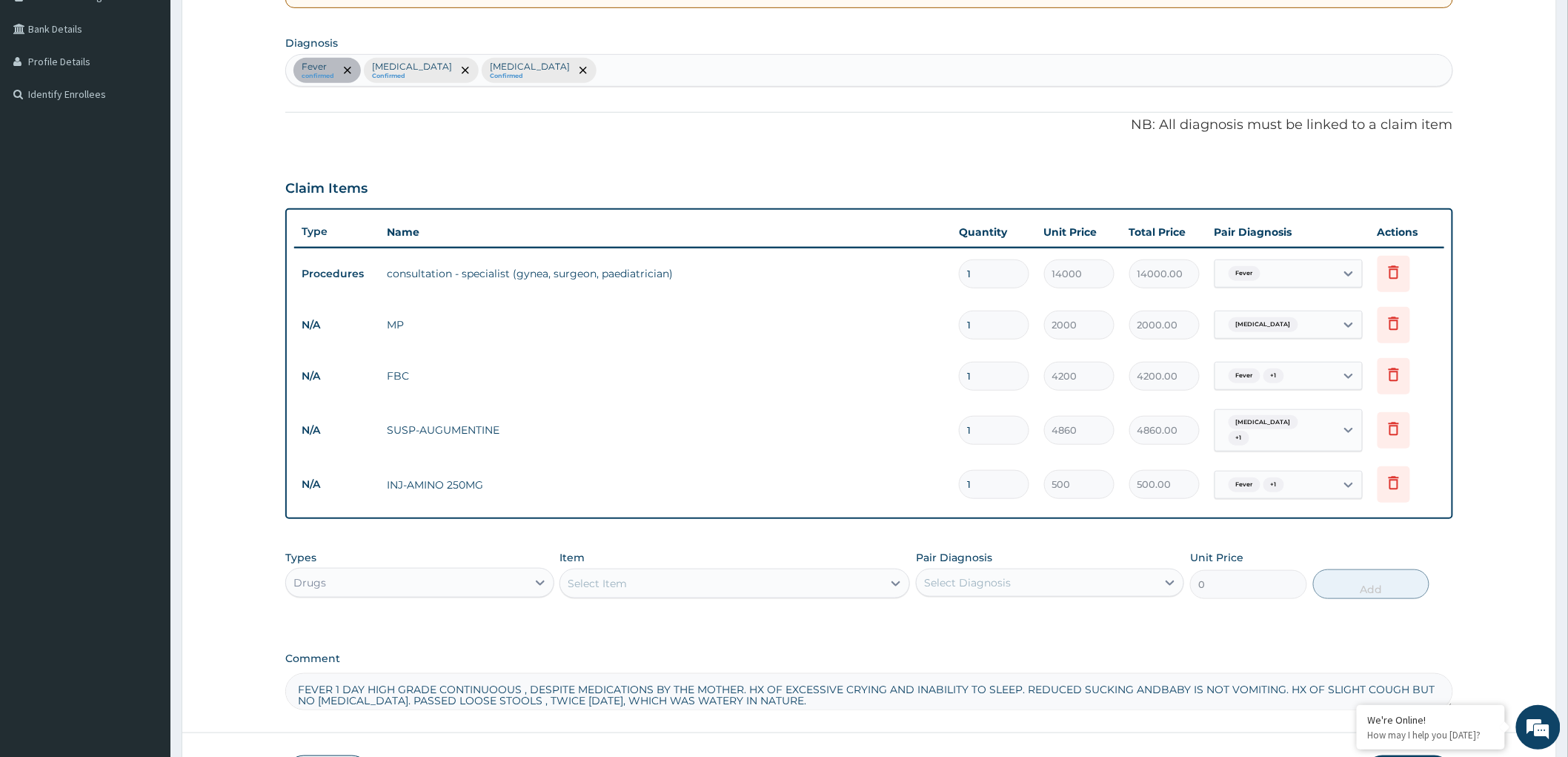
click at [745, 589] on div "Select Item" at bounding box center [721, 583] width 322 height 24
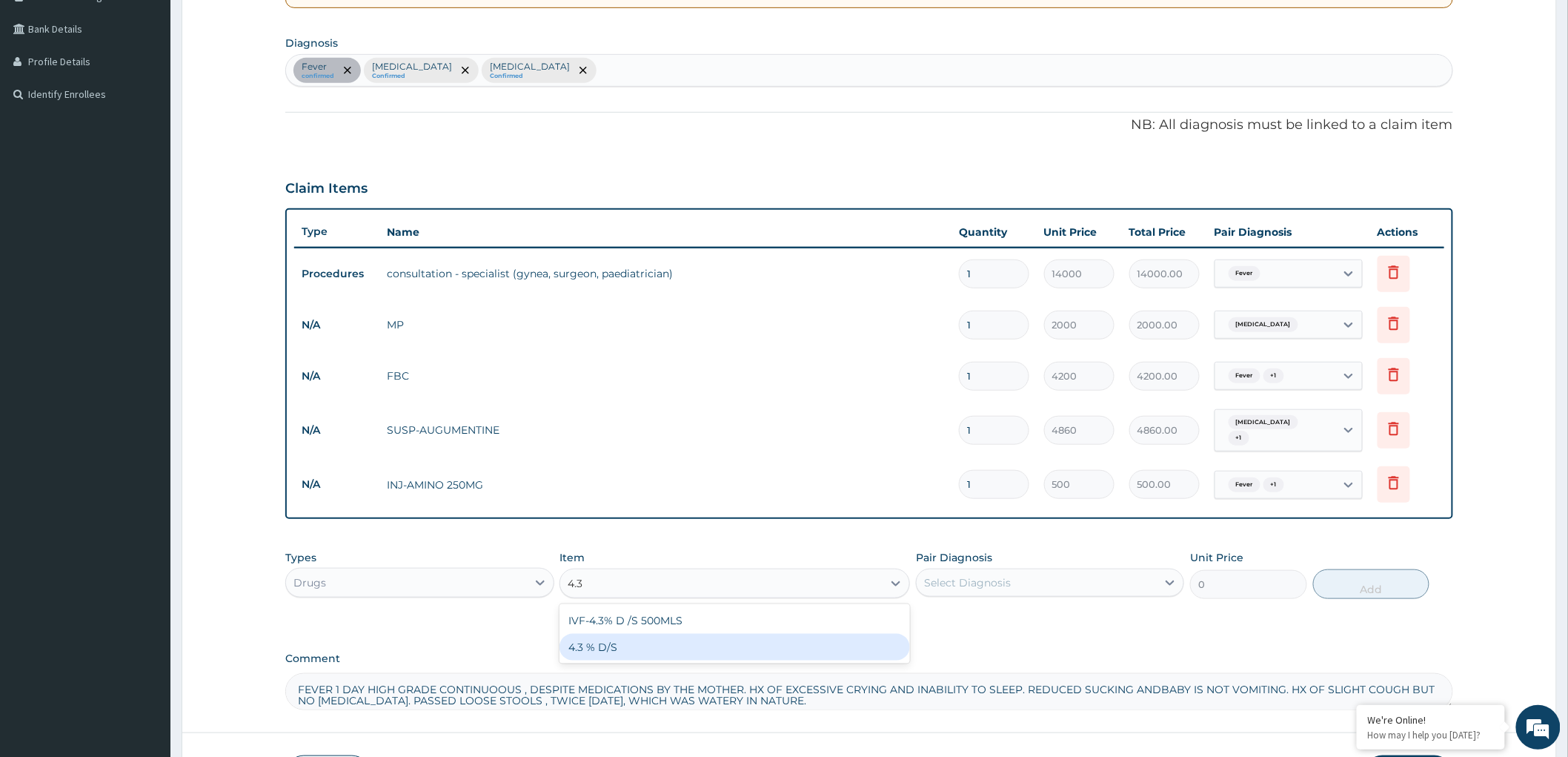
type input "4.3"
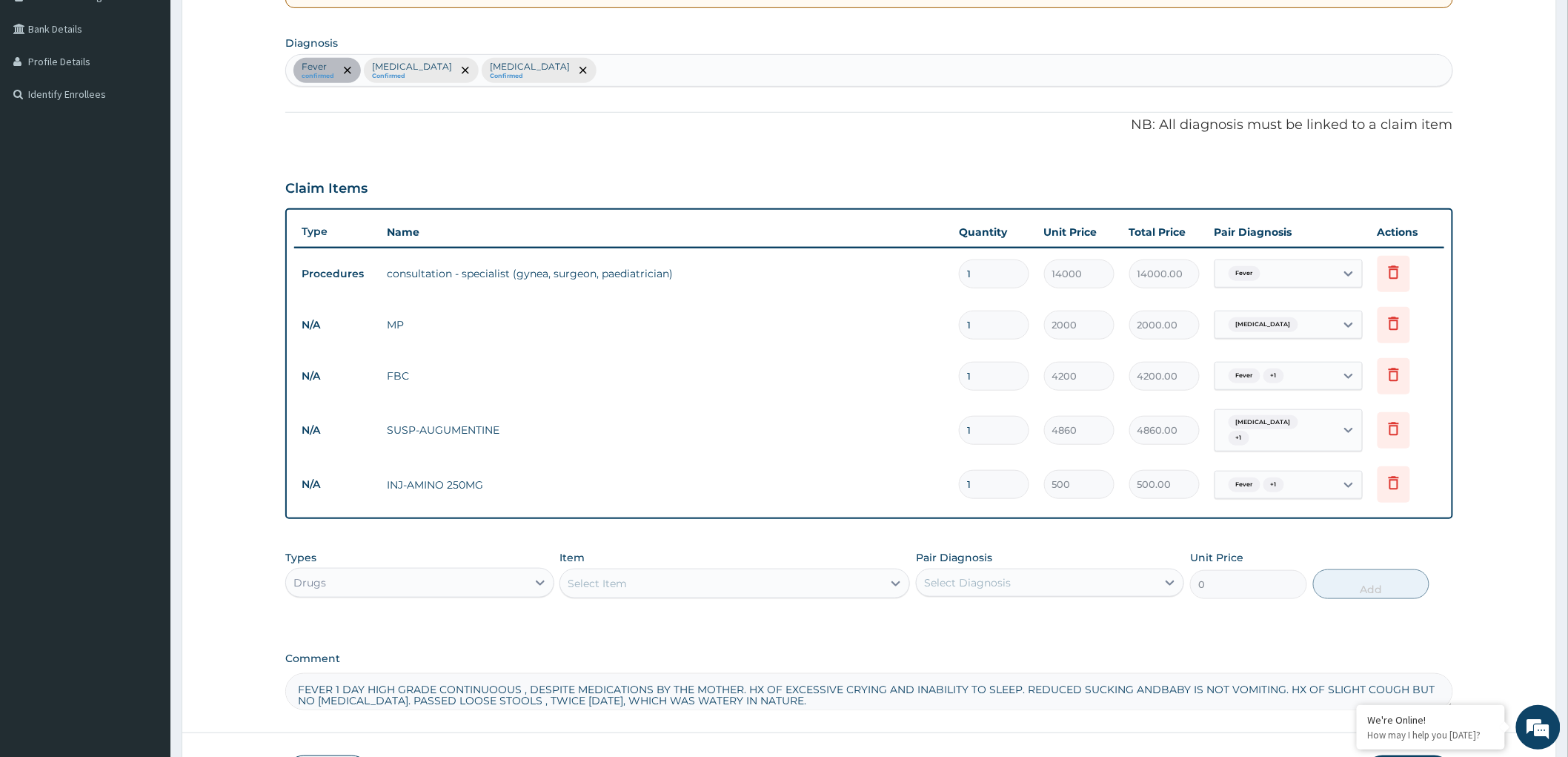
click at [630, 575] on div "Select Item" at bounding box center [721, 583] width 322 height 24
type input "4.3"
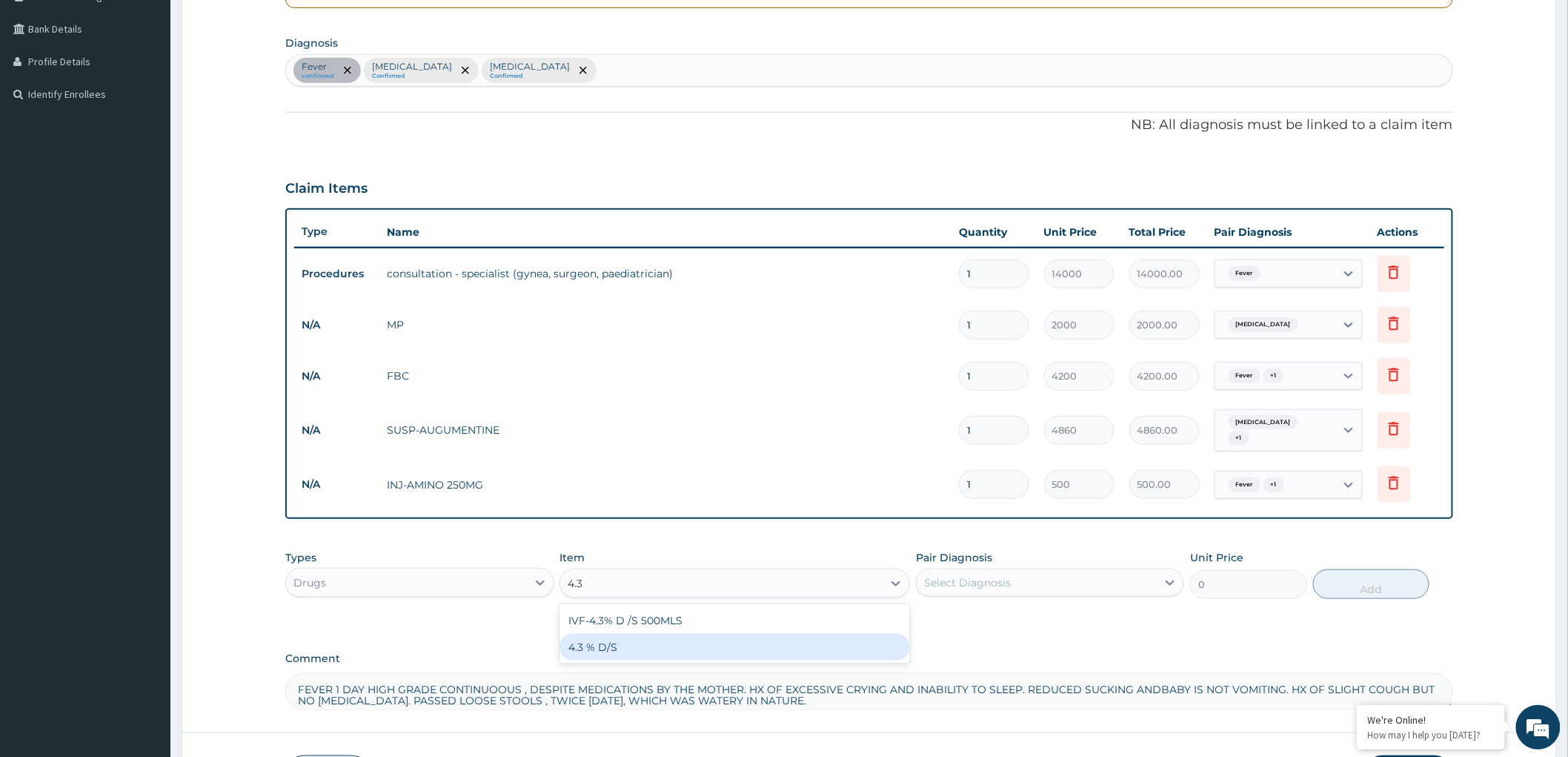
click at [625, 649] on div "4.3 % D/S" at bounding box center [734, 647] width 350 height 27
type input "2250"
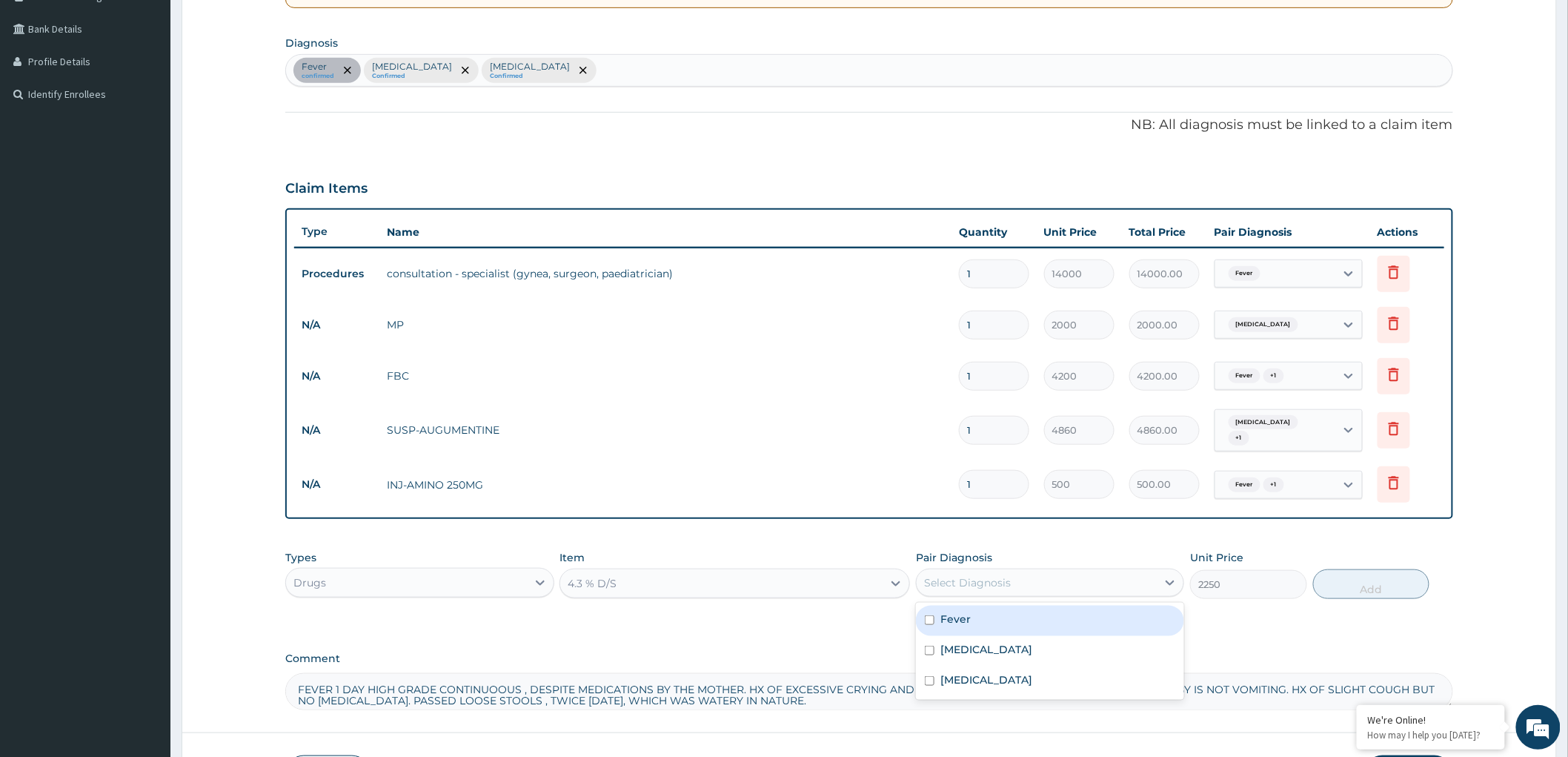
click at [1050, 569] on div "Select Diagnosis" at bounding box center [1050, 582] width 268 height 28
click at [935, 615] on input "checkbox" at bounding box center [930, 620] width 10 height 10
checkbox input "true"
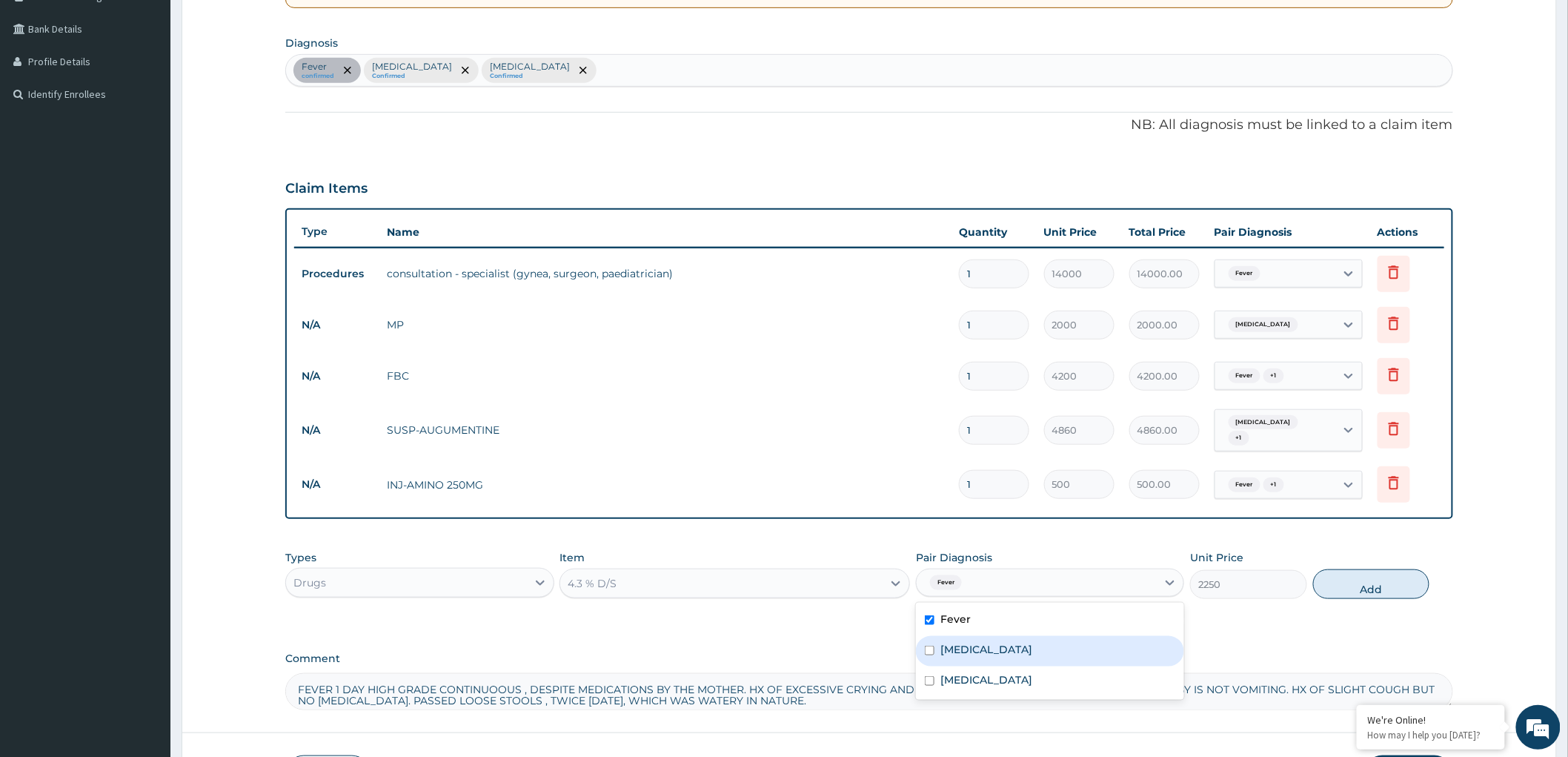
drag, startPoint x: 929, startPoint y: 652, endPoint x: 1134, endPoint y: 680, distance: 206.9
click at [929, 652] on input "checkbox" at bounding box center [930, 651] width 10 height 10
checkbox input "true"
click at [1369, 585] on button "Add" at bounding box center [1371, 583] width 117 height 30
type input "0"
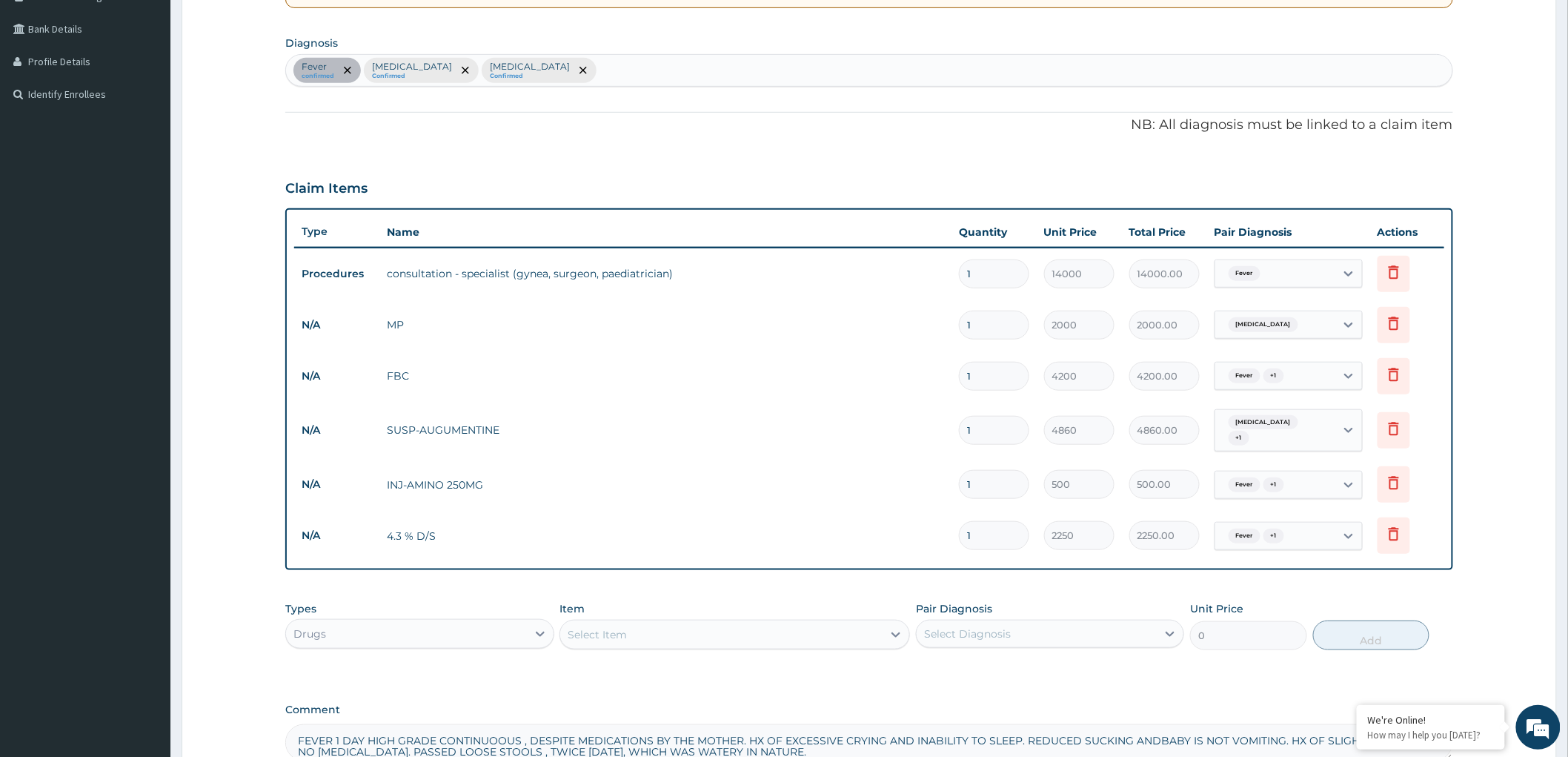
click at [823, 643] on div "Select Item" at bounding box center [721, 634] width 322 height 24
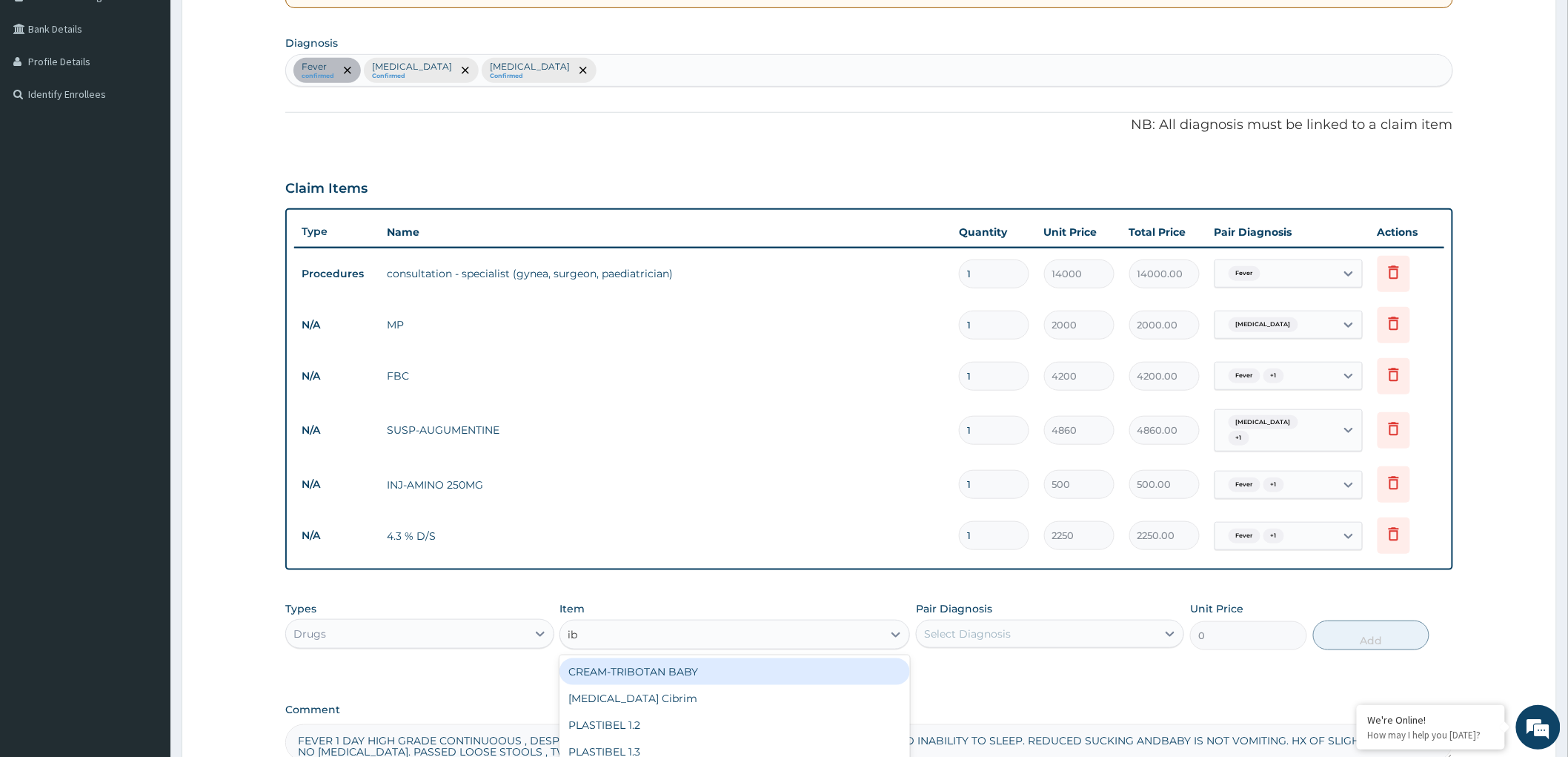
type input "ibu"
click at [735, 675] on div "SYR-IBUPROFEN" at bounding box center [734, 672] width 350 height 27
type input "1134"
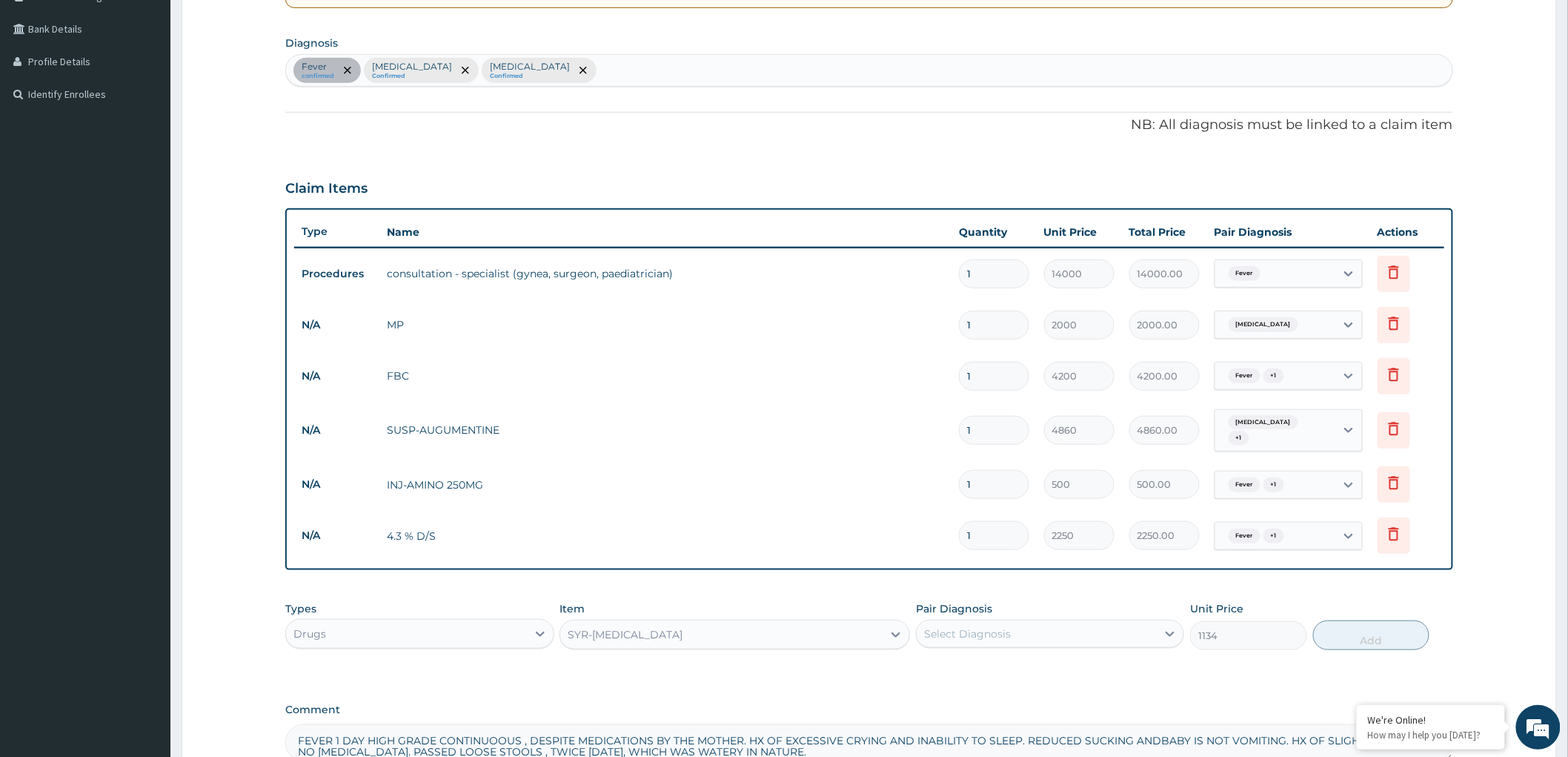
click at [1134, 630] on div "Select Diagnosis" at bounding box center [1036, 633] width 240 height 24
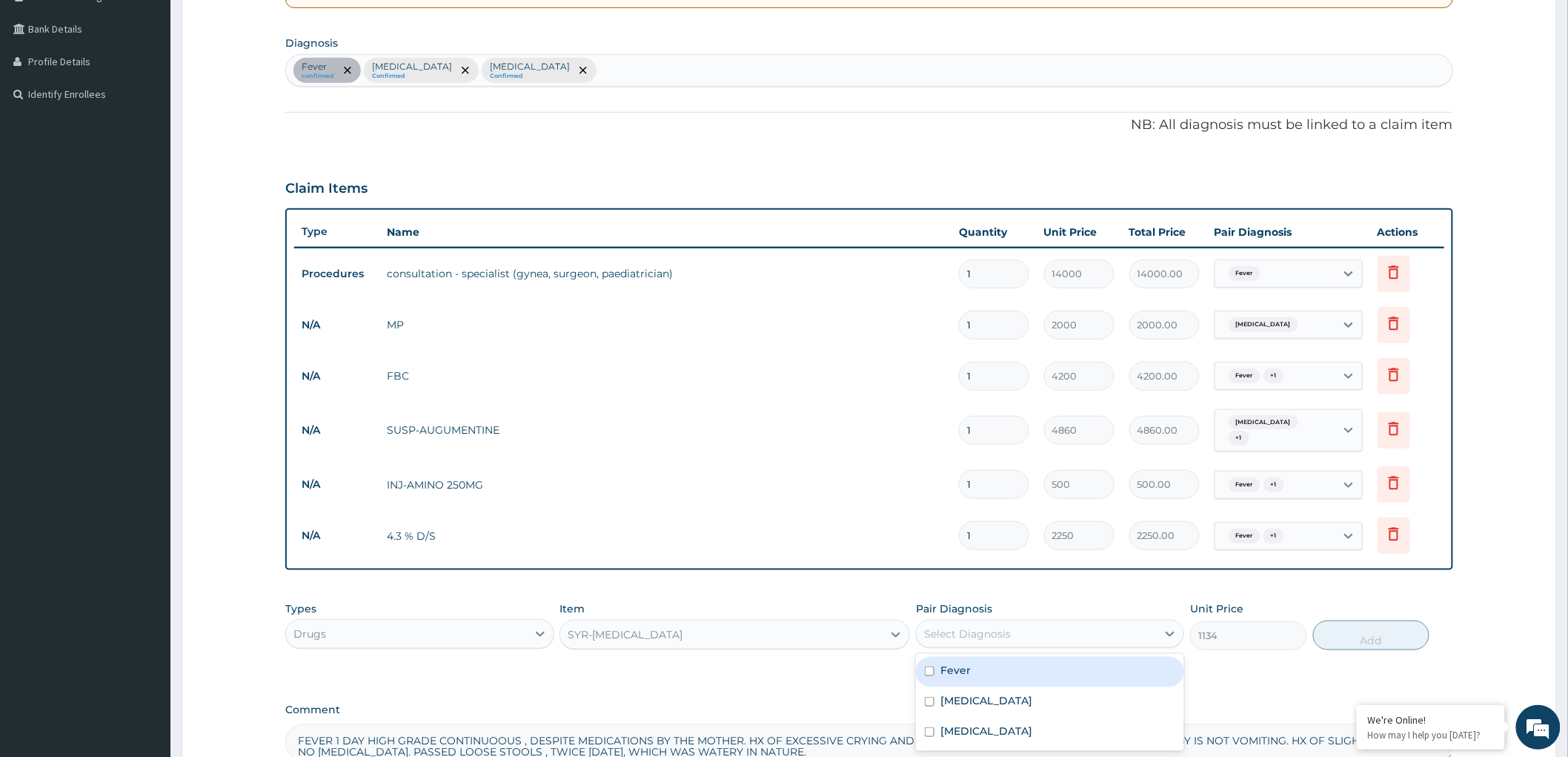
click at [929, 671] on input "checkbox" at bounding box center [930, 671] width 10 height 10
checkbox input "true"
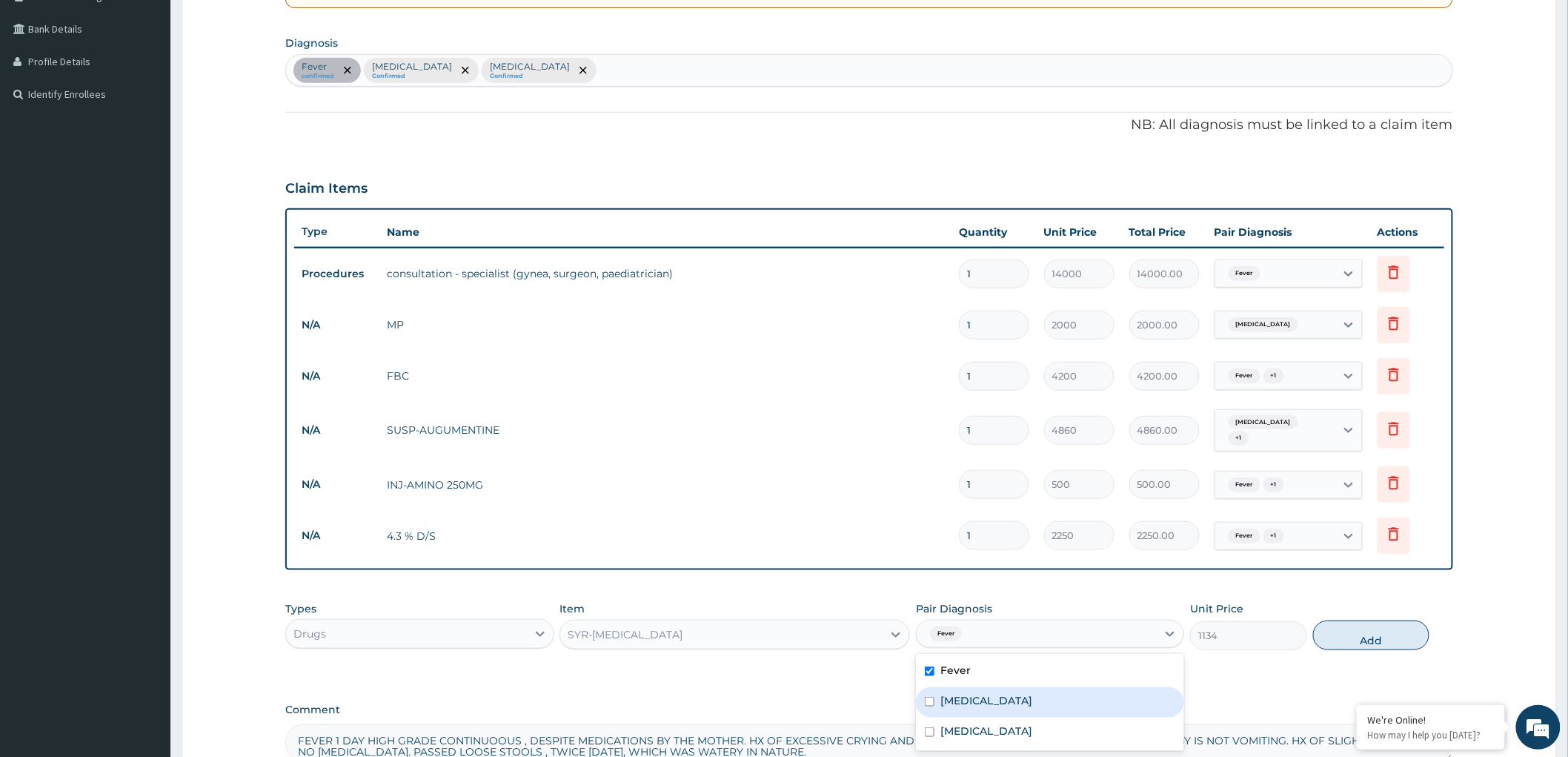
click at [935, 706] on div "Falciparum malaria" at bounding box center [1050, 701] width 268 height 30
checkbox input "true"
click at [1376, 631] on button "Add" at bounding box center [1371, 634] width 117 height 30
type input "0"
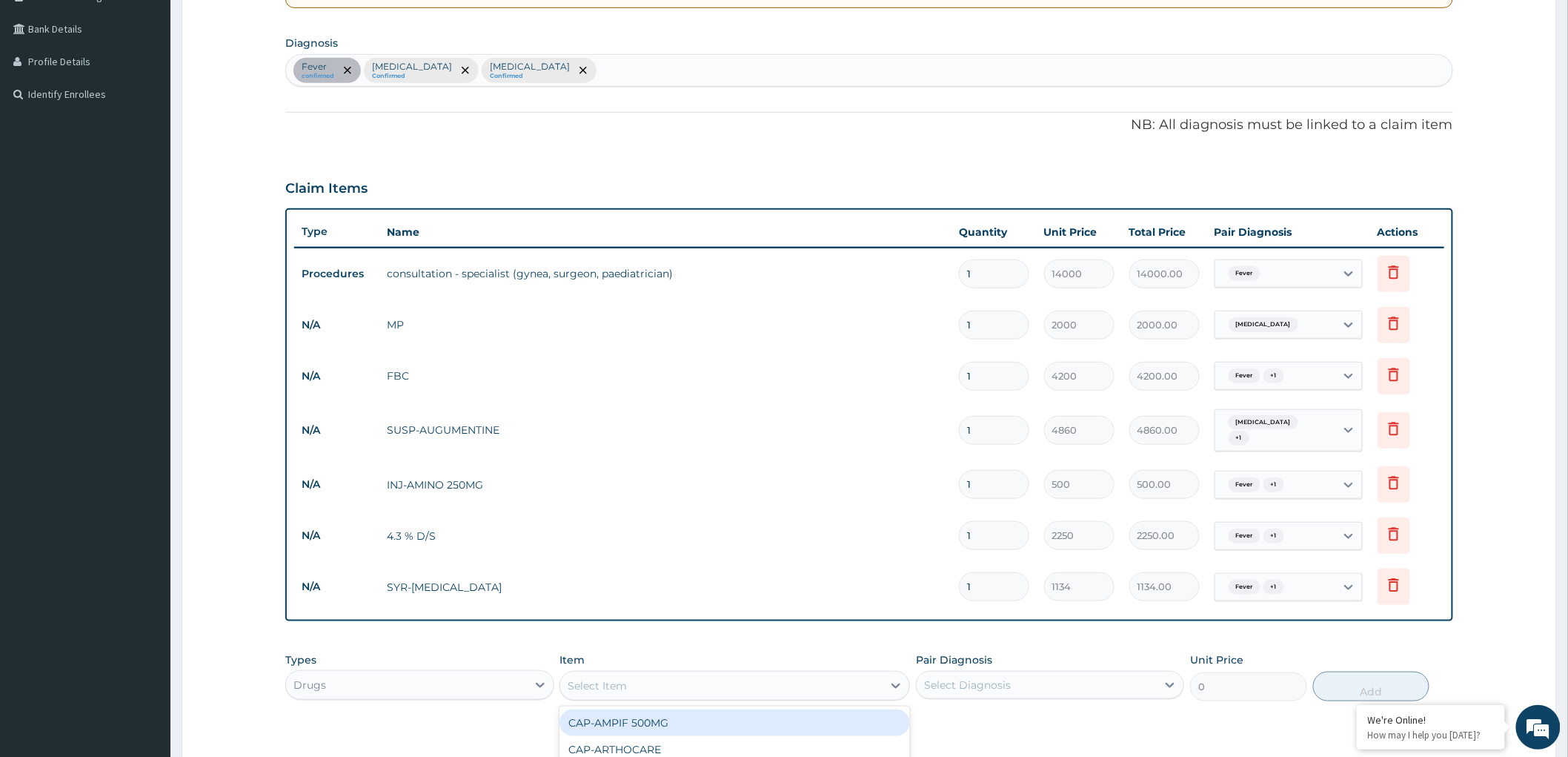
click at [698, 685] on div "Select Item" at bounding box center [721, 686] width 322 height 24
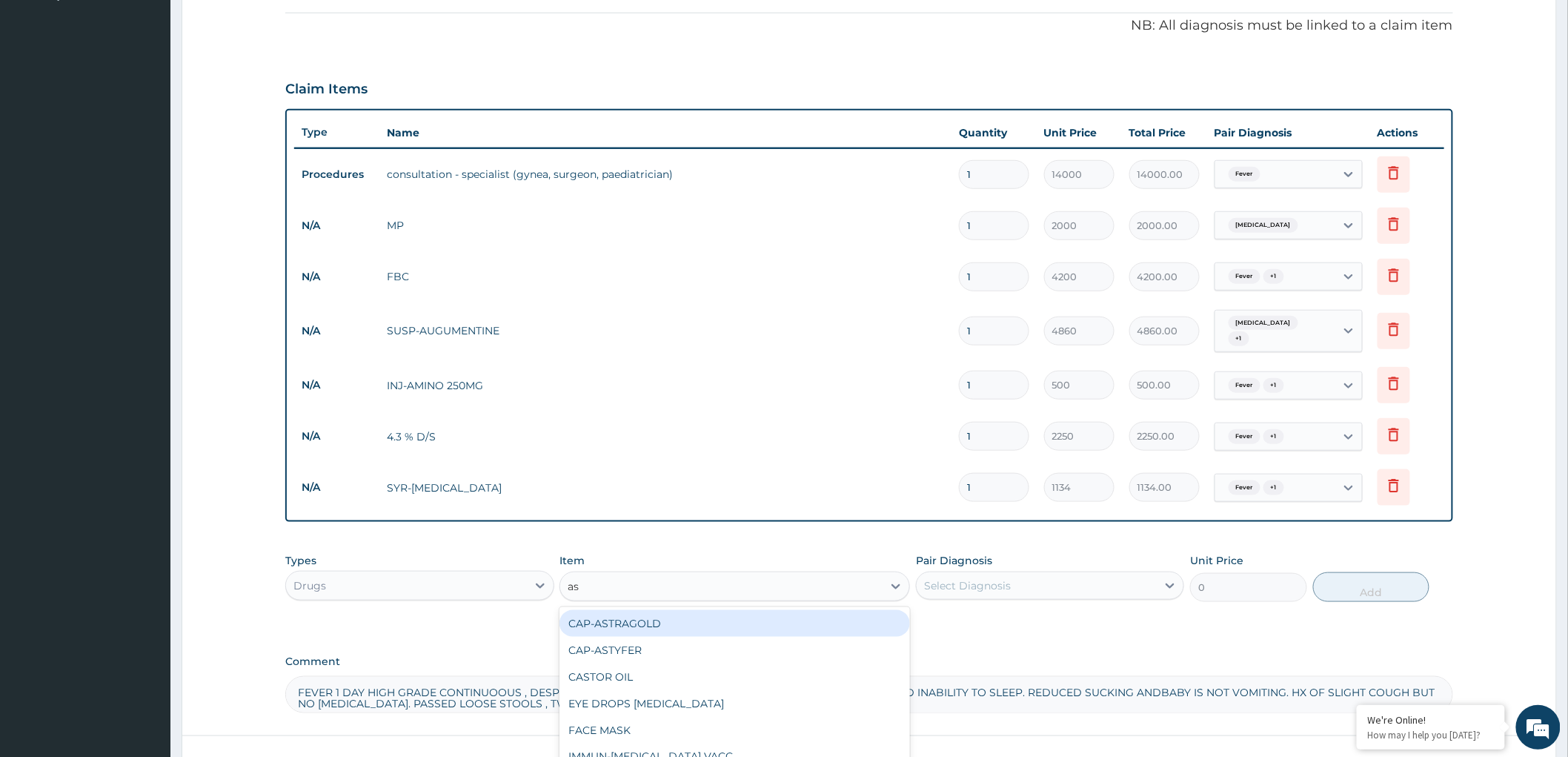
scroll to position [541, 0]
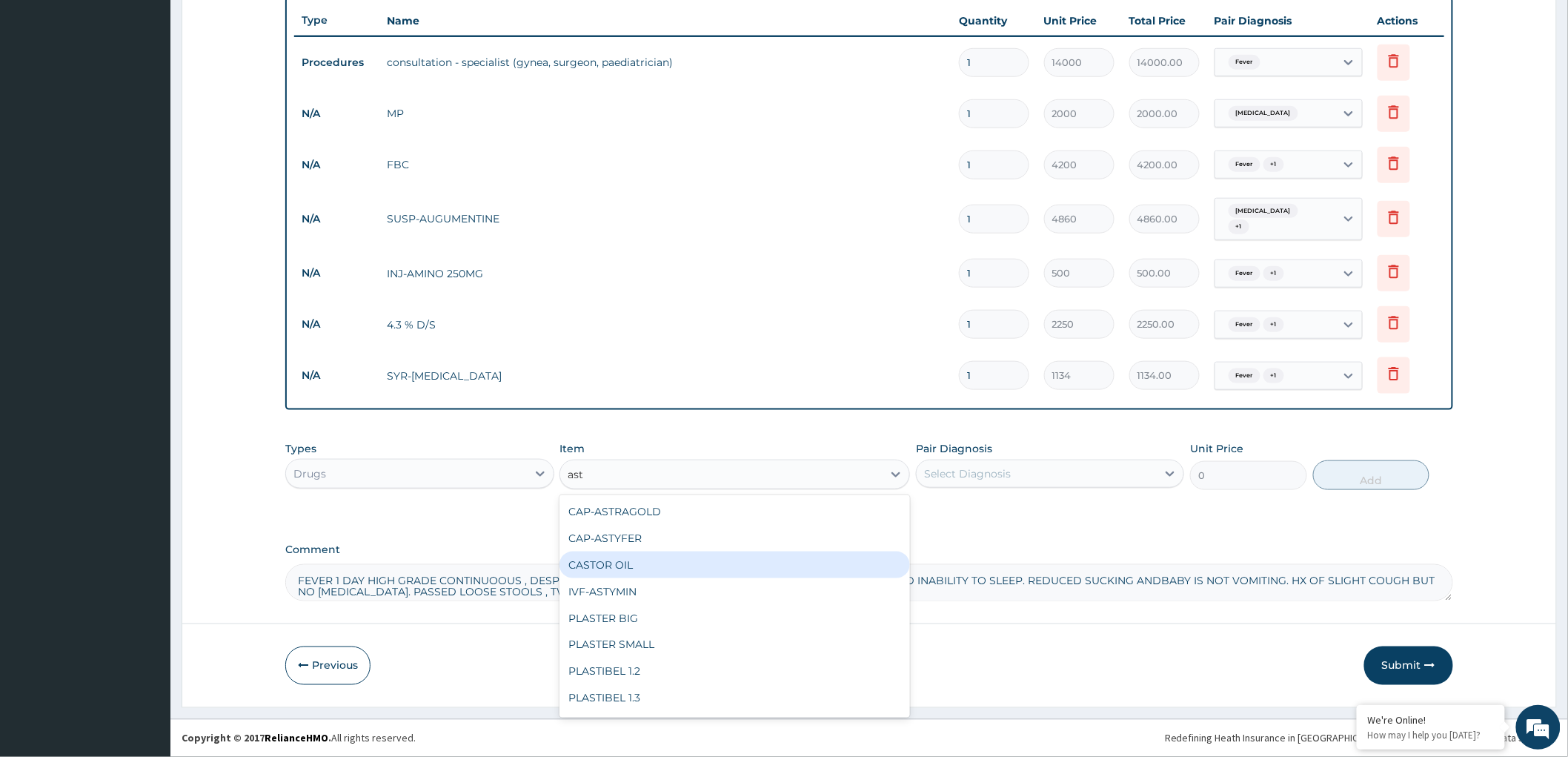
type input "asty"
click at [628, 566] on div "SYR-ASTYFER" at bounding box center [734, 565] width 350 height 27
type input "3930"
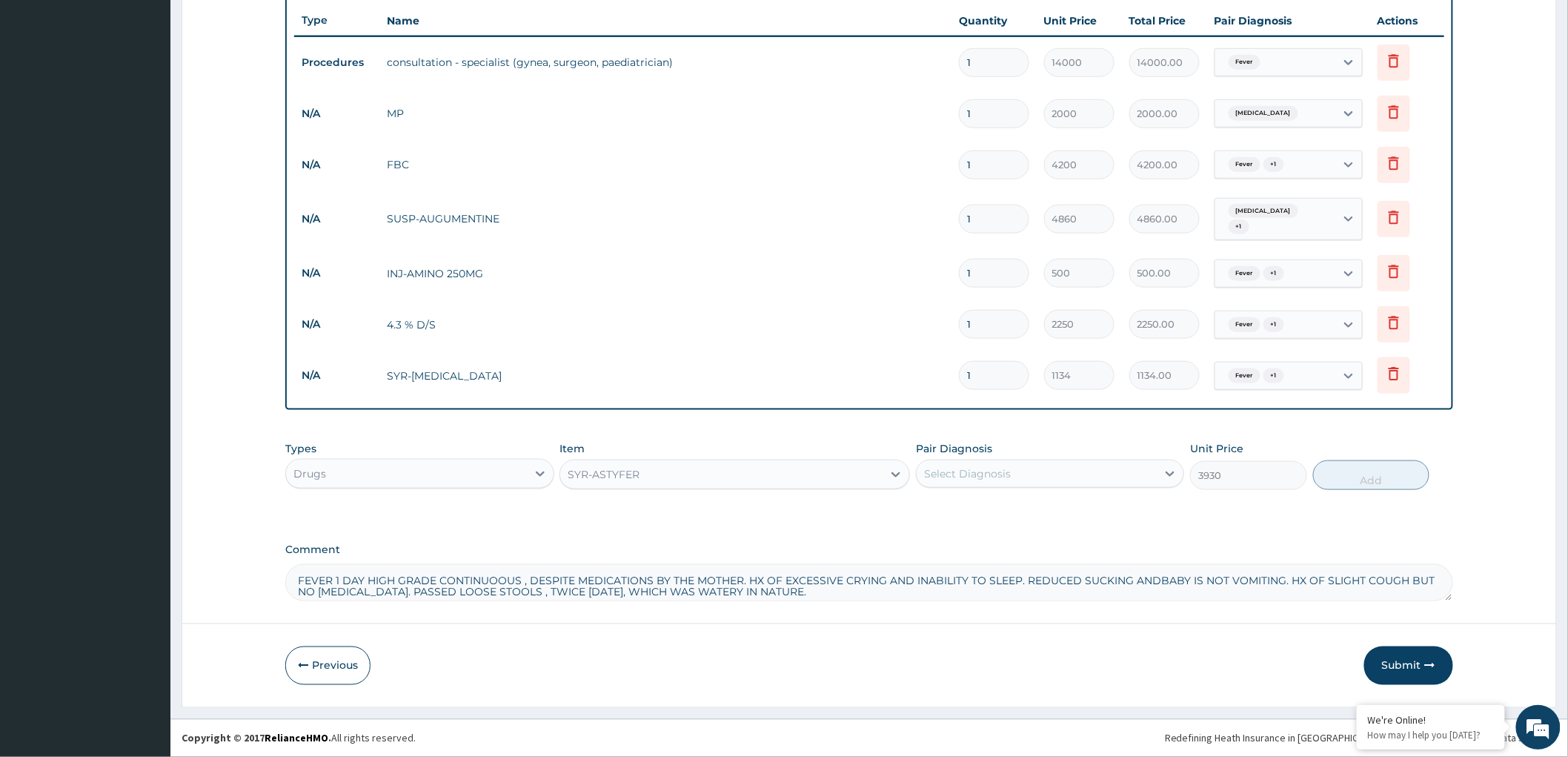
click at [1108, 476] on div "Select Diagnosis" at bounding box center [1036, 473] width 240 height 24
click at [929, 573] on input "checkbox" at bounding box center [930, 572] width 10 height 10
checkbox input "true"
click at [1369, 471] on button "Add" at bounding box center [1371, 475] width 117 height 30
type input "0"
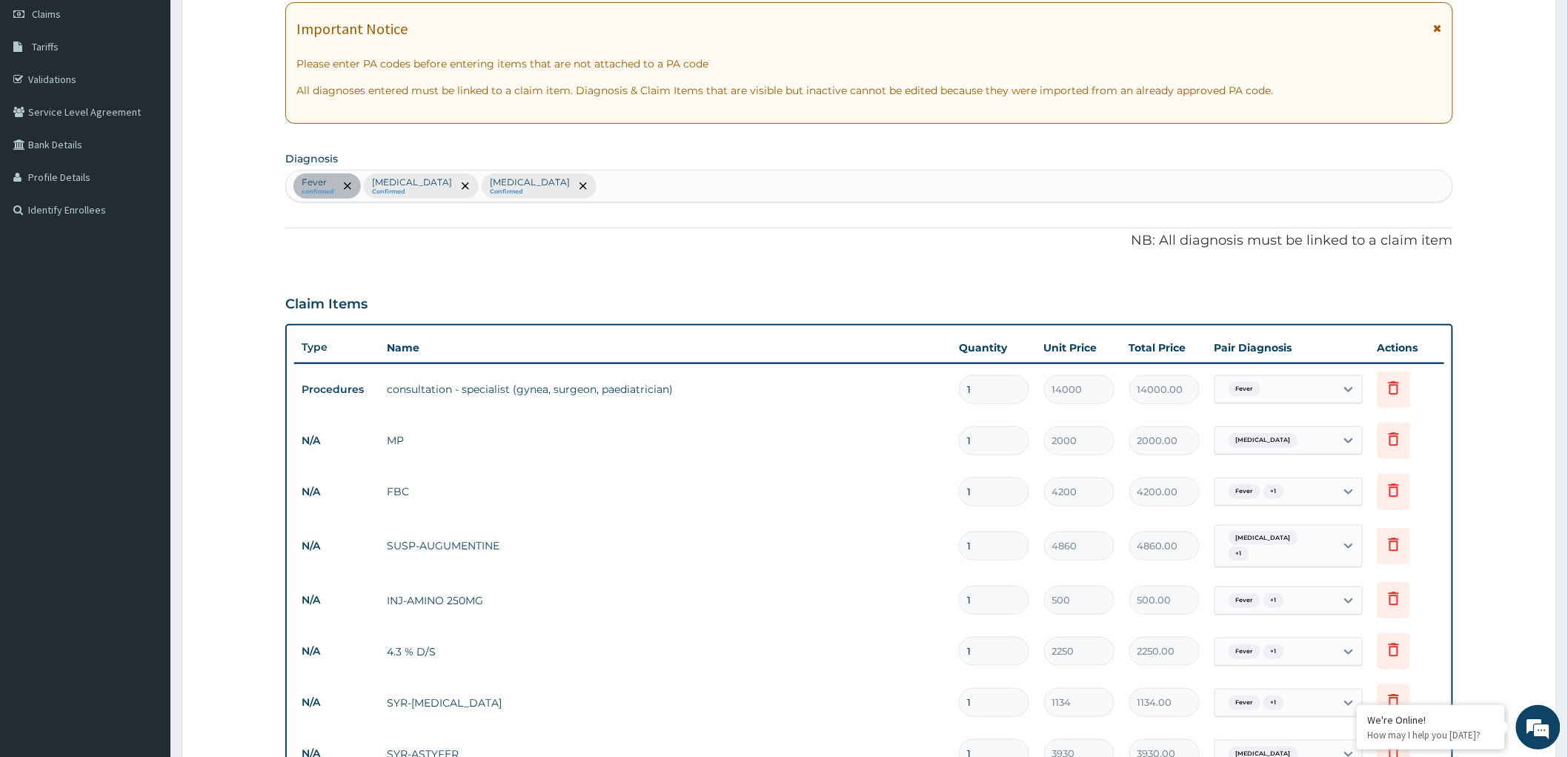
scroll to position [211, 0]
click at [668, 181] on div "Fever confirmed Falciparum malaria Confirmed Bacterial sepsis Confirmed" at bounding box center [869, 187] width 1166 height 31
type input "oti"
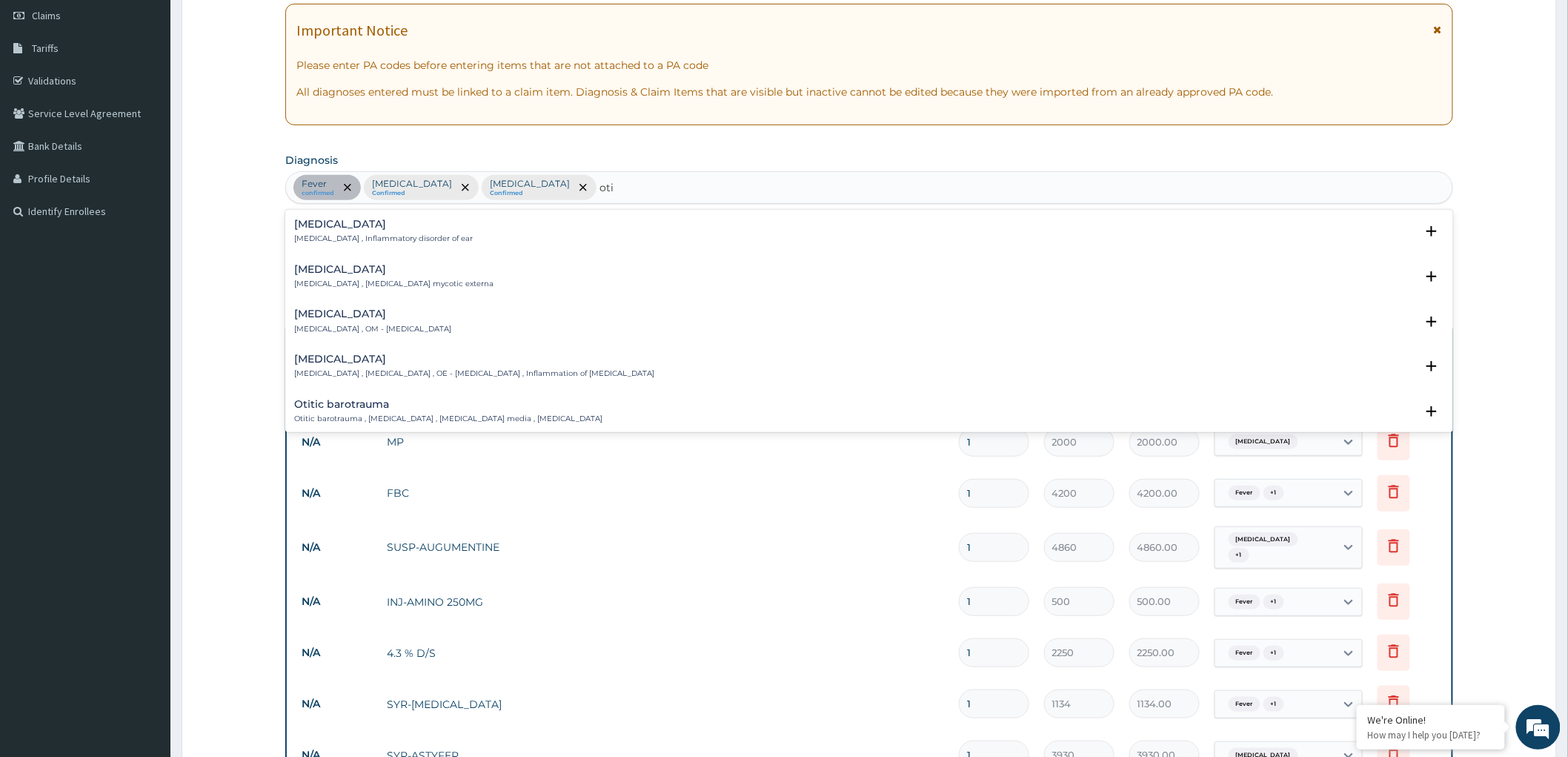
click at [368, 323] on p "Otitis media , OM - Otitis media" at bounding box center [373, 328] width 157 height 11
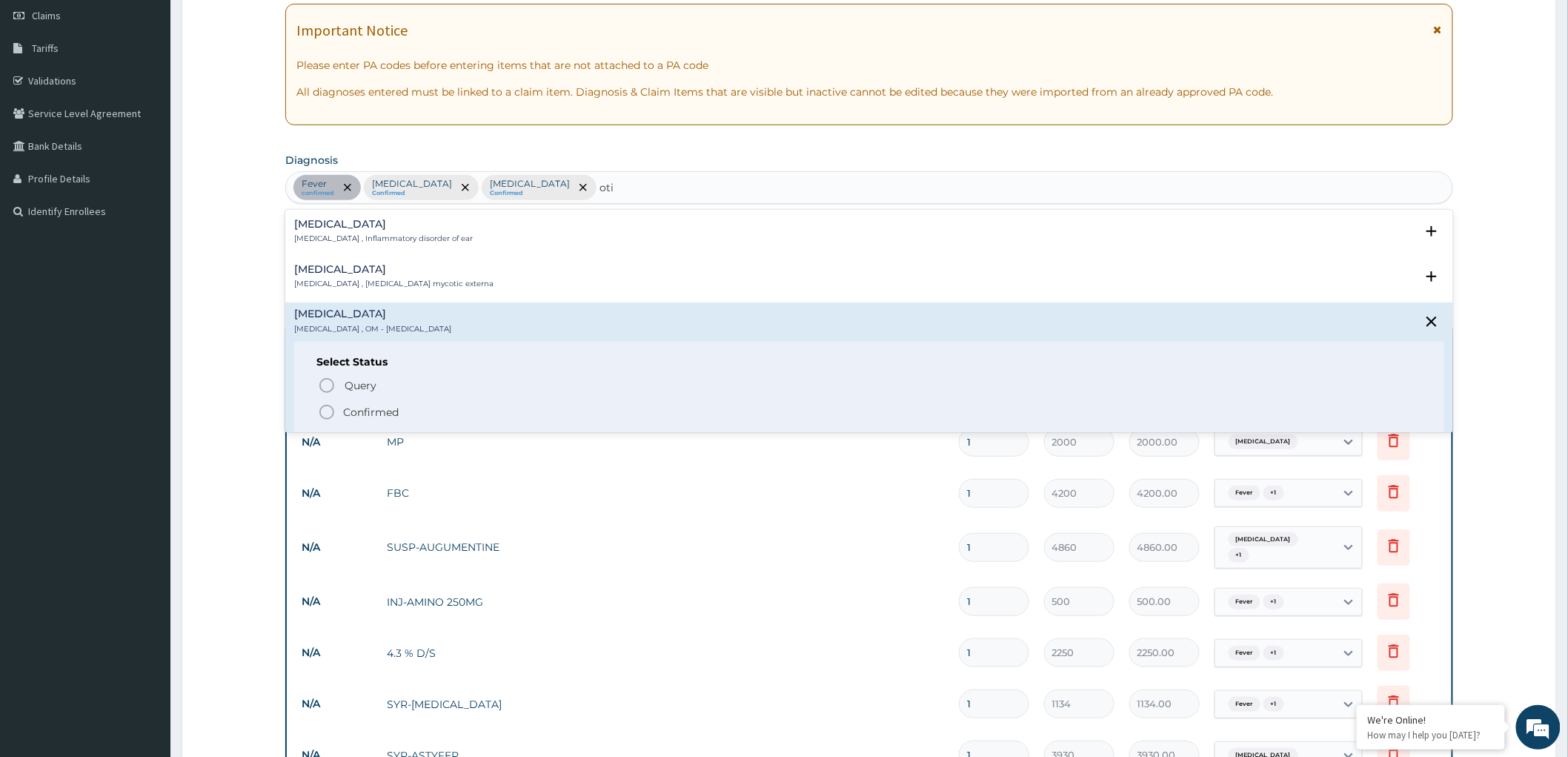
click at [323, 404] on icon "status option filled" at bounding box center [326, 412] width 17 height 17
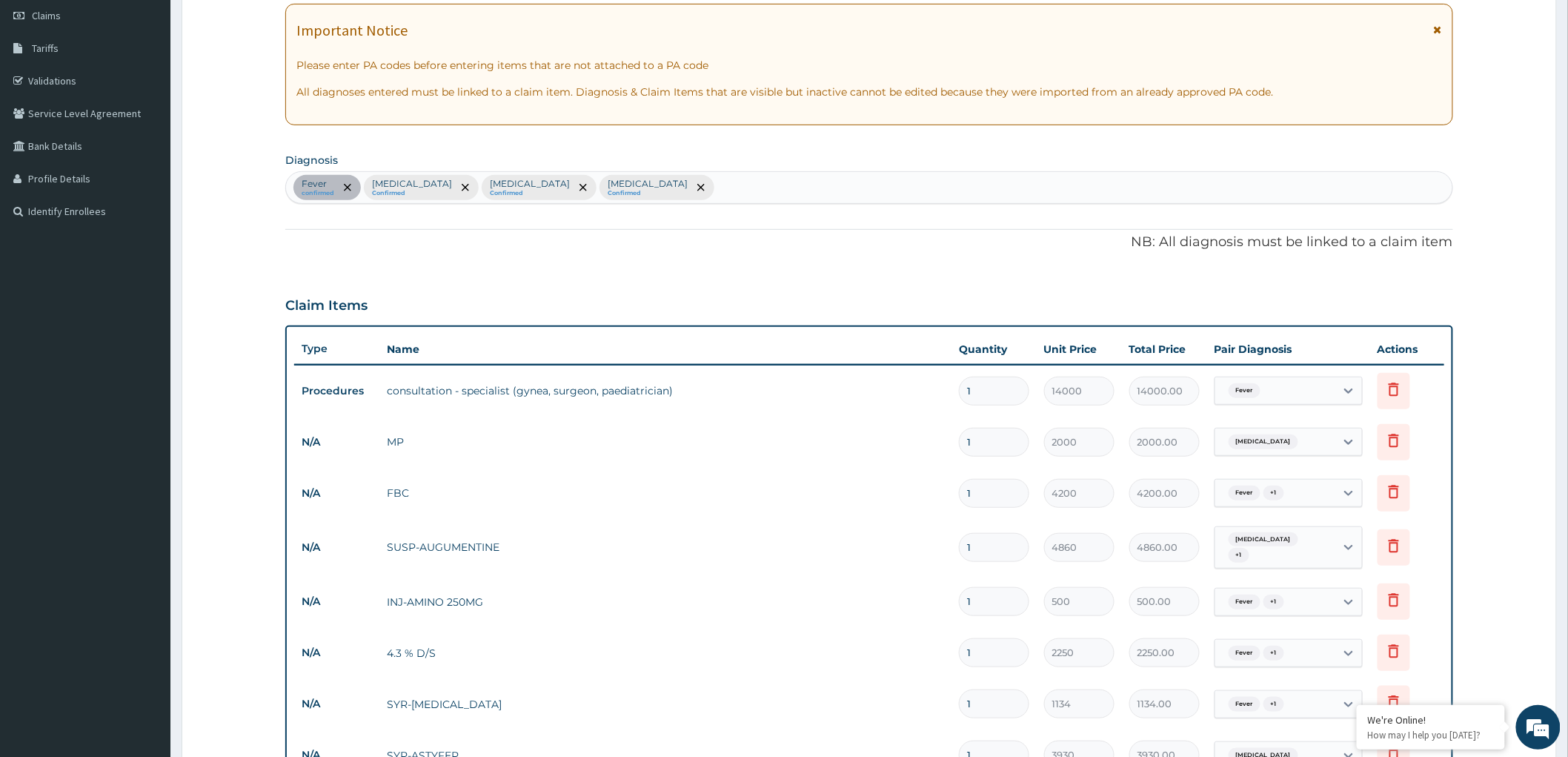
scroll to position [591, 0]
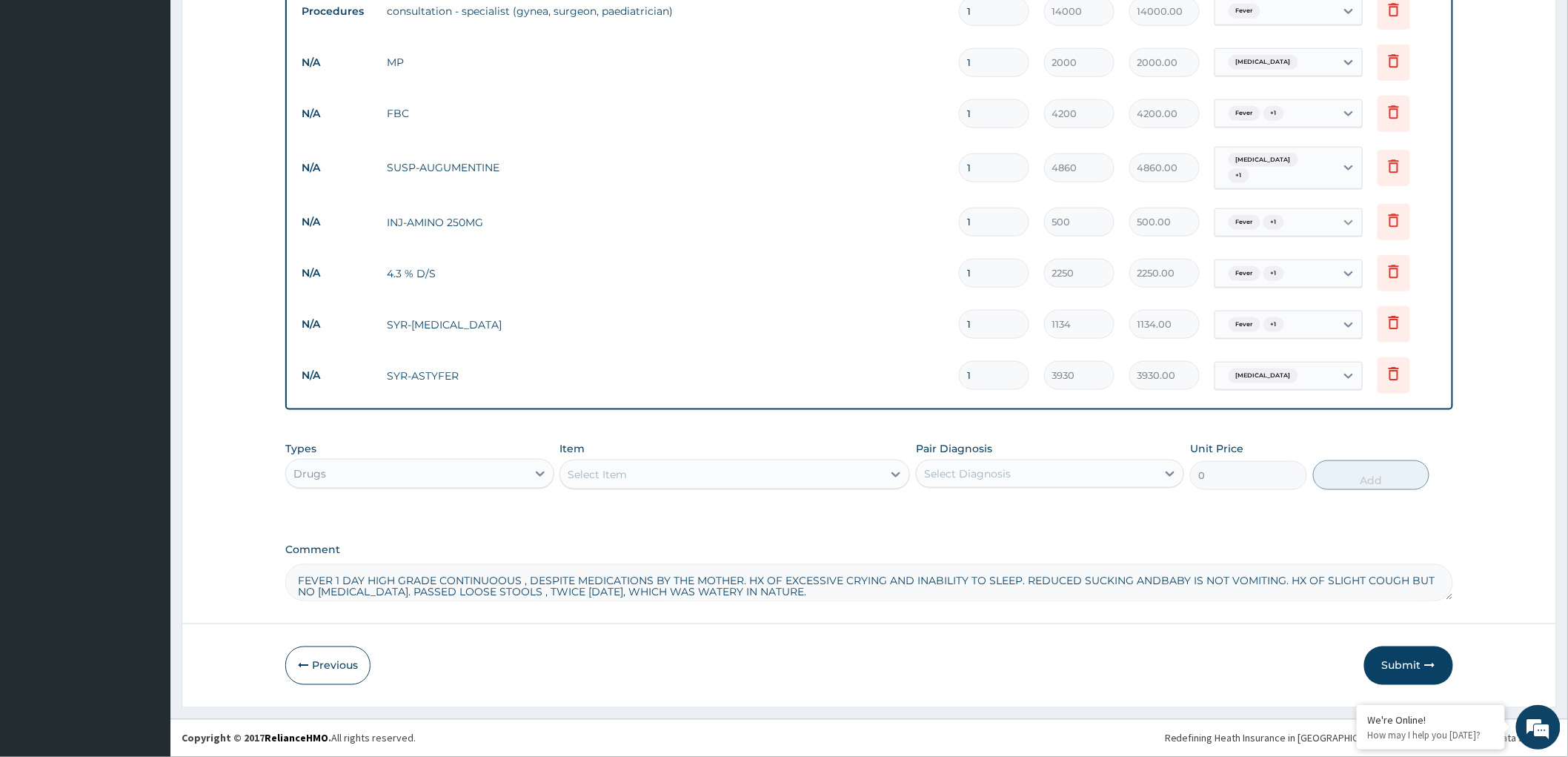
click at [1347, 219] on icon at bounding box center [1348, 222] width 14 height 14
click at [1225, 346] on input "checkbox" at bounding box center [1229, 350] width 10 height 10
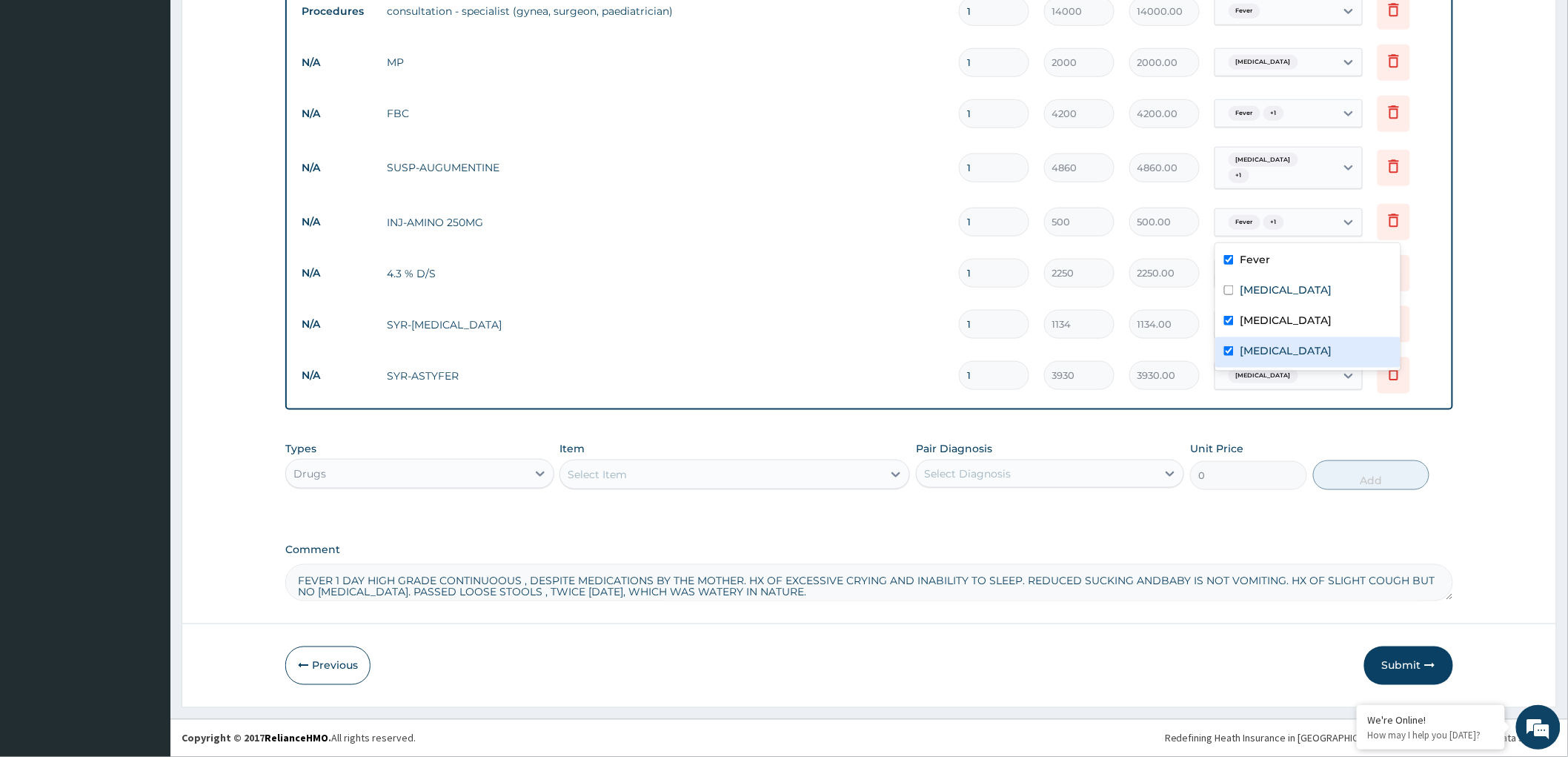
checkbox input "true"
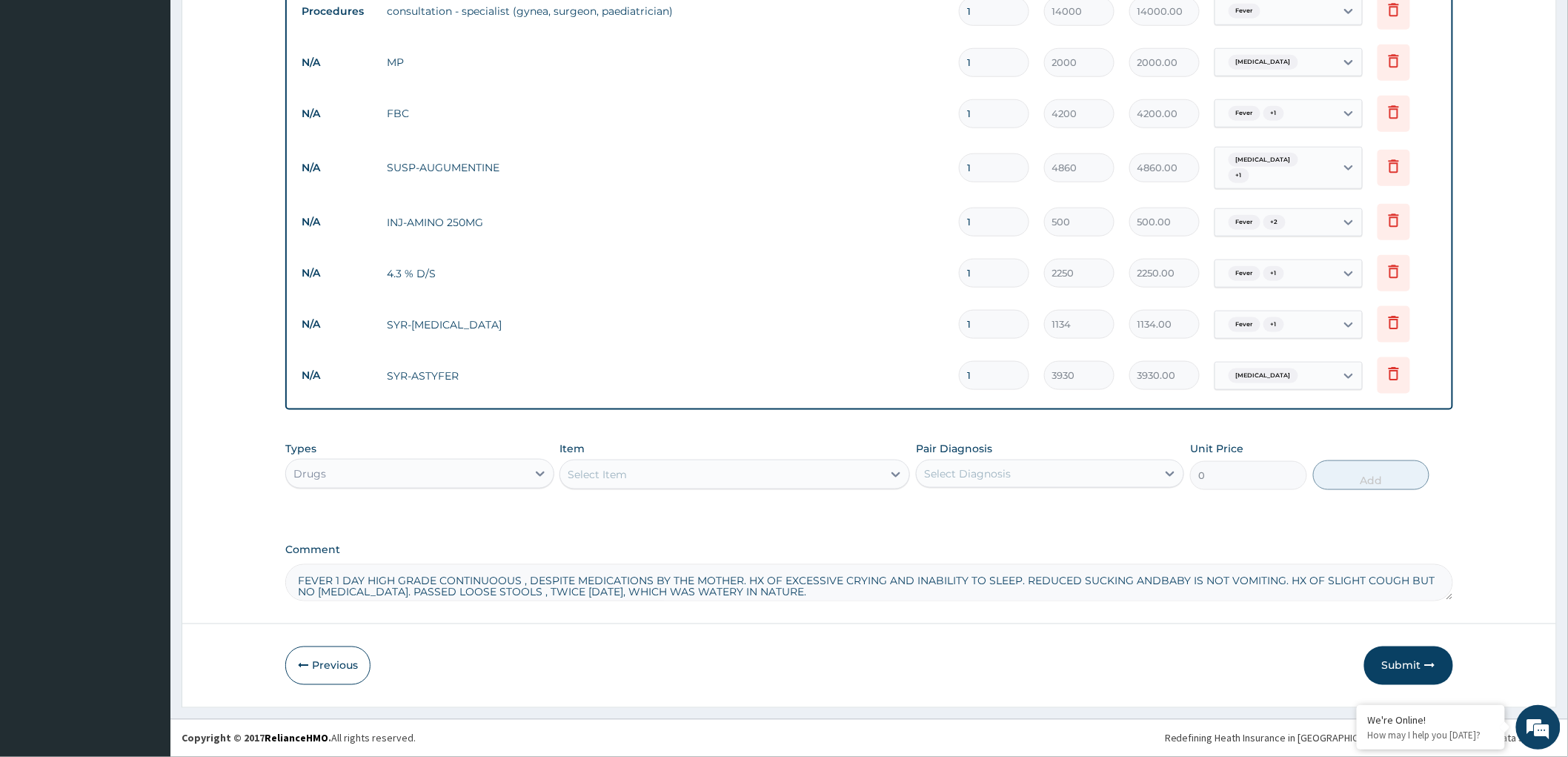
click at [610, 468] on div "Select Item" at bounding box center [597, 474] width 59 height 14
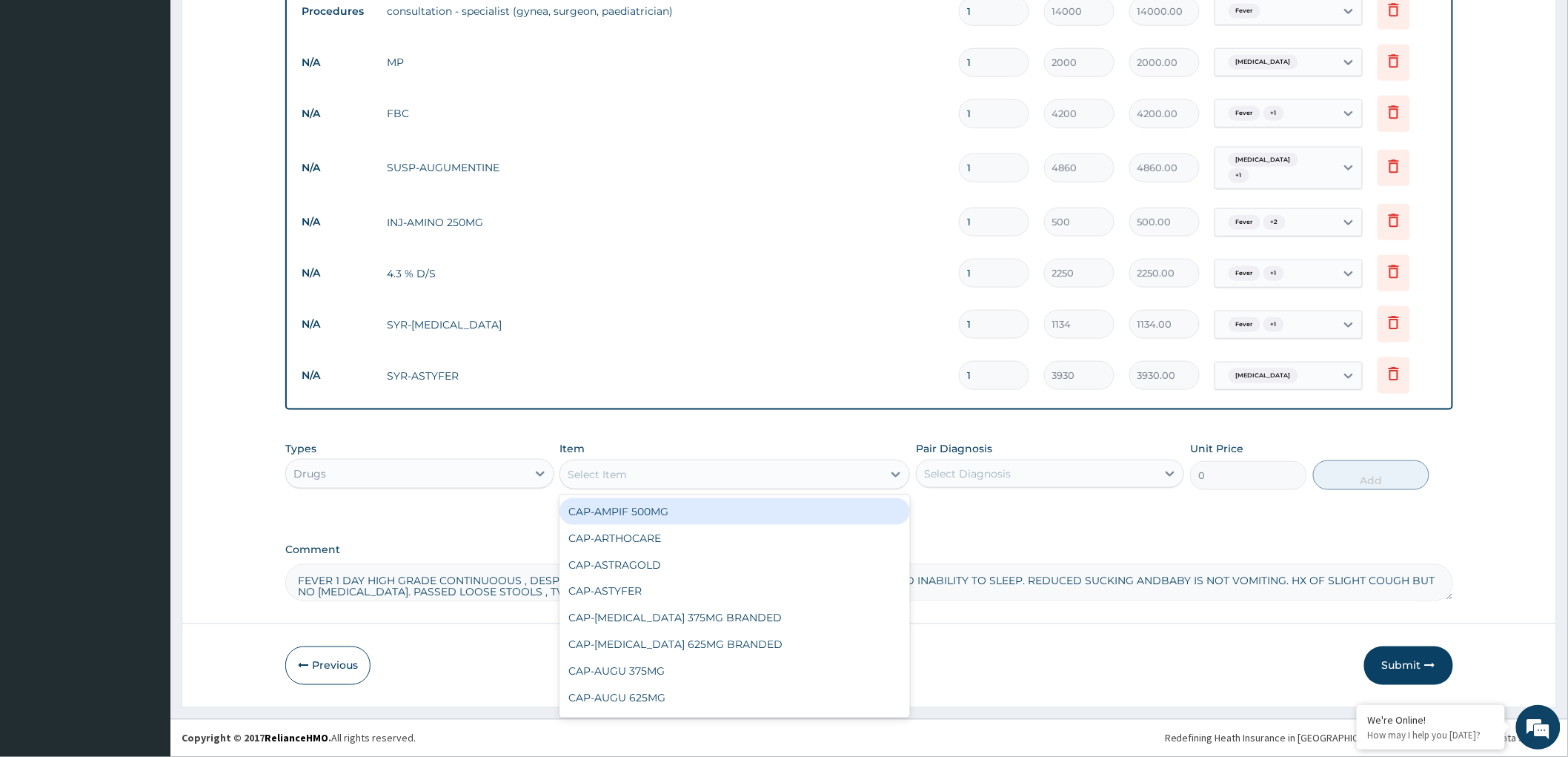
paste input "cannula"
type input "cannula"
click at [643, 510] on div "CANNULA BLUE" at bounding box center [734, 512] width 350 height 27
type input "810"
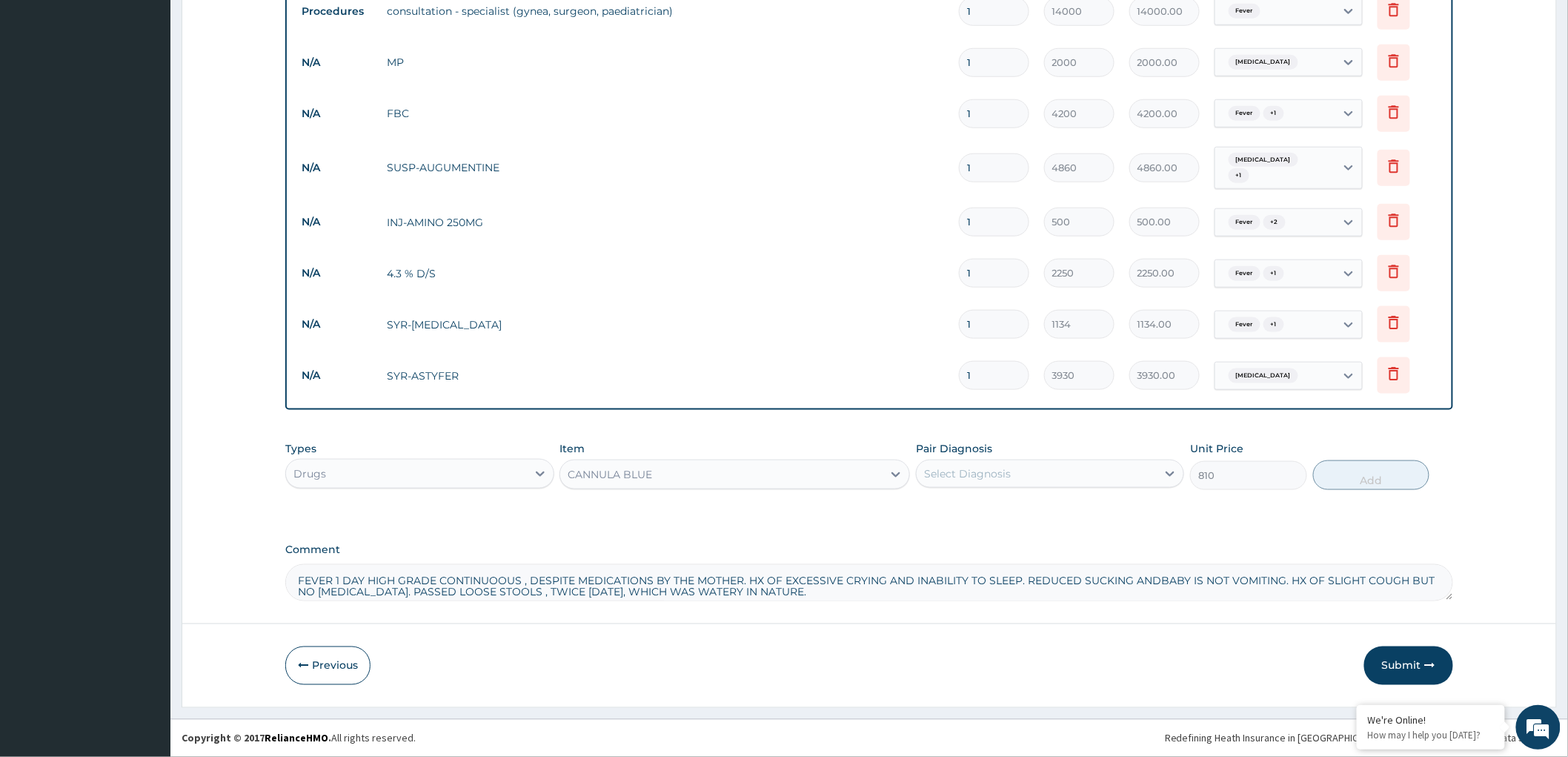
click at [979, 471] on div "Select Diagnosis" at bounding box center [967, 473] width 87 height 14
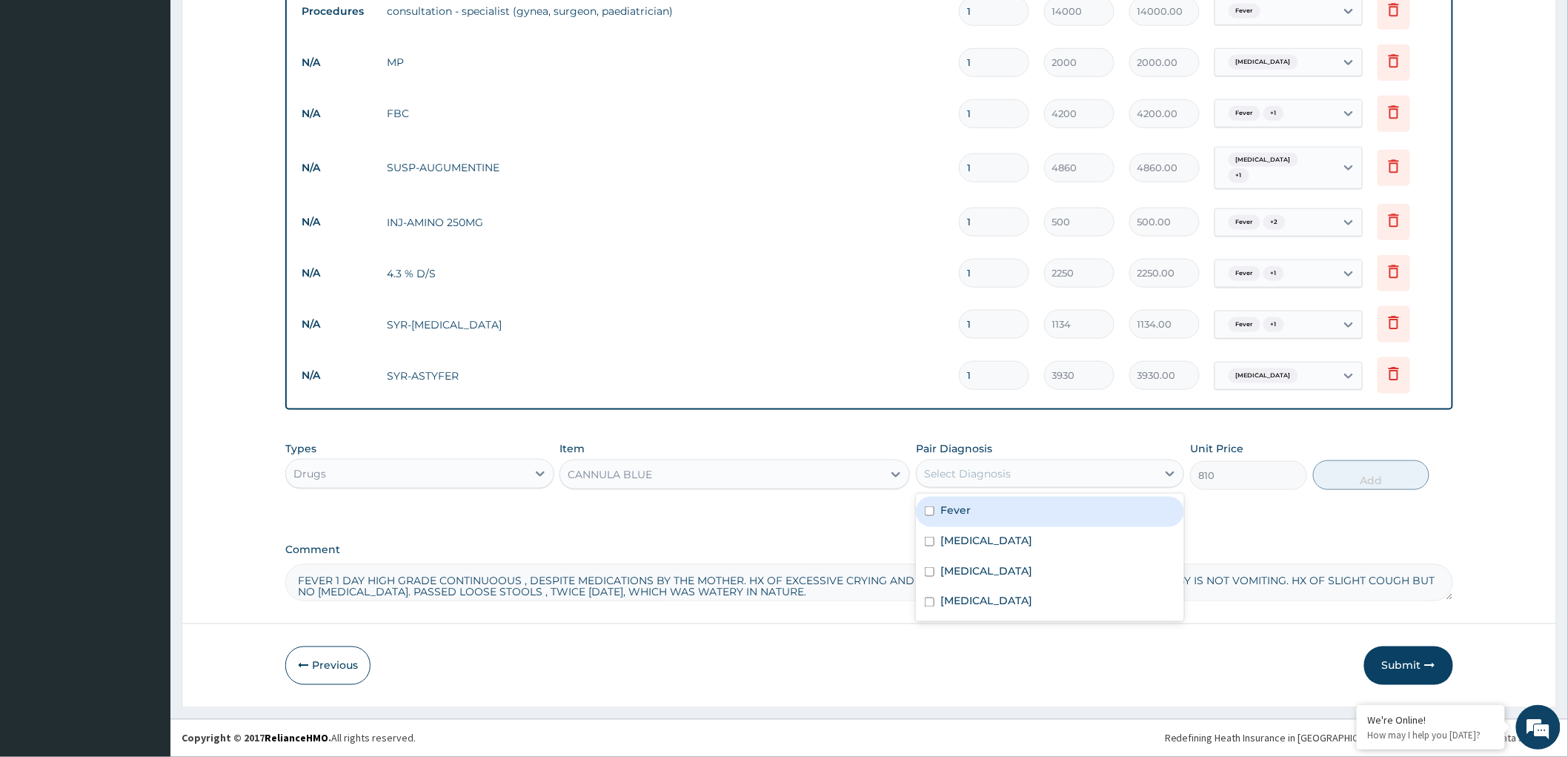
drag, startPoint x: 934, startPoint y: 508, endPoint x: 983, endPoint y: 527, distance: 52.6
click at [933, 508] on input "checkbox" at bounding box center [930, 511] width 10 height 10
checkbox input "true"
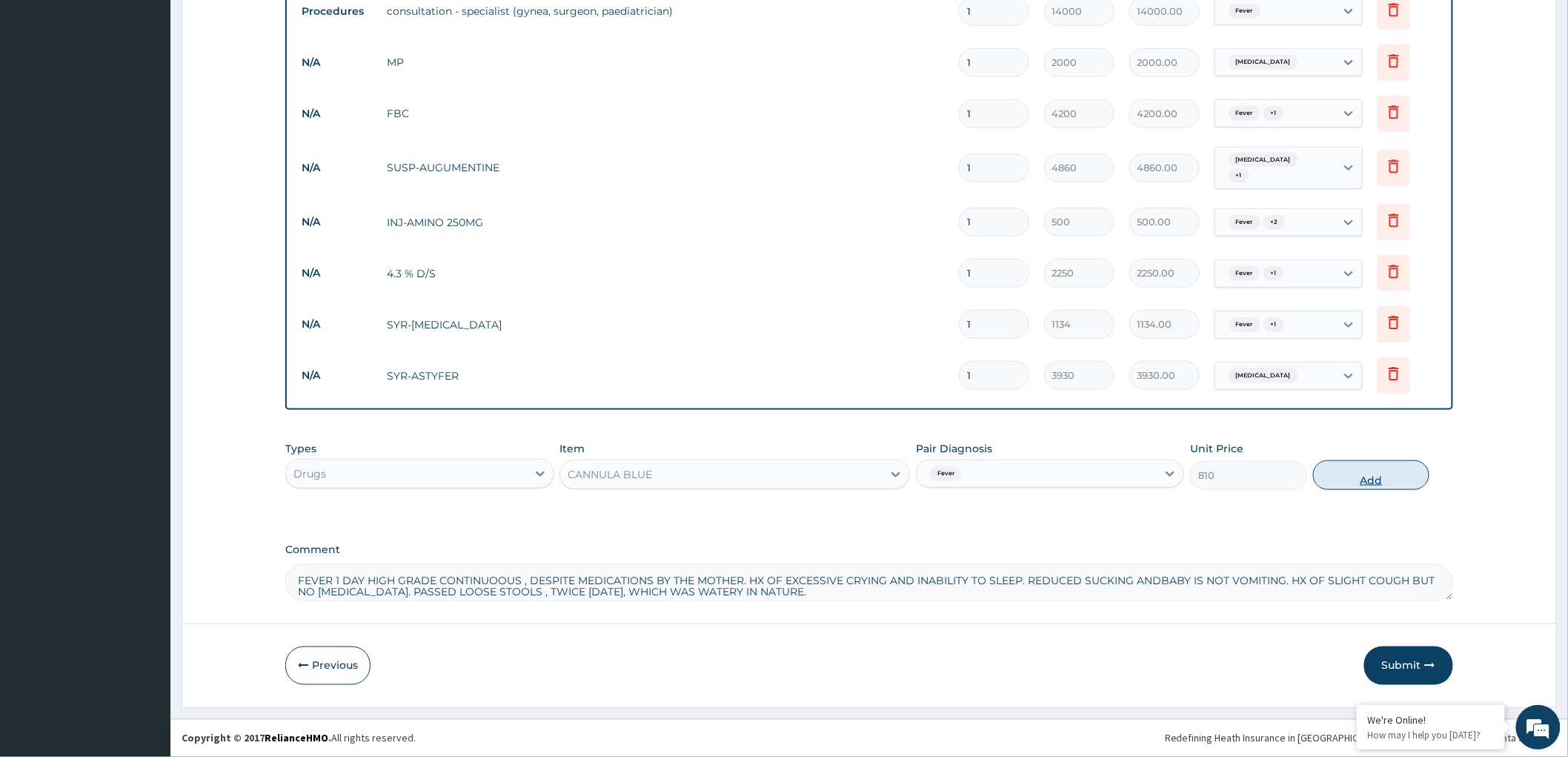
click at [1347, 473] on button "Add" at bounding box center [1371, 475] width 117 height 30
type input "0"
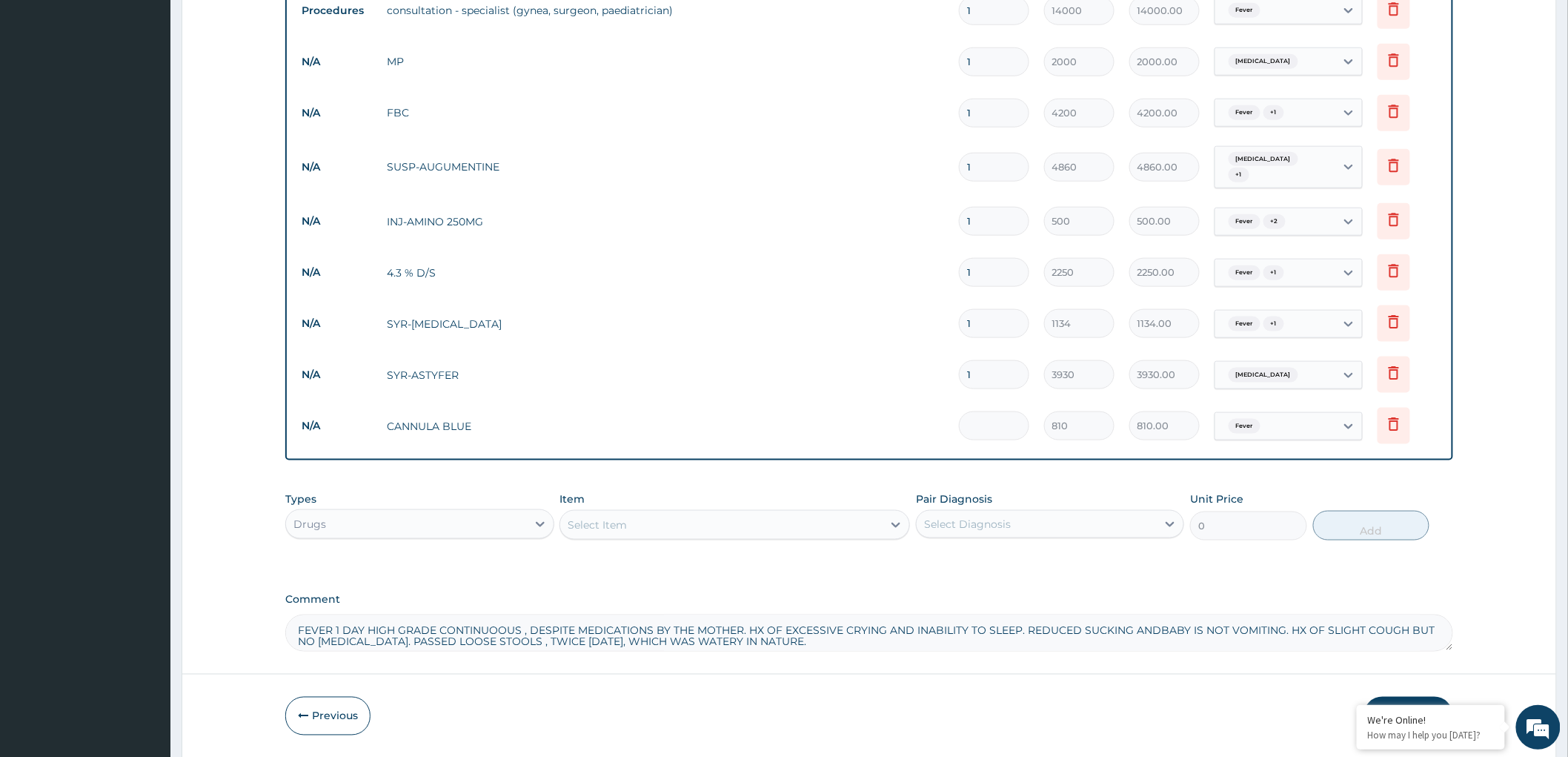
type input "0.00"
type input "2"
type input "1620.00"
type input "2"
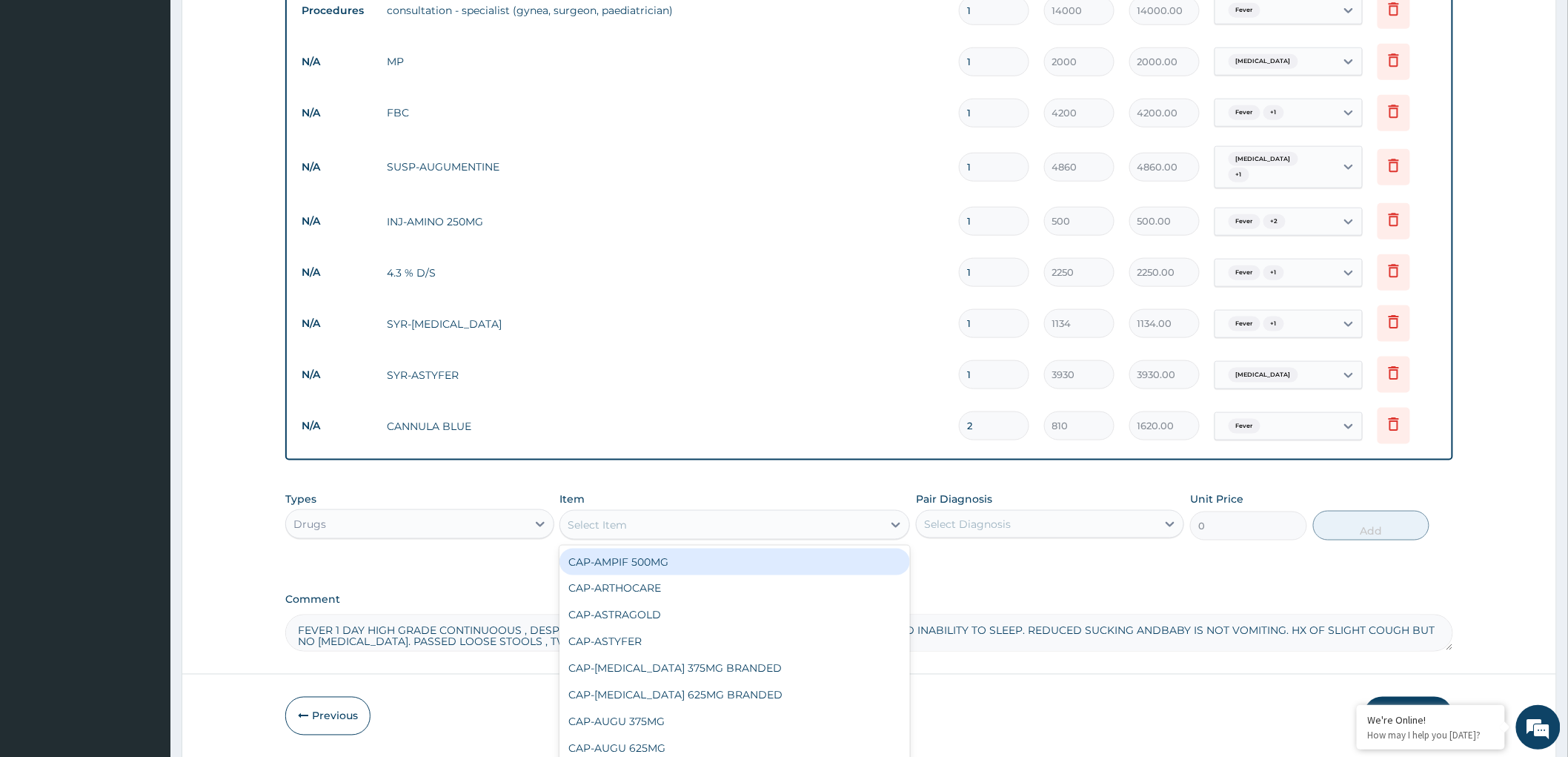
click at [719, 531] on div "Select Item" at bounding box center [721, 524] width 322 height 24
type input "syringe"
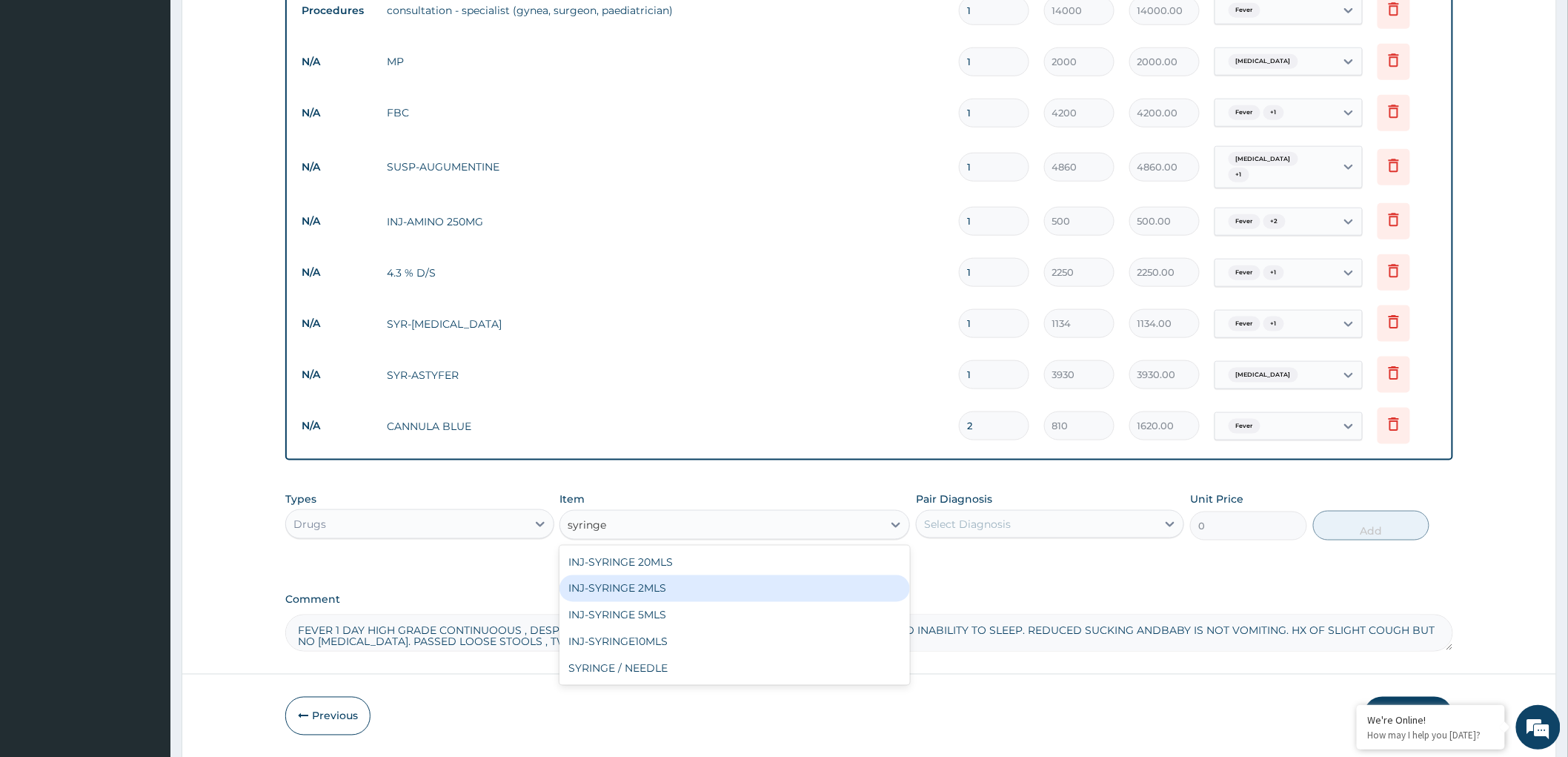
click at [652, 590] on div "INJ-SYRINGE 2MLS" at bounding box center [734, 589] width 350 height 27
type input "114"
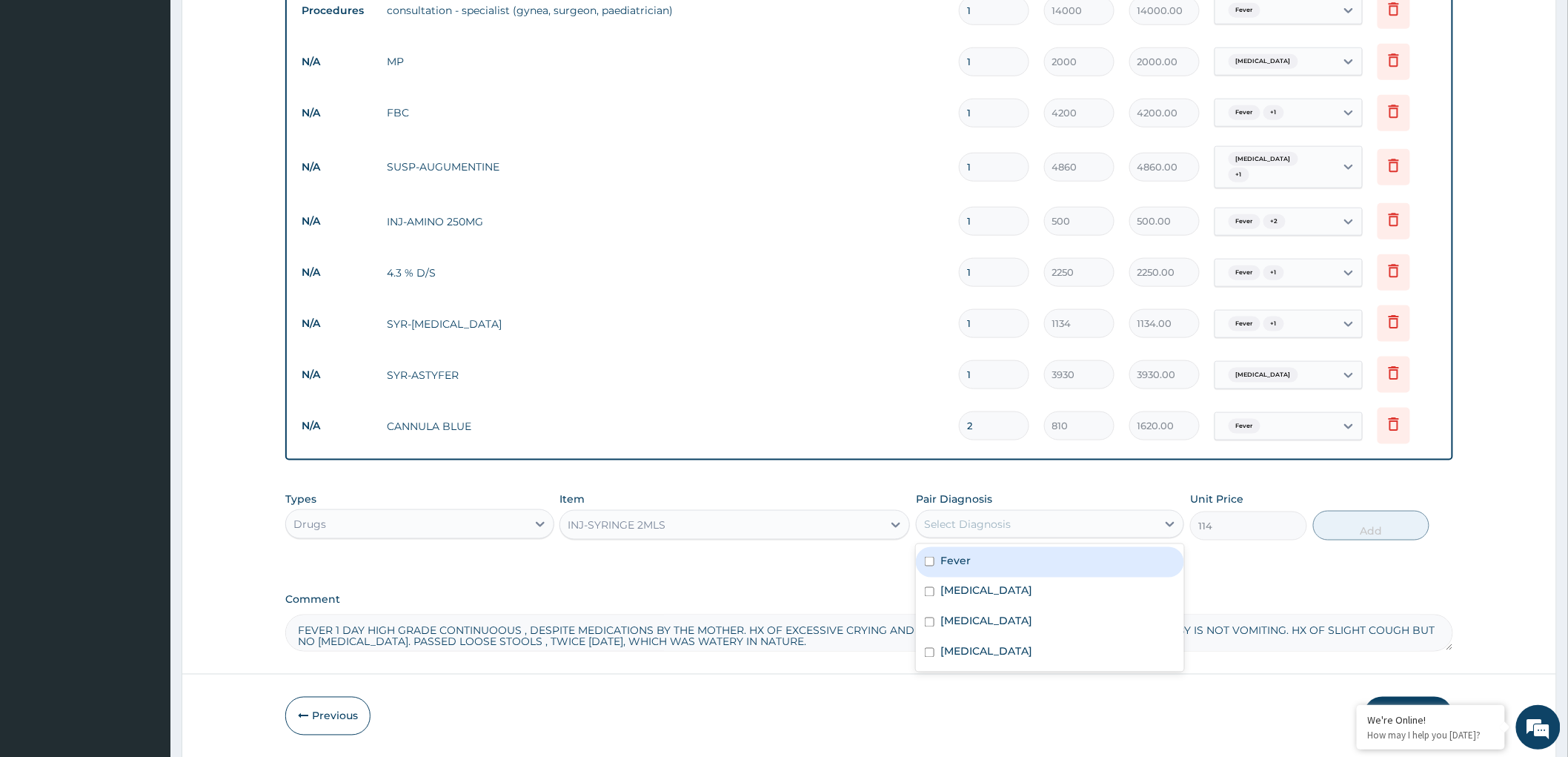
click at [983, 526] on div "Select Diagnosis" at bounding box center [967, 523] width 87 height 14
click at [933, 562] on input "checkbox" at bounding box center [930, 561] width 10 height 10
checkbox input "true"
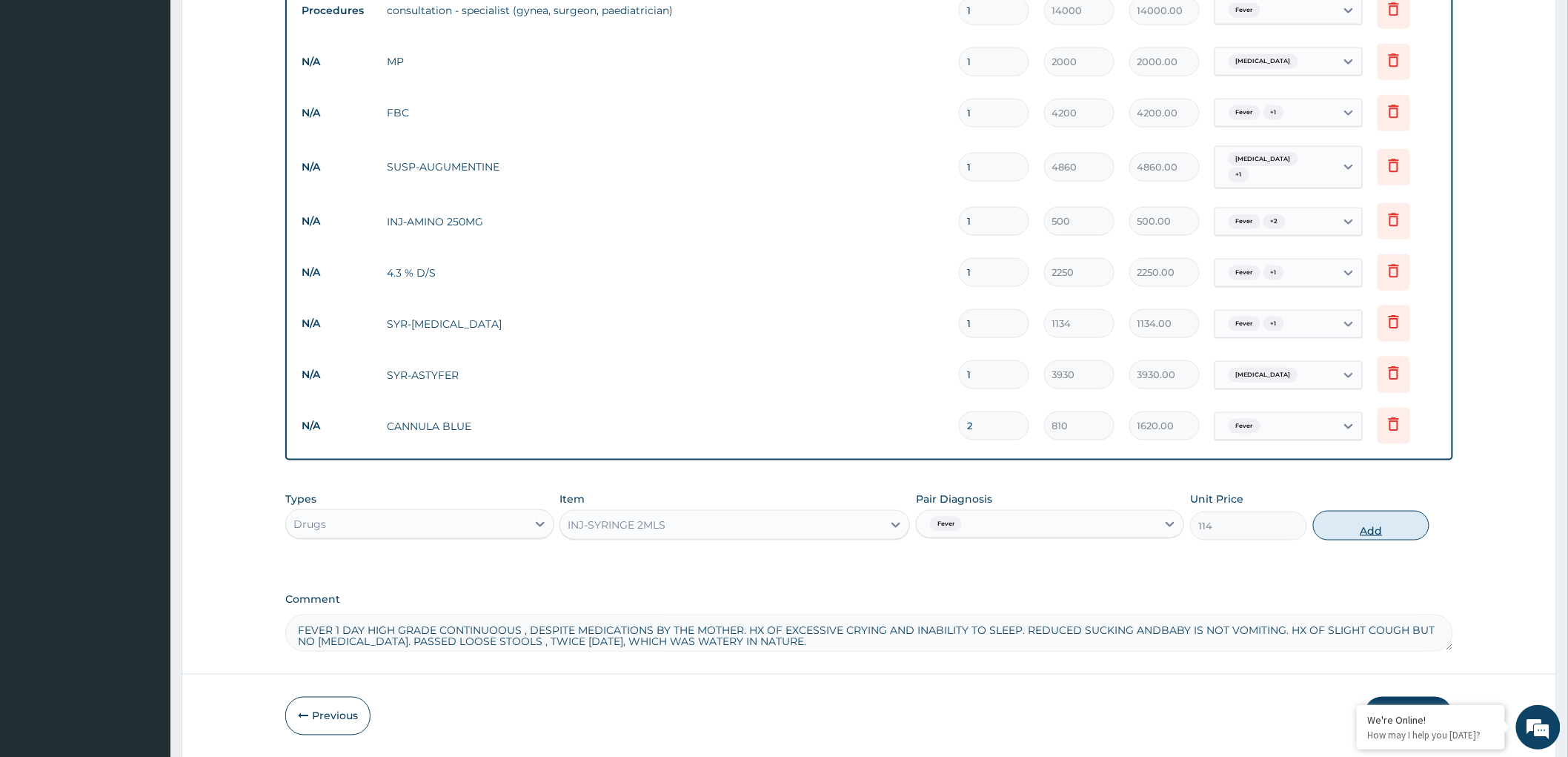
click at [1366, 530] on button "Add" at bounding box center [1371, 525] width 117 height 30
type input "0"
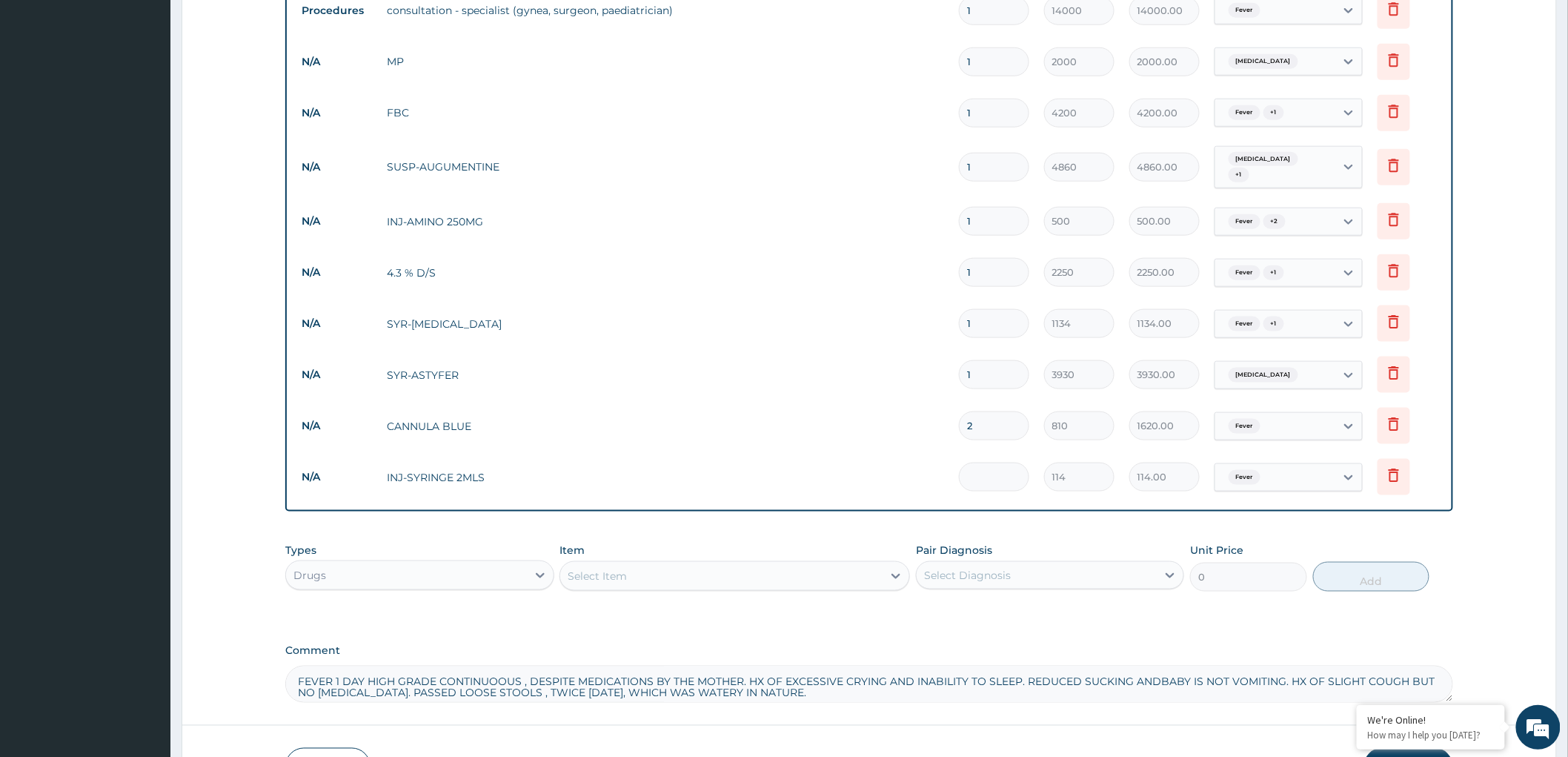
type input "0.00"
type input "2"
type input "228.00"
type input "2"
type input "0.00"
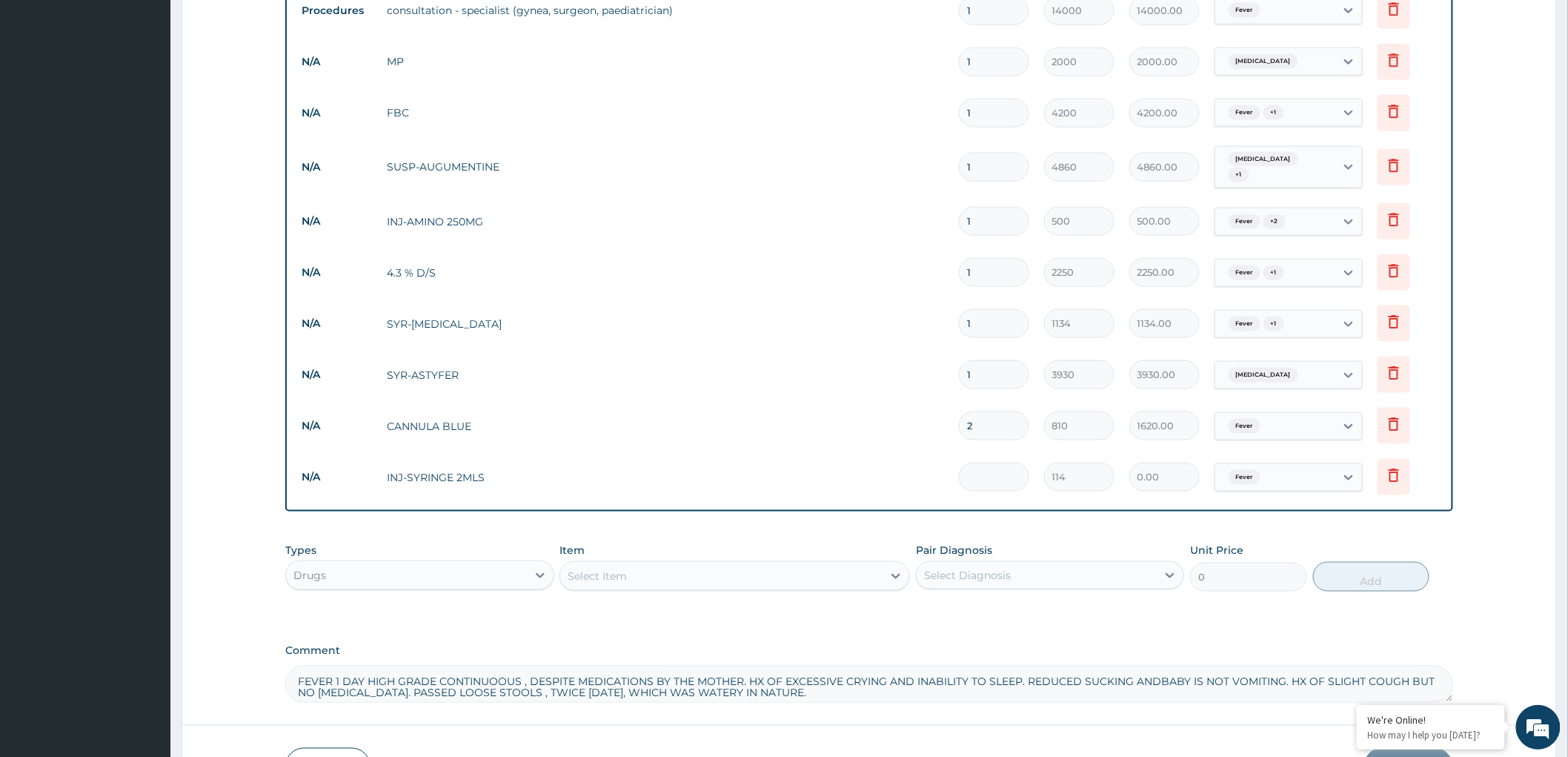
type input "1"
type input "114.00"
type input "1"
click at [426, 480] on td "INJ-SYRINGE 2MLS" at bounding box center [665, 477] width 573 height 30
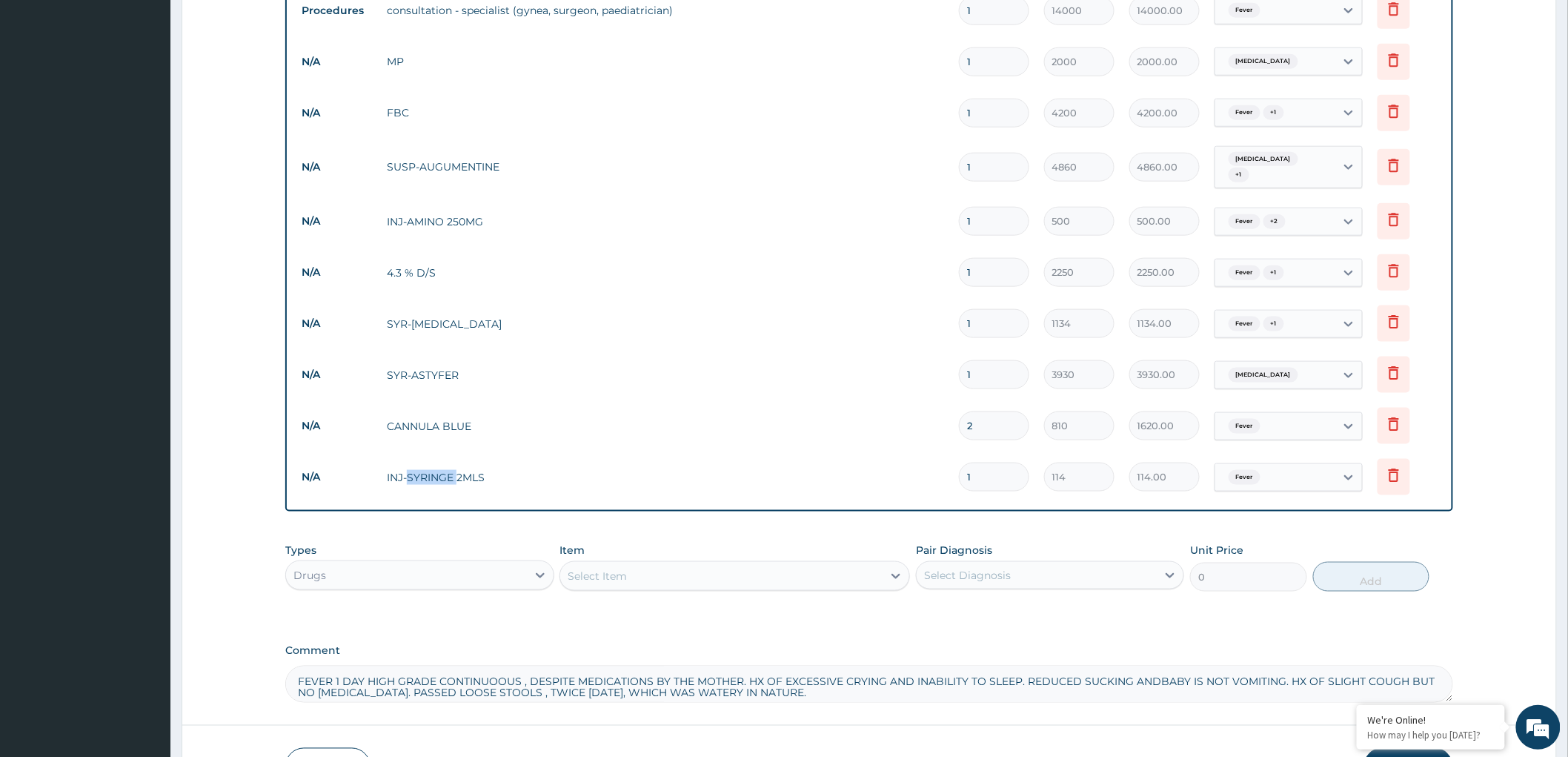
copy td "SYRINGE"
click at [624, 565] on div "Select Item" at bounding box center [721, 575] width 322 height 24
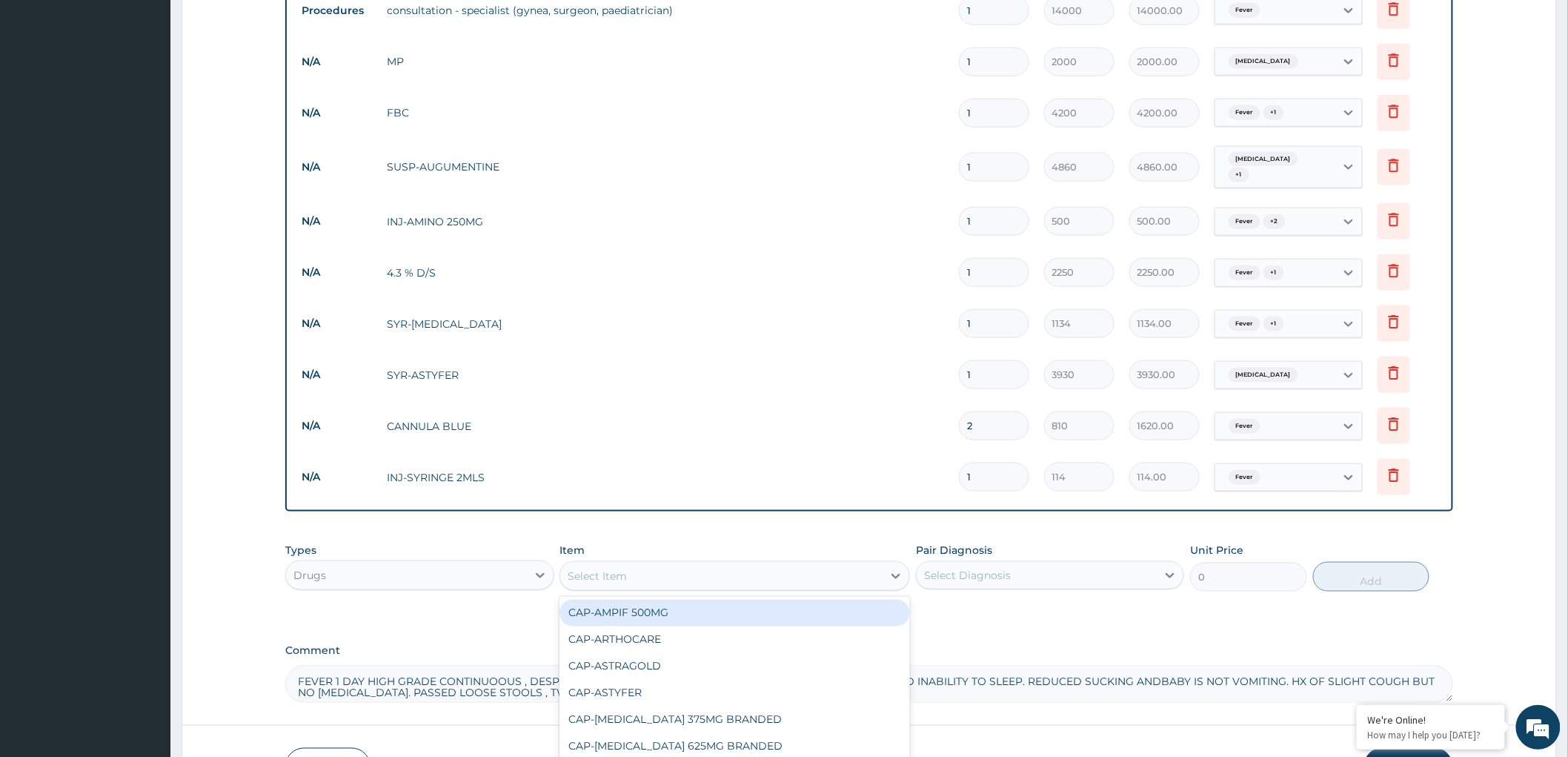
paste input "SYRINGE"
type input "SYRINGE"
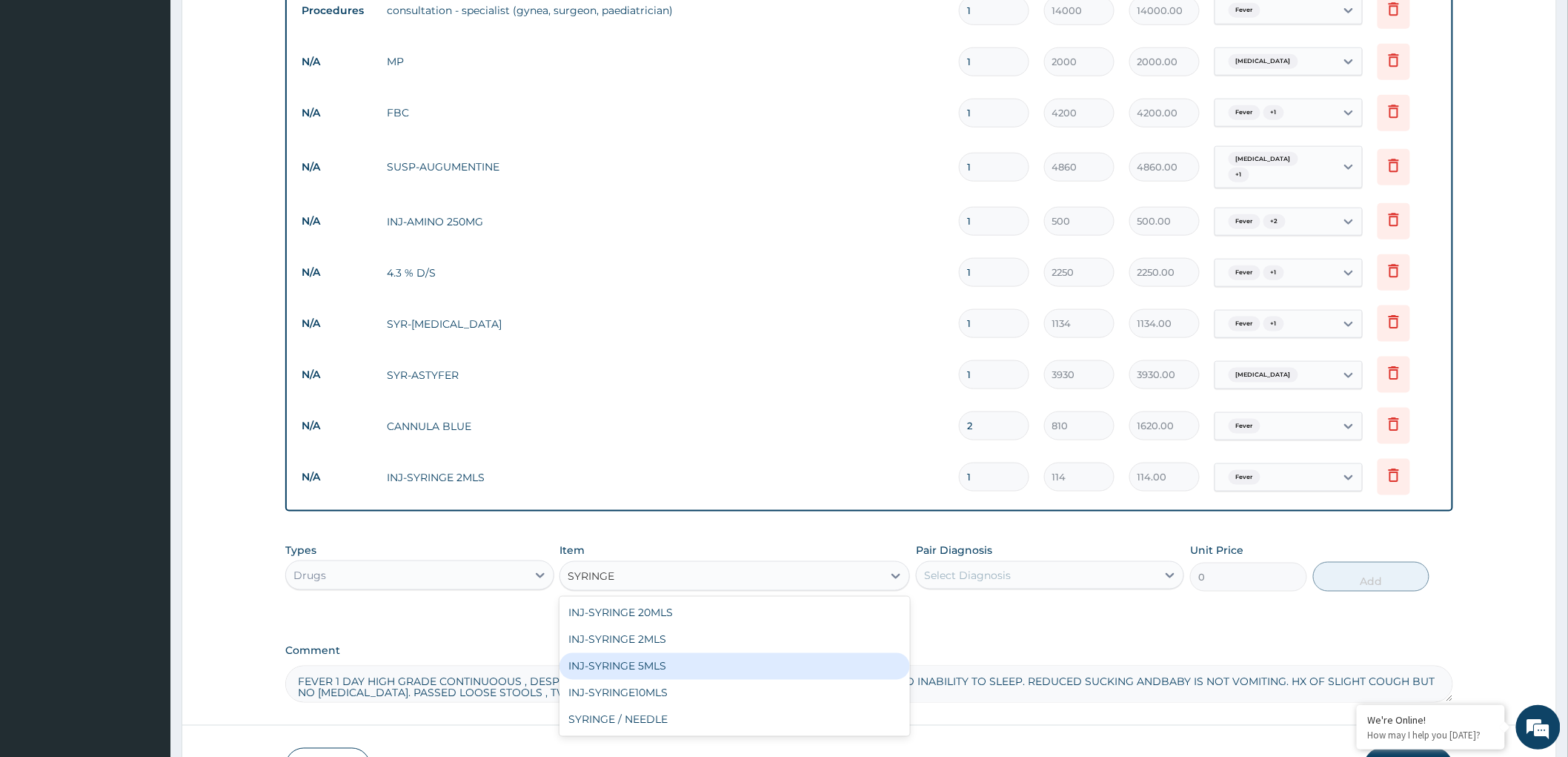
click at [686, 667] on div "INJ-SYRINGE 5MLS" at bounding box center [734, 666] width 350 height 27
type input "114"
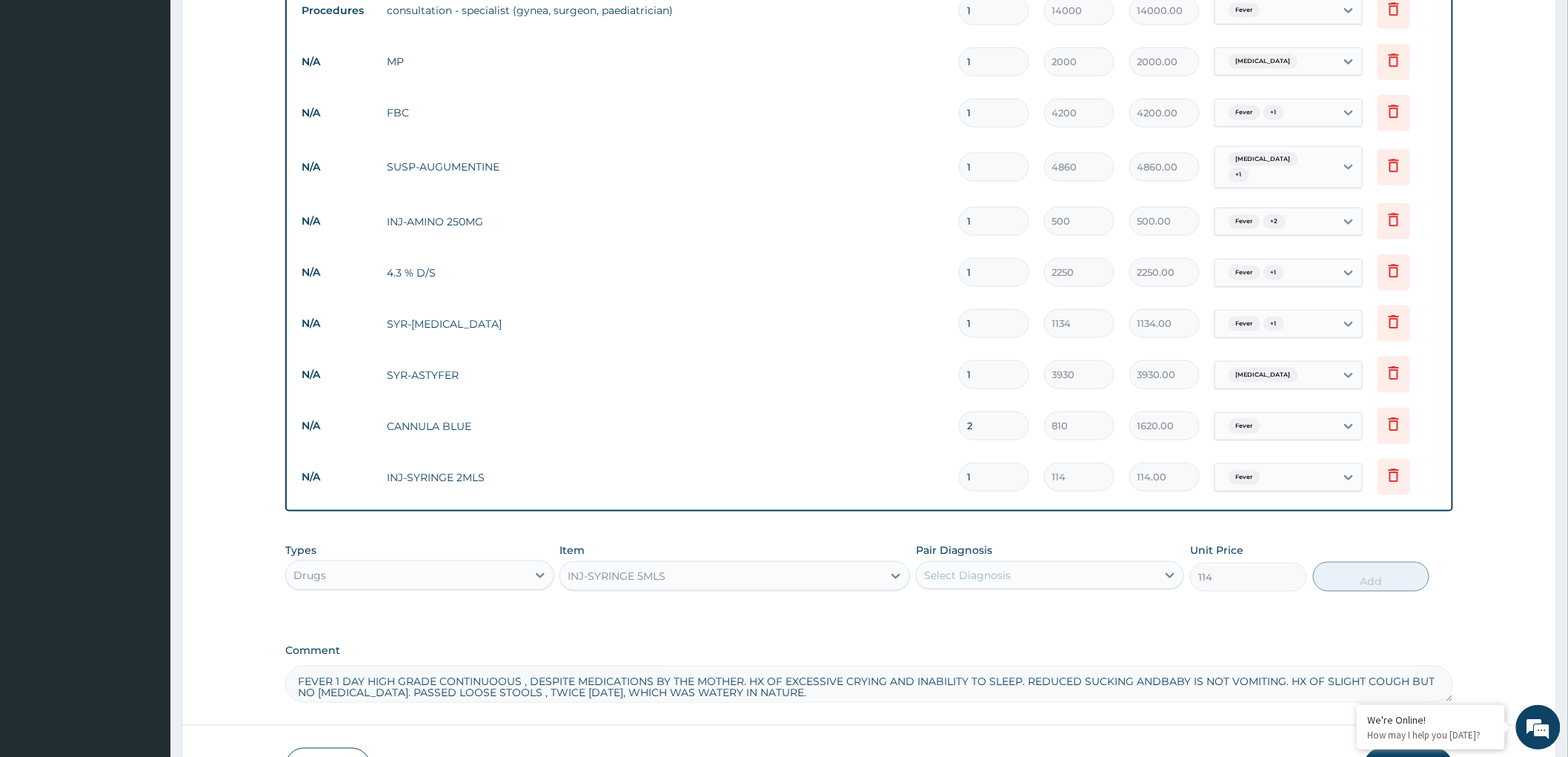
click at [1048, 575] on div "Select Diagnosis" at bounding box center [1036, 575] width 240 height 24
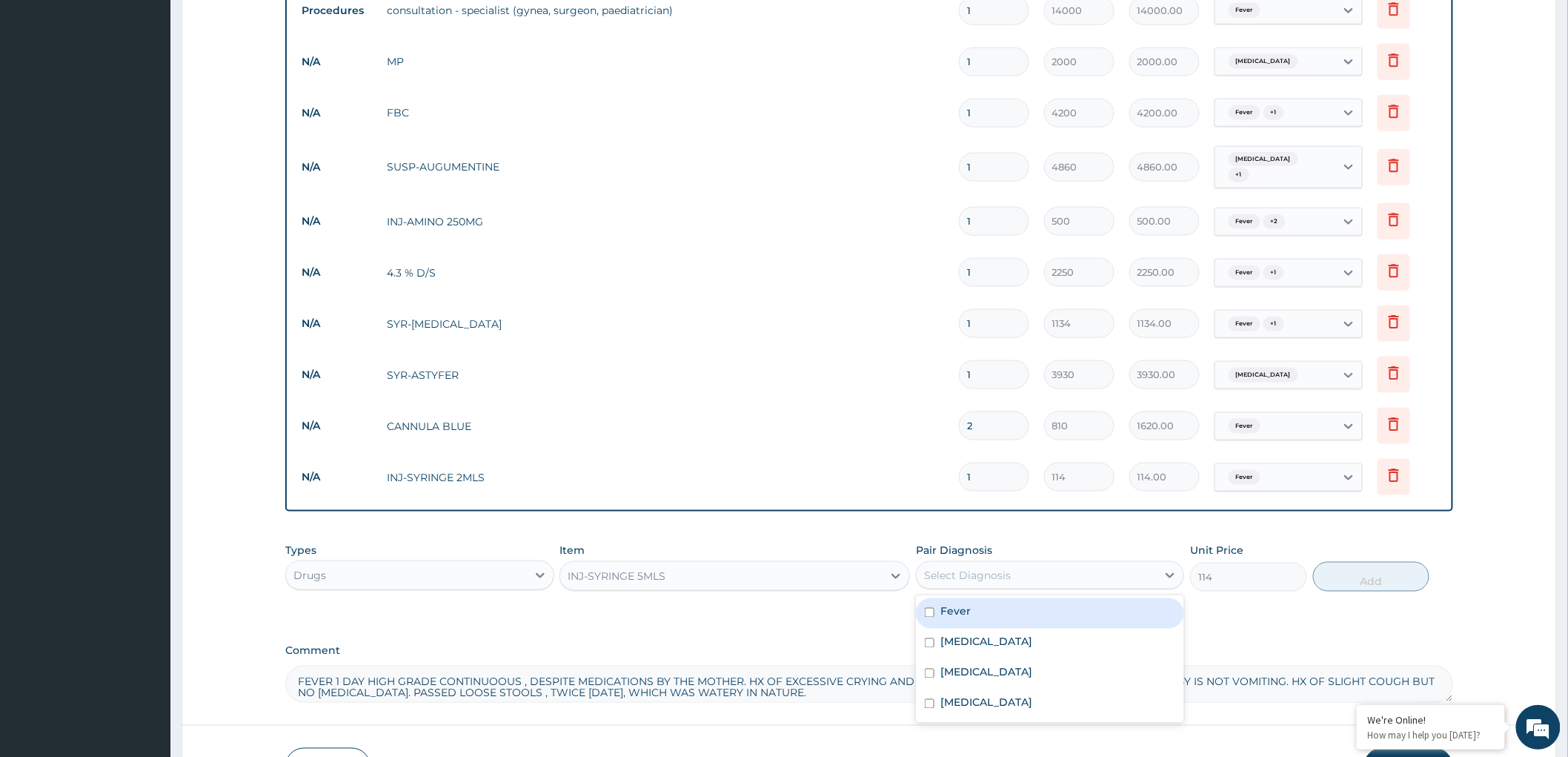
click at [923, 614] on div "Fever" at bounding box center [1050, 612] width 268 height 30
checkbox input "true"
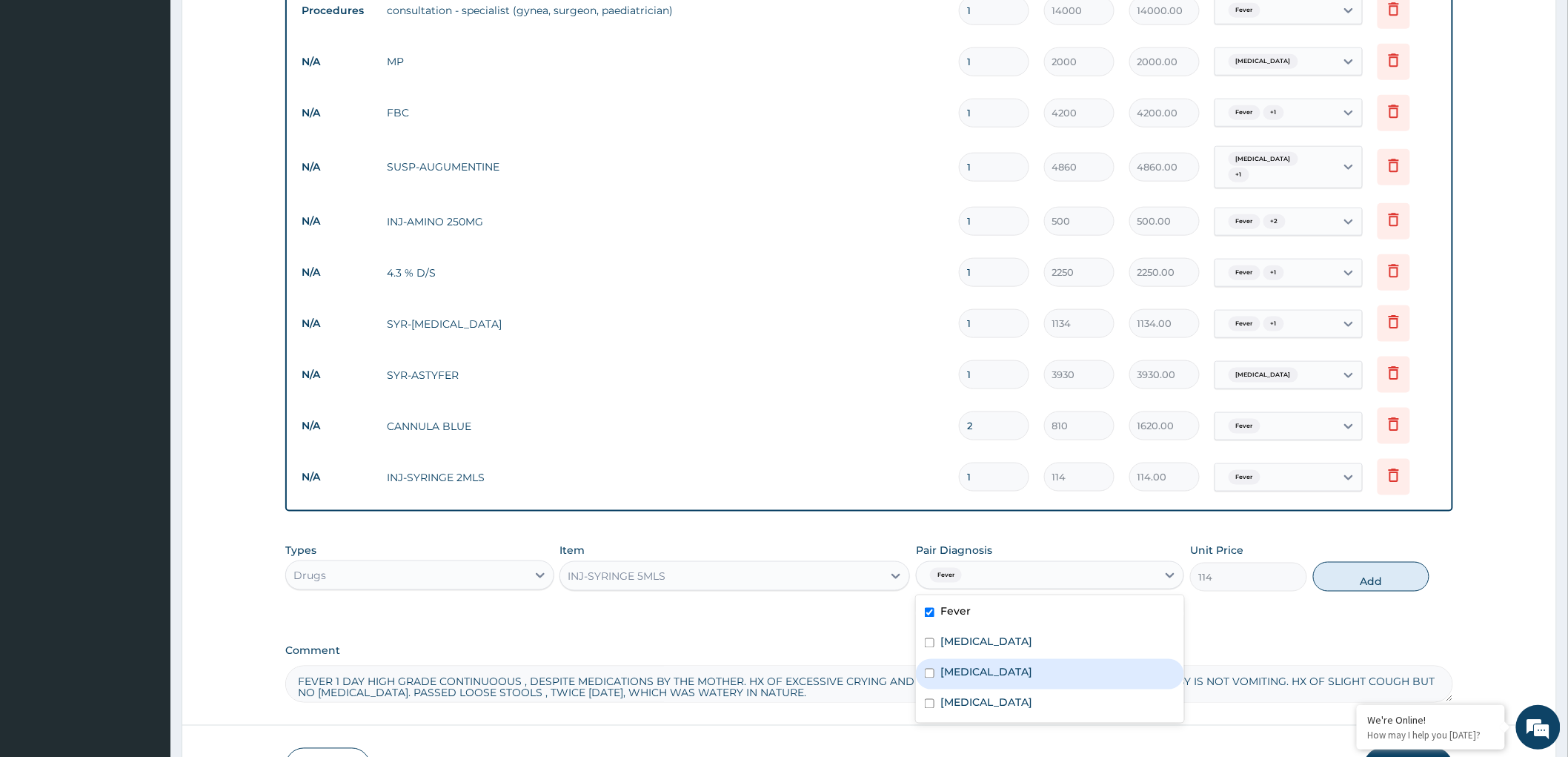
drag, startPoint x: 1371, startPoint y: 578, endPoint x: 1280, endPoint y: 575, distance: 91.0
click at [1369, 578] on button "Add" at bounding box center [1371, 576] width 117 height 30
type input "0"
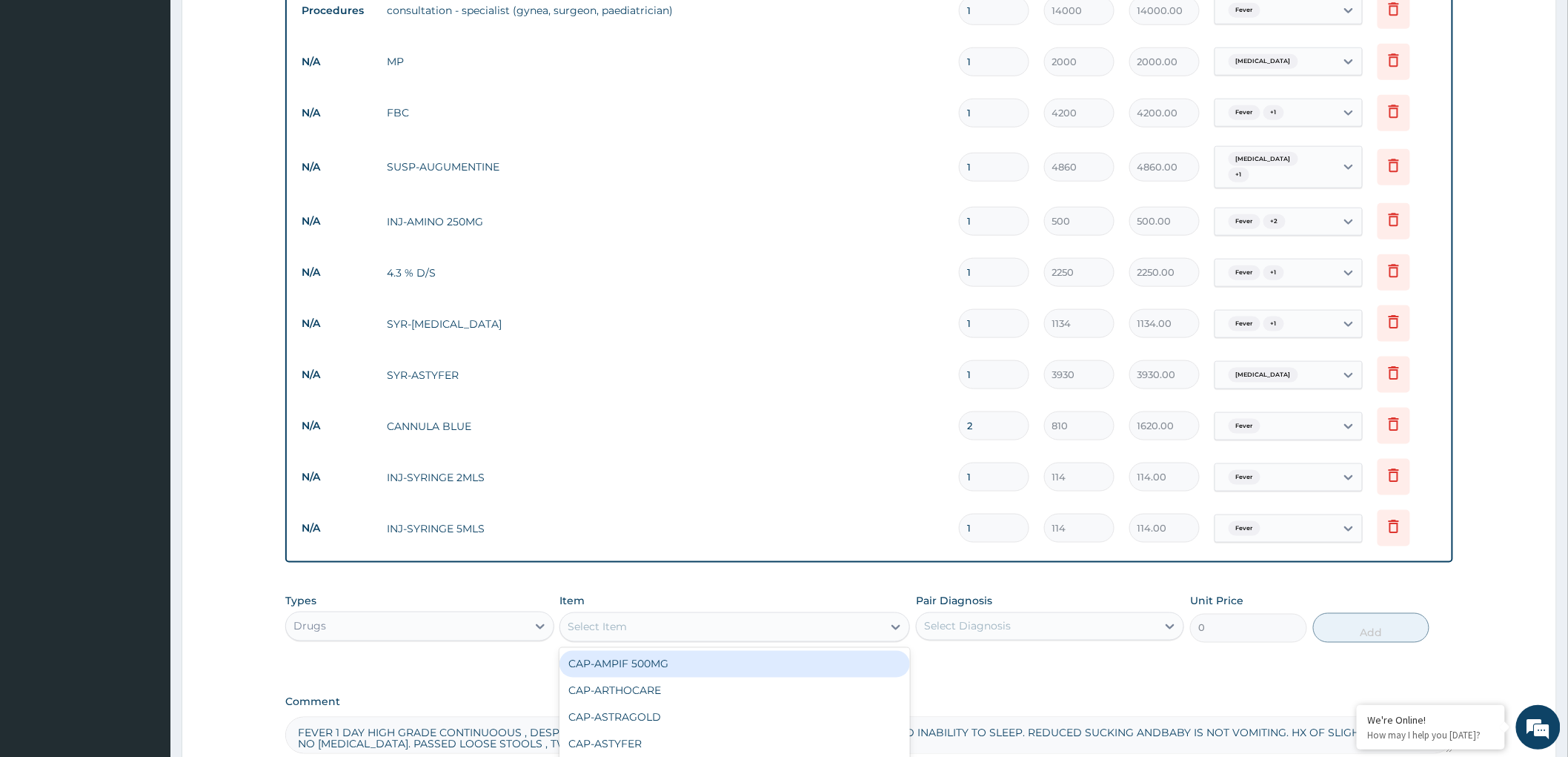
click at [618, 629] on div "Select Item" at bounding box center [597, 627] width 59 height 14
paste input "SYRINGE"
type input "SYRINGE"
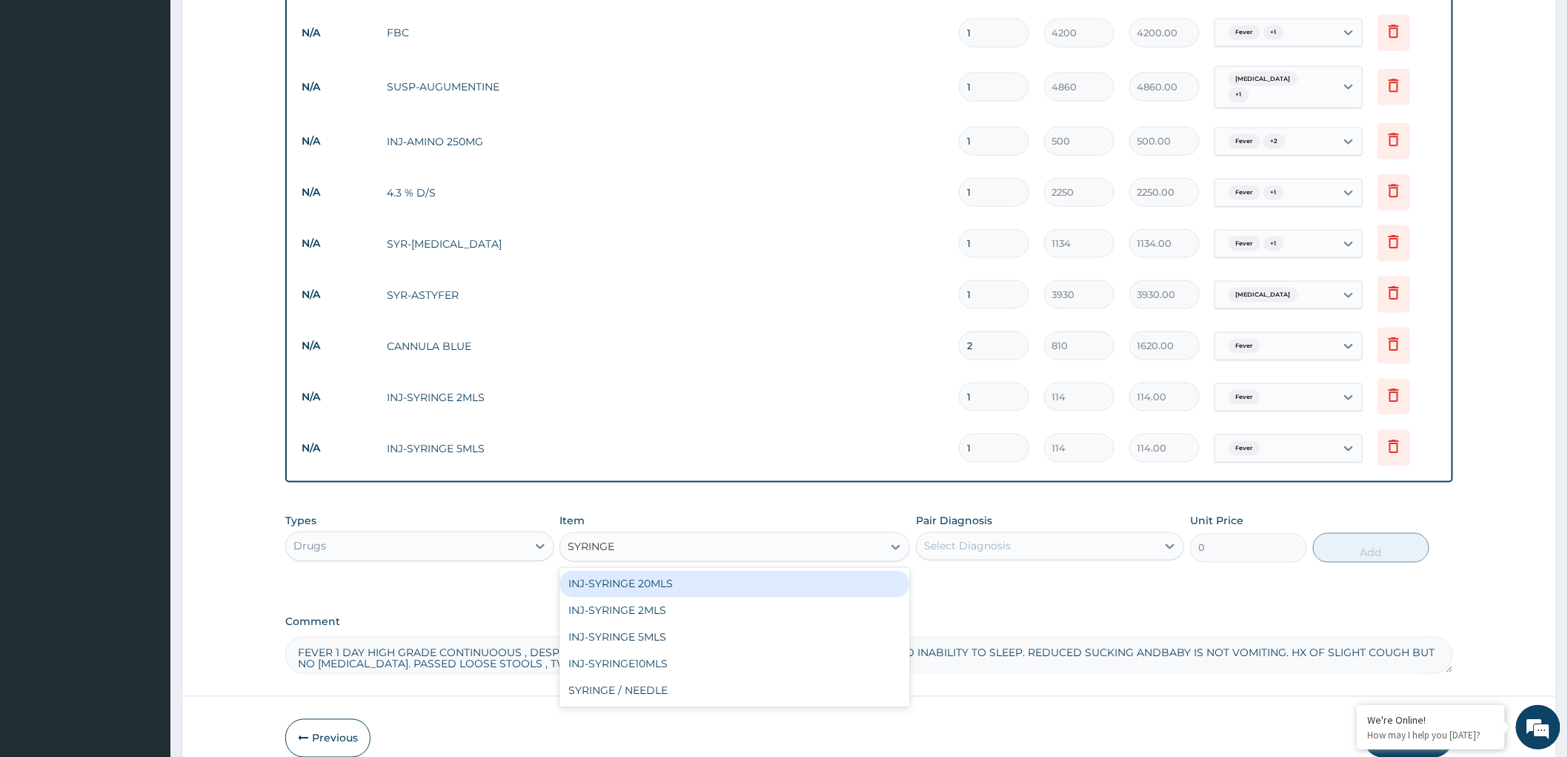
scroll to position [746, 0]
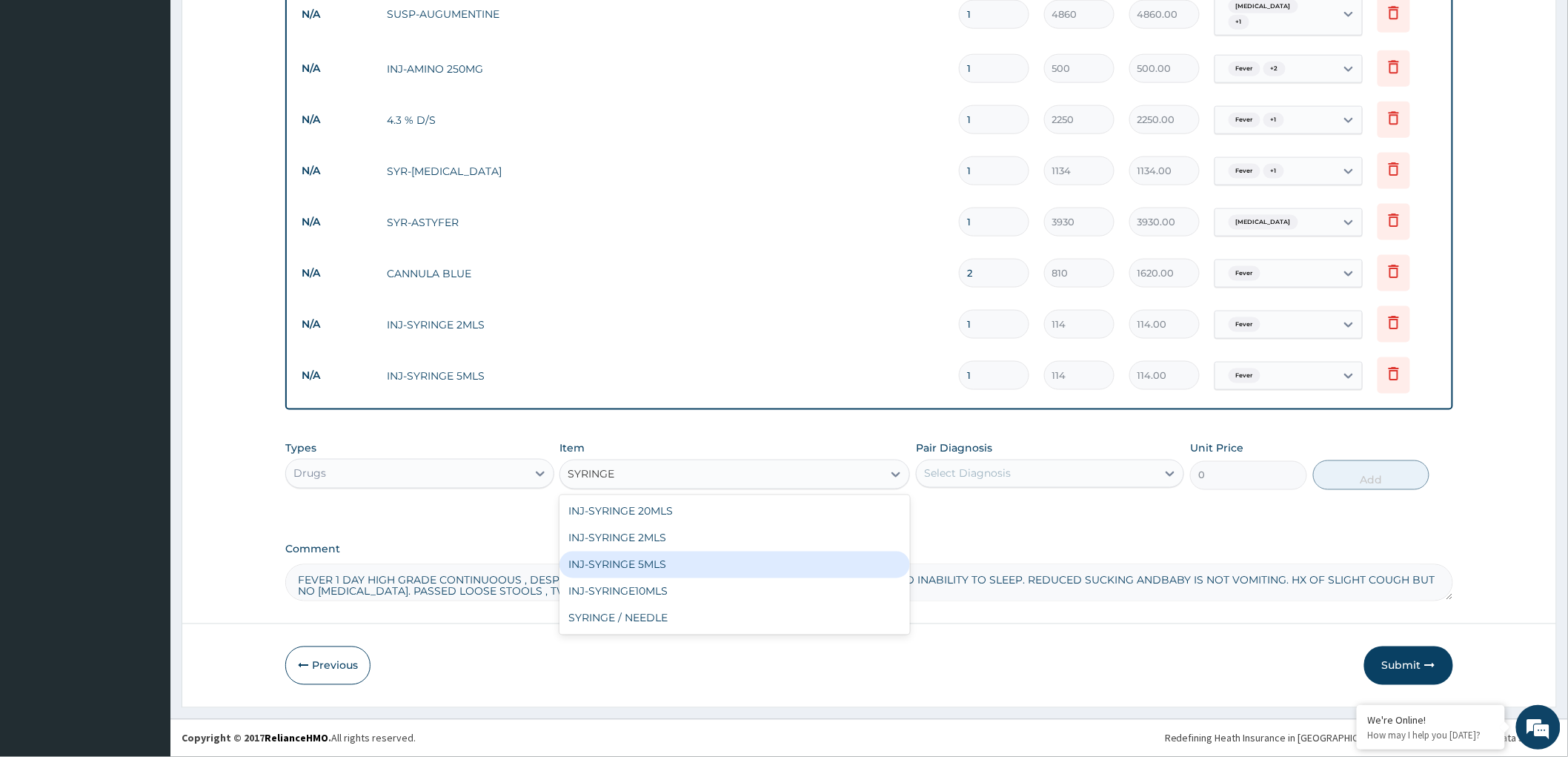
click at [653, 568] on div "INJ-SYRINGE 5MLS" at bounding box center [734, 565] width 350 height 27
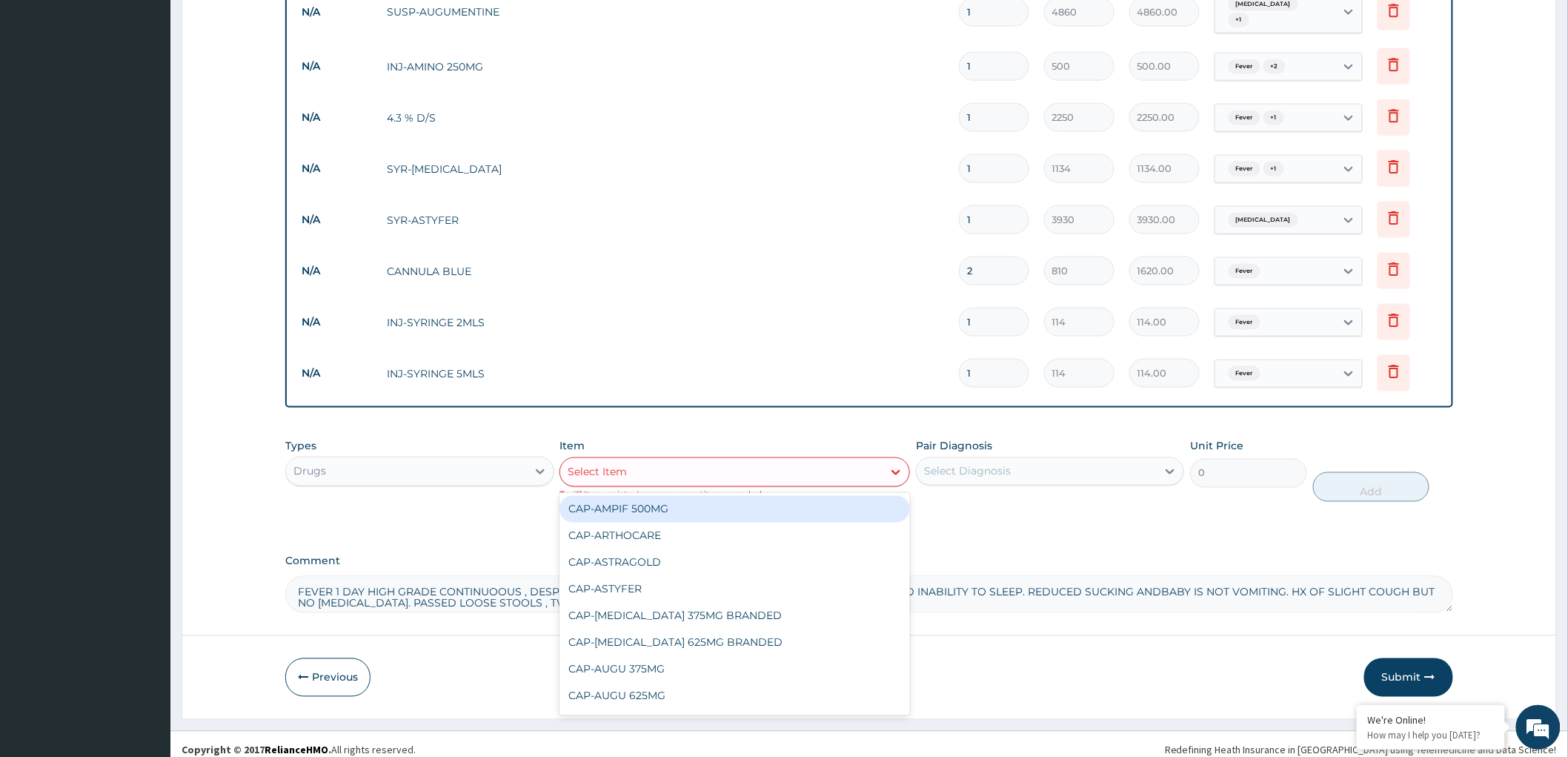
click at [713, 467] on div "Select Item" at bounding box center [721, 472] width 322 height 24
paste input "SYRINGE"
type input "SYRINGE"
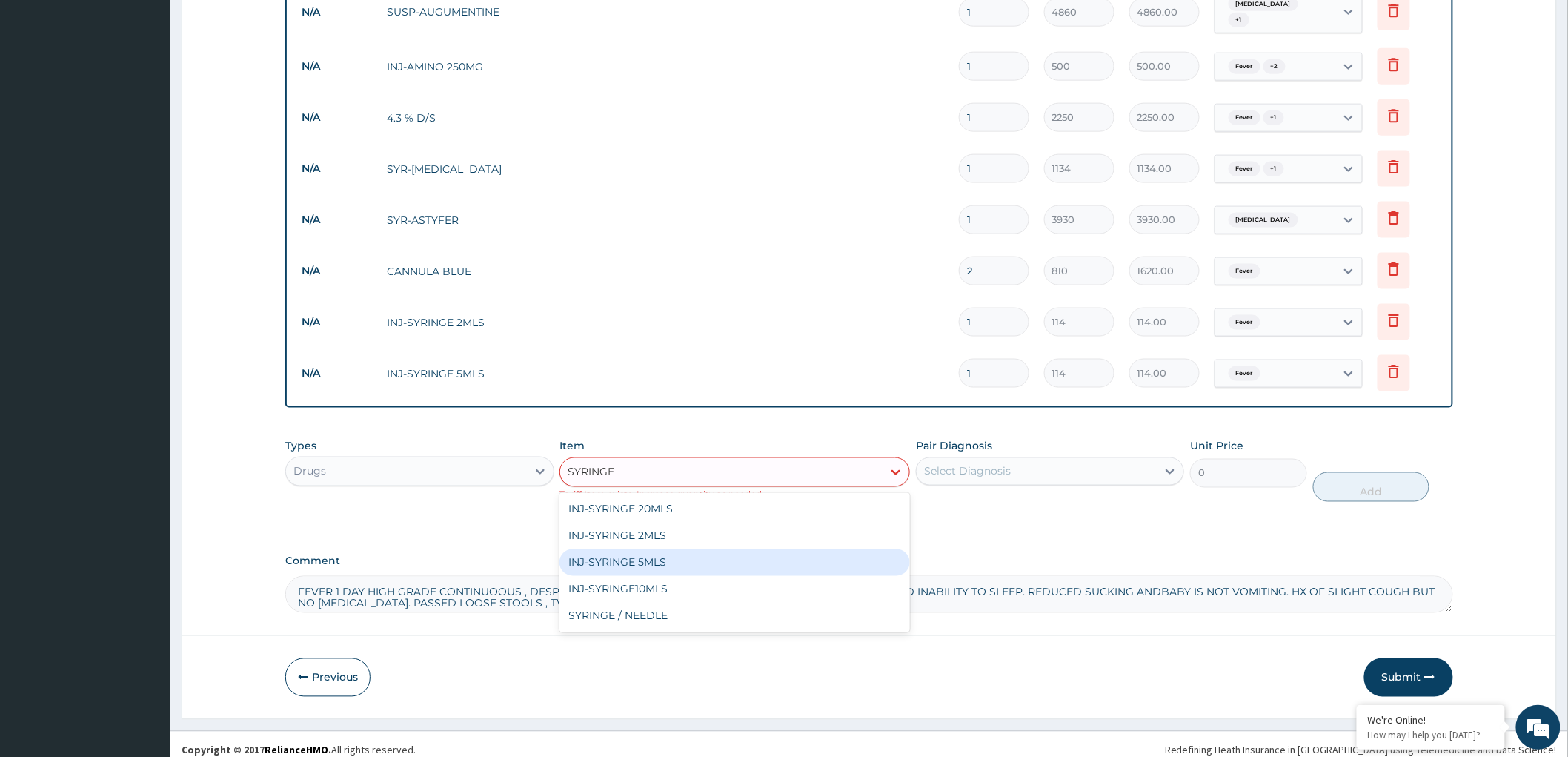
click at [608, 565] on div "INJ-SYRINGE 5MLS" at bounding box center [734, 563] width 350 height 27
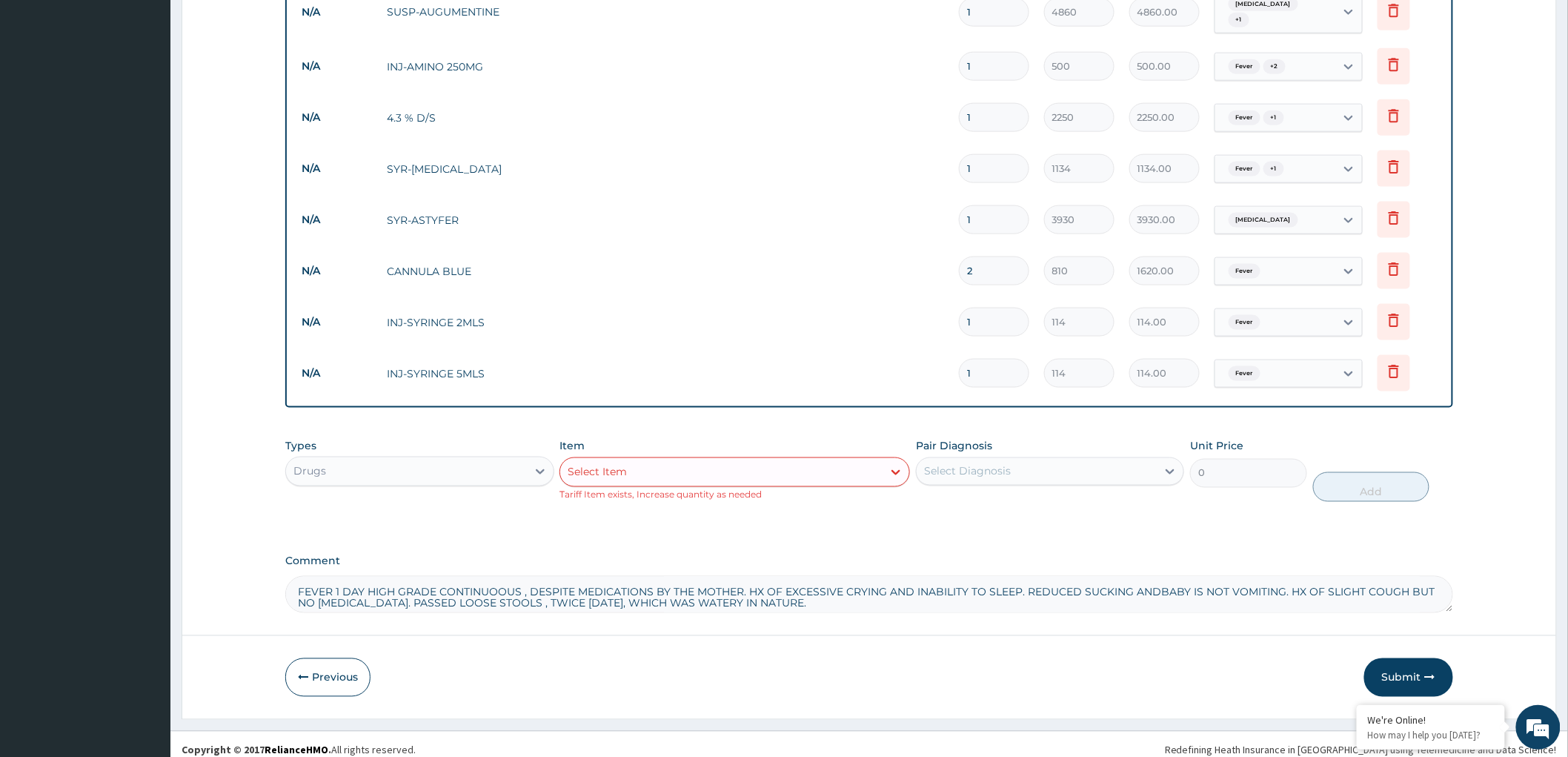
click at [722, 478] on div "Select Item" at bounding box center [721, 472] width 322 height 24
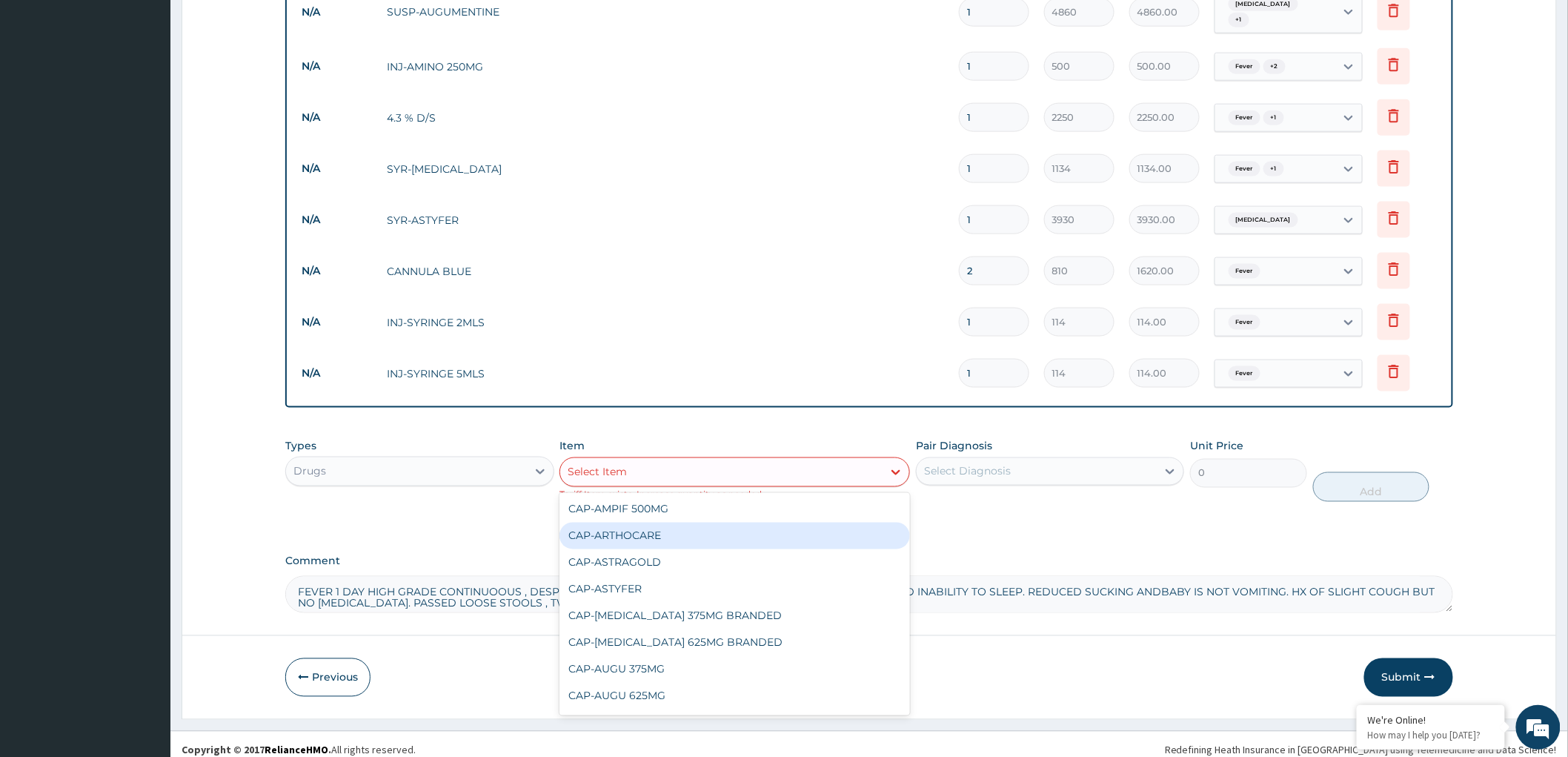
paste input "SYRINGE"
type input "SYRINGE"
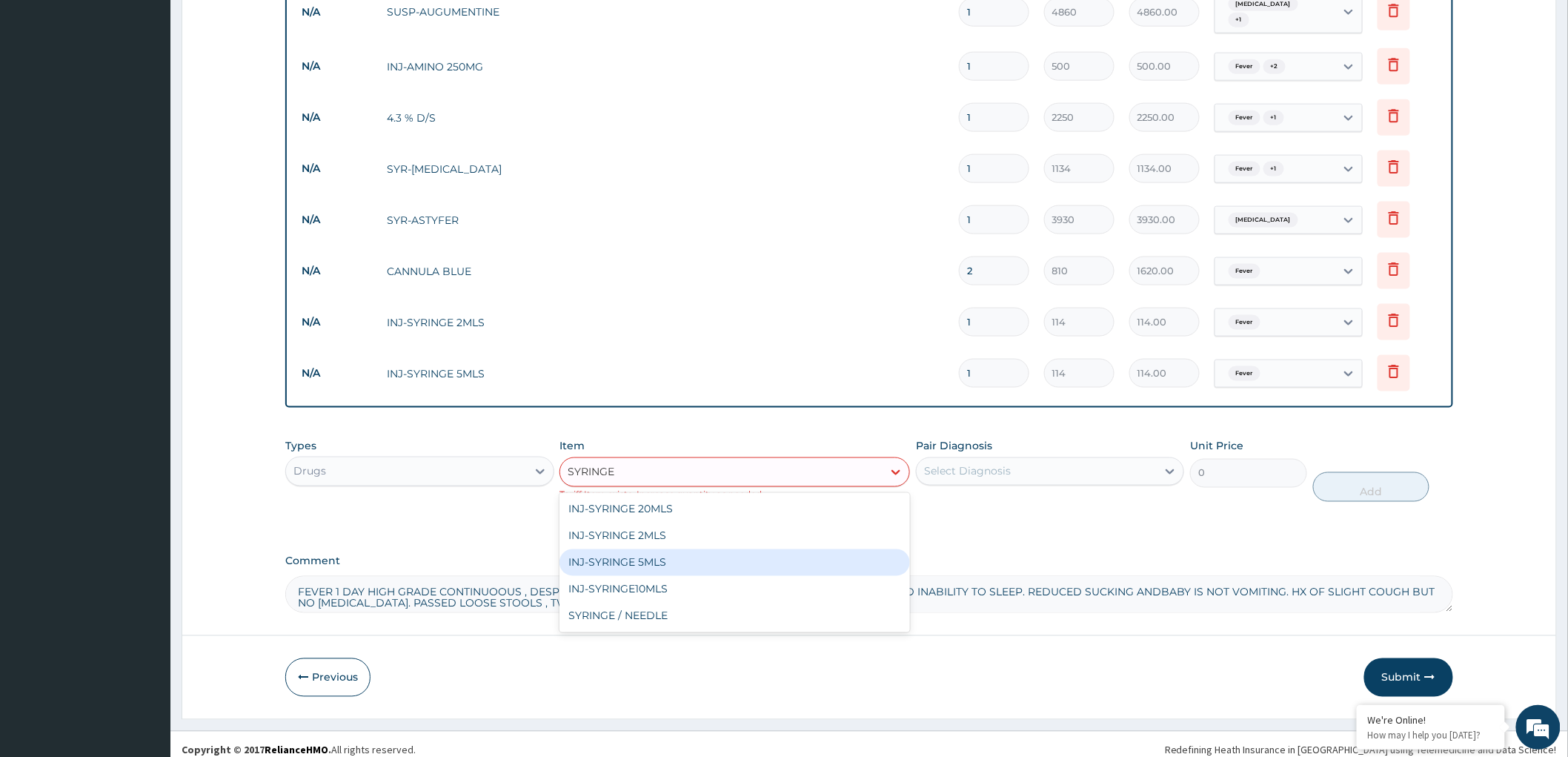
click at [694, 562] on div "INJ-SYRINGE 5MLS" at bounding box center [734, 563] width 350 height 27
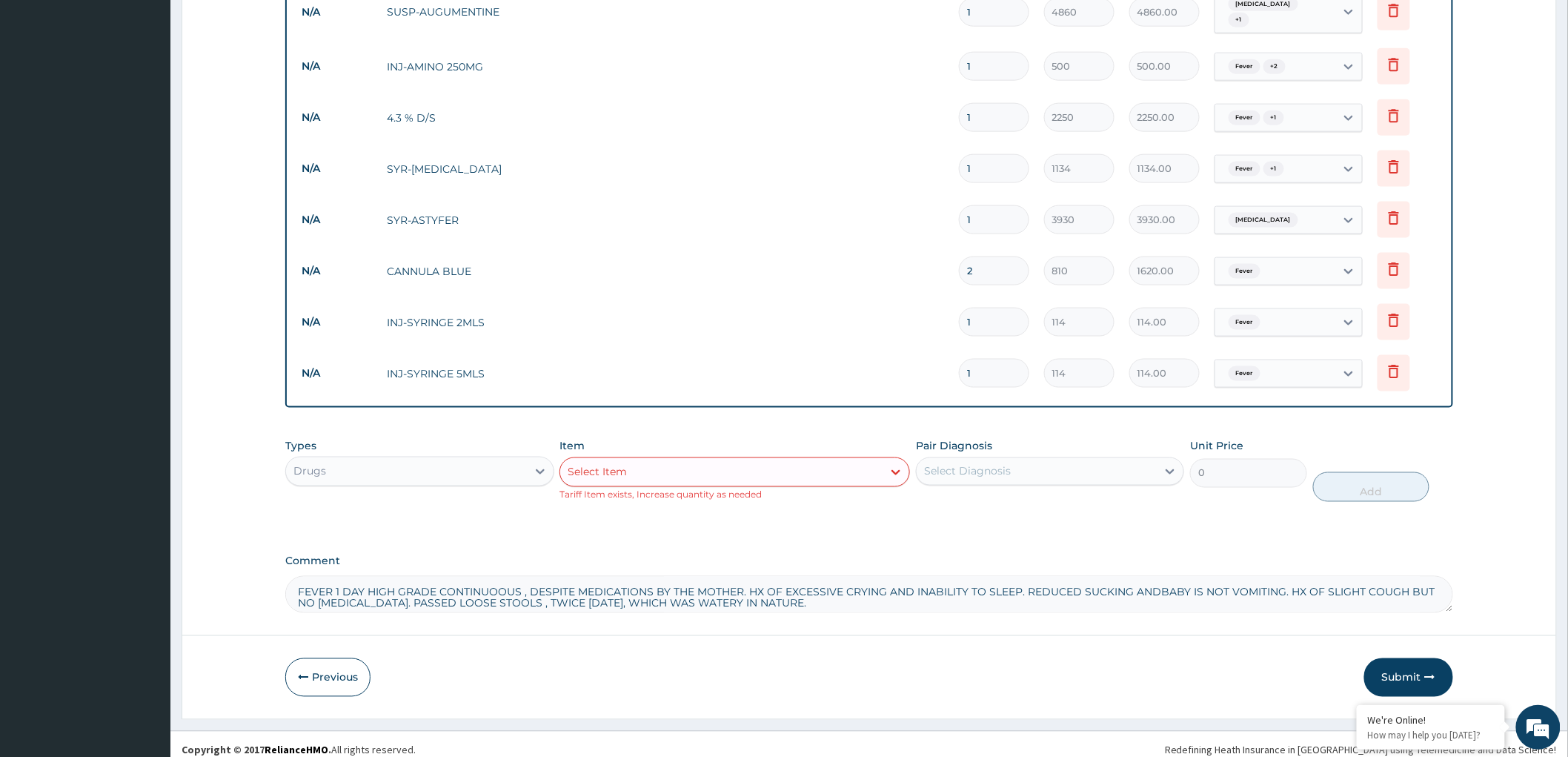
click at [637, 479] on div "Select Item" at bounding box center [721, 472] width 322 height 24
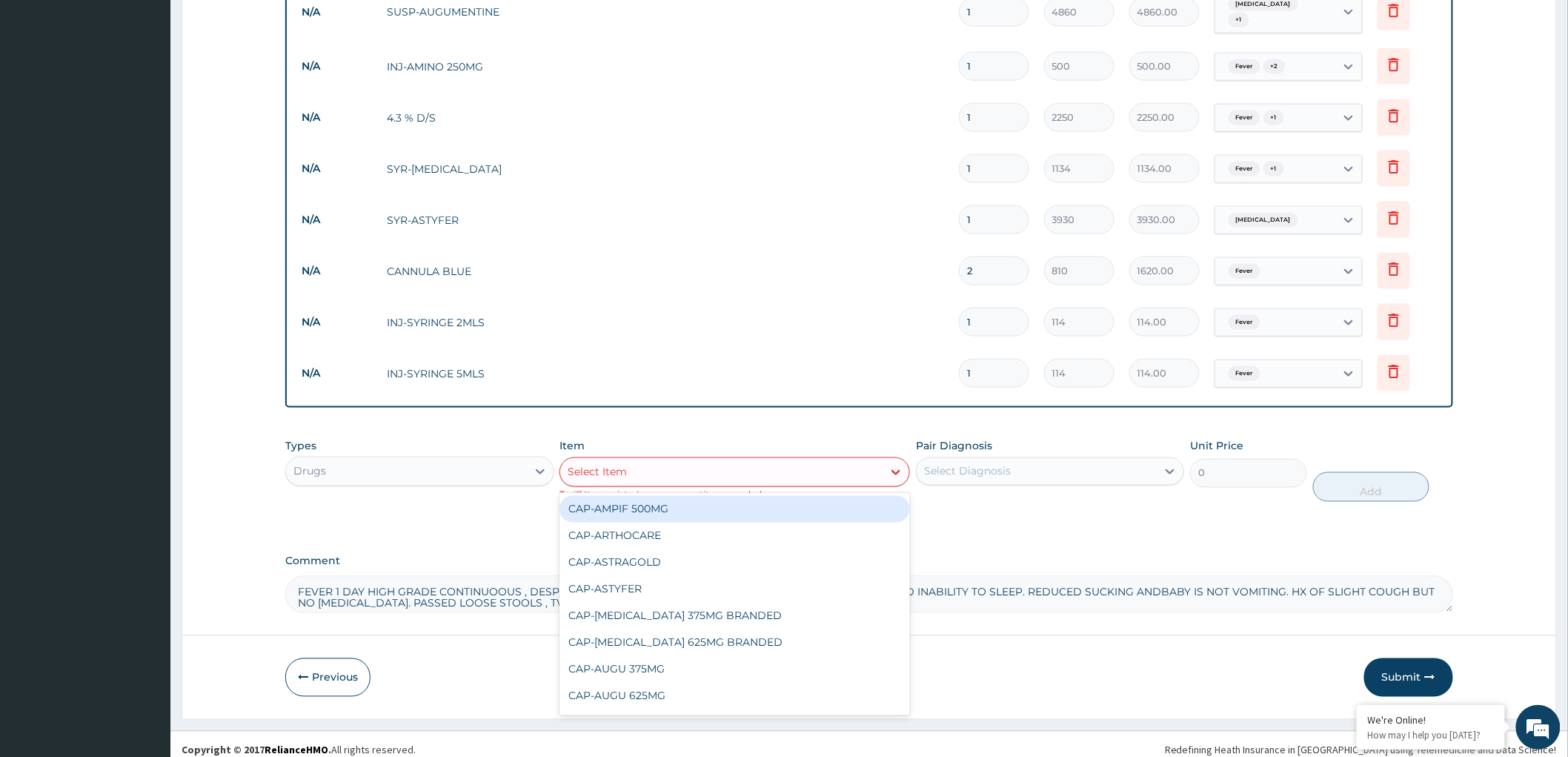
paste input "SYRINGE"
type input "SYRINGE"
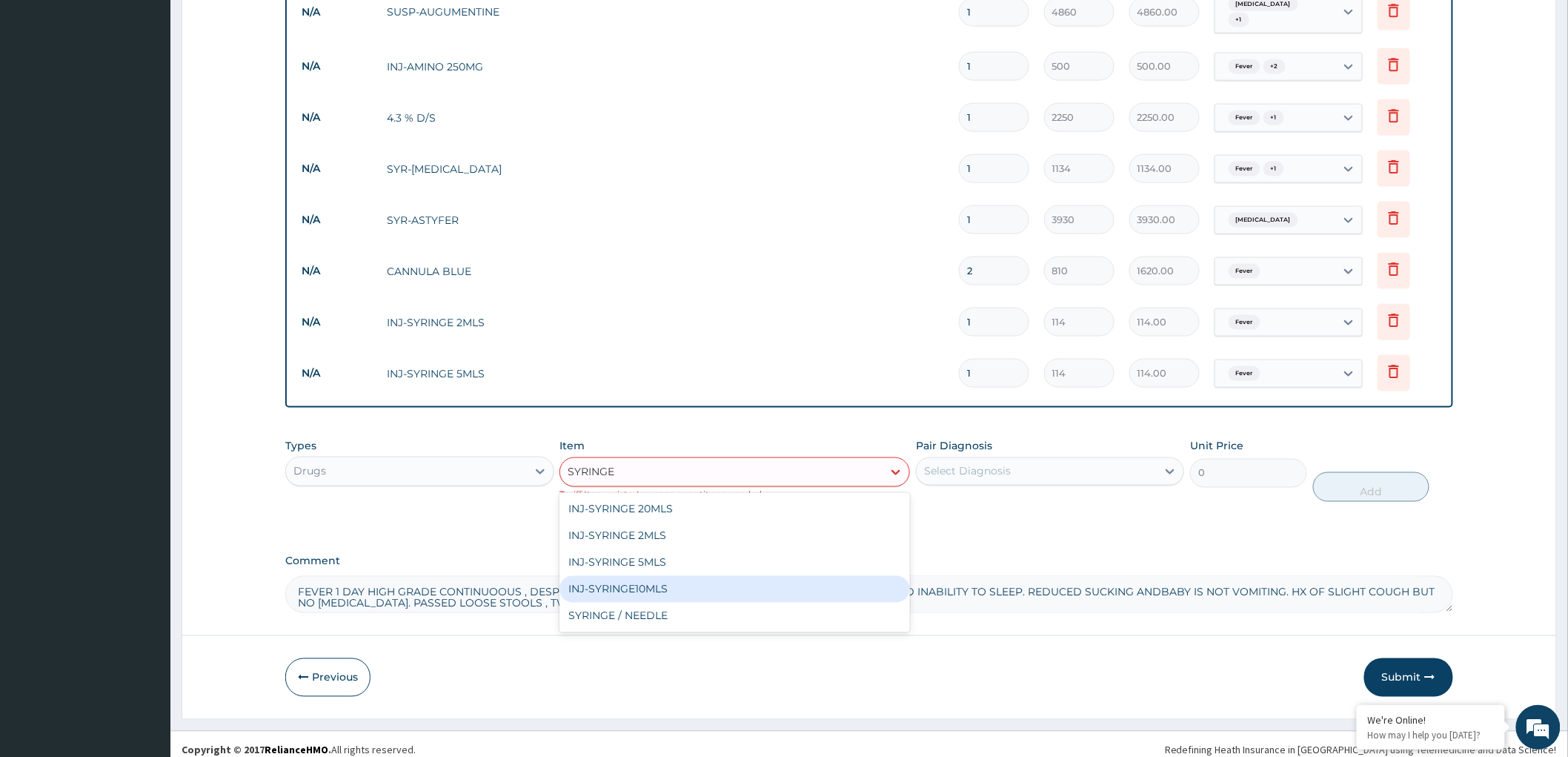
click at [661, 587] on div "INJ-SYRINGE10MLS" at bounding box center [734, 589] width 350 height 27
type input "162"
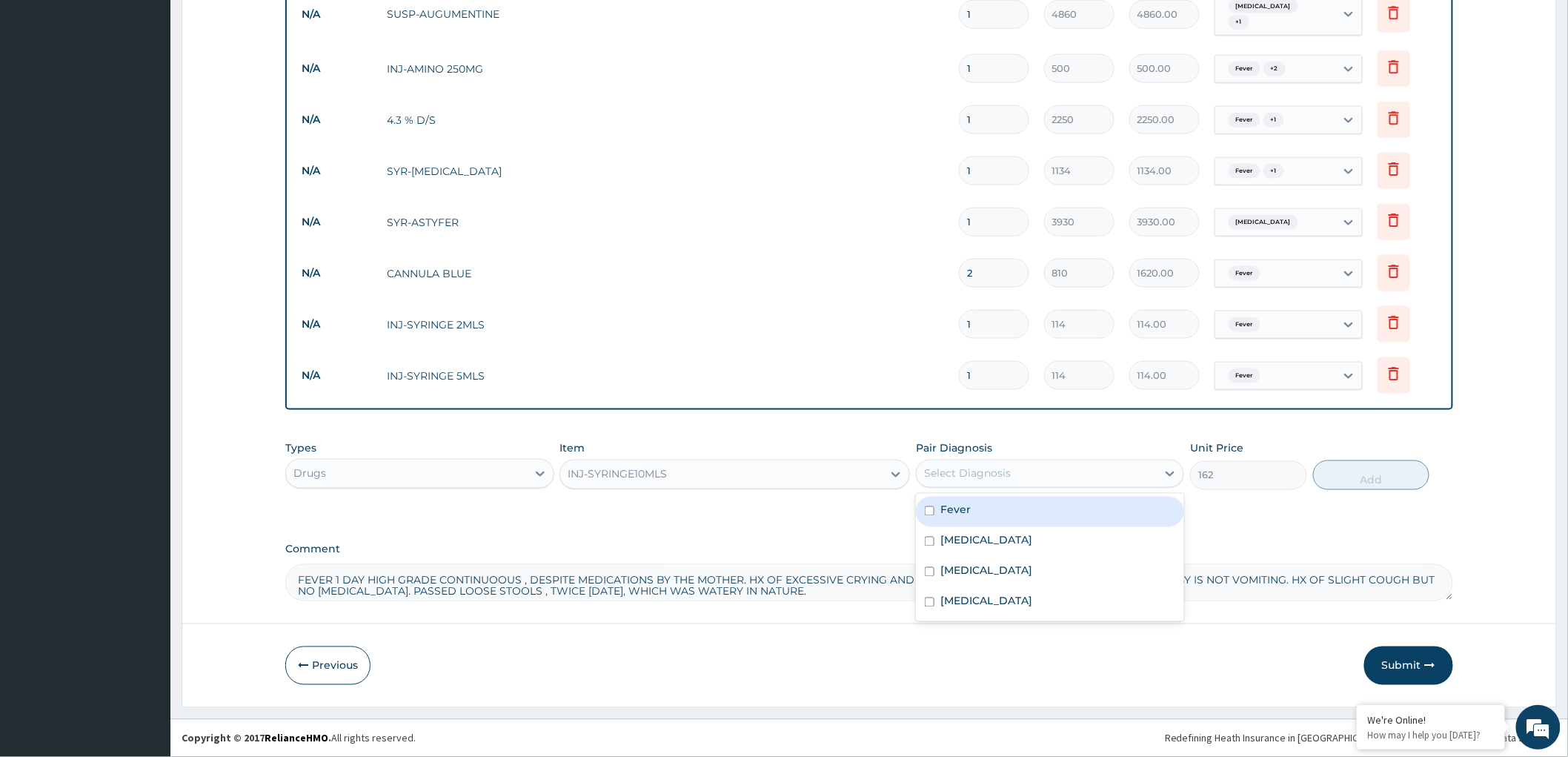
click at [1003, 470] on div "Select Diagnosis" at bounding box center [967, 473] width 87 height 14
click at [932, 505] on div "Fever" at bounding box center [1050, 511] width 268 height 30
checkbox input "true"
click at [1321, 472] on button "Add" at bounding box center [1371, 475] width 117 height 30
type input "0"
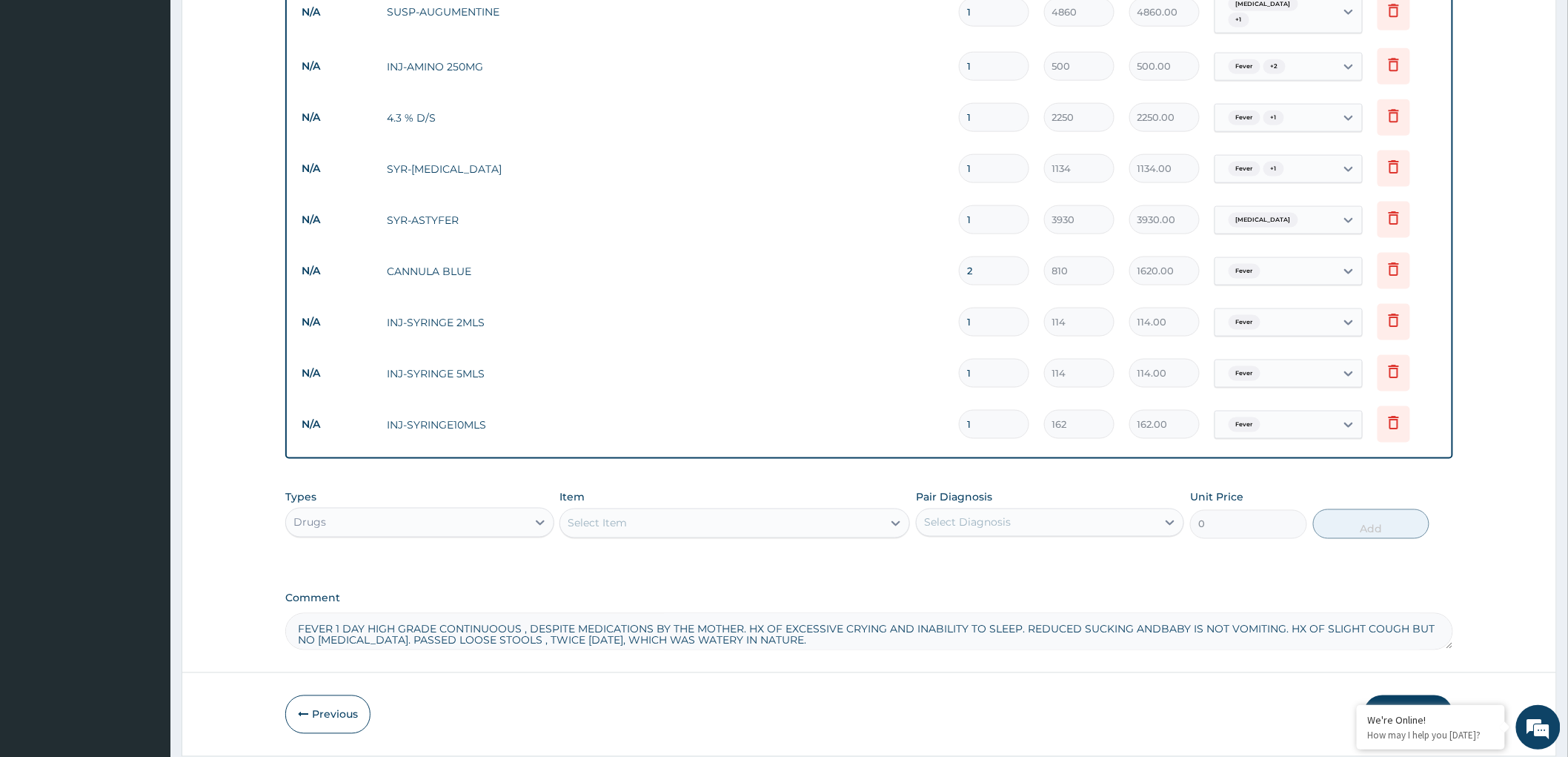
click at [642, 526] on div "Select Item" at bounding box center [721, 523] width 322 height 24
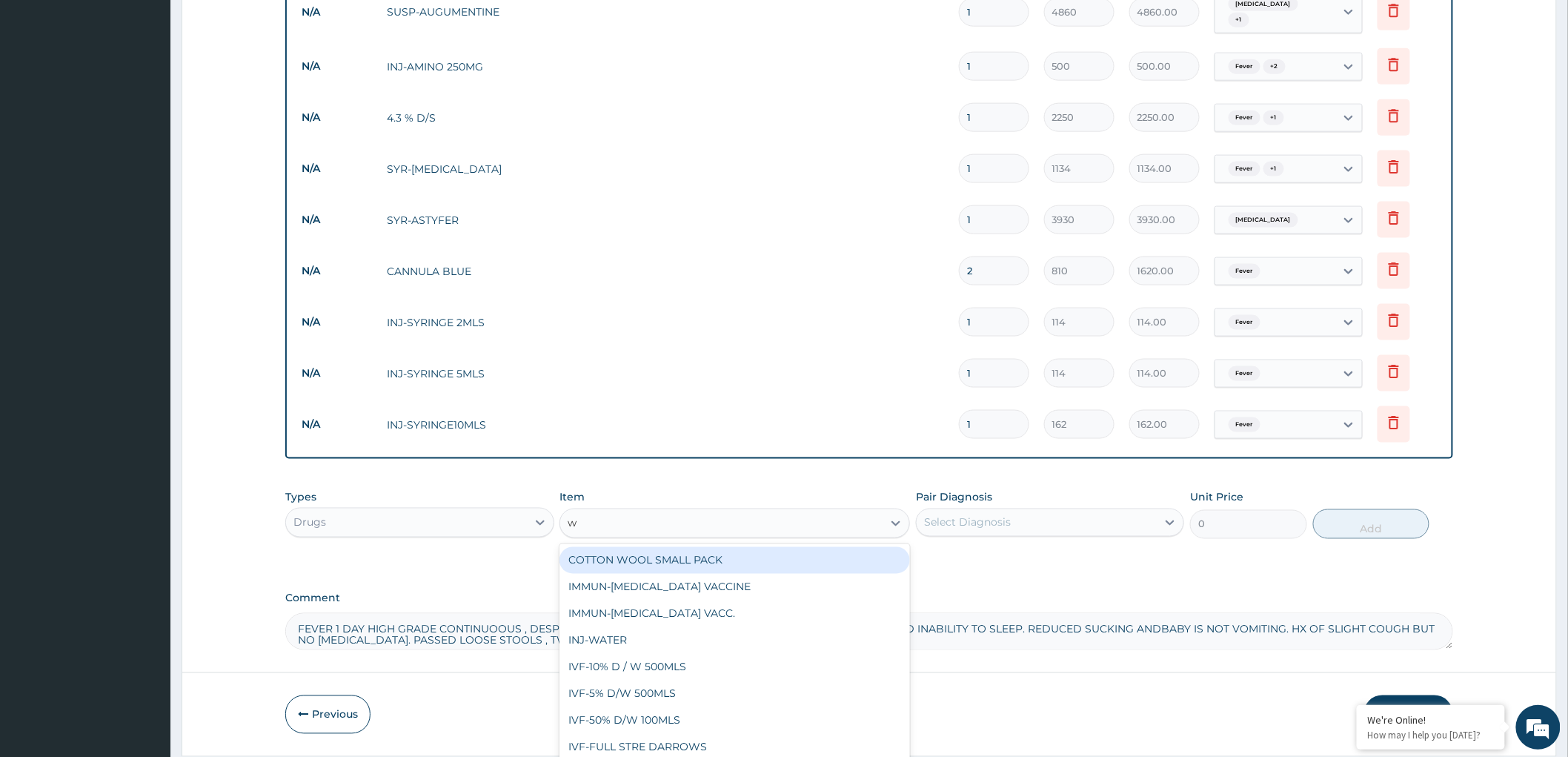
type input "wa"
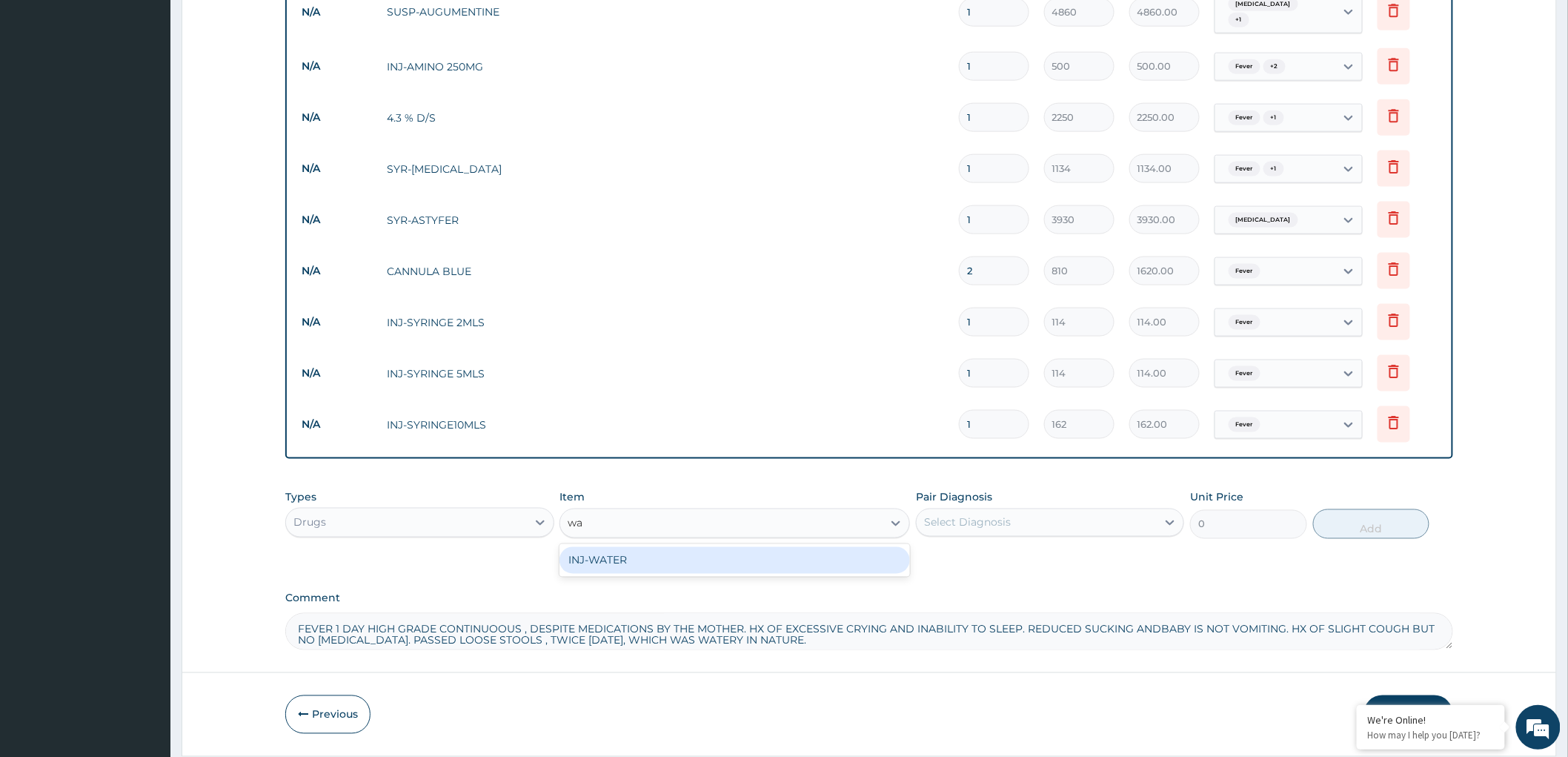
drag, startPoint x: 694, startPoint y: 557, endPoint x: 800, endPoint y: 565, distance: 106.3
click at [694, 557] on div "INJ-WATER" at bounding box center [734, 560] width 350 height 27
type input "162"
click at [1024, 521] on div "Select Diagnosis" at bounding box center [1036, 522] width 240 height 24
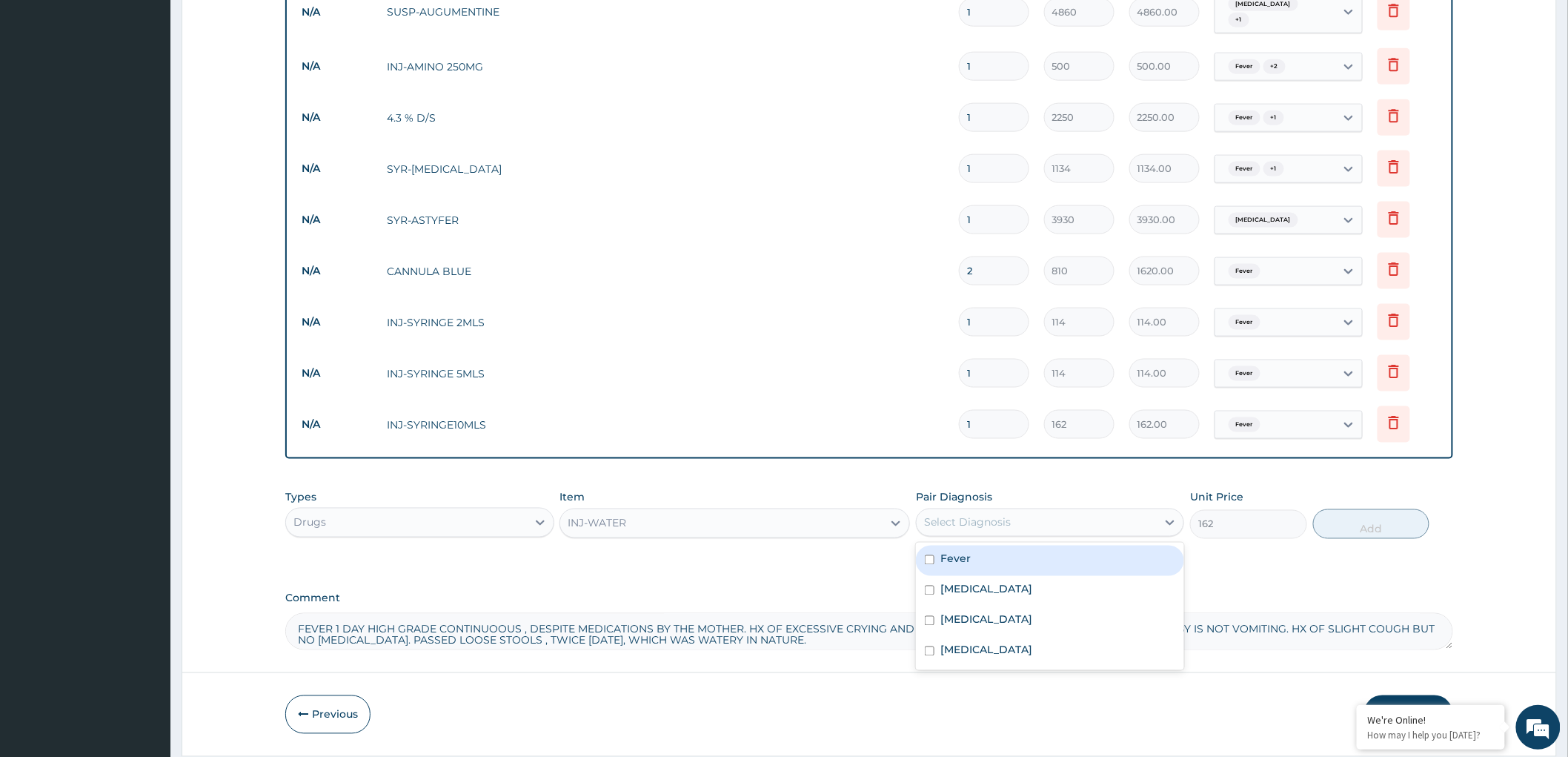
click at [930, 558] on input "checkbox" at bounding box center [930, 560] width 10 height 10
checkbox input "true"
click at [1355, 528] on button "Add" at bounding box center [1371, 523] width 117 height 30
type input "0"
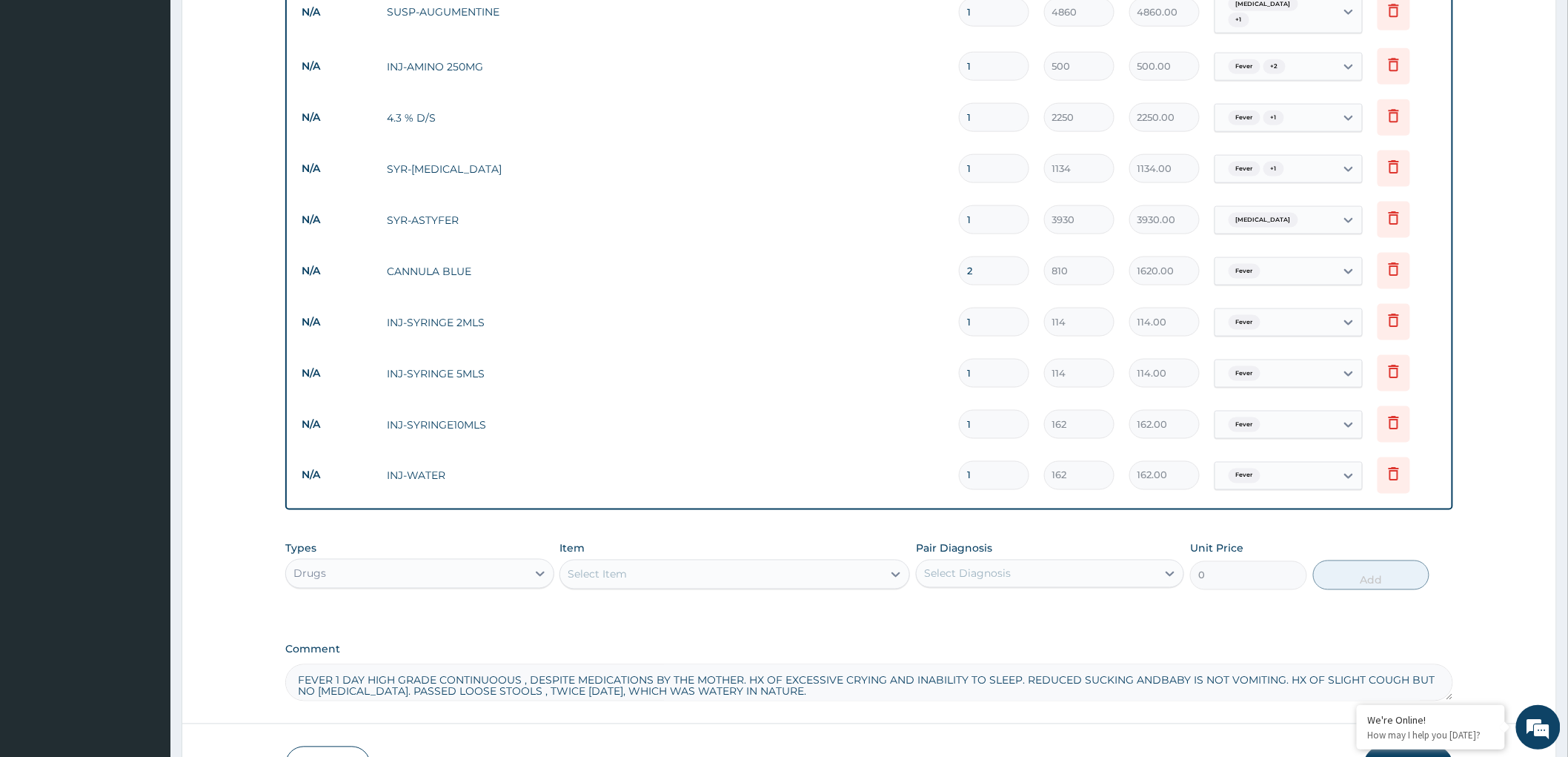
click at [661, 575] on div "Select Item" at bounding box center [721, 575] width 322 height 24
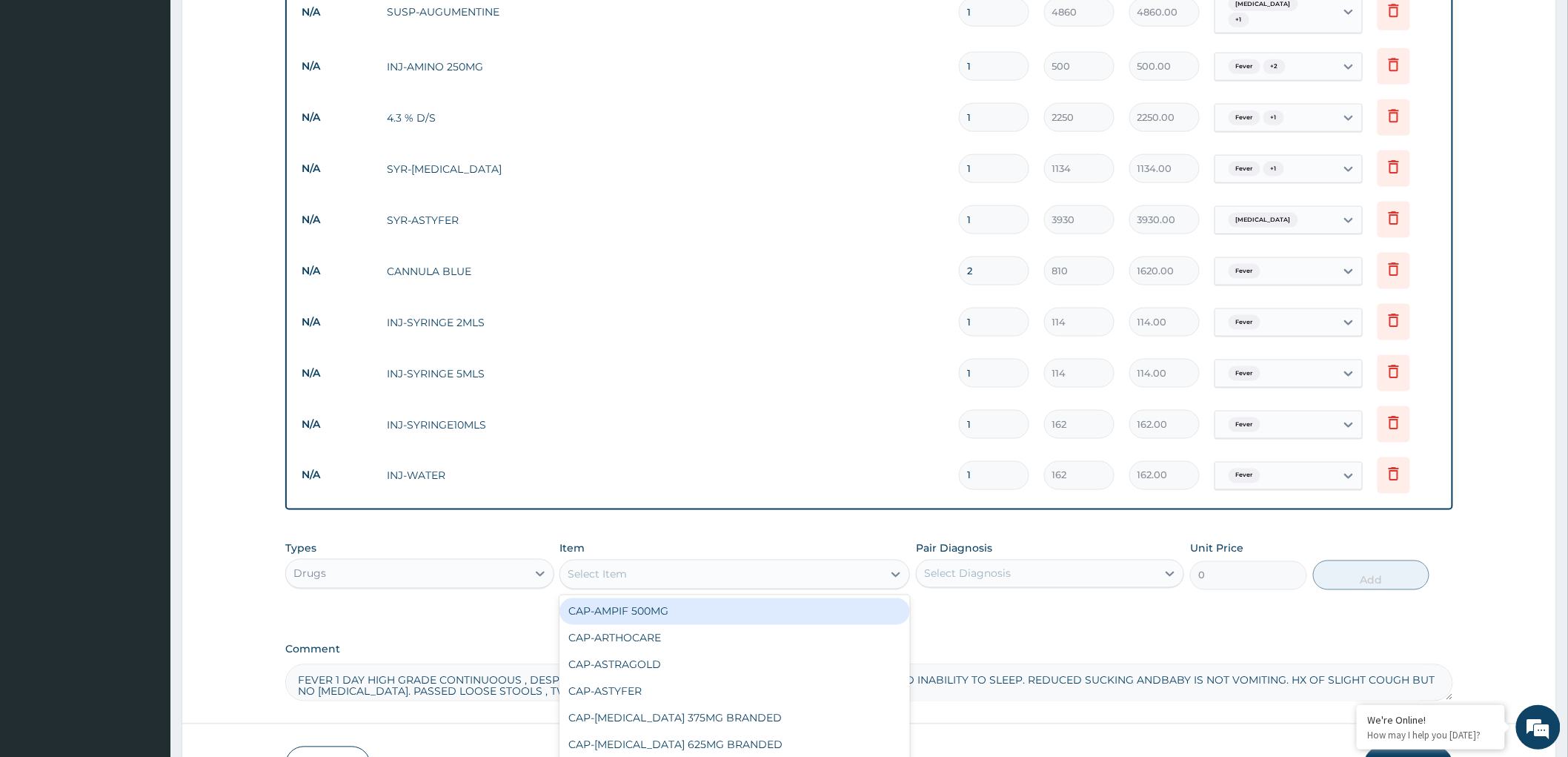
paste input "dripset"
type input "dripset"
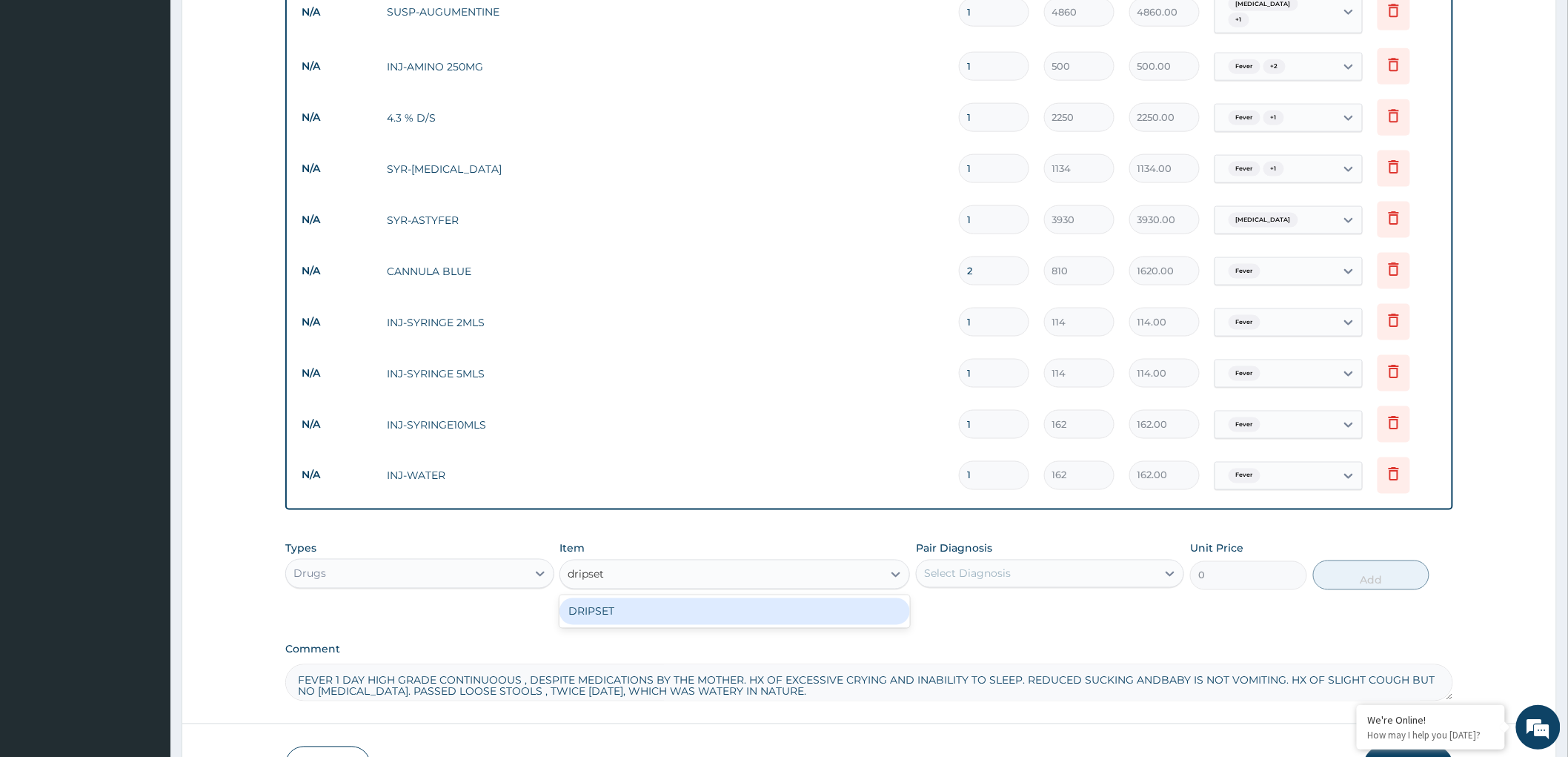
click at [598, 615] on div "DRIPSET" at bounding box center [734, 611] width 350 height 27
type input "810"
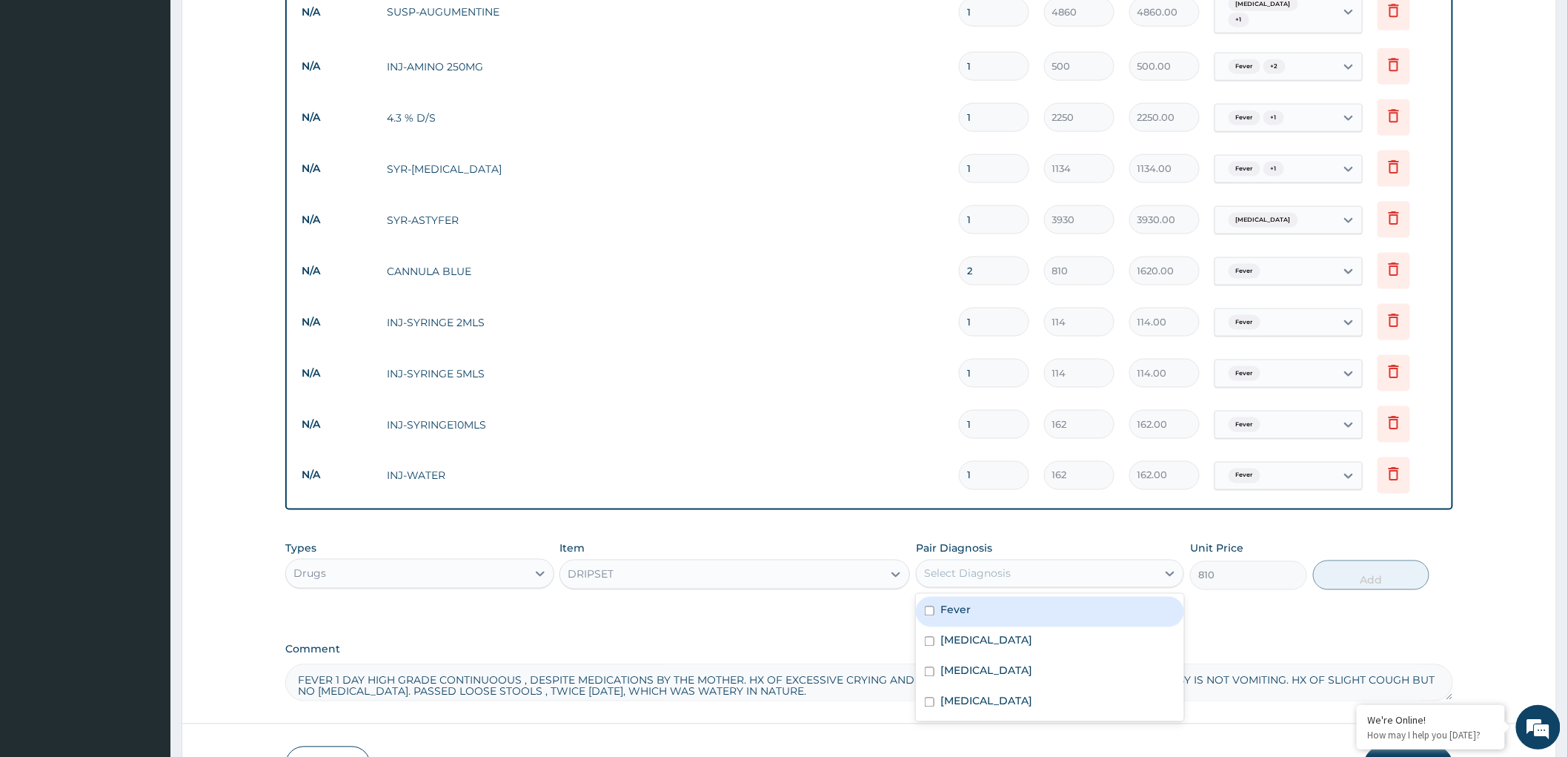
click at [1019, 578] on div "Select Diagnosis" at bounding box center [1036, 574] width 240 height 24
click at [926, 616] on input "checkbox" at bounding box center [930, 611] width 10 height 10
checkbox input "true"
click at [1347, 575] on button "Add" at bounding box center [1371, 575] width 117 height 30
type input "0"
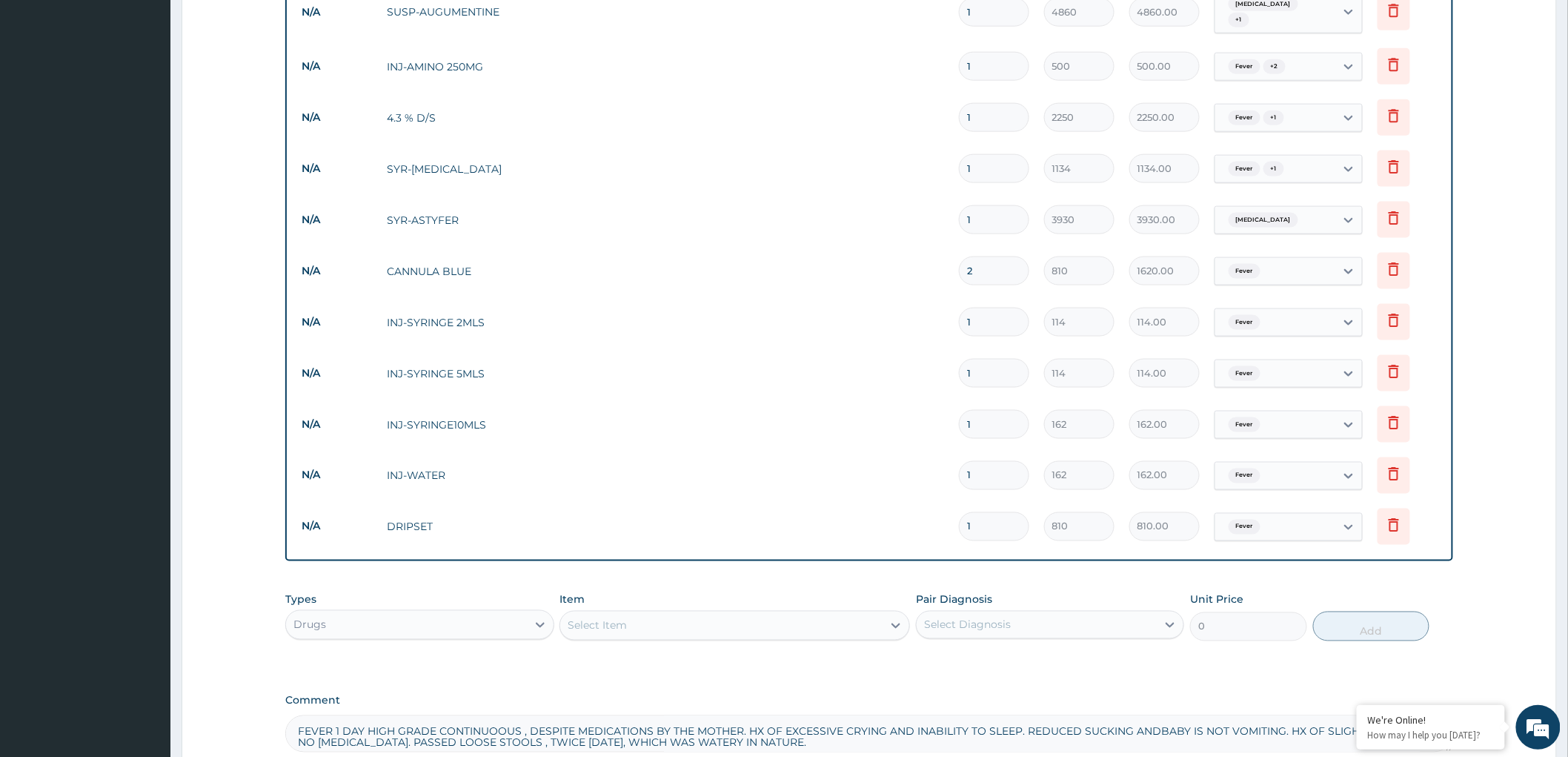
click at [779, 620] on div "Select Item" at bounding box center [721, 626] width 322 height 24
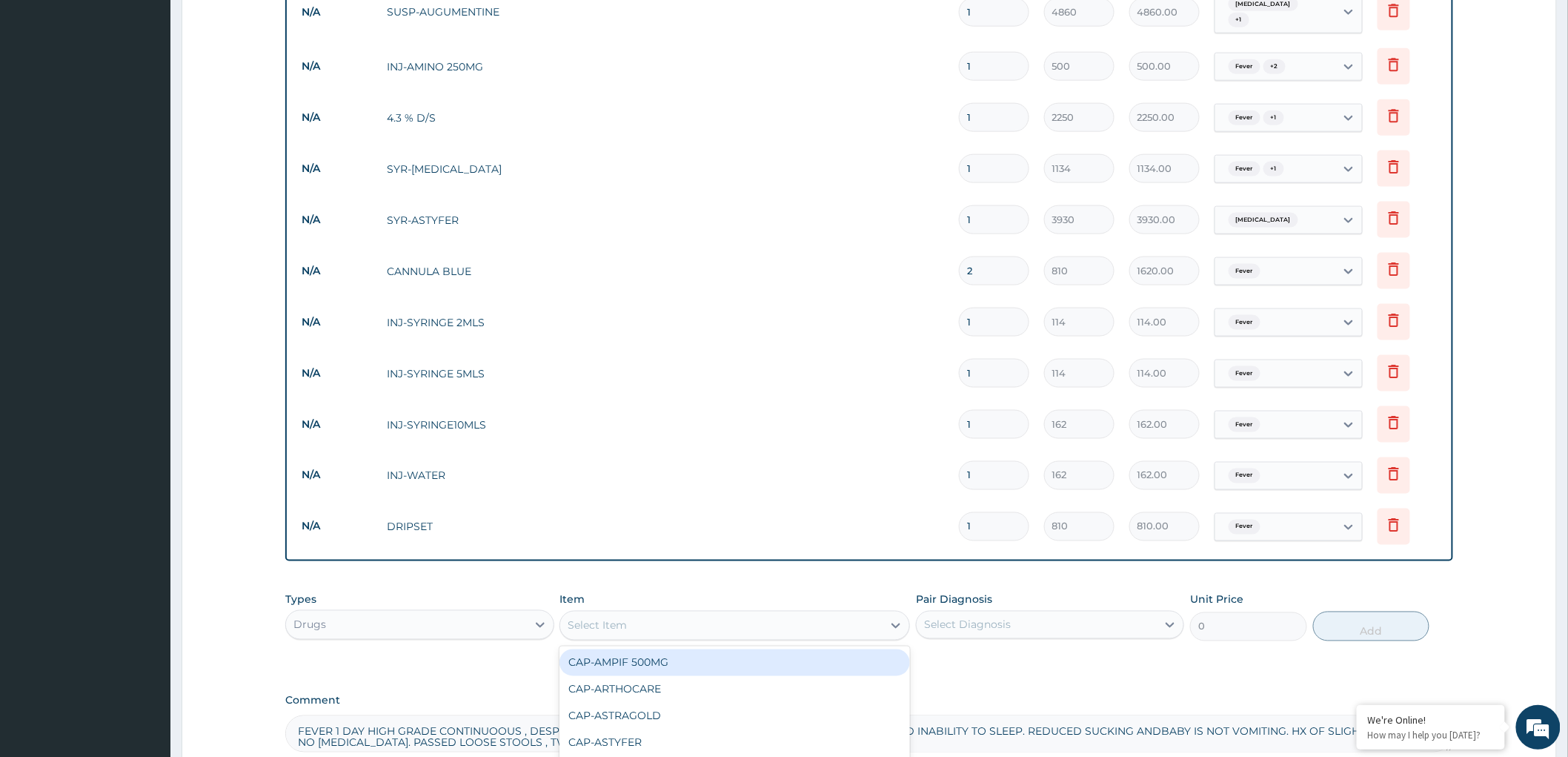
paste input "scalp vein"
type input "scalp"
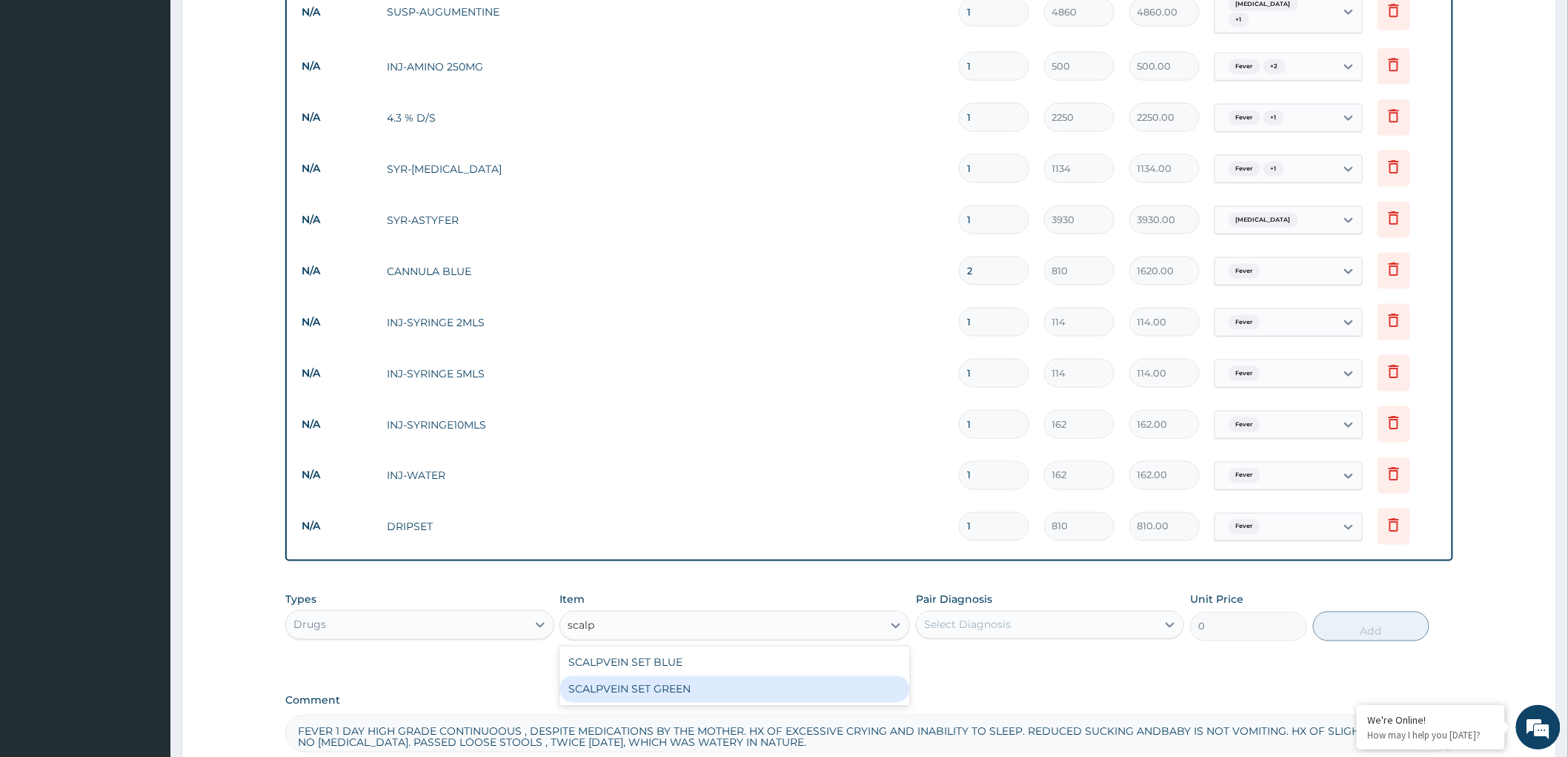
click at [668, 696] on div "SCALPVEIN SET GREEN" at bounding box center [734, 689] width 350 height 27
type input "162"
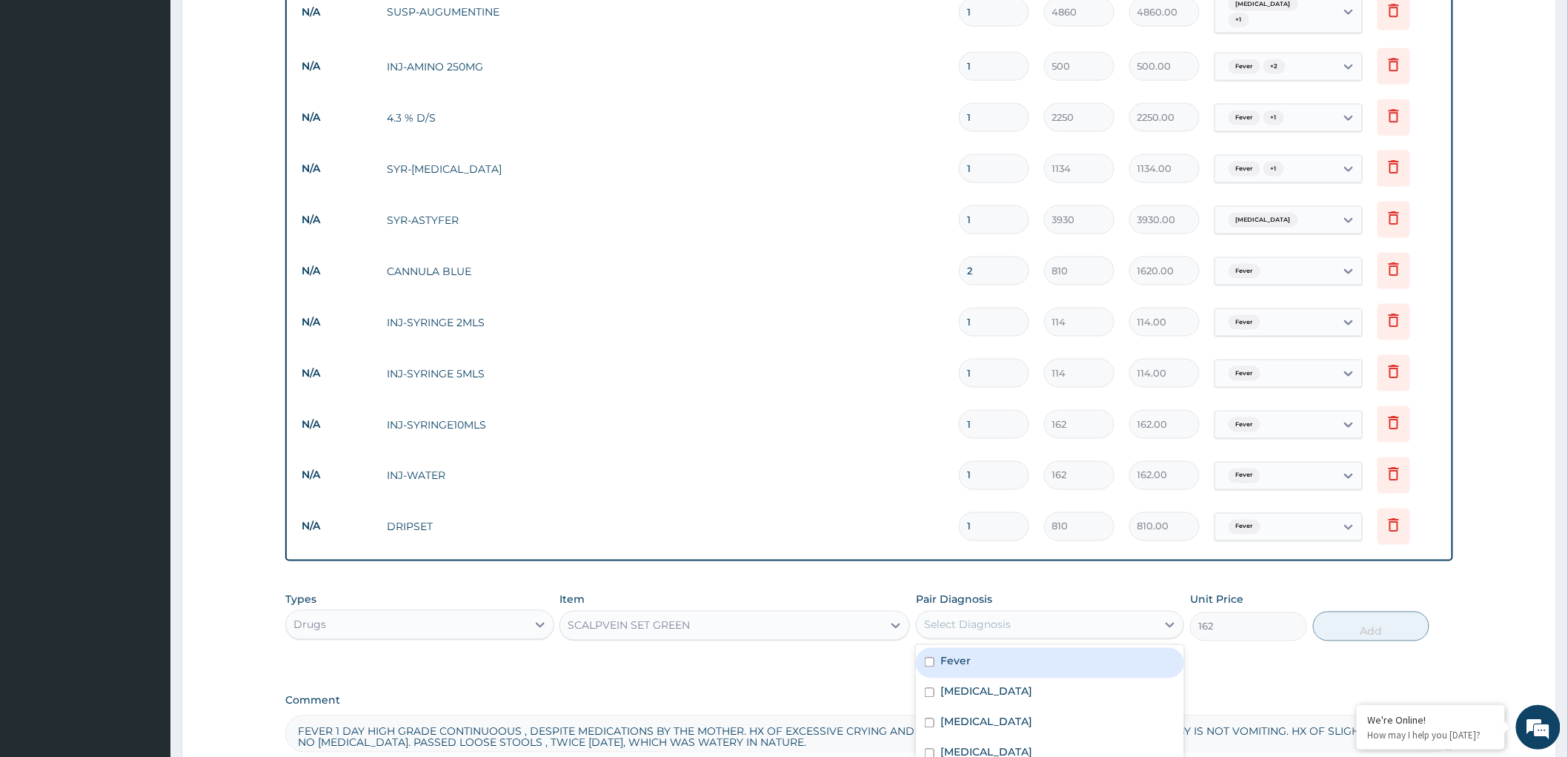
click div "Select Diagnosis"
click input "checkbox"
checkbox input "true"
click button "Add"
type input "0"
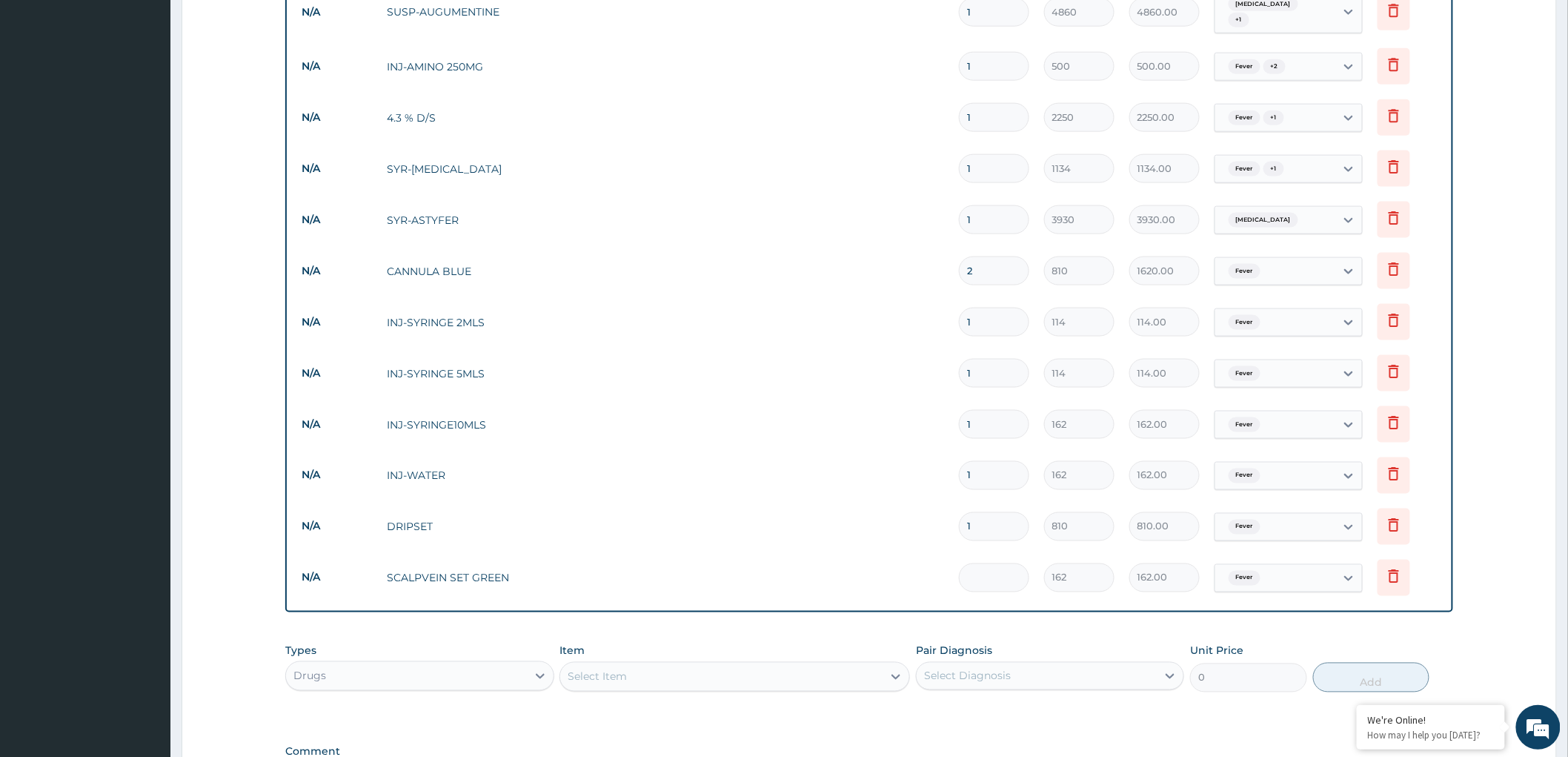
type input "0.00"
type input "4"
type input "648.00"
type input "4"
click div "Select Item"
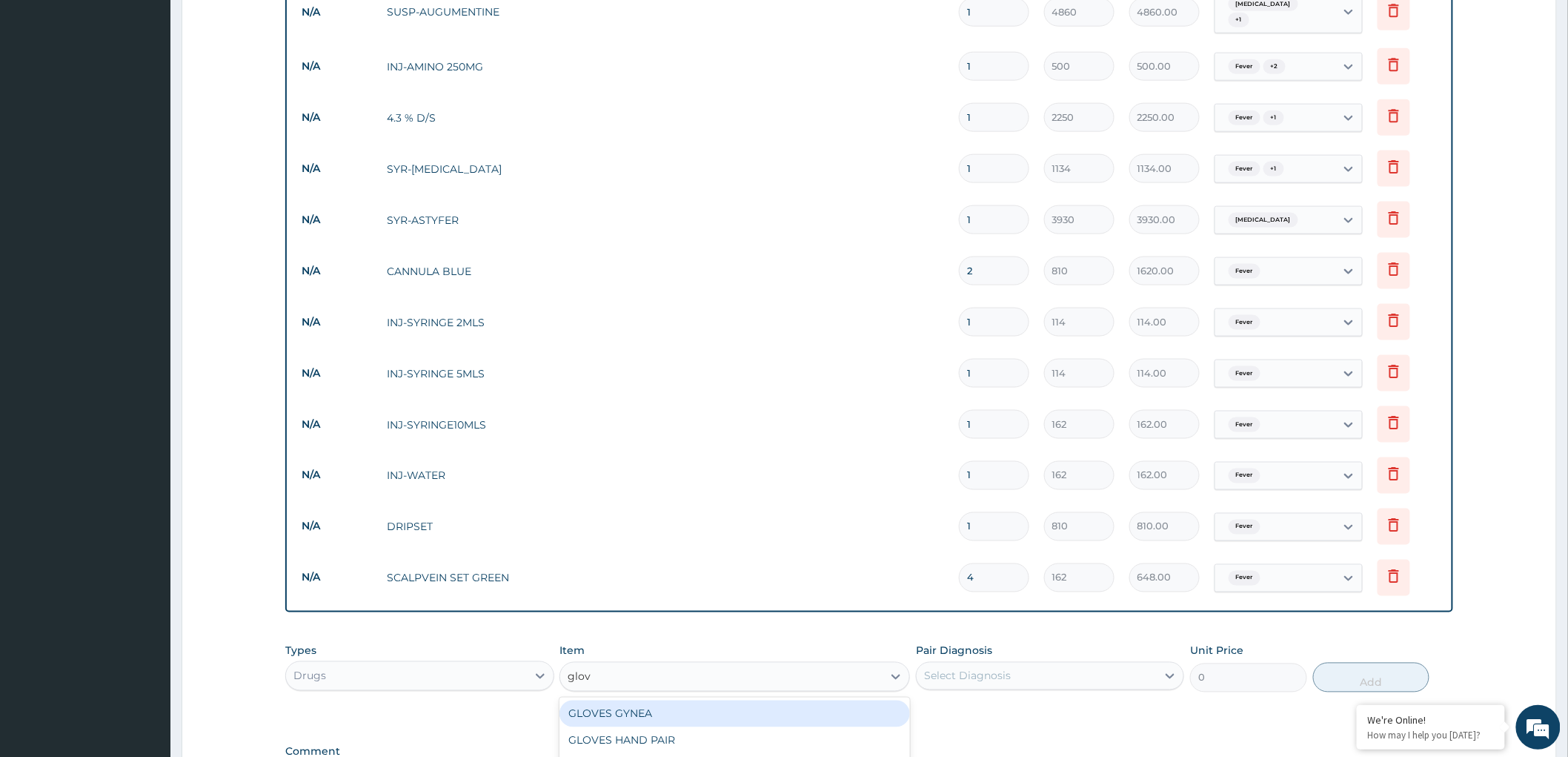
type input "glove"
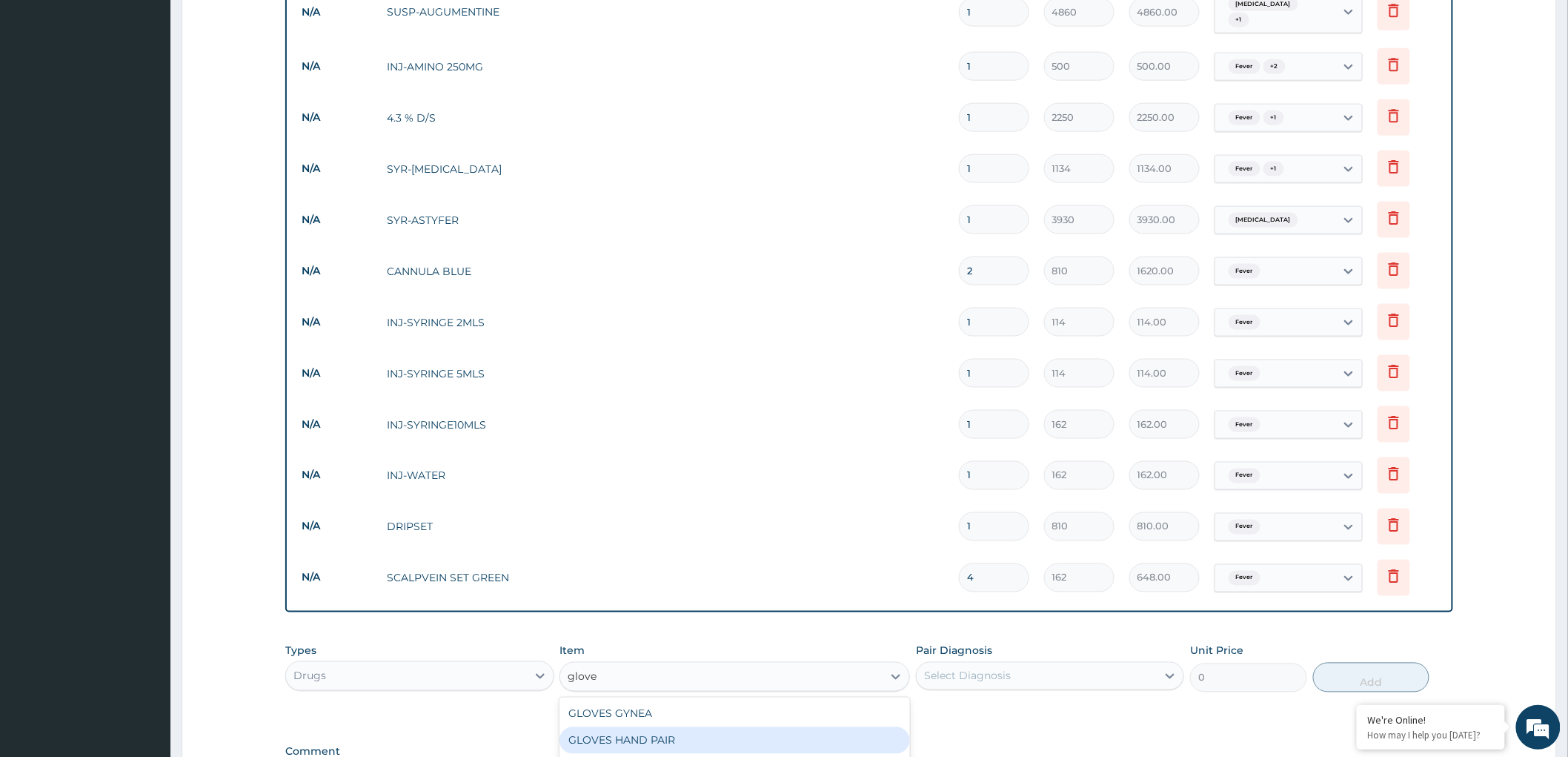
click div "GLOVES HAND PAIR"
type input "162"
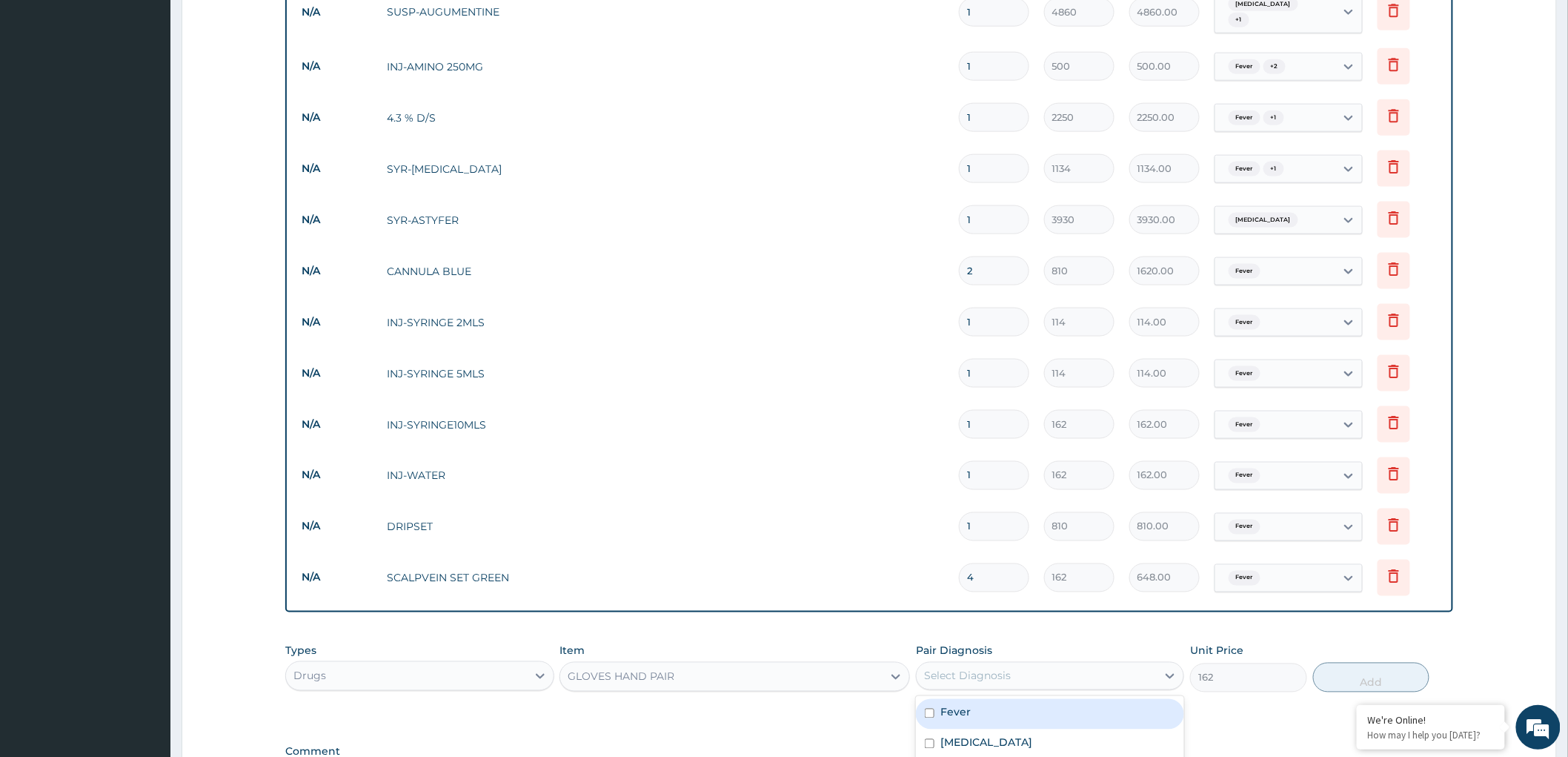
click div "Select Diagnosis"
click div "Fever"
checkbox input "true"
click button "Add"
type input "0"
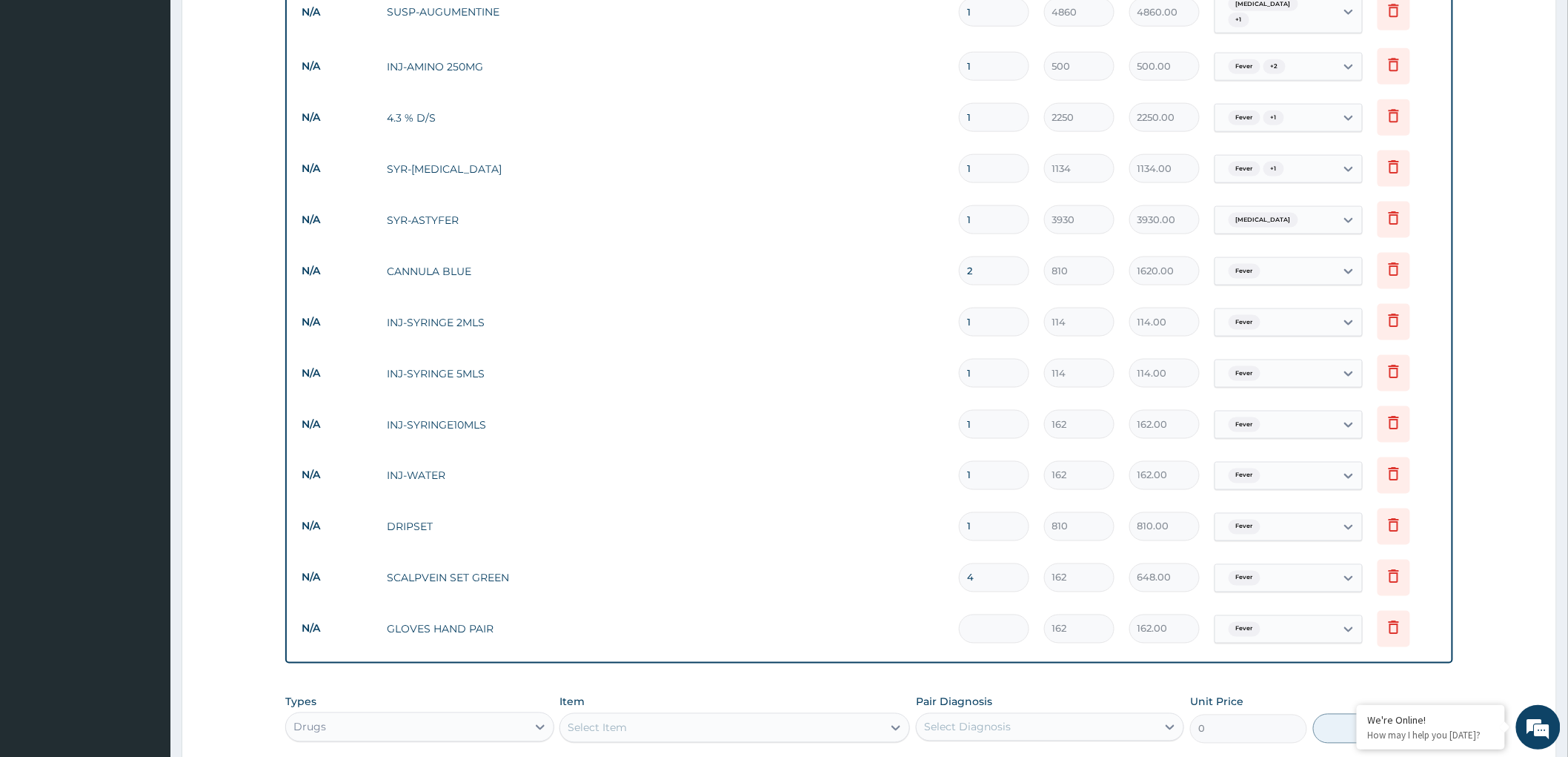
type input "0.00"
type input "4"
type input "648.00"
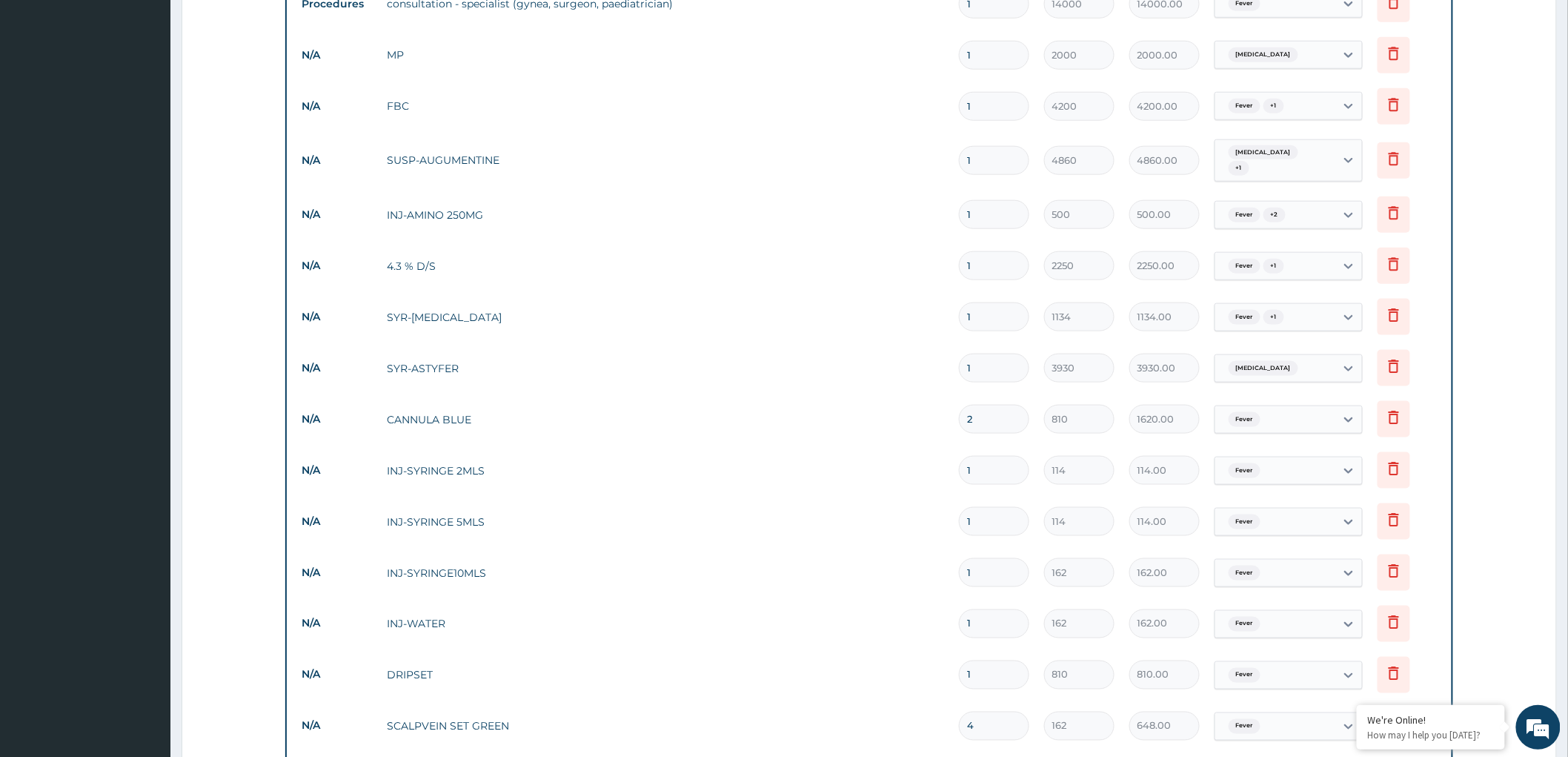
scroll to position [1004, 0]
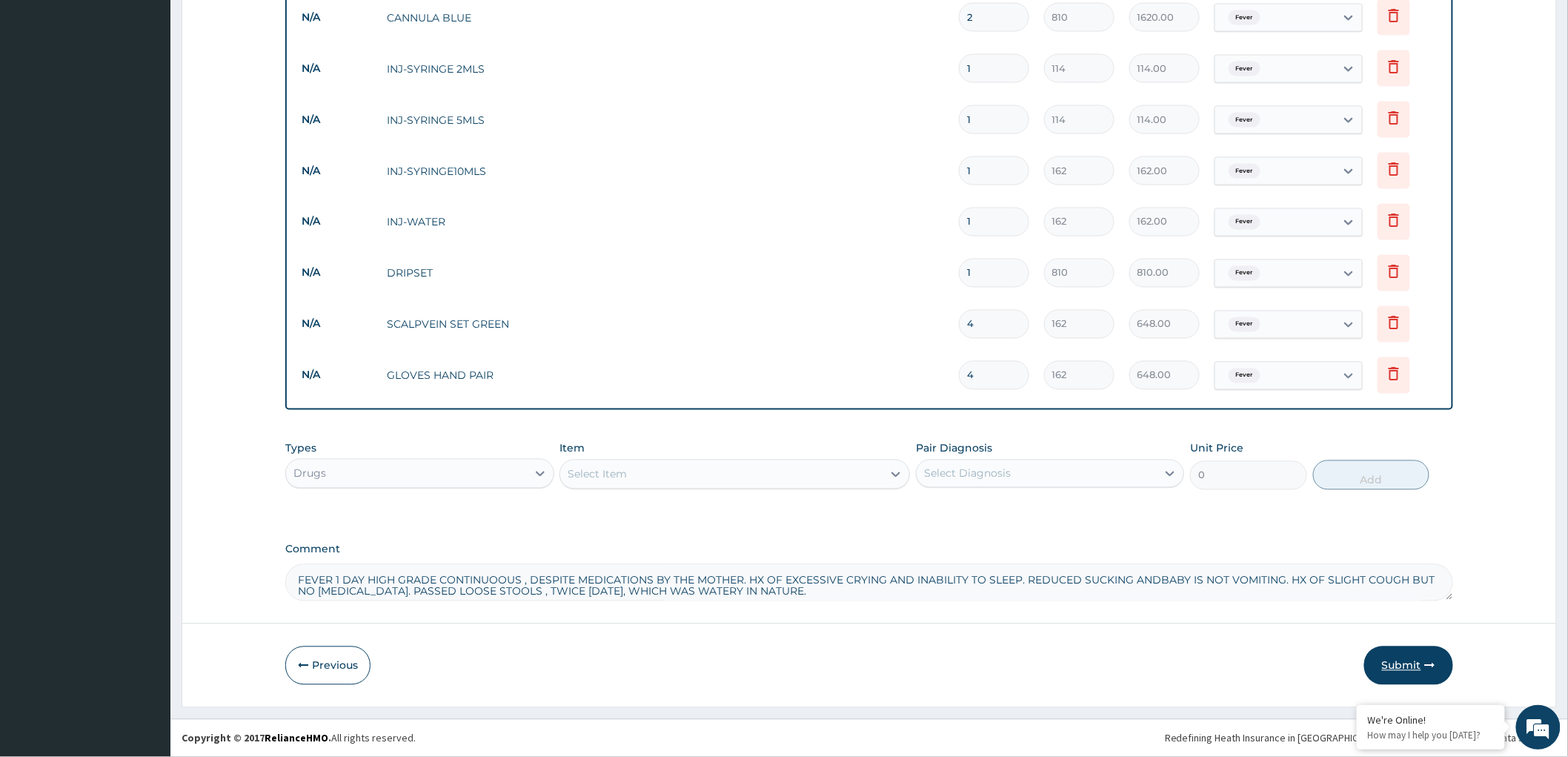
type input "4"
click button "Submit"
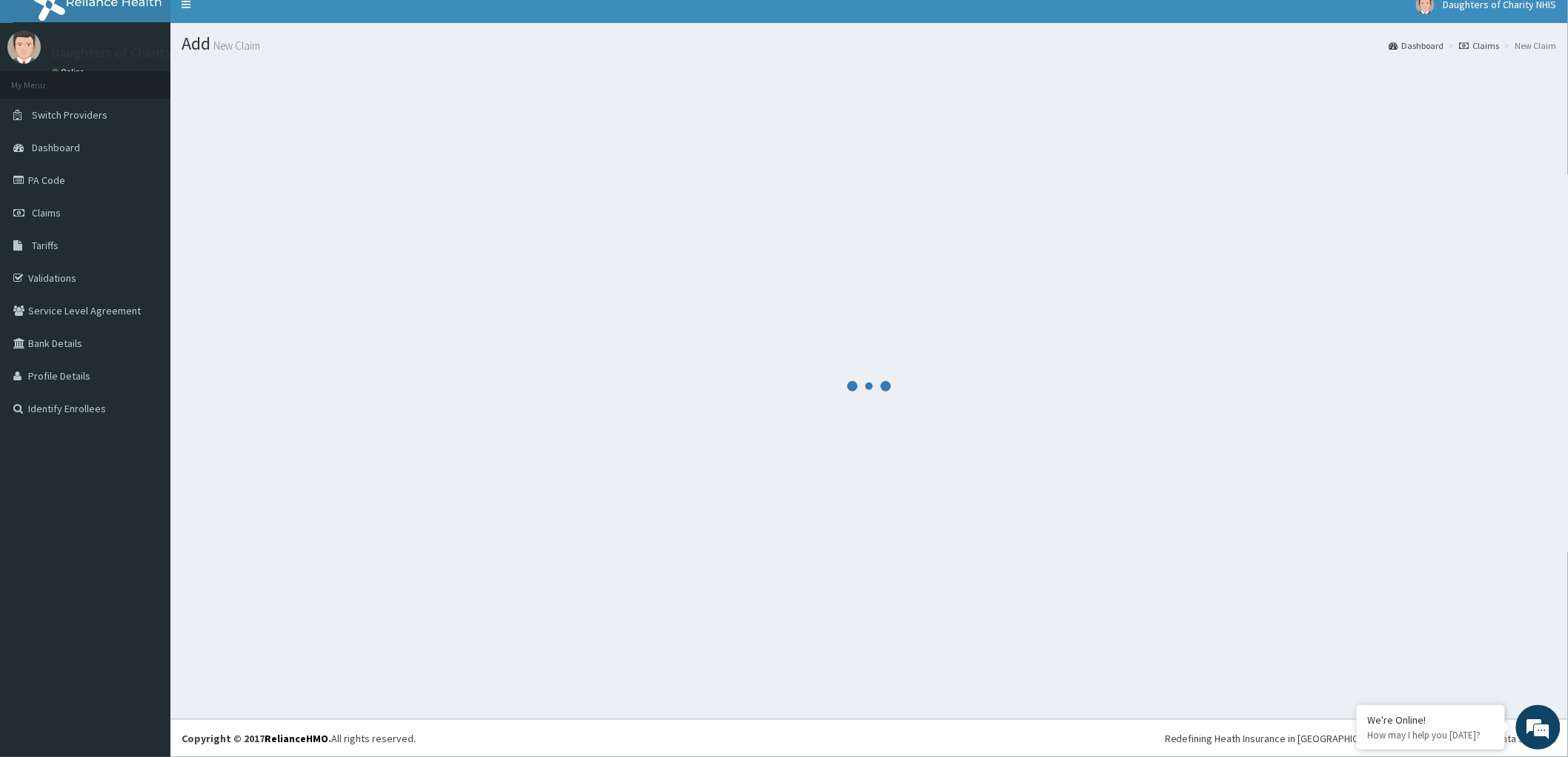
scroll to position [14, 0]
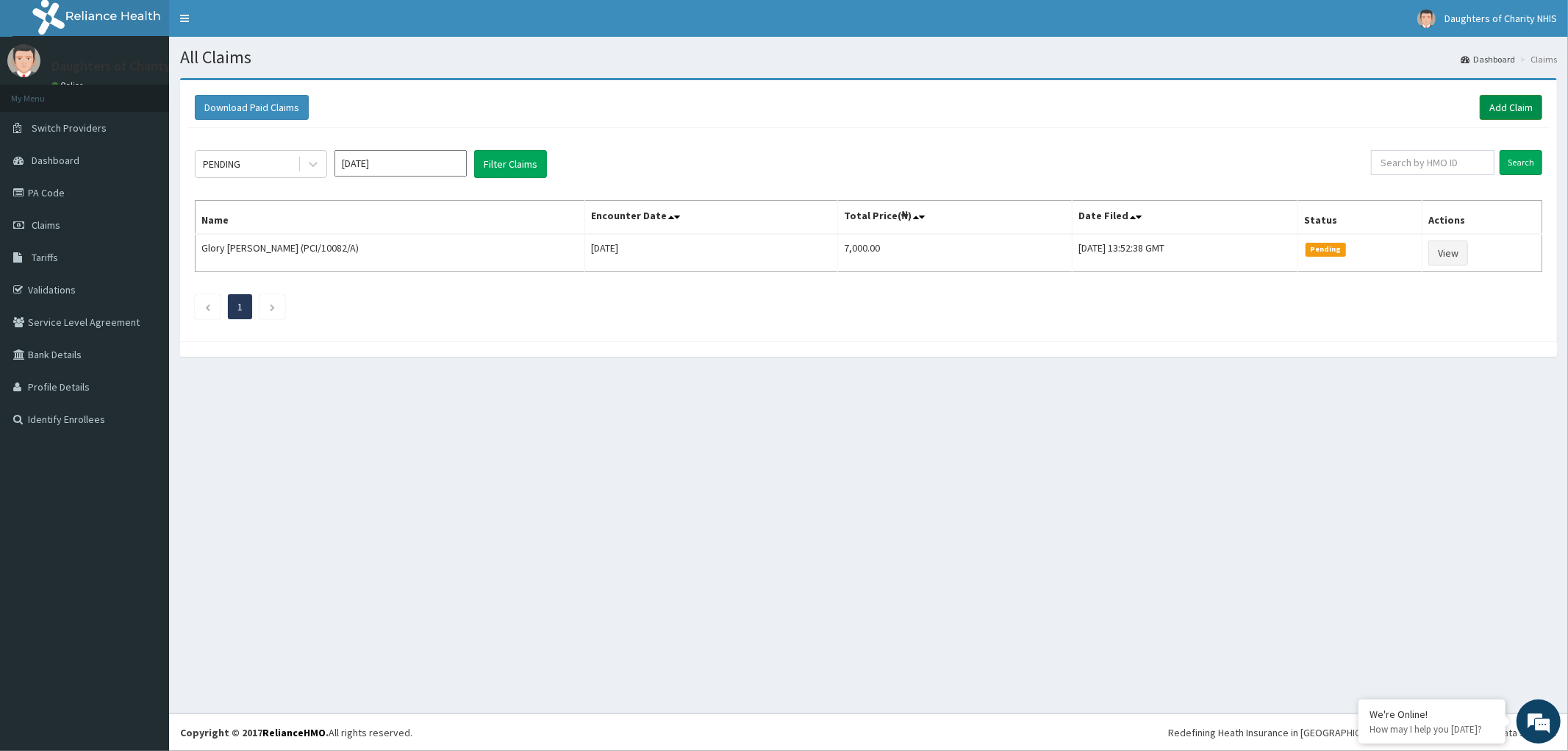
click at [1517, 97] on link "Add Claim" at bounding box center [1511, 107] width 62 height 25
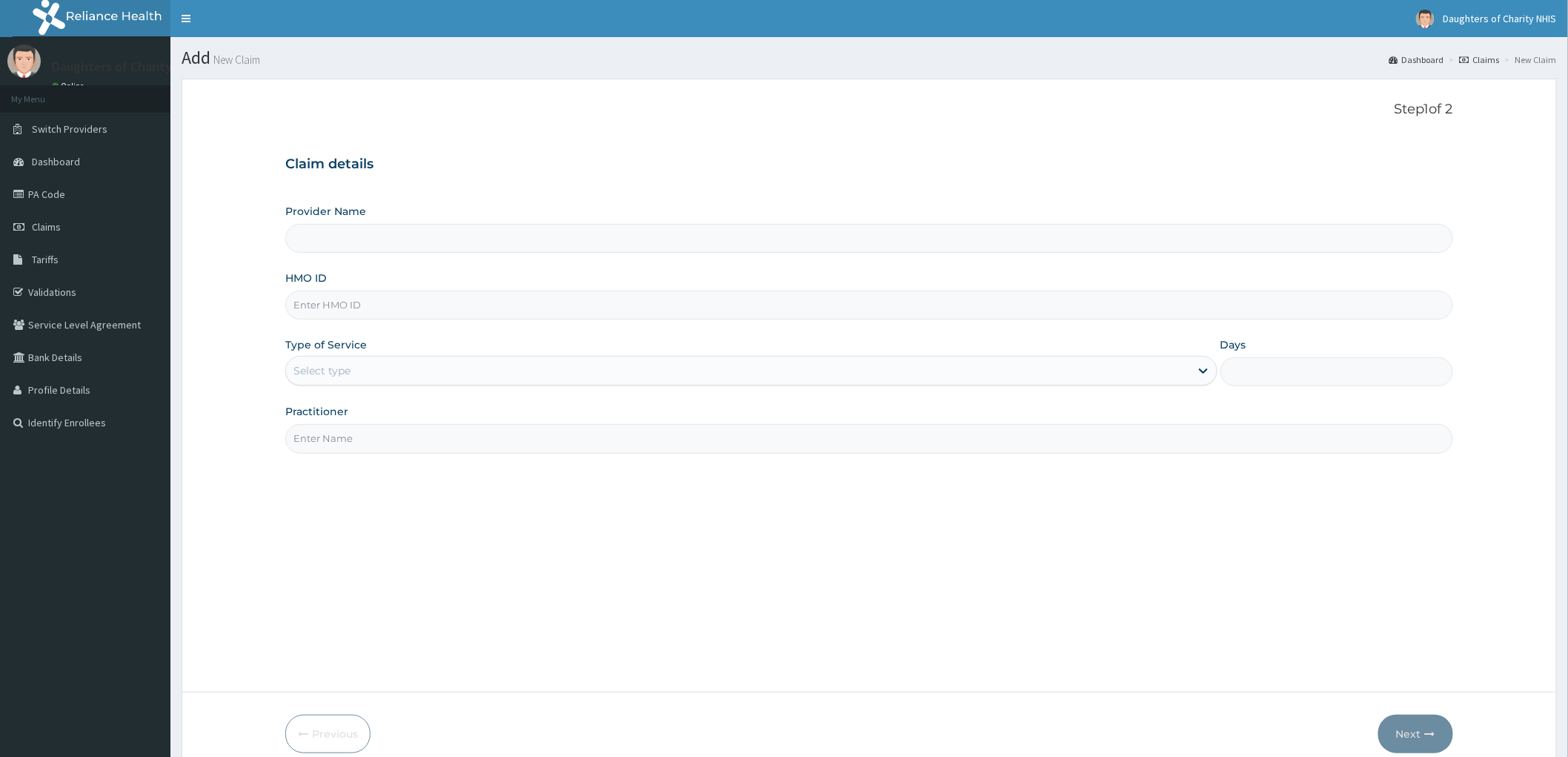
click at [368, 297] on input "HMO ID" at bounding box center [869, 305] width 1168 height 29
paste input "FTP/10150/A"
type input "FTP/10150/A"
click at [357, 373] on div "Select type" at bounding box center [738, 370] width 904 height 24
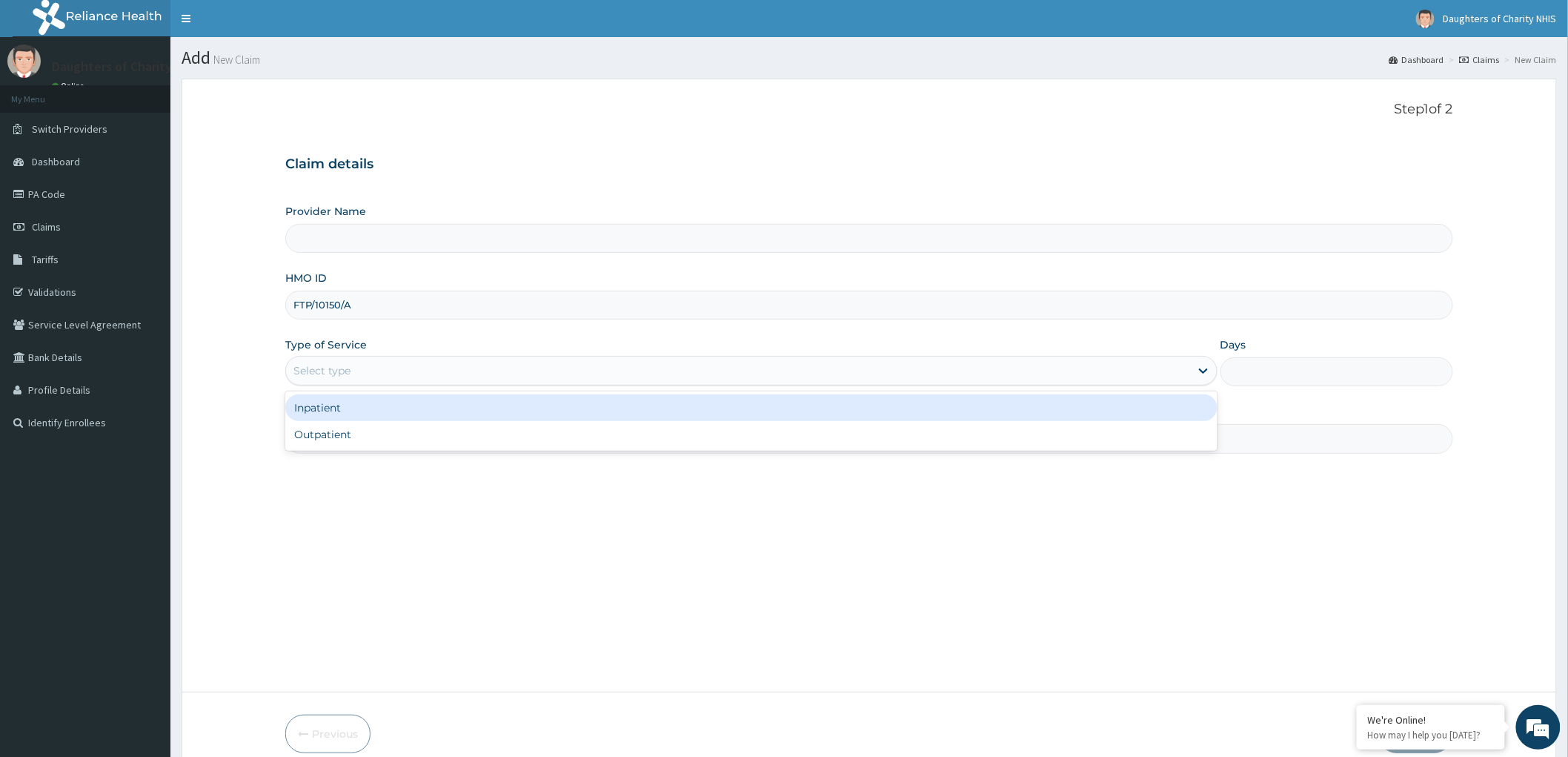
type input "Daughters of [GEOGRAPHIC_DATA], [GEOGRAPHIC_DATA]"
click at [330, 413] on div "Inpatient" at bounding box center [751, 407] width 933 height 27
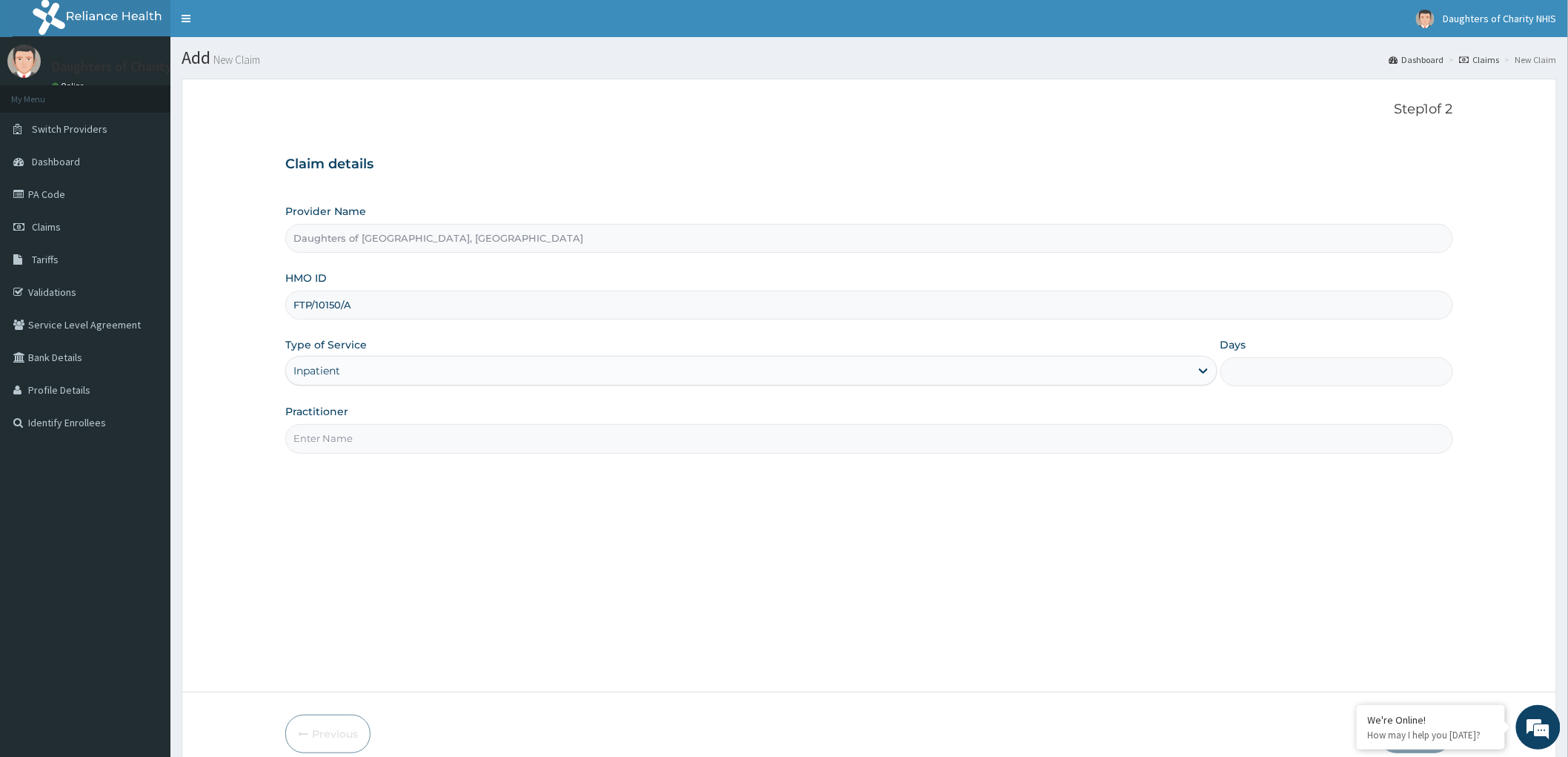
click at [1261, 380] on input "Days" at bounding box center [1336, 372] width 233 height 29
type input "2"
click at [323, 440] on input "Practitioner" at bounding box center [869, 438] width 1168 height 29
paste input "[PERSON_NAME]"
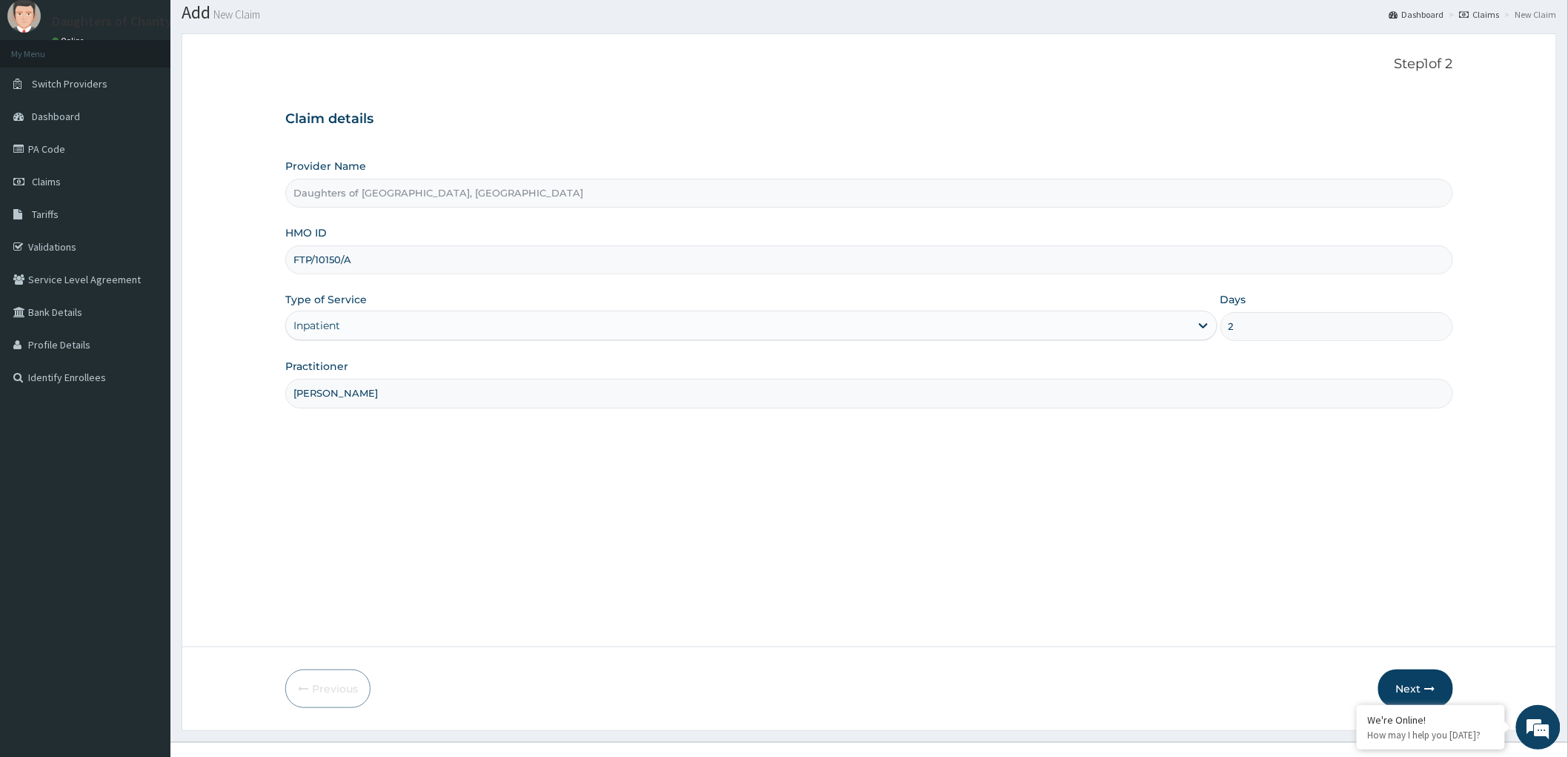
scroll to position [69, 0]
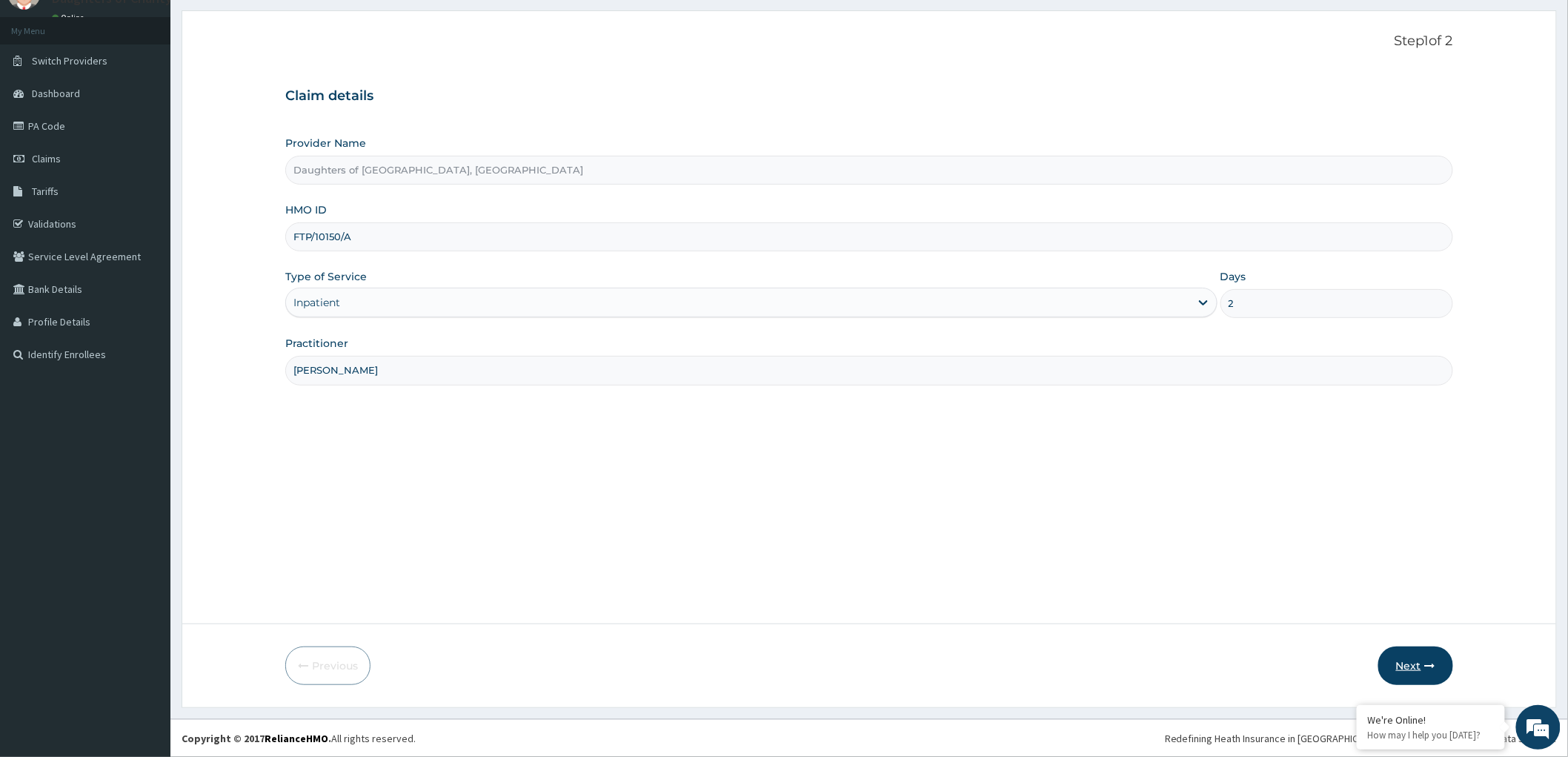
type input "[PERSON_NAME]"
click at [1407, 667] on button "Next" at bounding box center [1416, 665] width 75 height 39
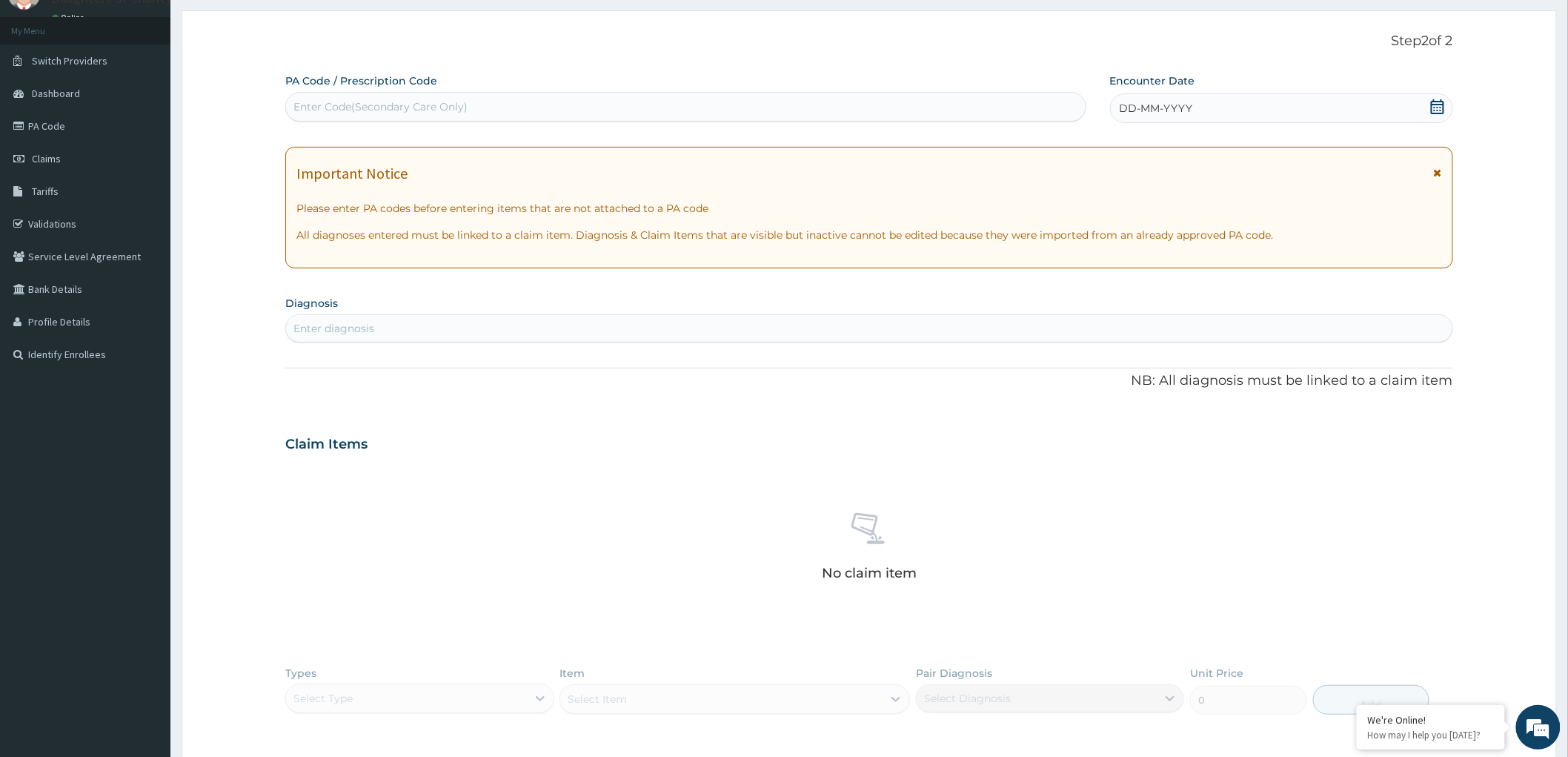
click at [317, 107] on div "Enter Code(Secondary Care Only)" at bounding box center [380, 106] width 174 height 14
paste input "PA/94E015"
type input "PA/94E015"
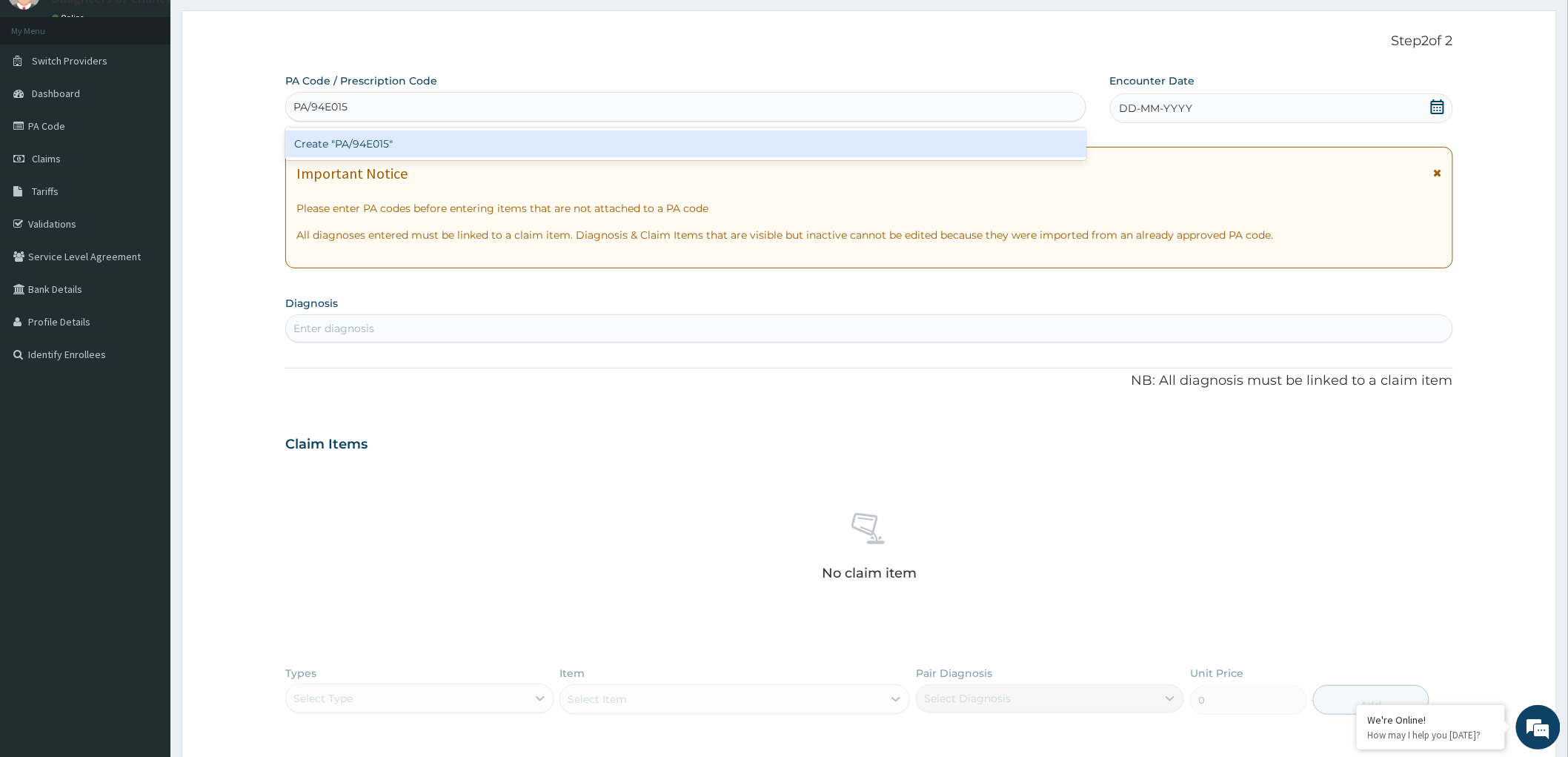
click at [364, 149] on div "Create "PA/94E015"" at bounding box center [686, 144] width 801 height 27
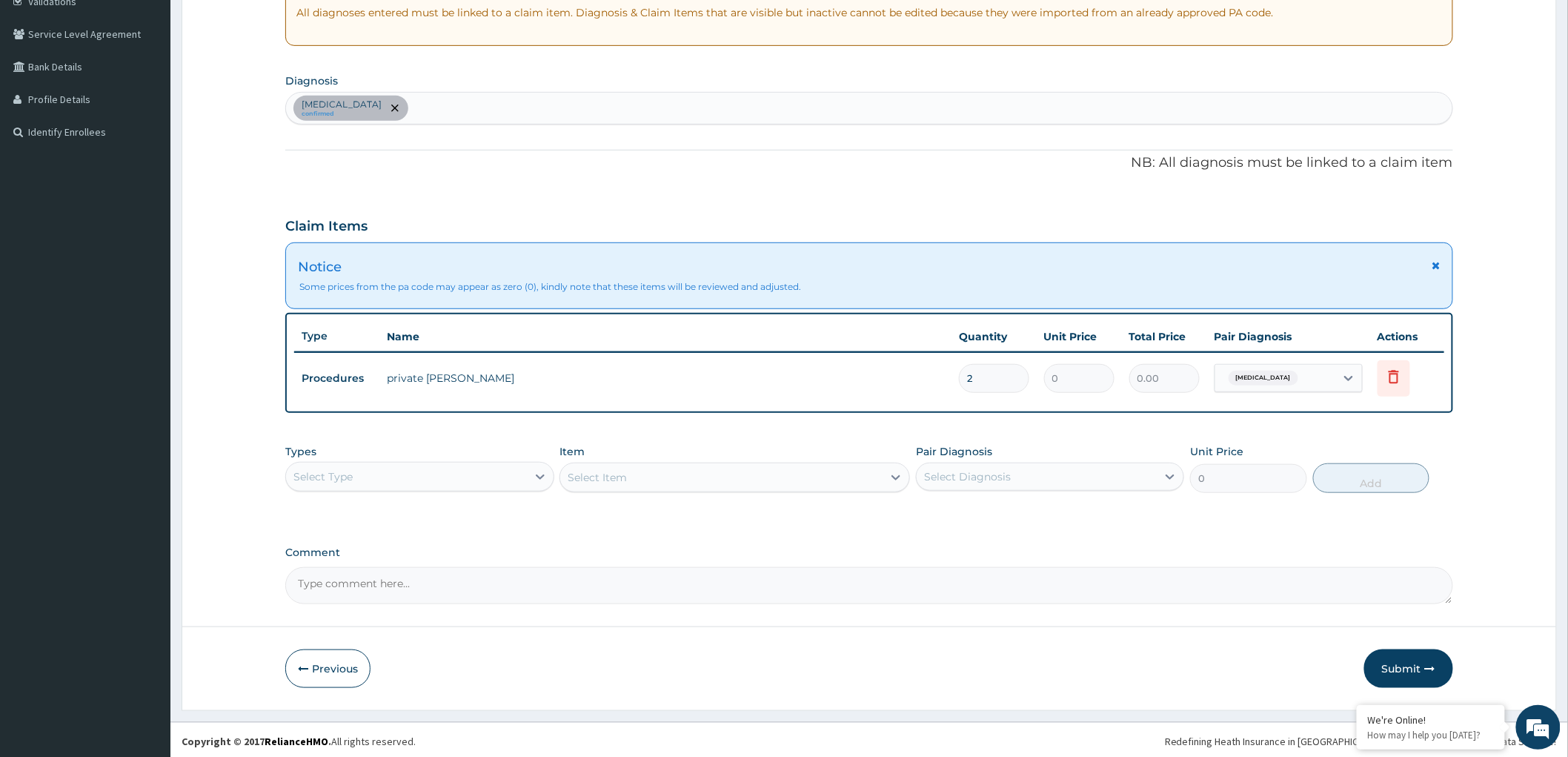
scroll to position [292, 0]
click at [853, 471] on div "Select Item" at bounding box center [734, 475] width 350 height 30
click at [488, 474] on div "Select Type" at bounding box center [406, 475] width 240 height 24
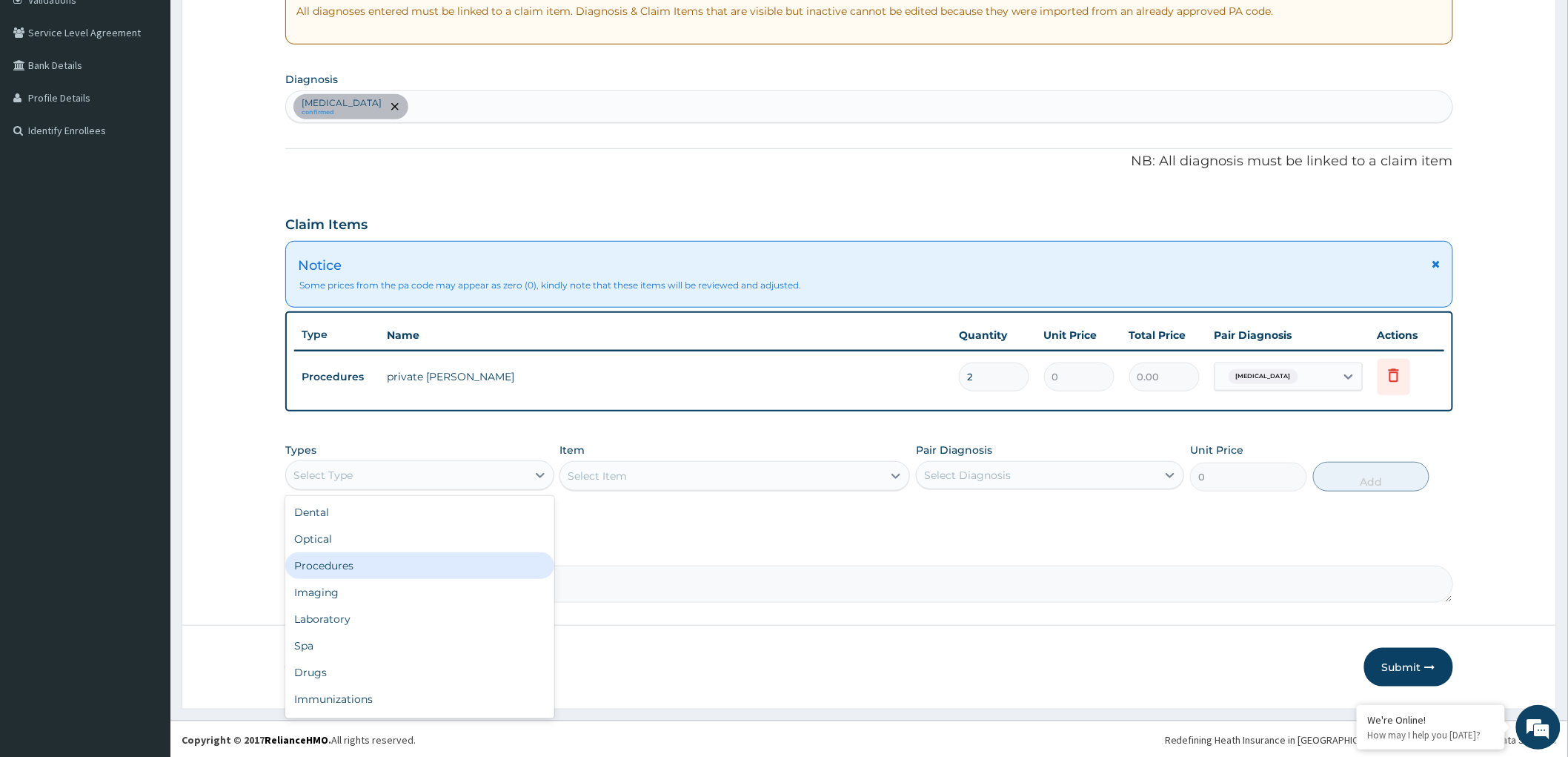
click at [387, 566] on div "Procedures" at bounding box center [419, 566] width 268 height 27
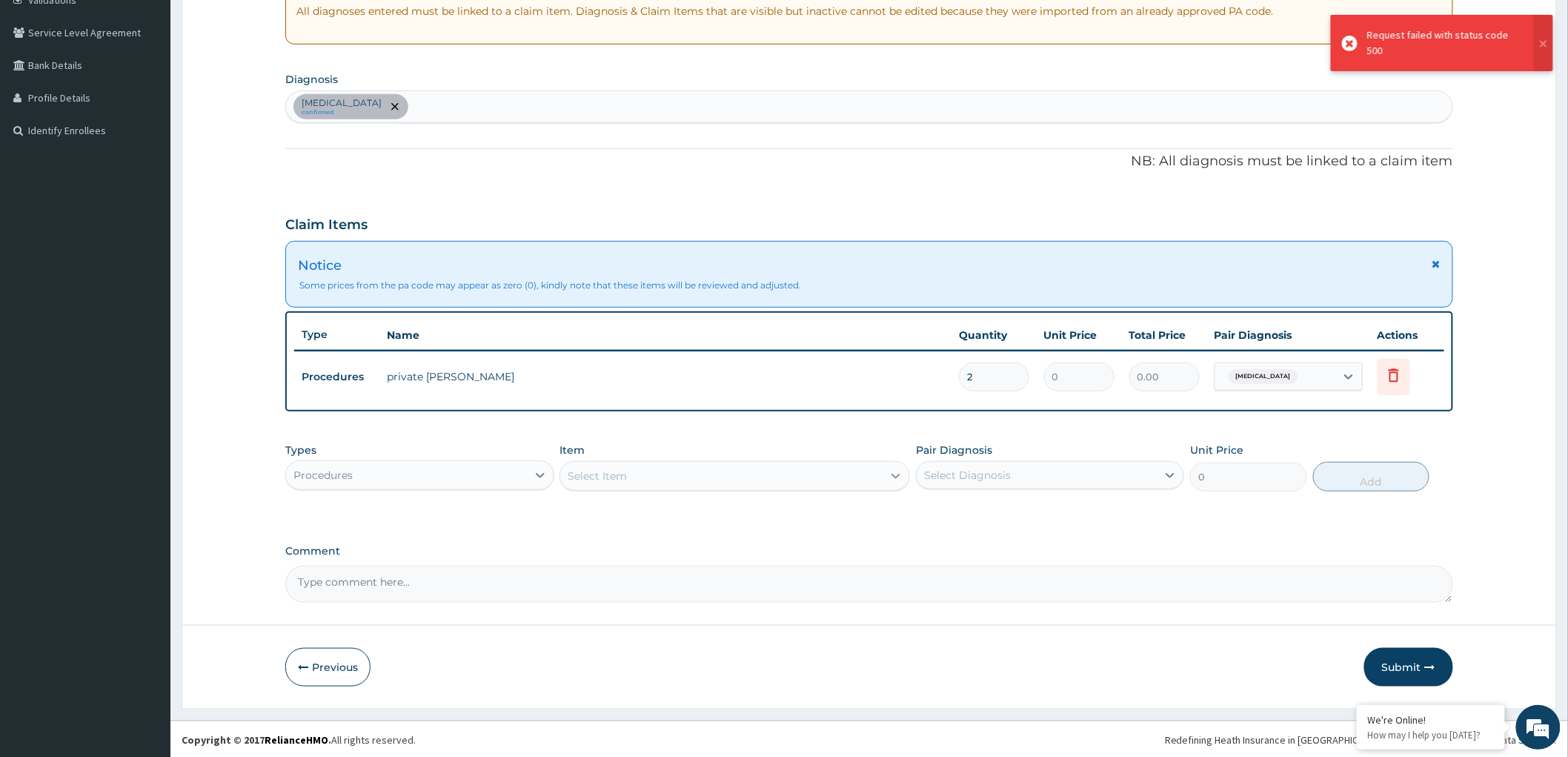
click at [884, 475] on div at bounding box center [896, 476] width 27 height 27
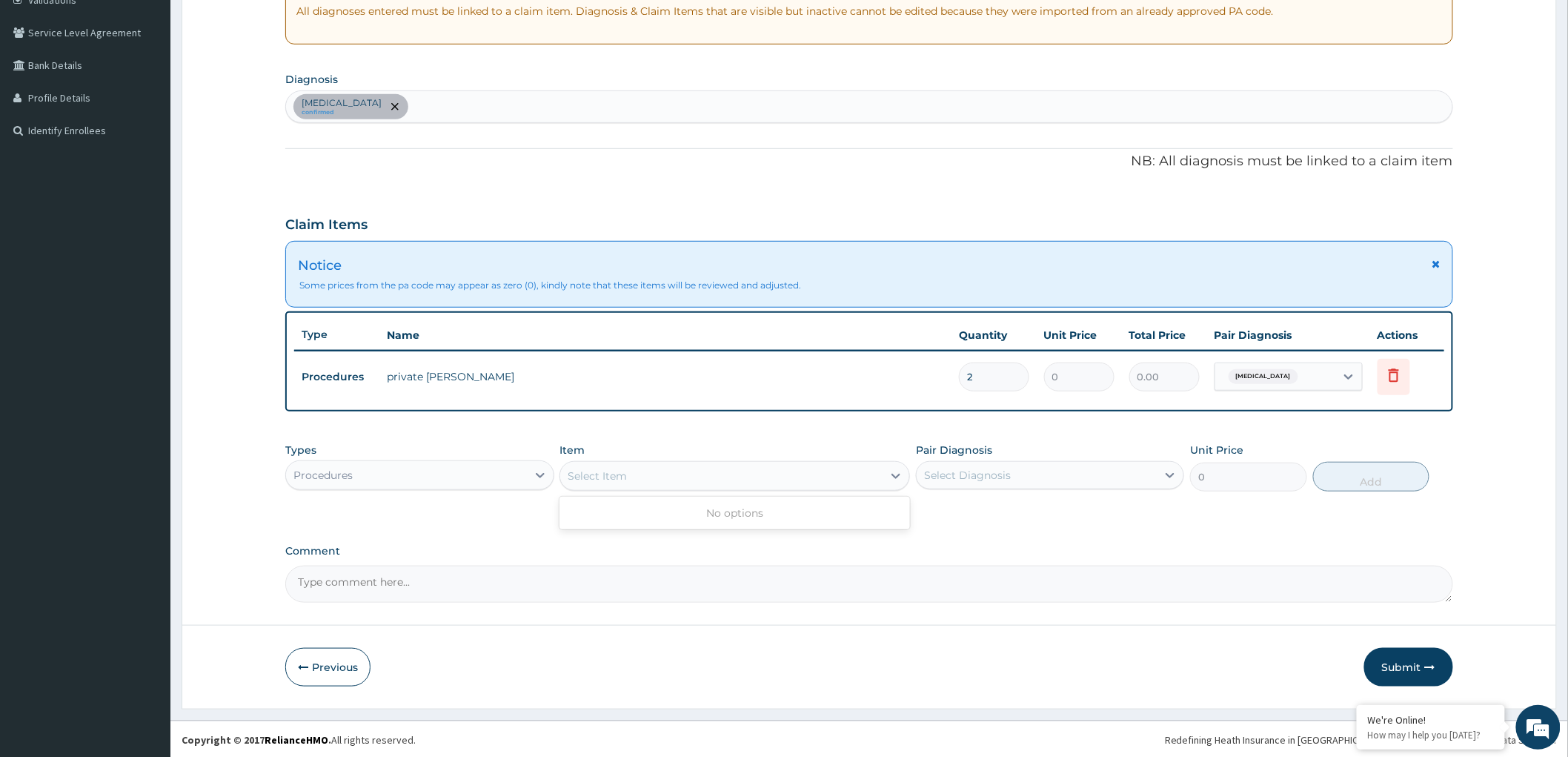
click at [779, 490] on div "Item Use Up and Down to choose options, press Enter to select the currently foc…" at bounding box center [734, 466] width 350 height 49
click at [863, 473] on div "Select Item" at bounding box center [721, 475] width 322 height 24
drag, startPoint x: 873, startPoint y: 474, endPoint x: 705, endPoint y: 478, distance: 168.0
click at [871, 474] on div "Select Item" at bounding box center [721, 475] width 322 height 24
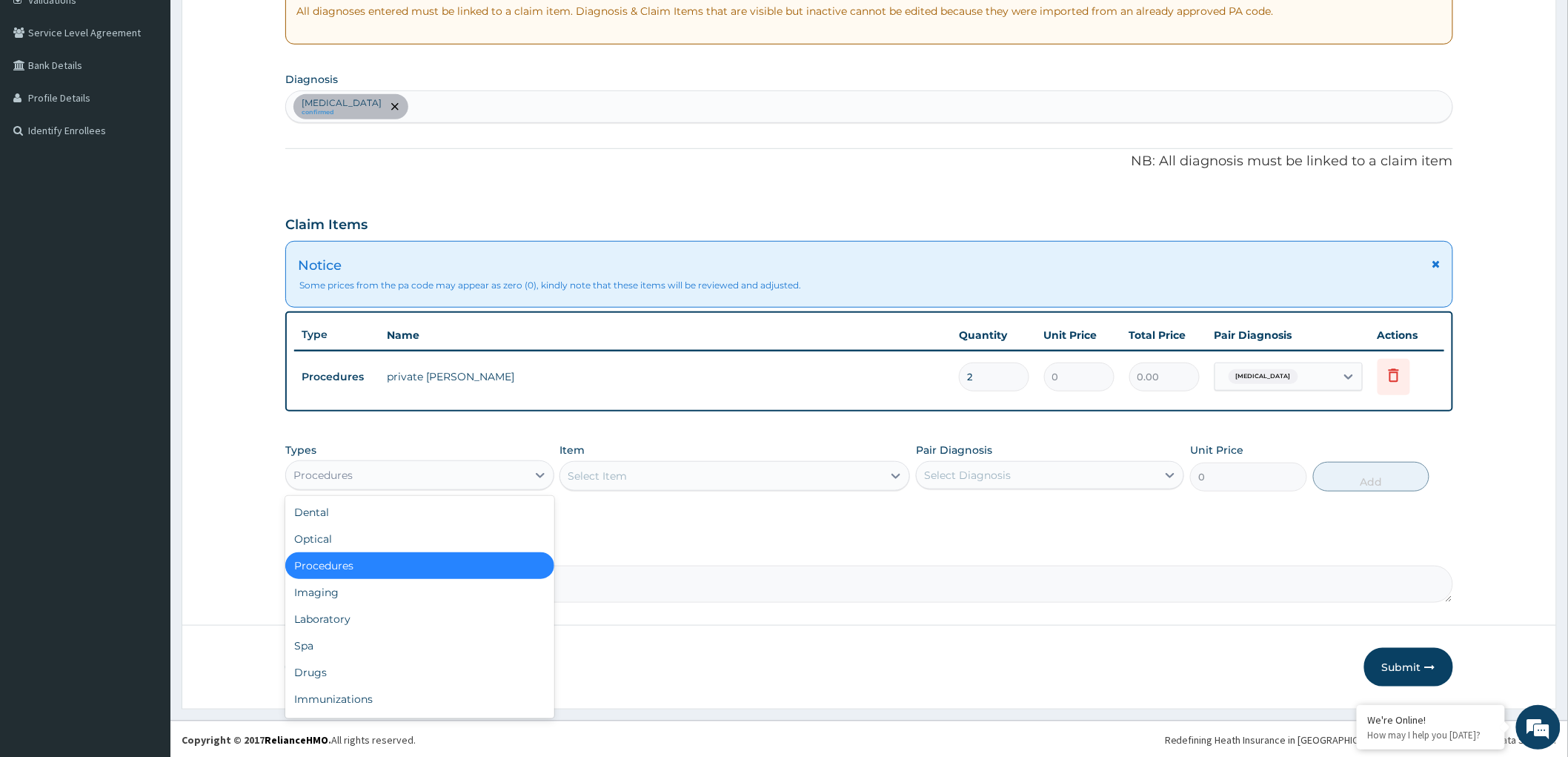
click at [448, 467] on div "Procedures" at bounding box center [406, 475] width 240 height 24
click at [424, 566] on div "Procedures" at bounding box center [419, 566] width 268 height 27
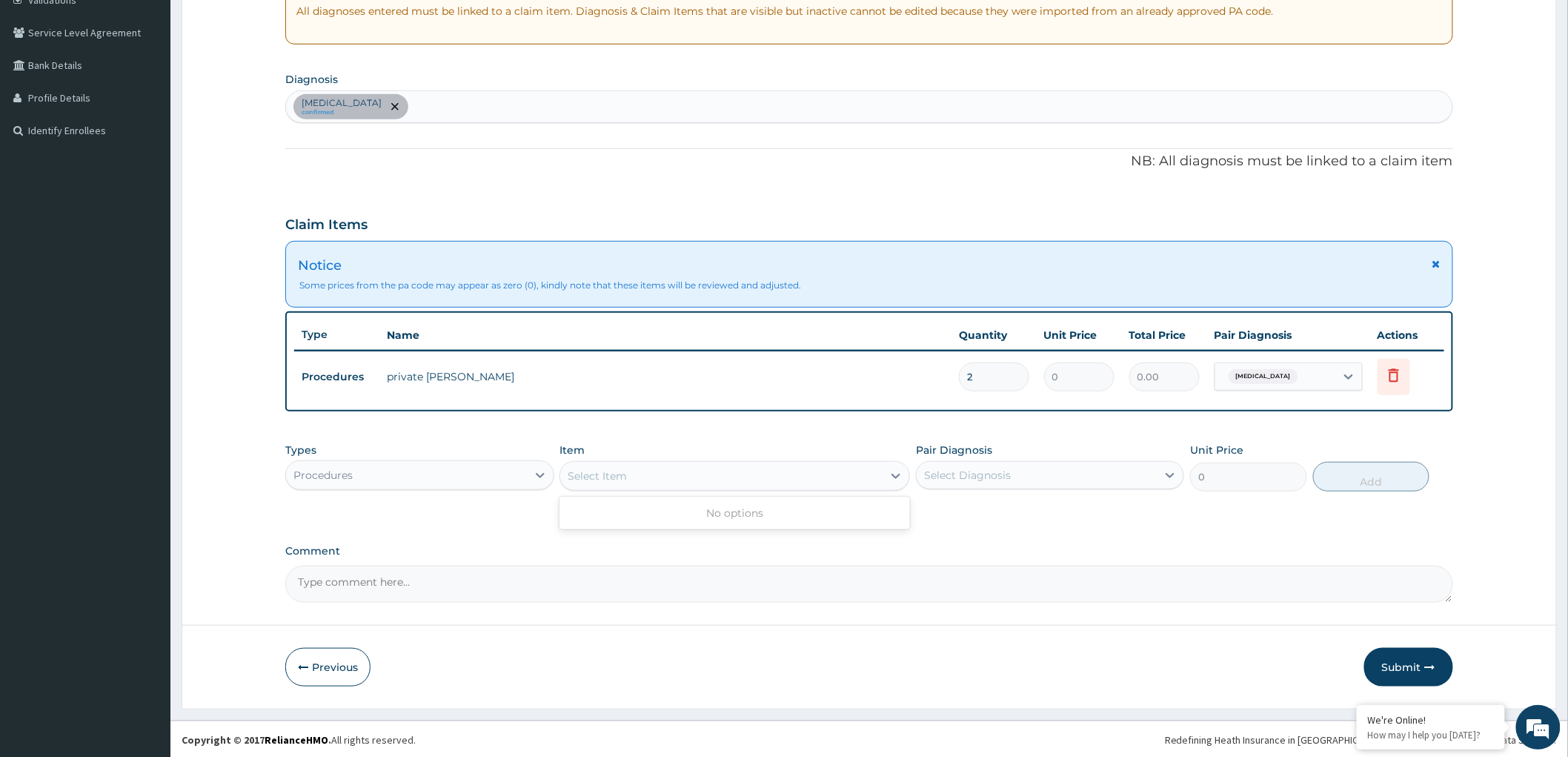
click at [868, 472] on div "Select Item" at bounding box center [721, 475] width 322 height 24
click at [880, 464] on div "Select Item" at bounding box center [721, 475] width 322 height 24
click at [892, 471] on icon at bounding box center [895, 475] width 14 height 14
click at [637, 484] on div "Select Item" at bounding box center [721, 475] width 322 height 24
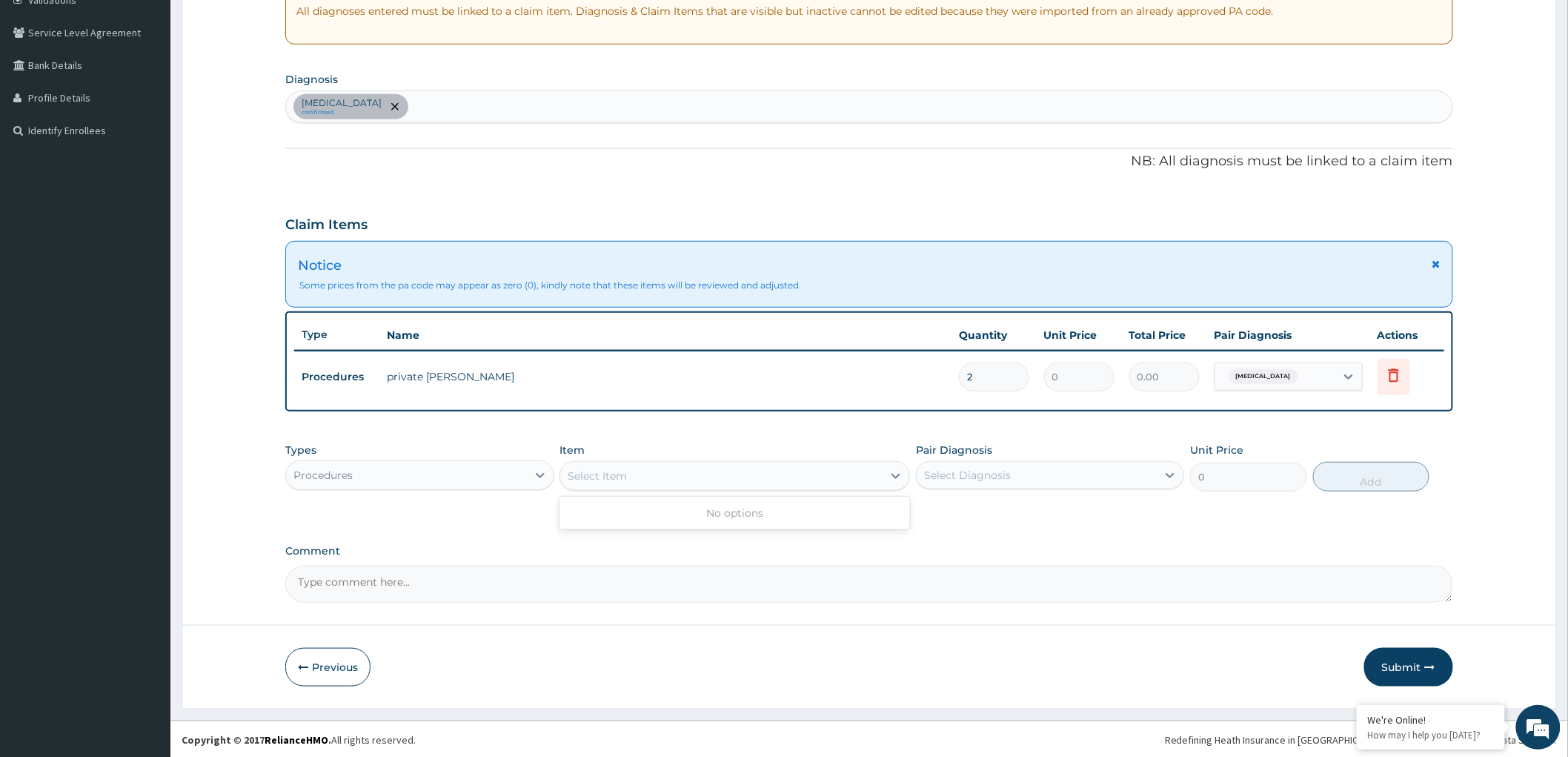
click at [603, 510] on div "No options" at bounding box center [734, 513] width 350 height 27
click at [590, 479] on div "Select Item" at bounding box center [597, 475] width 59 height 14
